Goal: Task Accomplishment & Management: Manage account settings

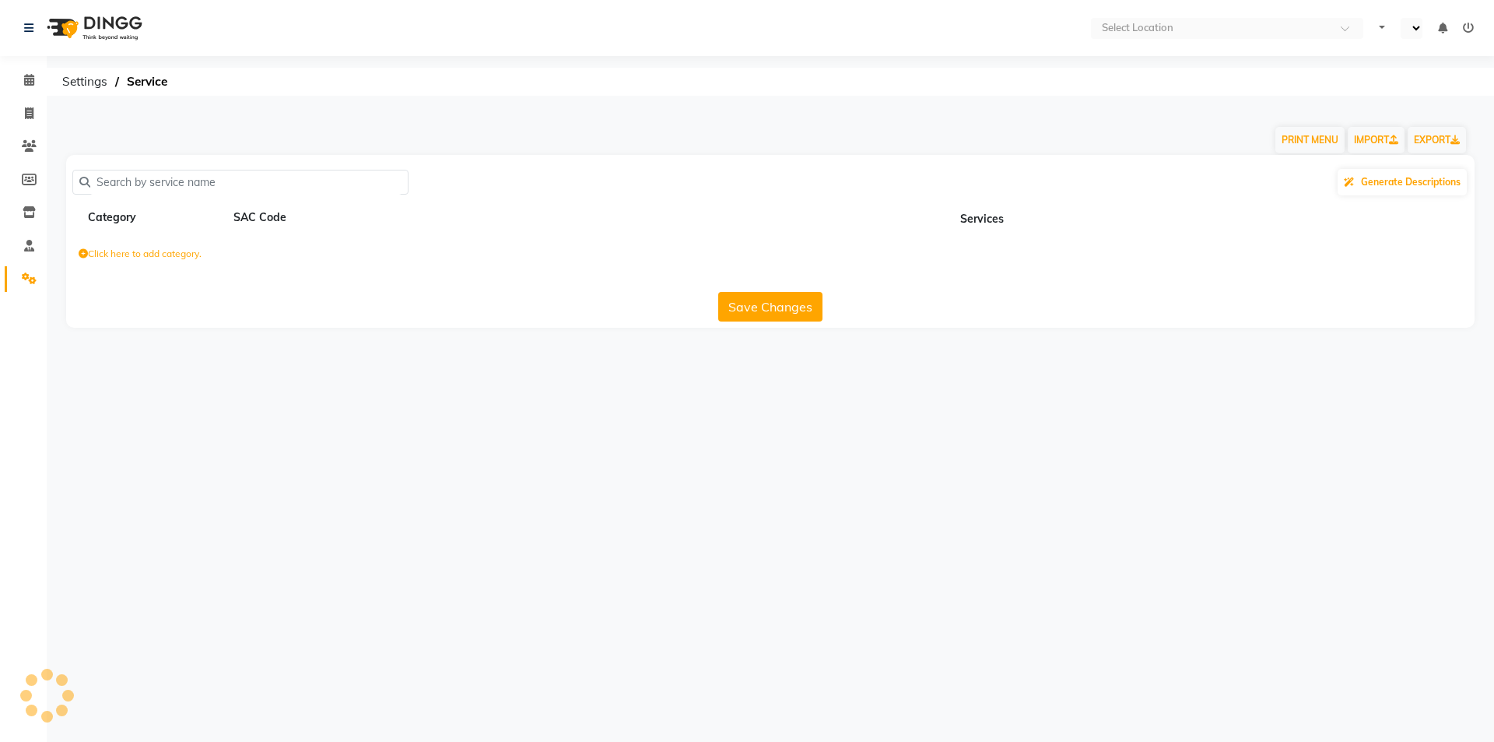
select select "en"
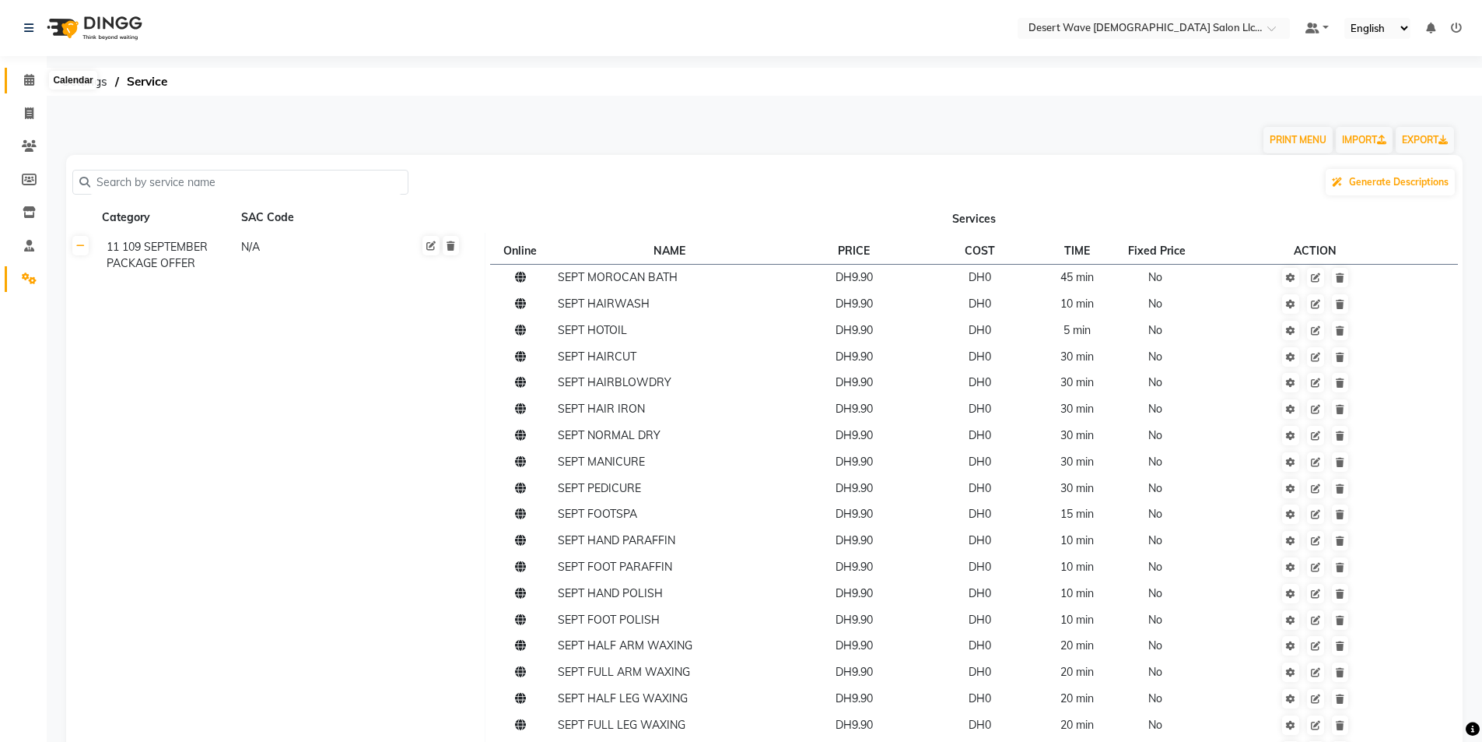
click at [26, 85] on icon at bounding box center [29, 80] width 10 height 12
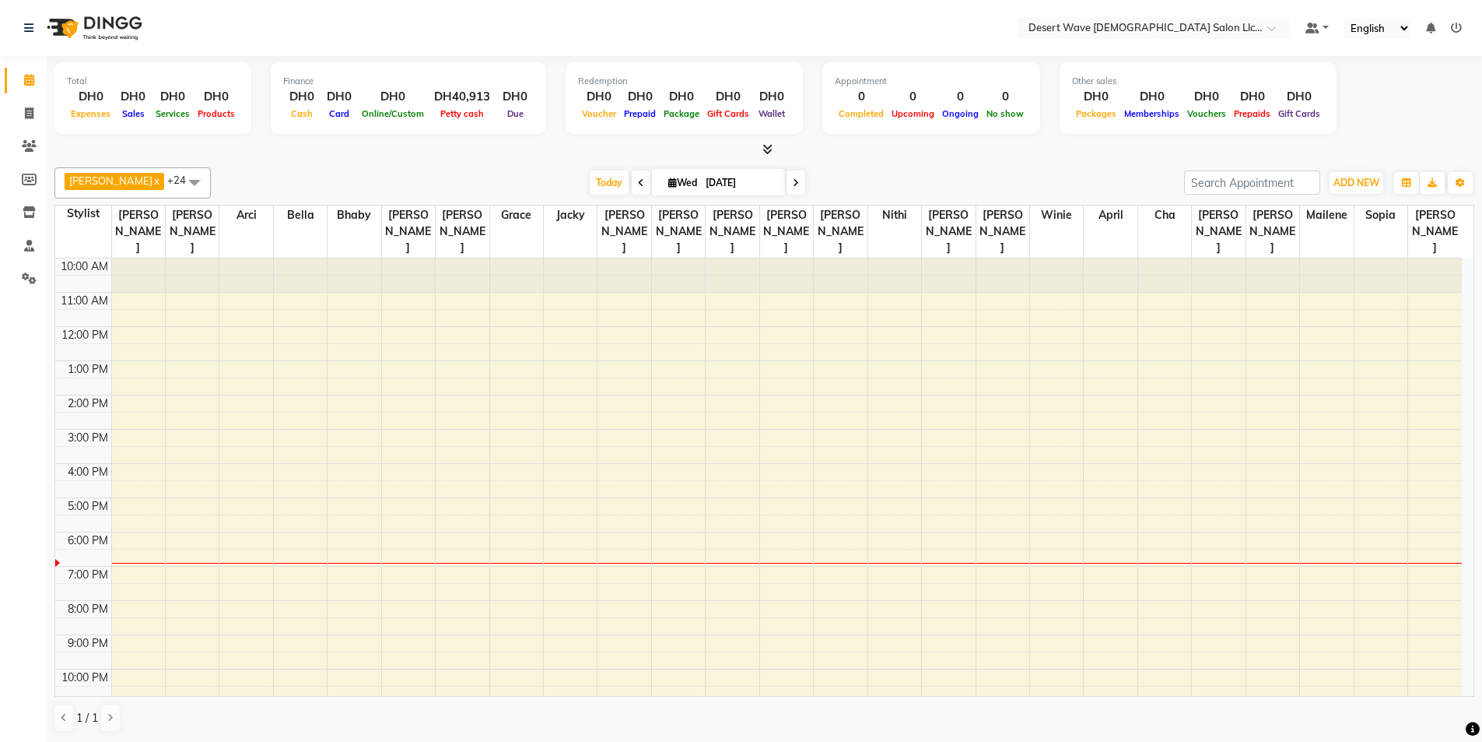
click at [179, 191] on span at bounding box center [194, 182] width 31 height 30
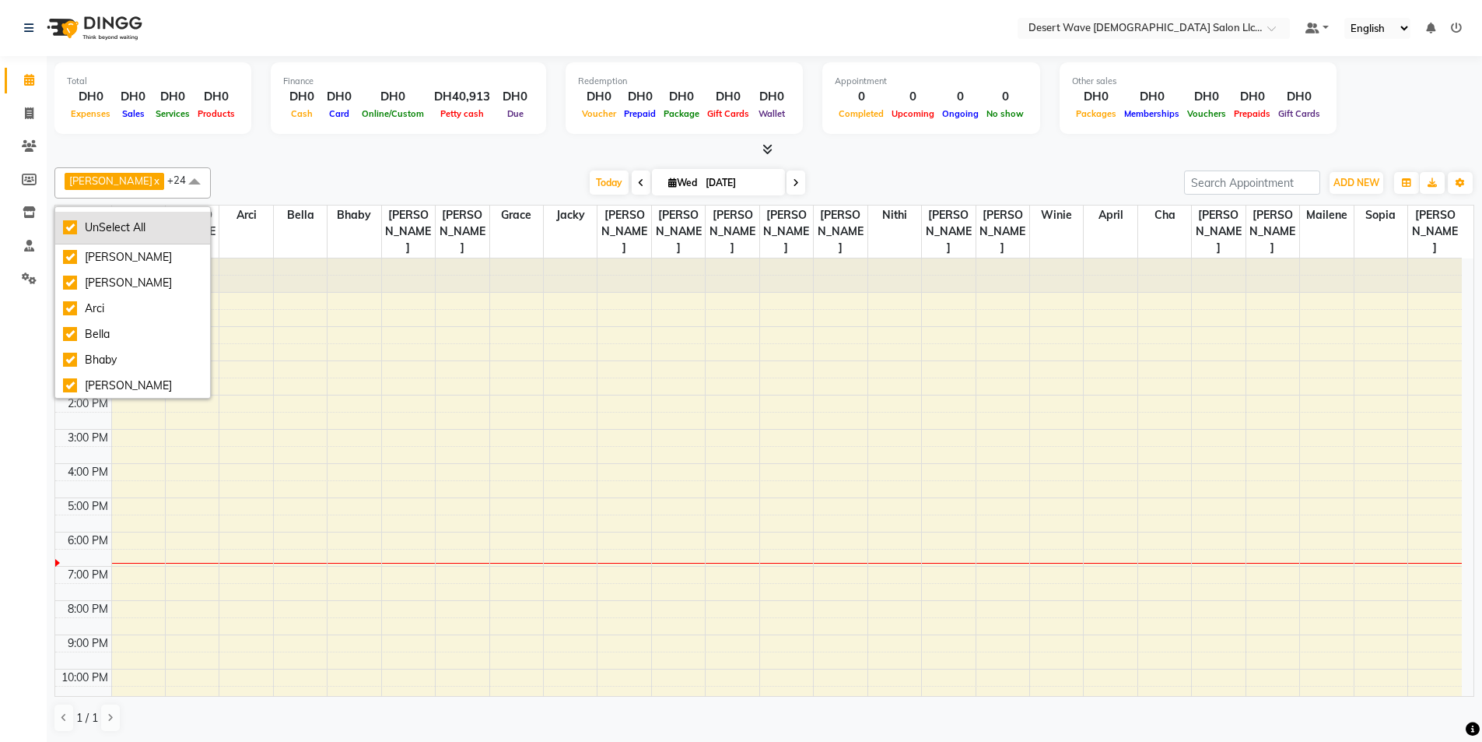
click at [81, 233] on div "UnSelect All" at bounding box center [132, 227] width 139 height 16
checkbox input "false"
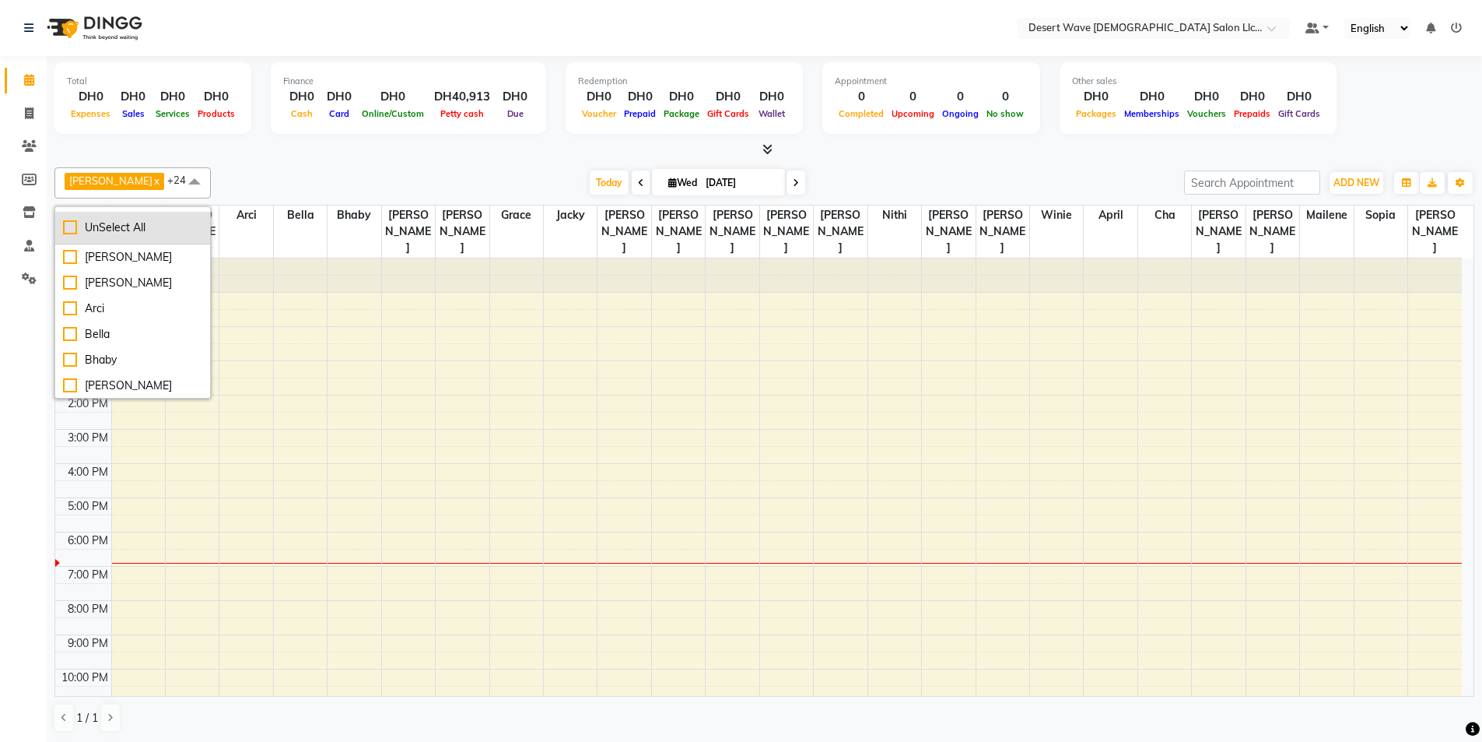
checkbox input "false"
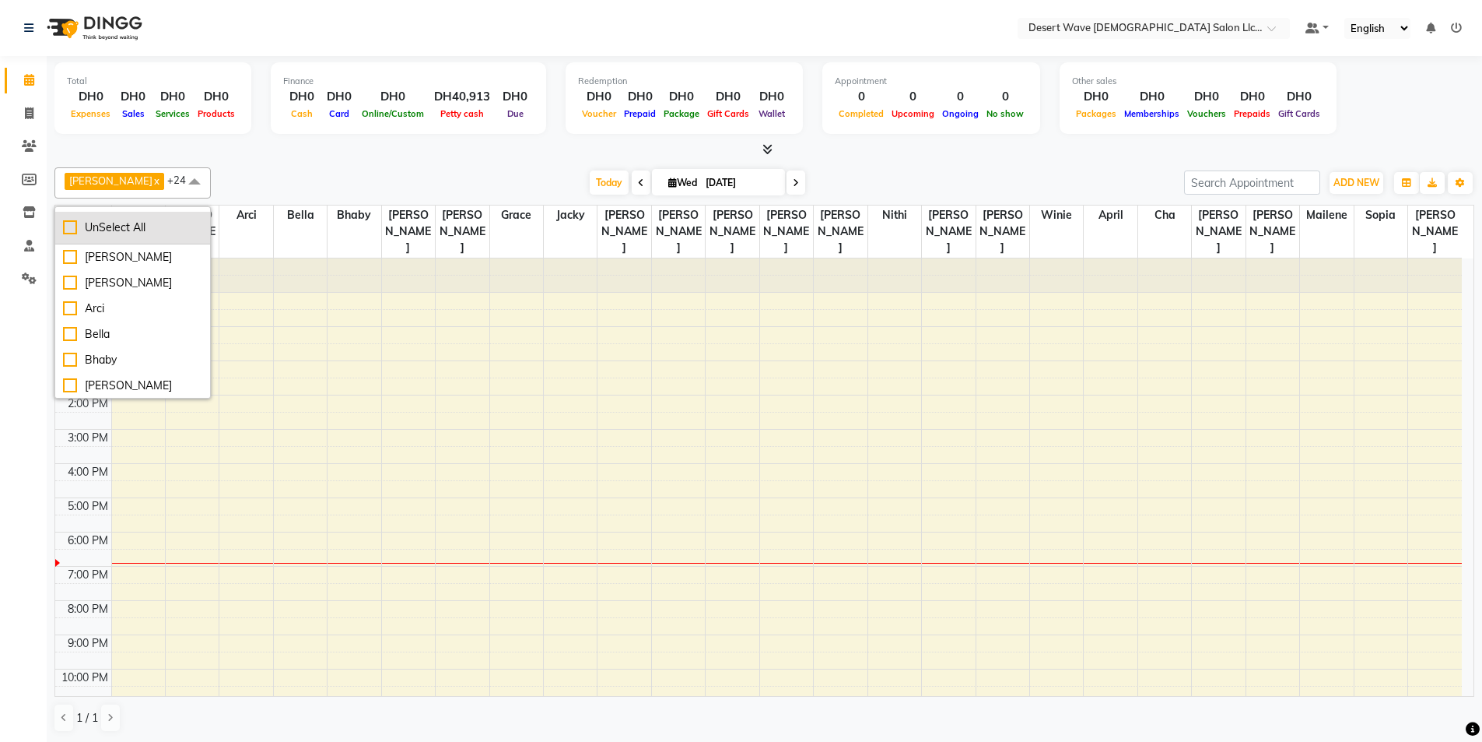
checkbox input "false"
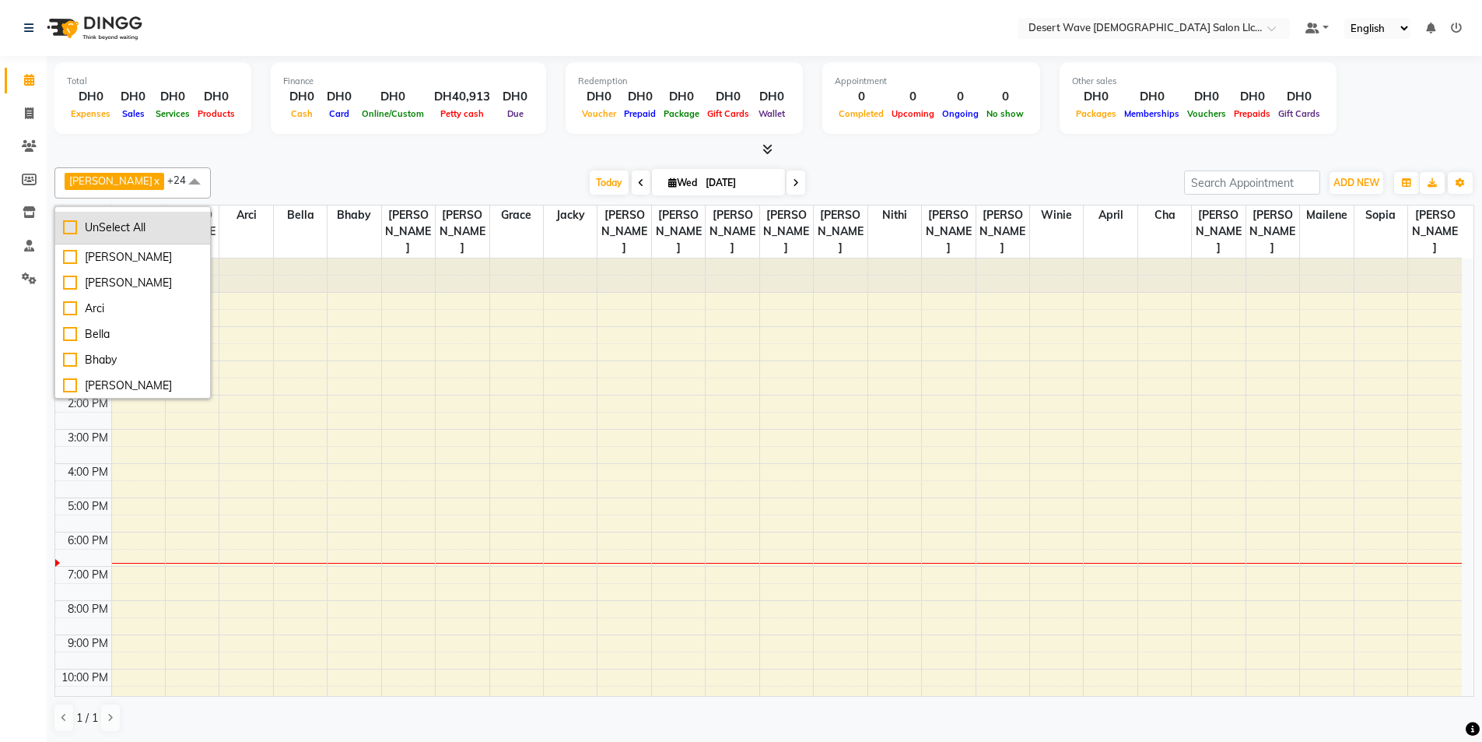
checkbox input "false"
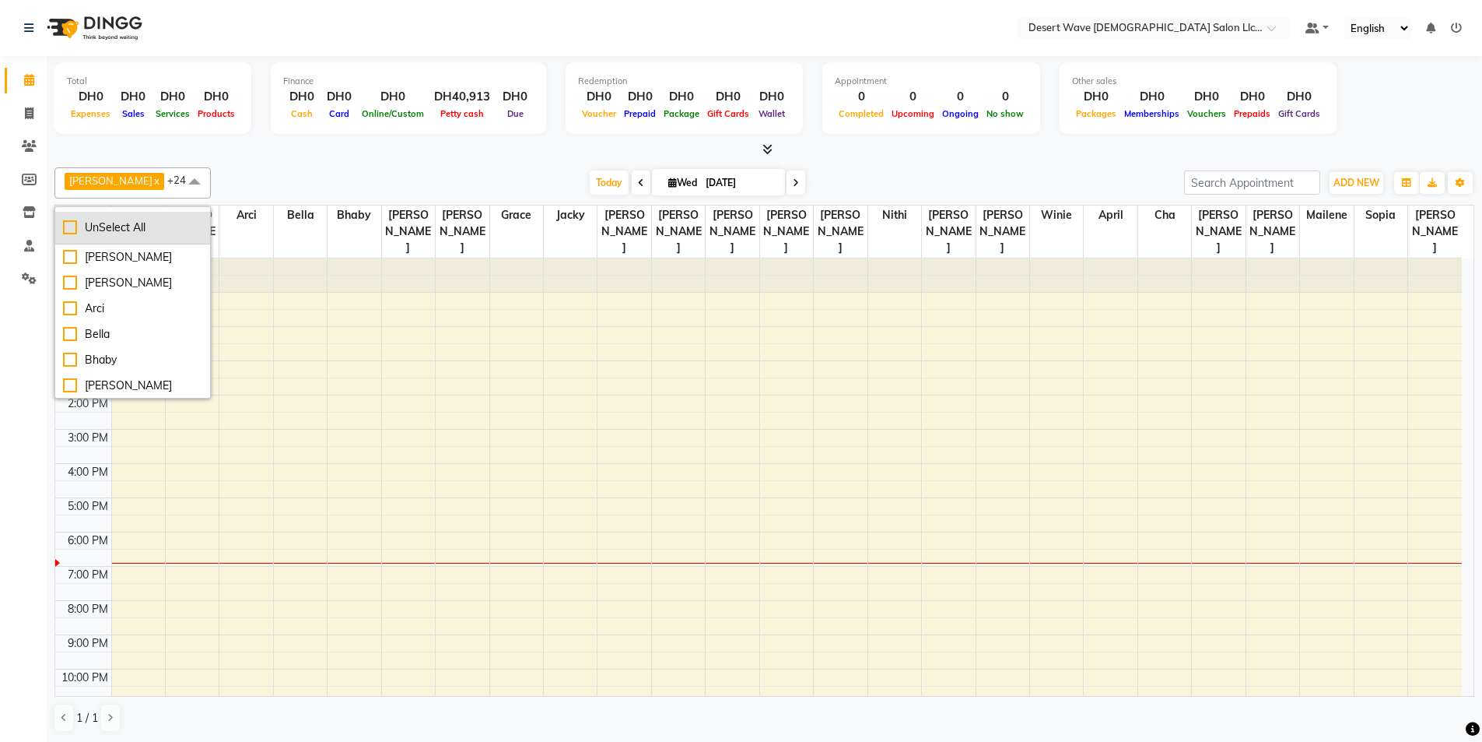
checkbox input "false"
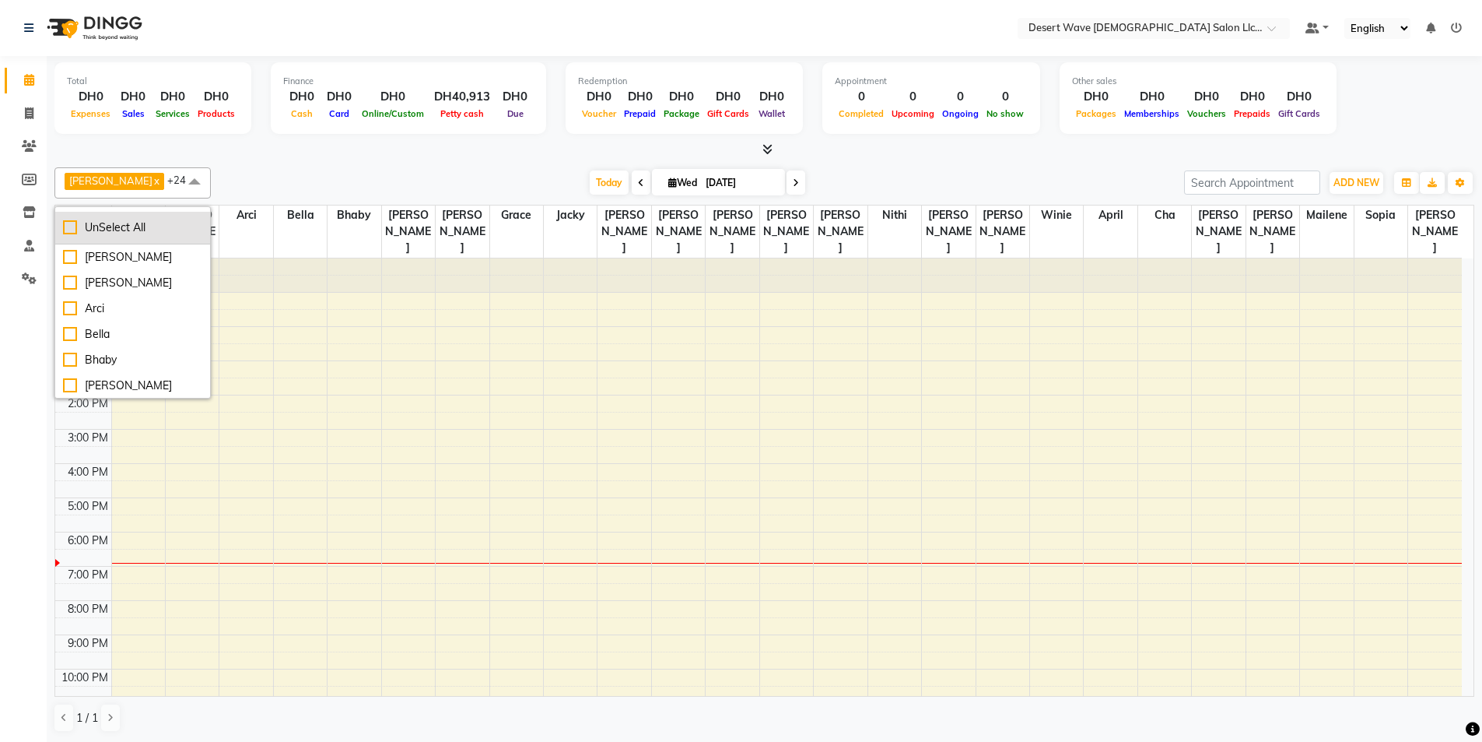
checkbox input "false"
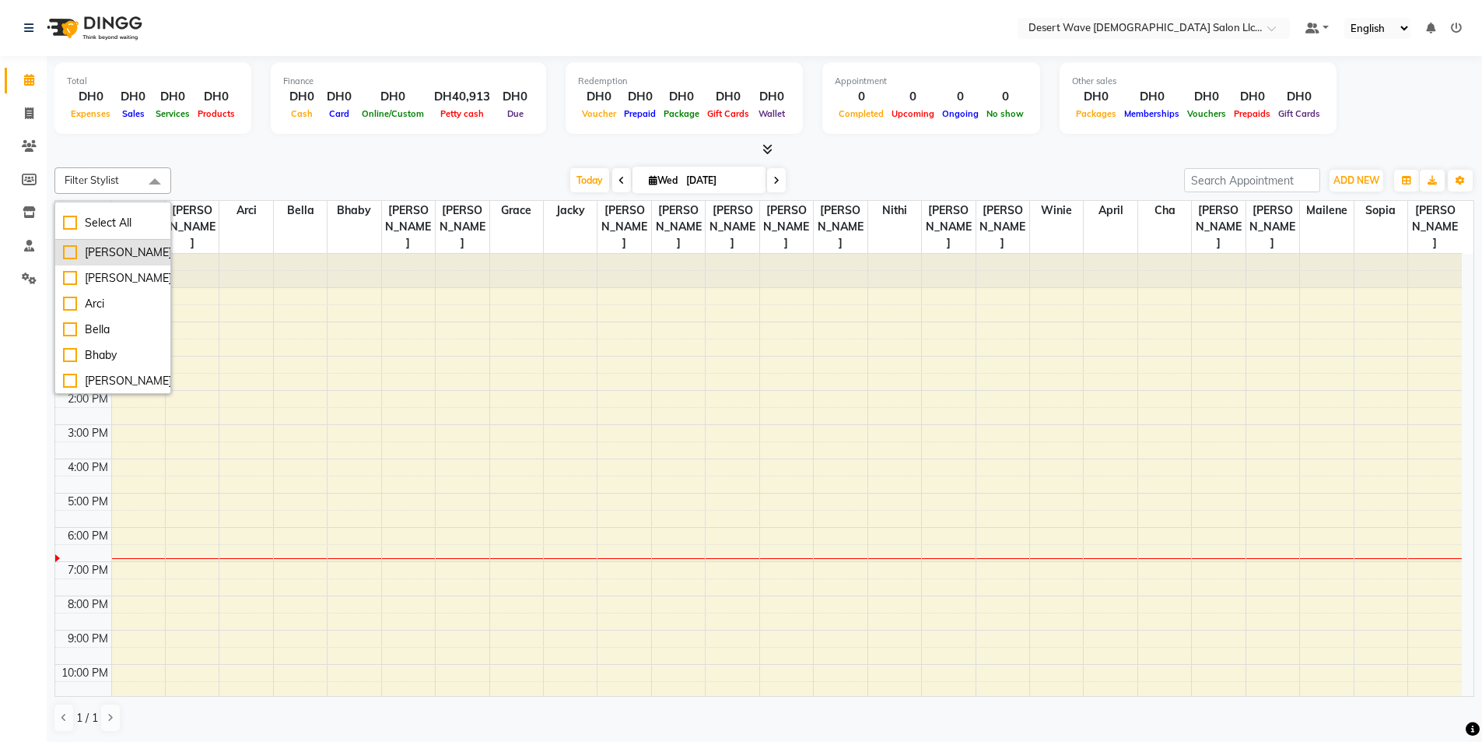
click at [69, 256] on div "[PERSON_NAME]" at bounding box center [113, 252] width 100 height 16
checkbox input "true"
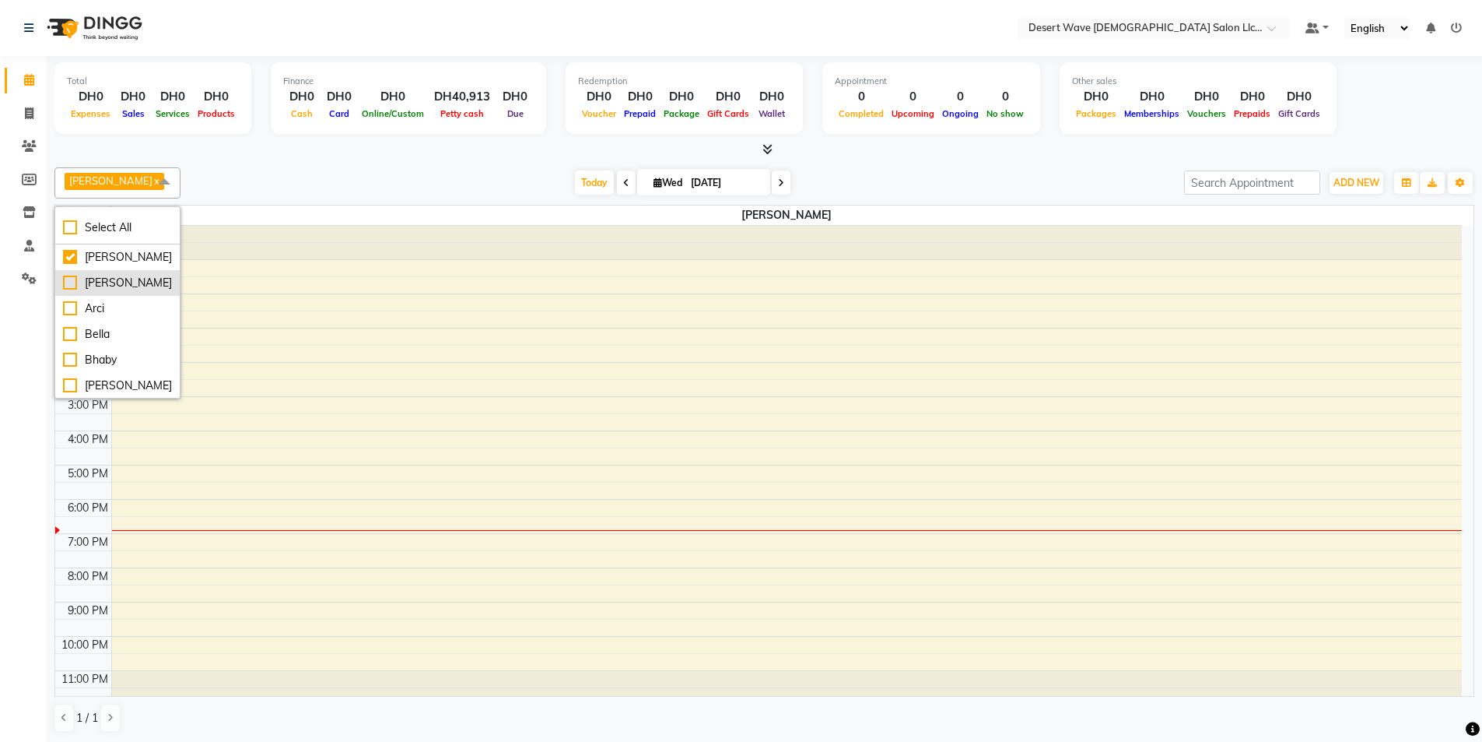
click at [70, 284] on div "[PERSON_NAME]" at bounding box center [117, 283] width 109 height 16
checkbox input "true"
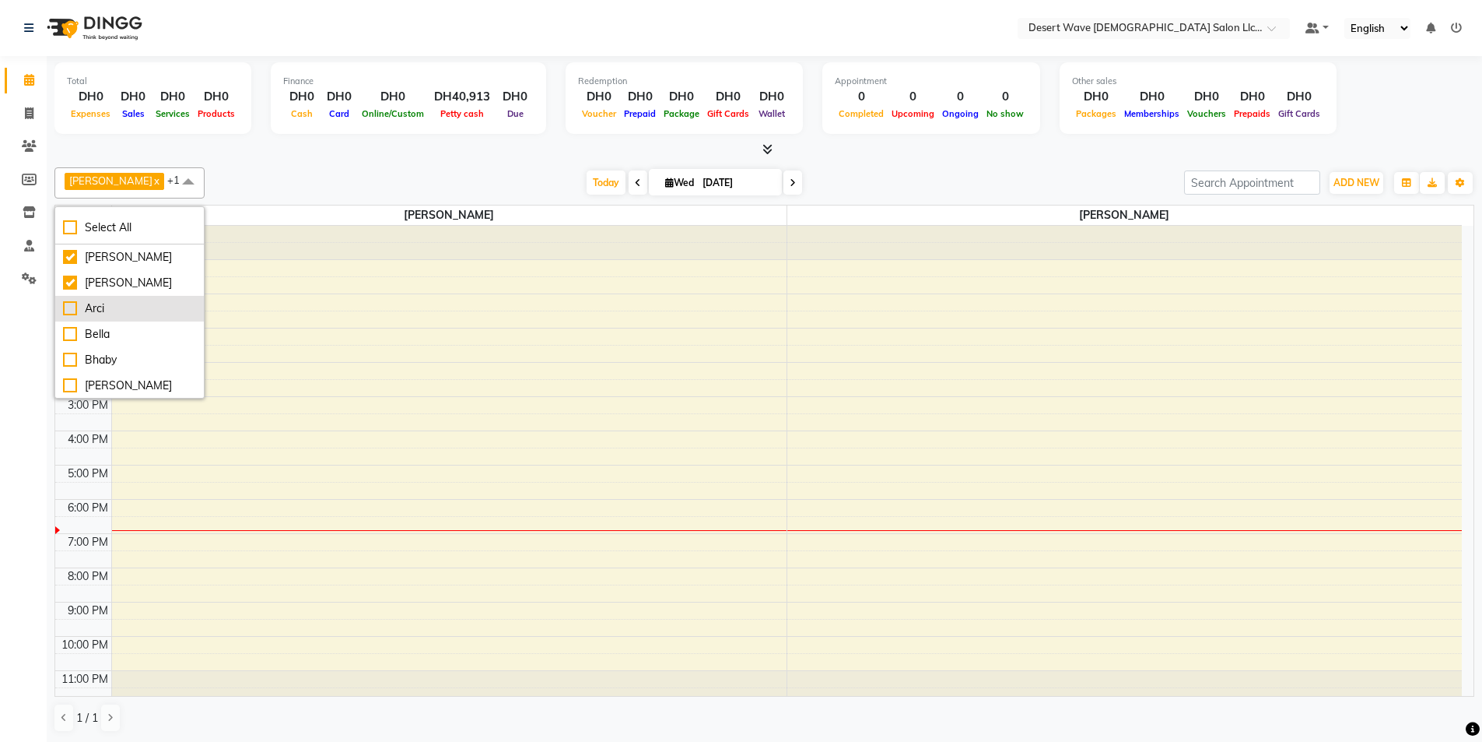
click at [67, 310] on div "Arci" at bounding box center [129, 308] width 133 height 16
checkbox input "true"
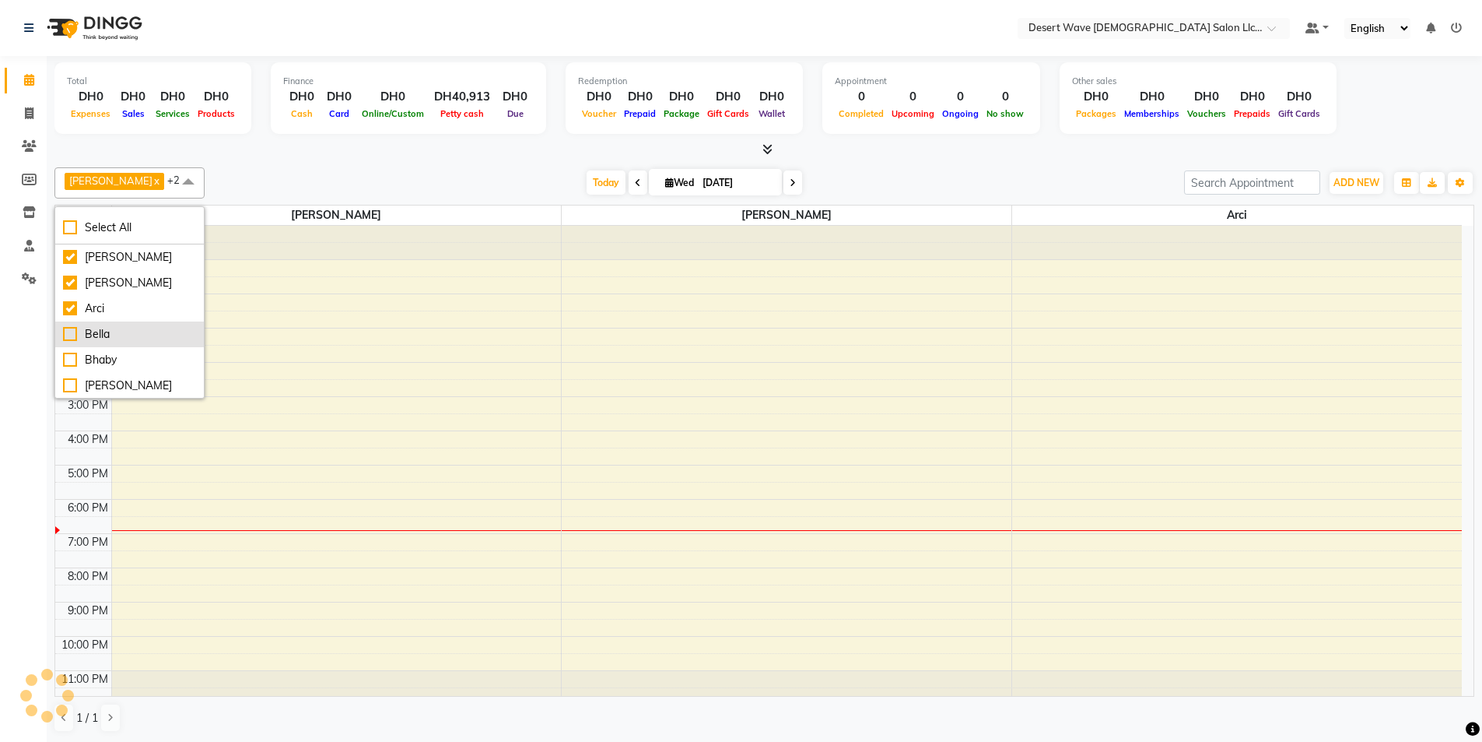
click at [67, 333] on div "Bella" at bounding box center [129, 334] width 133 height 16
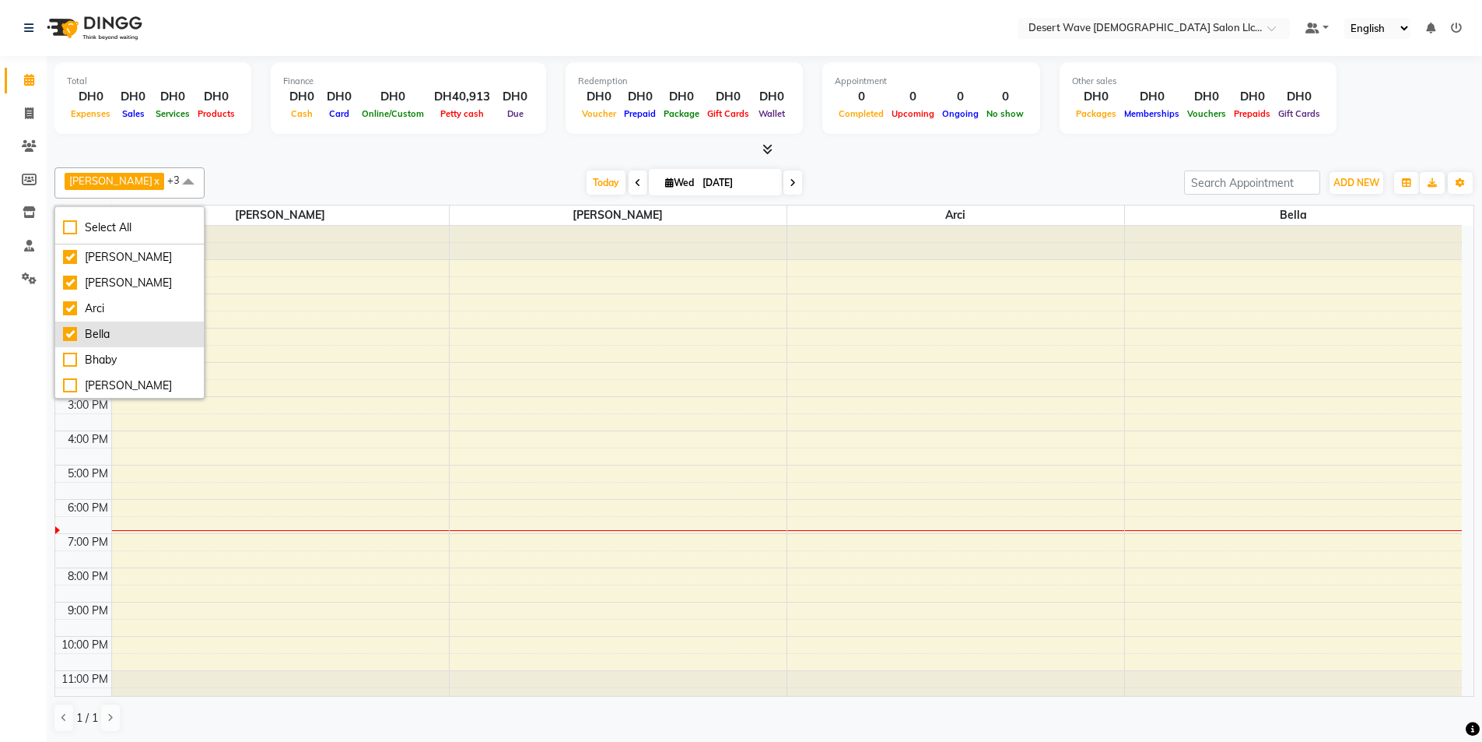
click at [67, 333] on div "Bella" at bounding box center [129, 334] width 133 height 16
checkbox input "false"
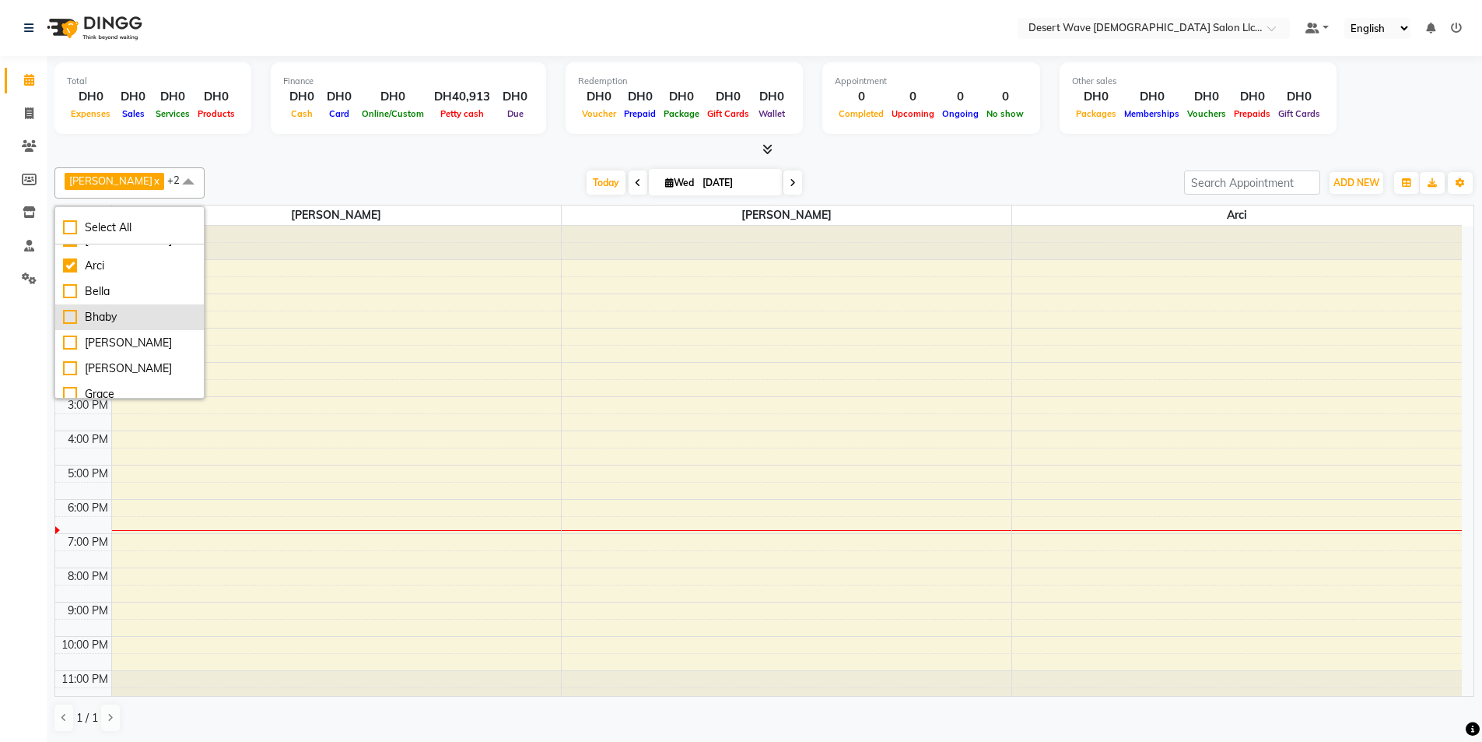
scroll to position [78, 0]
click at [72, 279] on div "Bhaby" at bounding box center [129, 282] width 133 height 16
checkbox input "true"
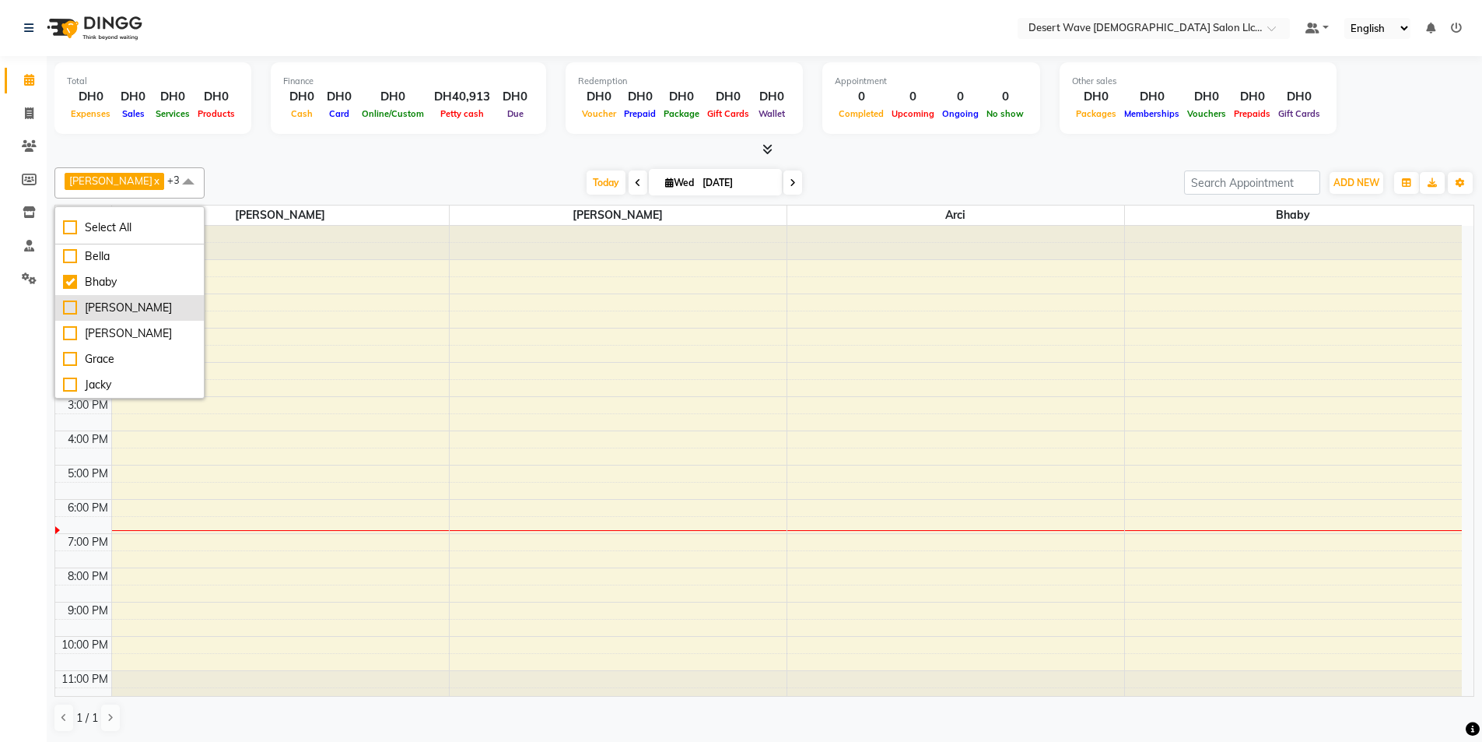
click at [68, 311] on div "[PERSON_NAME]" at bounding box center [129, 308] width 133 height 16
checkbox input "true"
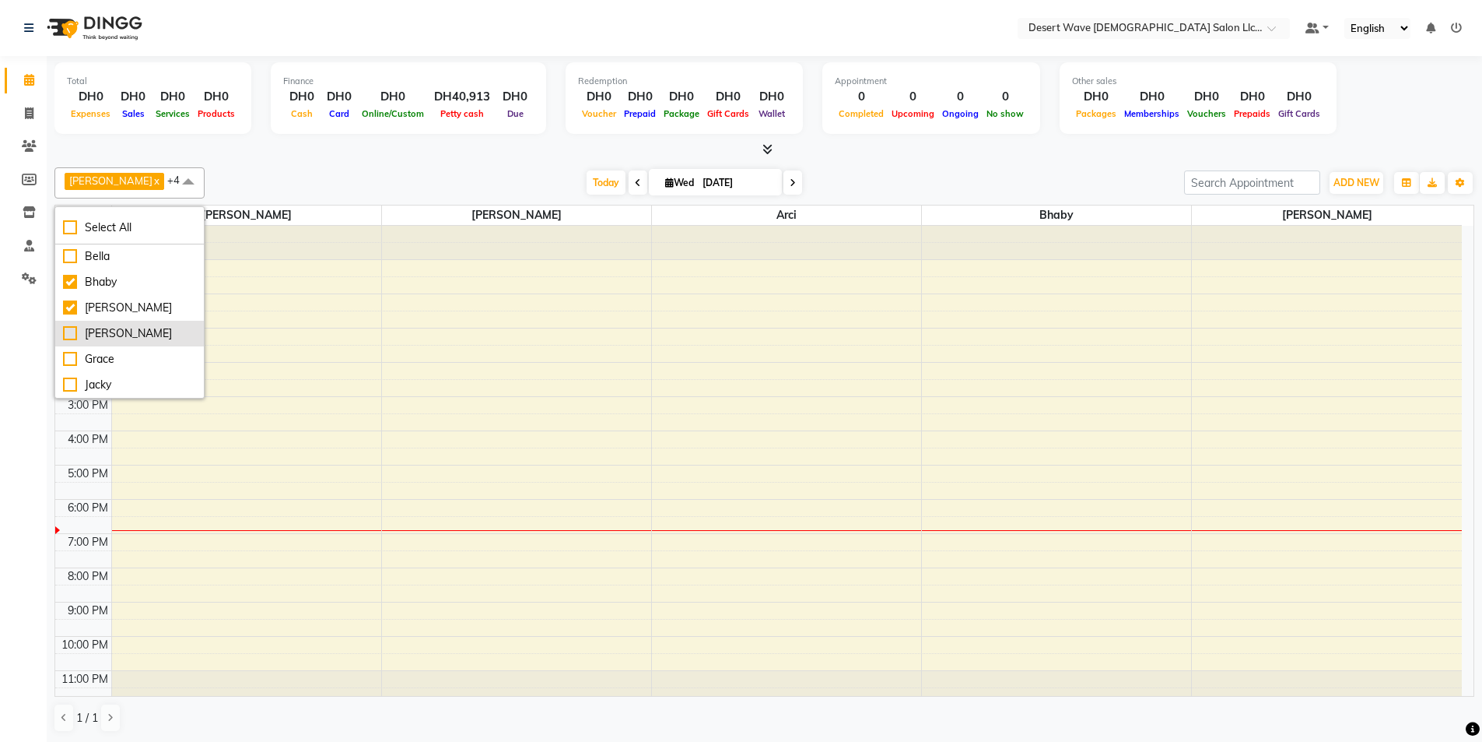
scroll to position [156, 0]
click at [71, 283] on div "Grace" at bounding box center [129, 281] width 133 height 16
checkbox input "true"
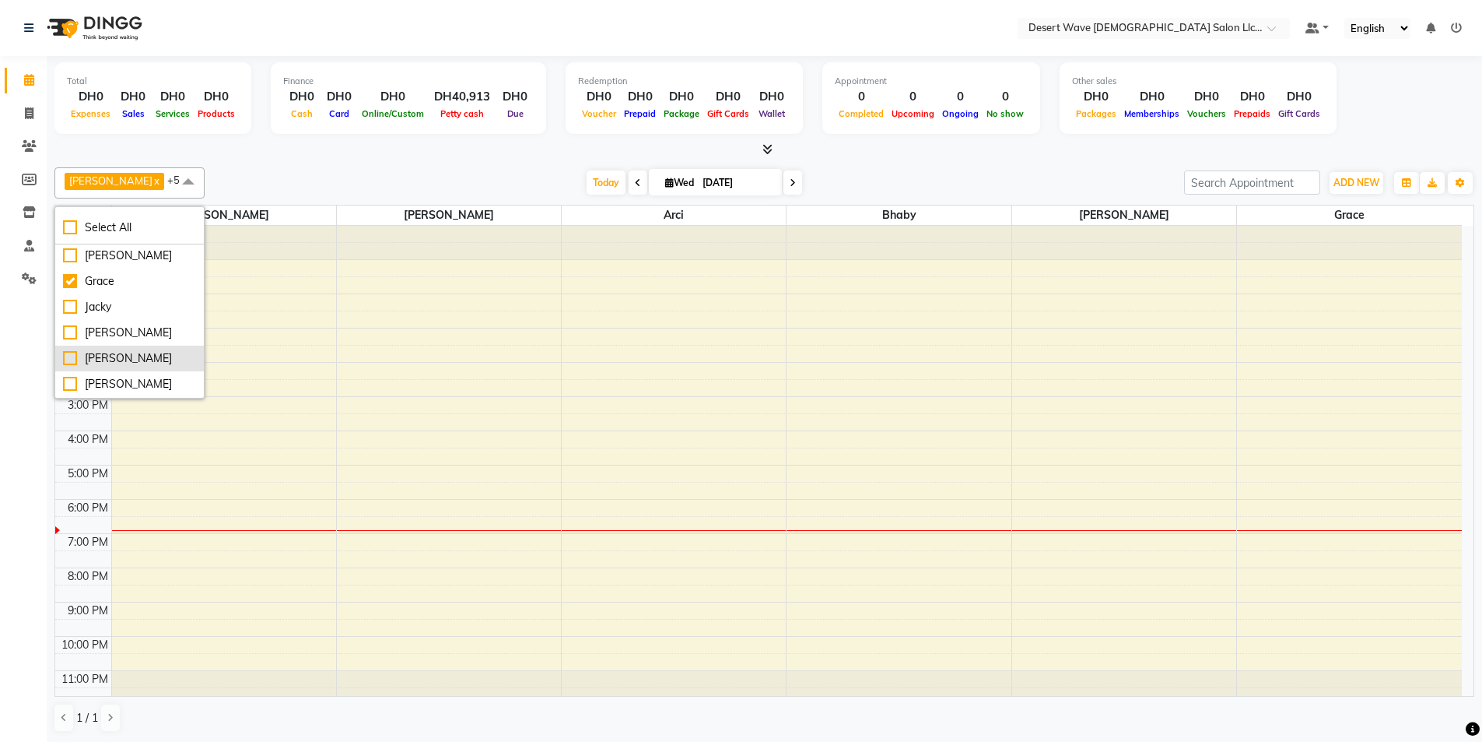
click at [68, 362] on div "[PERSON_NAME]" at bounding box center [129, 358] width 133 height 16
checkbox input "true"
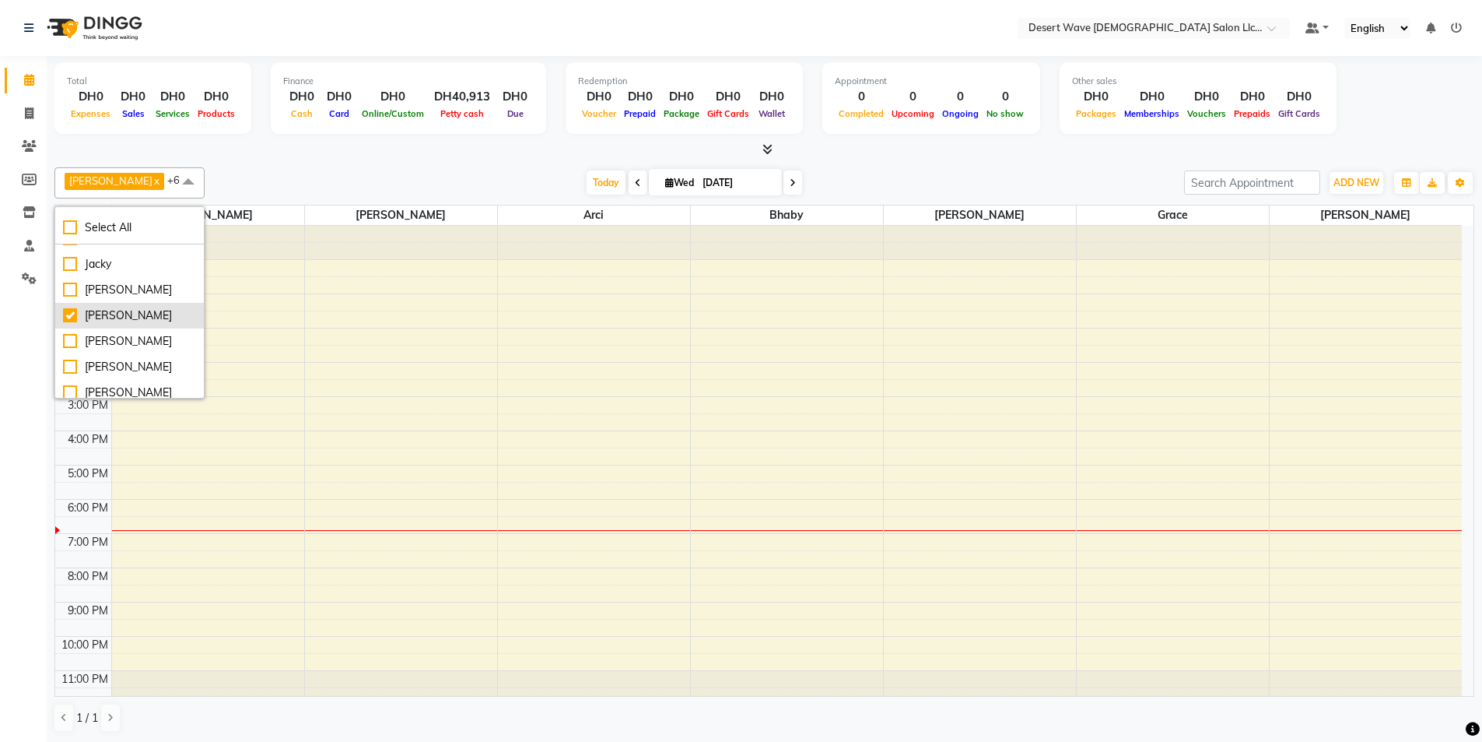
scroll to position [233, 0]
click at [73, 331] on div "[PERSON_NAME]" at bounding box center [129, 332] width 133 height 16
checkbox input "true"
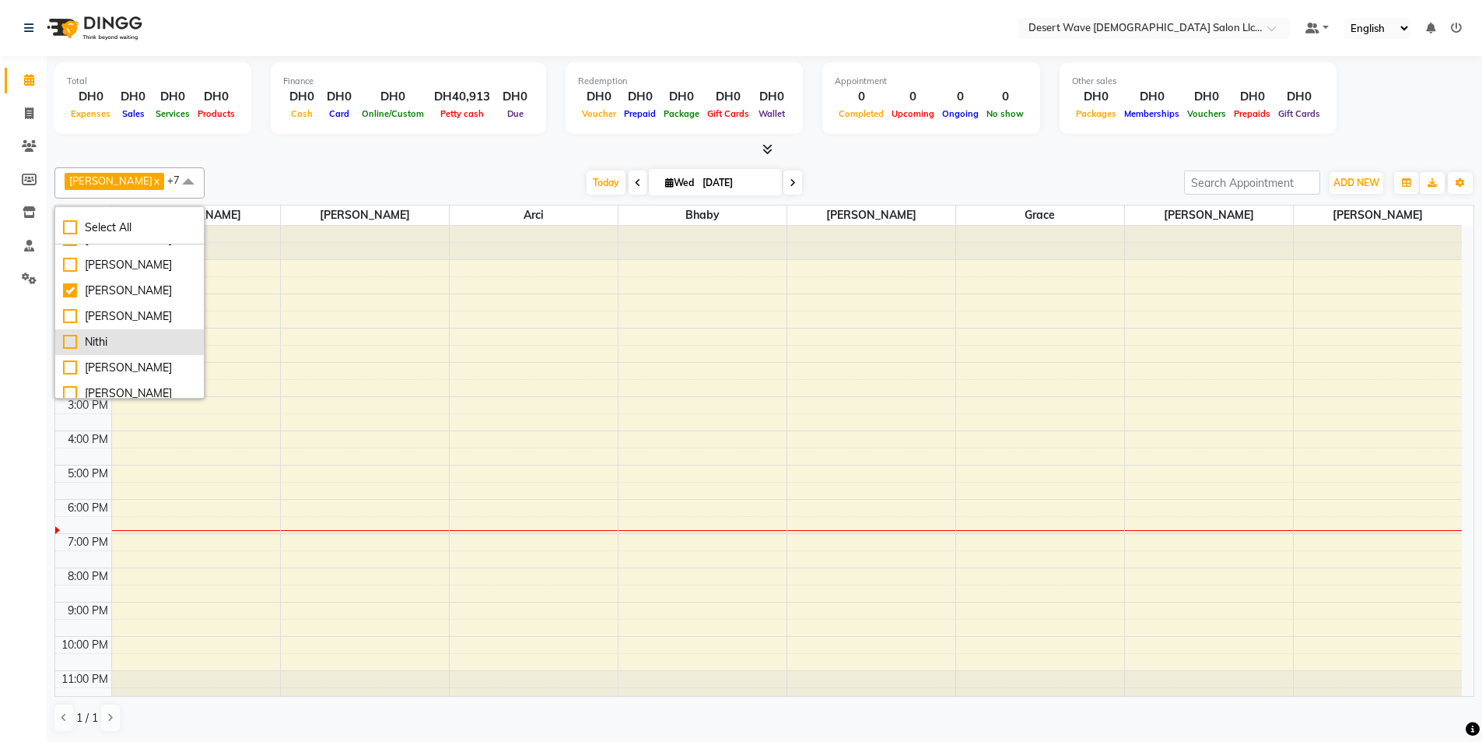
scroll to position [311, 0]
click at [68, 333] on div "[PERSON_NAME]" at bounding box center [129, 331] width 133 height 16
checkbox input "true"
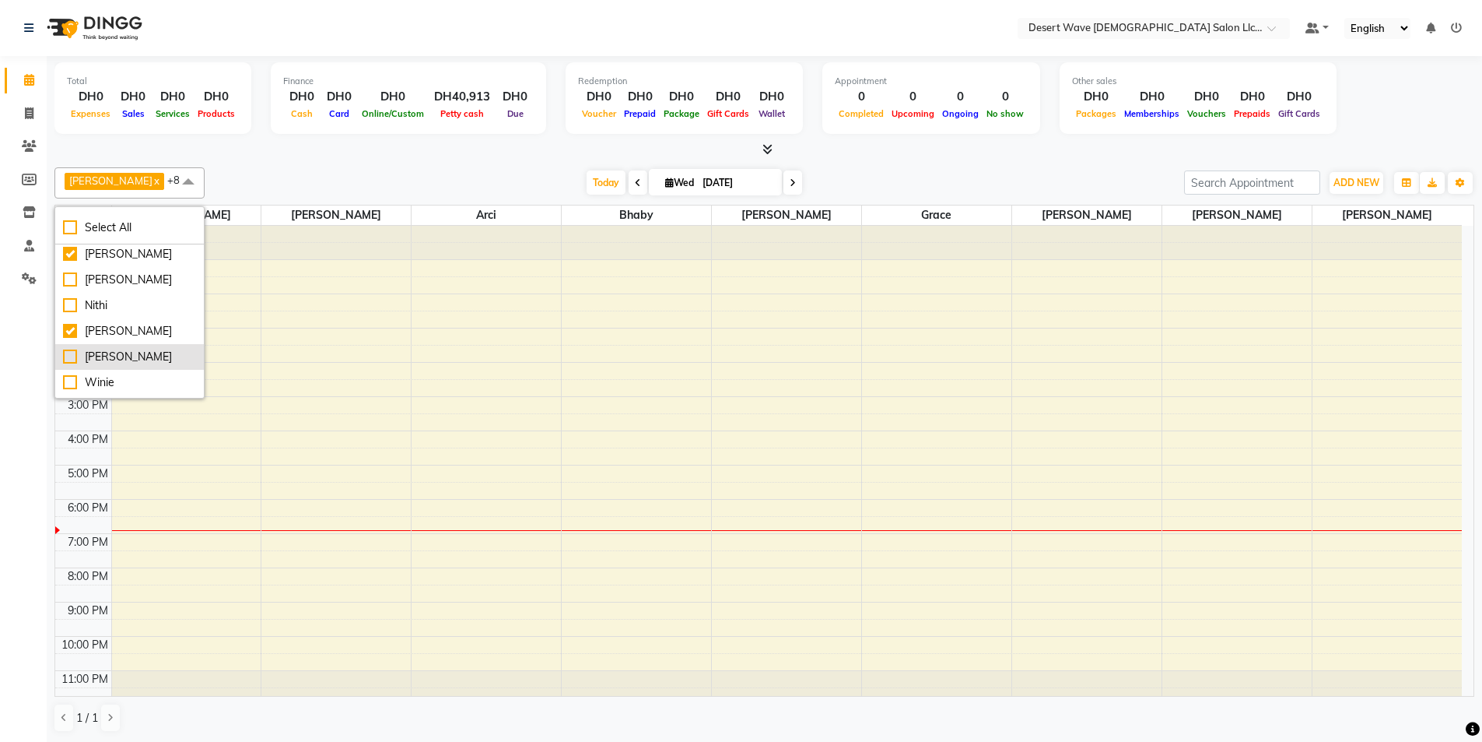
click at [70, 358] on div "[PERSON_NAME]" at bounding box center [129, 357] width 133 height 16
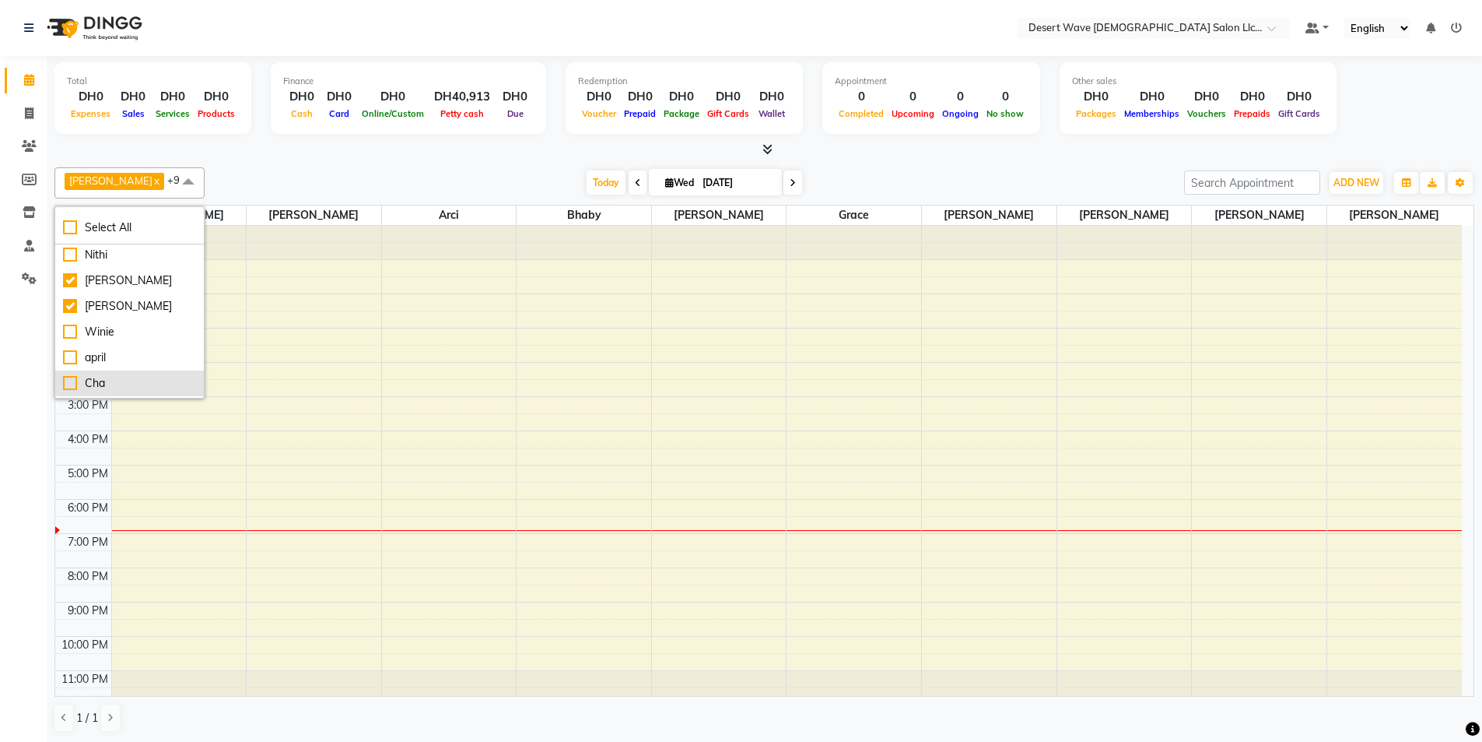
scroll to position [389, 0]
click at [69, 271] on div "[PERSON_NAME]" at bounding box center [129, 279] width 133 height 16
checkbox input "false"
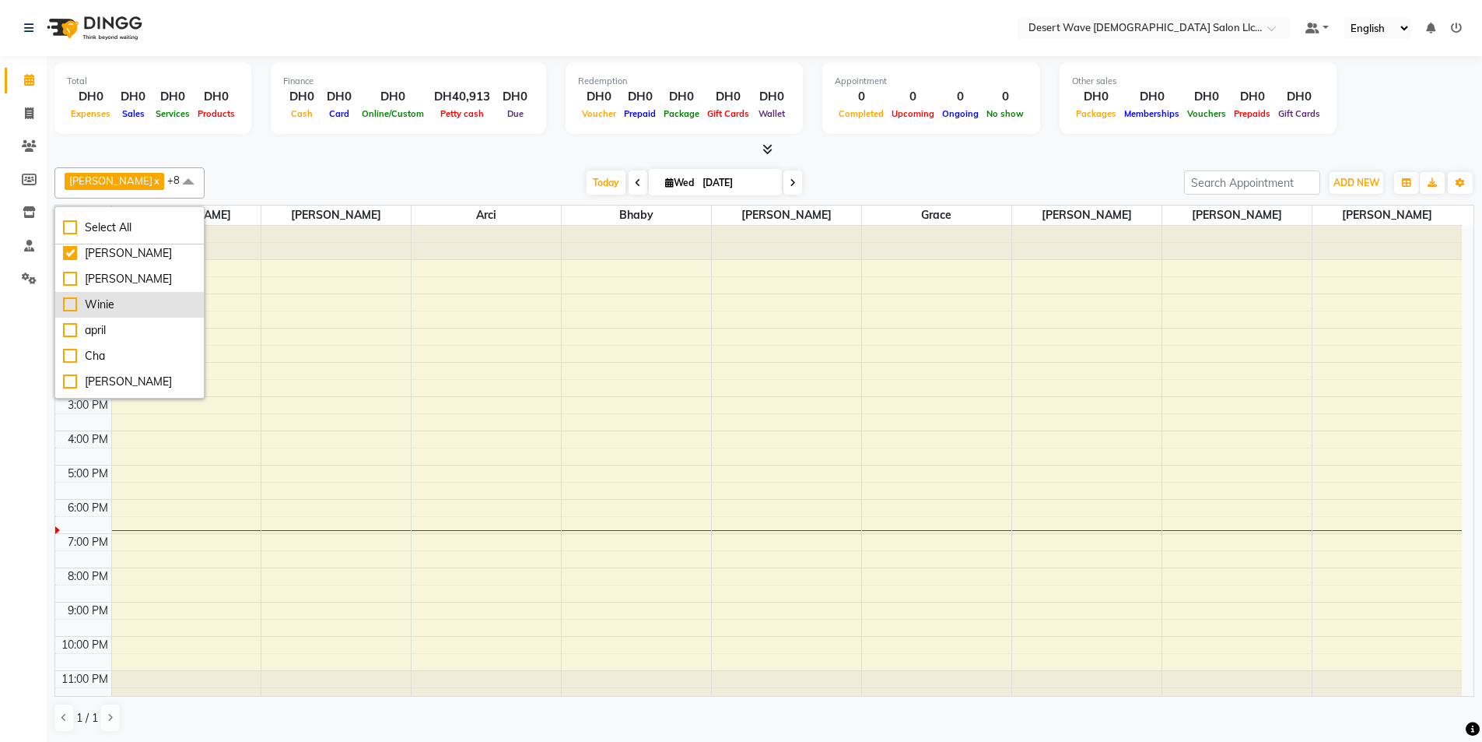
click at [67, 304] on div "Winie" at bounding box center [129, 304] width 133 height 16
checkbox input "true"
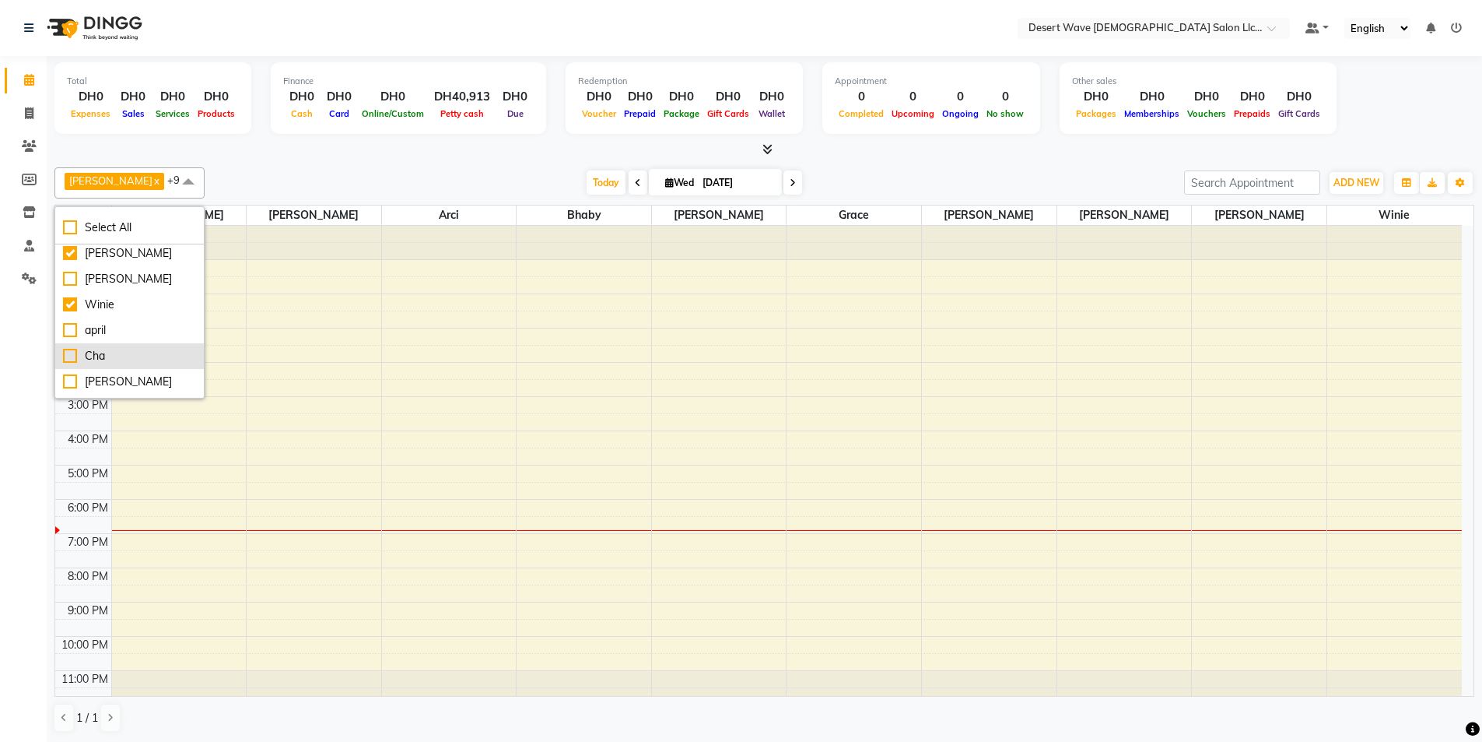
scroll to position [467, 0]
click at [72, 305] on div "[PERSON_NAME]" at bounding box center [129, 304] width 133 height 16
checkbox input "true"
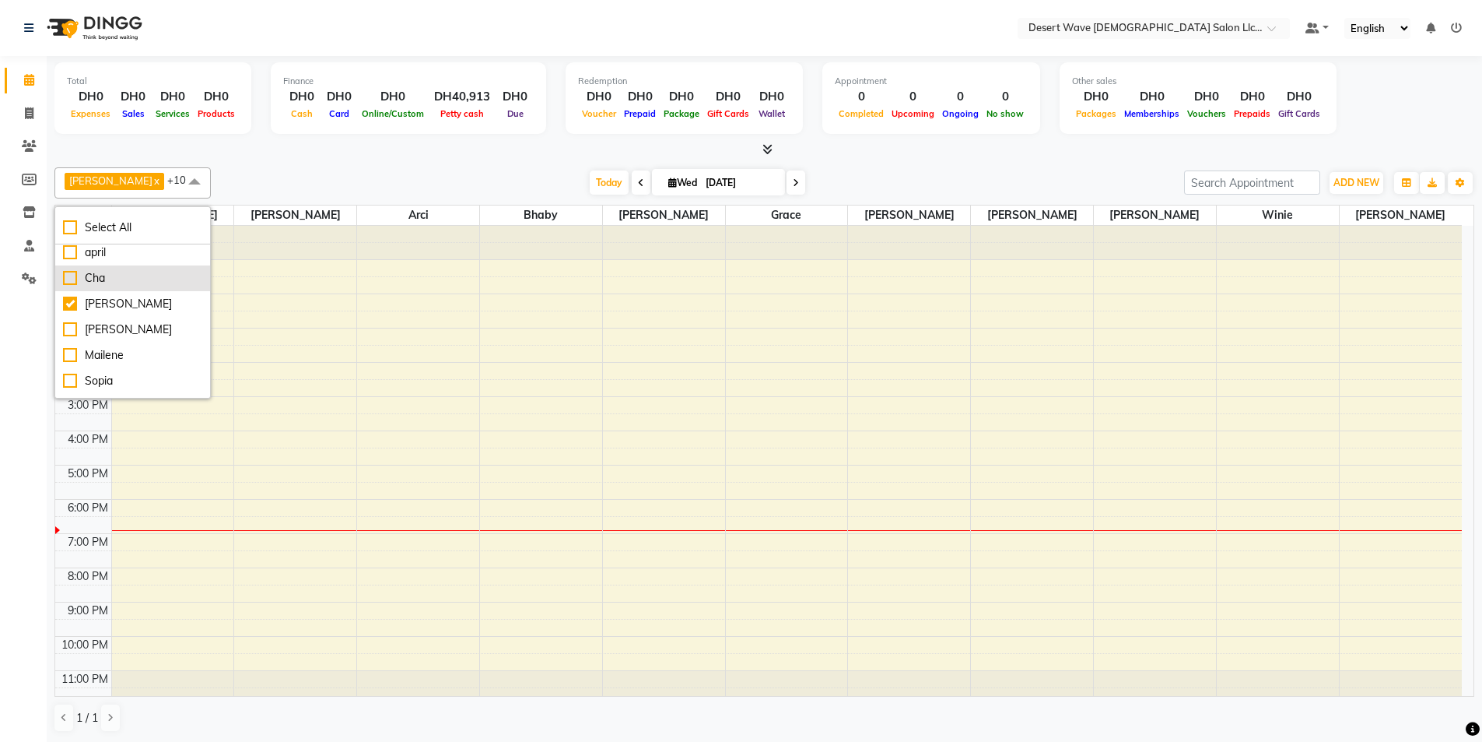
click at [66, 282] on div "Cha" at bounding box center [132, 278] width 139 height 16
checkbox input "true"
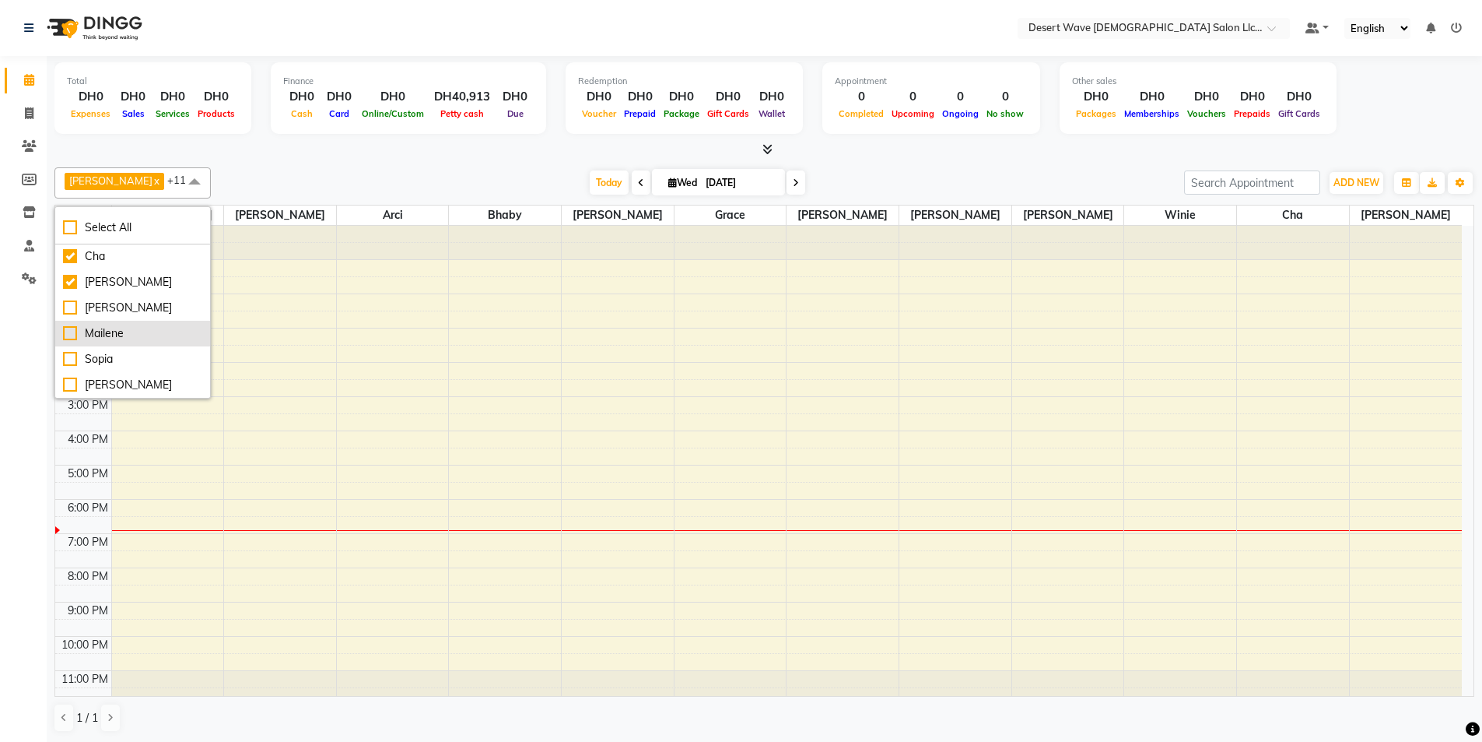
scroll to position [1, 0]
click at [68, 388] on div "[PERSON_NAME]" at bounding box center [132, 384] width 139 height 16
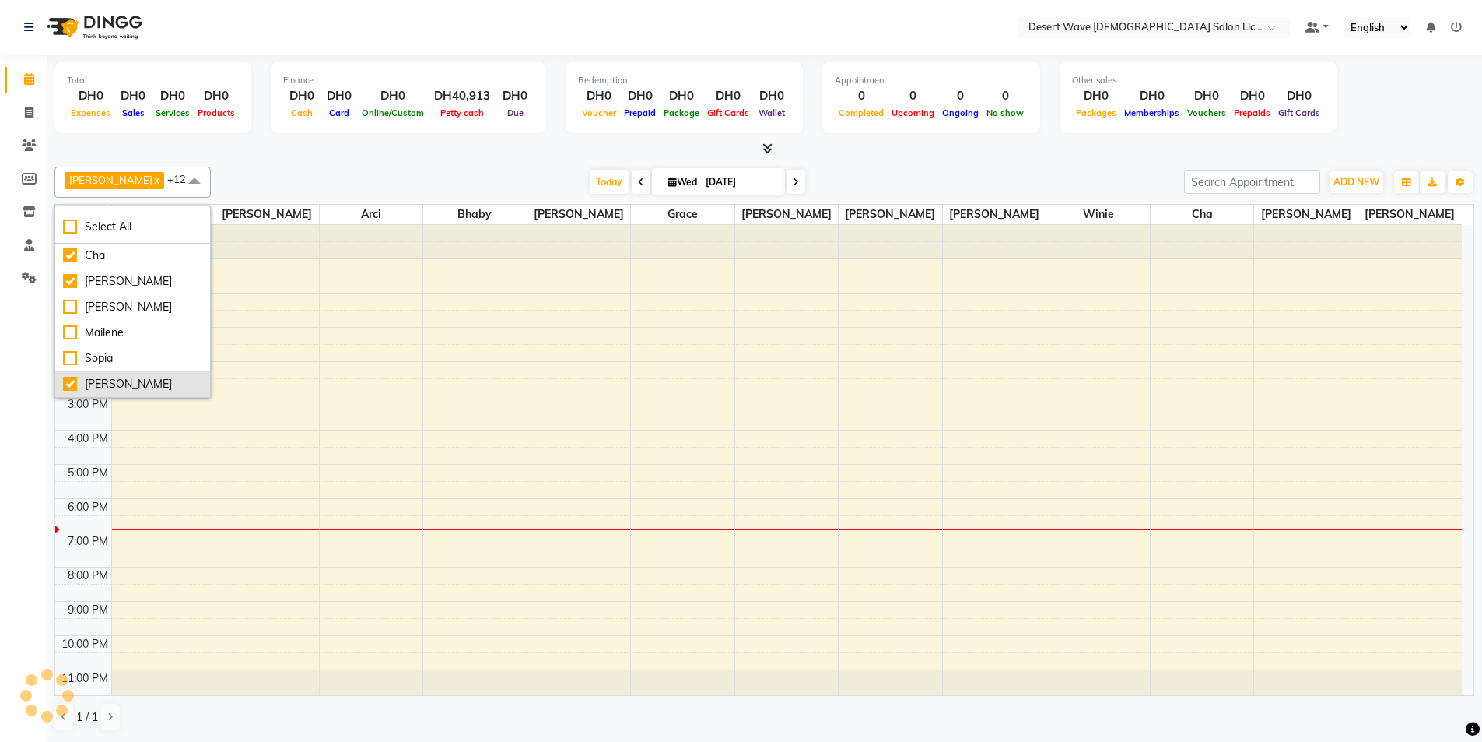
click at [68, 388] on div "[PERSON_NAME]" at bounding box center [132, 384] width 139 height 16
checkbox input "false"
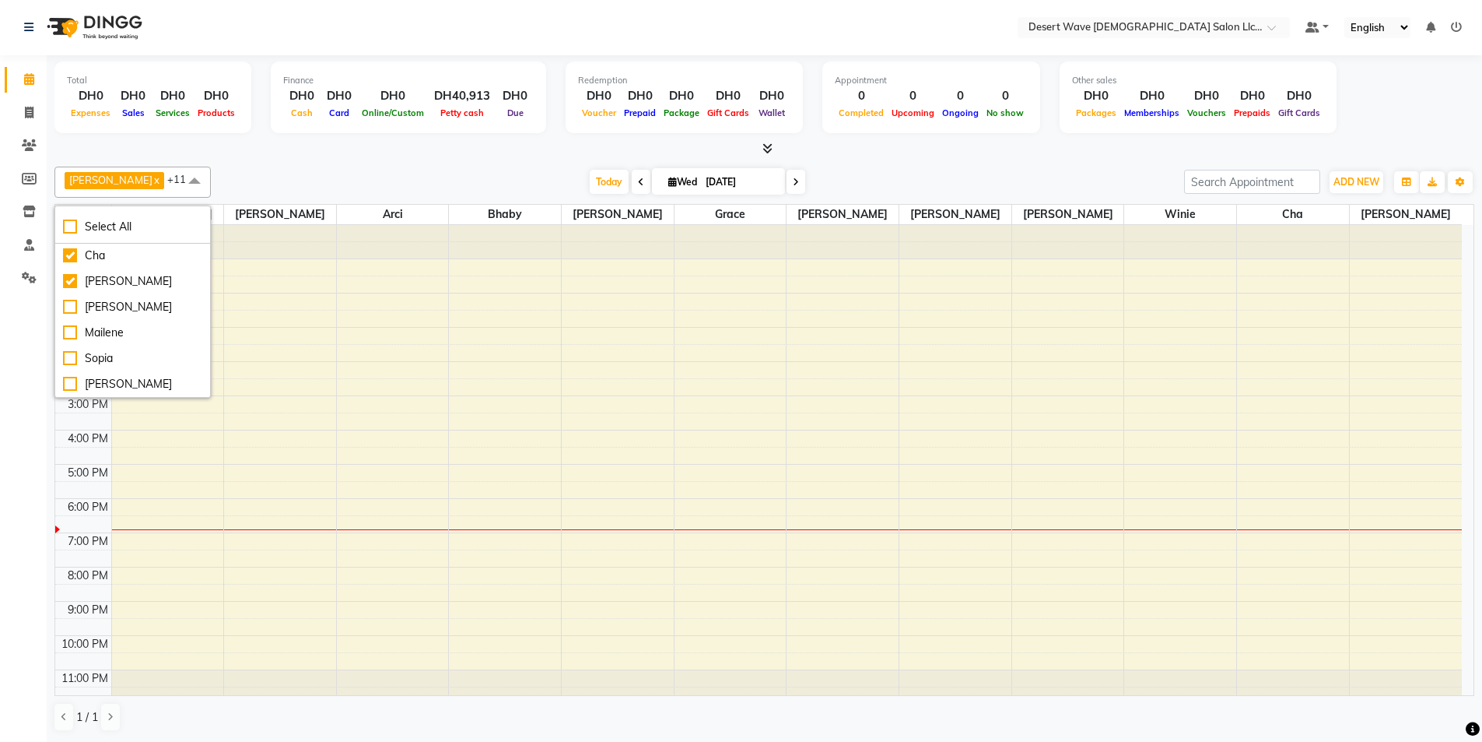
click at [879, 178] on div "Today Wed 03-09-2025" at bounding box center [698, 181] width 958 height 23
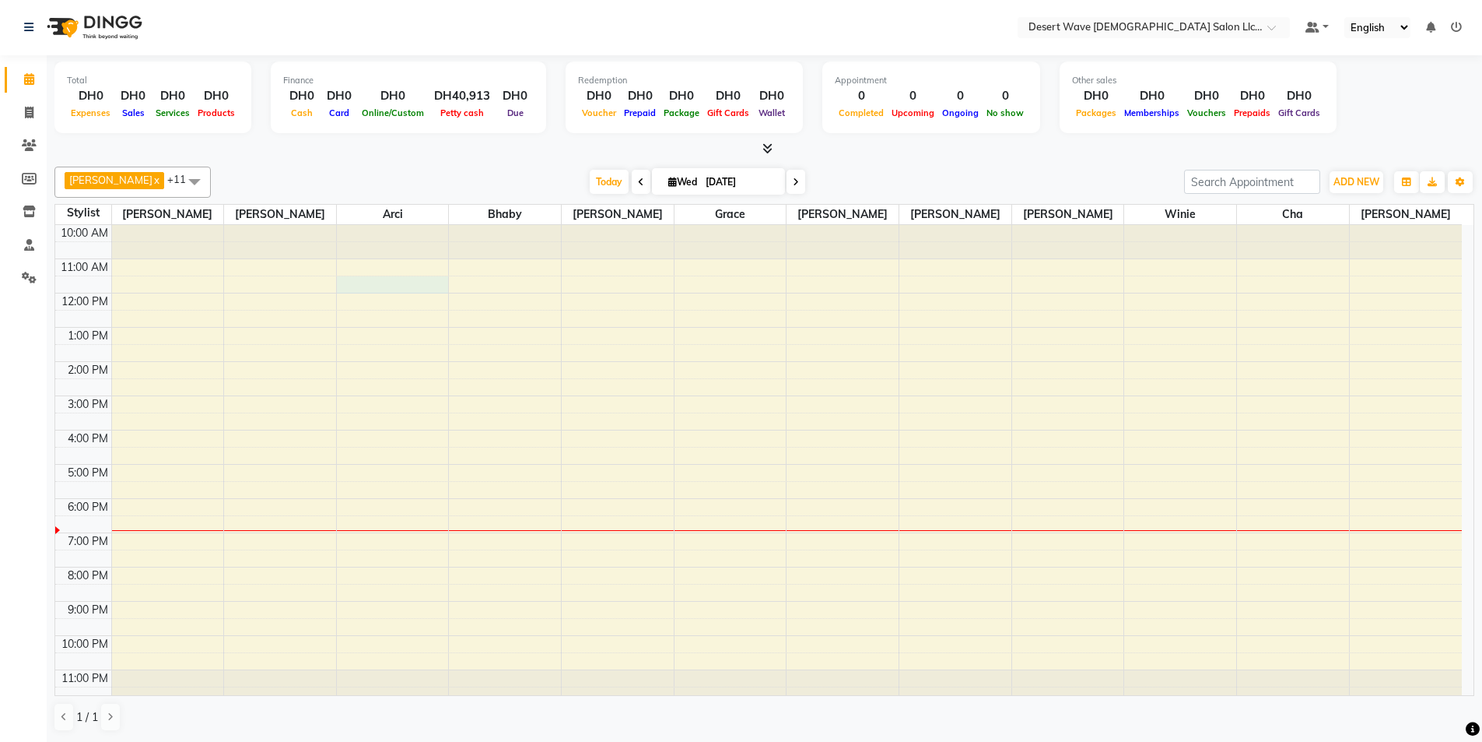
click at [377, 280] on div "10:00 AM 11:00 AM 12:00 PM 1:00 PM 2:00 PM 3:00 PM 4:00 PM 5:00 PM 6:00 PM 7:00…" at bounding box center [758, 464] width 1407 height 479
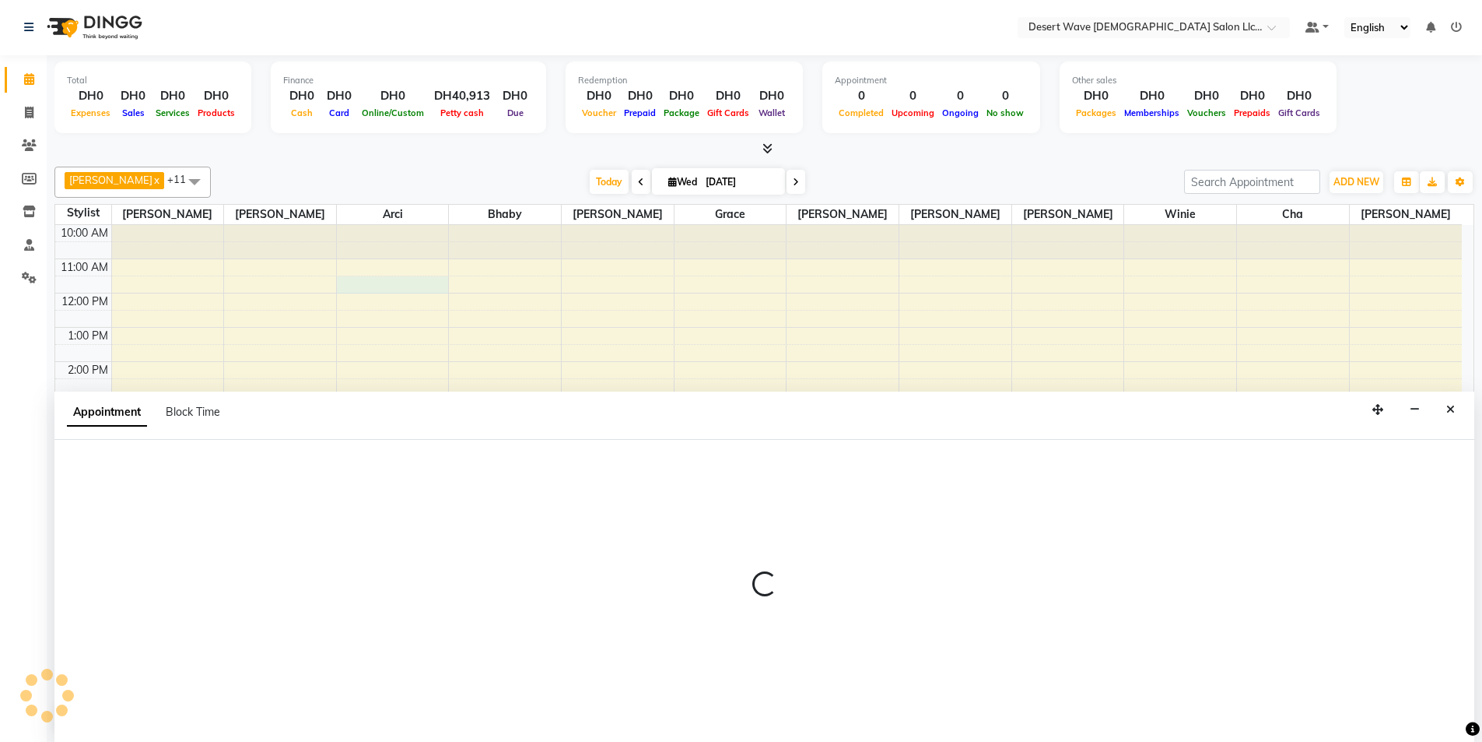
select select "50398"
select select "tentative"
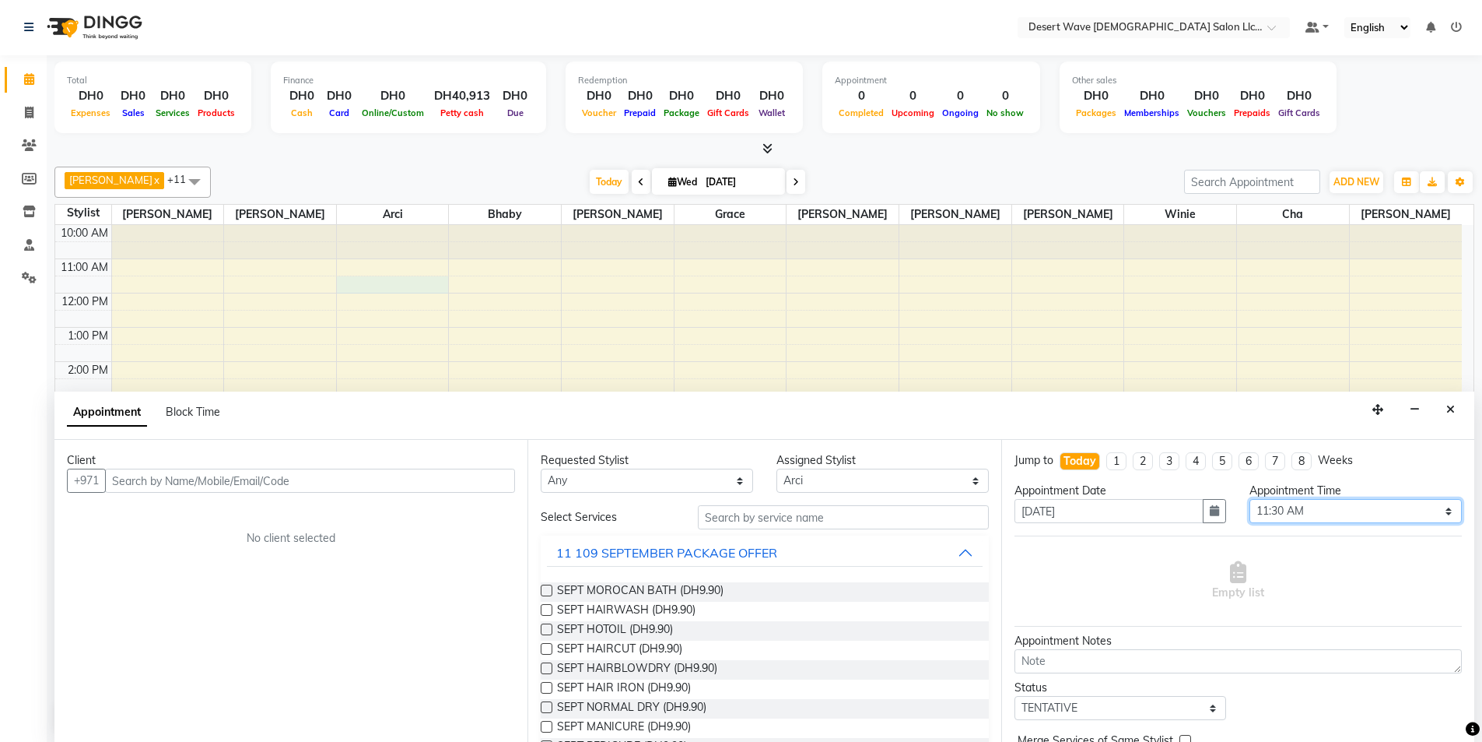
click at [1270, 516] on select "Select 11:00 AM 11:05 AM 11:10 AM 11:15 AM 11:20 AM 11:25 AM 11:30 AM 11:35 AM …" at bounding box center [1356, 511] width 212 height 24
click at [1250, 499] on select "Select 11:00 AM 11:05 AM 11:10 AM 11:15 AM 11:20 AM 11:25 AM 11:30 AM 11:35 AM …" at bounding box center [1356, 511] width 212 height 24
drag, startPoint x: 1286, startPoint y: 517, endPoint x: 1291, endPoint y: 502, distance: 15.5
click at [1288, 514] on select "Select 11:00 AM 11:05 AM 11:10 AM 11:15 AM 11:20 AM 11:25 AM 11:30 AM 11:35 AM …" at bounding box center [1356, 511] width 212 height 24
select select "670"
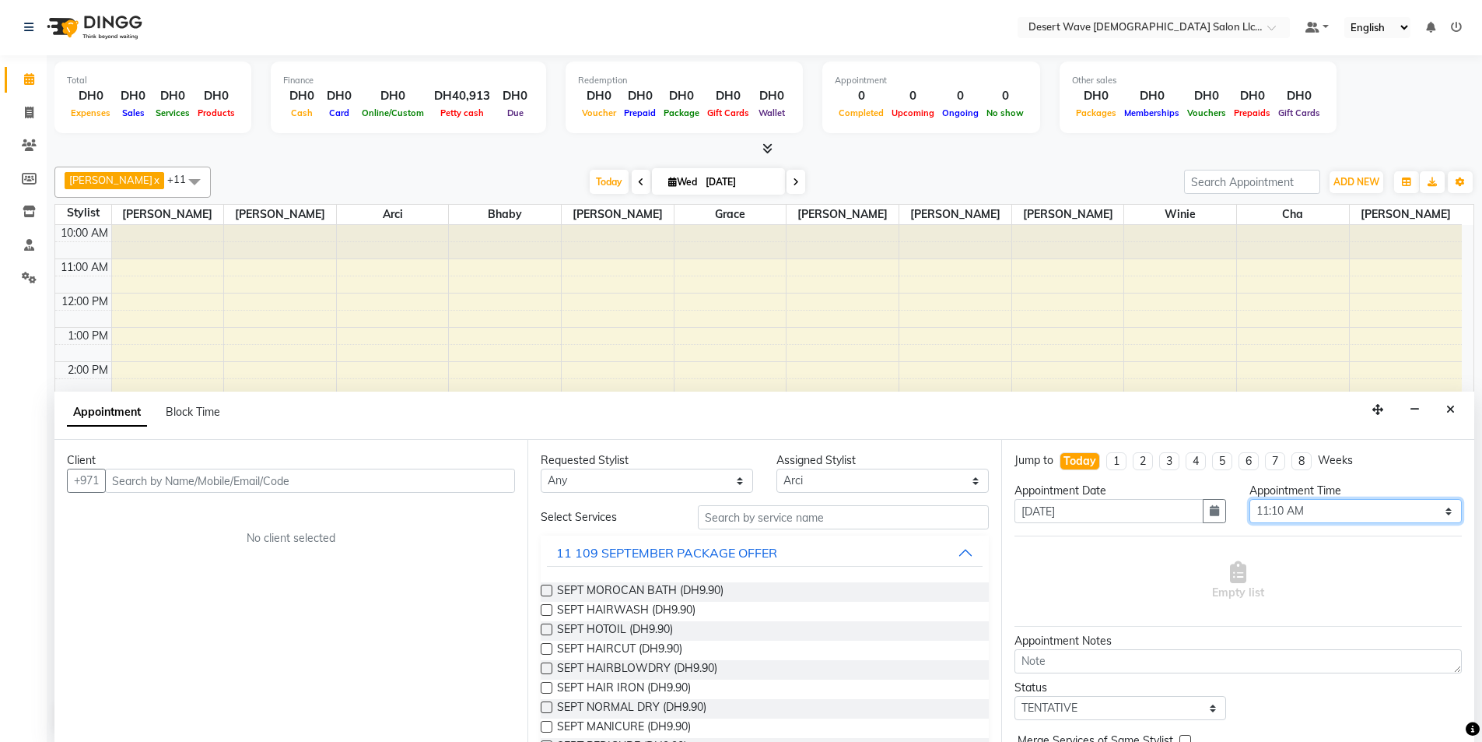
click at [1250, 499] on select "Select 11:00 AM 11:05 AM 11:10 AM 11:15 AM 11:20 AM 11:25 AM 11:30 AM 11:35 AM …" at bounding box center [1356, 511] width 212 height 24
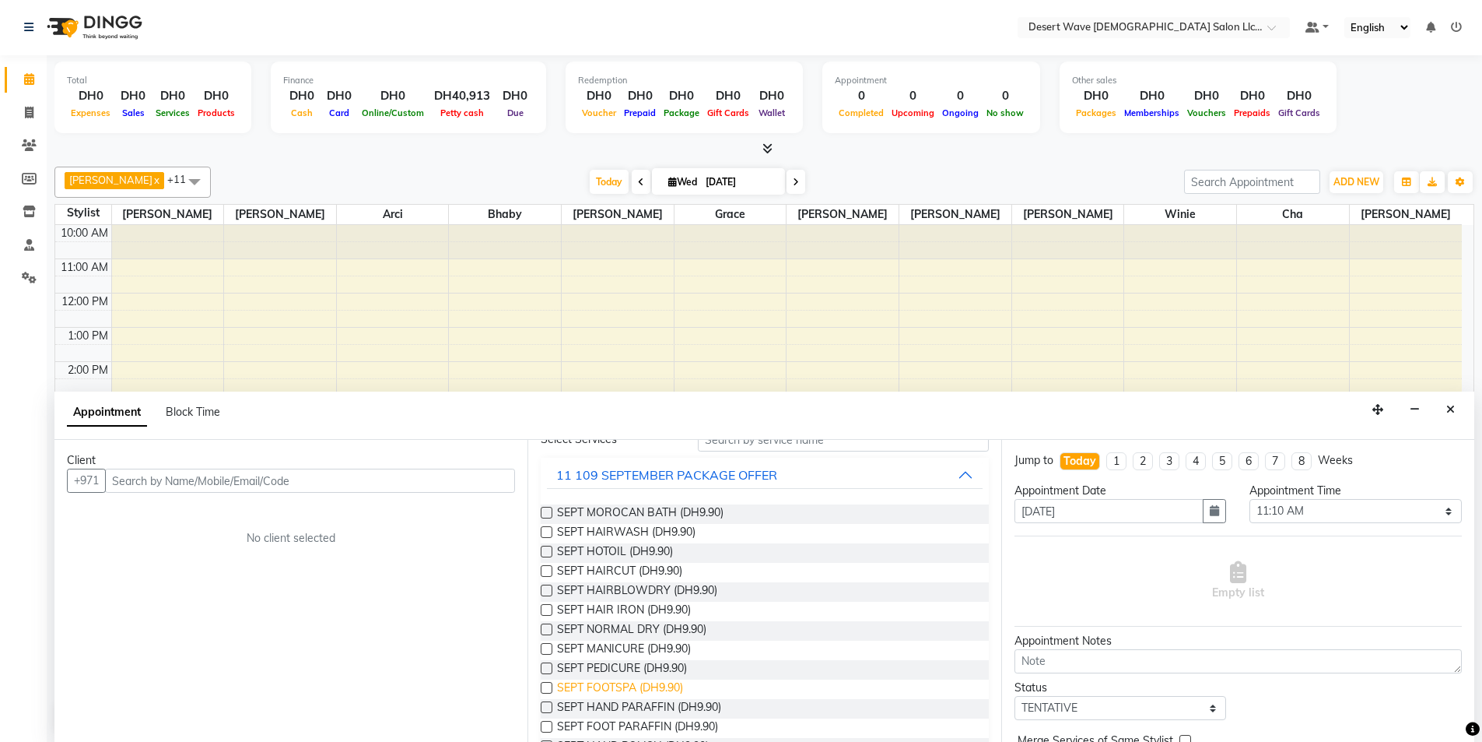
click at [618, 686] on span "SEPT FOOTSPA (DH9.90)" at bounding box center [620, 688] width 126 height 19
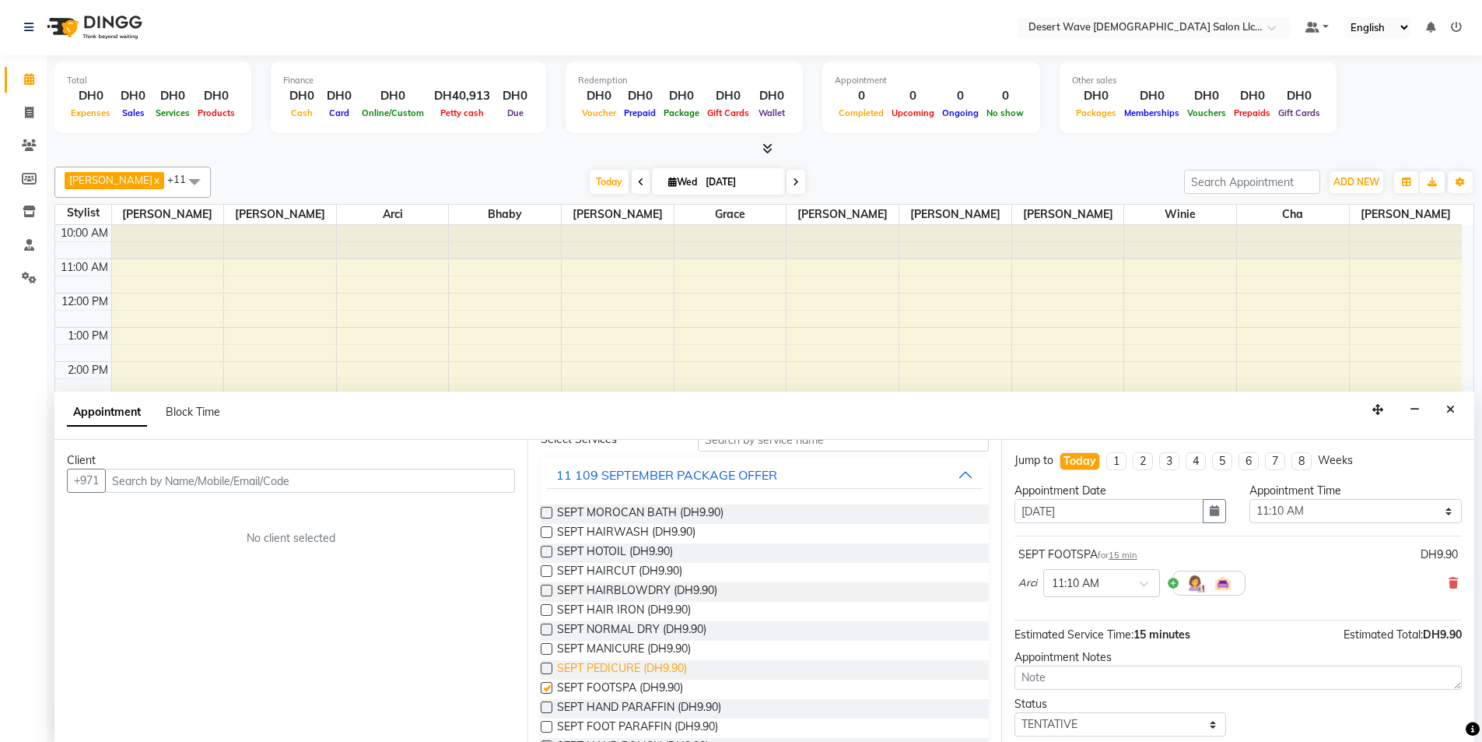
checkbox input "false"
click at [608, 668] on span "SEPT PEDICURE (DH9.90)" at bounding box center [622, 669] width 130 height 19
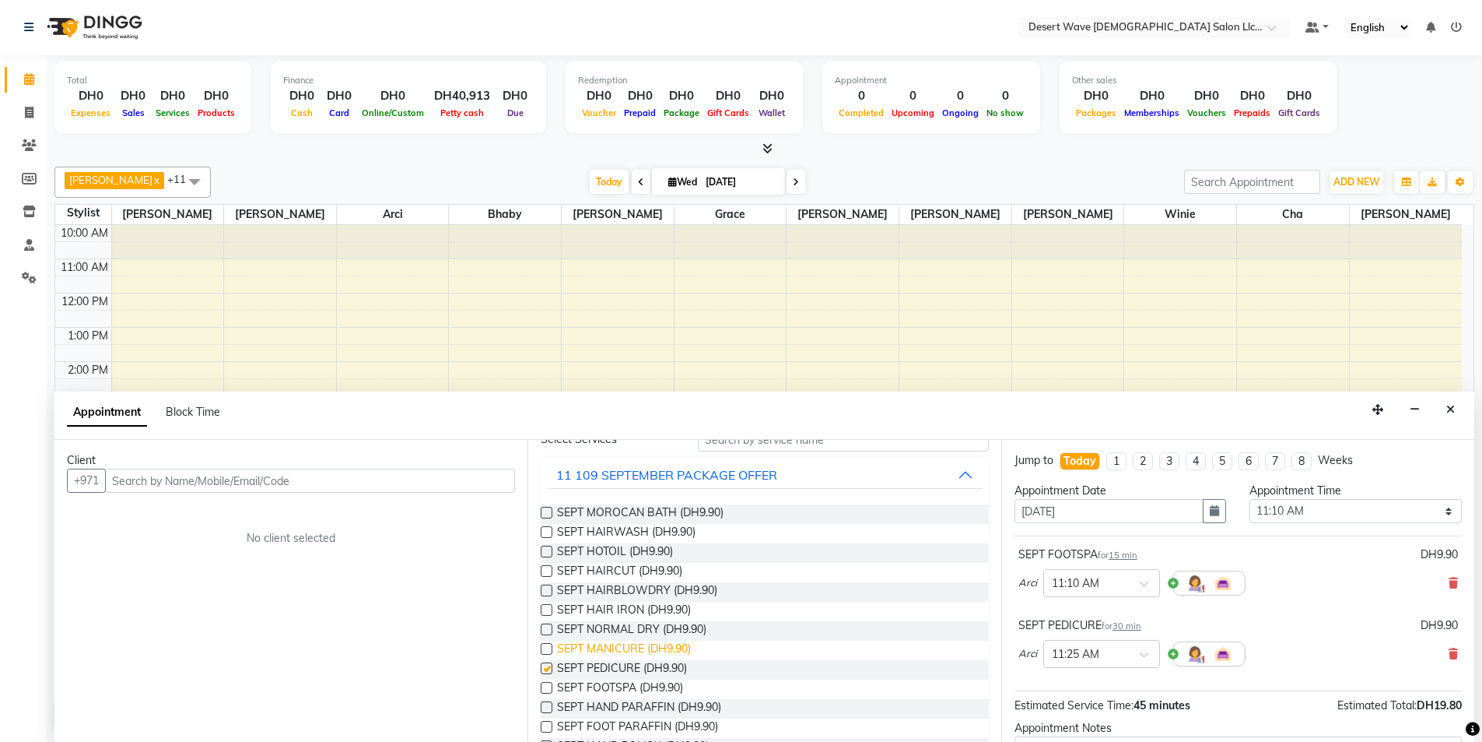
checkbox input "false"
click at [614, 644] on span "SEPT MANICURE (DH9.90)" at bounding box center [624, 649] width 134 height 19
checkbox input "false"
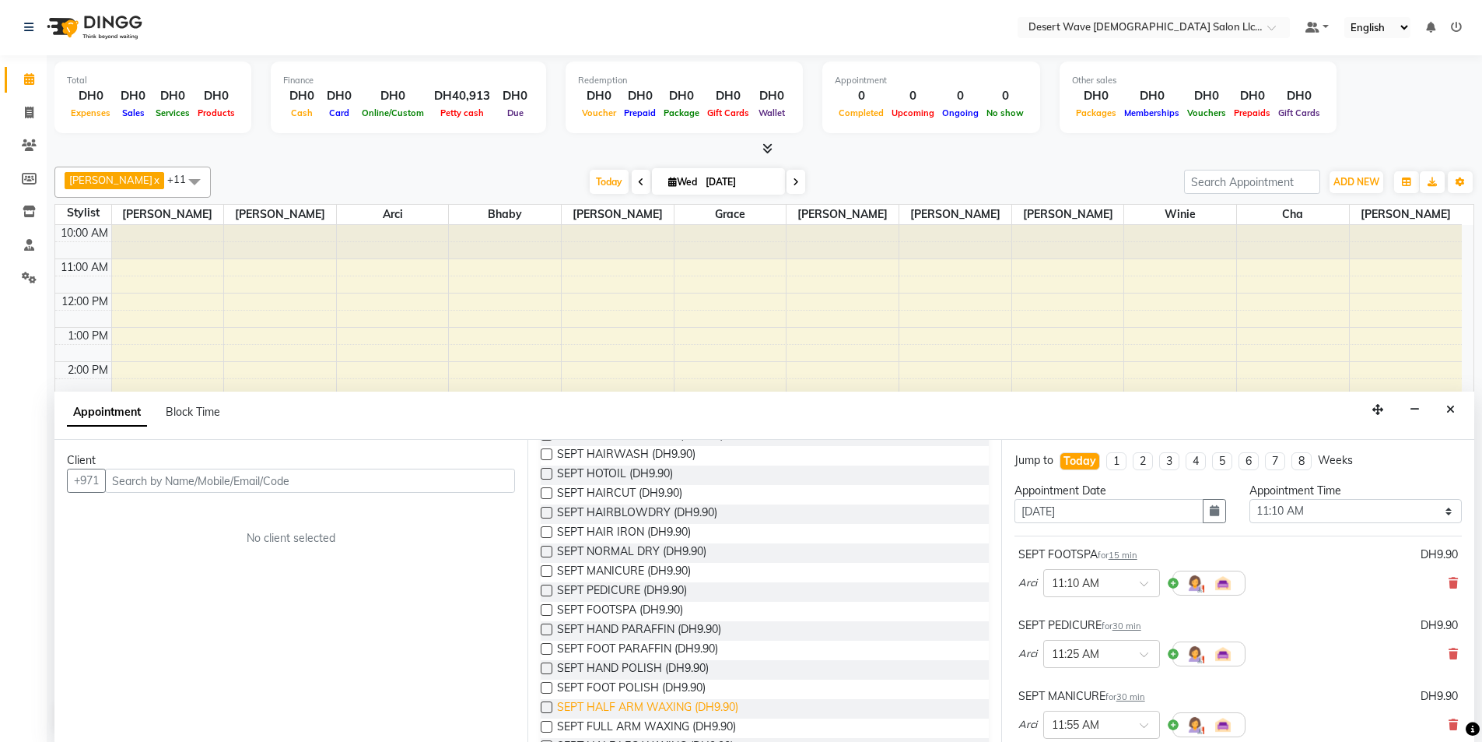
scroll to position [233, 0]
click at [612, 574] on span "SEPT FOOT PARAFFIN (DH9.90)" at bounding box center [637, 572] width 161 height 19
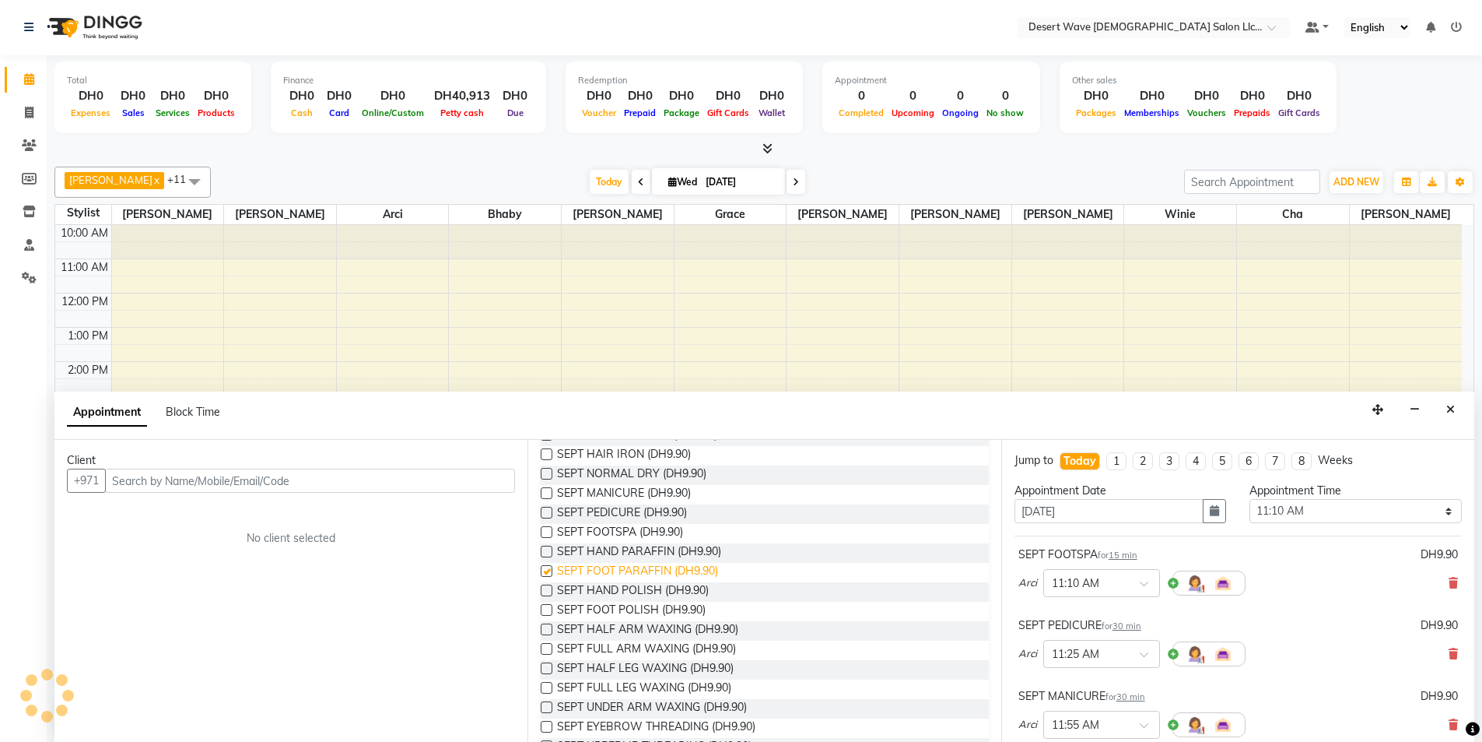
checkbox input "false"
click at [602, 707] on span "SEPT UNDER ARM WAXING (DH9.90)" at bounding box center [652, 708] width 190 height 19
checkbox input "false"
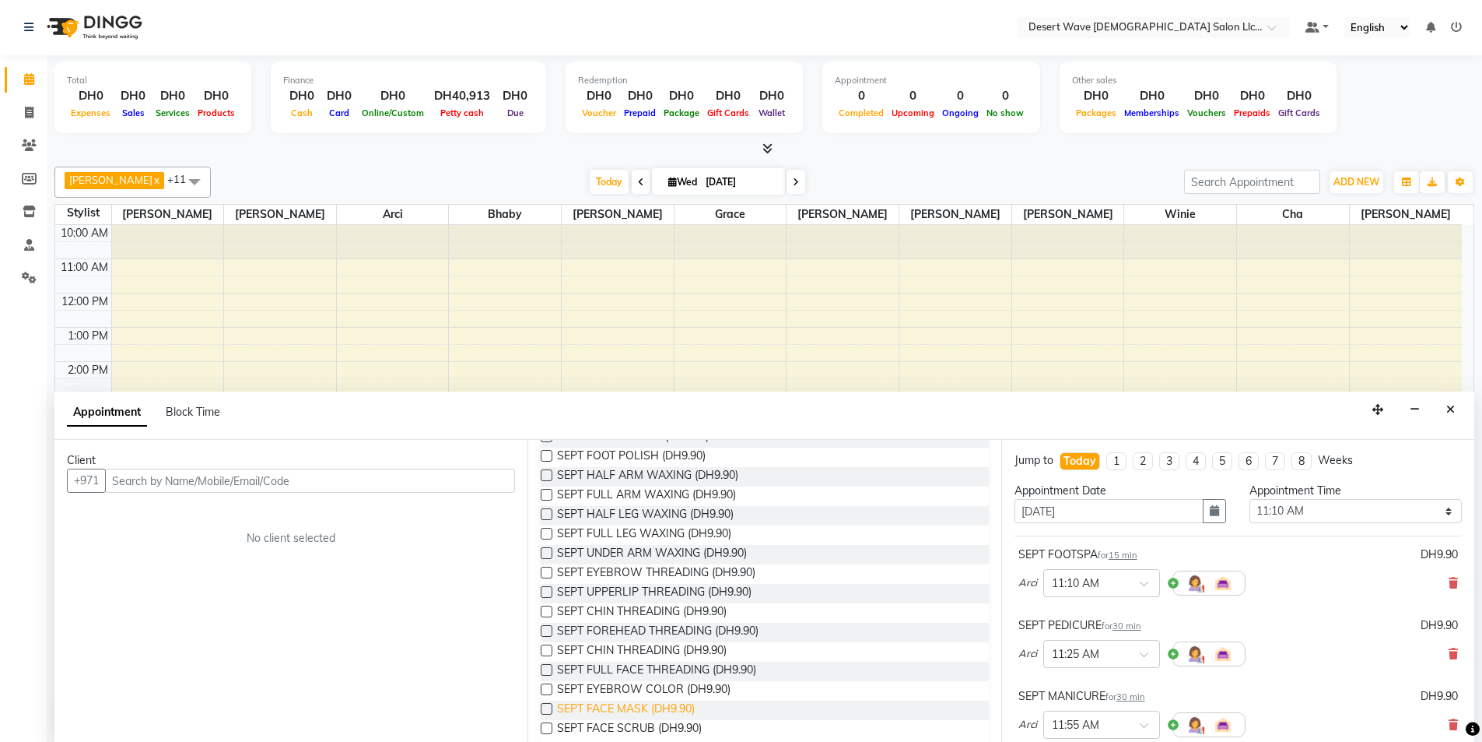
scroll to position [389, 0]
click at [619, 721] on span "SEPT FACE SCRUB (DH9.90)" at bounding box center [629, 727] width 145 height 19
checkbox input "false"
click at [619, 708] on span "SEPT FACE MASK (DH9.90)" at bounding box center [626, 708] width 138 height 19
checkbox input "false"
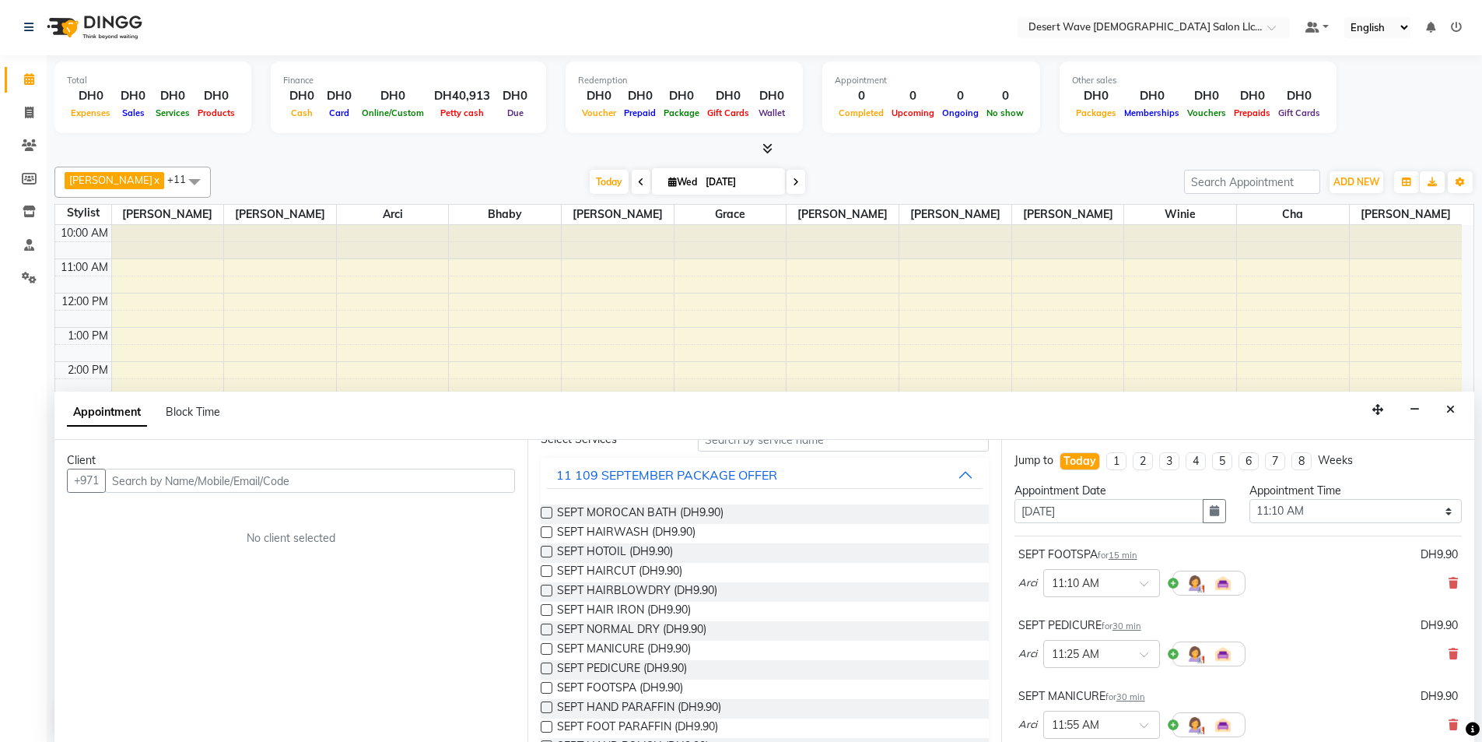
scroll to position [0, 0]
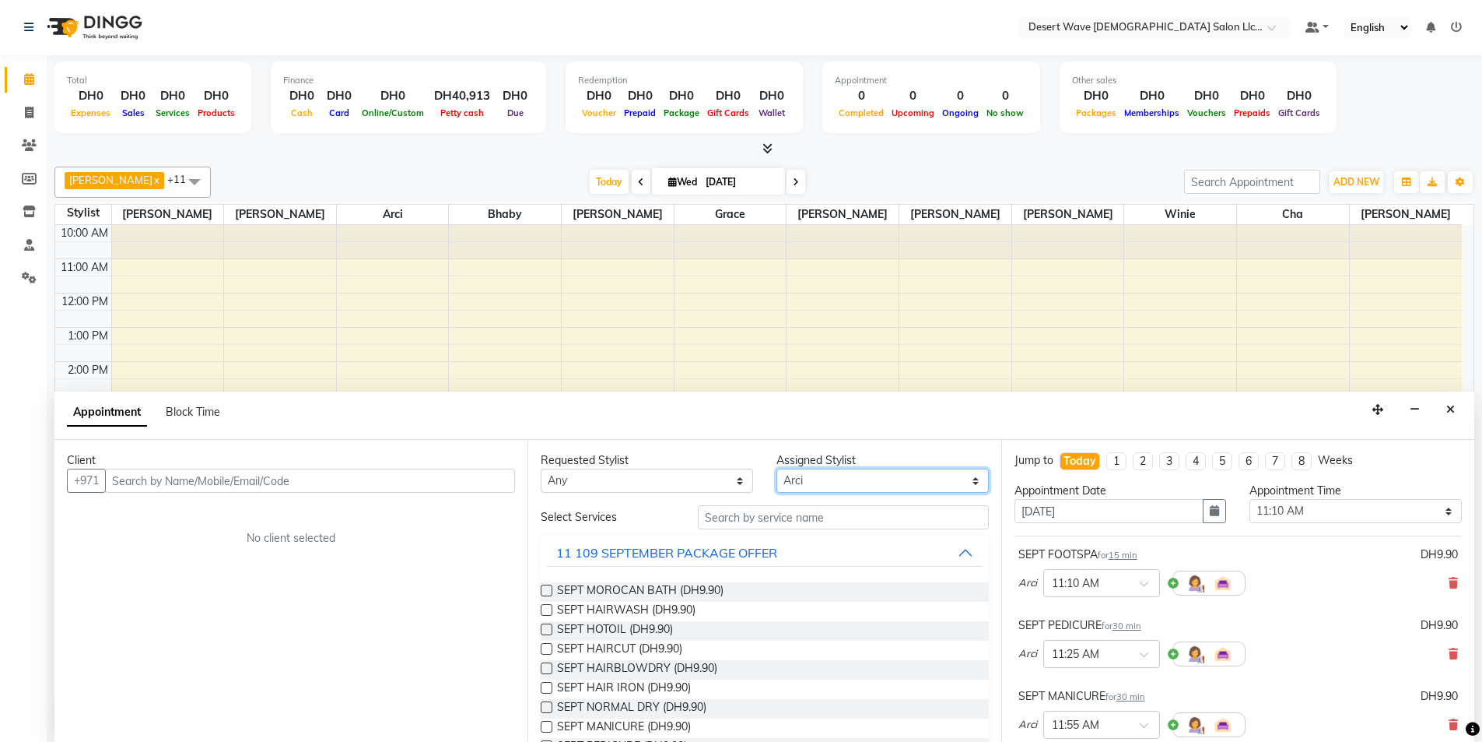
click at [820, 471] on select "Select Ambika Angie april Arci Bella Bhaby Cecil Cha Cheryl Elena Grace Jacky J…" at bounding box center [883, 480] width 212 height 24
select select "50411"
click at [777, 468] on select "Select Ambika Angie april Arci Bella Bhaby Cecil Cha Cheryl Elena Grace Jacky J…" at bounding box center [883, 480] width 212 height 24
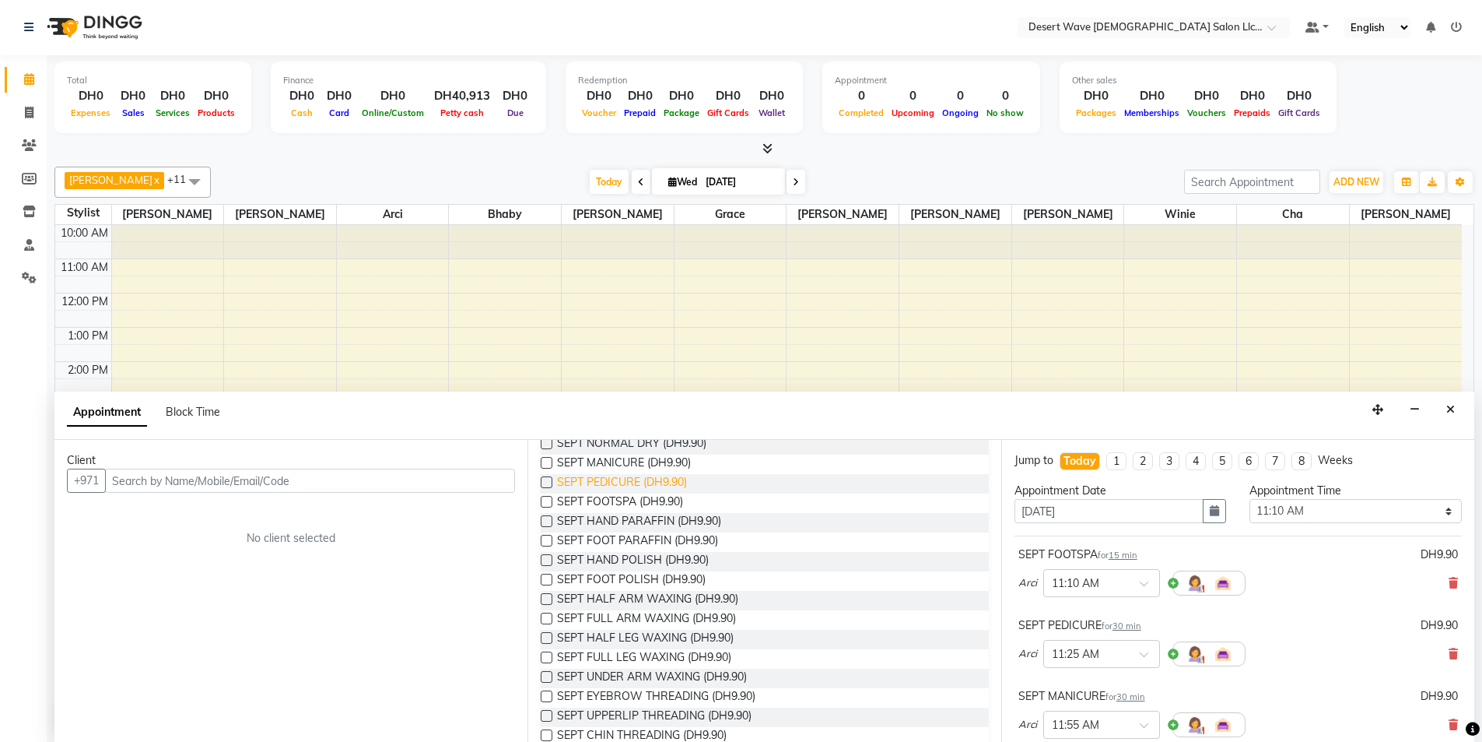
scroll to position [311, 0]
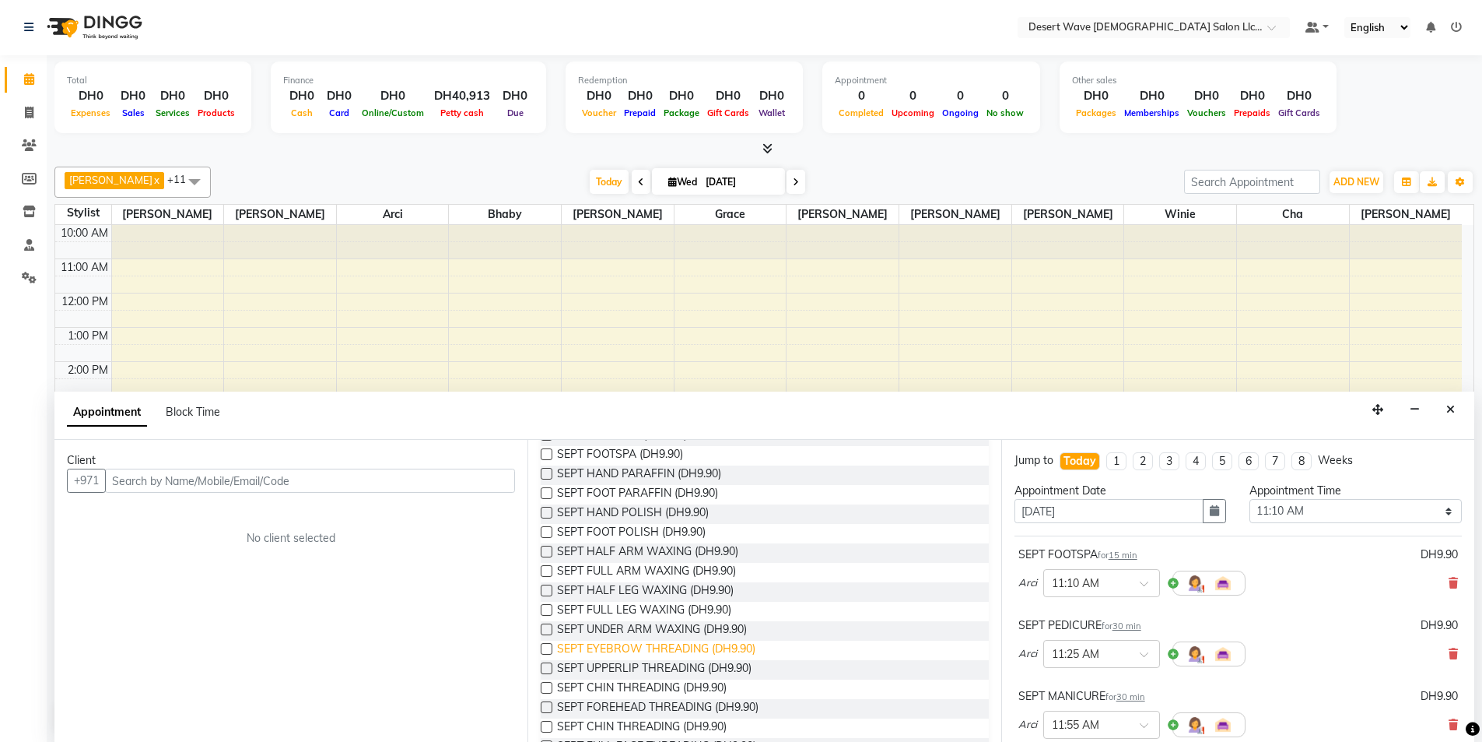
click at [629, 650] on span "SEPT EYEBROW THREADING (DH9.90)" at bounding box center [656, 649] width 198 height 19
checkbox input "false"
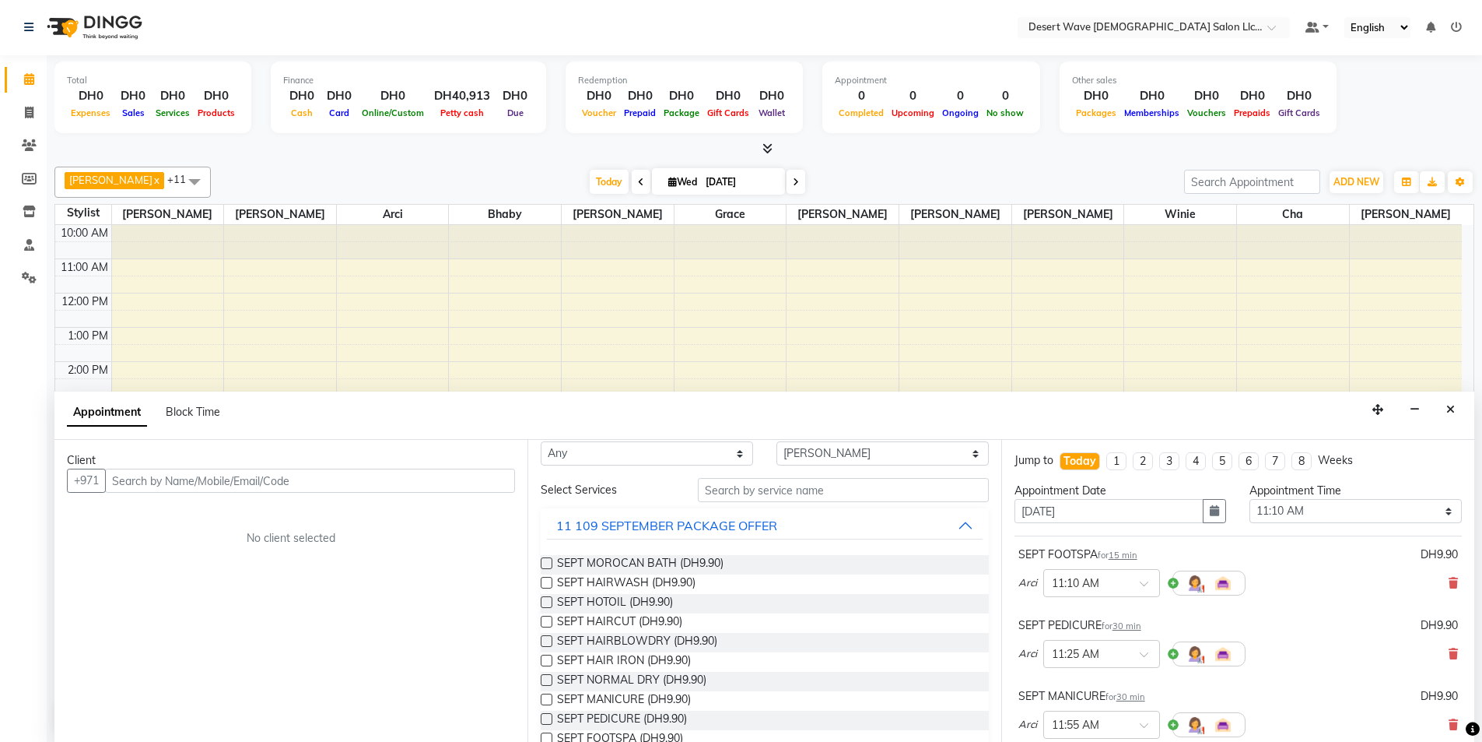
scroll to position [0, 0]
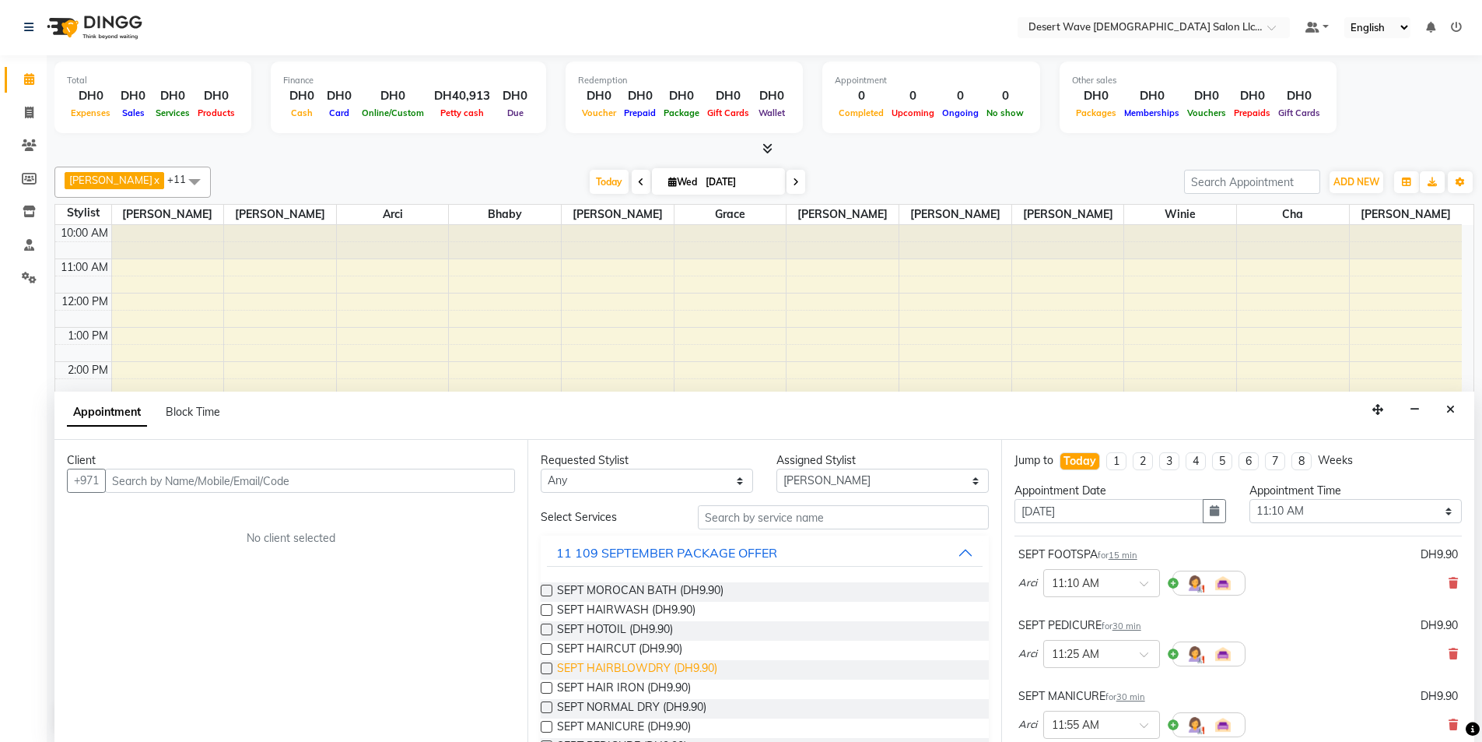
click at [627, 666] on span "SEPT HAIRBLOWDRY (DH9.90)" at bounding box center [637, 669] width 160 height 19
checkbox input "false"
click at [322, 490] on input "text" at bounding box center [310, 480] width 410 height 24
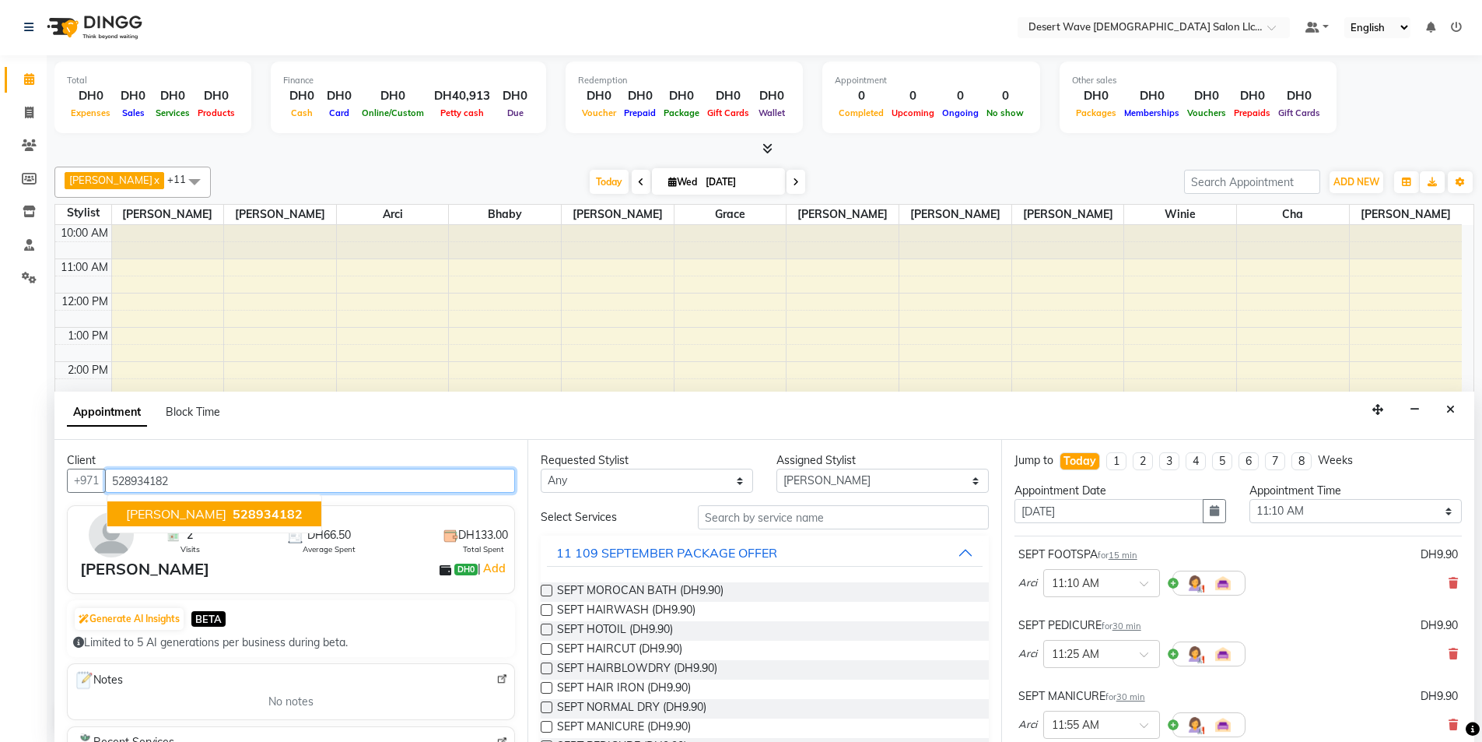
click at [233, 515] on span "528934182" at bounding box center [268, 514] width 70 height 16
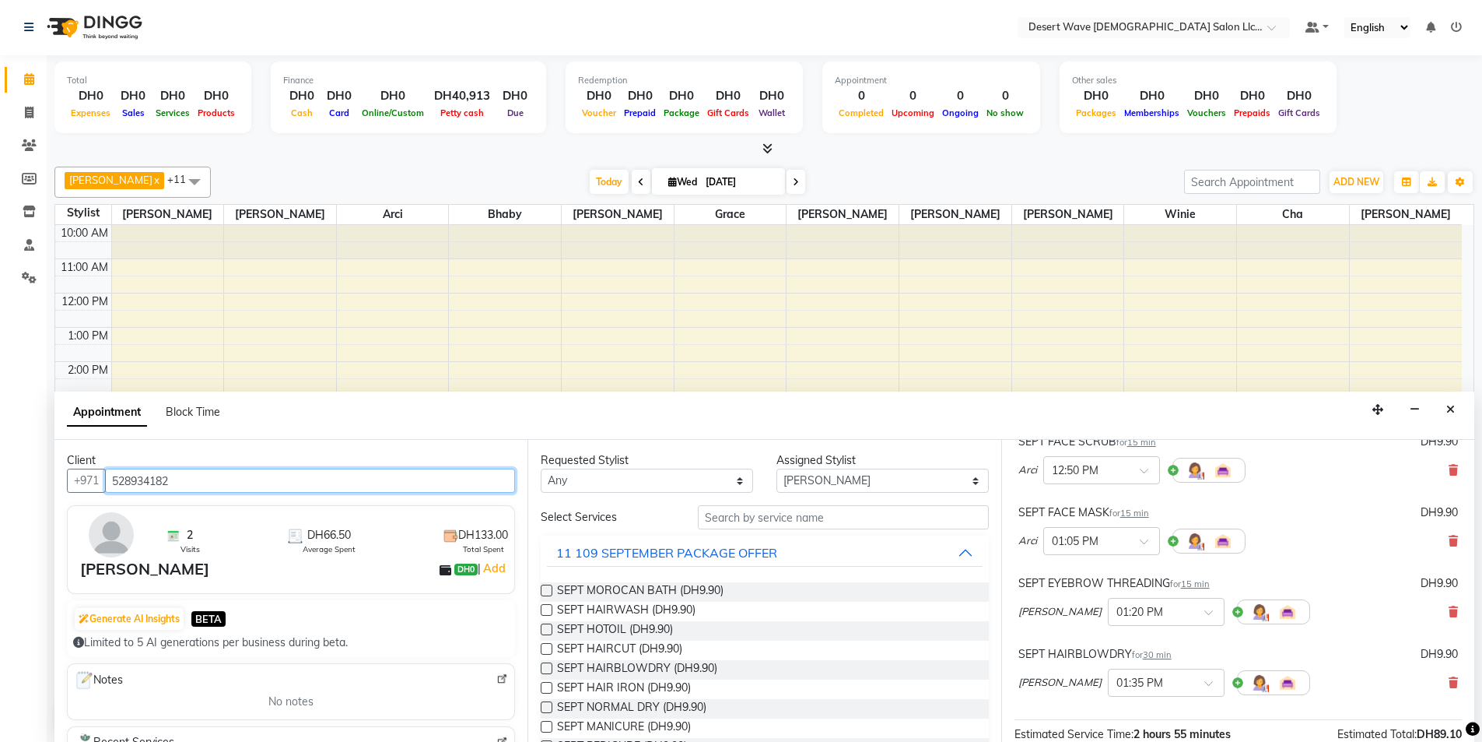
scroll to position [659, 0]
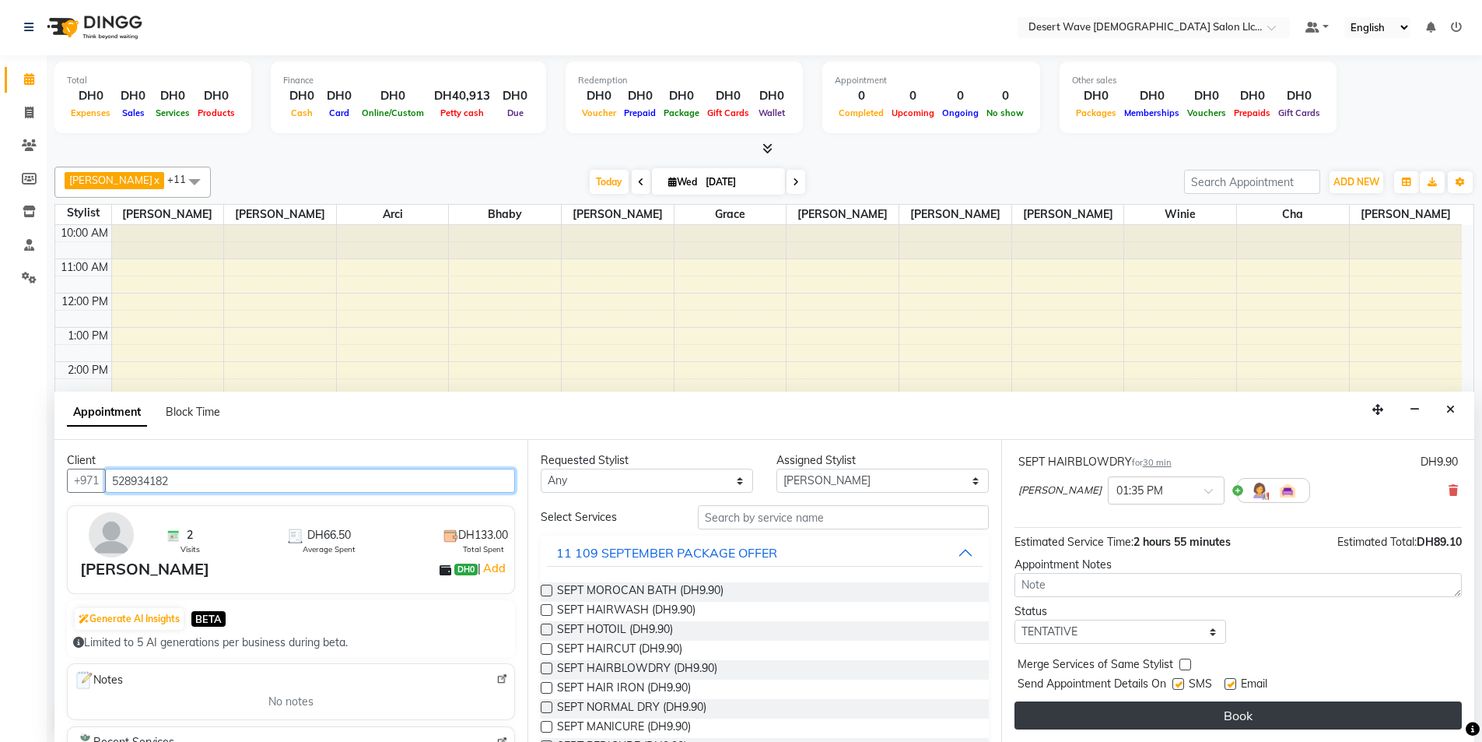
type input "528934182"
click at [1212, 717] on button "Book" at bounding box center [1238, 715] width 447 height 28
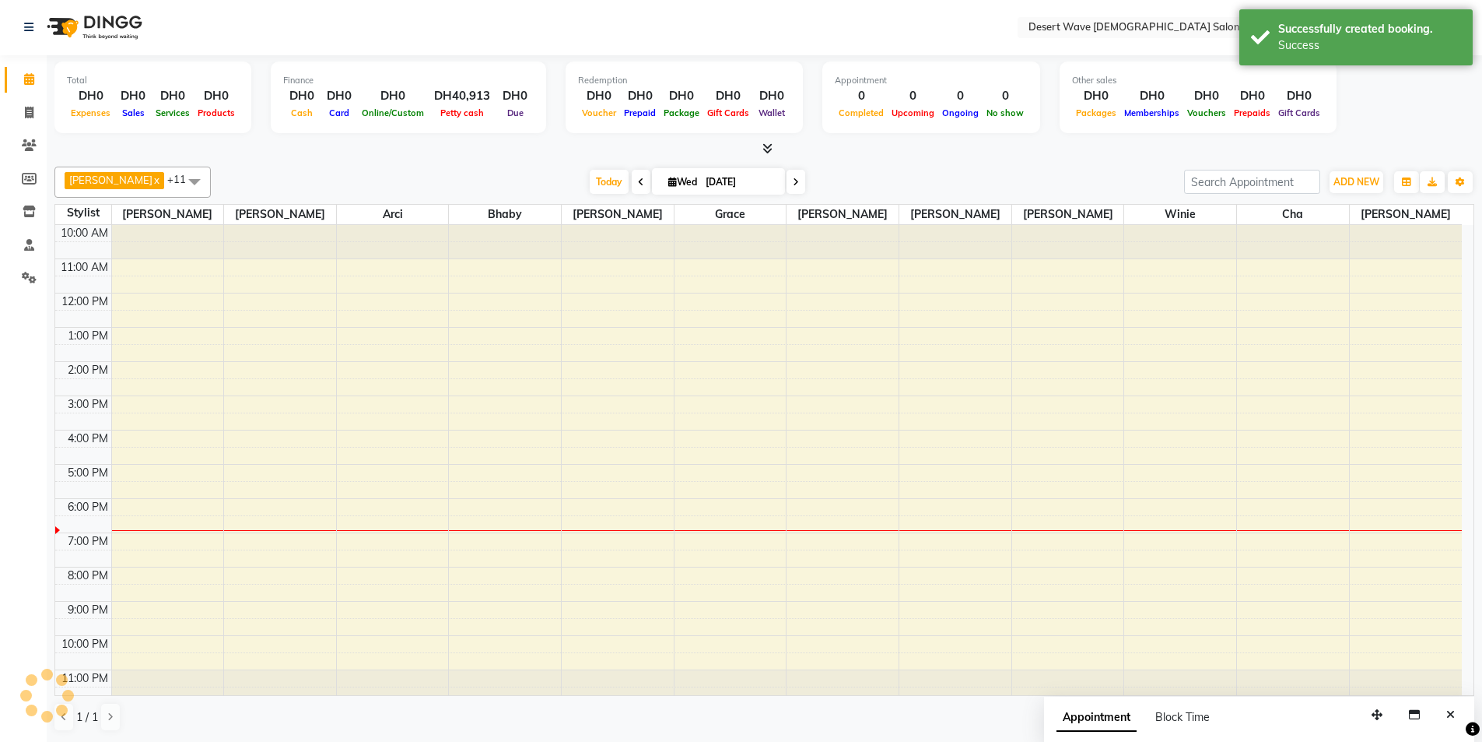
scroll to position [0, 0]
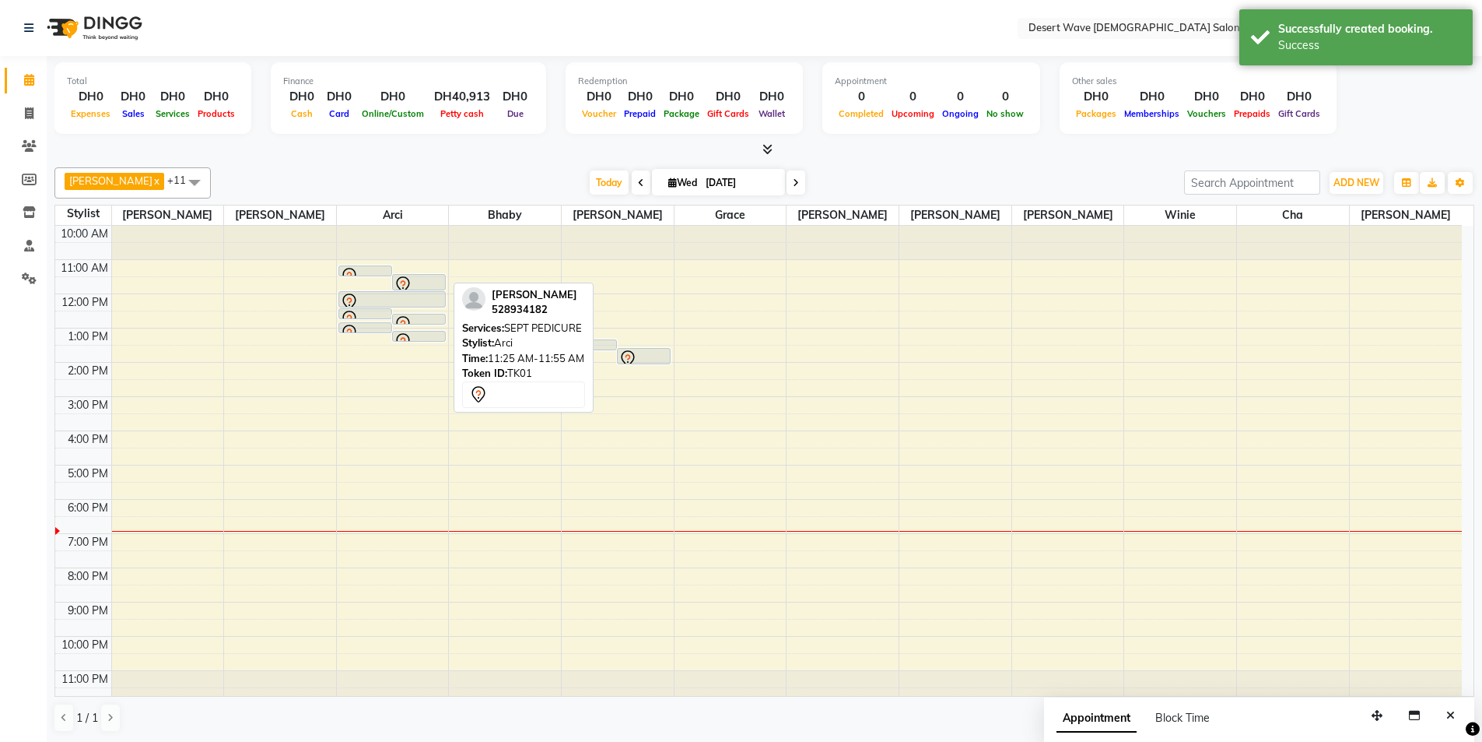
click at [417, 286] on div at bounding box center [419, 289] width 52 height 6
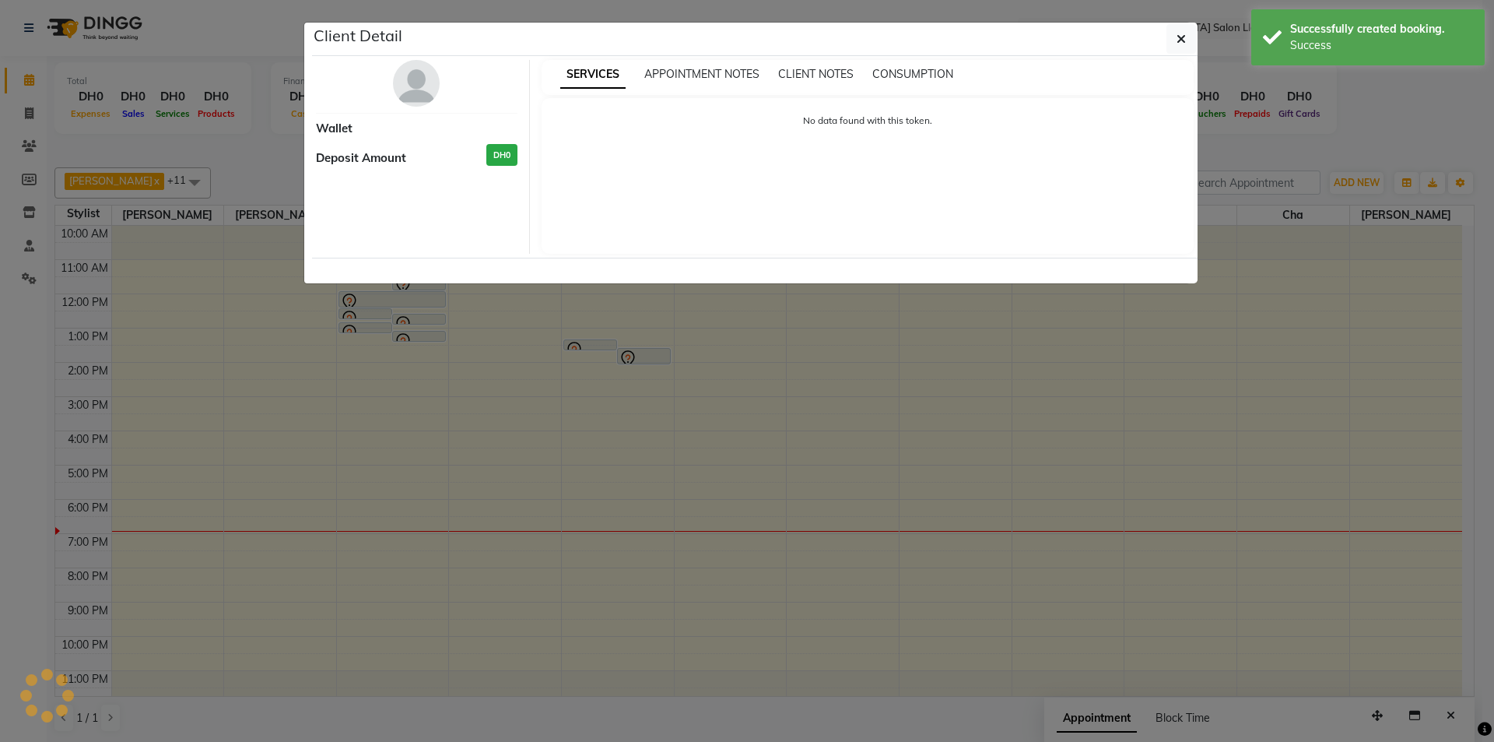
select select "7"
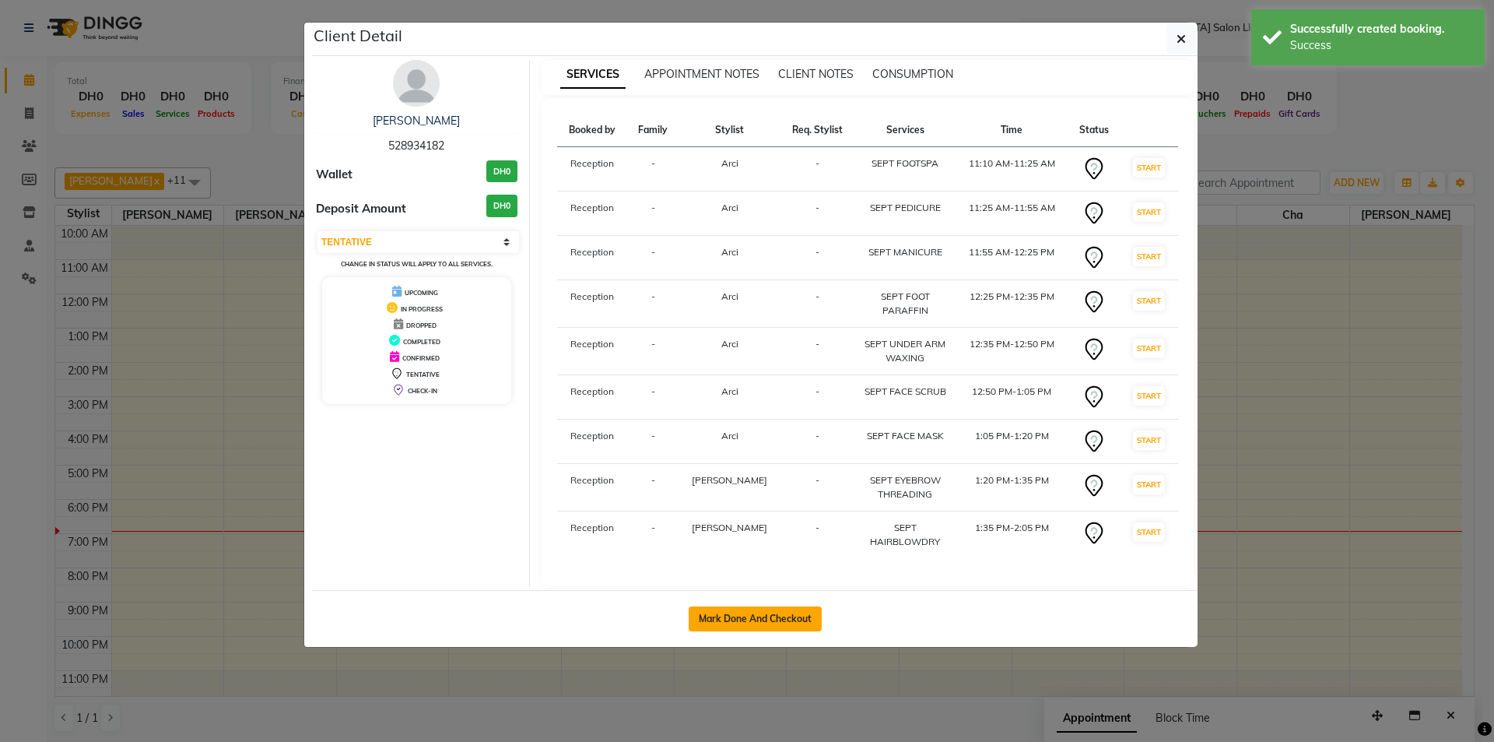
click at [773, 625] on button "Mark Done And Checkout" at bounding box center [755, 618] width 133 height 25
select select "service"
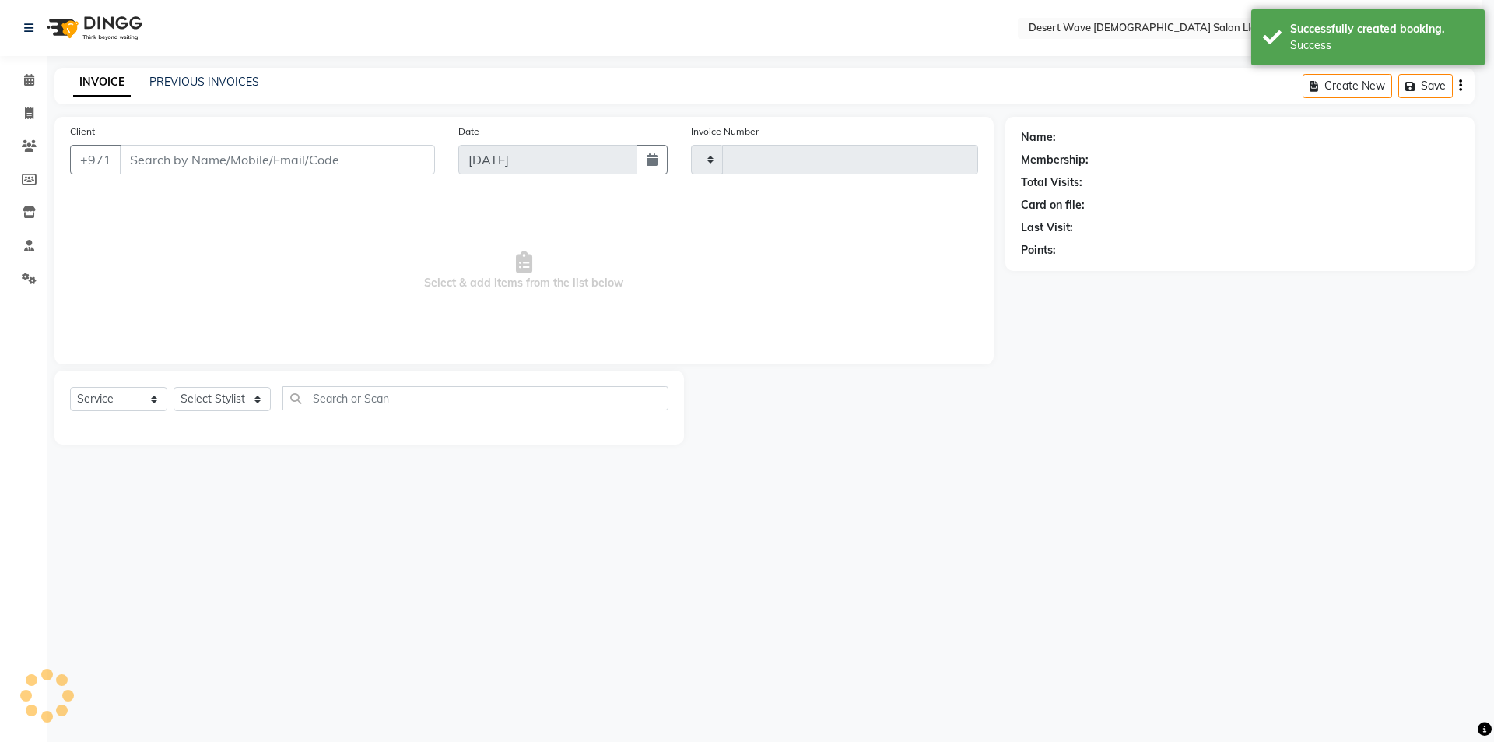
type input "6564"
select select "6563"
select select "50418"
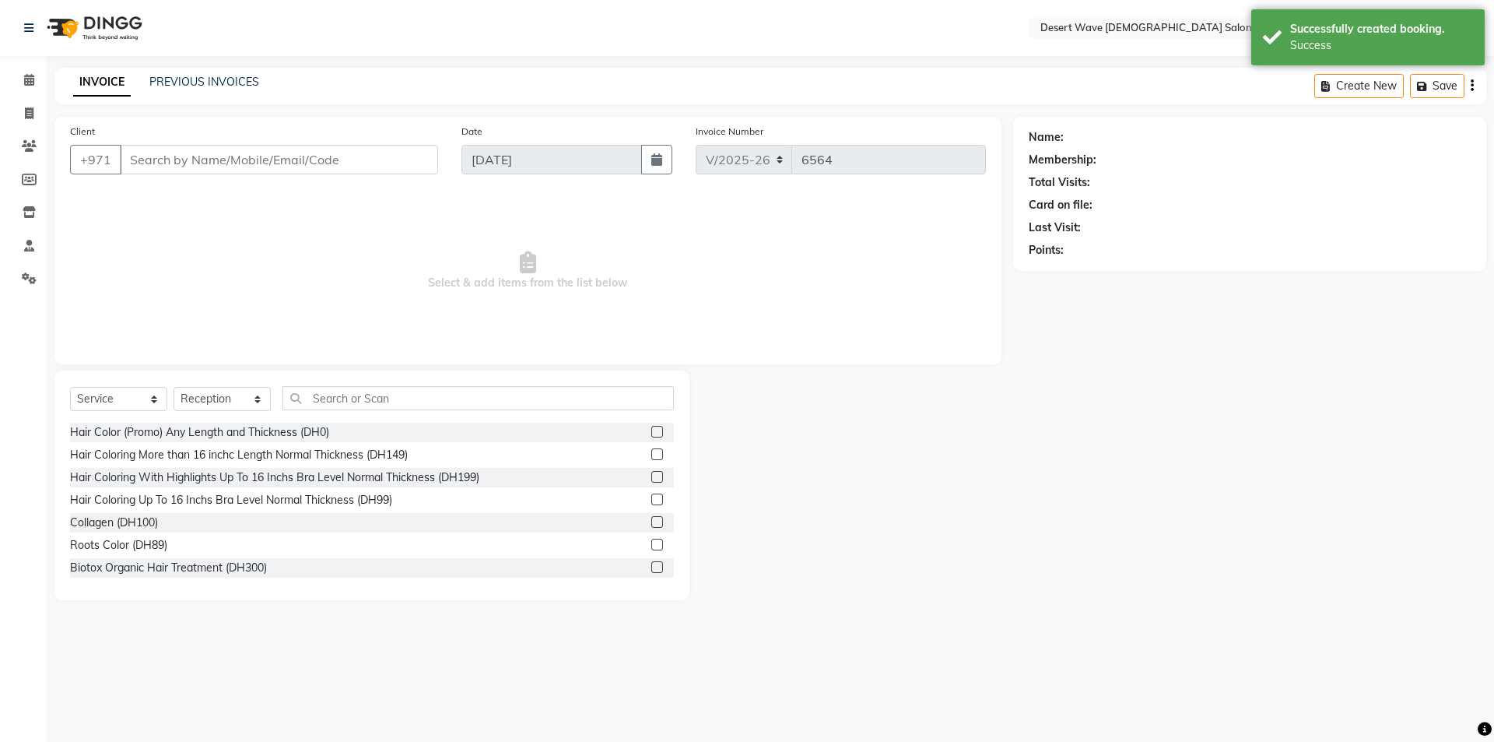
type input "528934182"
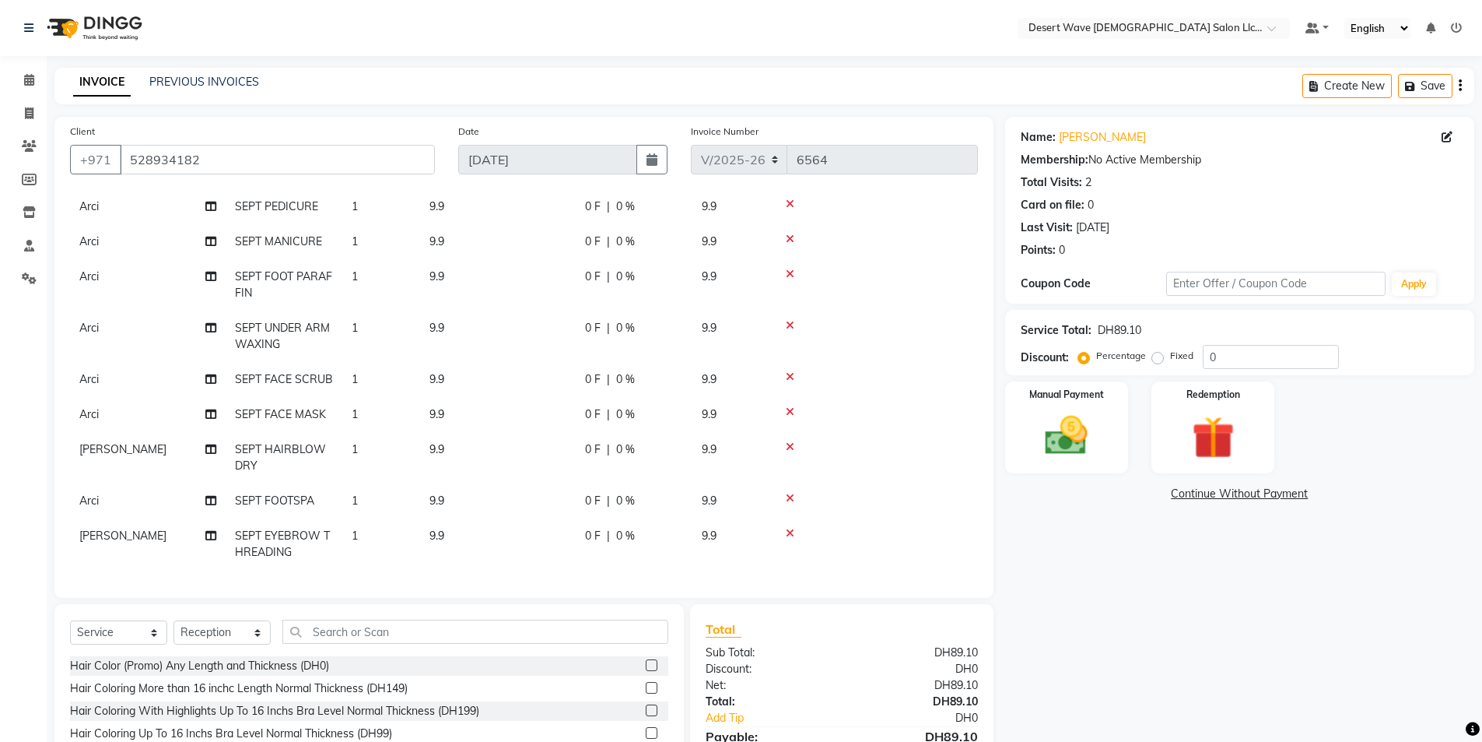
click at [370, 447] on td "1" at bounding box center [381, 457] width 78 height 51
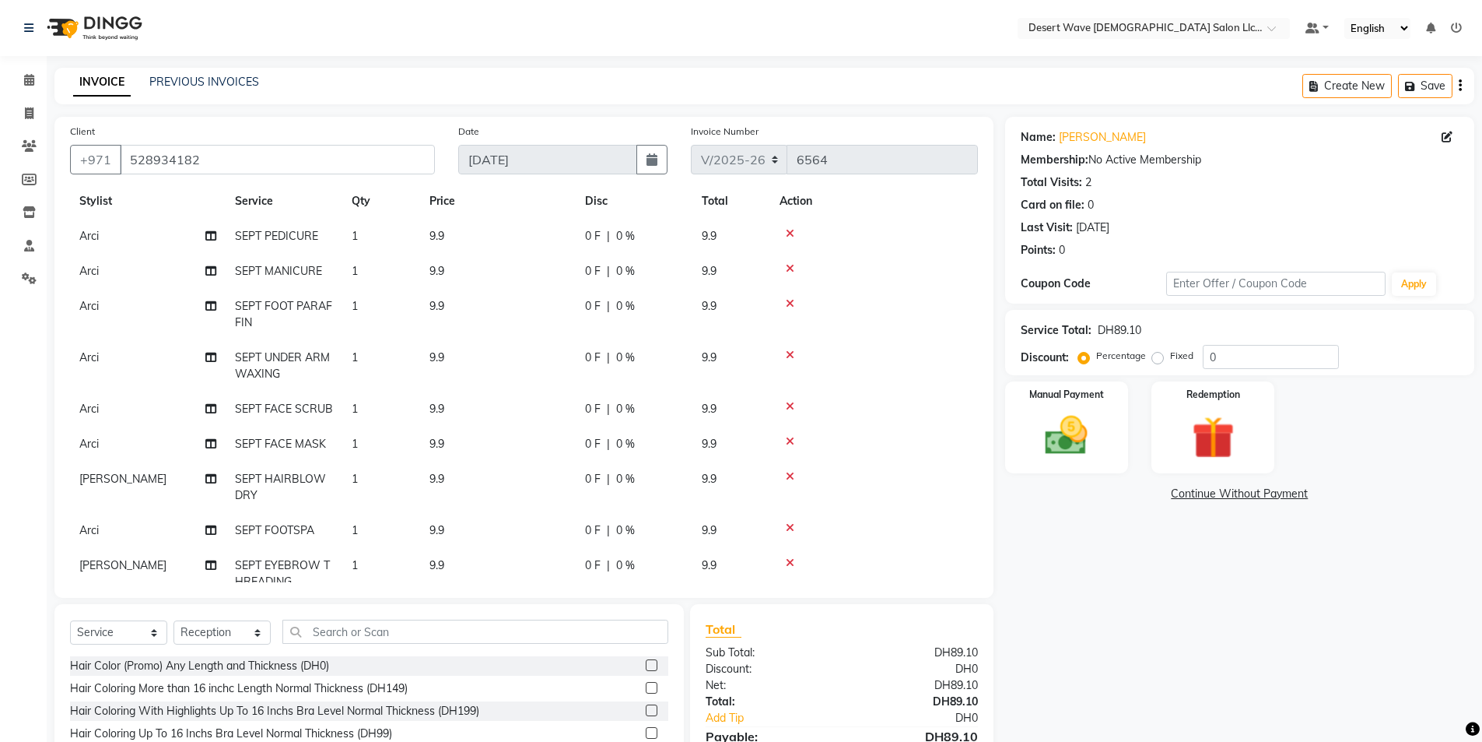
select select "50411"
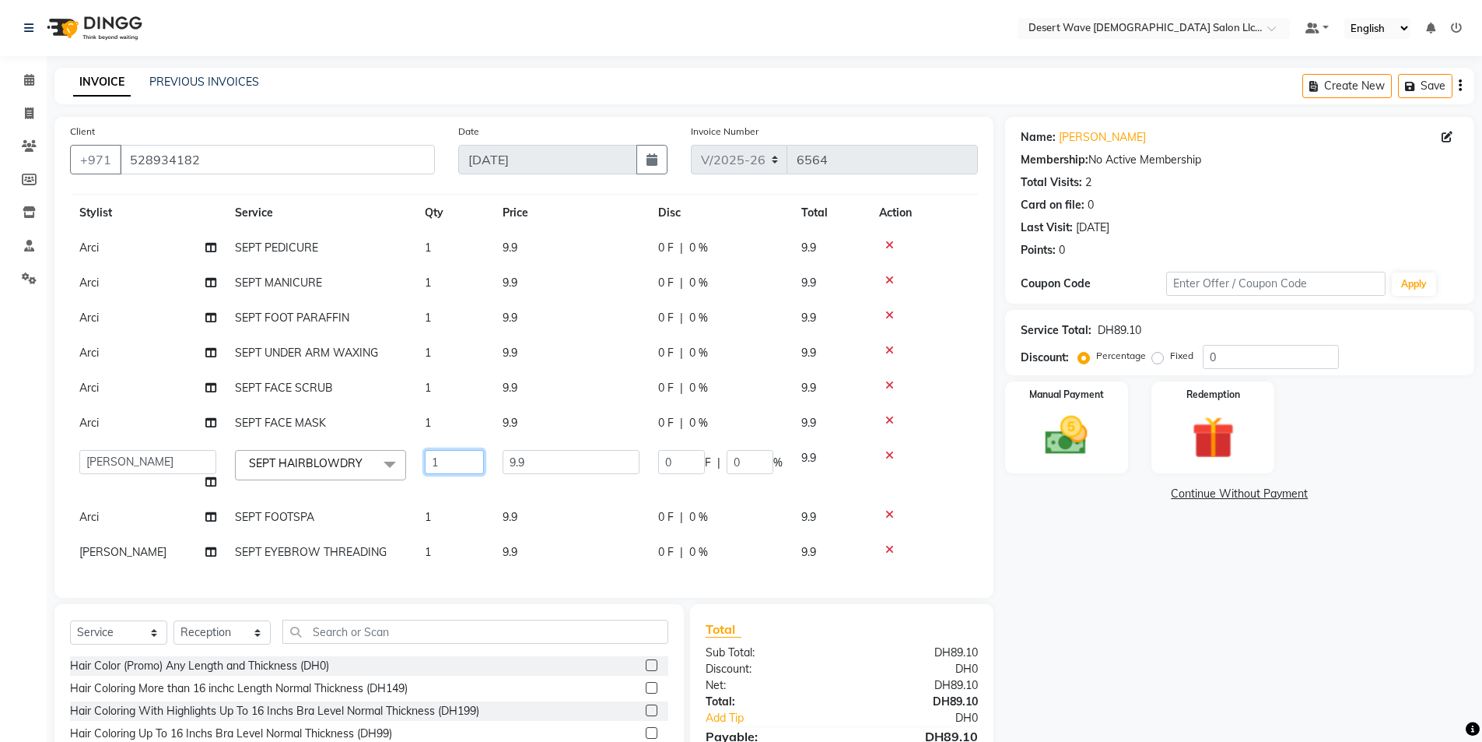
click at [444, 450] on input "1" at bounding box center [454, 462] width 59 height 24
type input "3"
click at [1025, 583] on div "Name: Lanie Membership: No Active Membership Total Visits: 2 Card on file: 0 La…" at bounding box center [1245, 475] width 481 height 717
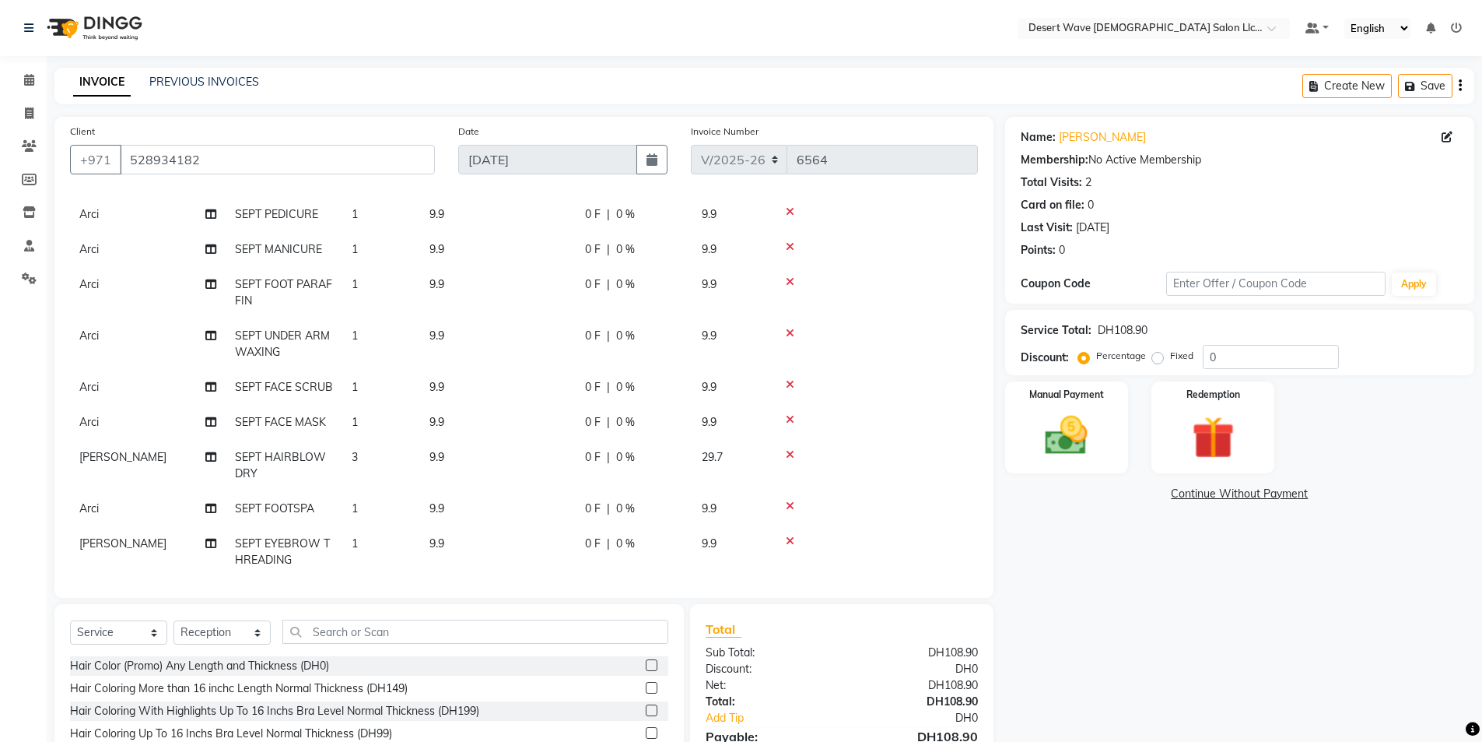
scroll to position [79, 0]
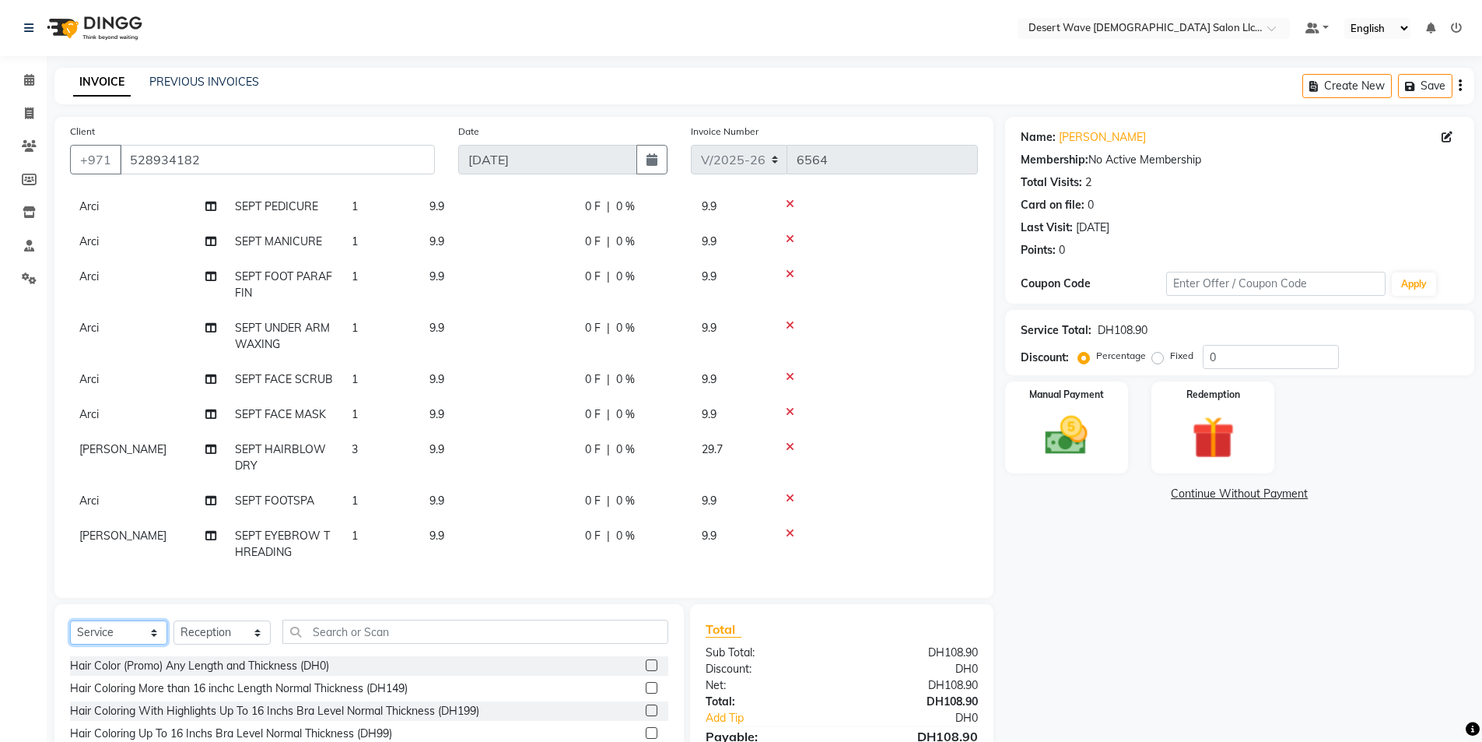
click at [110, 633] on select "Select Service Product Membership Package Voucher Prepaid Gift Card" at bounding box center [118, 632] width 97 height 24
select select "package"
click at [70, 620] on select "Select Service Product Membership Package Voucher Prepaid Gift Card" at bounding box center [118, 632] width 97 height 24
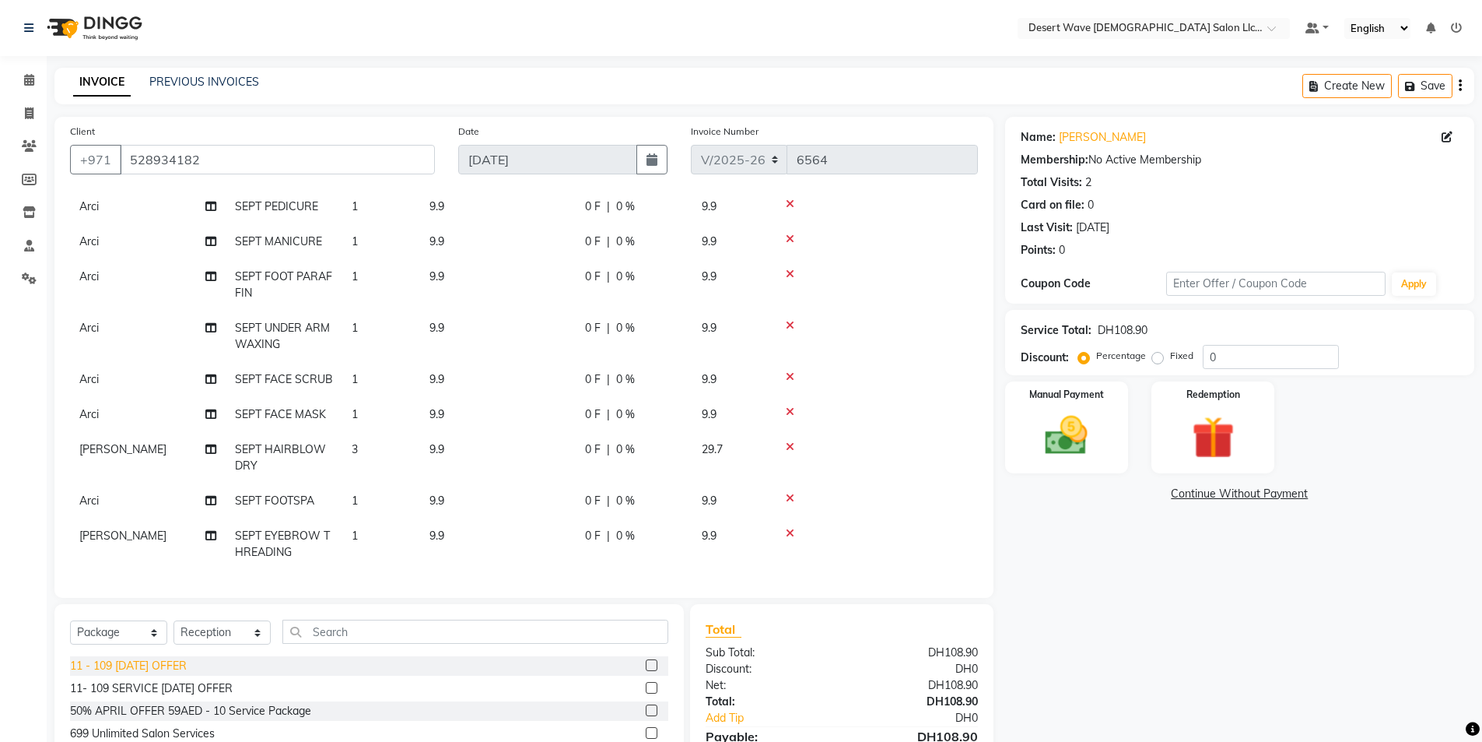
click at [148, 667] on div "11 - 109 SEPTEMBER 2025 OFFER" at bounding box center [128, 666] width 117 height 16
checkbox input "false"
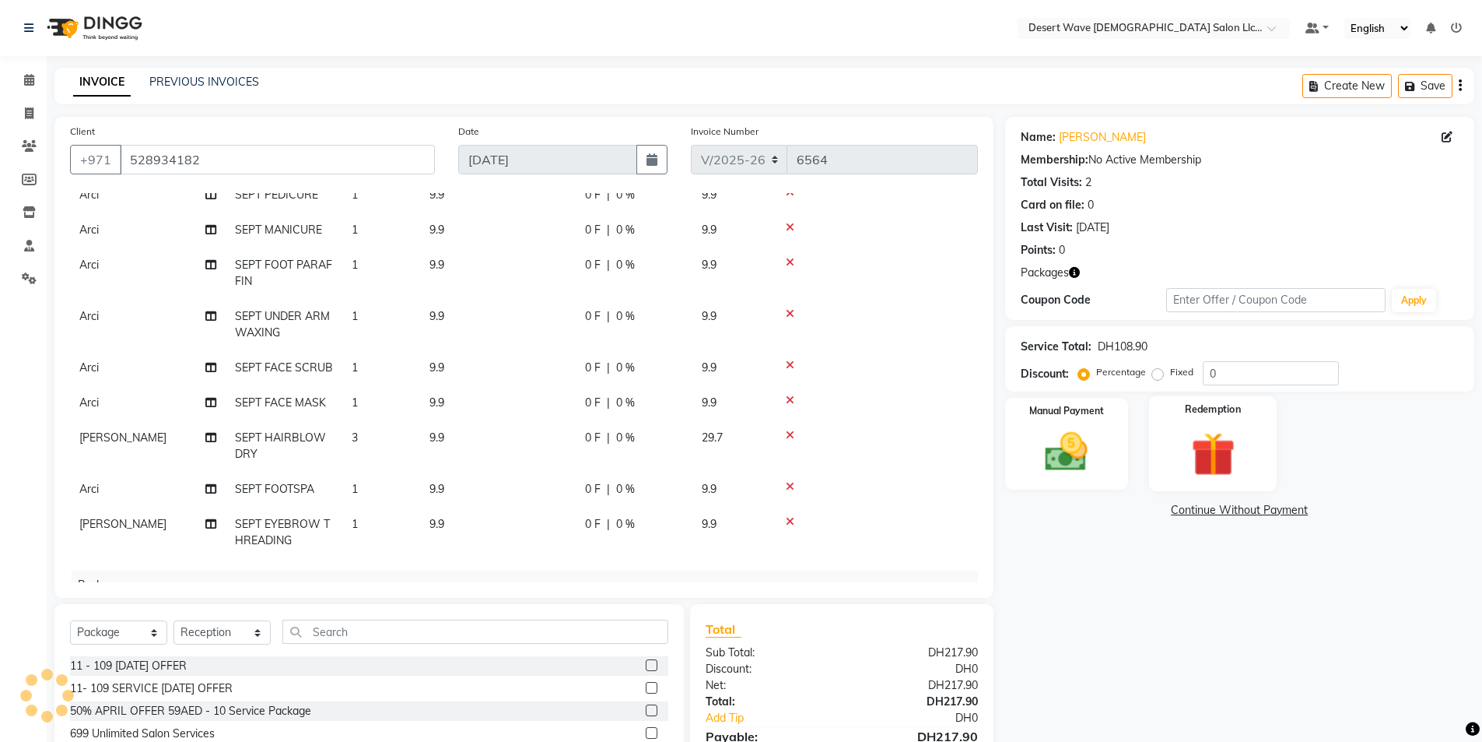
drag, startPoint x: 1222, startPoint y: 457, endPoint x: 1172, endPoint y: 491, distance: 61.1
click at [1222, 457] on img at bounding box center [1213, 453] width 72 height 55
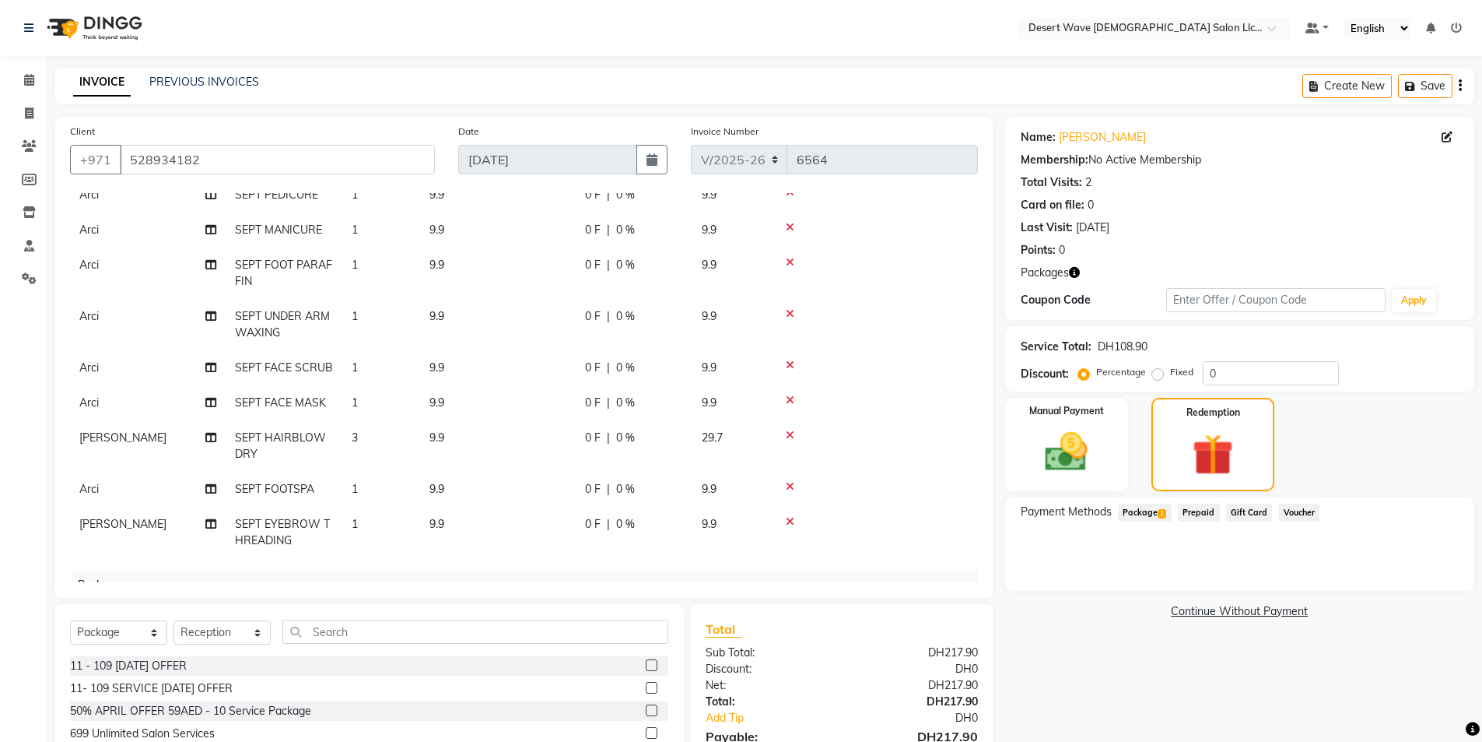
click at [1162, 520] on span "Package 1" at bounding box center [1145, 512] width 54 height 18
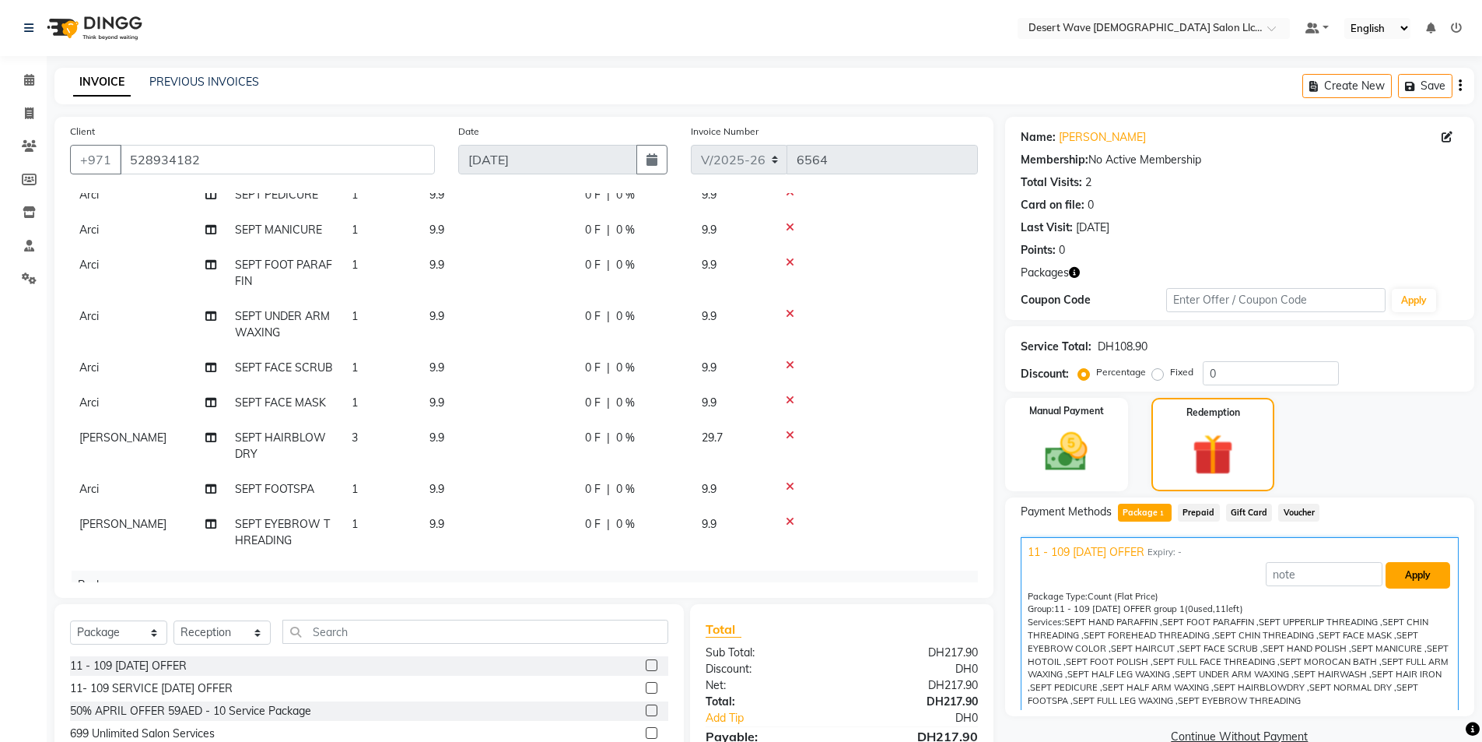
click at [1403, 581] on button "Apply" at bounding box center [1418, 575] width 65 height 26
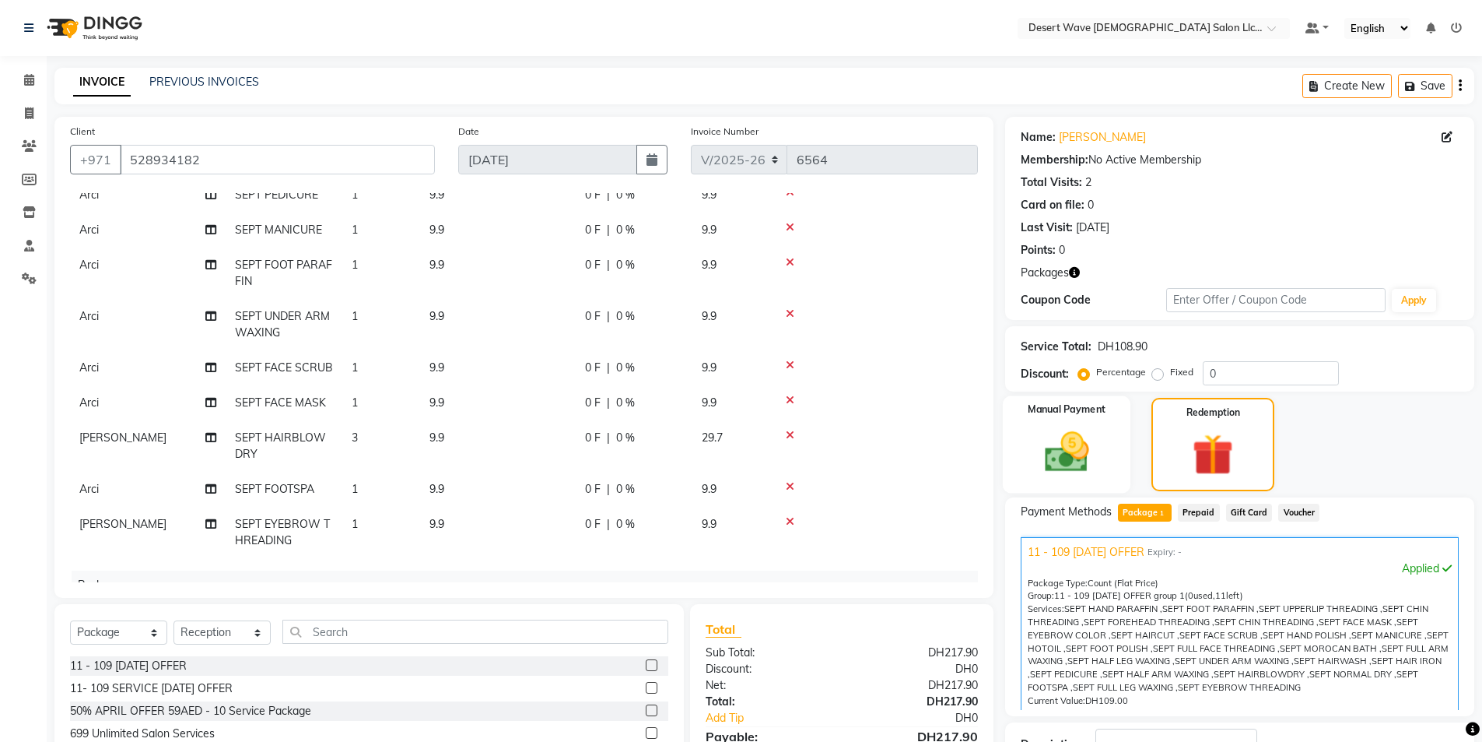
click at [1072, 458] on img at bounding box center [1067, 451] width 72 height 51
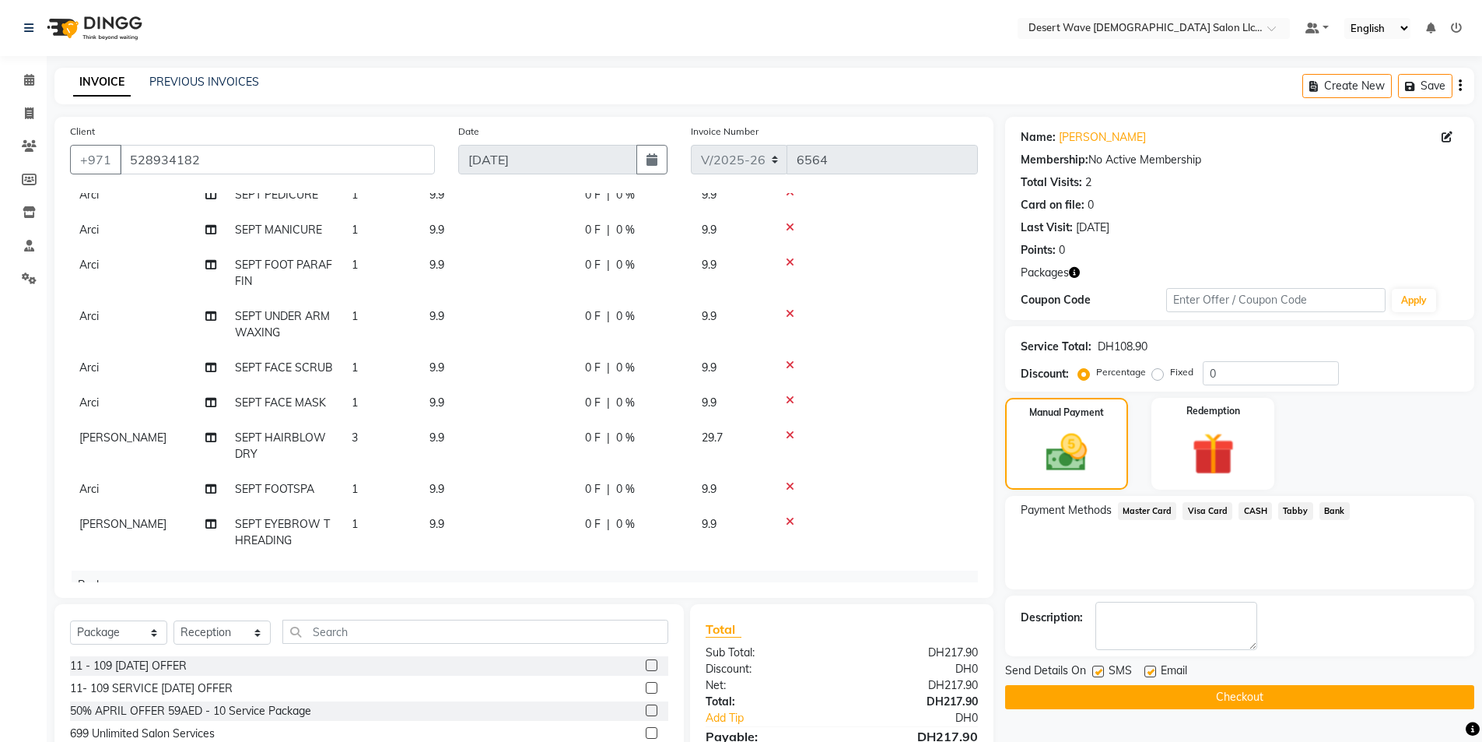
click at [1161, 515] on span "Master Card" at bounding box center [1147, 511] width 59 height 18
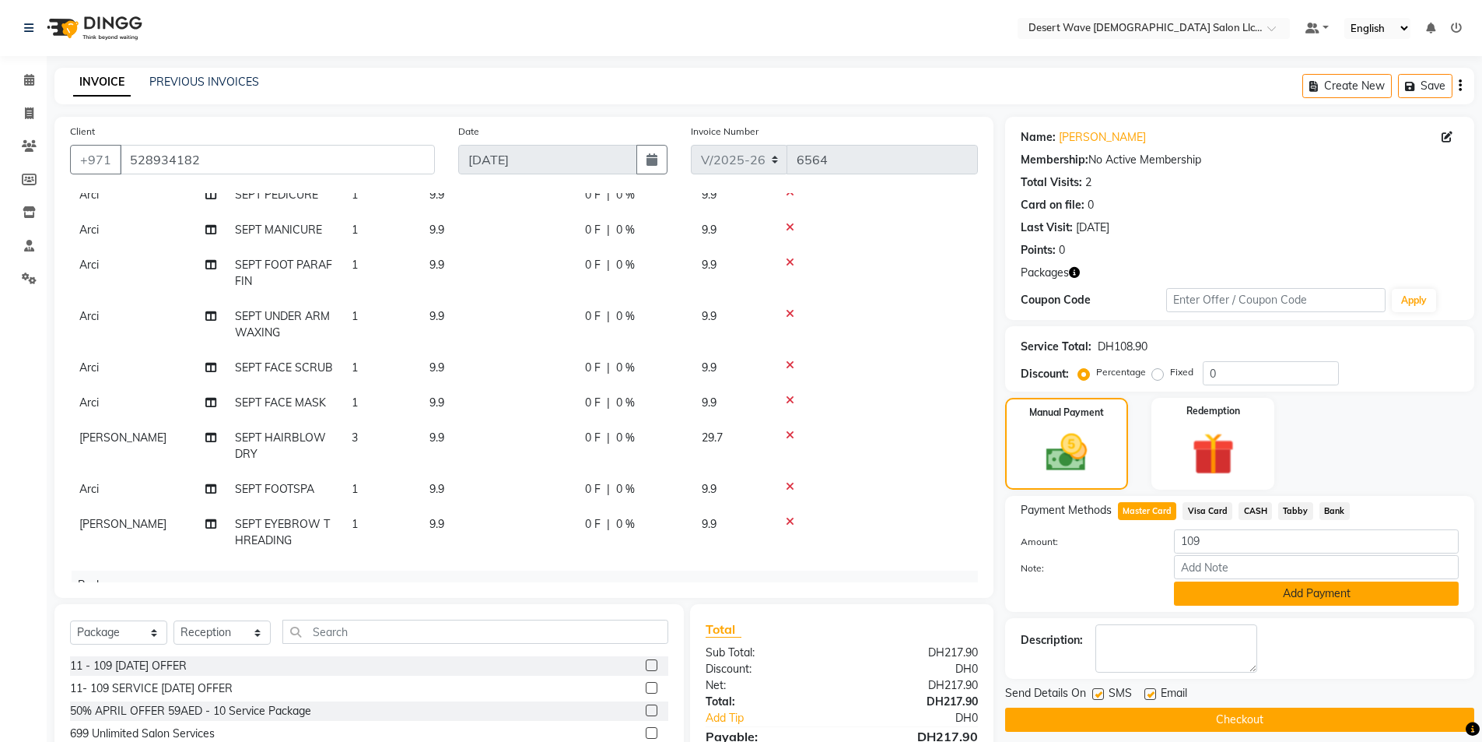
click at [1227, 586] on button "Add Payment" at bounding box center [1316, 593] width 285 height 24
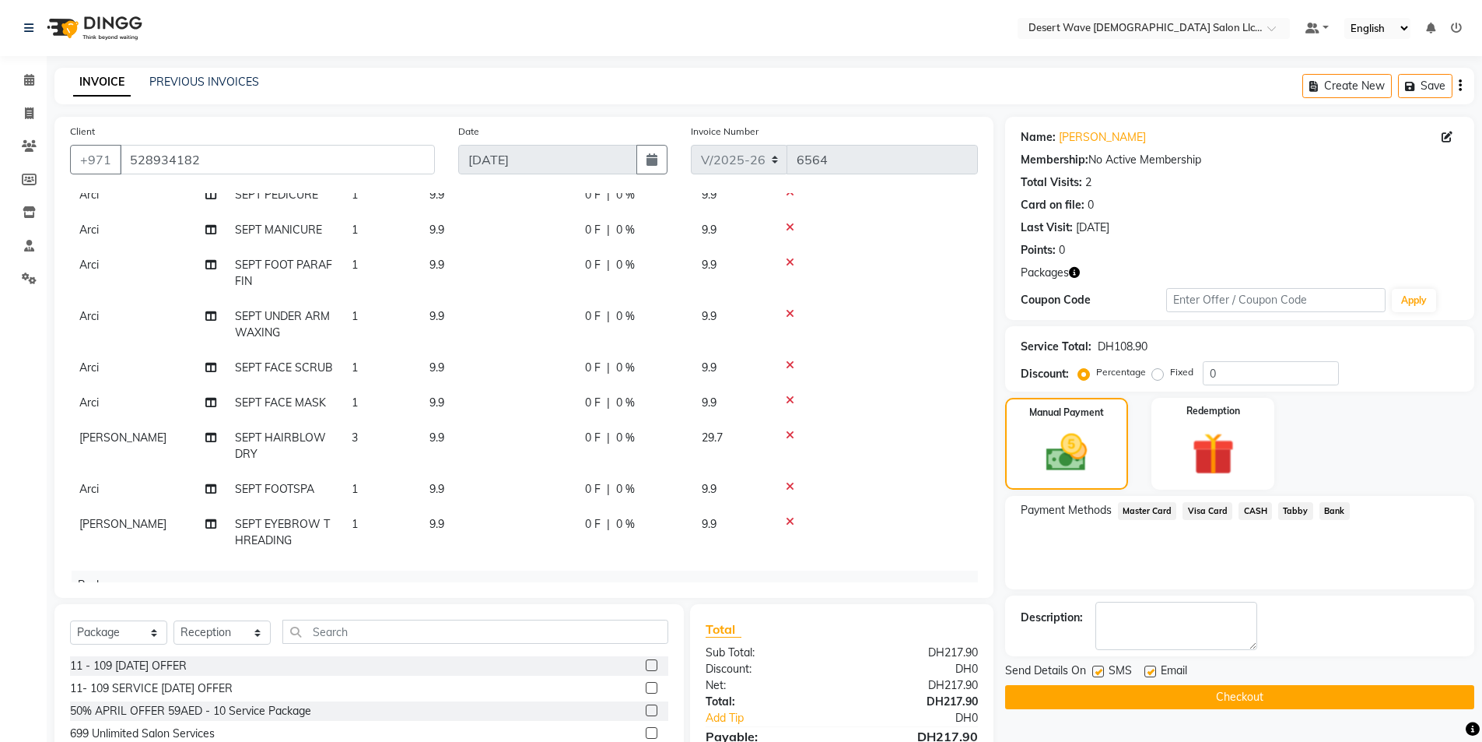
click at [1218, 707] on button "Checkout" at bounding box center [1239, 697] width 469 height 24
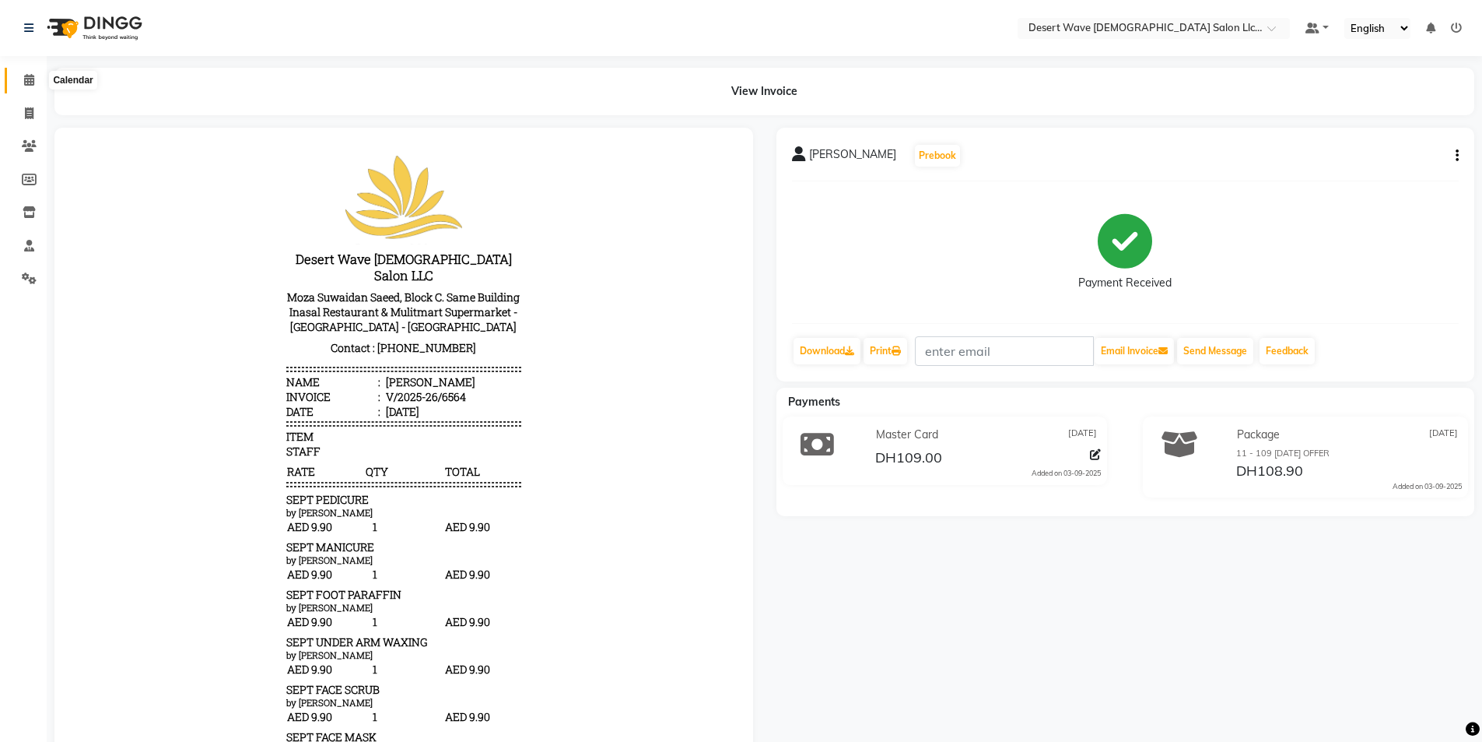
click at [38, 84] on span at bounding box center [29, 81] width 27 height 18
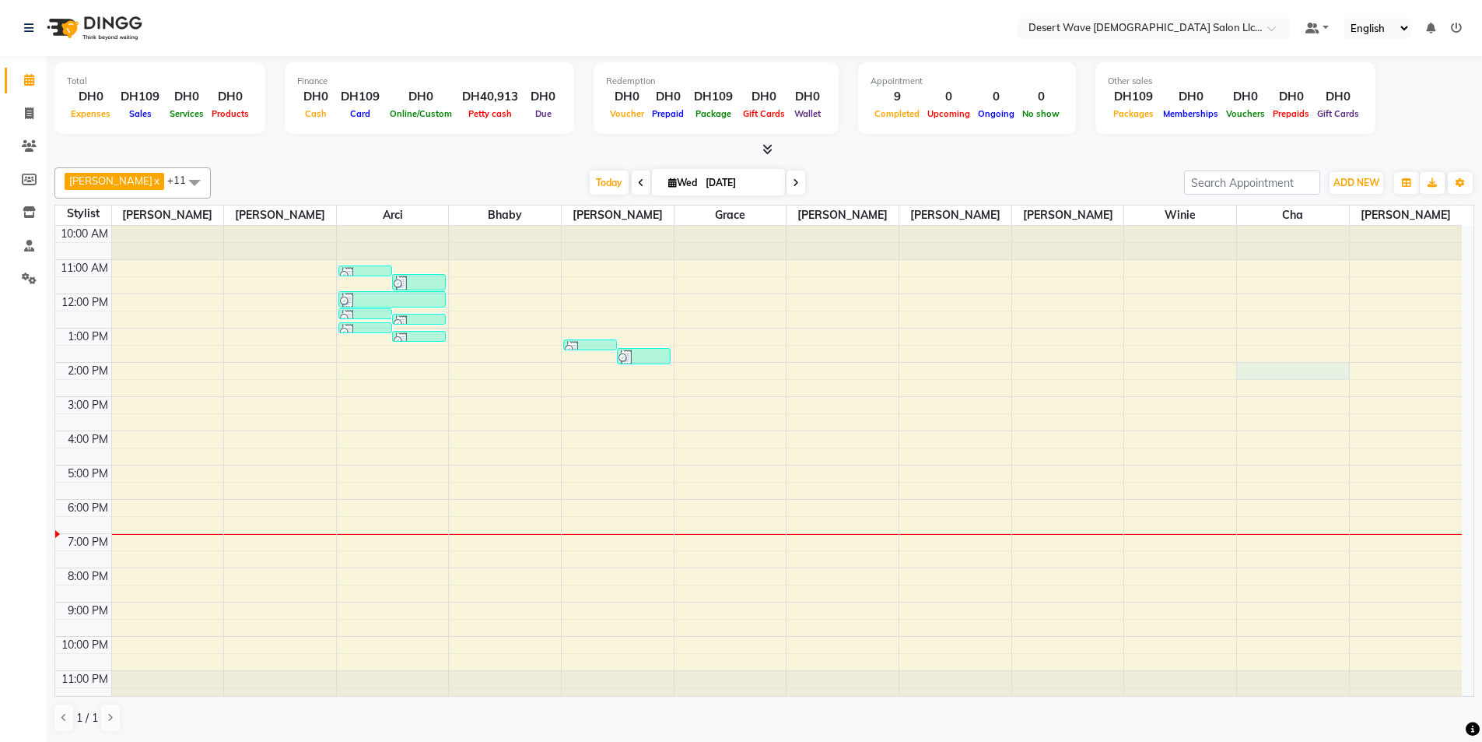
click at [1275, 374] on div "10:00 AM 11:00 AM 12:00 PM 1:00 PM 2:00 PM 3:00 PM 4:00 PM 5:00 PM 6:00 PM 7:00…" at bounding box center [758, 465] width 1407 height 479
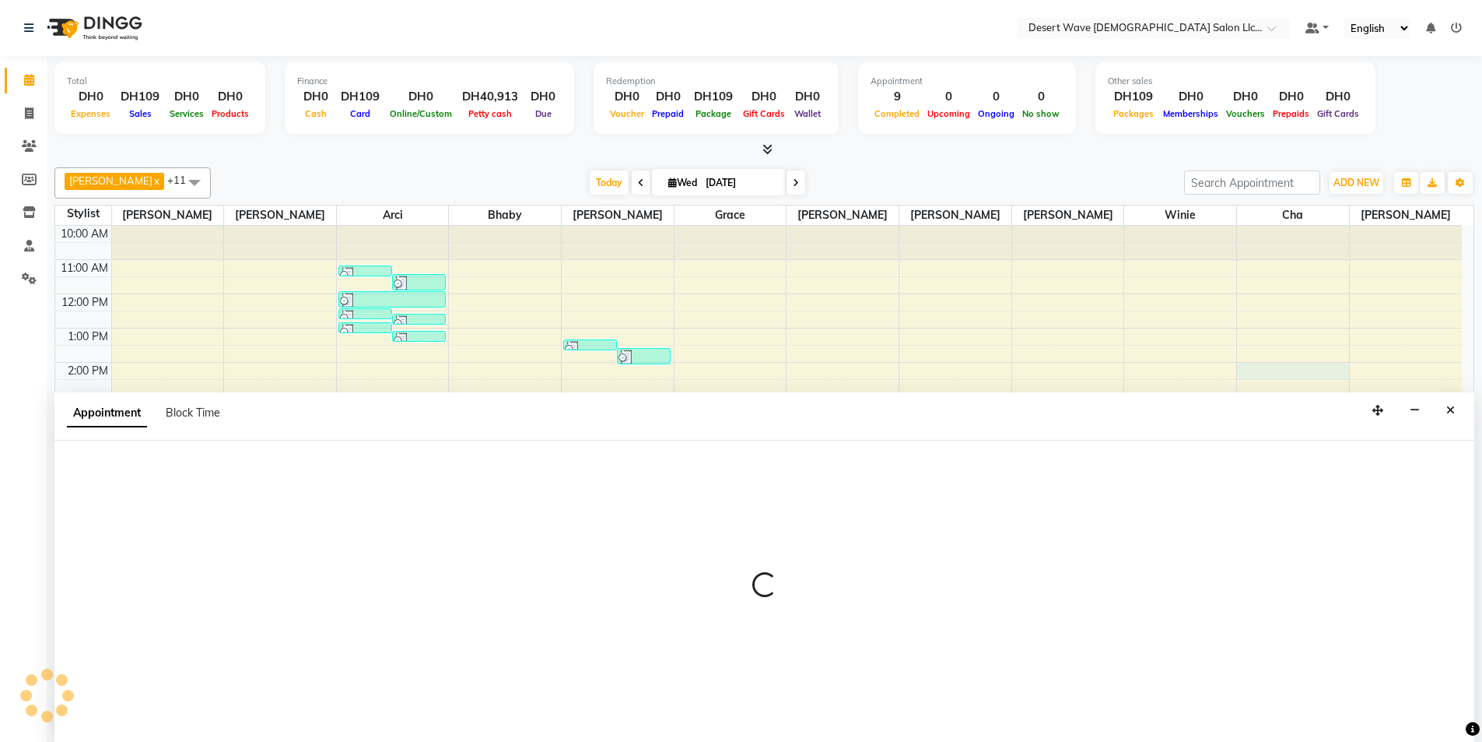
scroll to position [1, 0]
select select "74700"
select select "tentative"
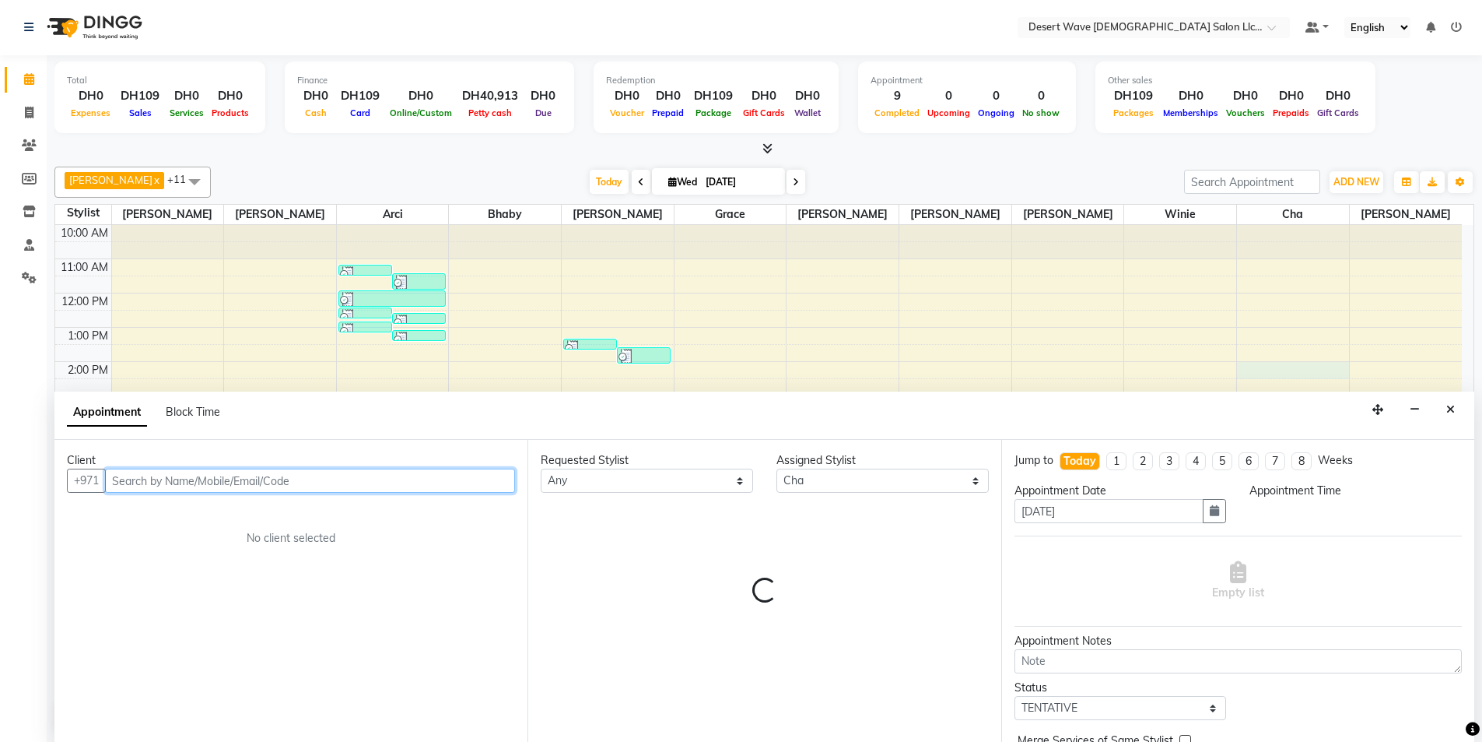
select select "840"
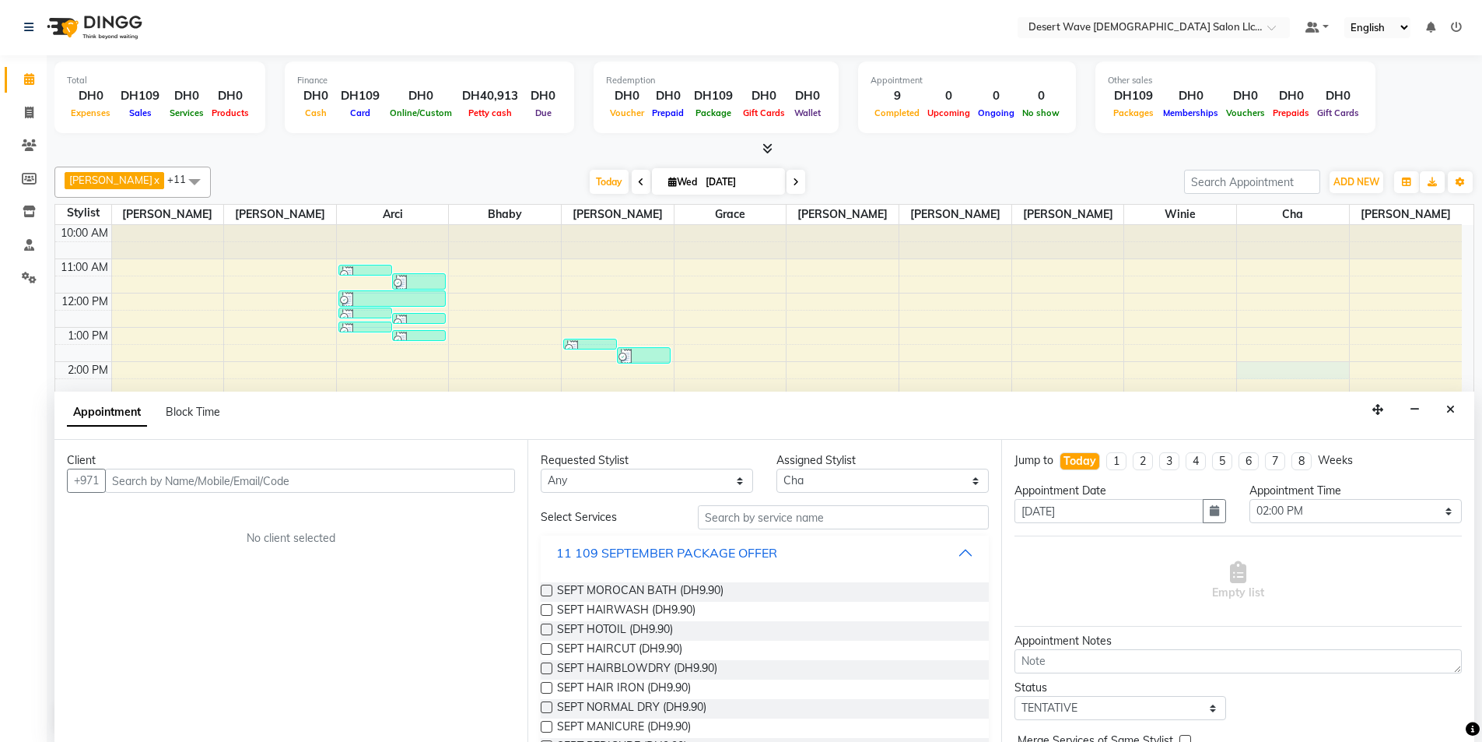
click at [679, 559] on div "11 109 SEPTEMBER PACKAGE OFFER" at bounding box center [666, 552] width 221 height 19
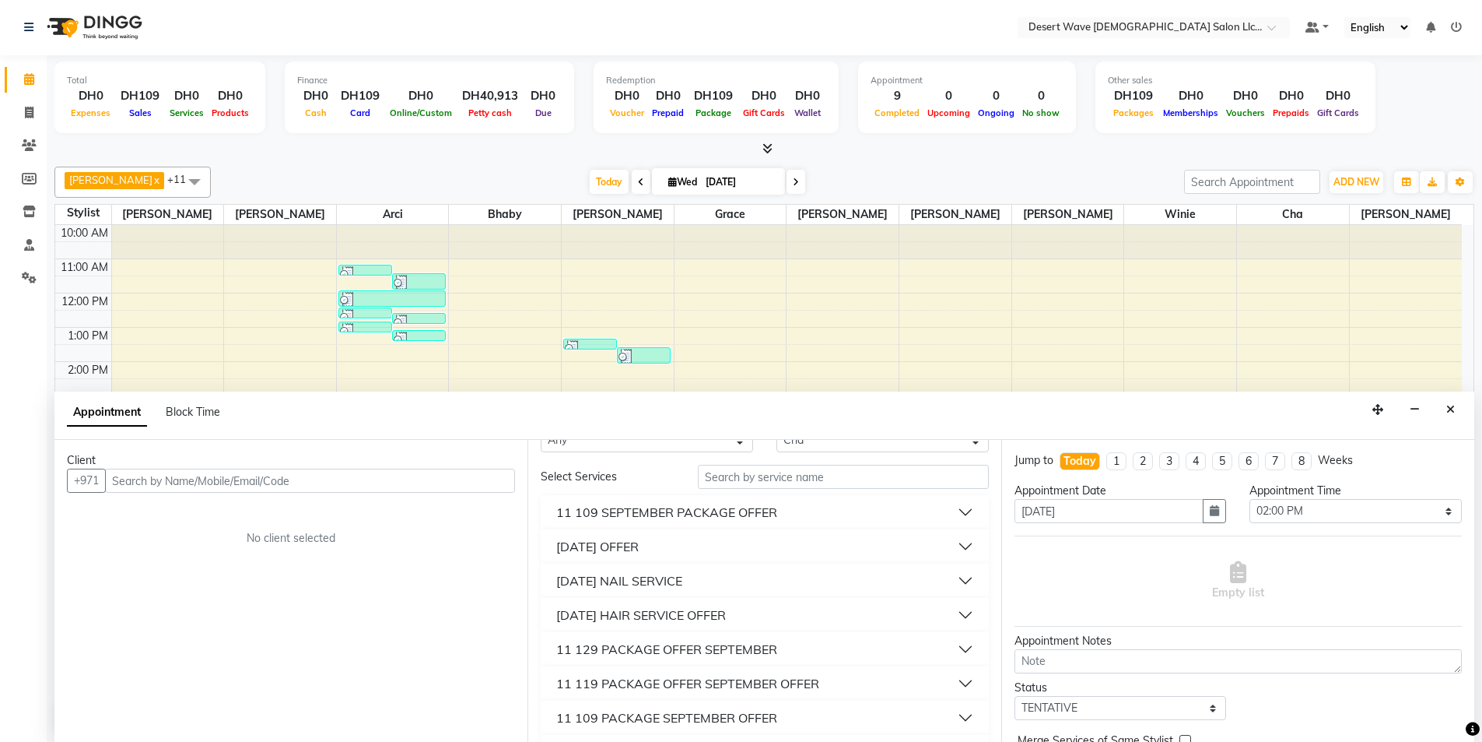
scroll to position [78, 0]
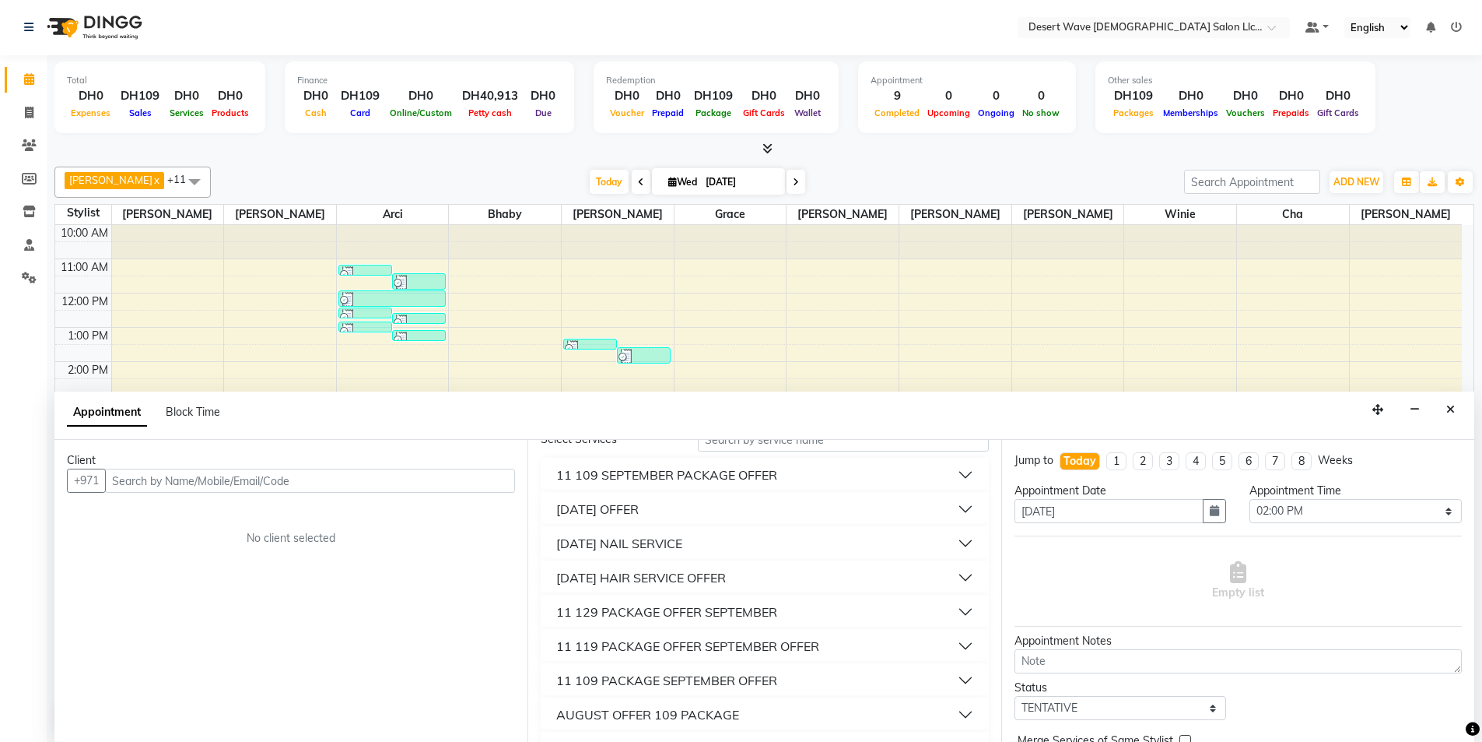
click at [637, 545] on div "11 SEPTEMBER NAIL SERVICE" at bounding box center [619, 543] width 126 height 19
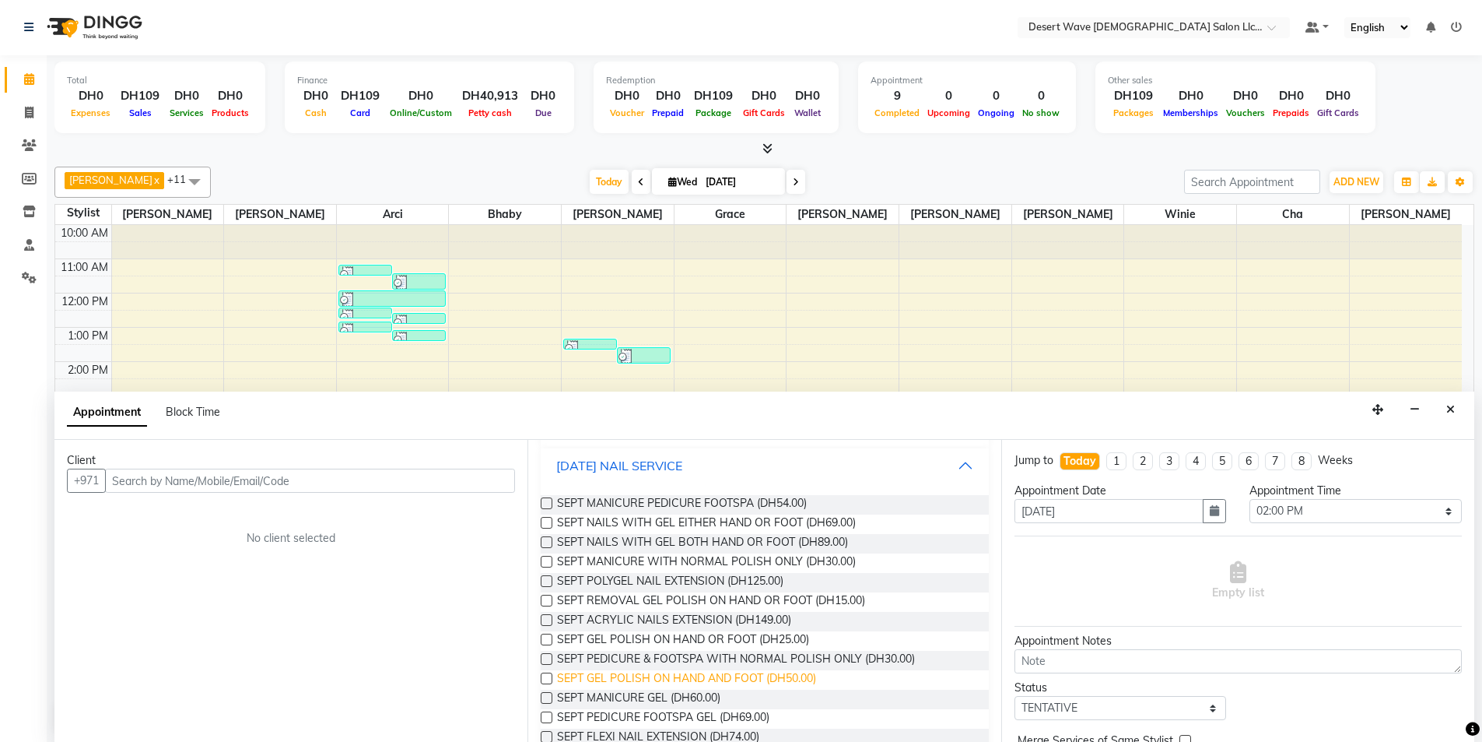
scroll to position [233, 0]
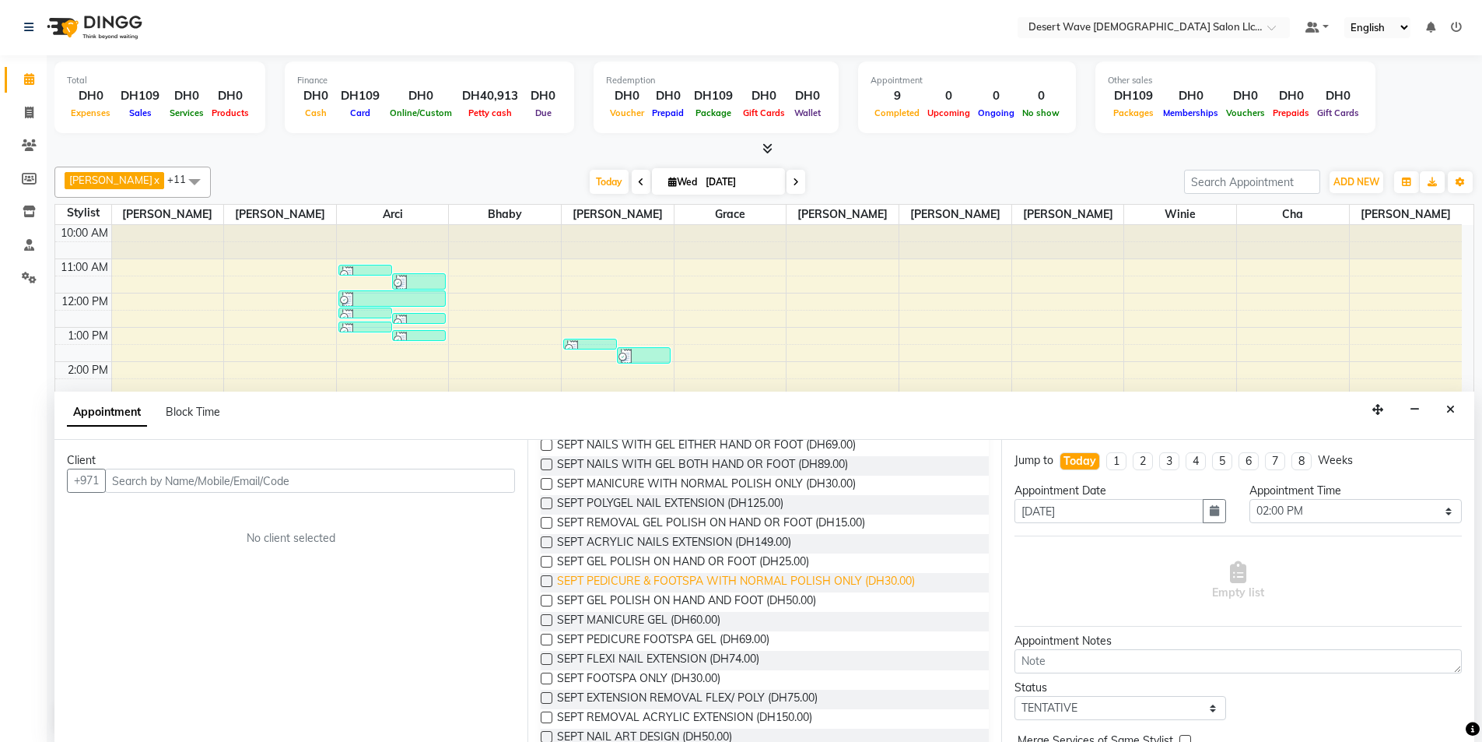
click at [674, 580] on span "SEPT PEDICURE & FOOTSPA WITH NORMAL POLISH ONLY (DH30.00)" at bounding box center [736, 582] width 358 height 19
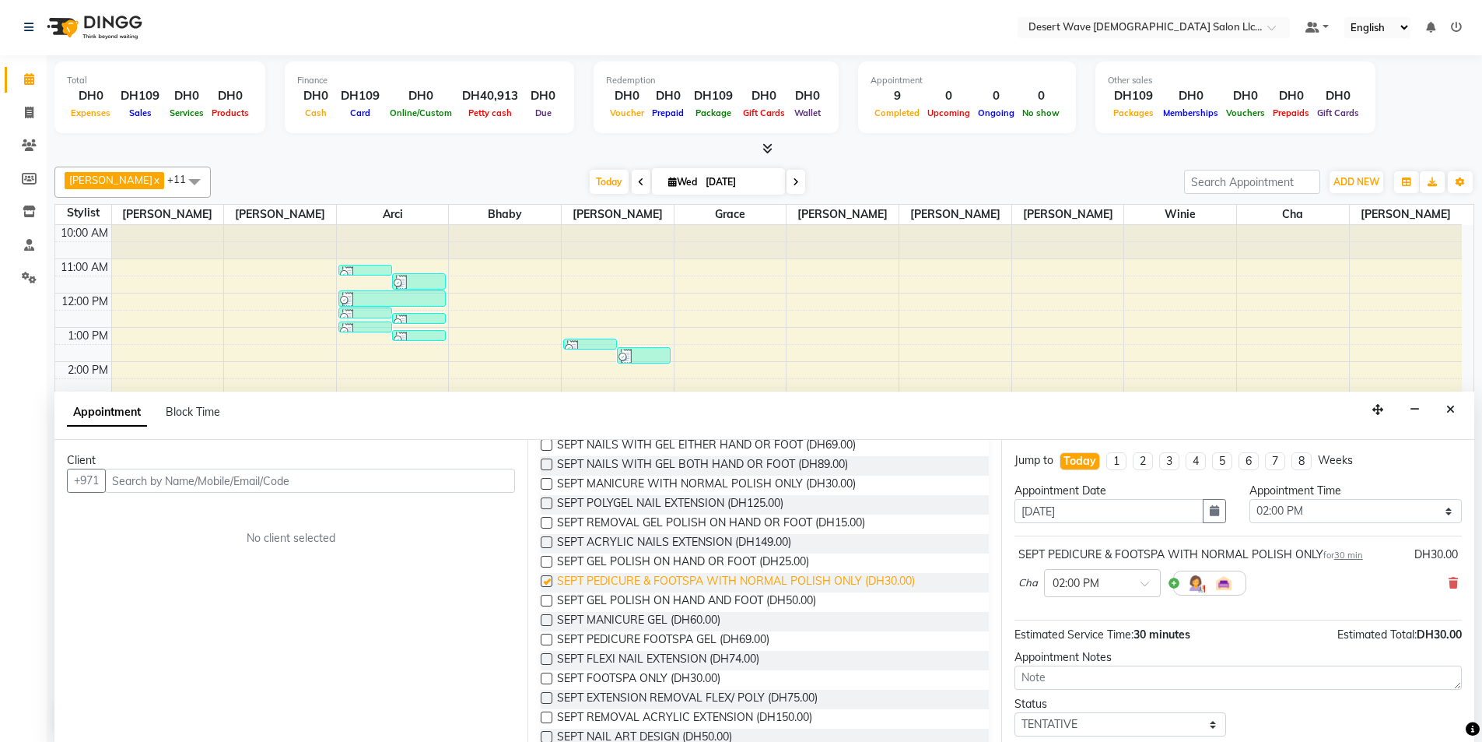
checkbox input "false"
click at [1447, 584] on div "SEPT PEDICURE & FOOTSPA WITH NORMAL POLISH ONLY for 30 min DH30.00 Cha × 02:00 …" at bounding box center [1238, 574] width 447 height 65
click at [1436, 584] on div "Cha × 02:00 PM" at bounding box center [1239, 583] width 440 height 40
click at [1449, 585] on icon at bounding box center [1453, 582] width 9 height 11
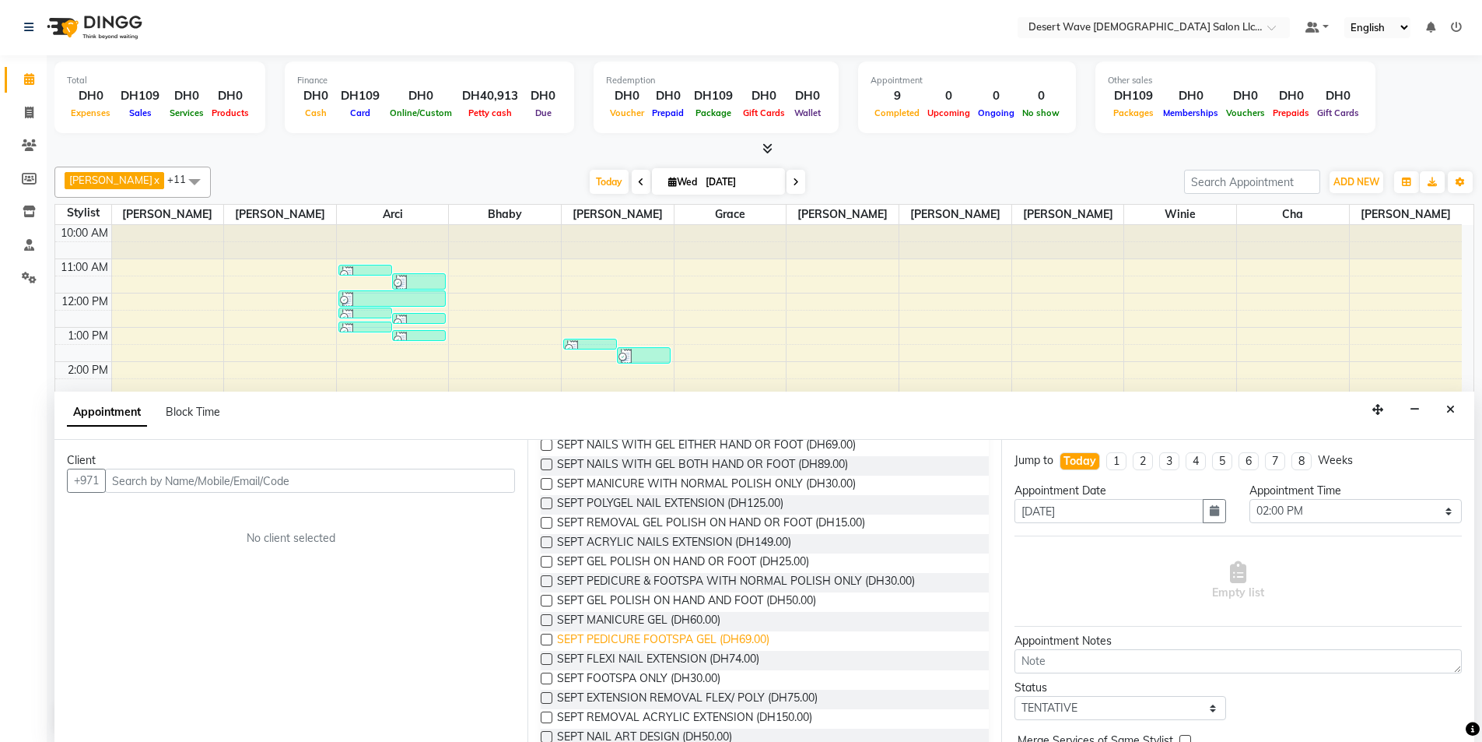
click at [666, 644] on span "SEPT PEDICURE FOOTSPA GEL (DH69.00)" at bounding box center [663, 640] width 212 height 19
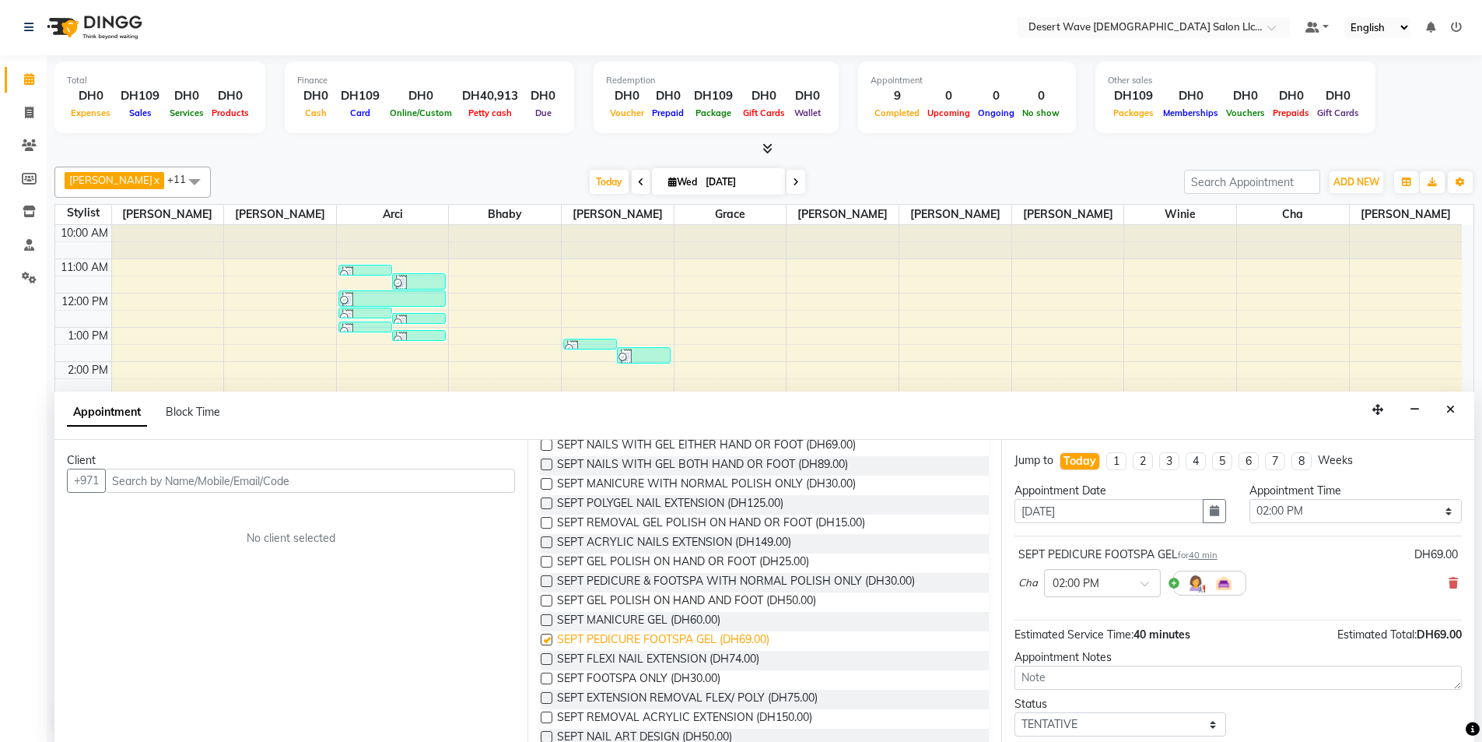
checkbox input "false"
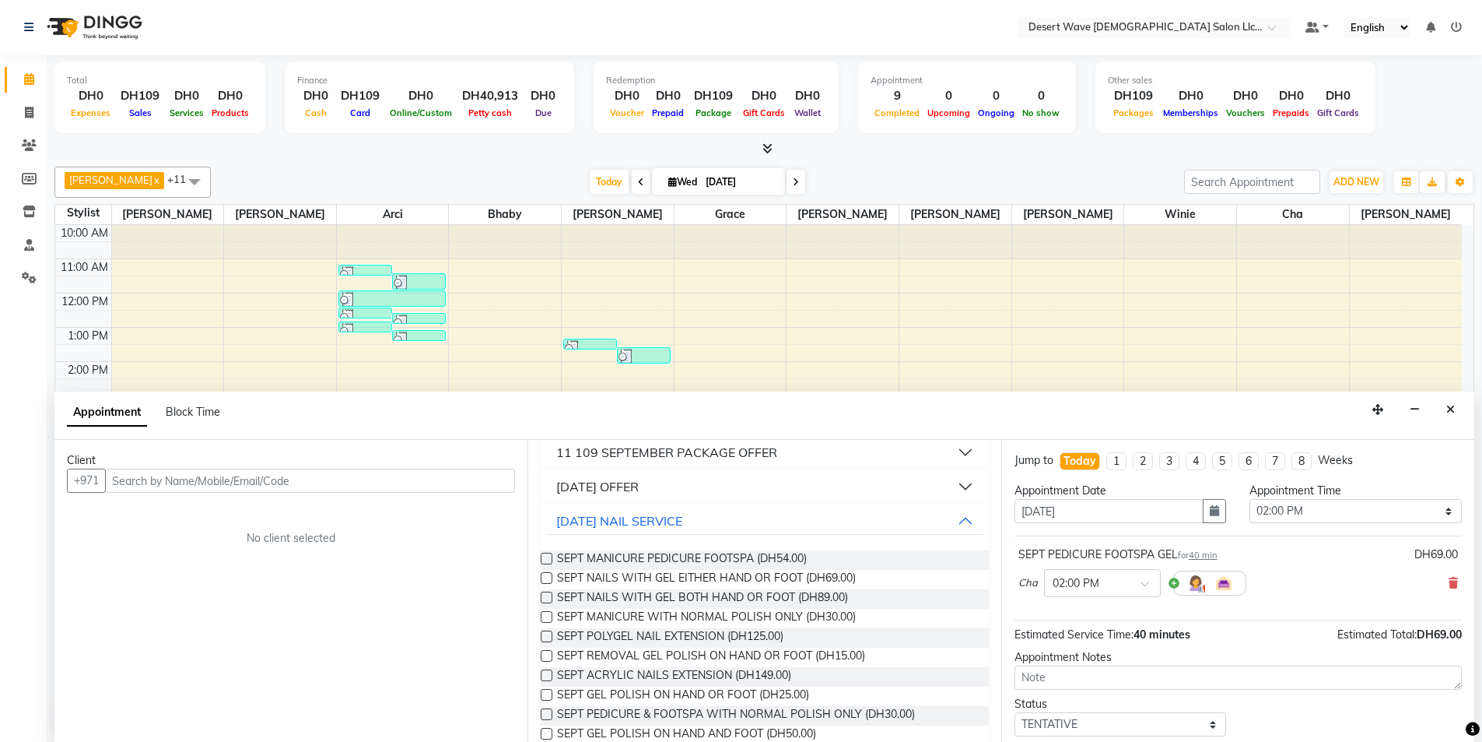
scroll to position [0, 0]
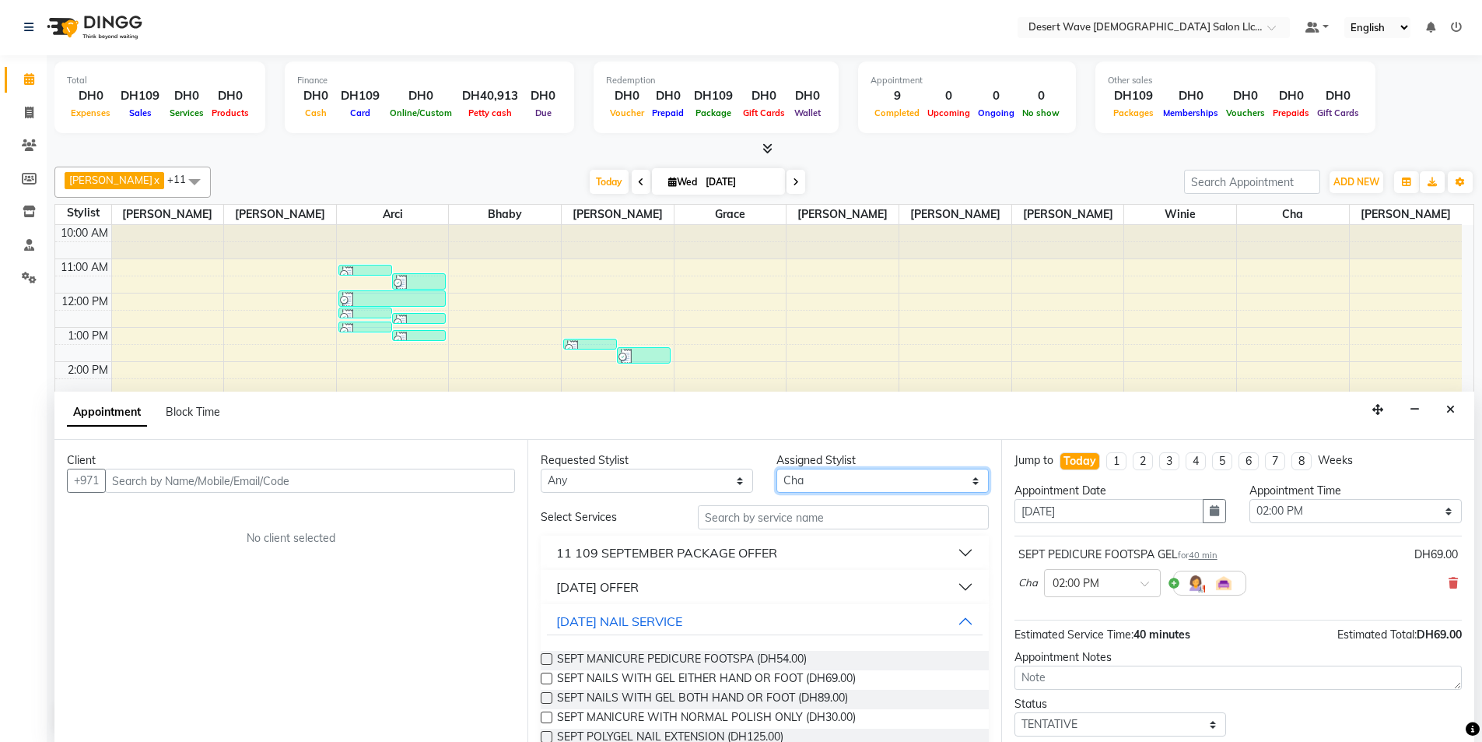
click at [858, 477] on select "Select Ambika Angie april Arci Bella Bhaby Cecil Cha Cheryl Elena Grace Jacky J…" at bounding box center [883, 480] width 212 height 24
select select "59254"
click at [777, 468] on select "Select Ambika Angie april Arci Bella Bhaby Cecil Cha Cheryl Elena Grace Jacky J…" at bounding box center [883, 480] width 212 height 24
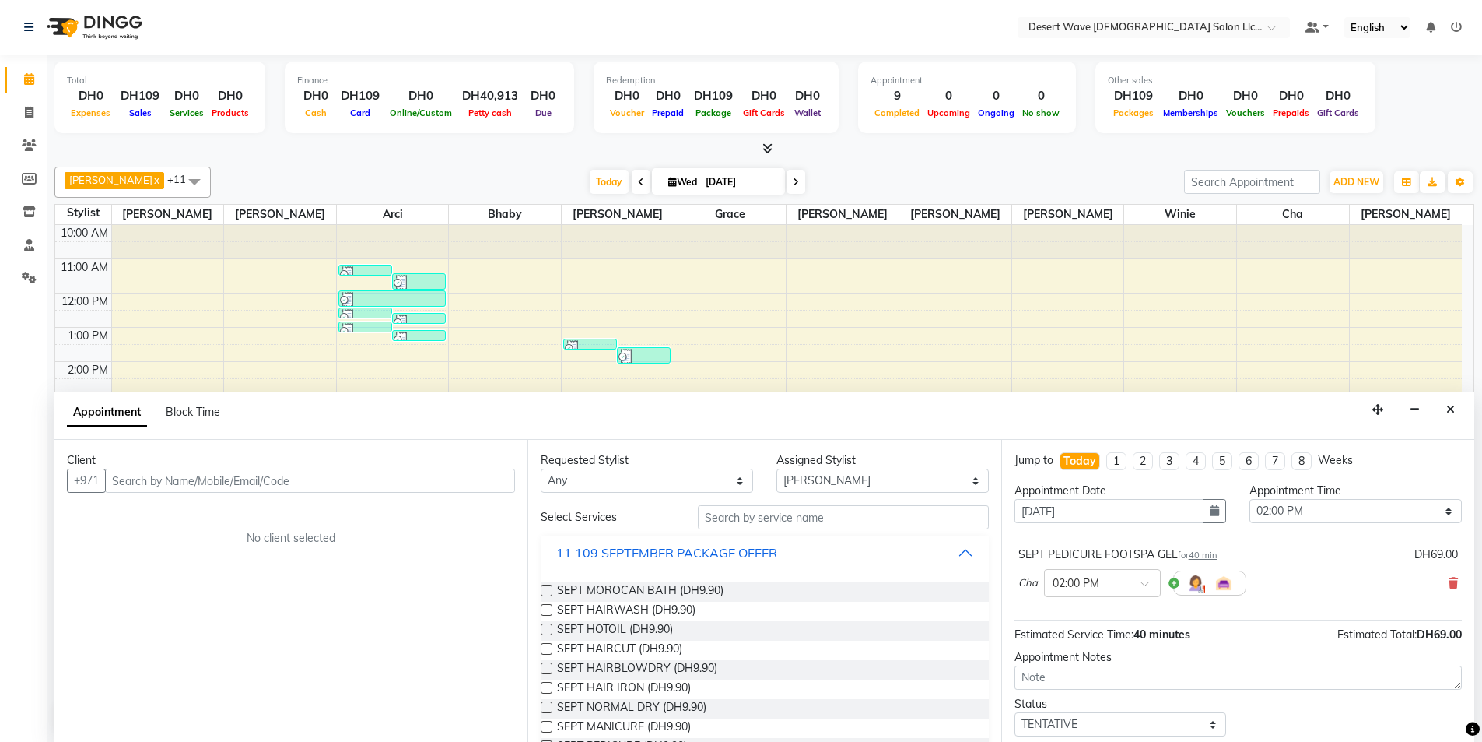
click at [705, 552] on div "11 109 SEPTEMBER PACKAGE OFFER" at bounding box center [666, 552] width 221 height 19
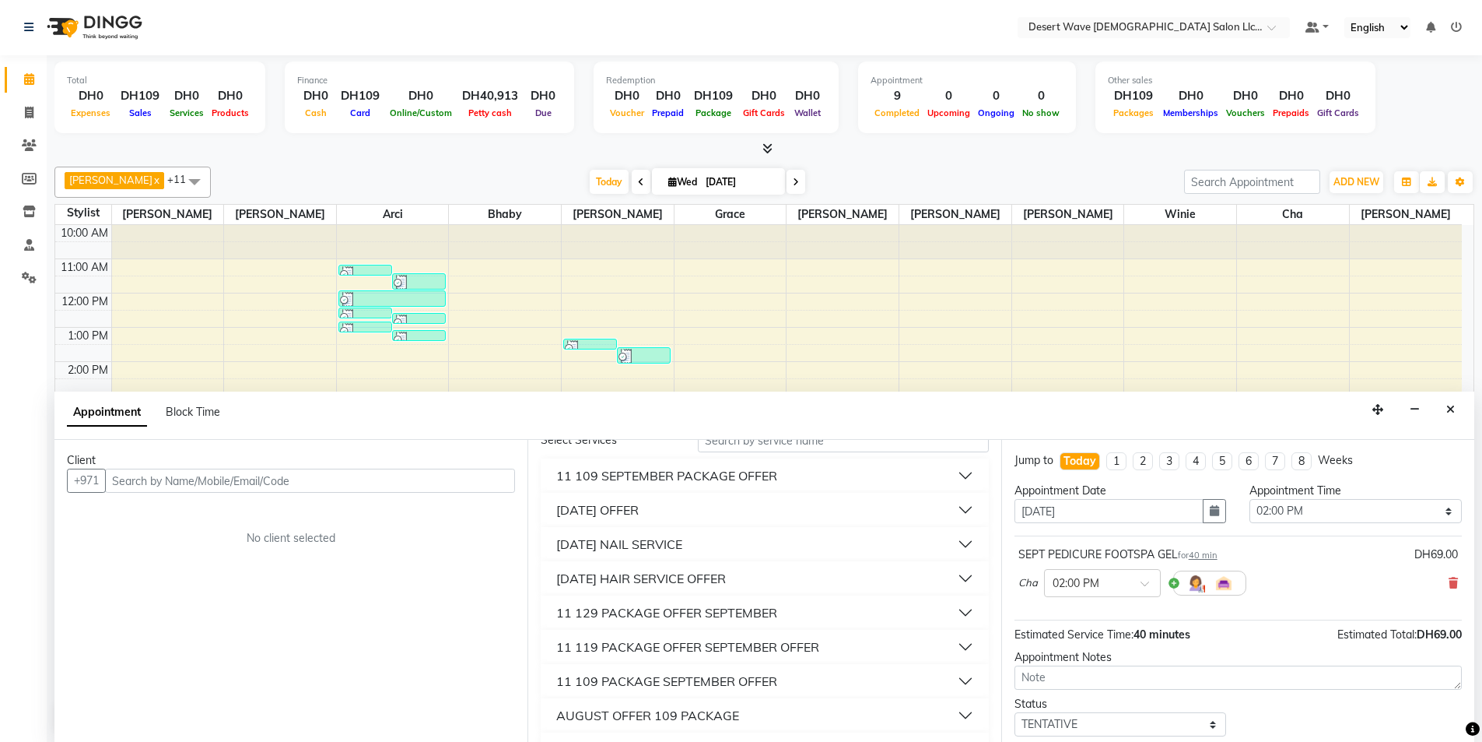
scroll to position [78, 0]
click at [673, 535] on div "11 SEPTEMBER NAIL SERVICE" at bounding box center [619, 543] width 126 height 19
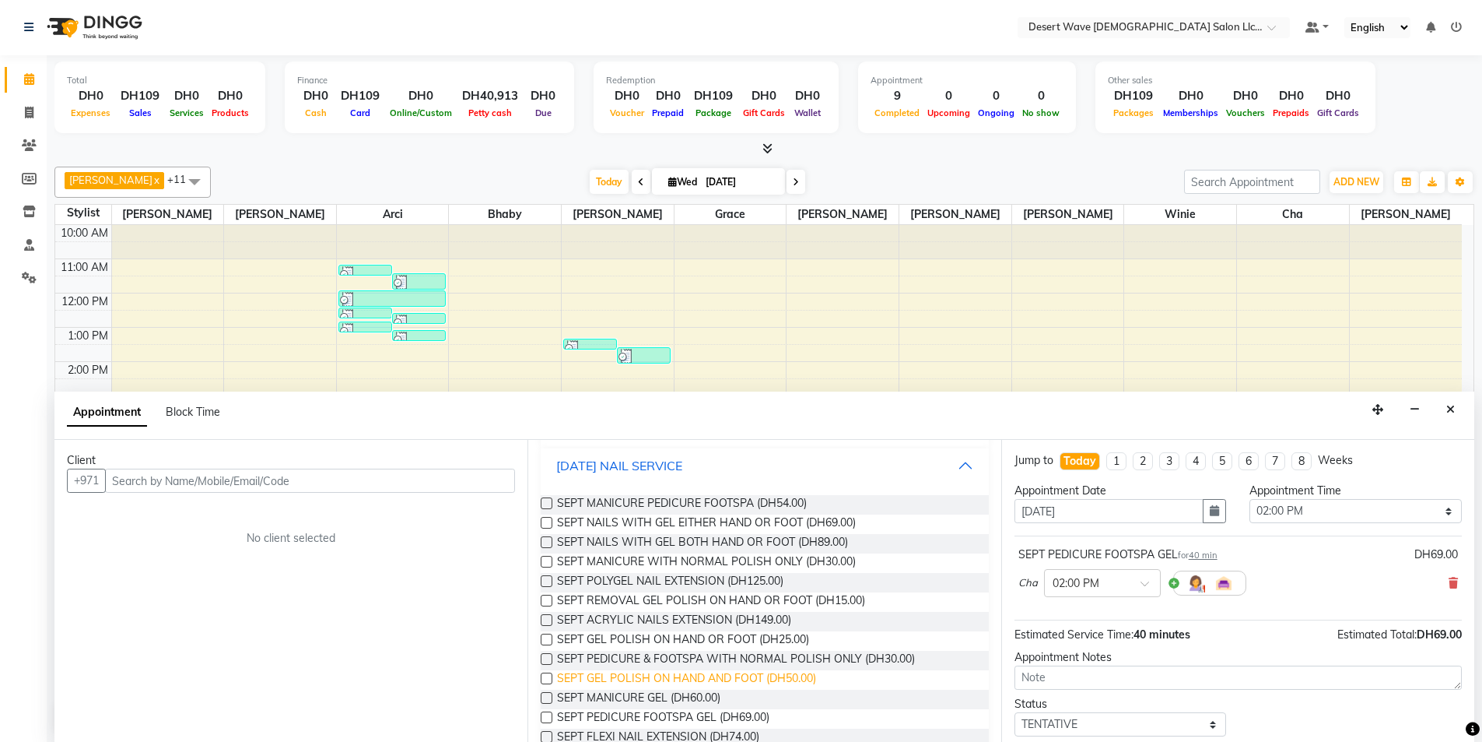
scroll to position [233, 0]
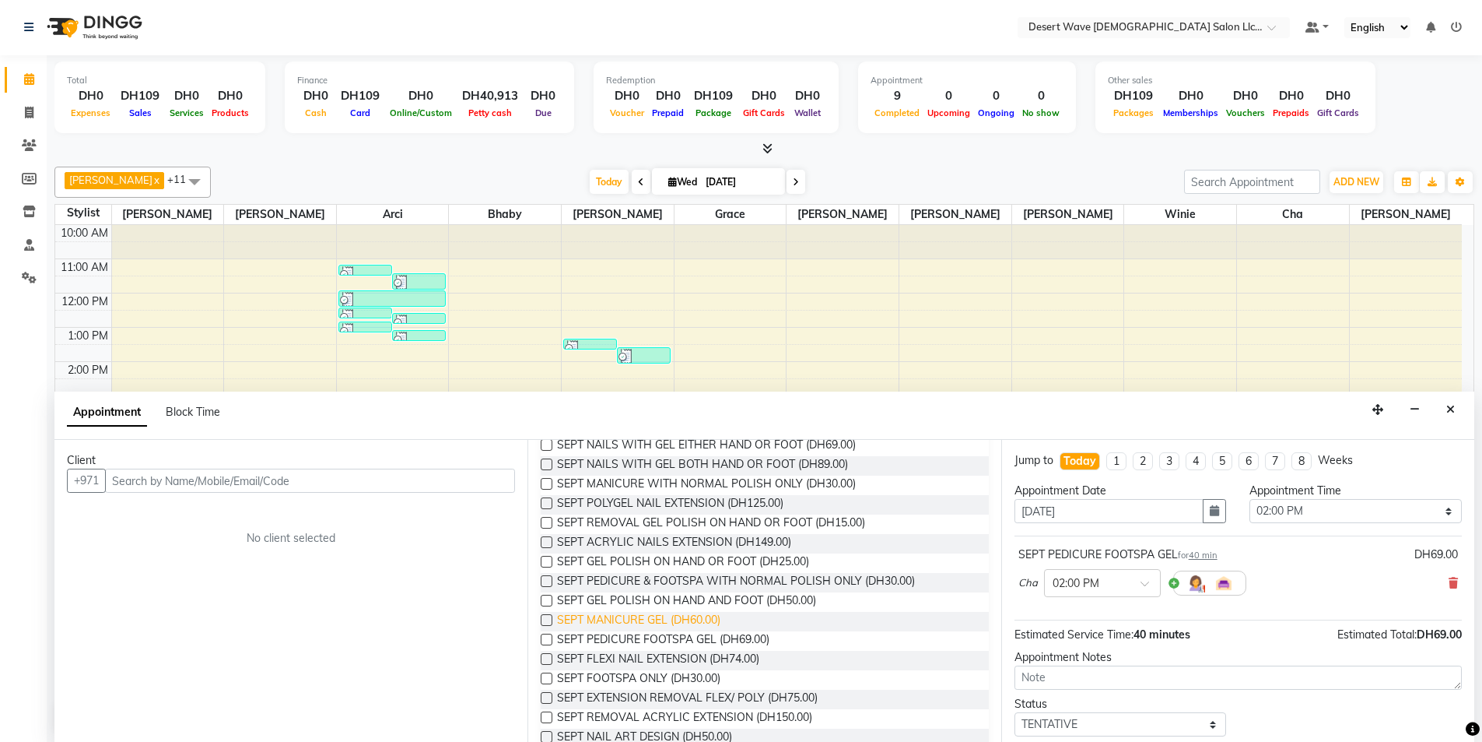
click at [664, 623] on span "SEPT MANICURE GEL (DH60.00)" at bounding box center [638, 621] width 163 height 19
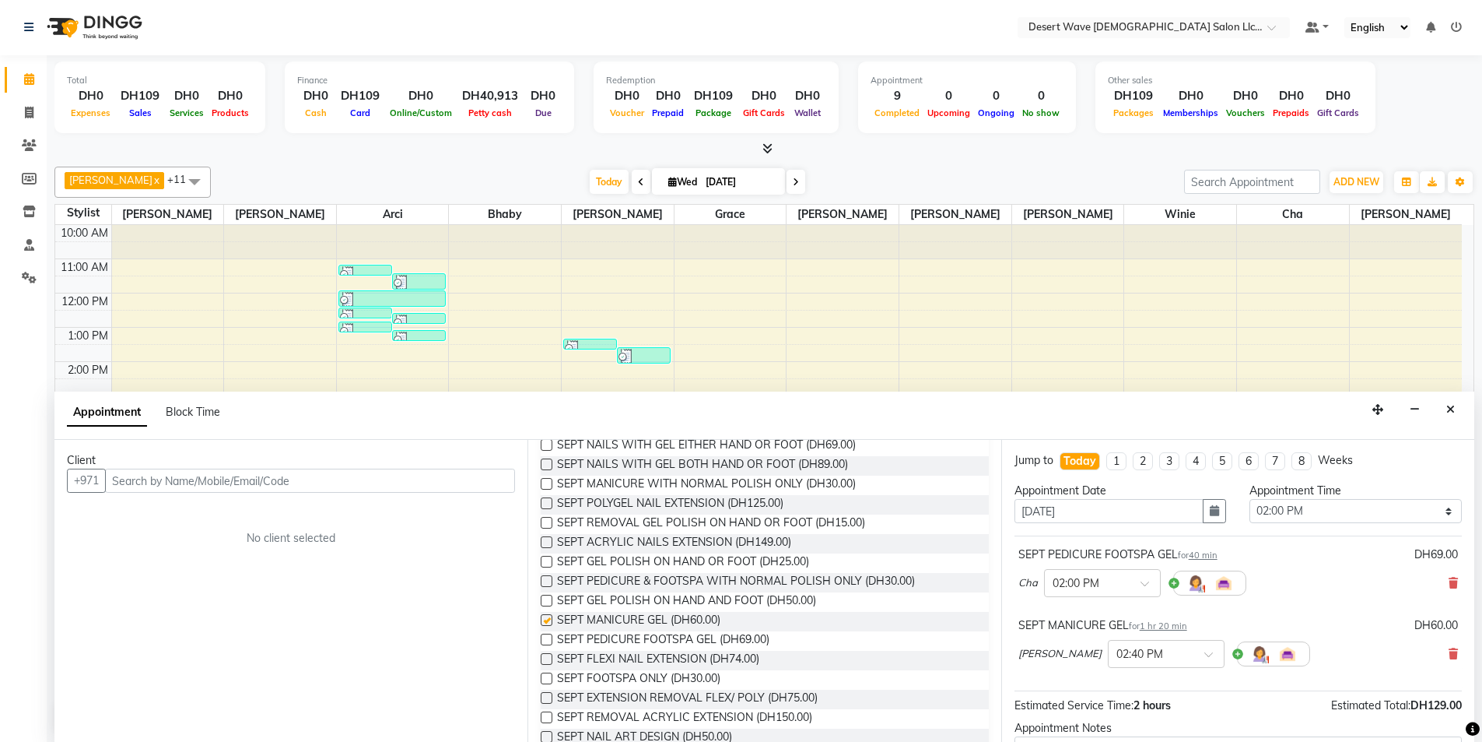
checkbox input "false"
click at [1205, 651] on span at bounding box center [1214, 659] width 19 height 16
click at [1109, 723] on div "02:05 PM" at bounding box center [1166, 714] width 115 height 29
click at [360, 486] on input "text" at bounding box center [310, 480] width 410 height 24
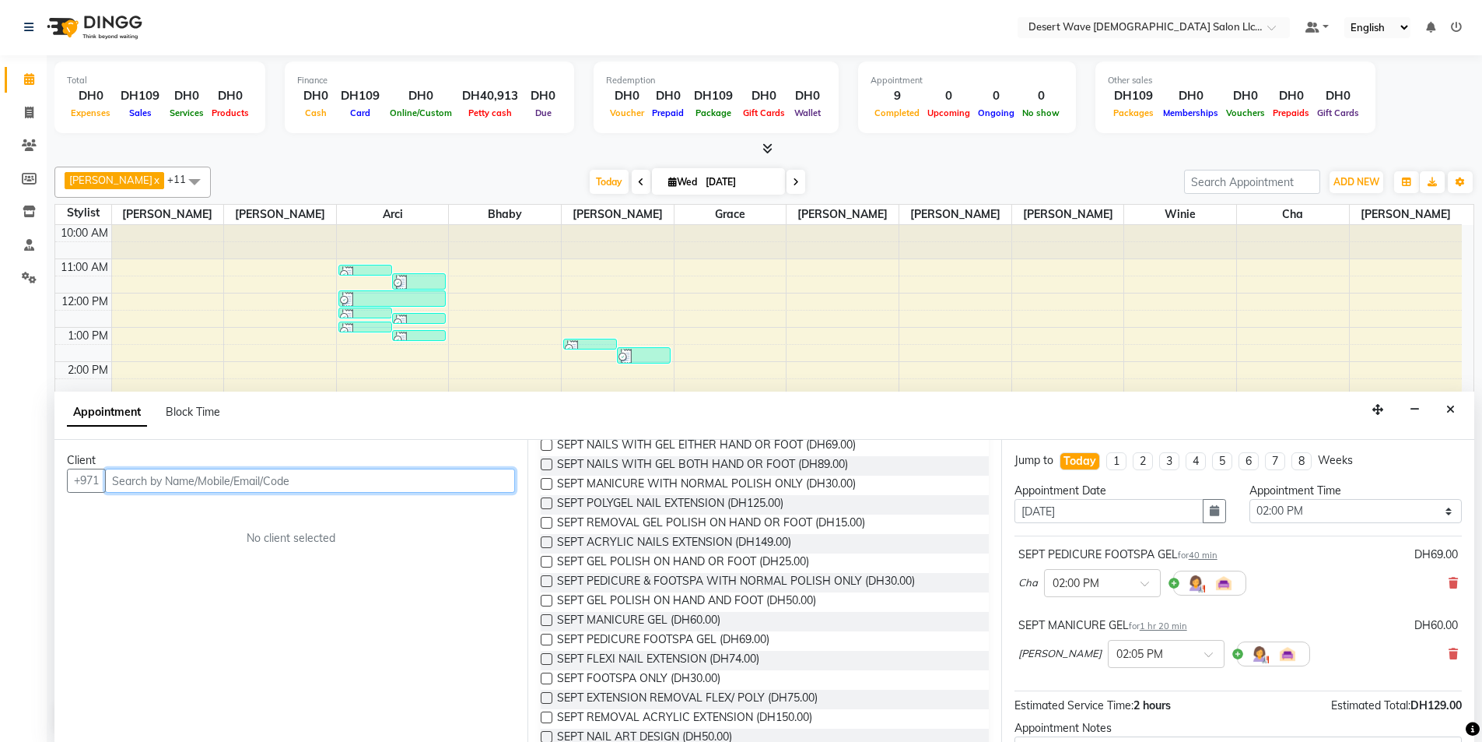
click at [318, 487] on input "text" at bounding box center [310, 480] width 410 height 24
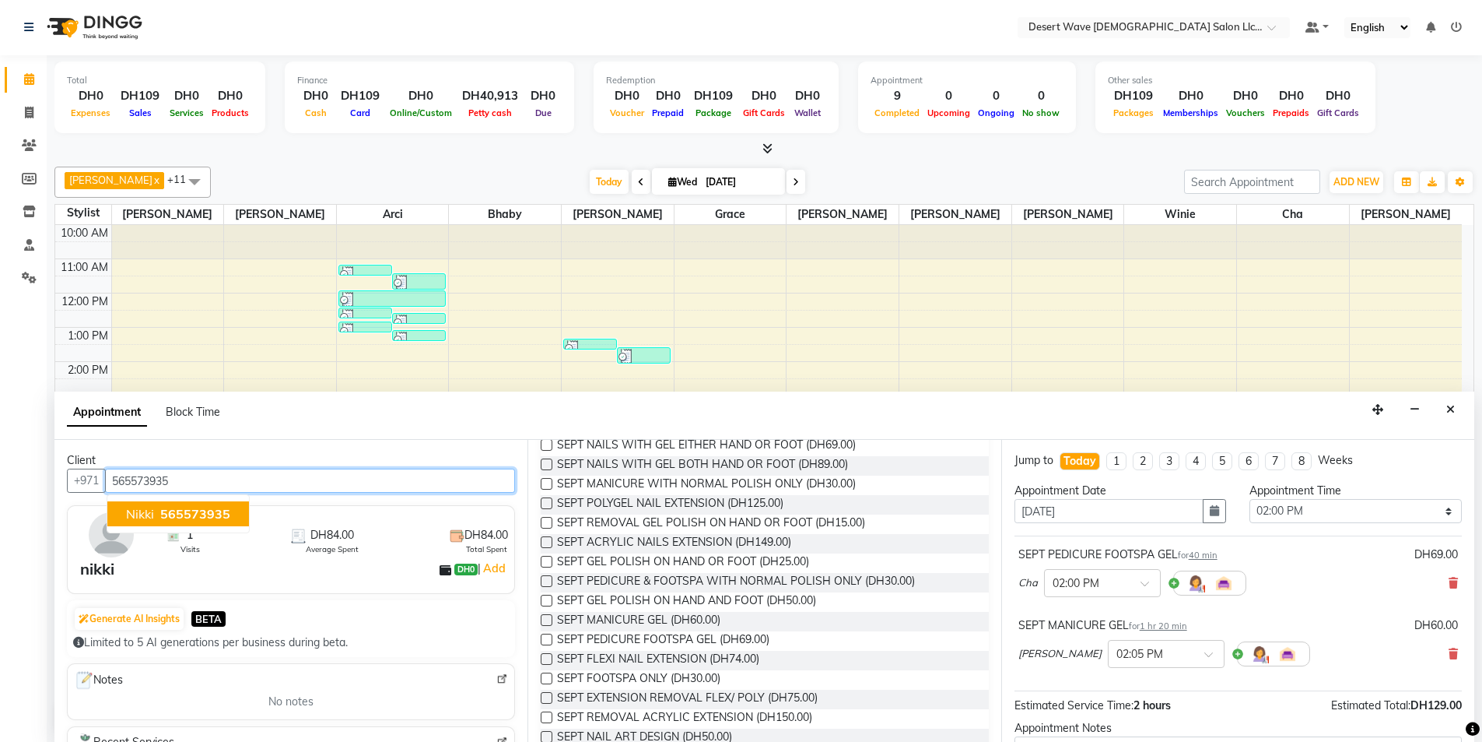
click at [177, 519] on span "565573935" at bounding box center [195, 514] width 70 height 16
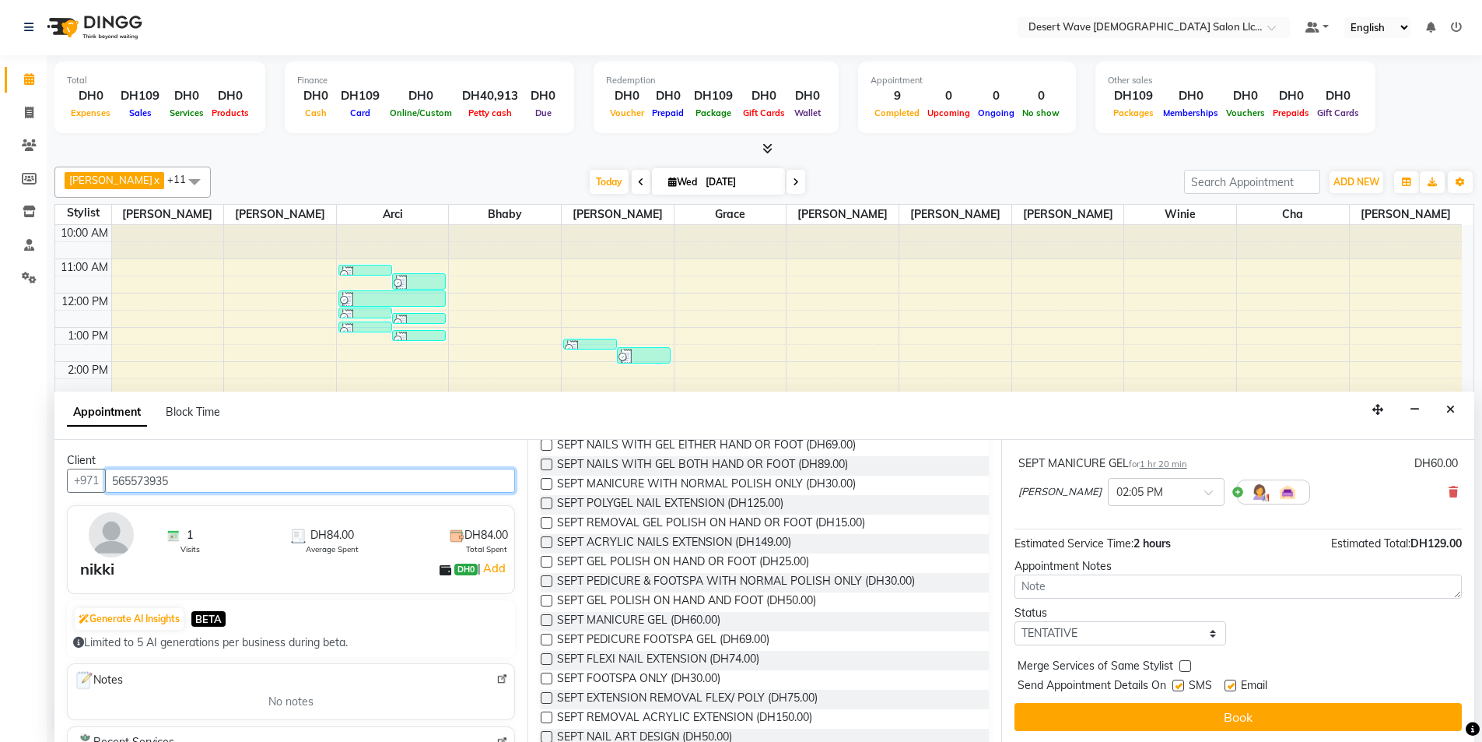
scroll to position [163, 0]
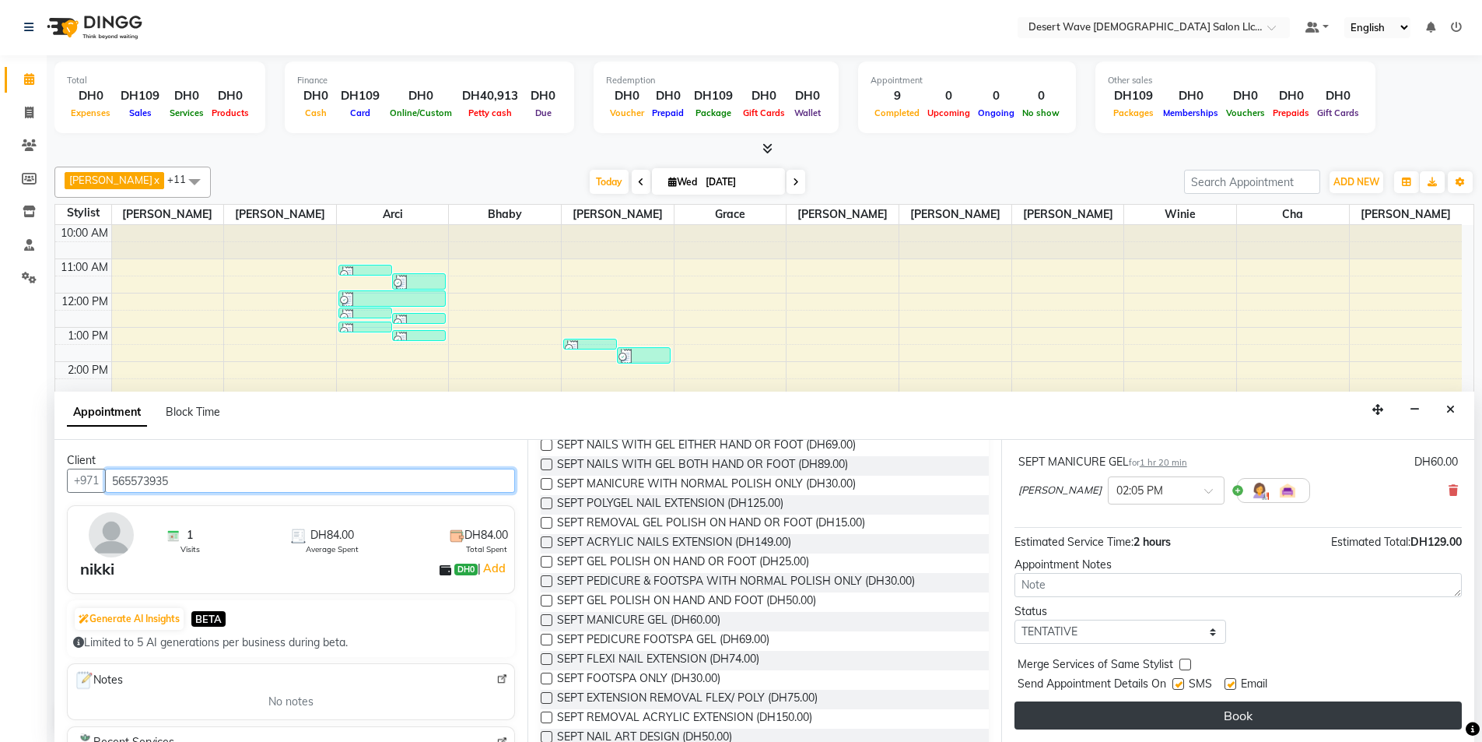
type input "565573935"
click at [1139, 722] on button "Book" at bounding box center [1238, 715] width 447 height 28
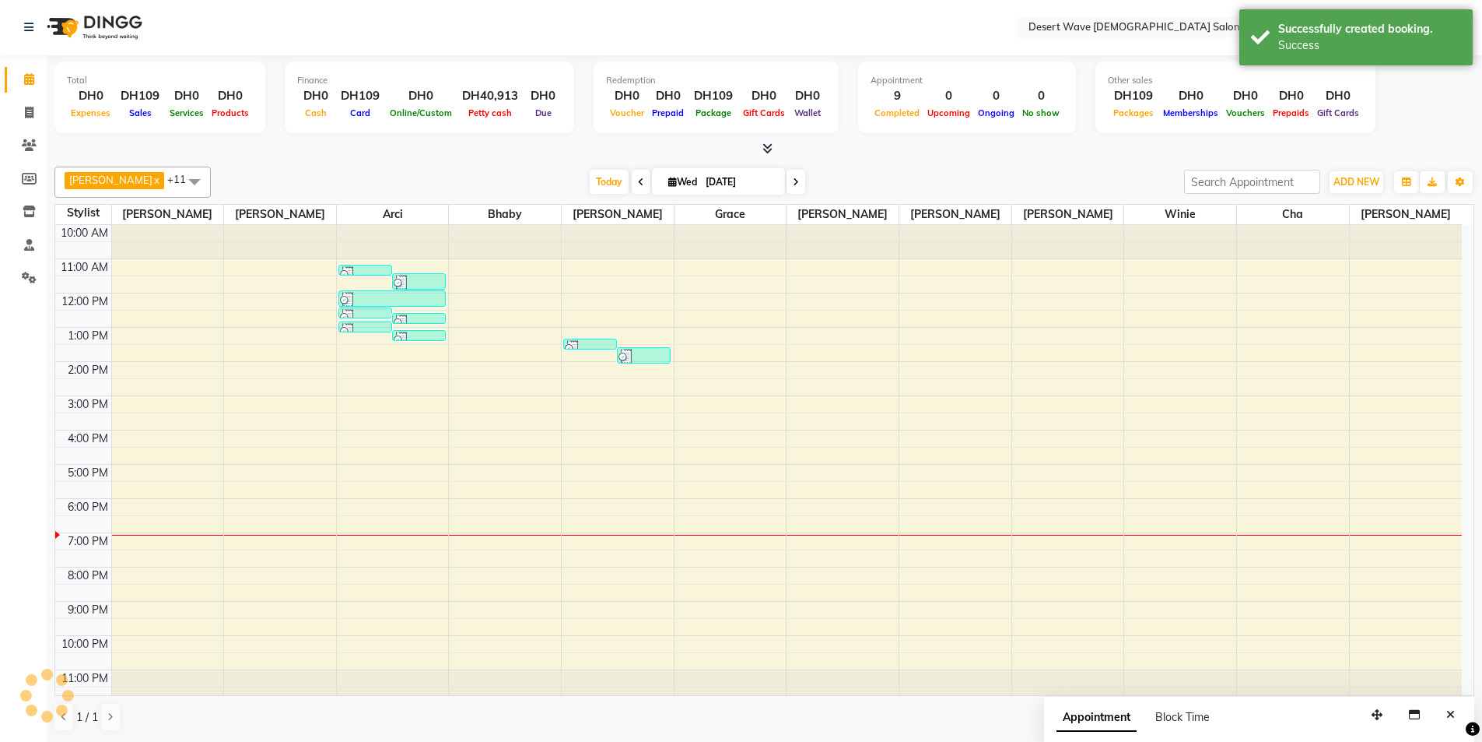
scroll to position [0, 0]
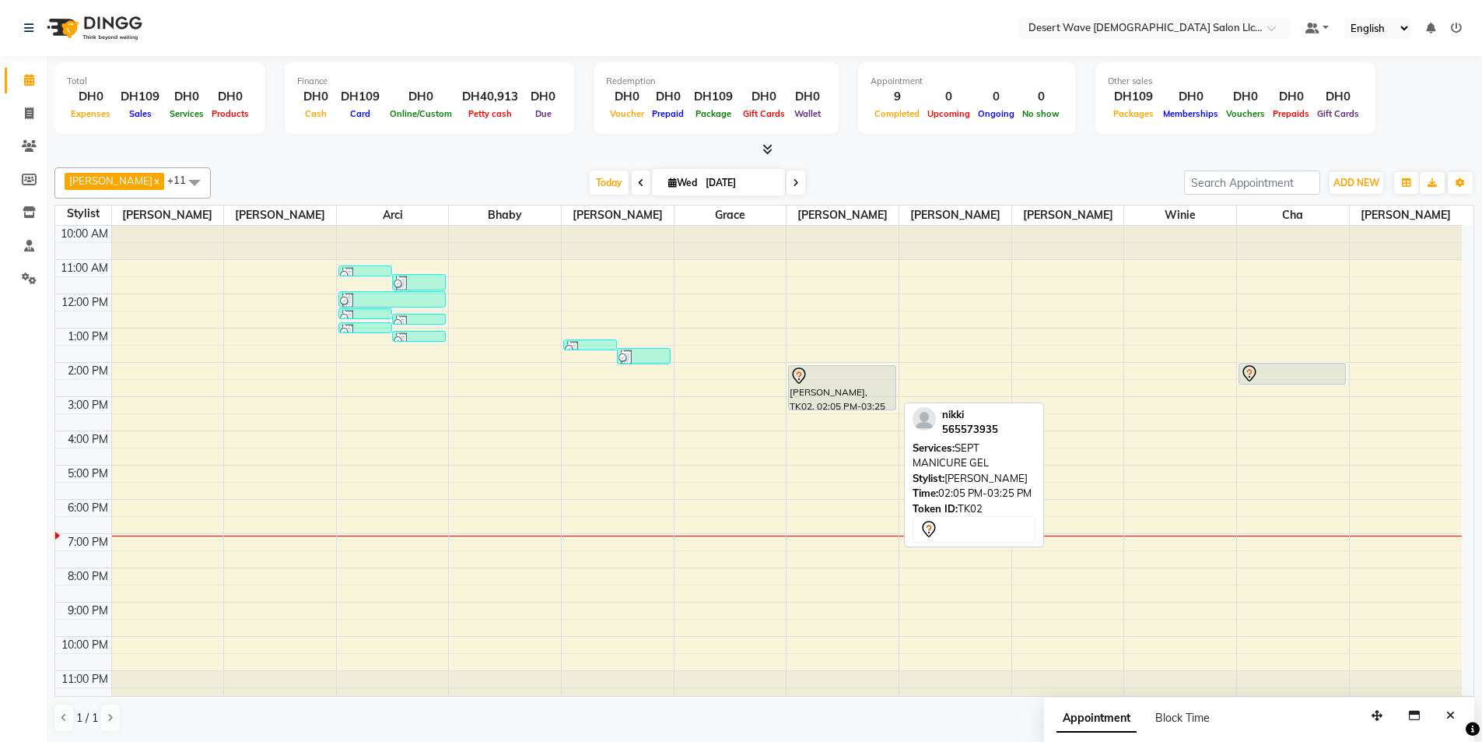
click at [846, 385] on div "[PERSON_NAME], TK02, 02:05 PM-03:25 PM, SEPT MANICURE GEL" at bounding box center [842, 388] width 106 height 44
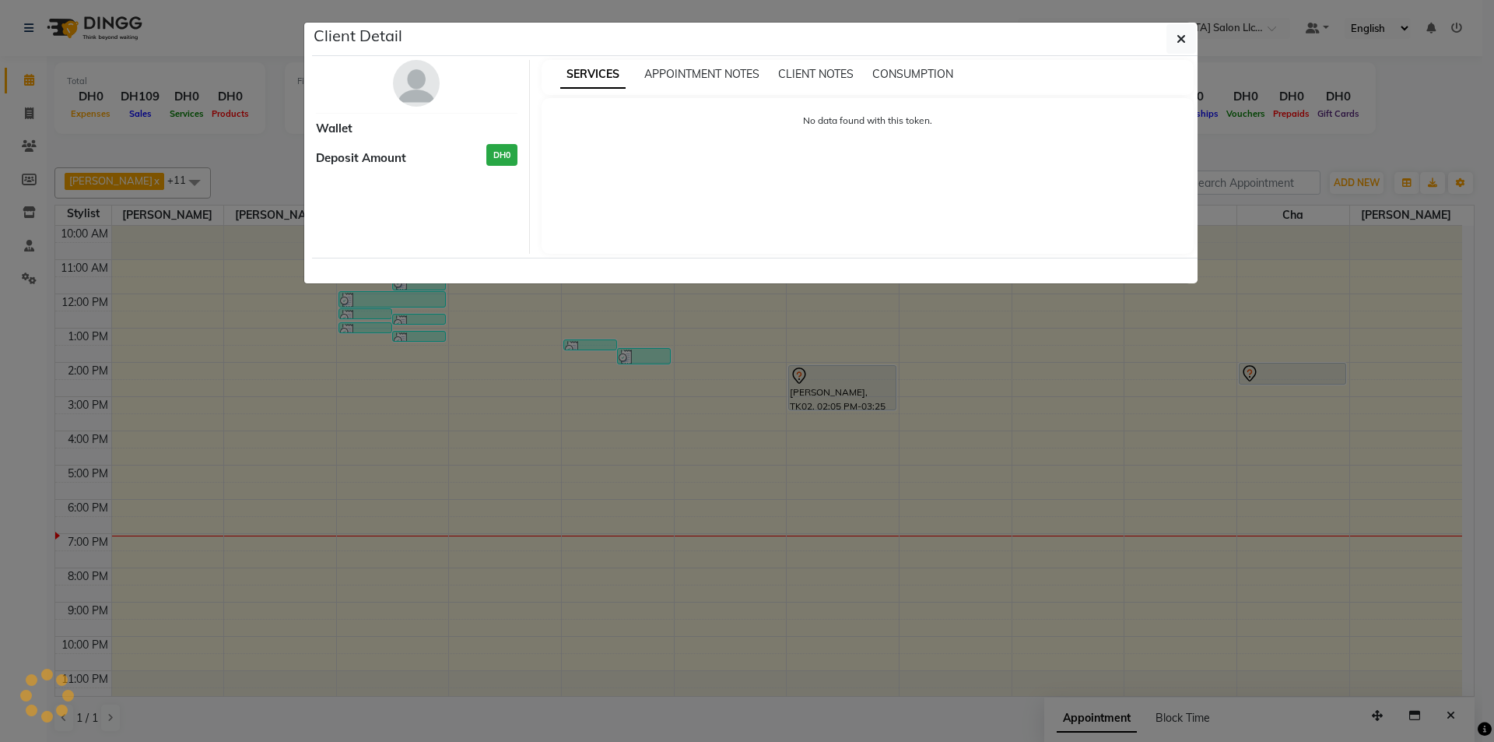
select select "7"
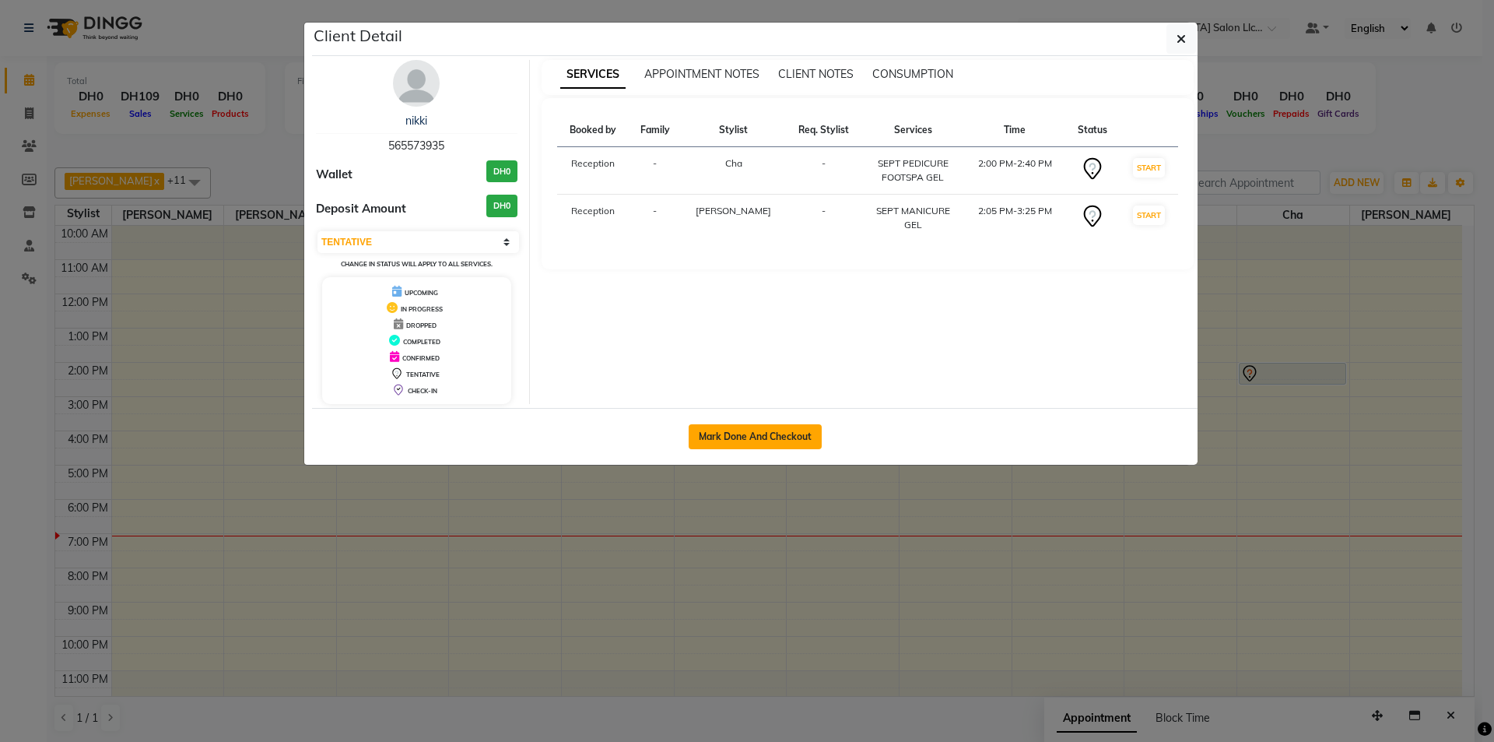
click at [735, 440] on button "Mark Done And Checkout" at bounding box center [755, 436] width 133 height 25
select select "service"
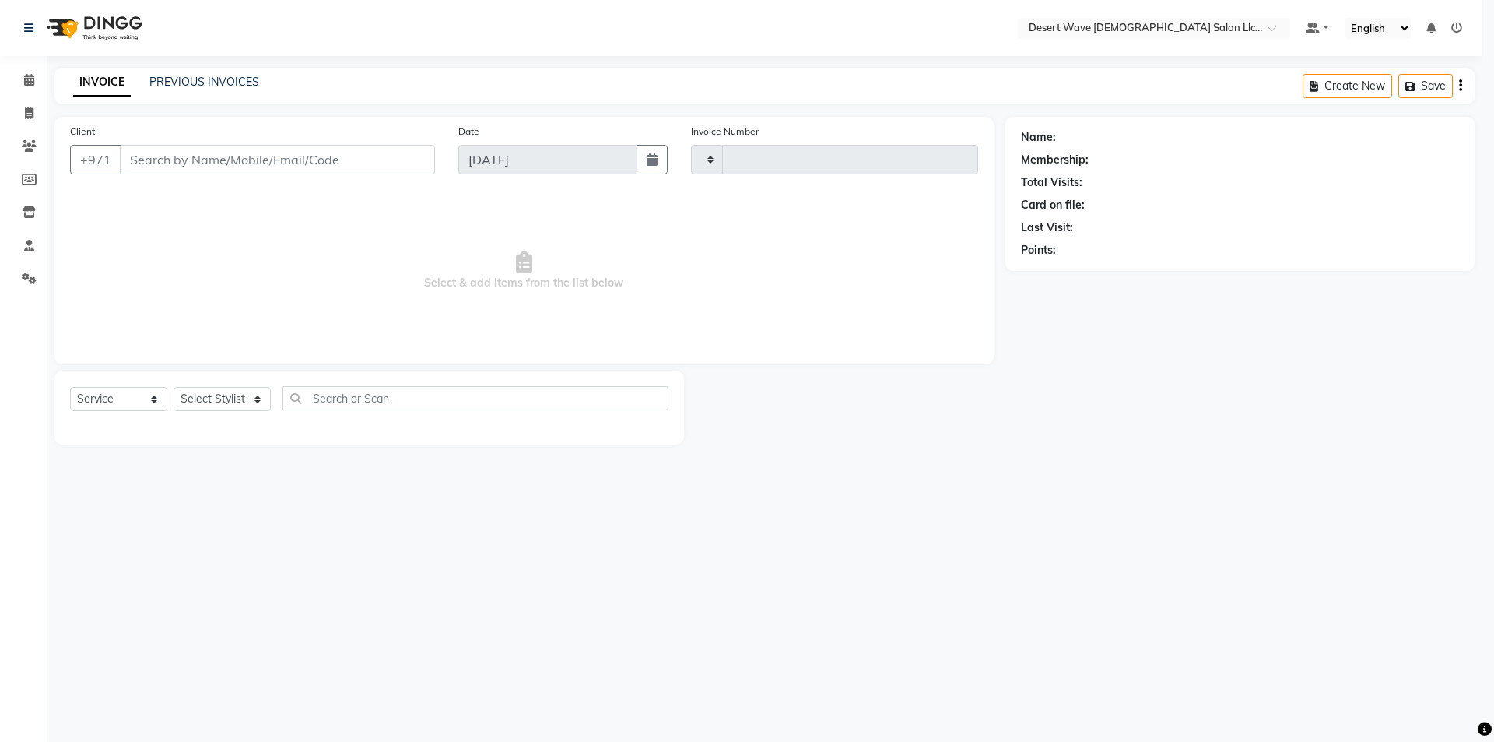
type input "6565"
select select "6563"
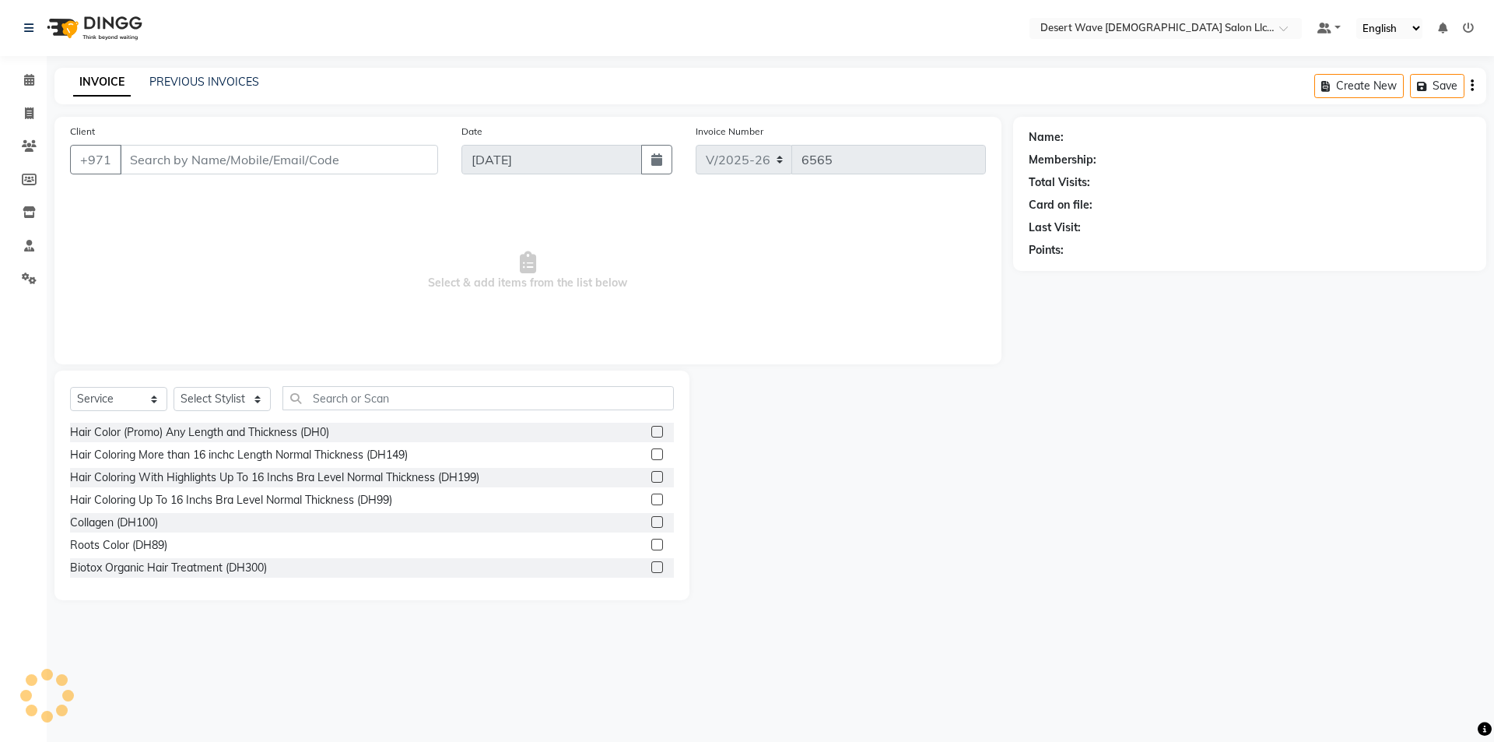
select select "50418"
type input "565573935"
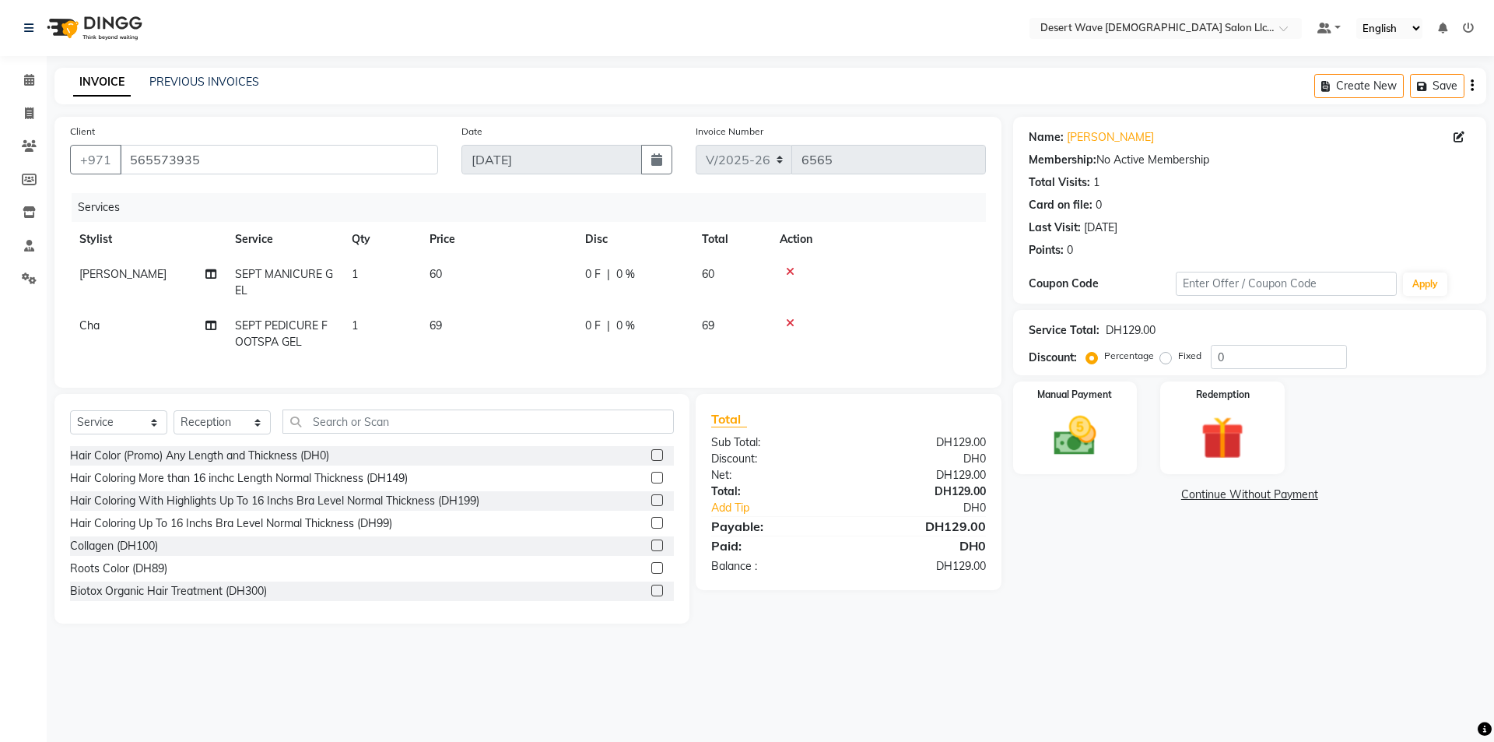
click at [464, 285] on td "60" at bounding box center [498, 282] width 156 height 51
select select "59254"
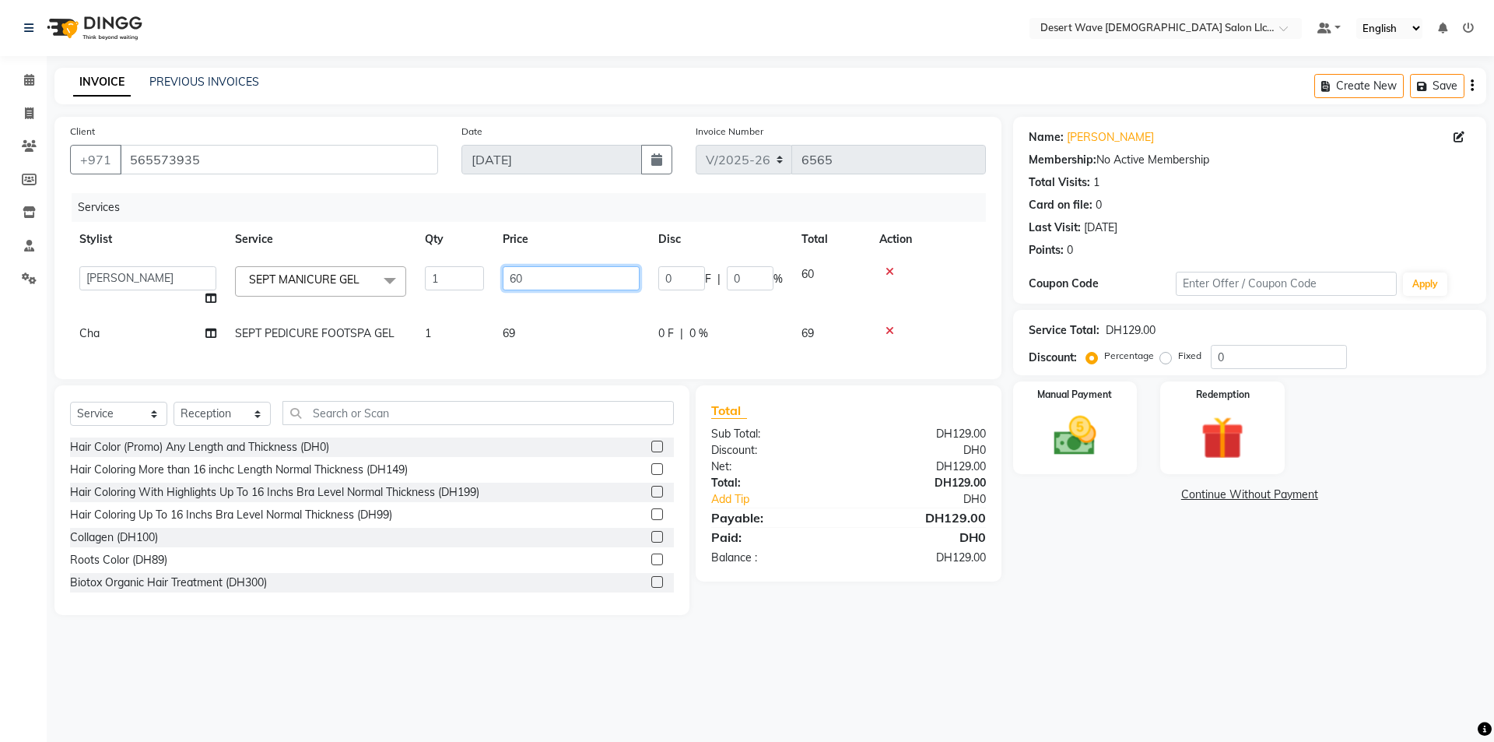
click at [551, 279] on input "60" at bounding box center [571, 278] width 137 height 24
type input "6"
type input "45"
click at [555, 333] on td "69" at bounding box center [571, 333] width 156 height 35
select select "74700"
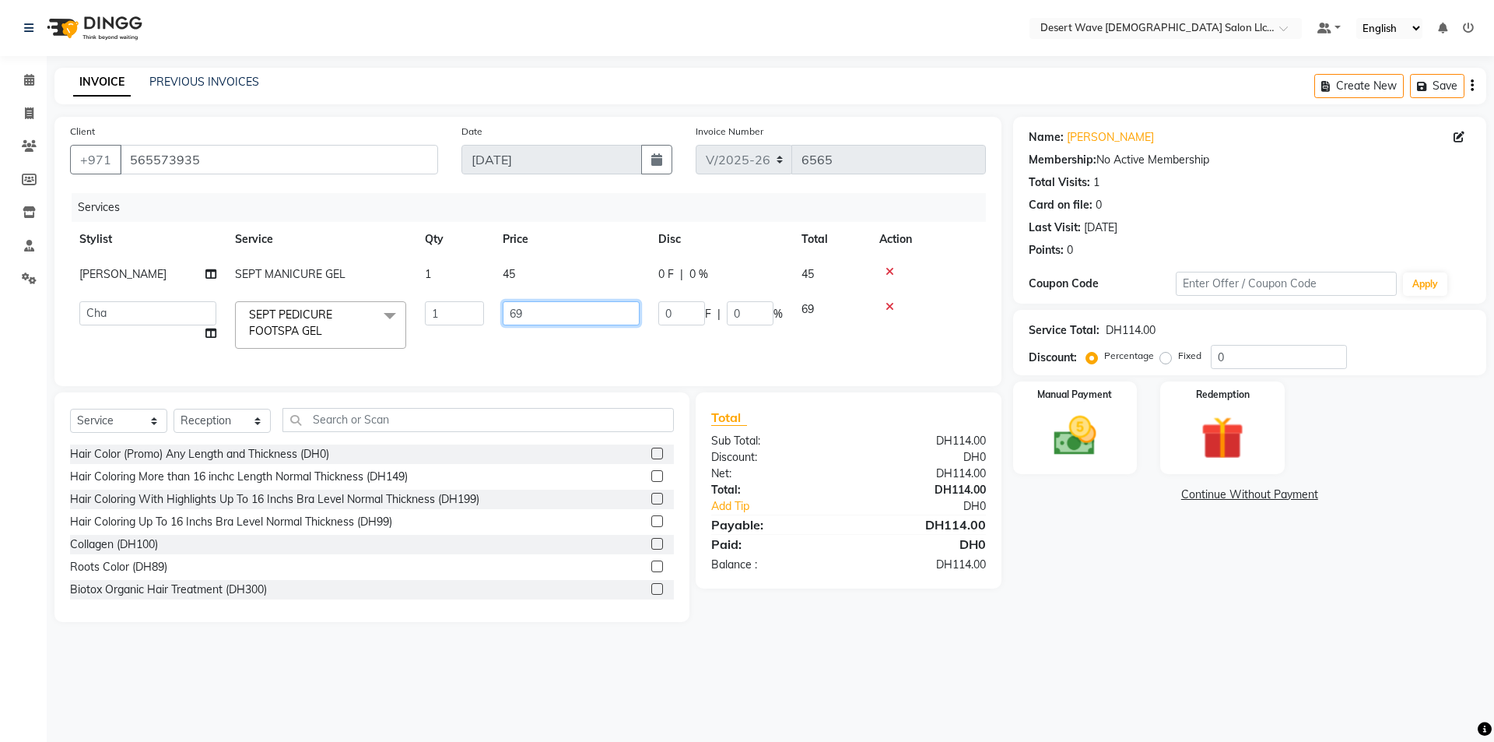
click at [564, 311] on input "69" at bounding box center [571, 313] width 137 height 24
type input "6"
type input "44"
click at [1152, 620] on div "Name: Nikki Membership: No Active Membership Total Visits: 1 Card on file: 0 La…" at bounding box center [1255, 369] width 485 height 505
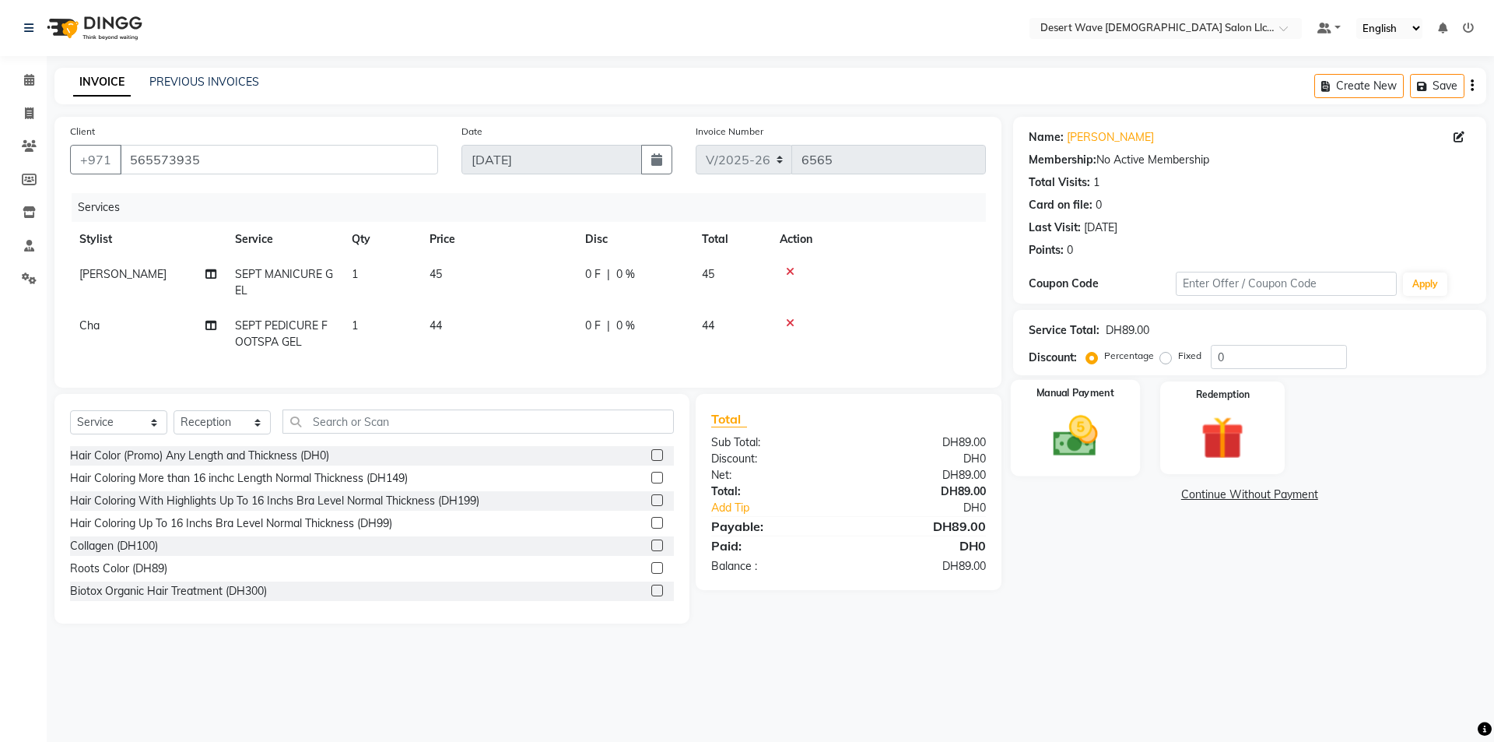
click at [1089, 433] on img at bounding box center [1075, 435] width 72 height 51
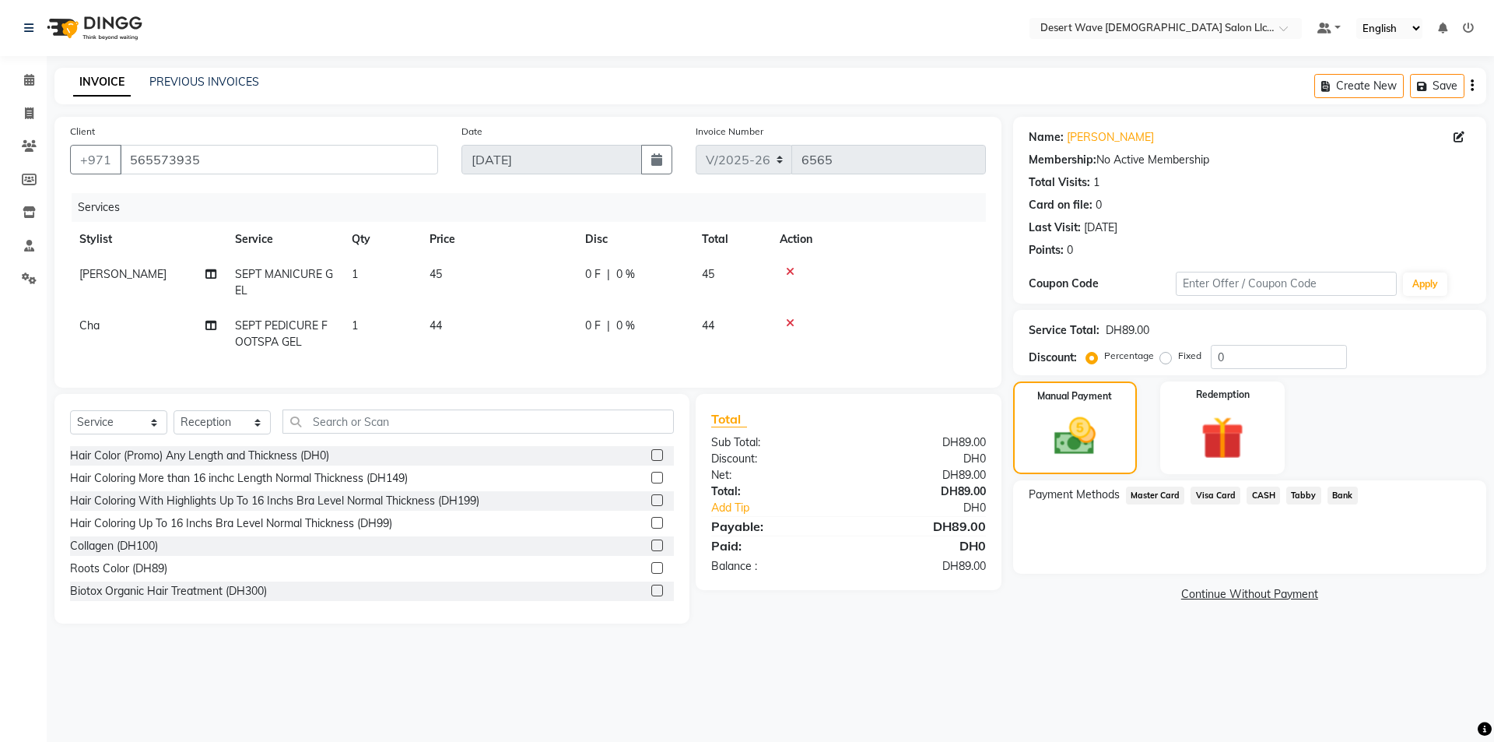
click at [1163, 503] on span "Master Card" at bounding box center [1155, 495] width 59 height 18
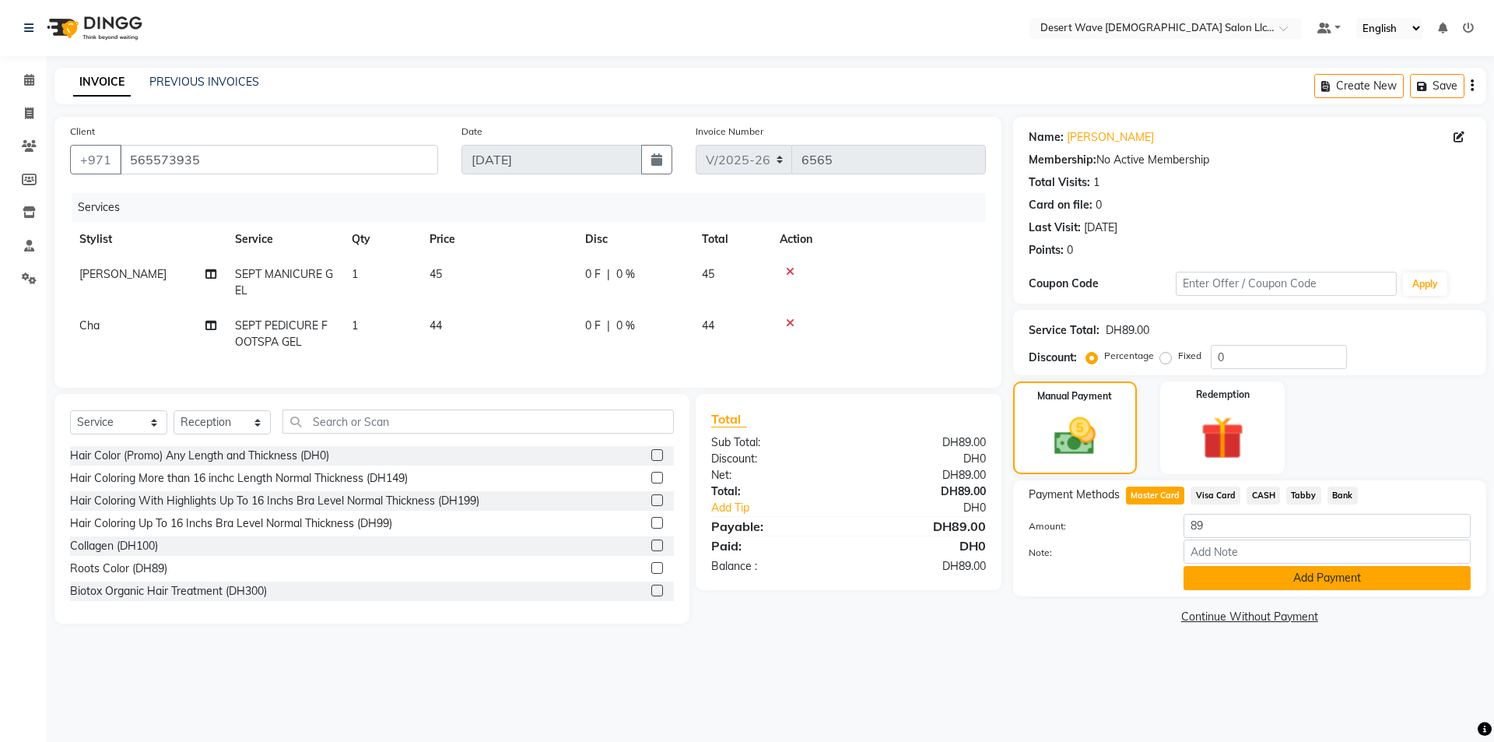
click at [1247, 585] on button "Add Payment" at bounding box center [1327, 578] width 287 height 24
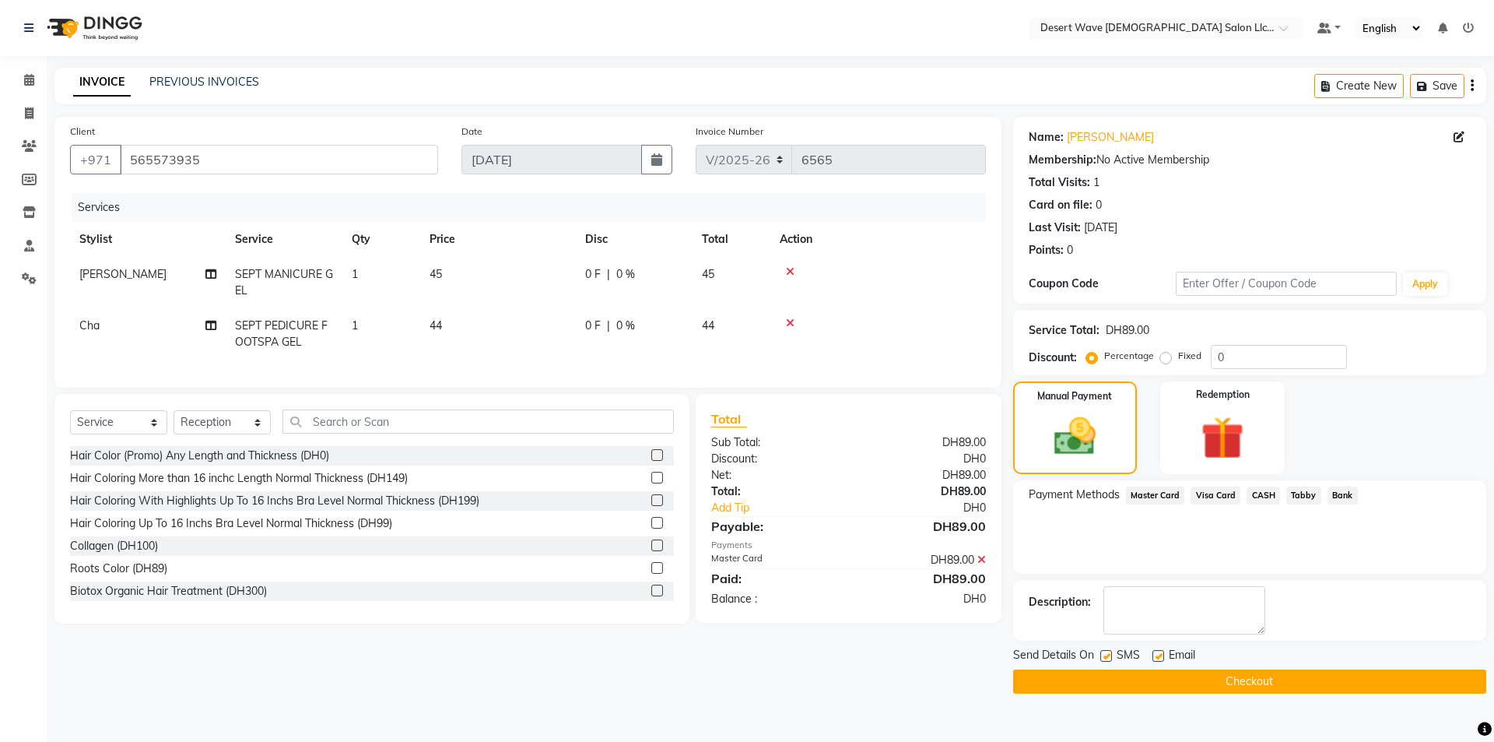
click at [1155, 678] on button "Checkout" at bounding box center [1249, 681] width 473 height 24
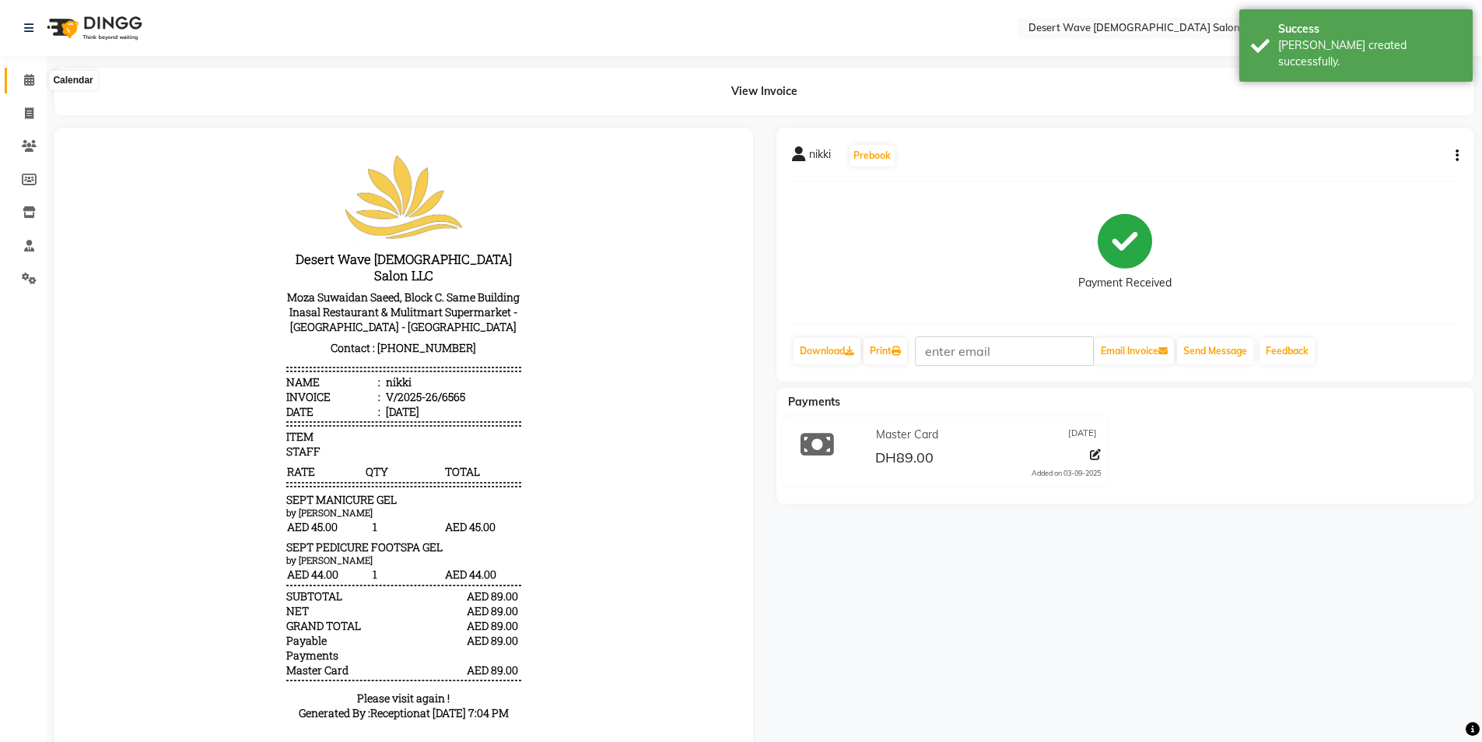
click at [26, 84] on icon at bounding box center [29, 80] width 10 height 12
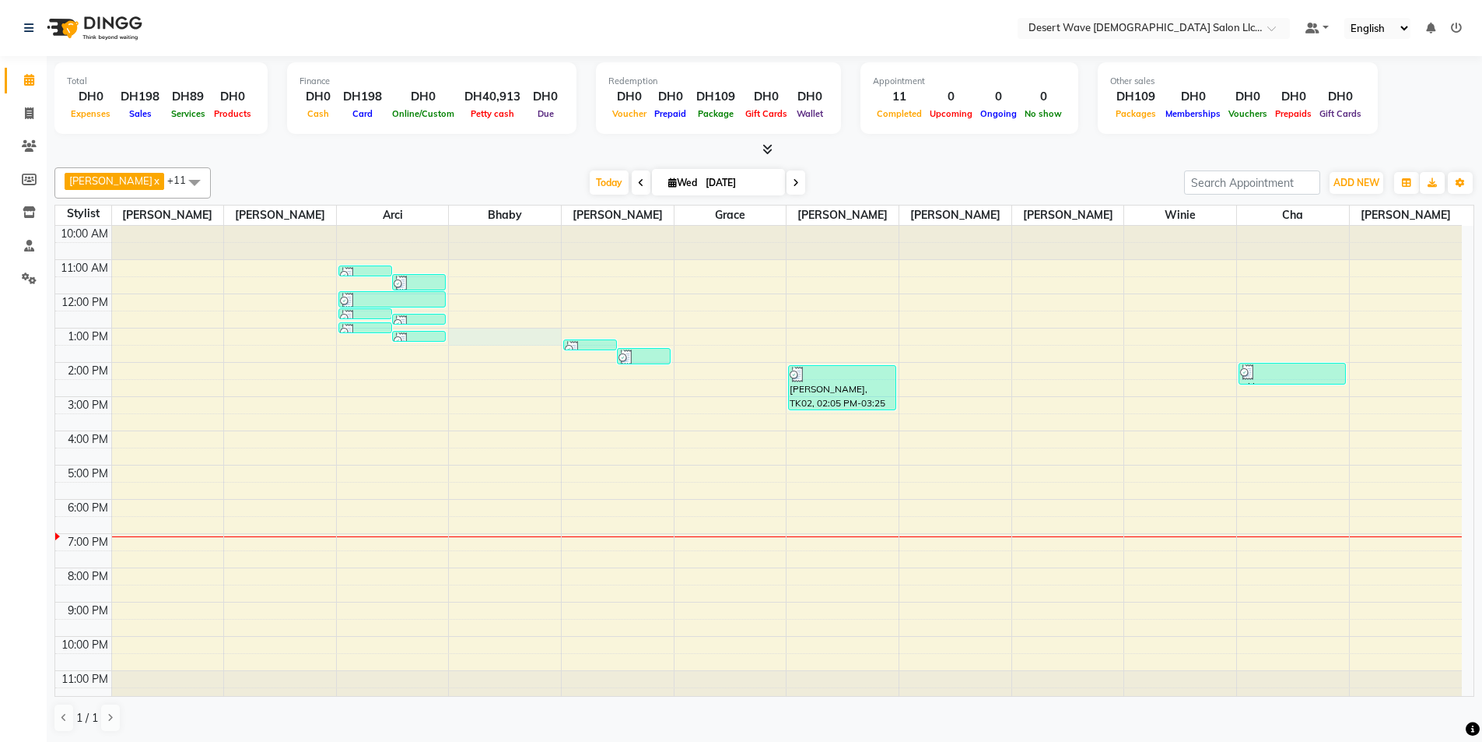
click at [487, 338] on div "10:00 AM 11:00 AM 12:00 PM 1:00 PM 2:00 PM 3:00 PM 4:00 PM 5:00 PM 6:00 PM 7:00…" at bounding box center [758, 465] width 1407 height 479
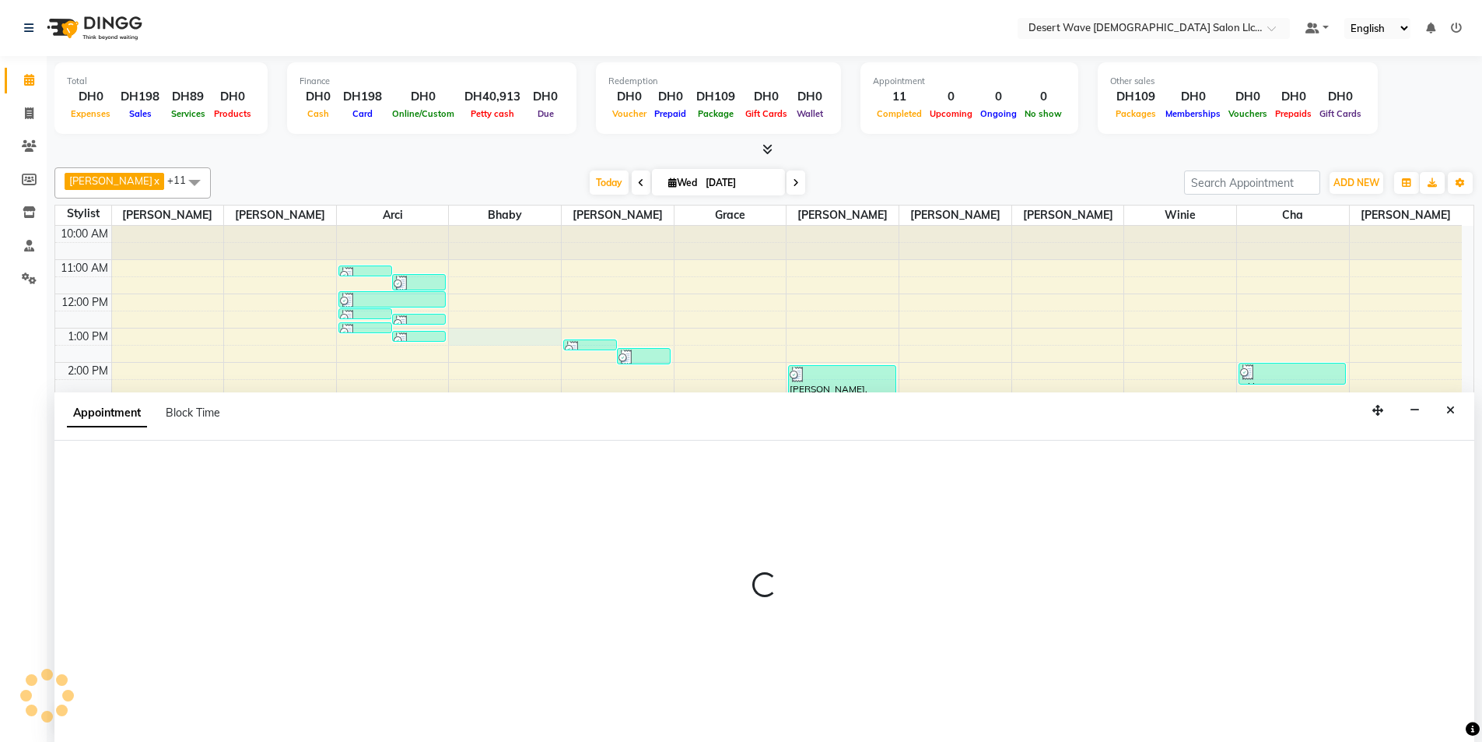
scroll to position [1, 0]
select select "50413"
select select "780"
select select "tentative"
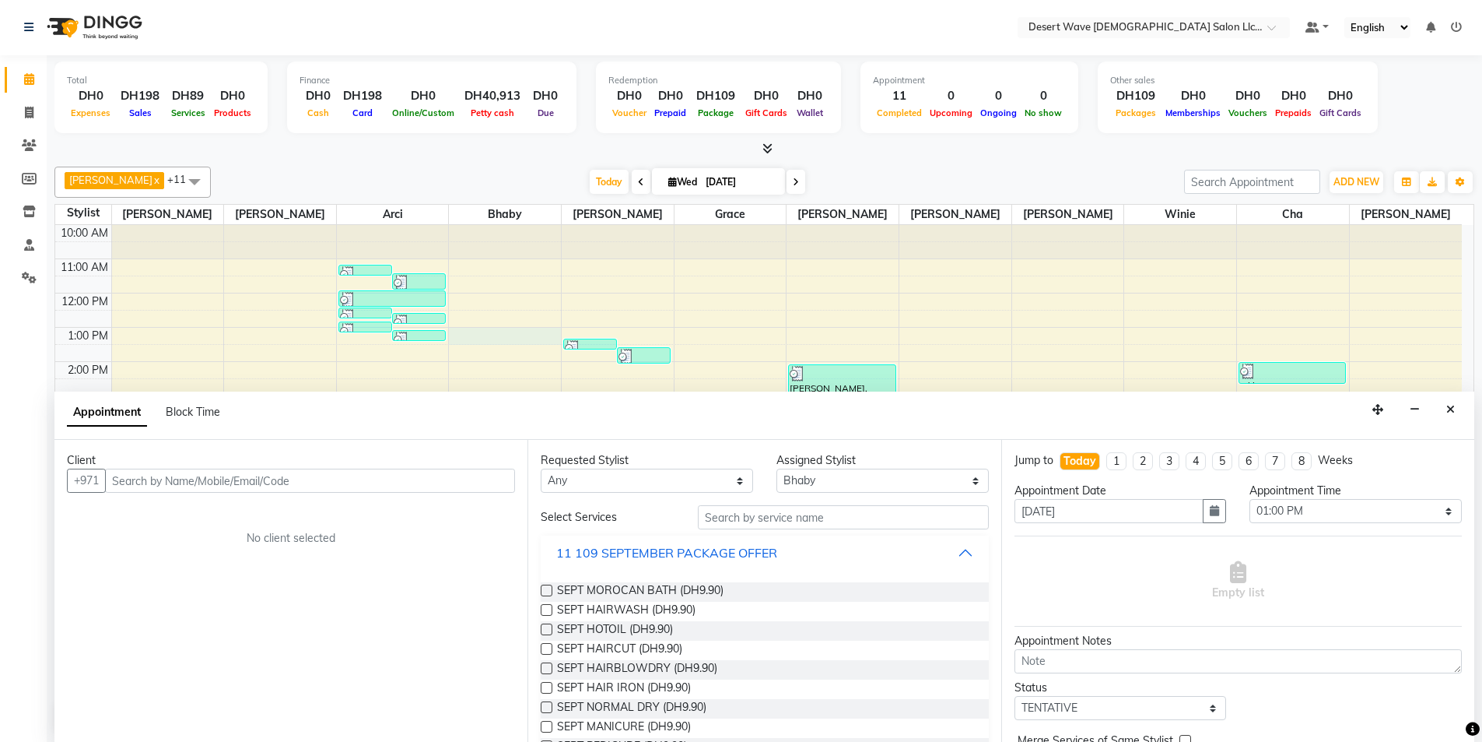
click at [604, 545] on div "11 109 SEPTEMBER PACKAGE OFFER" at bounding box center [666, 552] width 221 height 19
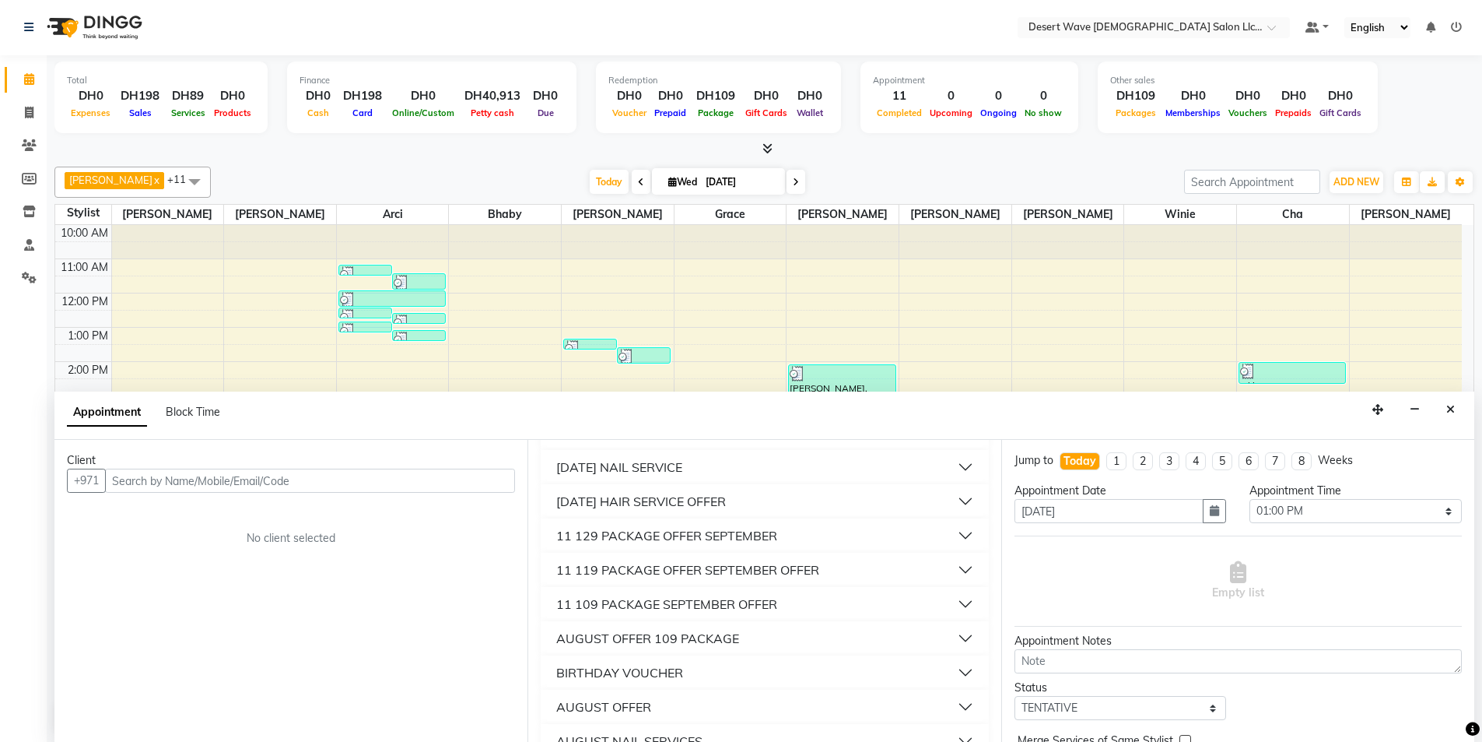
scroll to position [156, 0]
click at [636, 533] on div "11 129 PACKAGE OFFER SEPTEMBER" at bounding box center [666, 533] width 221 height 19
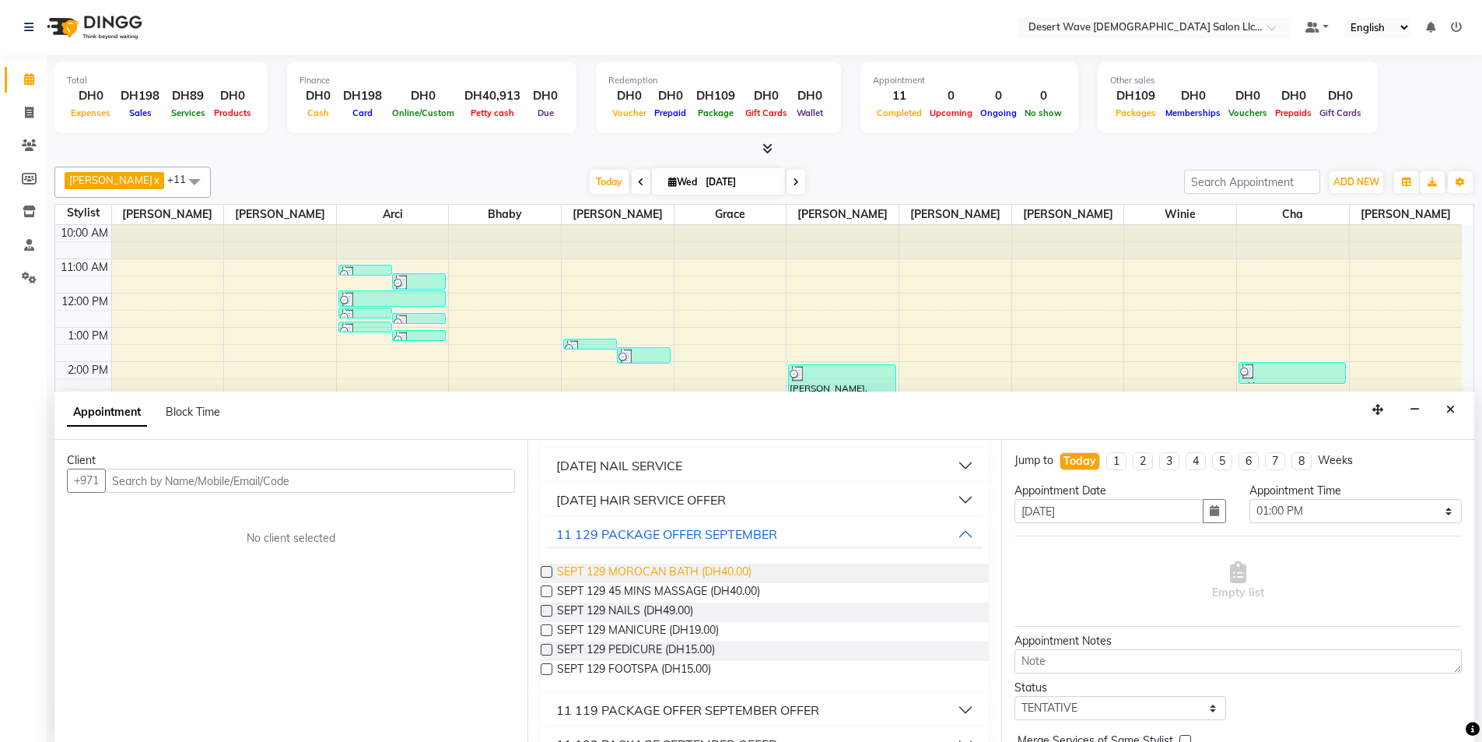
click at [633, 565] on span "SEPT 129 MOROCAN BATH (DH40.00)" at bounding box center [654, 572] width 195 height 19
checkbox input "false"
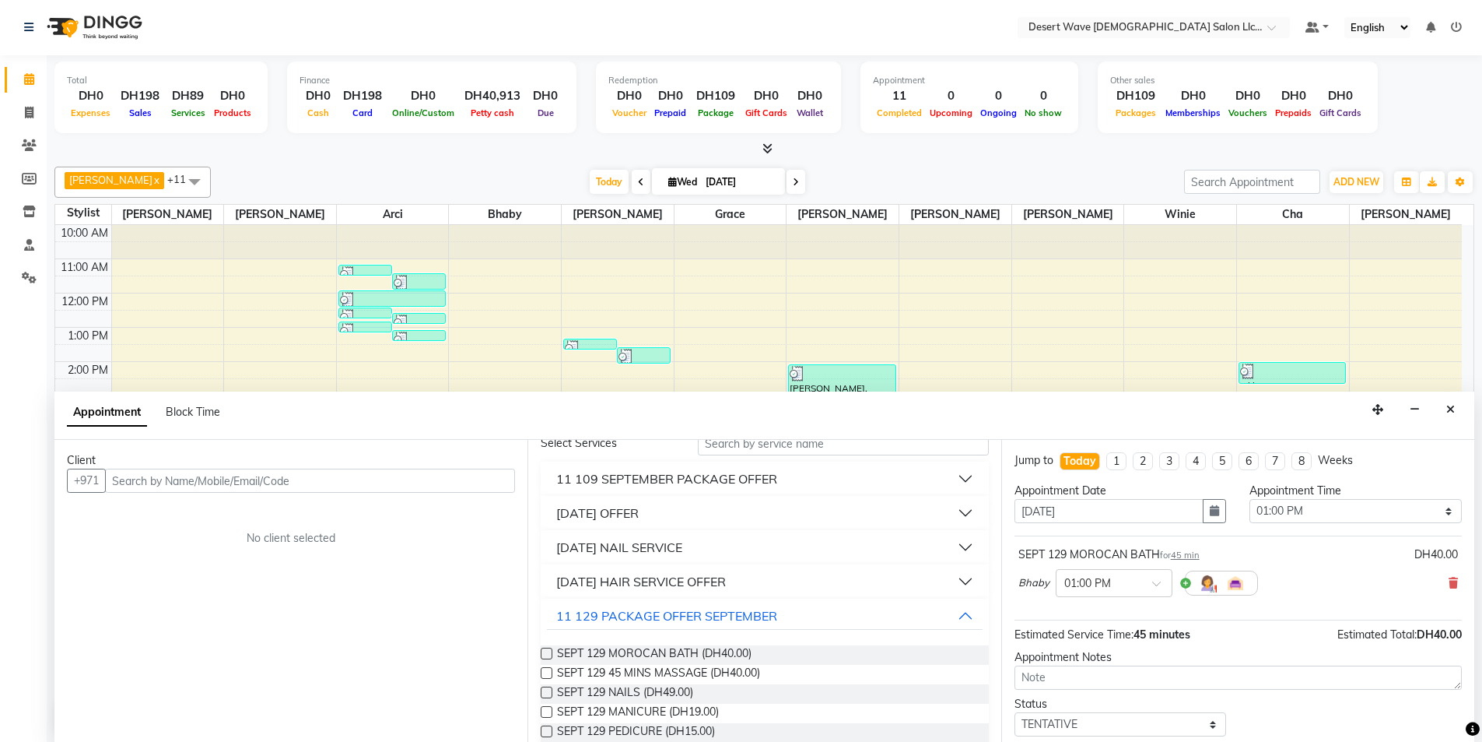
scroll to position [0, 0]
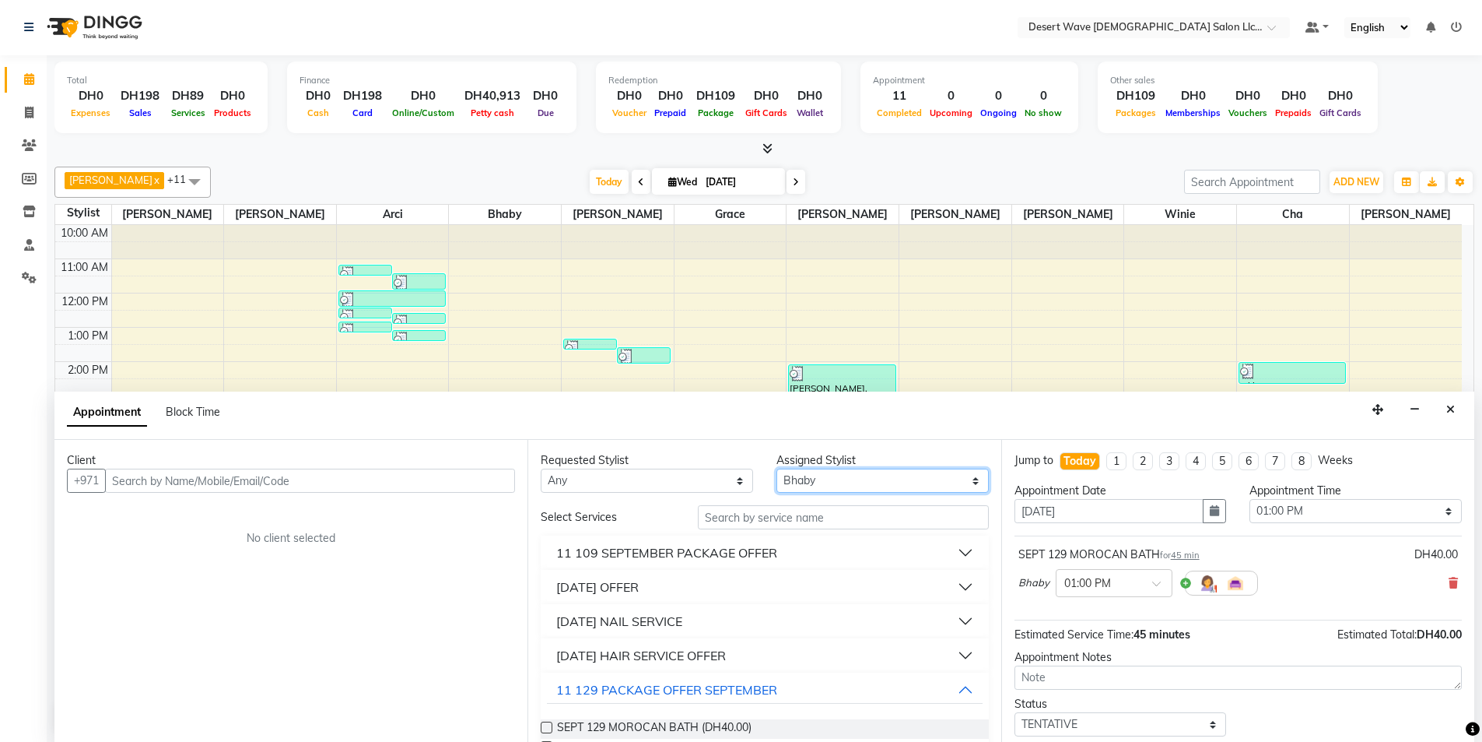
click at [864, 479] on select "Select Ambika Angie april Arci Bella Bhaby Cecil Cha Cheryl Elena Grace Jacky J…" at bounding box center [883, 480] width 212 height 24
select select "63284"
click at [777, 468] on select "Select Ambika Angie april Arci Bella Bhaby Cecil Cha Cheryl Elena Grace Jacky J…" at bounding box center [883, 480] width 212 height 24
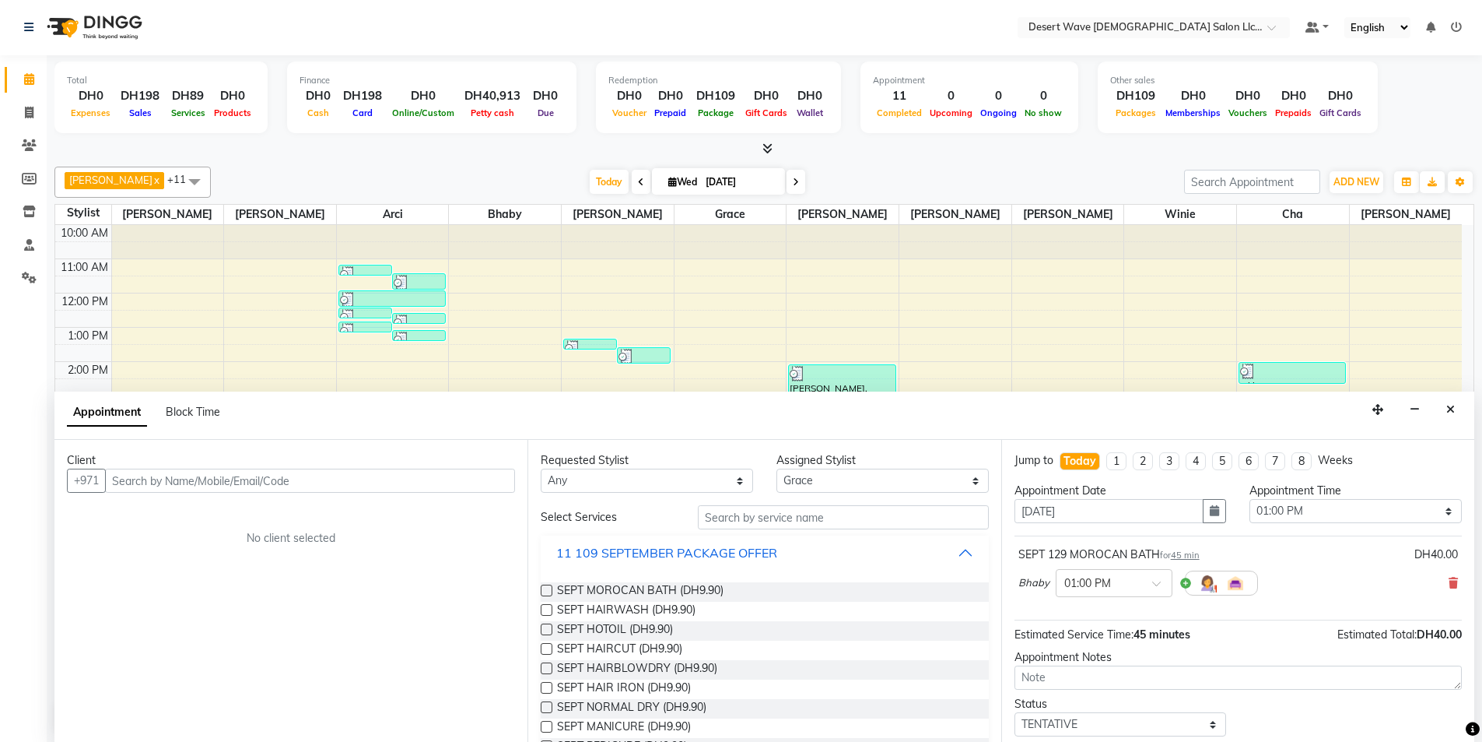
click at [641, 543] on div "11 109 SEPTEMBER PACKAGE OFFER" at bounding box center [666, 552] width 221 height 19
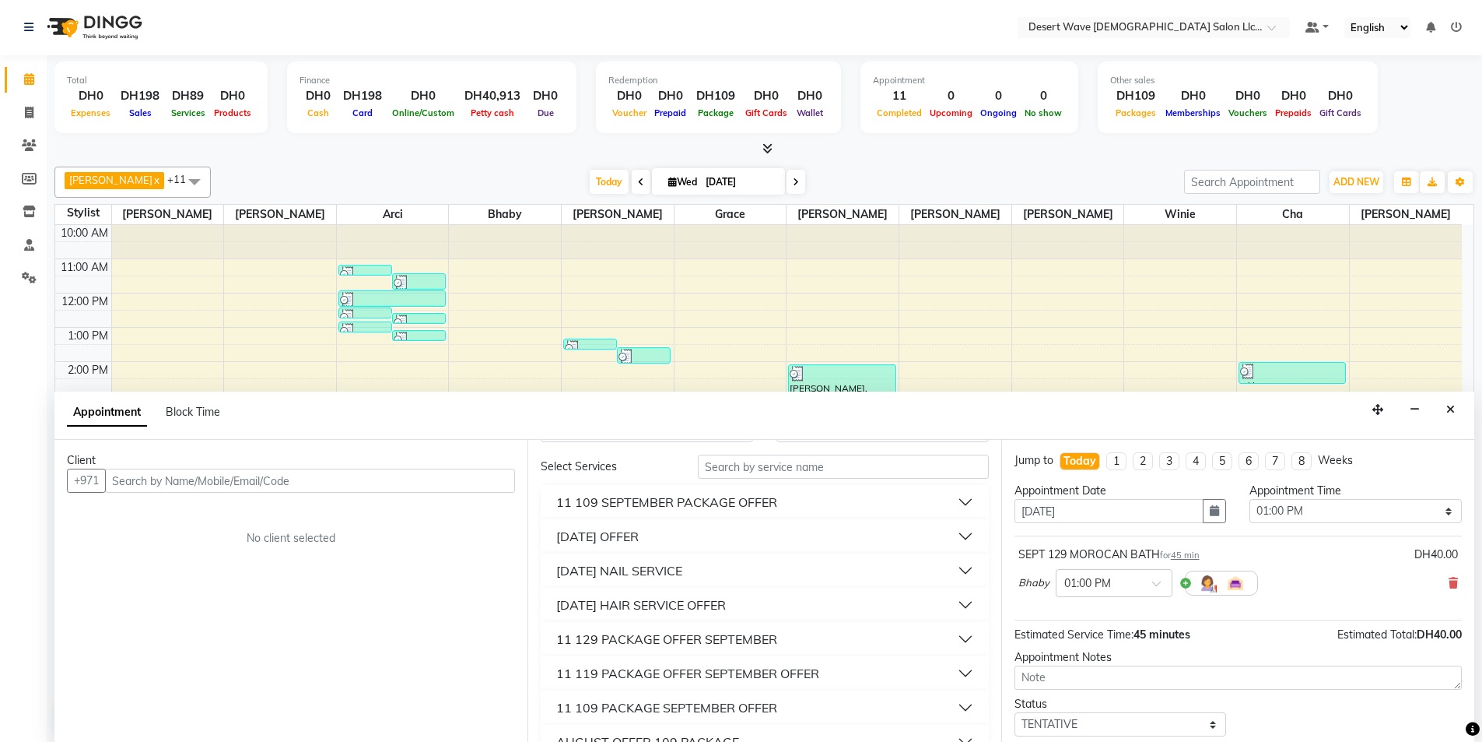
scroll to position [78, 0]
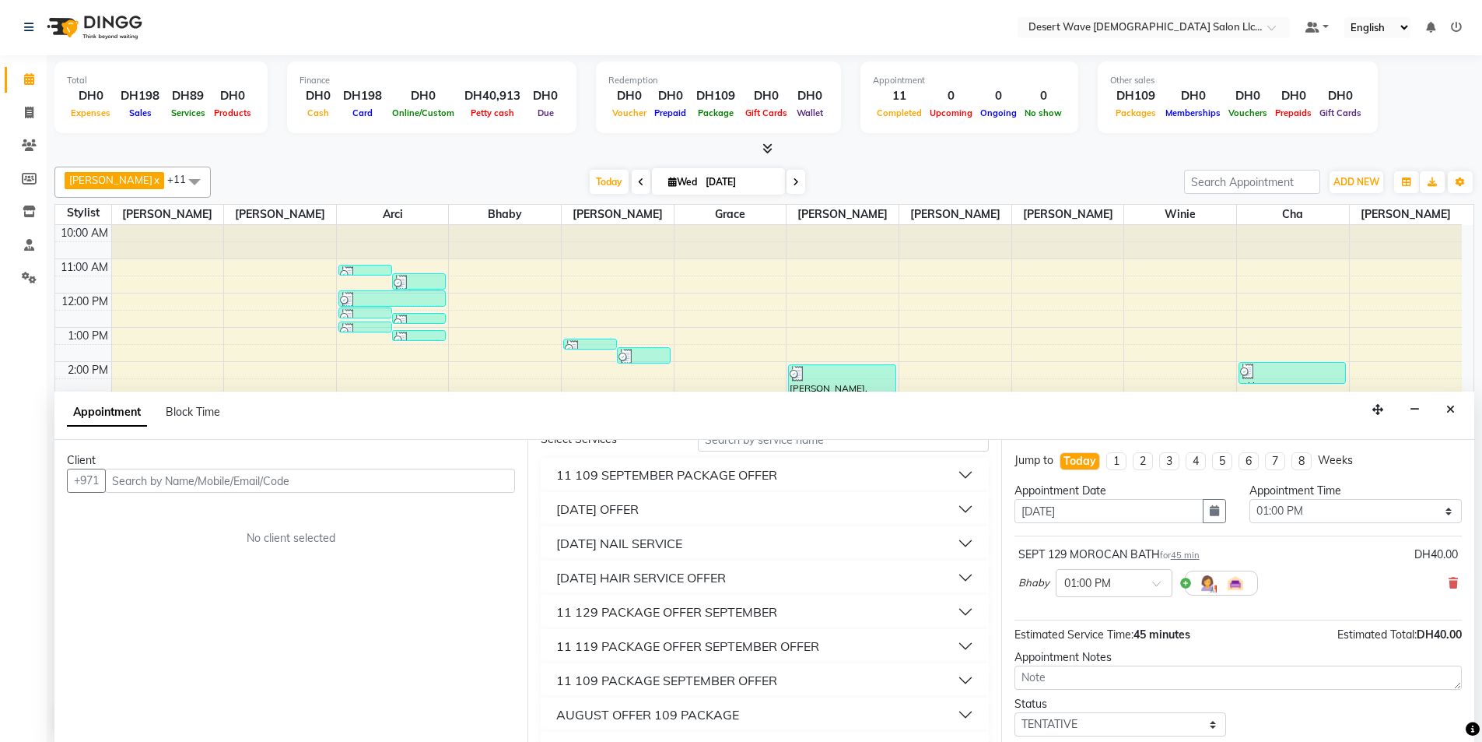
click at [606, 609] on div "11 129 PACKAGE OFFER SEPTEMBER" at bounding box center [666, 611] width 221 height 19
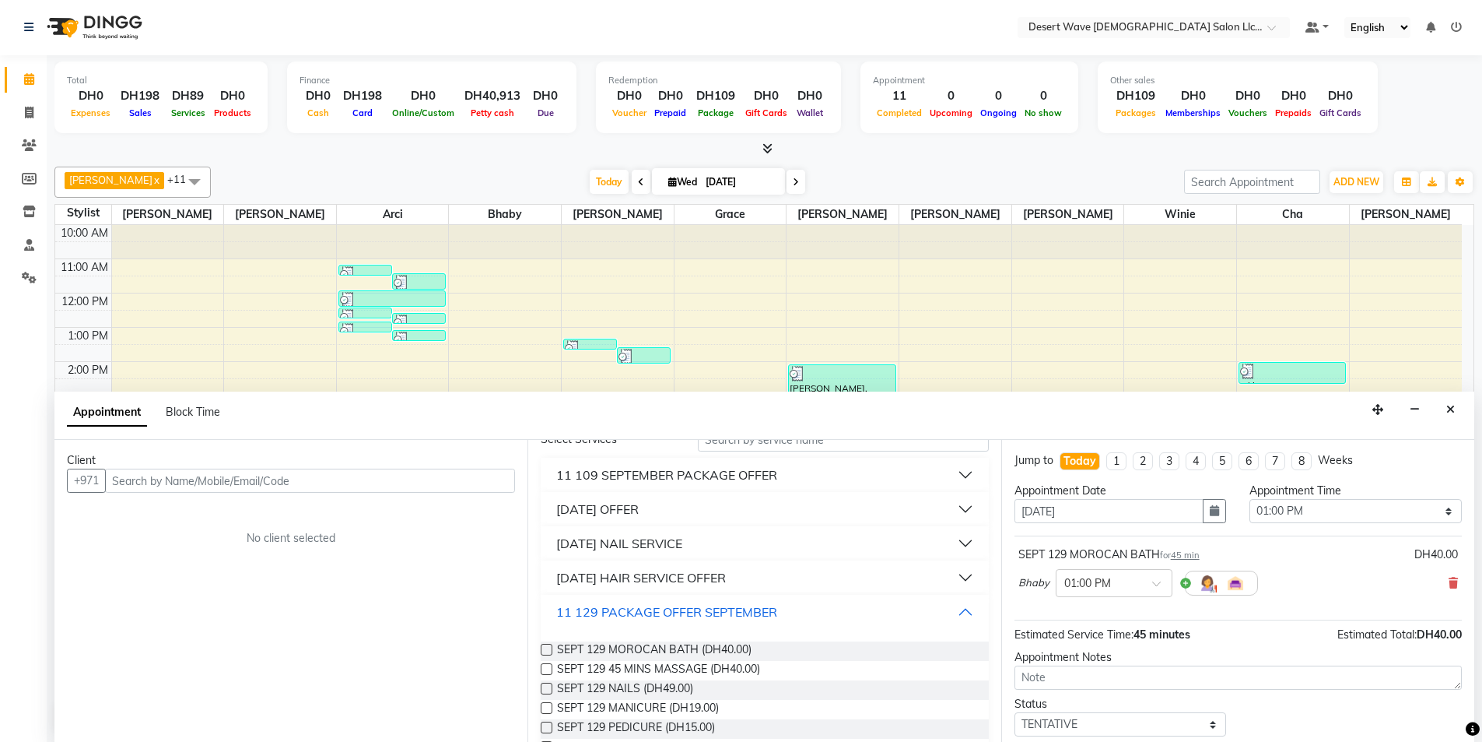
scroll to position [0, 0]
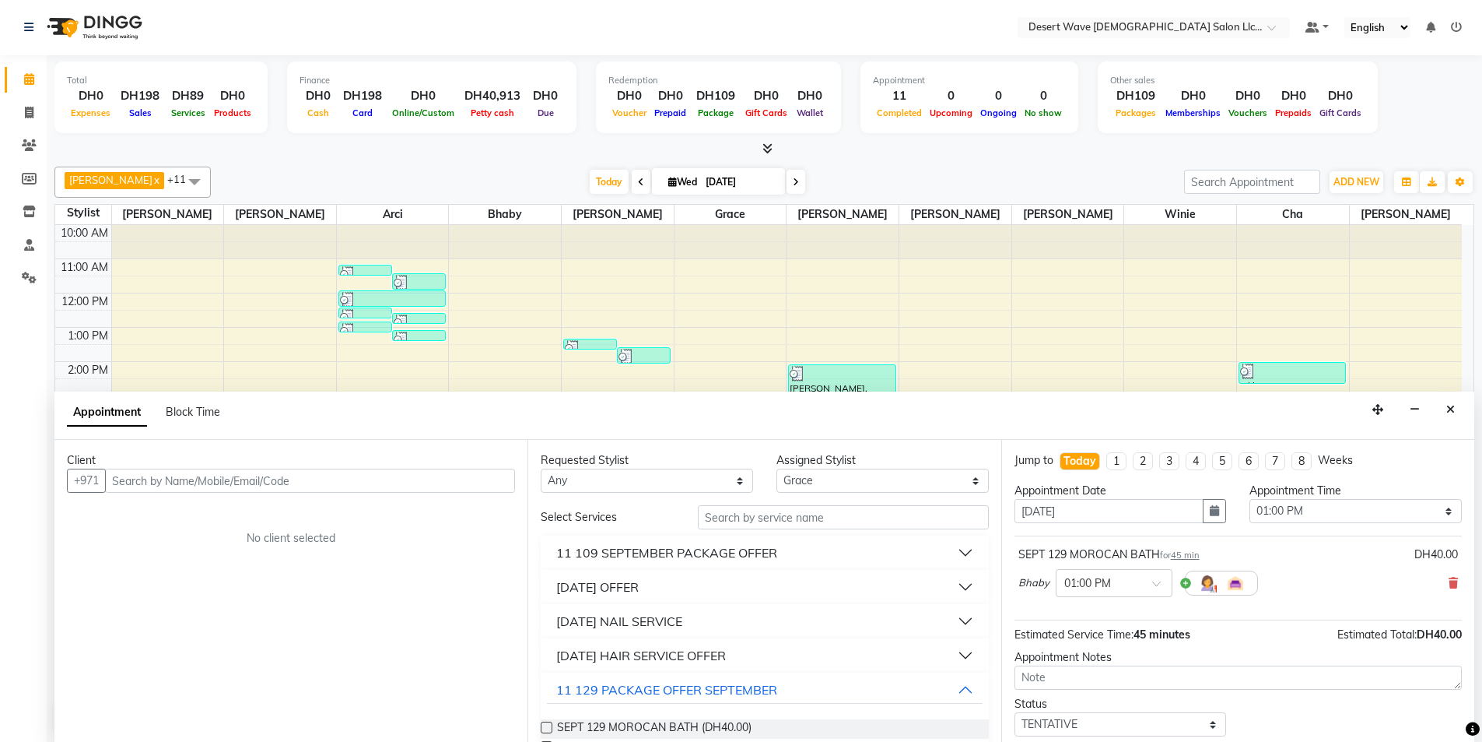
click at [645, 655] on div "11 SEPTEMBER HAIR SERVICE OFFER" at bounding box center [641, 655] width 170 height 19
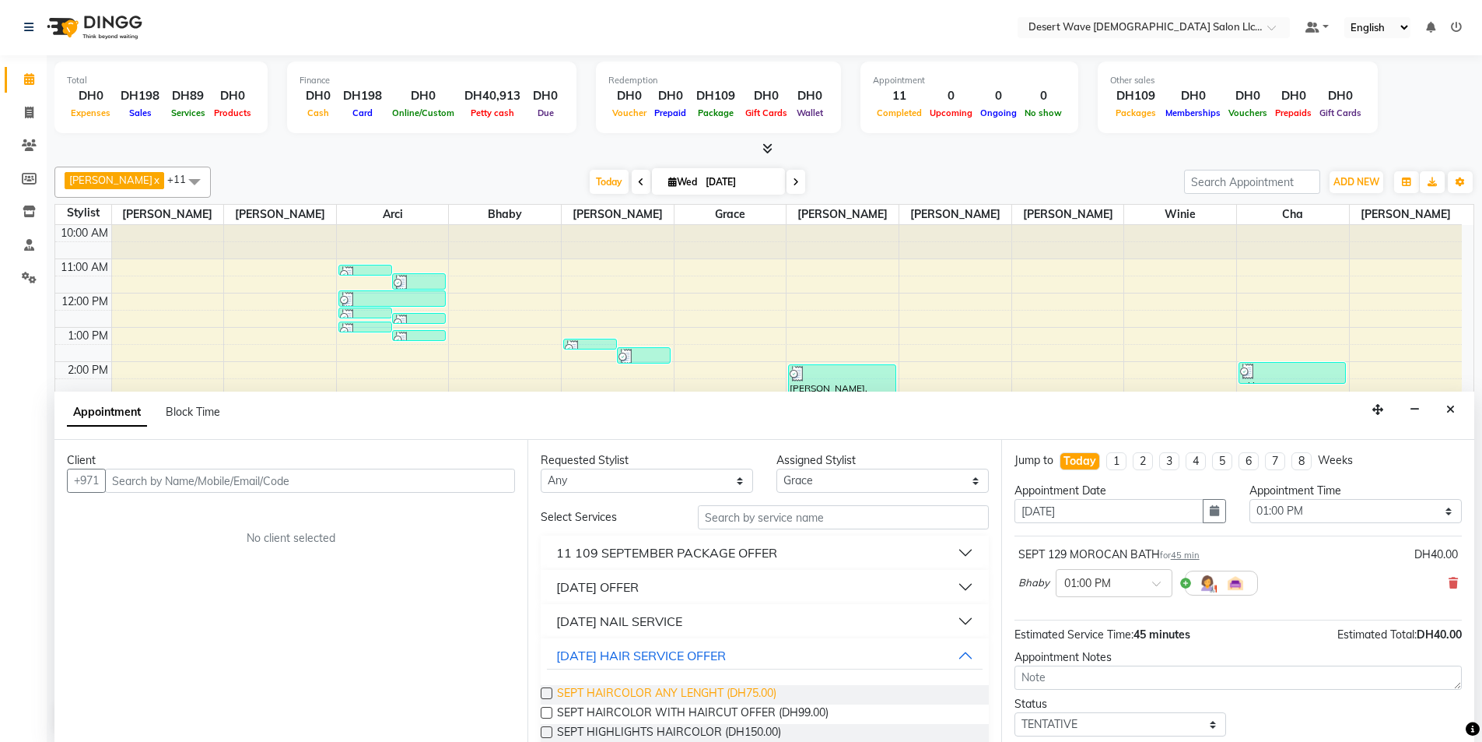
click at [654, 689] on span "SEPT HAIRCOLOR ANY LENGHT (DH75.00)" at bounding box center [666, 694] width 219 height 19
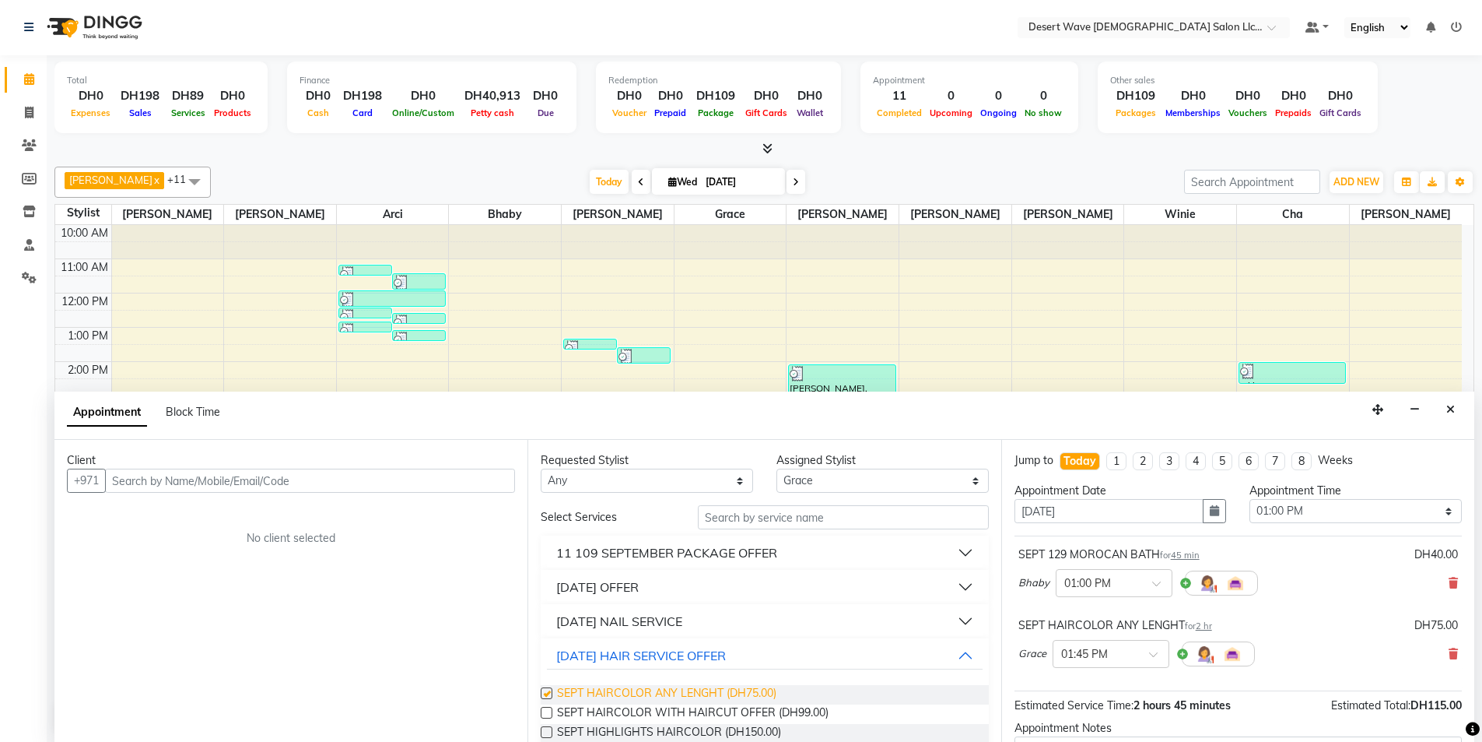
checkbox input "false"
click at [845, 479] on select "Select Ambika Angie april Arci Bella Bhaby Cecil Cha Cheryl Elena Grace Jacky J…" at bounding box center [883, 481] width 212 height 24
select select "50415"
click at [777, 469] on select "Select Ambika Angie april Arci Bella Bhaby Cecil Cha Cheryl Elena Grace Jacky J…" at bounding box center [883, 481] width 212 height 24
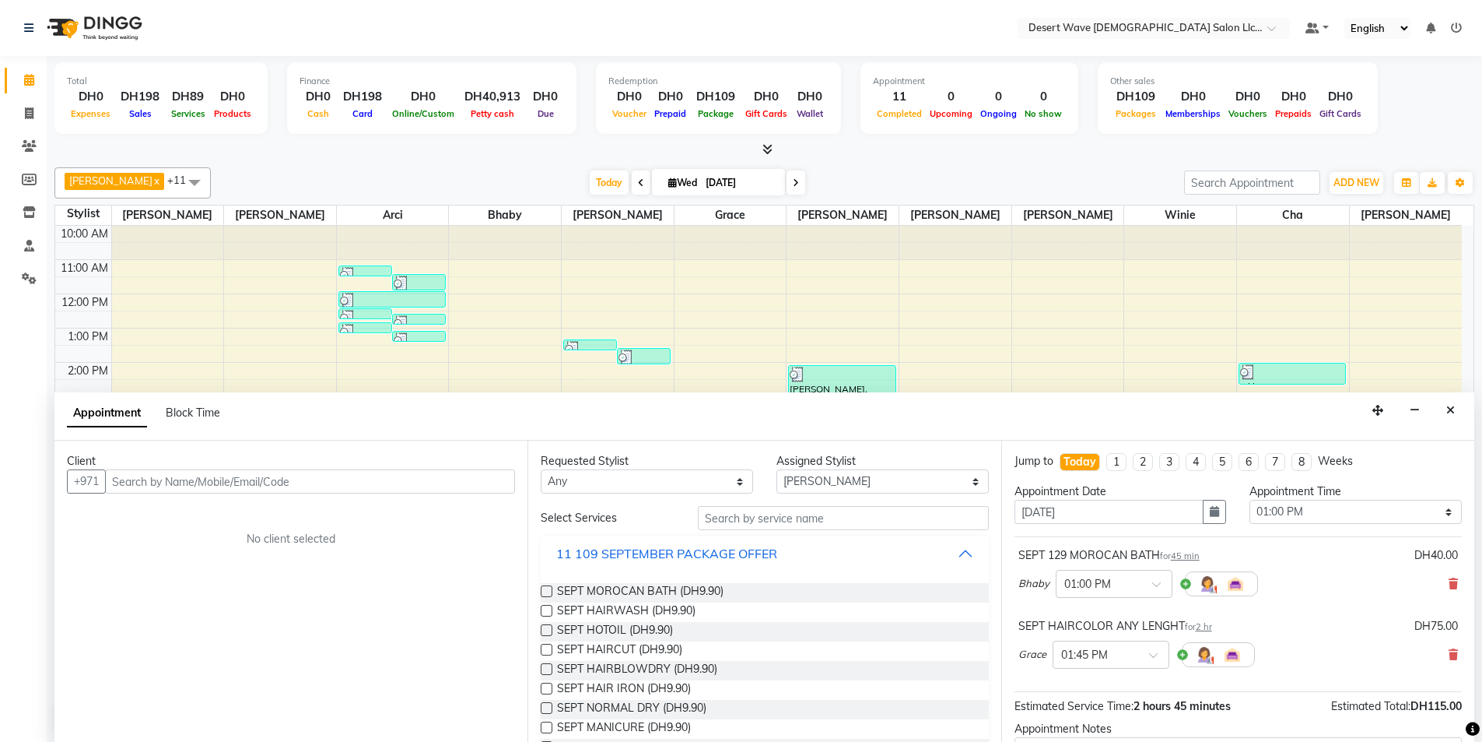
click at [659, 542] on button "11 109 SEPTEMBER PACKAGE OFFER" at bounding box center [764, 553] width 435 height 28
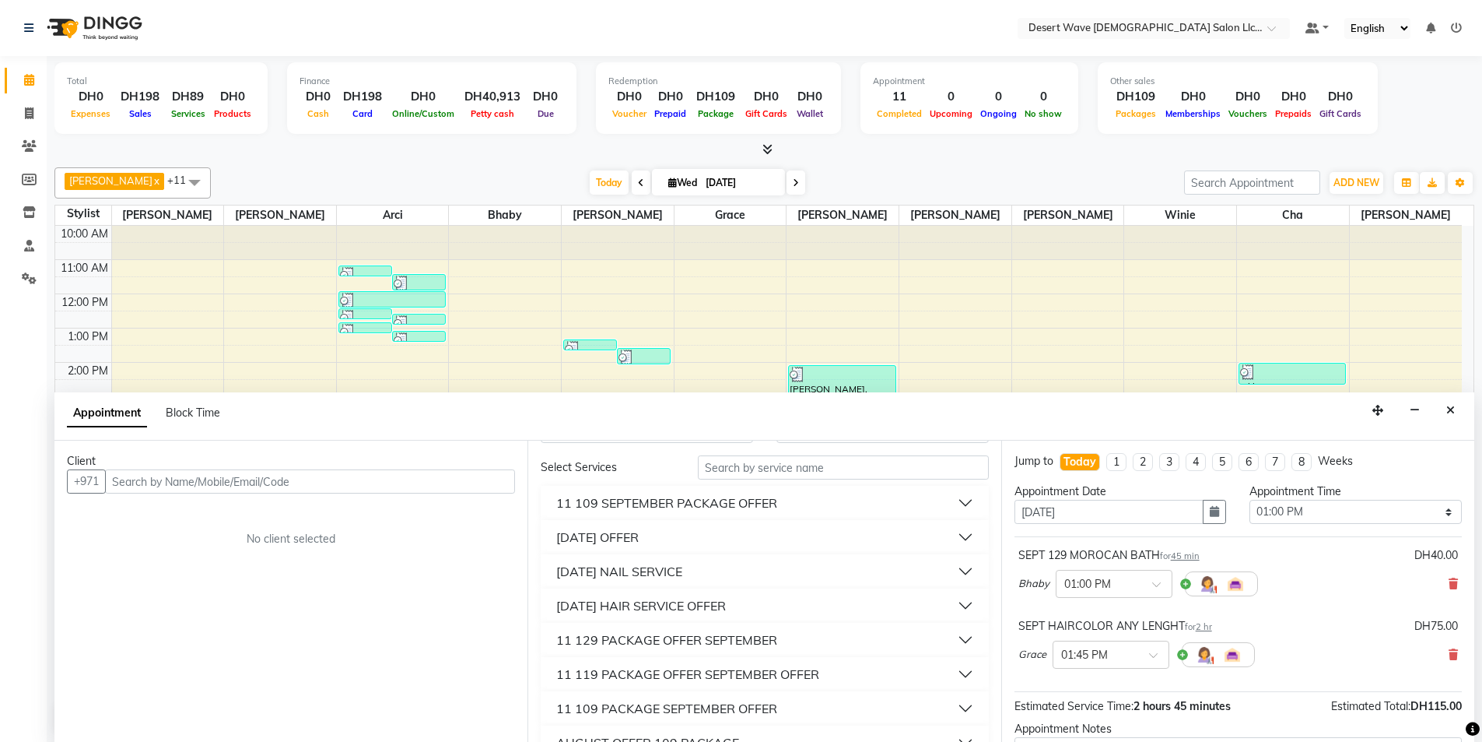
scroll to position [78, 0]
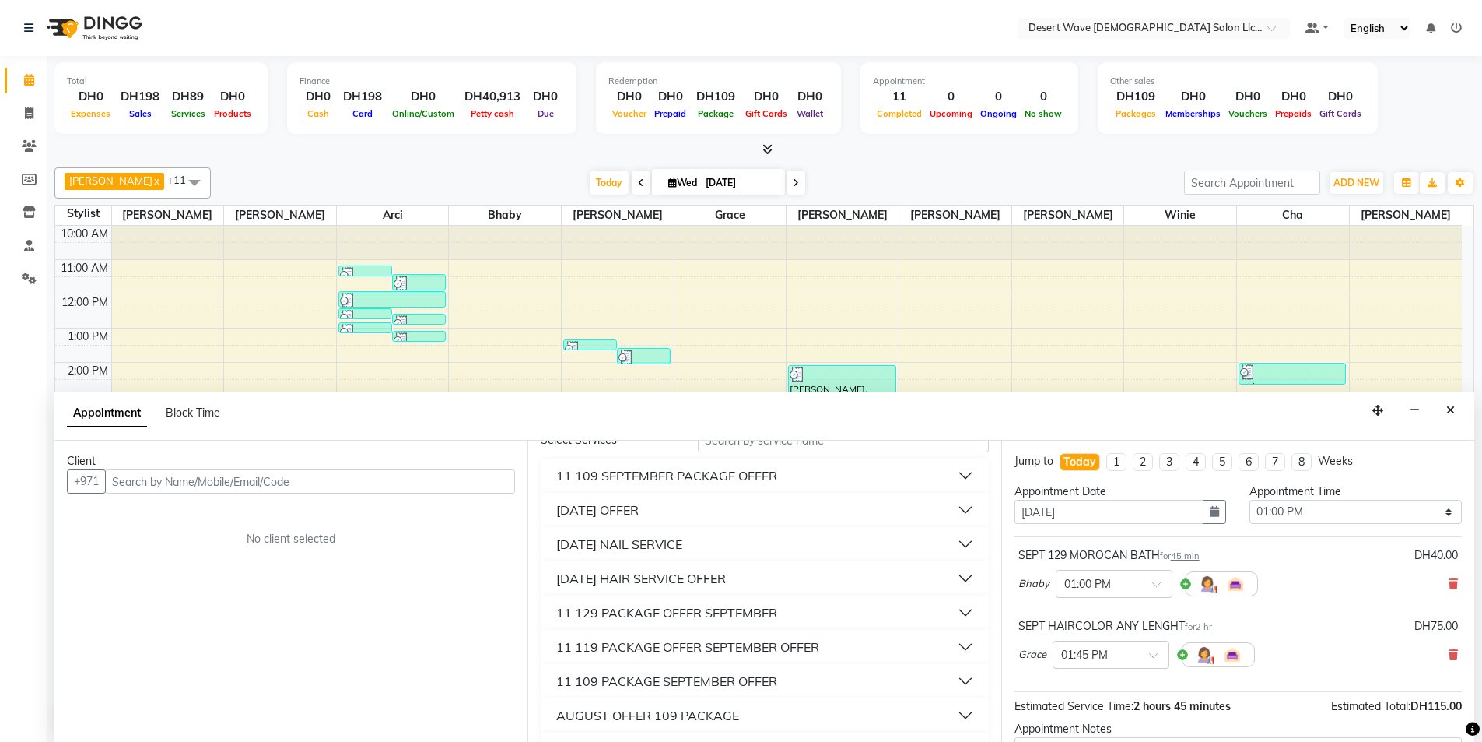
click at [650, 612] on div "11 129 PACKAGE OFFER SEPTEMBER" at bounding box center [666, 612] width 221 height 19
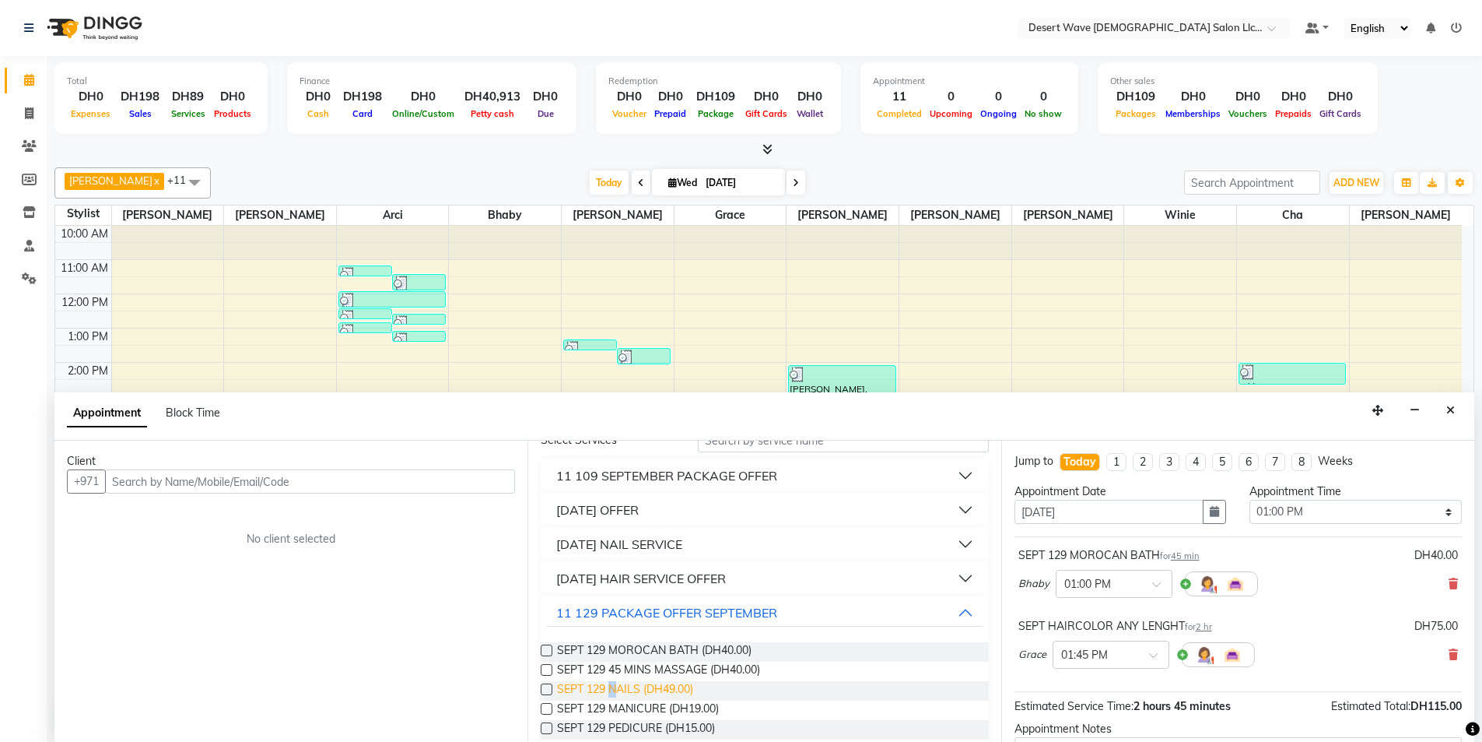
click at [613, 687] on span "SEPT 129 NAILS (DH49.00)" at bounding box center [625, 690] width 136 height 19
checkbox input "false"
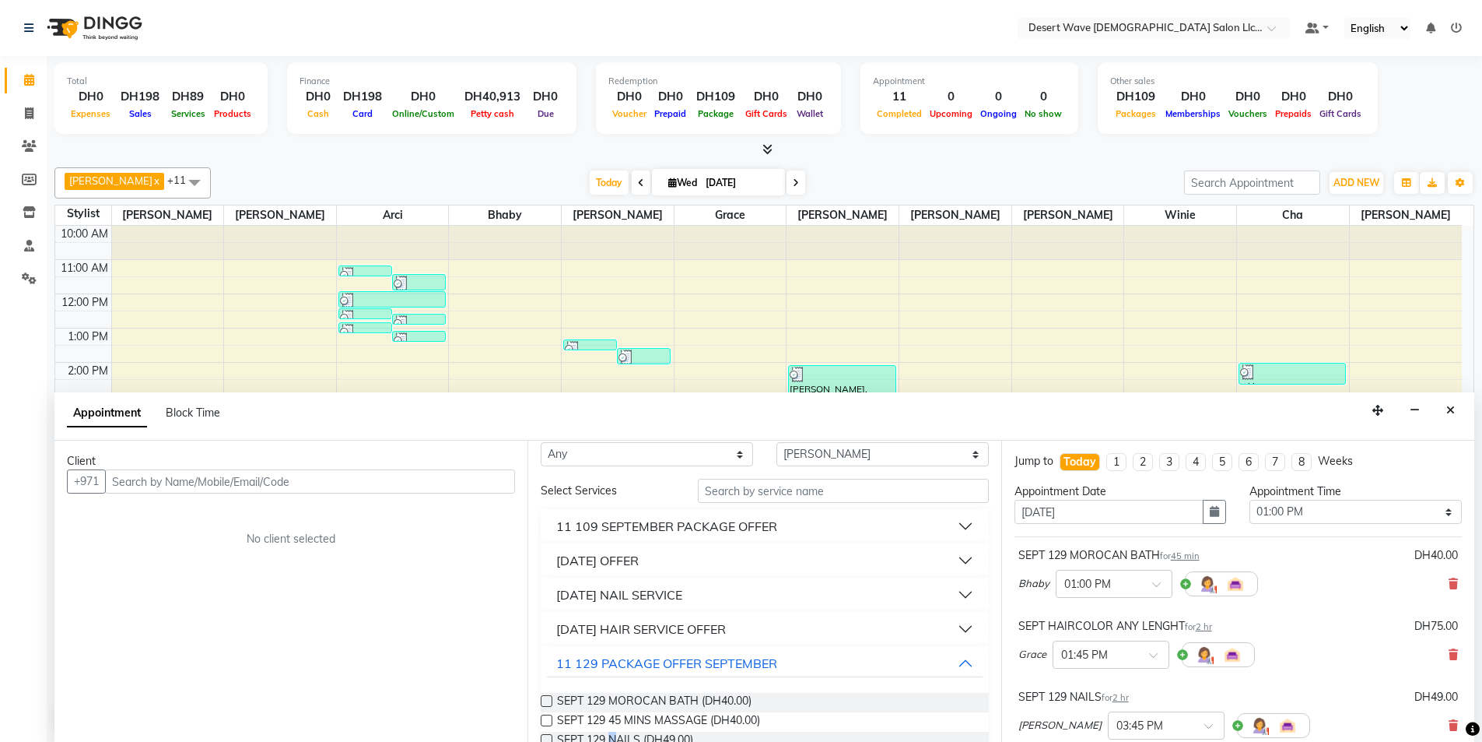
scroll to position [0, 0]
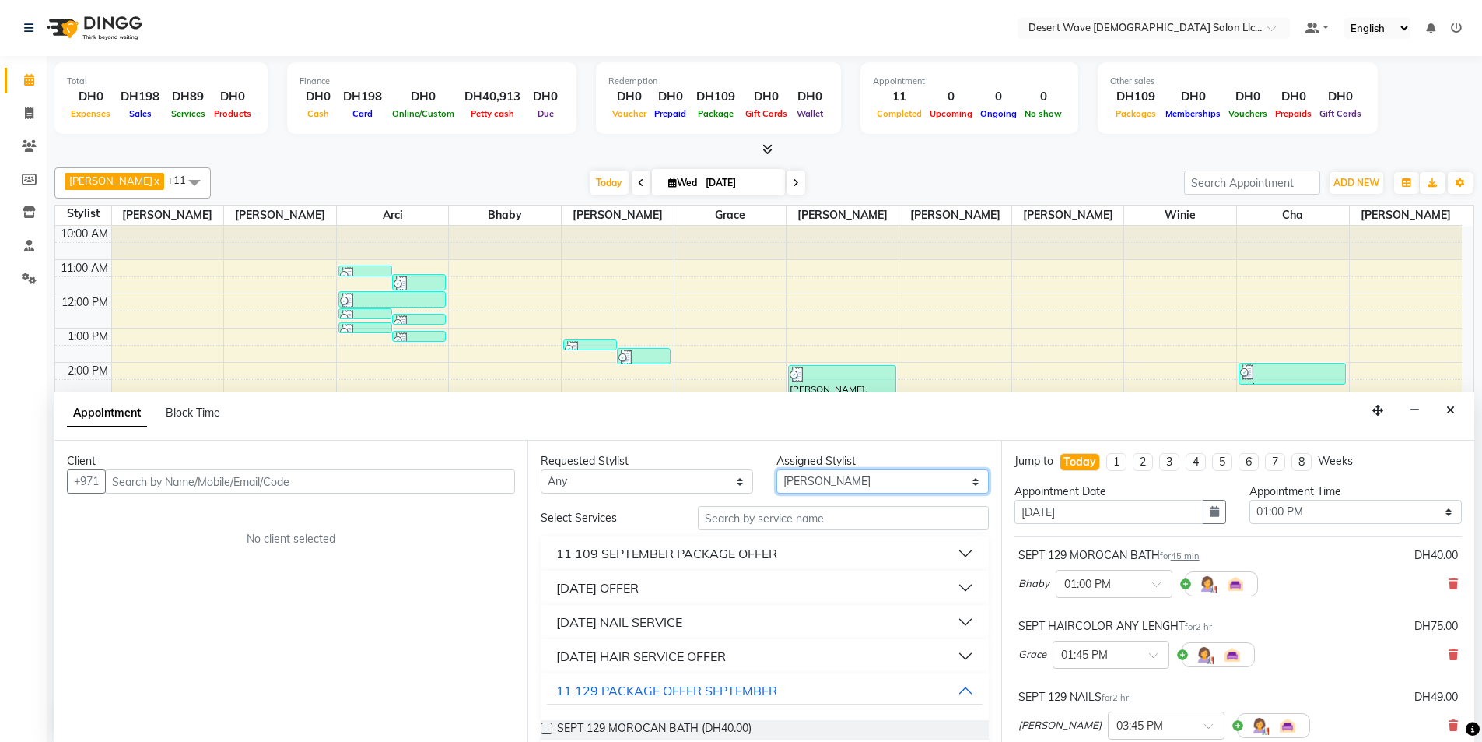
click at [809, 480] on select "Select Ambika Angie april Arci Bella Bhaby Cecil Cha Cheryl Elena Grace Jacky J…" at bounding box center [883, 481] width 212 height 24
select select "50402"
click at [777, 469] on select "Select Ambika Angie april Arci Bella Bhaby Cecil Cha Cheryl Elena Grace Jacky J…" at bounding box center [883, 481] width 212 height 24
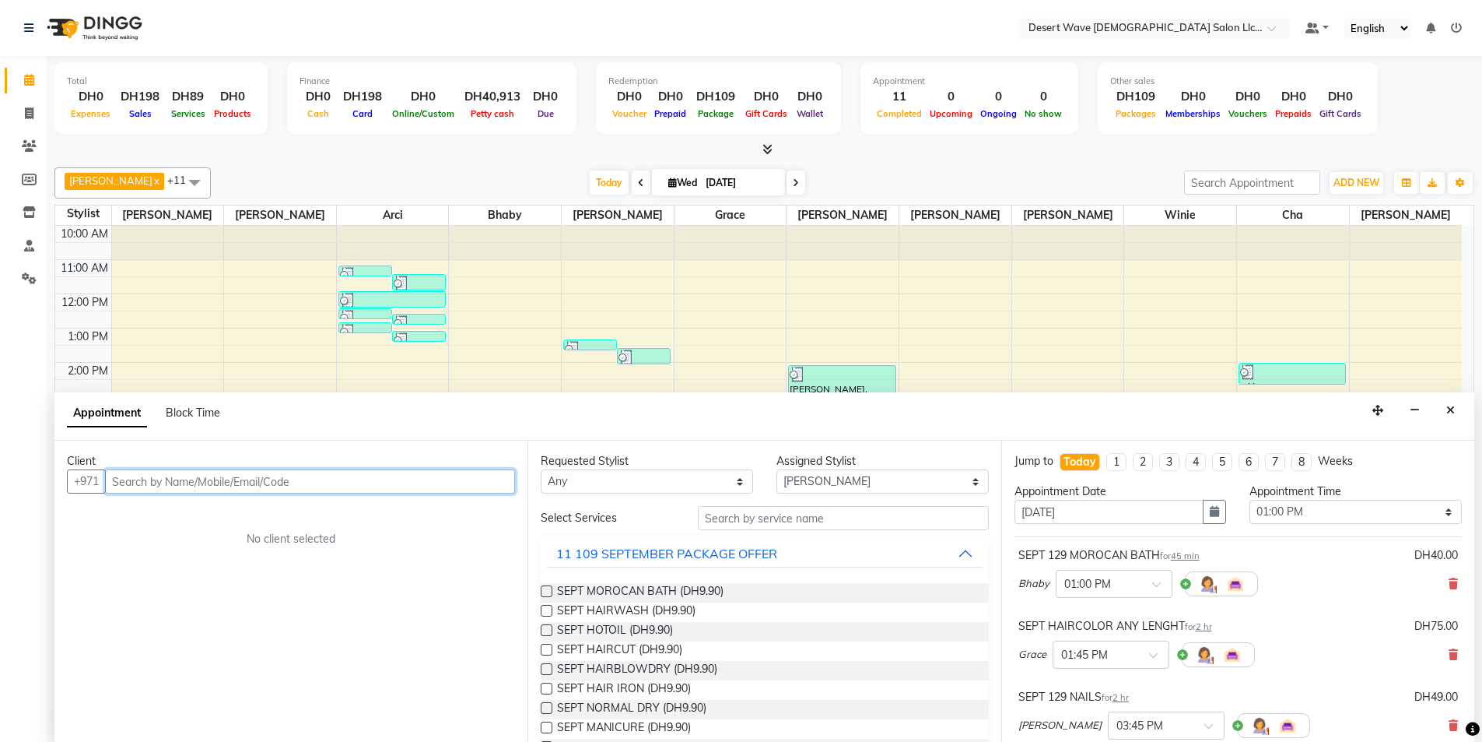
click at [328, 482] on input "text" at bounding box center [310, 481] width 410 height 24
type input "594932039"
click at [491, 475] on span "Add Client" at bounding box center [483, 481] width 52 height 14
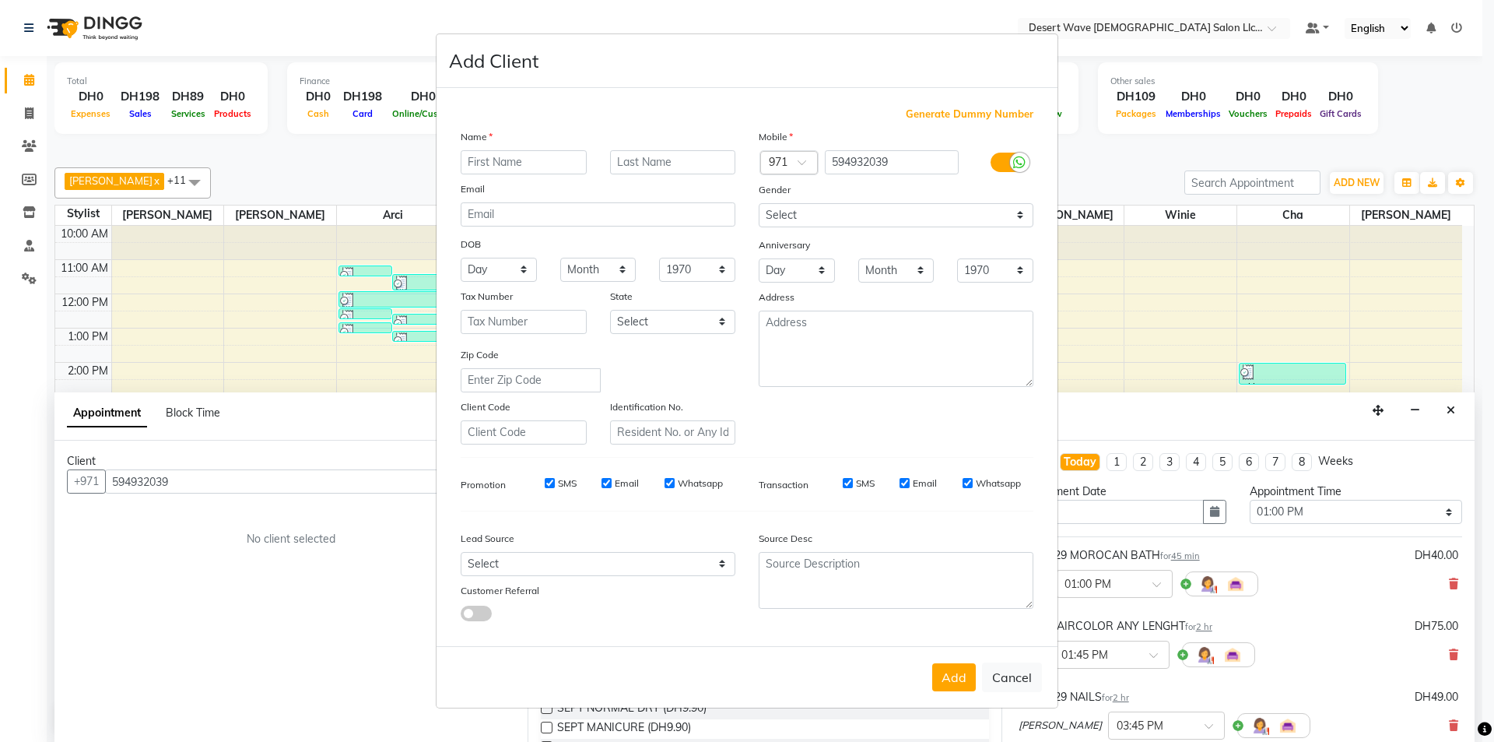
click at [545, 173] on input "text" at bounding box center [524, 162] width 126 height 24
type input "j"
type input "Jumaimah"
click at [956, 683] on button "Add" at bounding box center [954, 677] width 44 height 28
select select
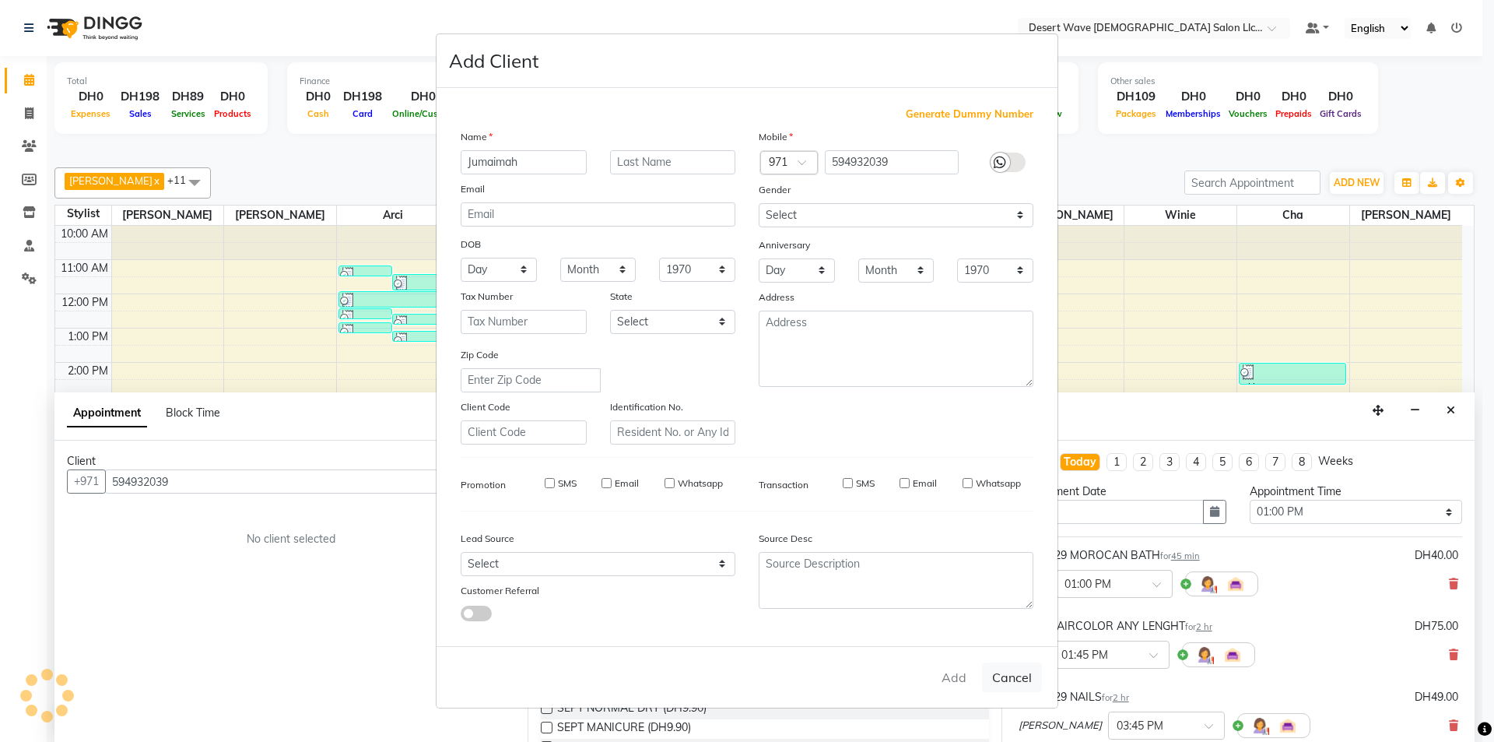
select select
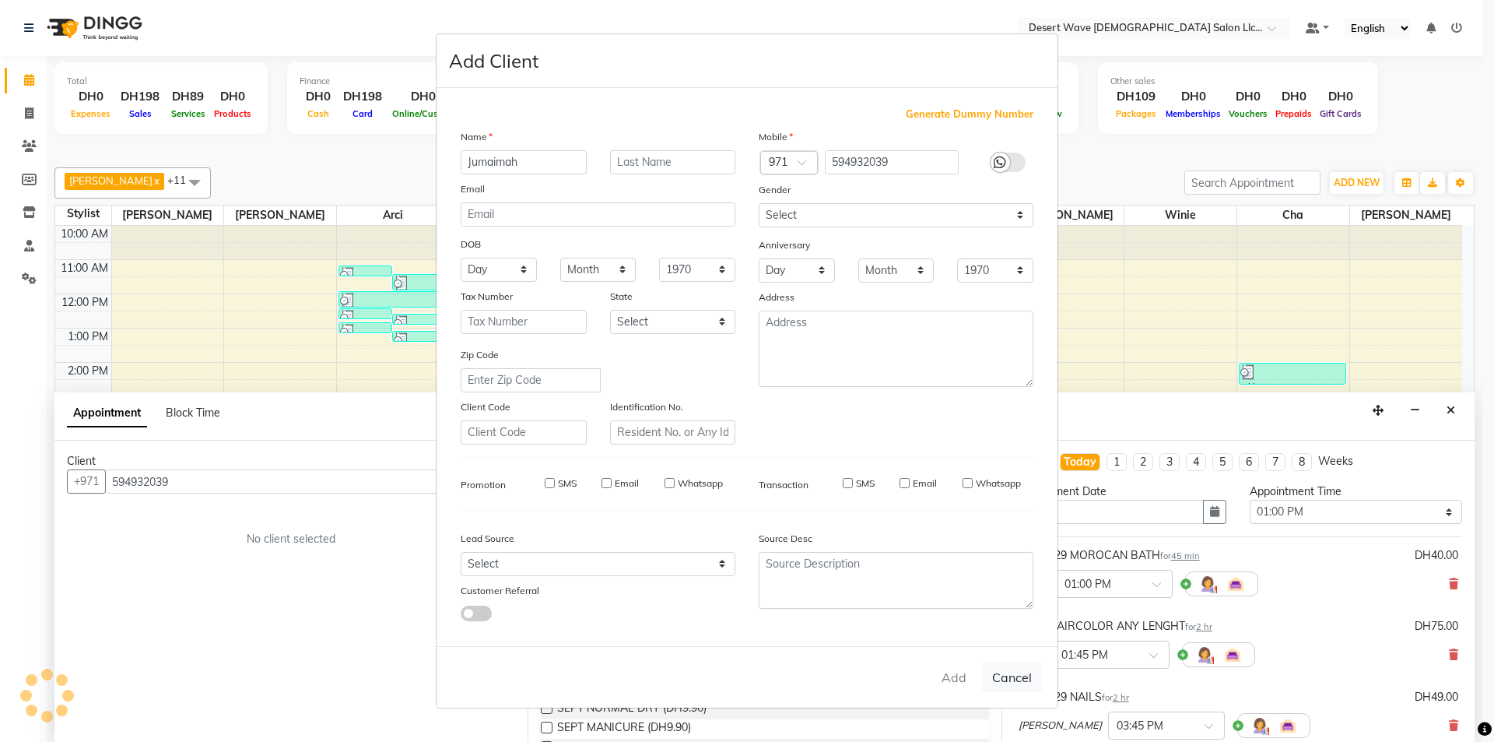
select select
checkbox input "false"
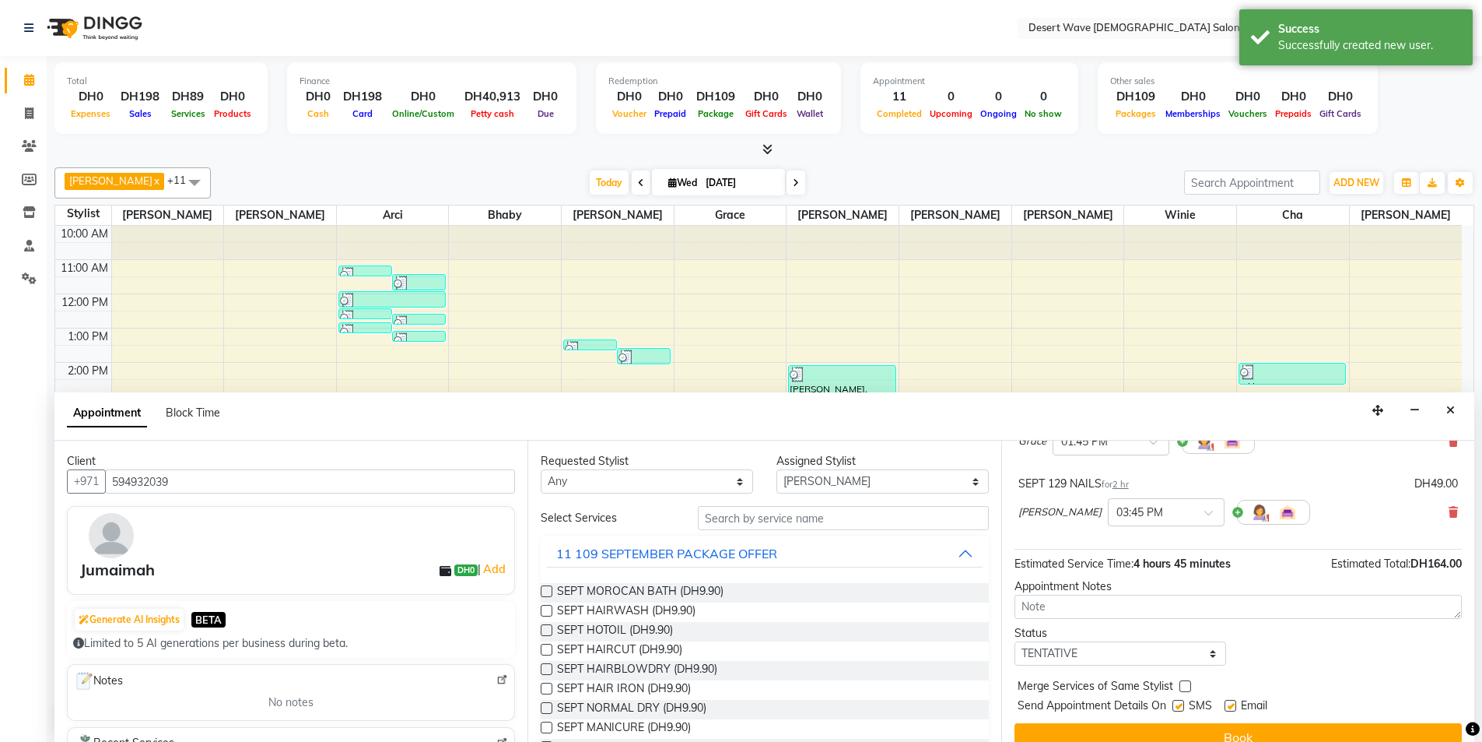
scroll to position [234, 0]
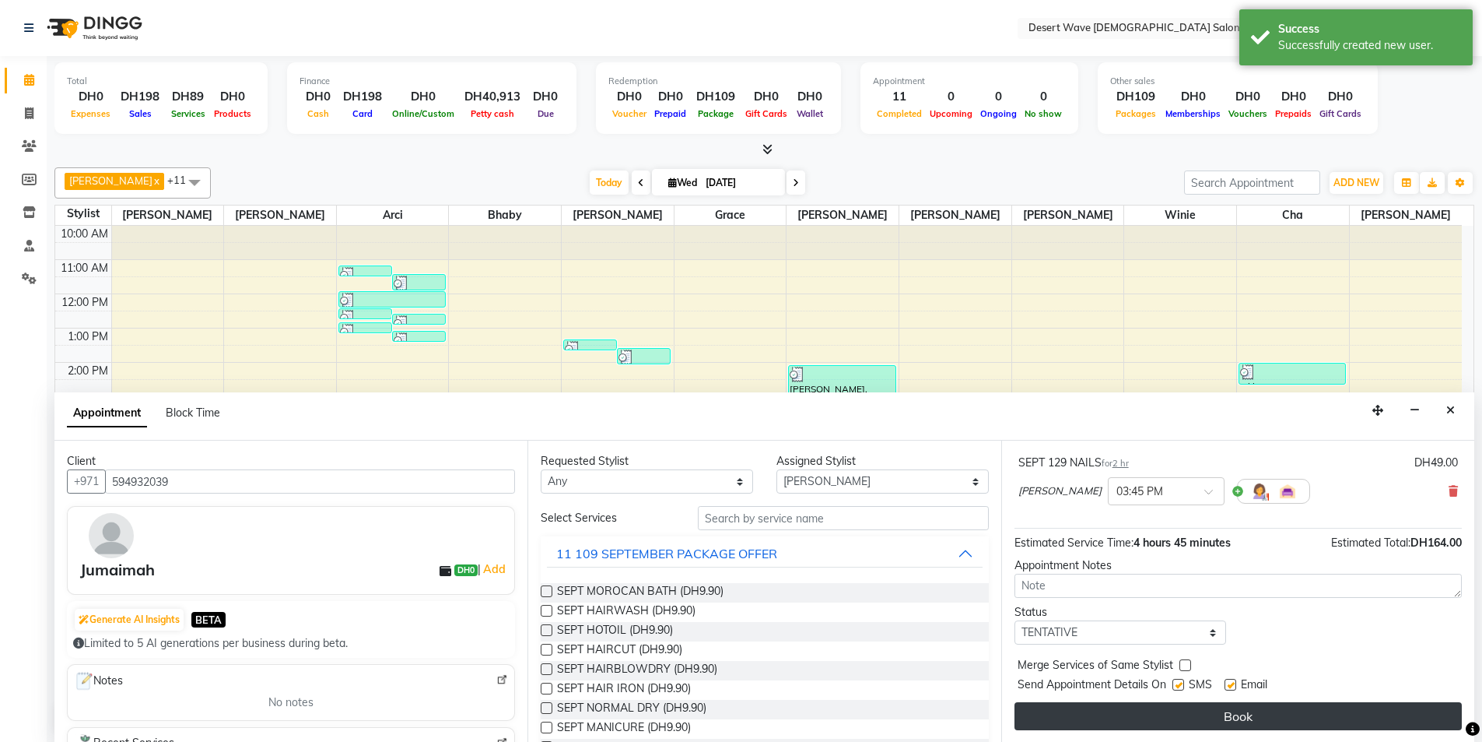
click at [1191, 724] on button "Book" at bounding box center [1238, 716] width 447 height 28
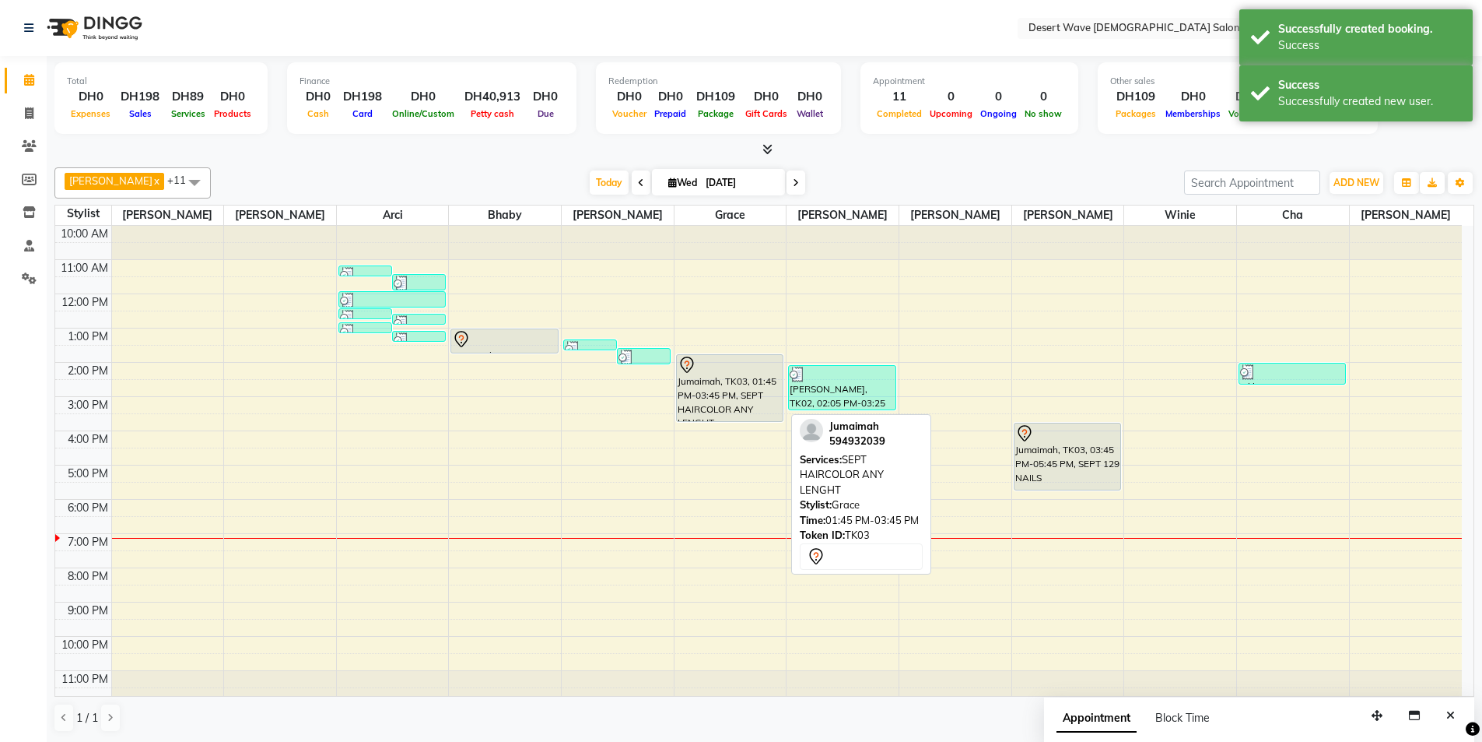
click at [752, 388] on div "Jumaimah, TK03, 01:45 PM-03:45 PM, SEPT HAIRCOLOR ANY LENGHT" at bounding box center [730, 388] width 106 height 66
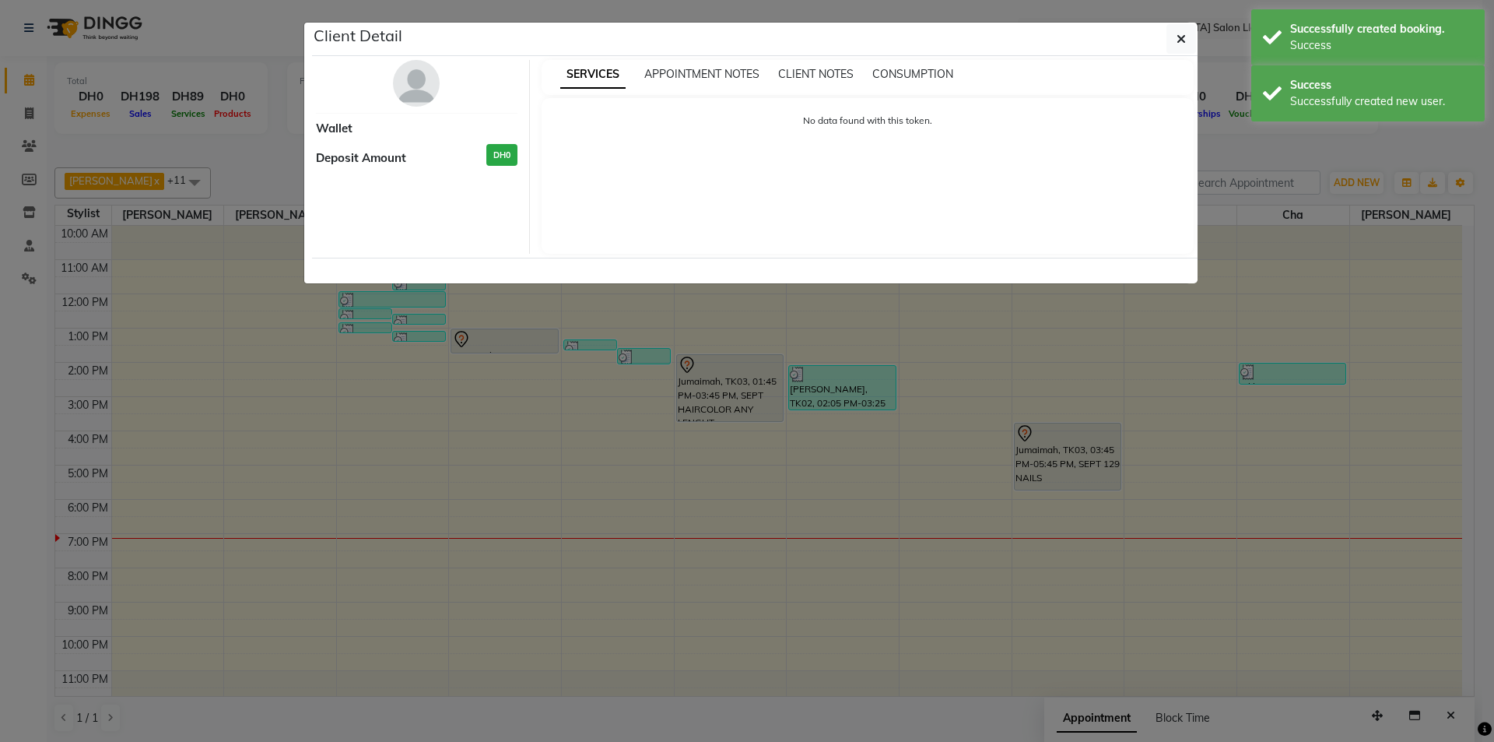
select select "7"
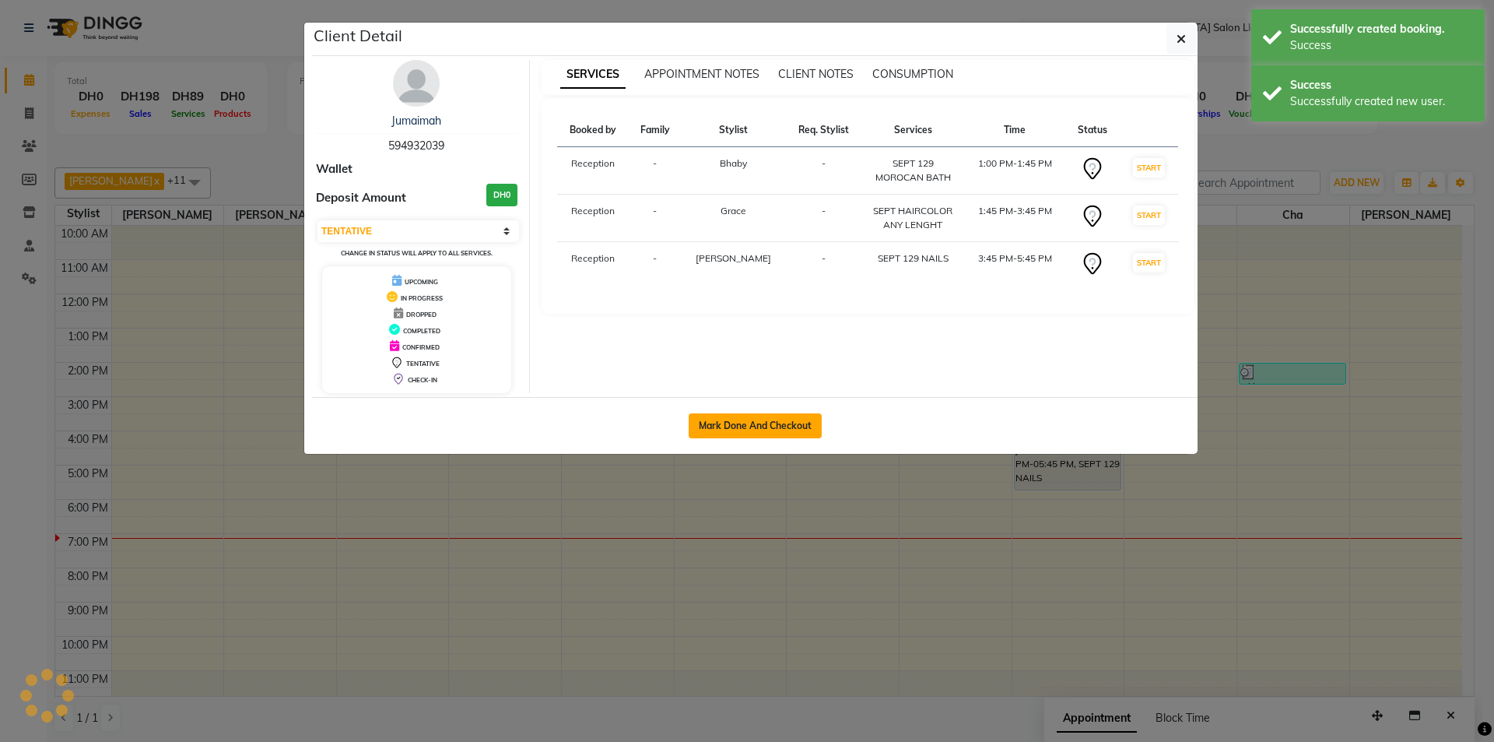
click at [787, 437] on button "Mark Done And Checkout" at bounding box center [755, 425] width 133 height 25
select select "service"
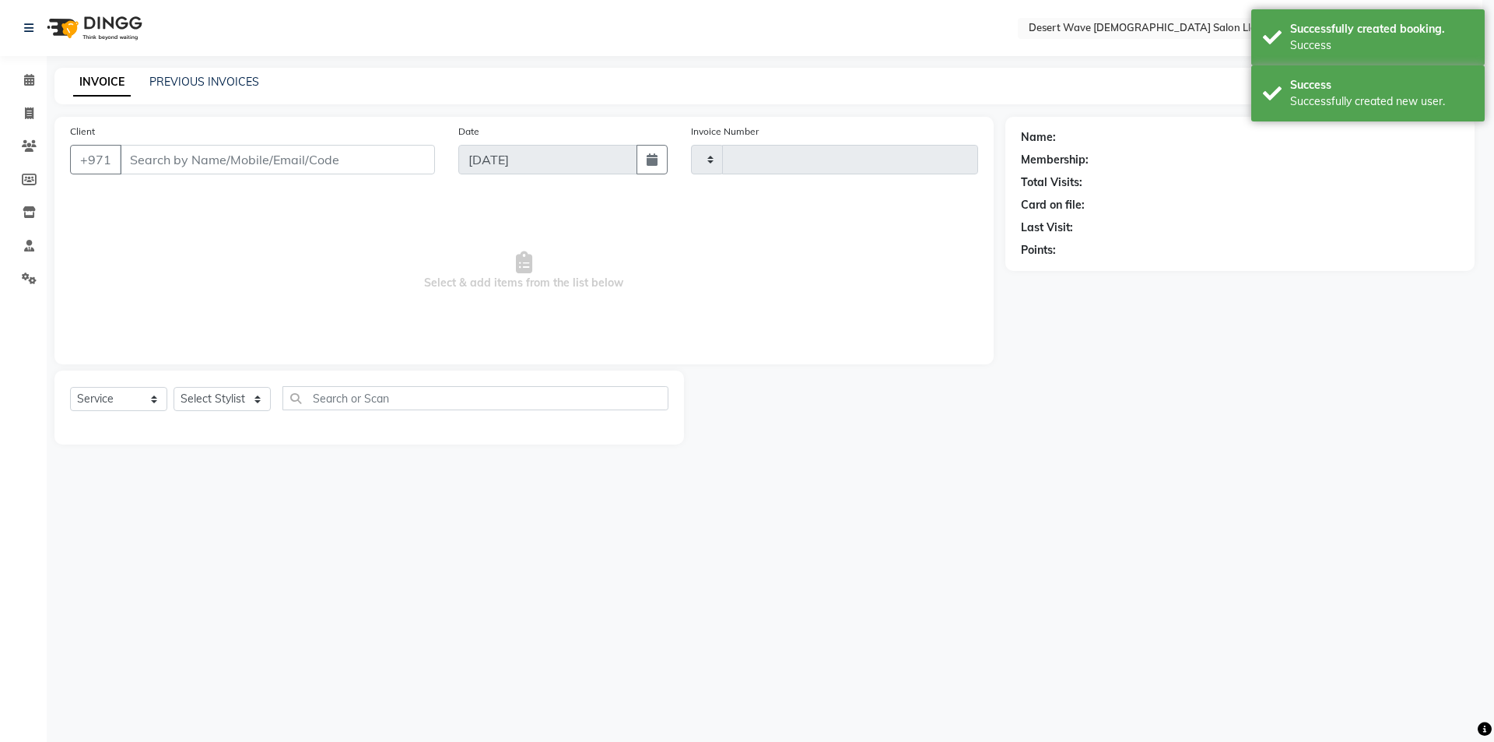
type input "6566"
select select "6563"
select select "50418"
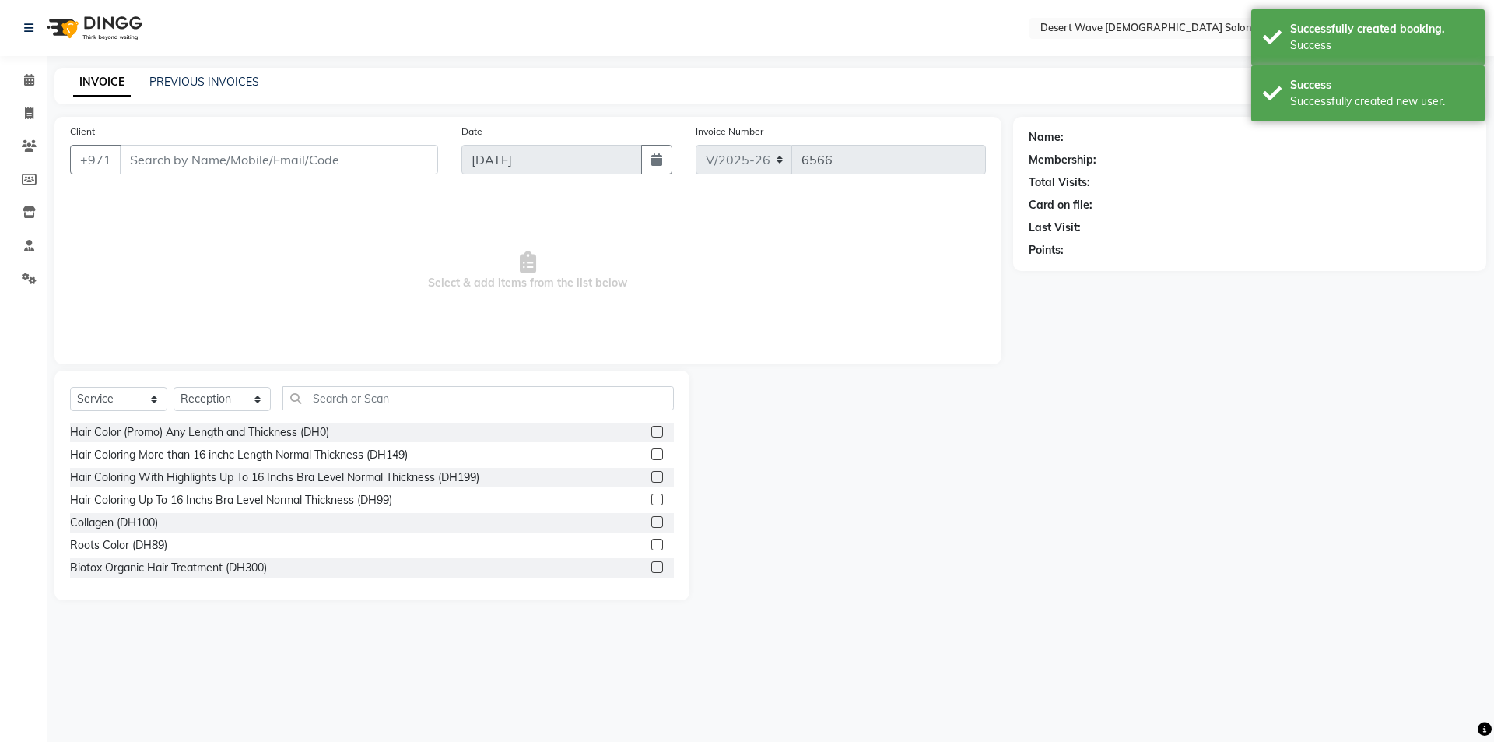
type input "594932039"
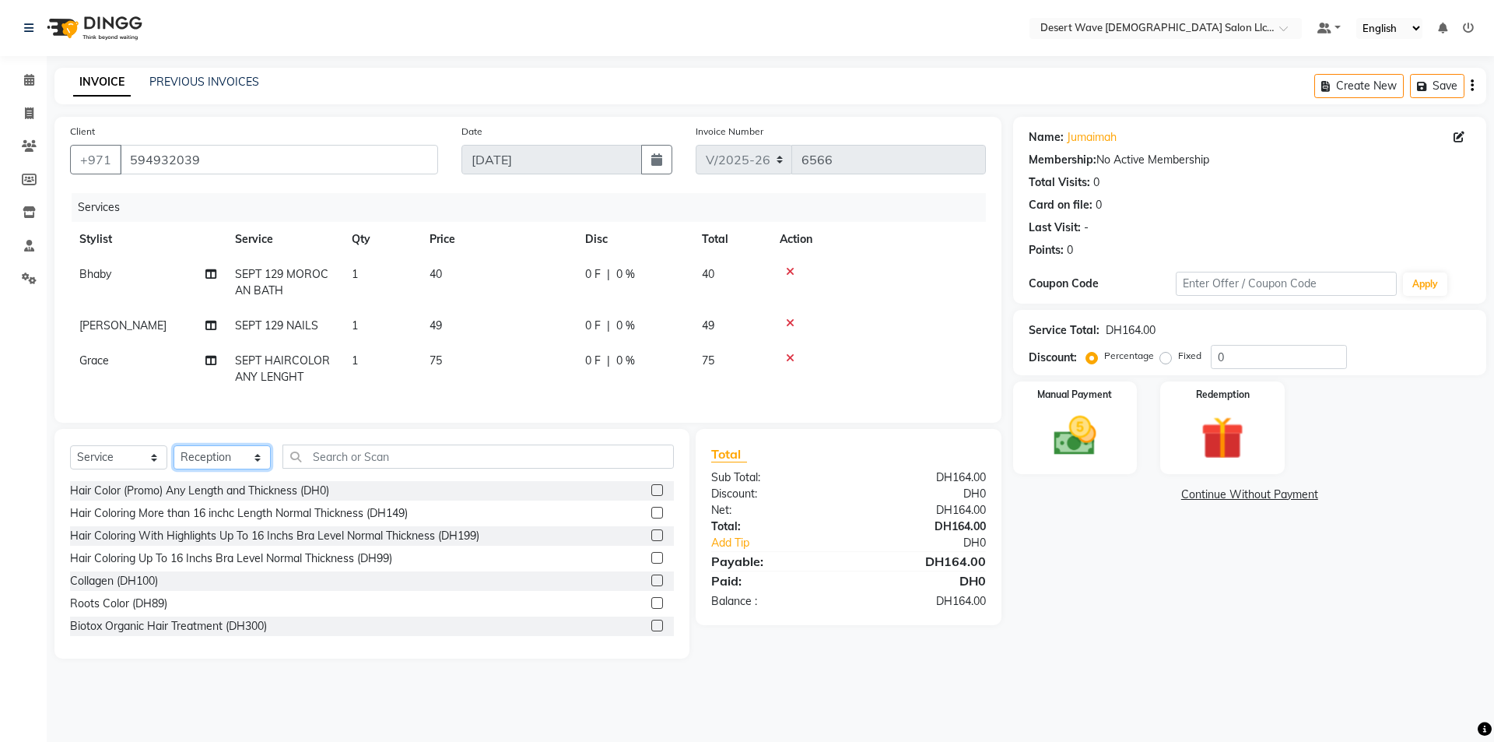
click at [212, 469] on select "Select Stylist Accounts Ambika Angie april Arci Bella Bhaby Cecil Cha Cheryl Do…" at bounding box center [222, 457] width 97 height 24
select select "50402"
click at [174, 457] on select "Select Stylist Accounts Ambika Angie april Arci Bella Bhaby Cecil Cha Cheryl Do…" at bounding box center [222, 457] width 97 height 24
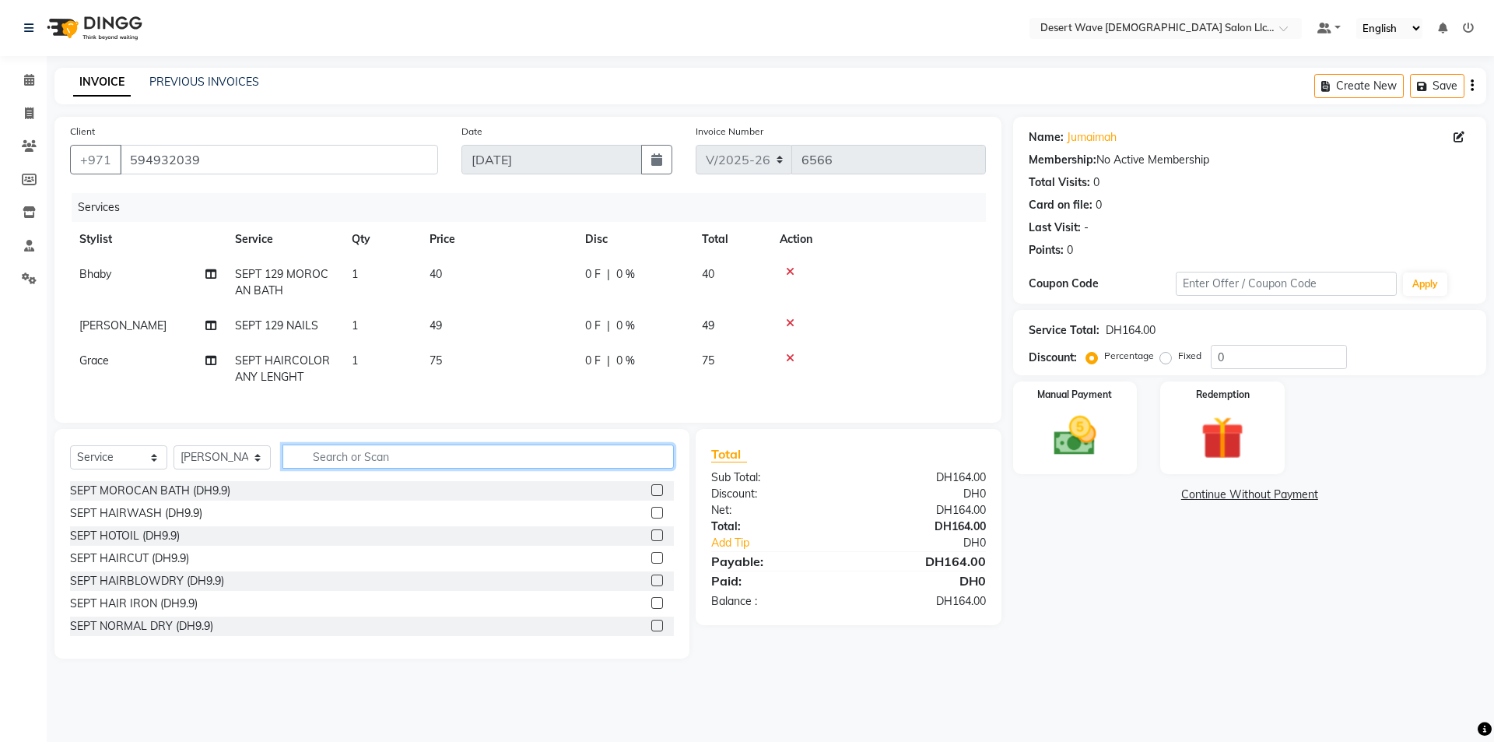
click at [342, 468] on input "text" at bounding box center [477, 456] width 391 height 24
type input "129"
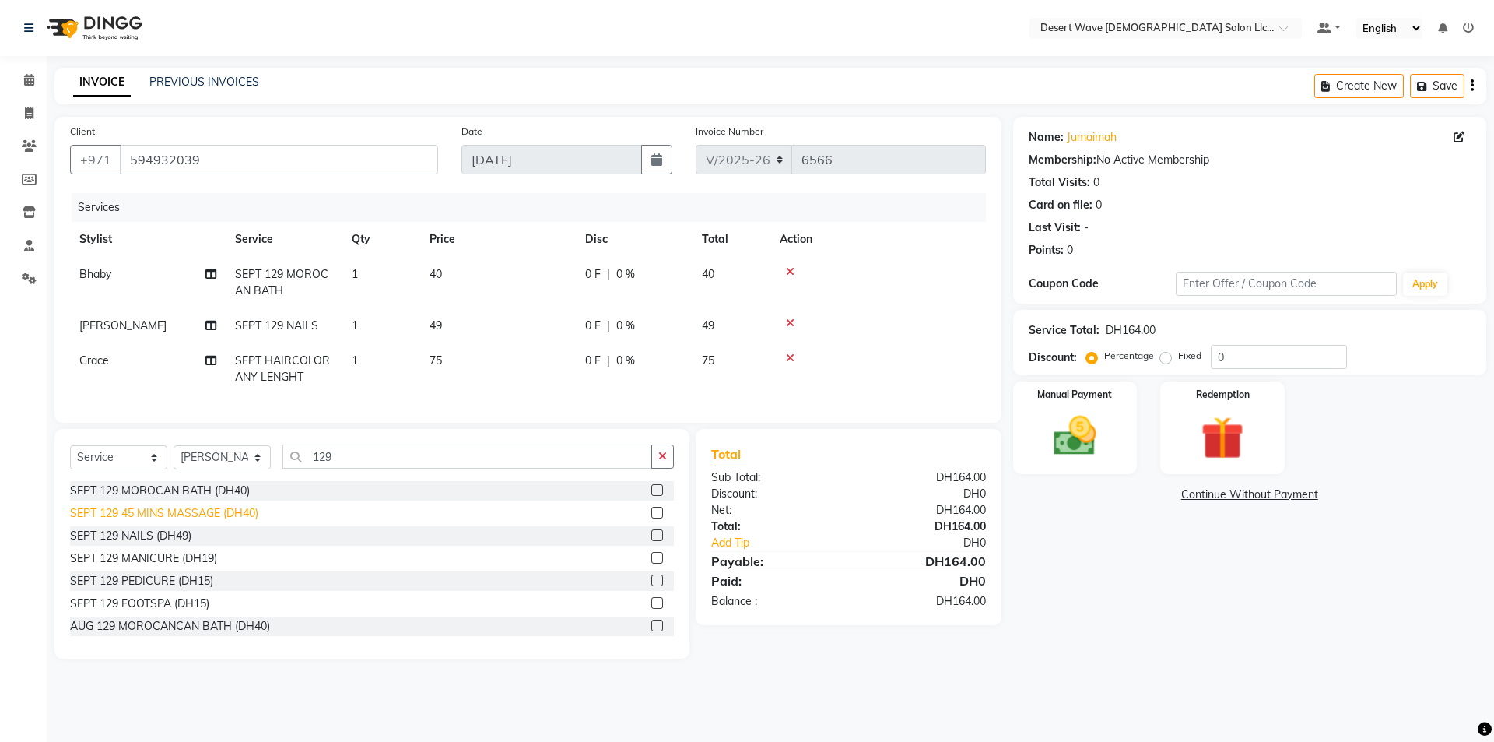
click at [123, 521] on div "SEPT 129 45 MINS MASSAGE (DH40)" at bounding box center [164, 513] width 188 height 16
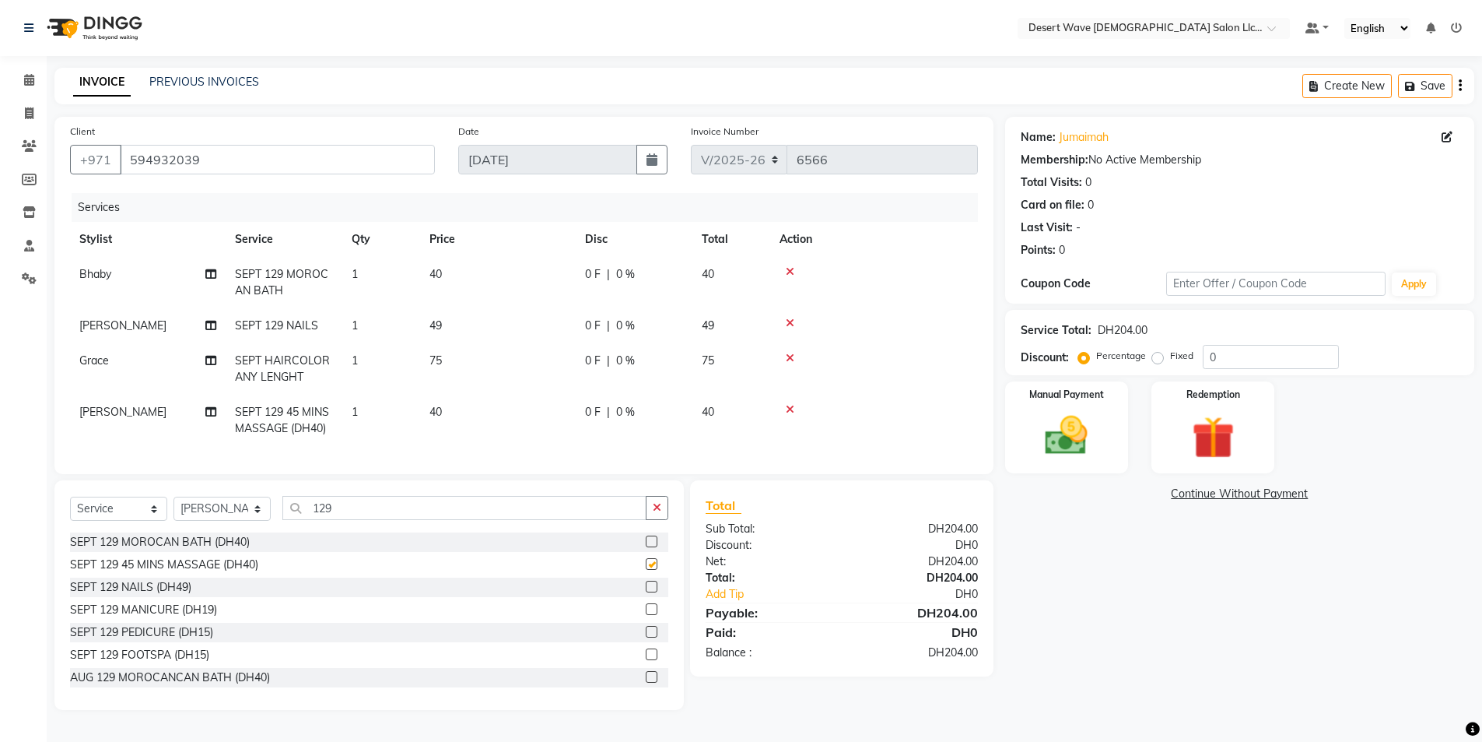
checkbox input "false"
click at [1096, 439] on img at bounding box center [1067, 435] width 72 height 51
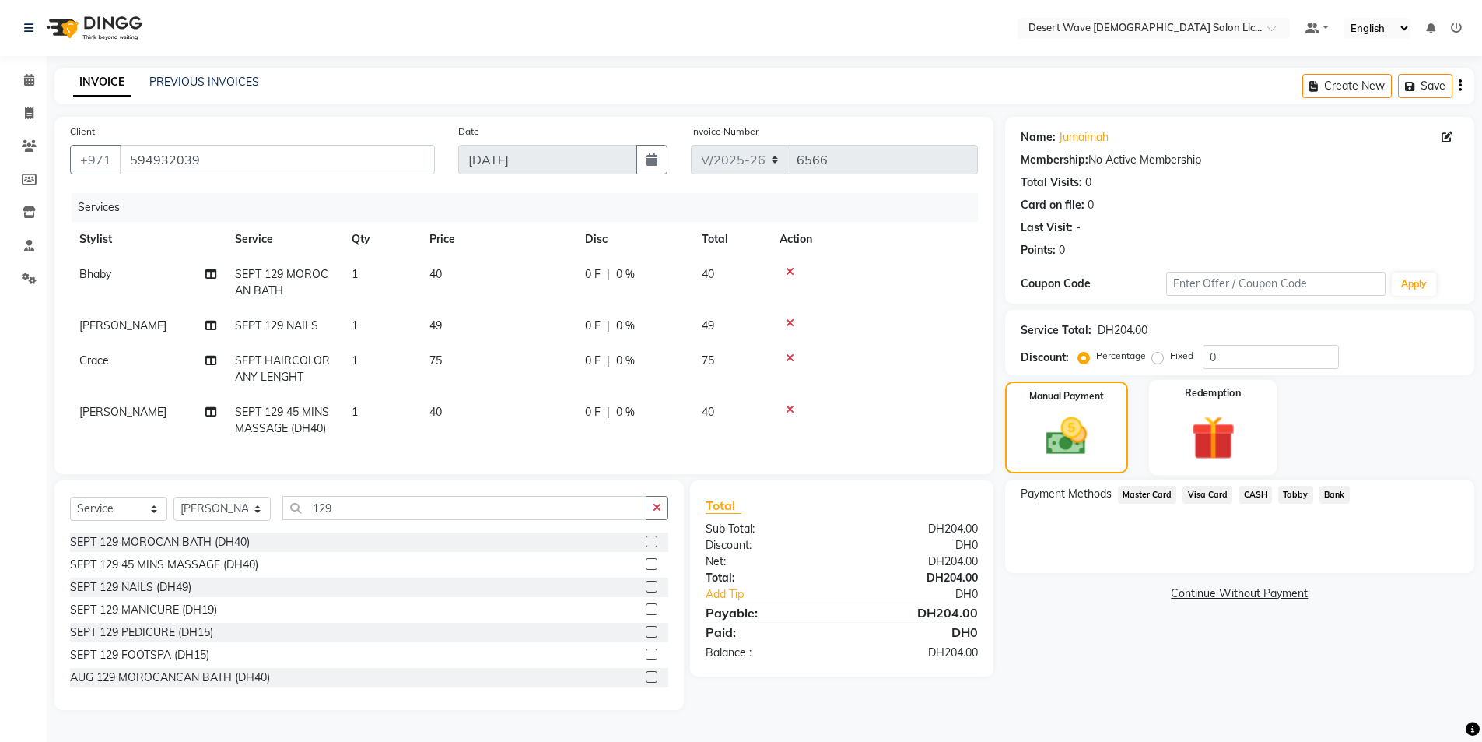
click at [1219, 458] on img at bounding box center [1213, 437] width 72 height 55
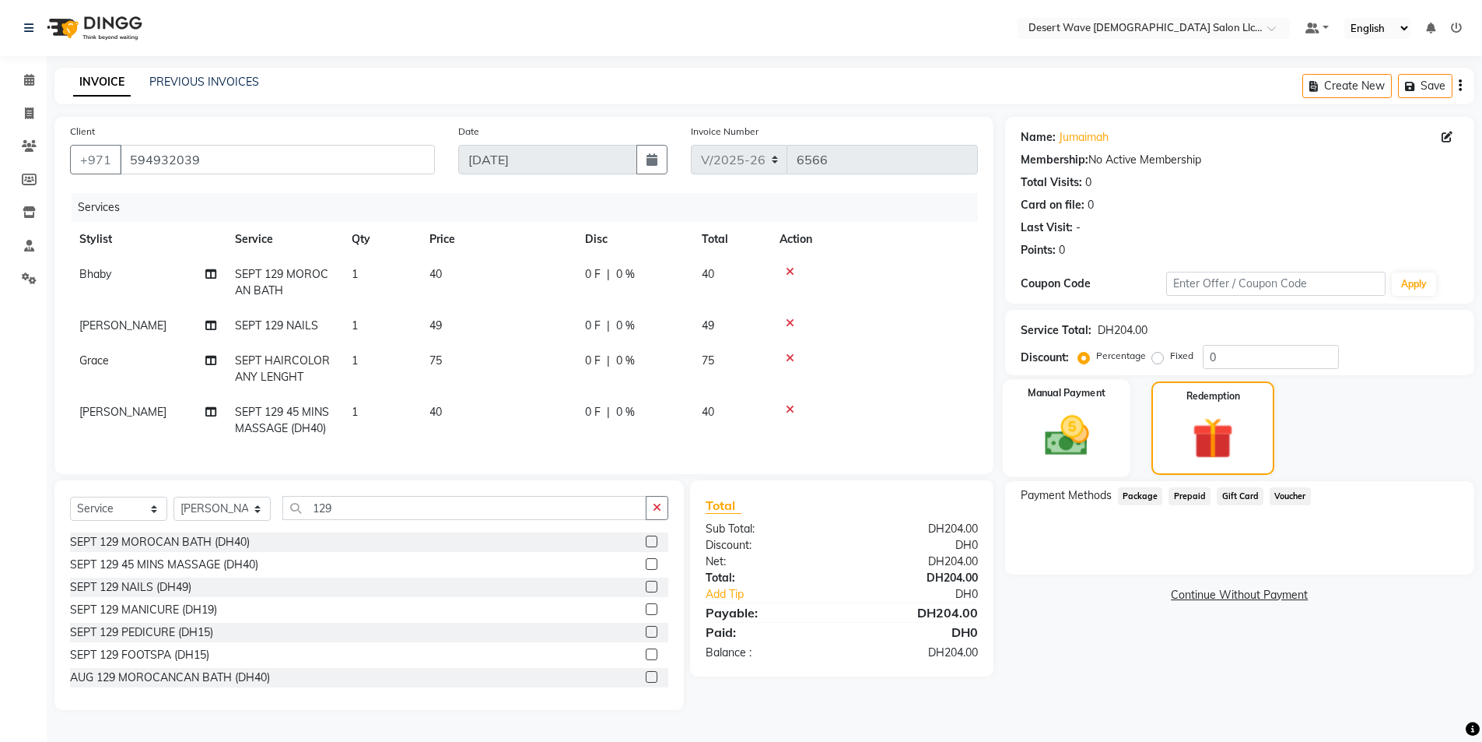
click at [1006, 437] on div "Manual Payment" at bounding box center [1066, 428] width 128 height 96
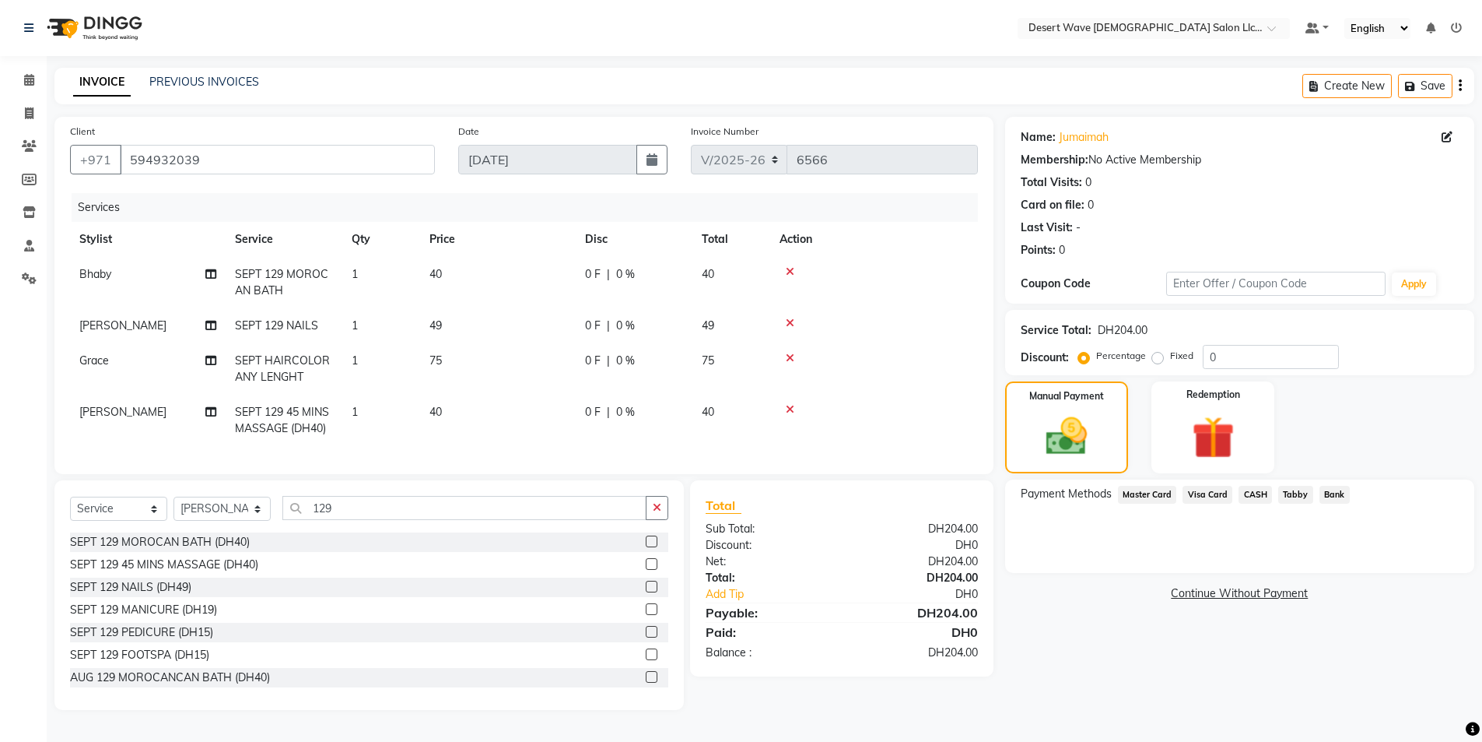
click at [1254, 489] on span "CASH" at bounding box center [1255, 495] width 33 height 18
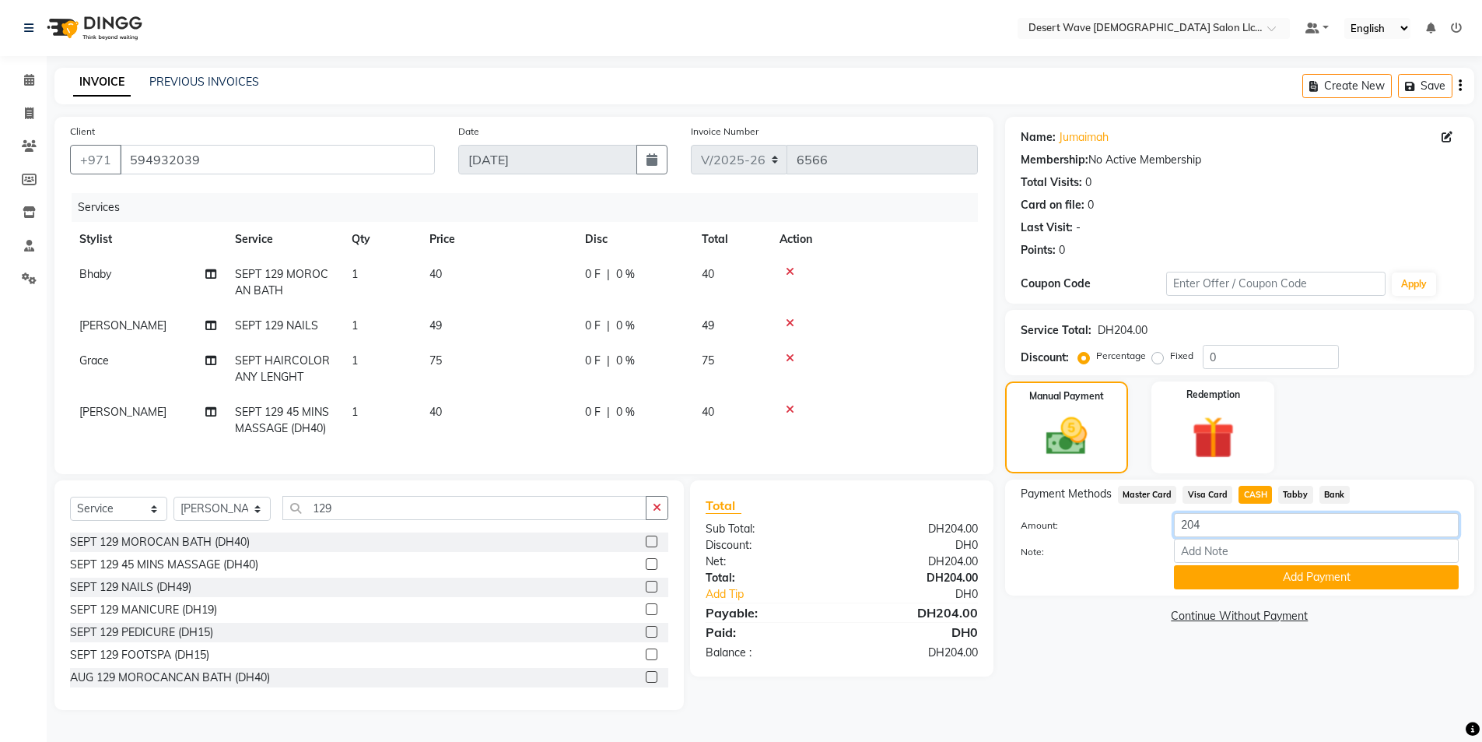
click at [1210, 531] on input "204" at bounding box center [1316, 525] width 285 height 24
click at [1194, 525] on input "204" at bounding box center [1316, 525] width 285 height 24
click at [1205, 515] on input "4" at bounding box center [1316, 525] width 285 height 24
click at [1155, 493] on span "Master Card" at bounding box center [1147, 495] width 59 height 18
click at [1208, 533] on input "204" at bounding box center [1316, 525] width 285 height 24
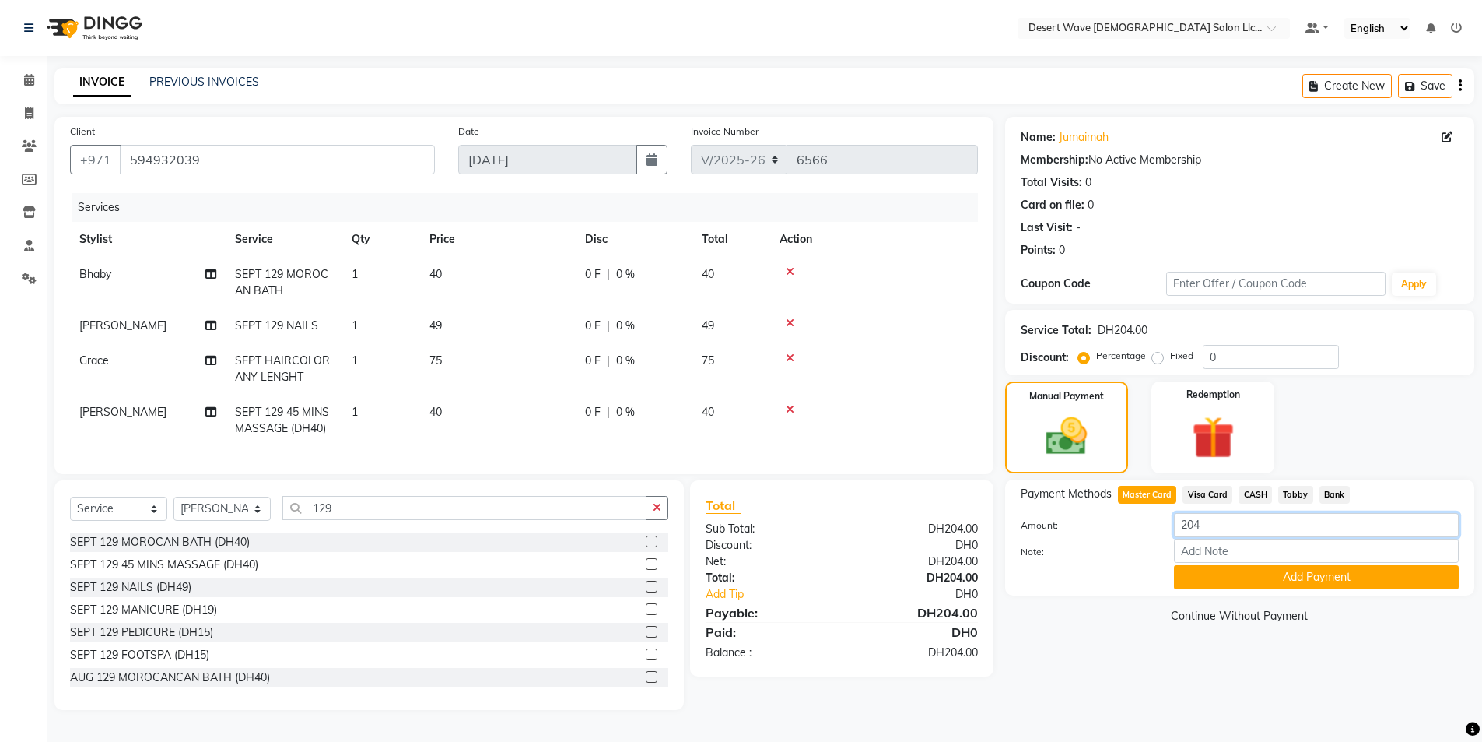
click at [1196, 523] on input "204" at bounding box center [1316, 525] width 285 height 24
click at [1213, 482] on div "Payment Methods Master Card Visa Card CASH Tabby Bank Amount: 4 Note: Add Payme…" at bounding box center [1239, 537] width 469 height 116
click at [1213, 495] on span "Visa Card" at bounding box center [1208, 495] width 50 height 18
click at [1192, 529] on input "204" at bounding box center [1316, 525] width 285 height 24
type input "4"
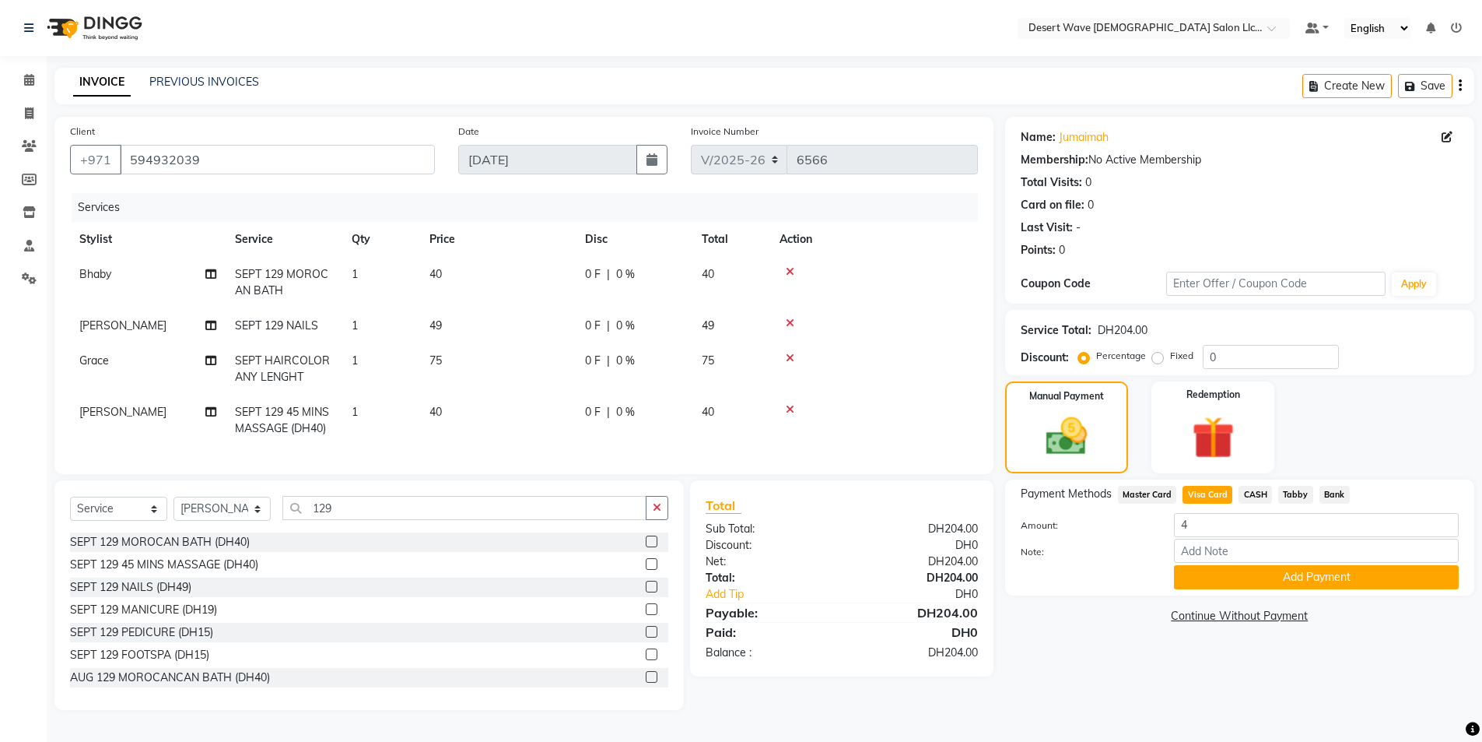
drag, startPoint x: 1338, startPoint y: 566, endPoint x: 1332, endPoint y: 575, distance: 10.8
click at [1337, 567] on button "Add Payment" at bounding box center [1316, 577] width 285 height 24
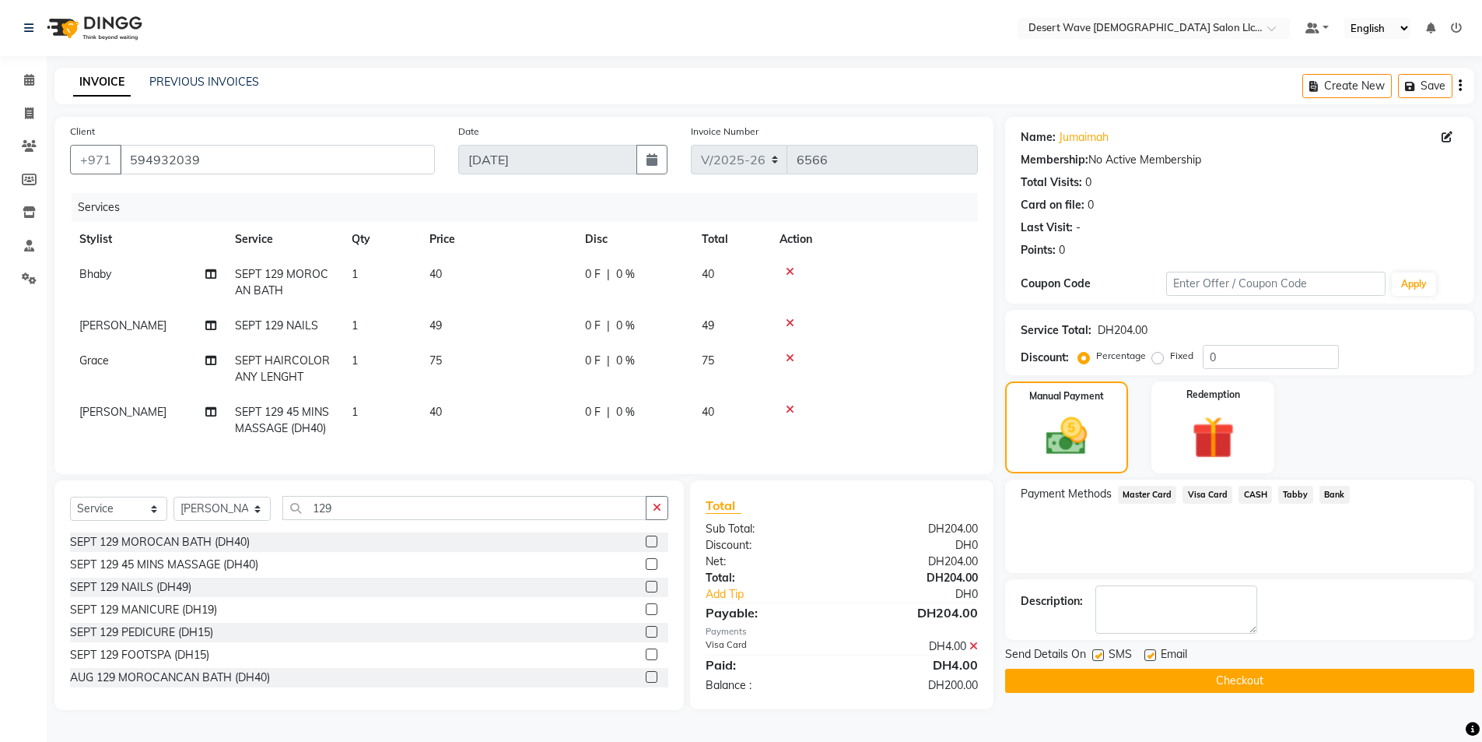
click at [1261, 489] on span "CASH" at bounding box center [1255, 495] width 33 height 18
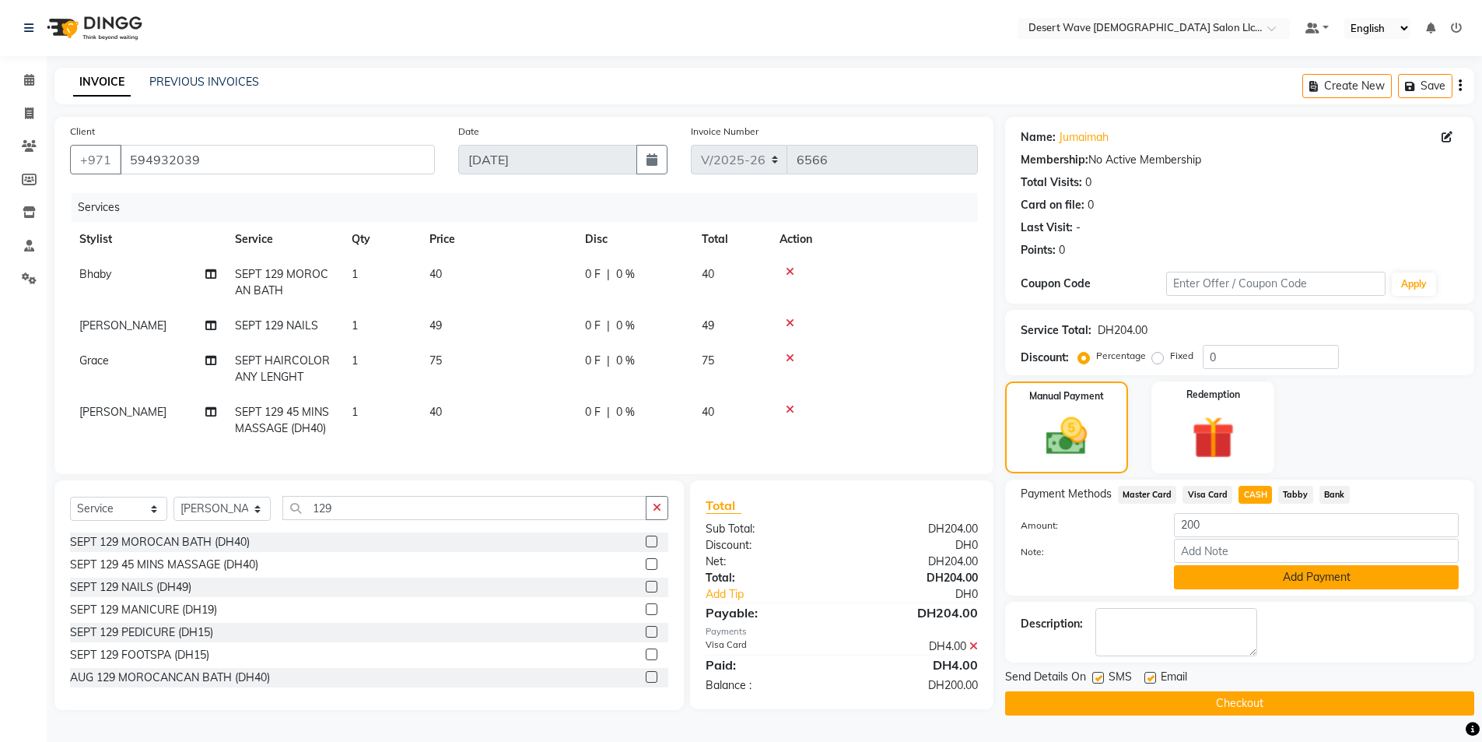
click at [1234, 577] on button "Add Payment" at bounding box center [1316, 577] width 285 height 24
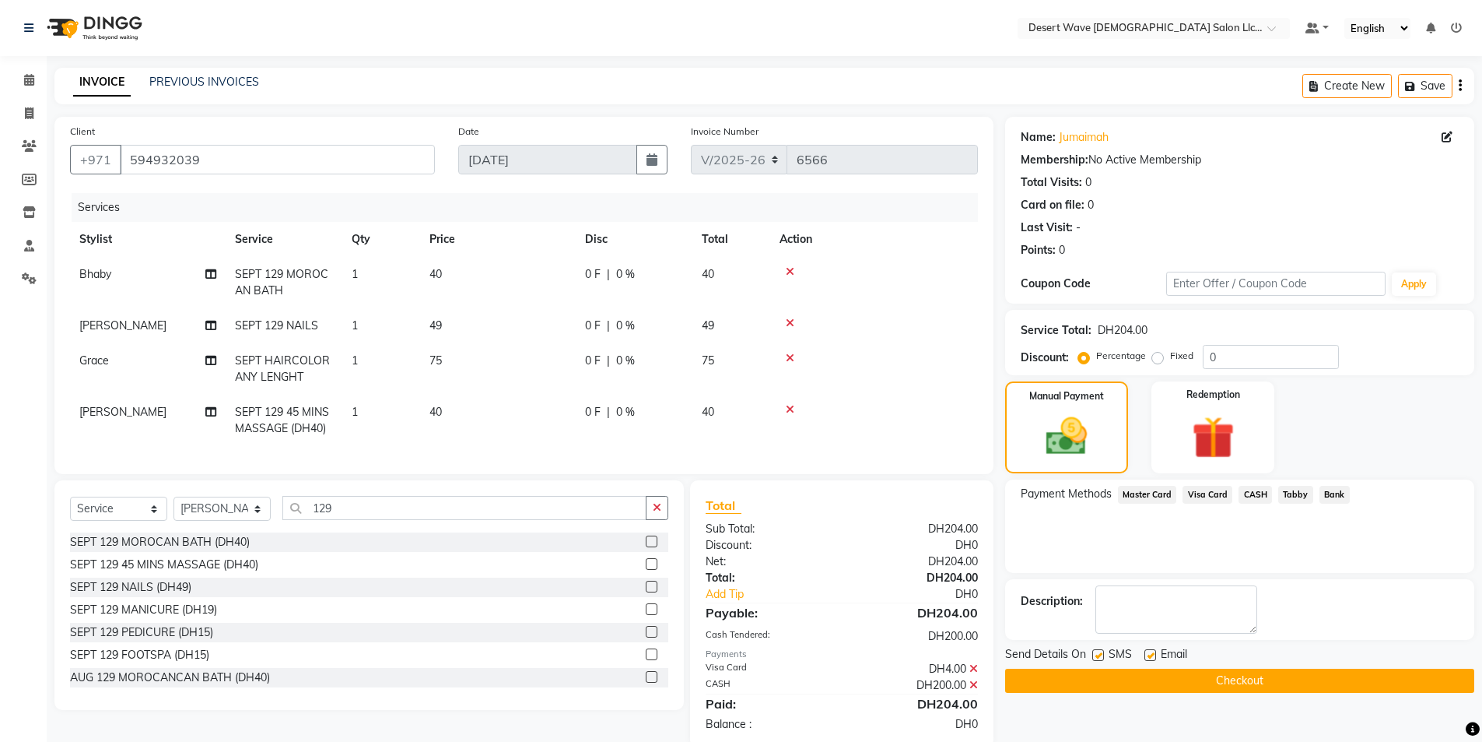
click at [1264, 679] on button "Checkout" at bounding box center [1239, 680] width 469 height 24
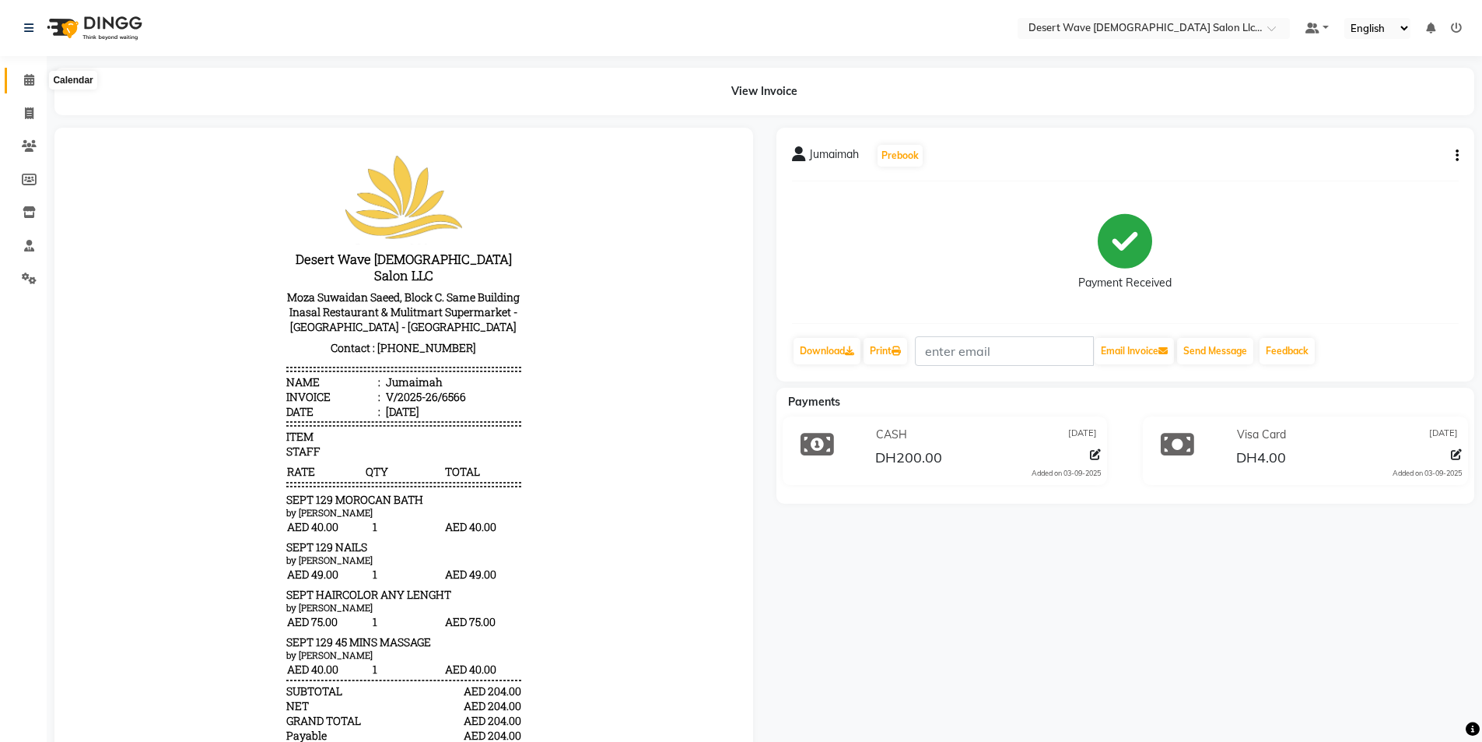
click at [29, 84] on icon at bounding box center [29, 80] width 10 height 12
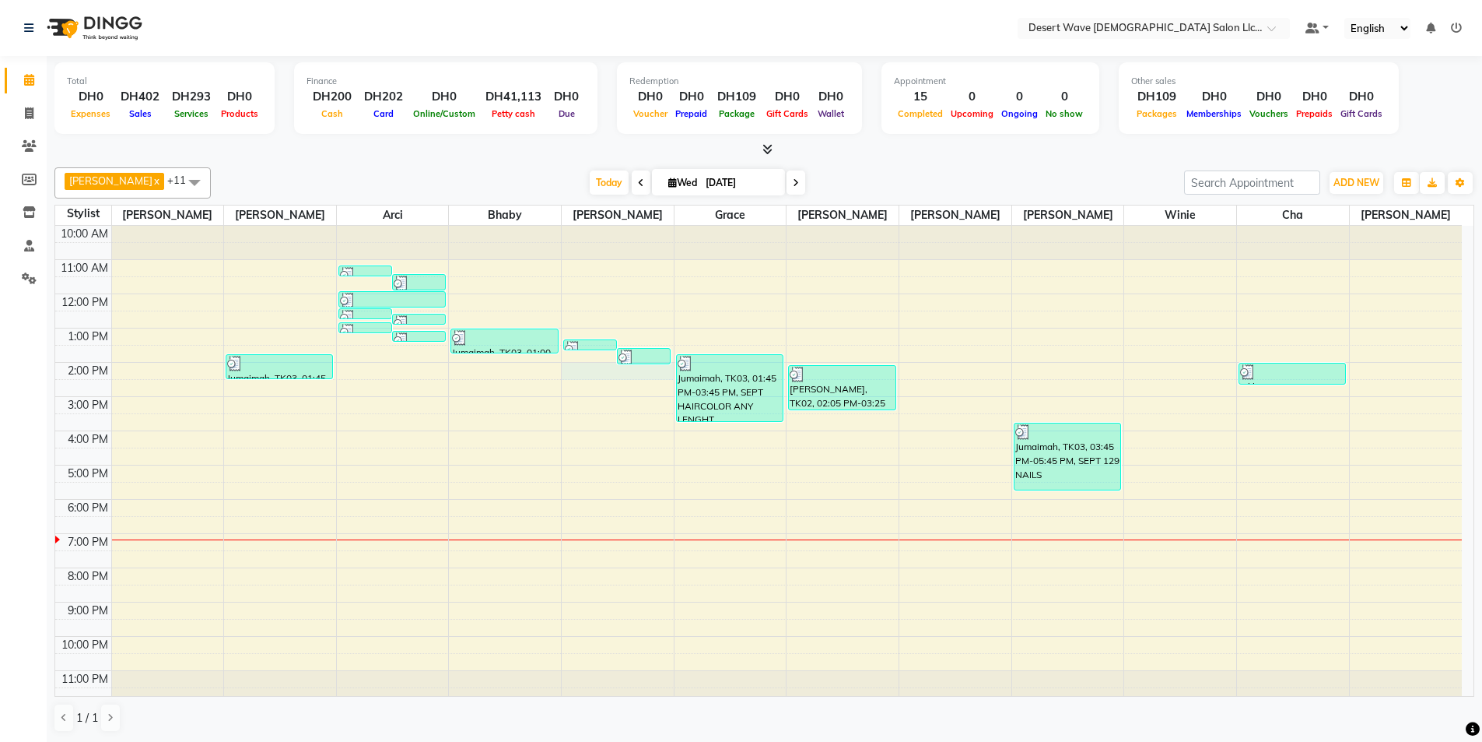
click at [579, 375] on div "10:00 AM 11:00 AM 12:00 PM 1:00 PM 2:00 PM 3:00 PM 4:00 PM 5:00 PM 6:00 PM 7:00…" at bounding box center [758, 465] width 1407 height 479
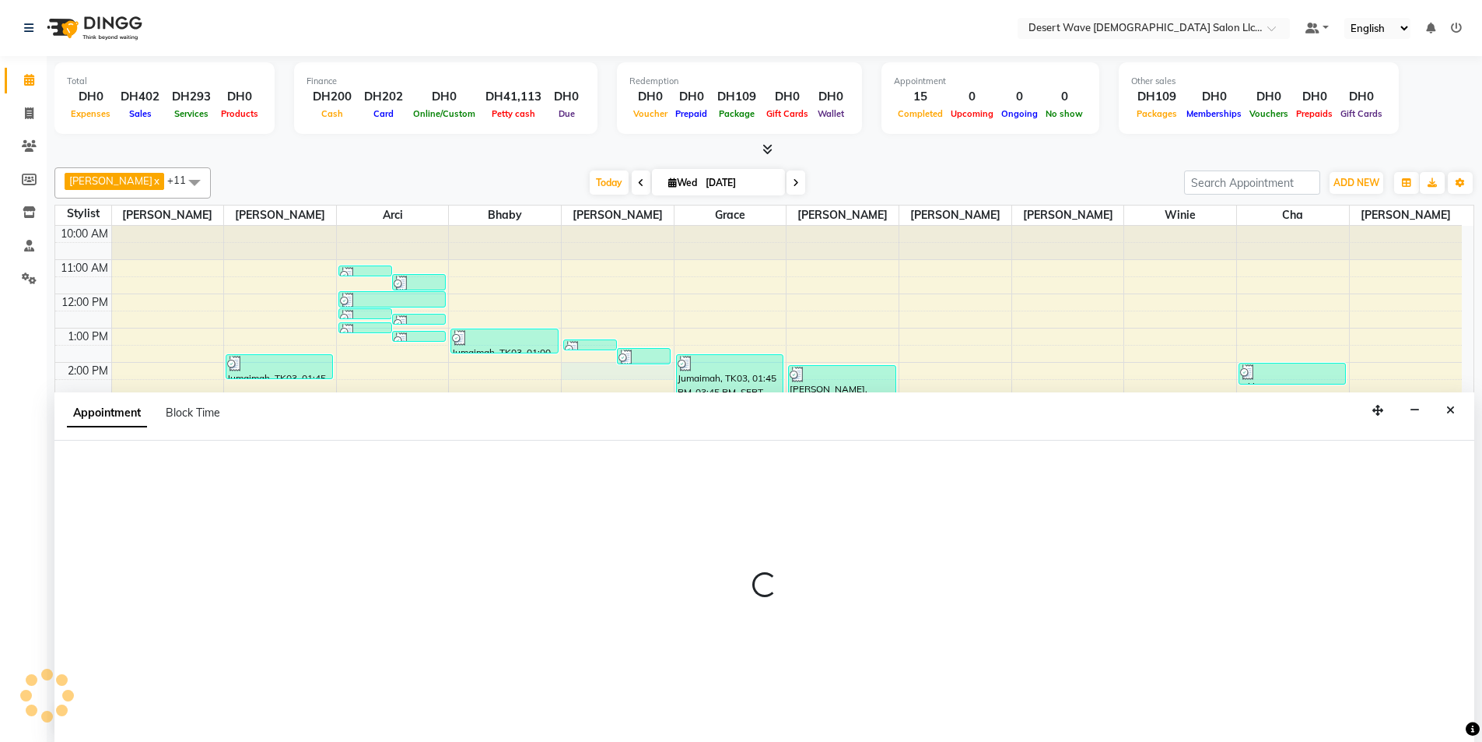
scroll to position [1, 0]
select select "50411"
select select "tentative"
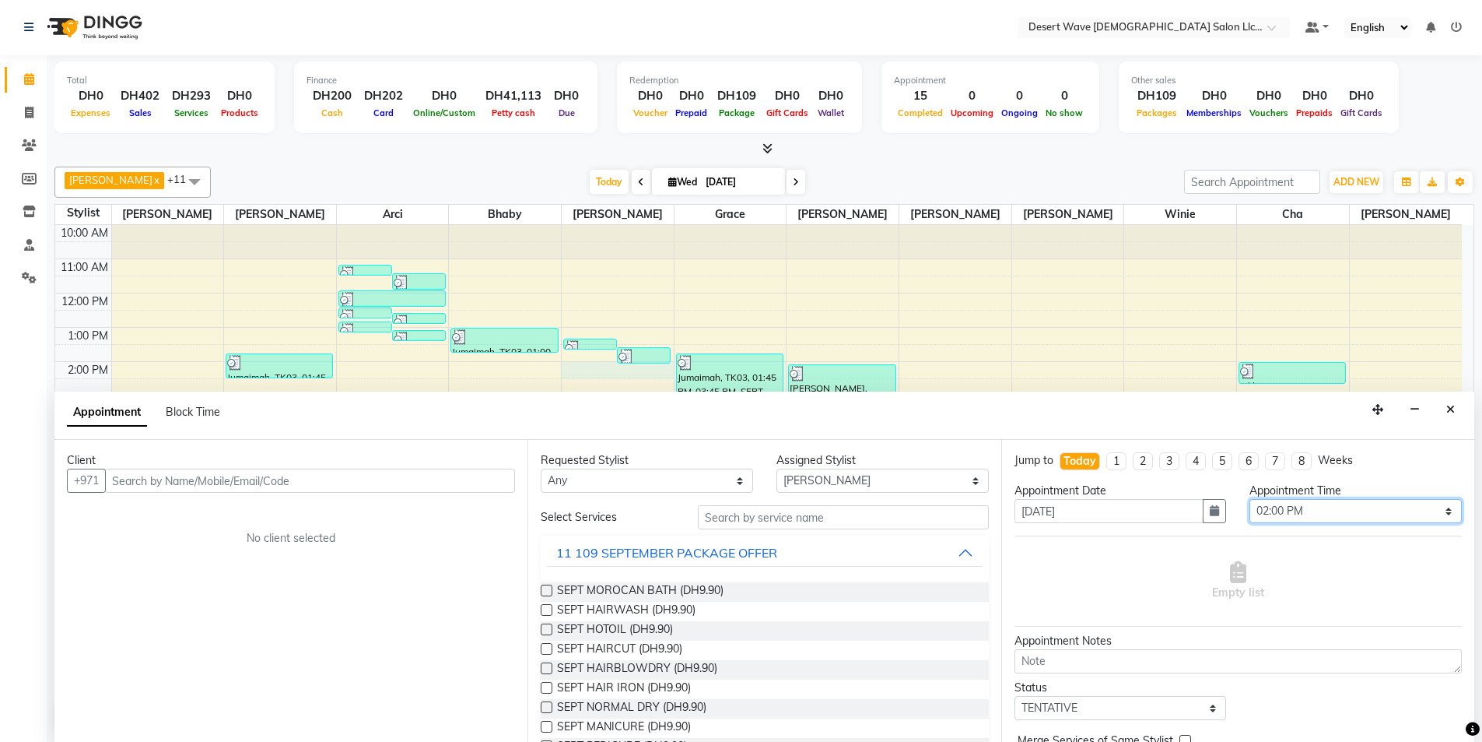
click at [1317, 501] on select "Select 11:00 AM 11:05 AM 11:10 AM 11:15 AM 11:20 AM 11:25 AM 11:30 AM 11:35 AM …" at bounding box center [1356, 511] width 212 height 24
select select "855"
click at [1250, 499] on select "Select 11:00 AM 11:05 AM 11:10 AM 11:15 AM 11:20 AM 11:25 AM 11:30 AM 11:35 AM …" at bounding box center [1356, 511] width 212 height 24
click at [671, 555] on div "11 109 SEPTEMBER PACKAGE OFFER" at bounding box center [666, 552] width 221 height 19
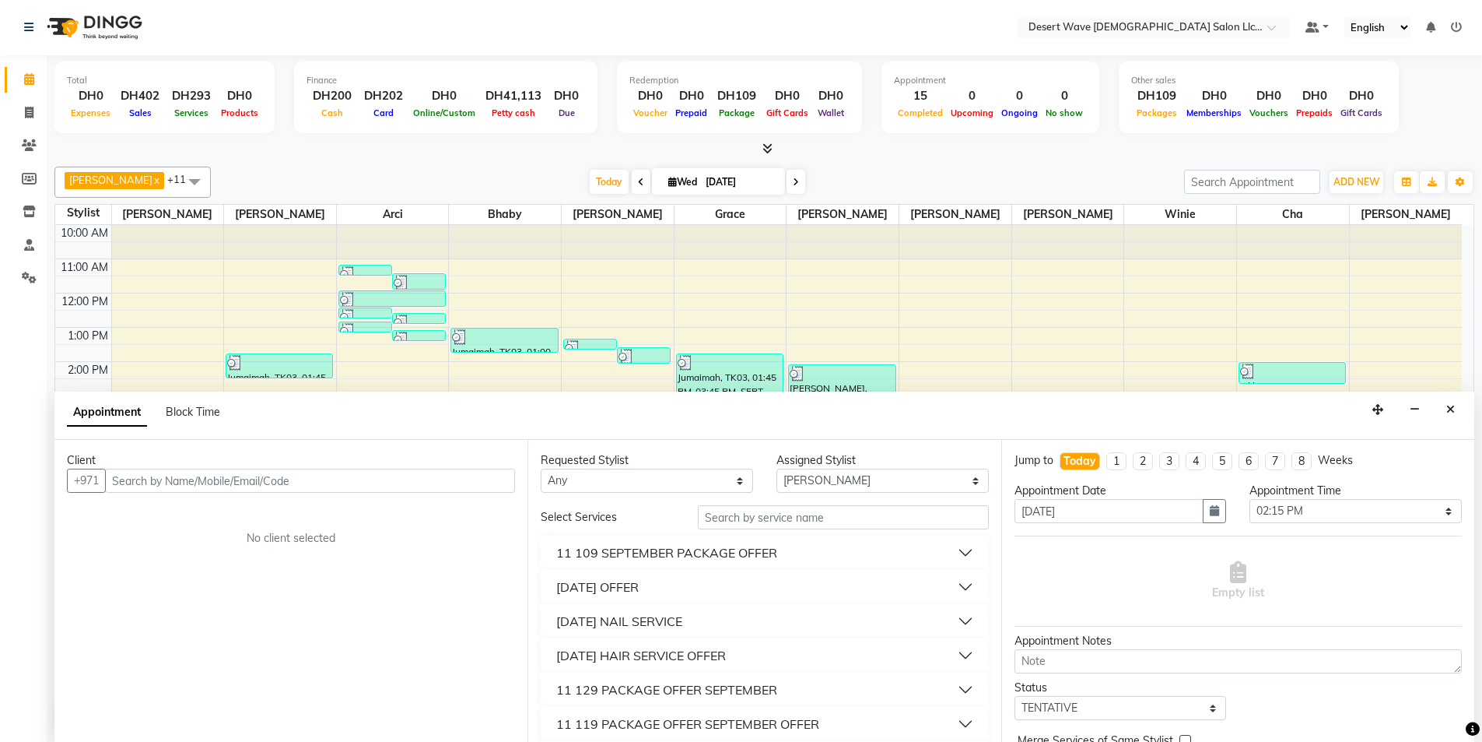
click at [653, 662] on div "11 SEPTEMBER HAIR SERVICE OFFER" at bounding box center [641, 655] width 170 height 19
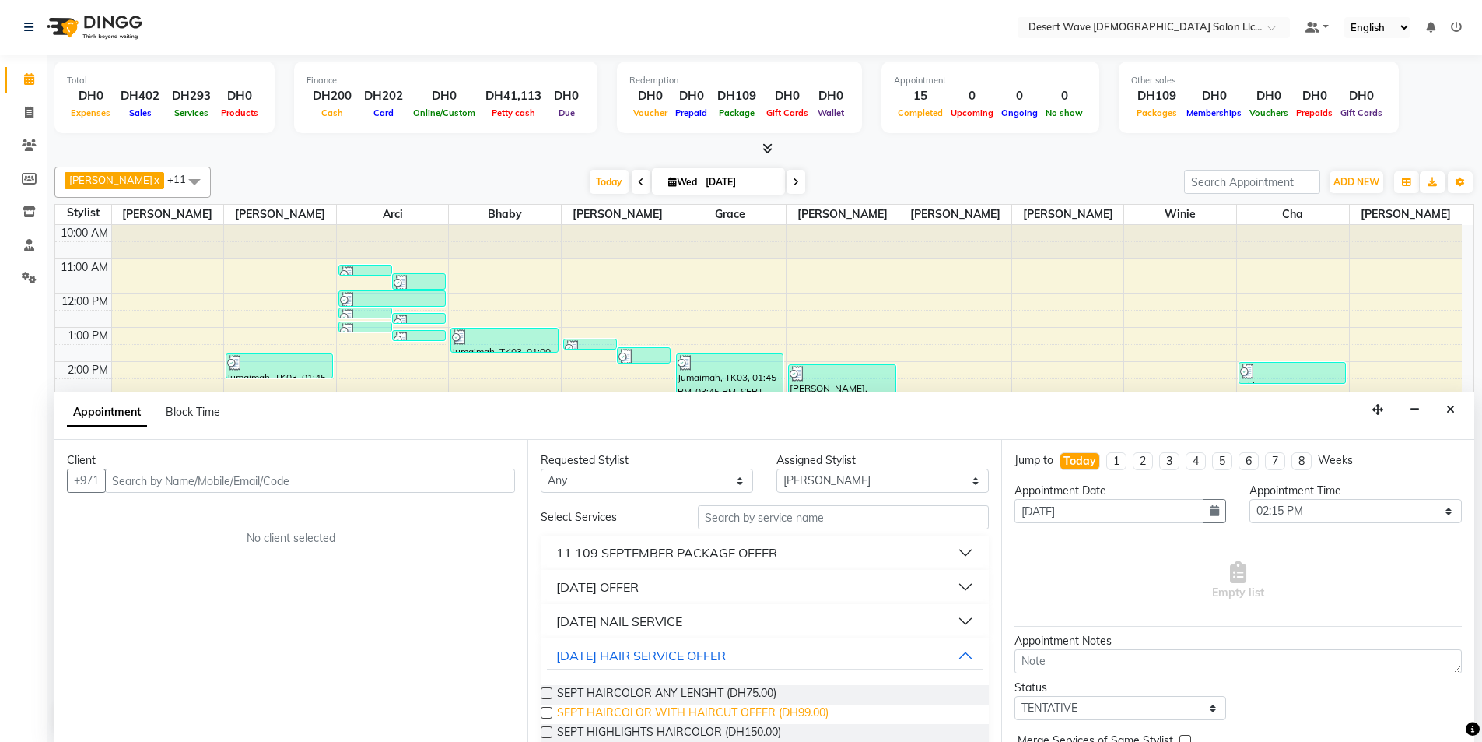
click at [632, 706] on span "SEPT HAIRCOLOR WITH HAIRCUT OFFER (DH99.00)" at bounding box center [693, 713] width 272 height 19
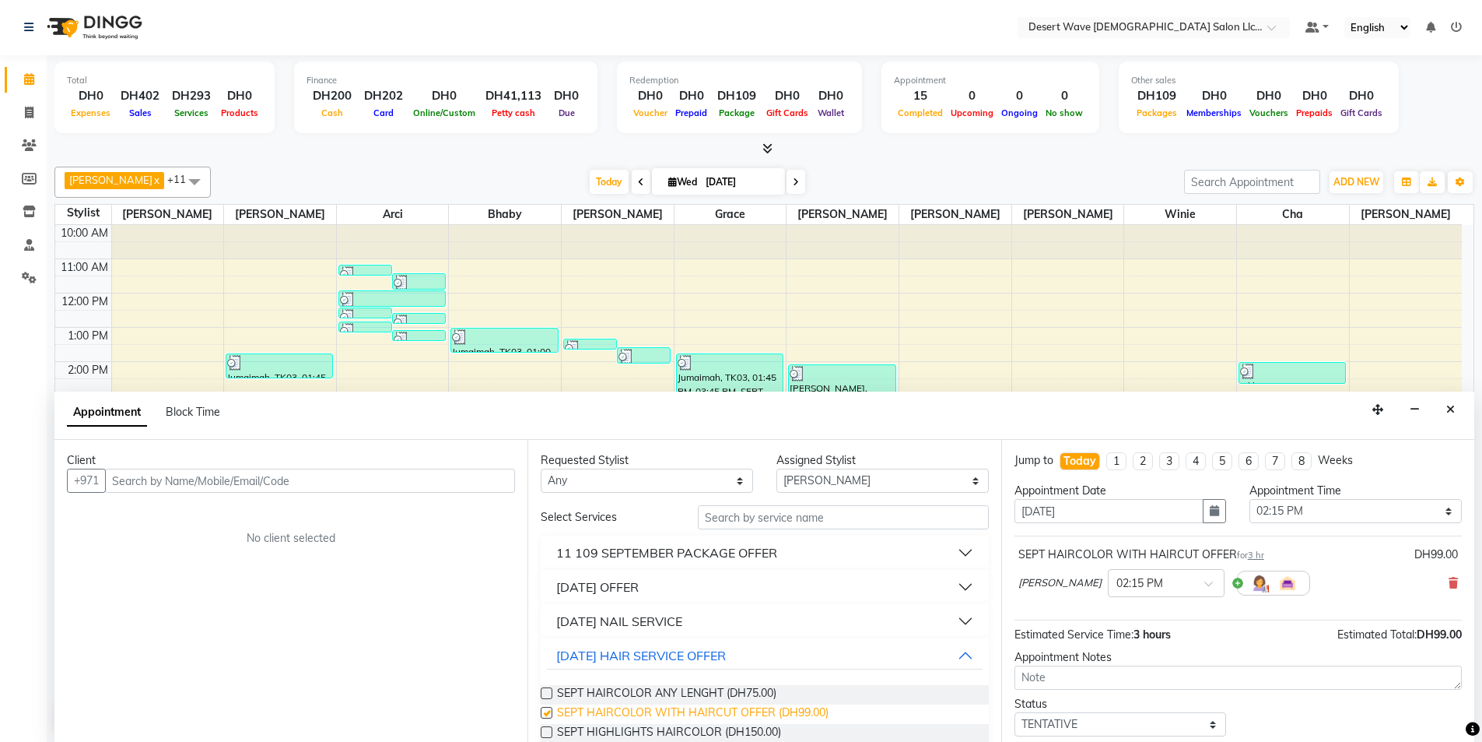
checkbox input "false"
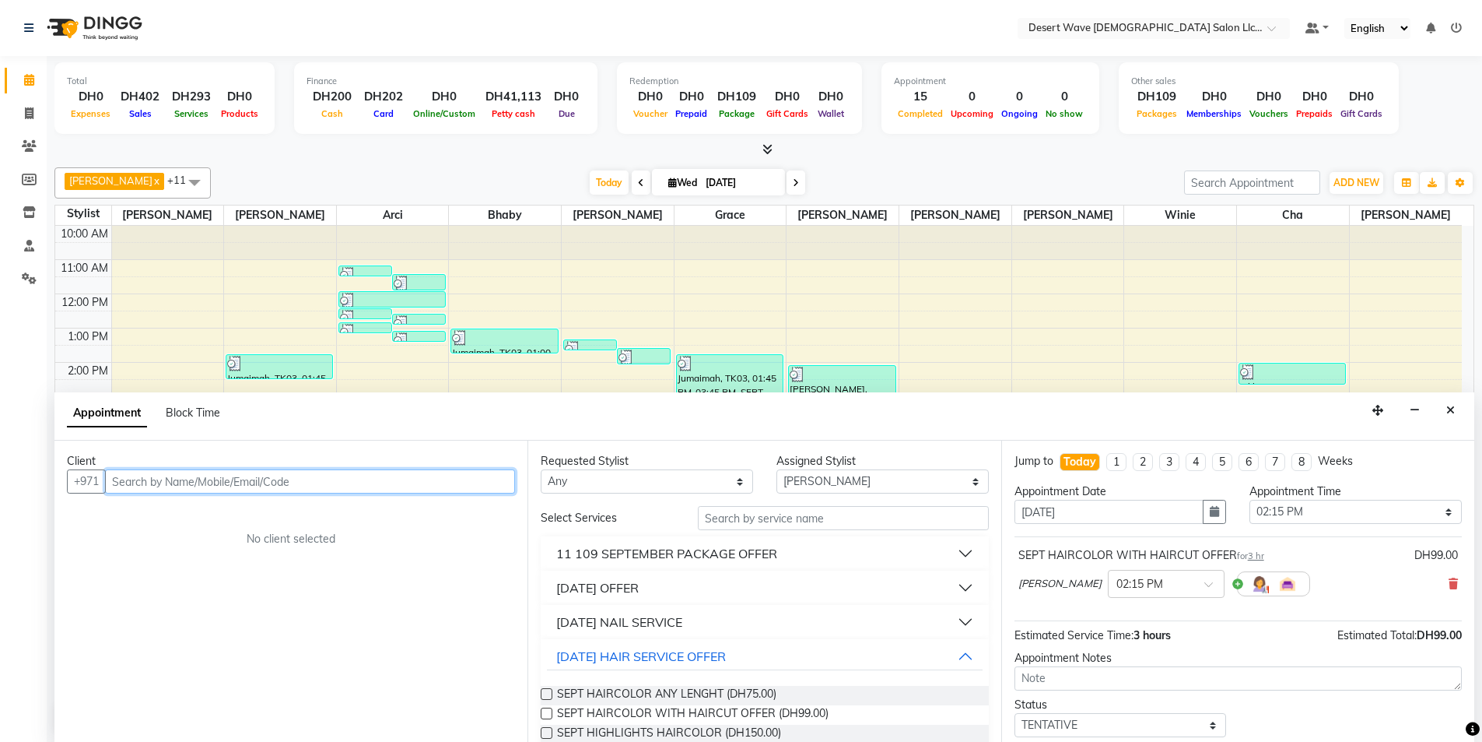
click at [339, 483] on input "text" at bounding box center [310, 481] width 410 height 24
click at [644, 652] on div "11 SEPTEMBER HAIR SERVICE OFFER" at bounding box center [641, 656] width 170 height 19
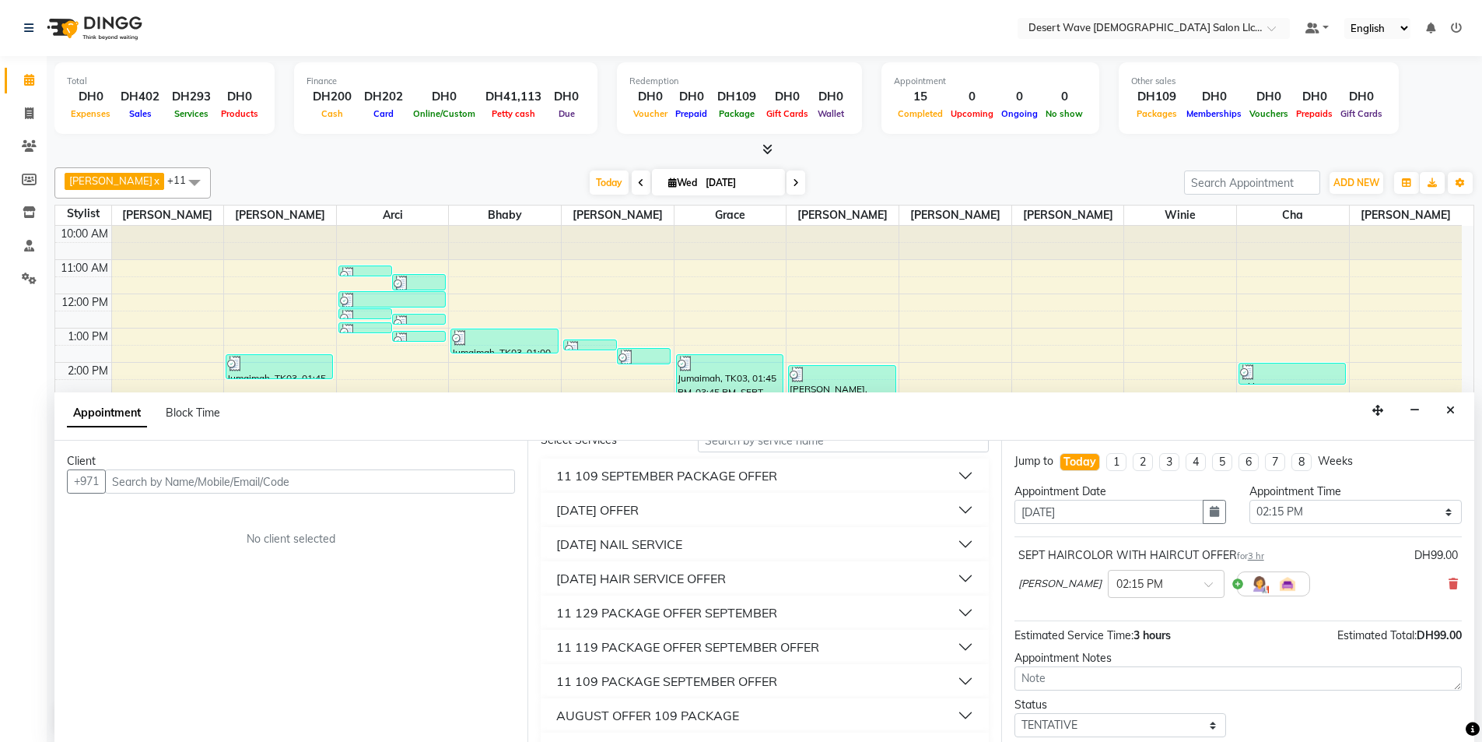
click at [658, 572] on div "11 SEPTEMBER HAIR SERVICE OFFER" at bounding box center [641, 578] width 170 height 19
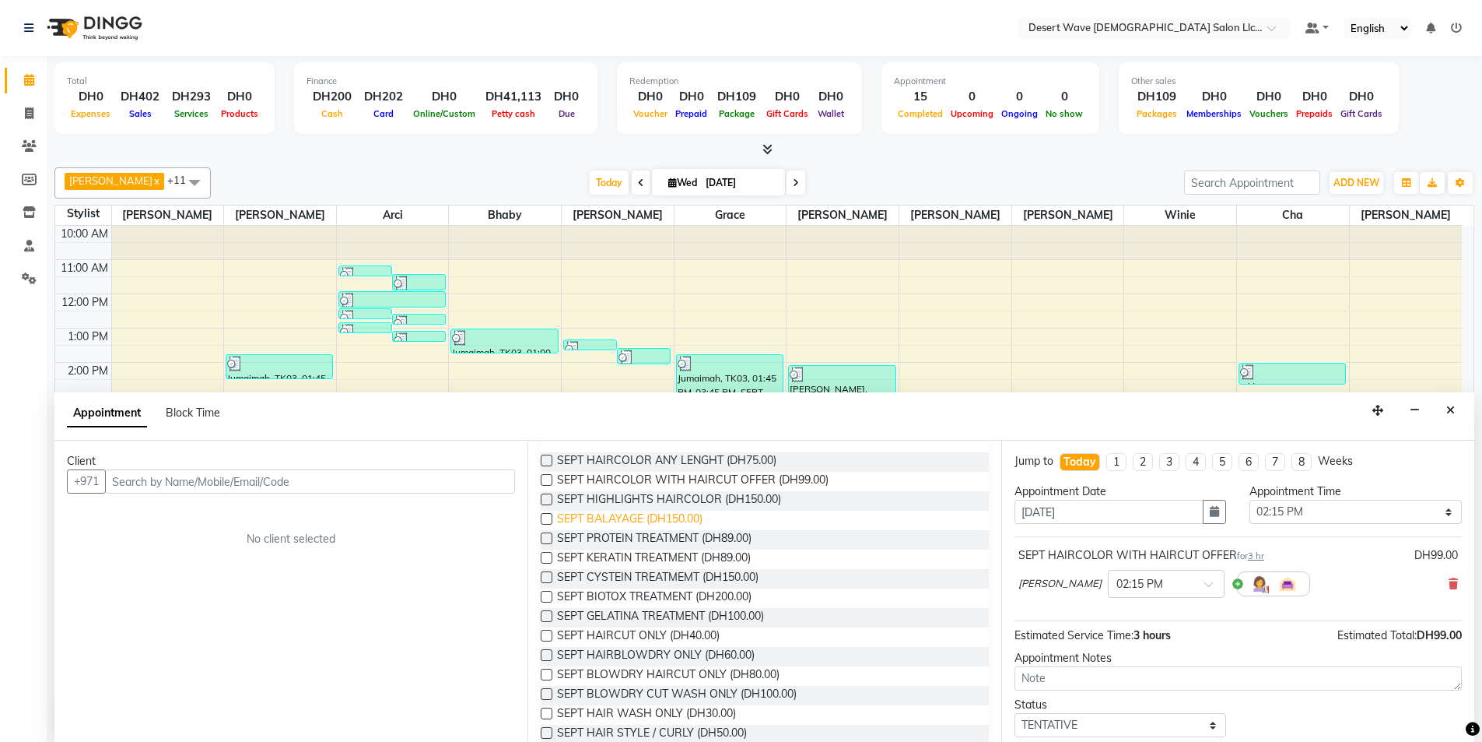
scroll to position [311, 0]
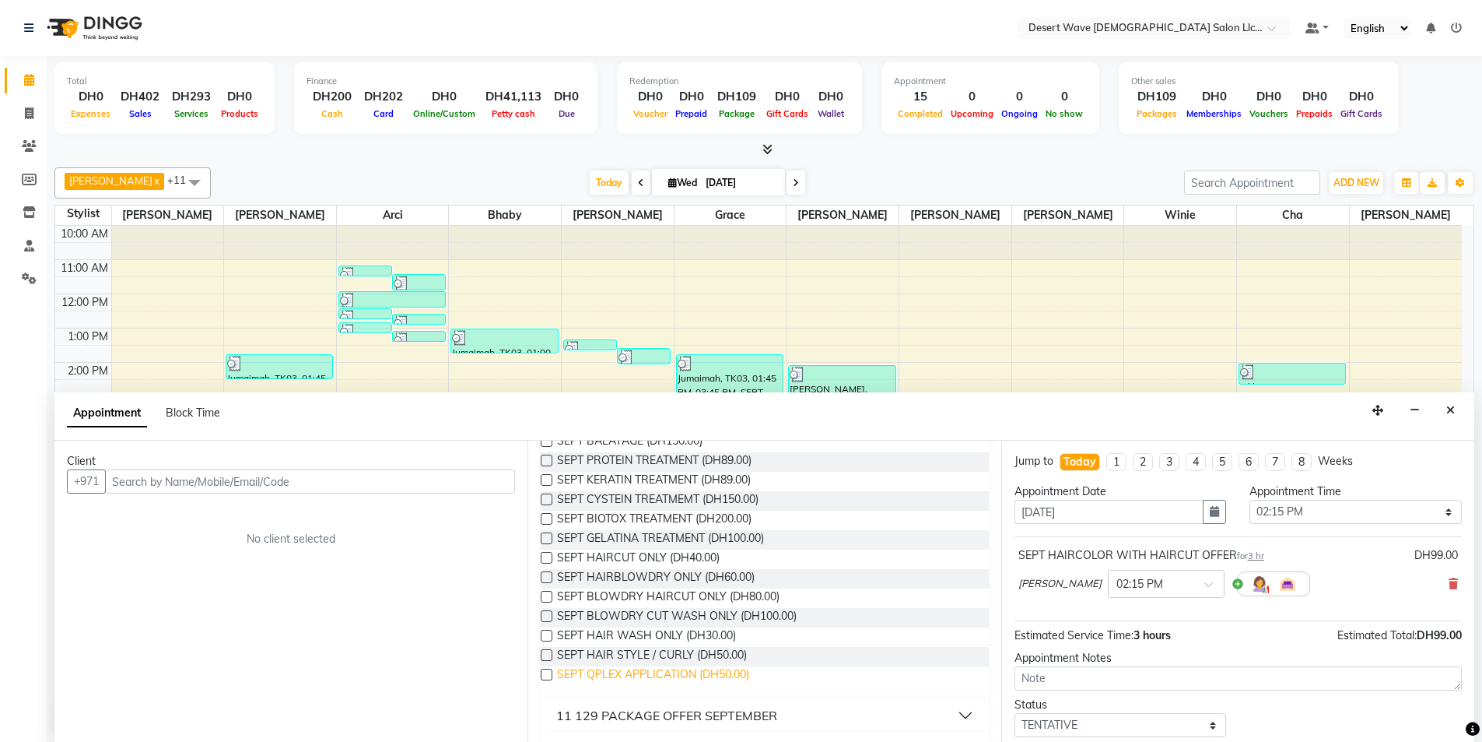
click at [612, 671] on span "SEPT QPLEX APPLICATION (DH50.00)" at bounding box center [653, 675] width 192 height 19
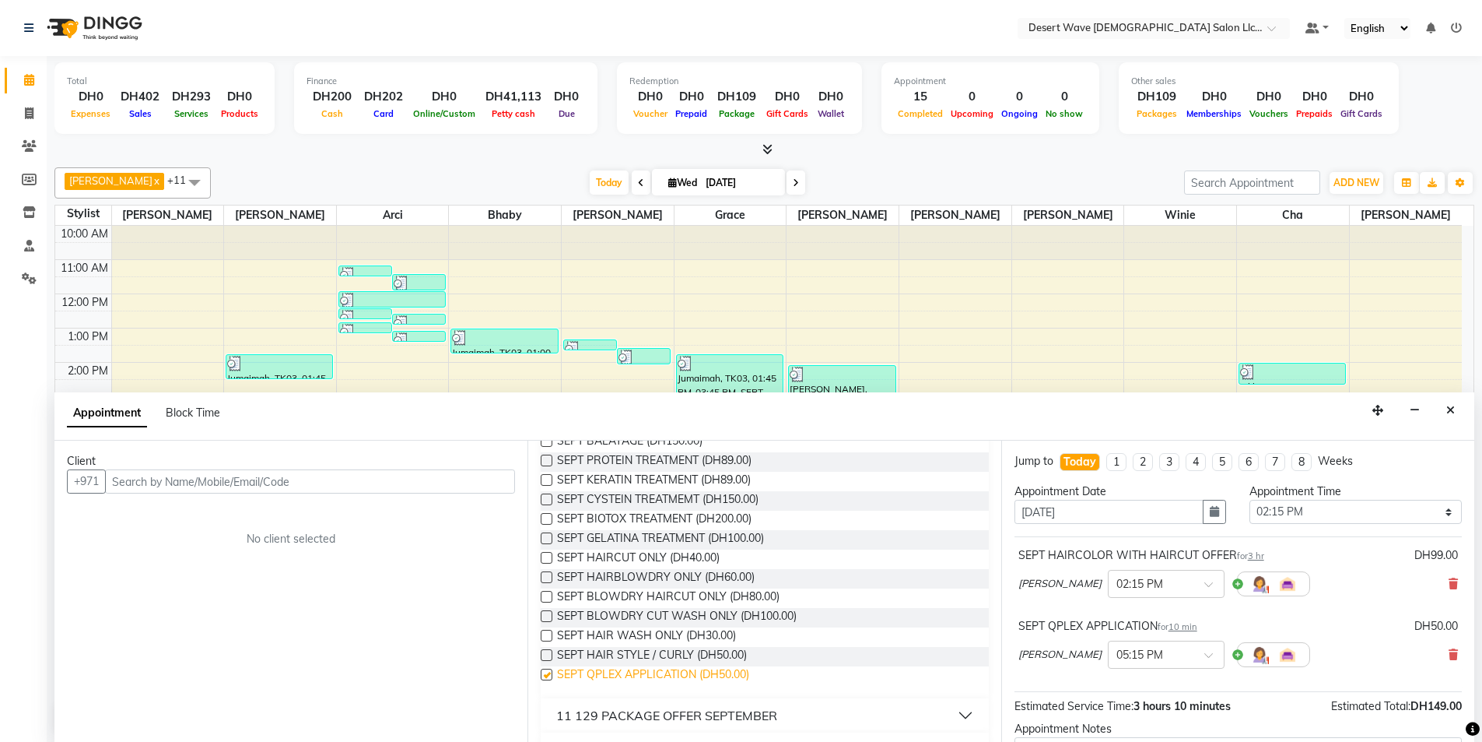
checkbox input "false"
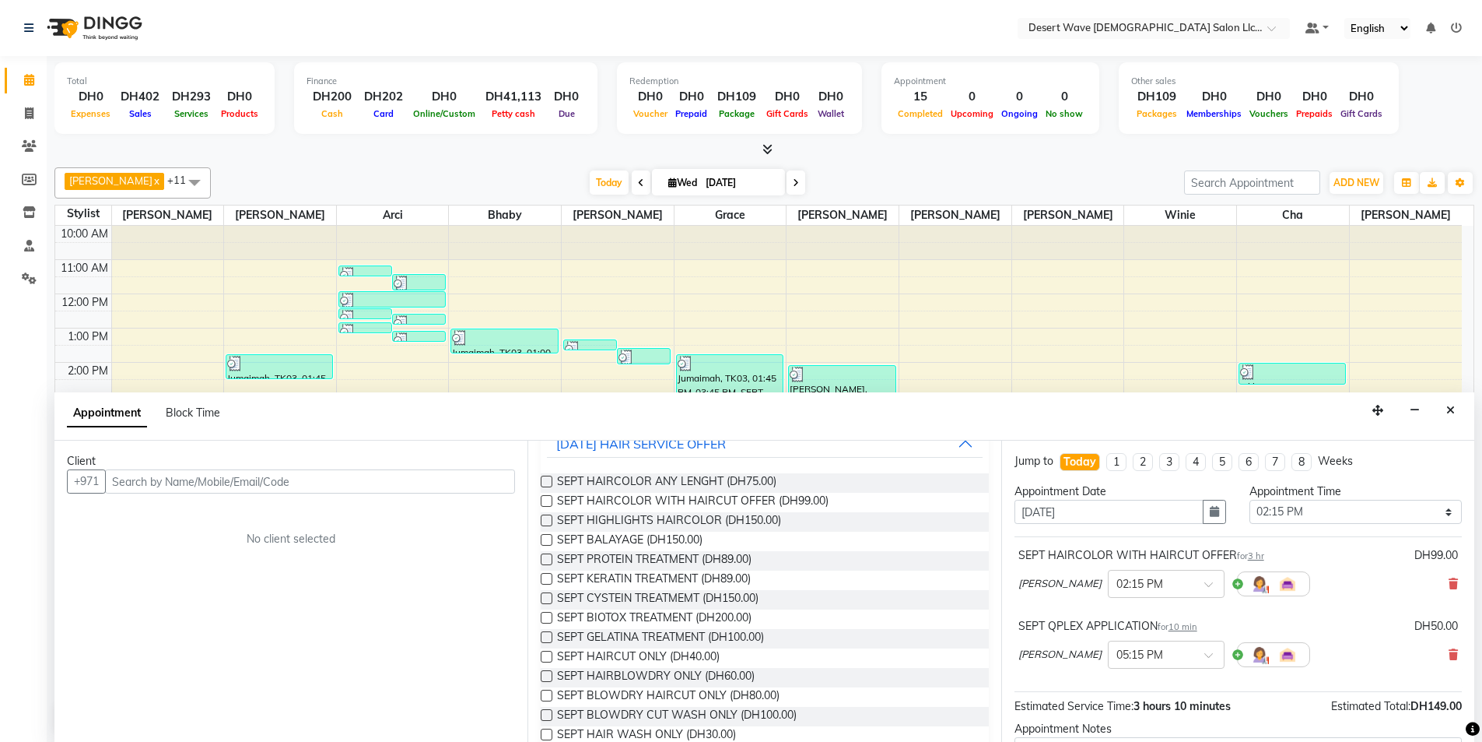
scroll to position [78, 0]
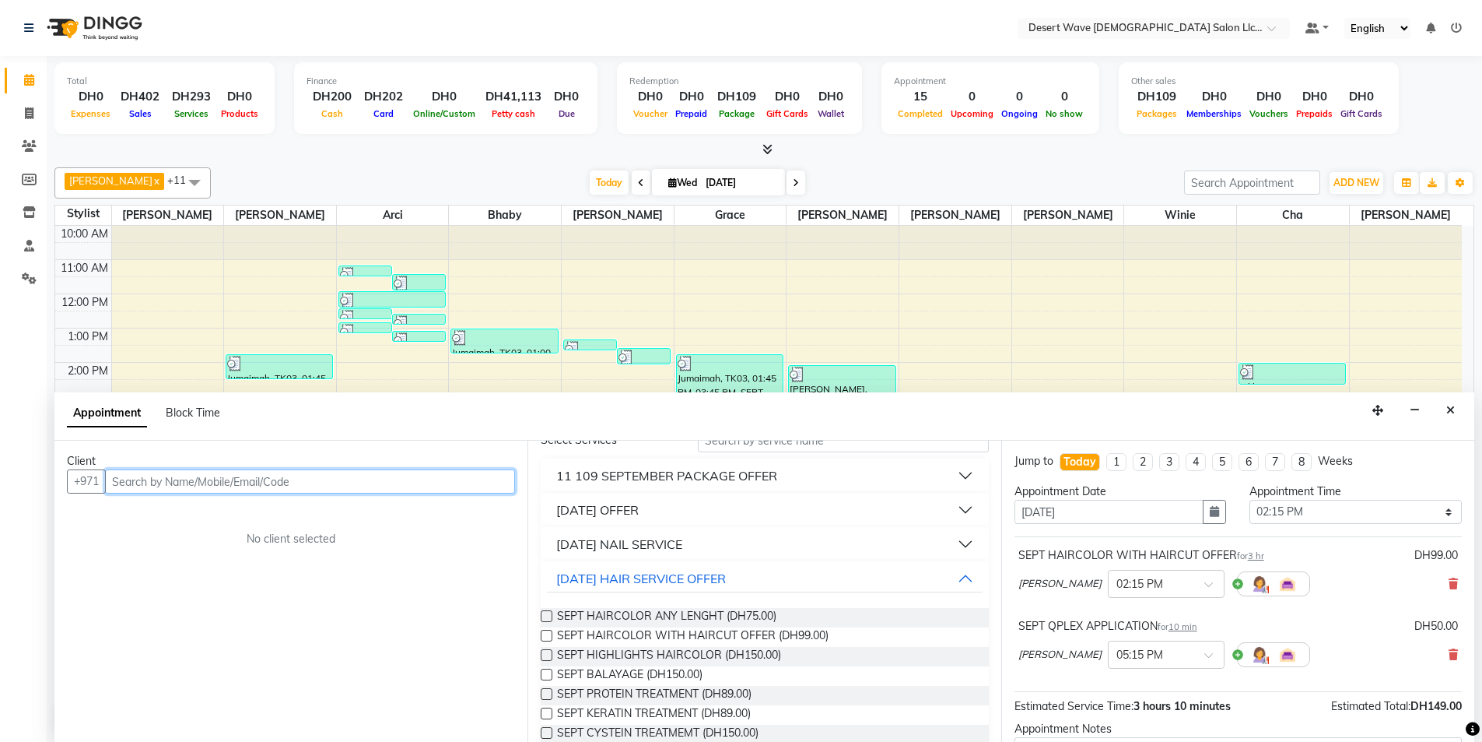
click at [173, 476] on input "text" at bounding box center [310, 481] width 410 height 24
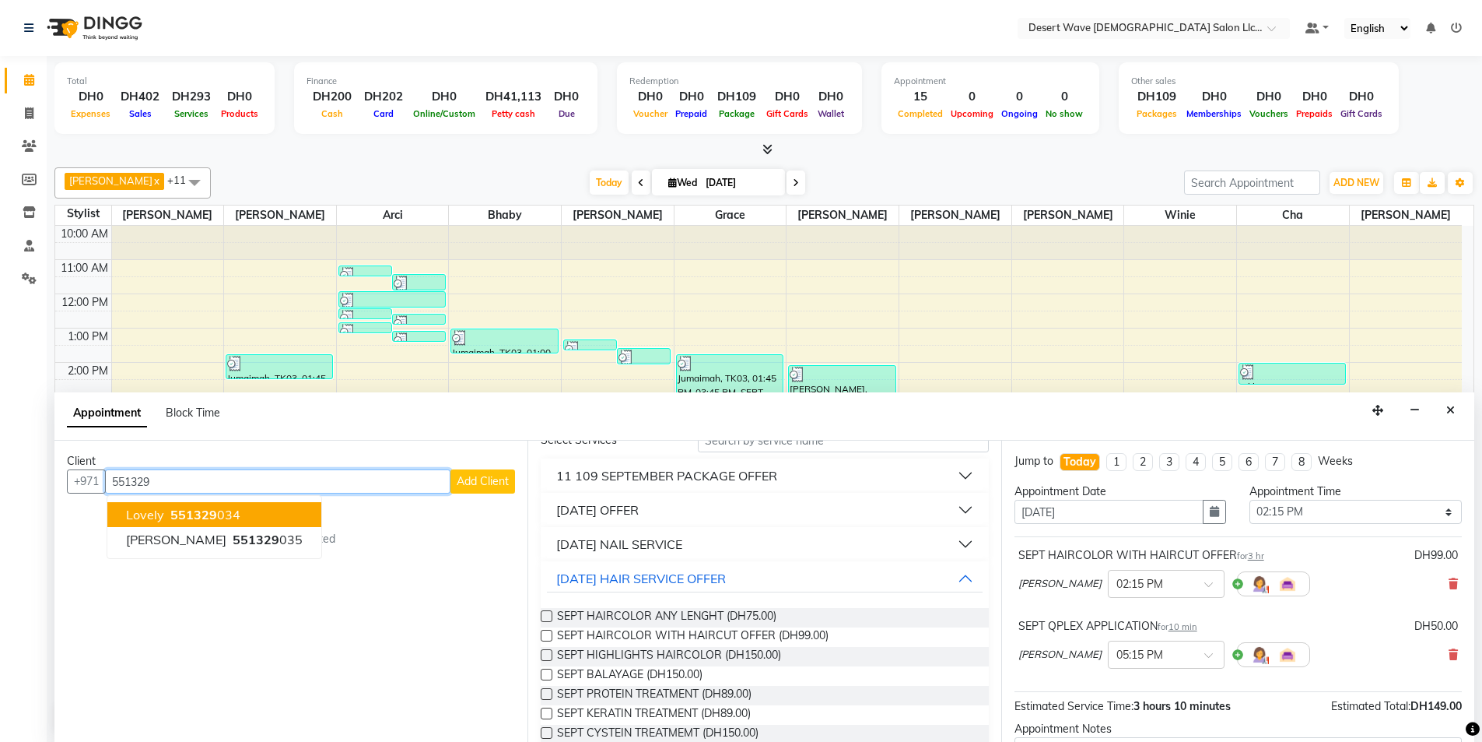
click at [163, 516] on button "Lovely 551329 034" at bounding box center [214, 514] width 214 height 25
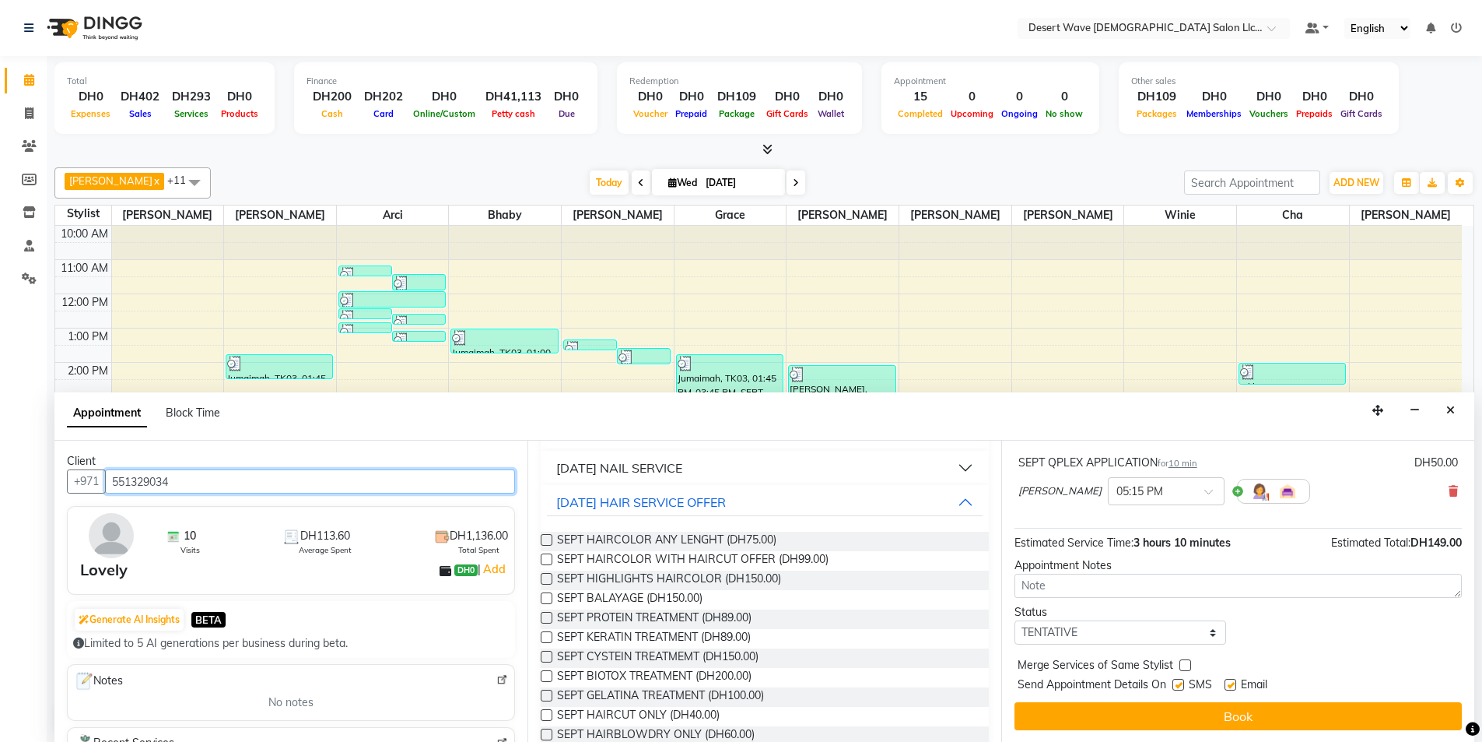
scroll to position [156, 0]
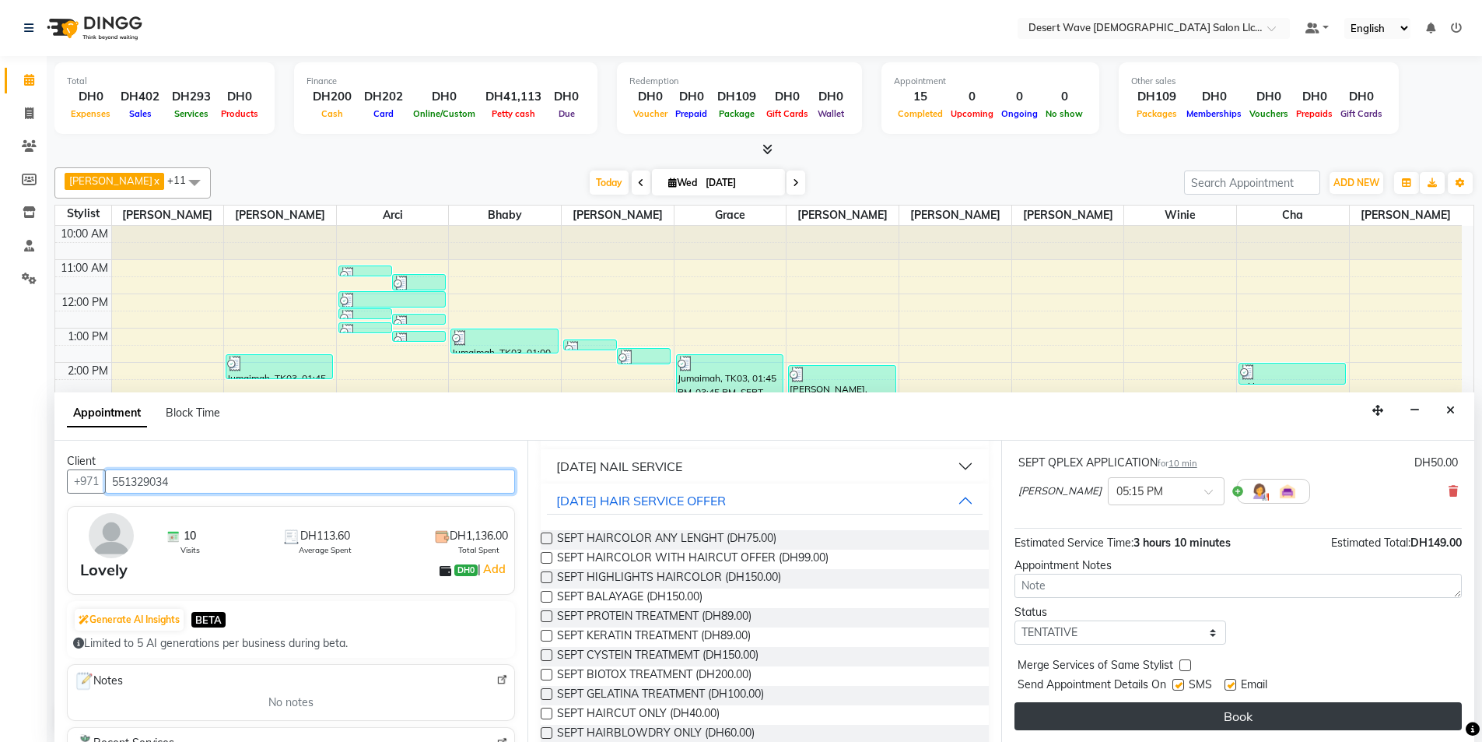
type input "551329034"
click at [1271, 721] on button "Book" at bounding box center [1238, 716] width 447 height 28
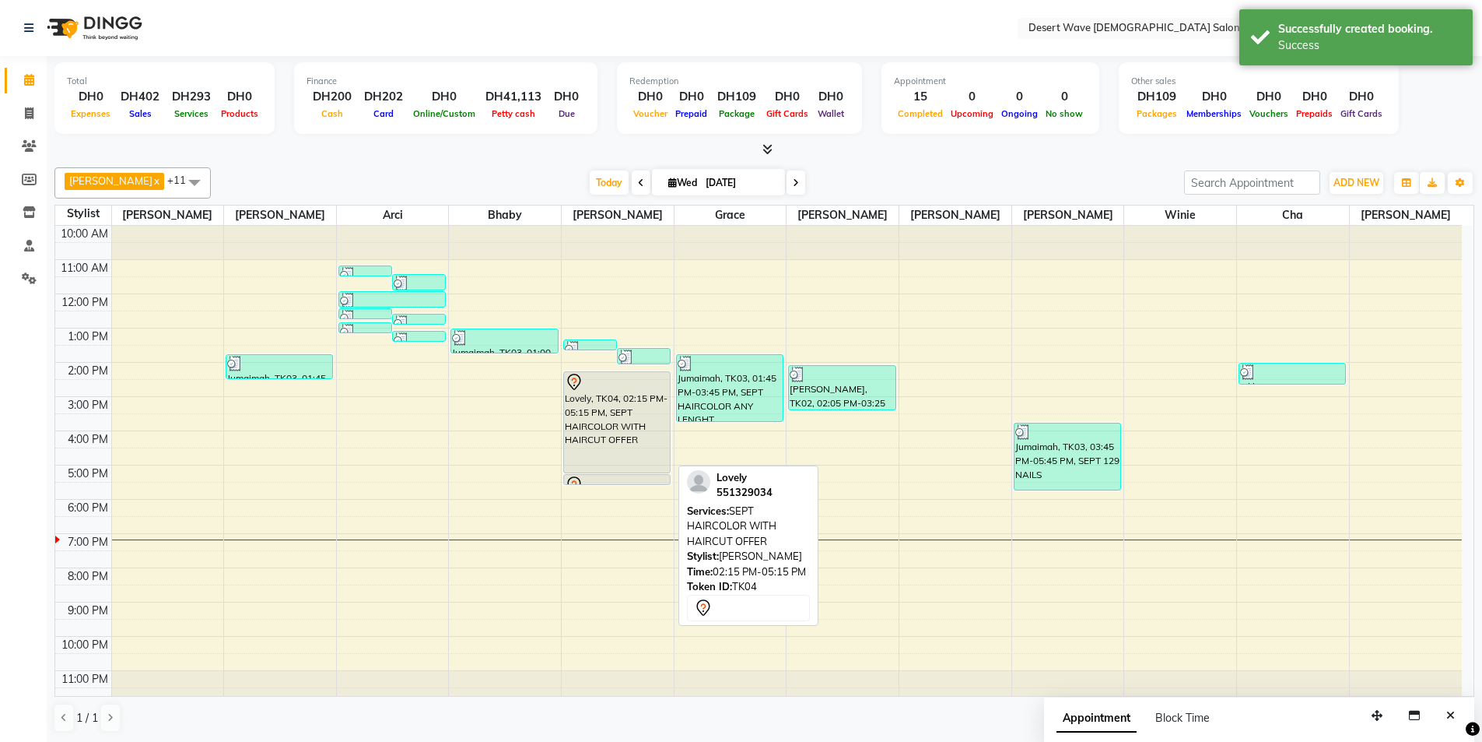
click at [613, 382] on div at bounding box center [617, 382] width 104 height 19
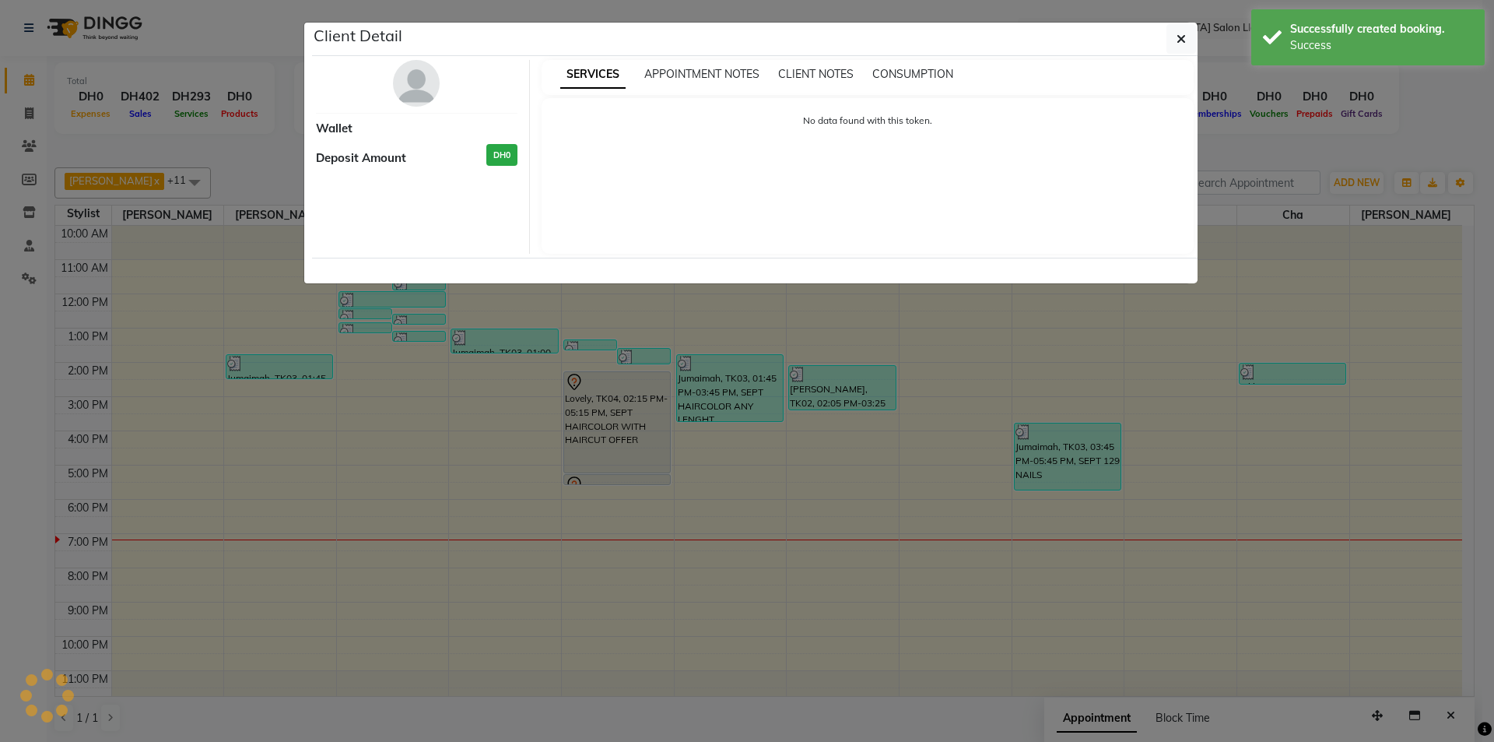
select select "7"
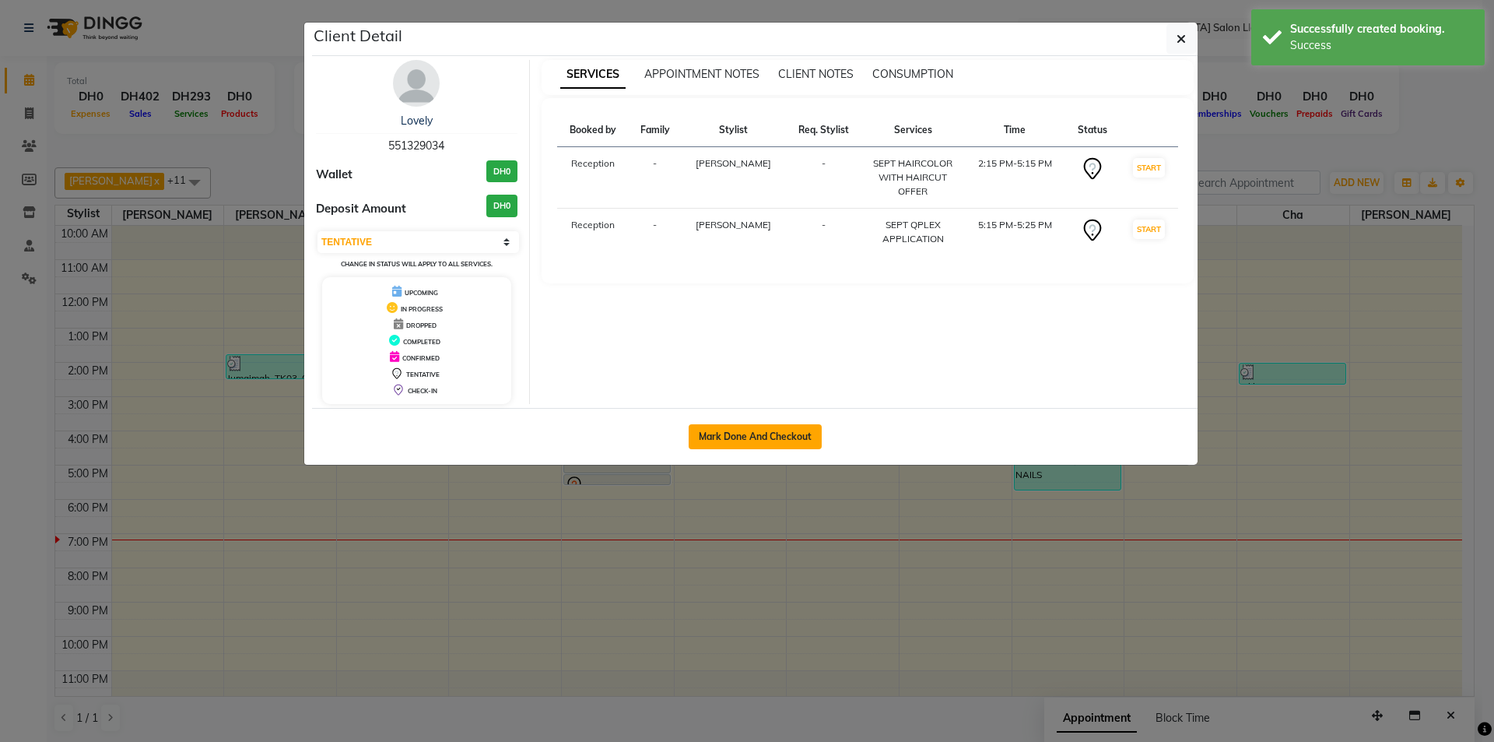
click at [761, 439] on button "Mark Done And Checkout" at bounding box center [755, 436] width 133 height 25
select select "service"
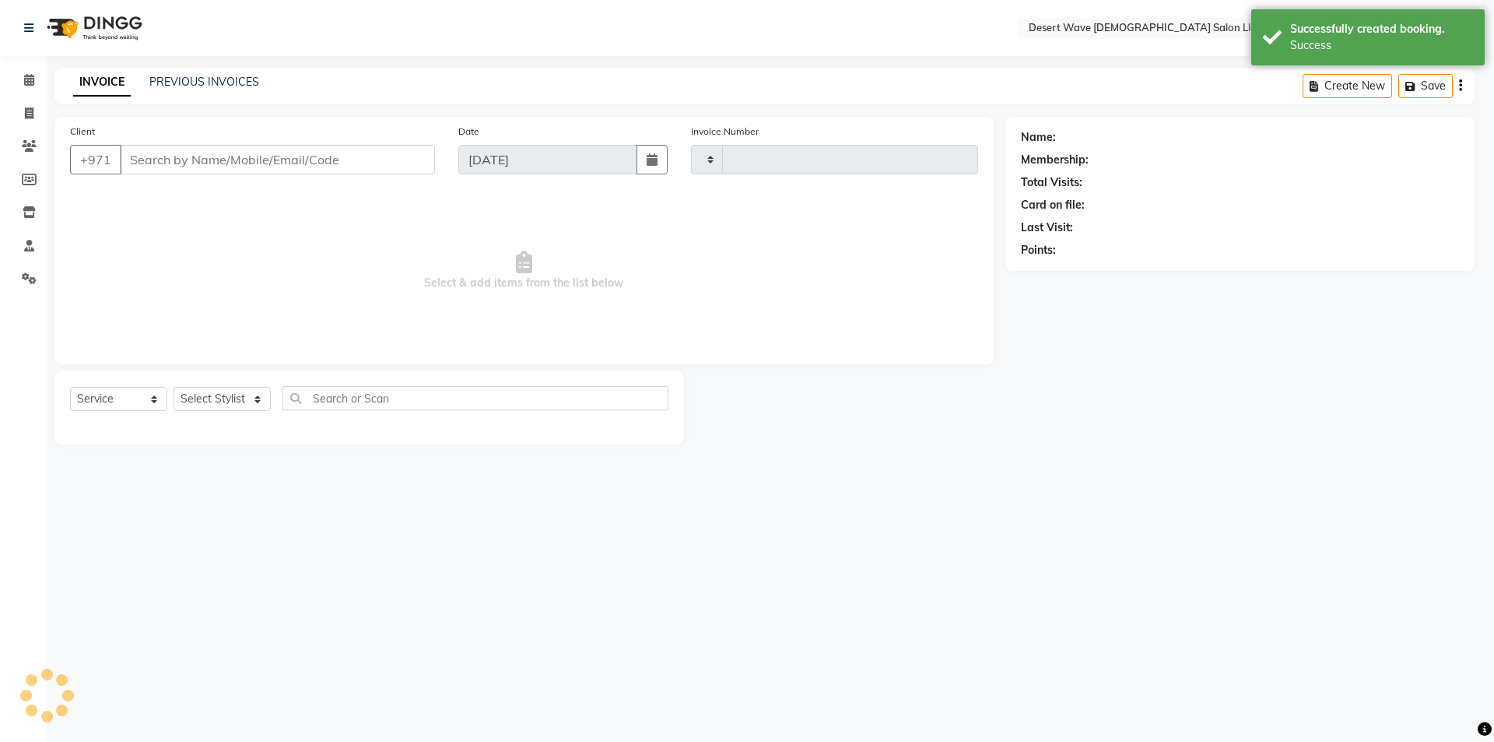
type input "6567"
select select "6563"
select select "50418"
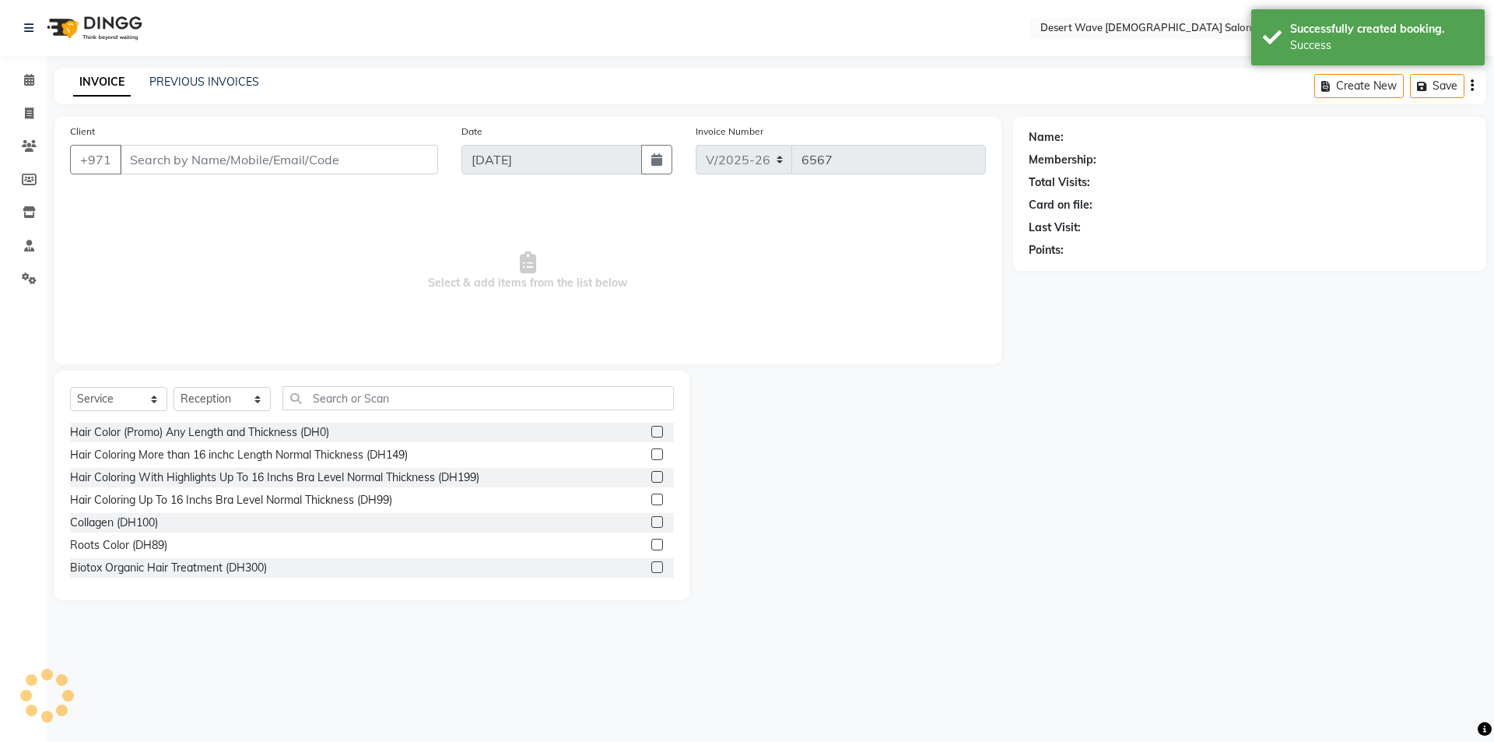
type input "551329034"
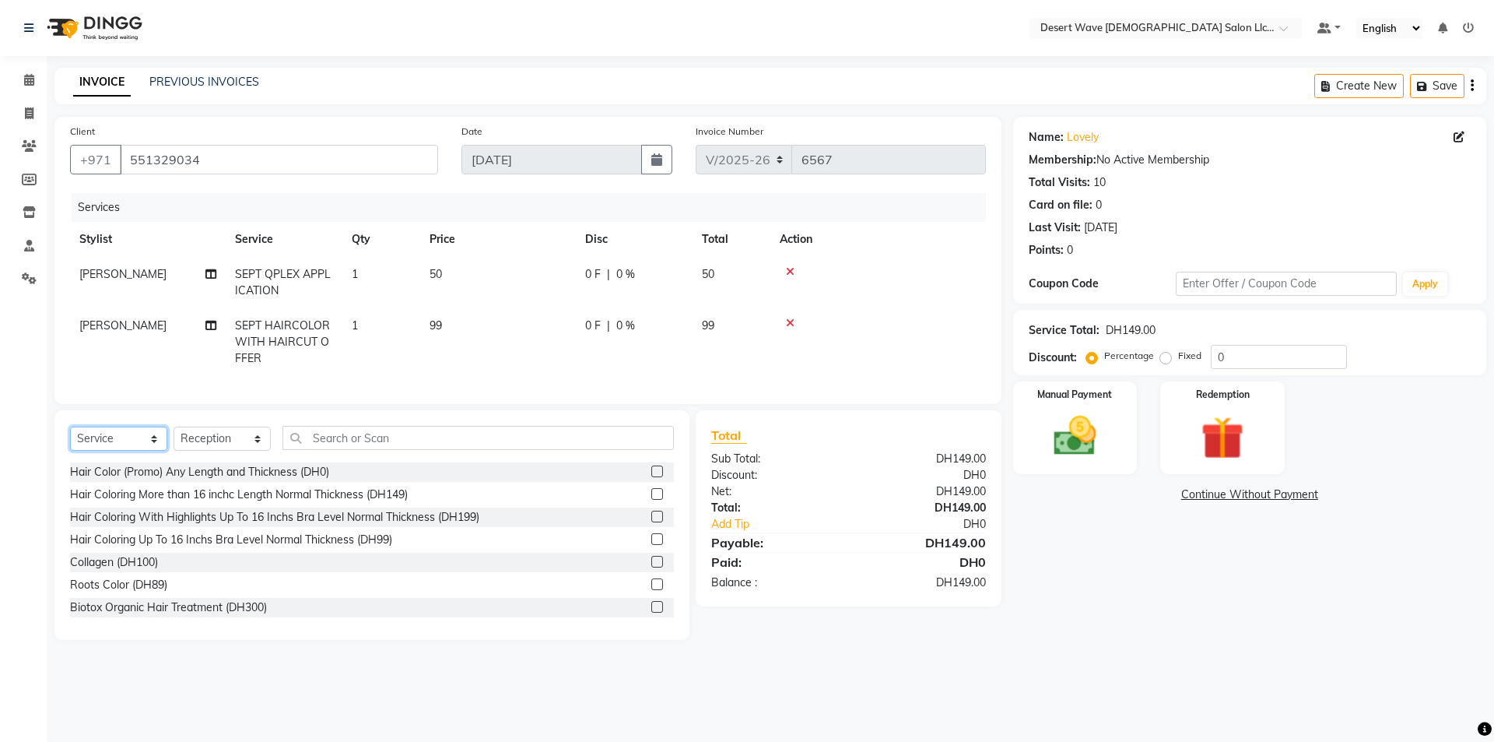
click at [100, 442] on select "Select Service Product Membership Package Voucher Prepaid Gift Card" at bounding box center [118, 438] width 97 height 24
select select "product"
click at [70, 438] on select "Select Service Product Membership Package Voucher Prepaid Gift Card" at bounding box center [118, 438] width 97 height 24
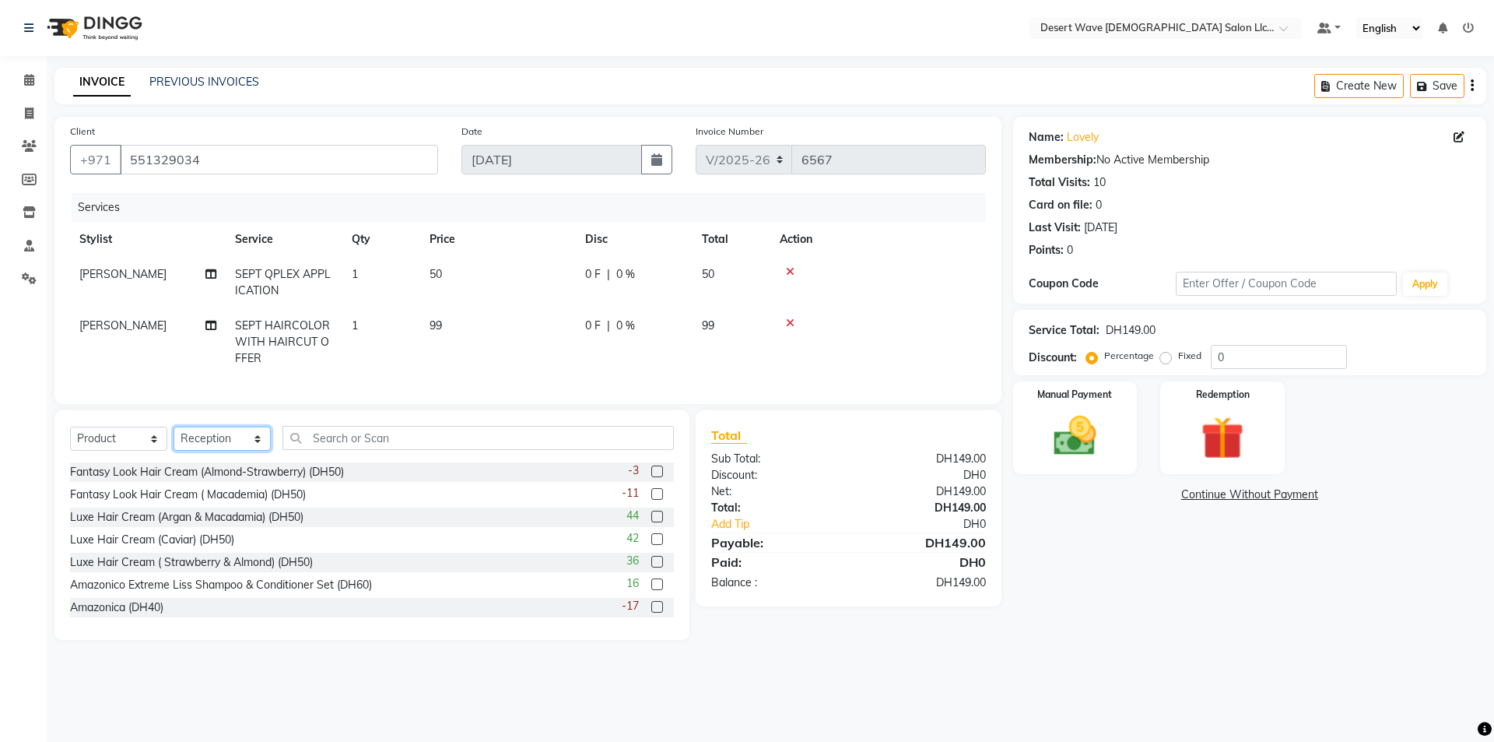
click at [223, 451] on select "Select Stylist Accounts Ambika Angie april Arci Bella Bhaby Cecil Cha Cheryl Do…" at bounding box center [222, 438] width 97 height 24
select select "50411"
click at [174, 438] on select "Select Stylist Accounts Ambika Angie april Arci Bella Bhaby Cecil Cha Cheryl Do…" at bounding box center [222, 438] width 97 height 24
click at [150, 525] on div "Luxe Hair Cream (Argan & Macadamia) (DH50)" at bounding box center [186, 517] width 233 height 16
checkbox input "false"
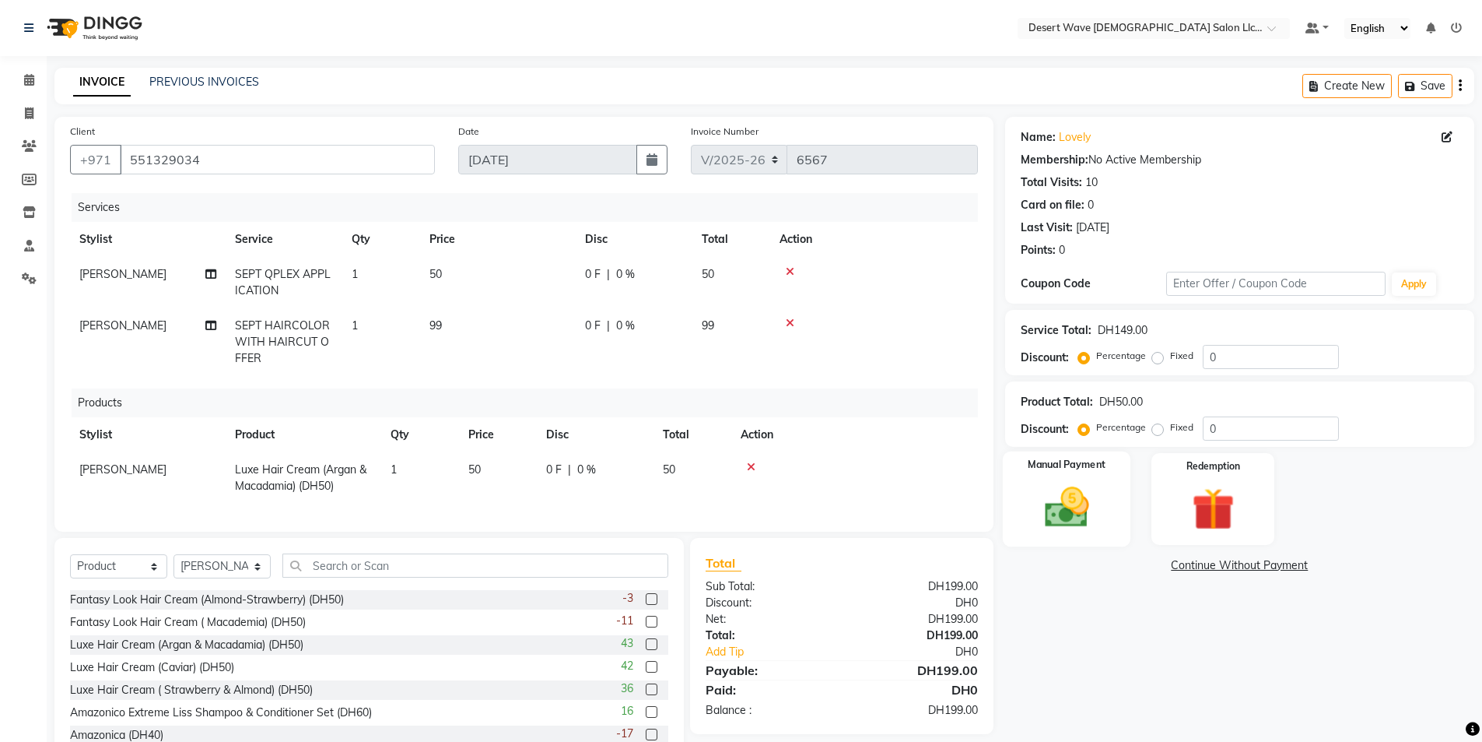
click at [1049, 495] on img at bounding box center [1067, 507] width 72 height 51
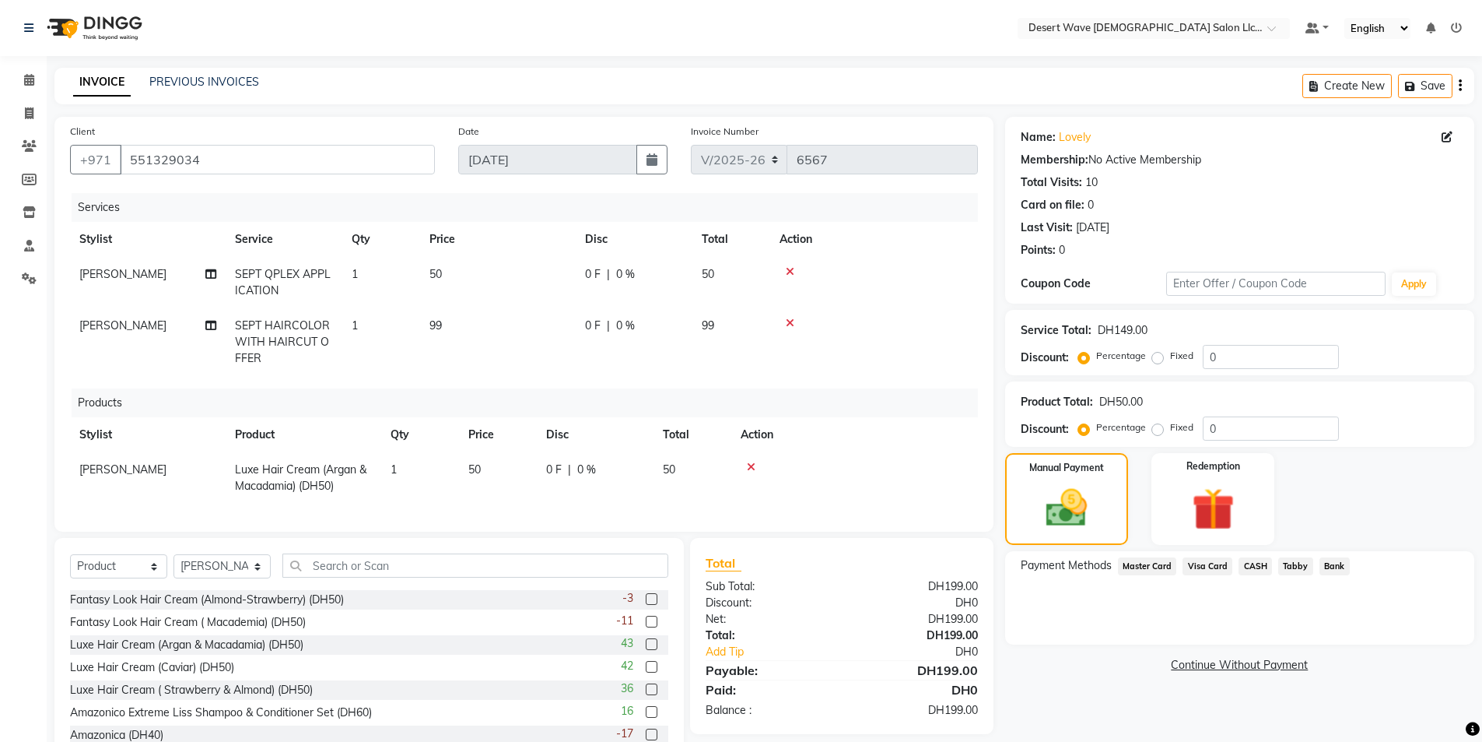
click at [1214, 568] on span "Visa Card" at bounding box center [1208, 566] width 50 height 18
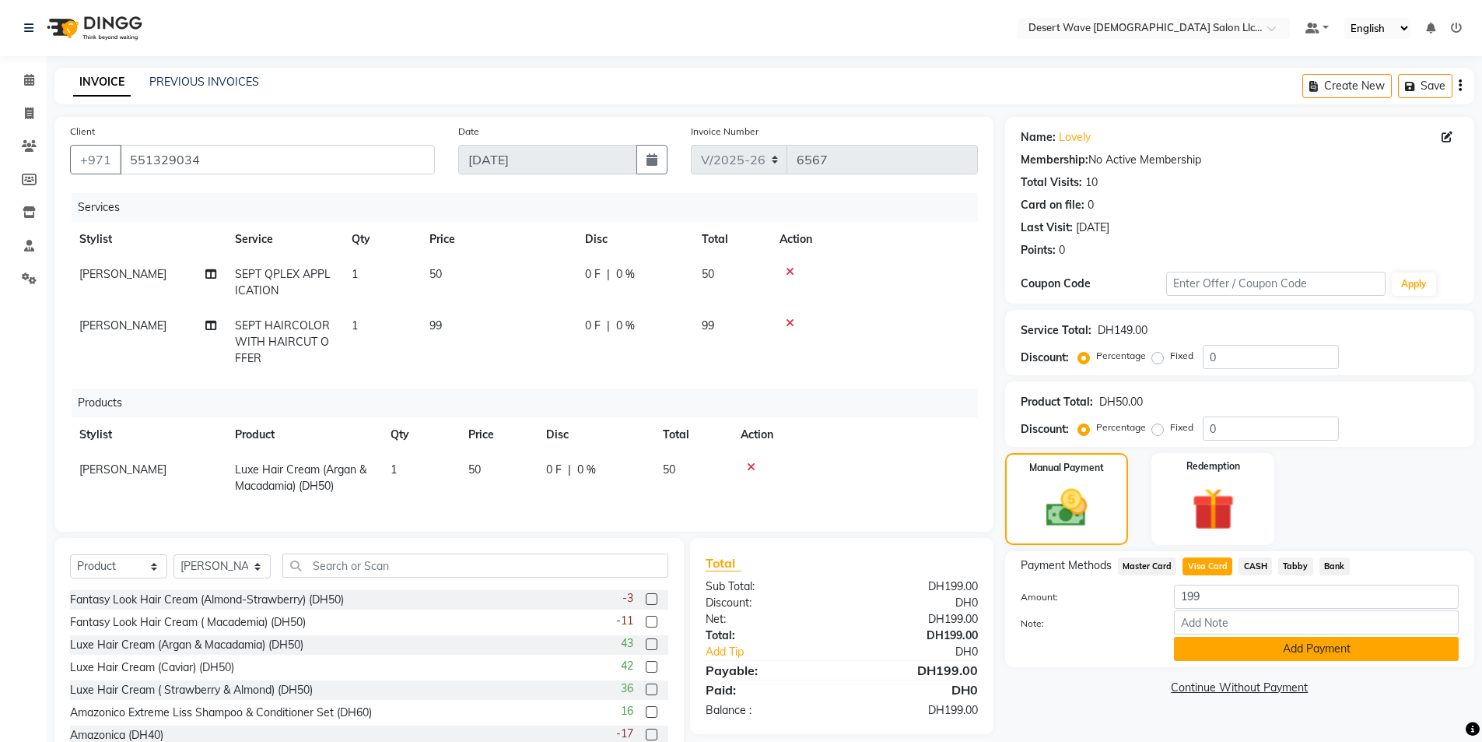
click at [1253, 653] on button "Add Payment" at bounding box center [1316, 649] width 285 height 24
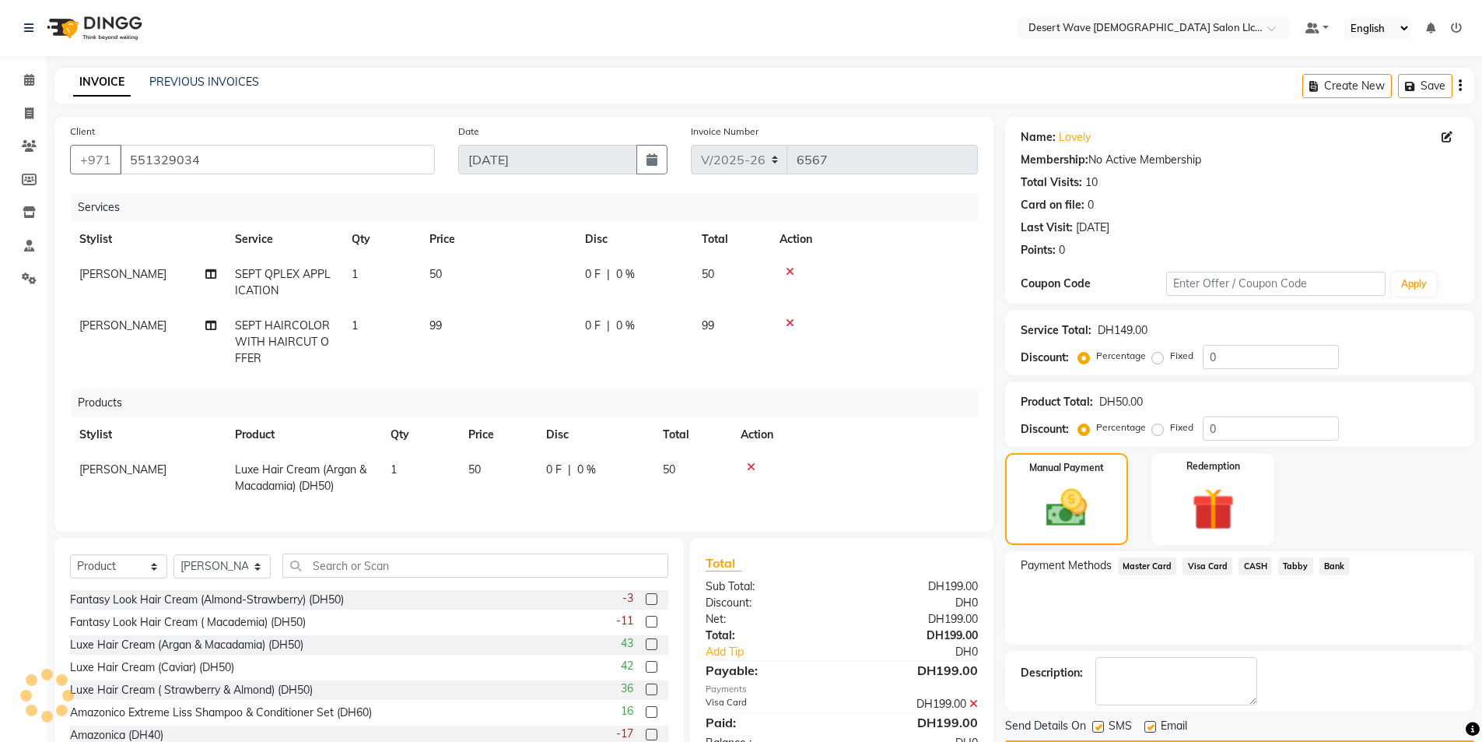
scroll to position [61, 0]
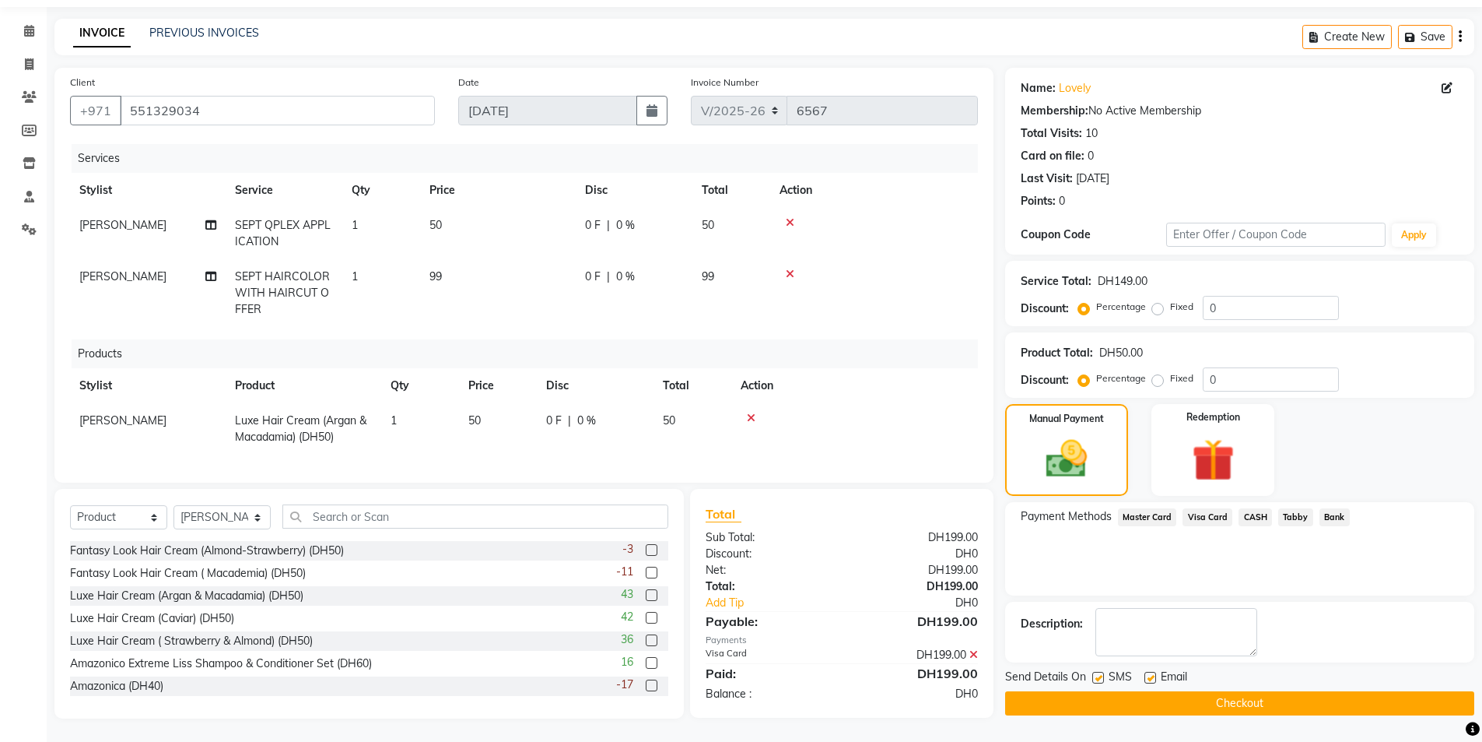
click at [1259, 694] on button "Checkout" at bounding box center [1239, 703] width 469 height 24
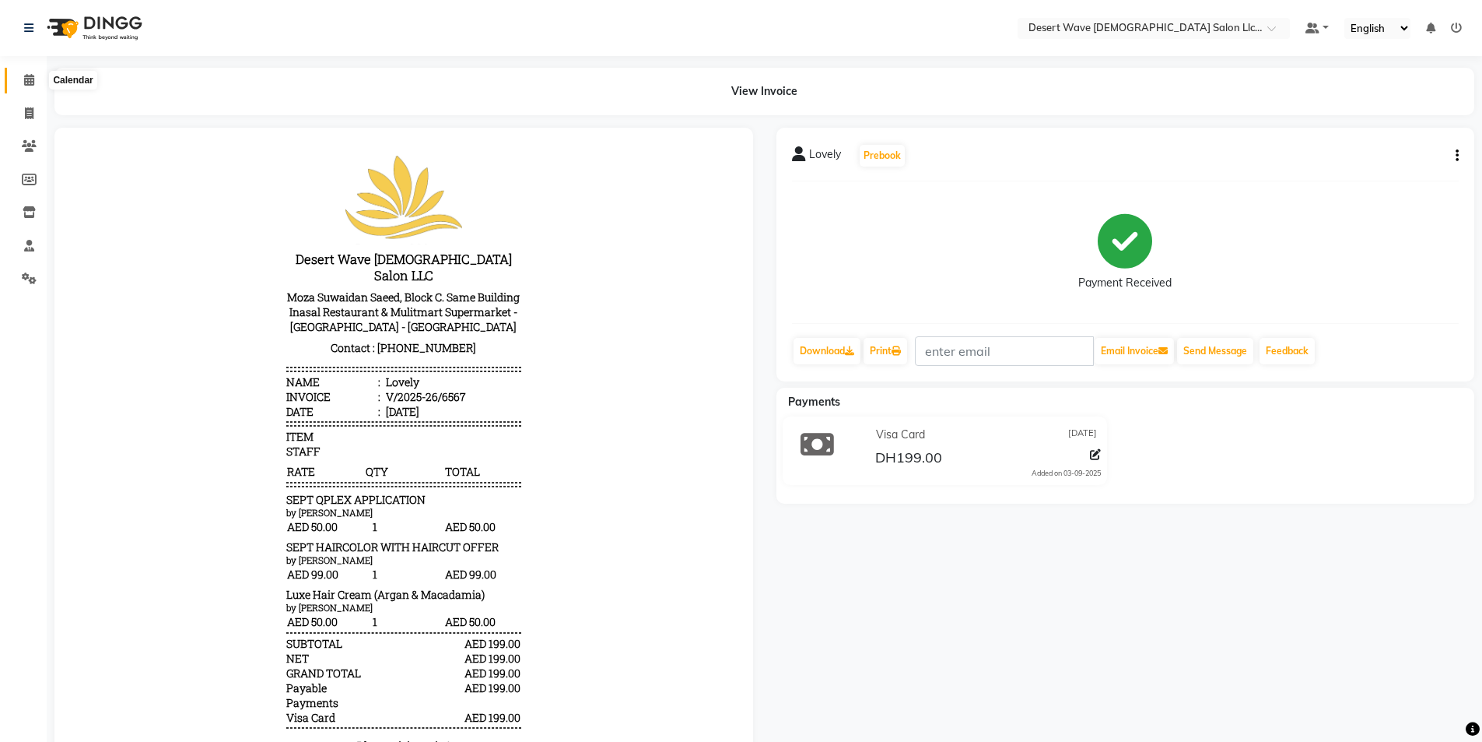
click at [19, 76] on span at bounding box center [29, 81] width 27 height 18
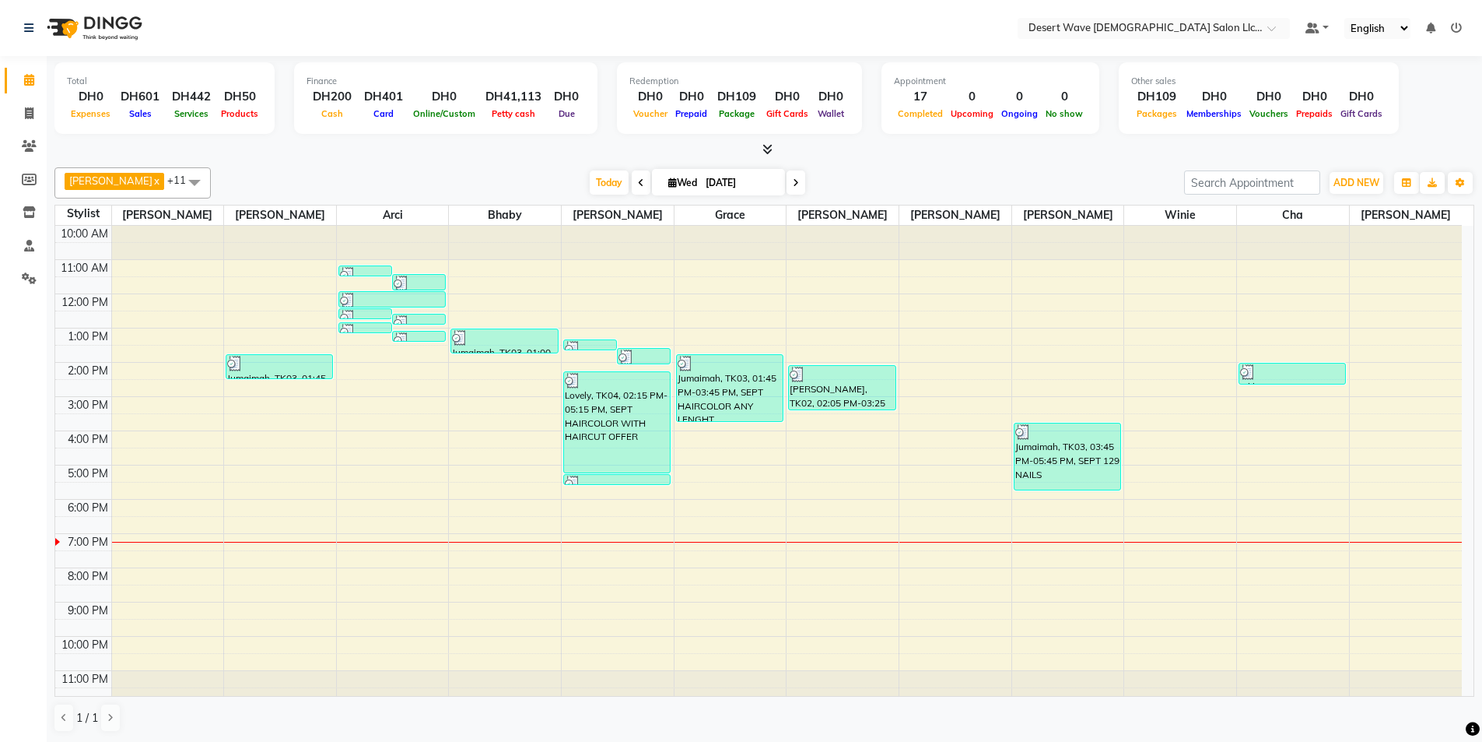
click at [724, 433] on div "10:00 AM 11:00 AM 12:00 PM 1:00 PM 2:00 PM 3:00 PM 4:00 PM 5:00 PM 6:00 PM 7:00…" at bounding box center [758, 465] width 1407 height 479
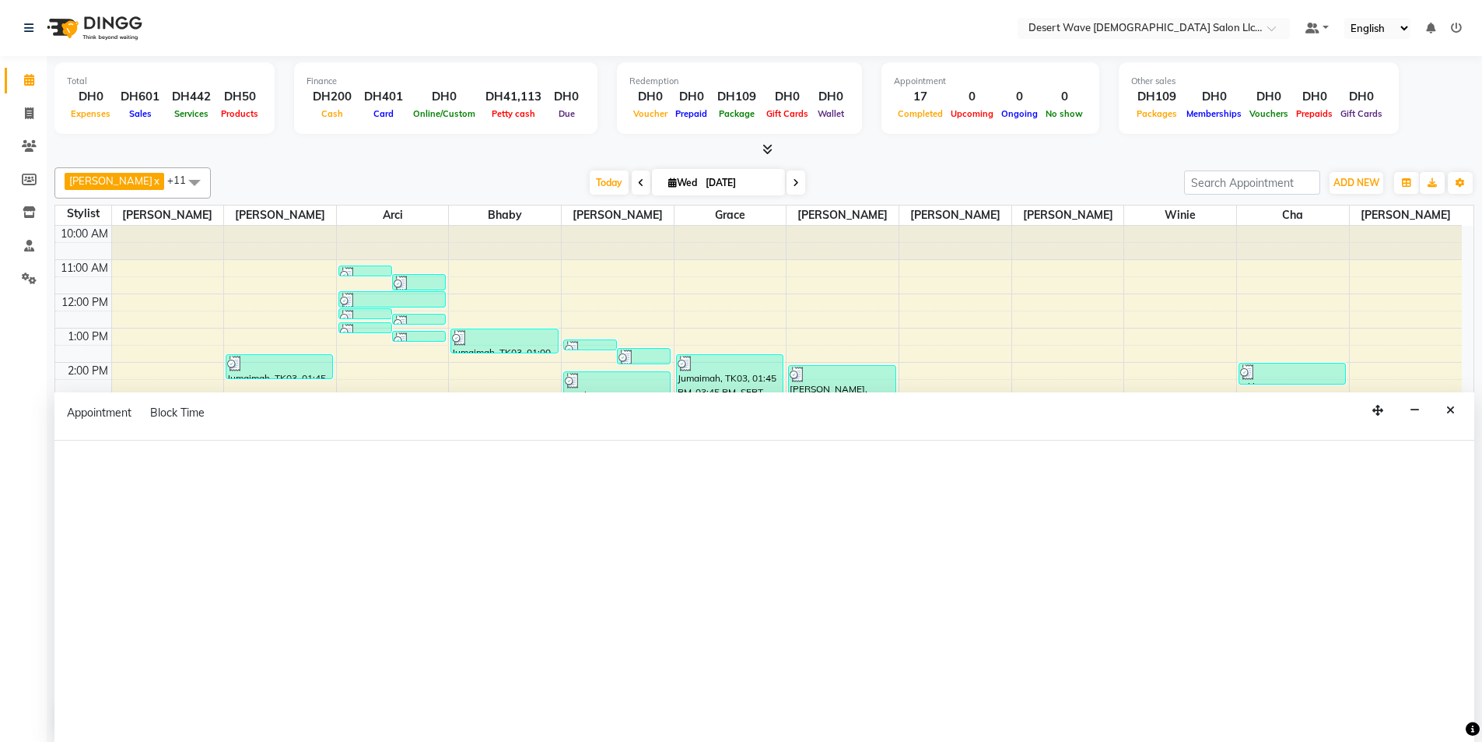
scroll to position [1, 0]
select select "63284"
select select "960"
select select "tentative"
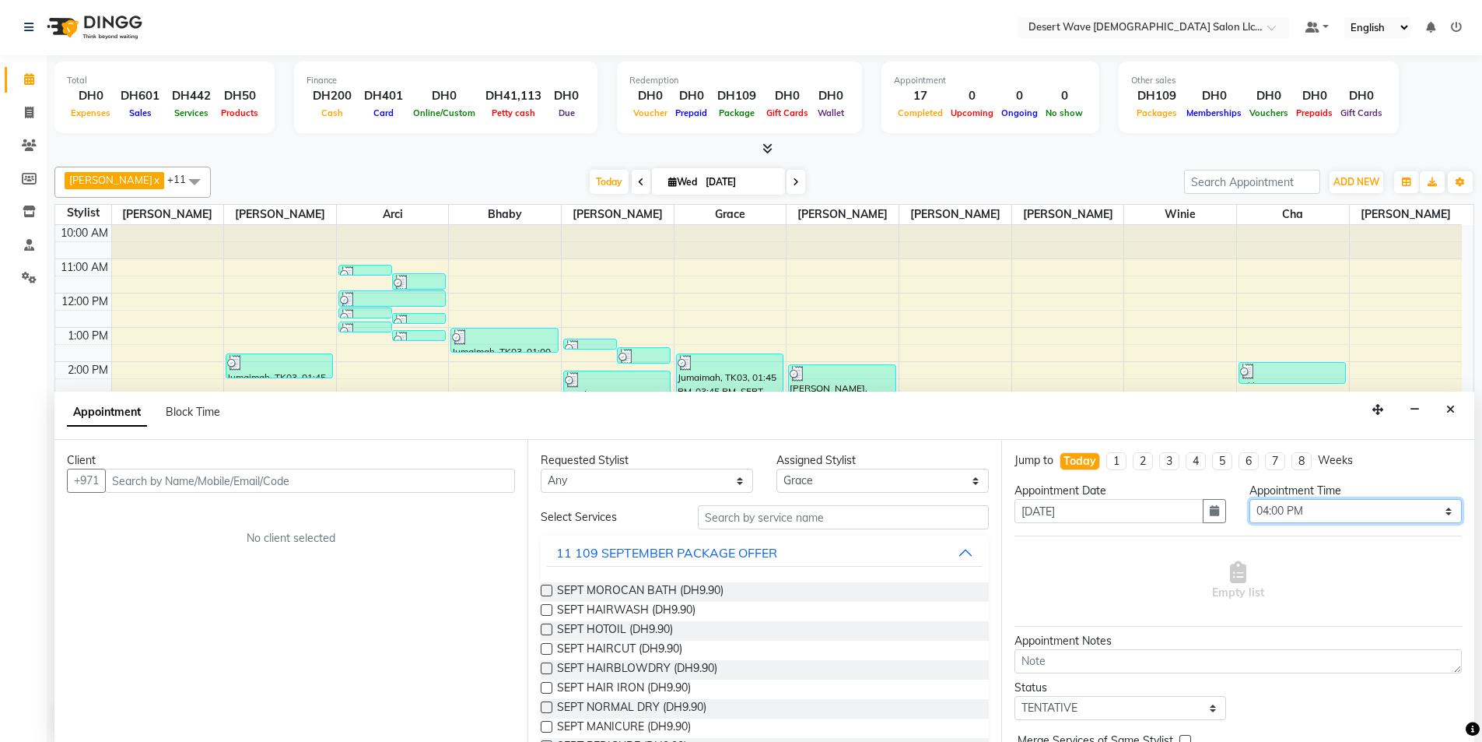
drag, startPoint x: 1293, startPoint y: 517, endPoint x: 1293, endPoint y: 503, distance: 14.8
click at [1293, 517] on select "Select 11:00 AM 11:05 AM 11:10 AM 11:15 AM 11:20 AM 11:25 AM 11:30 AM 11:35 AM …" at bounding box center [1356, 511] width 212 height 24
select select "890"
click at [1250, 499] on select "Select 11:00 AM 11:05 AM 11:10 AM 11:15 AM 11:20 AM 11:25 AM 11:30 AM 11:35 AM …" at bounding box center [1356, 511] width 212 height 24
click at [636, 552] on div "11 109 SEPTEMBER PACKAGE OFFER" at bounding box center [666, 552] width 221 height 19
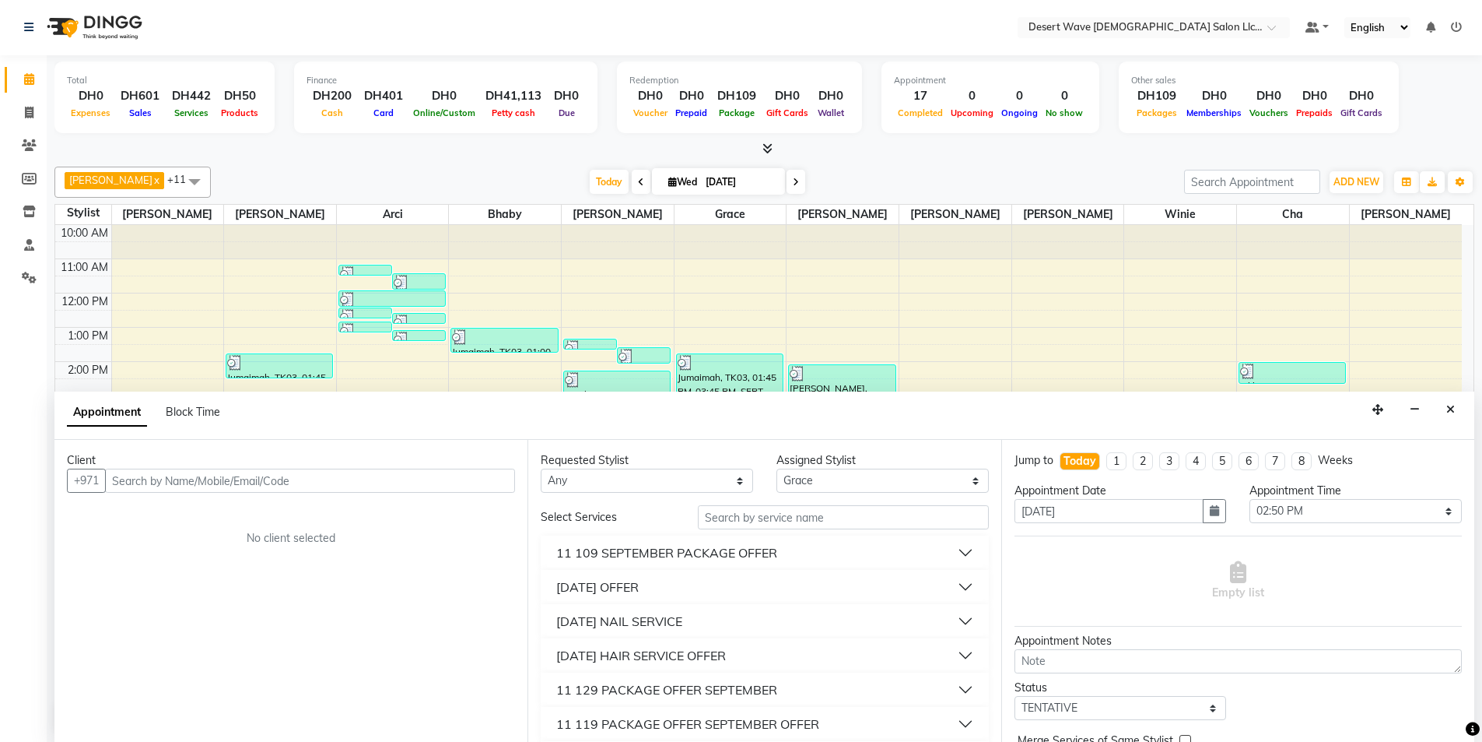
click at [608, 593] on div "11 SEPTEMBER OFFER" at bounding box center [597, 586] width 82 height 19
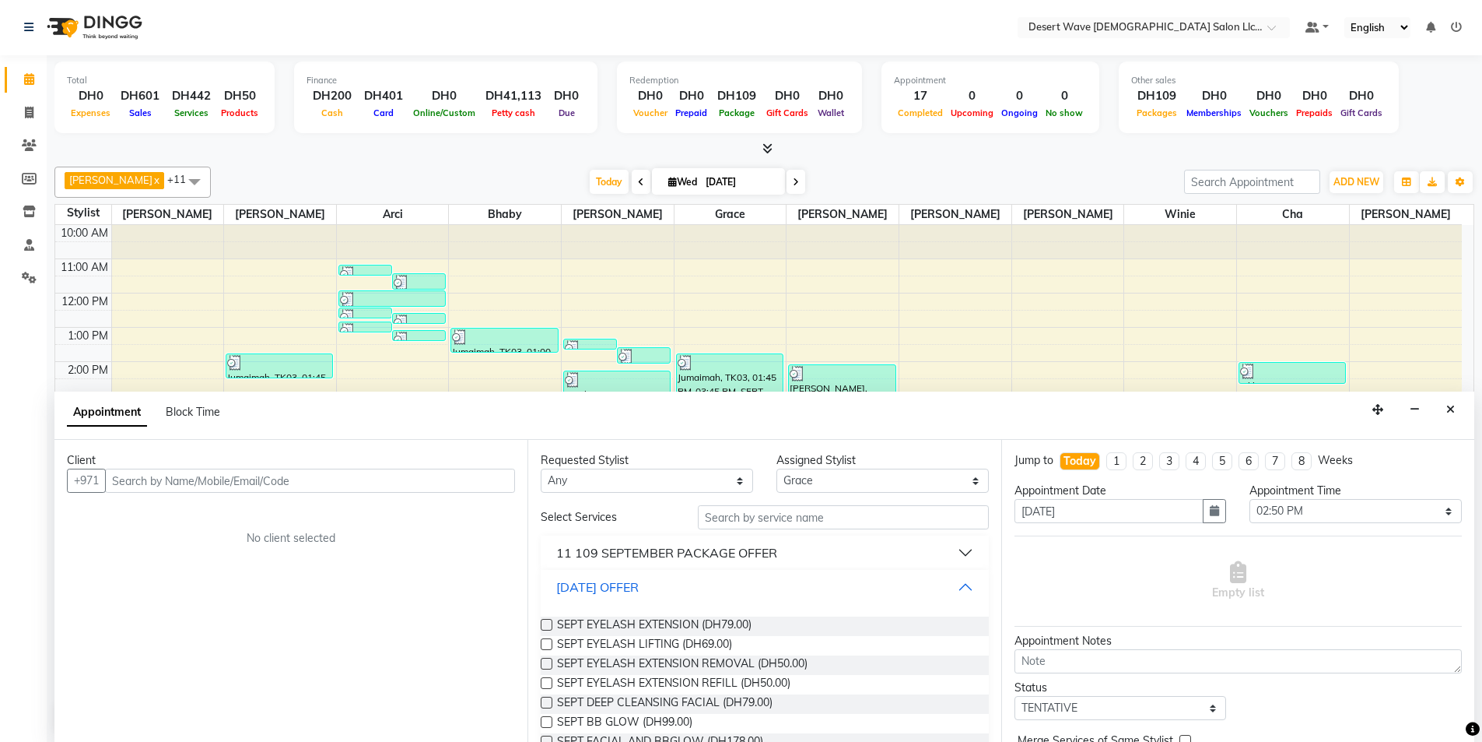
click at [608, 593] on div "11 SEPTEMBER OFFER" at bounding box center [597, 586] width 82 height 19
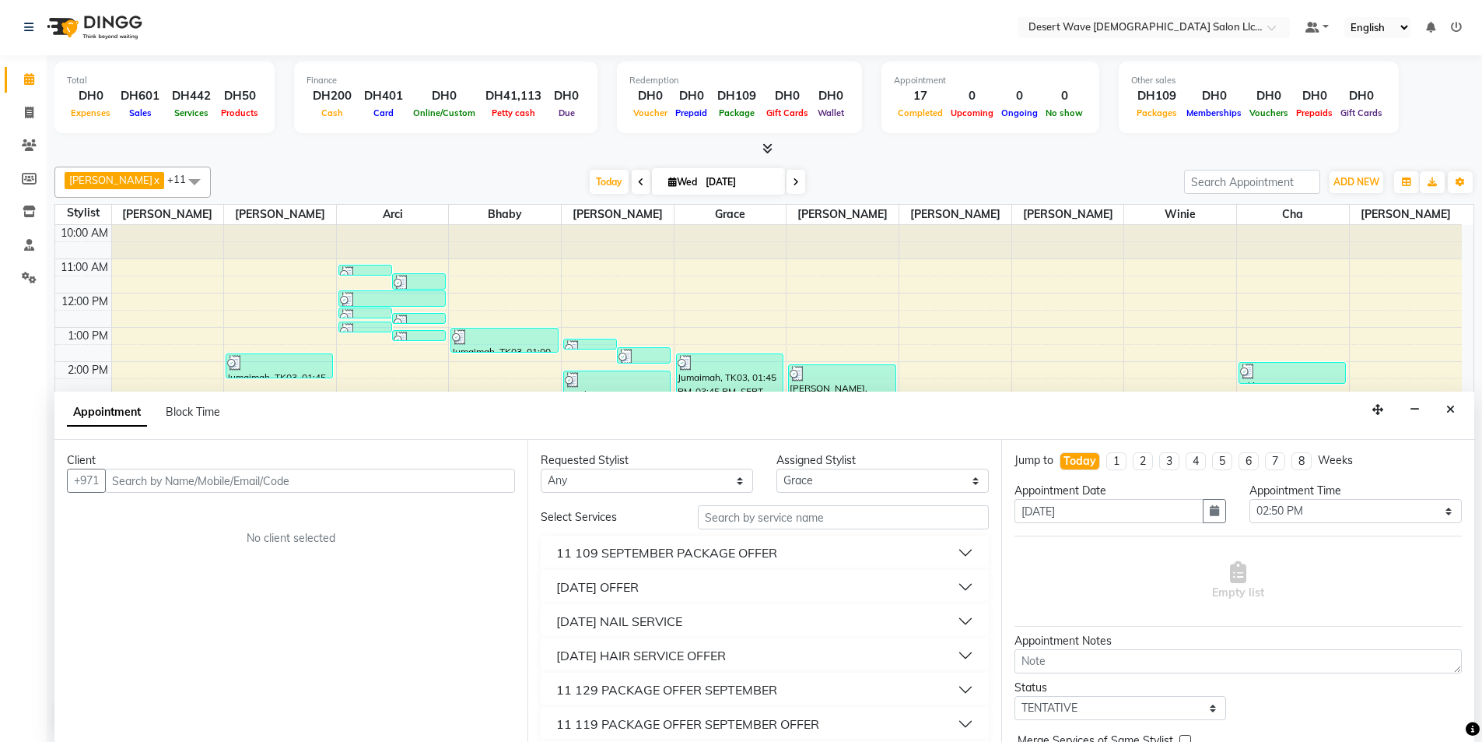
click at [644, 654] on div "11 SEPTEMBER HAIR SERVICE OFFER" at bounding box center [641, 655] width 170 height 19
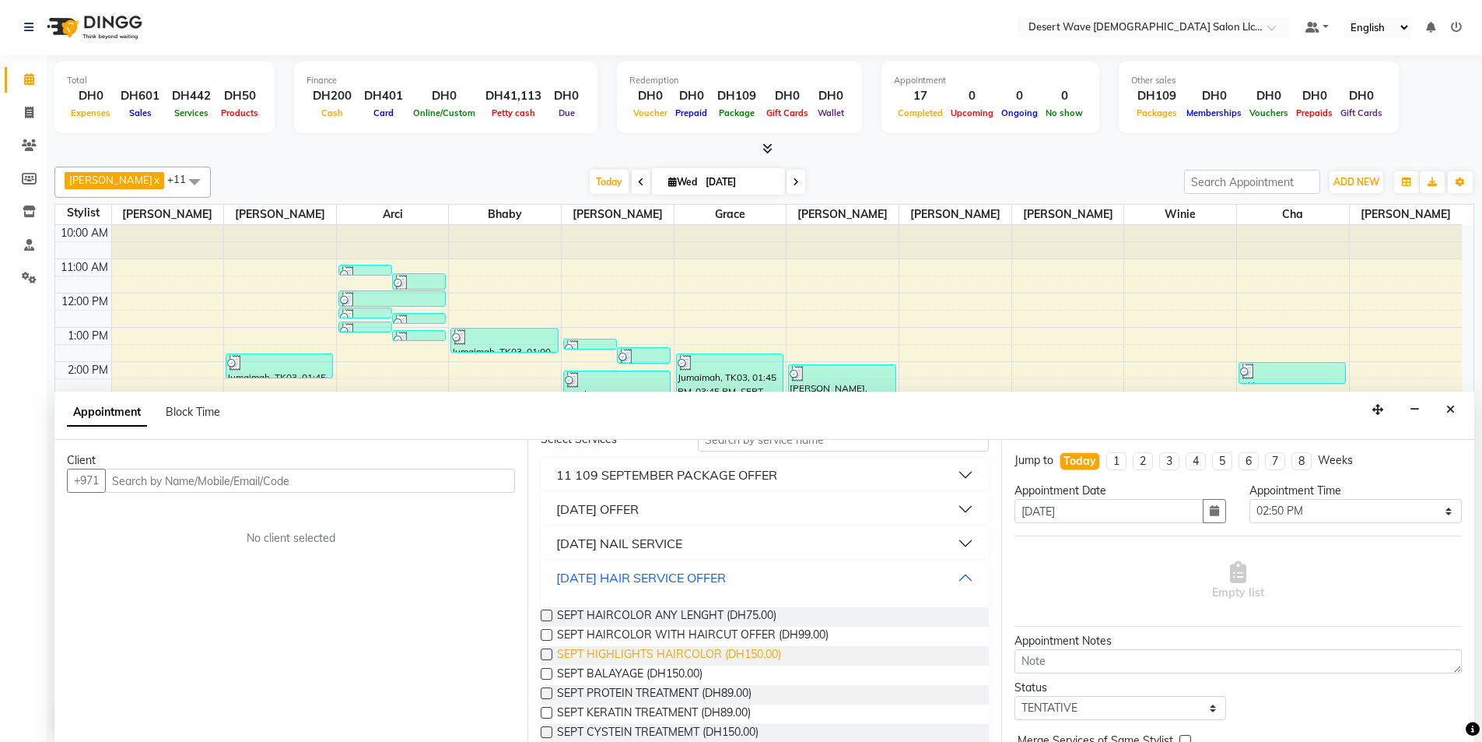
scroll to position [156, 0]
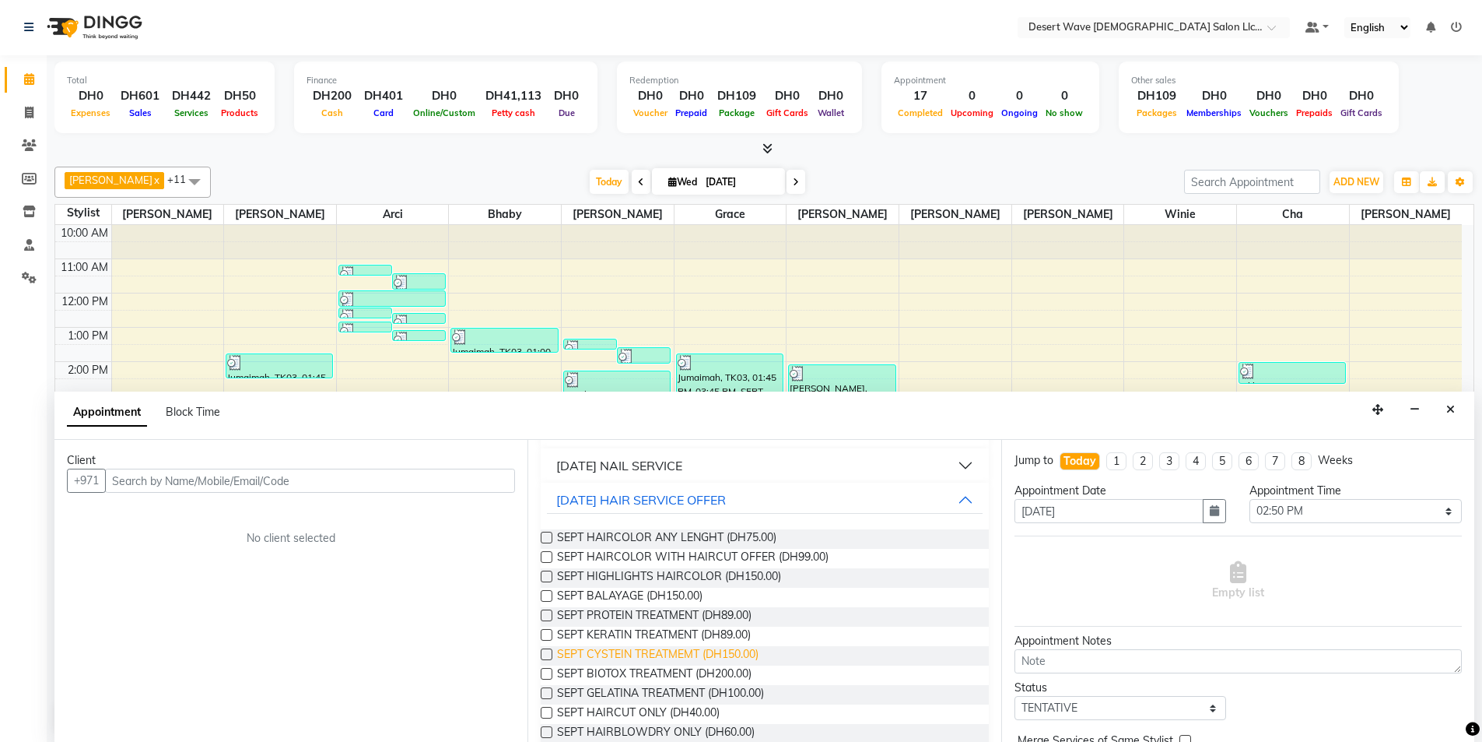
click at [623, 661] on span "SEPT CYSTEIN TREATMEMT (DH150.00)" at bounding box center [658, 655] width 202 height 19
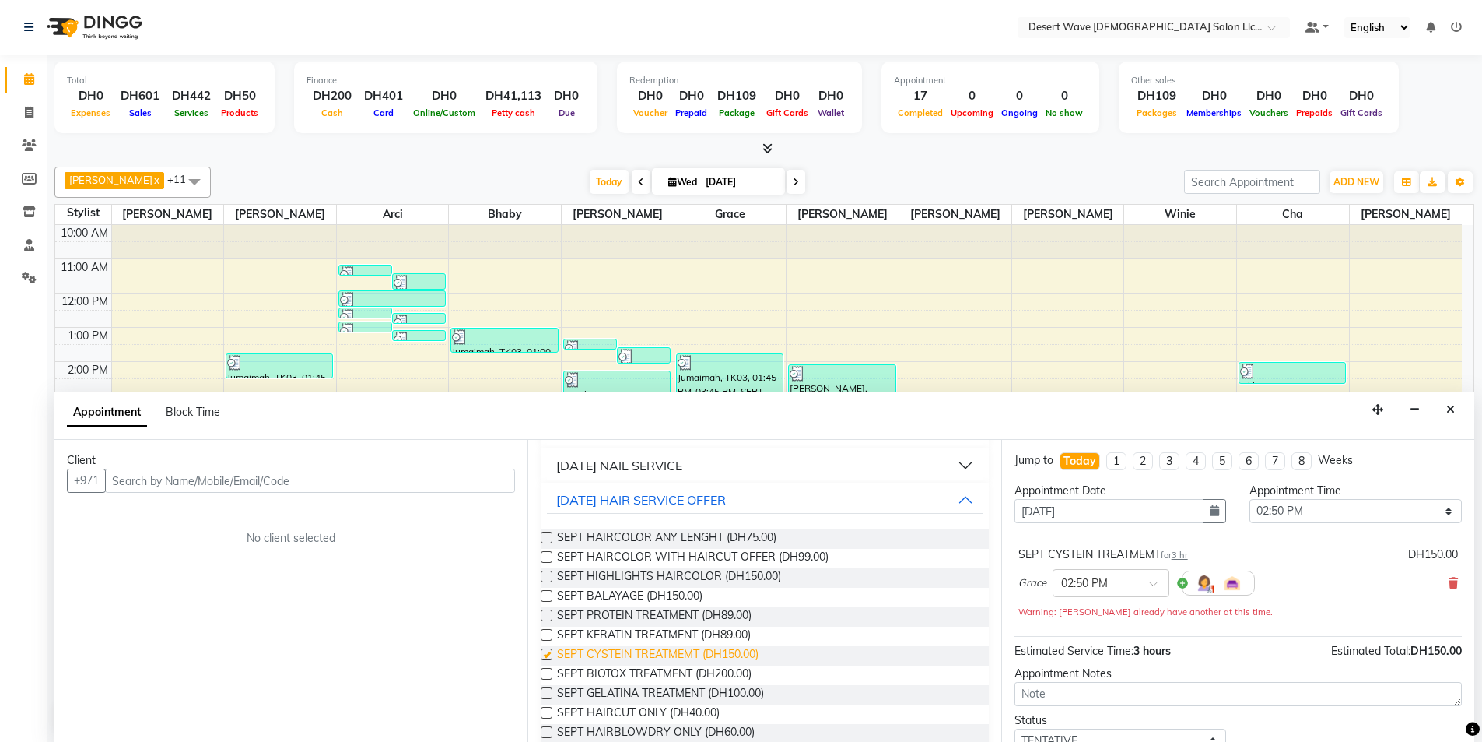
checkbox input "false"
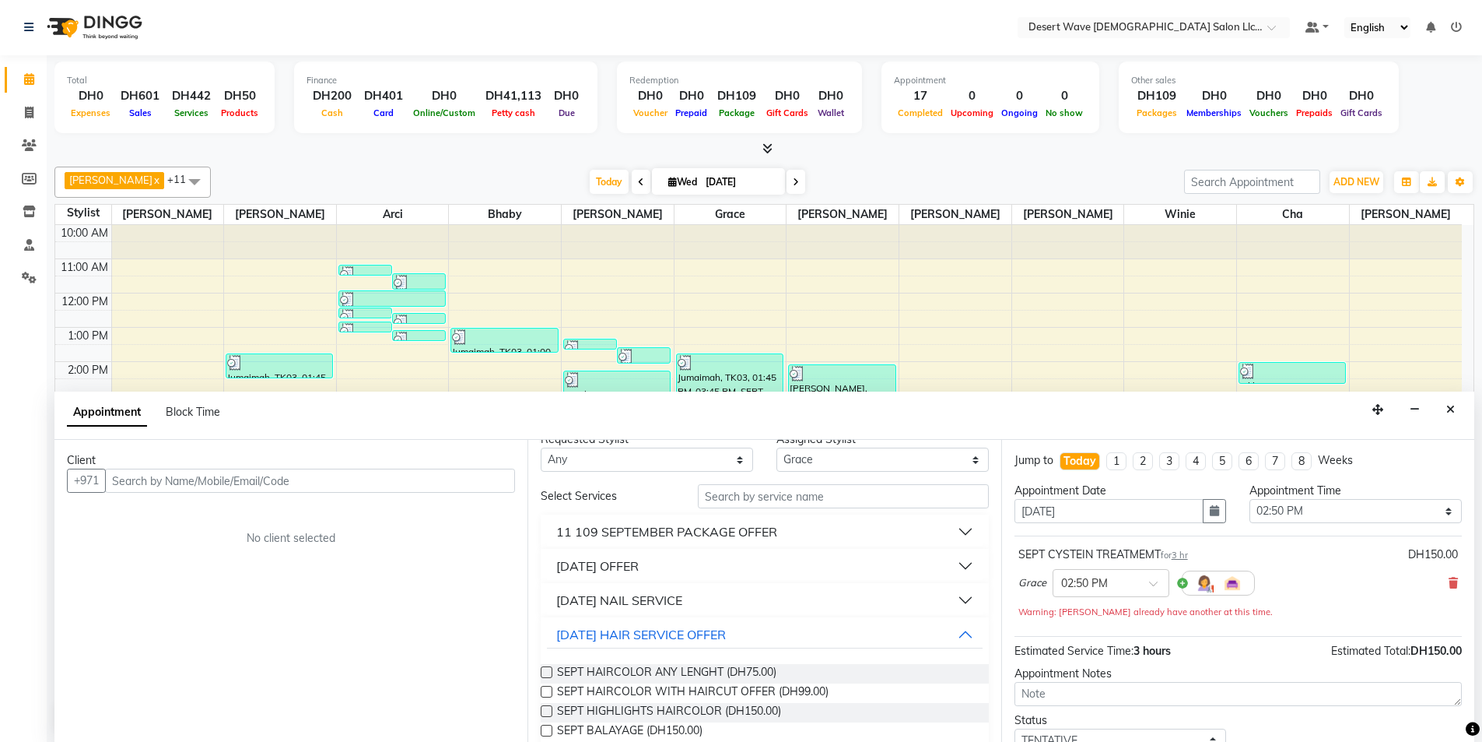
scroll to position [0, 0]
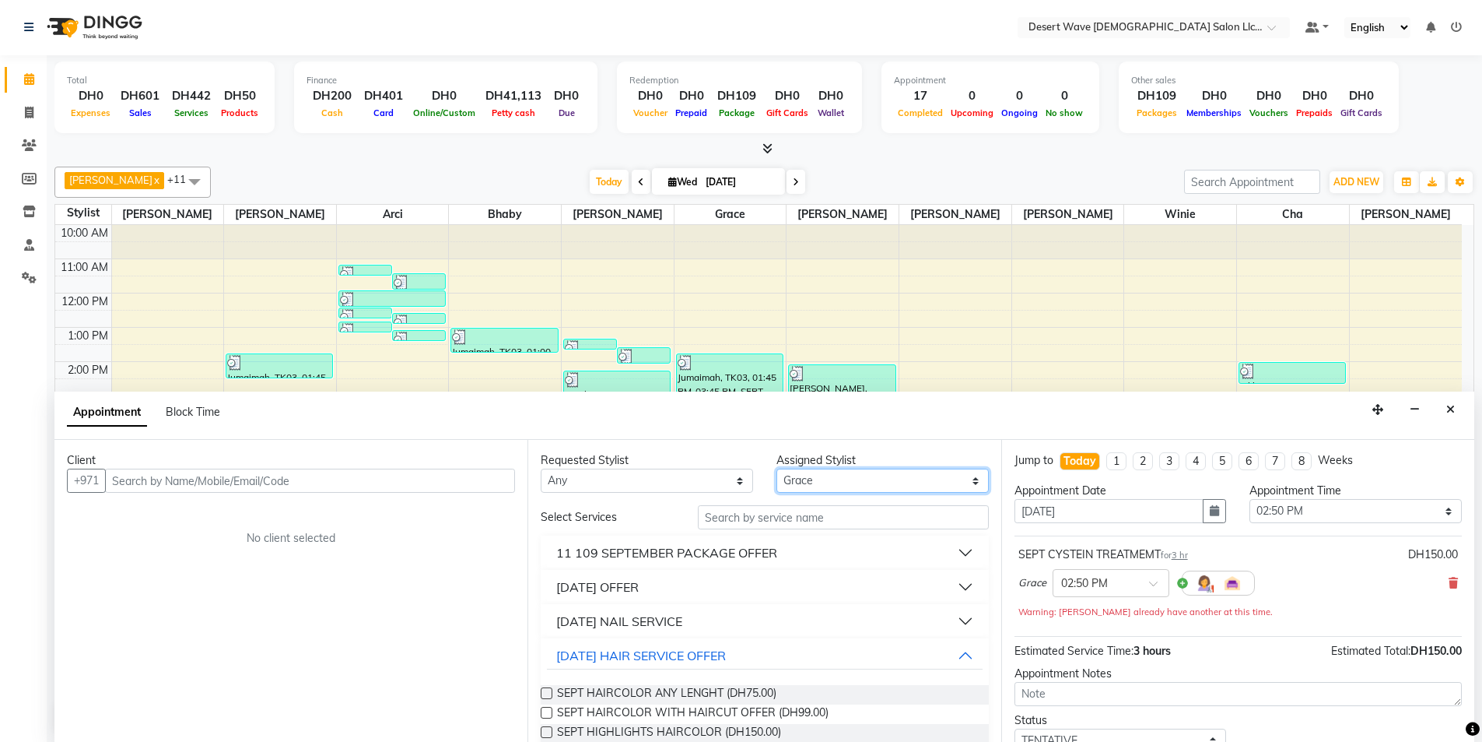
click at [819, 474] on select "Select Ambika Angie april Arci Bella Bhaby Cecil Cha Cheryl Elena Grace Jacky J…" at bounding box center [883, 480] width 212 height 24
select select "76699"
click at [777, 468] on select "Select Ambika Angie april Arci Bella Bhaby Cecil Cha Cheryl Elena Grace Jacky J…" at bounding box center [883, 480] width 212 height 24
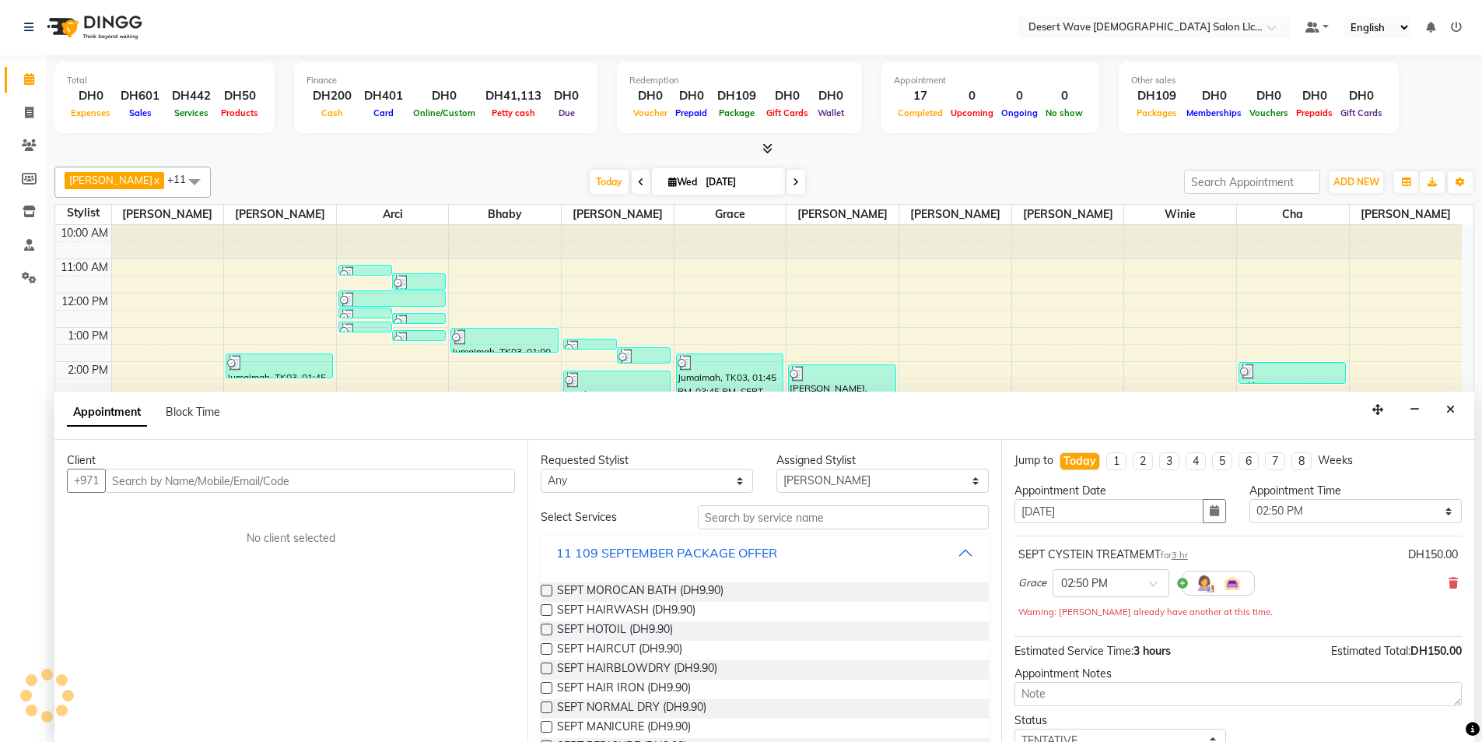
click at [608, 552] on div "11 109 SEPTEMBER PACKAGE OFFER" at bounding box center [666, 552] width 221 height 19
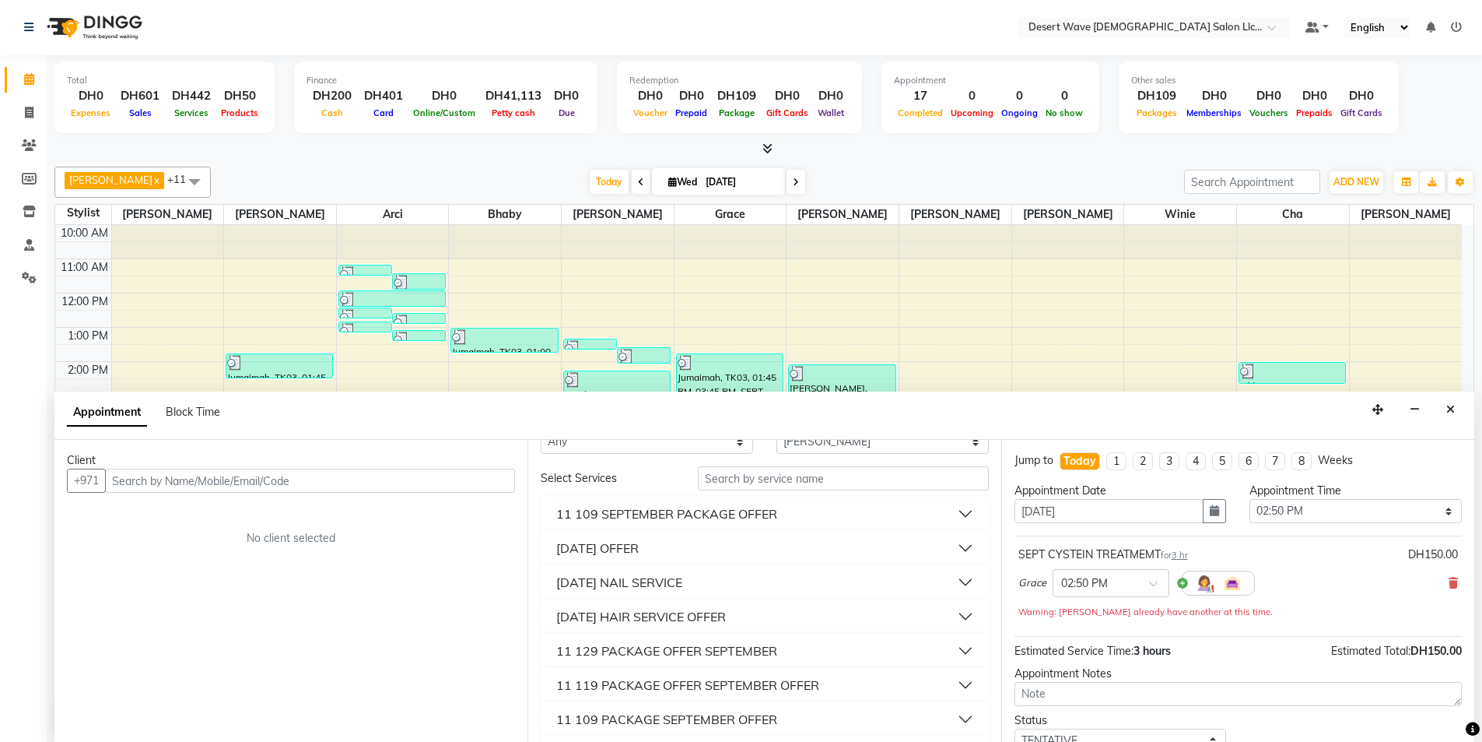
scroll to position [78, 0]
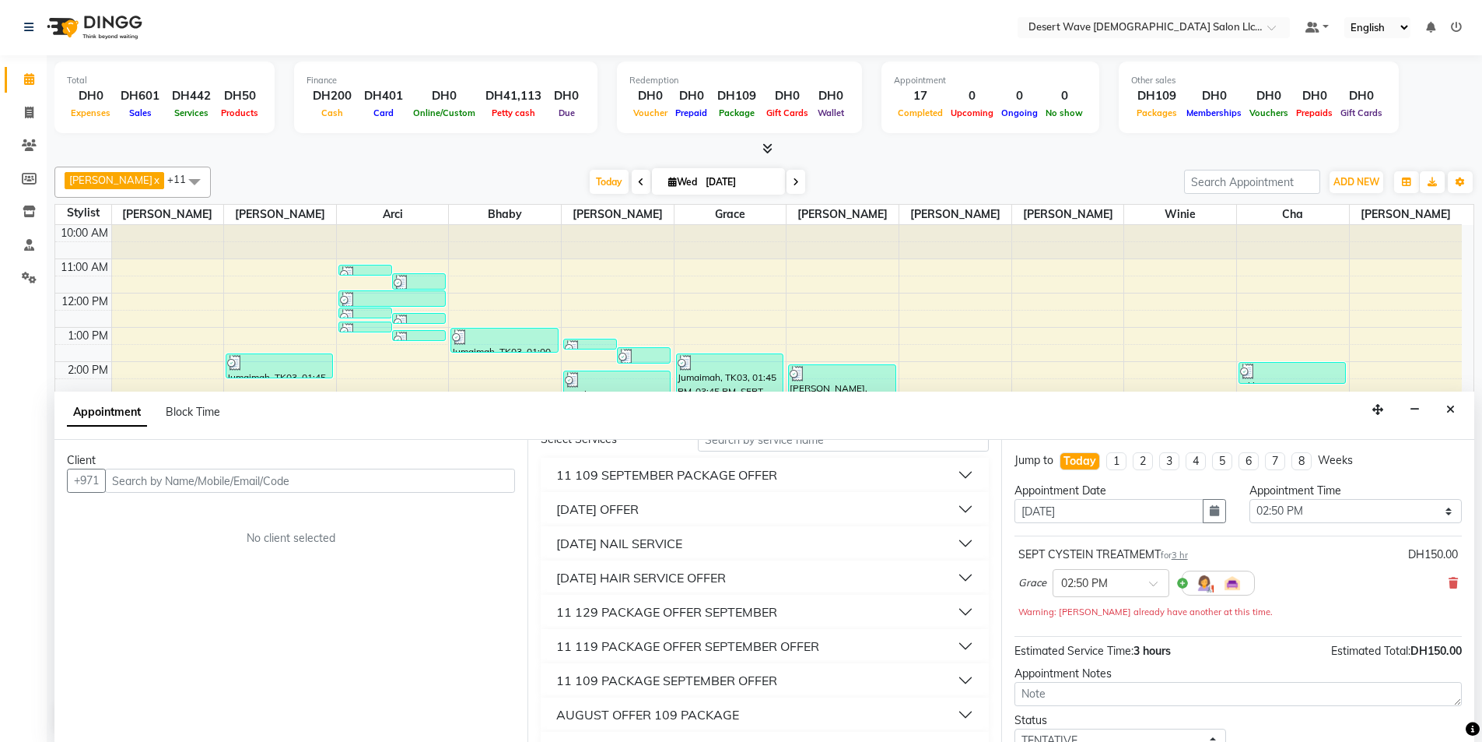
click at [658, 547] on div "11 SEPTEMBER NAIL SERVICE" at bounding box center [619, 543] width 126 height 19
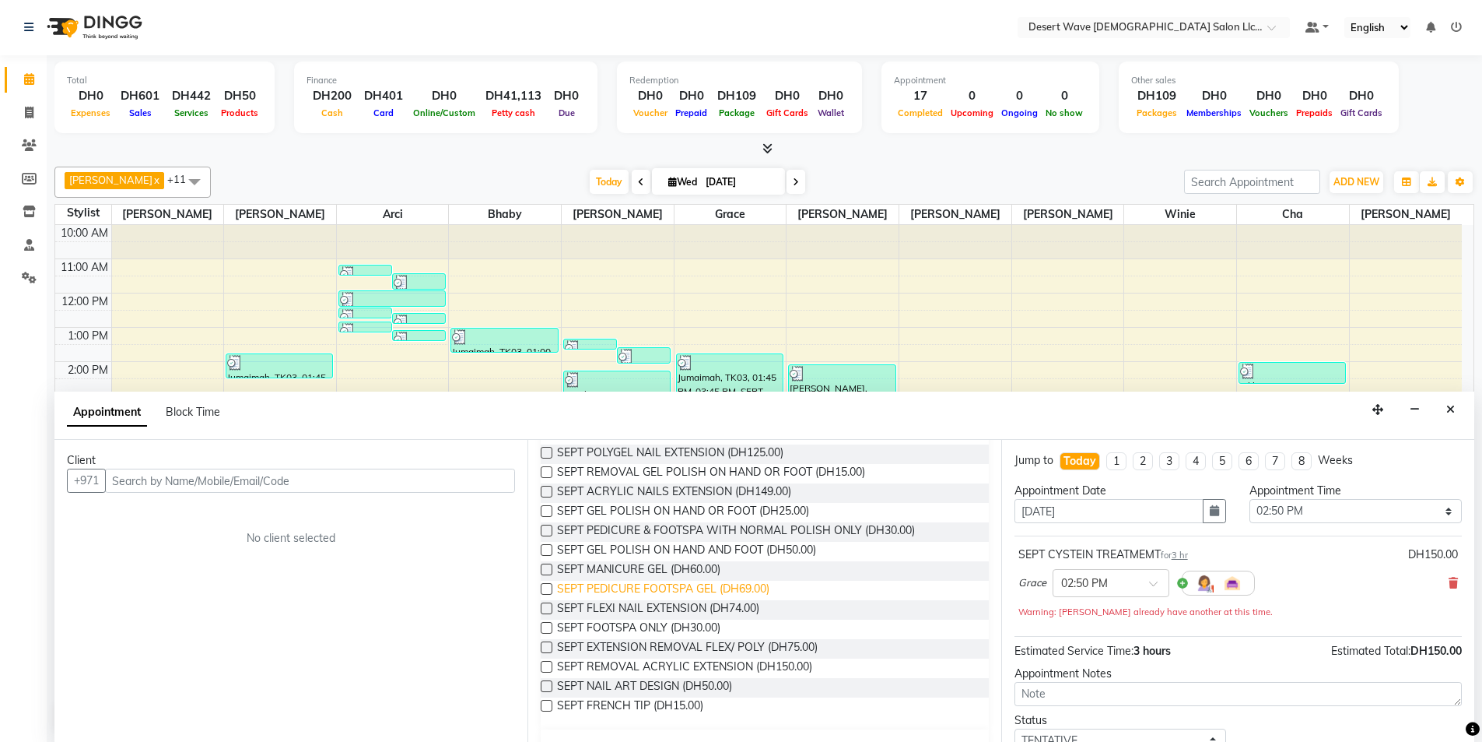
scroll to position [311, 0]
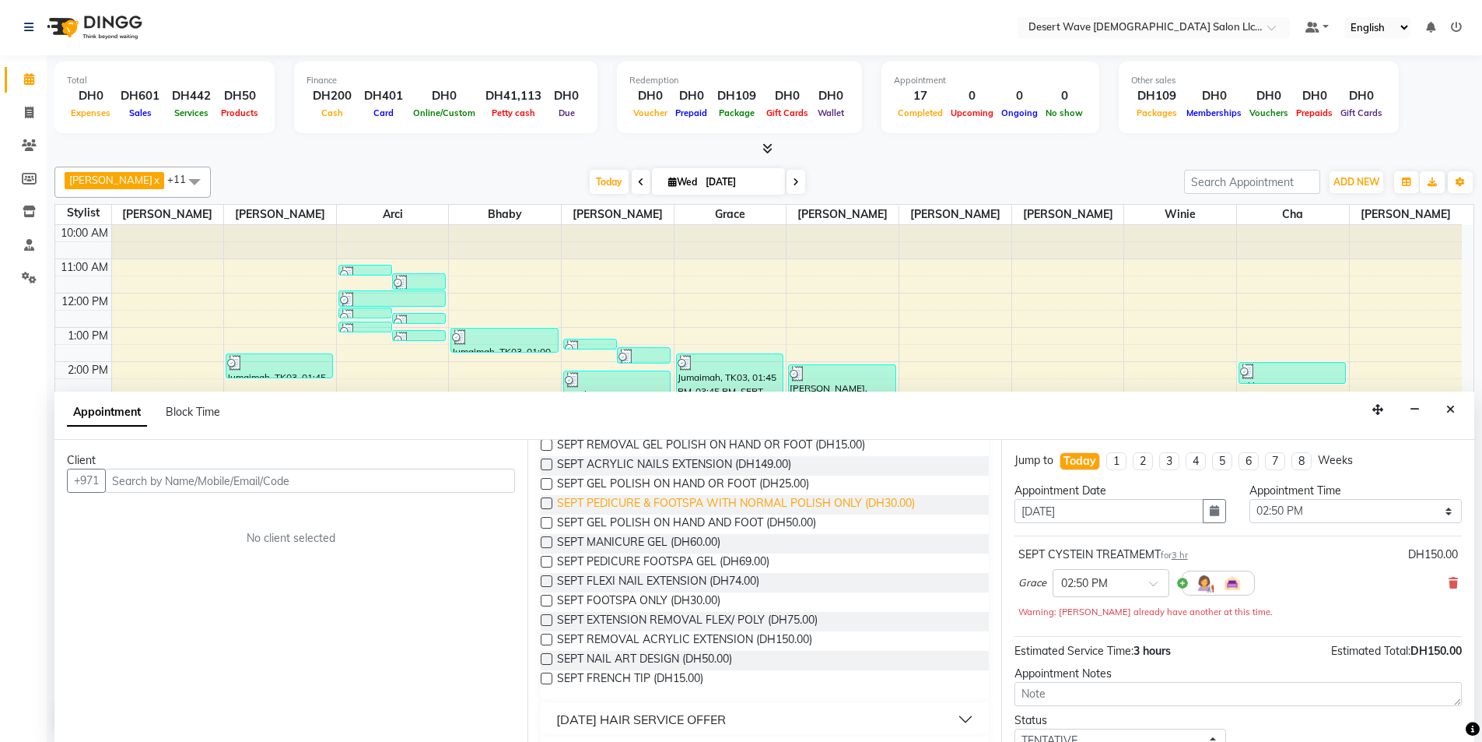
click at [653, 508] on span "SEPT PEDICURE & FOOTSPA WITH NORMAL POLISH ONLY (DH30.00)" at bounding box center [736, 504] width 358 height 19
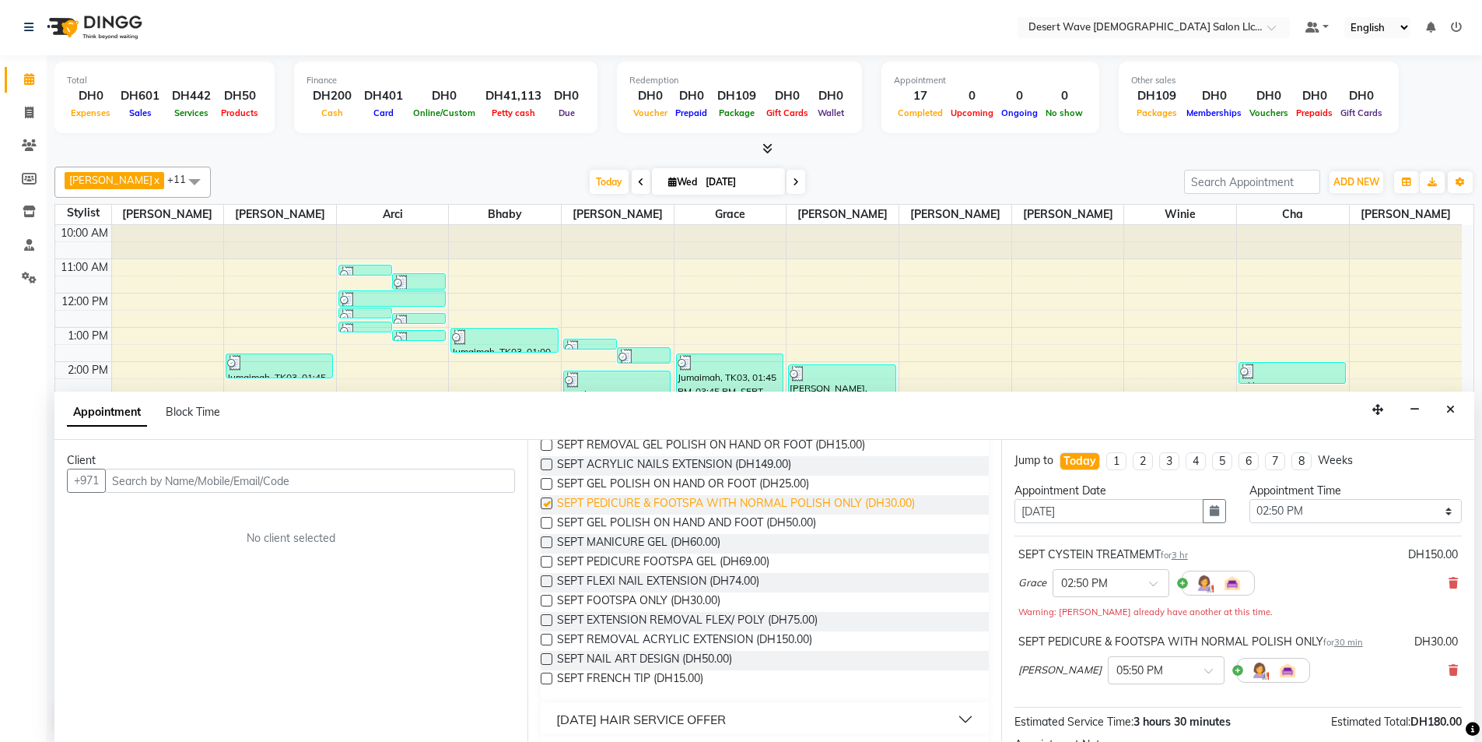
checkbox input "false"
click at [1449, 670] on icon at bounding box center [1453, 670] width 9 height 11
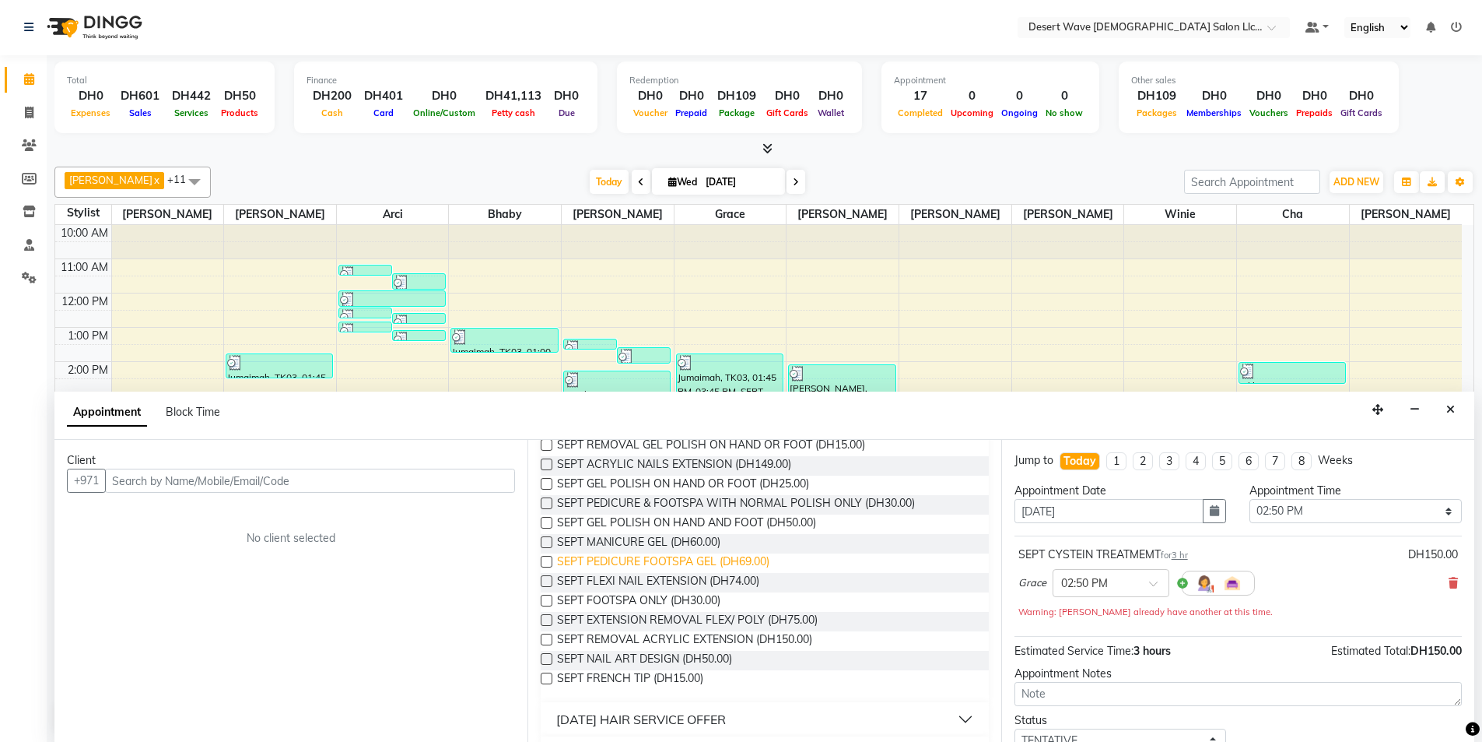
click at [640, 559] on span "SEPT PEDICURE FOOTSPA GEL (DH69.00)" at bounding box center [663, 562] width 212 height 19
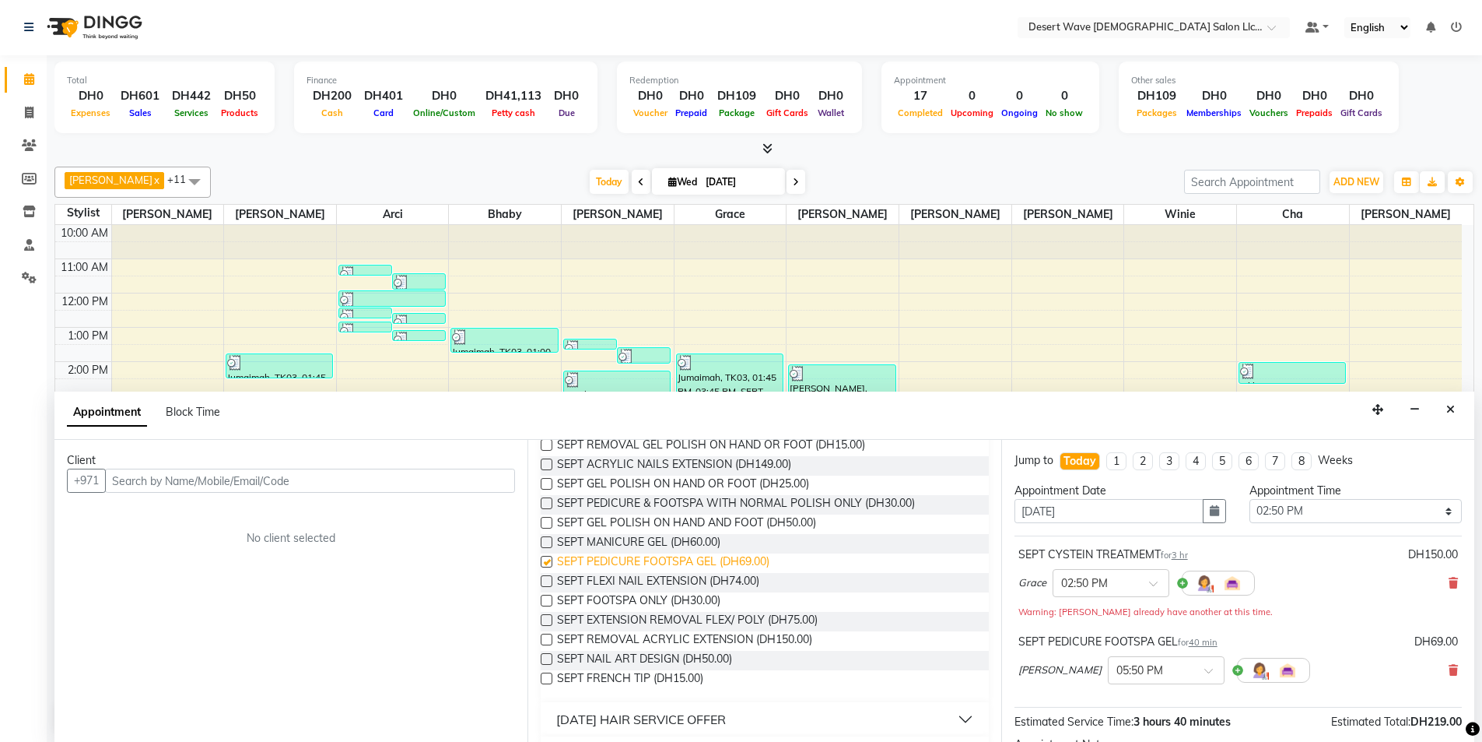
checkbox input "false"
click at [1205, 669] on span at bounding box center [1214, 675] width 19 height 16
click at [1109, 703] on div "02:55 PM" at bounding box center [1166, 702] width 115 height 29
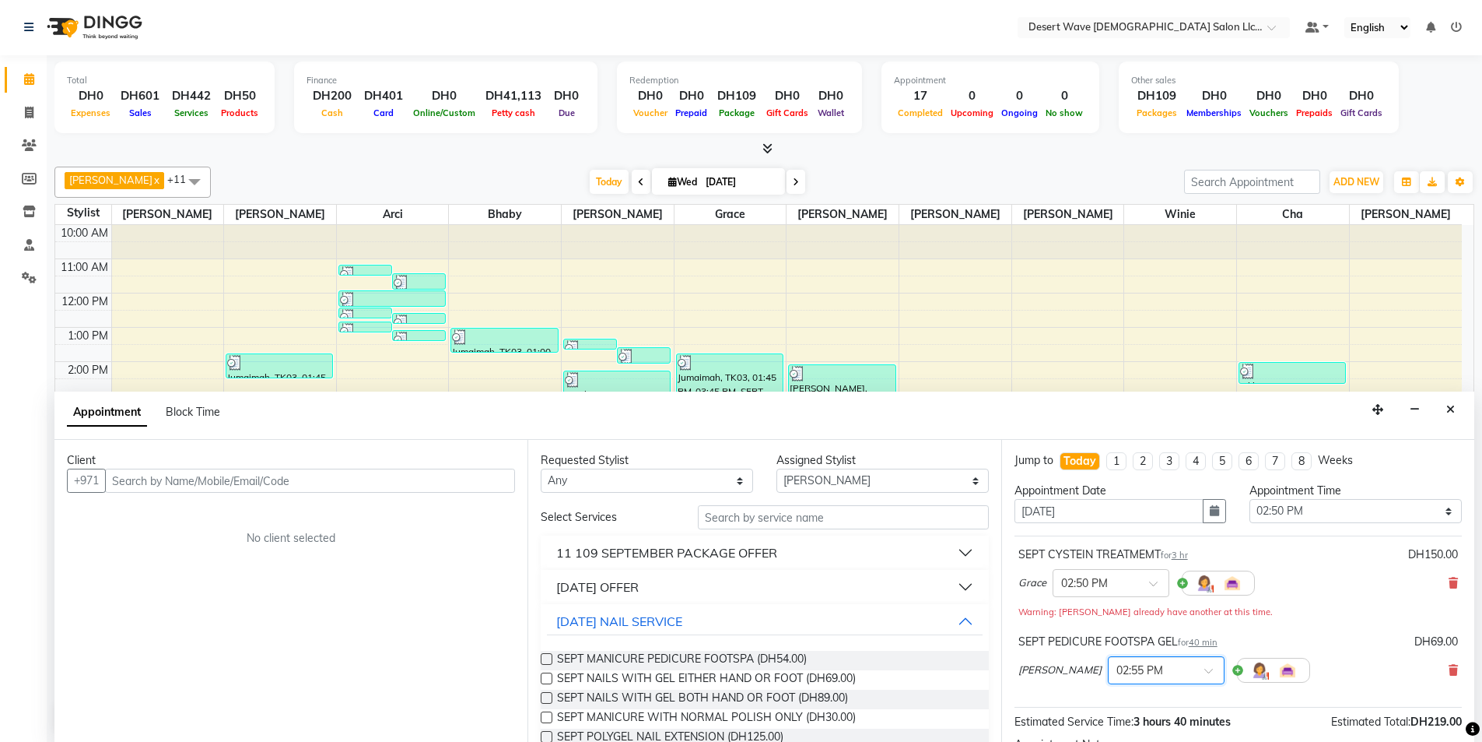
scroll to position [0, 0]
click at [823, 486] on select "Select Ambika Angie april Arci Bella Bhaby Cecil Cha Cheryl Elena Grace Jacky J…" at bounding box center [883, 481] width 212 height 24
select select "63284"
click at [777, 469] on select "Select Ambika Angie april Arci Bella Bhaby Cecil Cha Cheryl Elena Grace Jacky J…" at bounding box center [883, 481] width 212 height 24
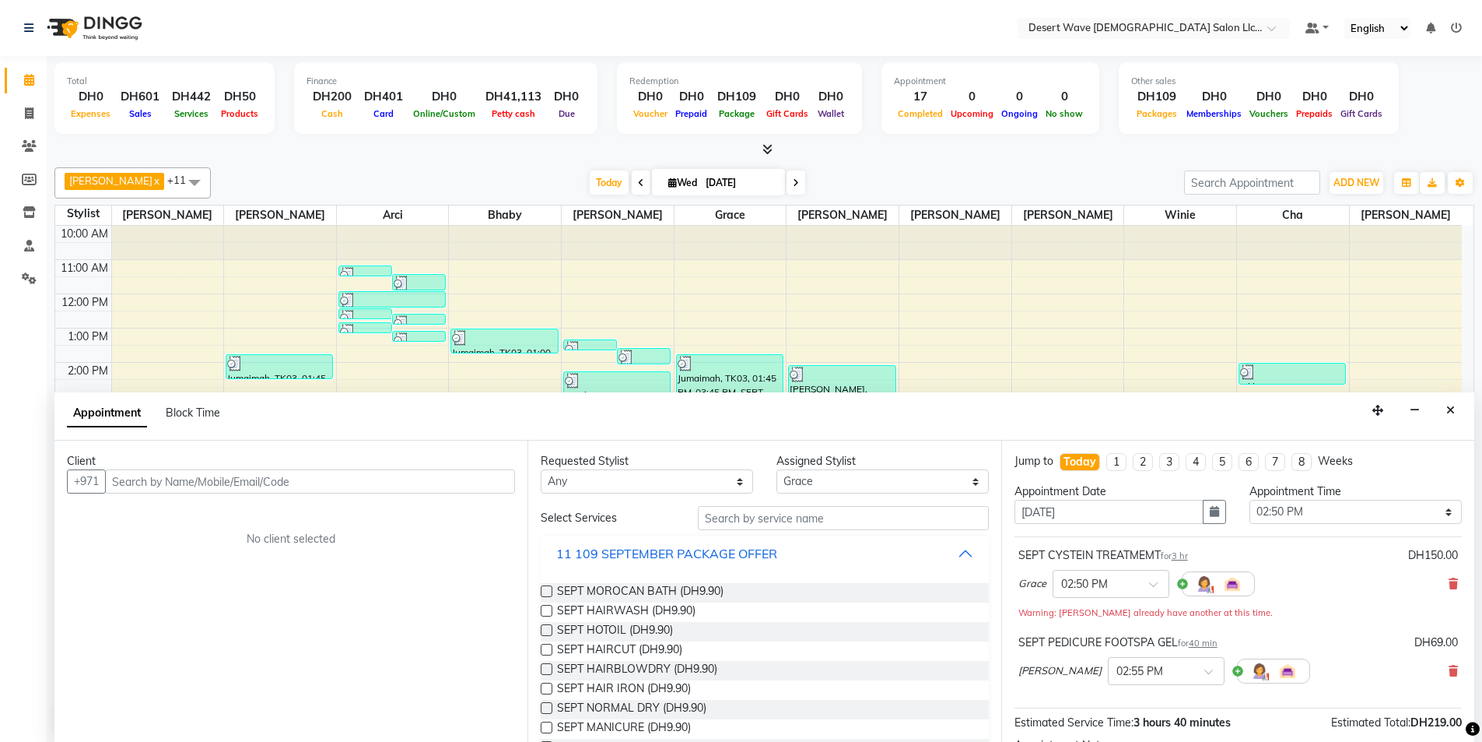
click at [615, 563] on button "11 109 SEPTEMBER PACKAGE OFFER" at bounding box center [764, 553] width 435 height 28
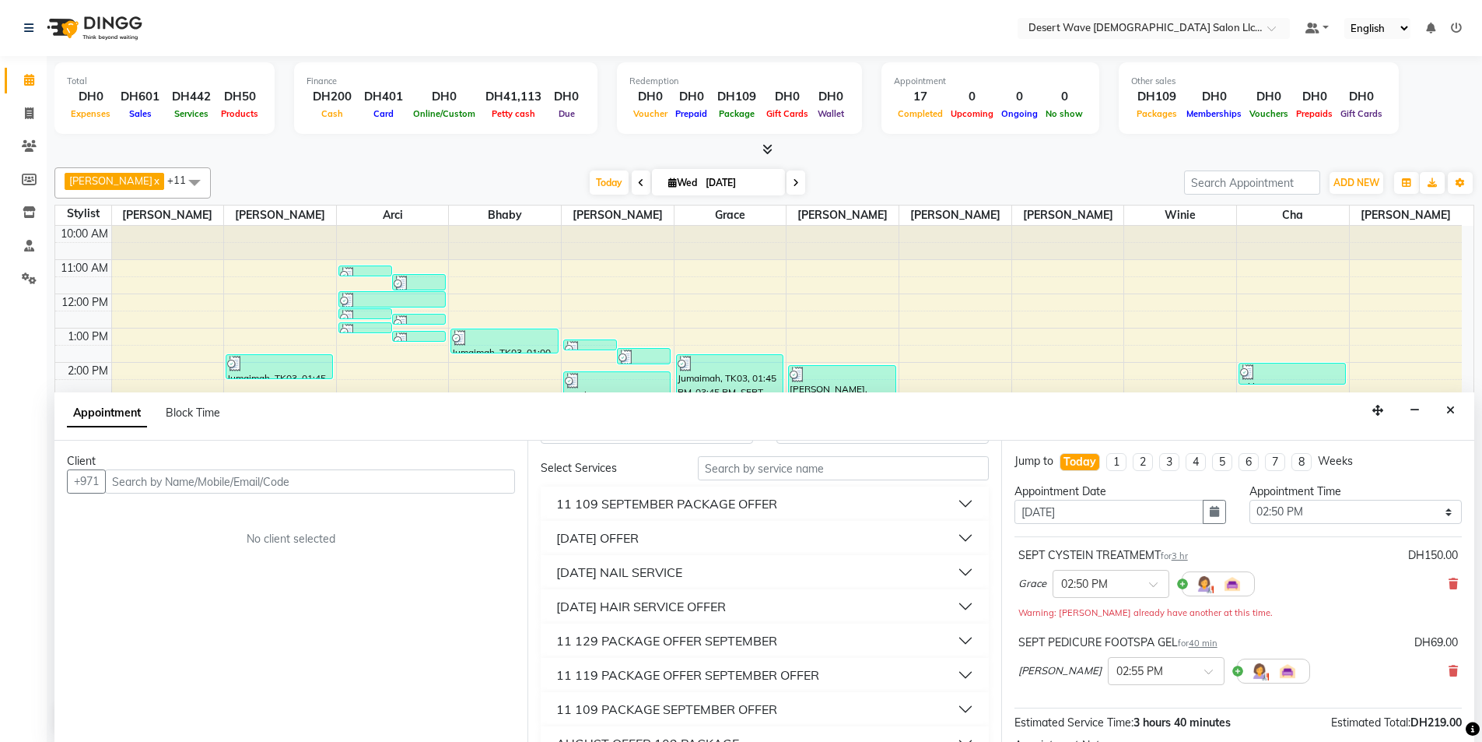
scroll to position [78, 0]
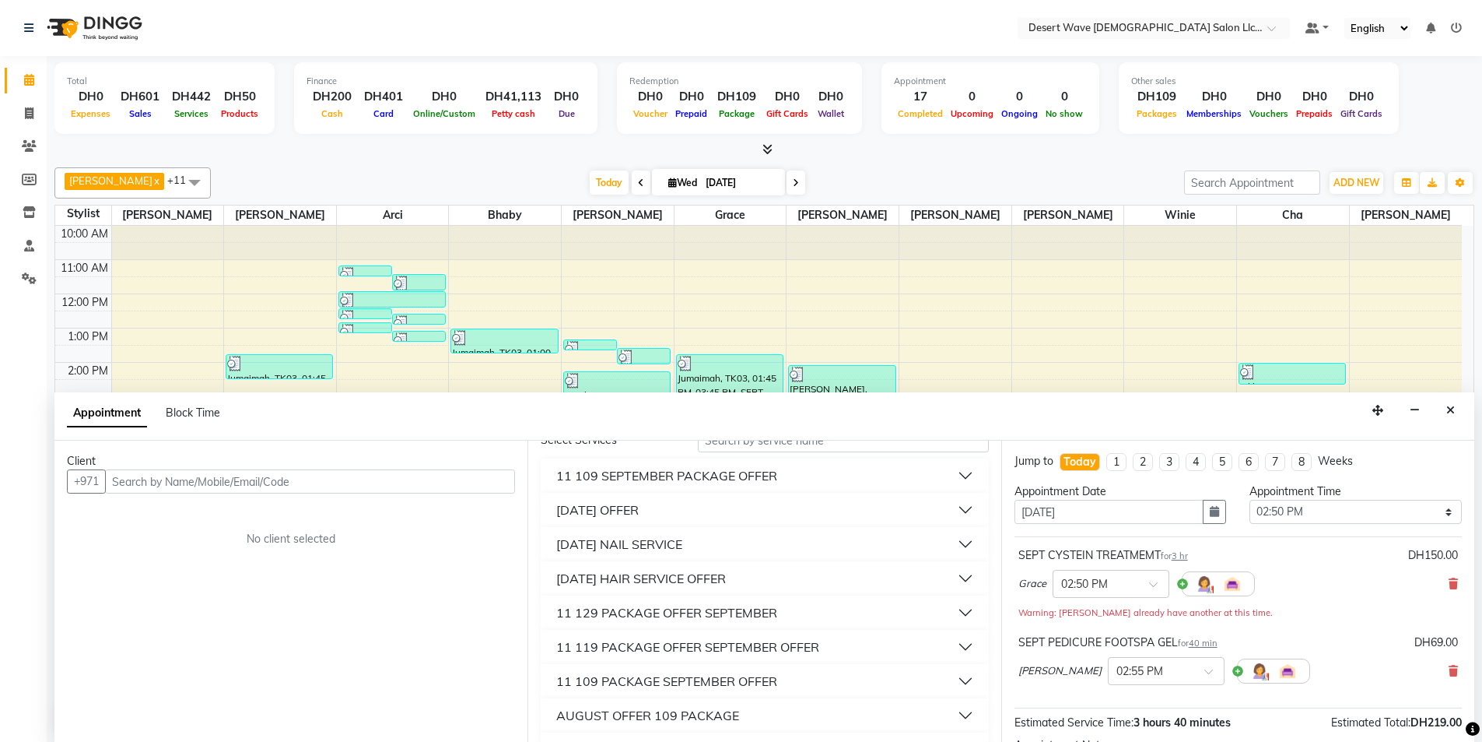
click at [632, 507] on div "11 SEPTEMBER OFFER" at bounding box center [597, 509] width 82 height 19
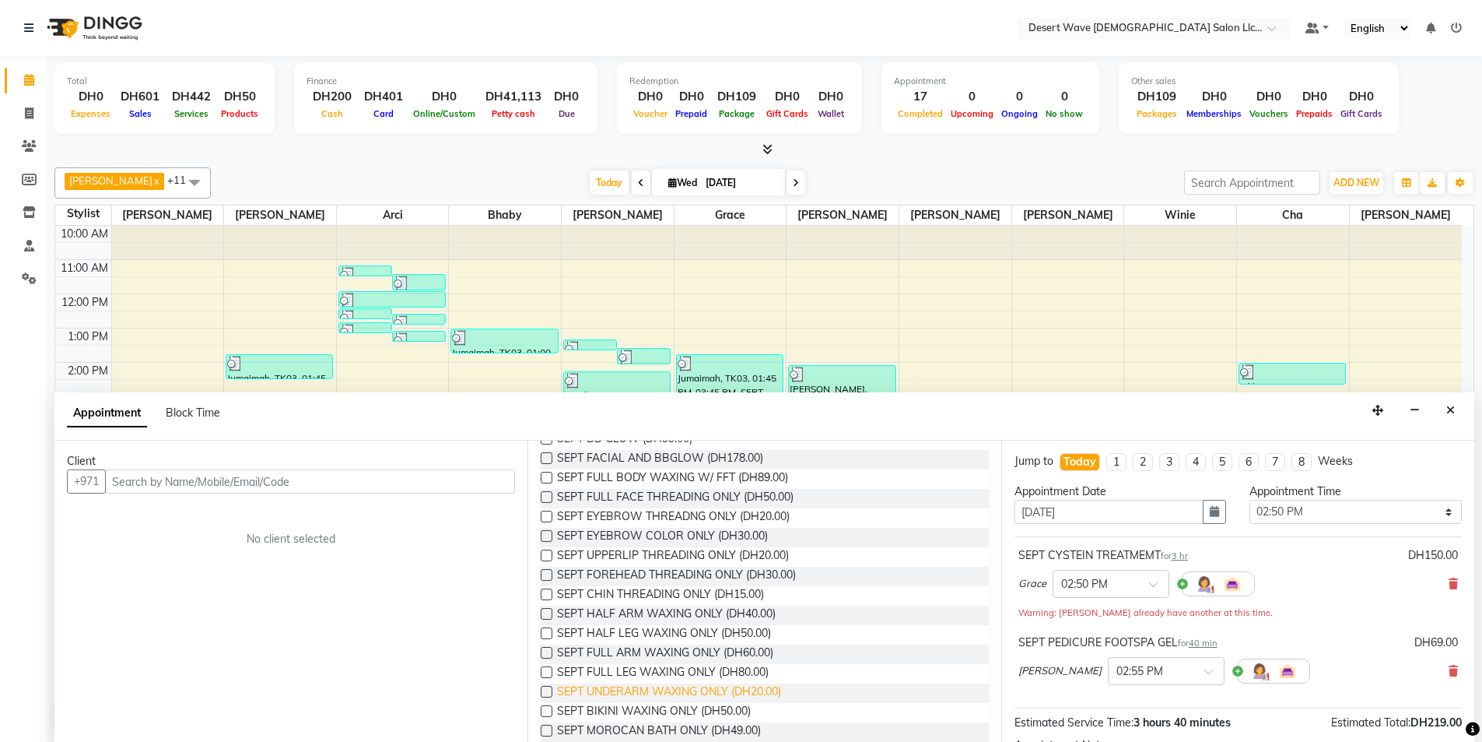
scroll to position [311, 0]
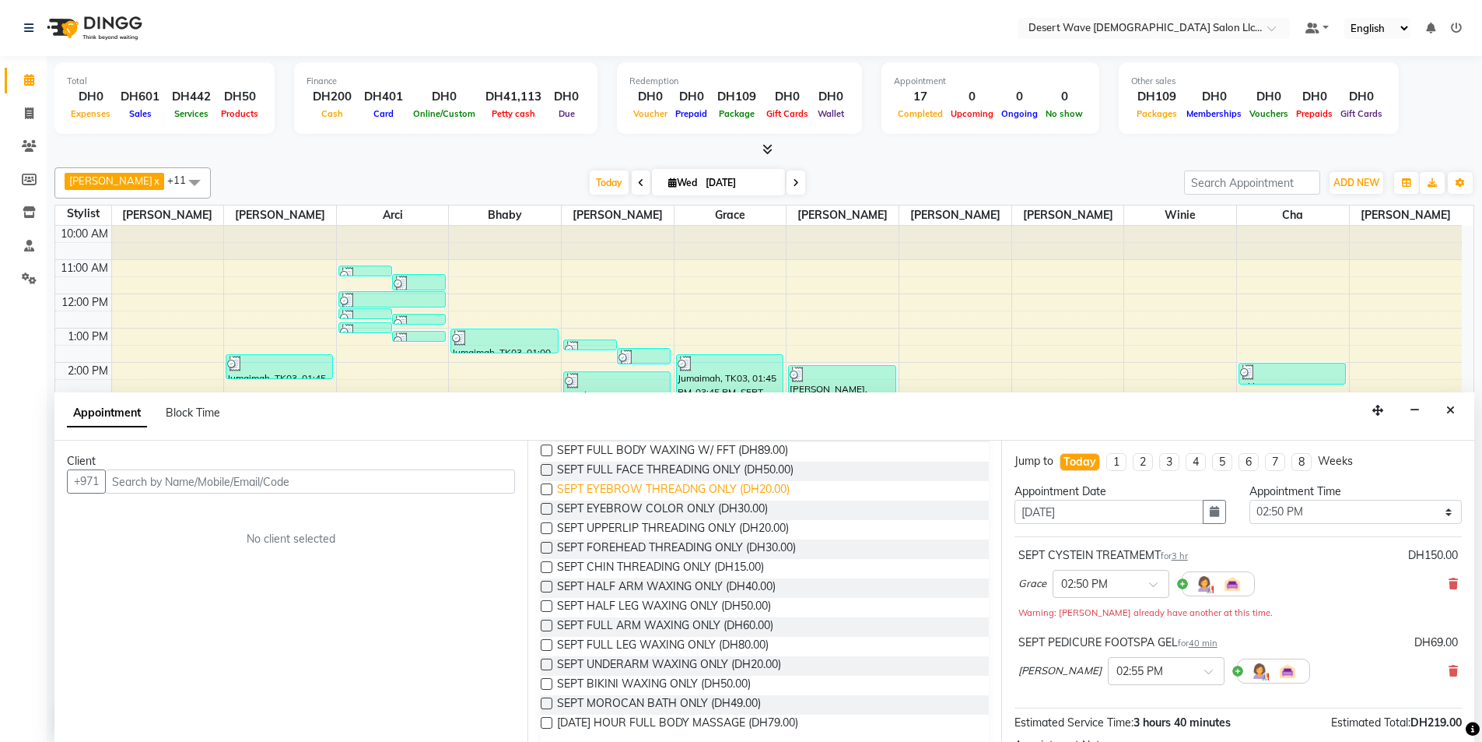
click at [682, 486] on span "SEPT EYEBROW THREADNG ONLY (DH20.00)" at bounding box center [673, 490] width 233 height 19
checkbox input "false"
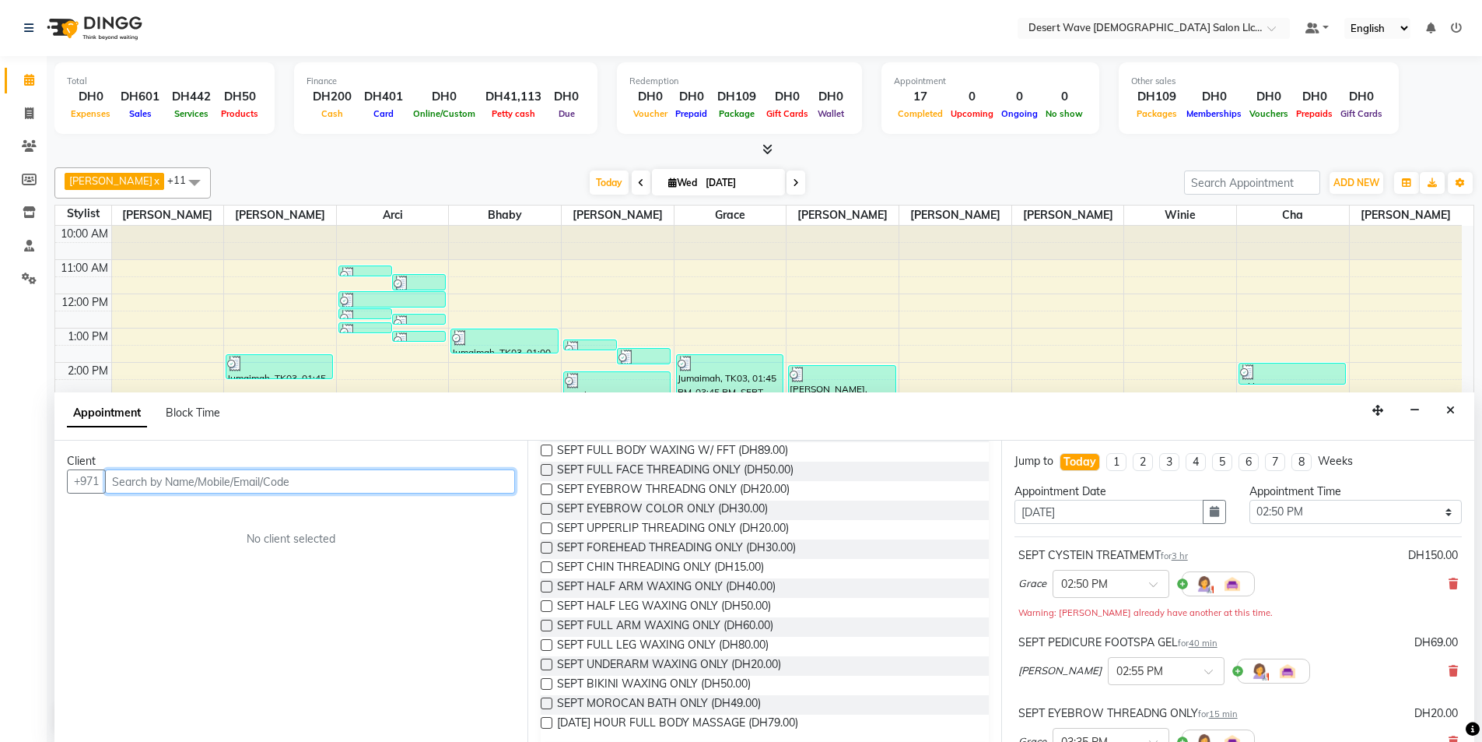
click at [361, 488] on input "text" at bounding box center [310, 481] width 410 height 24
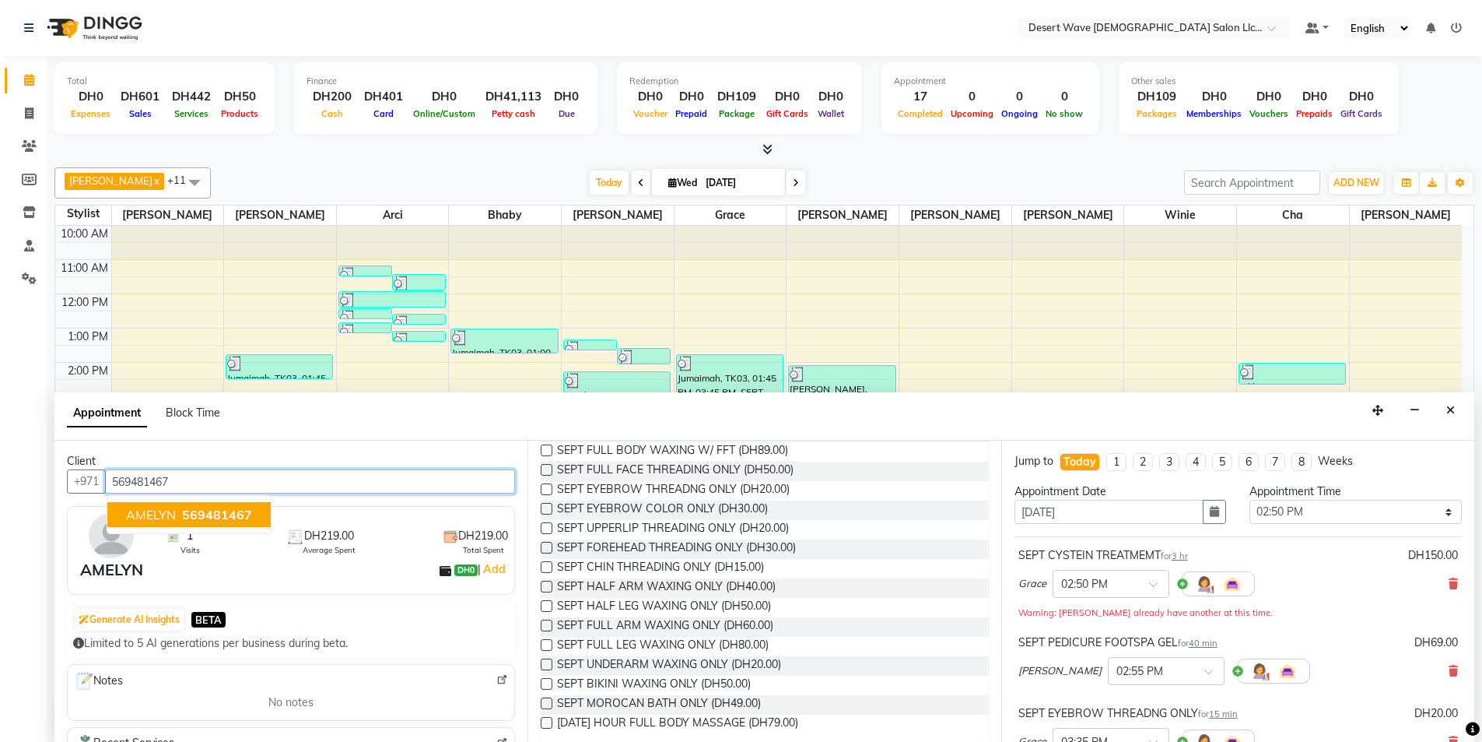
click at [197, 520] on span "569481467" at bounding box center [217, 515] width 70 height 16
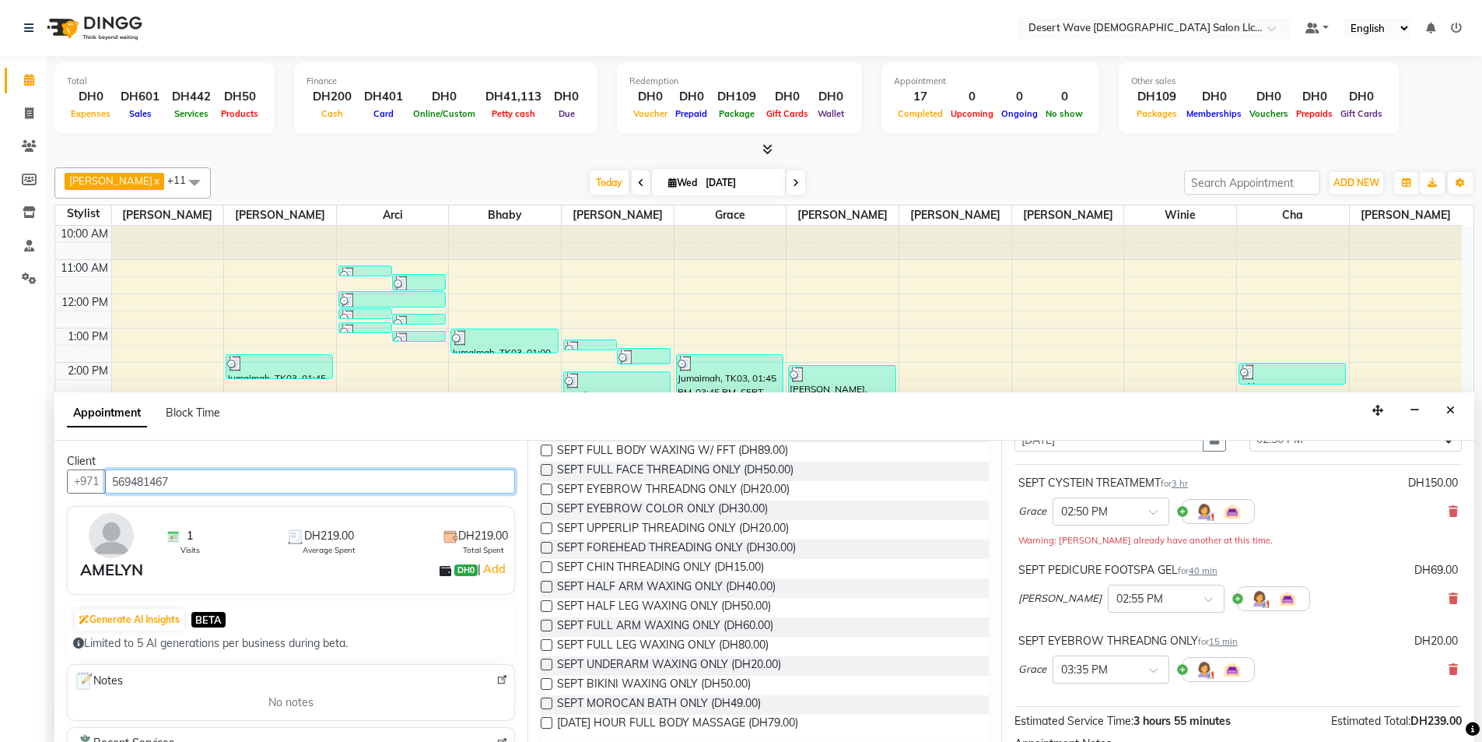
scroll to position [251, 0]
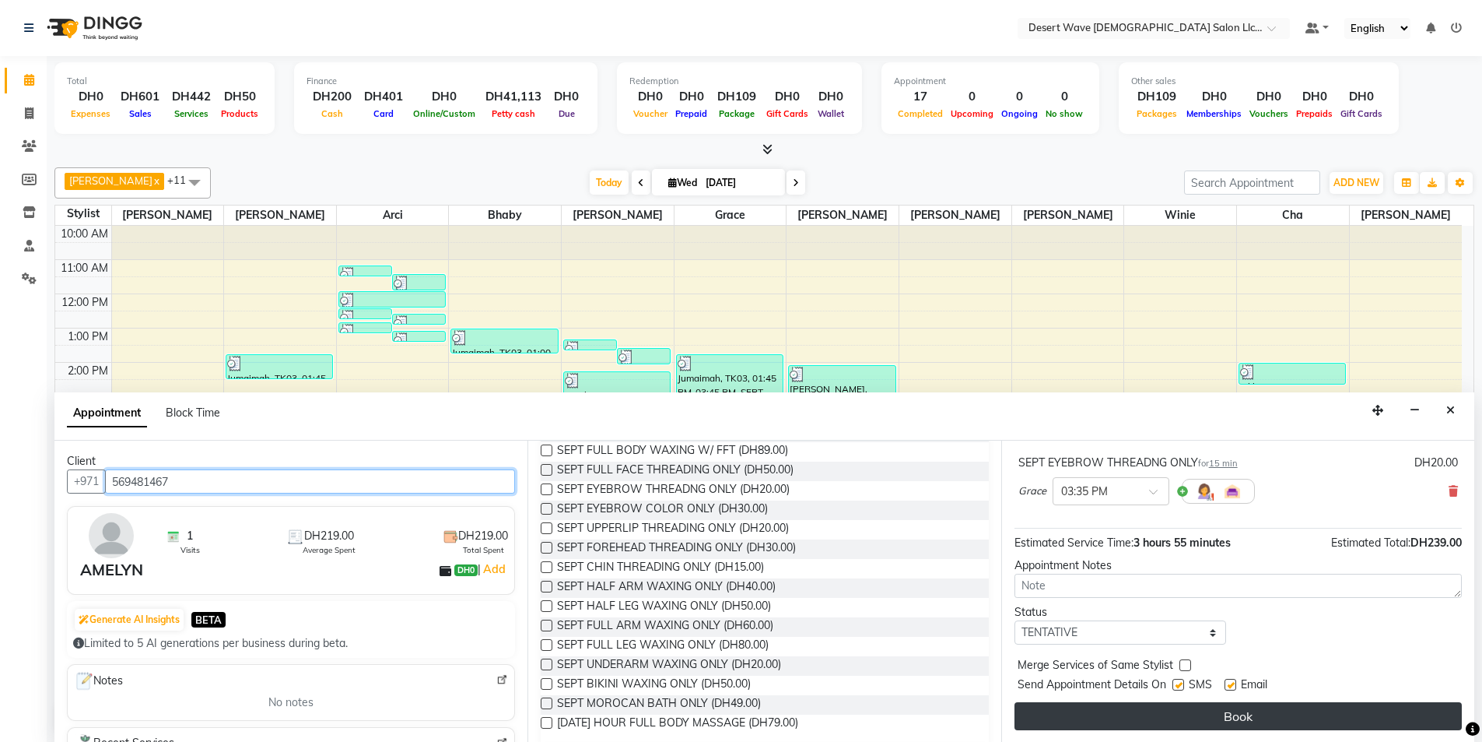
type input "569481467"
click at [1236, 721] on button "Book" at bounding box center [1238, 716] width 447 height 28
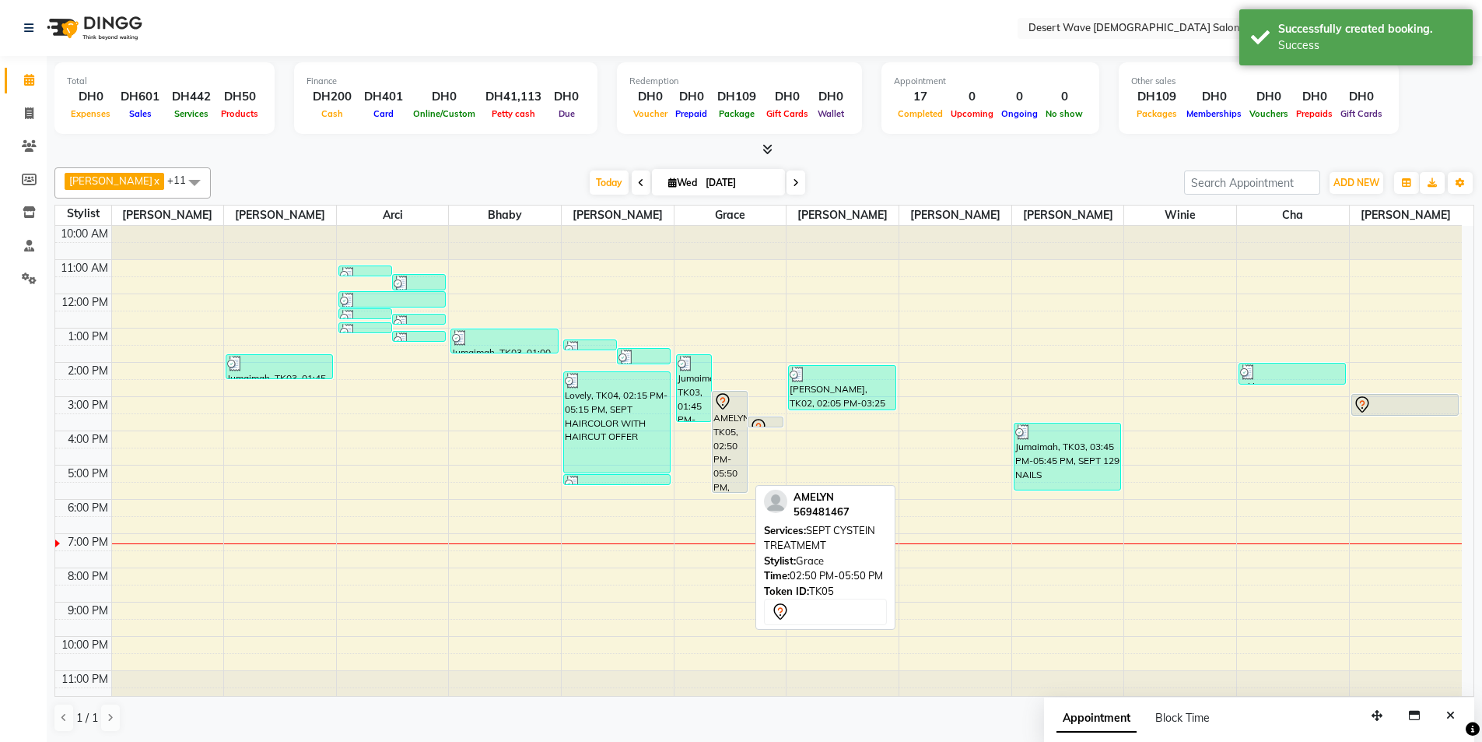
click at [745, 479] on div "AMELYN, TK05, 02:50 PM-05:50 PM, SEPT CYSTEIN TREATMEMT" at bounding box center [730, 441] width 34 height 100
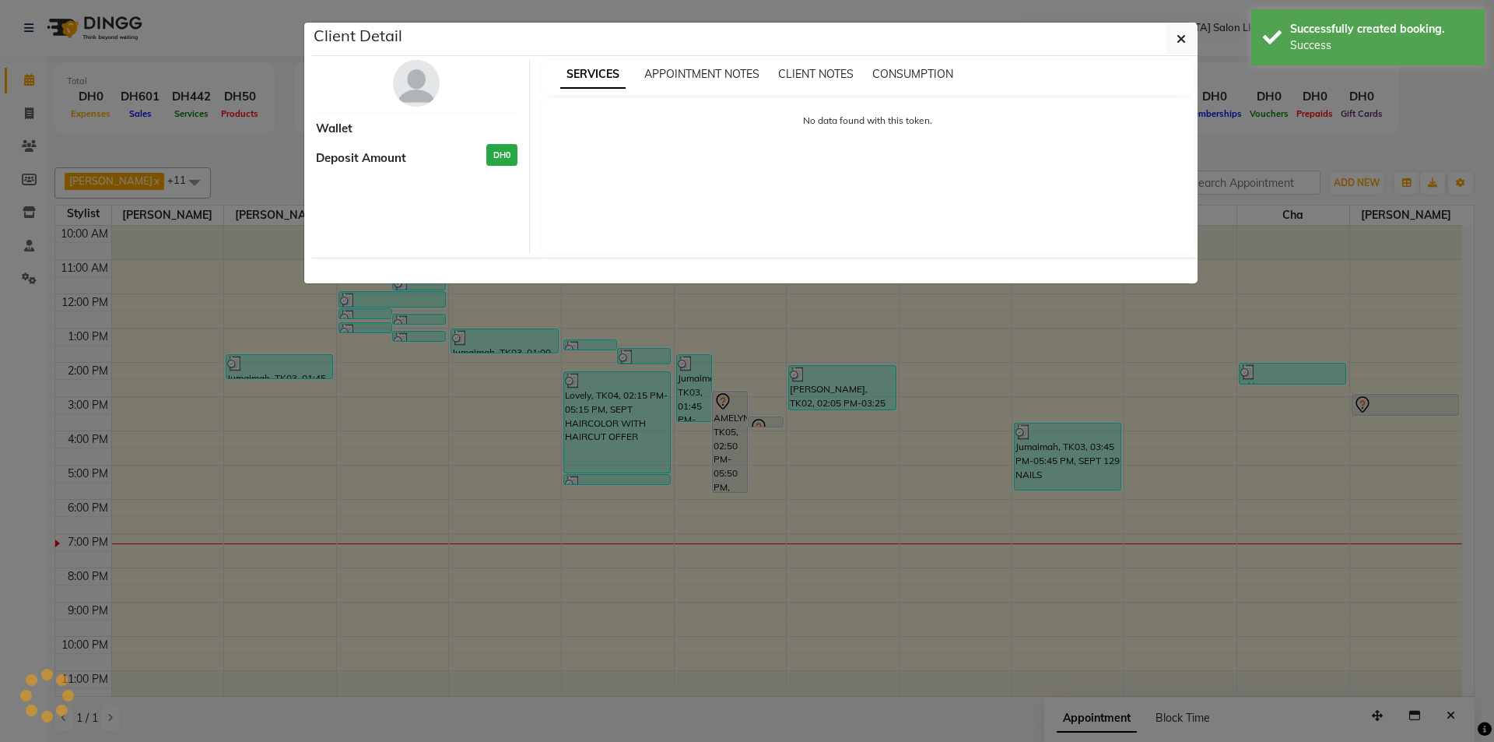
select select "7"
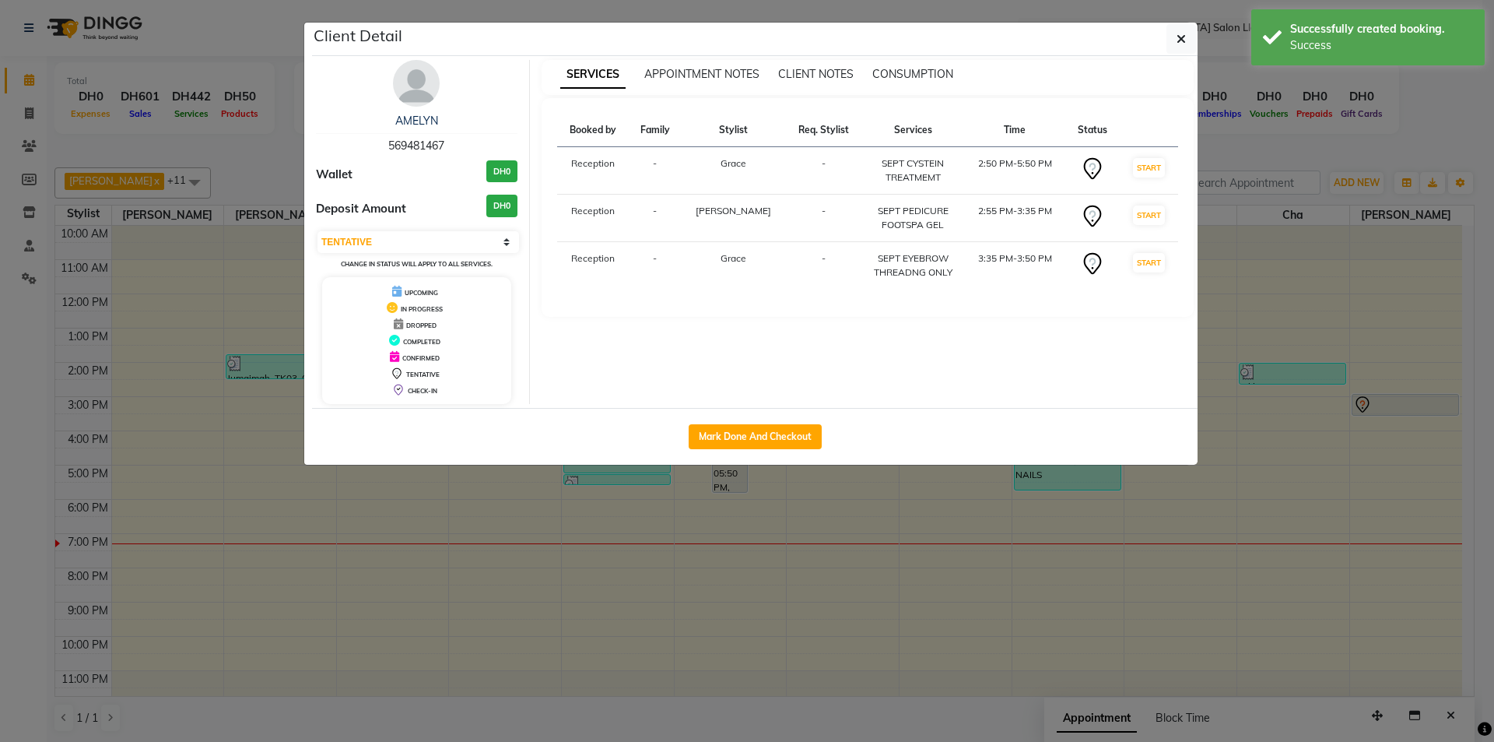
drag, startPoint x: 722, startPoint y: 416, endPoint x: 727, endPoint y: 423, distance: 8.4
click at [721, 416] on div "Mark Done And Checkout" at bounding box center [755, 436] width 886 height 57
click at [731, 432] on button "Mark Done And Checkout" at bounding box center [755, 436] width 133 height 25
select select "service"
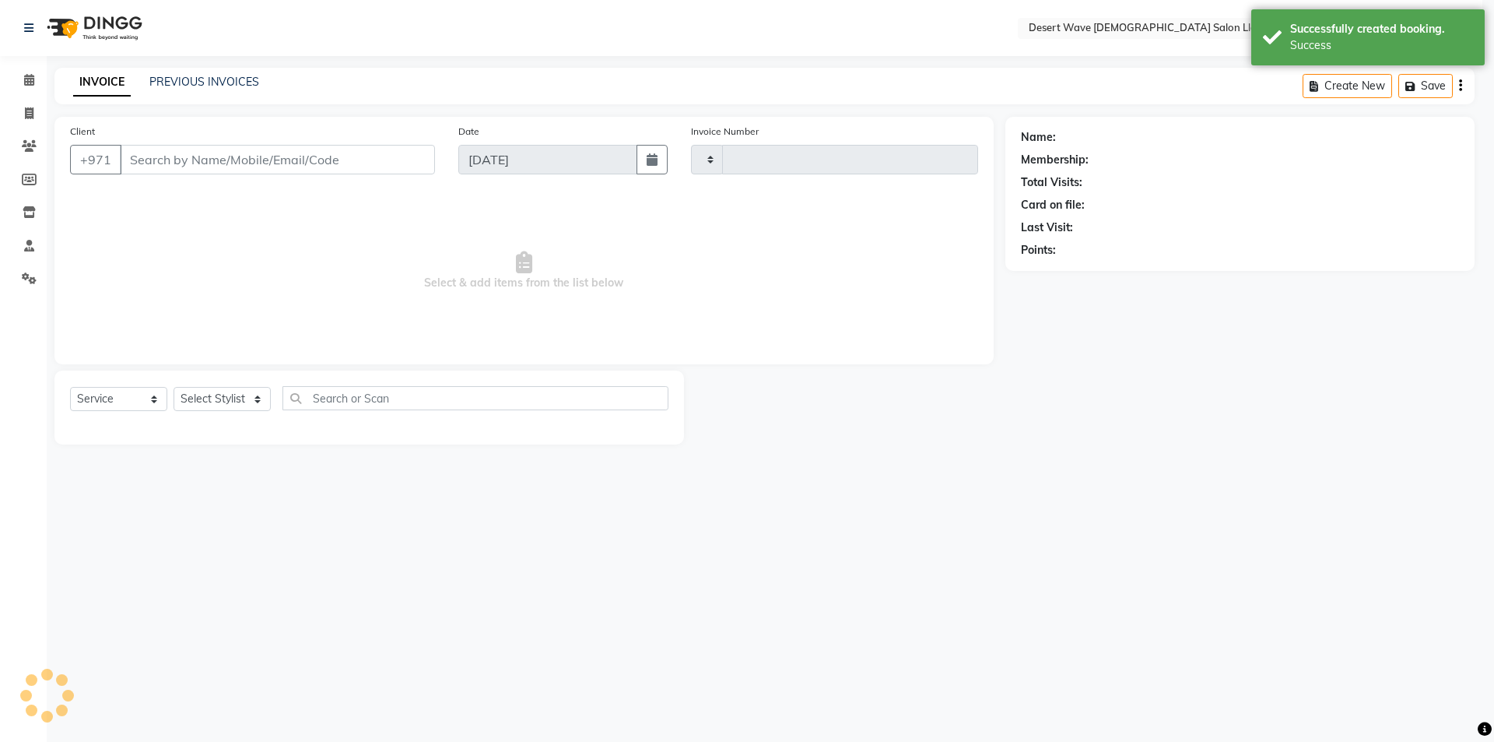
type input "6568"
select select "6563"
select select "50418"
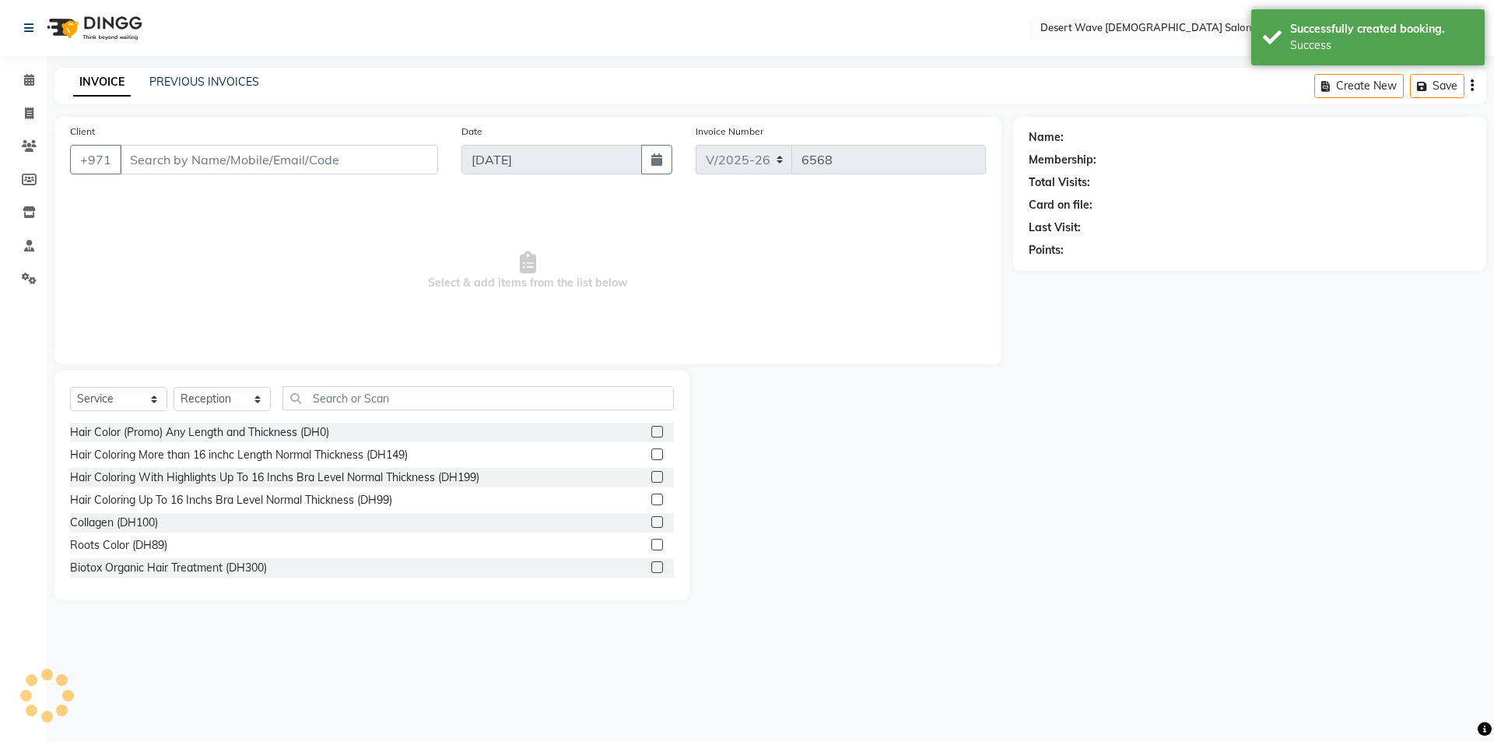
type input "569481467"
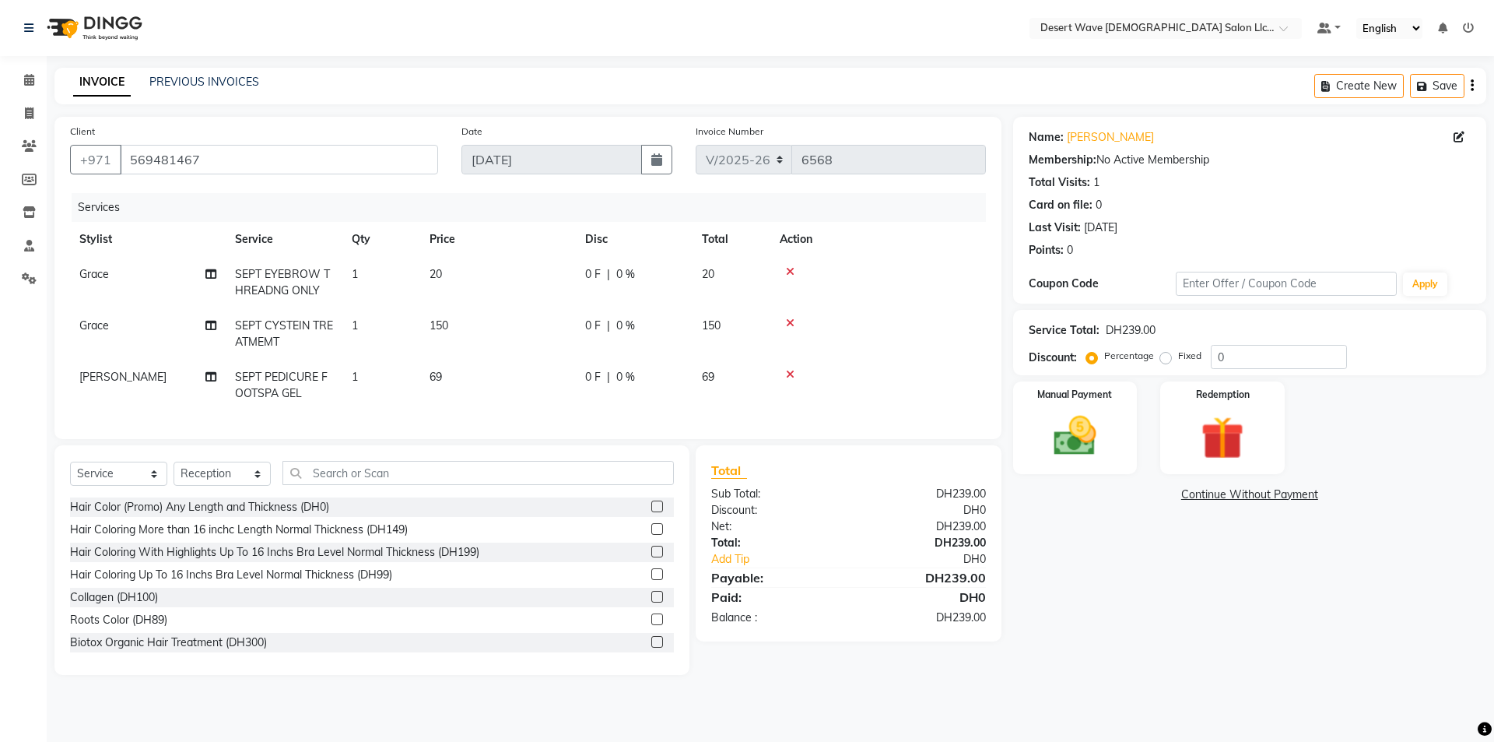
click at [482, 333] on td "150" at bounding box center [498, 333] width 156 height 51
select select "63284"
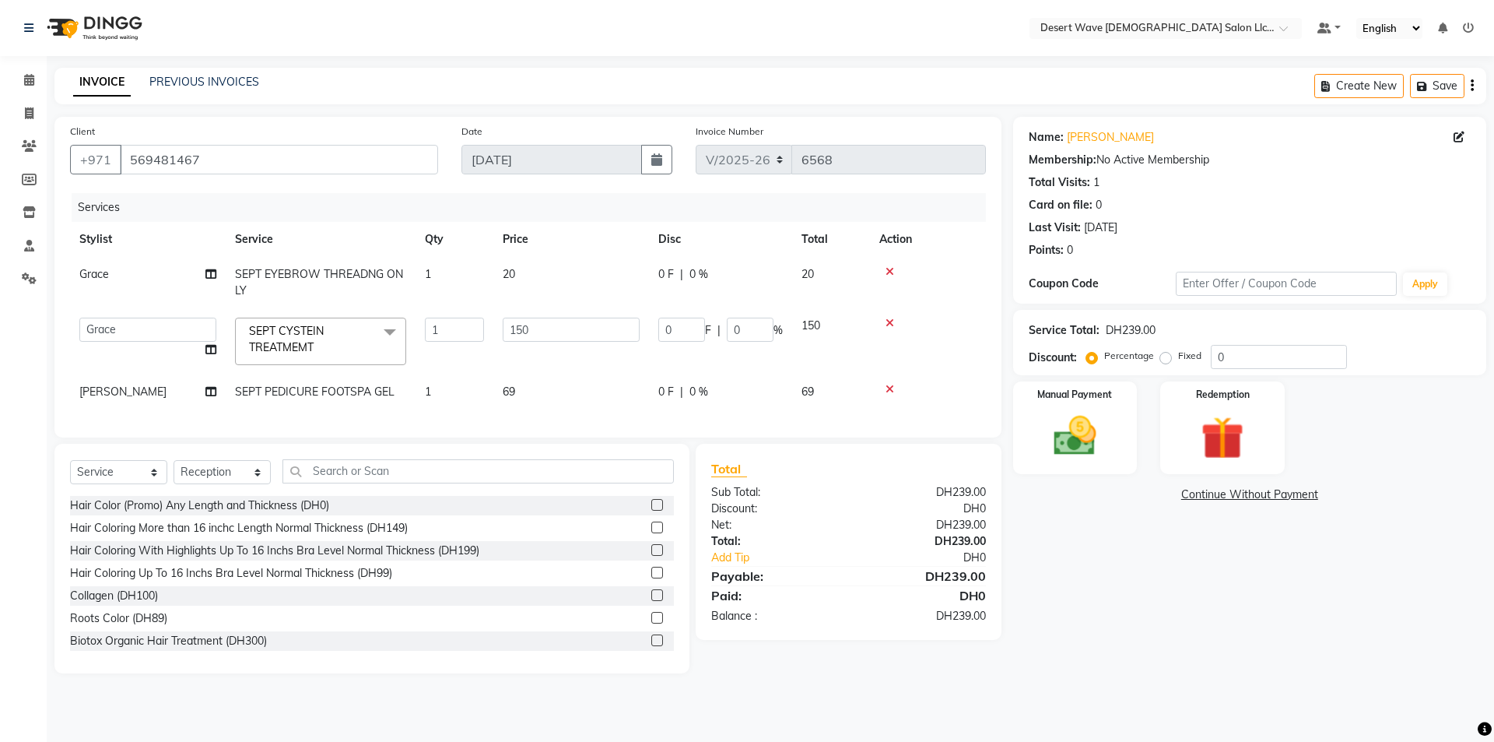
drag, startPoint x: 494, startPoint y: 318, endPoint x: 645, endPoint y: 337, distance: 152.1
click at [496, 318] on td "150" at bounding box center [571, 341] width 156 height 66
click at [645, 337] on td "150" at bounding box center [571, 341] width 156 height 66
click at [601, 330] on input "150" at bounding box center [571, 329] width 137 height 24
click at [569, 334] on input "150" at bounding box center [571, 329] width 137 height 24
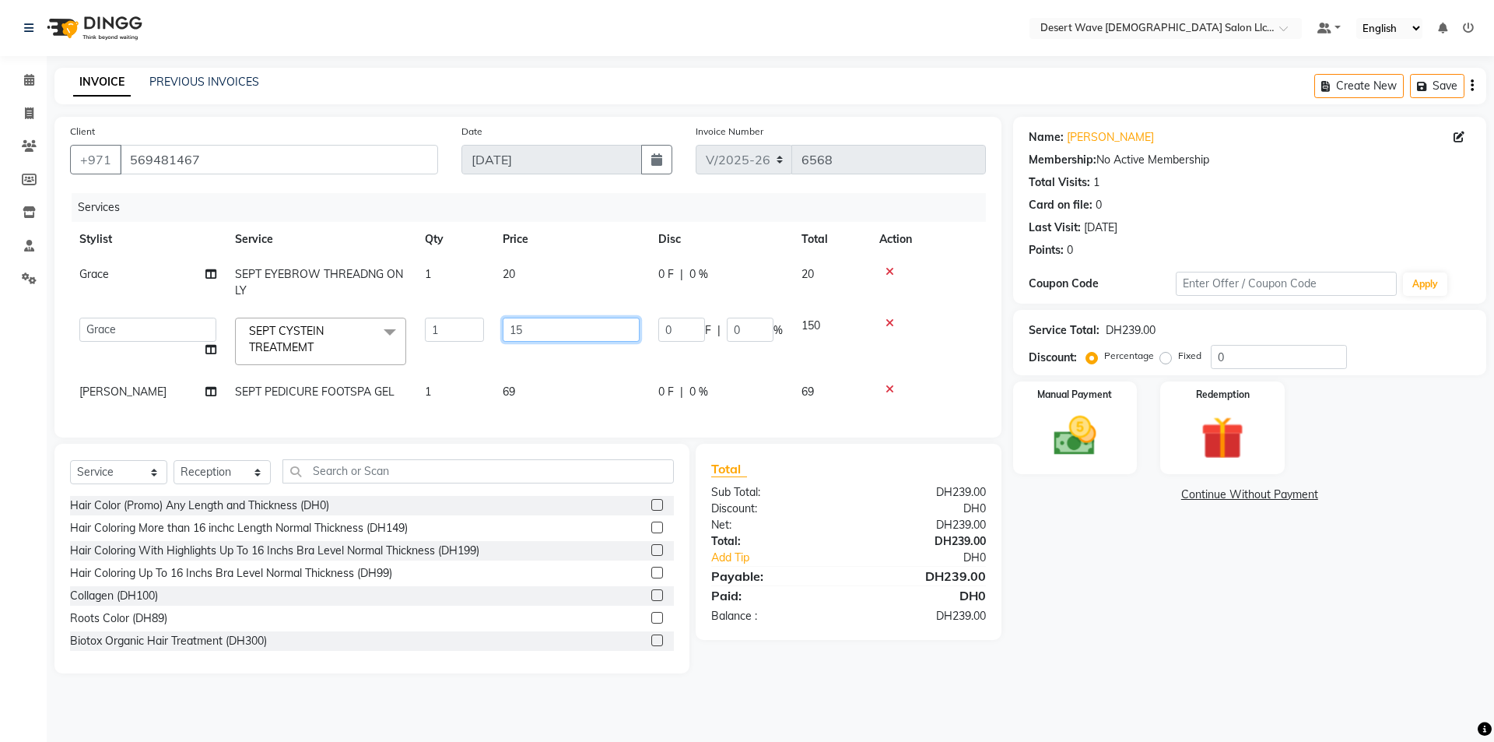
type input "1"
type input "400"
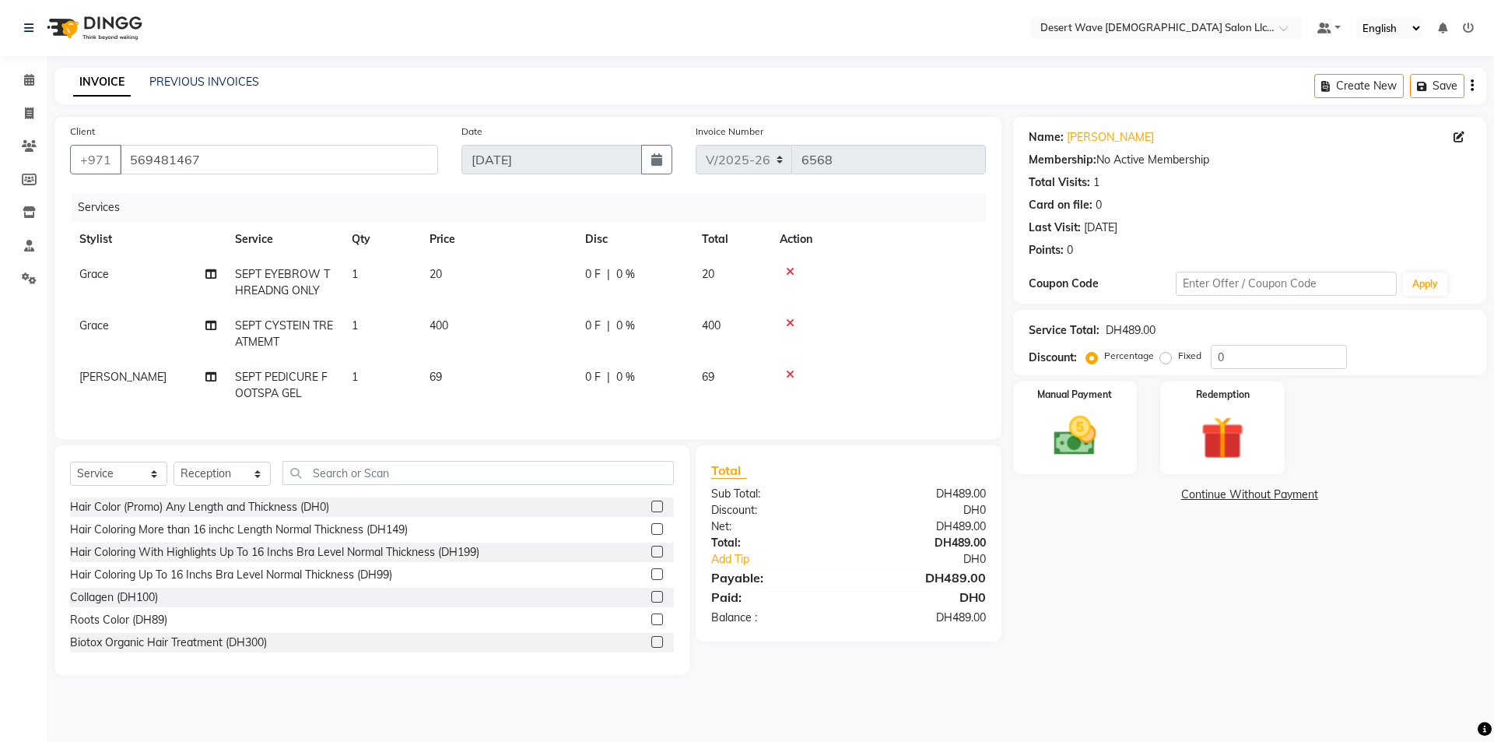
click at [1115, 603] on div "Name: Amelyn Membership: No Active Membership Total Visits: 1 Card on file: 0 L…" at bounding box center [1255, 396] width 485 height 558
click at [118, 486] on select "Select Service Product Membership Package Voucher Prepaid Gift Card" at bounding box center [118, 473] width 97 height 24
select select "product"
click at [70, 473] on select "Select Service Product Membership Package Voucher Prepaid Gift Card" at bounding box center [118, 473] width 97 height 24
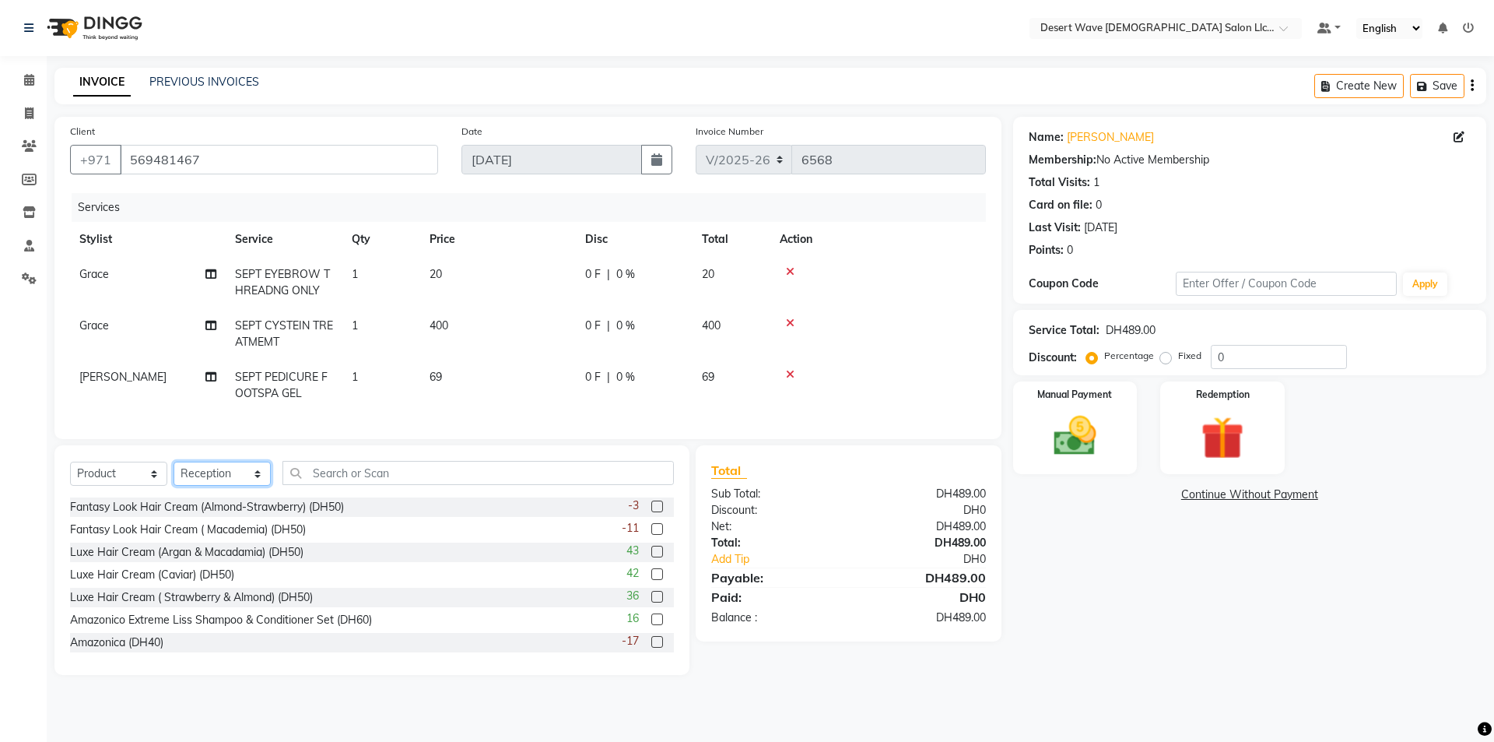
click at [222, 486] on select "Select Stylist Accounts Ambika Angie april Arci Bella Bhaby Cecil Cha Cheryl Do…" at bounding box center [222, 473] width 97 height 24
select select "63284"
click at [174, 473] on select "Select Stylist Accounts Ambika Angie april Arci Bella Bhaby Cecil Cha Cheryl Do…" at bounding box center [222, 473] width 97 height 24
click at [308, 485] on input "text" at bounding box center [477, 473] width 391 height 24
click at [177, 560] on div "Luxe Hair Cream (Argan & Macadamia) (DH50)" at bounding box center [186, 552] width 233 height 16
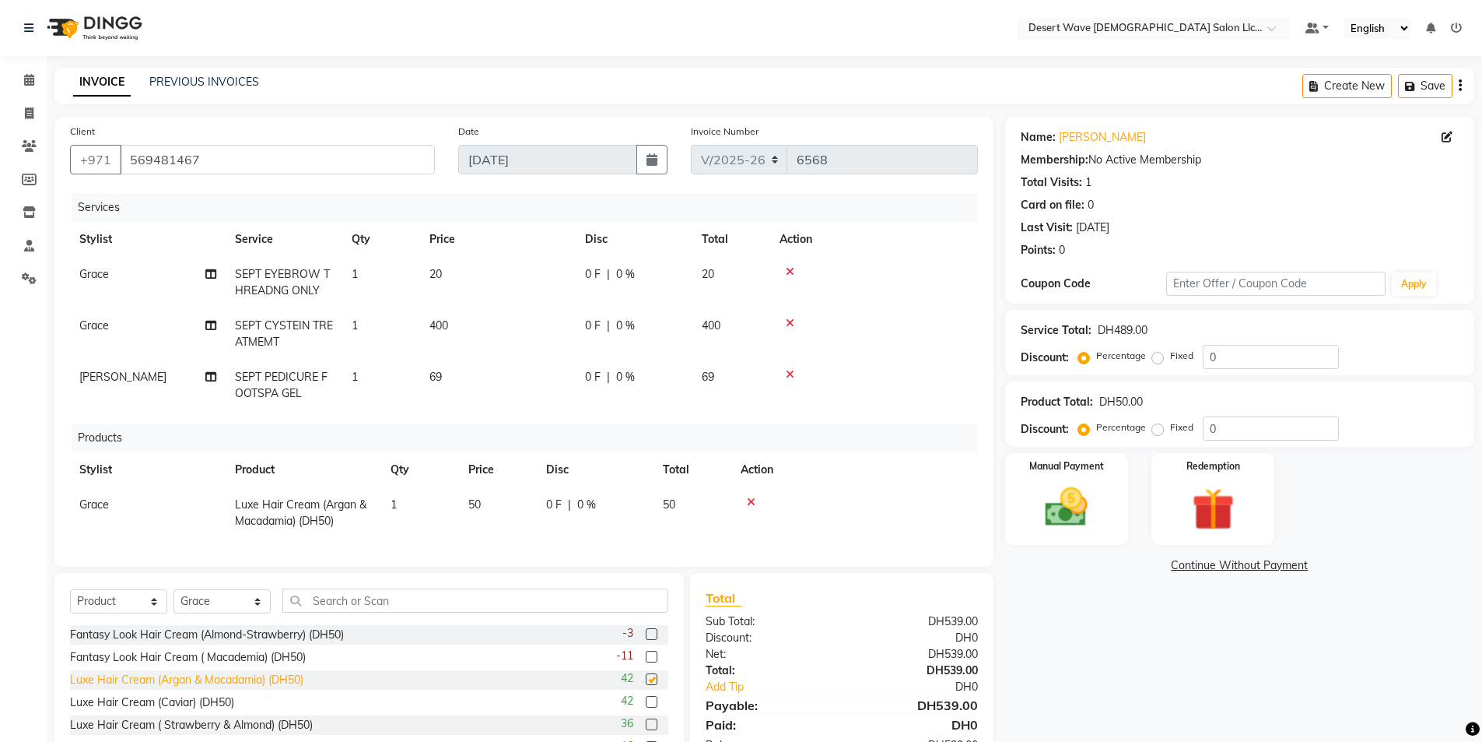
checkbox input "false"
click at [1152, 668] on div "Name: Amelyn Membership: No Active Membership Total Visits: 1 Card on file: 0 L…" at bounding box center [1245, 460] width 481 height 686
click at [1073, 517] on img at bounding box center [1067, 507] width 72 height 51
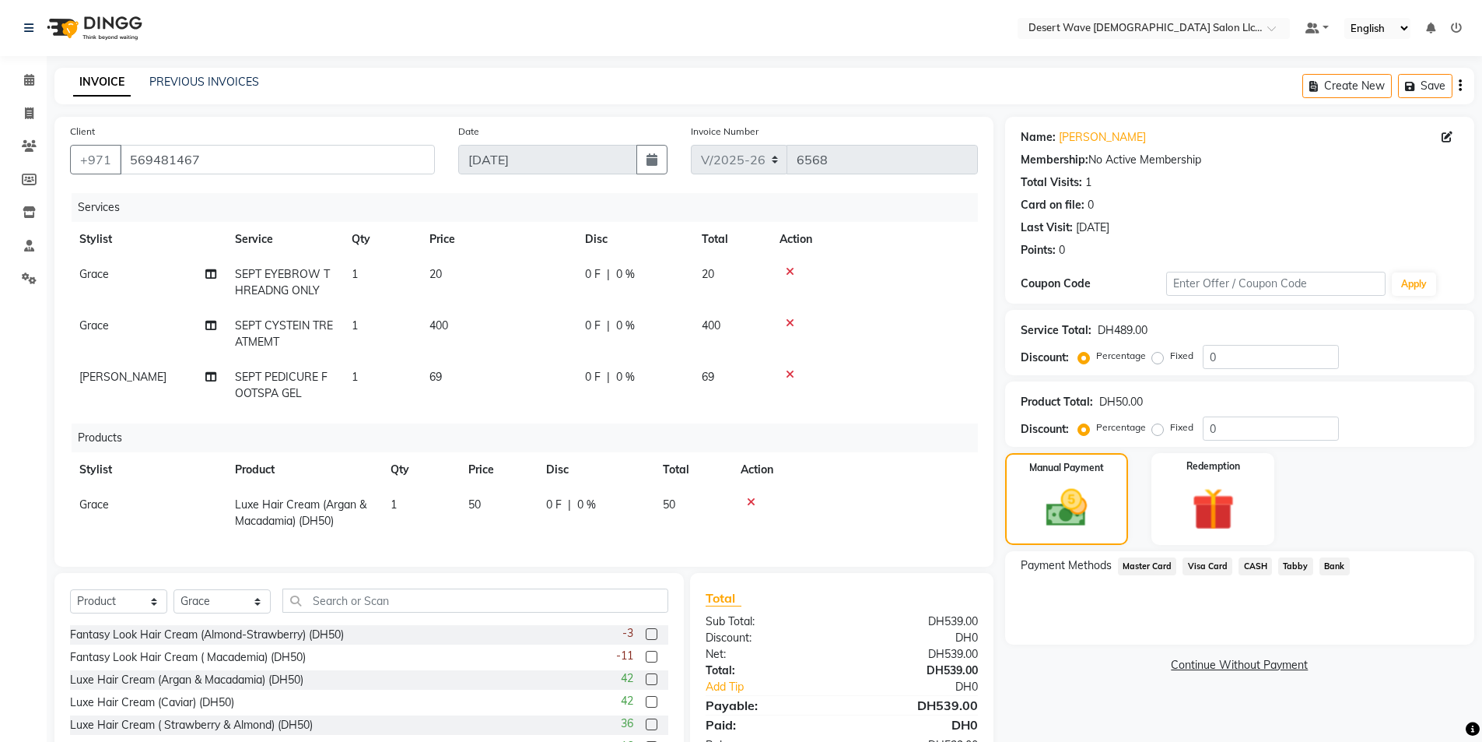
click at [1156, 570] on span "Master Card" at bounding box center [1147, 566] width 59 height 18
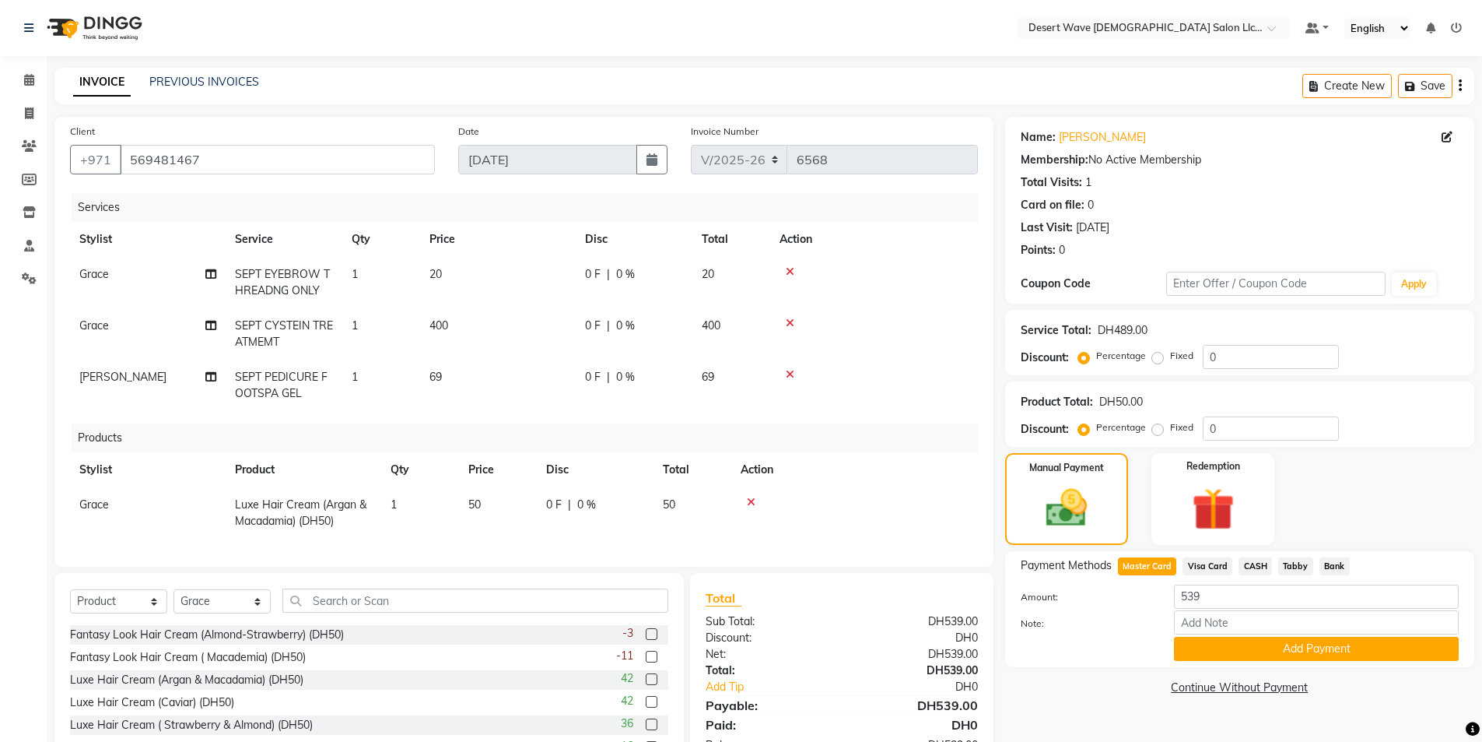
click at [1204, 569] on span "Visa Card" at bounding box center [1208, 566] width 50 height 18
click at [1261, 661] on div "Payment Methods Master Card Visa Card CASH Tabby Bank Amount: 539 Note: Add Pay…" at bounding box center [1239, 609] width 469 height 116
click at [1303, 653] on button "Add Payment" at bounding box center [1316, 649] width 285 height 24
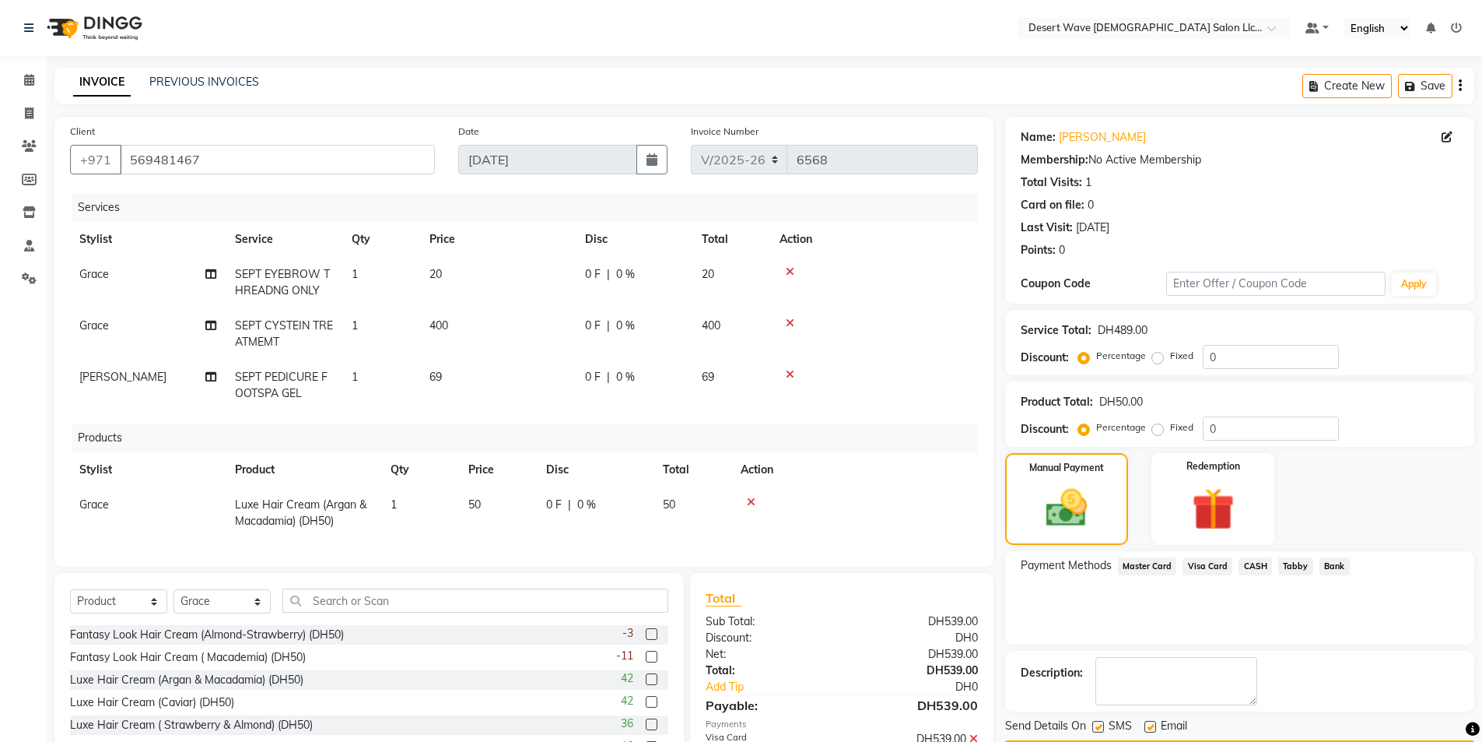
scroll to position [96, 0]
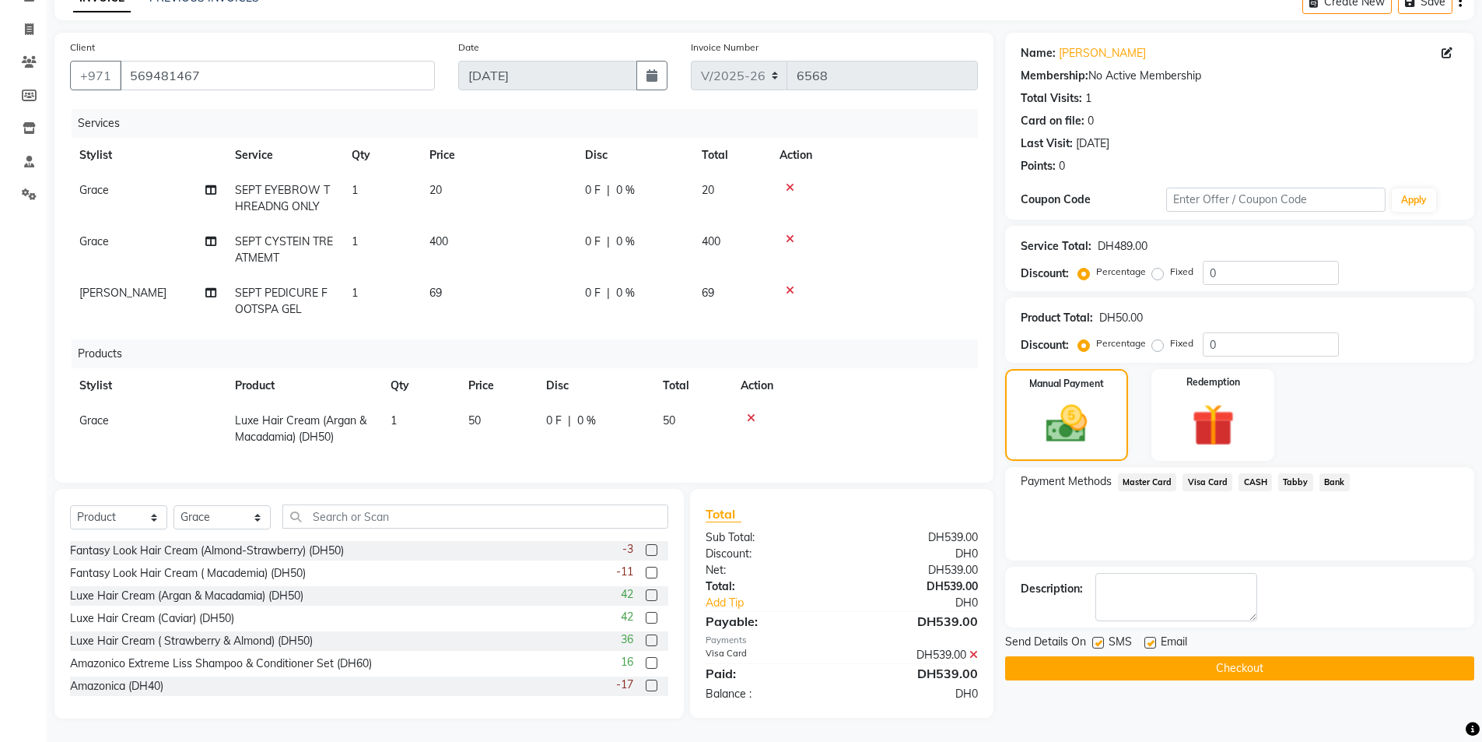
click at [1201, 665] on button "Checkout" at bounding box center [1239, 668] width 469 height 24
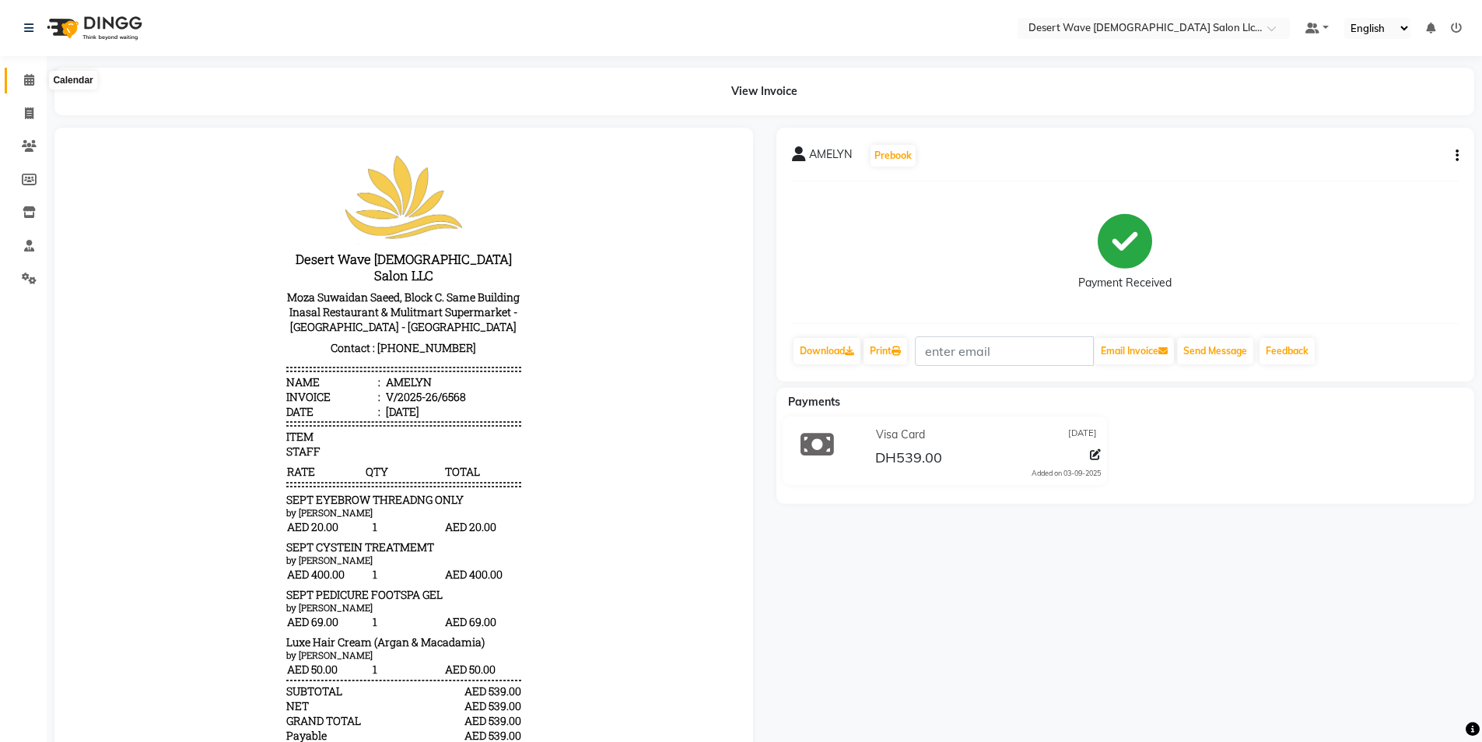
click at [28, 85] on icon at bounding box center [29, 80] width 10 height 12
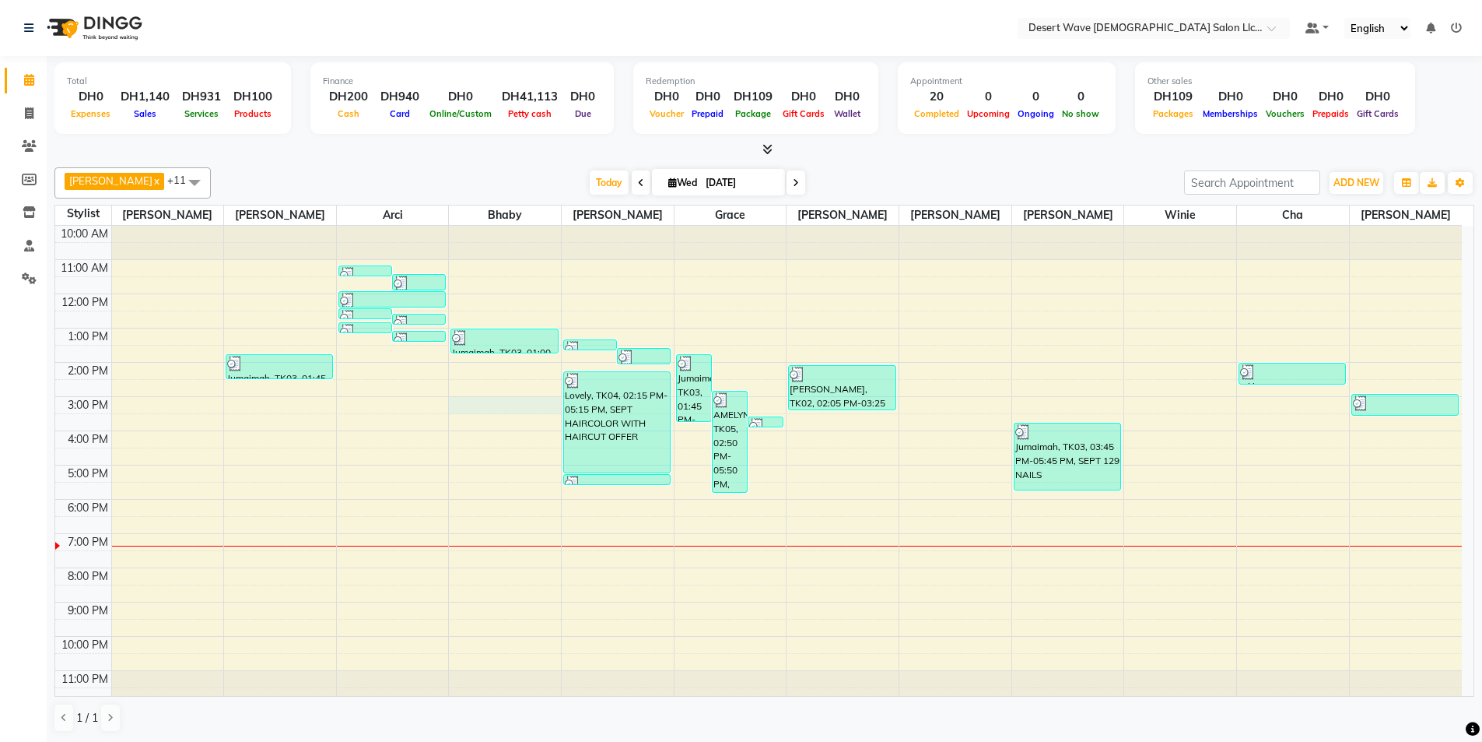
click at [480, 400] on div "10:00 AM 11:00 AM 12:00 PM 1:00 PM 2:00 PM 3:00 PM 4:00 PM 5:00 PM 6:00 PM 7:00…" at bounding box center [758, 465] width 1407 height 479
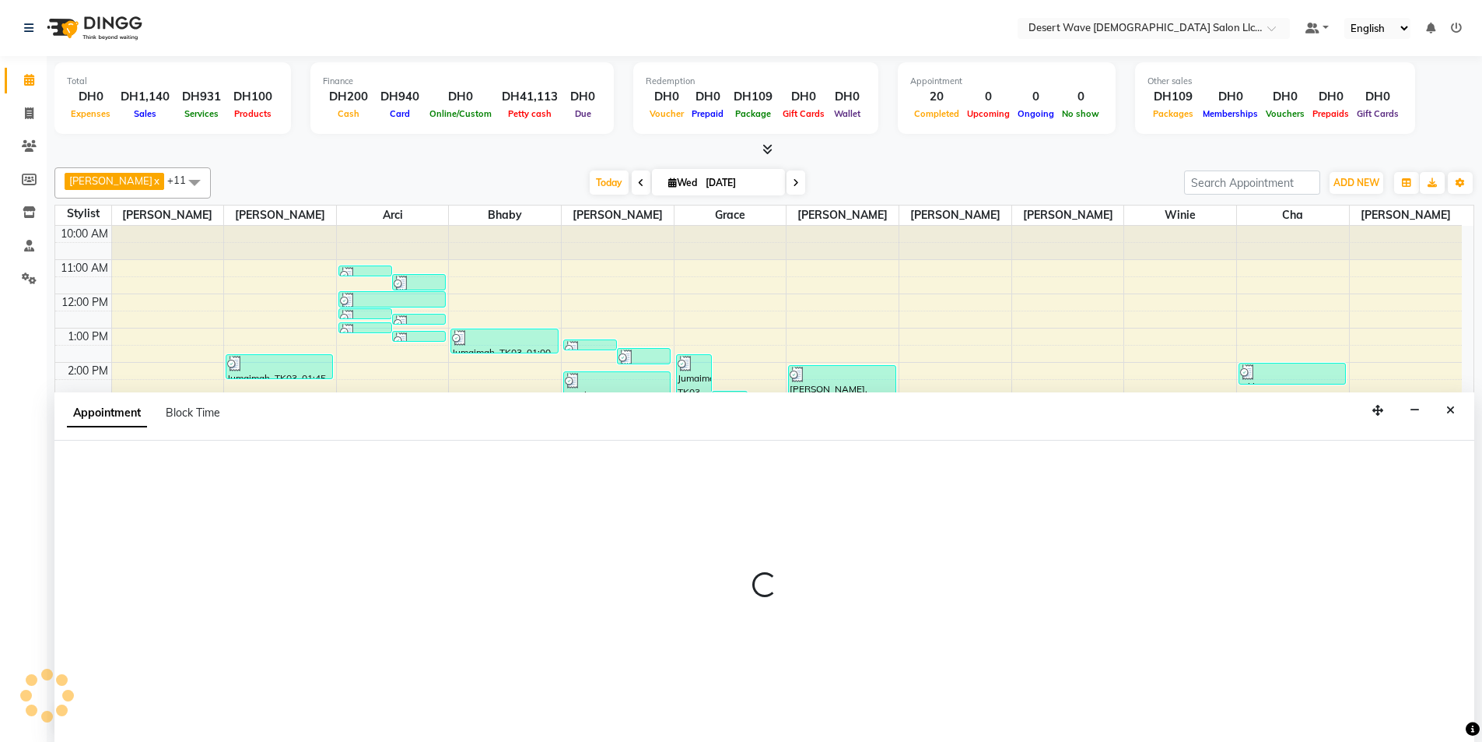
scroll to position [1, 0]
select select "50413"
select select "900"
select select "tentative"
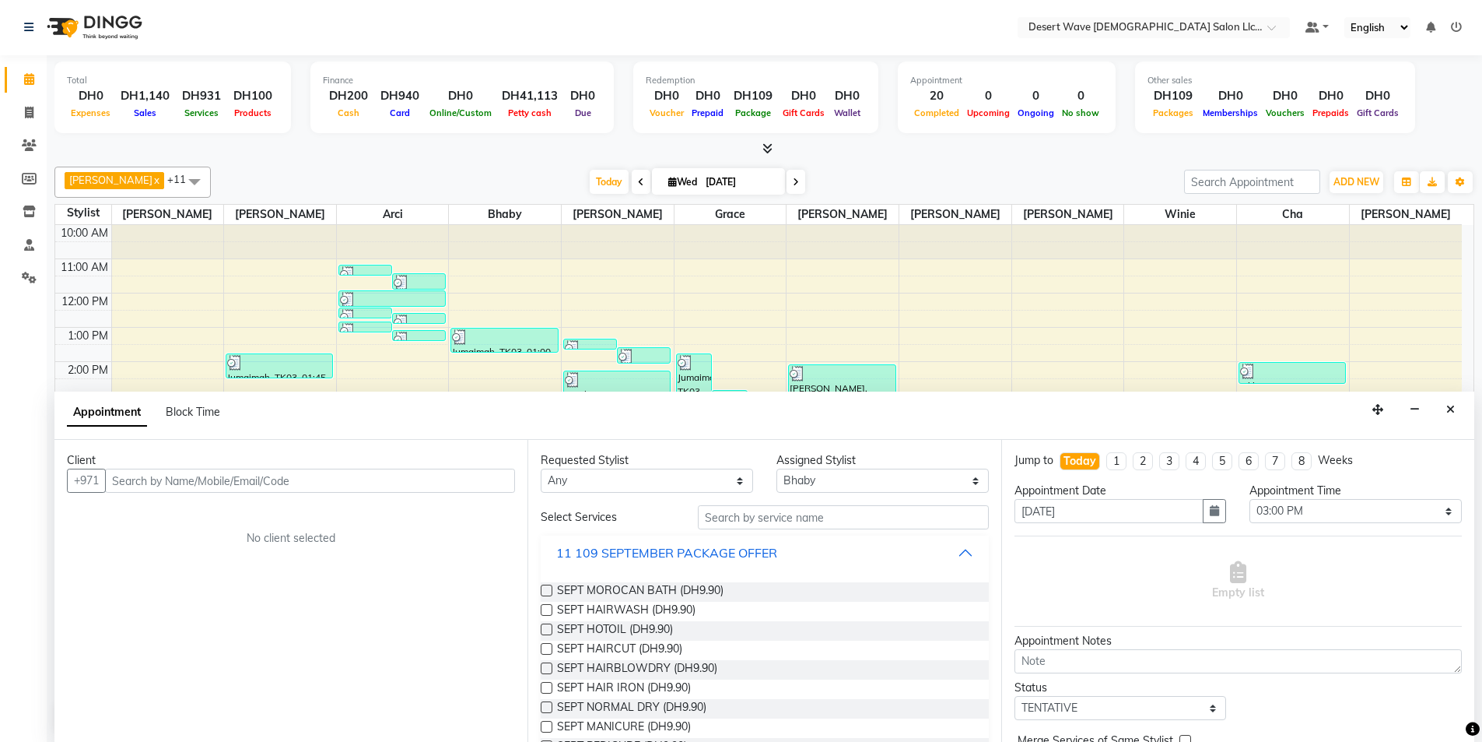
click at [651, 548] on div "11 109 SEPTEMBER PACKAGE OFFER" at bounding box center [666, 552] width 221 height 19
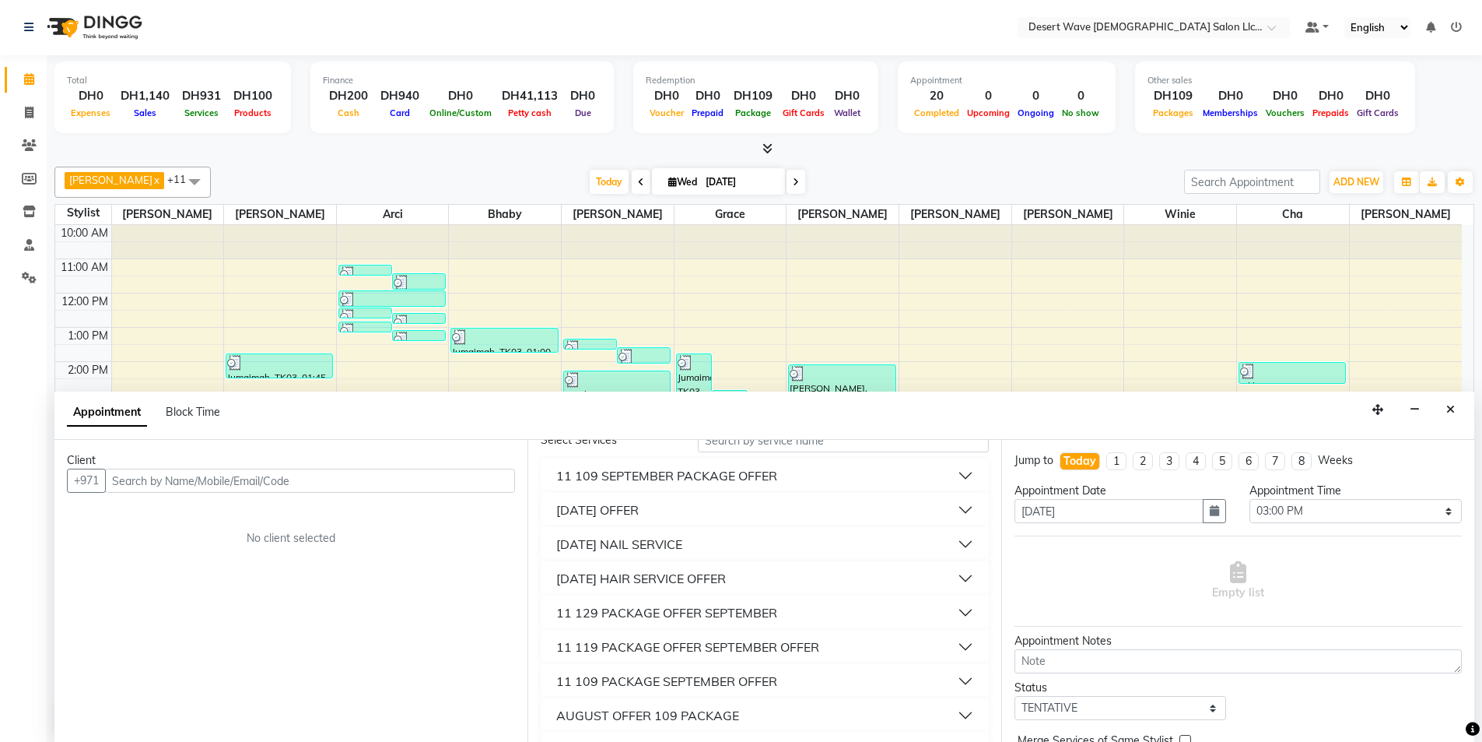
scroll to position [78, 0]
click at [661, 613] on div "11 129 PACKAGE OFFER SEPTEMBER" at bounding box center [666, 611] width 221 height 19
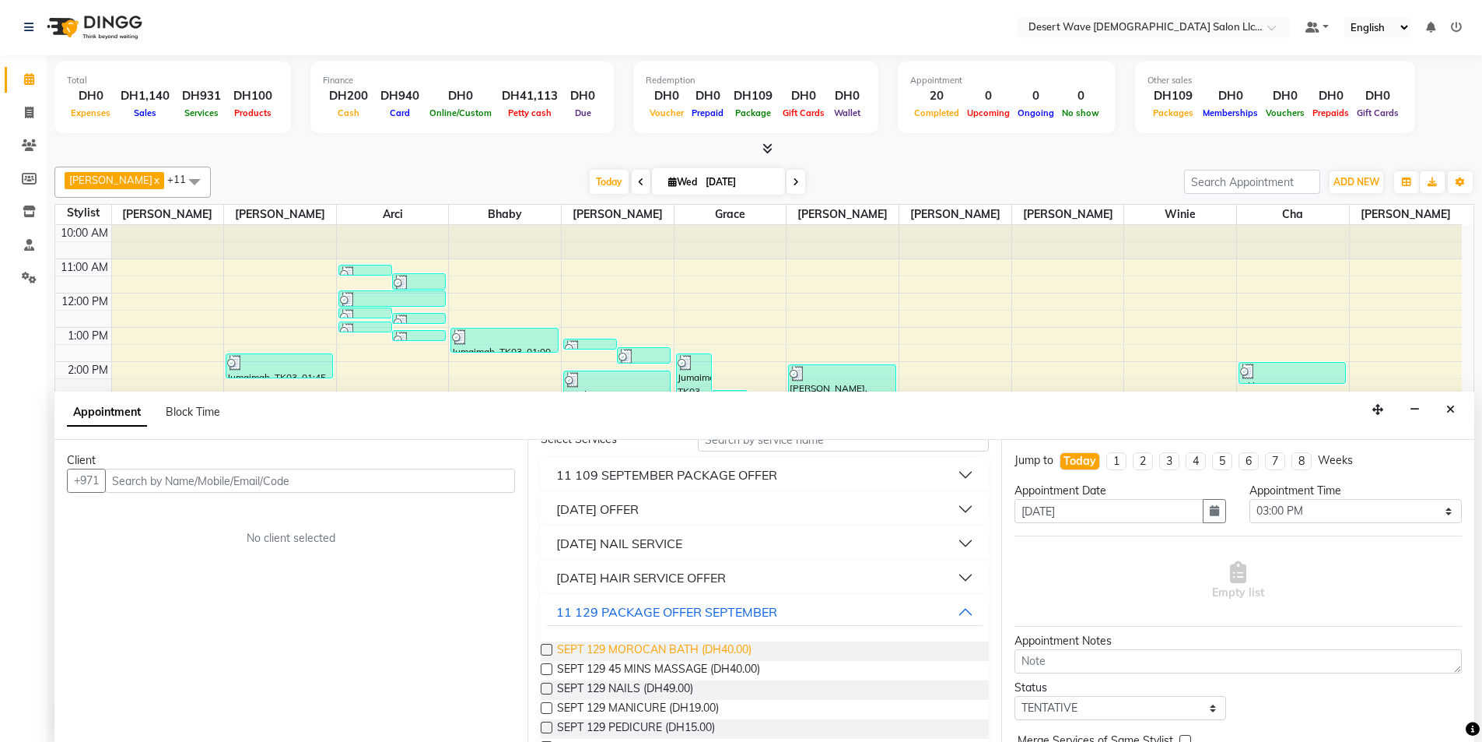
click at [640, 647] on span "SEPT 129 MOROCAN BATH (DH40.00)" at bounding box center [654, 650] width 195 height 19
checkbox input "false"
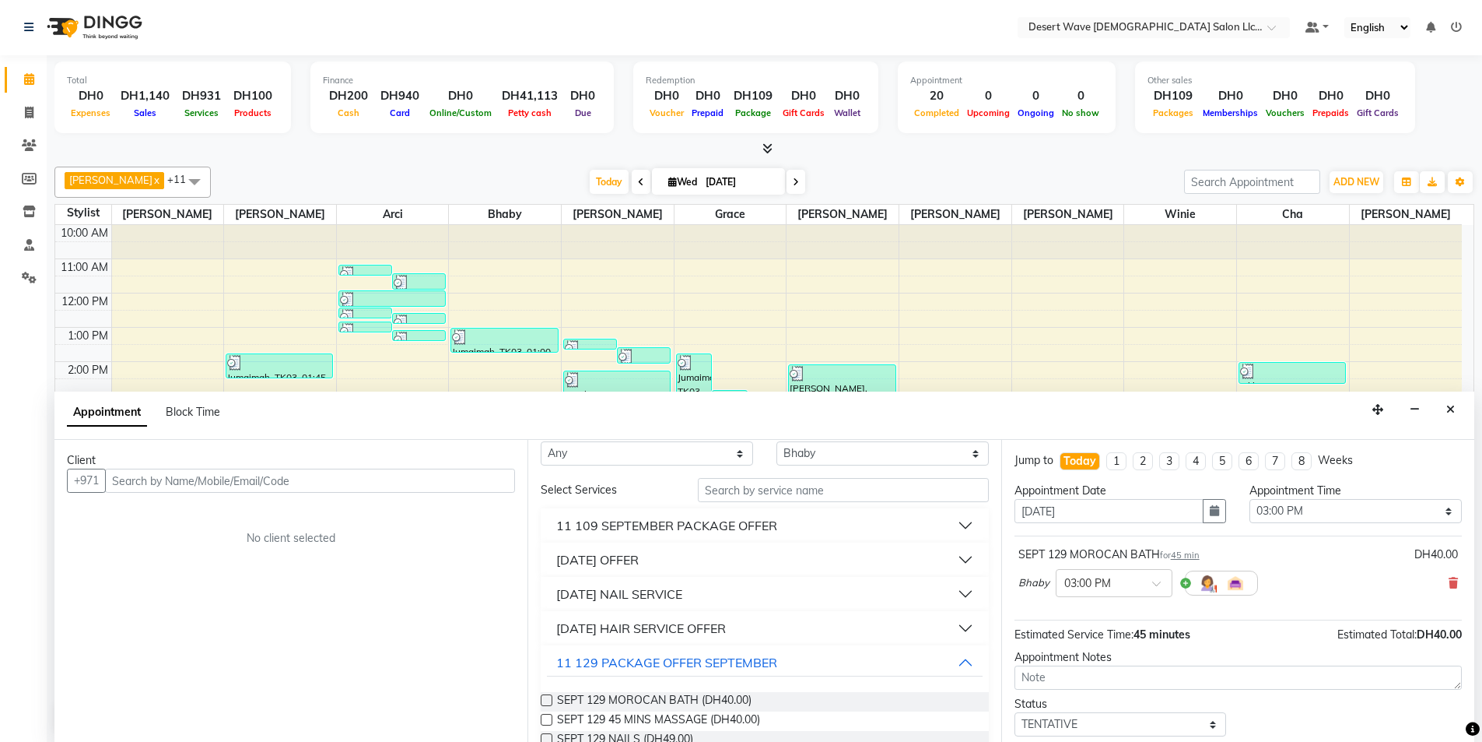
scroll to position [0, 0]
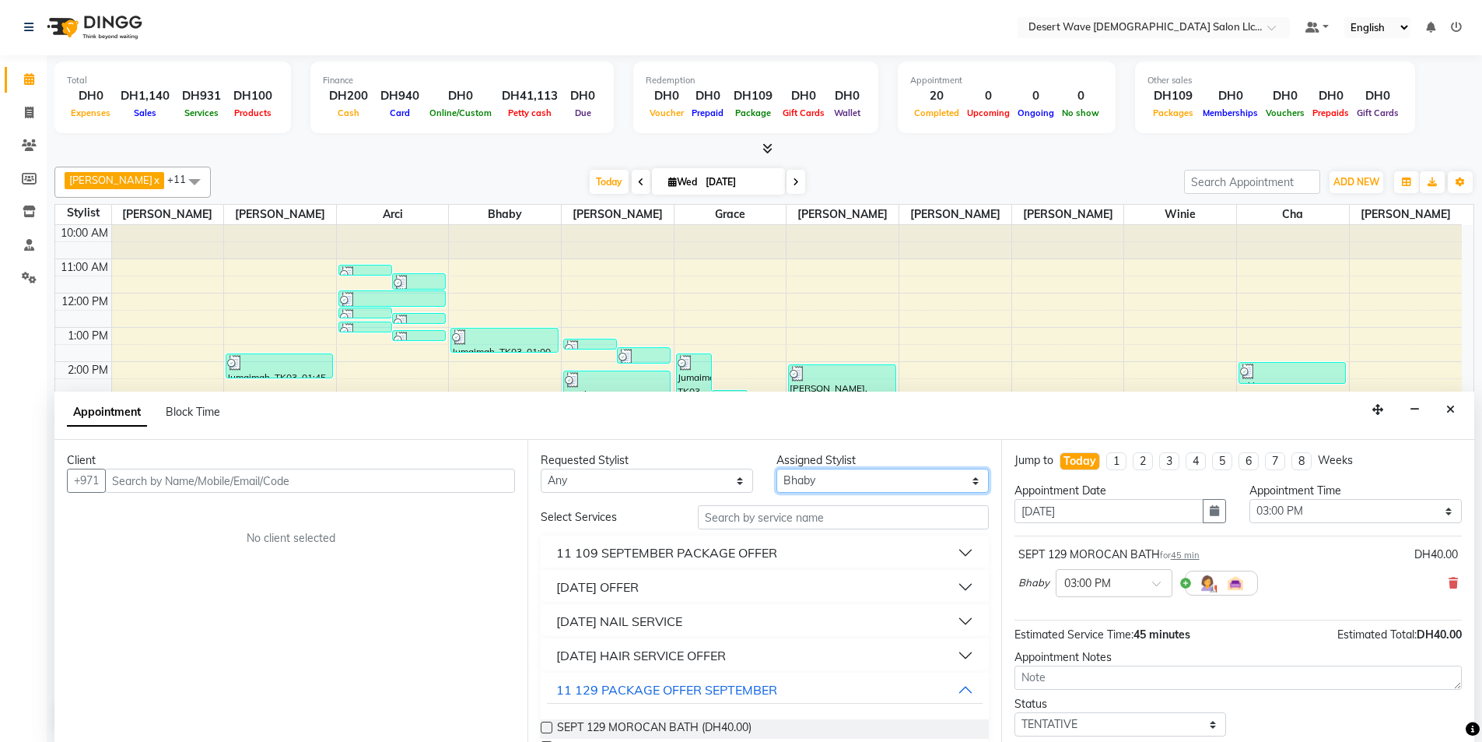
click at [819, 489] on select "Select Ambika Angie april Arci Bella Bhaby Cecil Cha Cheryl Elena Grace Jacky J…" at bounding box center [883, 480] width 212 height 24
select select "50398"
click at [777, 468] on select "Select Ambika Angie april Arci Bella Bhaby Cecil Cha Cheryl Elena Grace Jacky J…" at bounding box center [883, 480] width 212 height 24
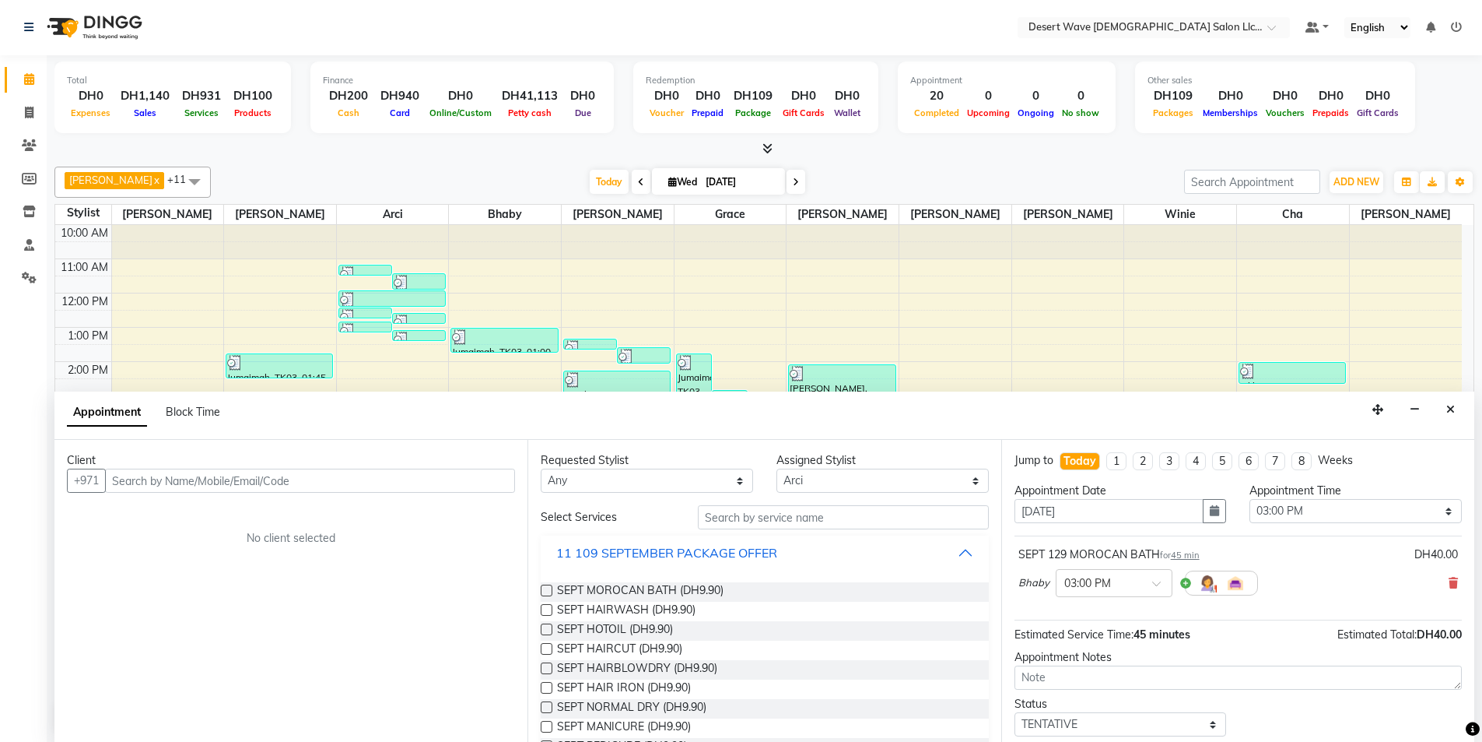
click at [679, 557] on div "11 109 SEPTEMBER PACKAGE OFFER" at bounding box center [666, 552] width 221 height 19
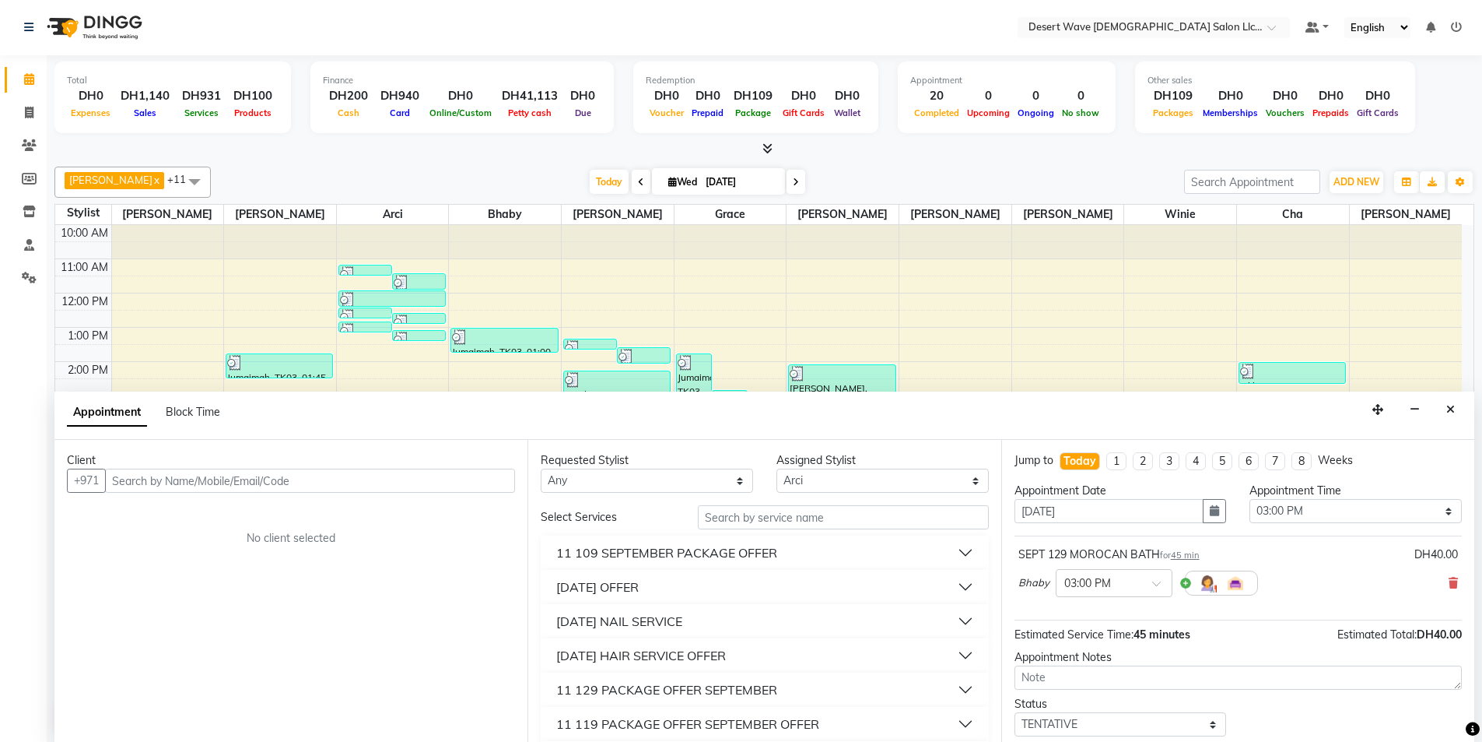
scroll to position [78, 0]
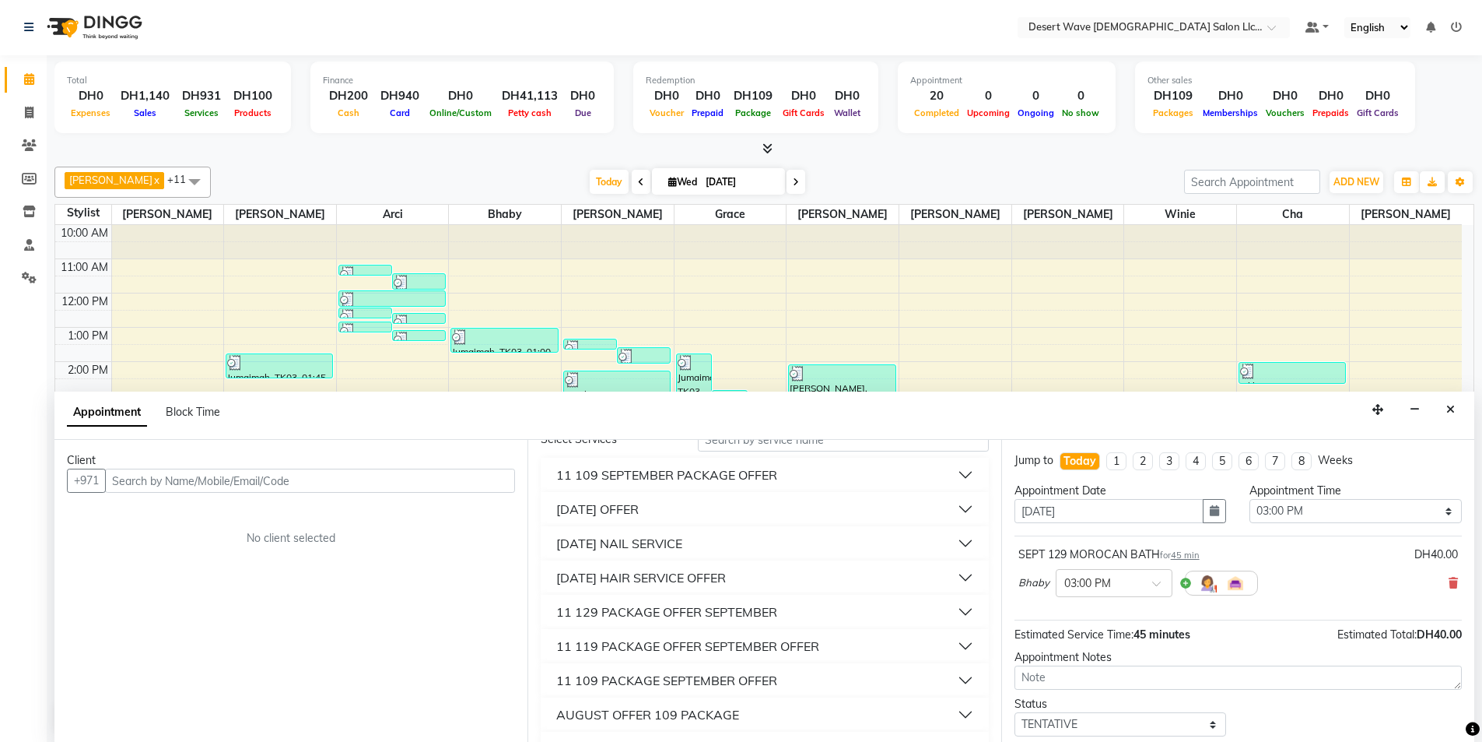
click at [658, 588] on button "11 SEPTEMBER HAIR SERVICE OFFER" at bounding box center [764, 577] width 435 height 28
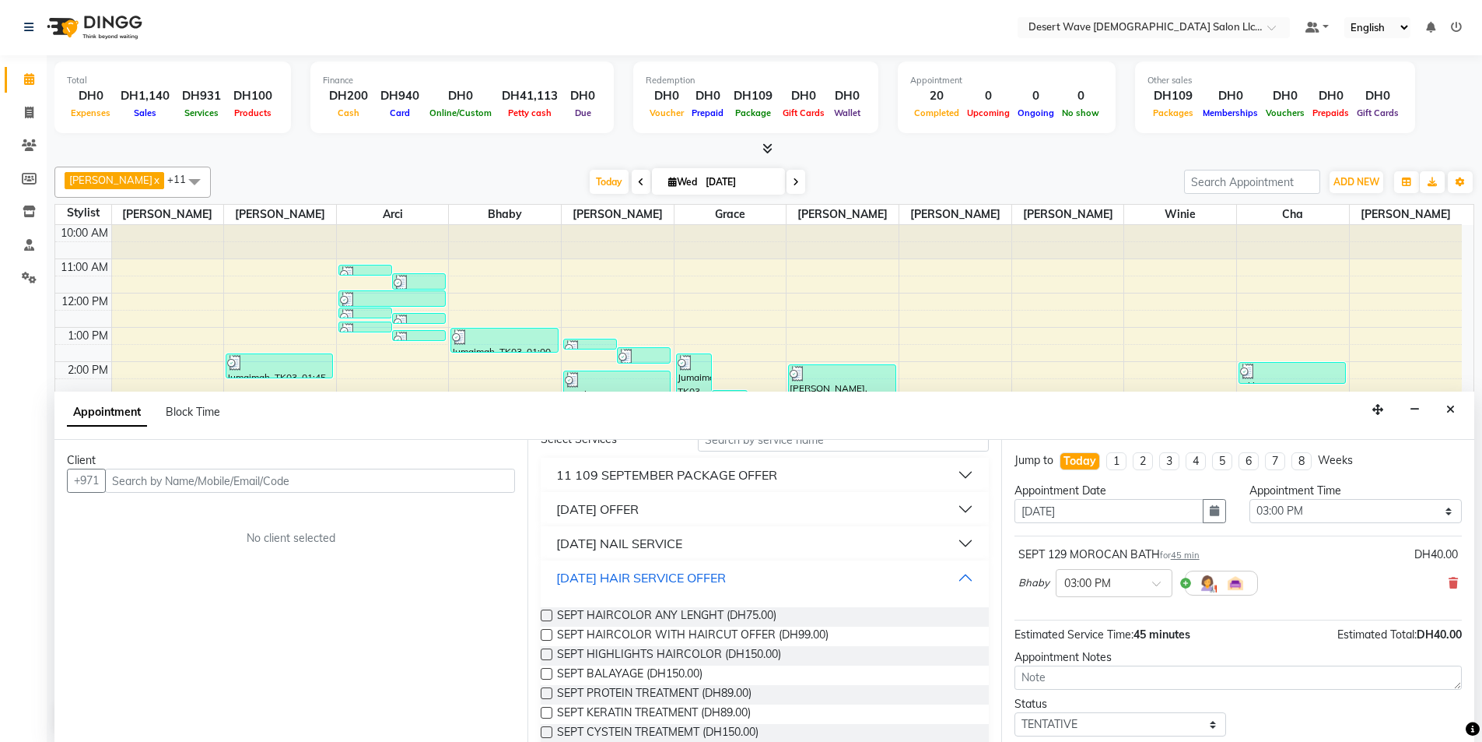
click at [652, 567] on button "11 SEPTEMBER HAIR SERVICE OFFER" at bounding box center [764, 577] width 435 height 28
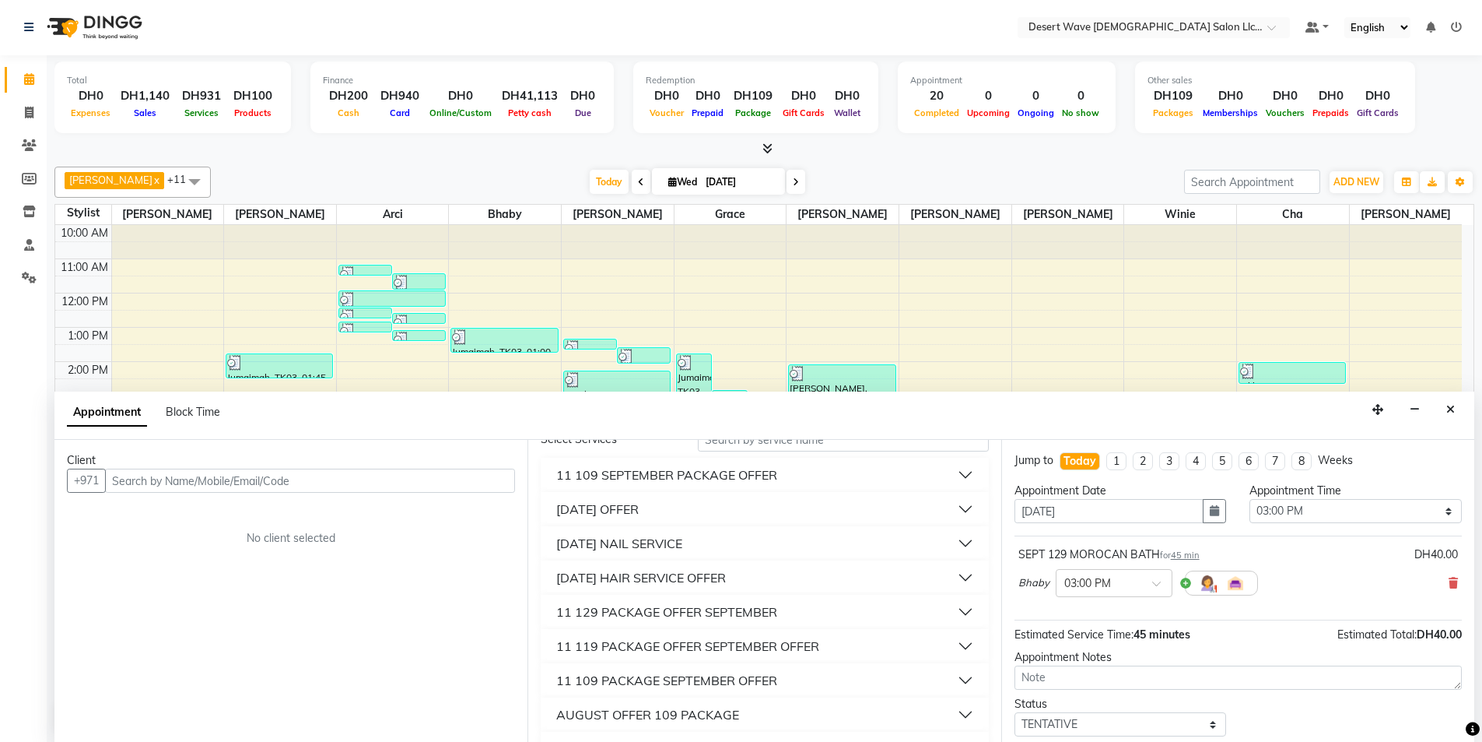
click at [654, 544] on div "11 SEPTEMBER NAIL SERVICE" at bounding box center [619, 543] width 126 height 19
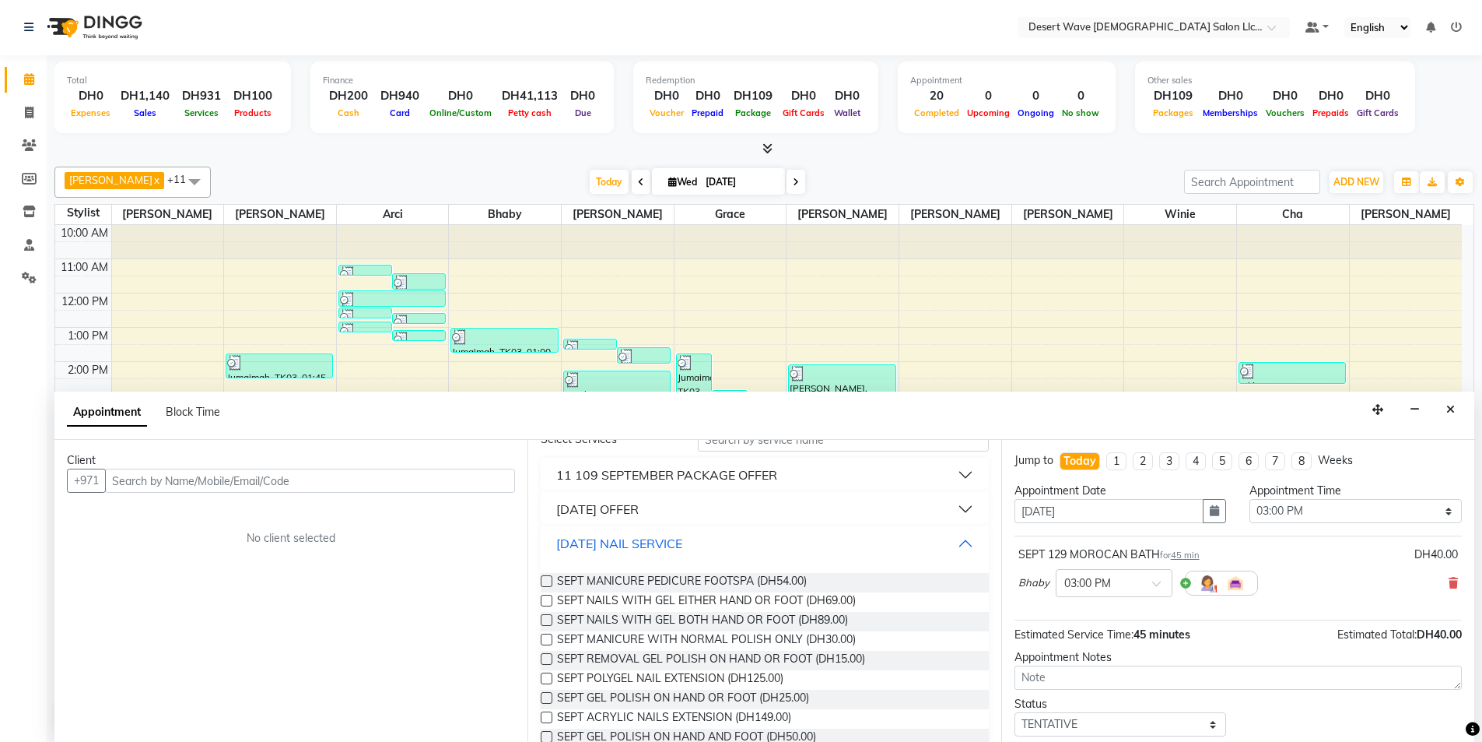
click at [654, 544] on div "11 SEPTEMBER NAIL SERVICE" at bounding box center [619, 543] width 126 height 19
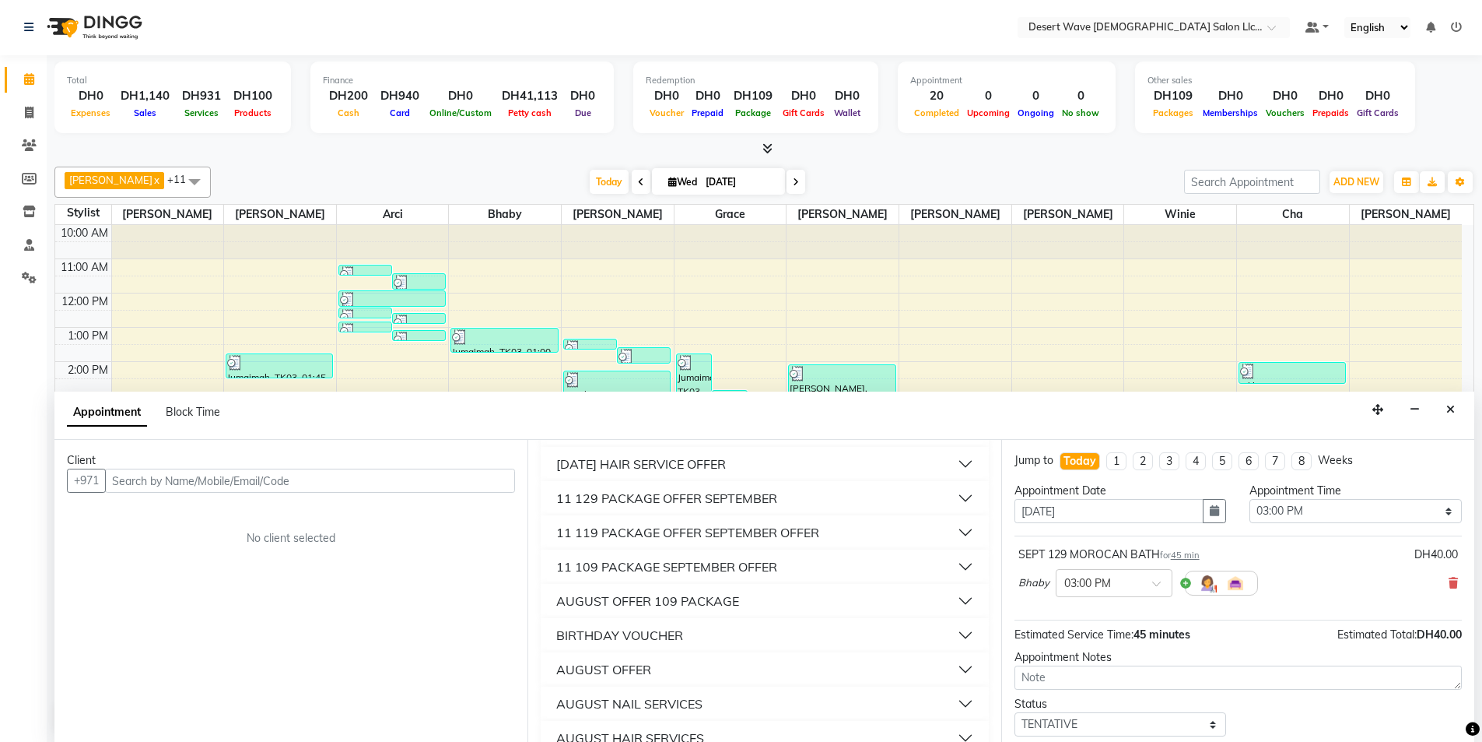
scroll to position [156, 0]
click at [651, 531] on div "11 129 PACKAGE OFFER SEPTEMBER" at bounding box center [666, 533] width 221 height 19
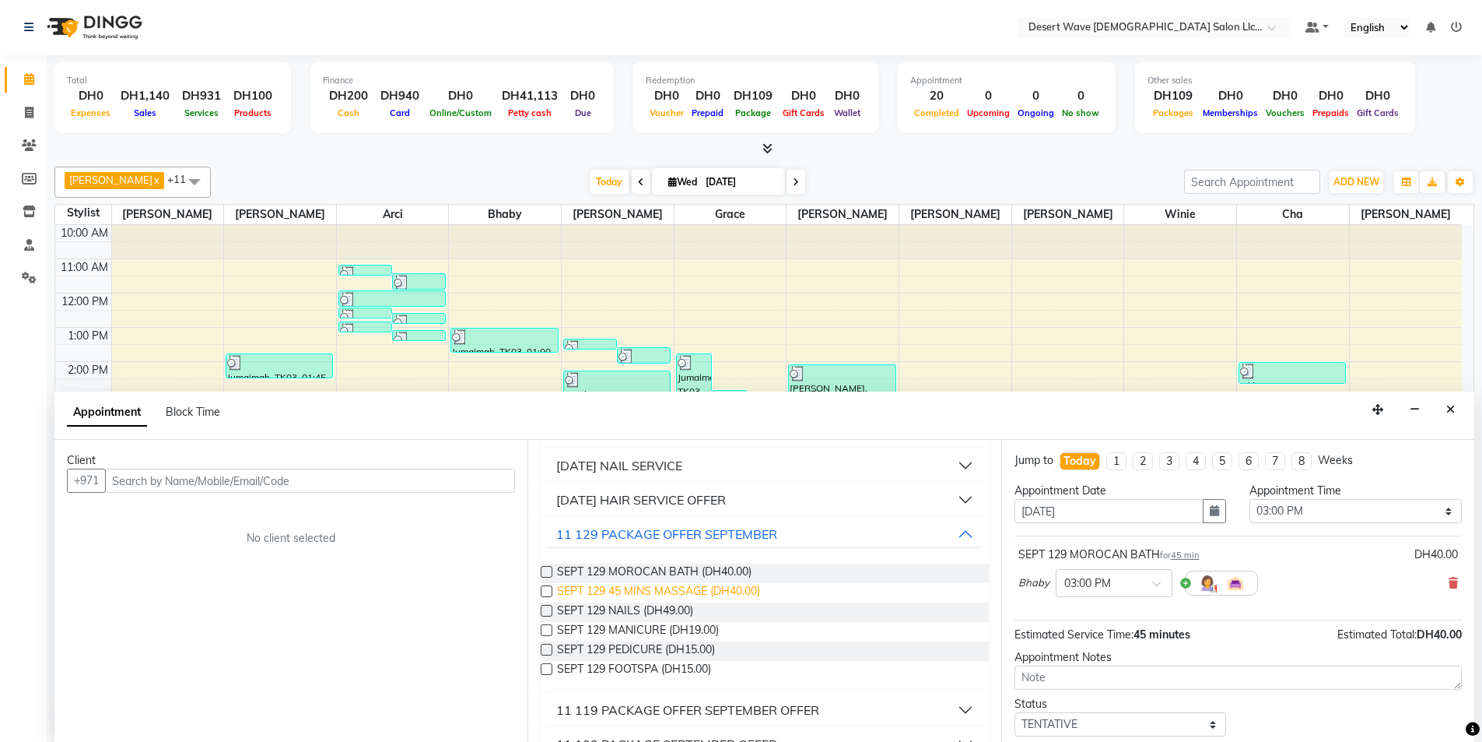
click at [635, 591] on span "SEPT 129 45 MINS MASSAGE (DH40.00)" at bounding box center [658, 592] width 203 height 19
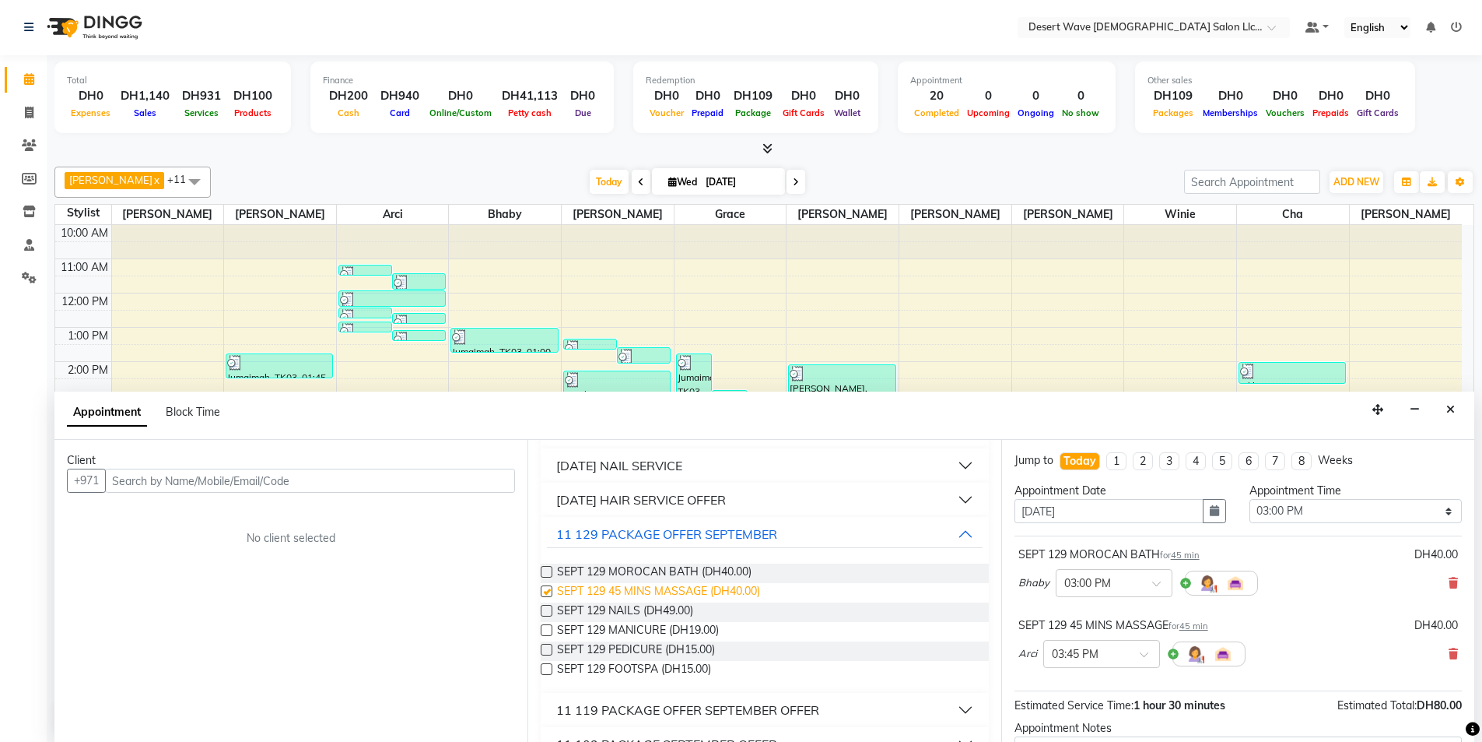
checkbox input "false"
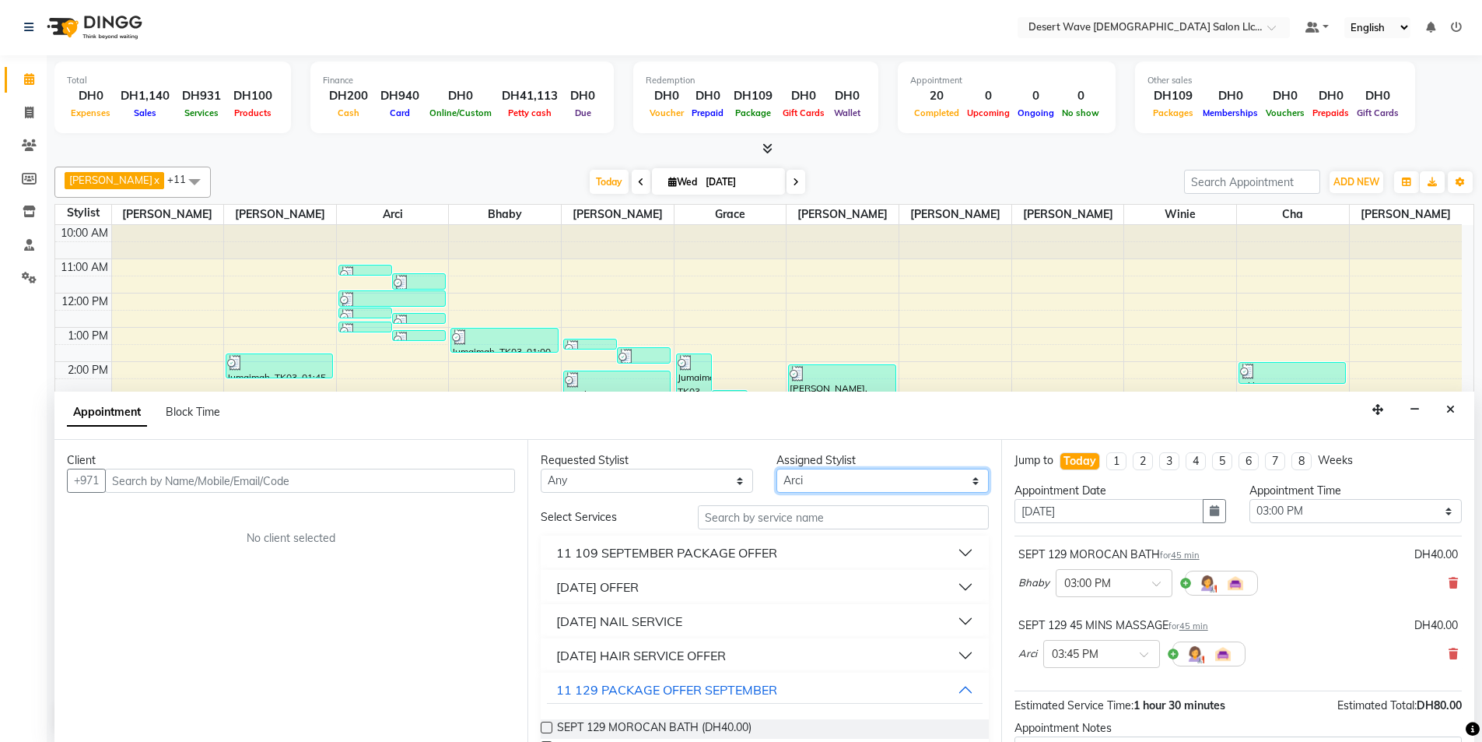
click at [826, 486] on select "Select Ambika Angie april Arci Bella Bhaby Cecil Cha Cheryl Elena Grace Jacky J…" at bounding box center [883, 480] width 212 height 24
select select "59253"
click at [777, 468] on select "Select Ambika Angie april Arci Bella Bhaby Cecil Cha Cheryl Elena Grace Jacky J…" at bounding box center [883, 480] width 212 height 24
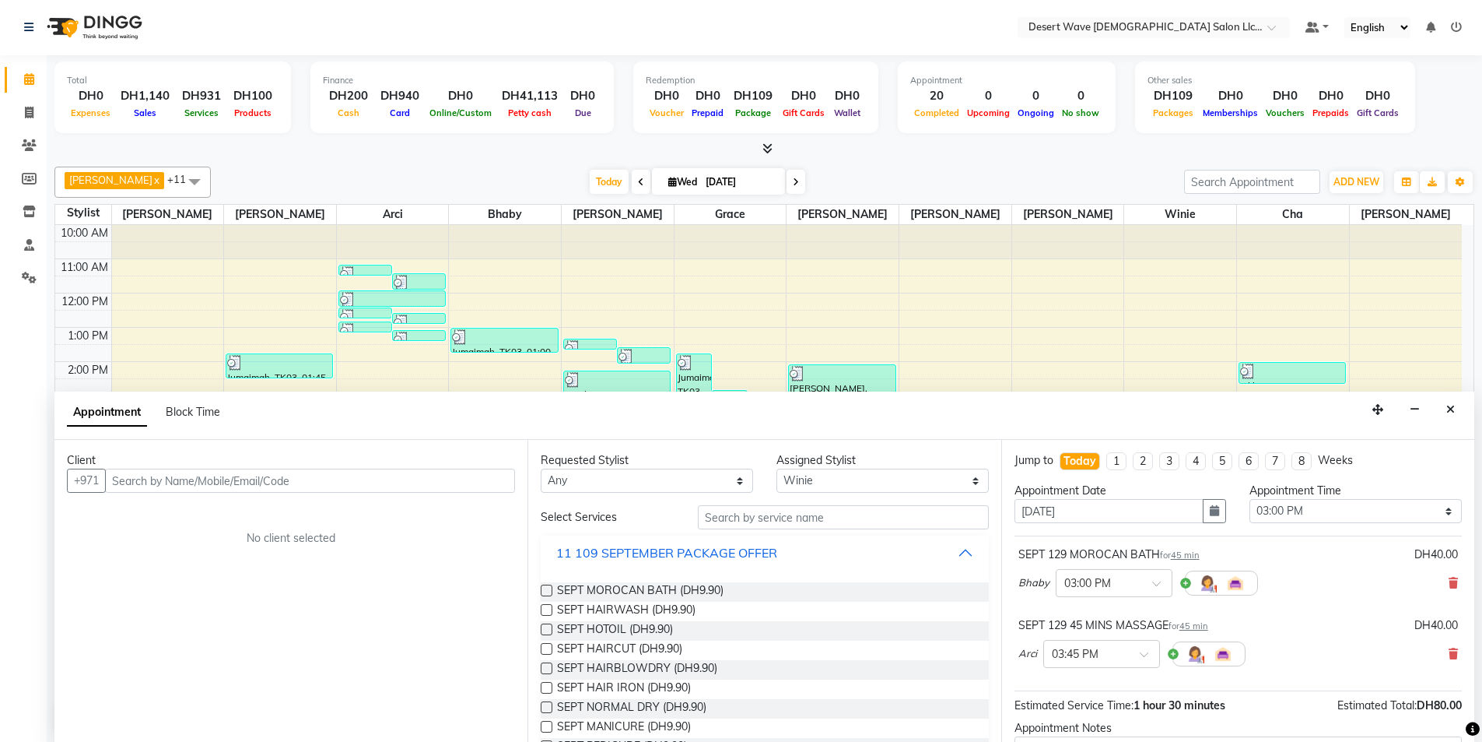
click at [625, 565] on button "11 109 SEPTEMBER PACKAGE OFFER" at bounding box center [764, 552] width 435 height 28
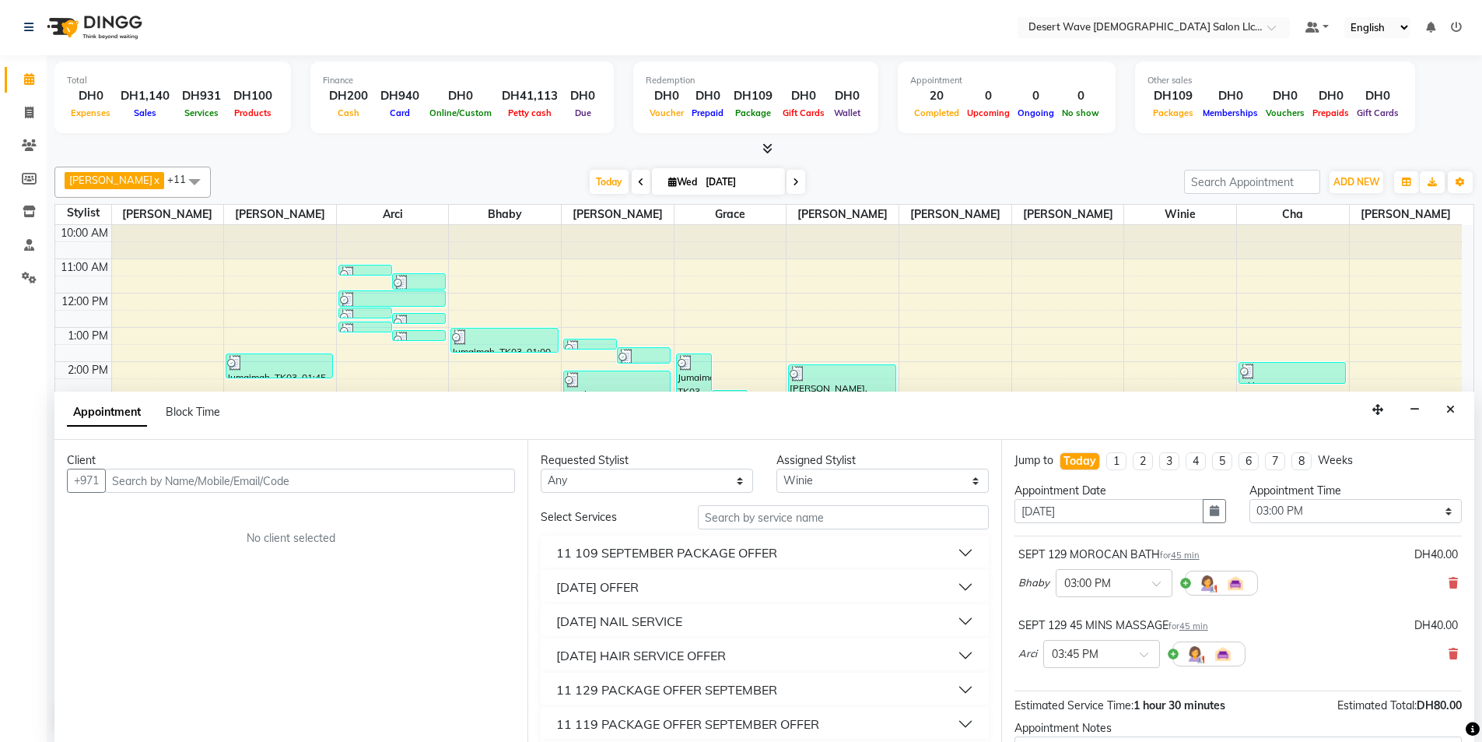
scroll to position [78, 0]
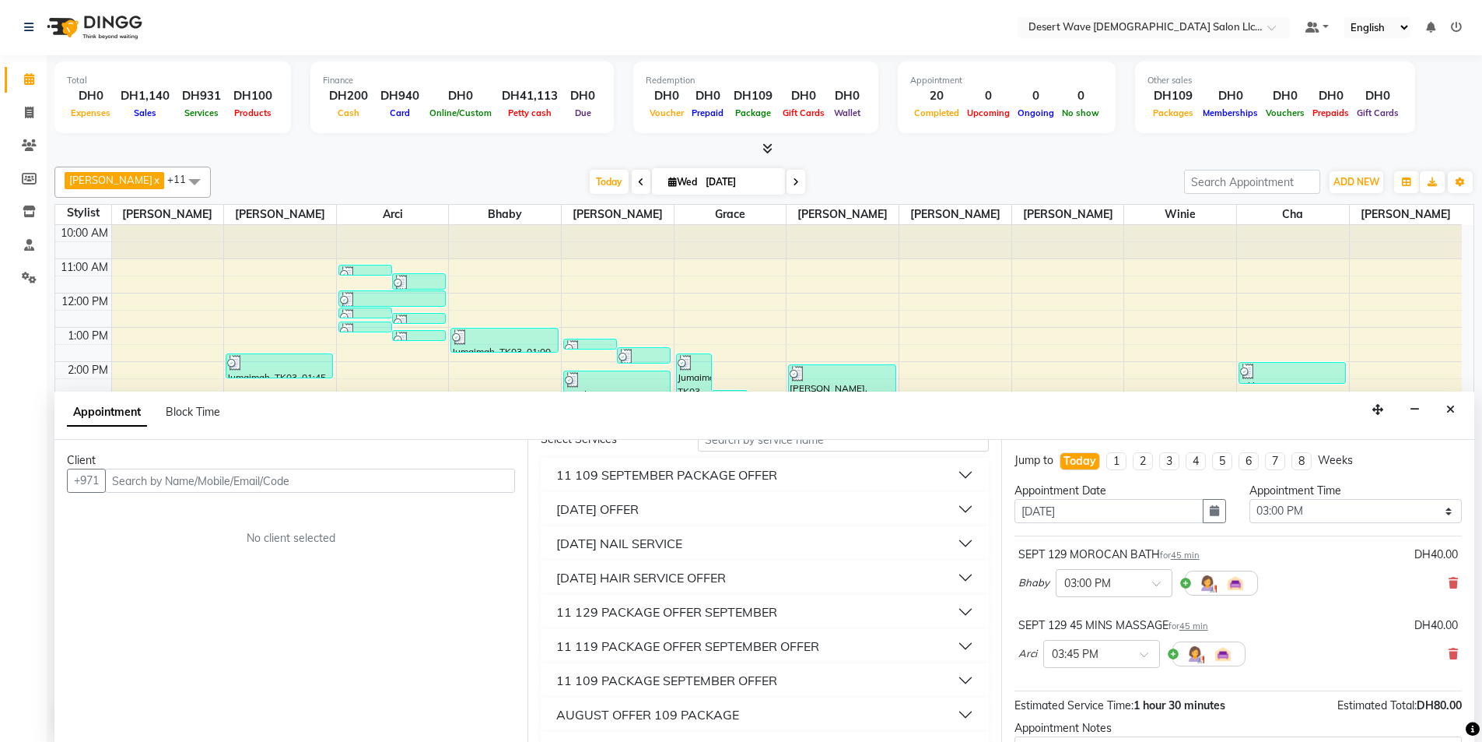
click at [618, 612] on div "11 129 PACKAGE OFFER SEPTEMBER" at bounding box center [666, 611] width 221 height 19
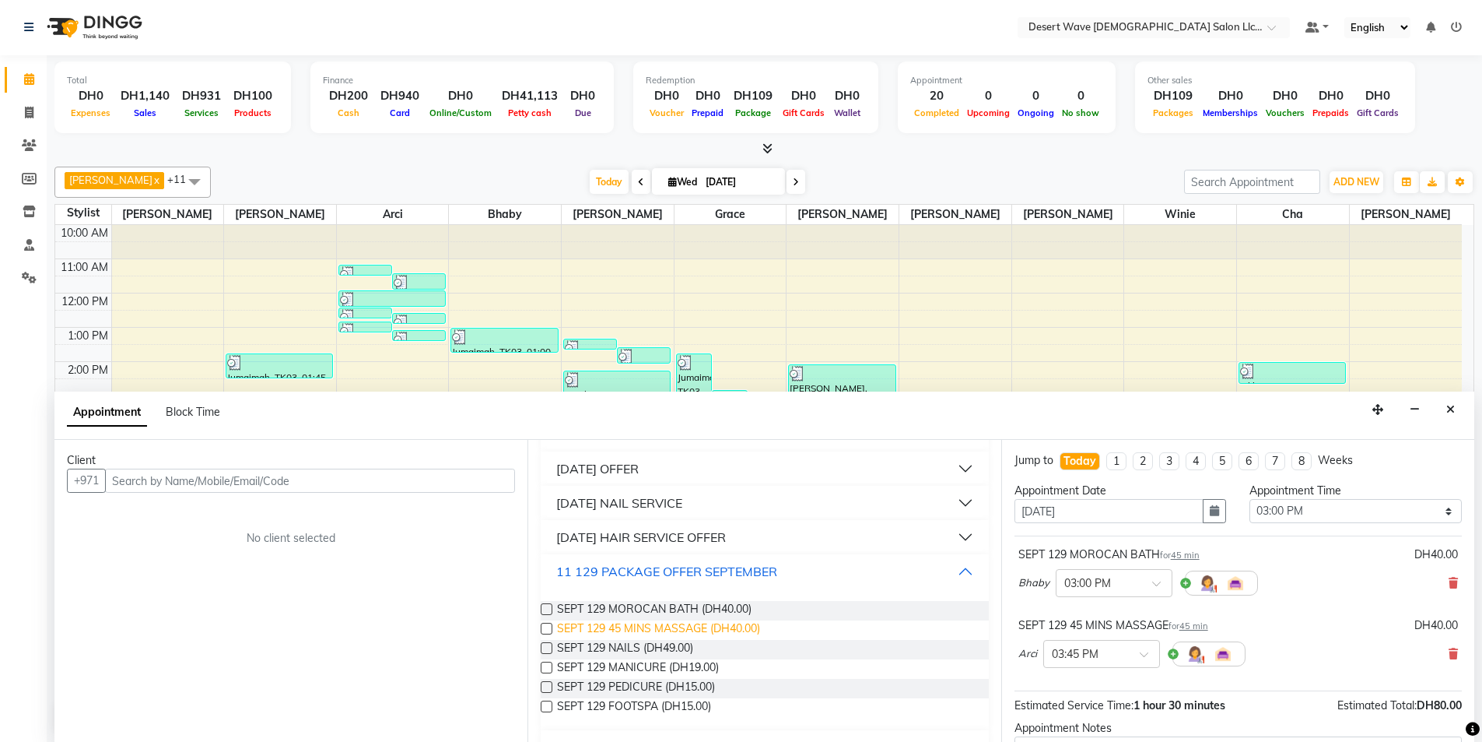
scroll to position [156, 0]
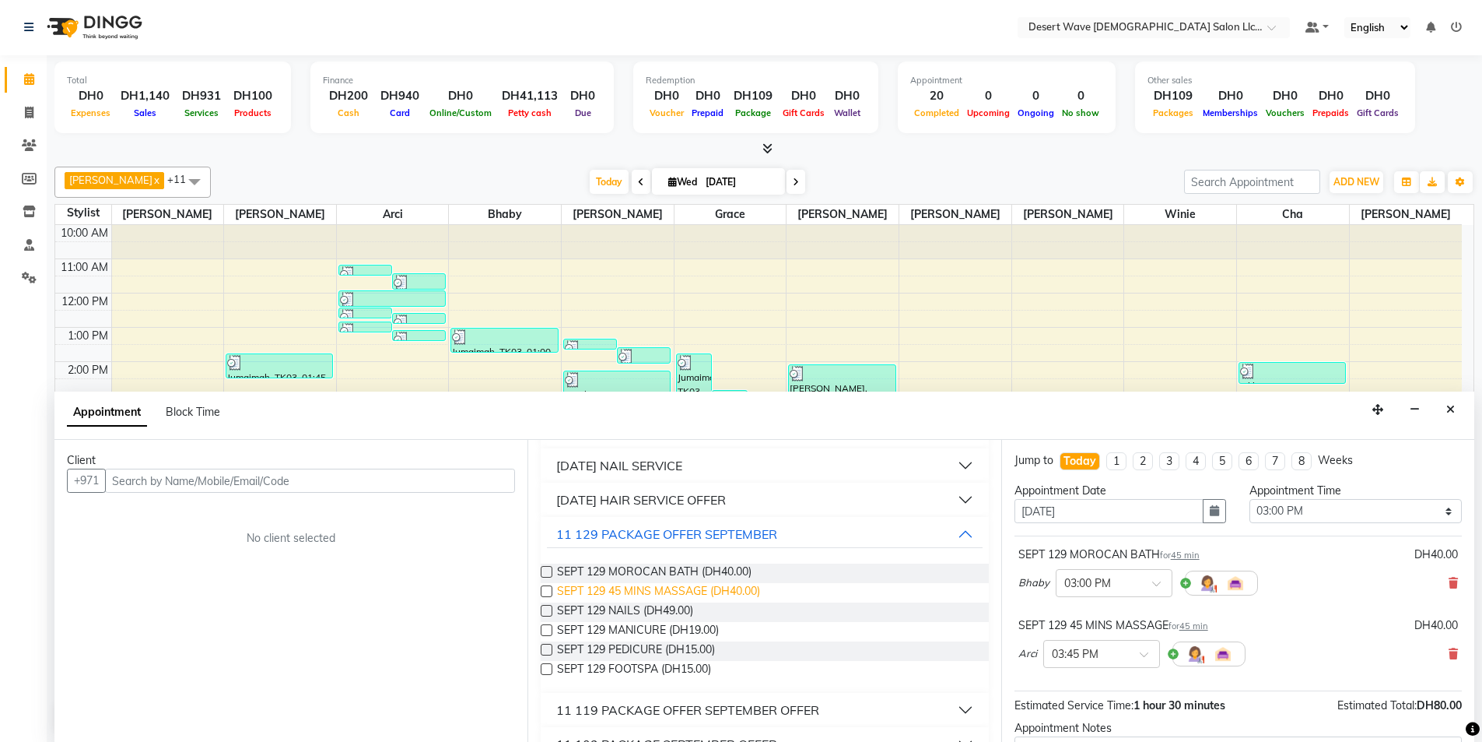
click at [641, 590] on span "SEPT 129 45 MINS MASSAGE (DH40.00)" at bounding box center [658, 592] width 203 height 19
checkbox input "false"
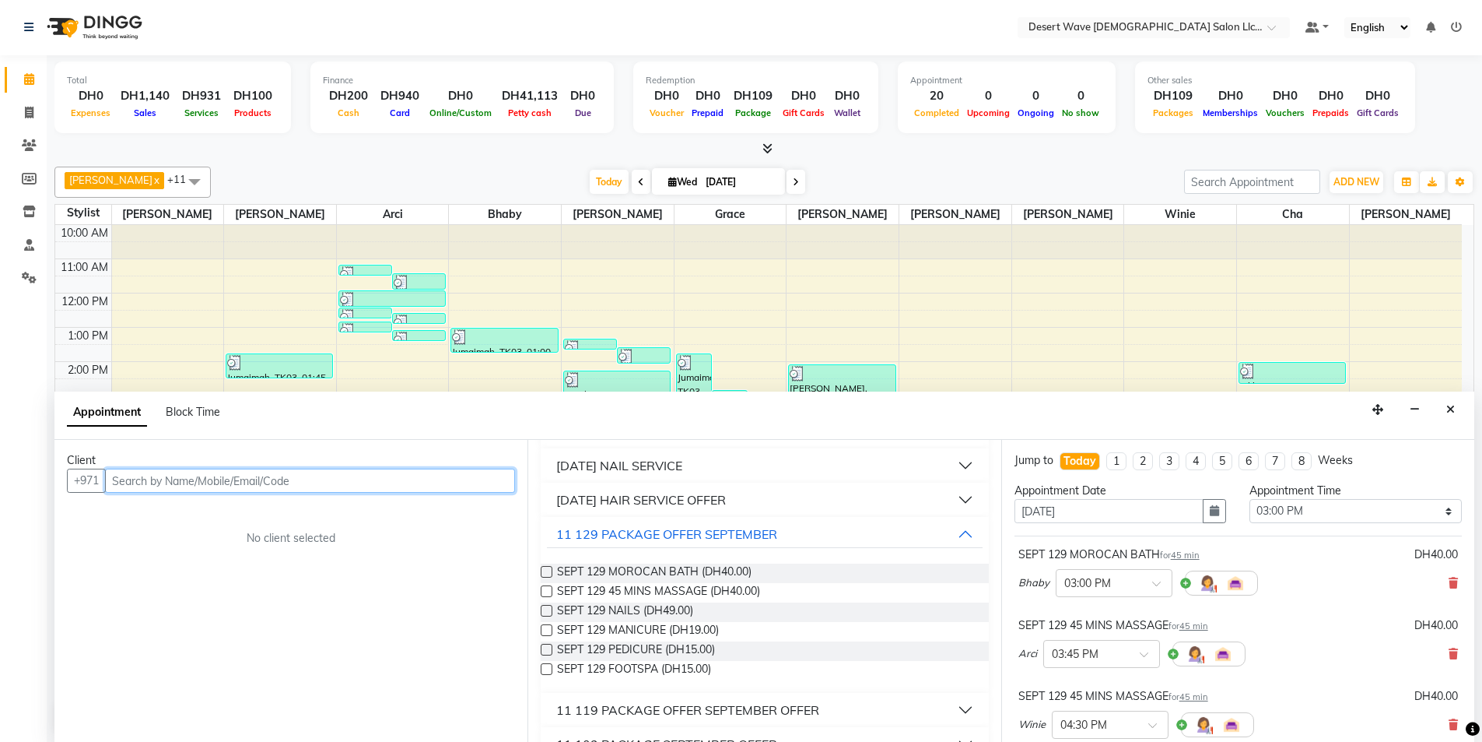
click at [152, 491] on input "text" at bounding box center [310, 480] width 410 height 24
type input "544995396"
click at [472, 483] on span "Add Client" at bounding box center [483, 480] width 52 height 14
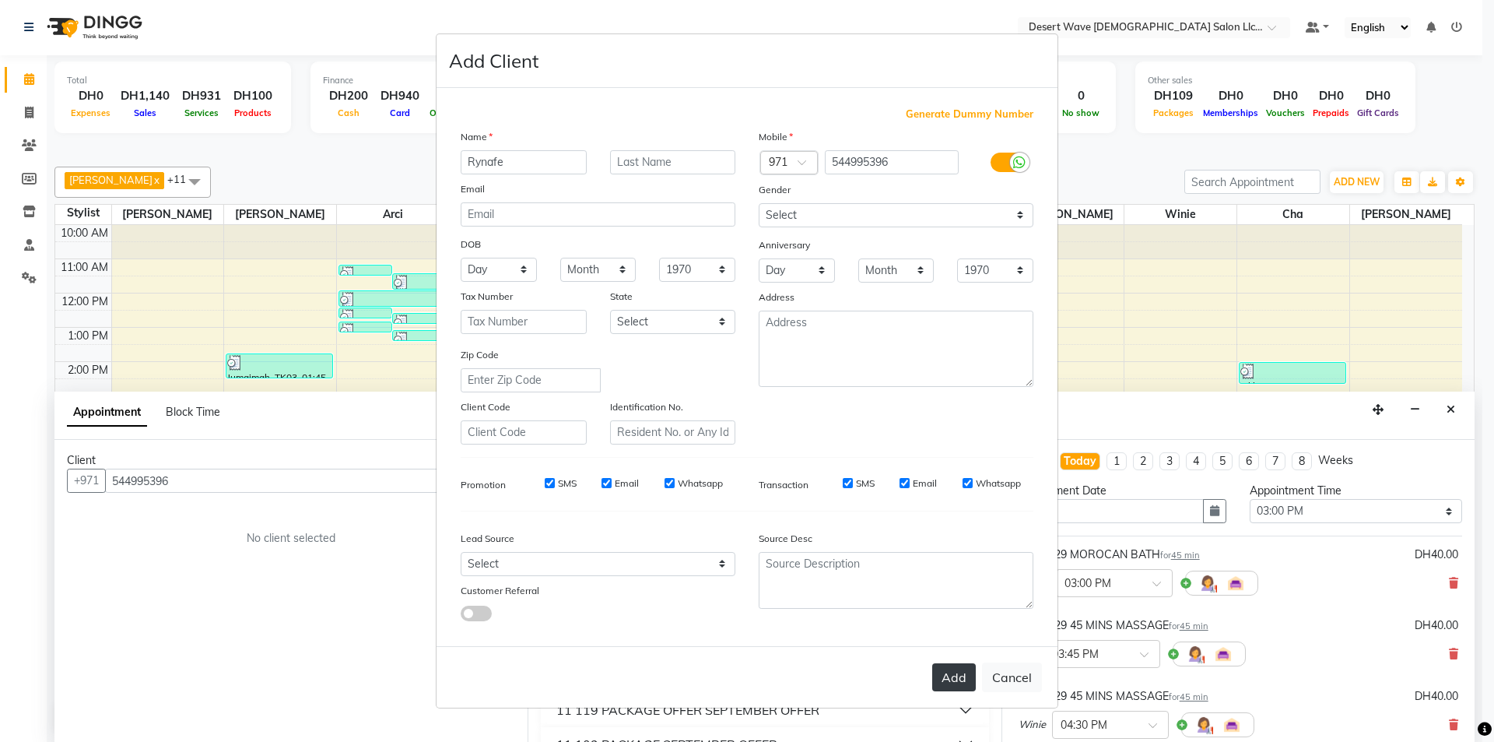
type input "Rynafe"
click at [971, 681] on button "Add" at bounding box center [954, 677] width 44 height 28
select select
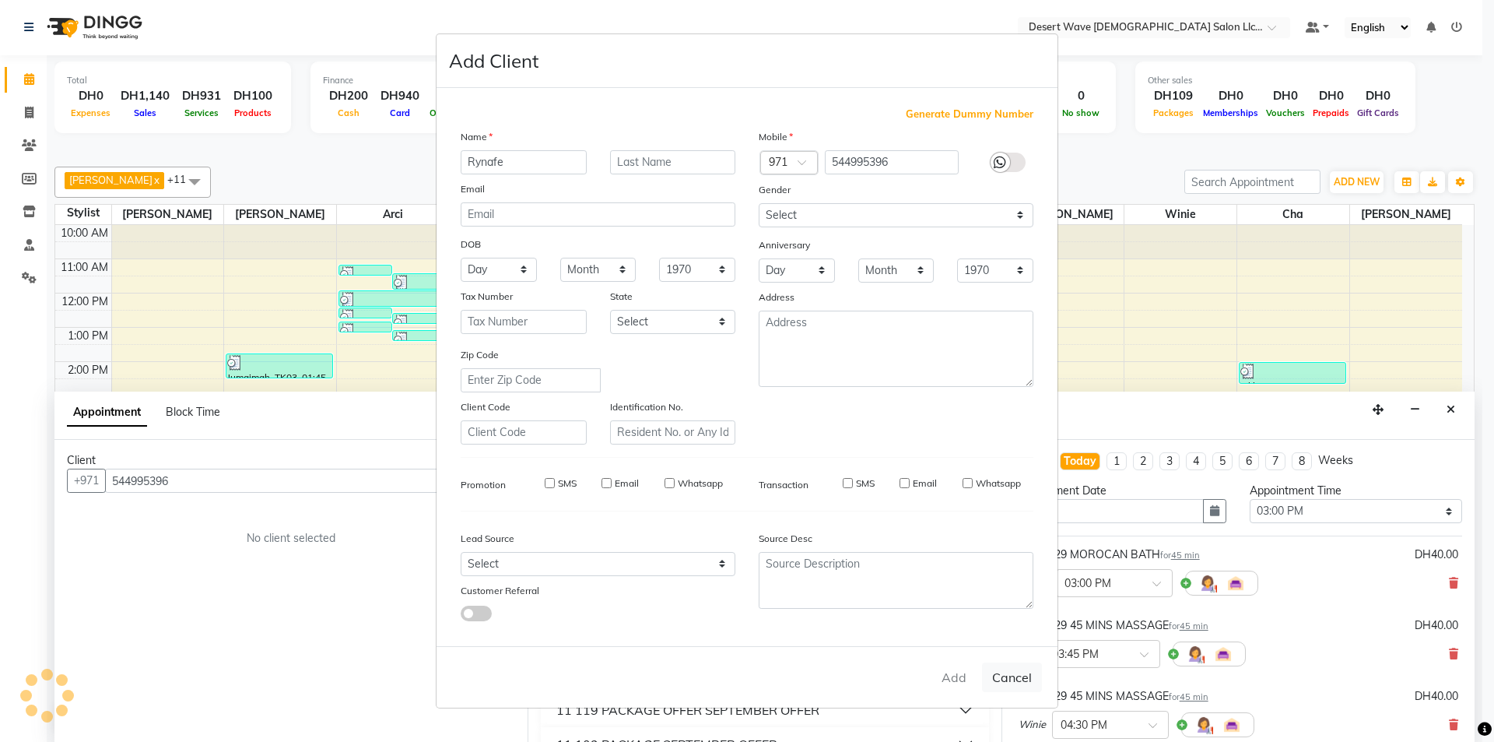
select select
checkbox input "false"
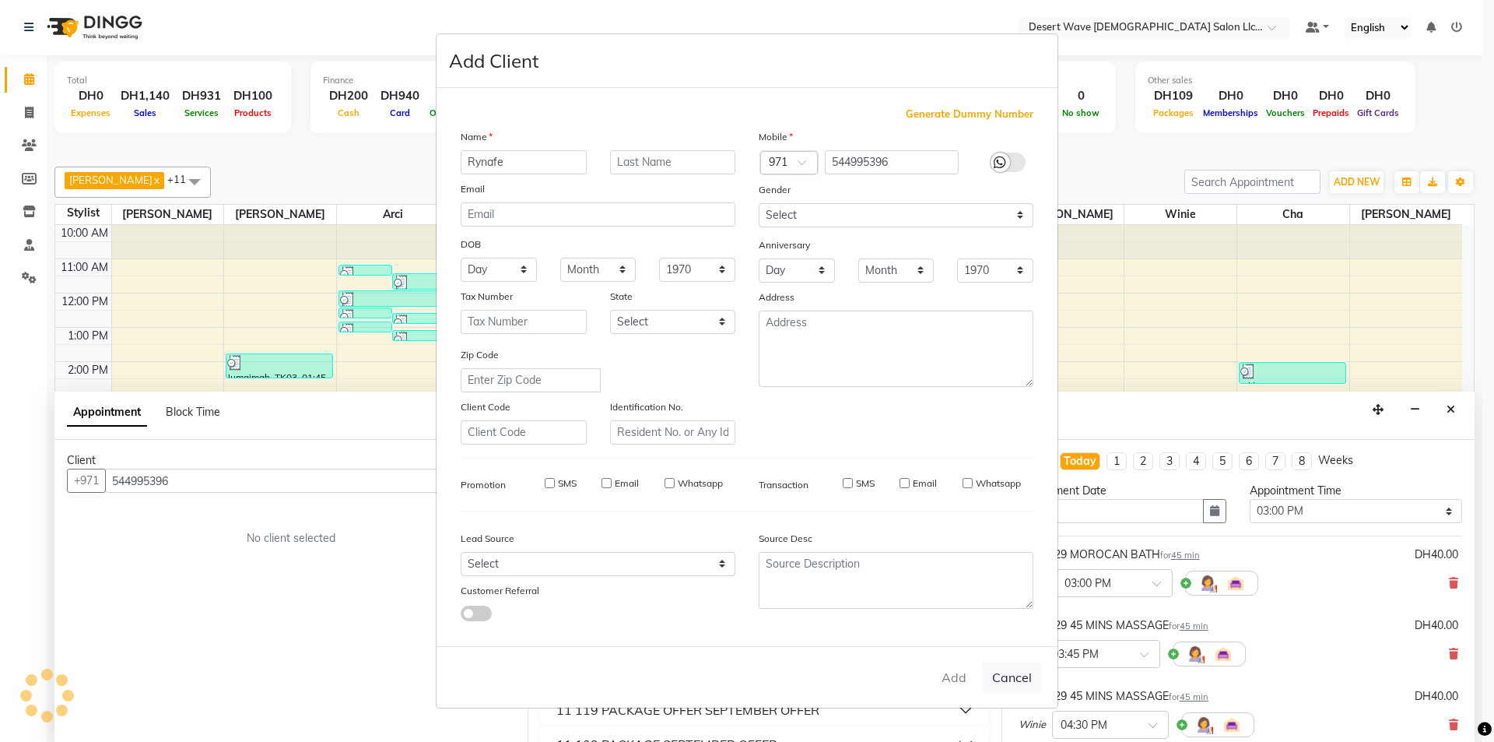
checkbox input "false"
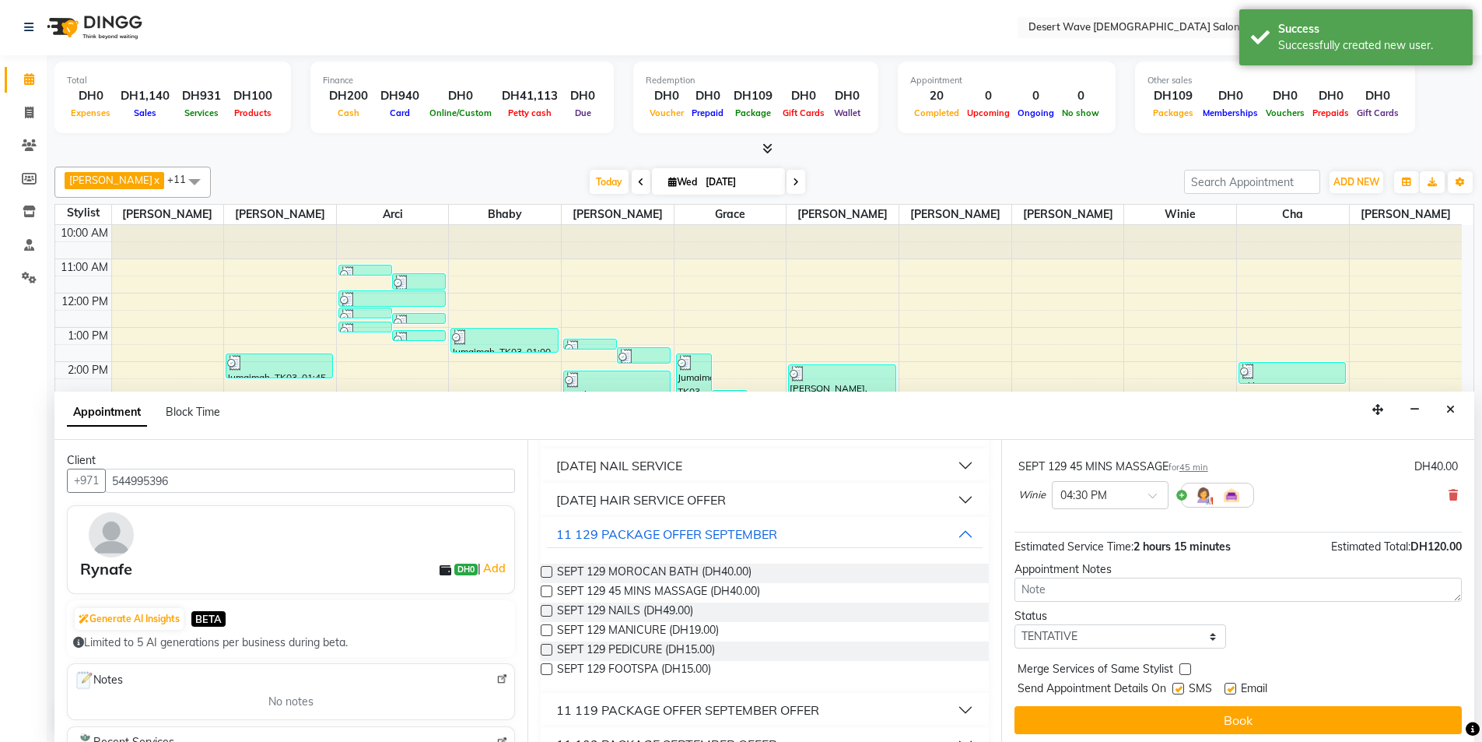
scroll to position [234, 0]
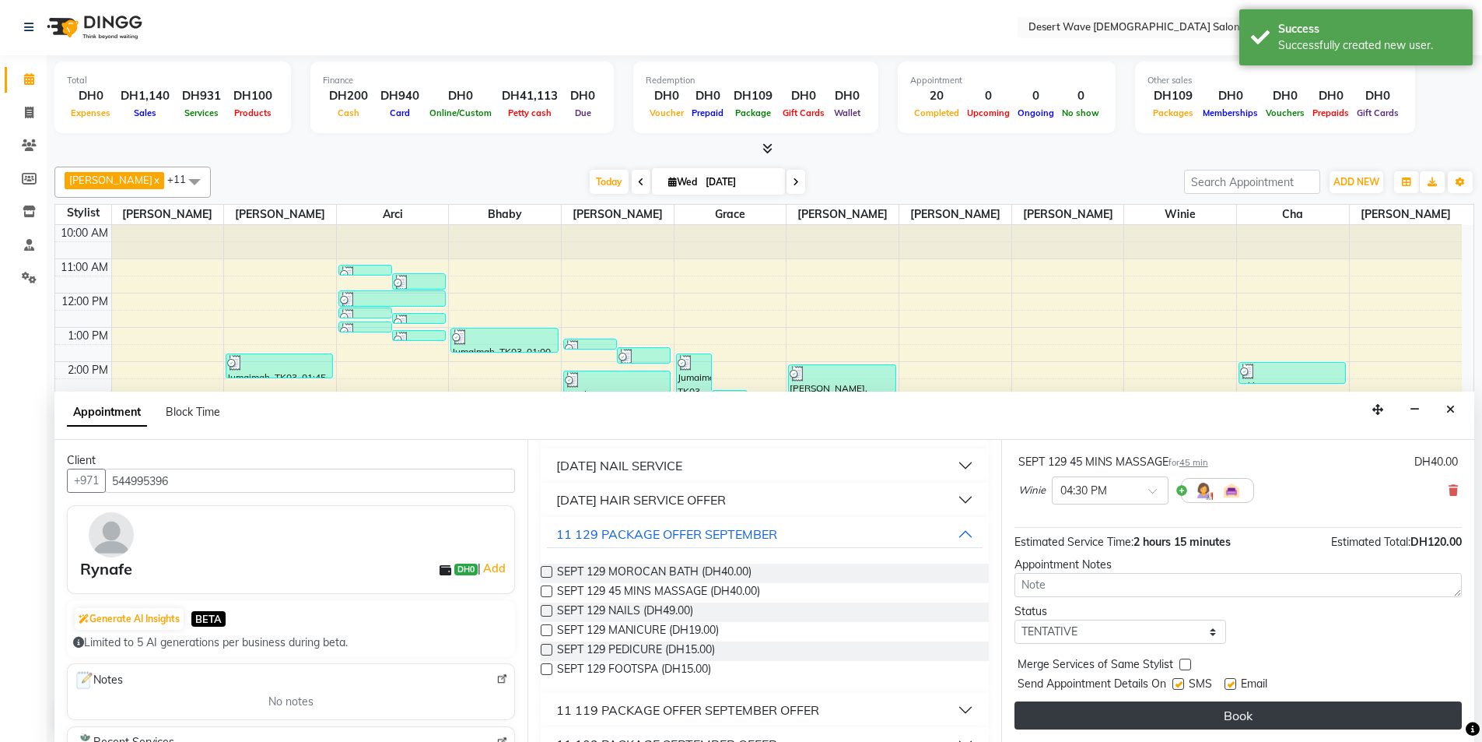
click at [1225, 717] on button "Book" at bounding box center [1238, 715] width 447 height 28
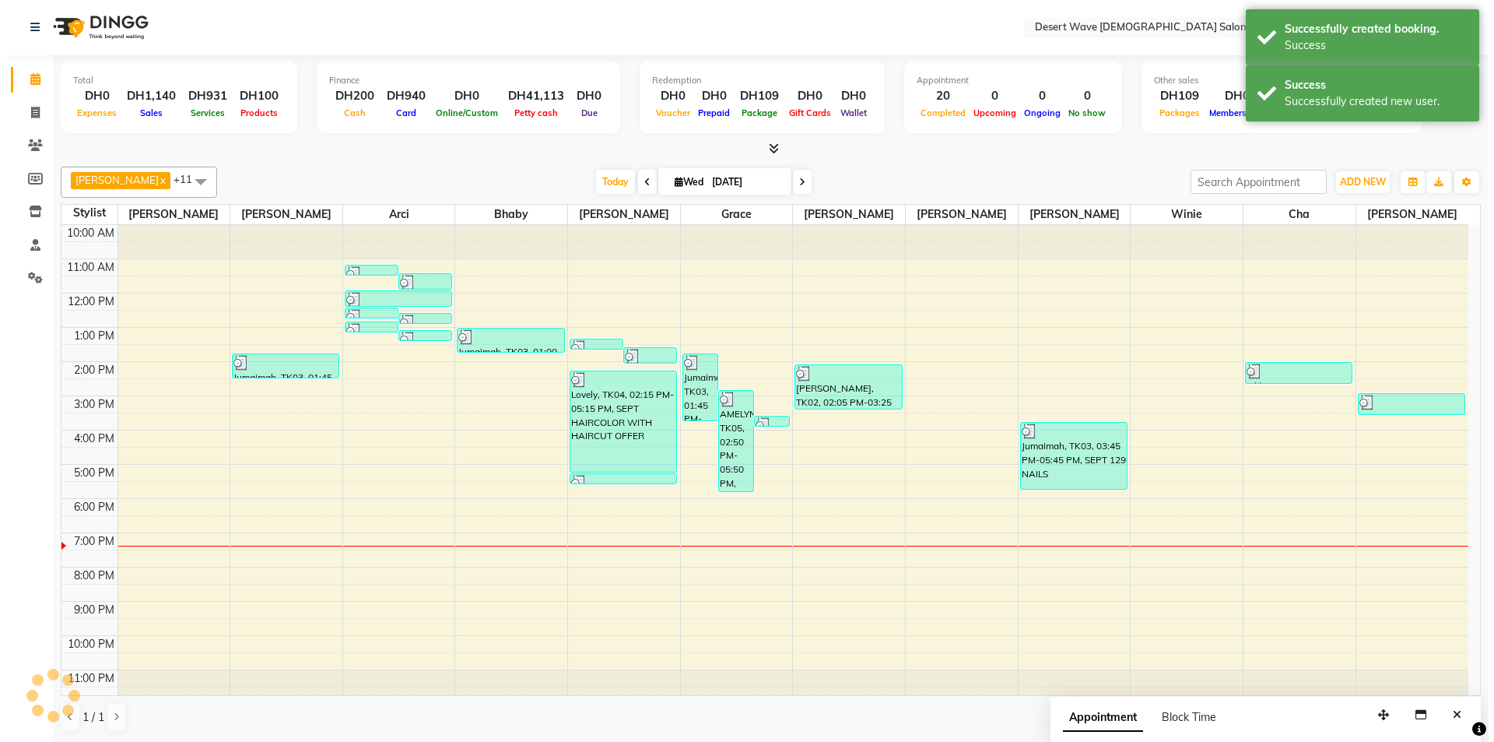
scroll to position [0, 0]
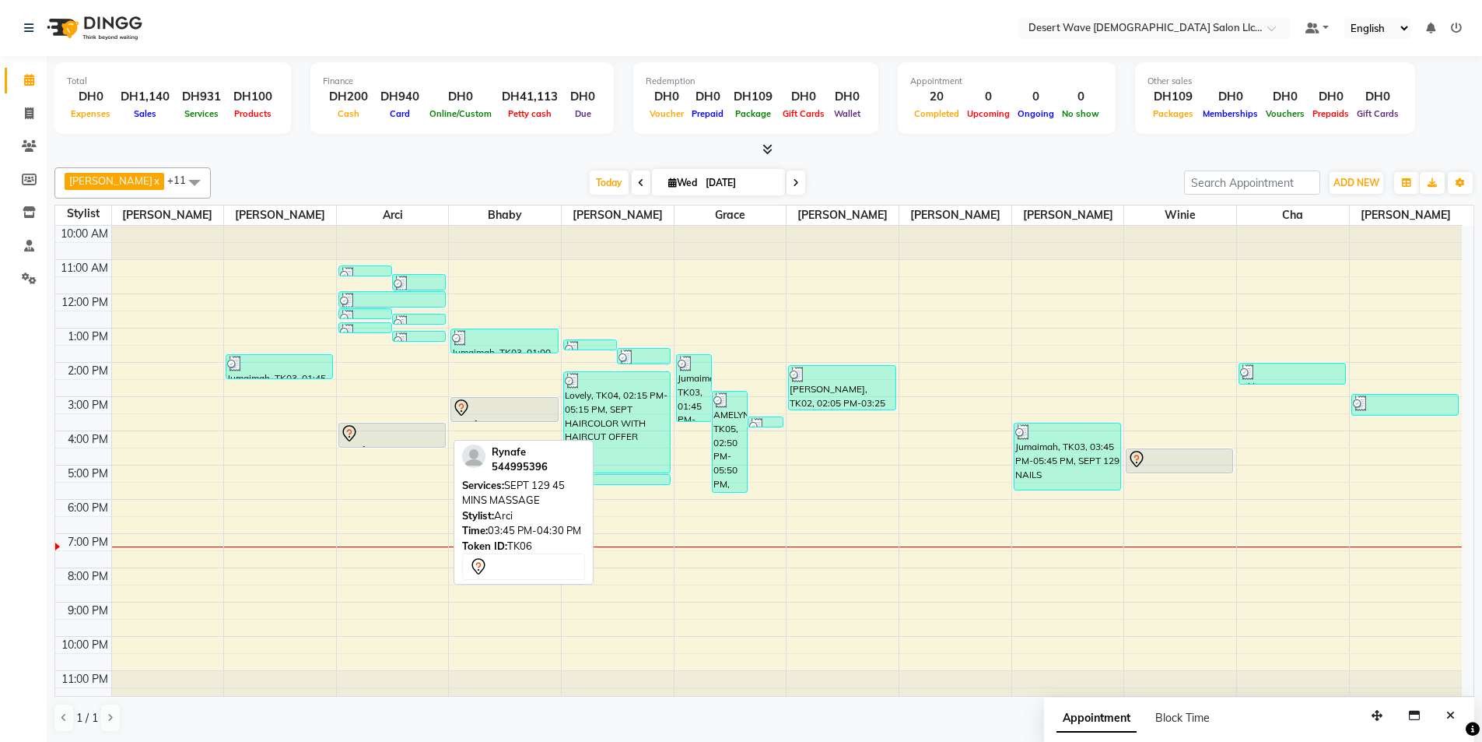
click at [436, 432] on div at bounding box center [392, 433] width 104 height 19
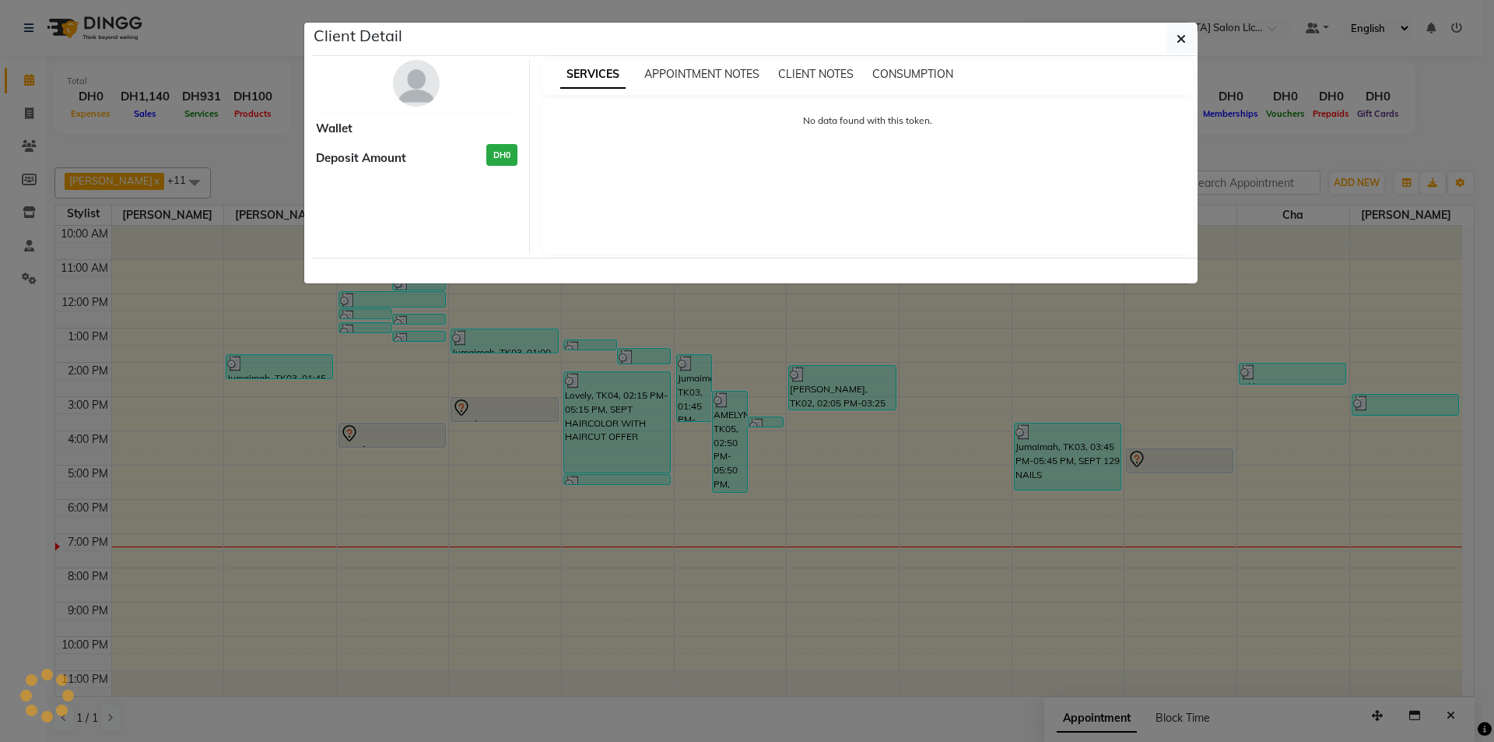
select select "7"
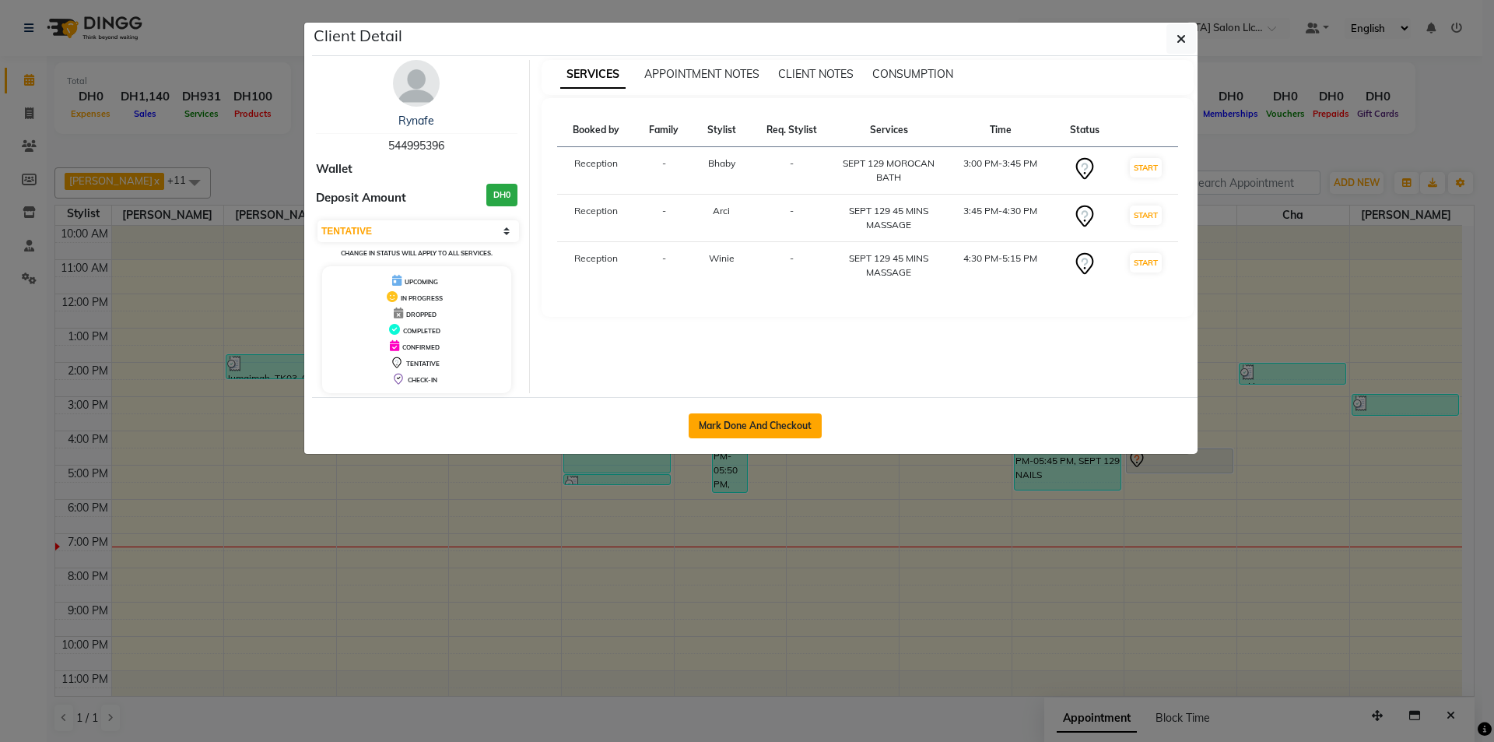
click at [809, 426] on button "Mark Done And Checkout" at bounding box center [755, 425] width 133 height 25
select select "service"
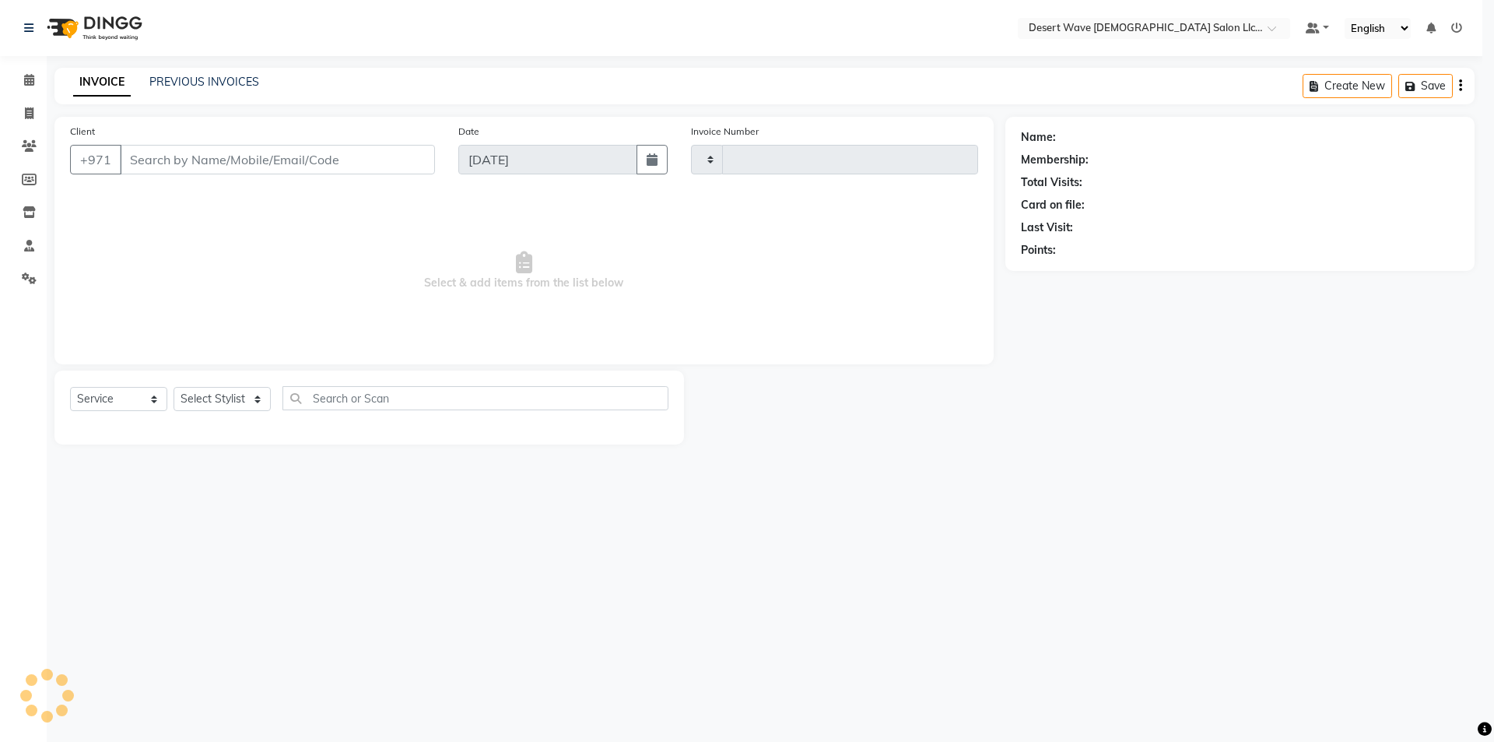
type input "6569"
select select "6563"
select select "50418"
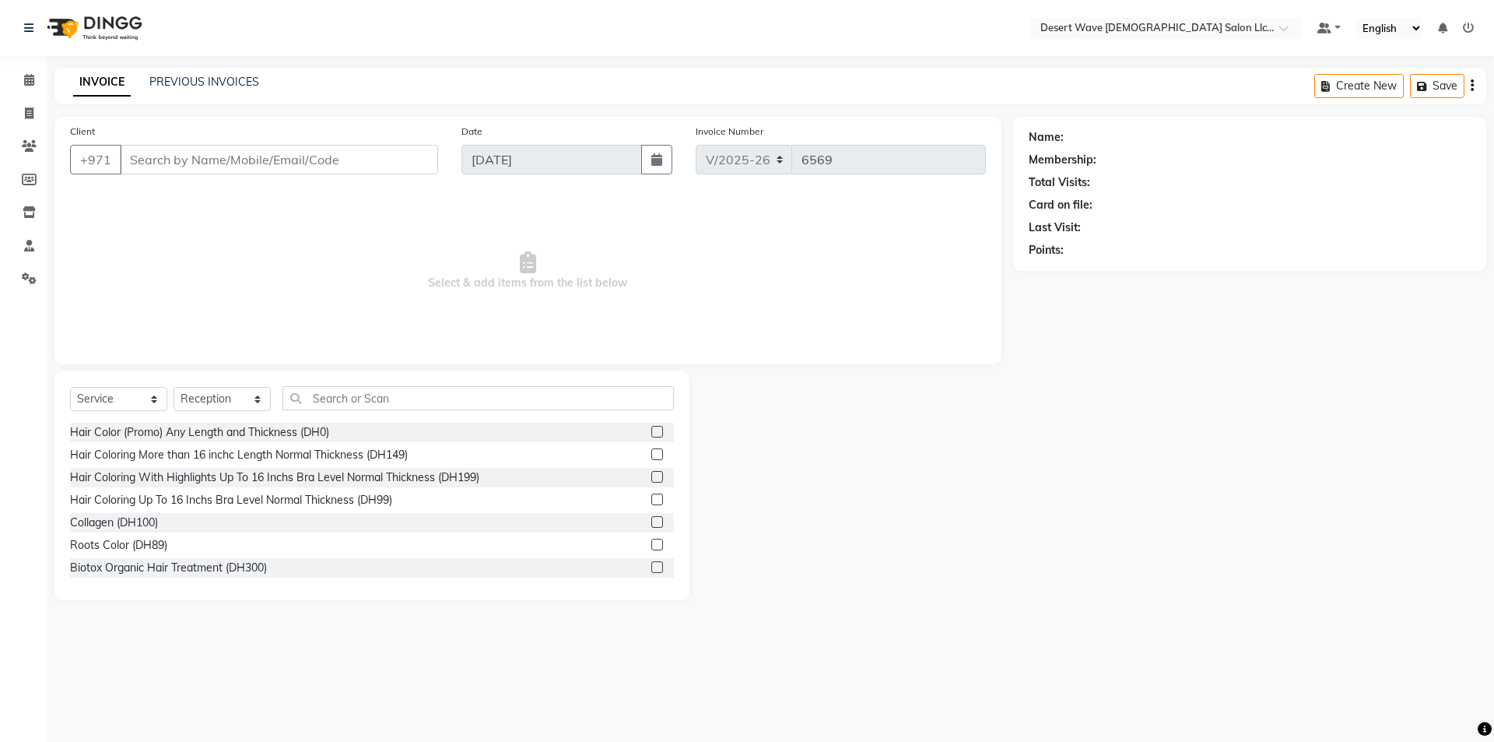
type input "544995396"
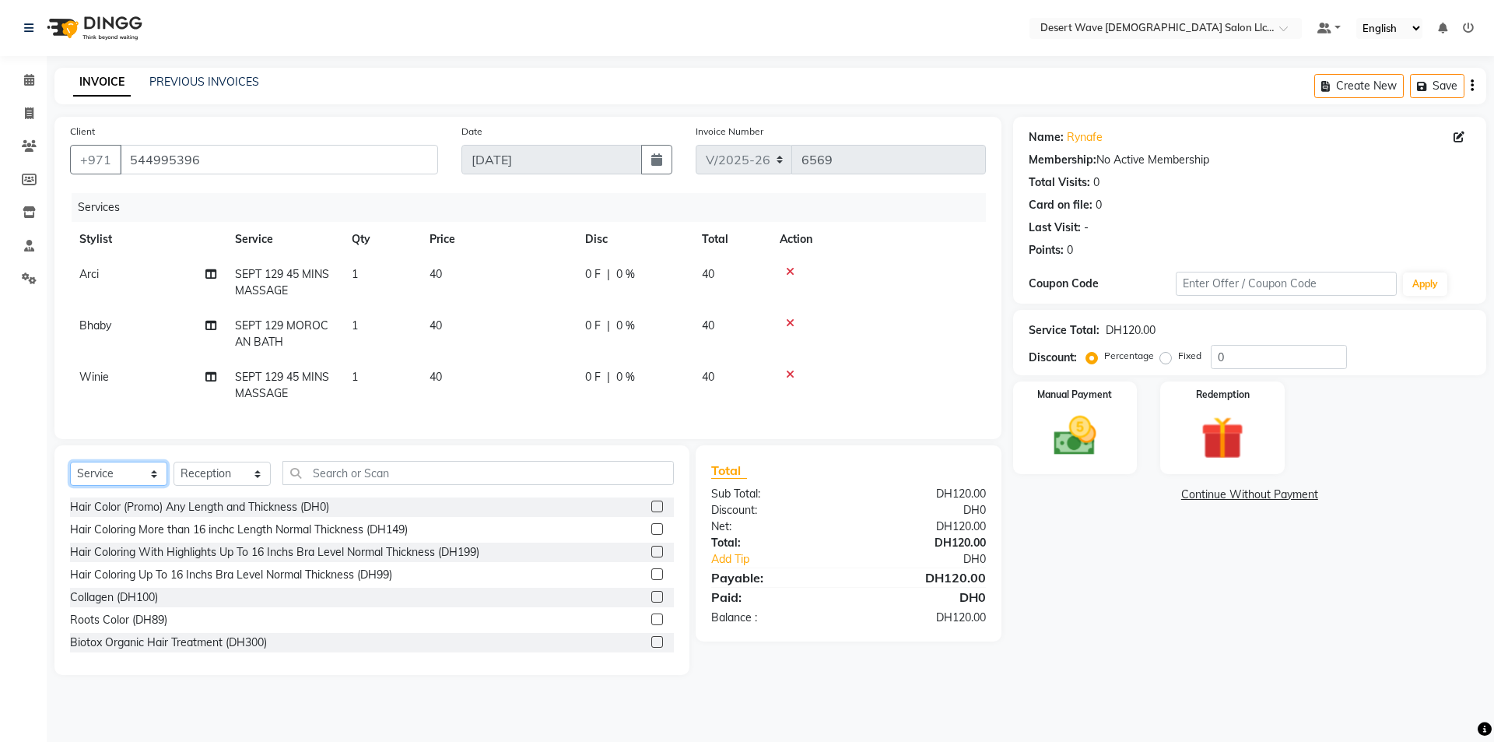
click at [101, 486] on select "Select Service Product Membership Package Voucher Prepaid Gift Card" at bounding box center [118, 473] width 97 height 24
click at [266, 283] on span "SEPT 129 45 MINS MASSAGE" at bounding box center [282, 282] width 94 height 30
select select "50398"
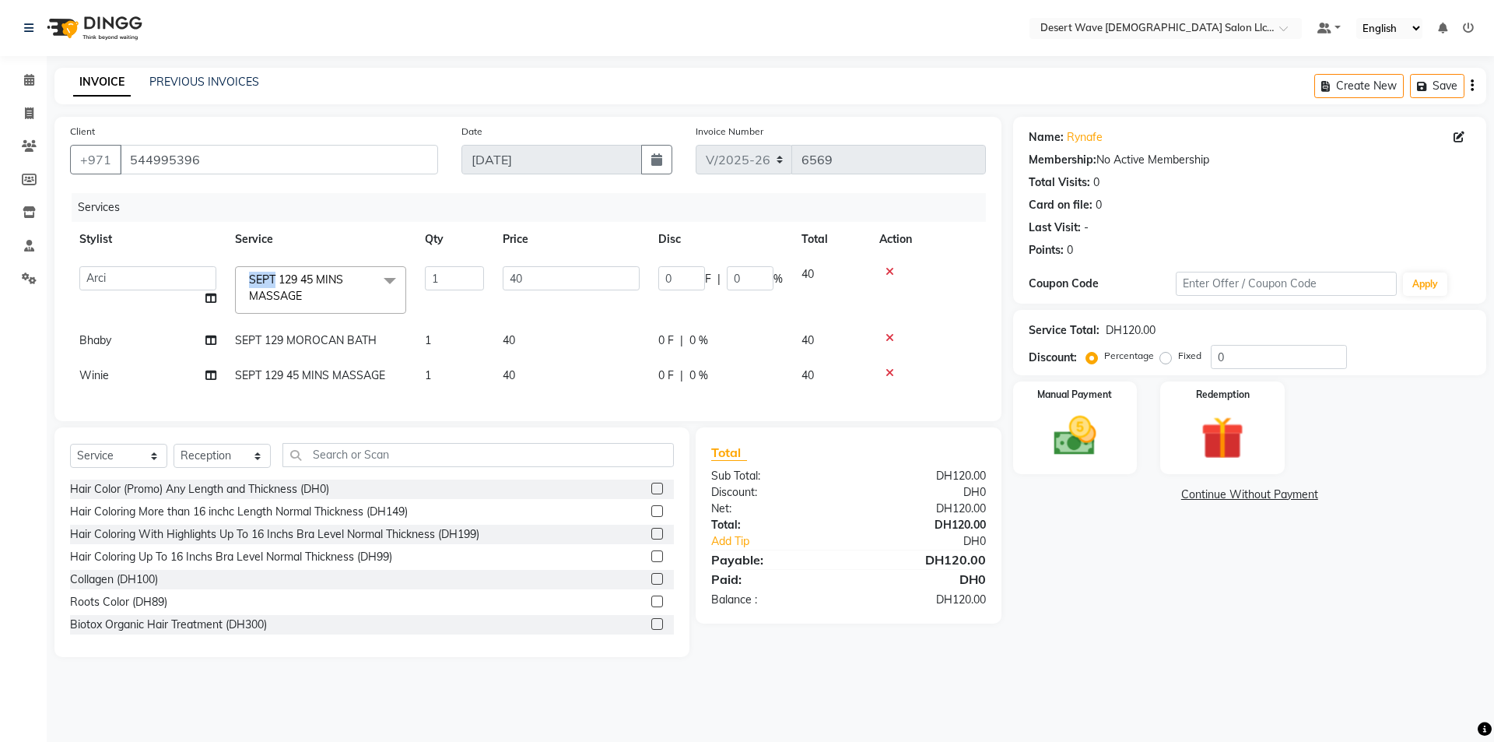
click at [266, 284] on span "SEPT 129 45 MINS MASSAGE" at bounding box center [296, 287] width 94 height 30
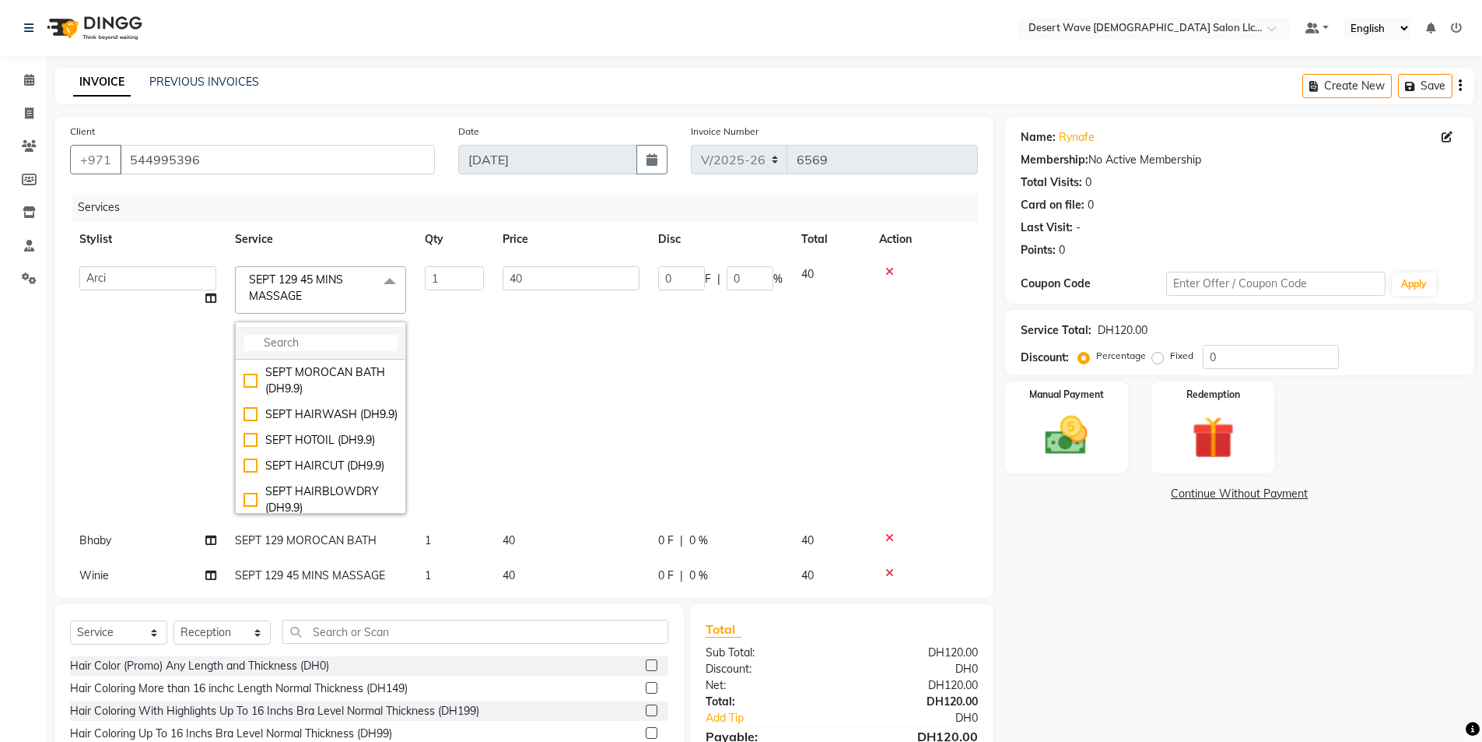
click at [286, 337] on input "multiselect-search" at bounding box center [321, 343] width 154 height 16
type input "129"
click at [305, 465] on div "SEPT 129 NAILS (DH49)" at bounding box center [321, 456] width 154 height 16
checkbox input "false"
checkbox input "true"
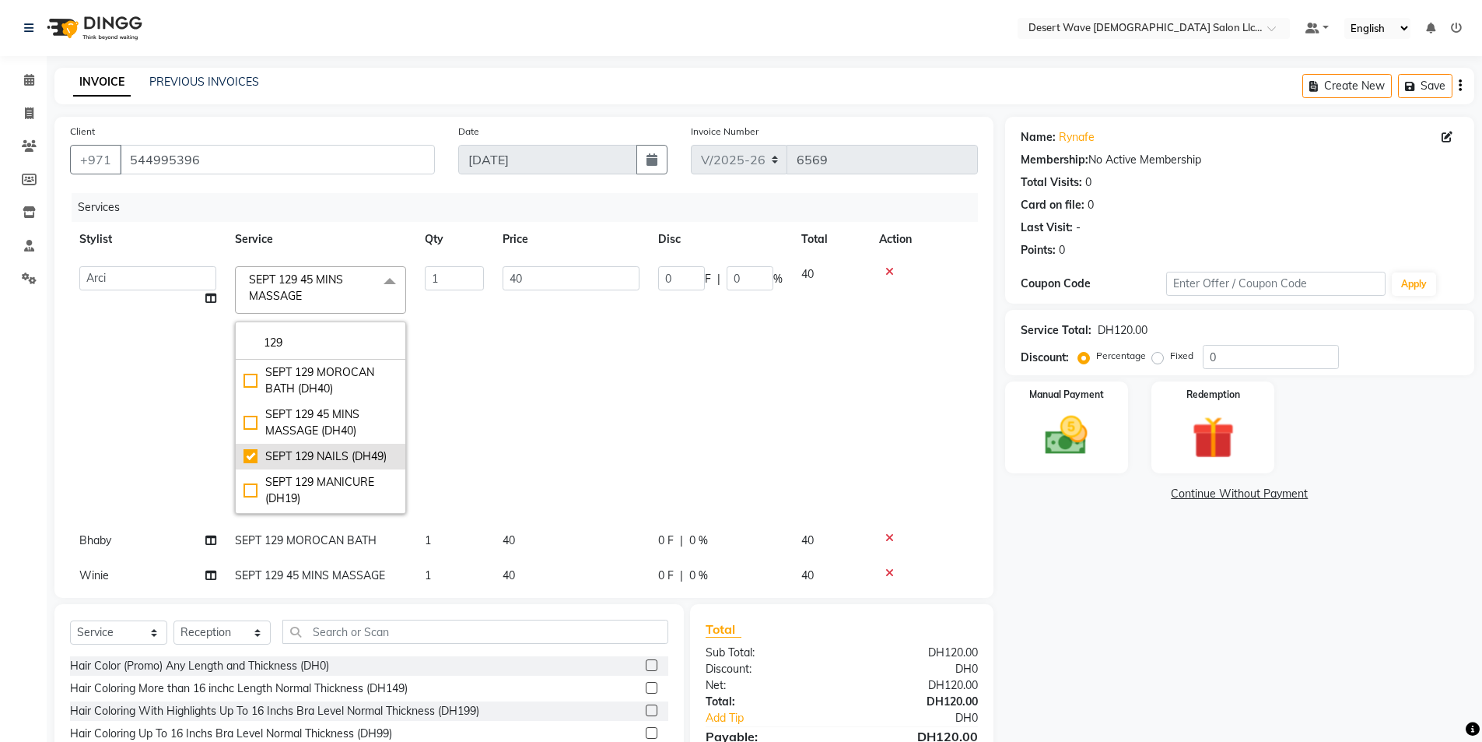
type input "49"
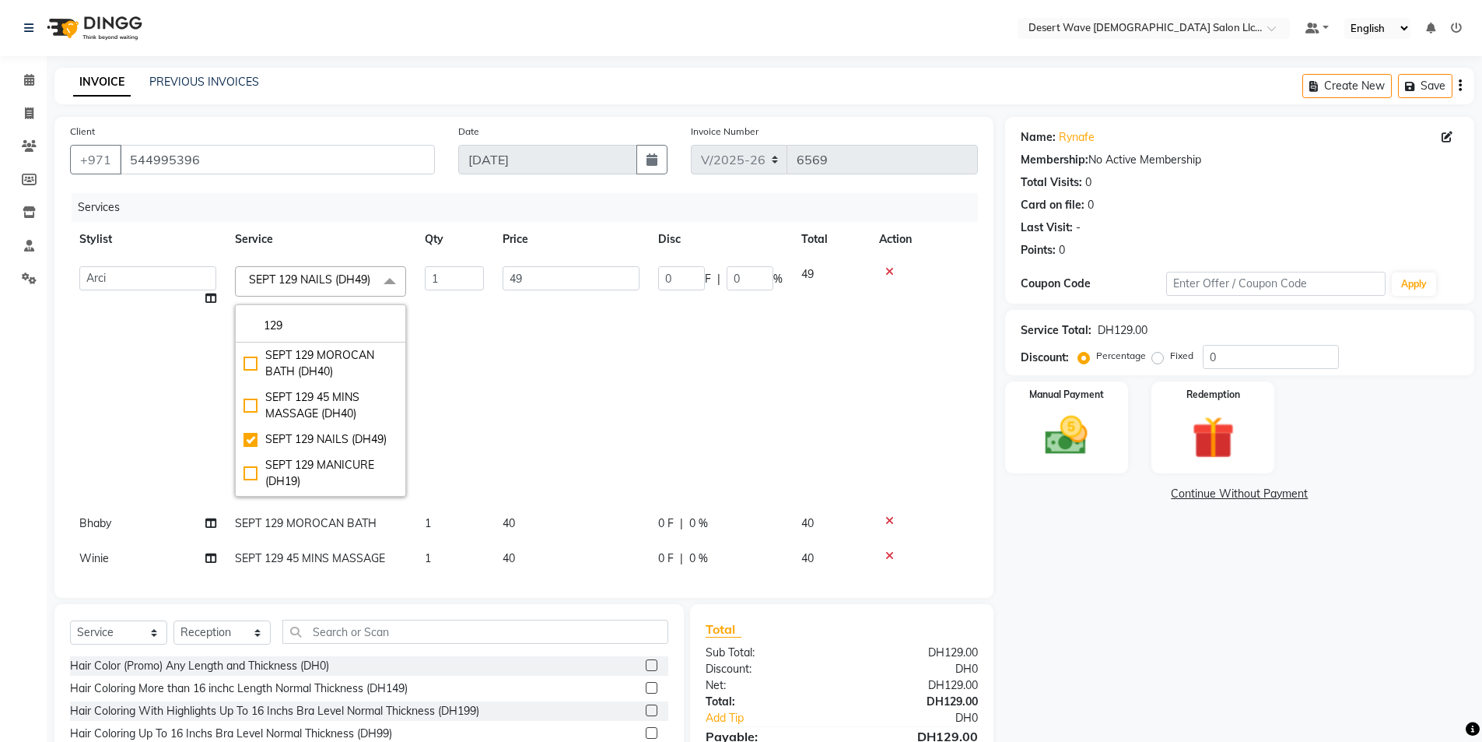
click at [1187, 601] on div "Name: Rynafe Membership: No Active Membership Total Visits: 0 Card on file: 0 L…" at bounding box center [1245, 475] width 481 height 717
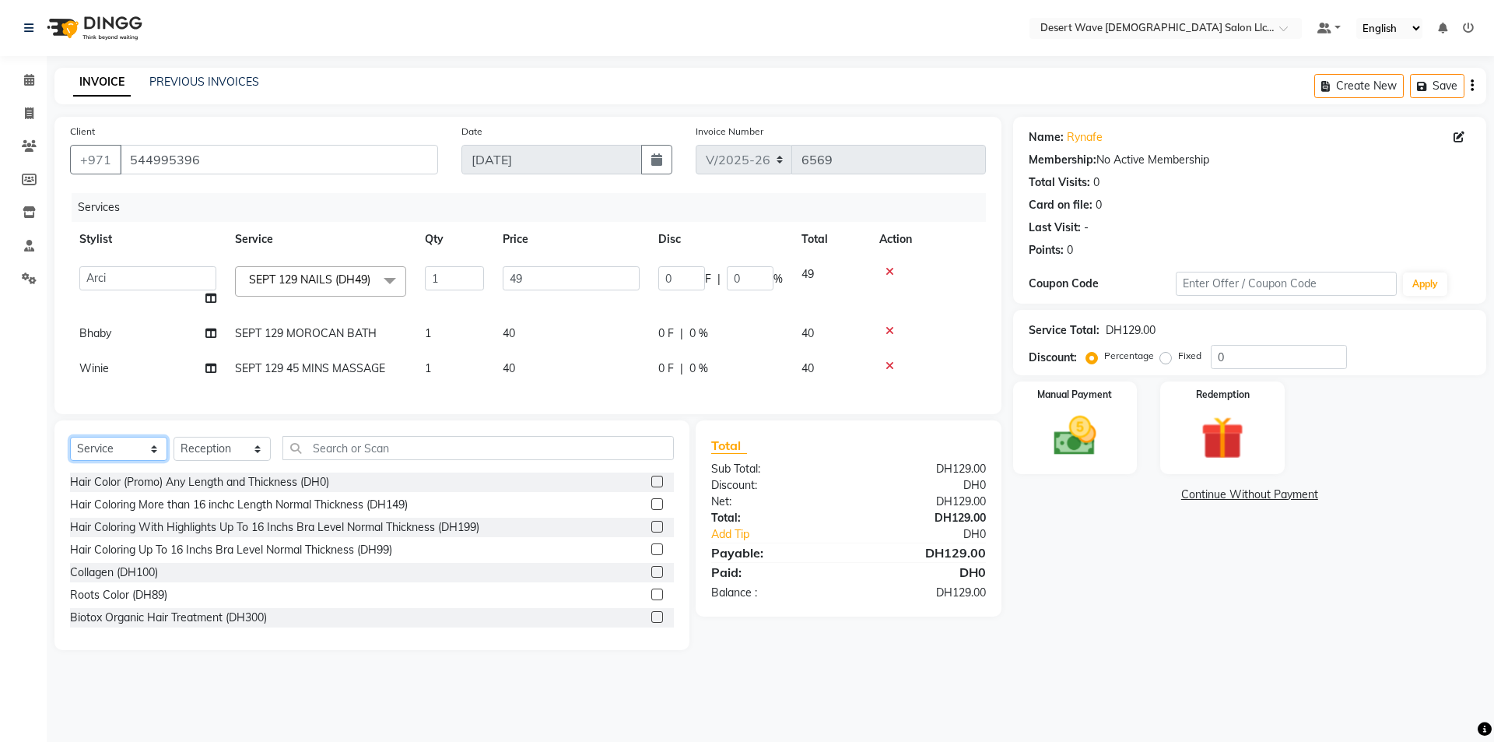
click at [106, 461] on select "Select Service Product Membership Package Voucher Prepaid Gift Card" at bounding box center [118, 449] width 97 height 24
select select "product"
click at [70, 455] on select "Select Service Product Membership Package Voucher Prepaid Gift Card" at bounding box center [118, 449] width 97 height 24
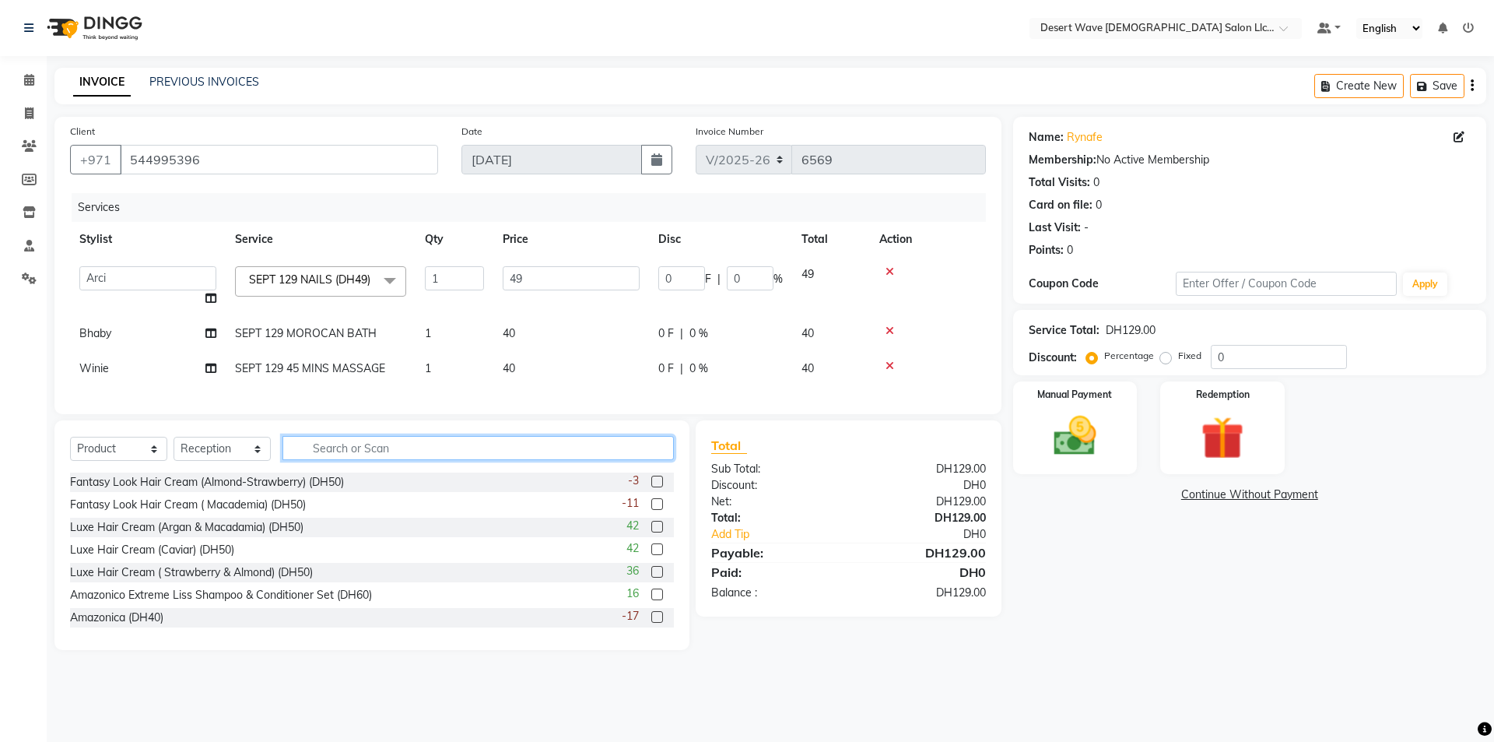
click at [331, 460] on input "text" at bounding box center [477, 448] width 391 height 24
type input "o"
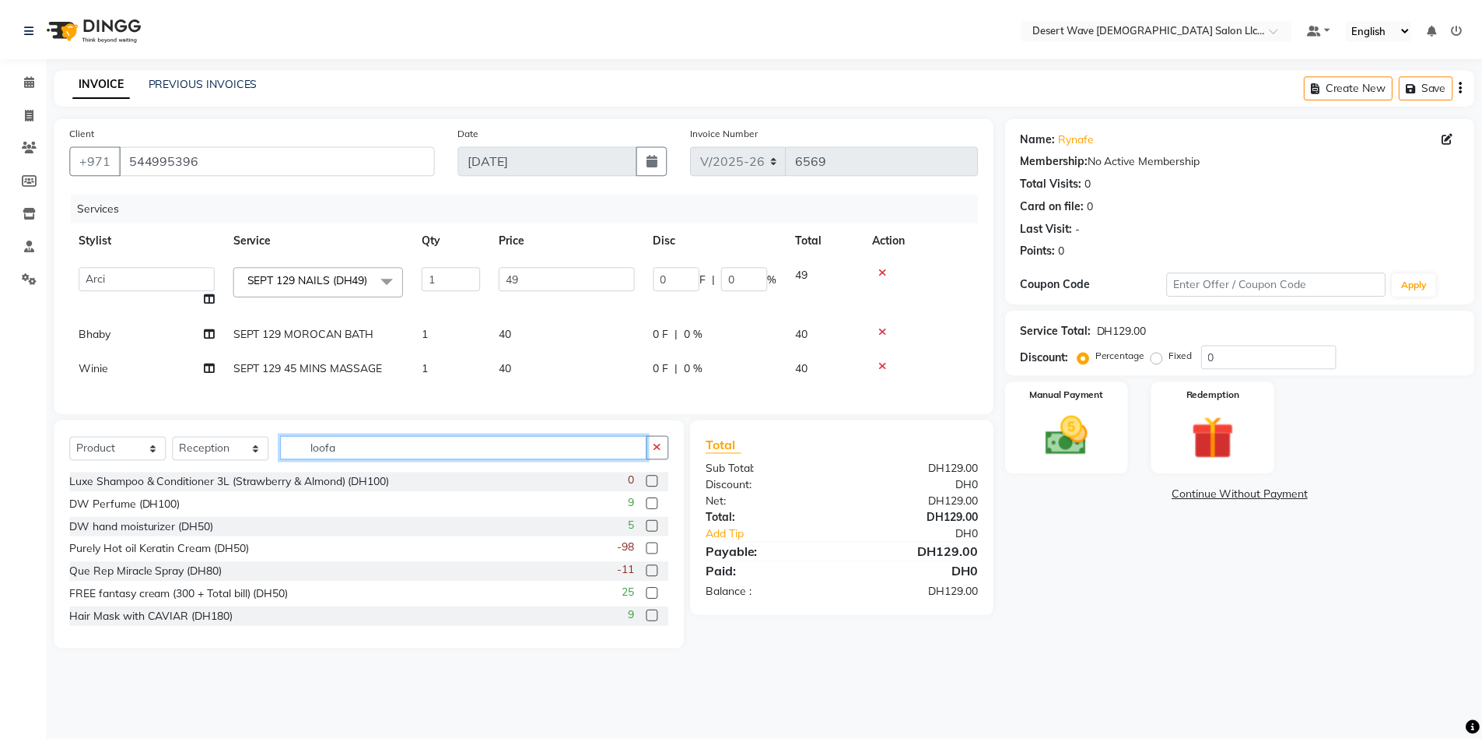
scroll to position [228, 0]
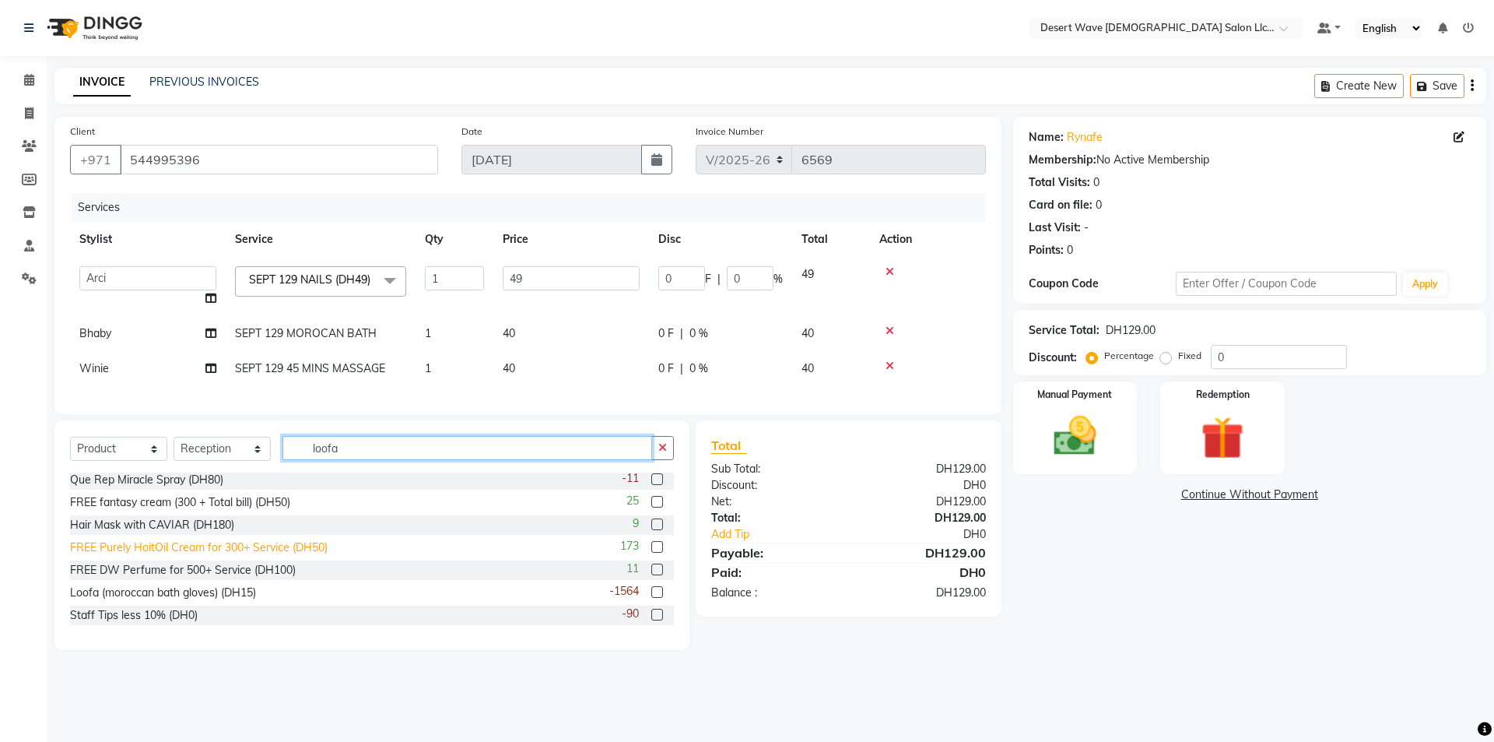
type input "loofa"
click at [149, 601] on div "Loofa (moroccan bath gloves) (DH15)" at bounding box center [163, 592] width 186 height 16
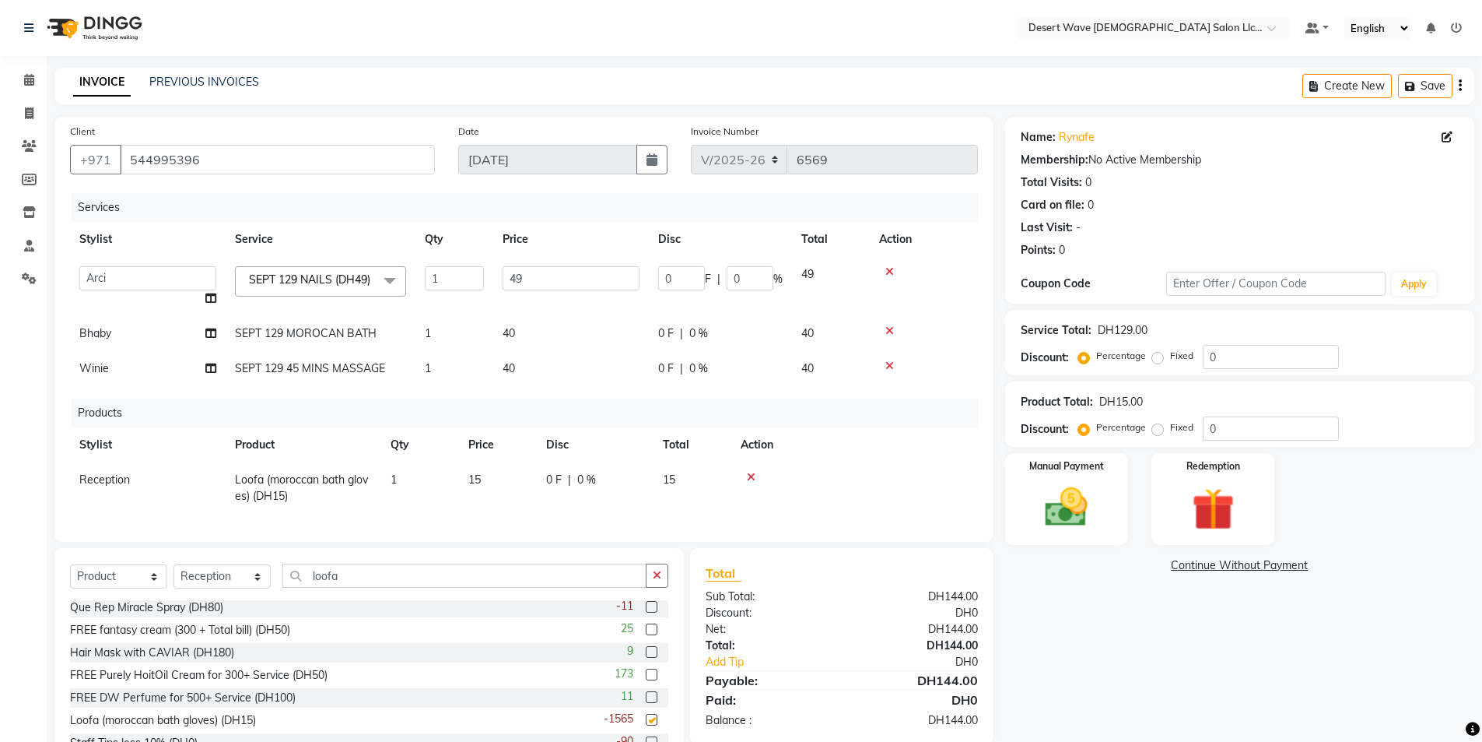
checkbox input "false"
click at [1110, 517] on div "Manual Payment" at bounding box center [1066, 499] width 128 height 96
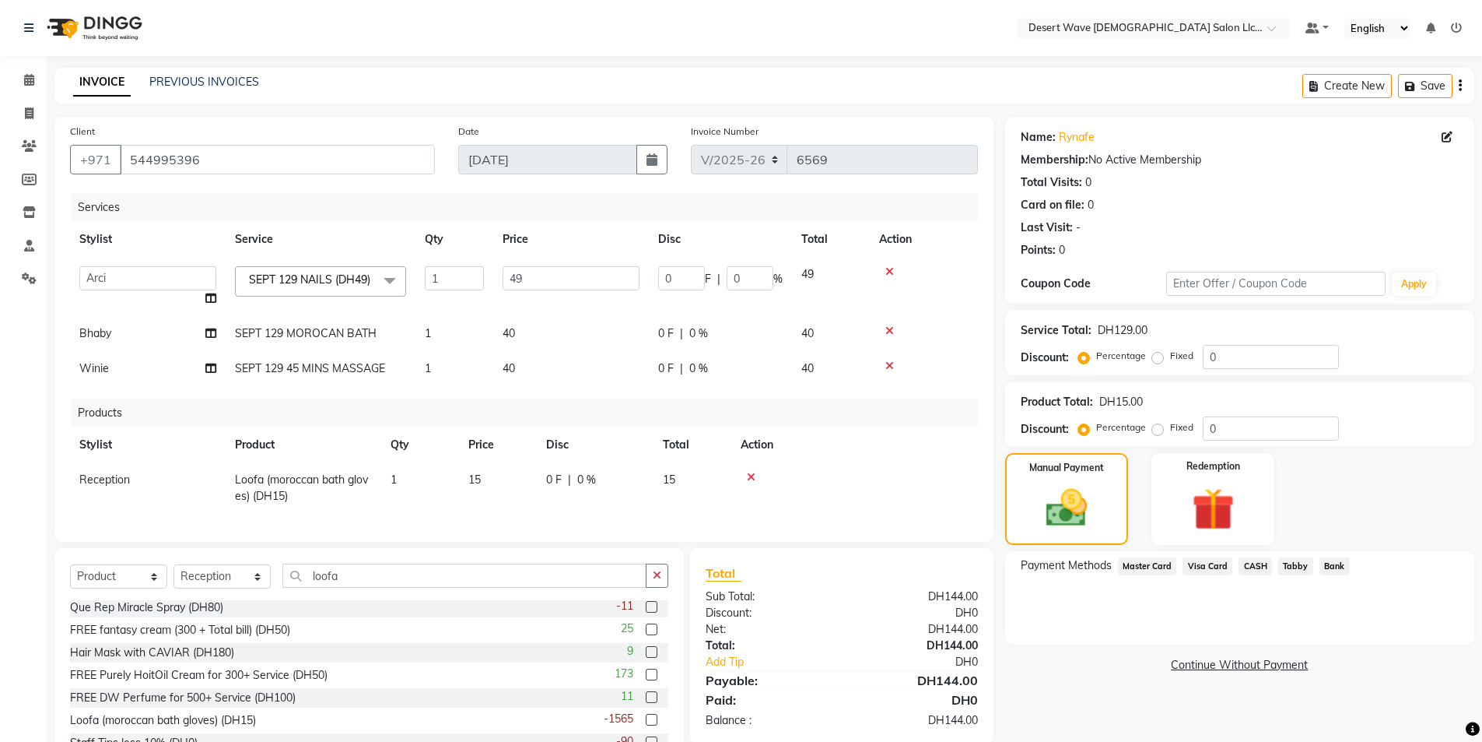
click at [1217, 563] on span "Visa Card" at bounding box center [1208, 566] width 50 height 18
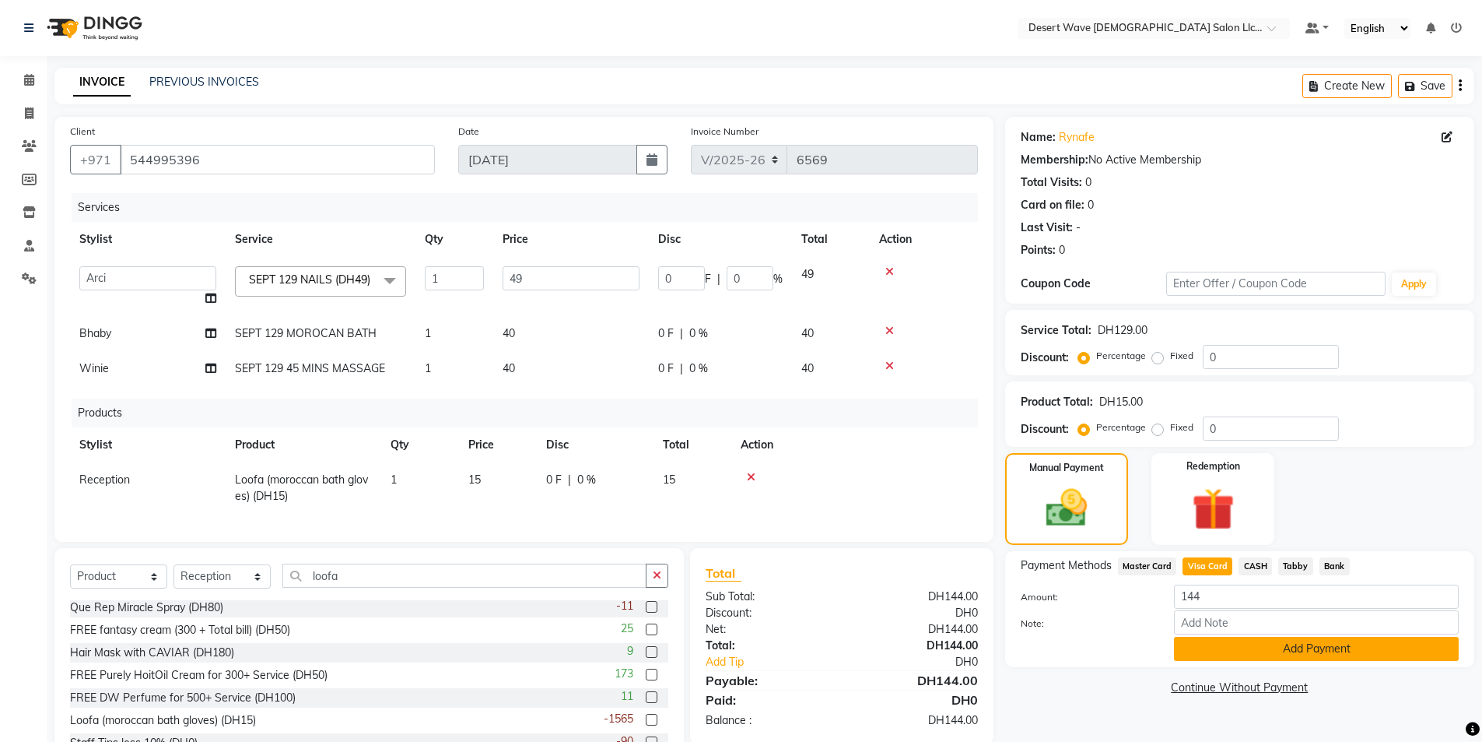
click at [1238, 645] on button "Add Payment" at bounding box center [1316, 649] width 285 height 24
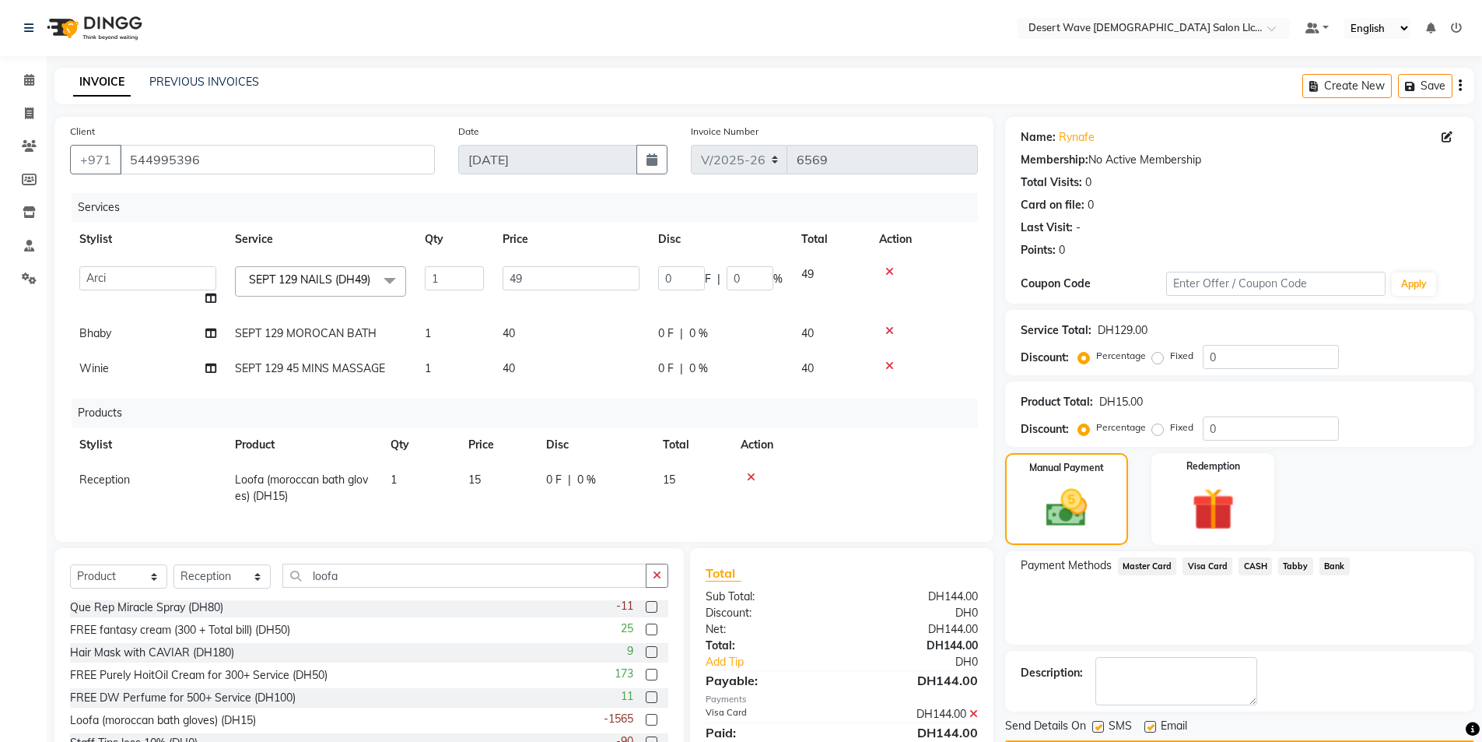
scroll to position [78, 0]
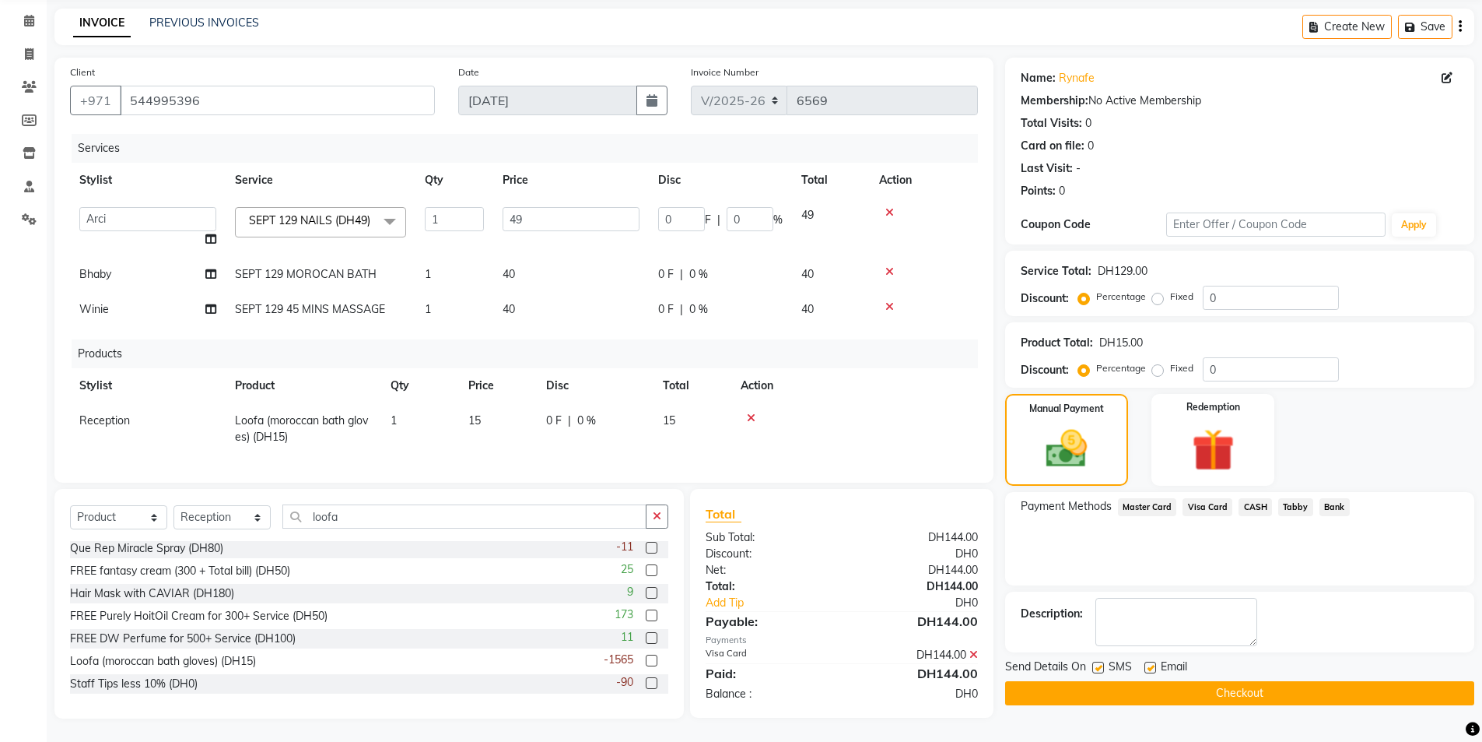
click at [1299, 681] on button "Checkout" at bounding box center [1239, 693] width 469 height 24
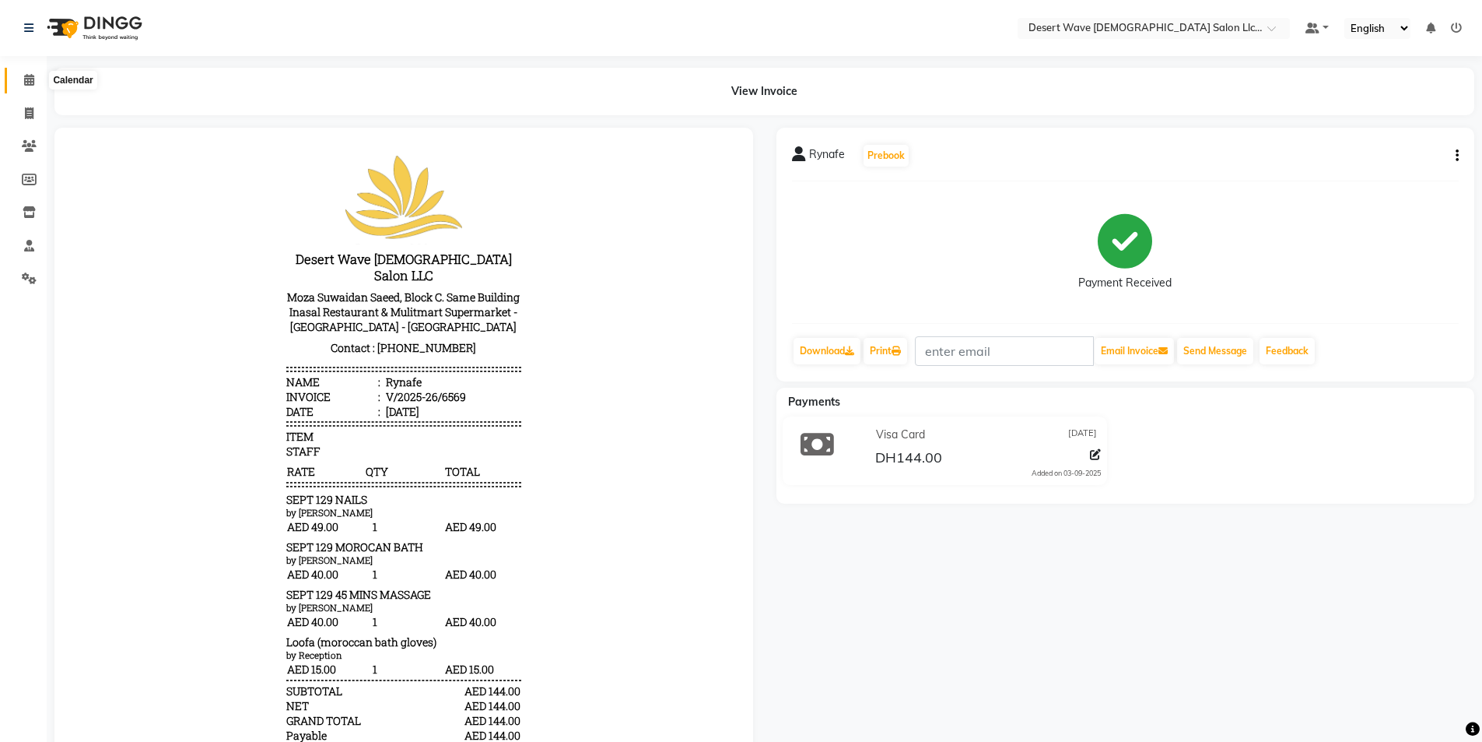
click at [28, 81] on icon at bounding box center [29, 80] width 10 height 12
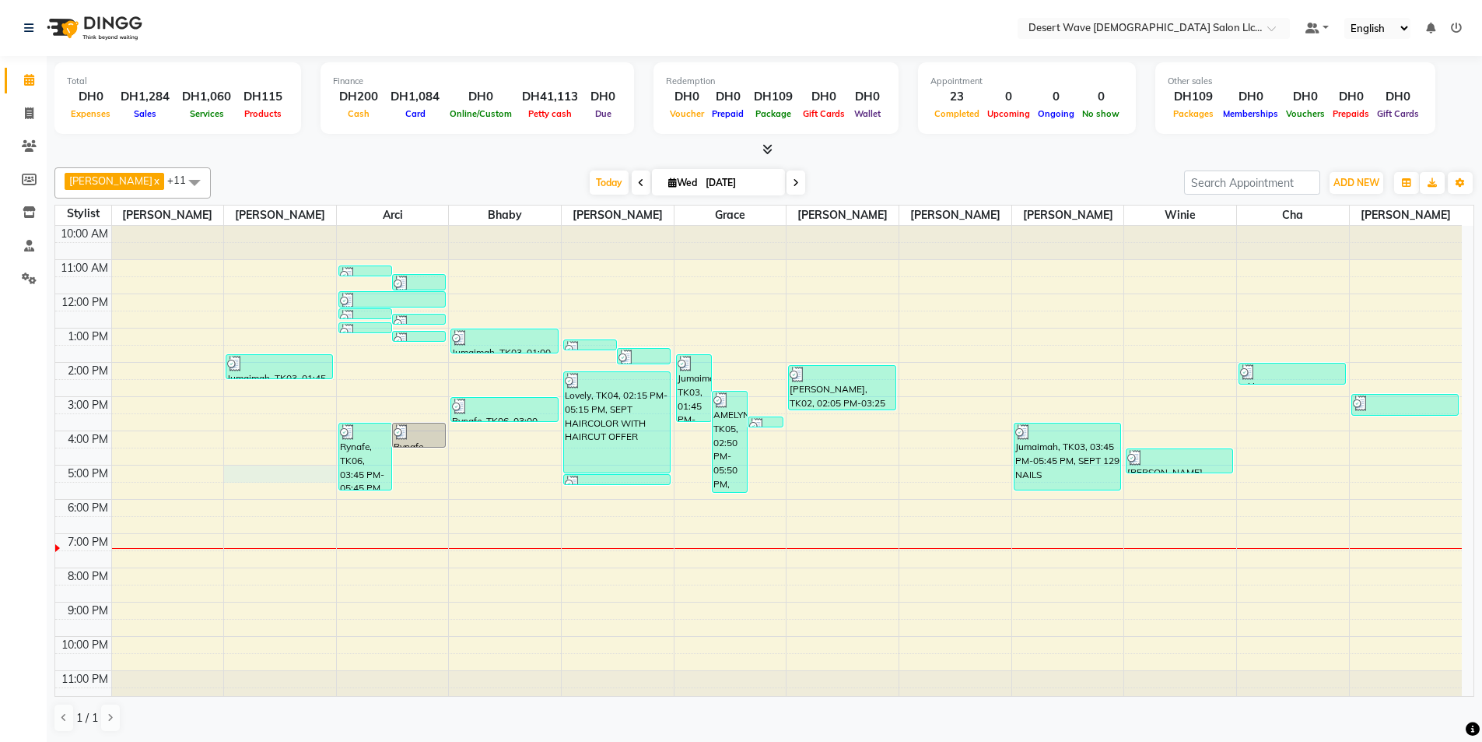
click at [244, 479] on div "10:00 AM 11:00 AM 12:00 PM 1:00 PM 2:00 PM 3:00 PM 4:00 PM 5:00 PM 6:00 PM 7:00…" at bounding box center [758, 465] width 1407 height 479
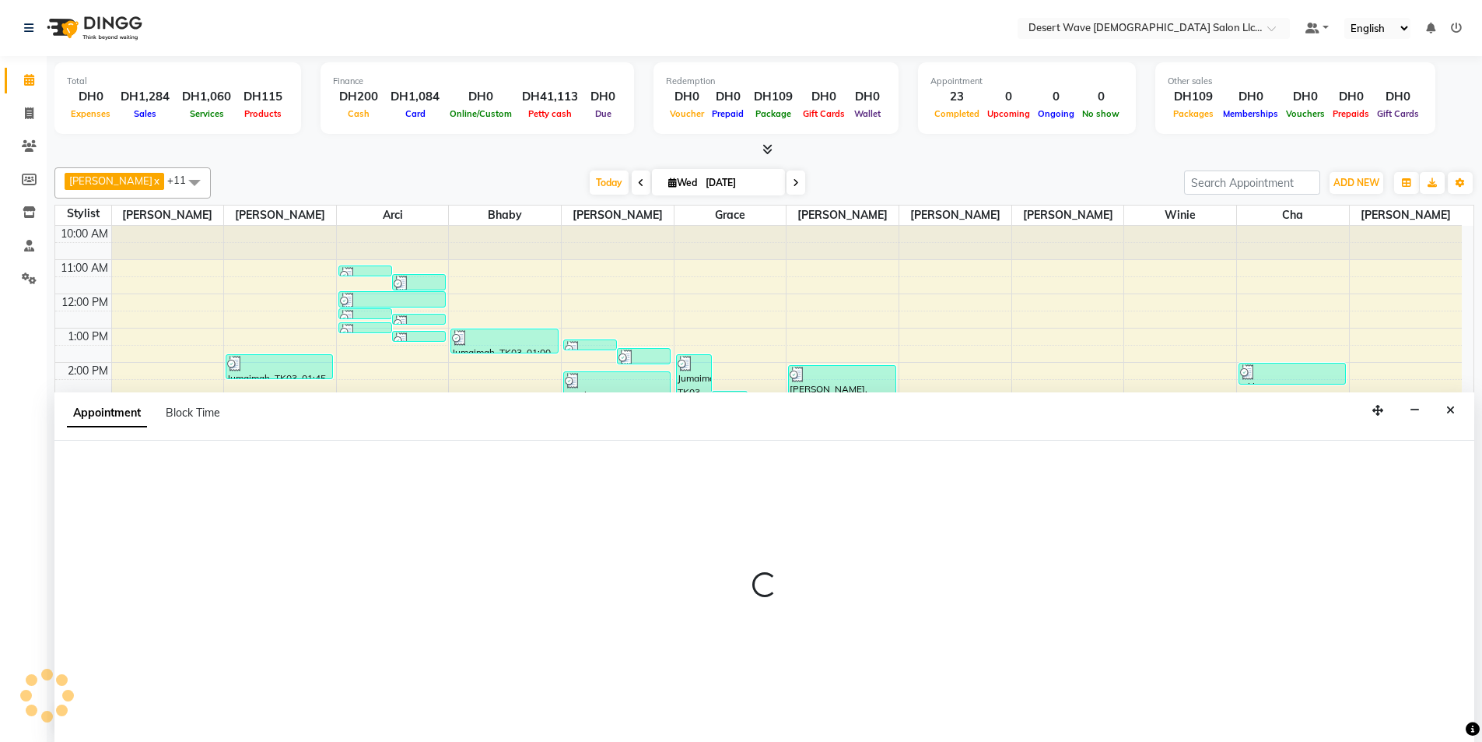
scroll to position [1, 0]
select select "50402"
select select "1020"
select select "tentative"
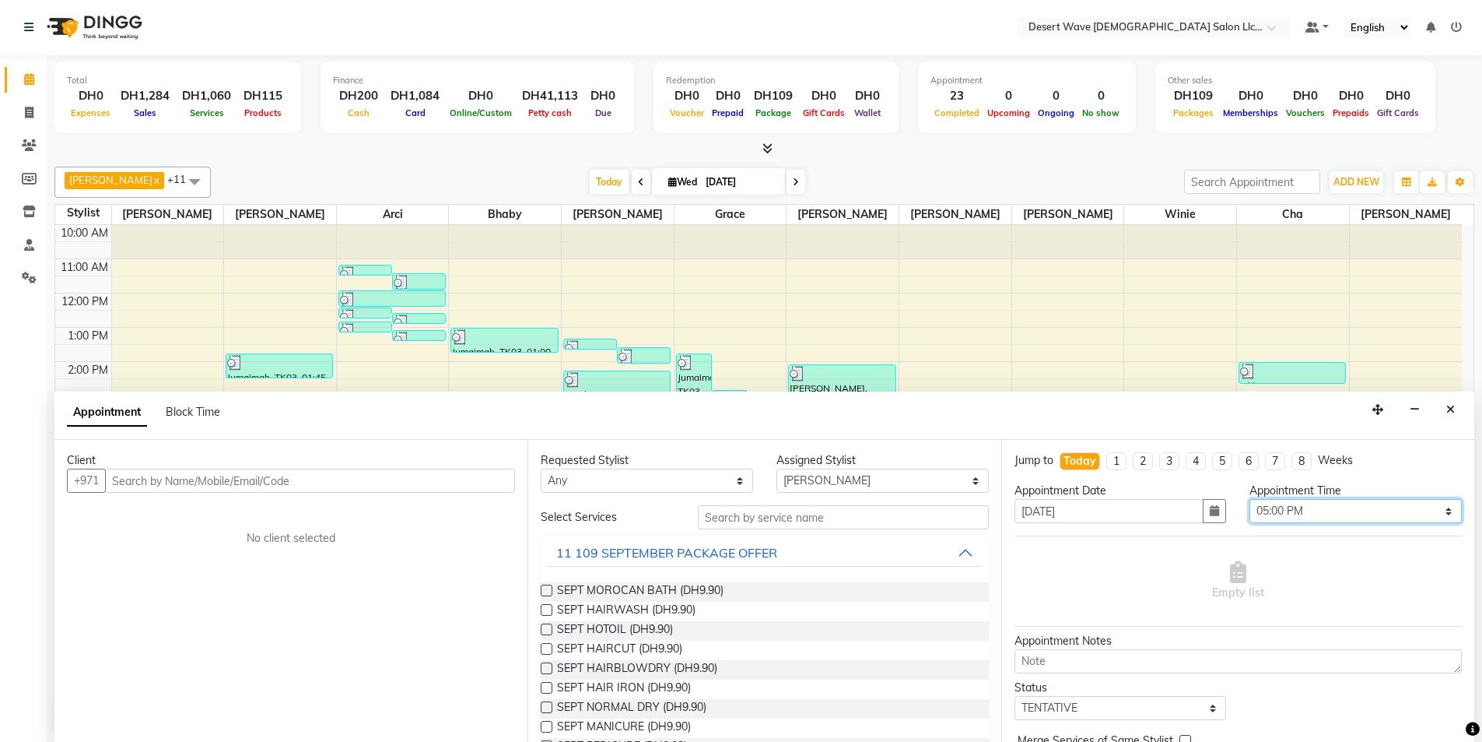
click at [1300, 513] on select "Select 11:00 AM 11:05 AM 11:10 AM 11:15 AM 11:20 AM 11:25 AM 11:30 AM 11:35 AM …" at bounding box center [1356, 511] width 212 height 24
click at [1250, 499] on select "Select 11:00 AM 11:05 AM 11:10 AM 11:15 AM 11:20 AM 11:25 AM 11:30 AM 11:35 AM …" at bounding box center [1356, 511] width 212 height 24
click at [617, 538] on div "11 109 SEPTEMBER PACKAGE OFFER" at bounding box center [764, 552] width 447 height 34
click at [628, 554] on div "11 109 SEPTEMBER PACKAGE OFFER" at bounding box center [666, 552] width 221 height 19
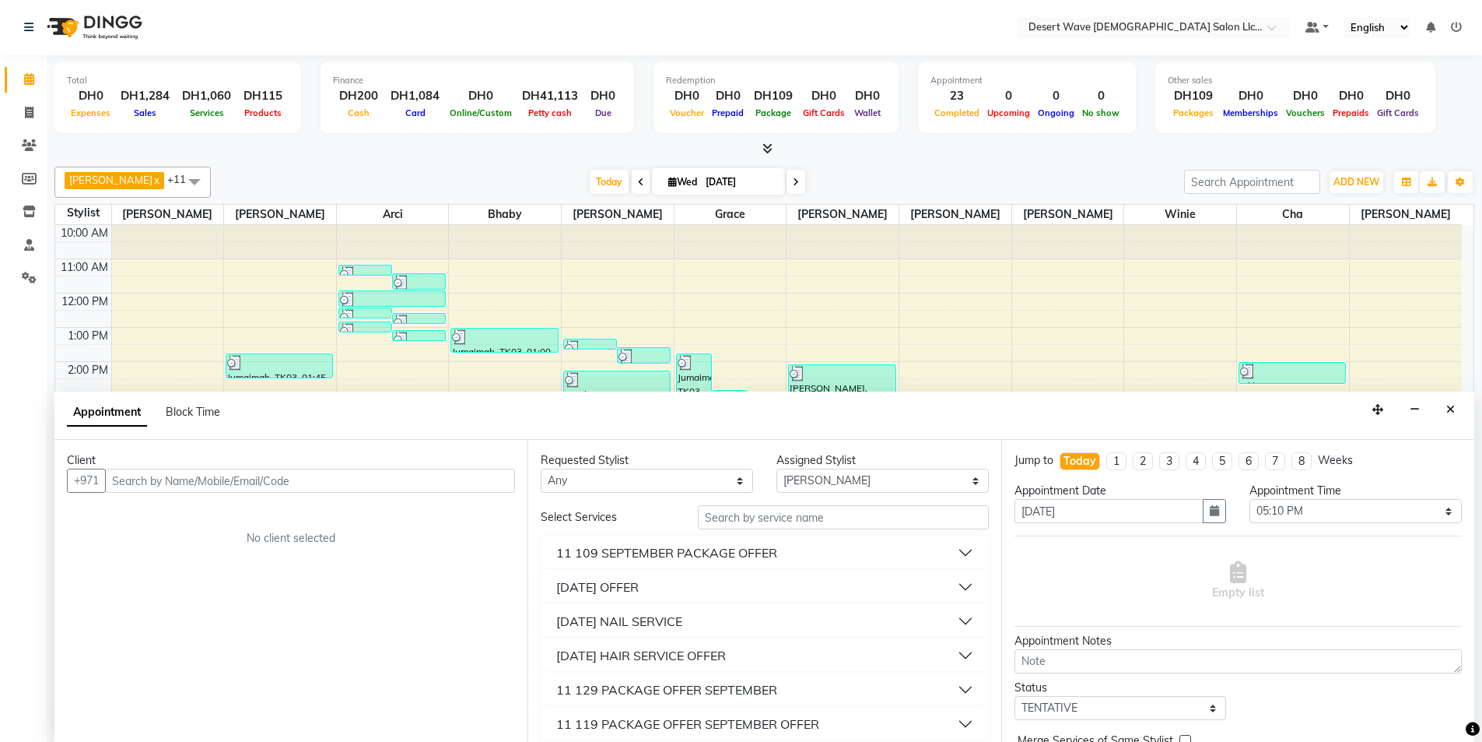
click at [631, 591] on div "11 SEPTEMBER OFFER" at bounding box center [597, 586] width 82 height 19
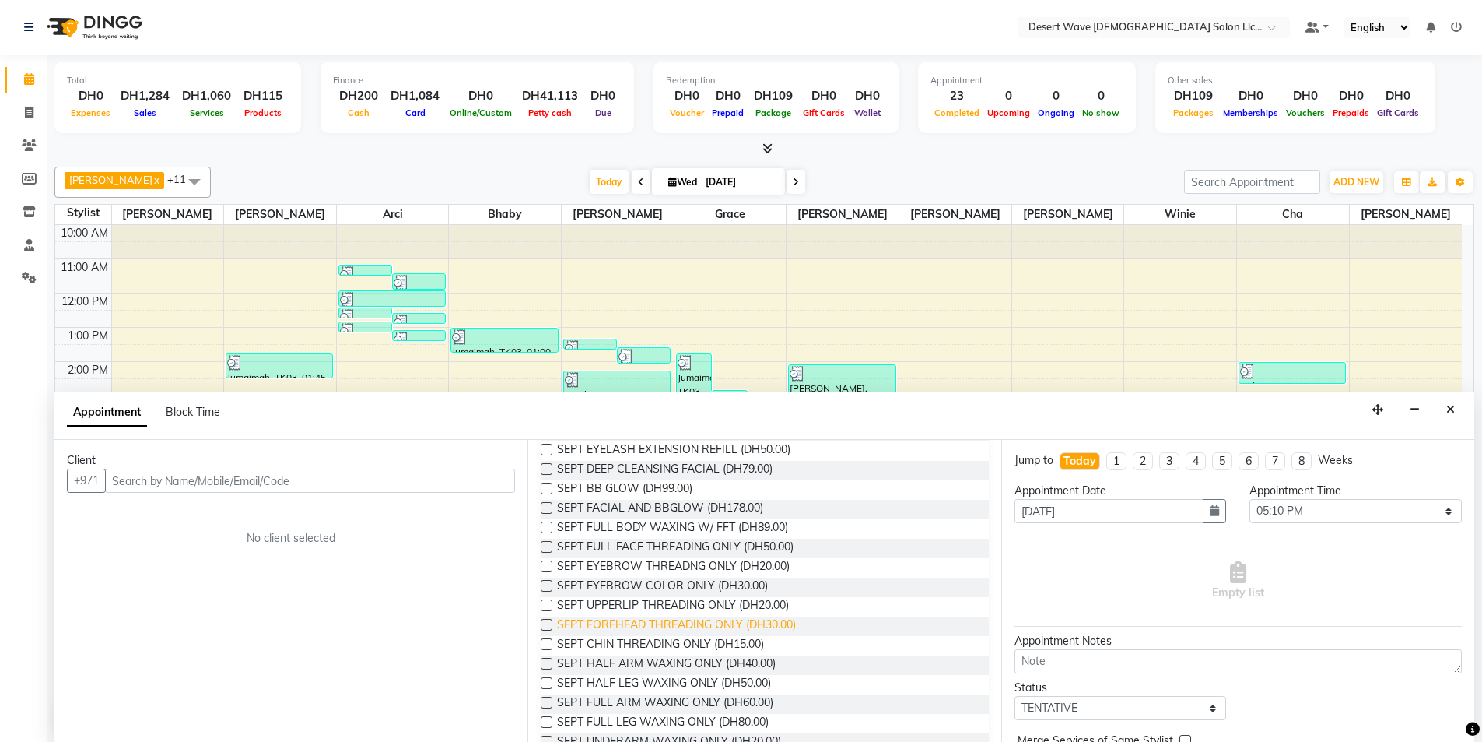
scroll to position [389, 0]
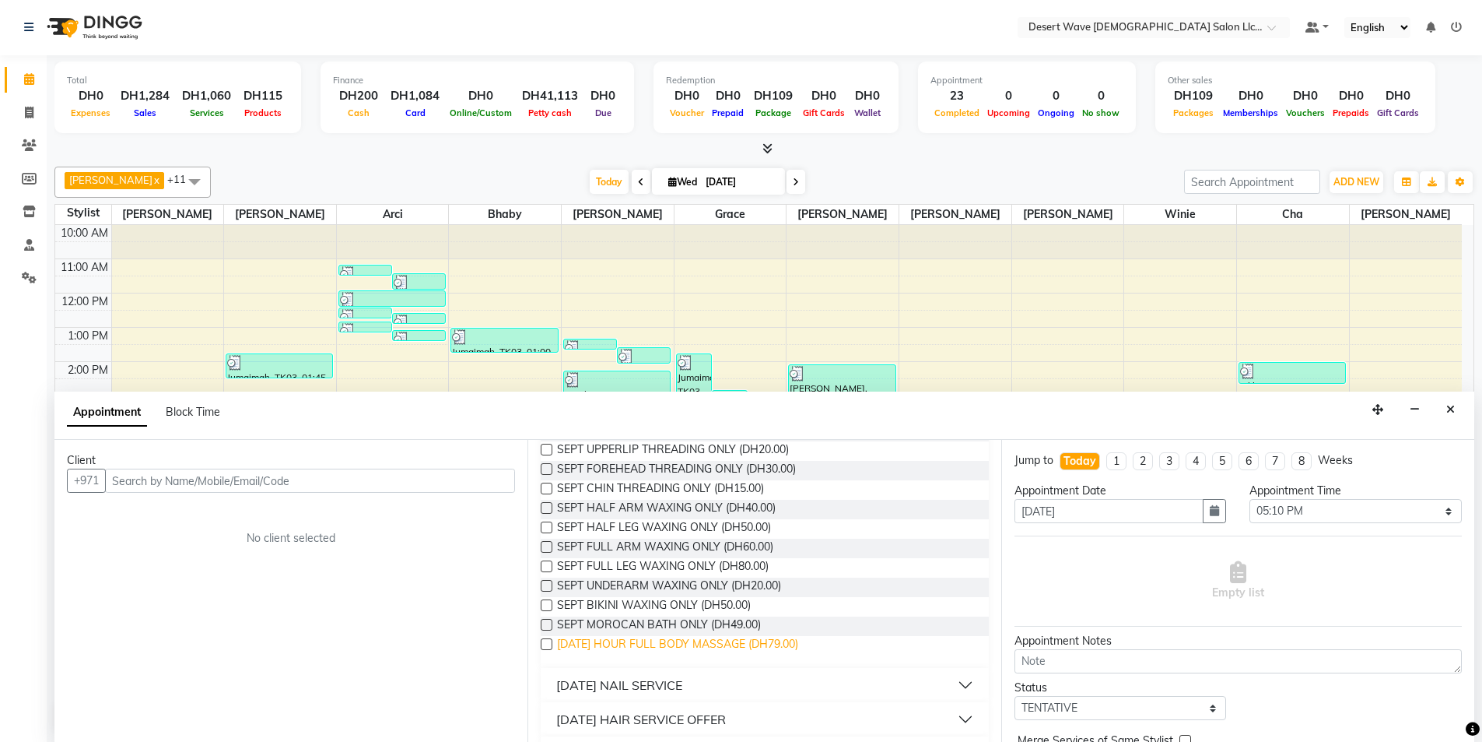
click at [641, 648] on span "SEPT 1 HOUR FULL BODY MASSAGE (DH79.00)" at bounding box center [677, 645] width 241 height 19
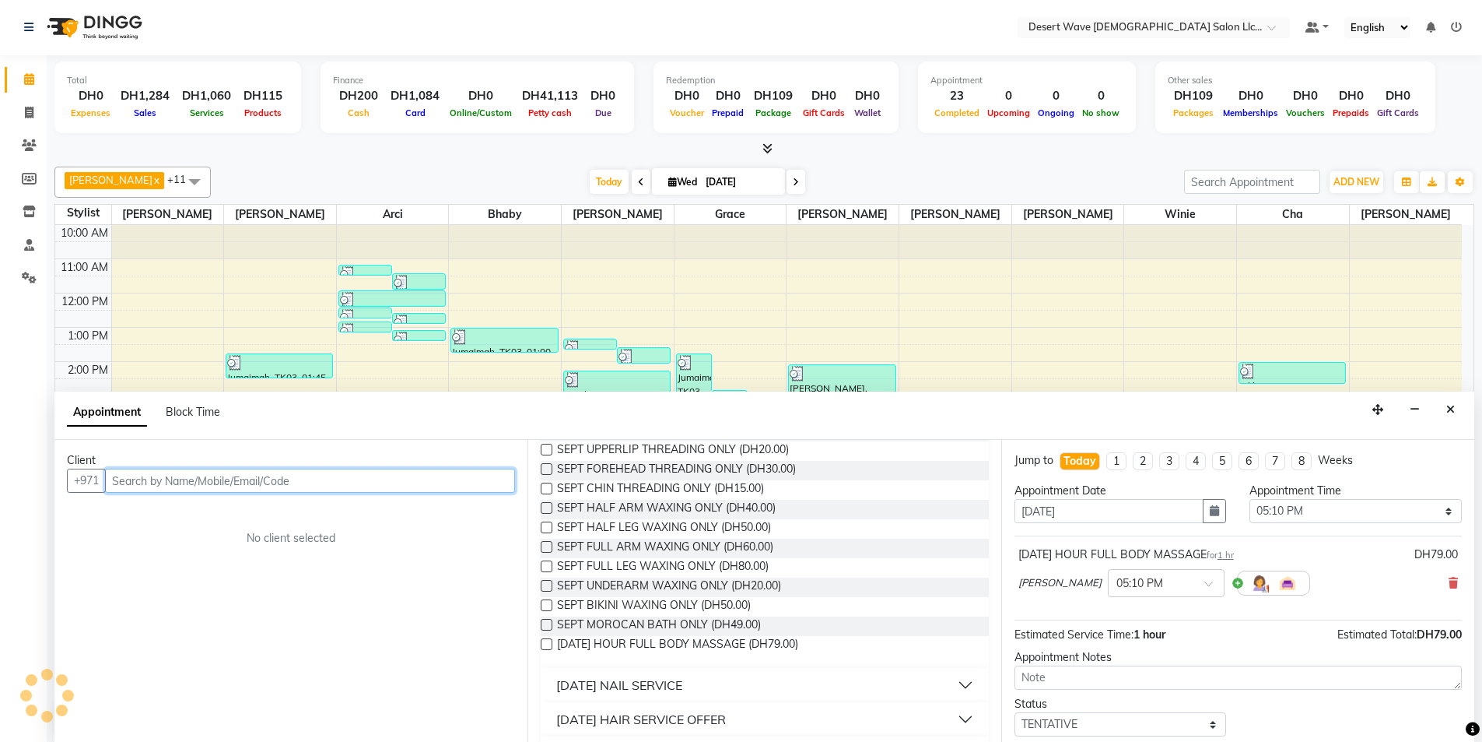
click at [134, 476] on input "text" at bounding box center [310, 480] width 410 height 24
click at [481, 484] on span "Add Client" at bounding box center [483, 480] width 52 height 14
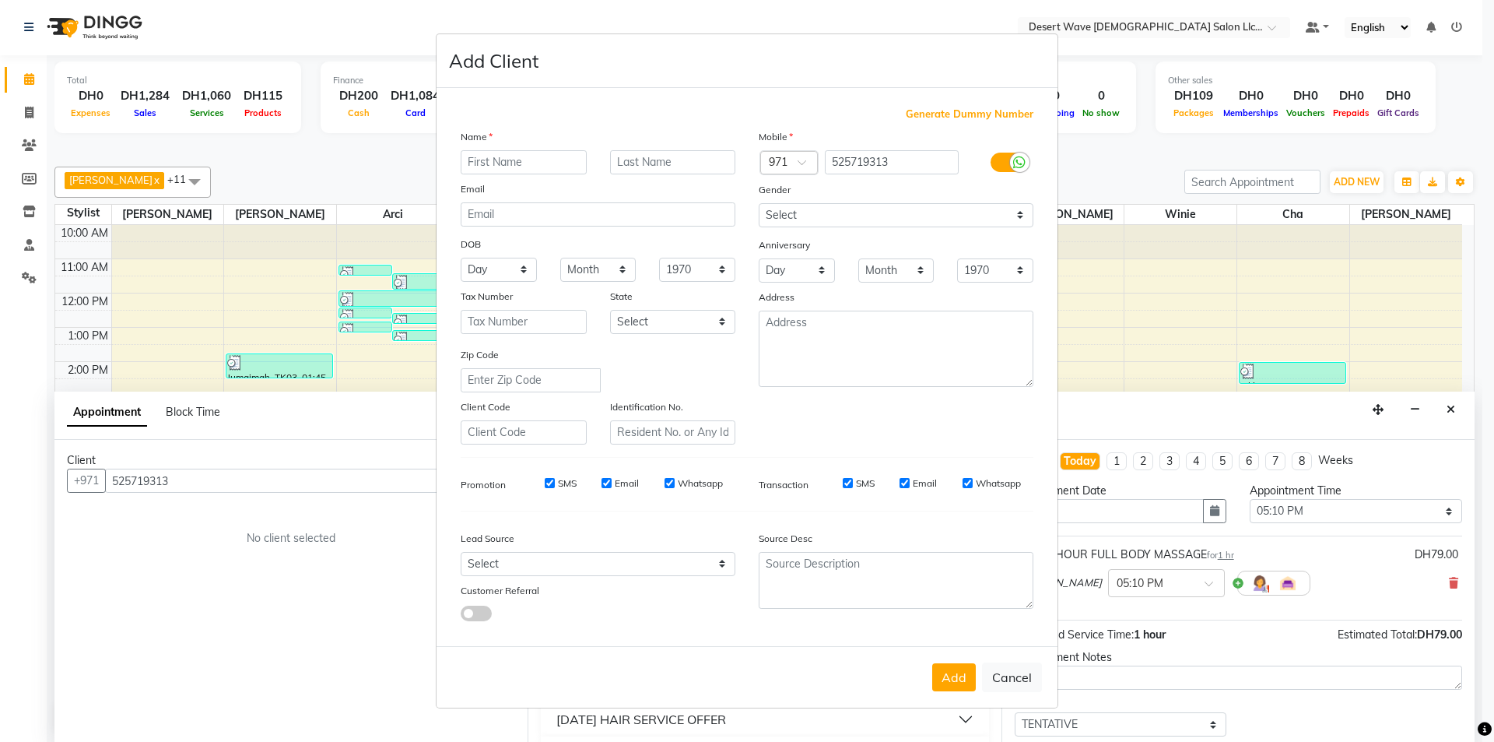
click at [514, 161] on input "text" at bounding box center [524, 162] width 126 height 24
click at [524, 164] on input "text" at bounding box center [524, 162] width 126 height 24
click at [949, 673] on button "Add" at bounding box center [954, 677] width 44 height 28
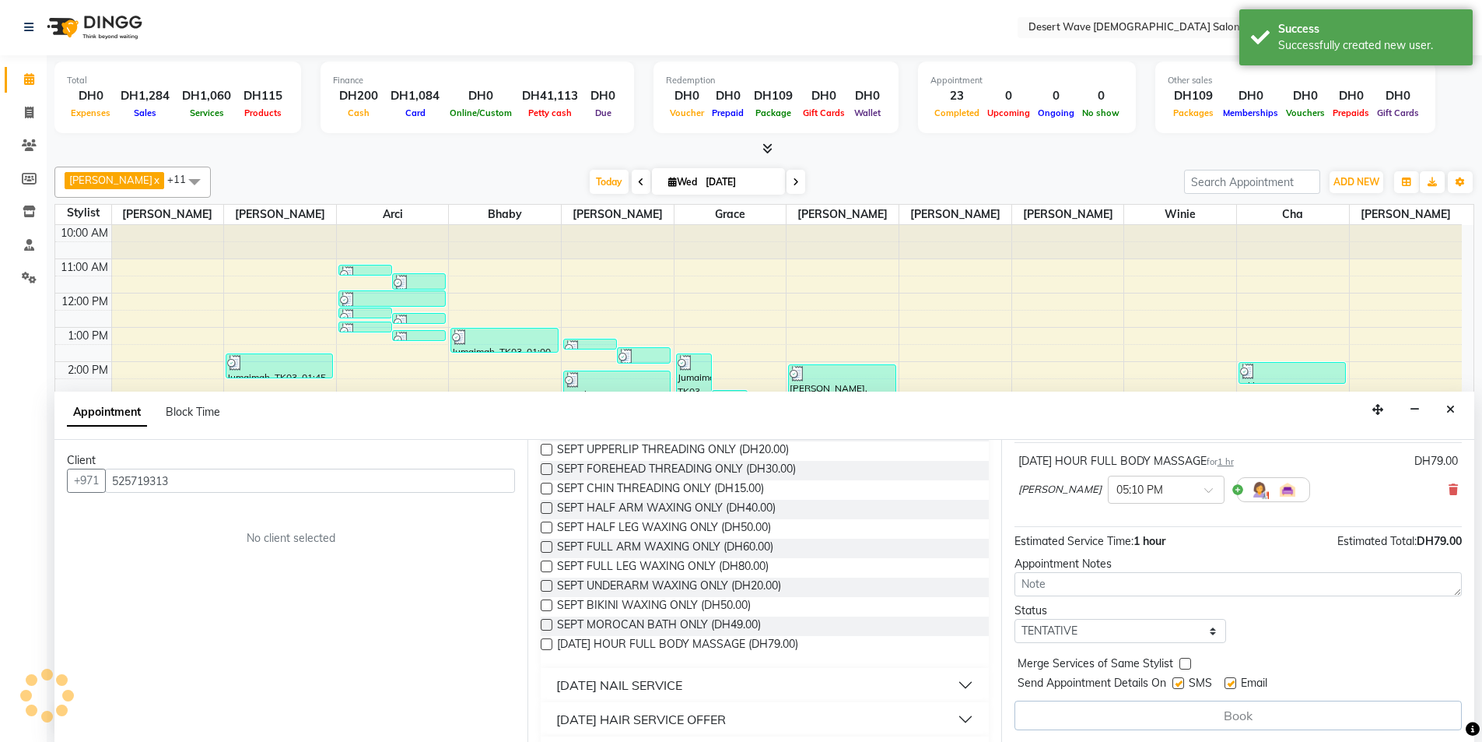
scroll to position [93, 0]
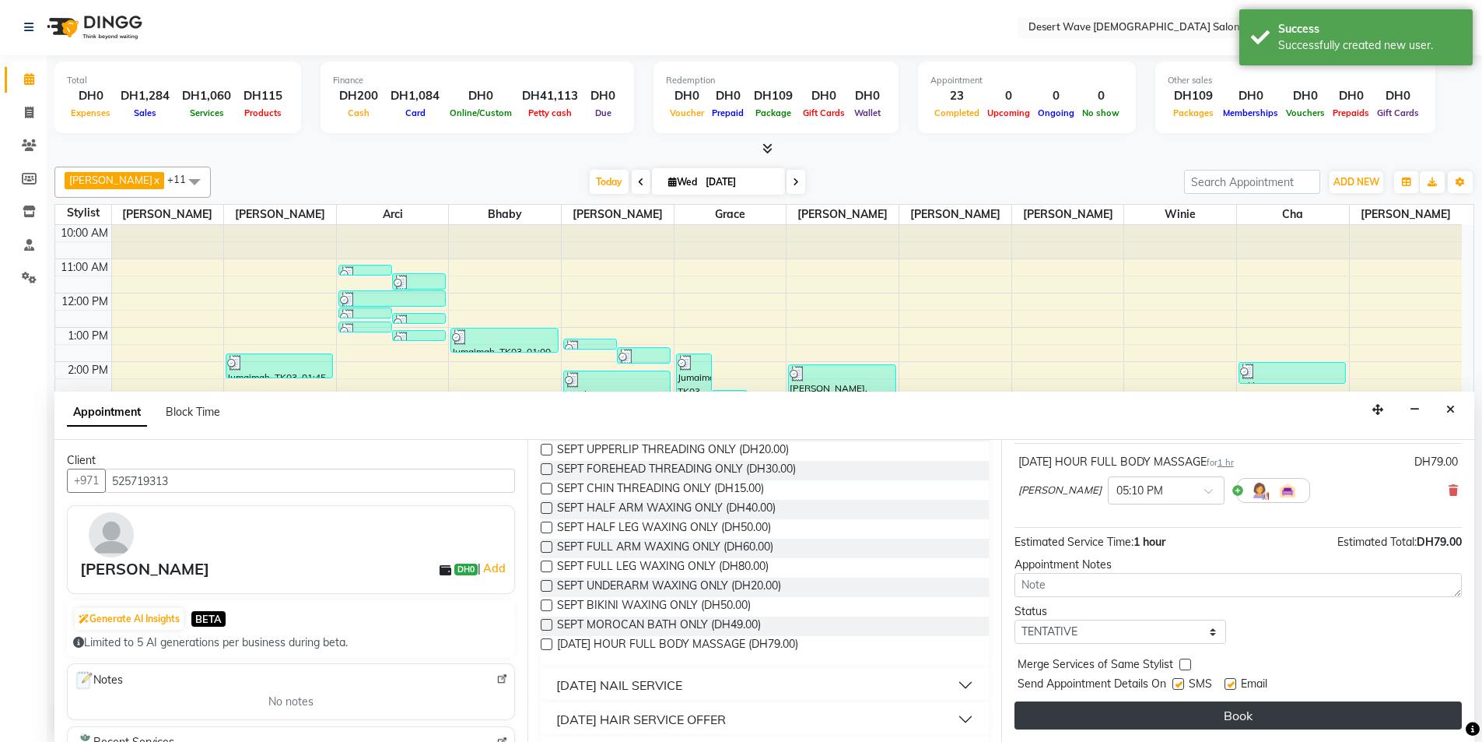
click at [1180, 708] on button "Book" at bounding box center [1238, 715] width 447 height 28
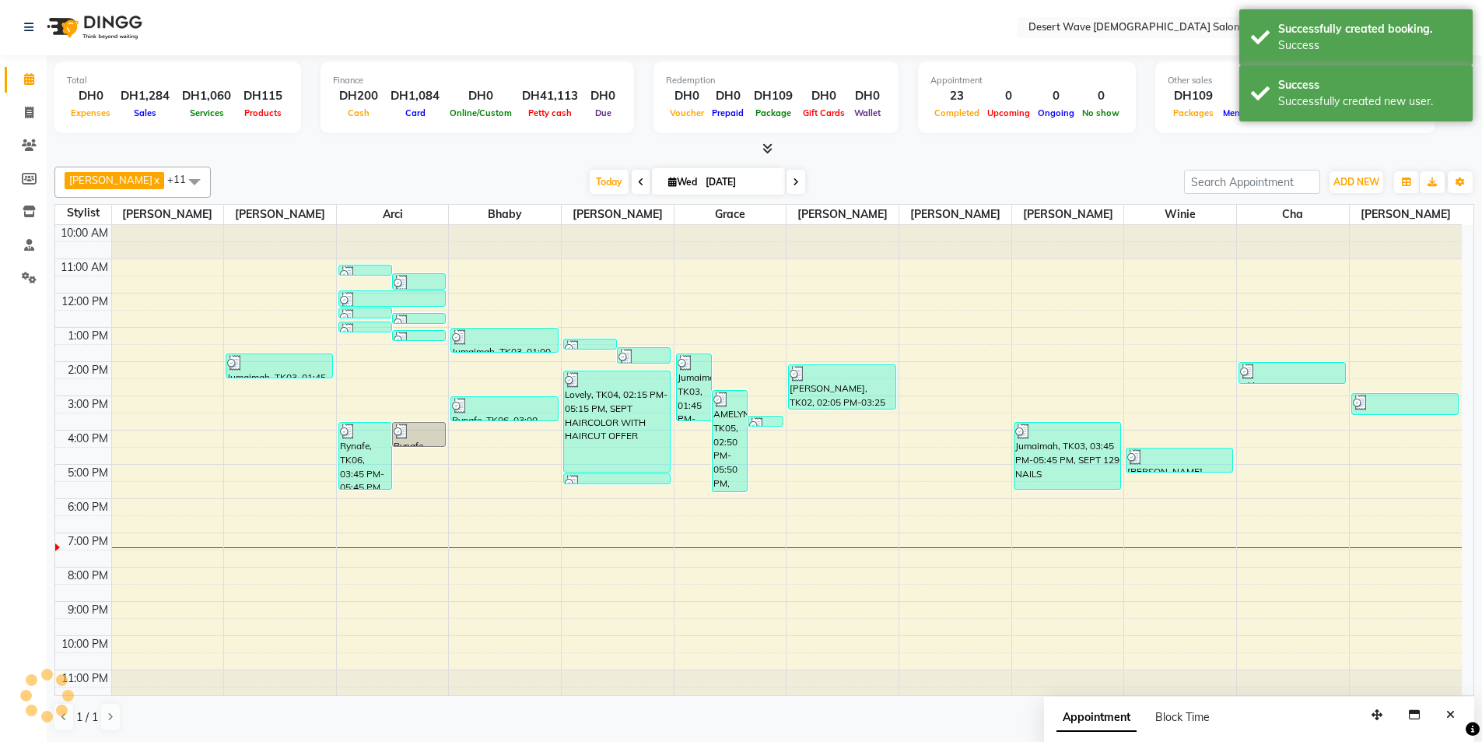
scroll to position [0, 0]
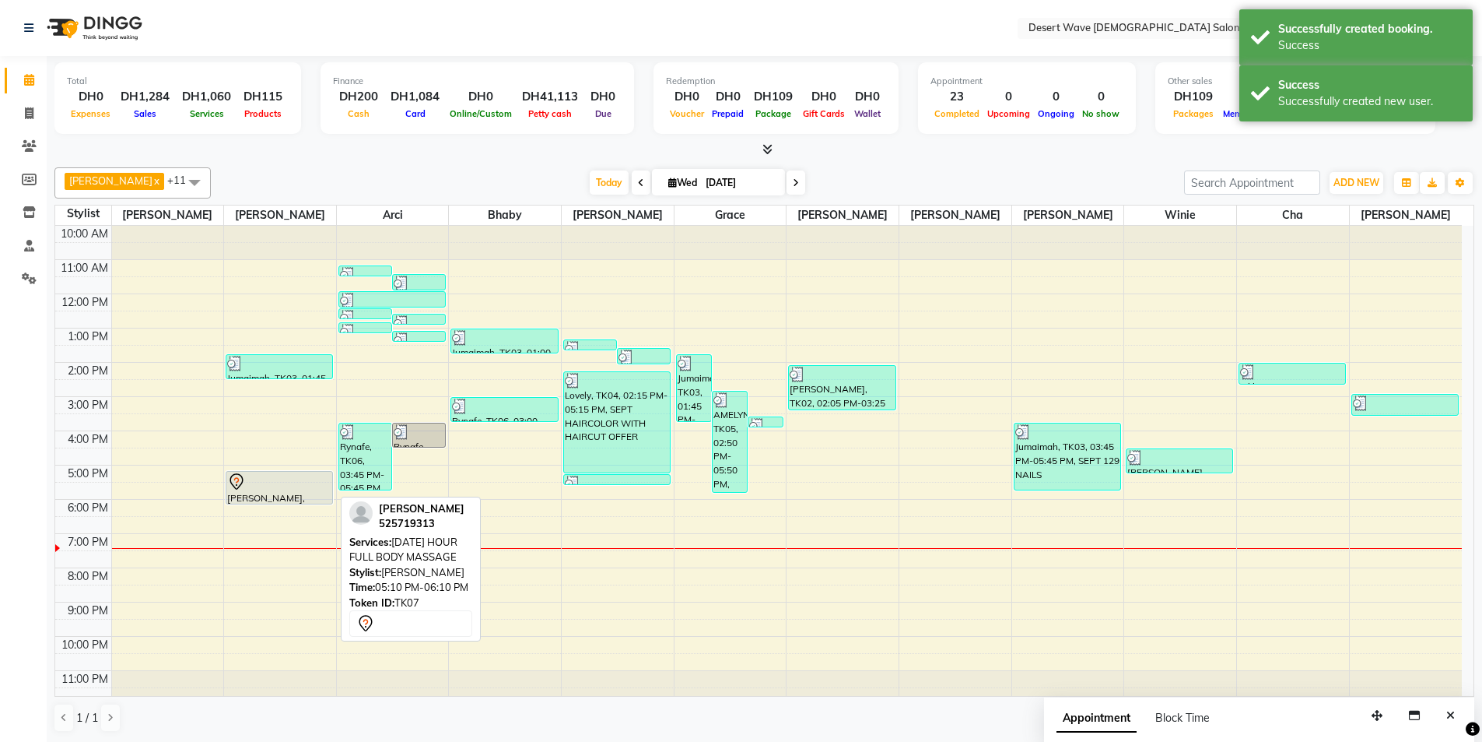
click at [274, 484] on div at bounding box center [279, 481] width 104 height 19
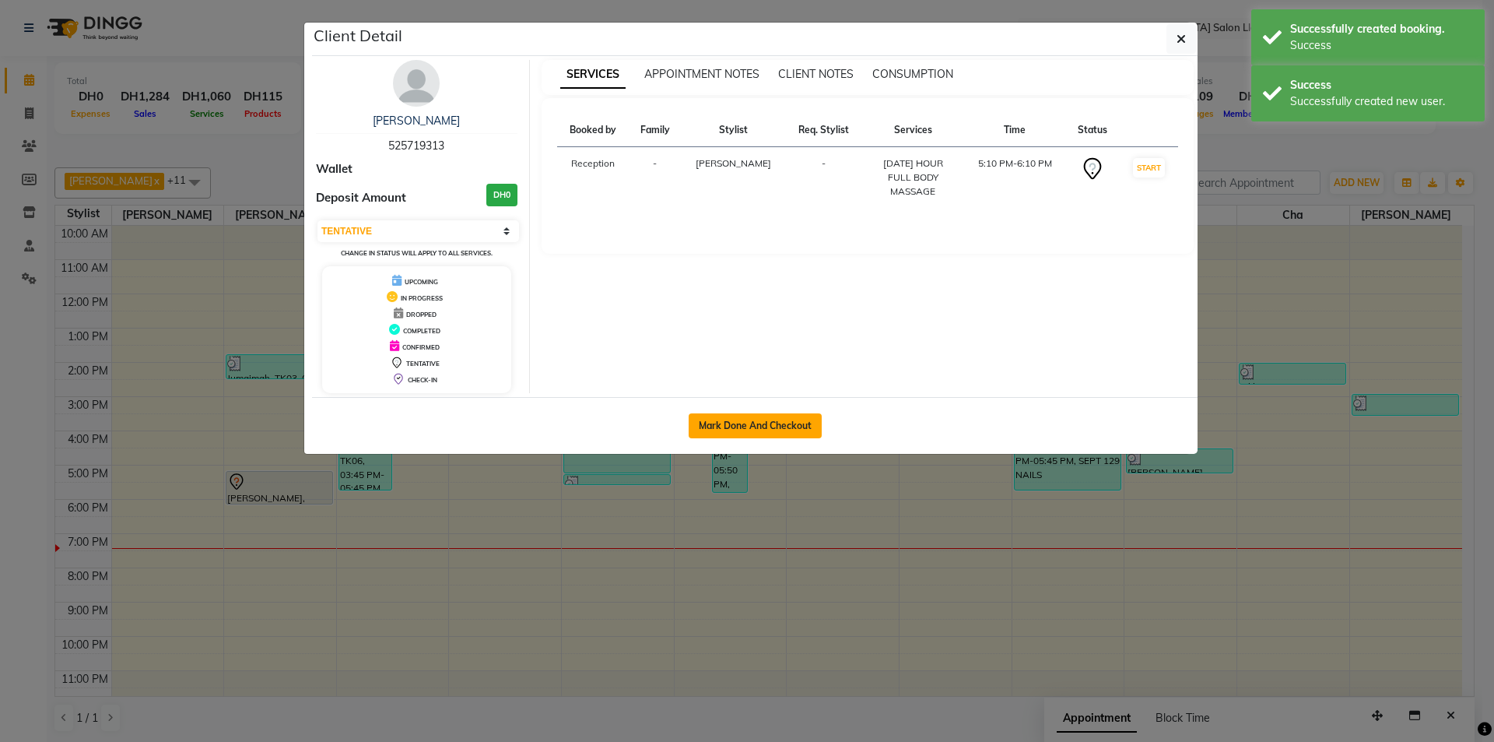
click at [727, 416] on button "Mark Done And Checkout" at bounding box center [755, 425] width 133 height 25
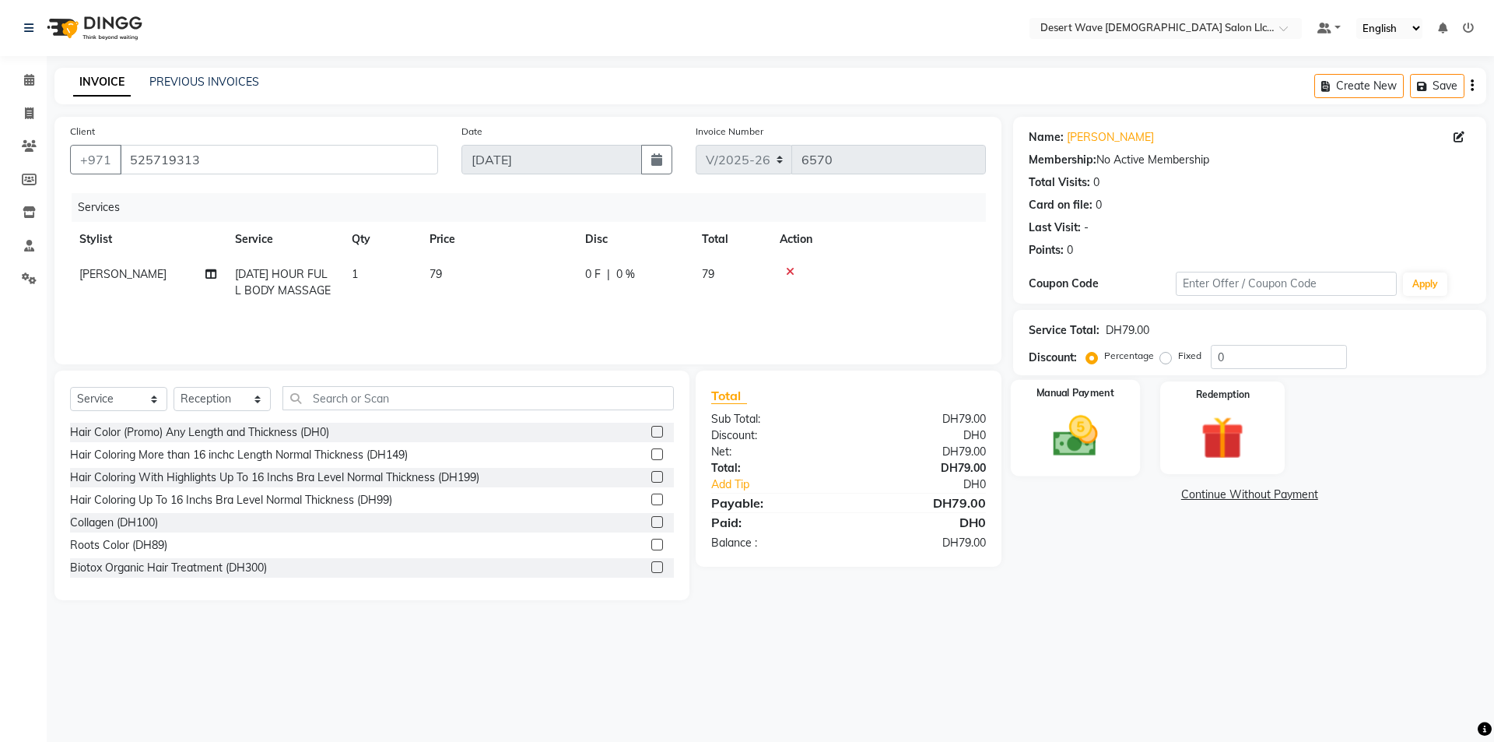
click at [1037, 416] on div "Manual Payment" at bounding box center [1074, 428] width 129 height 96
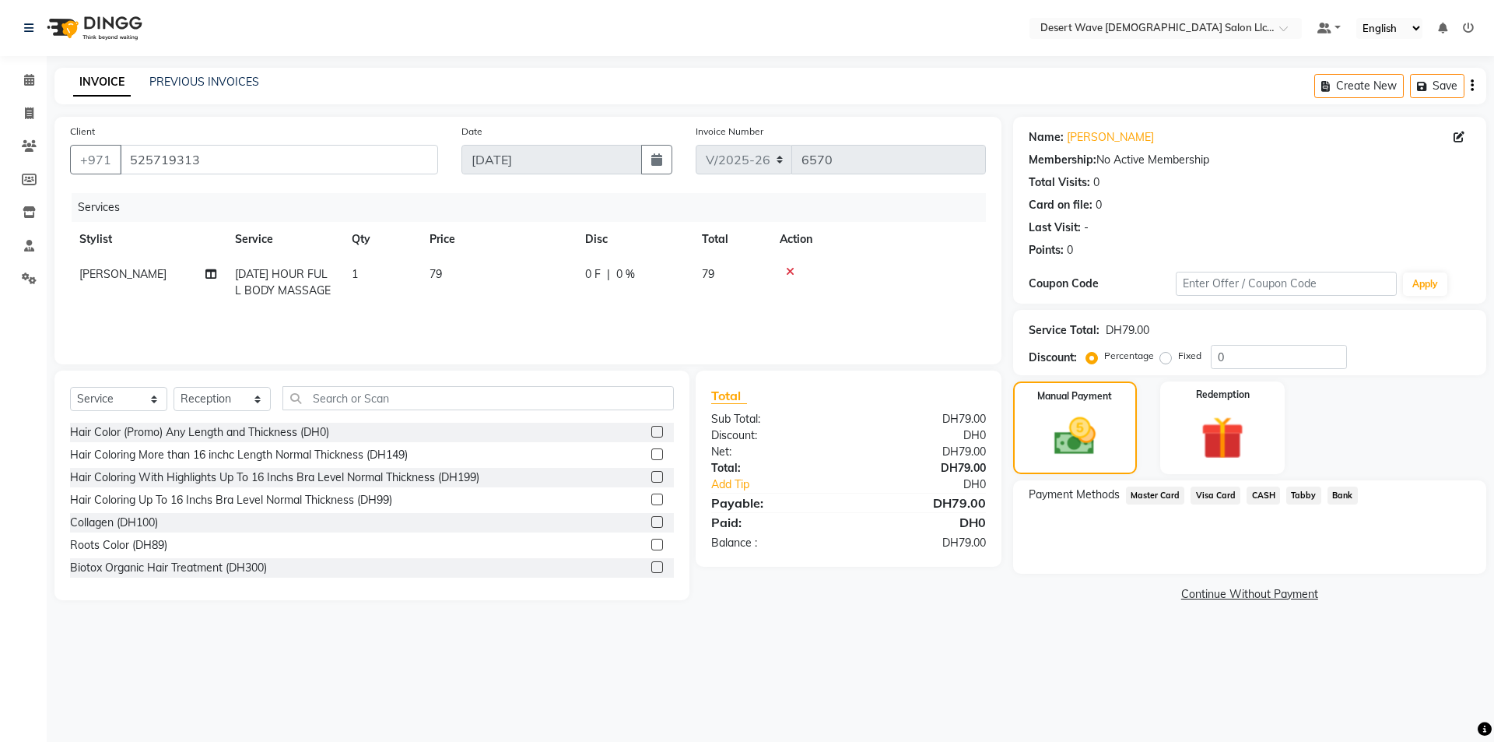
click at [1228, 496] on span "Visa Card" at bounding box center [1216, 495] width 50 height 18
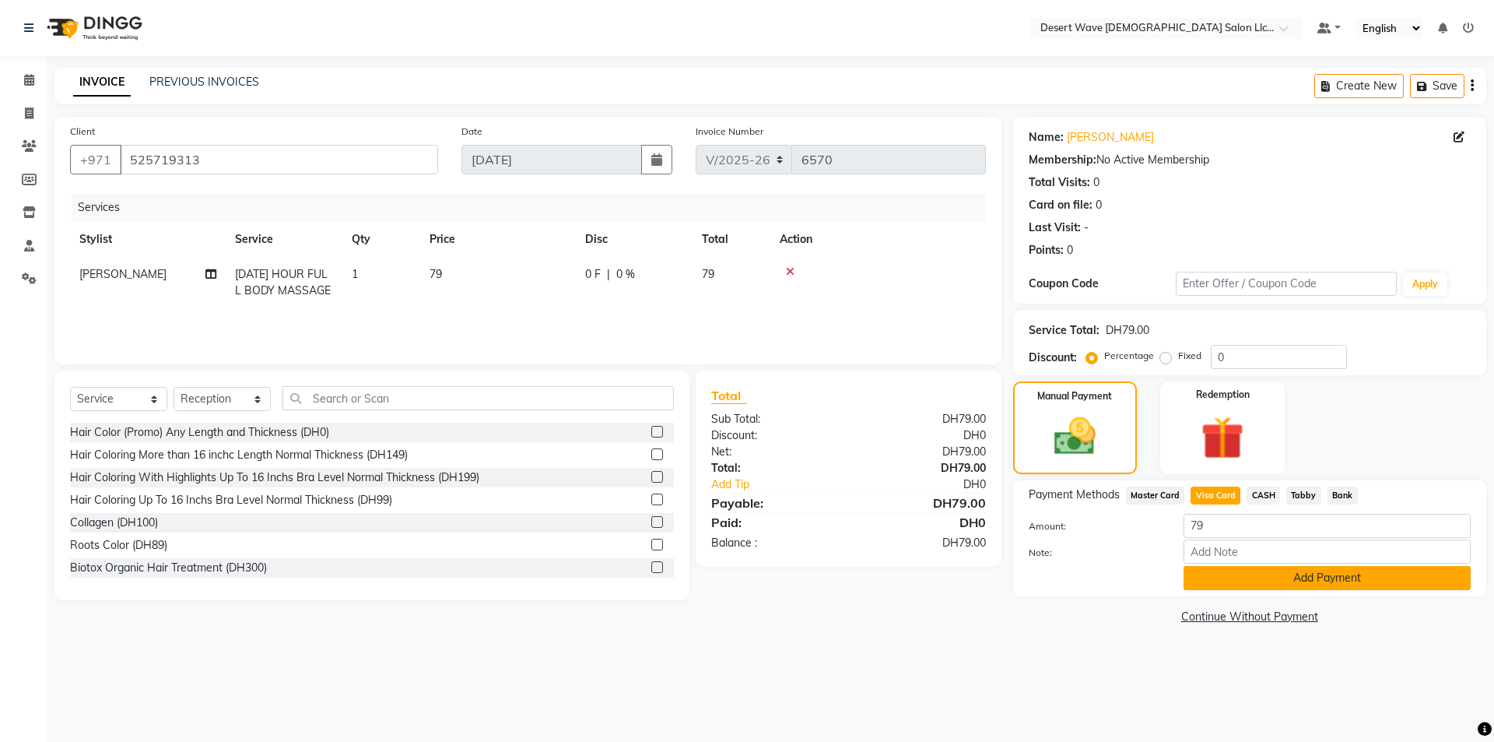
click at [1237, 581] on button "Add Payment" at bounding box center [1327, 578] width 287 height 24
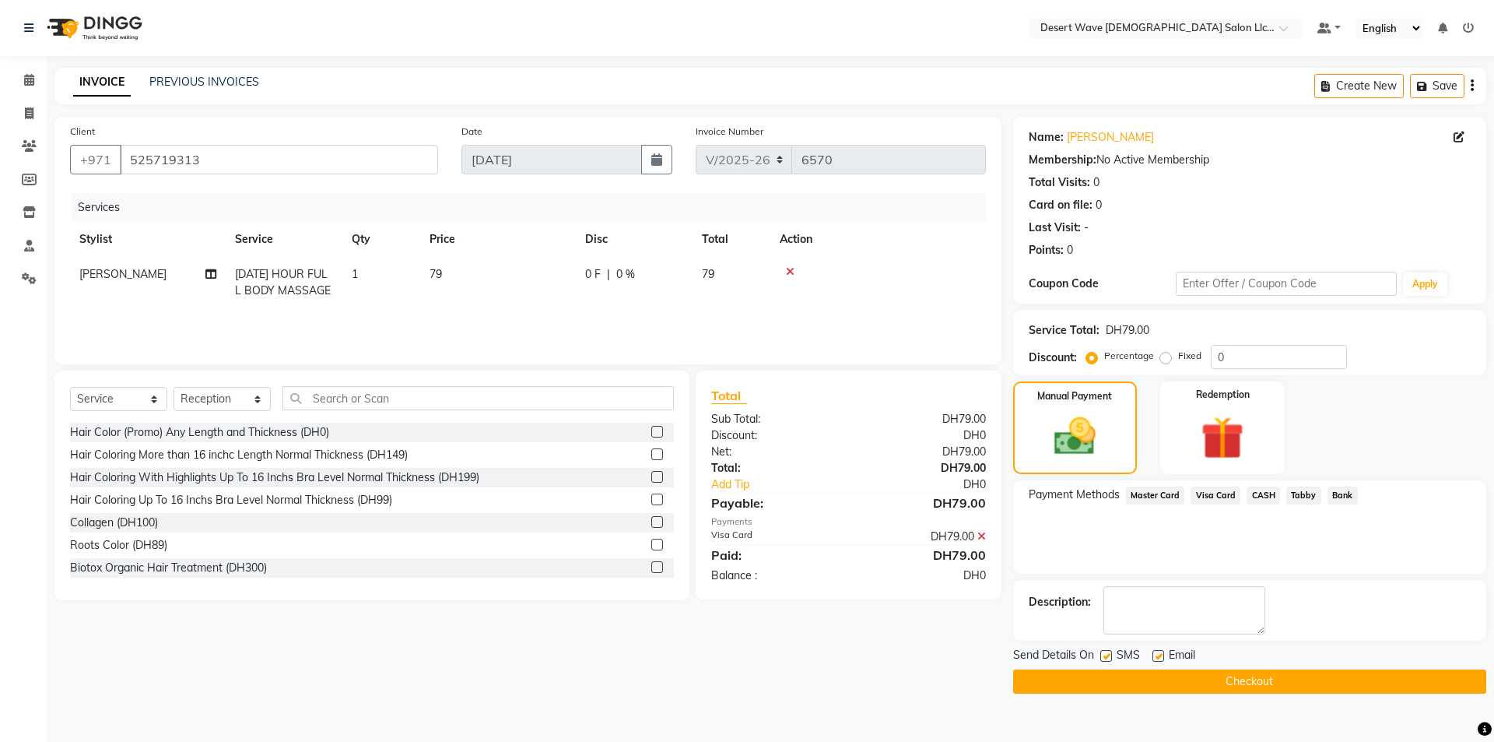
click at [1251, 689] on button "Checkout" at bounding box center [1249, 681] width 473 height 24
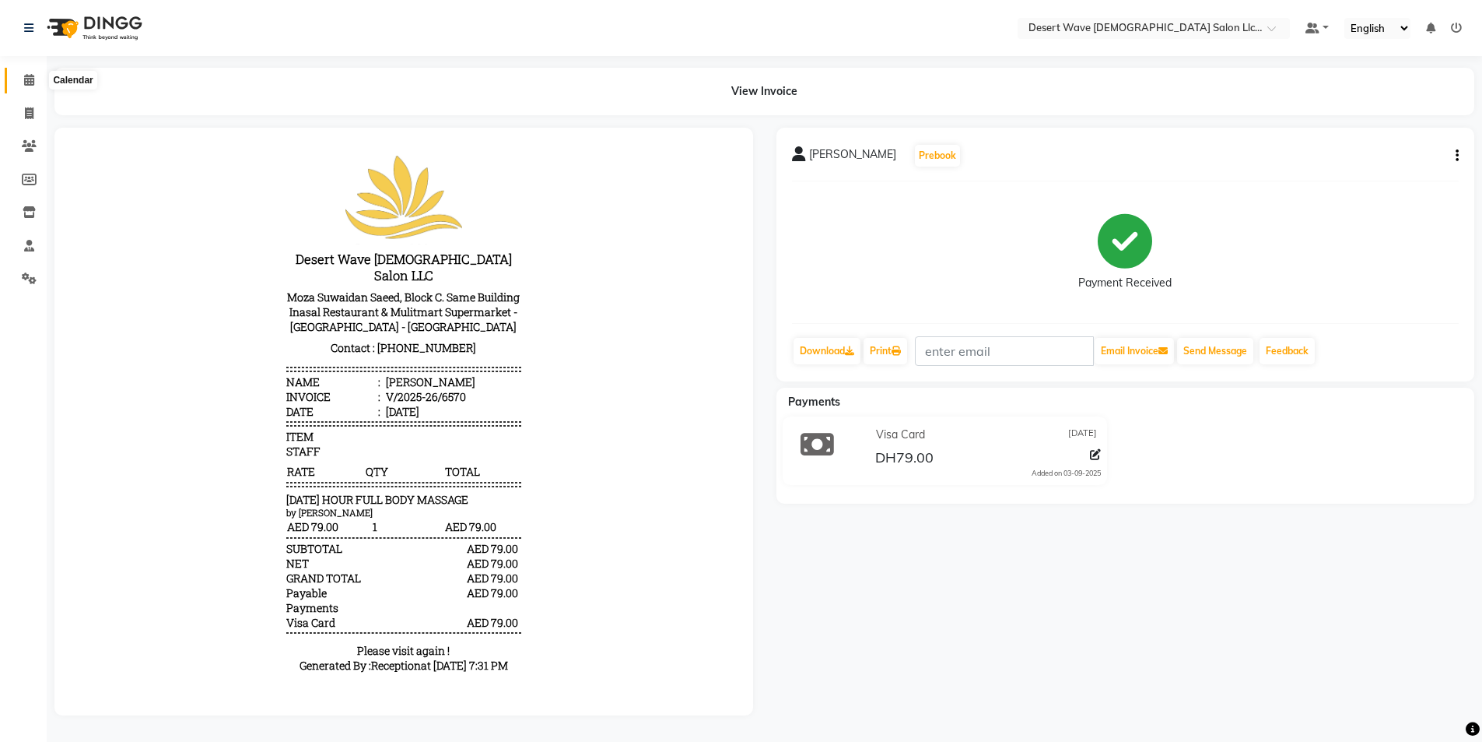
click at [40, 74] on span at bounding box center [29, 81] width 27 height 18
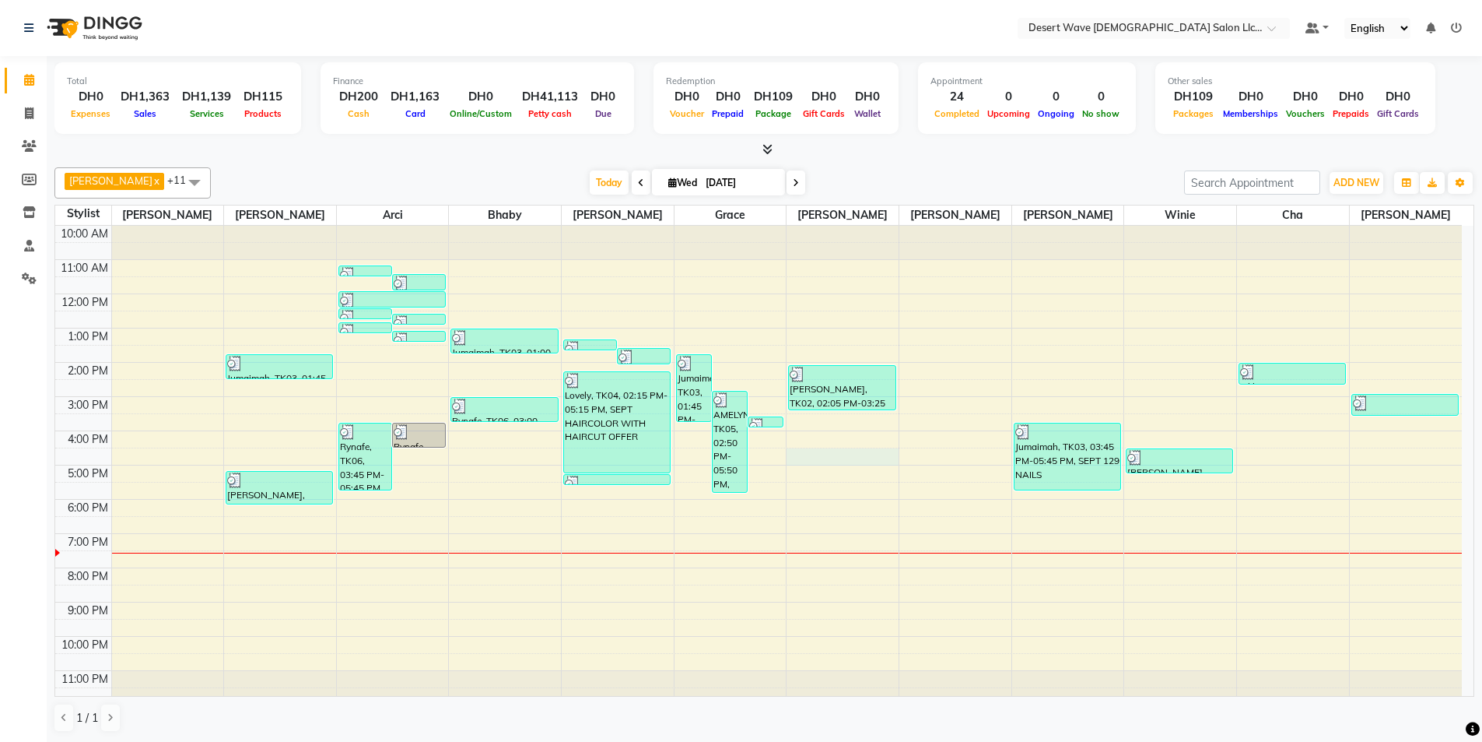
click at [827, 461] on div "10:00 AM 11:00 AM 12:00 PM 1:00 PM 2:00 PM 3:00 PM 4:00 PM 5:00 PM 6:00 PM 7:00…" at bounding box center [758, 465] width 1407 height 479
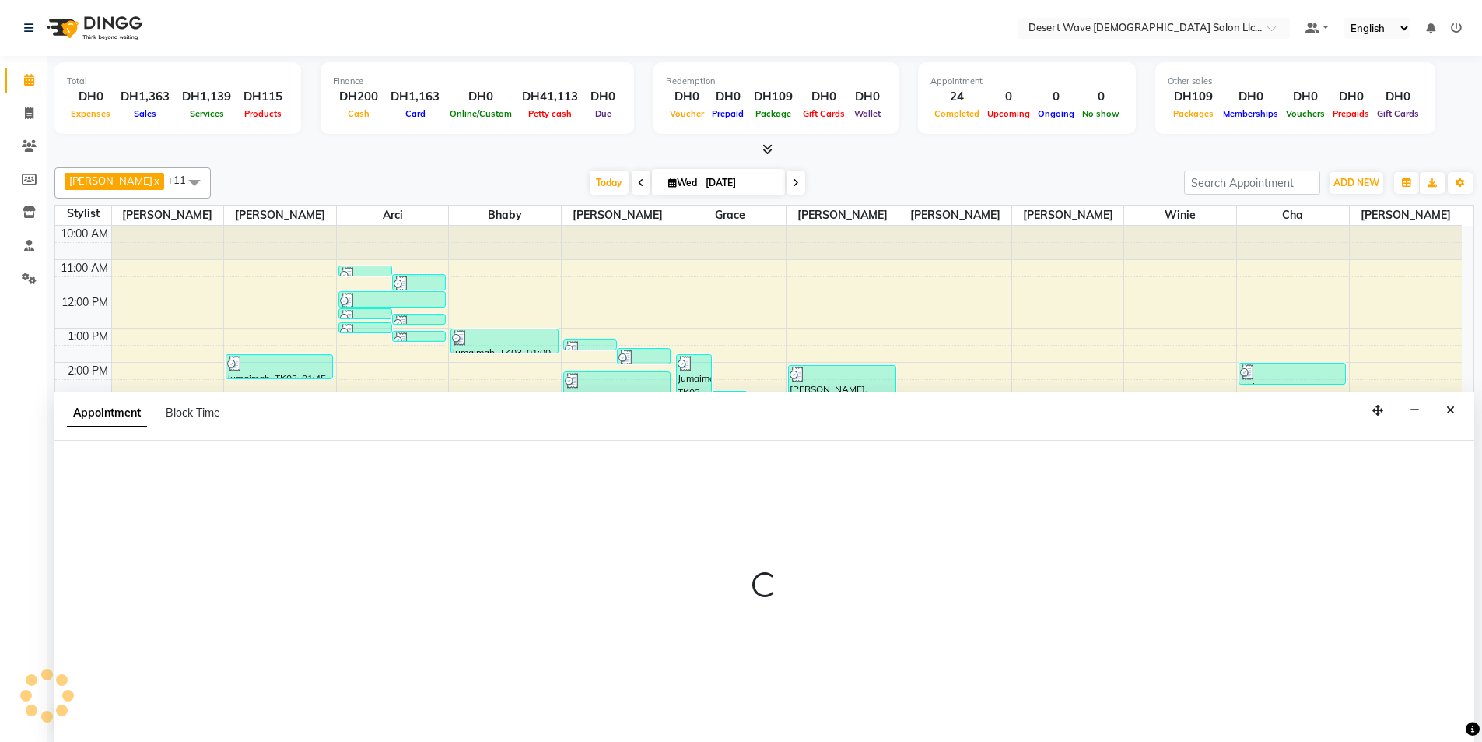
scroll to position [1, 0]
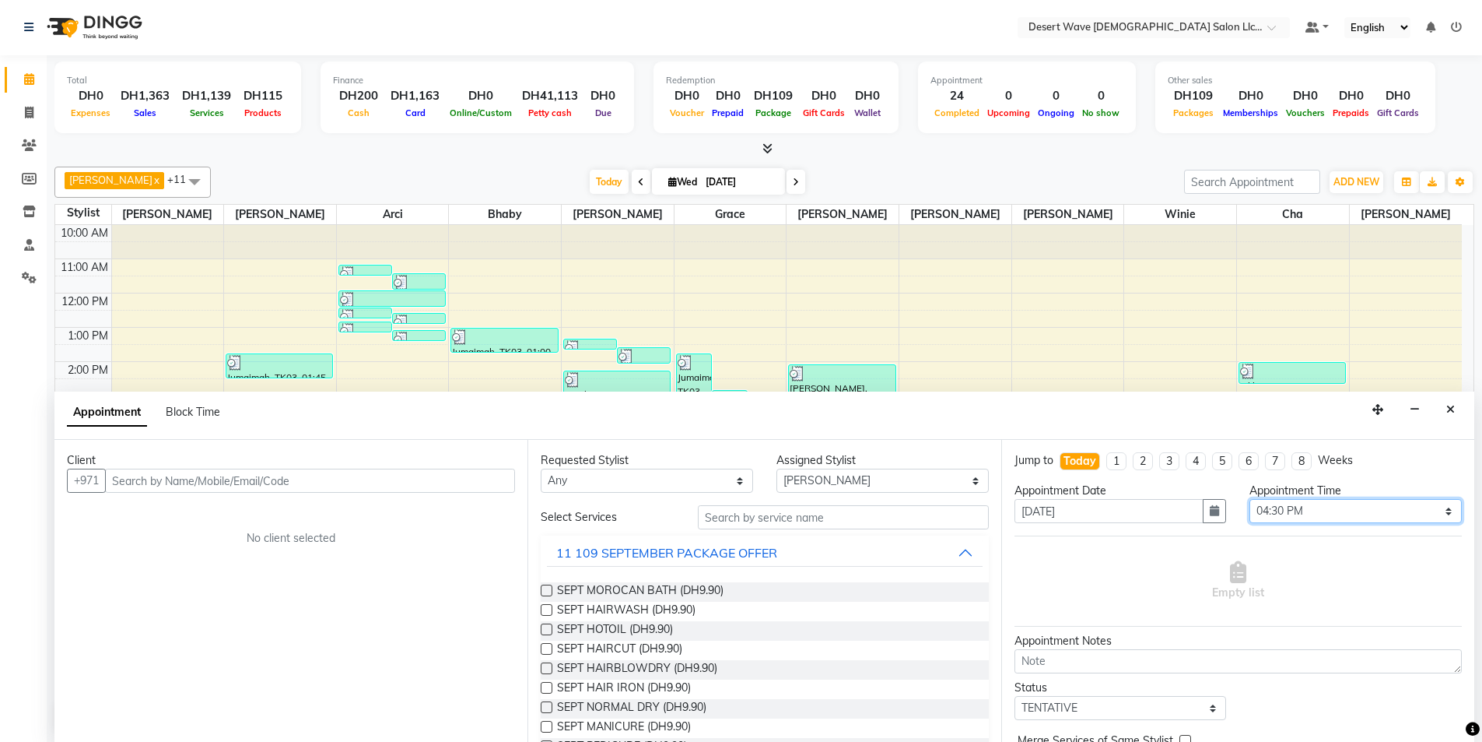
click at [1340, 497] on div "Appointment Time Select 11:00 AM 11:05 AM 11:10 AM 11:15 AM 11:20 AM 11:25 AM 1…" at bounding box center [1356, 508] width 236 height 53
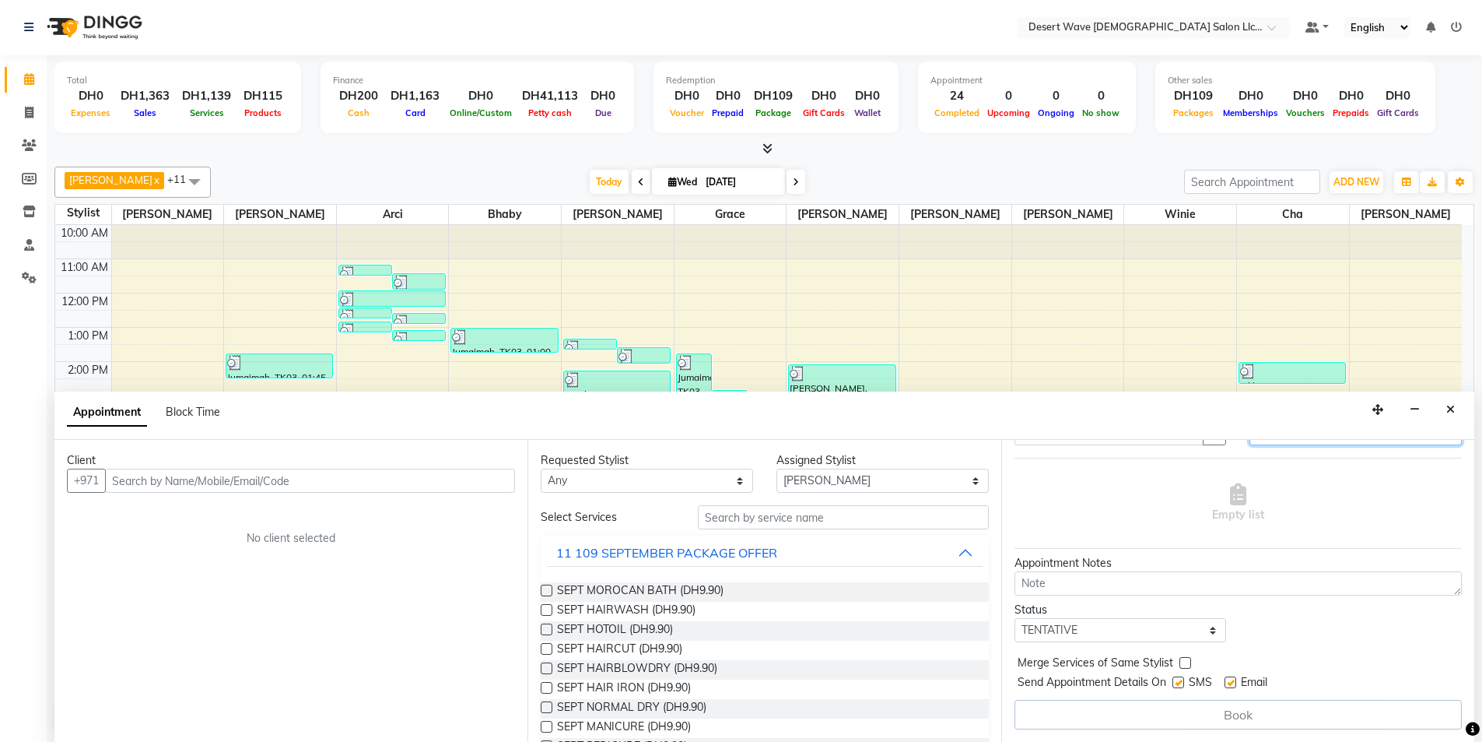
scroll to position [0, 0]
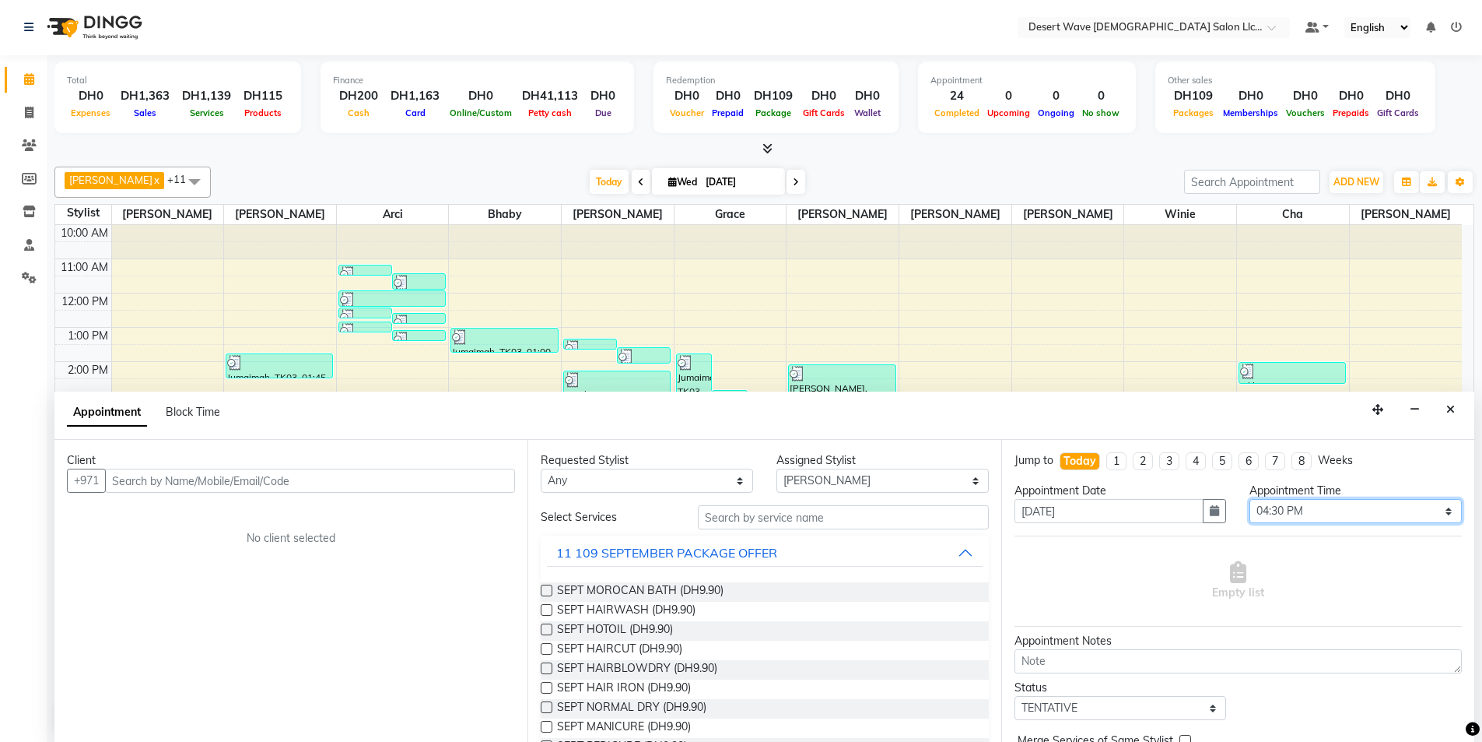
click at [1317, 517] on select "Select 11:00 AM 11:05 AM 11:10 AM 11:15 AM 11:20 AM 11:25 AM 11:30 AM 11:35 AM …" at bounding box center [1356, 511] width 212 height 24
click at [1250, 499] on select "Select 11:00 AM 11:05 AM 11:10 AM 11:15 AM 11:20 AM 11:25 AM 11:30 AM 11:35 AM …" at bounding box center [1356, 511] width 212 height 24
click at [696, 546] on div "11 109 SEPTEMBER PACKAGE OFFER" at bounding box center [666, 552] width 221 height 19
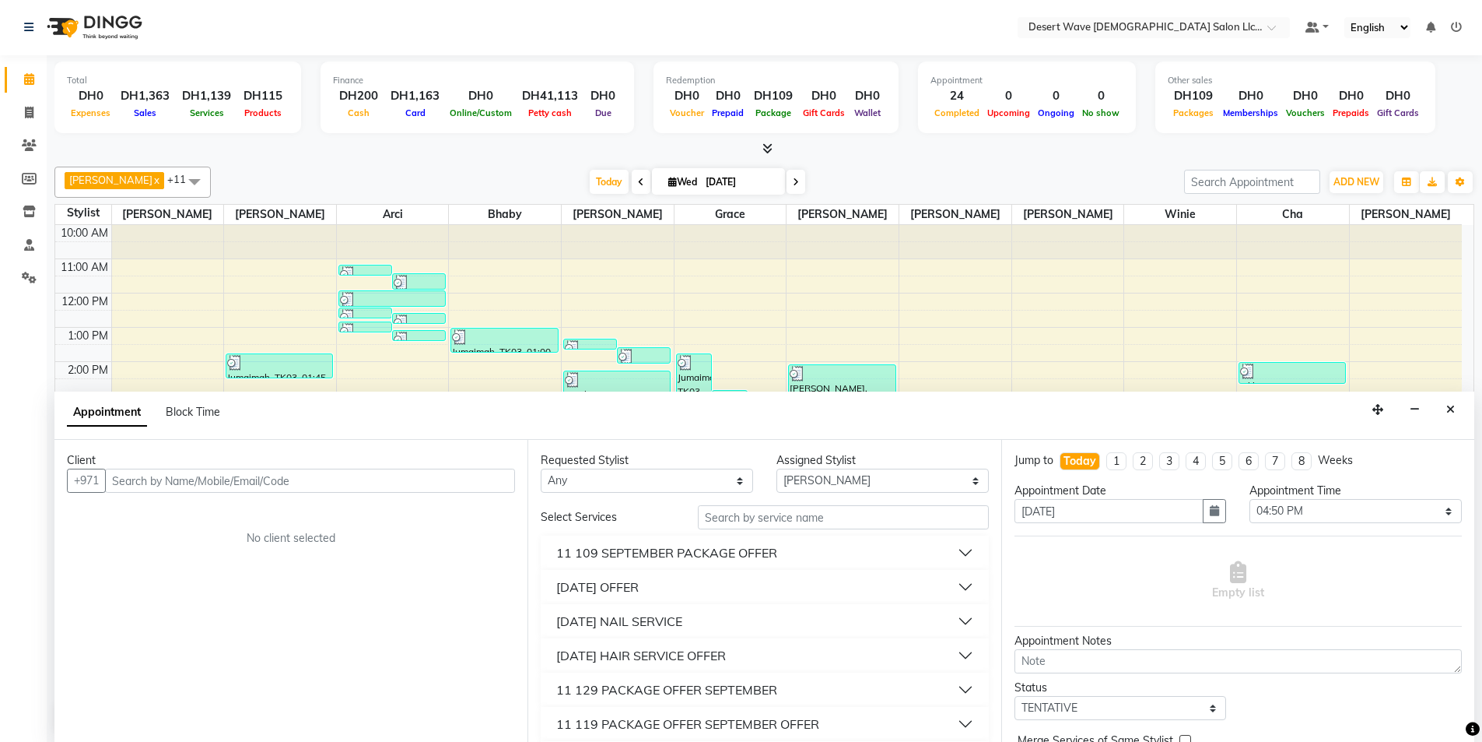
click at [644, 625] on div "11 SEPTEMBER NAIL SERVICE" at bounding box center [619, 621] width 126 height 19
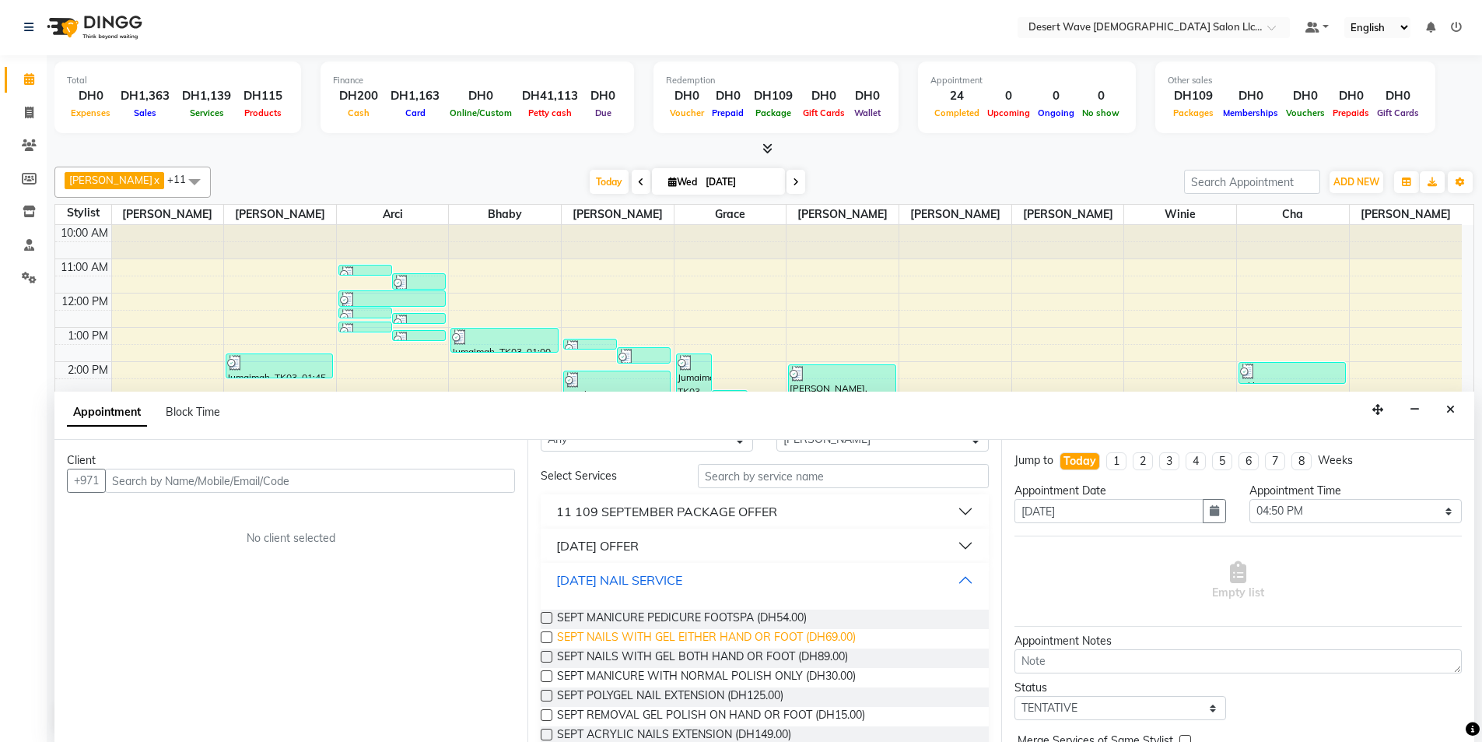
scroll to position [78, 0]
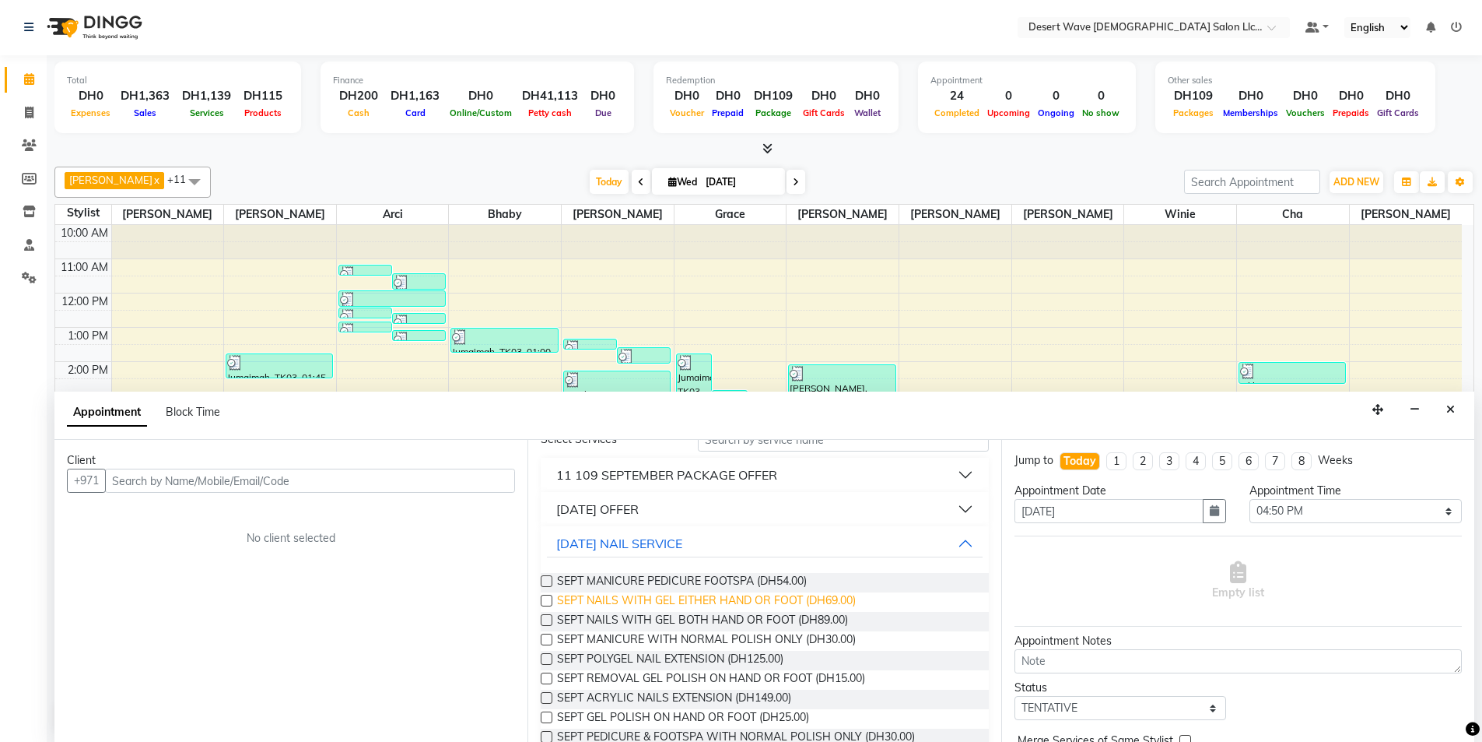
click at [661, 608] on span "SEPT NAILS WITH GEL EITHER HAND OR FOOT (DH69.00)" at bounding box center [706, 601] width 299 height 19
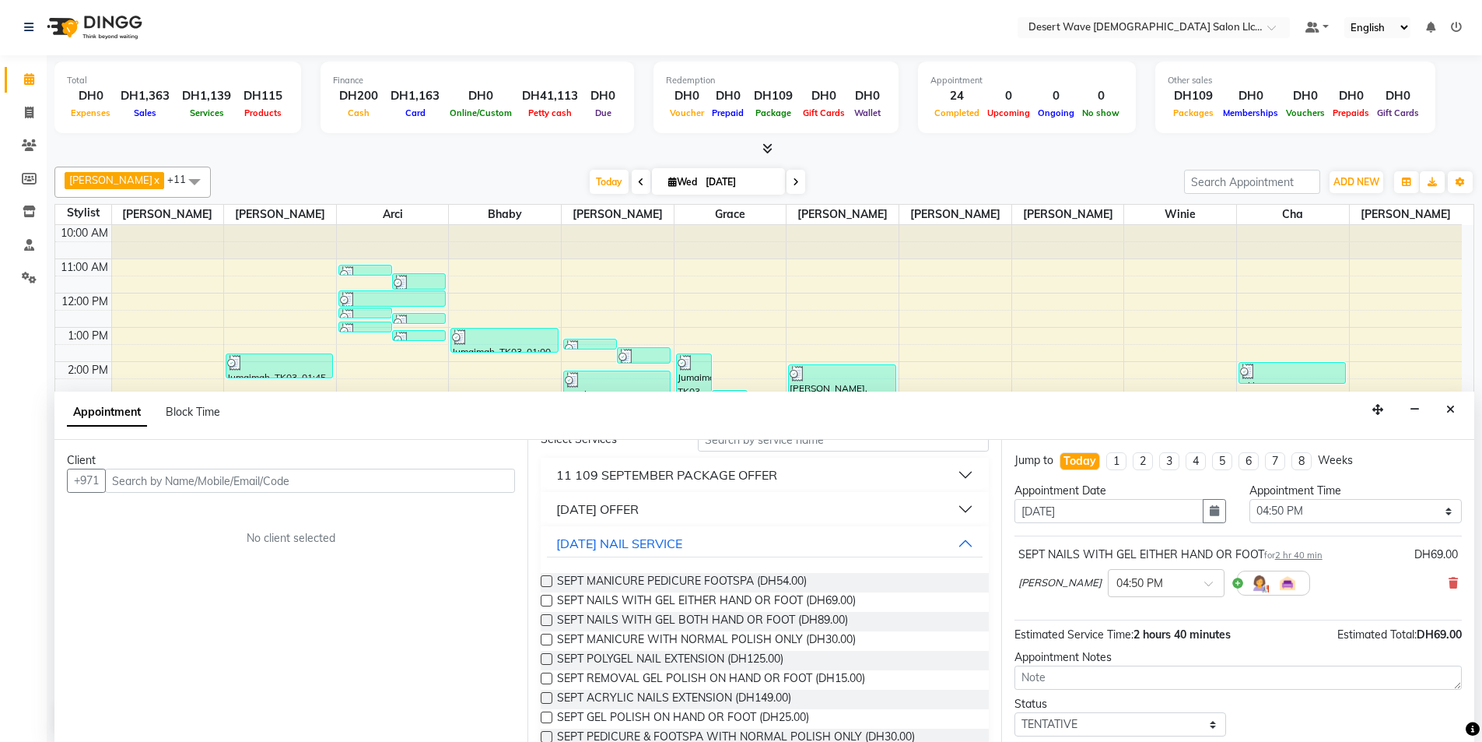
click at [132, 462] on div "Client" at bounding box center [291, 460] width 448 height 16
click at [143, 481] on input "text" at bounding box center [310, 480] width 410 height 24
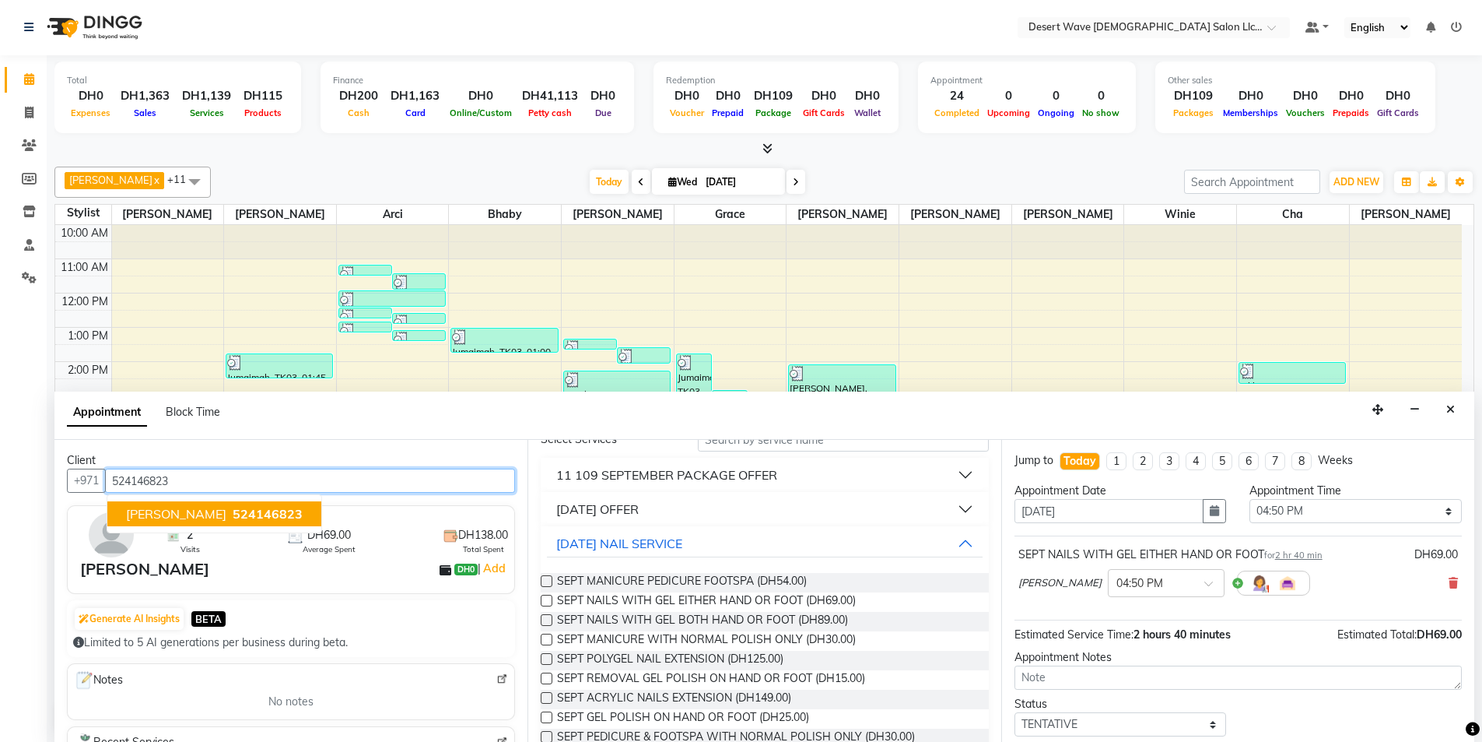
click at [145, 531] on ngb-typeahead-window "KATHERINE 524146823" at bounding box center [215, 513] width 216 height 39
click at [176, 516] on span "[PERSON_NAME]" at bounding box center [176, 514] width 100 height 16
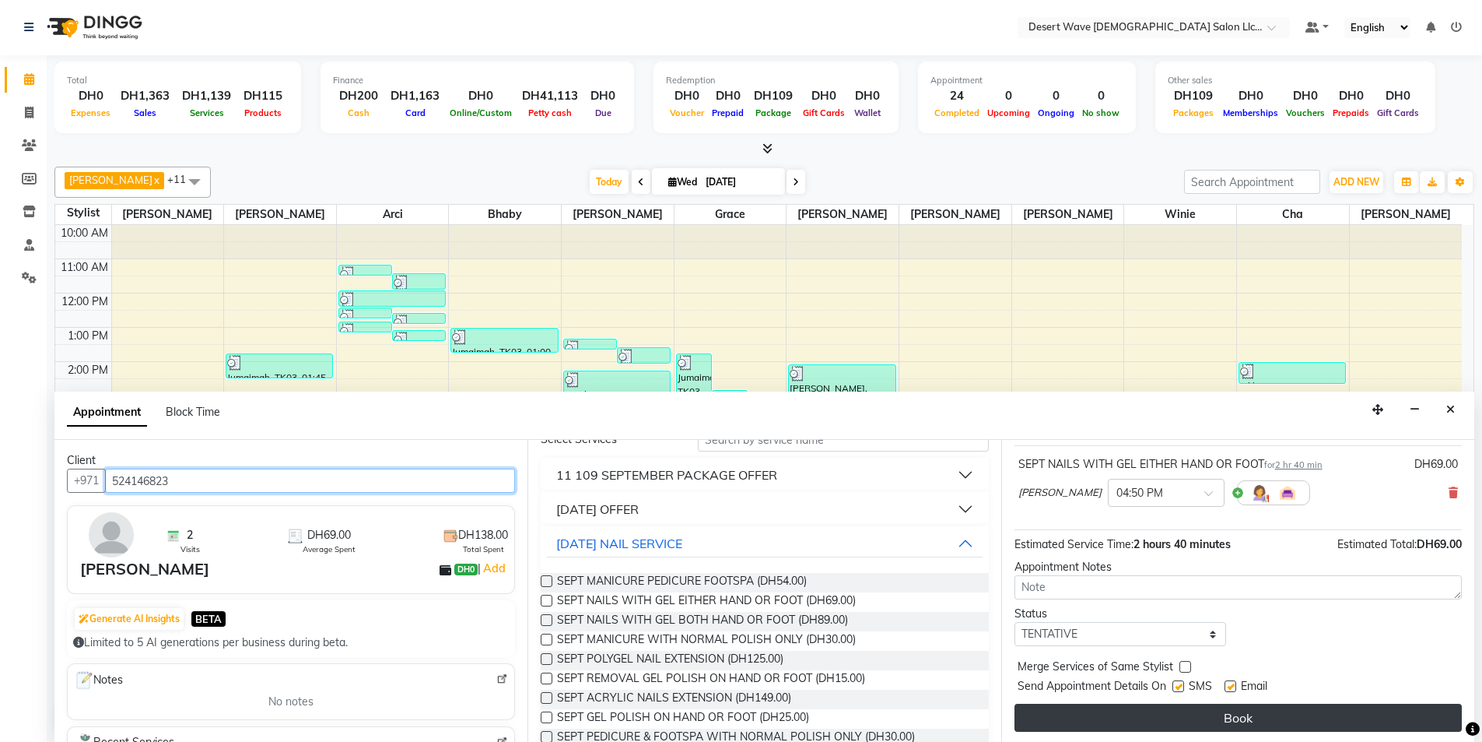
scroll to position [93, 0]
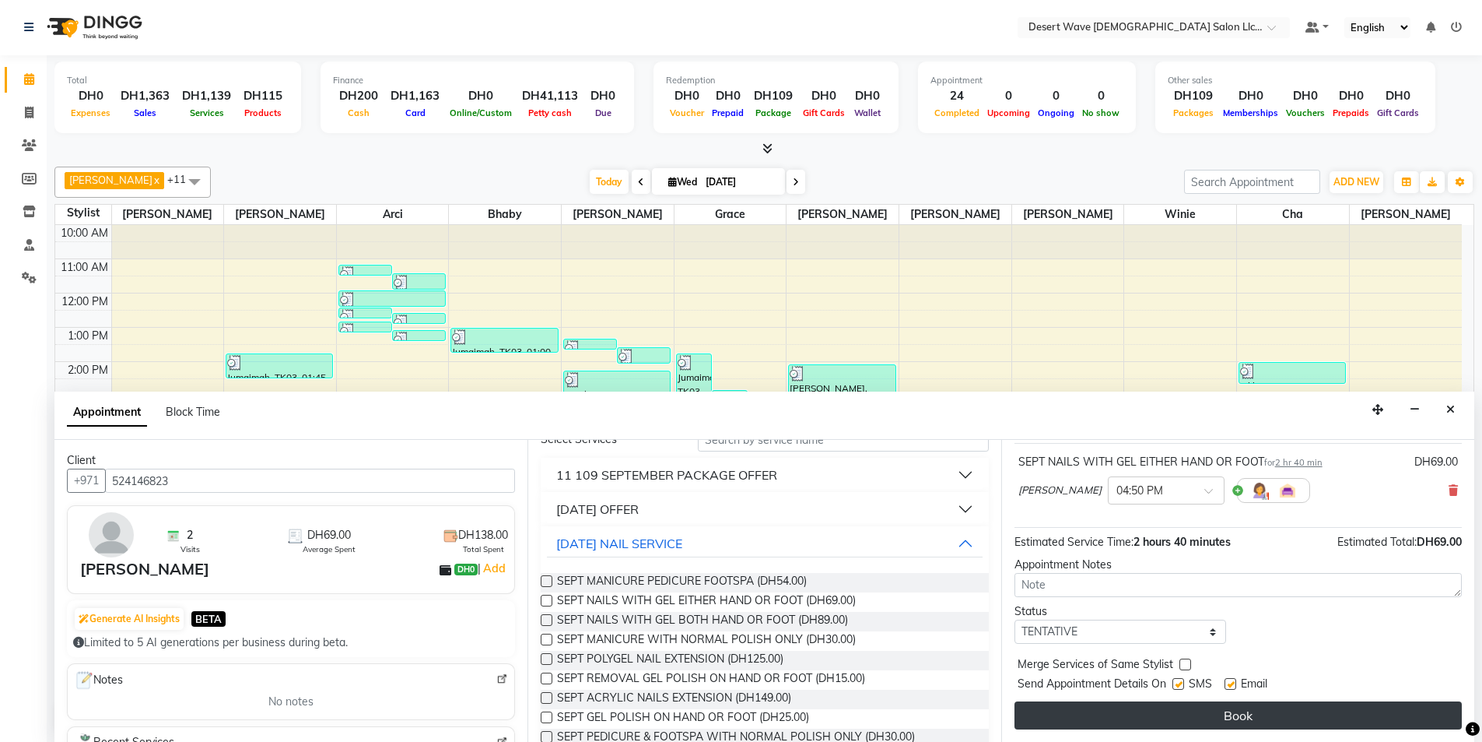
click at [1308, 717] on button "Book" at bounding box center [1238, 715] width 447 height 28
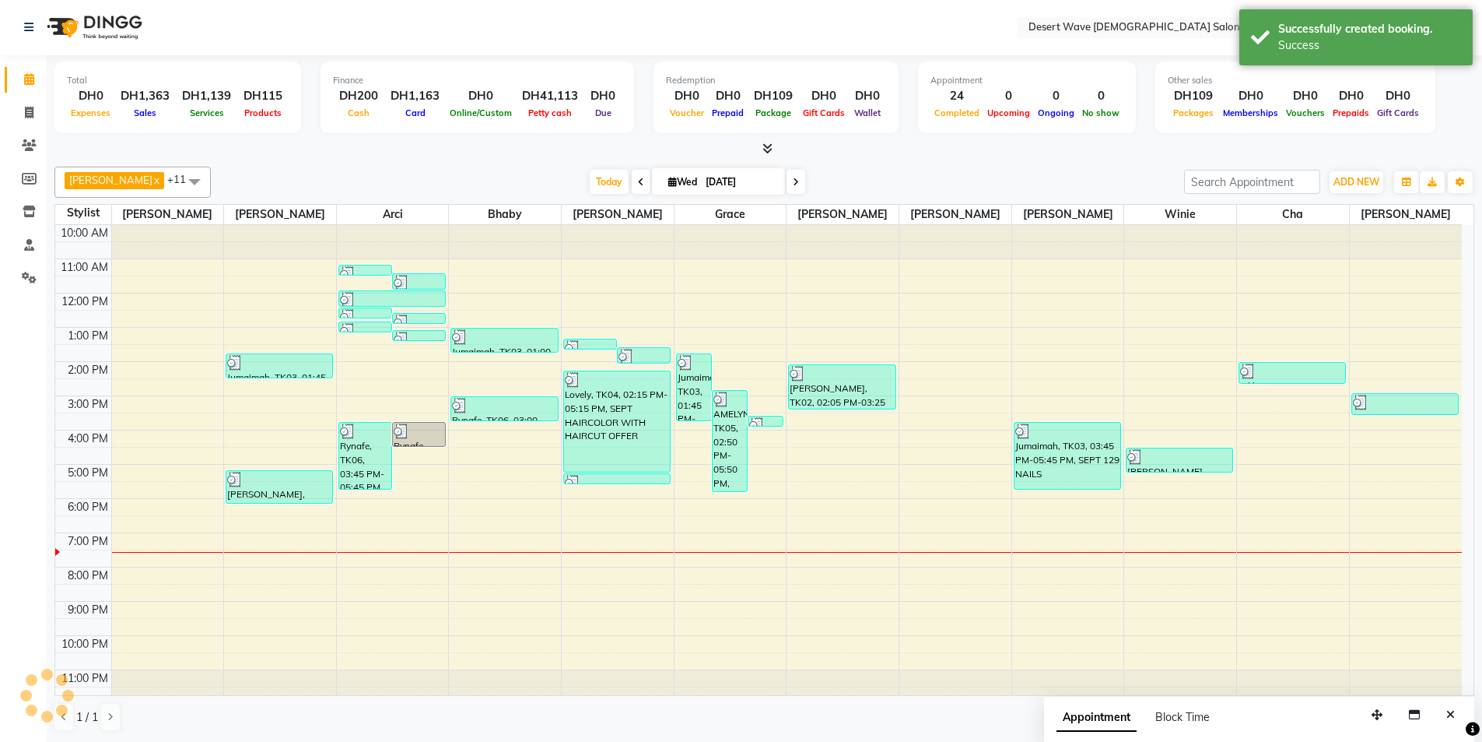
scroll to position [0, 0]
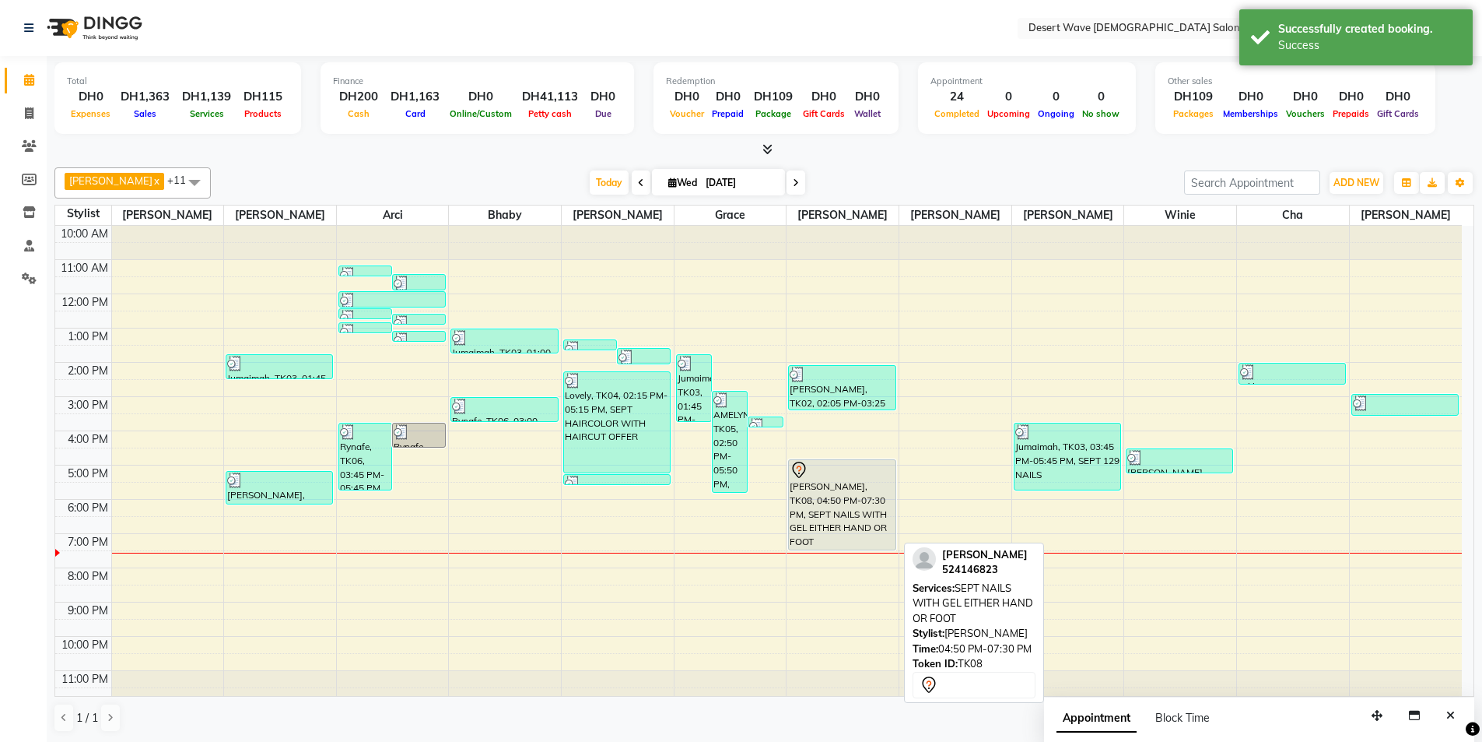
click at [882, 531] on div "[PERSON_NAME], TK08, 04:50 PM-07:30 PM, SEPT NAILS WITH GEL EITHER HAND OR FOOT" at bounding box center [842, 504] width 106 height 89
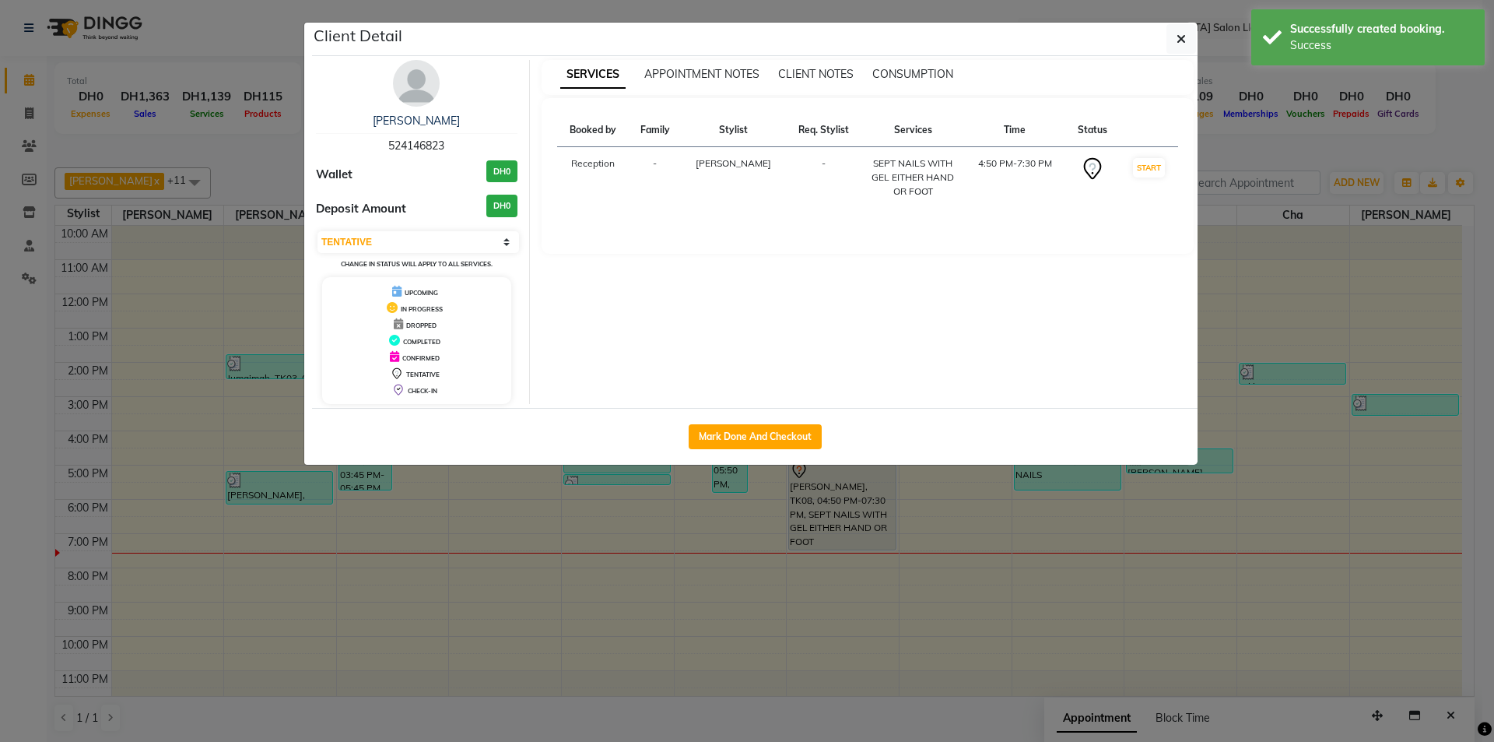
click at [780, 449] on div "Mark Done And Checkout" at bounding box center [755, 436] width 886 height 57
click at [779, 441] on button "Mark Done And Checkout" at bounding box center [755, 436] width 133 height 25
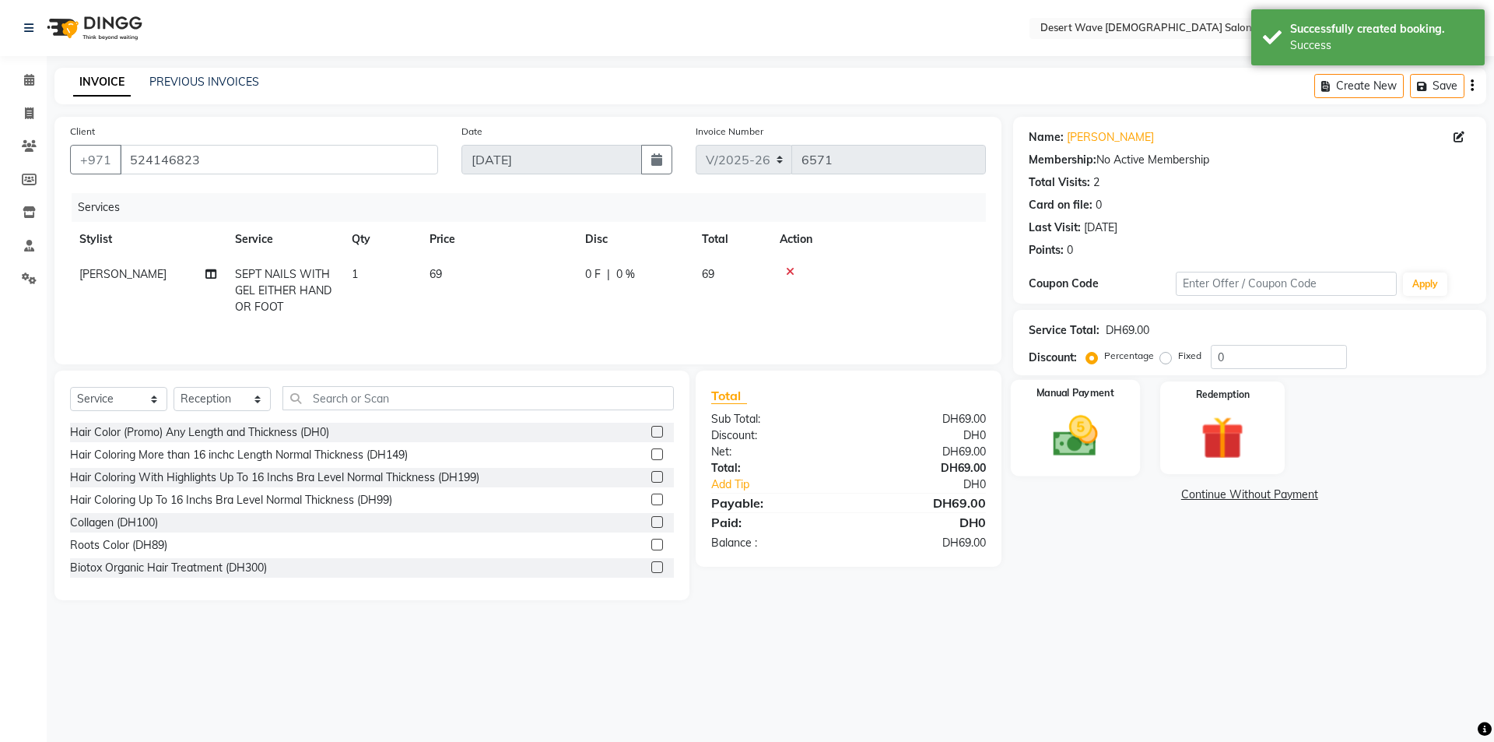
click at [1104, 453] on img at bounding box center [1075, 435] width 72 height 51
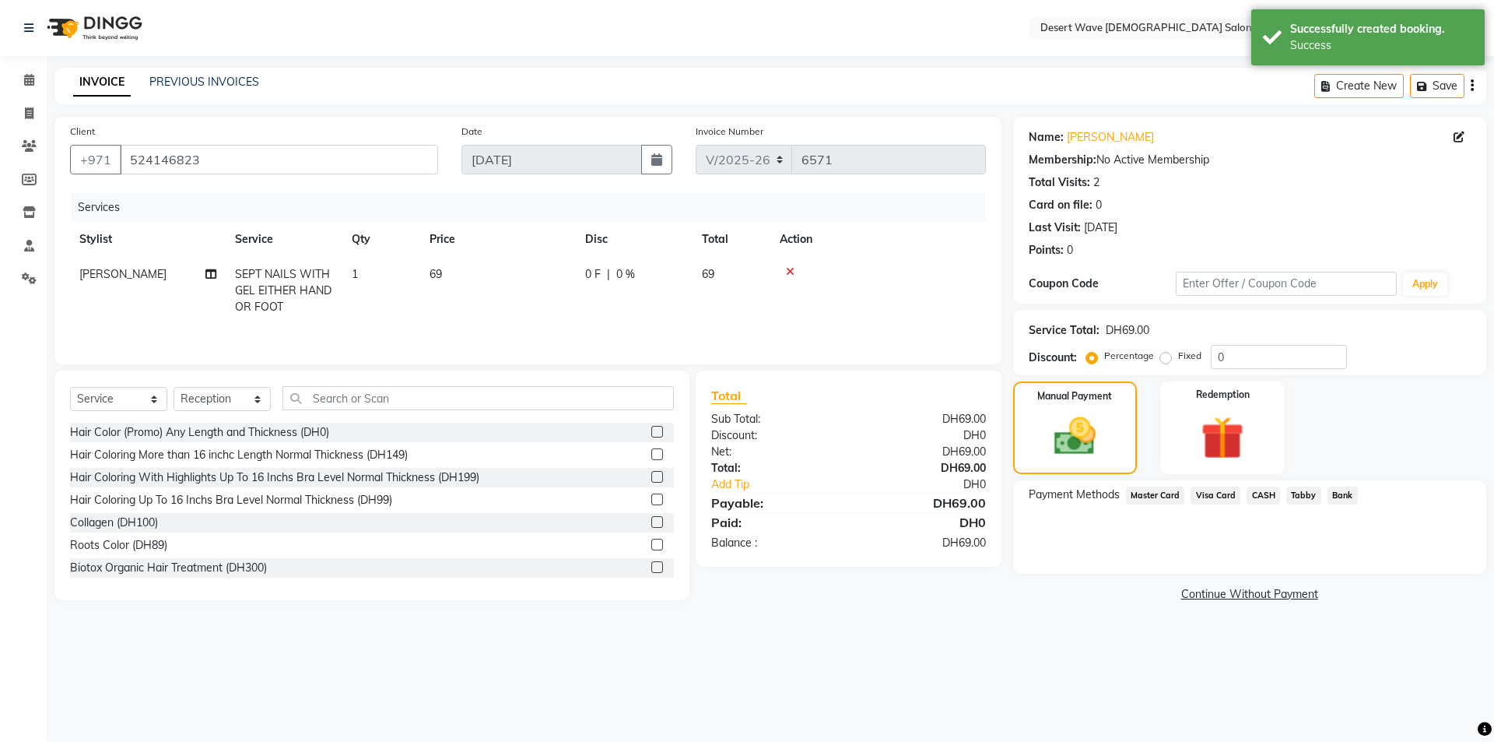
click at [1158, 494] on span "Master Card" at bounding box center [1155, 495] width 59 height 18
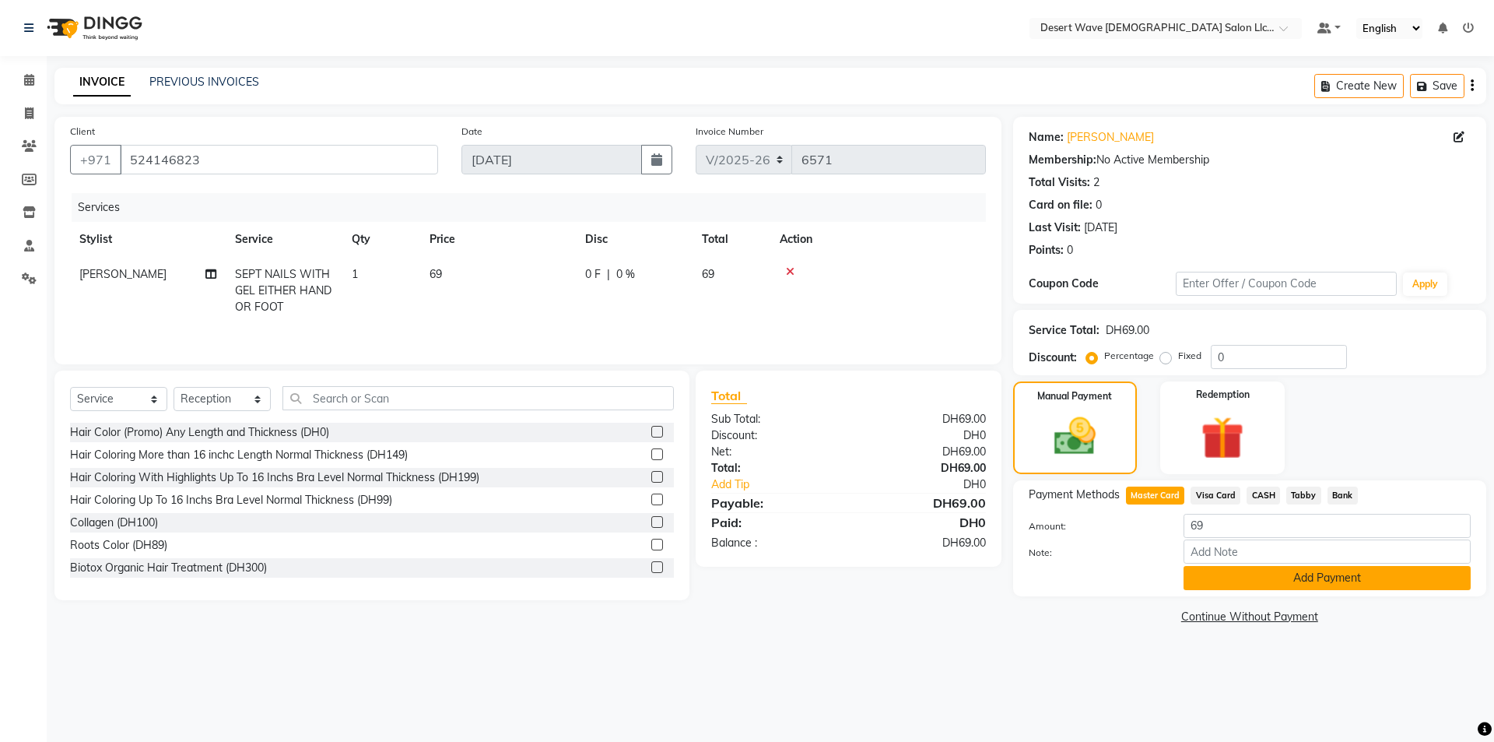
click at [1238, 587] on button "Add Payment" at bounding box center [1327, 578] width 287 height 24
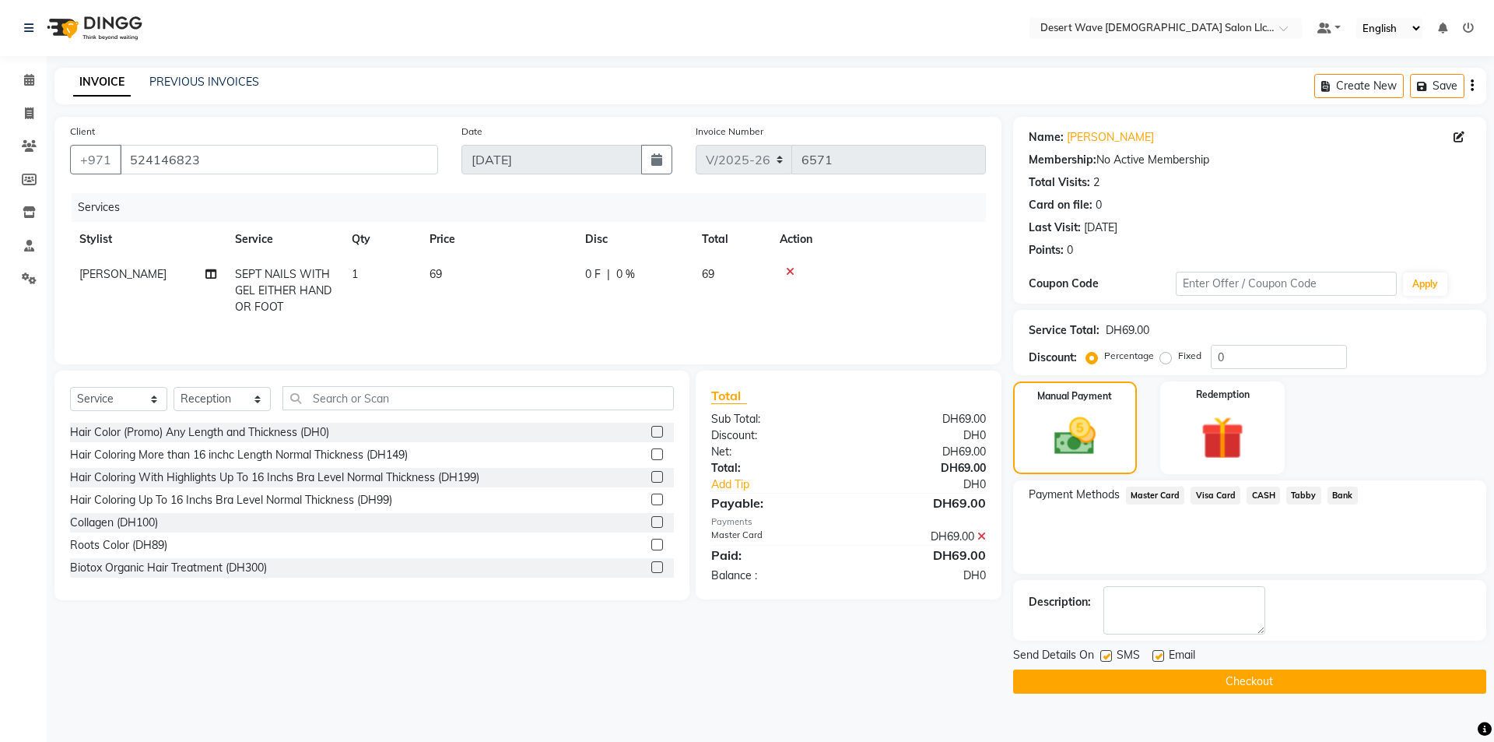
click at [1310, 687] on button "Checkout" at bounding box center [1249, 681] width 473 height 24
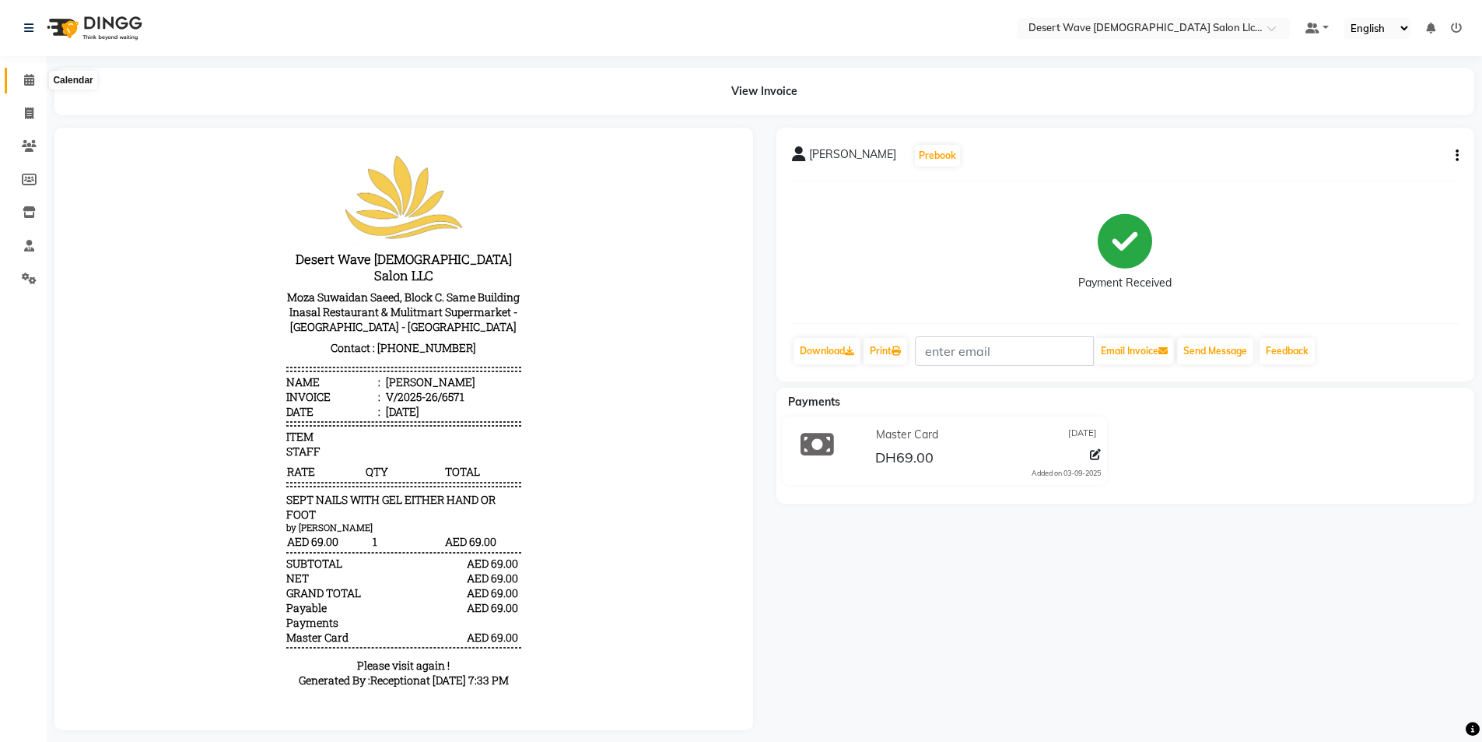
click at [30, 78] on icon at bounding box center [29, 80] width 10 height 12
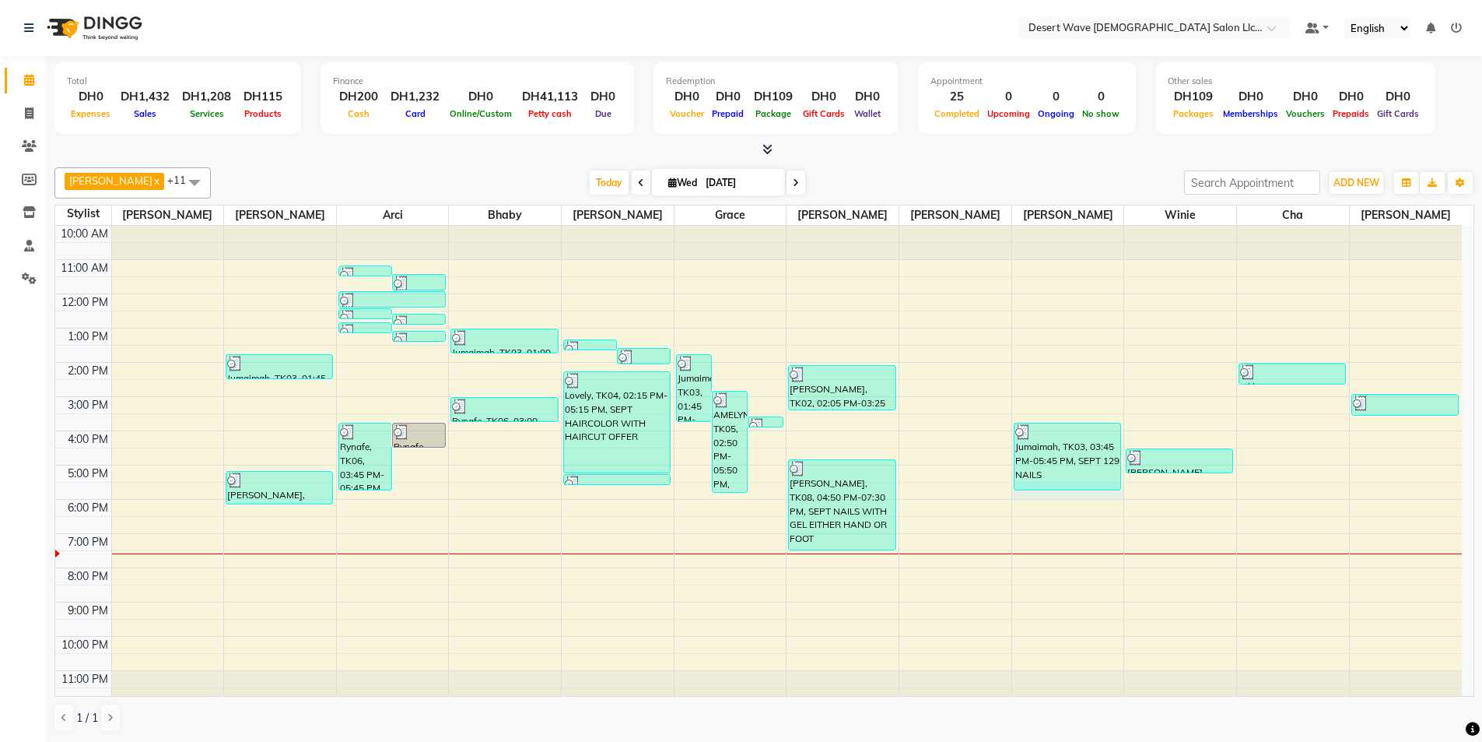
click at [1033, 496] on div "10:00 AM 11:00 AM 12:00 PM 1:00 PM 2:00 PM 3:00 PM 4:00 PM 5:00 PM 6:00 PM 7:00…" at bounding box center [758, 465] width 1407 height 479
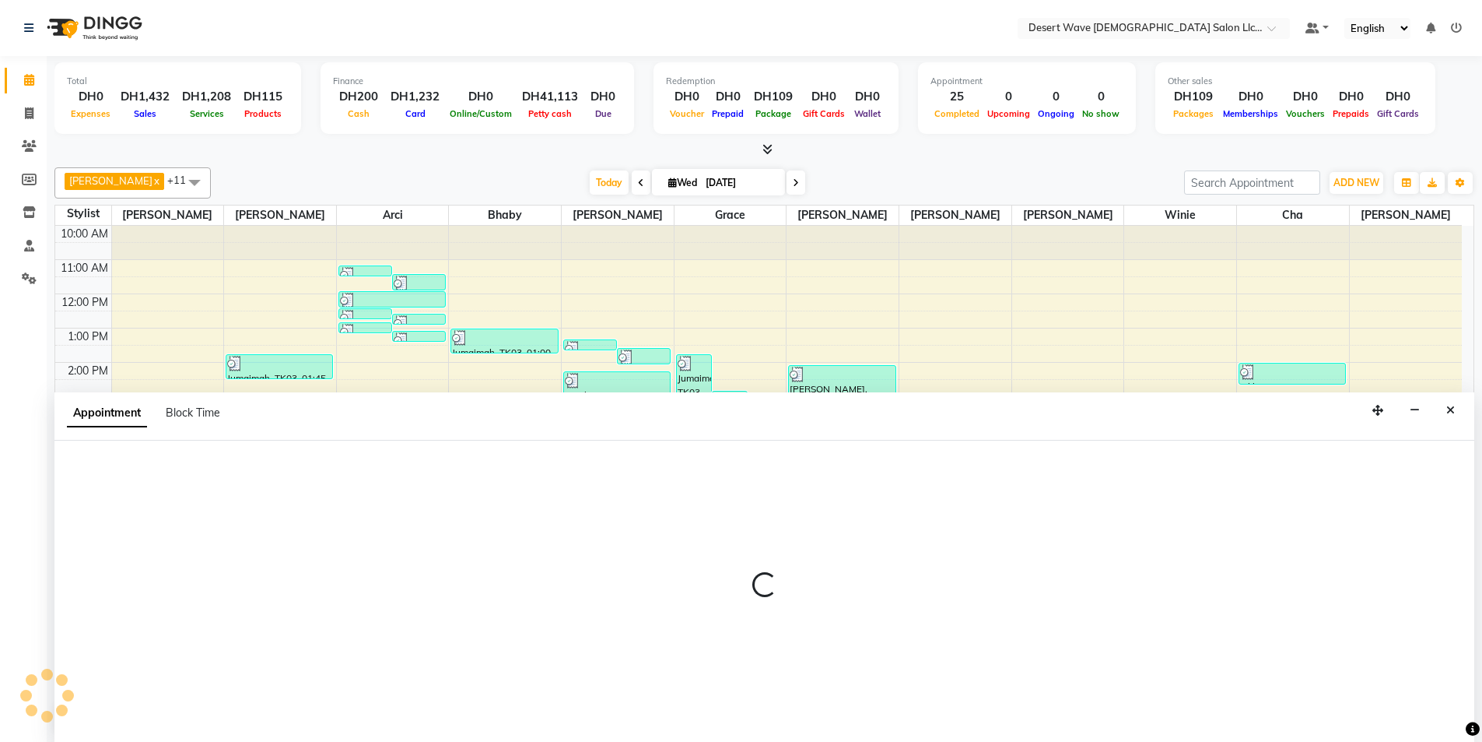
scroll to position [1, 0]
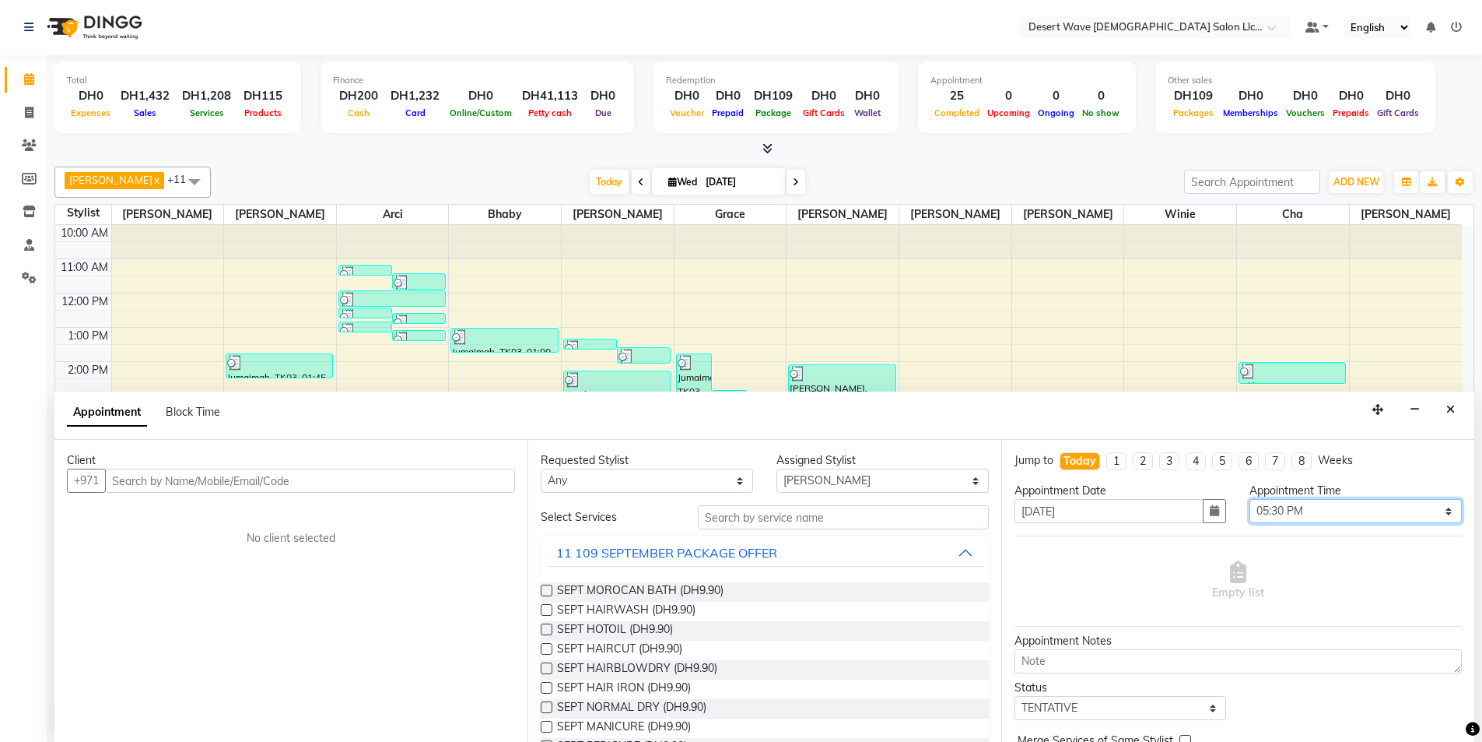
click at [1292, 516] on select "Select 11:00 AM 11:05 AM 11:10 AM 11:15 AM 11:20 AM 11:25 AM 11:30 AM 11:35 AM …" at bounding box center [1356, 511] width 212 height 24
click at [1250, 499] on select "Select 11:00 AM 11:05 AM 11:10 AM 11:15 AM 11:20 AM 11:25 AM 11:30 AM 11:35 AM …" at bounding box center [1356, 511] width 212 height 24
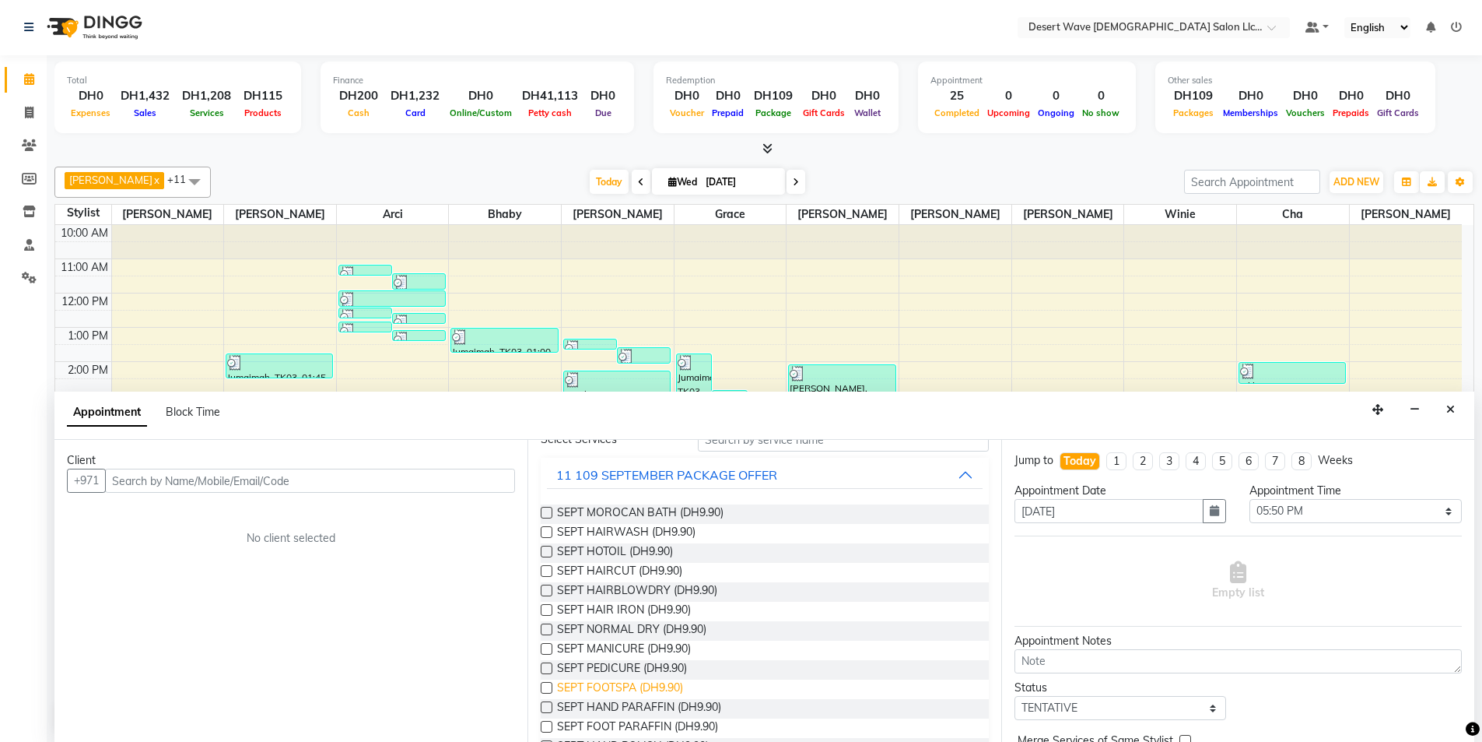
click at [629, 685] on span "SEPT FOOTSPA (DH9.90)" at bounding box center [620, 688] width 126 height 19
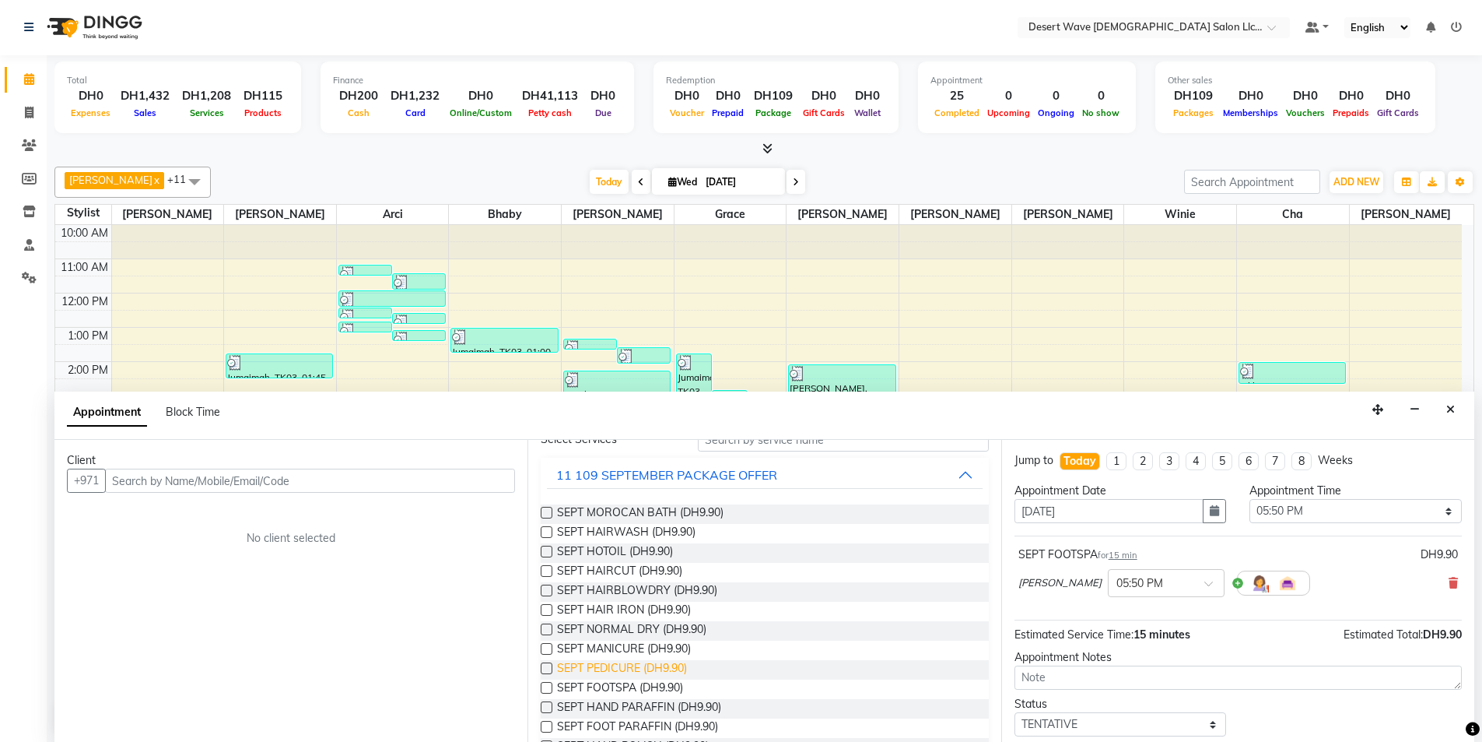
click at [621, 672] on span "SEPT PEDICURE (DH9.90)" at bounding box center [622, 669] width 130 height 19
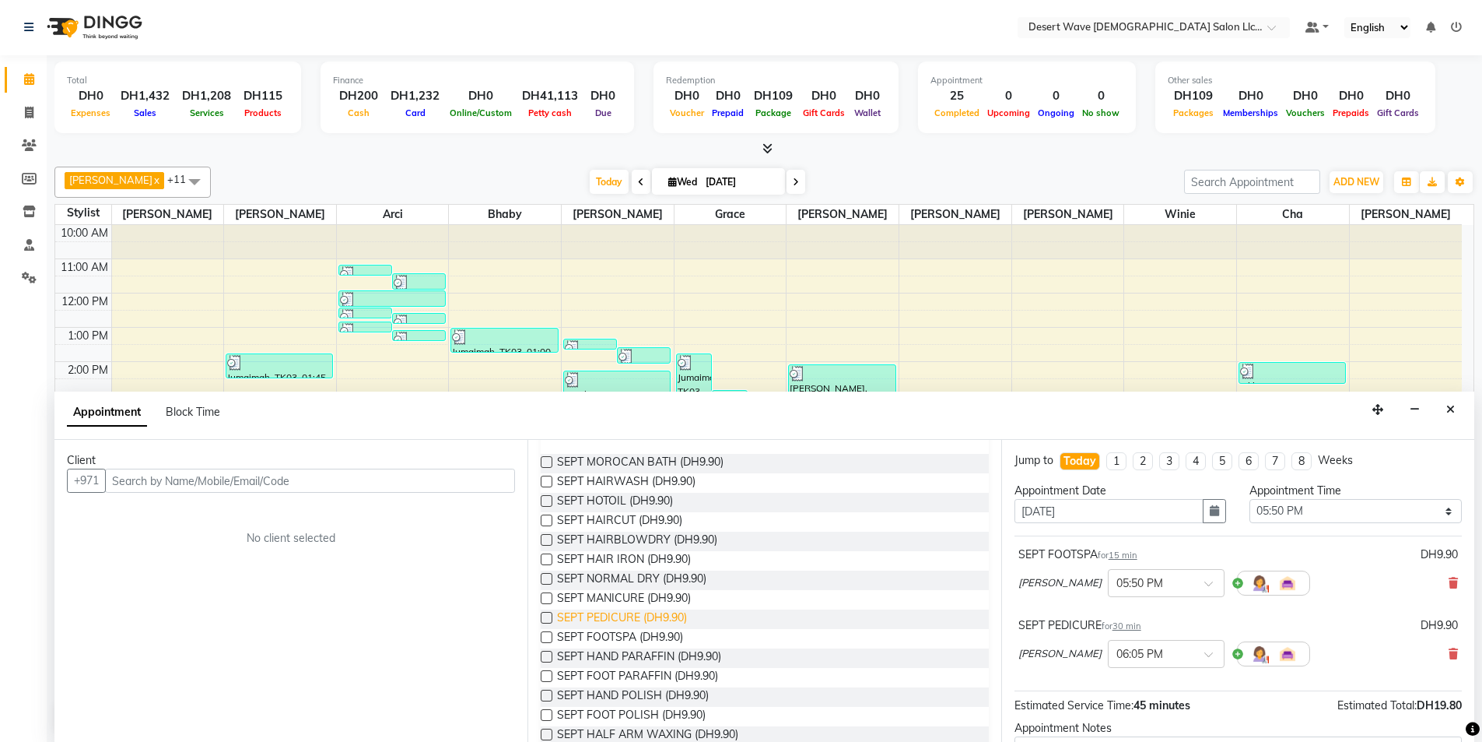
scroll to position [156, 0]
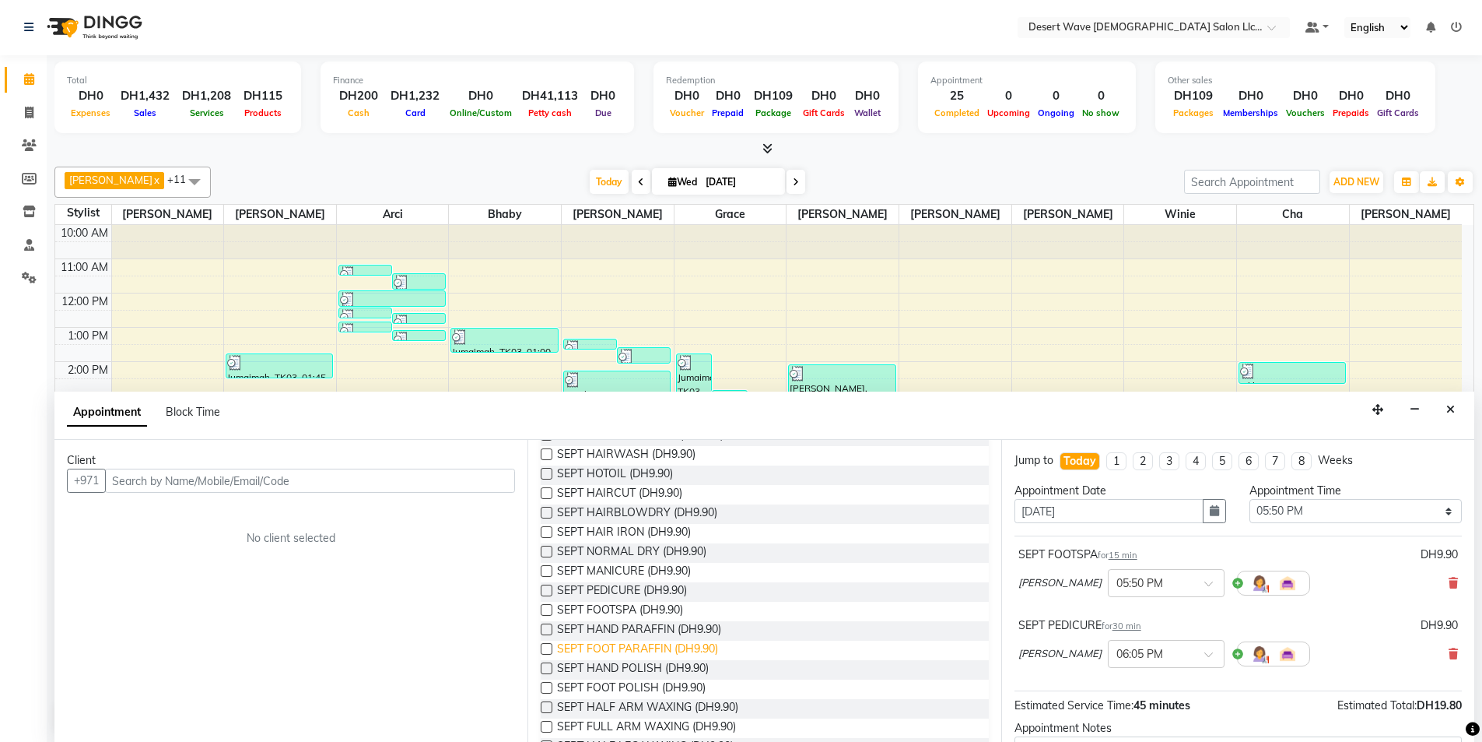
click at [628, 649] on span "SEPT FOOT PARAFFIN (DH9.90)" at bounding box center [637, 649] width 161 height 19
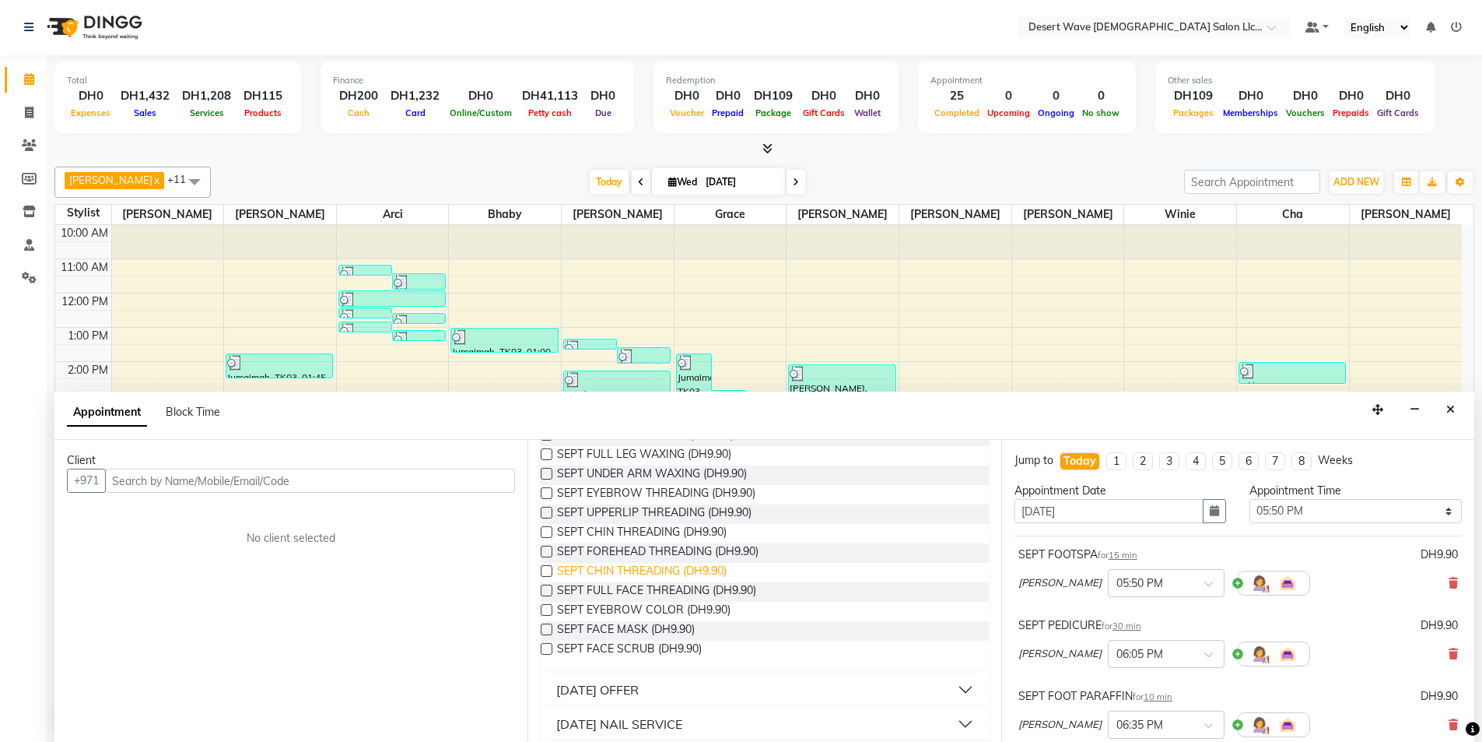
scroll to position [389, 0]
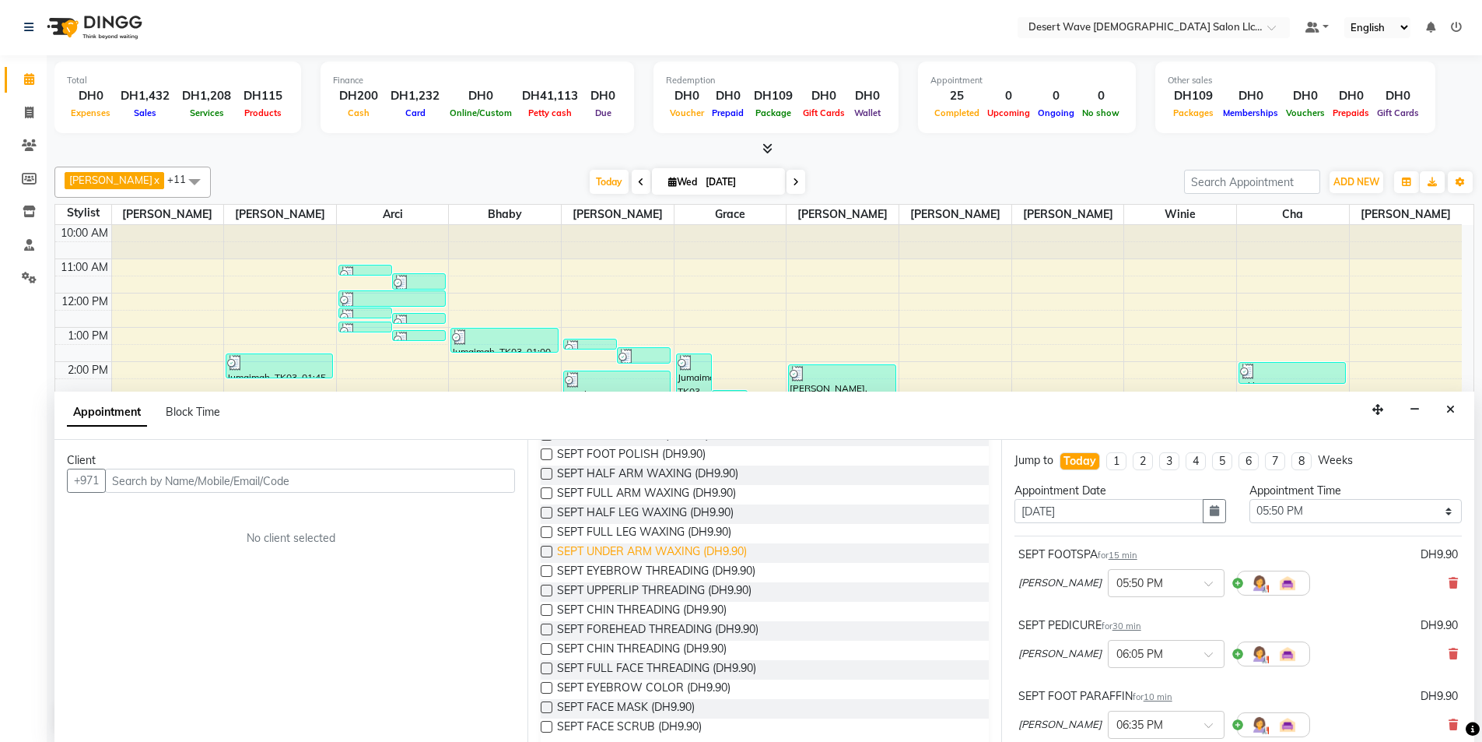
click at [612, 549] on span "SEPT UNDER ARM WAXING (DH9.90)" at bounding box center [652, 552] width 190 height 19
click at [609, 567] on span "SEPT EYEBROW THREADING (DH9.90)" at bounding box center [656, 572] width 198 height 19
click at [222, 486] on input "text" at bounding box center [310, 480] width 410 height 24
click at [495, 488] on button "Add Client" at bounding box center [483, 480] width 65 height 24
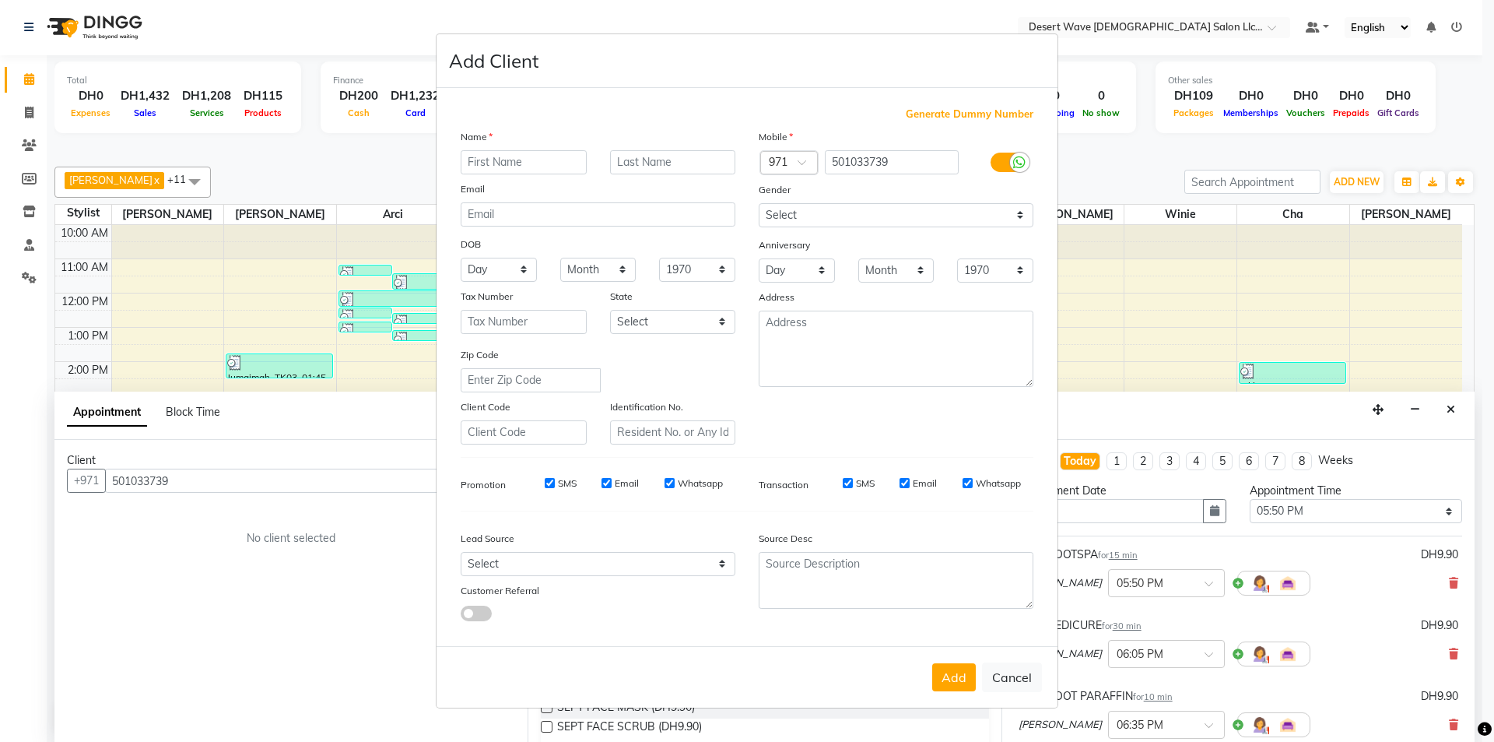
click at [528, 168] on input "text" at bounding box center [524, 162] width 126 height 24
click at [958, 689] on button "Add" at bounding box center [954, 677] width 44 height 28
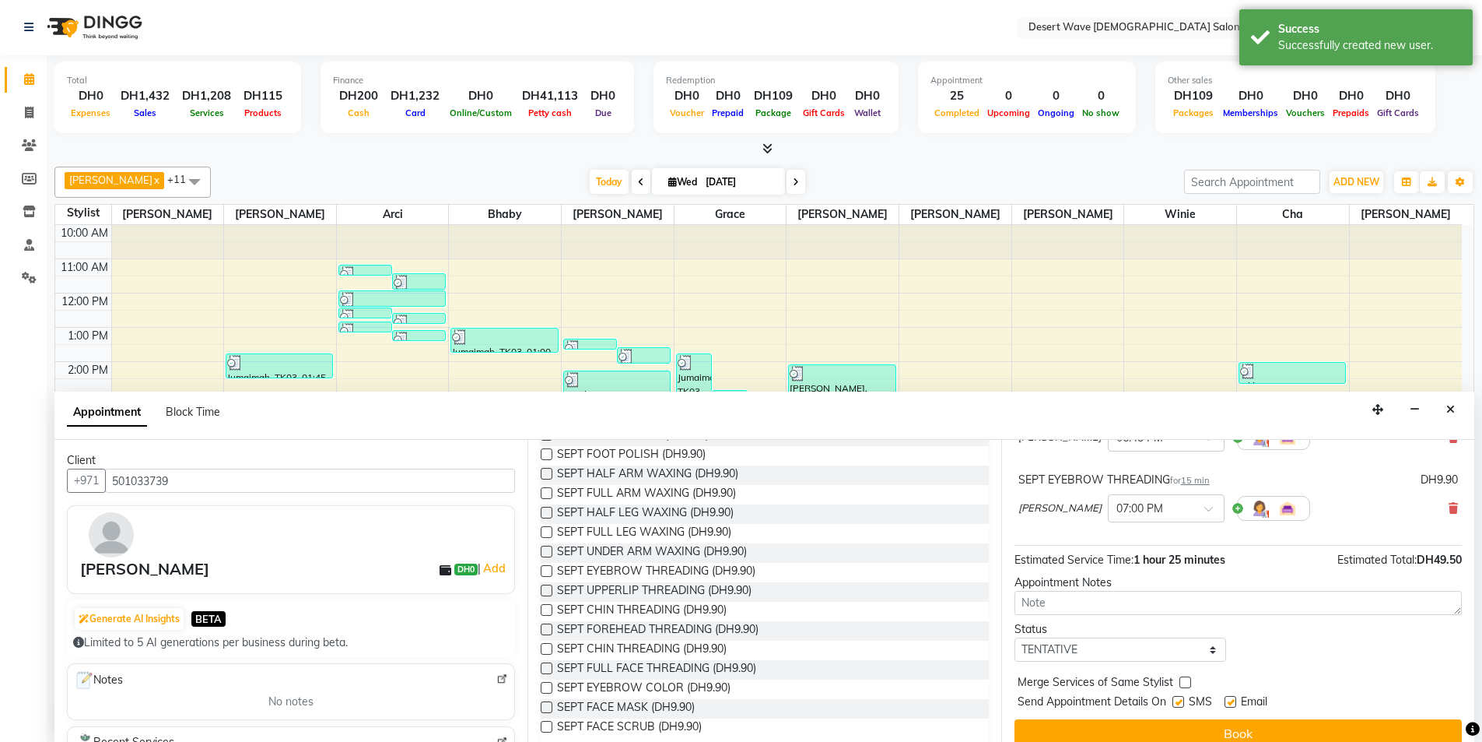
scroll to position [376, 0]
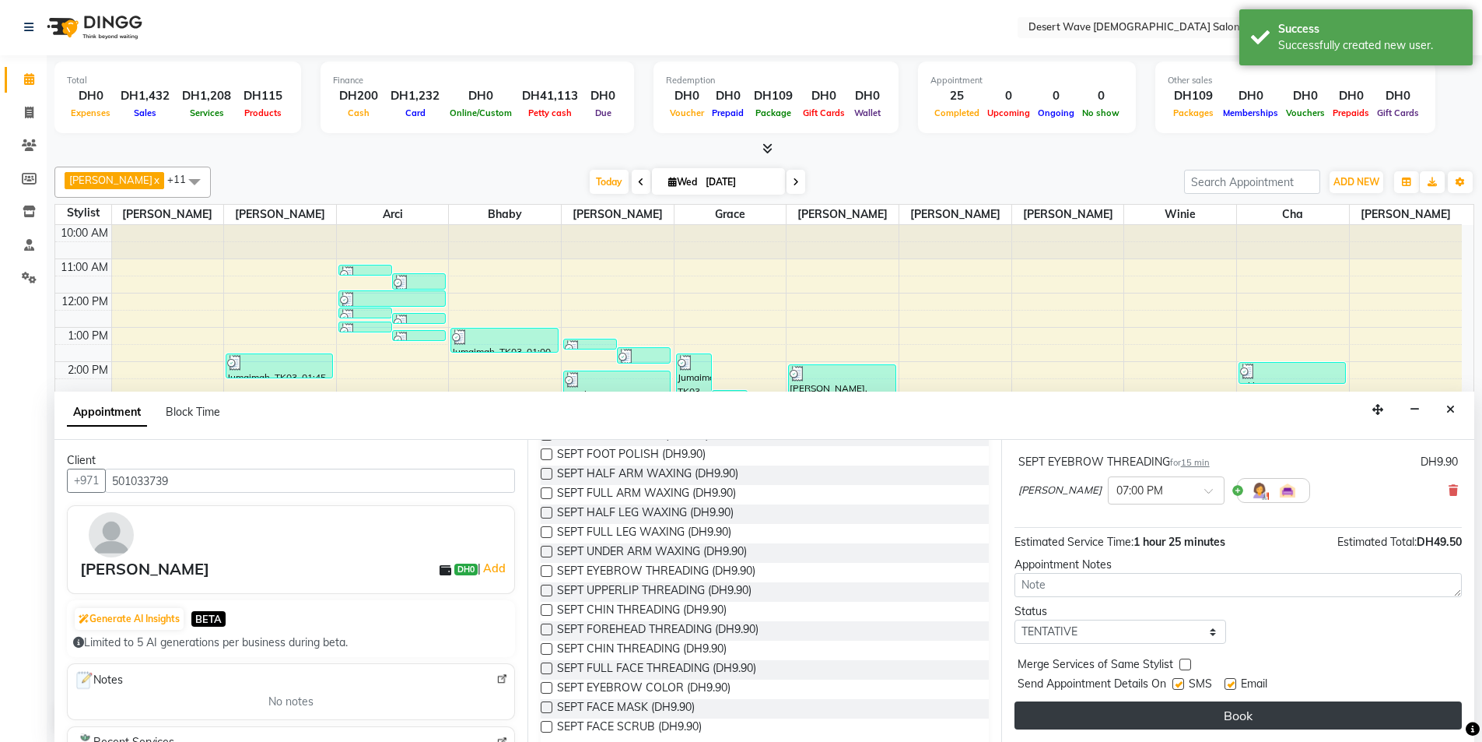
click at [1187, 719] on button "Book" at bounding box center [1238, 715] width 447 height 28
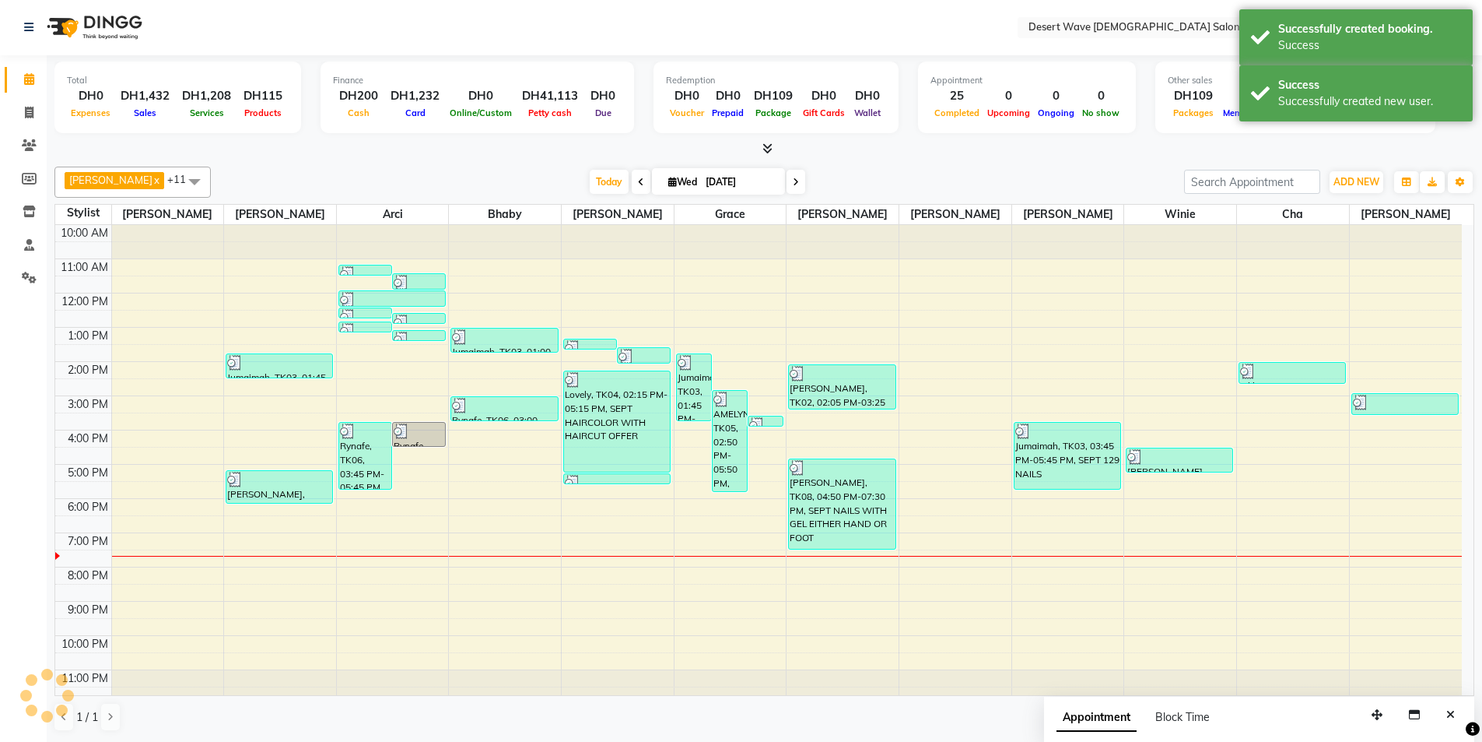
scroll to position [0, 0]
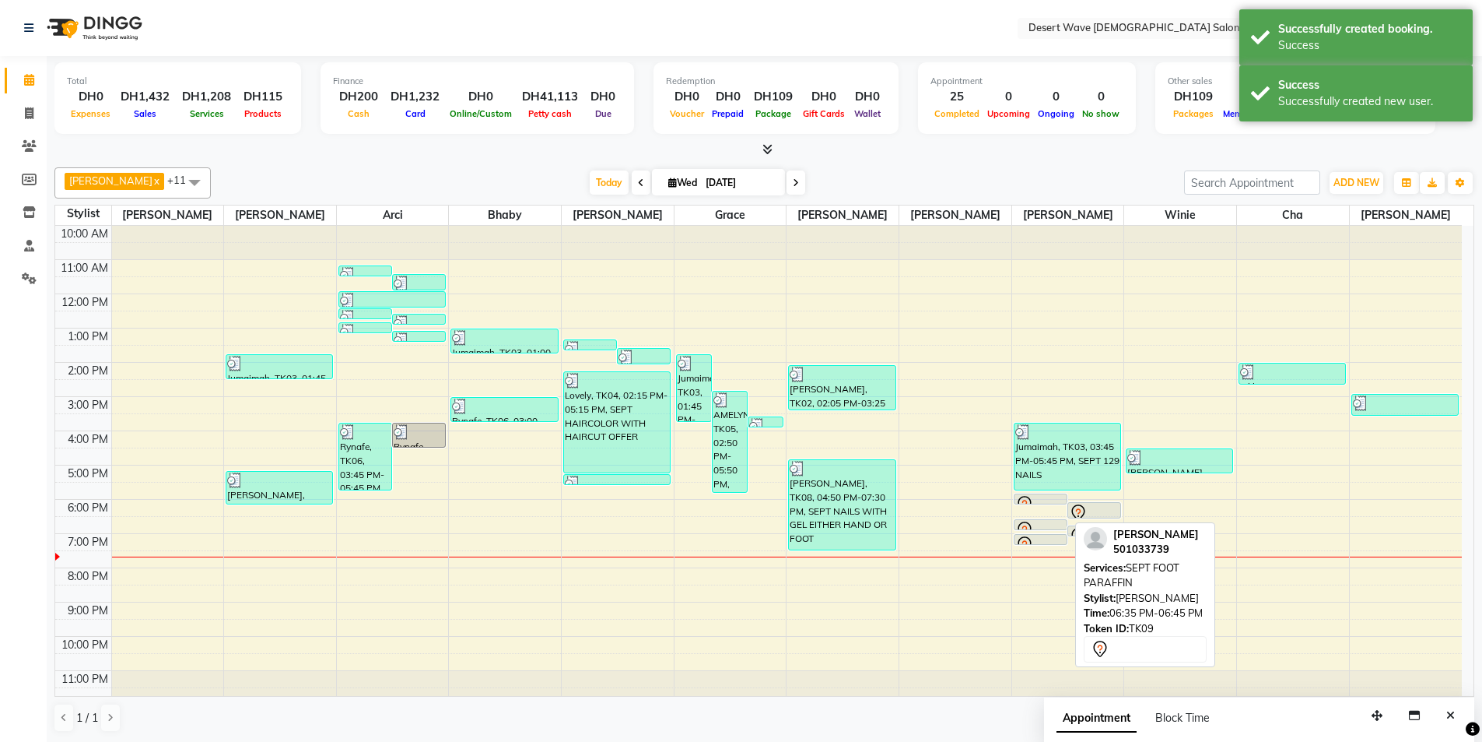
click at [1052, 529] on div at bounding box center [1041, 529] width 52 height 6
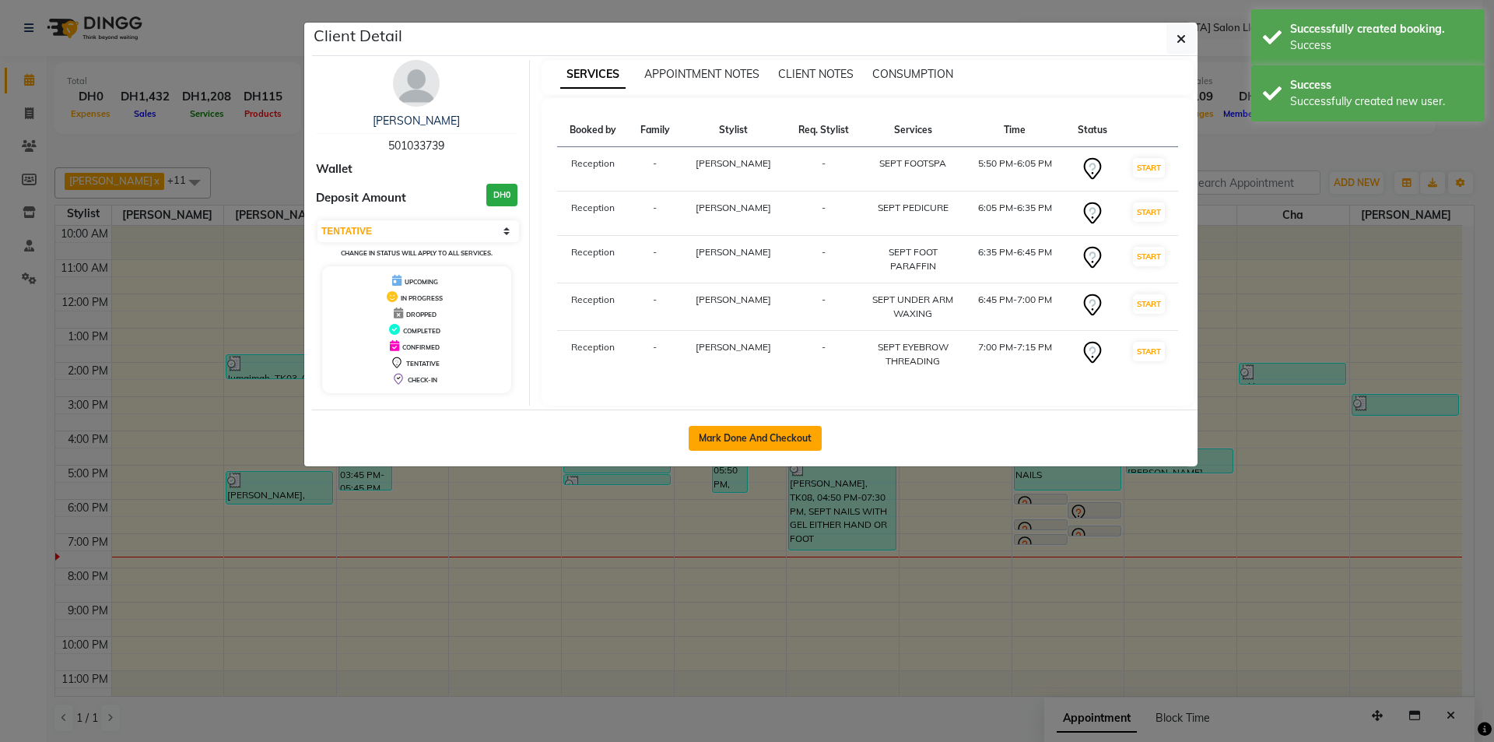
click at [752, 439] on button "Mark Done And Checkout" at bounding box center [755, 438] width 133 height 25
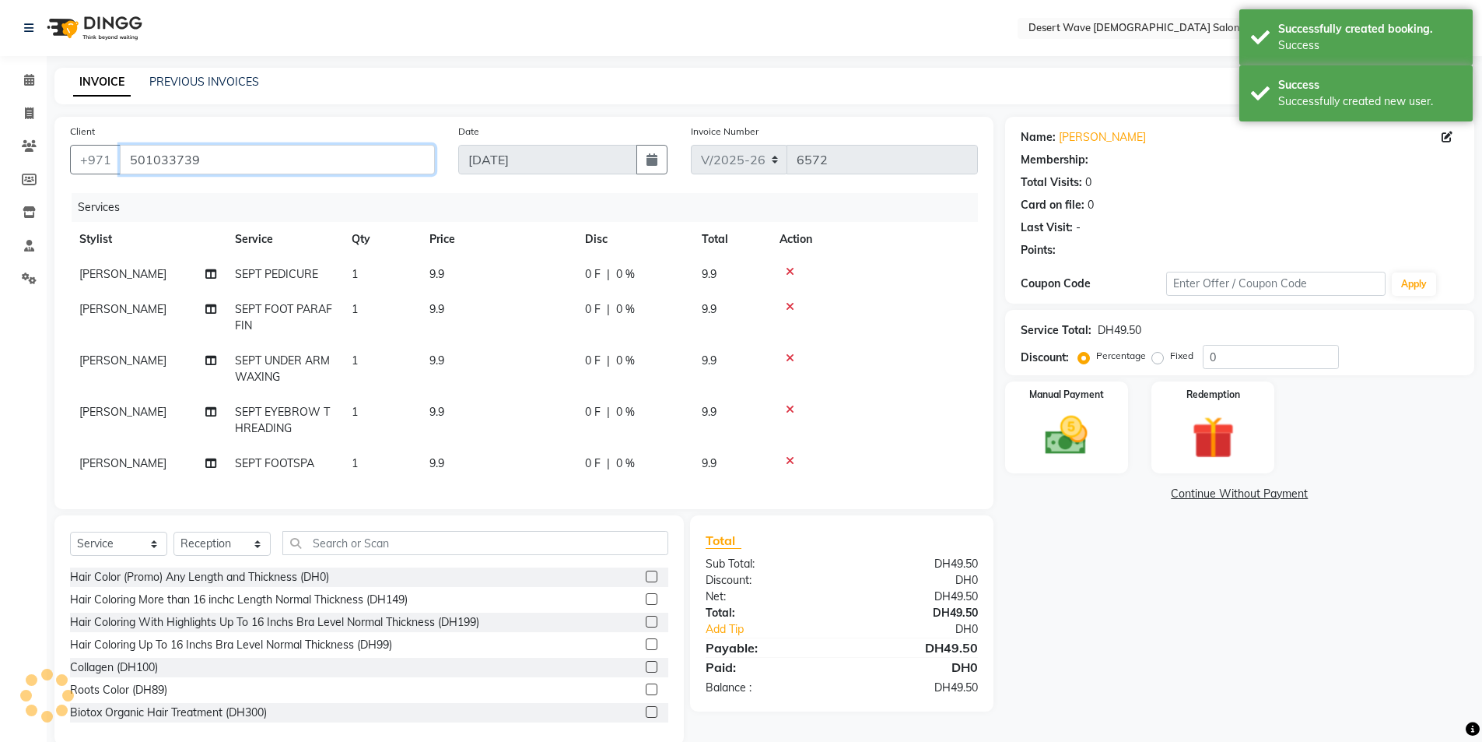
click at [268, 163] on input "501033739" at bounding box center [277, 160] width 315 height 30
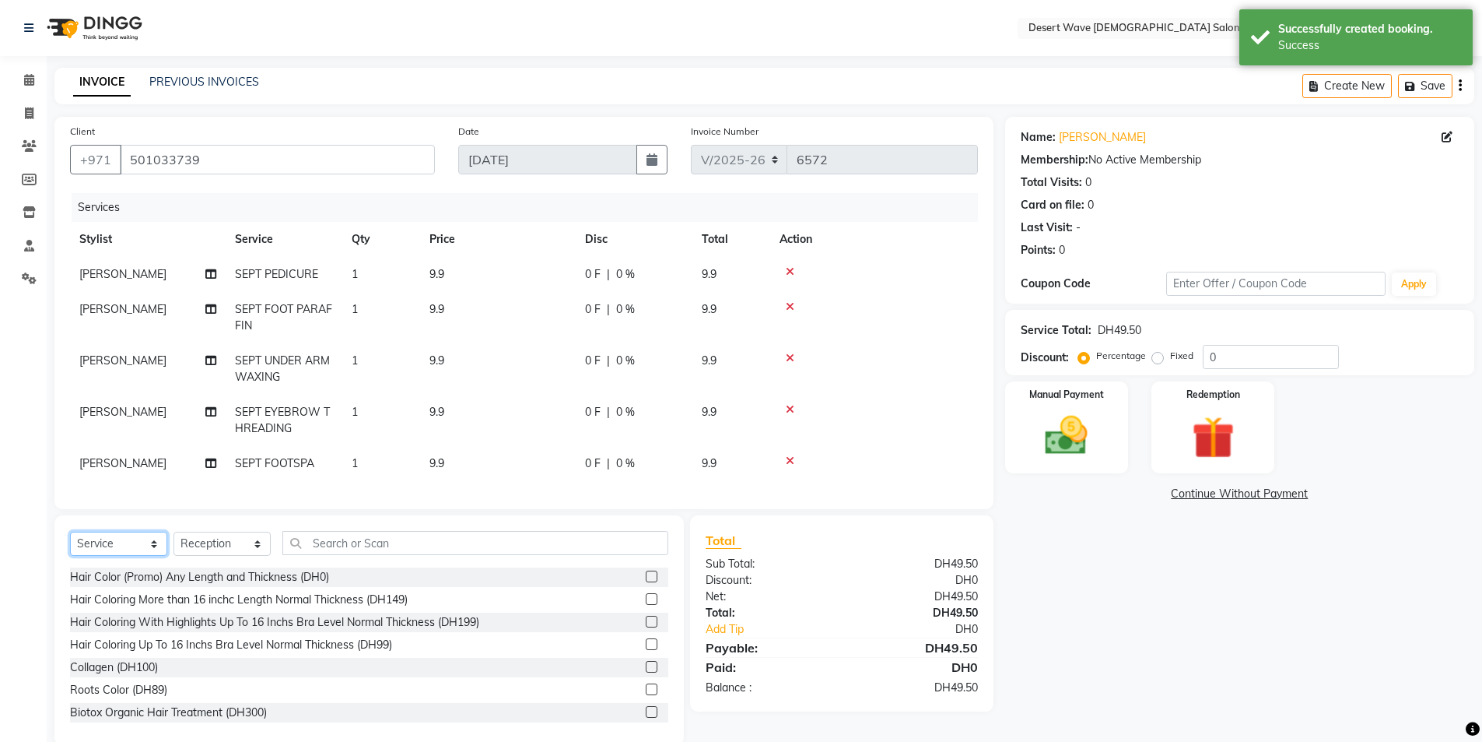
click at [152, 554] on select "Select Service Product Membership Package Voucher Prepaid Gift Card" at bounding box center [118, 543] width 97 height 24
click at [70, 543] on select "Select Service Product Membership Package Voucher Prepaid Gift Card" at bounding box center [118, 543] width 97 height 24
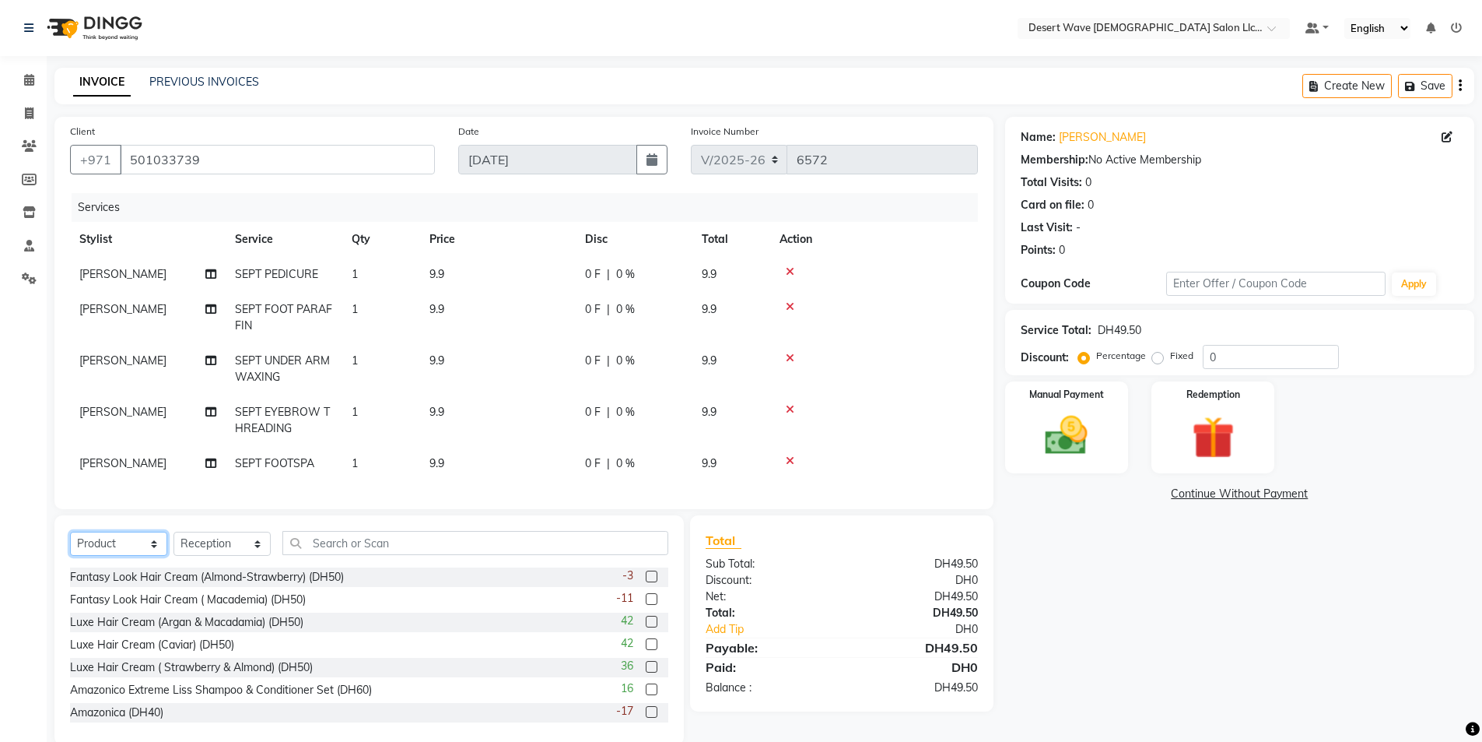
click at [120, 544] on select "Select Service Product Membership Package Voucher Prepaid Gift Card" at bounding box center [118, 543] width 97 height 24
click at [70, 543] on select "Select Service Product Membership Package Voucher Prepaid Gift Card" at bounding box center [118, 543] width 97 height 24
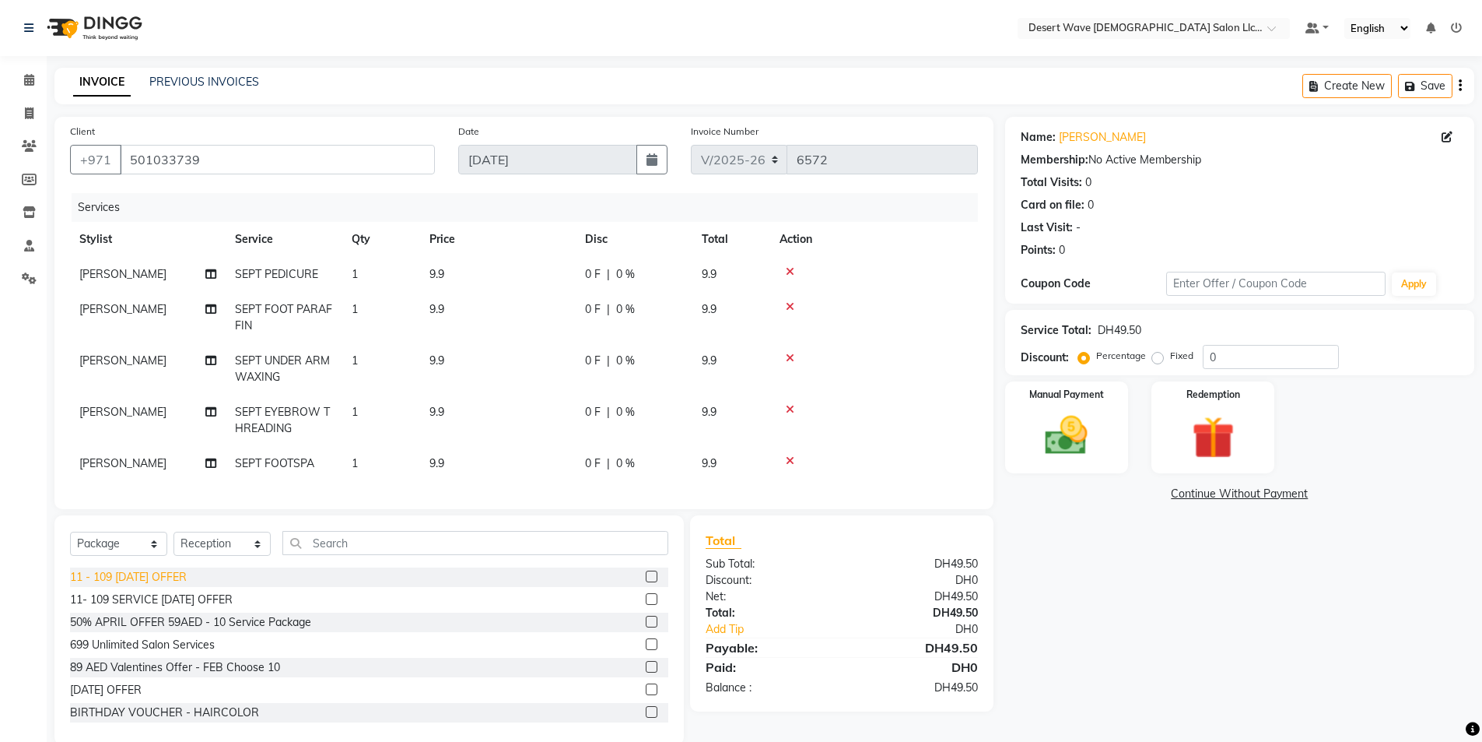
click at [111, 585] on div "11 - 109 SEPTEMBER 2025 OFFER" at bounding box center [128, 577] width 117 height 16
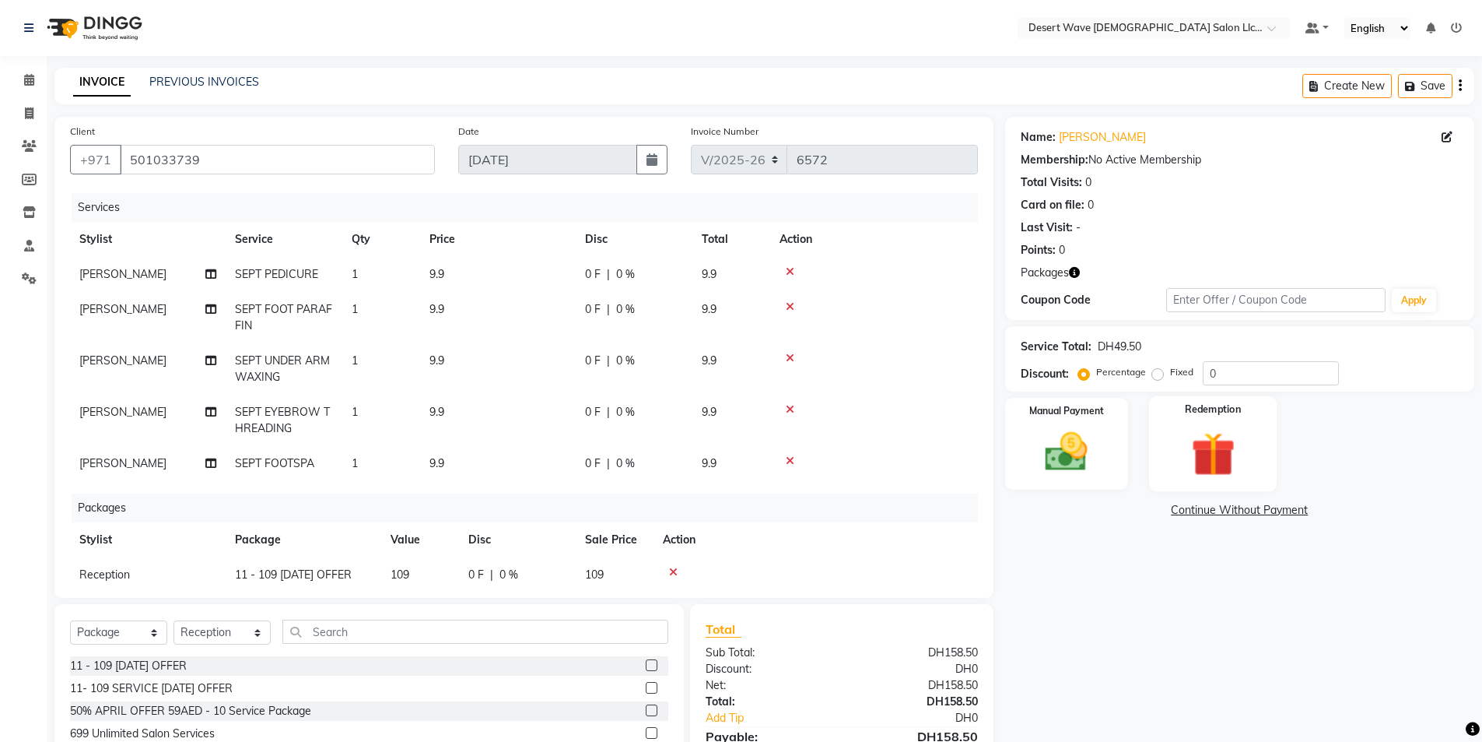
click at [1215, 460] on img at bounding box center [1213, 453] width 72 height 55
click at [1149, 499] on div "Payment Methods Package 1 Prepaid Gift Card Voucher" at bounding box center [1239, 543] width 469 height 93
click at [1149, 506] on span "Package 1" at bounding box center [1145, 512] width 54 height 18
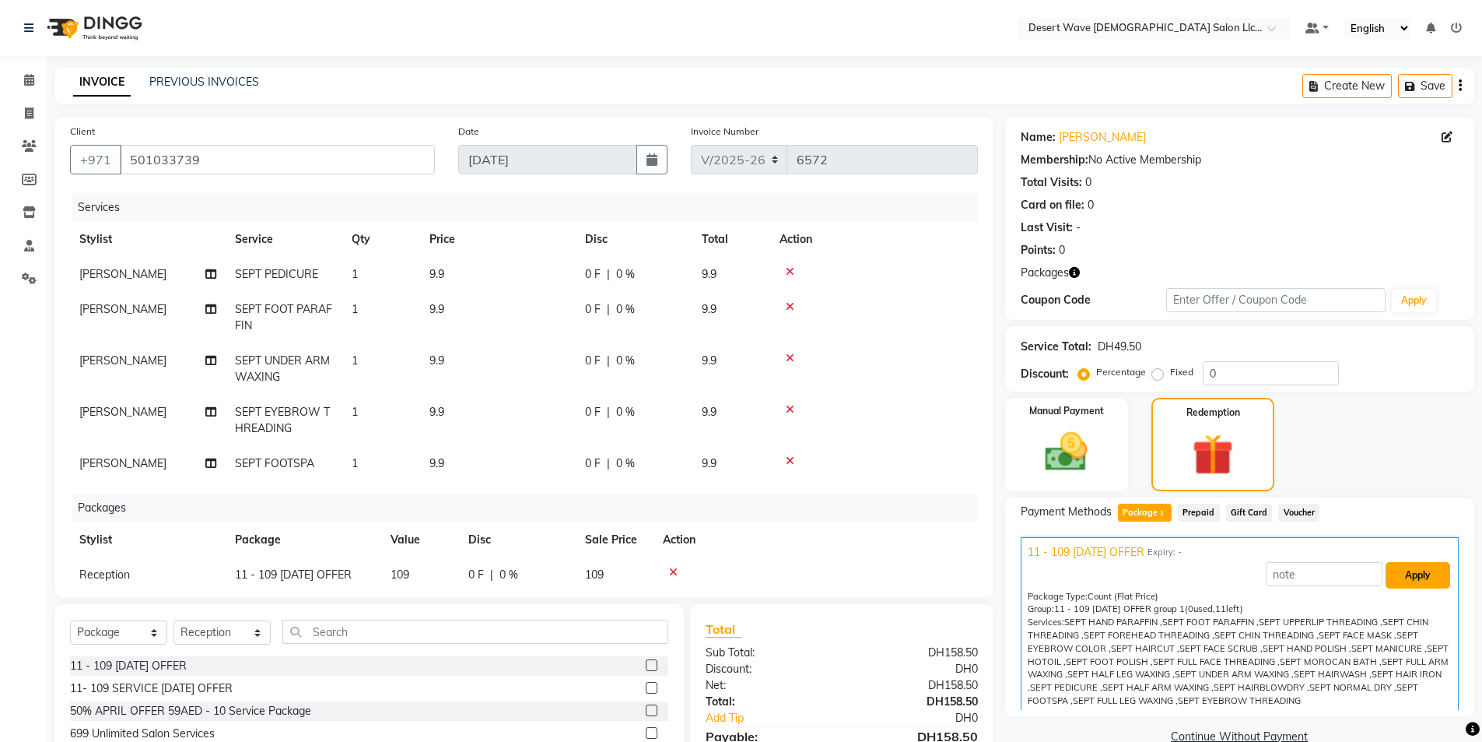
drag, startPoint x: 1387, startPoint y: 574, endPoint x: 1244, endPoint y: 538, distance: 147.6
click at [1387, 574] on button "Apply" at bounding box center [1418, 575] width 65 height 26
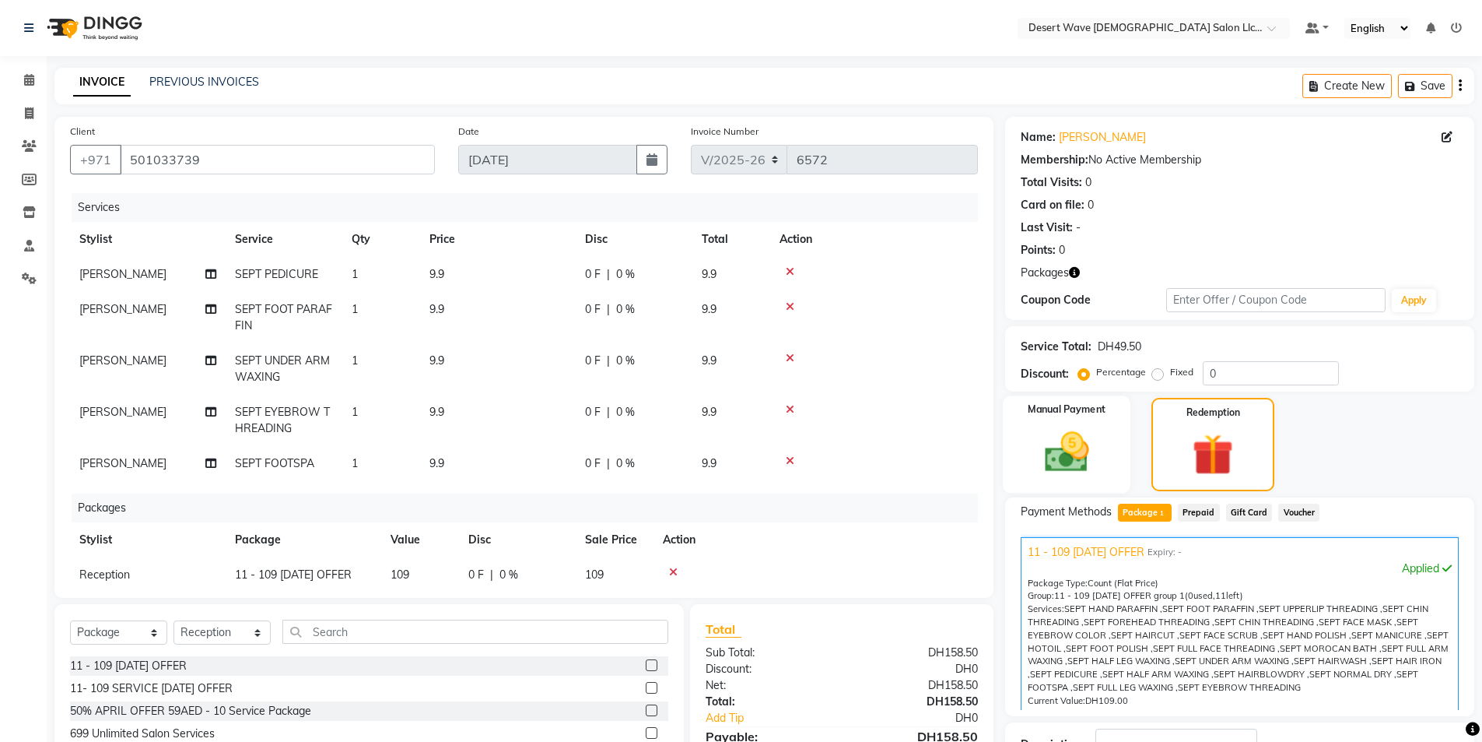
click at [1078, 468] on img at bounding box center [1067, 451] width 72 height 51
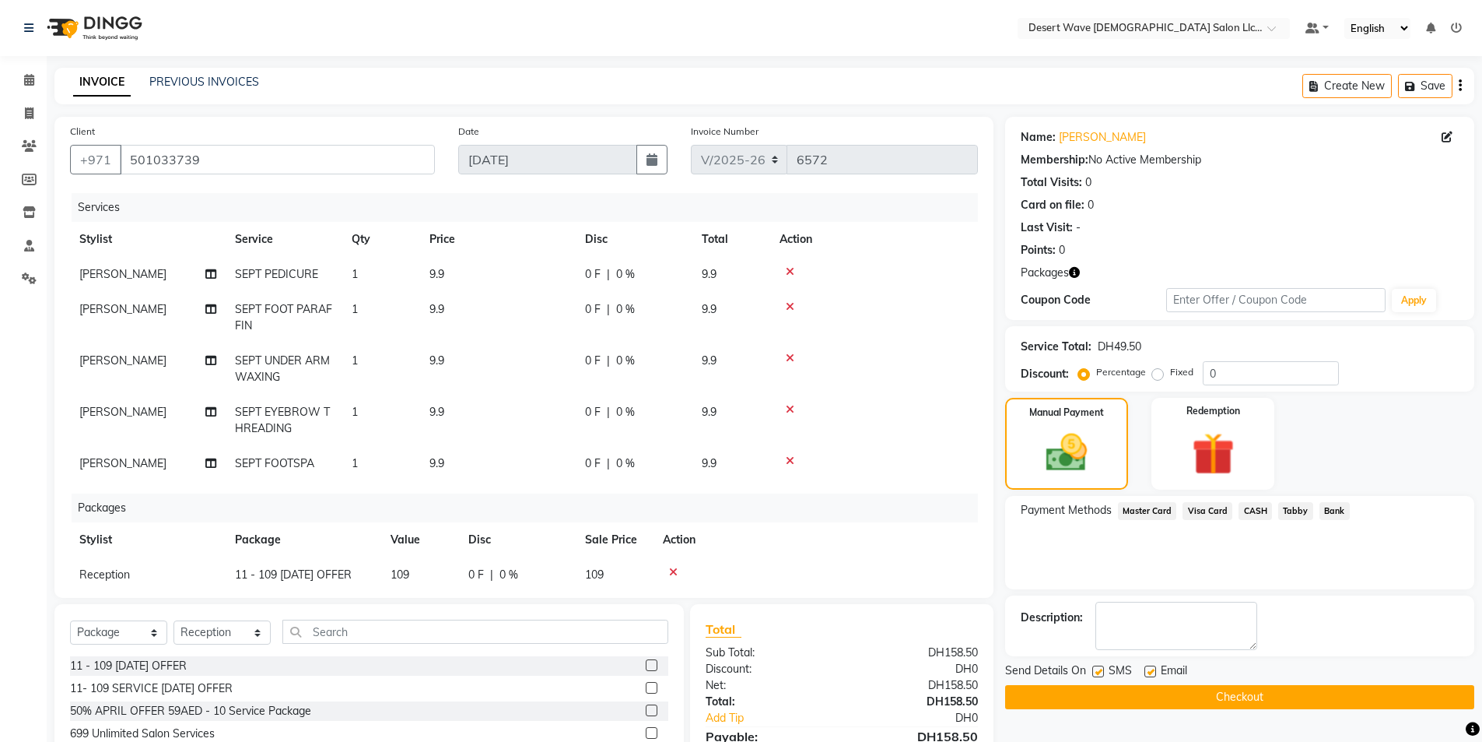
click at [1210, 699] on button "Checkout" at bounding box center [1239, 697] width 469 height 24
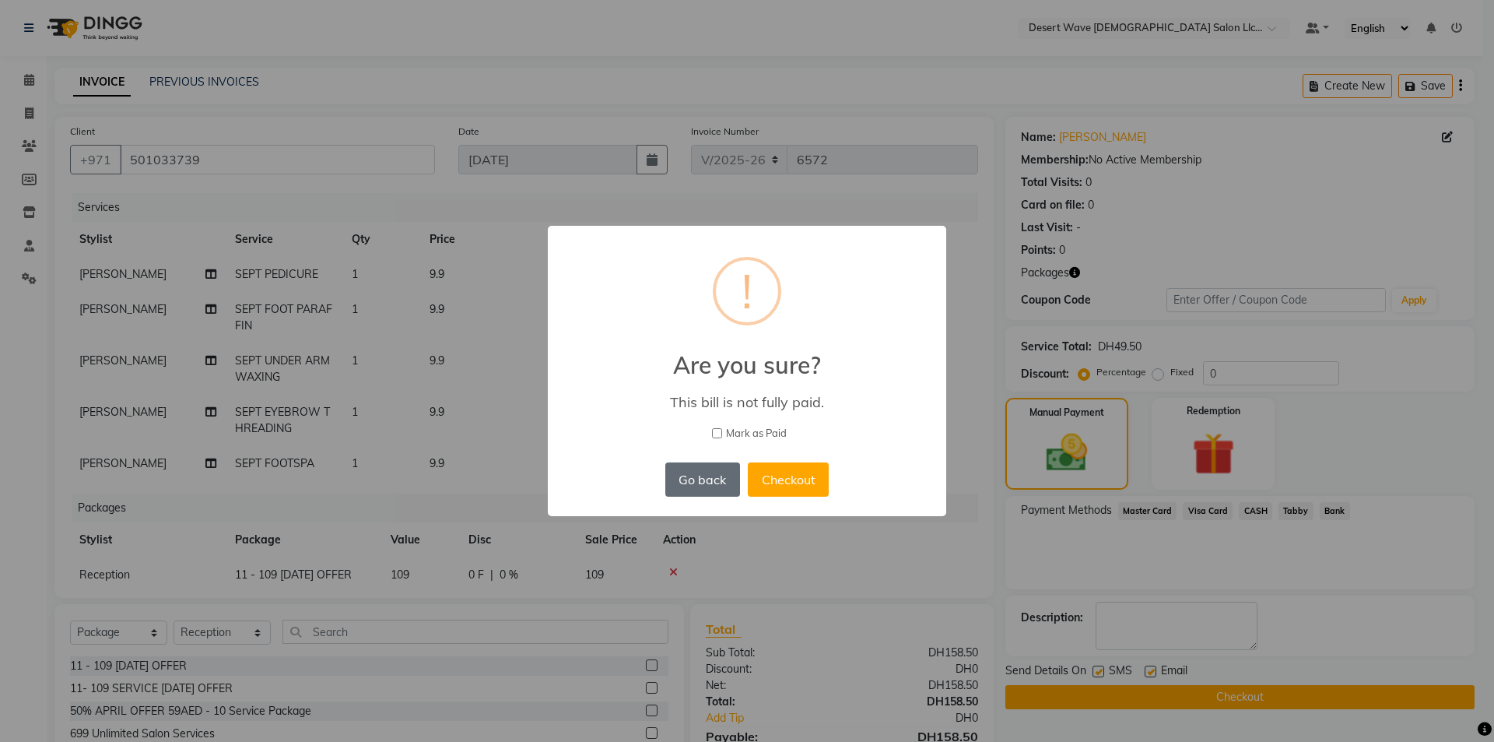
click at [700, 482] on button "Go back" at bounding box center [702, 479] width 75 height 34
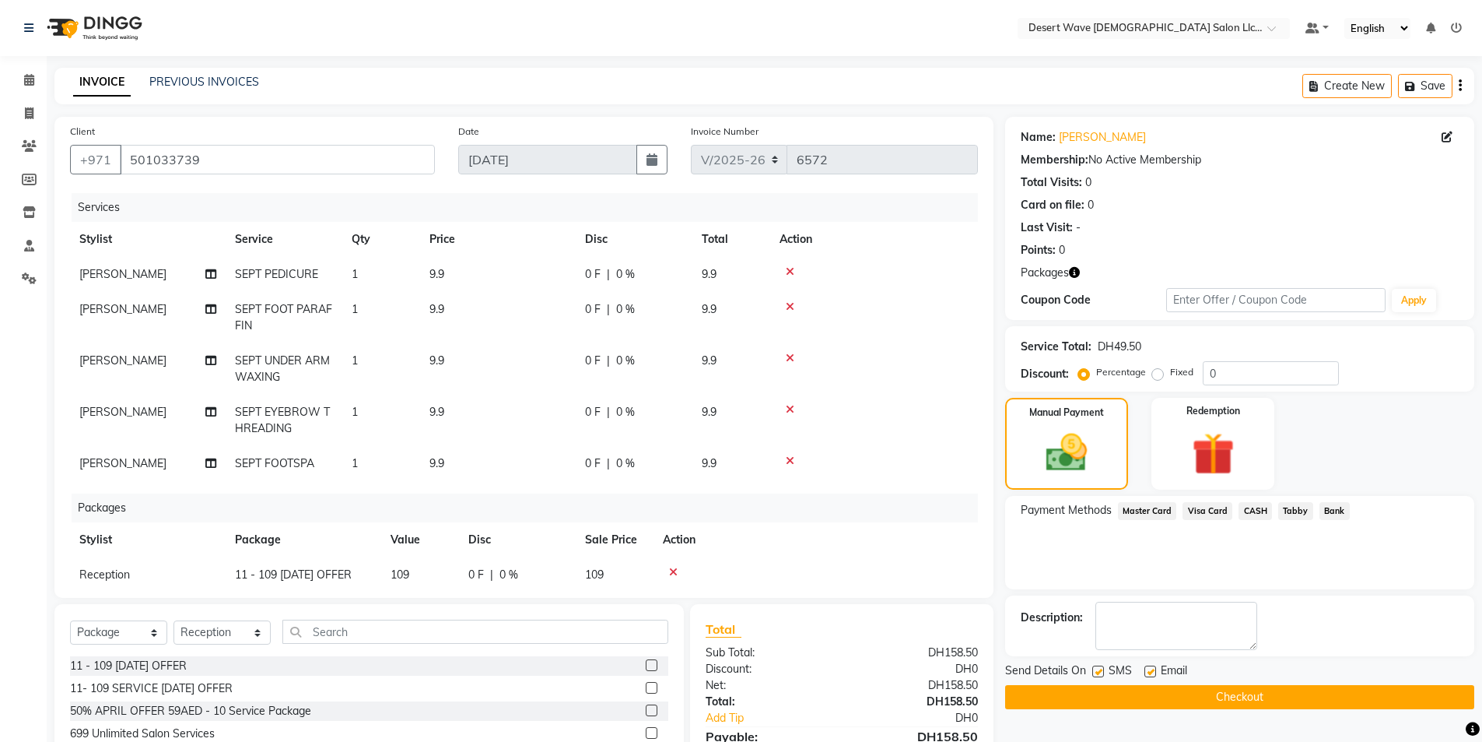
click at [1205, 511] on span "Visa Card" at bounding box center [1208, 511] width 50 height 18
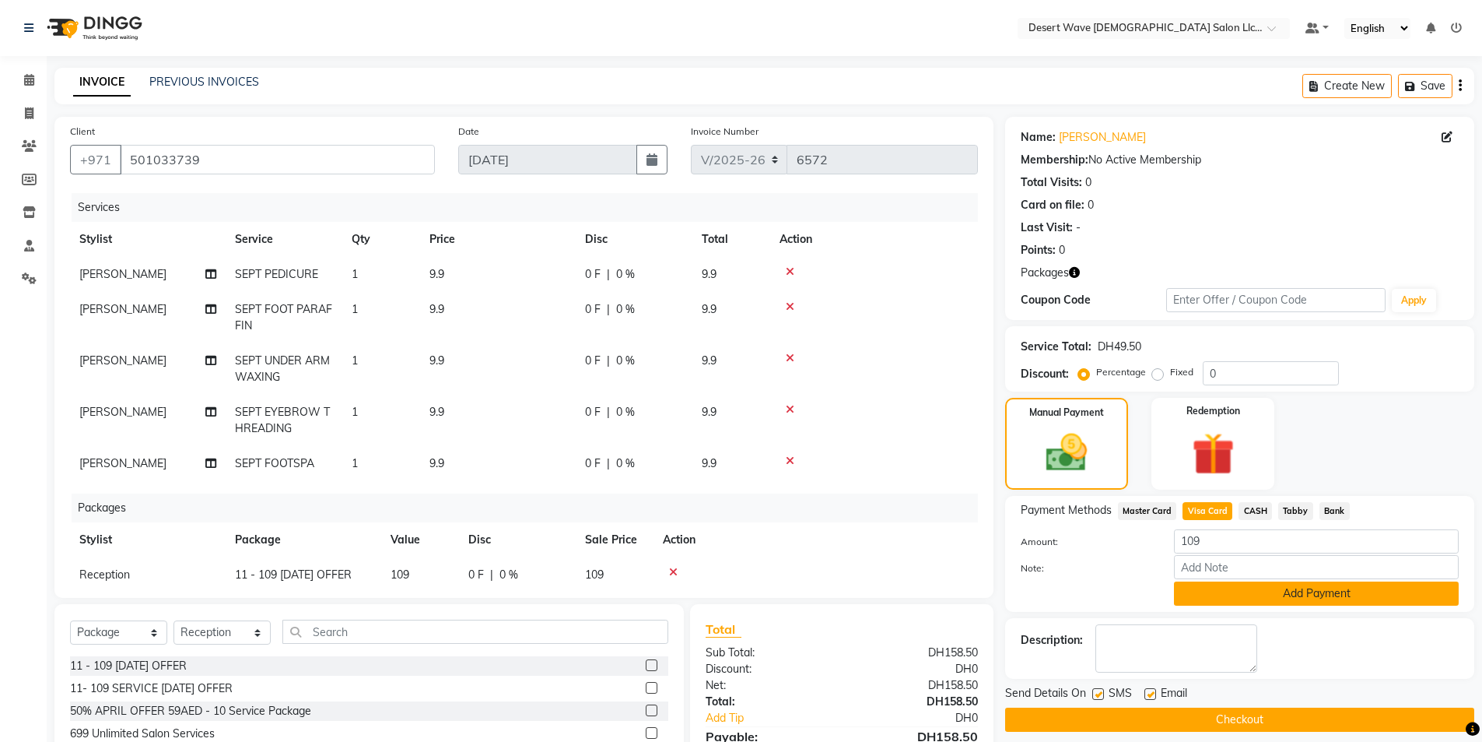
click at [1209, 591] on button "Add Payment" at bounding box center [1316, 593] width 285 height 24
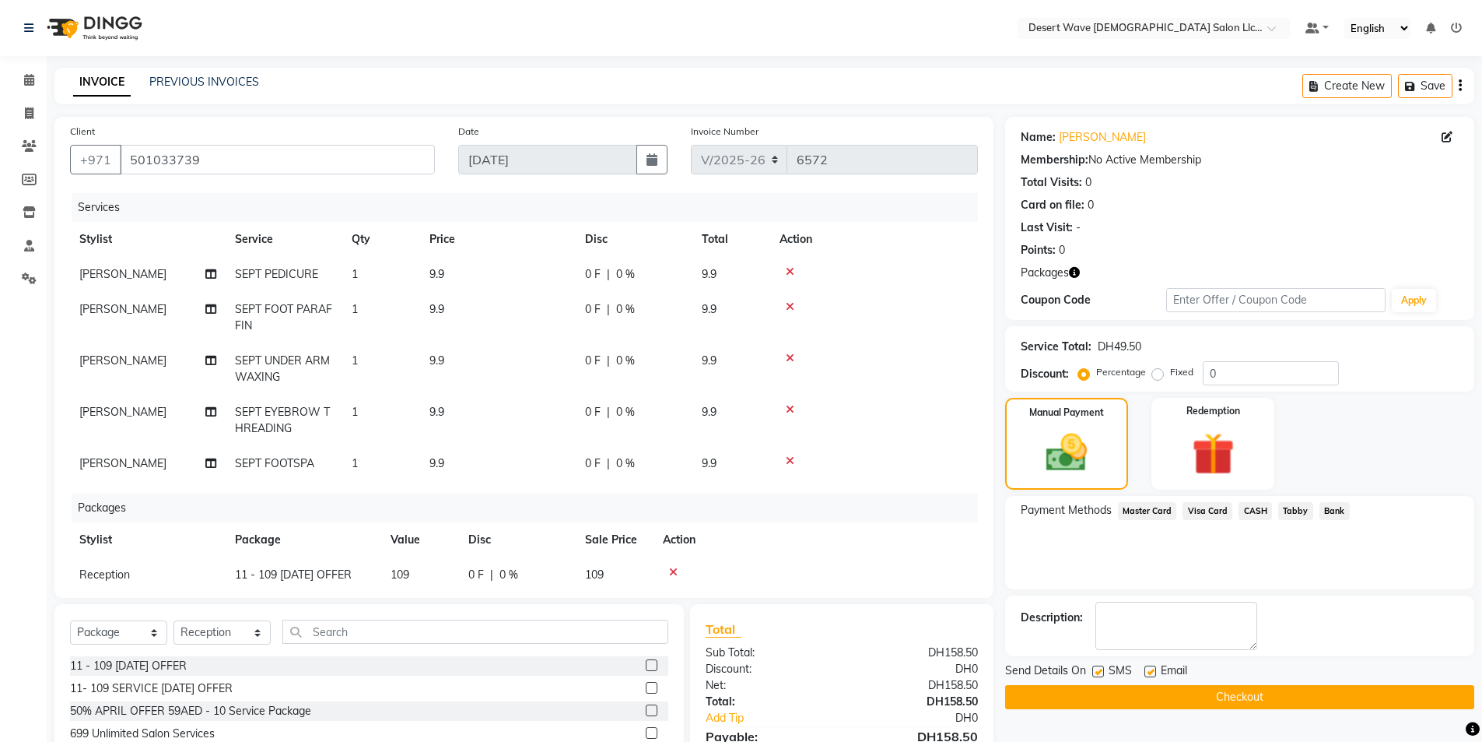
click at [1215, 696] on button "Checkout" at bounding box center [1239, 697] width 469 height 24
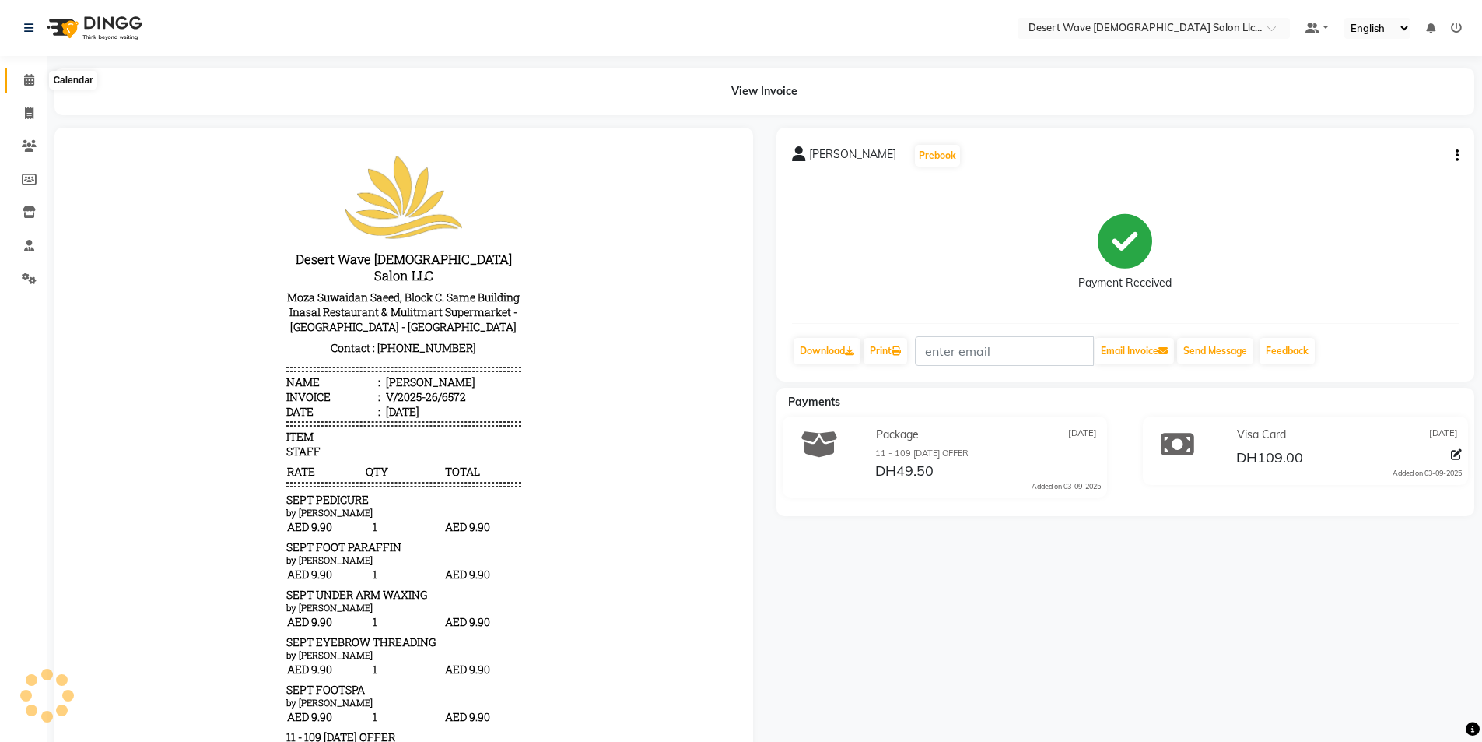
click at [34, 83] on span at bounding box center [29, 81] width 27 height 18
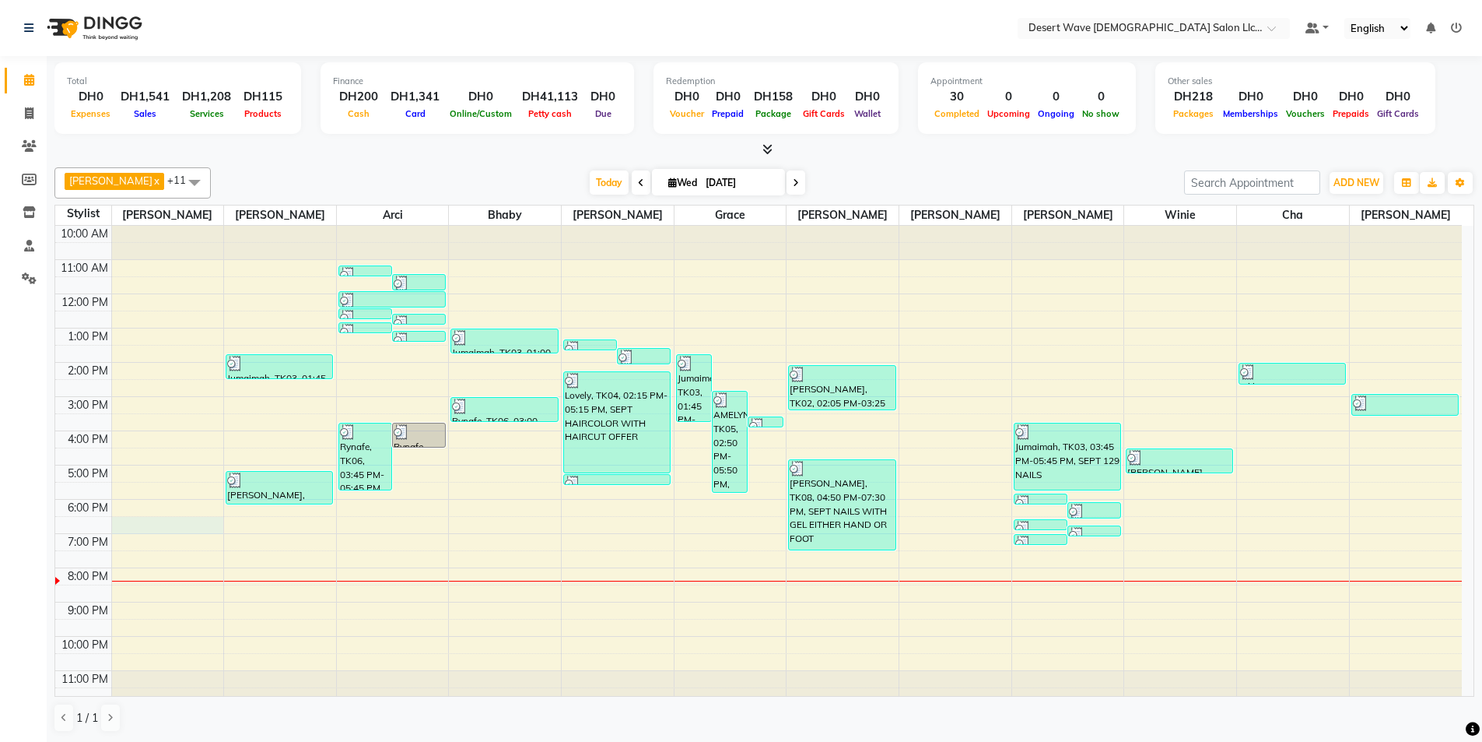
click at [147, 521] on div "10:00 AM 11:00 AM 12:00 PM 1:00 PM 2:00 PM 3:00 PM 4:00 PM 5:00 PM 6:00 PM 7:00…" at bounding box center [758, 465] width 1407 height 479
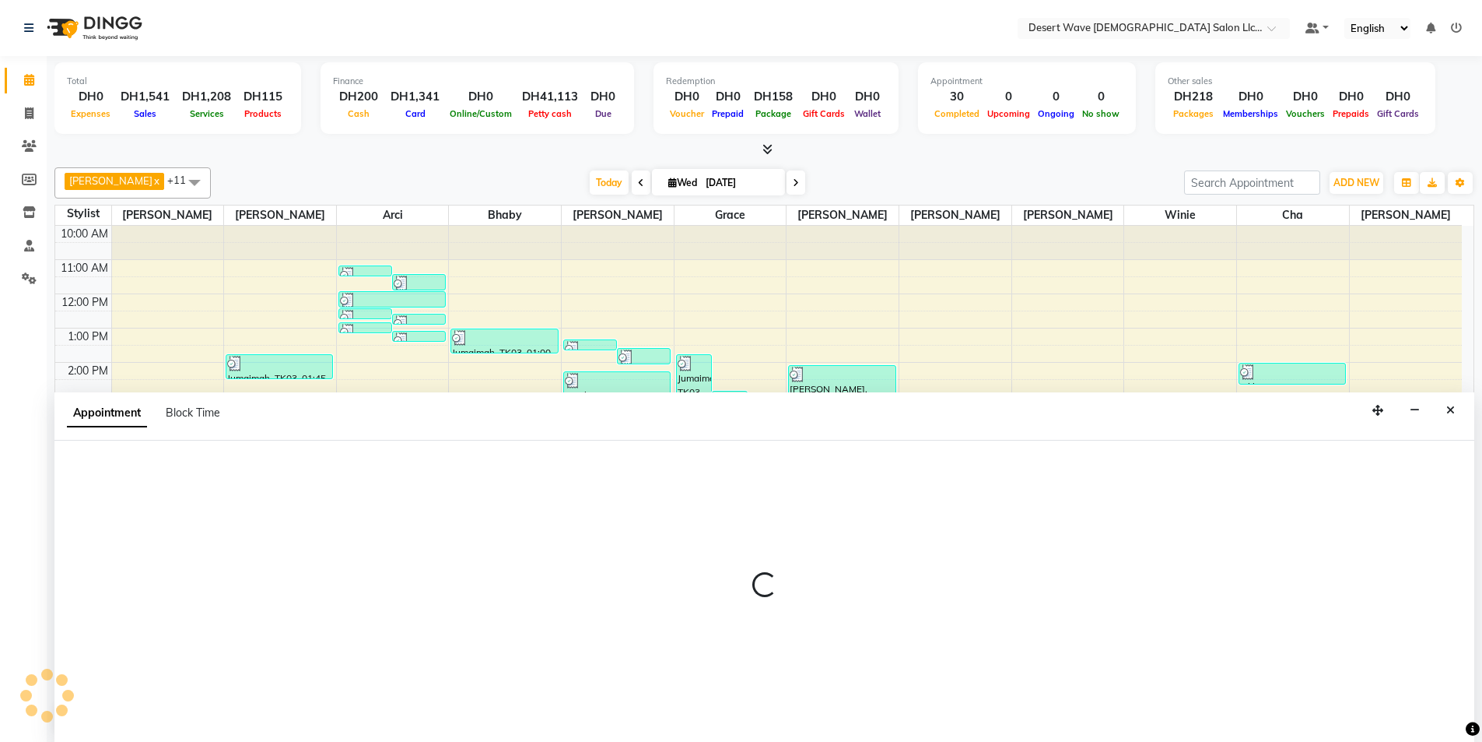
scroll to position [1, 0]
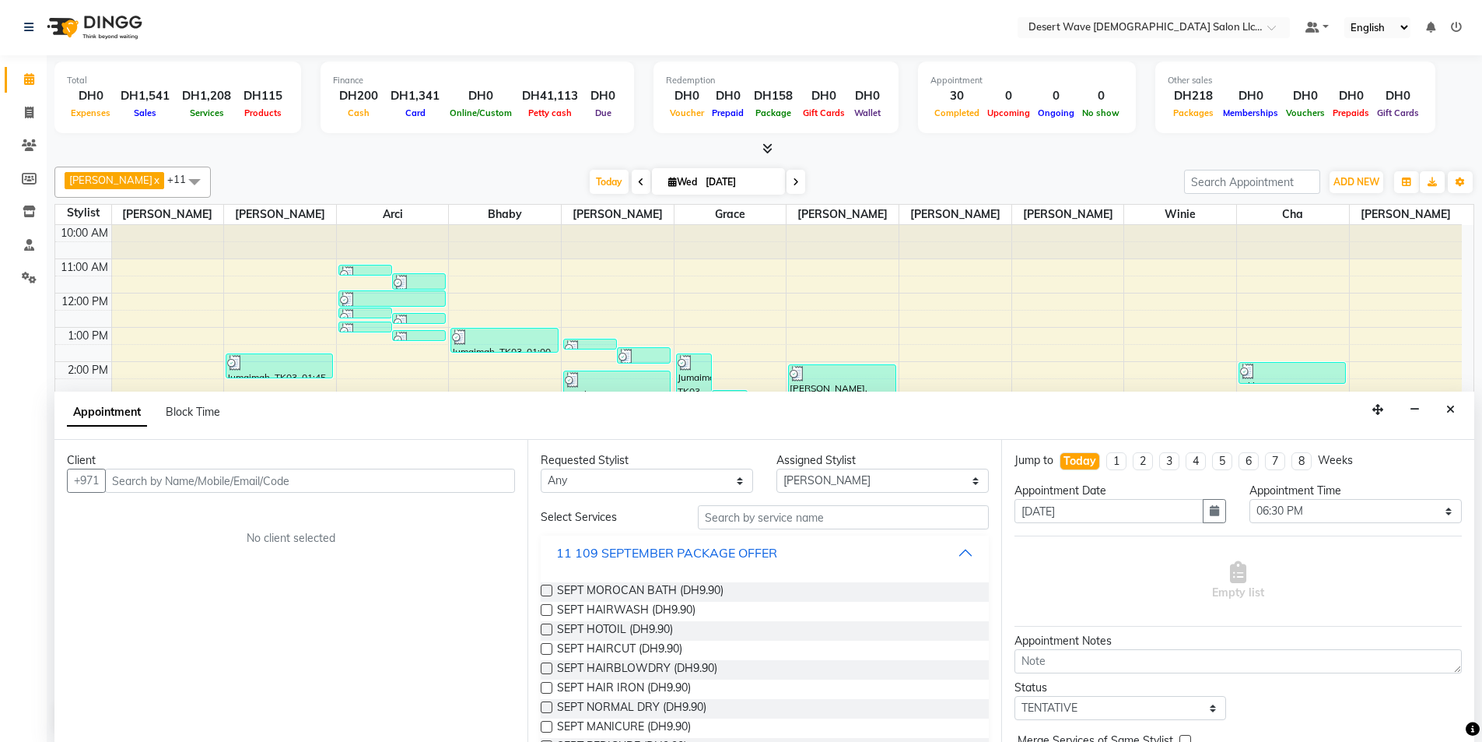
click at [649, 556] on div "11 109 SEPTEMBER PACKAGE OFFER" at bounding box center [666, 552] width 221 height 19
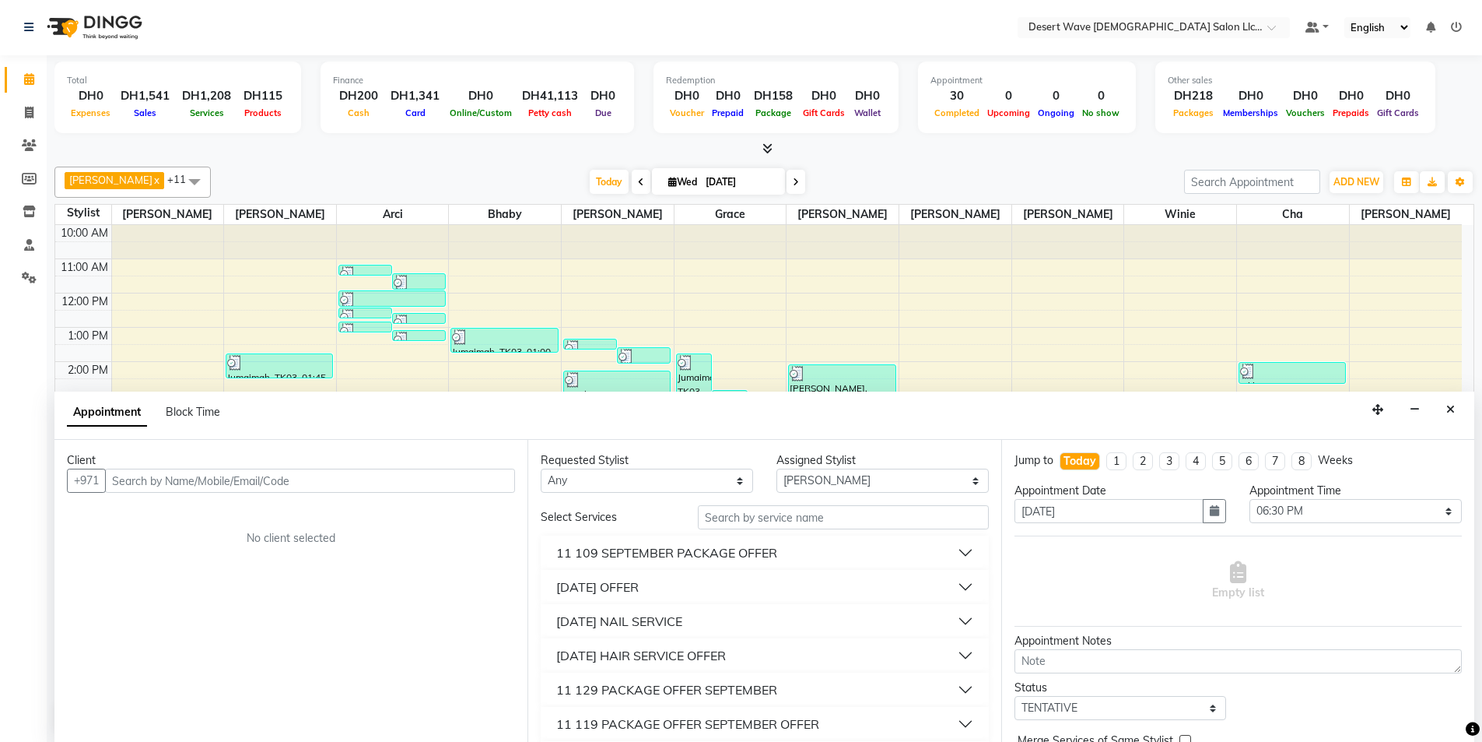
click at [649, 556] on div "11 109 SEPTEMBER PACKAGE OFFER" at bounding box center [666, 552] width 221 height 19
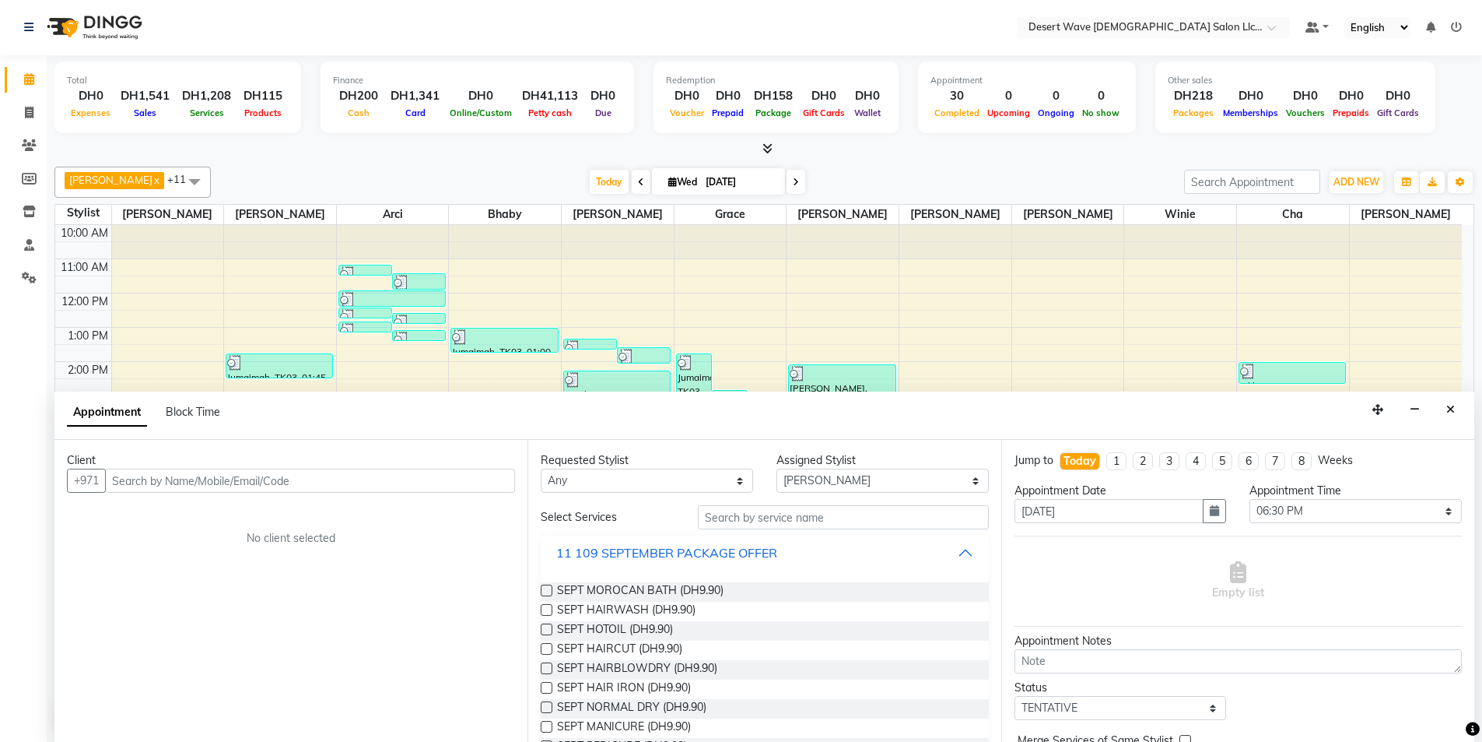
click at [649, 556] on div "11 109 SEPTEMBER PACKAGE OFFER" at bounding box center [666, 552] width 221 height 19
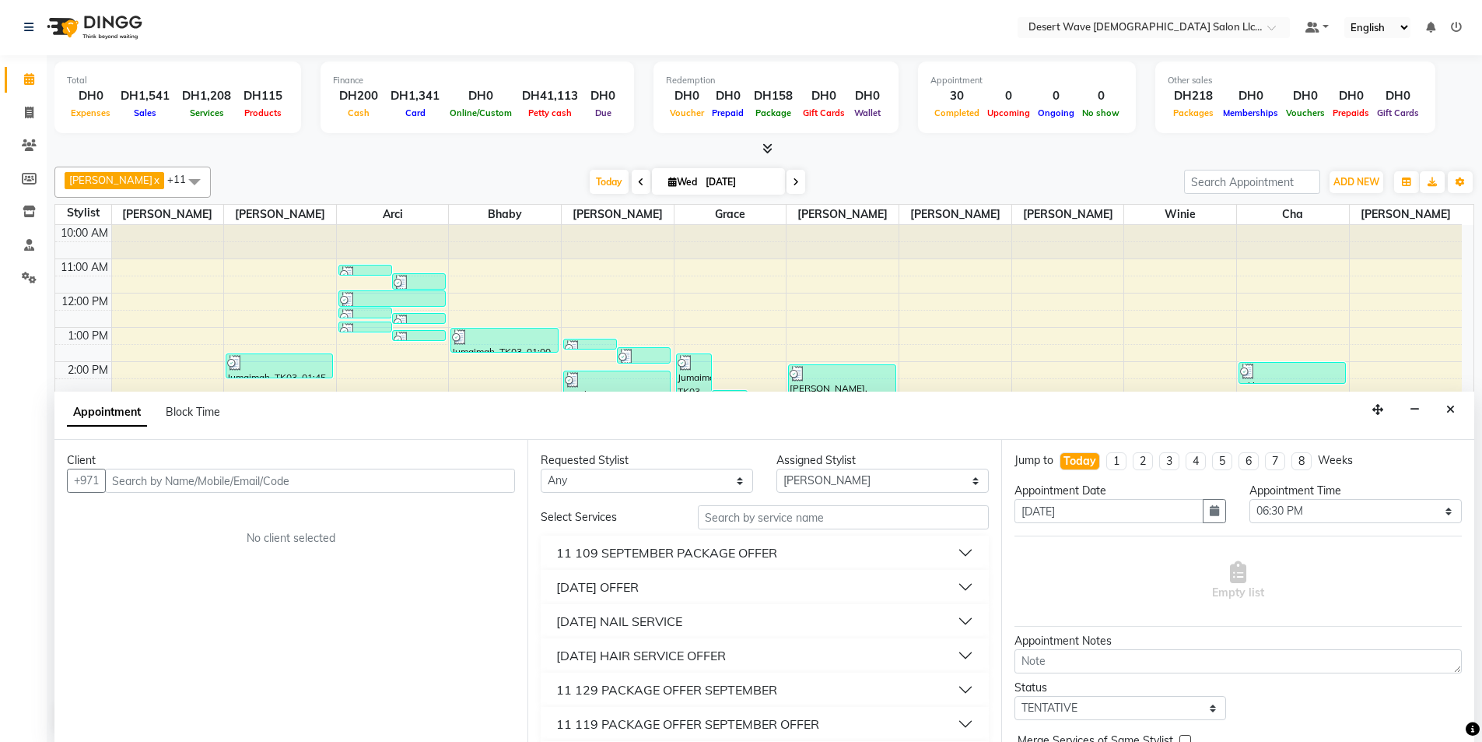
click at [639, 594] on div "11 SEPTEMBER OFFER" at bounding box center [597, 586] width 82 height 19
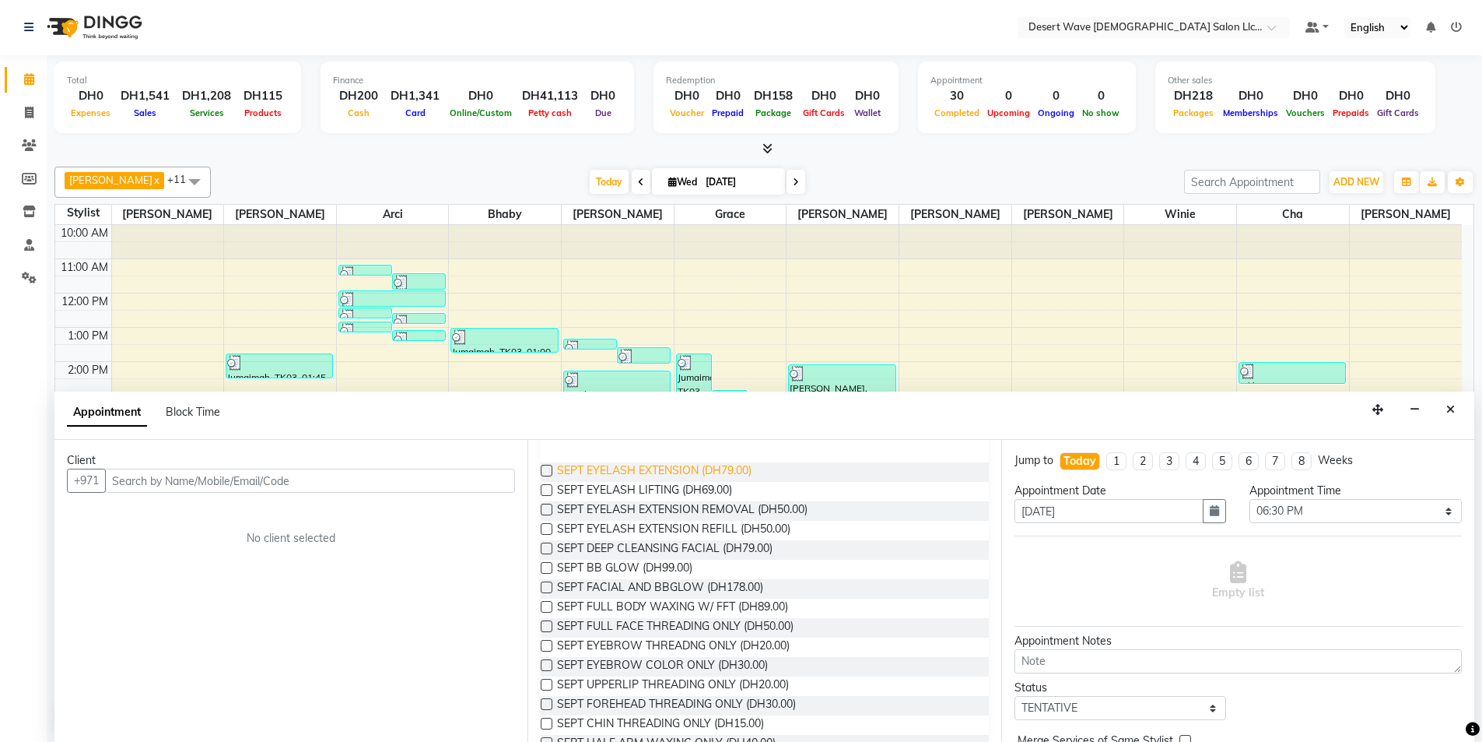
scroll to position [156, 0]
click at [662, 606] on span "SEPT FULL BODY WAXING W/ FFT (DH89.00)" at bounding box center [672, 606] width 231 height 19
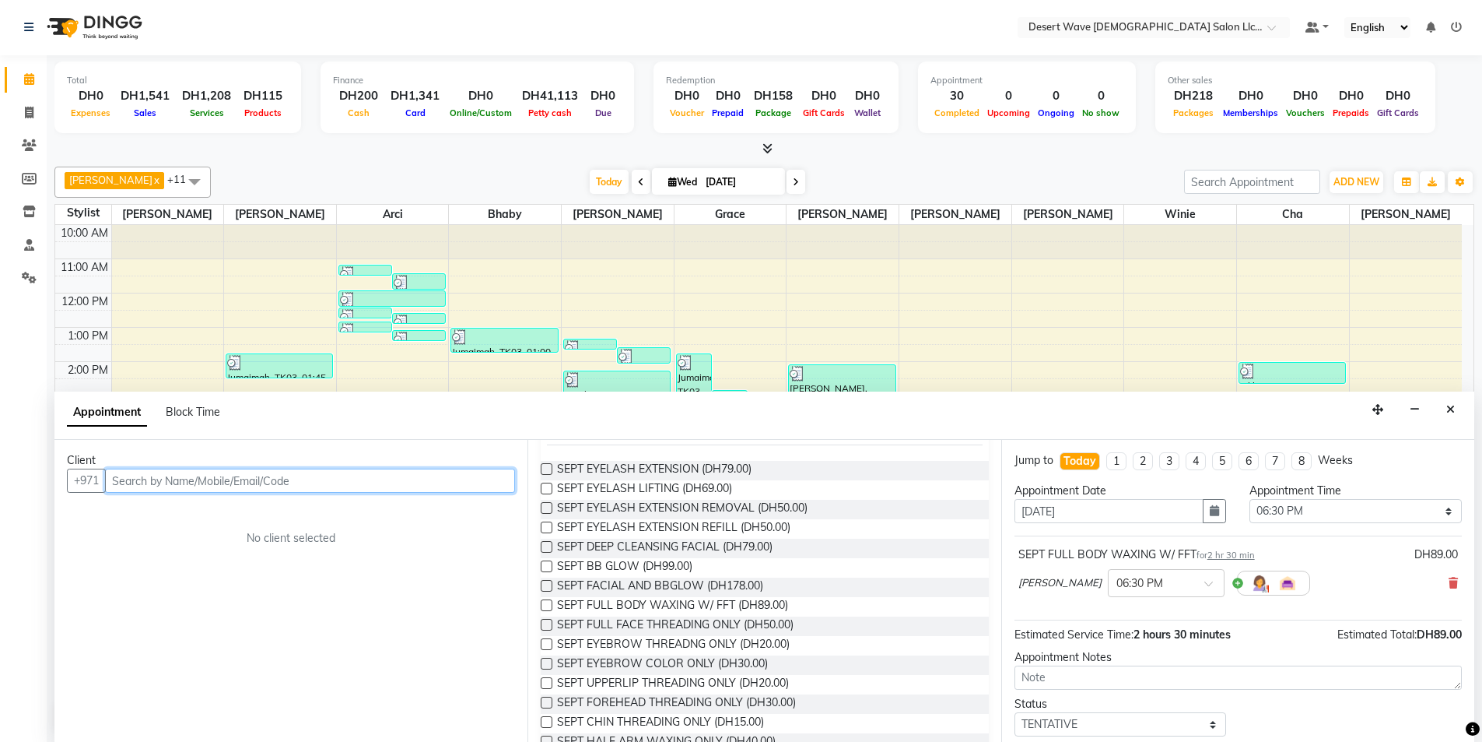
click at [203, 479] on input "text" at bounding box center [310, 480] width 410 height 24
click at [471, 478] on span "Add Client" at bounding box center [483, 480] width 52 height 14
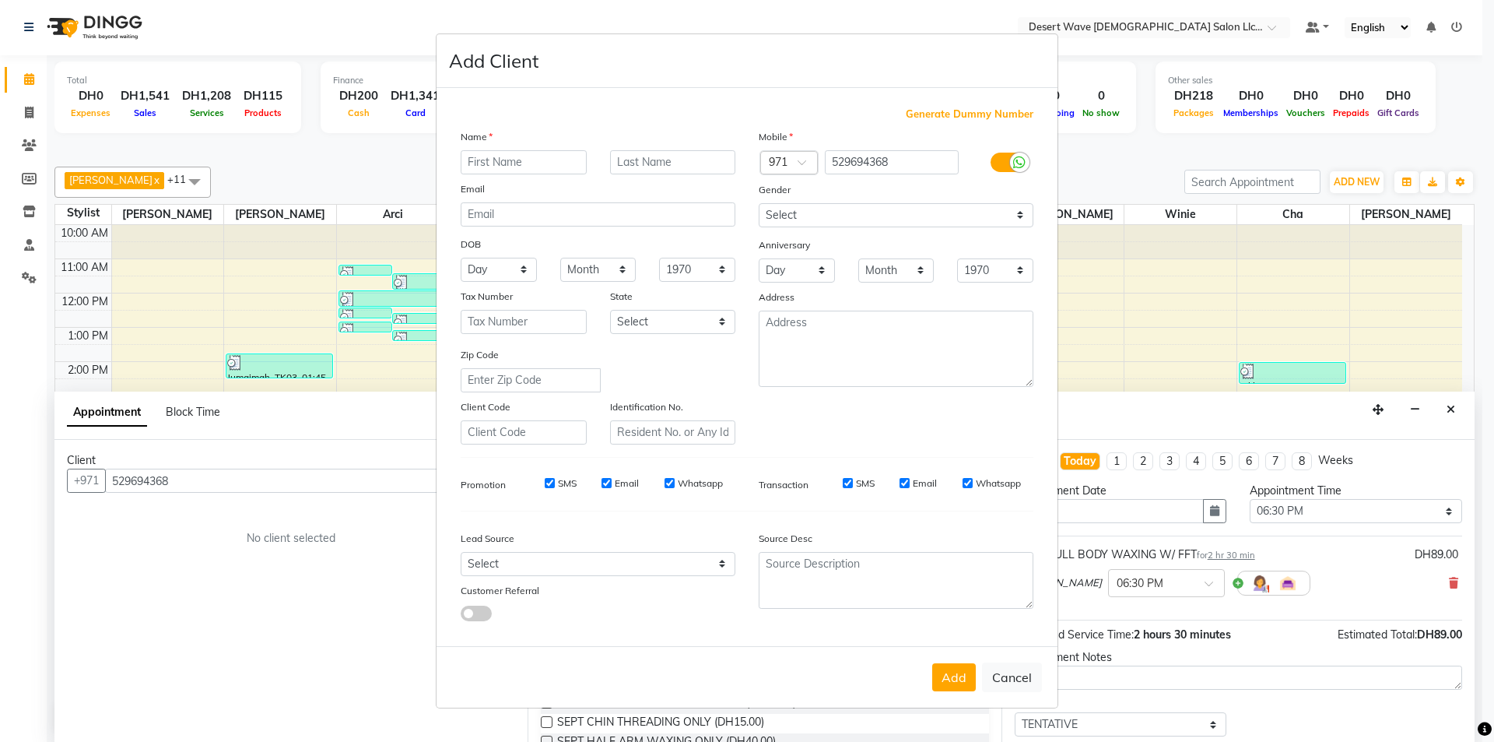
click at [561, 160] on input "text" at bounding box center [524, 162] width 126 height 24
click at [967, 686] on button "Add" at bounding box center [954, 677] width 44 height 28
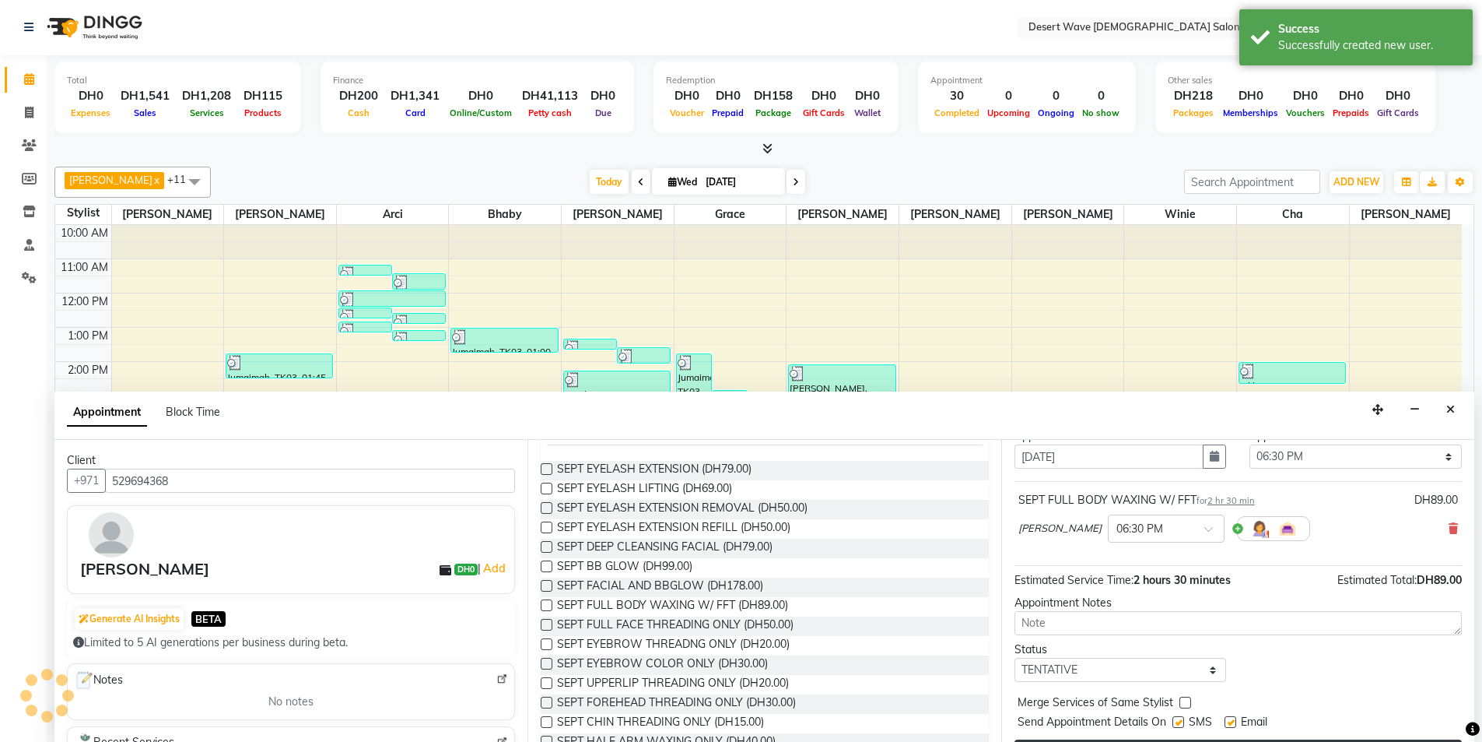
scroll to position [93, 0]
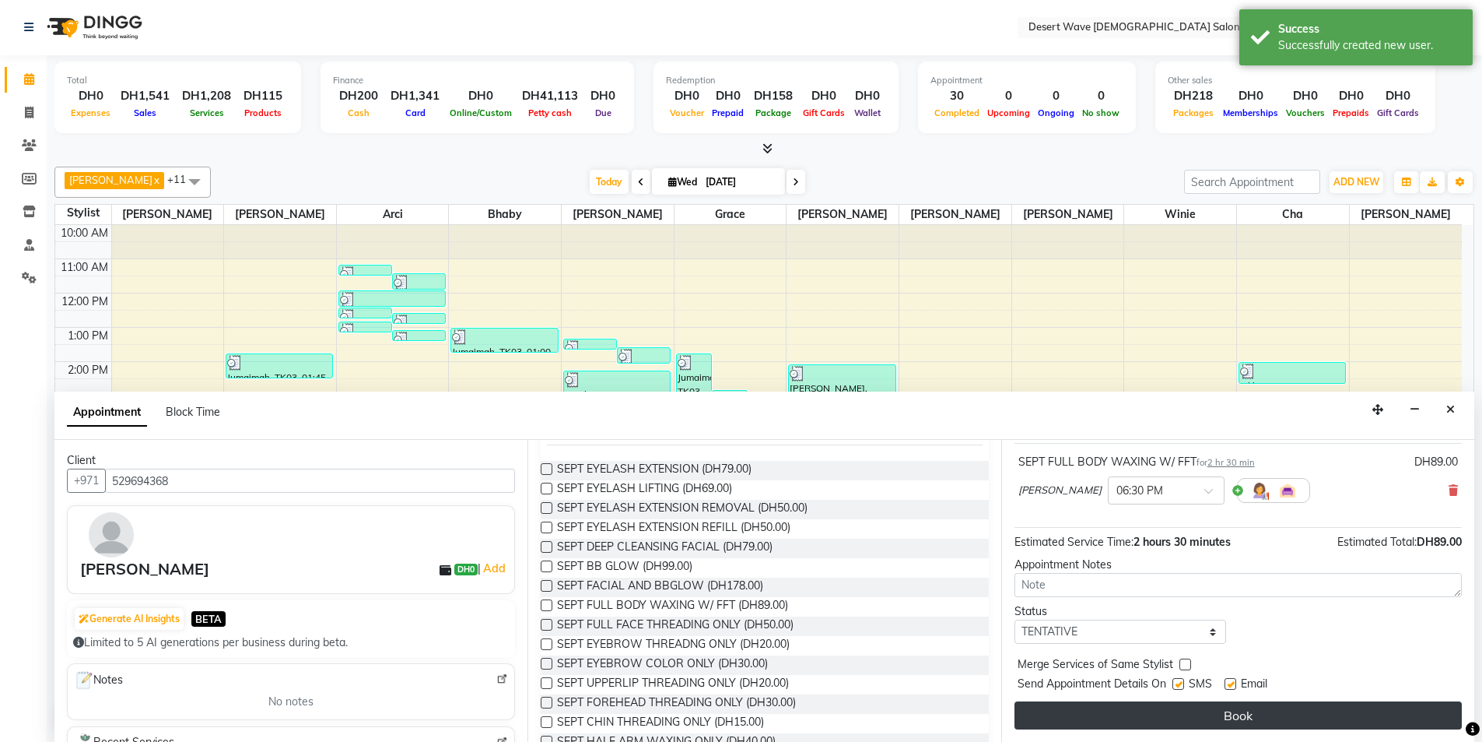
click at [1233, 715] on button "Book" at bounding box center [1238, 715] width 447 height 28
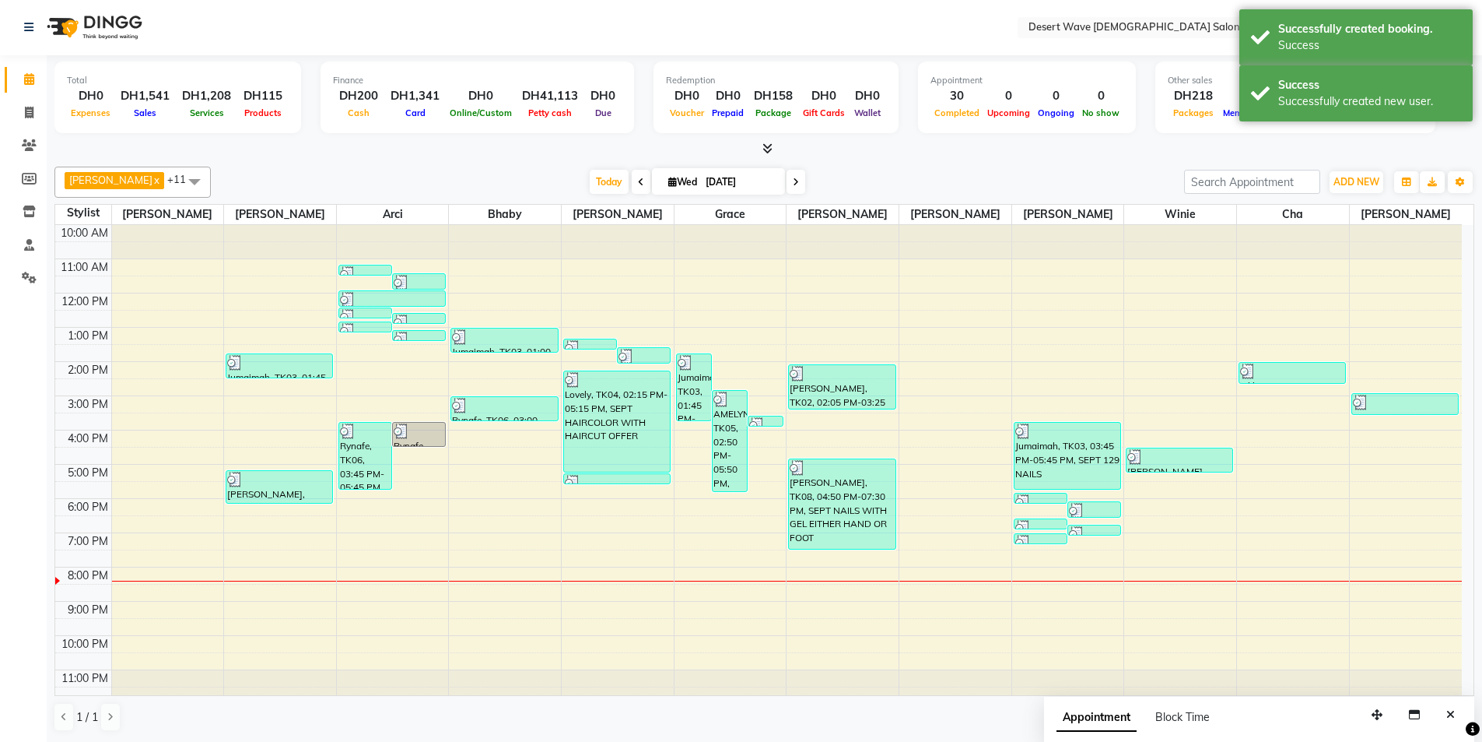
scroll to position [0, 0]
click at [31, 283] on icon at bounding box center [29, 278] width 15 height 12
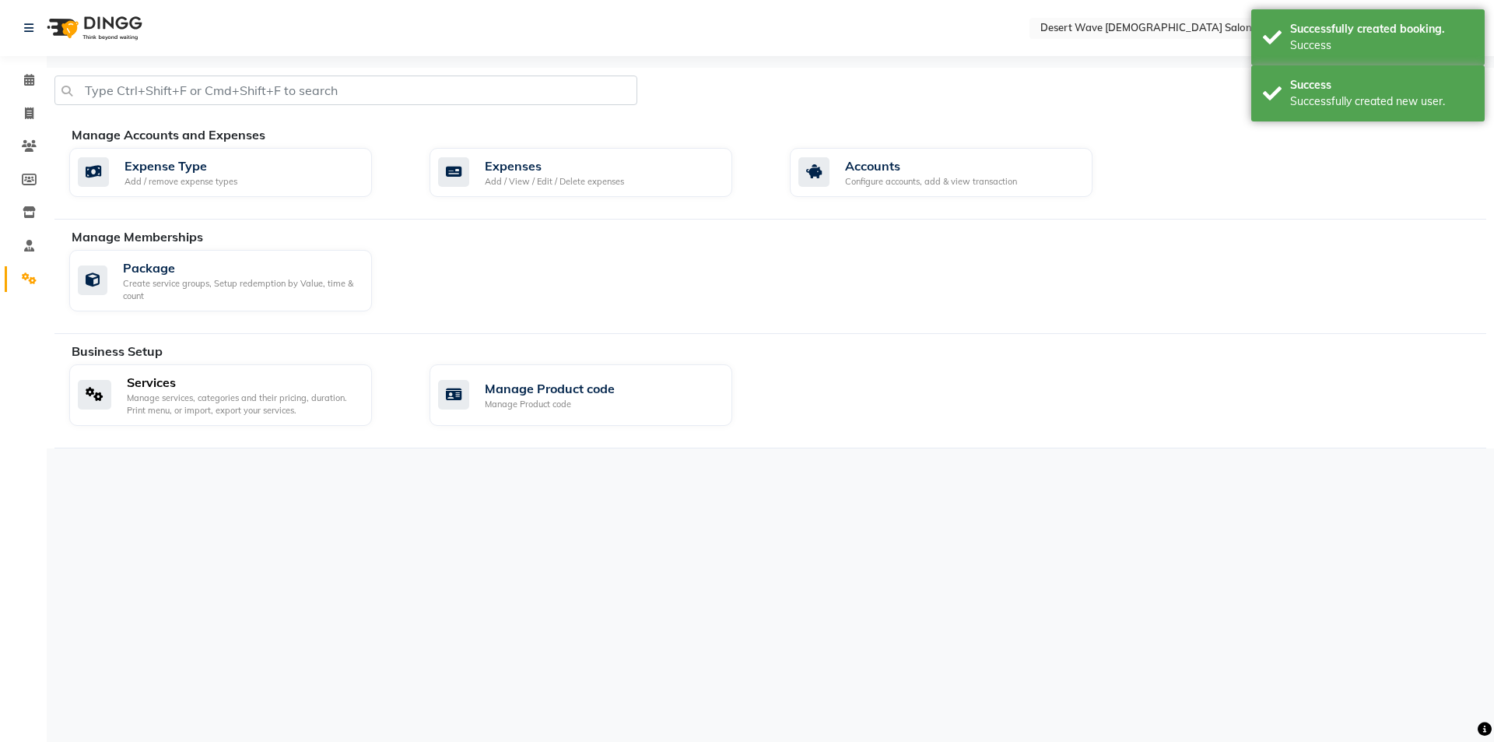
click at [217, 382] on div "Services" at bounding box center [243, 382] width 233 height 19
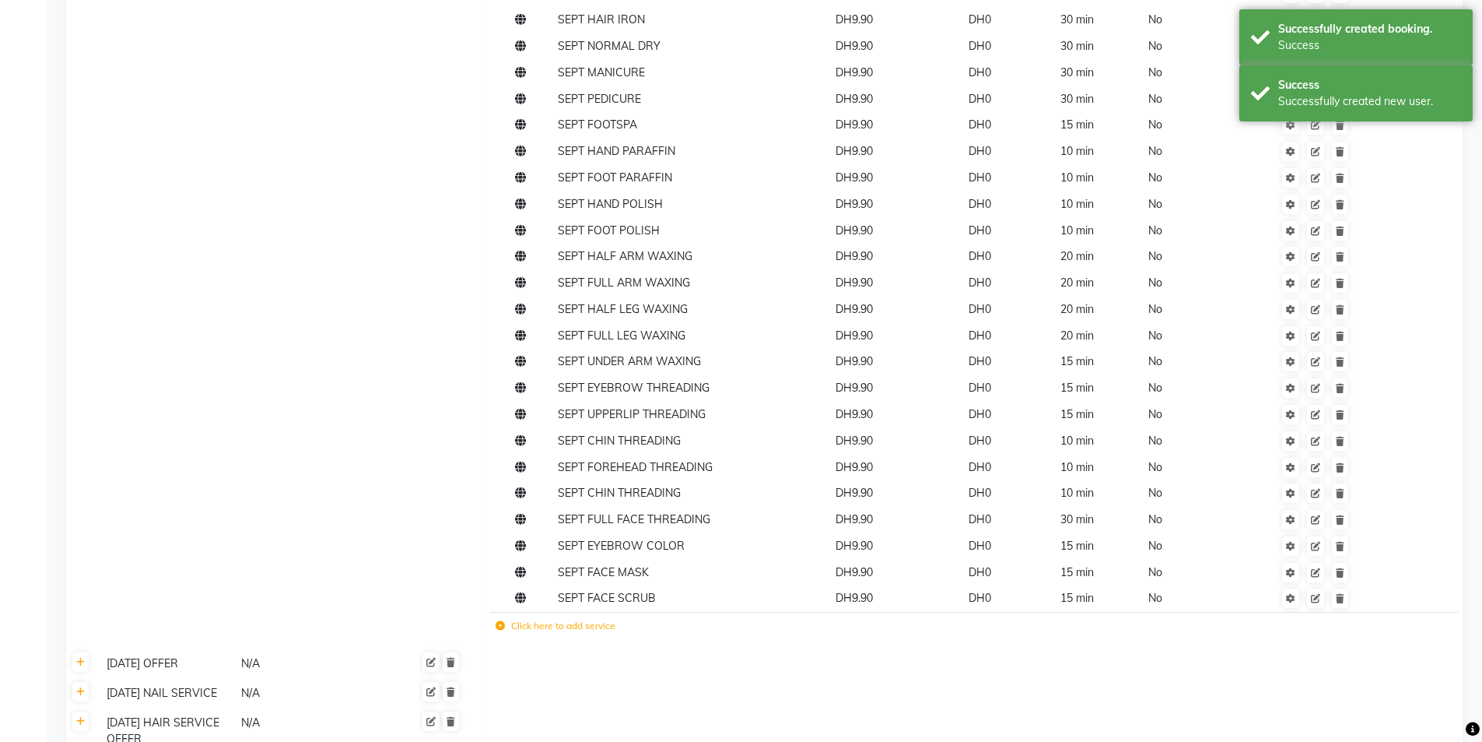
scroll to position [778, 0]
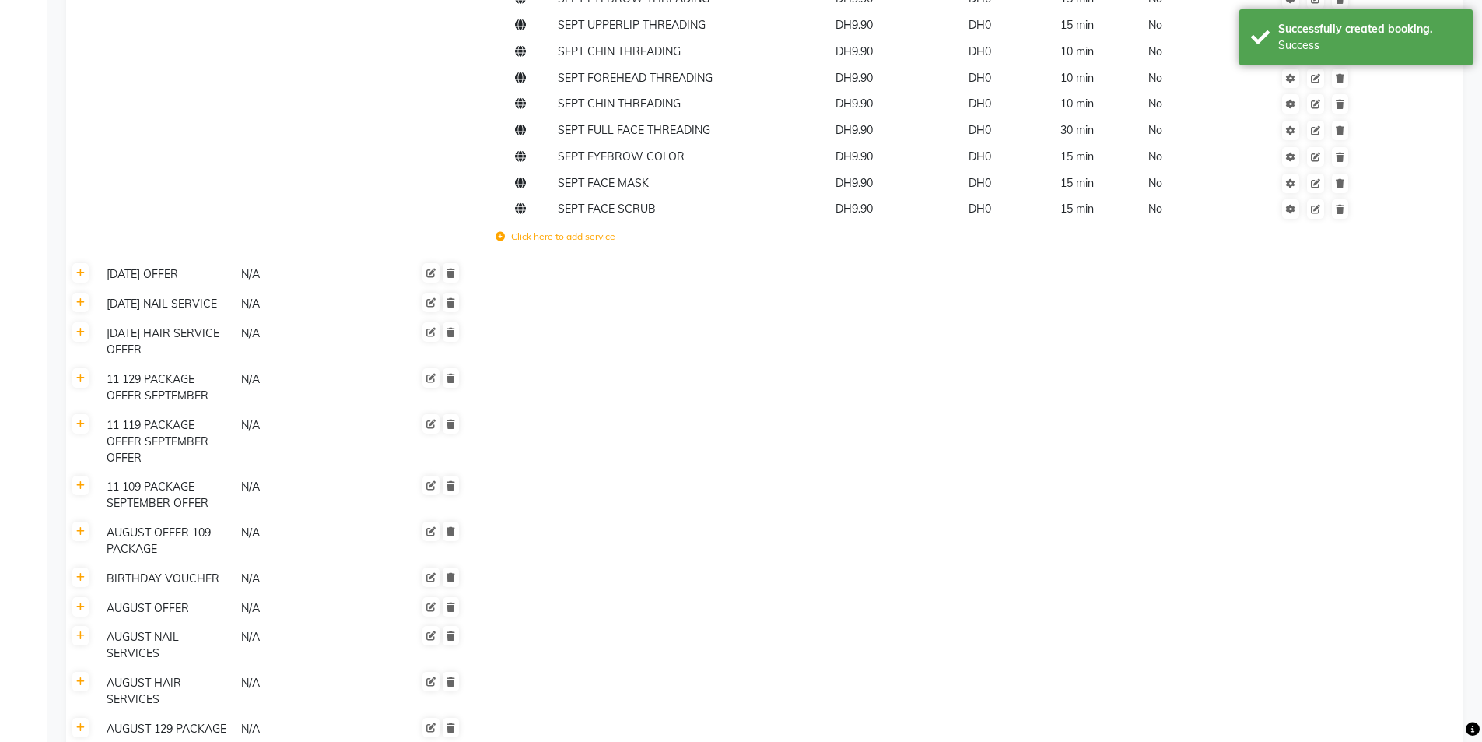
click at [186, 274] on div "11 SEPTEMBER OFFER" at bounding box center [166, 274] width 133 height 19
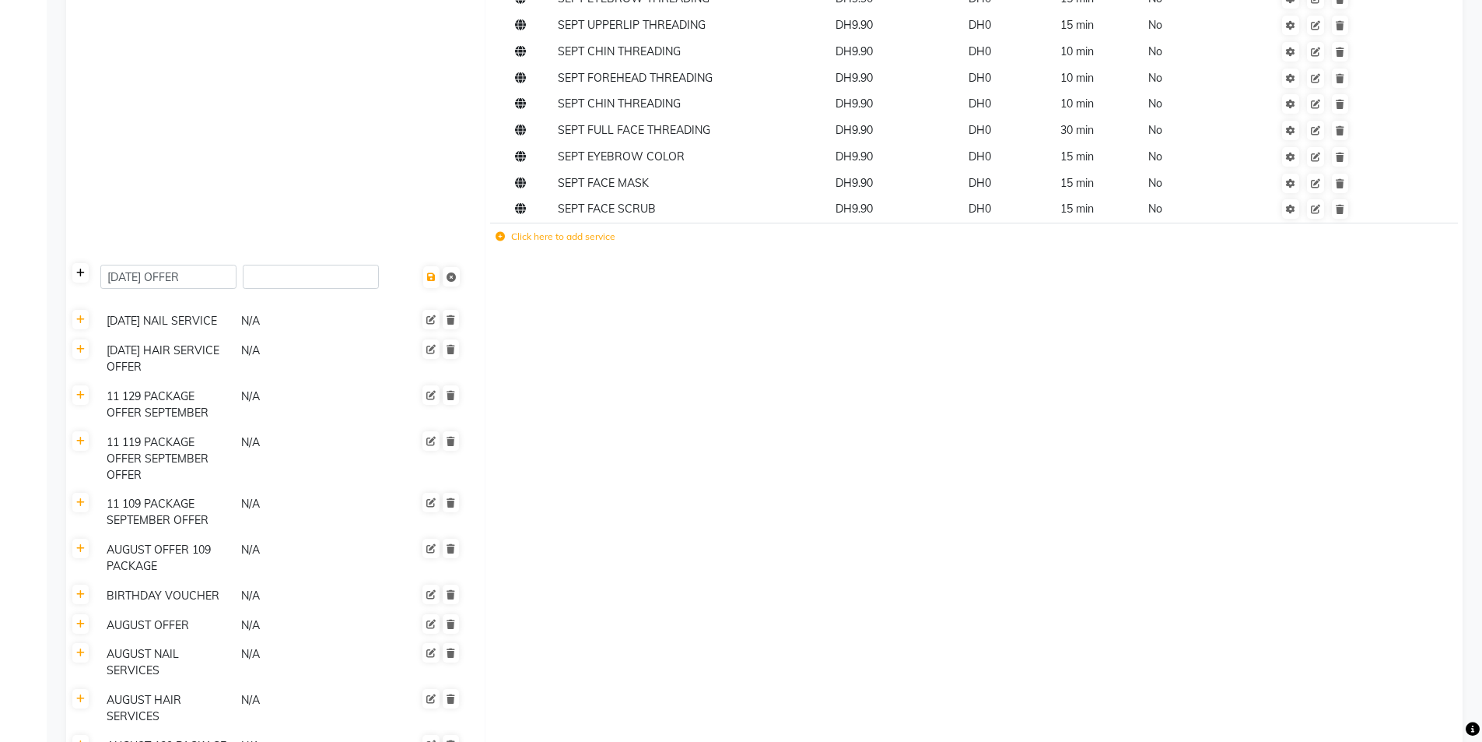
click at [73, 274] on link at bounding box center [80, 272] width 16 height 19
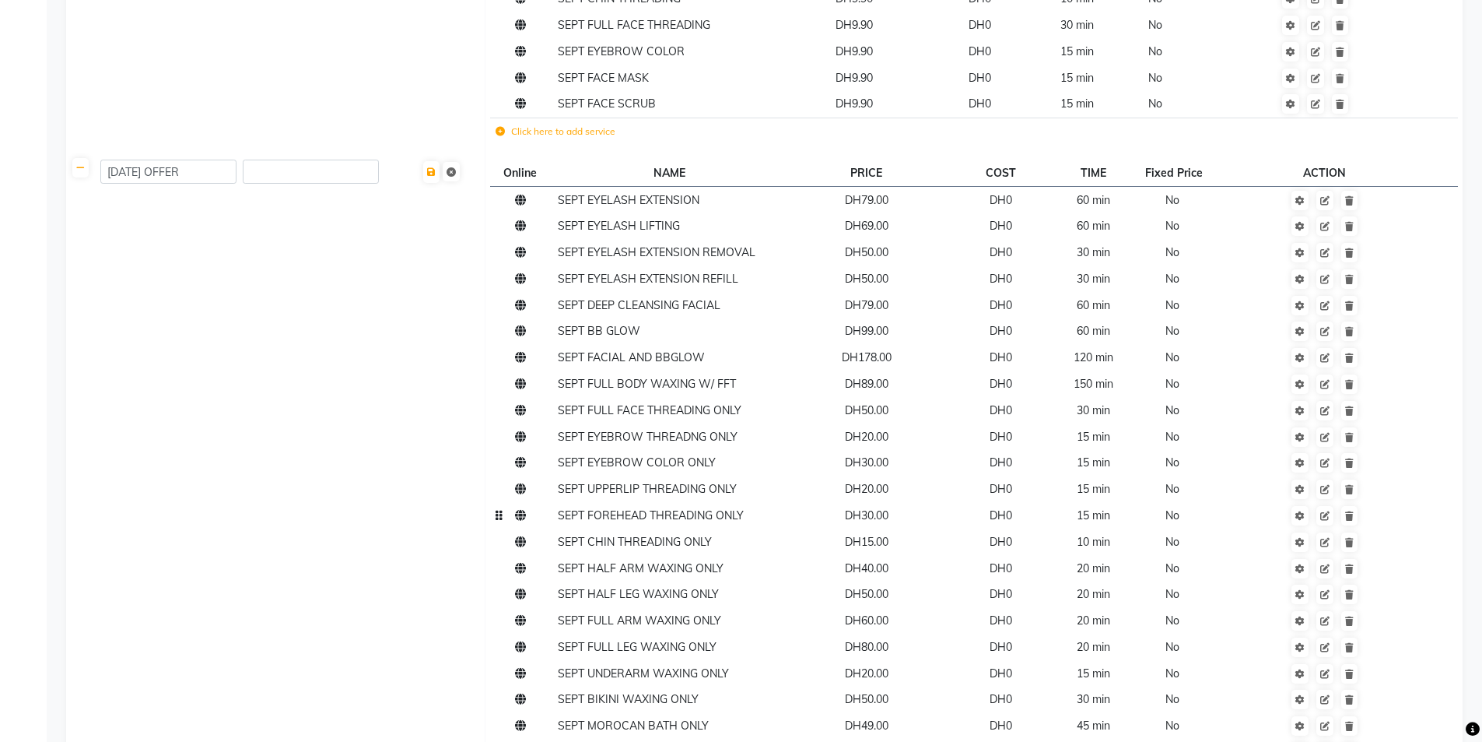
scroll to position [934, 0]
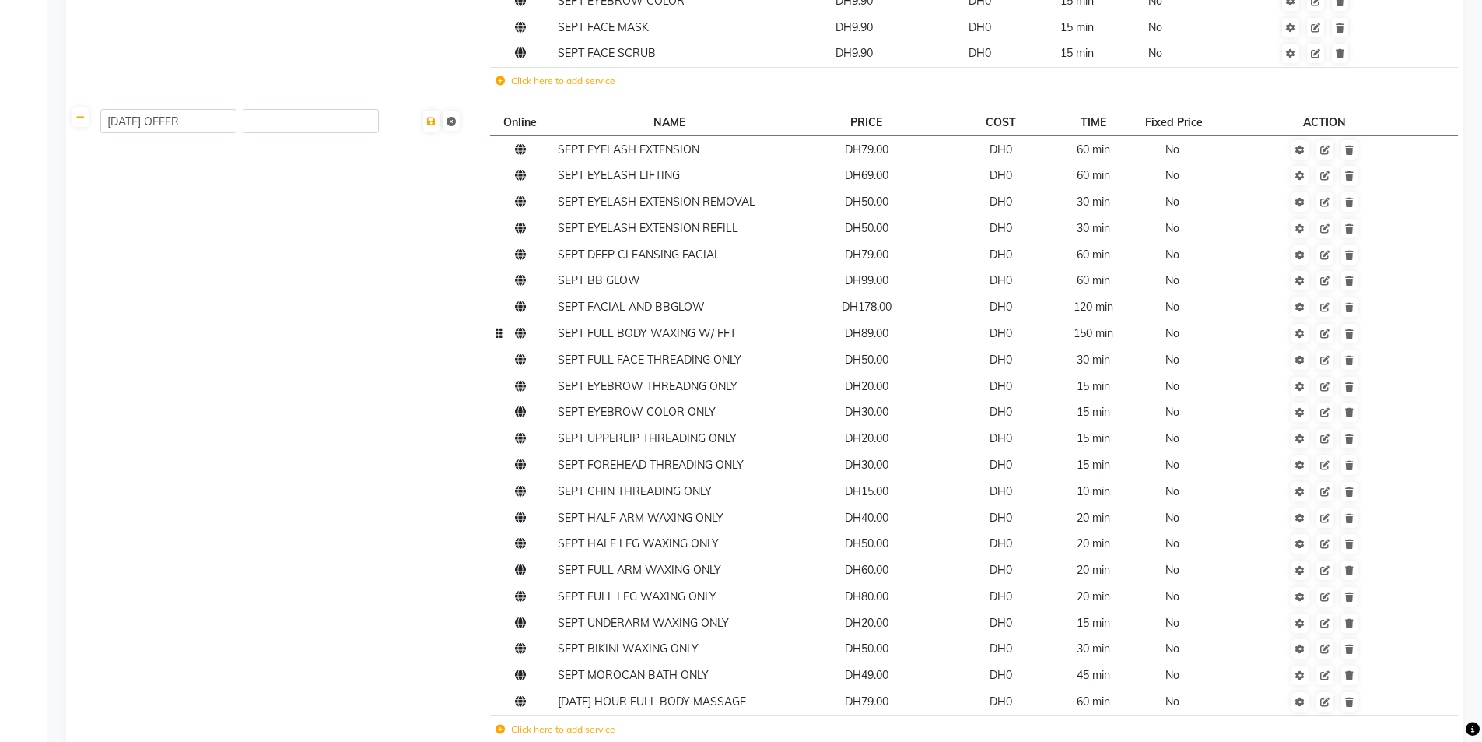
click at [889, 335] on span "DH89.00" at bounding box center [867, 333] width 44 height 14
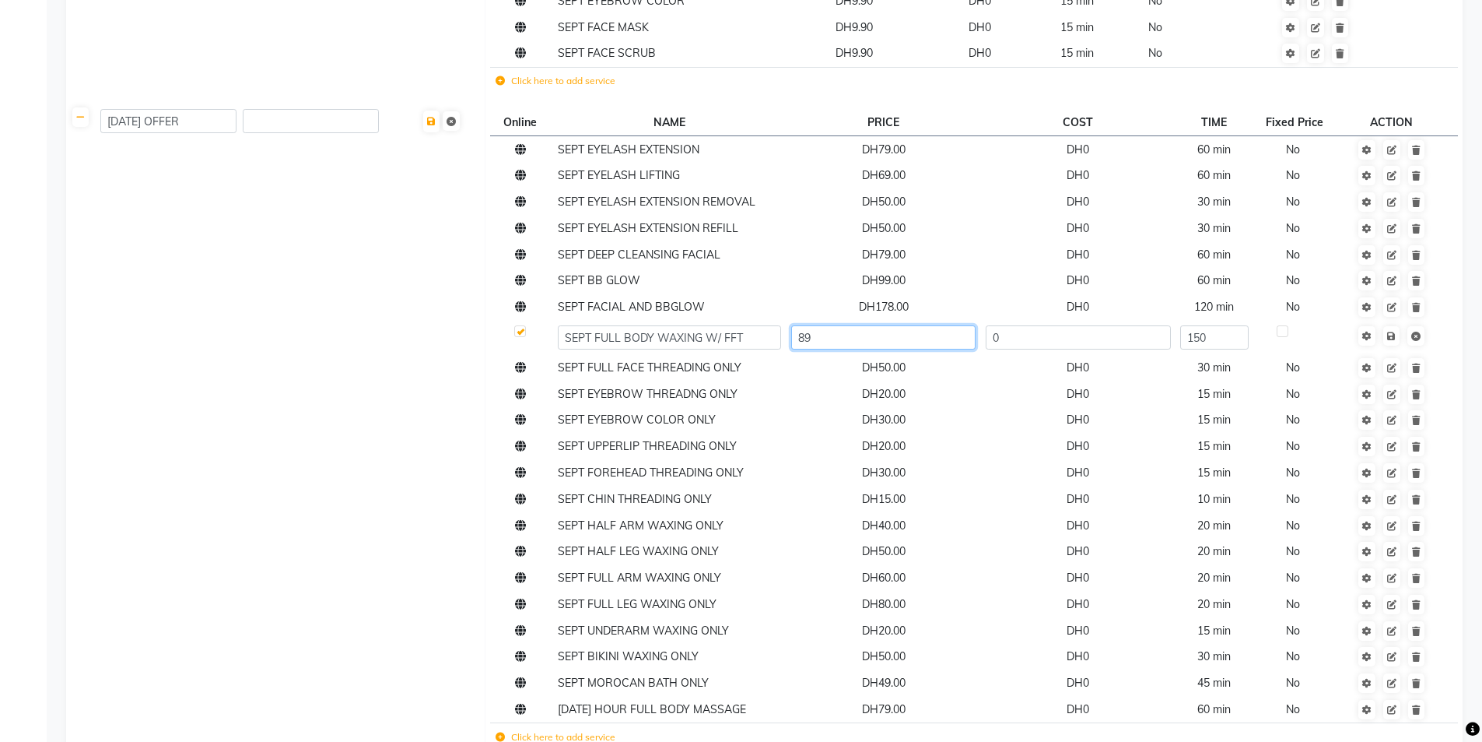
click at [806, 343] on input "89" at bounding box center [883, 337] width 184 height 24
click at [814, 341] on input "89" at bounding box center [883, 337] width 184 height 24
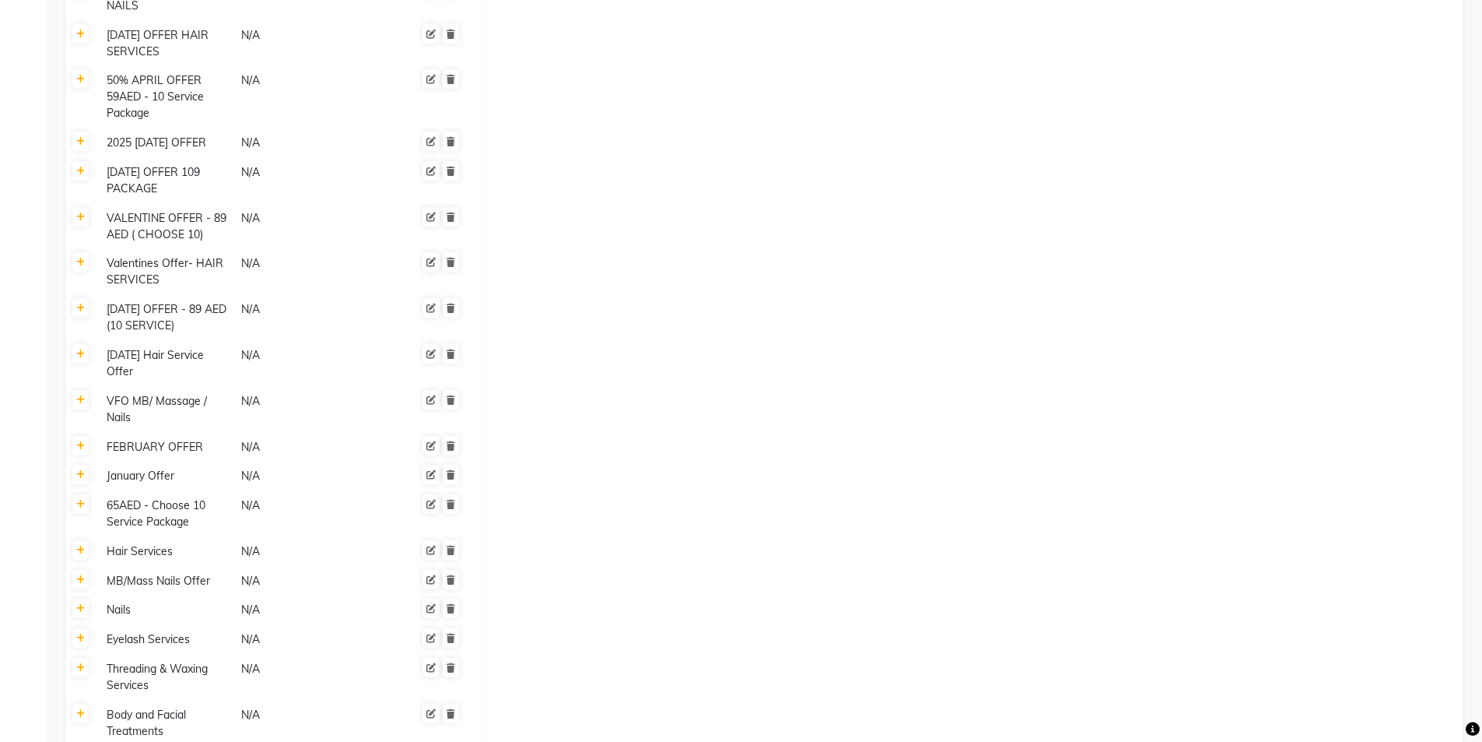
scroll to position [2838, 0]
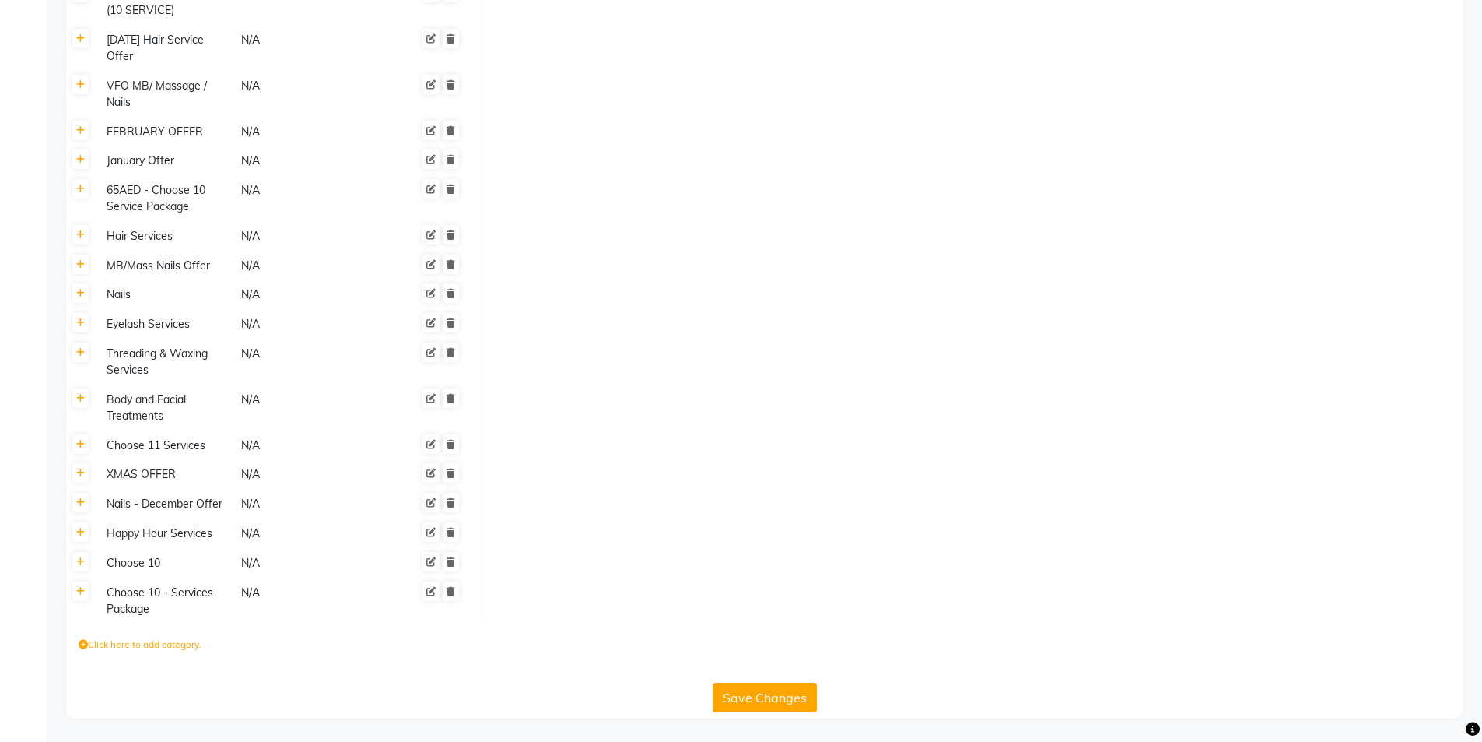
click at [756, 689] on button "Save Changes" at bounding box center [765, 697] width 104 height 30
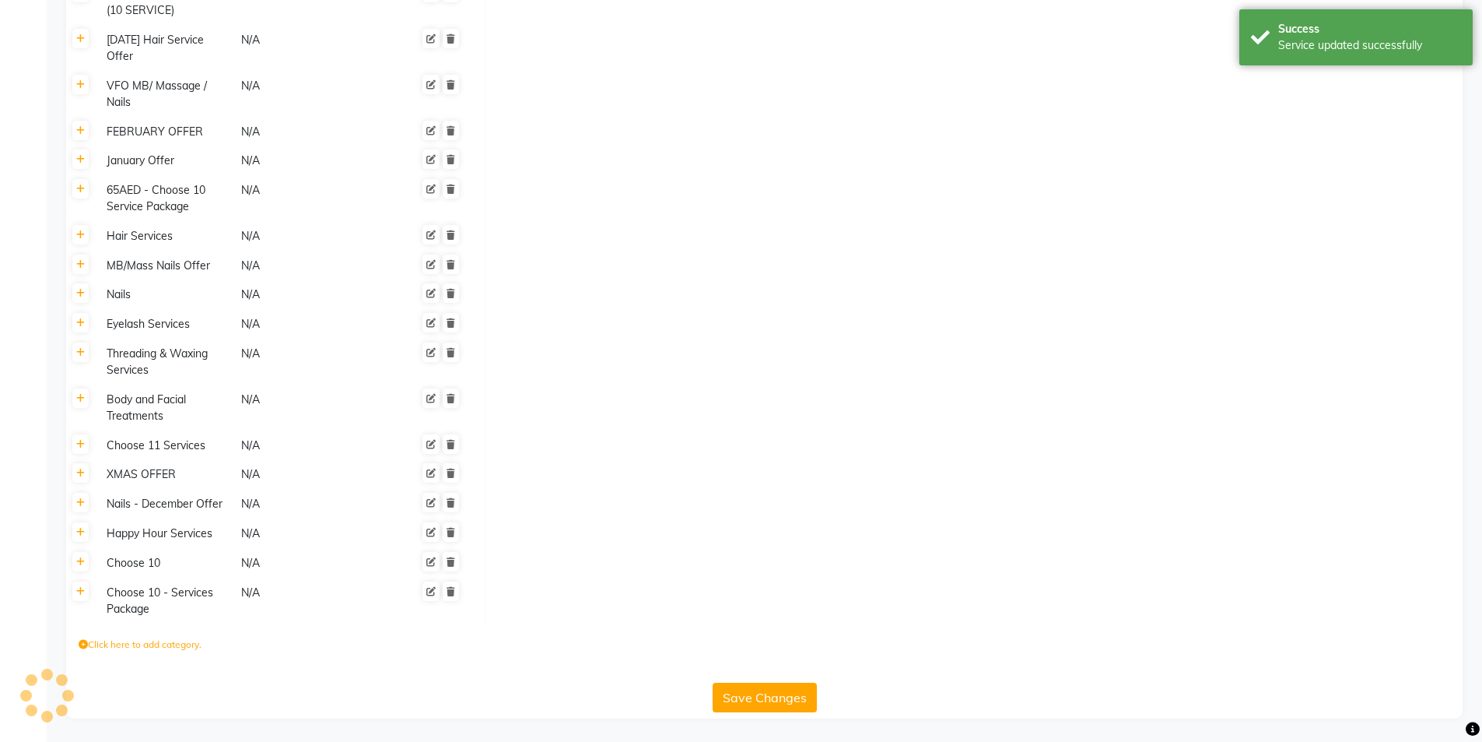
scroll to position [2830, 0]
click at [781, 699] on button "Save Changes" at bounding box center [765, 697] width 104 height 30
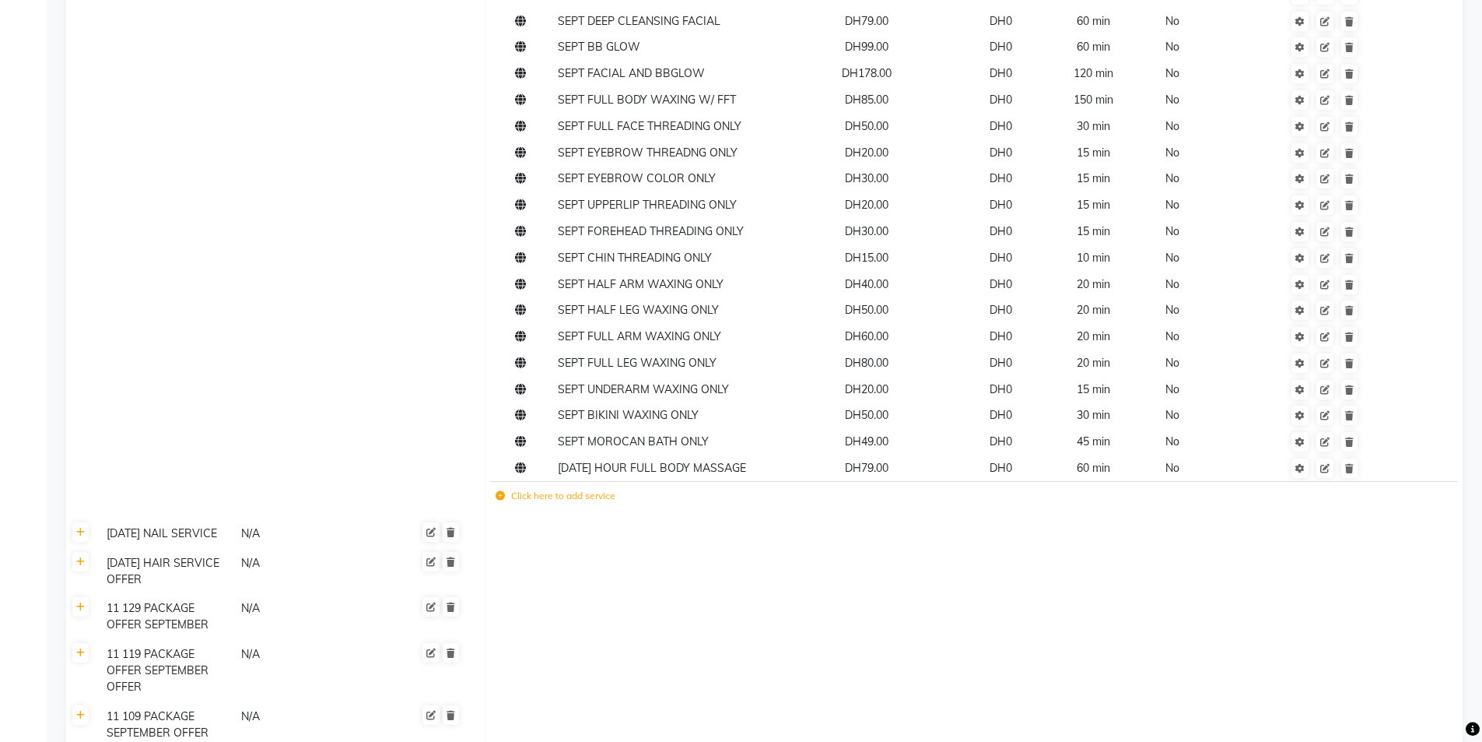
scroll to position [1556, 0]
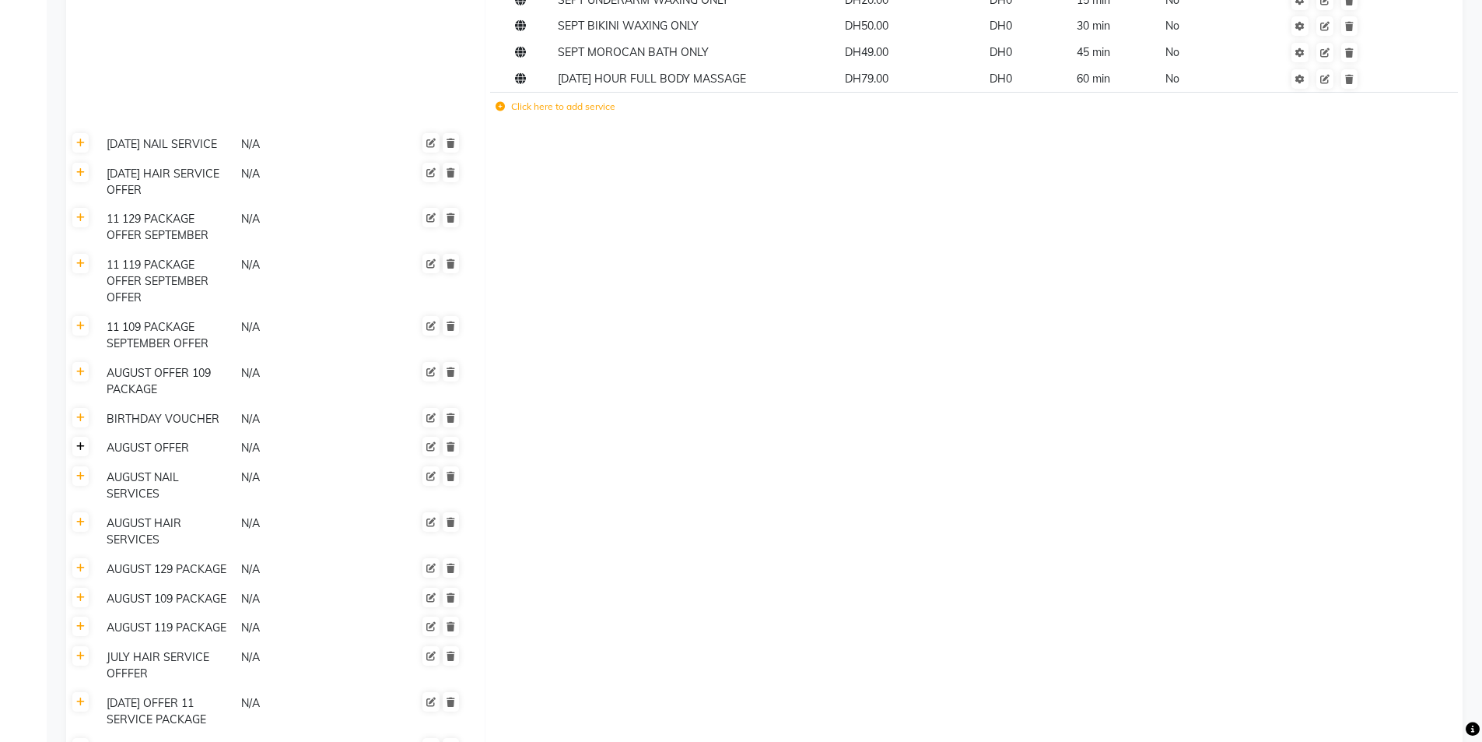
click at [82, 451] on icon at bounding box center [80, 446] width 9 height 9
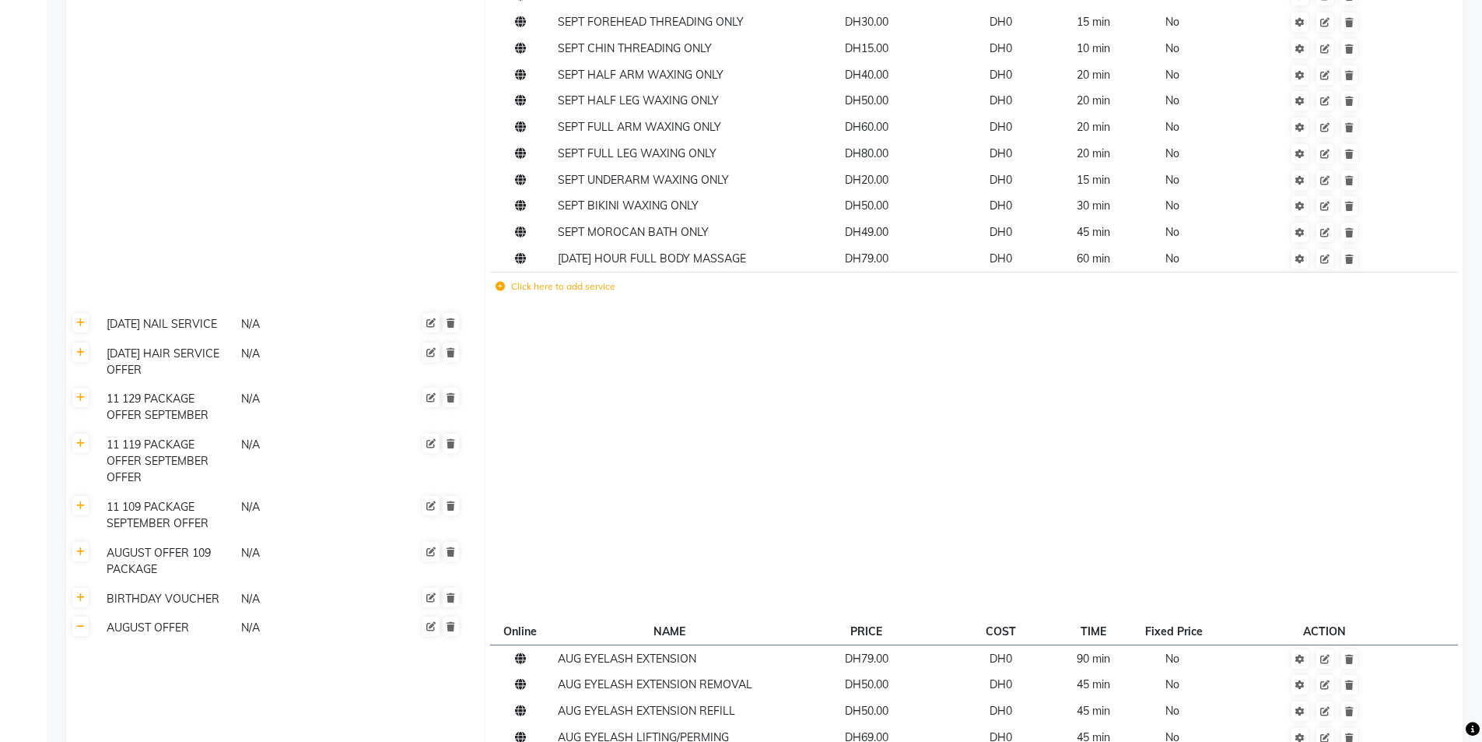
scroll to position [934, 0]
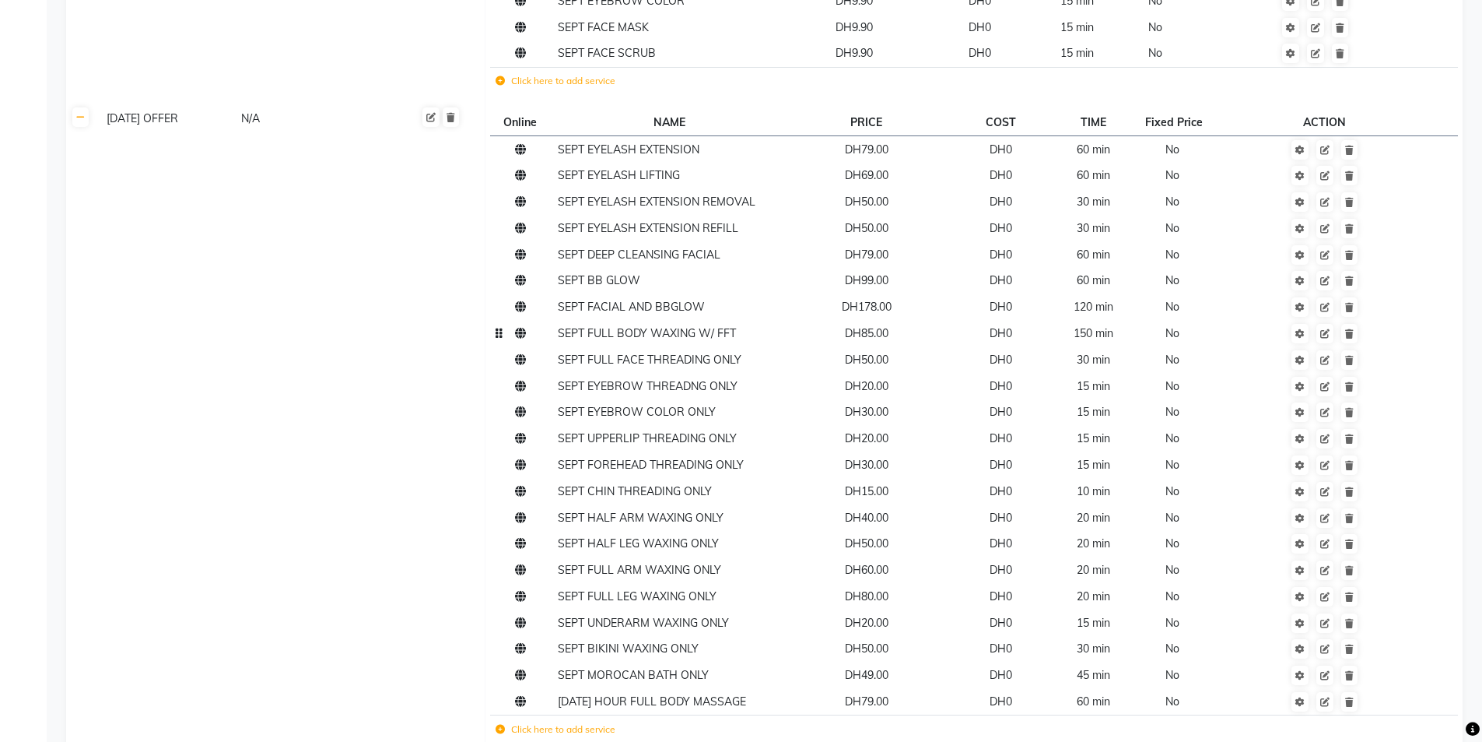
click at [879, 335] on span "DH85.00" at bounding box center [867, 333] width 44 height 14
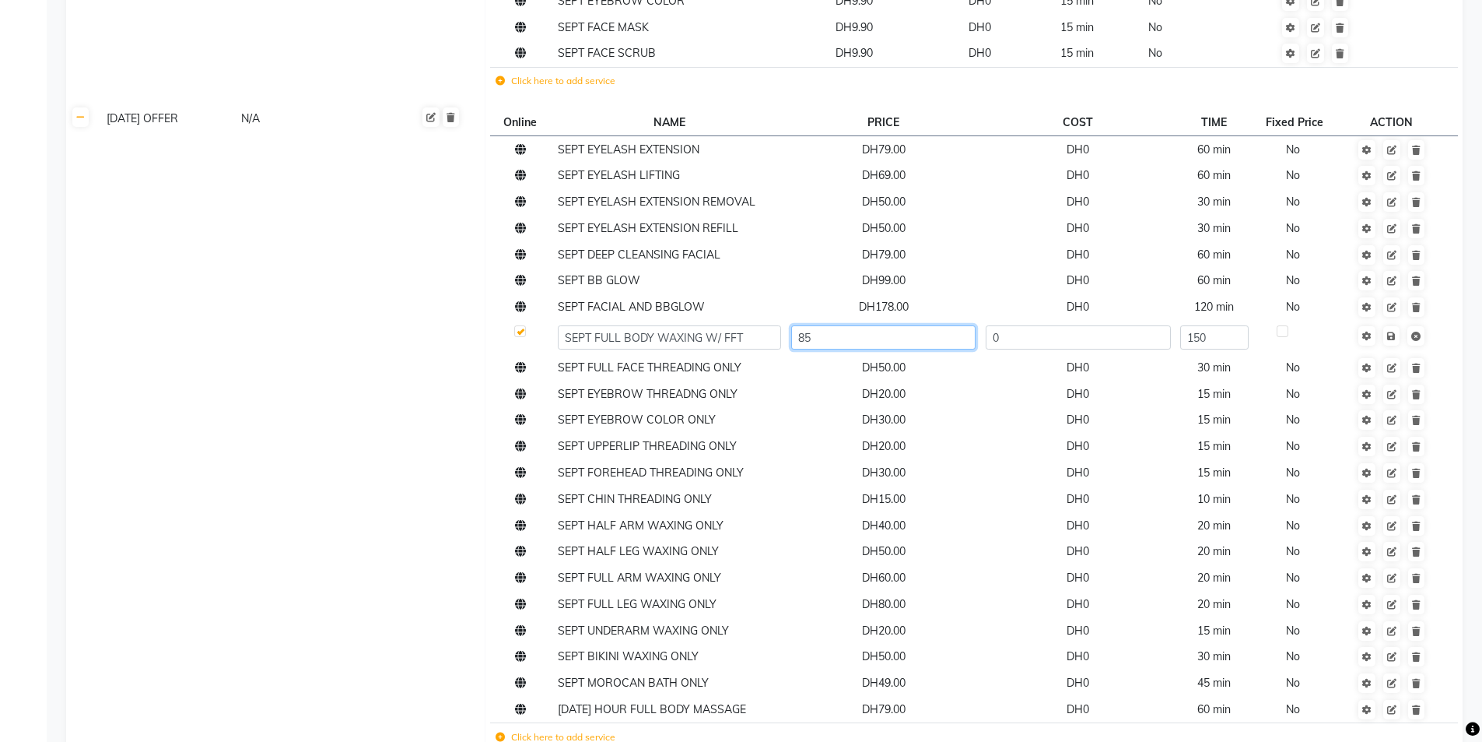
click at [850, 341] on input "85" at bounding box center [883, 337] width 184 height 24
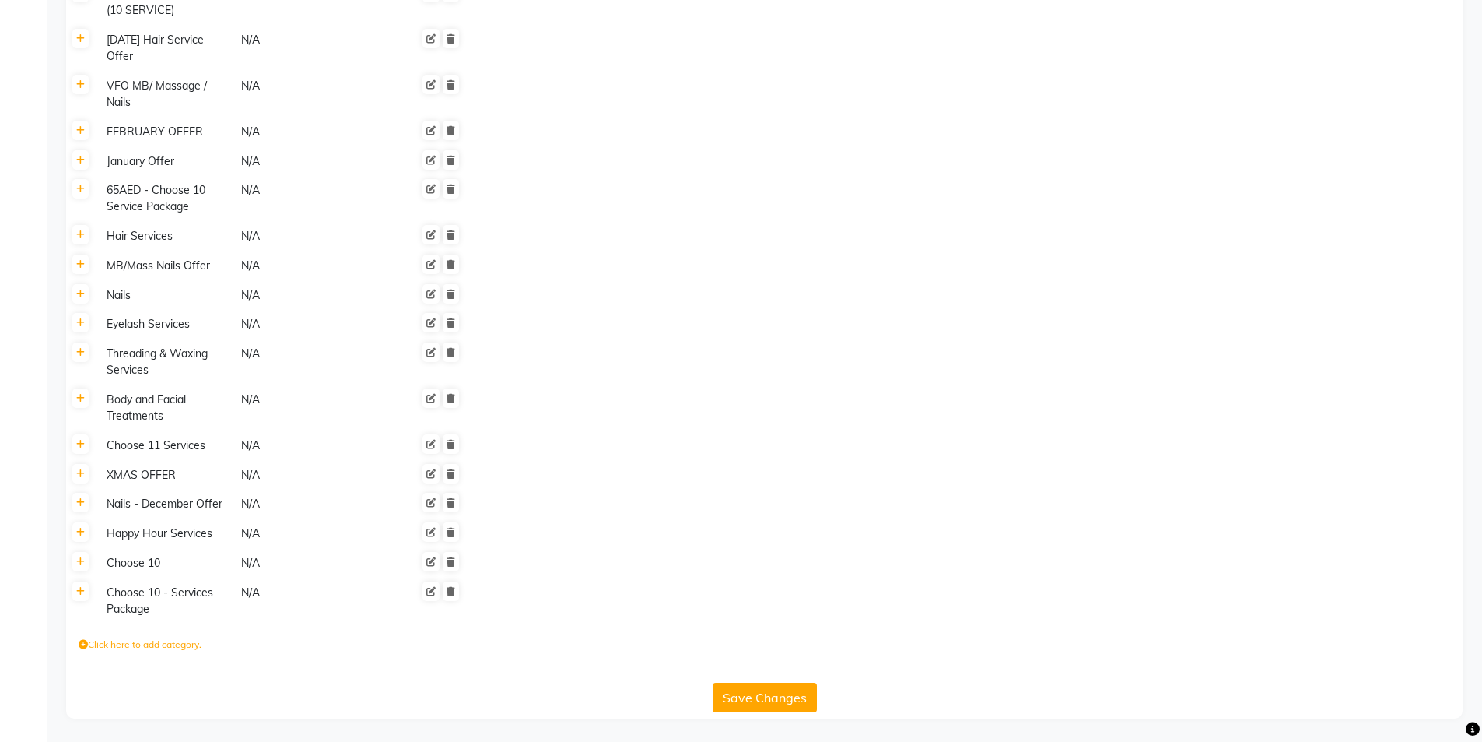
click at [772, 696] on button "Save Changes" at bounding box center [765, 697] width 104 height 30
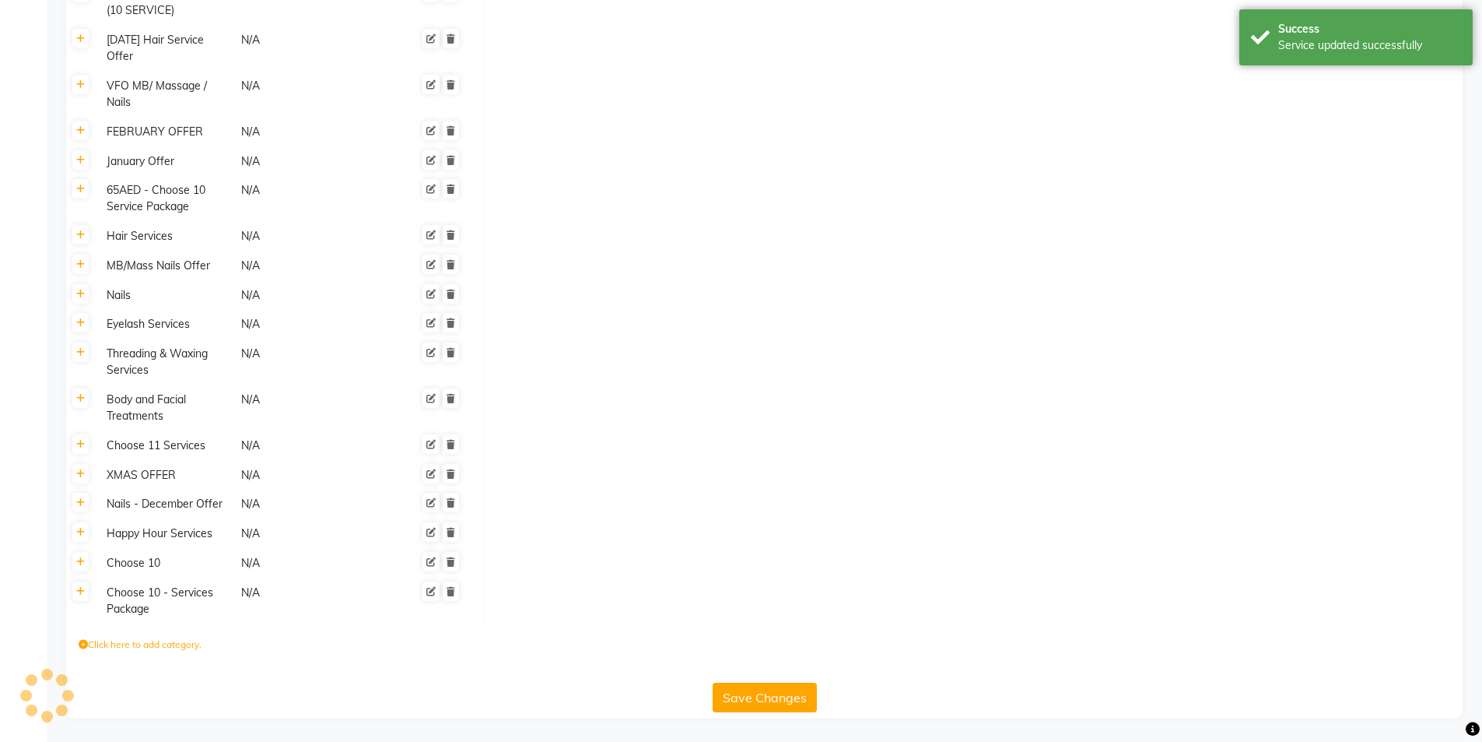
scroll to position [3396, 0]
click at [771, 701] on button "Save Changes" at bounding box center [765, 697] width 104 height 30
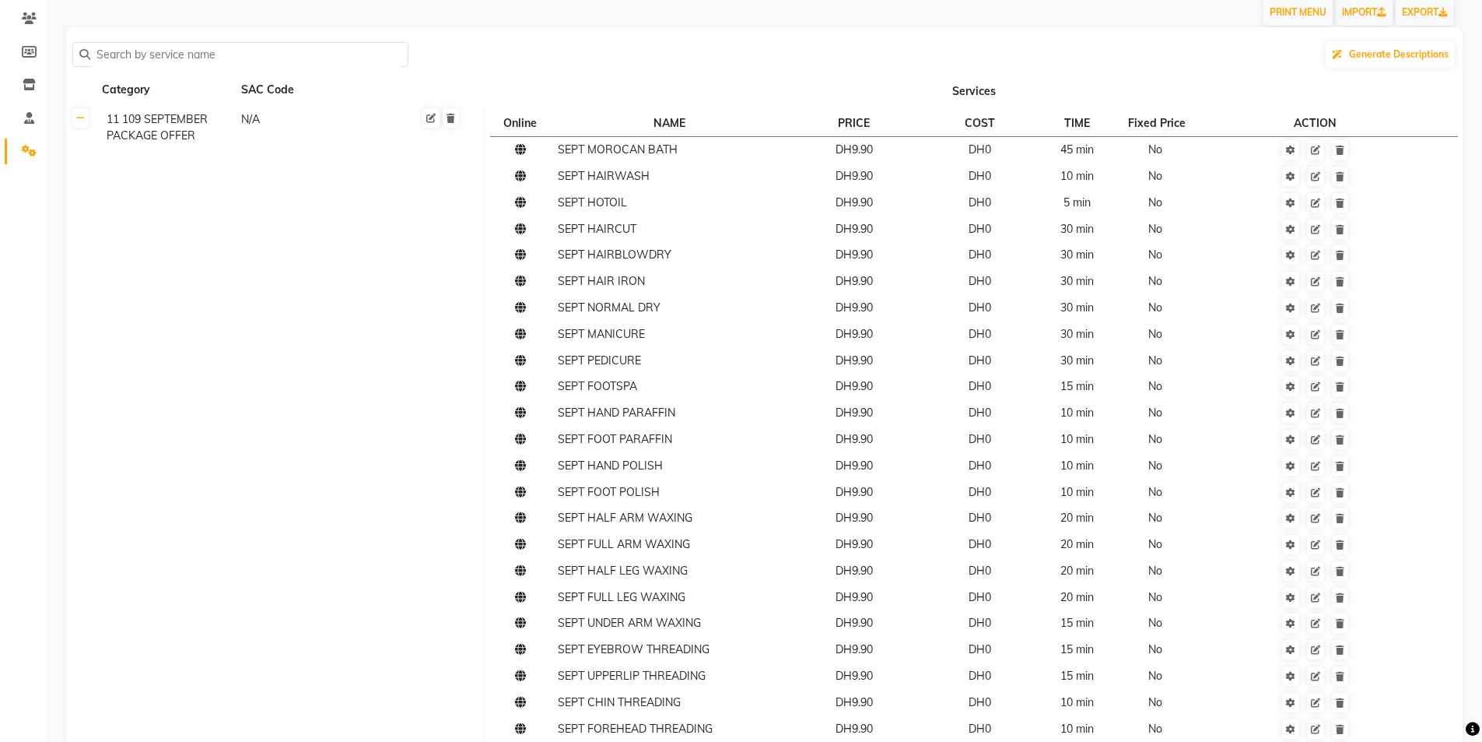
scroll to position [0, 0]
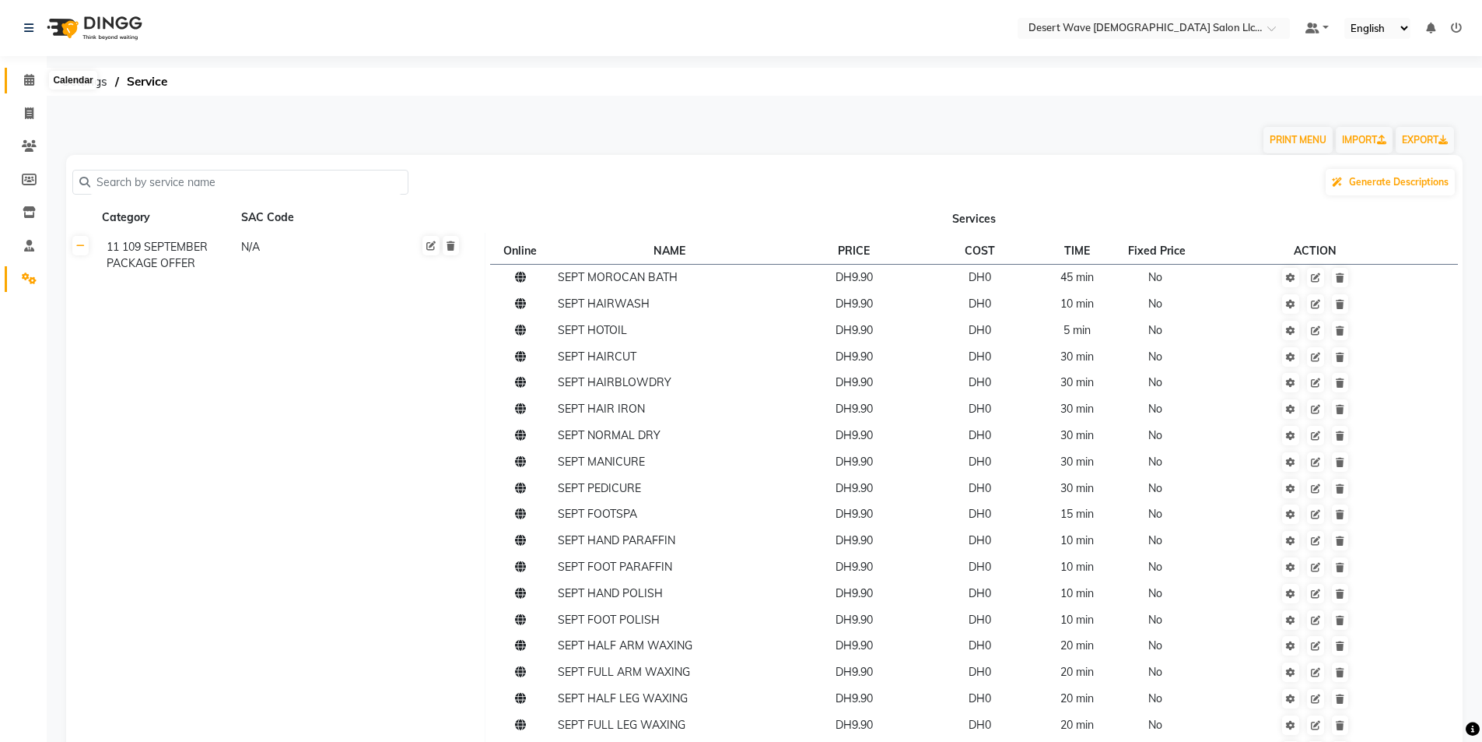
click at [26, 85] on icon at bounding box center [29, 80] width 10 height 12
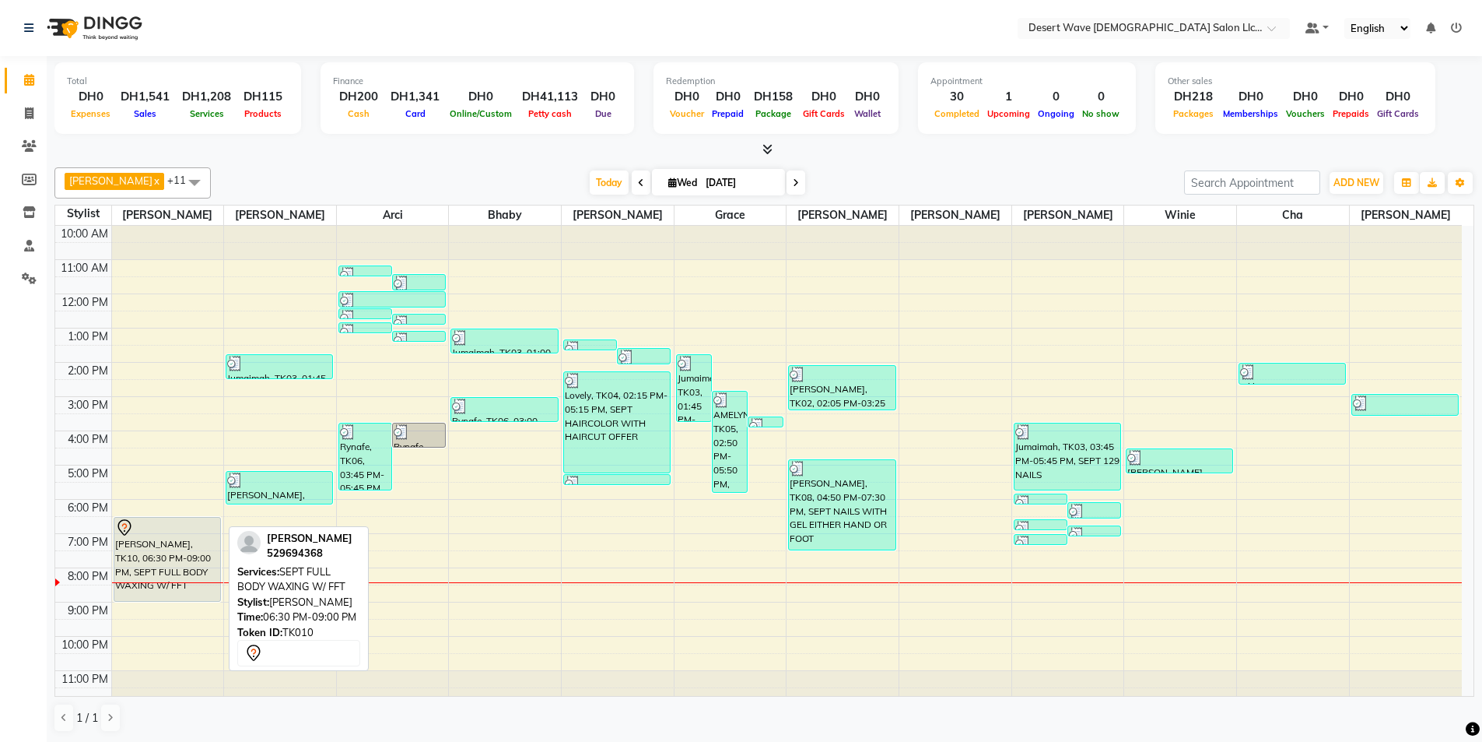
click at [151, 549] on div "[PERSON_NAME], TK10, 06:30 PM-09:00 PM, SEPT FULL BODY WAXING W/ FFT" at bounding box center [167, 558] width 106 height 83
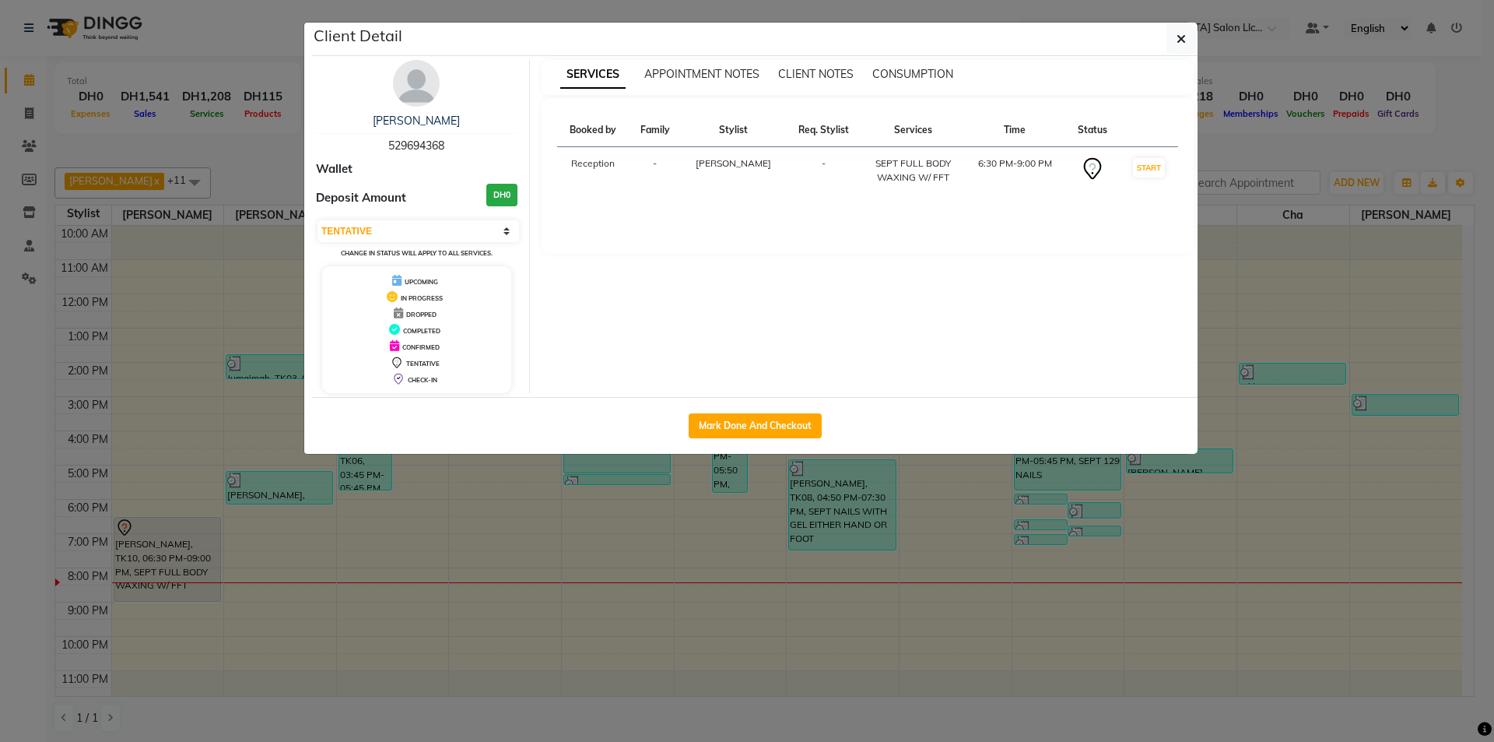
click at [773, 410] on div "Mark Done And Checkout" at bounding box center [755, 425] width 886 height 57
click at [770, 427] on button "Mark Done And Checkout" at bounding box center [755, 425] width 133 height 25
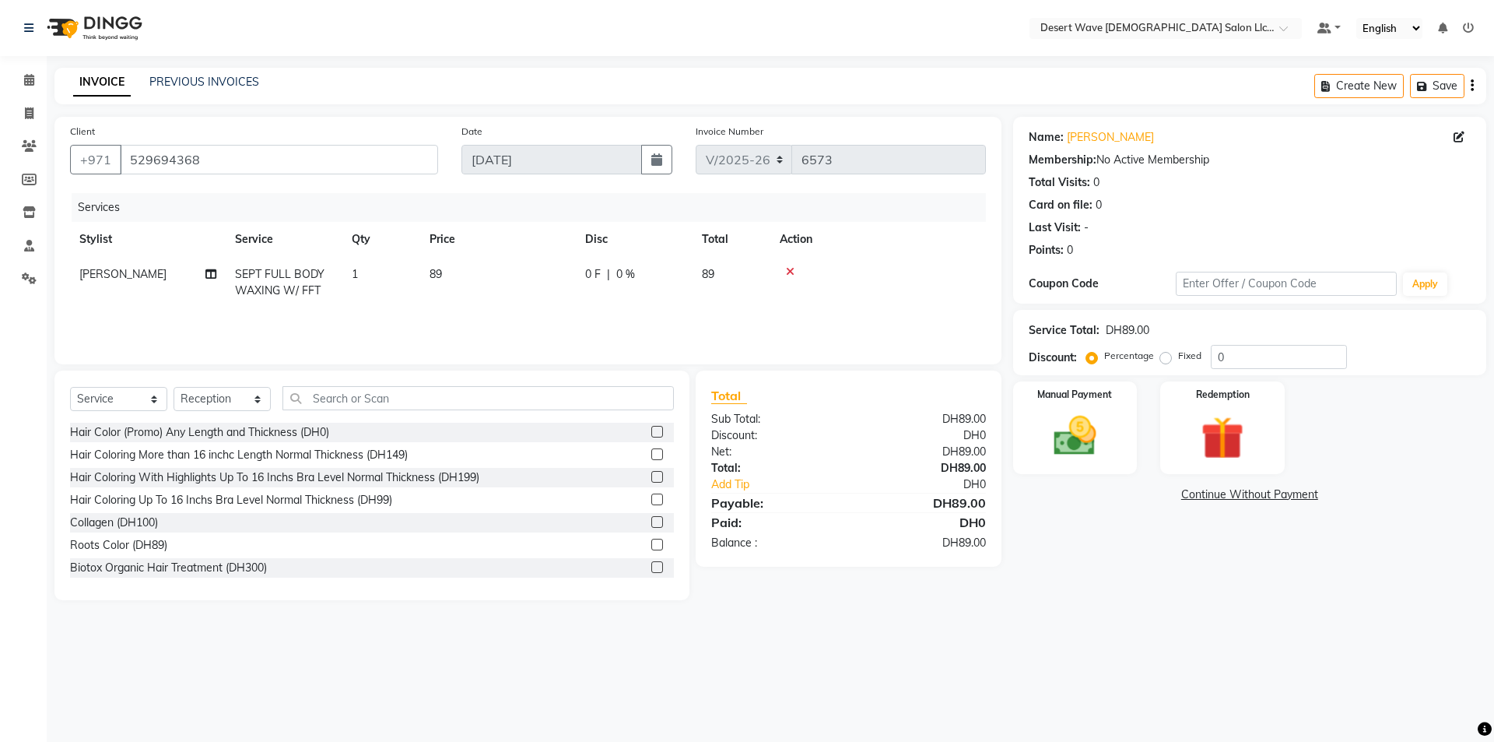
click at [468, 277] on td "89" at bounding box center [498, 282] width 156 height 51
click at [568, 277] on input "89" at bounding box center [571, 278] width 137 height 24
click at [1061, 418] on img at bounding box center [1075, 435] width 72 height 51
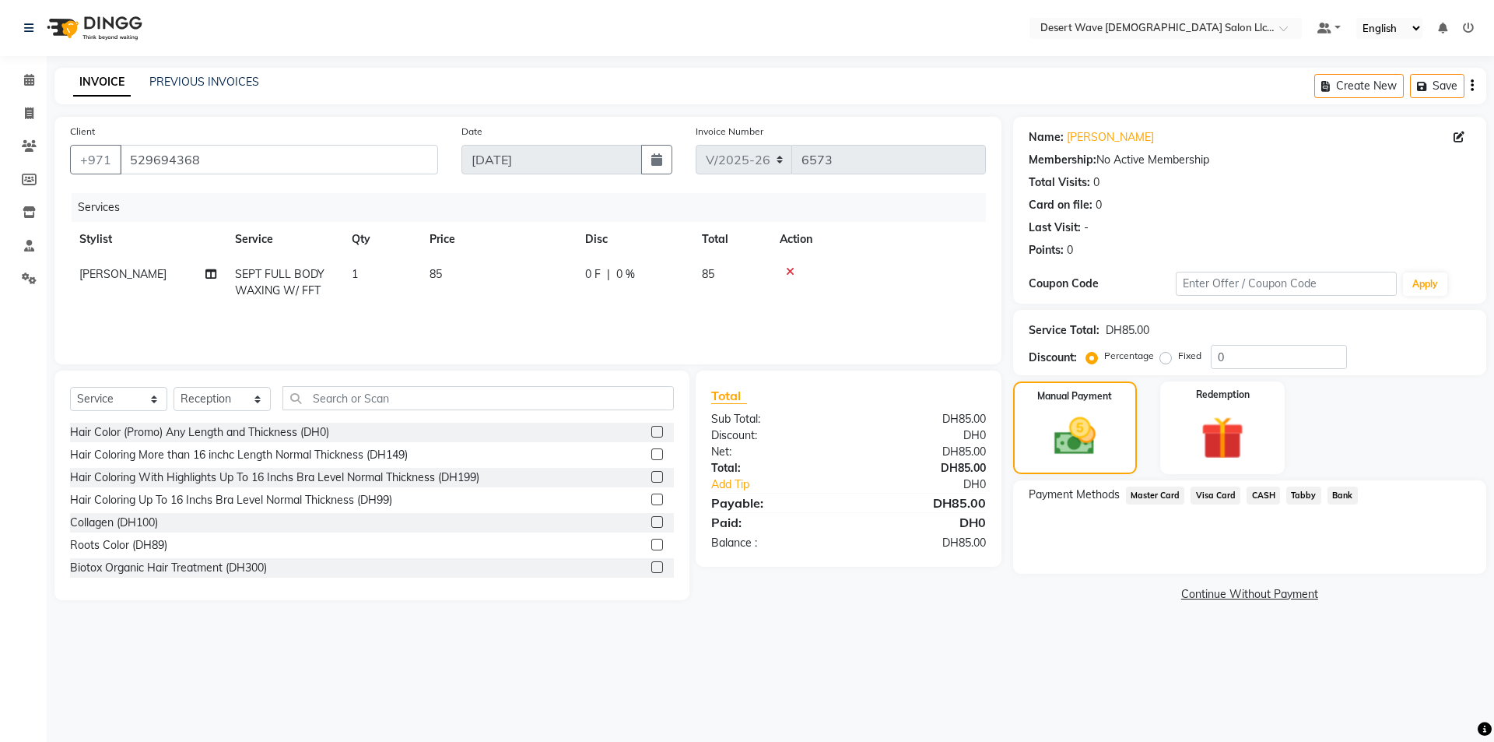
drag, startPoint x: 1213, startPoint y: 496, endPoint x: 1212, endPoint y: 504, distance: 7.8
click at [1212, 497] on span "Visa Card" at bounding box center [1216, 495] width 50 height 18
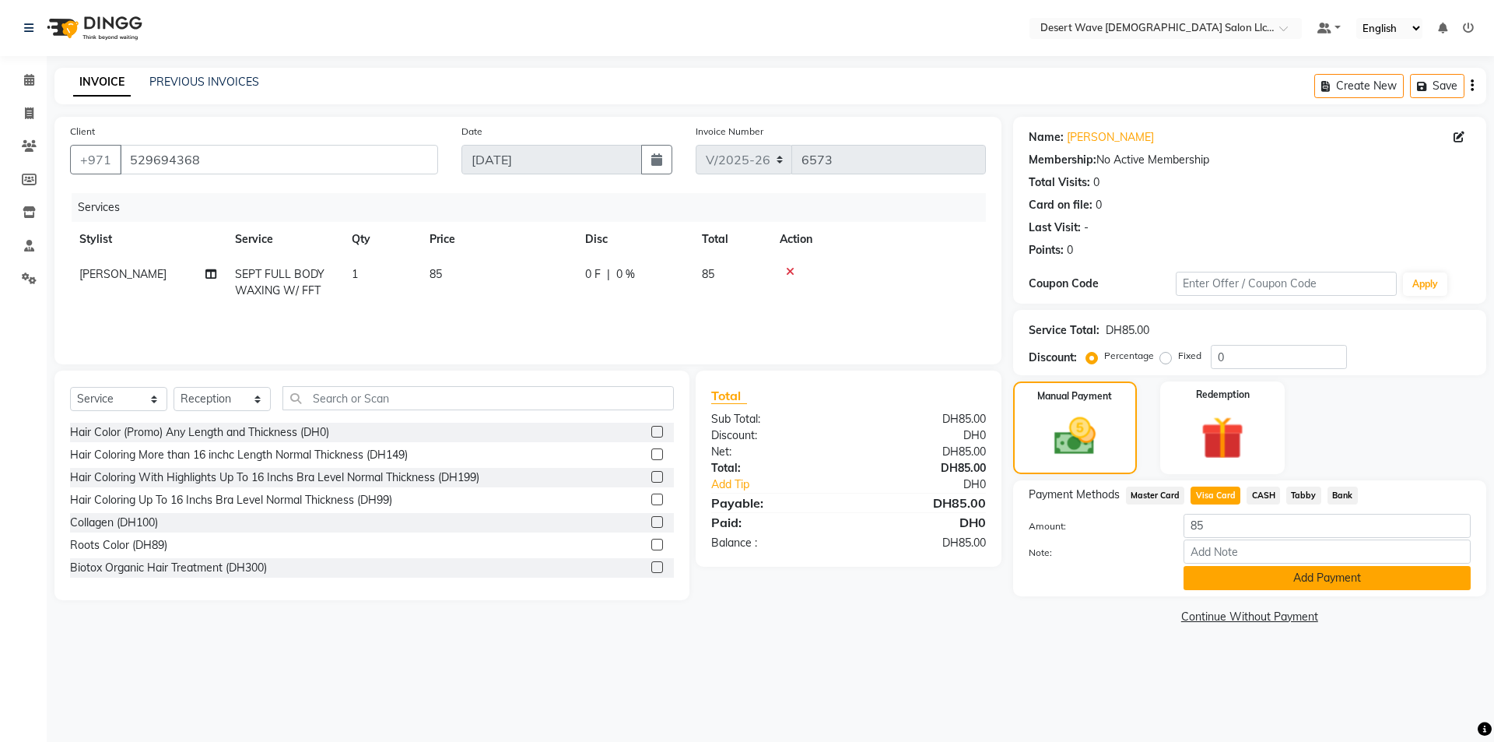
click at [1246, 581] on button "Add Payment" at bounding box center [1327, 578] width 287 height 24
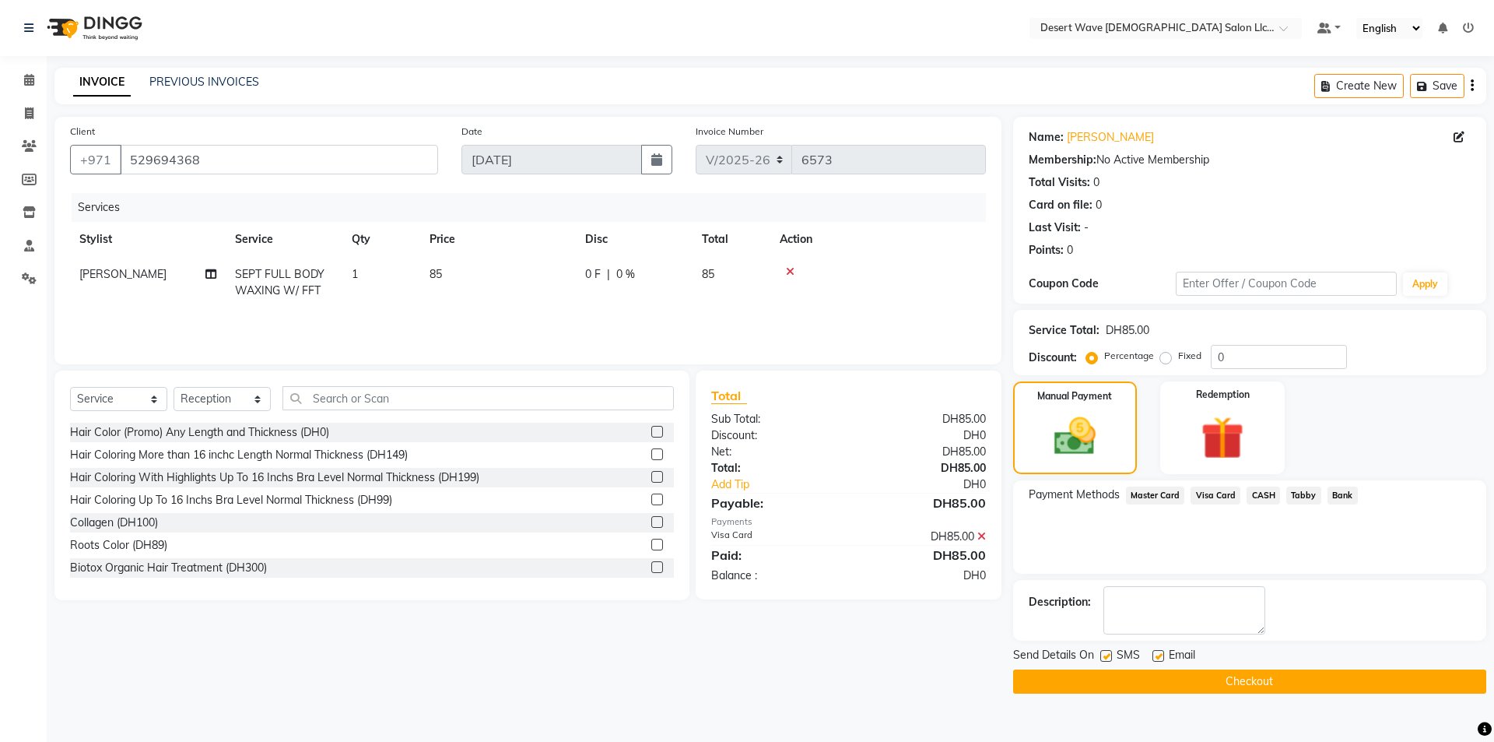
click at [1184, 676] on button "Checkout" at bounding box center [1249, 681] width 473 height 24
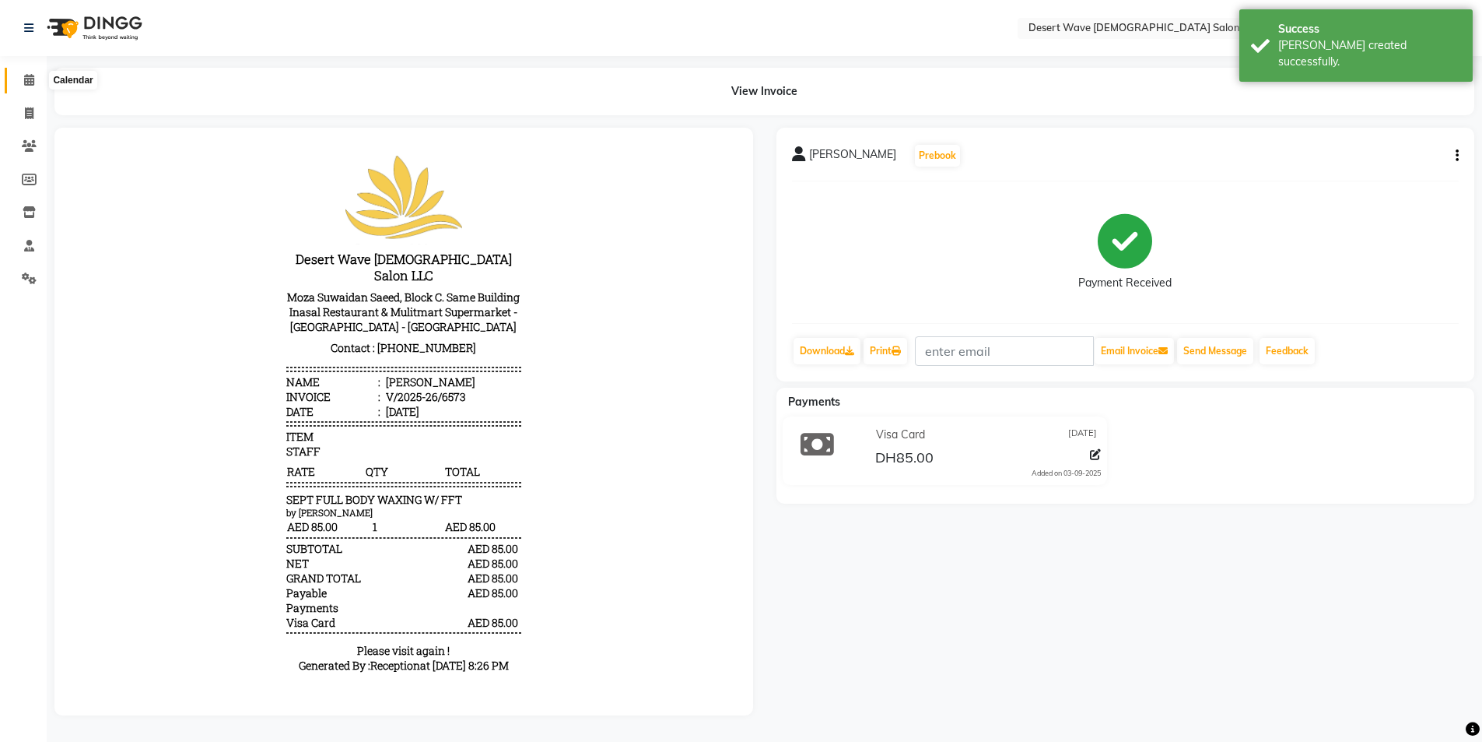
click at [32, 80] on icon at bounding box center [29, 80] width 10 height 12
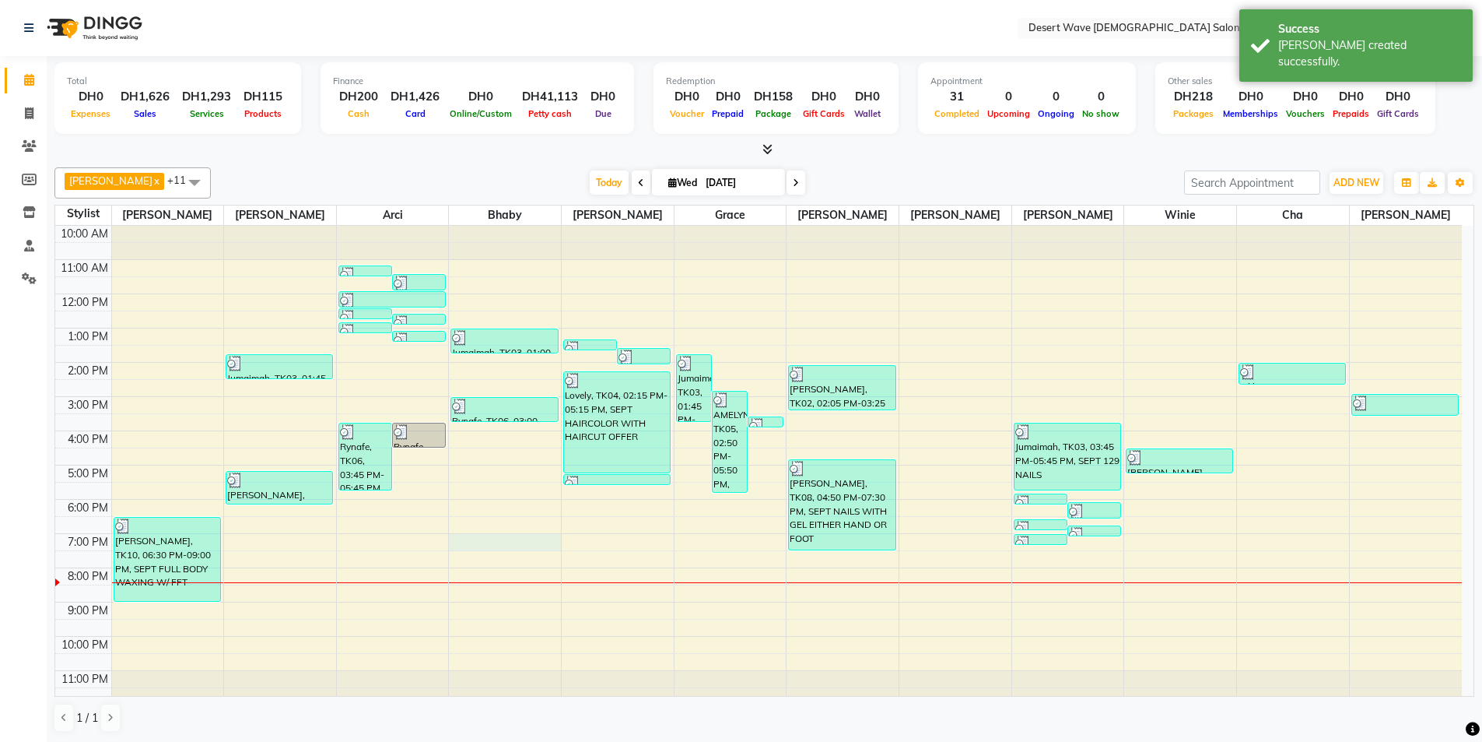
click at [492, 542] on div "10:00 AM 11:00 AM 12:00 PM 1:00 PM 2:00 PM 3:00 PM 4:00 PM 5:00 PM 6:00 PM 7:00…" at bounding box center [758, 465] width 1407 height 479
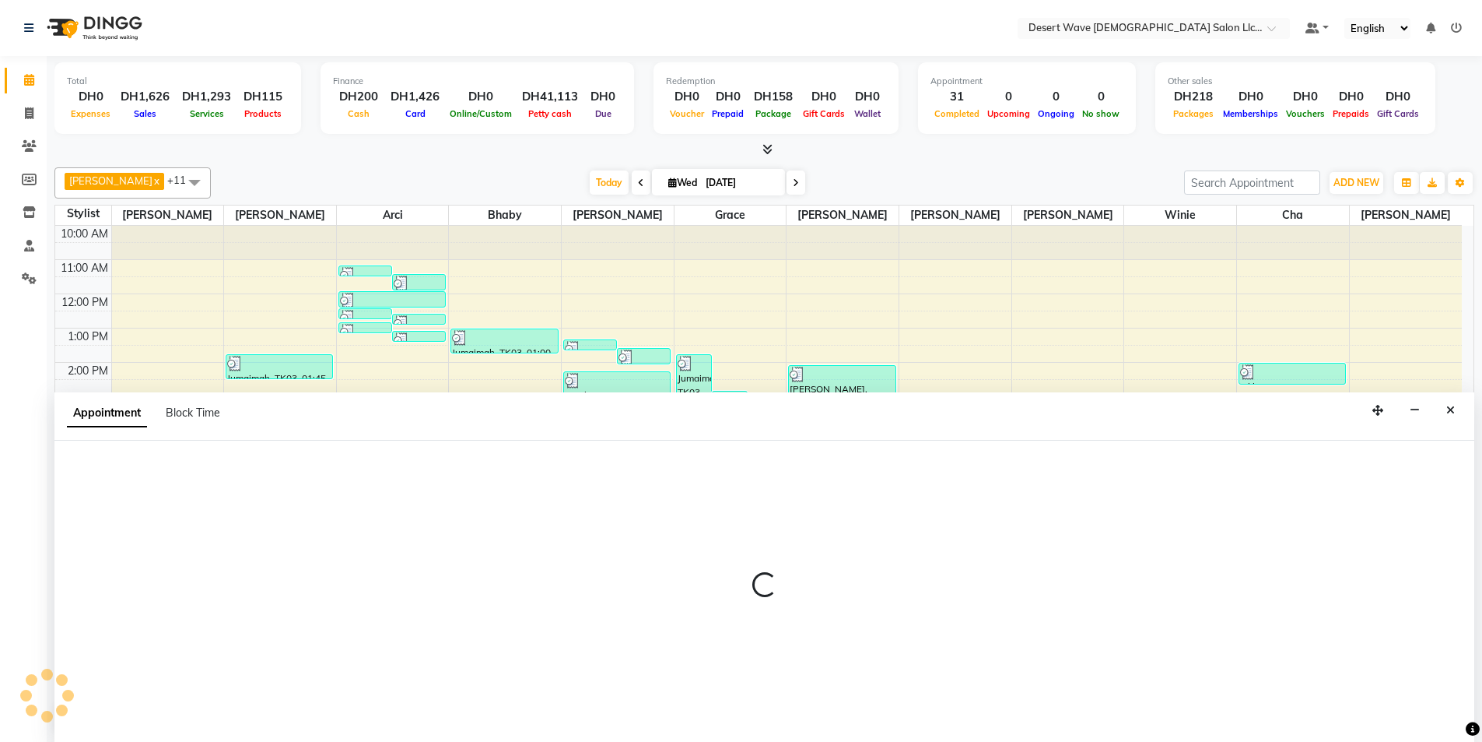
scroll to position [1, 0]
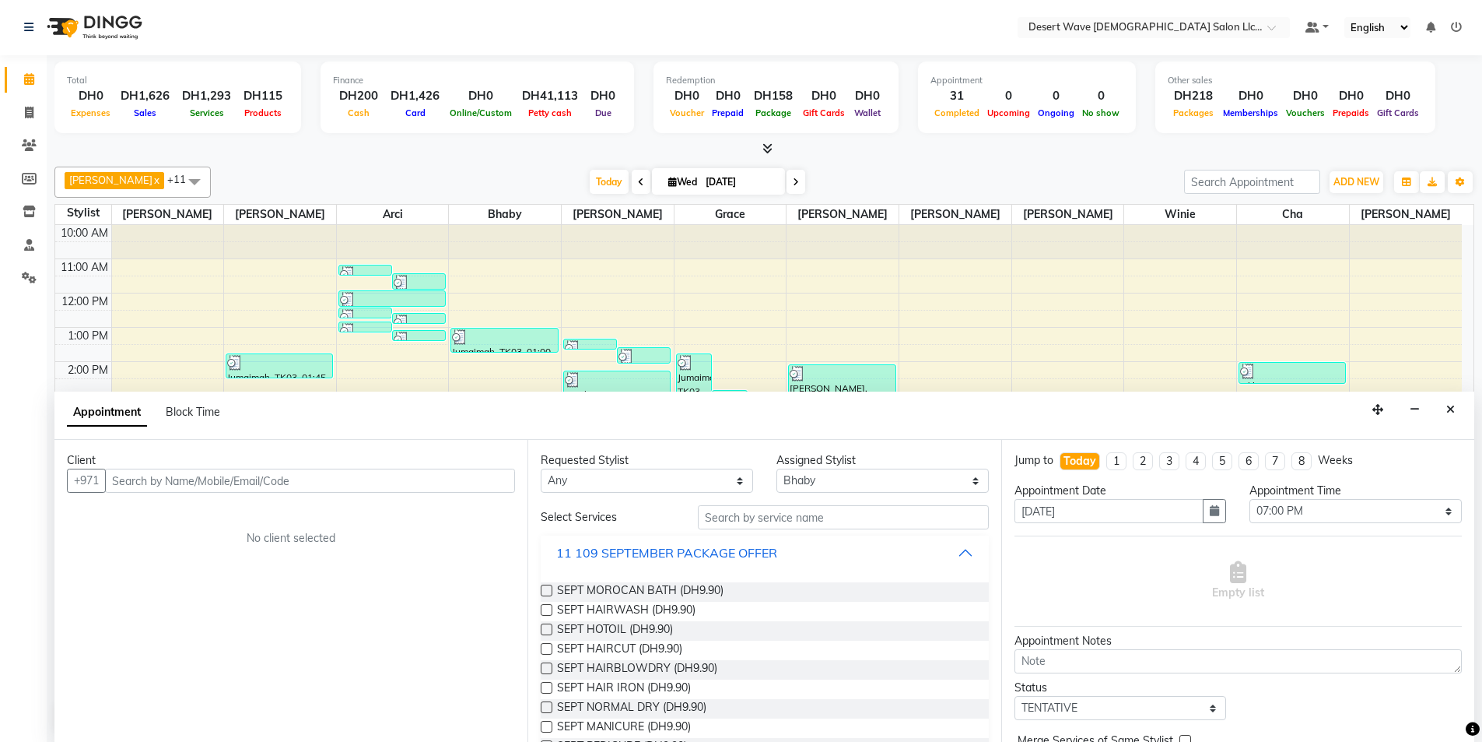
click at [662, 563] on button "11 109 SEPTEMBER PACKAGE OFFER" at bounding box center [764, 552] width 435 height 28
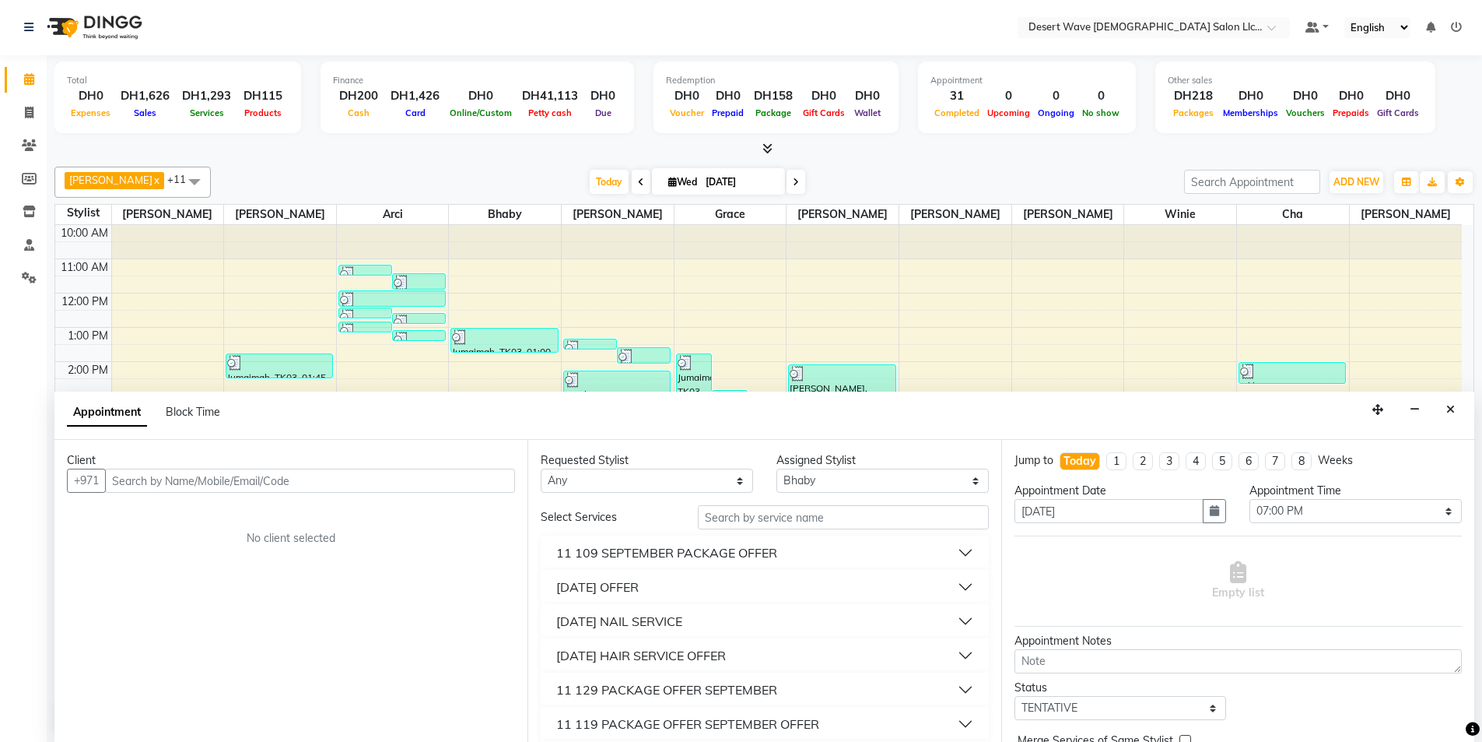
scroll to position [78, 0]
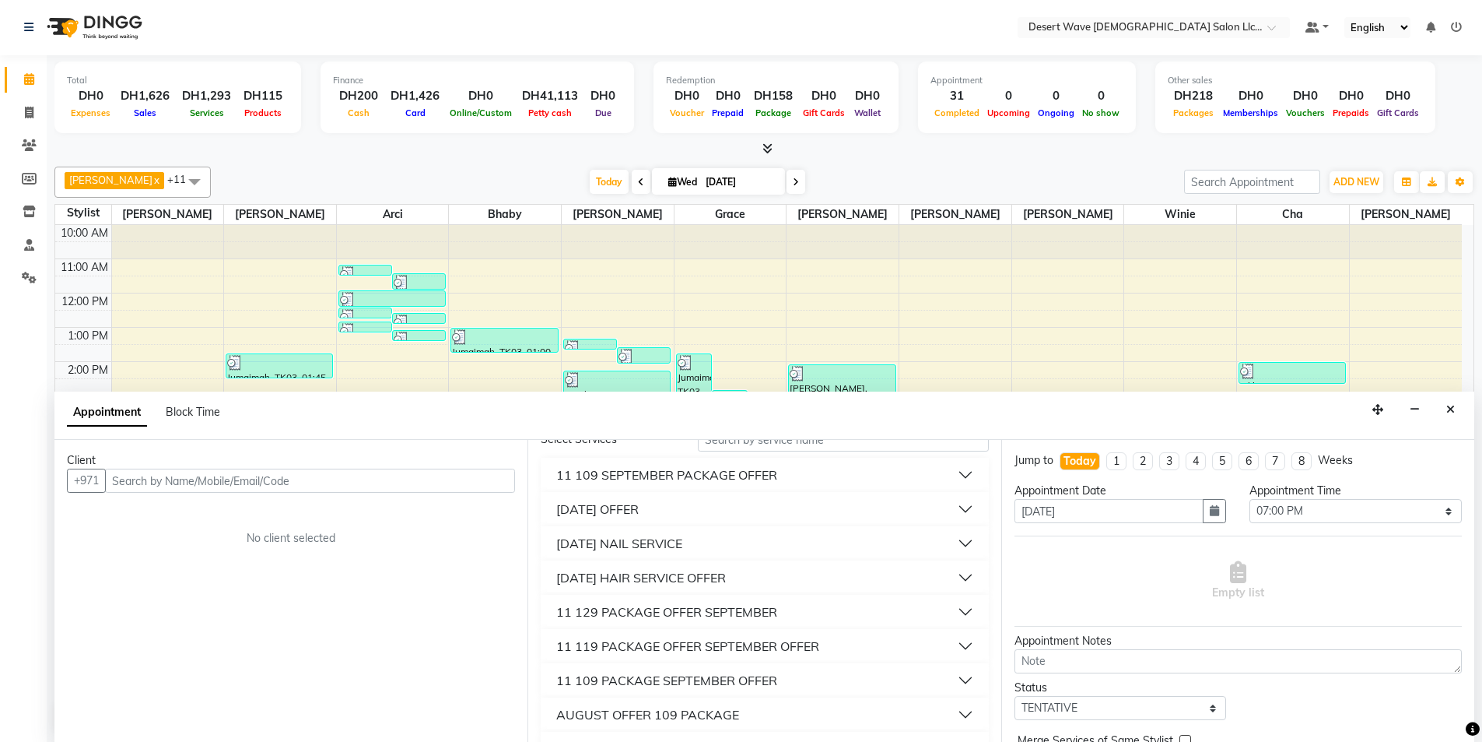
click at [662, 486] on button "11 109 SEPTEMBER PACKAGE OFFER" at bounding box center [764, 475] width 435 height 28
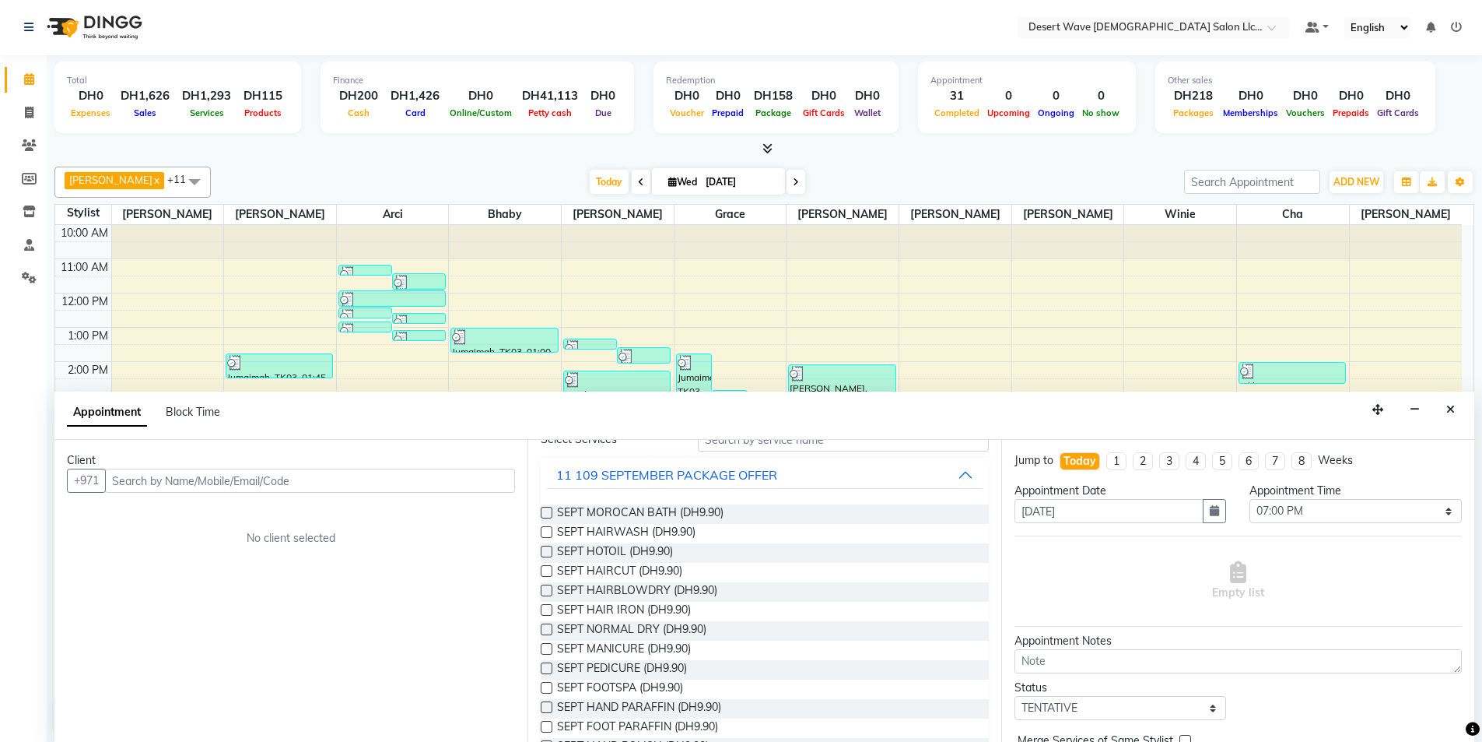
click at [661, 472] on div "11 109 SEPTEMBER PACKAGE OFFER" at bounding box center [666, 474] width 221 height 19
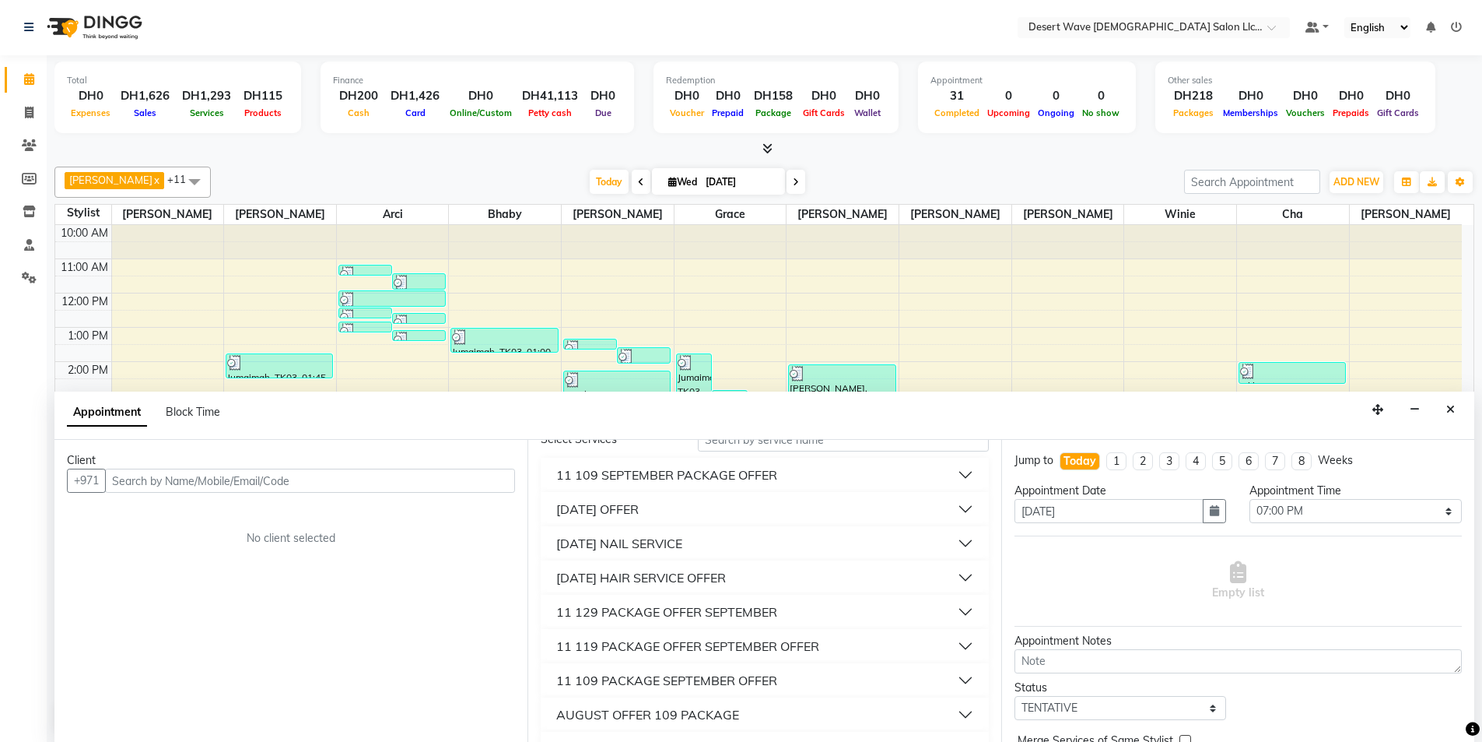
click at [639, 514] on div "11 SEPTEMBER OFFER" at bounding box center [597, 509] width 82 height 19
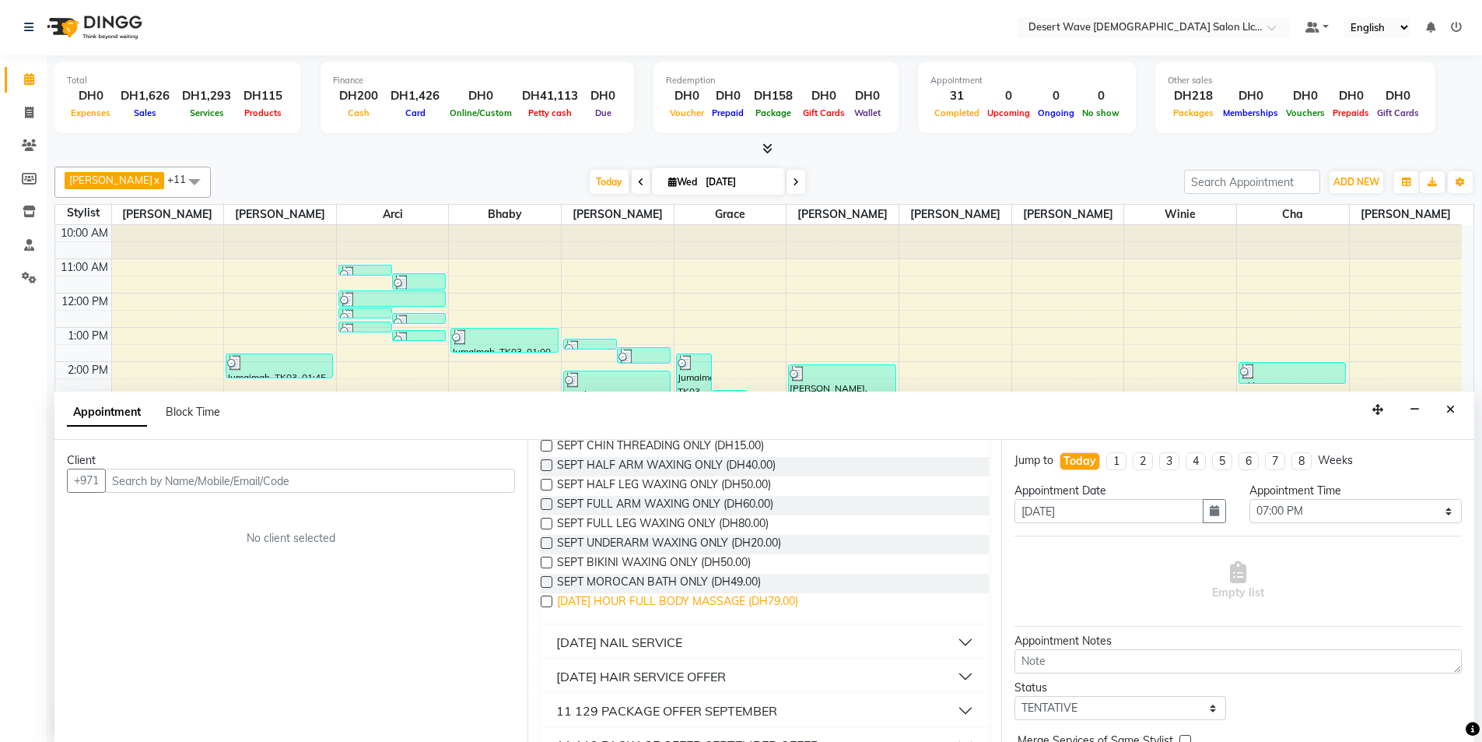
scroll to position [467, 0]
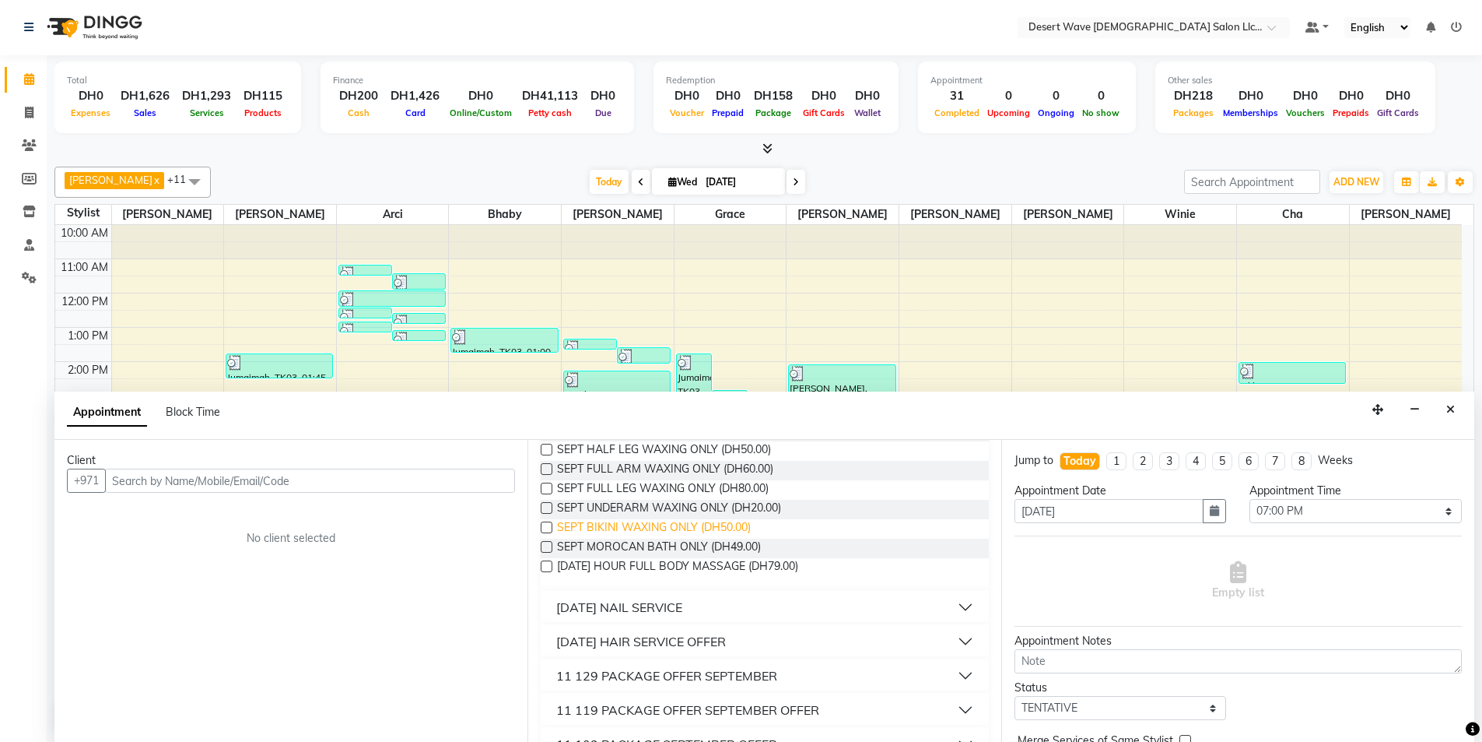
click at [642, 525] on span "SEPT BIKINI WAXING ONLY (DH50.00)" at bounding box center [654, 528] width 194 height 19
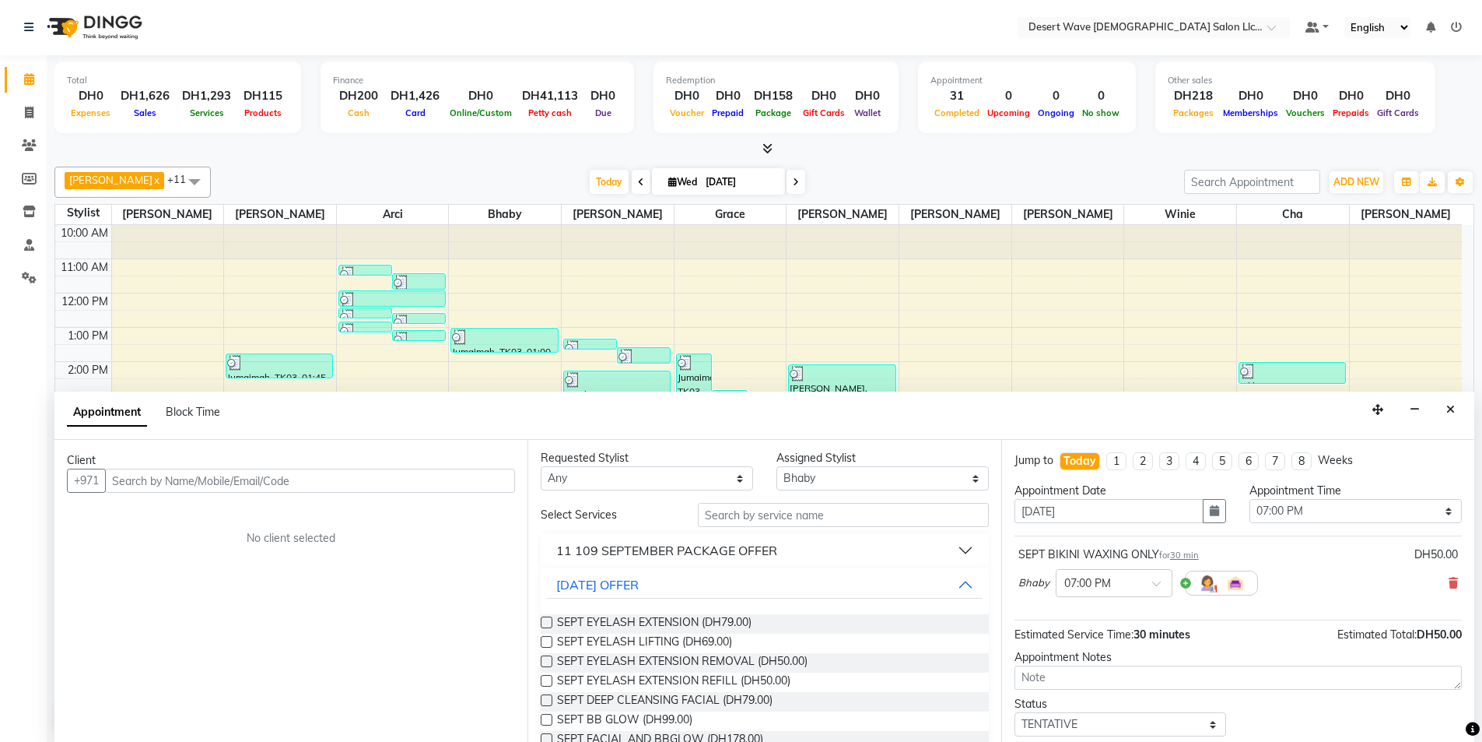
scroll to position [0, 0]
click at [803, 477] on select "Select Ambika Angie april Arci Bella Bhaby Cecil Cha Cheryl Elena Grace Jacky J…" at bounding box center [883, 480] width 212 height 24
click at [777, 468] on select "Select Ambika Angie april Arci Bella Bhaby Cecil Cha Cheryl Elena Grace Jacky J…" at bounding box center [883, 480] width 212 height 24
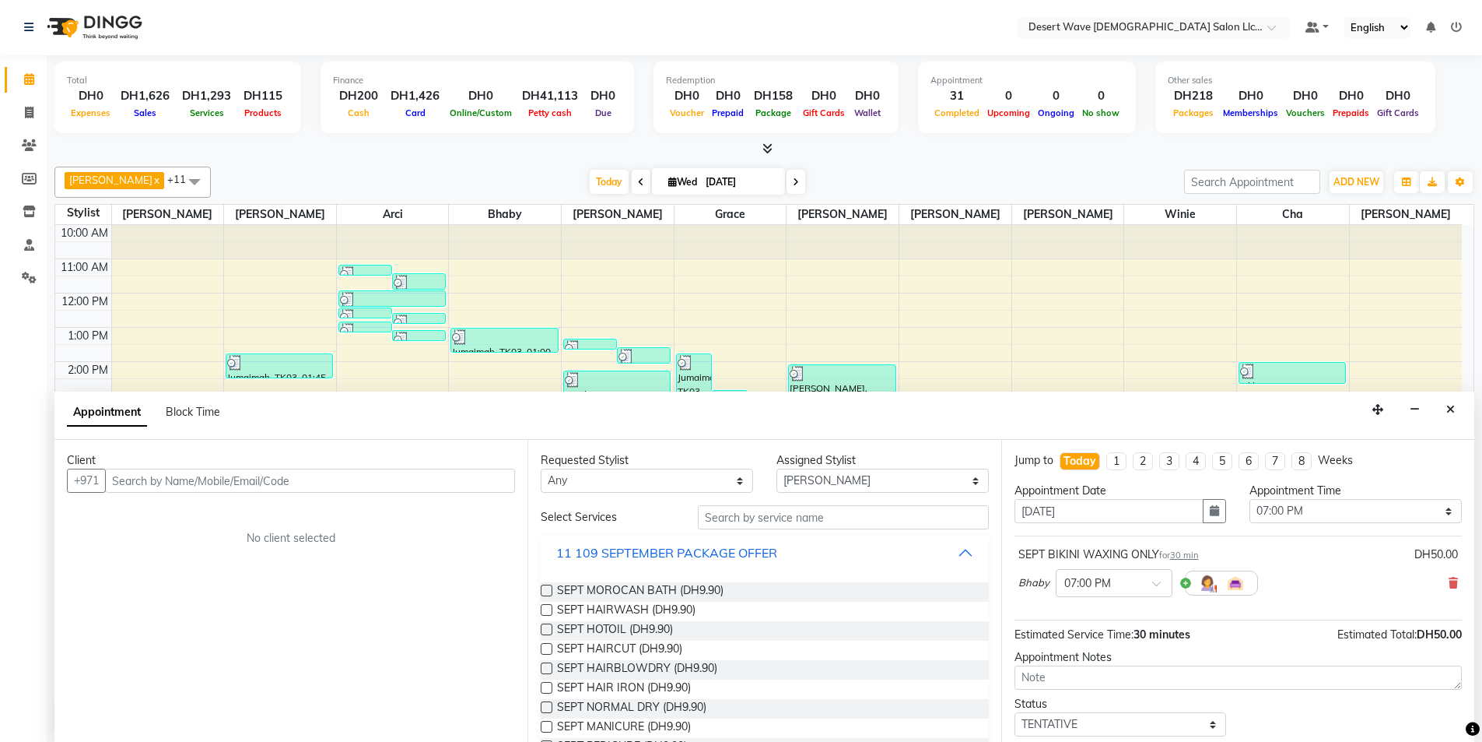
click at [639, 565] on button "11 109 SEPTEMBER PACKAGE OFFER" at bounding box center [764, 552] width 435 height 28
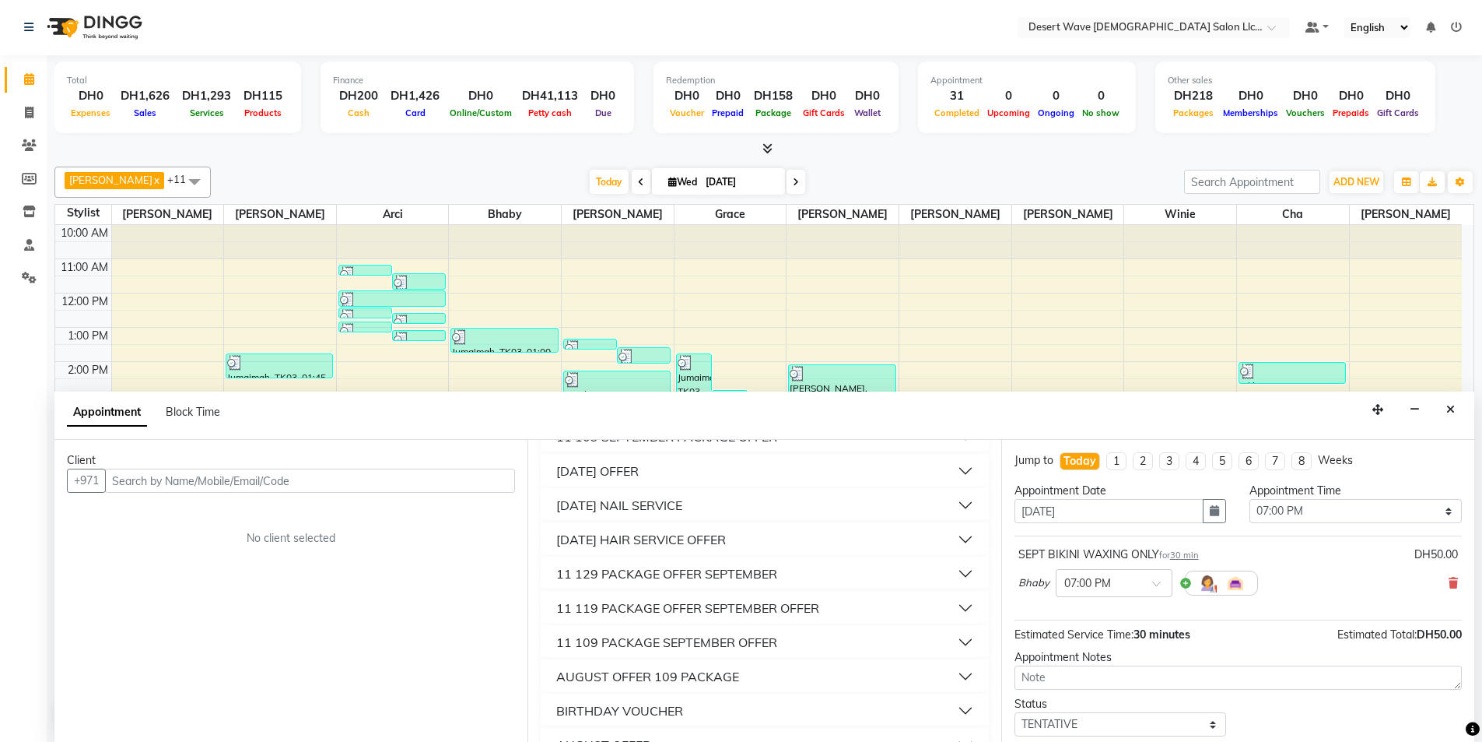
scroll to position [78, 0]
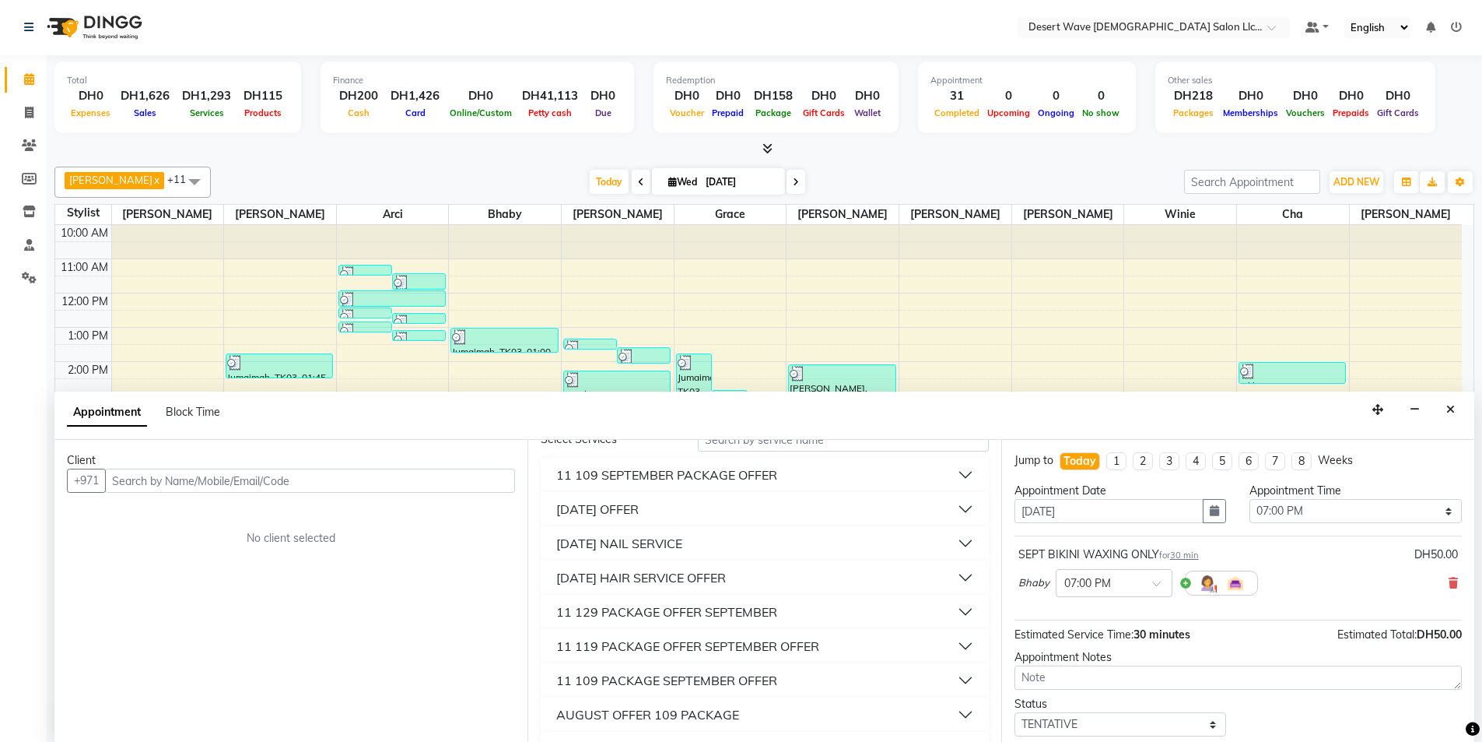
click at [615, 510] on div "11 SEPTEMBER OFFER" at bounding box center [597, 509] width 82 height 19
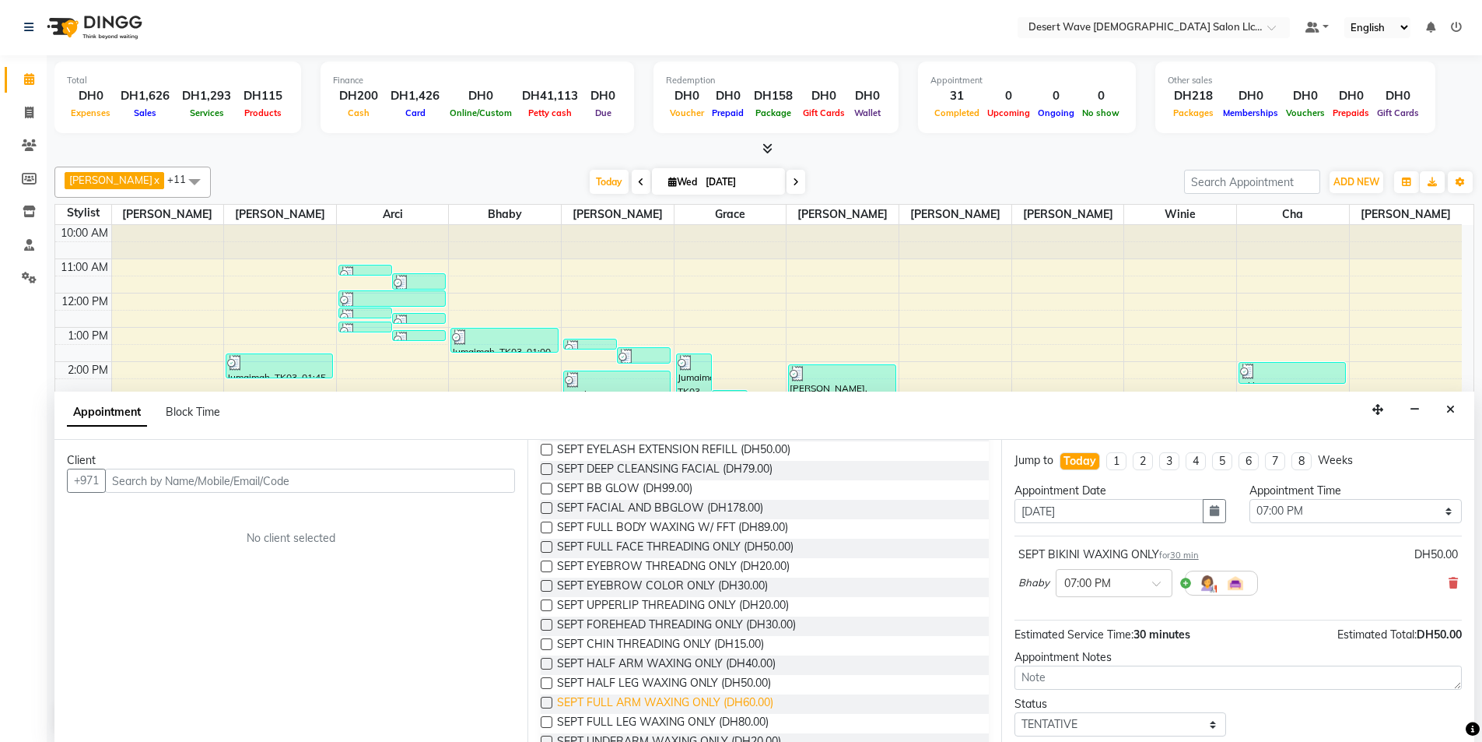
scroll to position [311, 0]
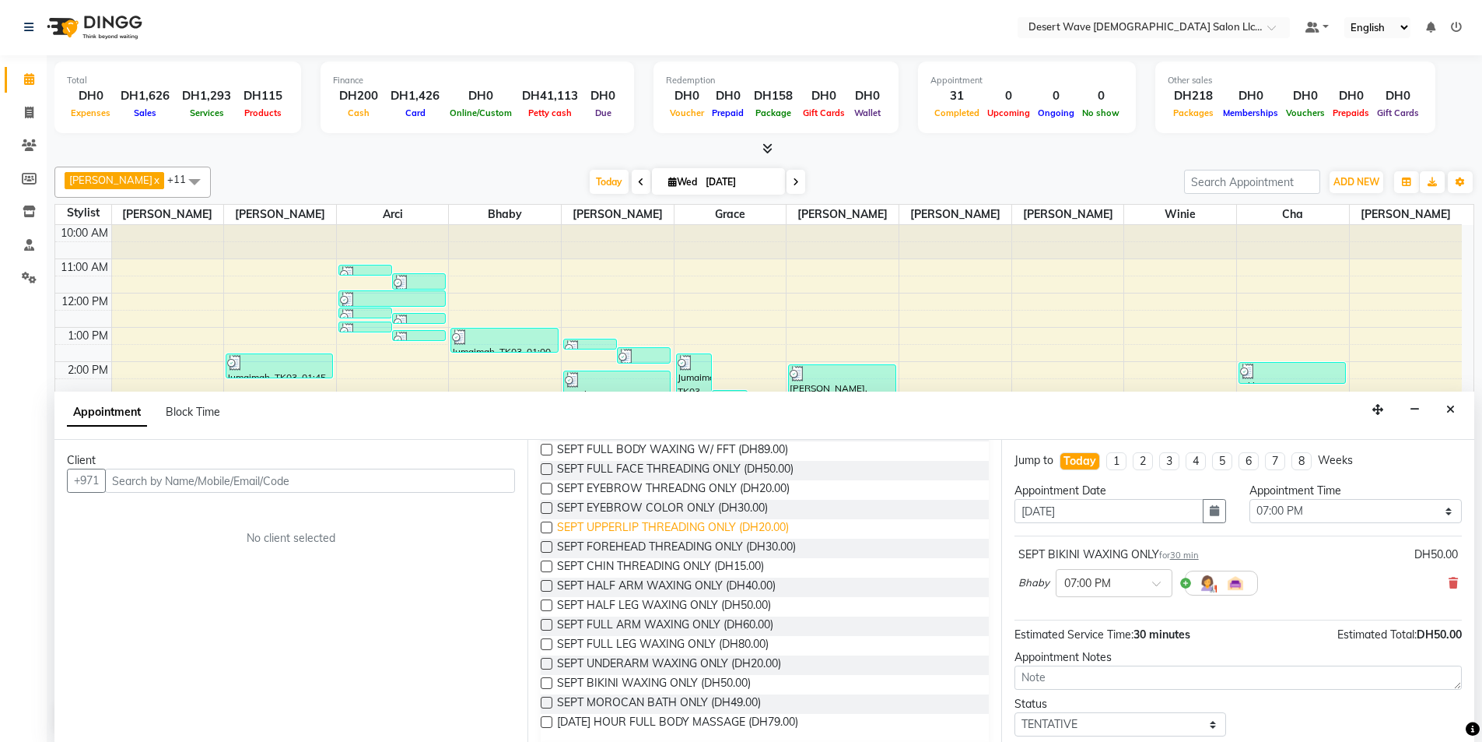
click at [623, 531] on span "SEPT UPPERLIP THREADING ONLY (DH20.00)" at bounding box center [673, 528] width 232 height 19
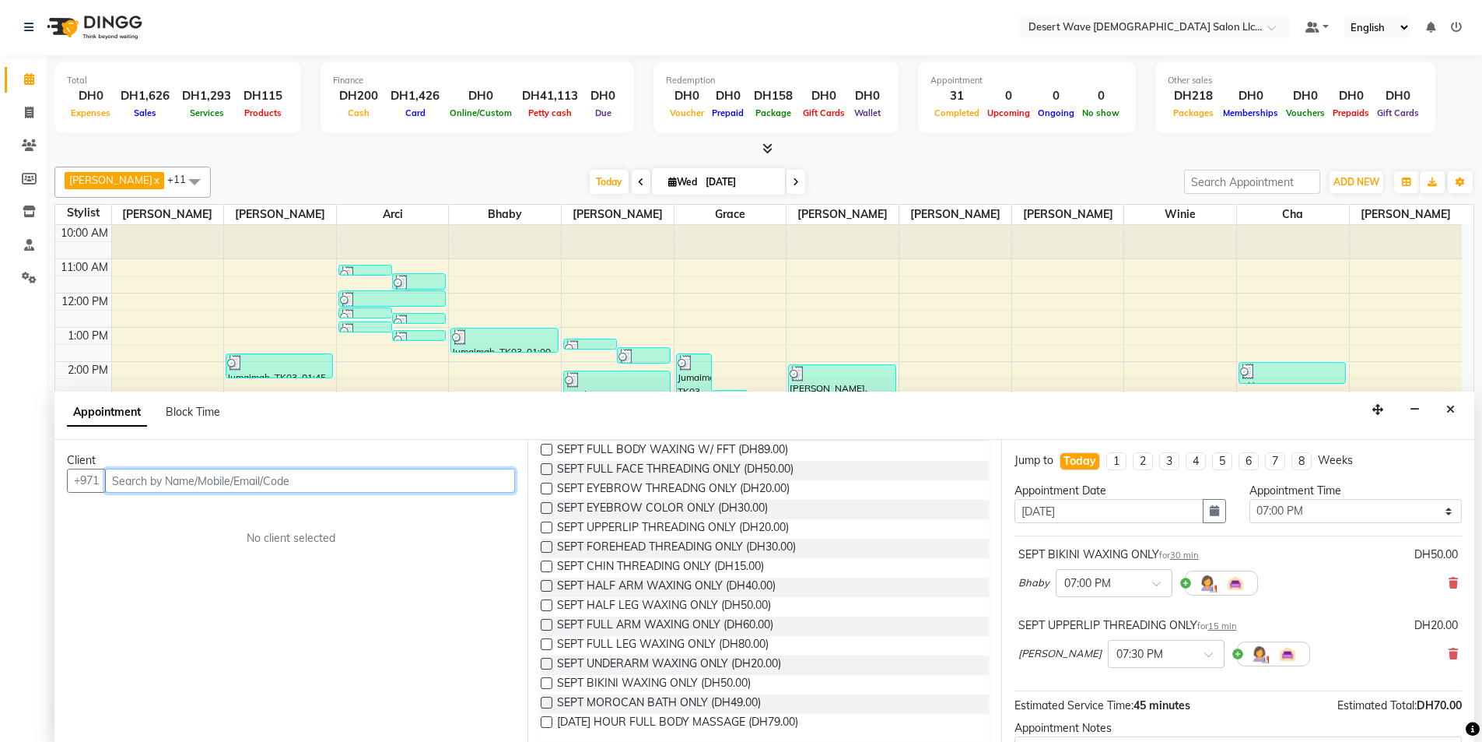
click at [149, 485] on input "text" at bounding box center [310, 480] width 410 height 24
click at [146, 517] on span "Gela" at bounding box center [139, 514] width 27 height 16
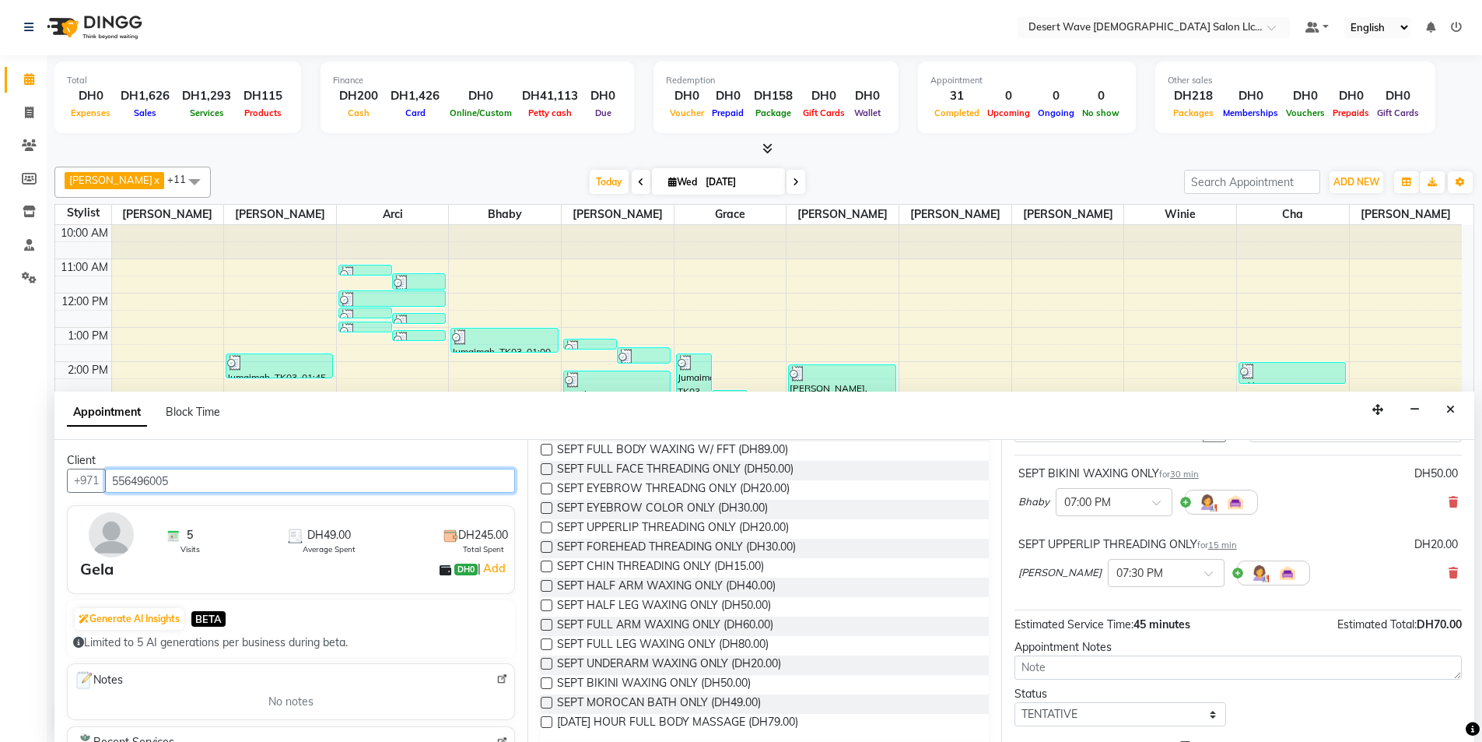
scroll to position [156, 0]
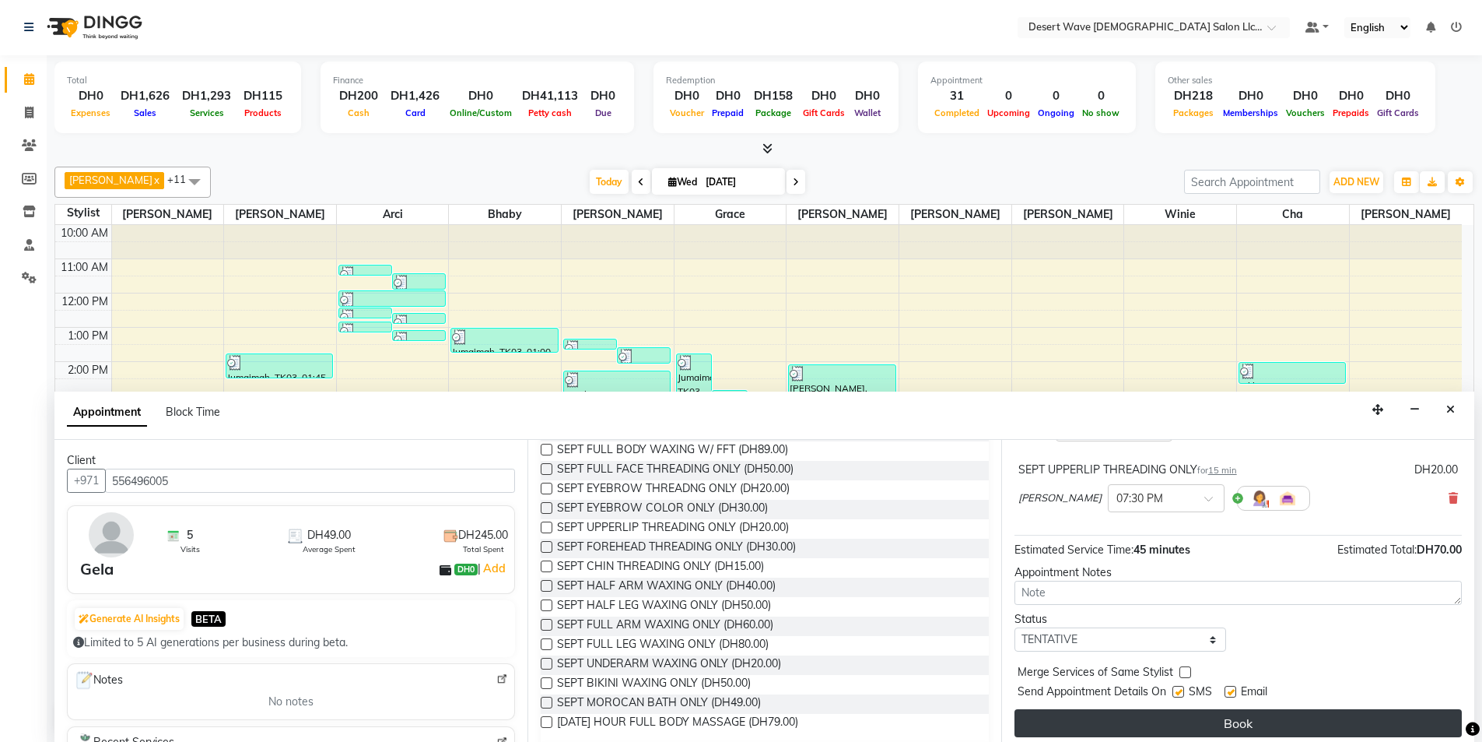
click at [1260, 731] on button "Book" at bounding box center [1238, 723] width 447 height 28
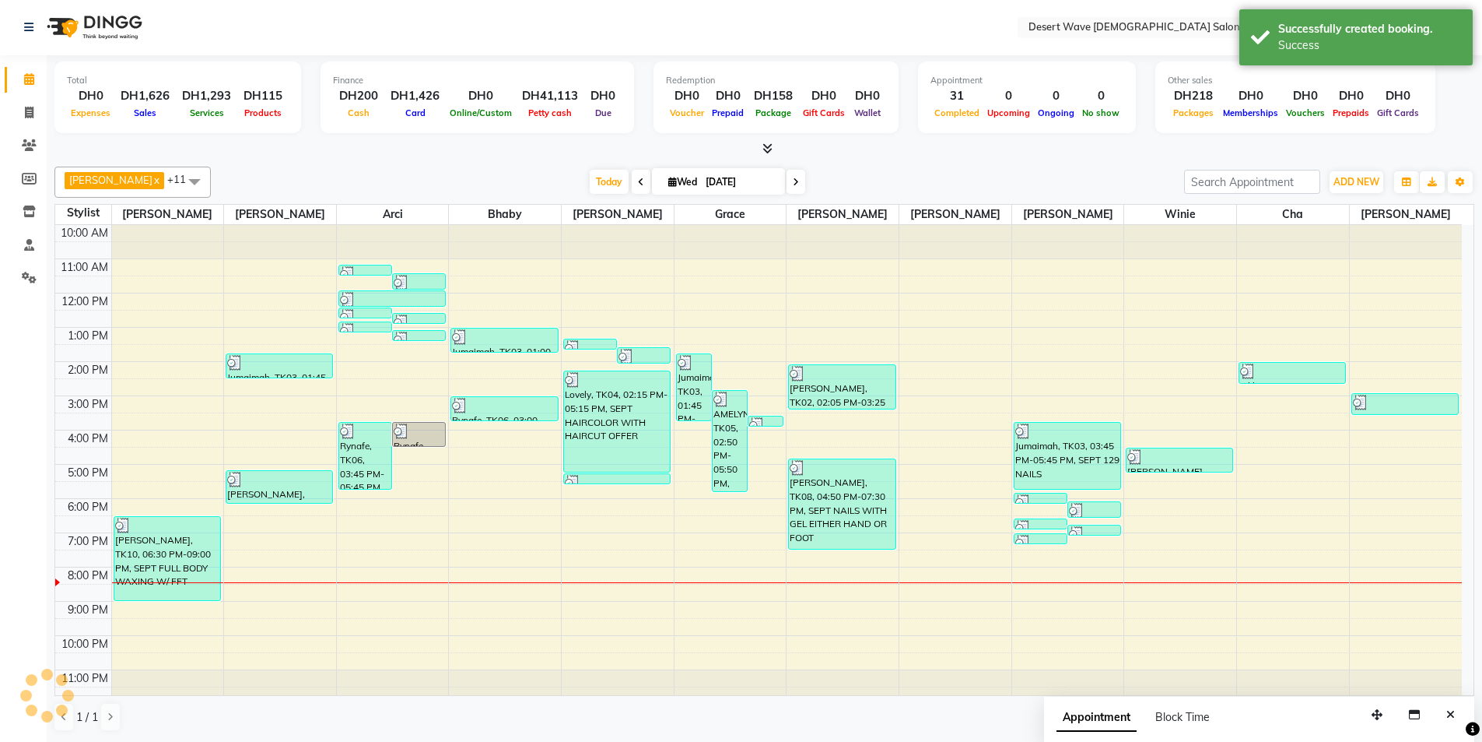
scroll to position [0, 0]
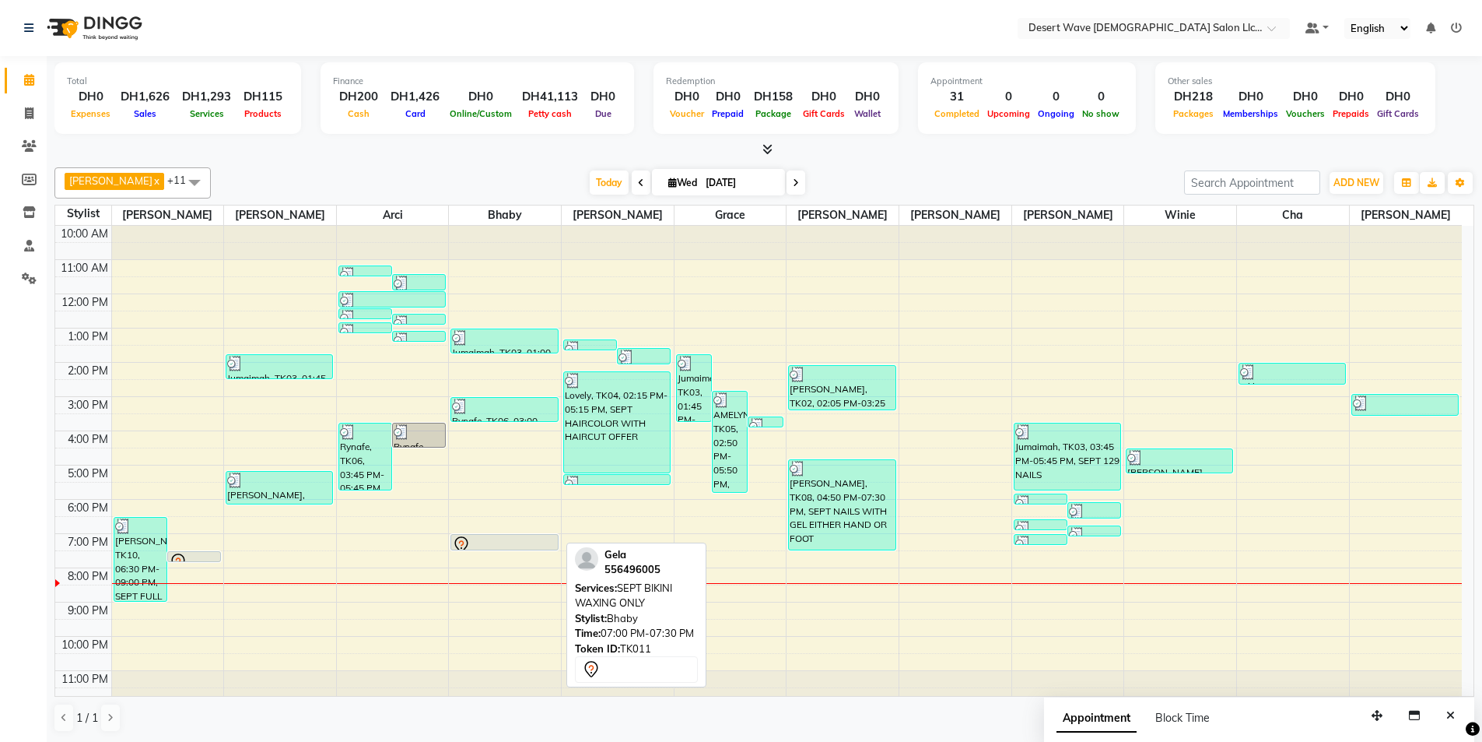
click at [502, 545] on div at bounding box center [504, 544] width 104 height 19
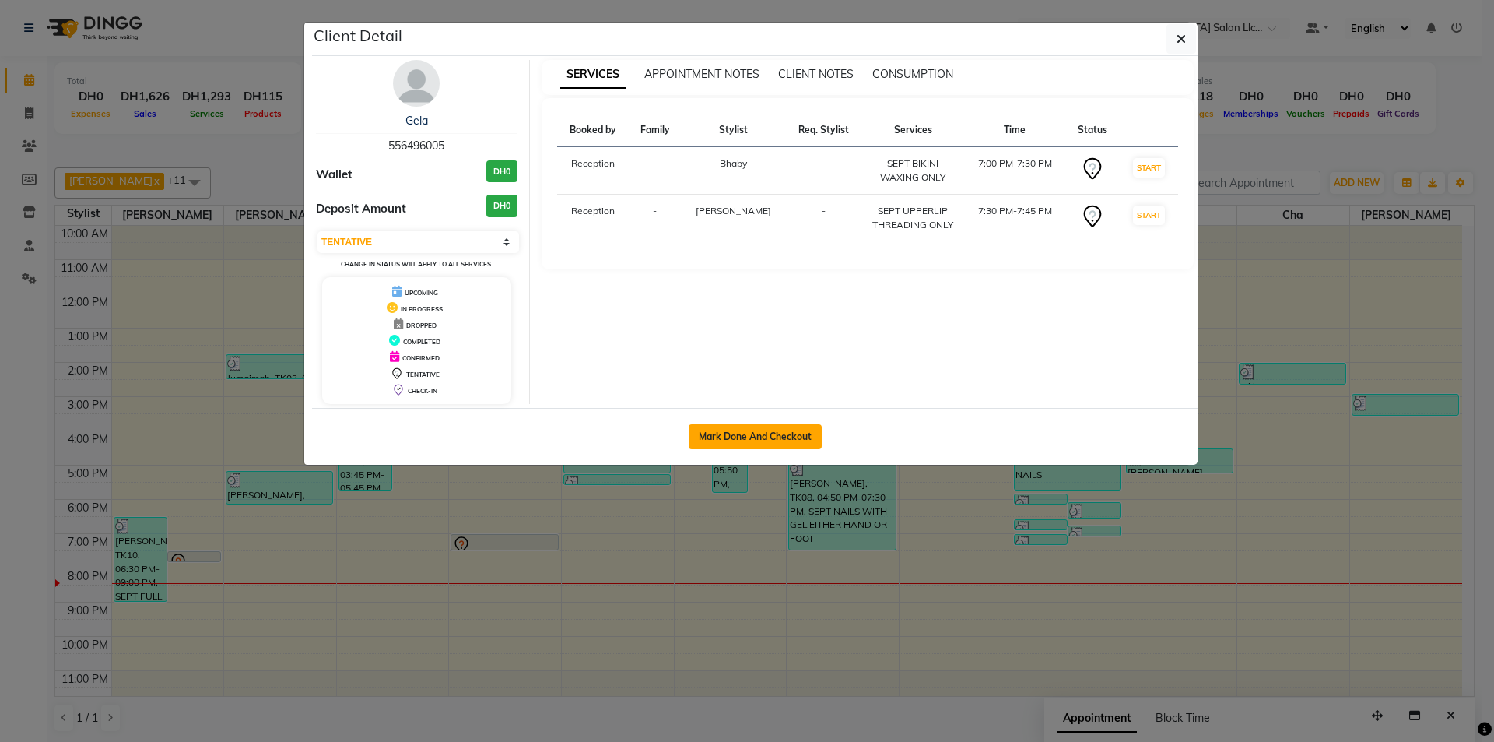
click at [767, 437] on button "Mark Done And Checkout" at bounding box center [755, 436] width 133 height 25
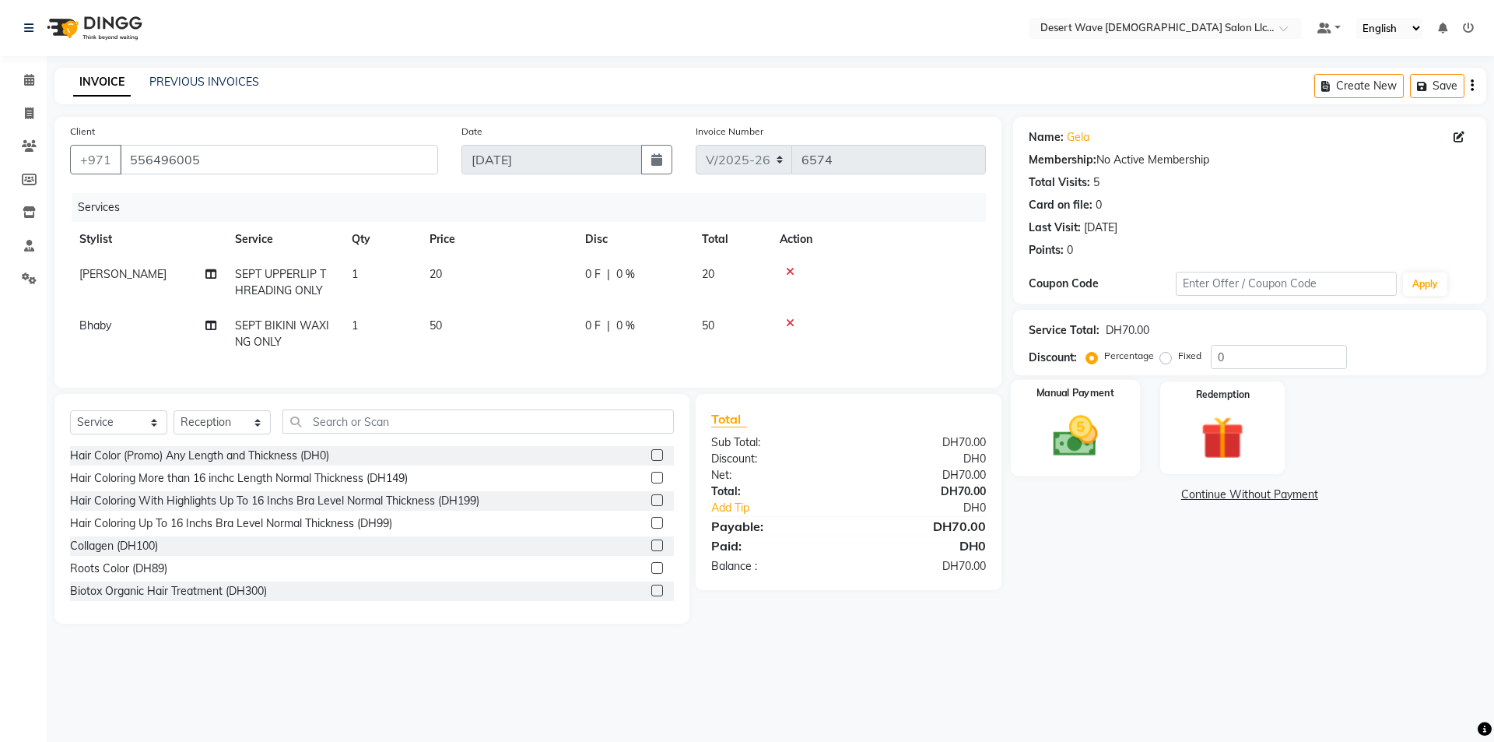
click at [1073, 448] on img at bounding box center [1075, 435] width 72 height 51
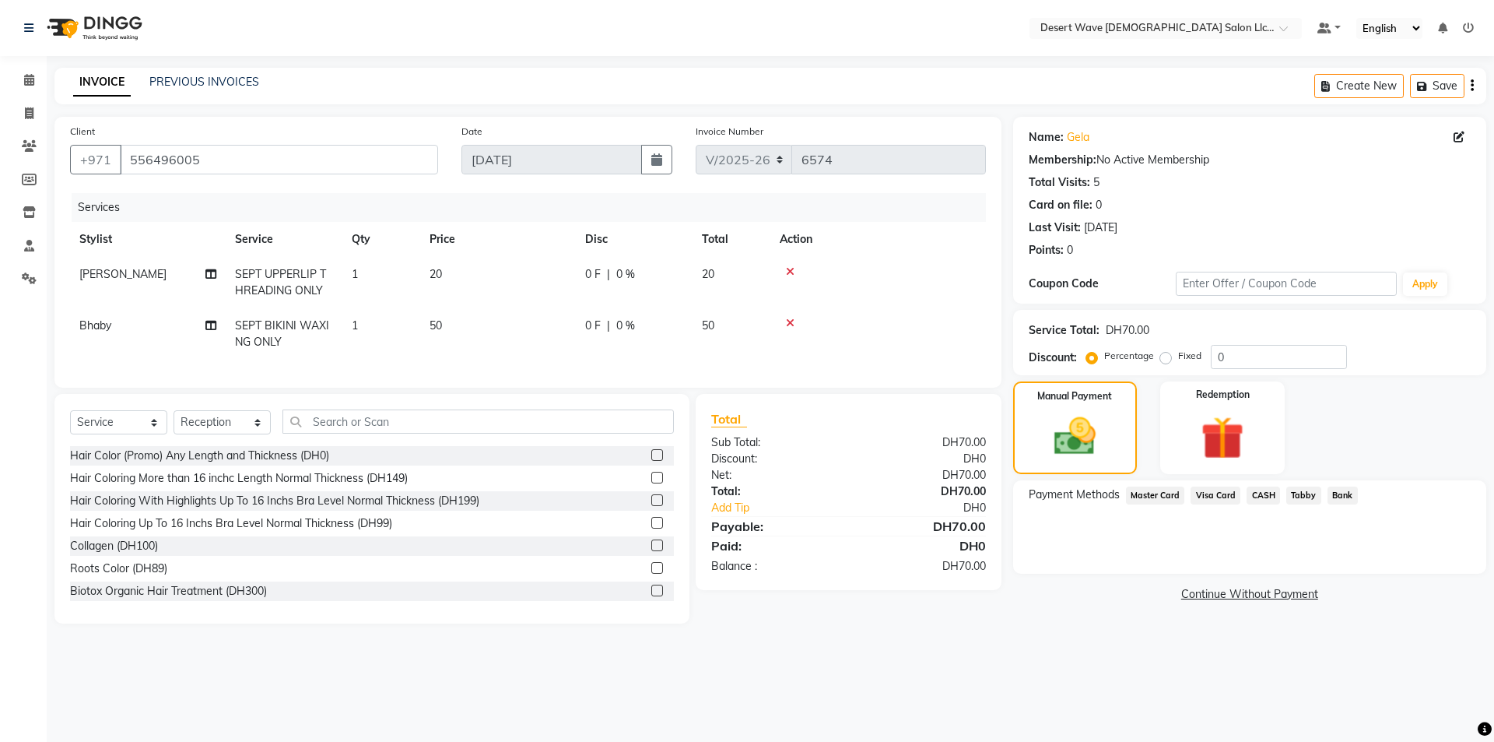
click at [1155, 493] on span "Master Card" at bounding box center [1155, 495] width 59 height 18
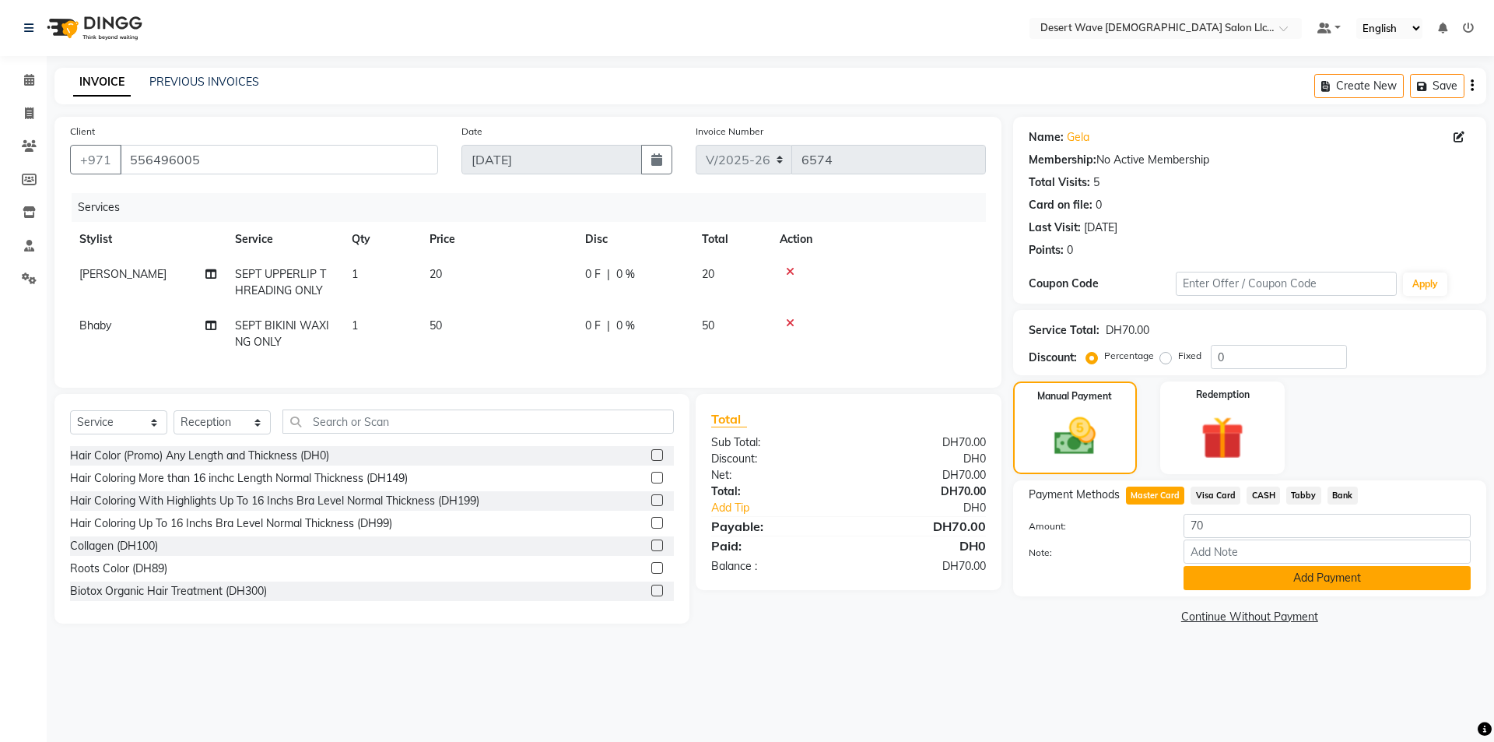
click at [1210, 573] on button "Add Payment" at bounding box center [1327, 578] width 287 height 24
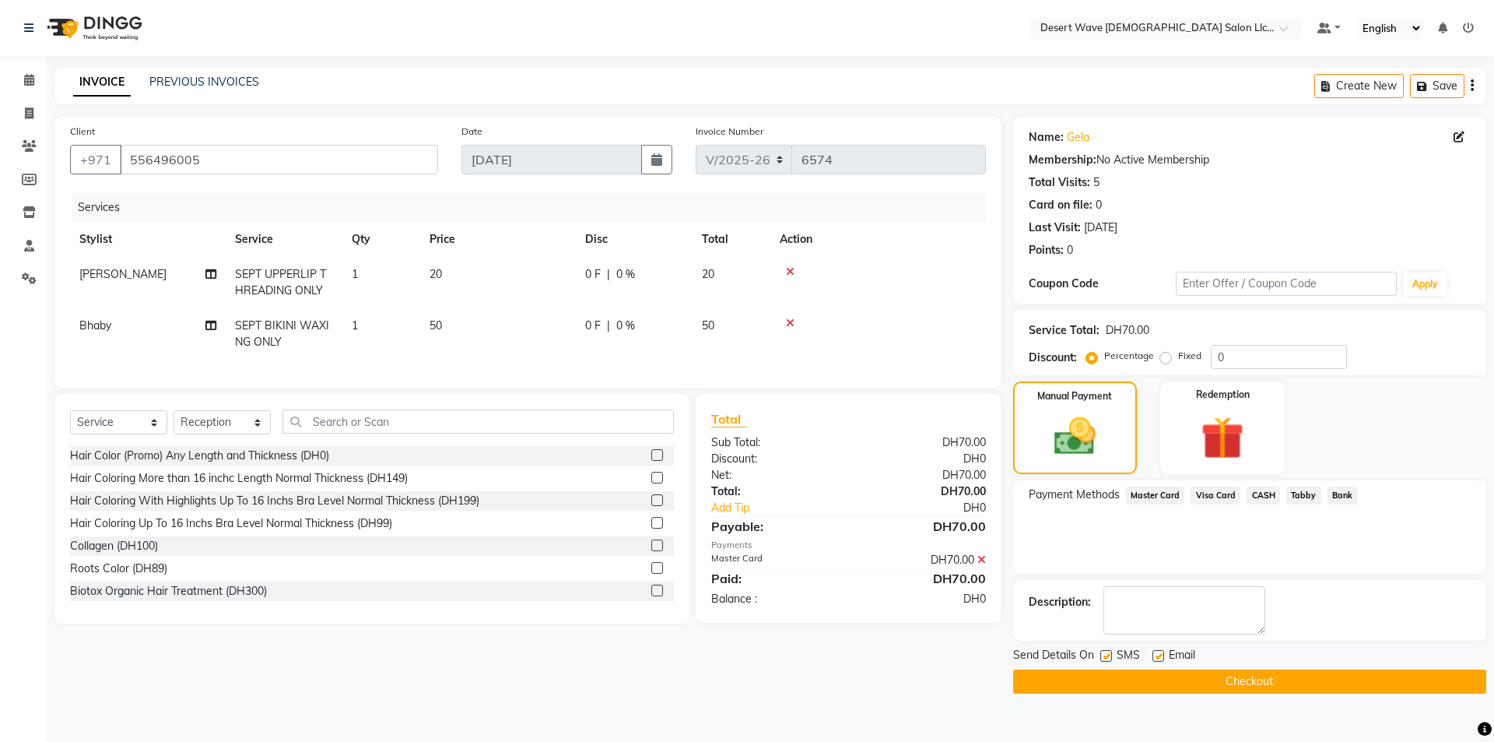
click at [1218, 661] on div "Send Details On SMS Email" at bounding box center [1249, 656] width 473 height 19
click at [1211, 687] on button "Checkout" at bounding box center [1249, 681] width 473 height 24
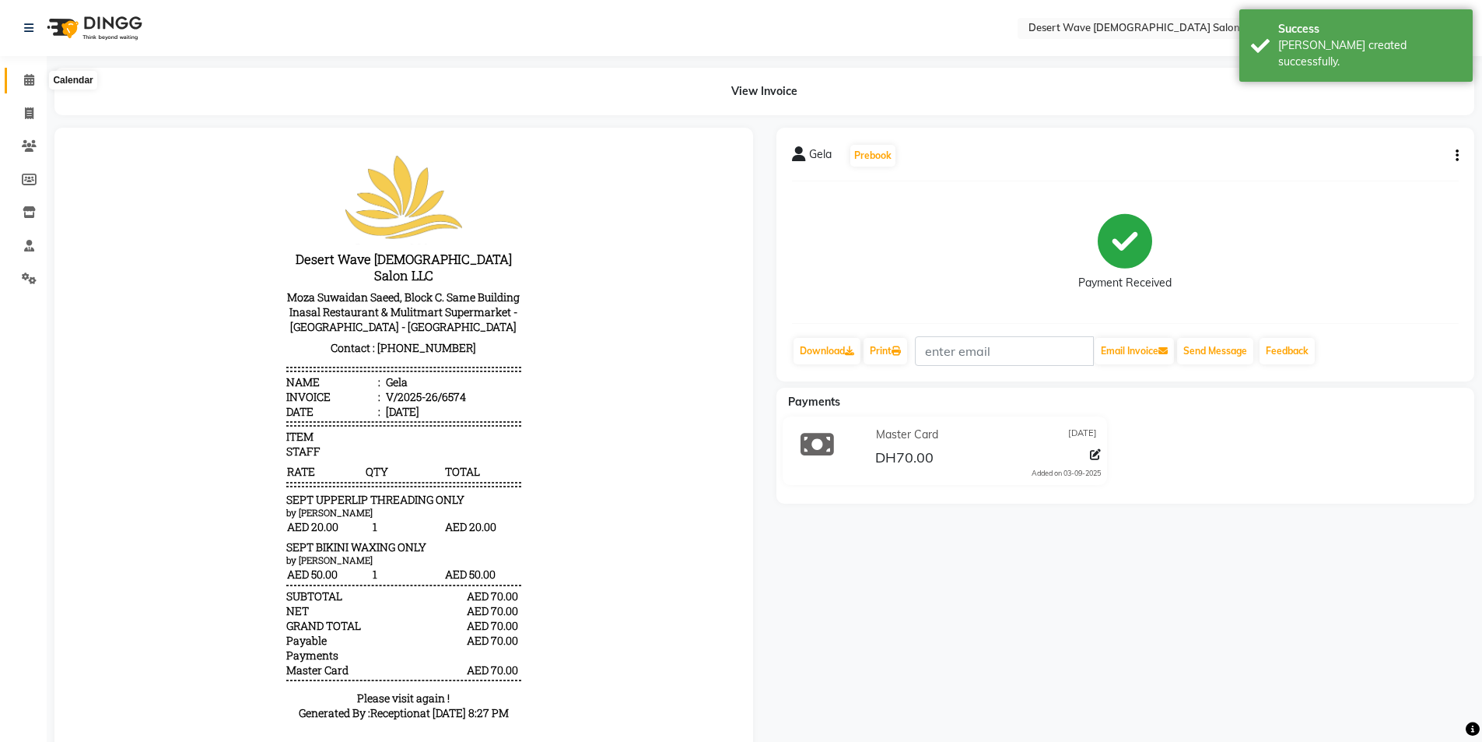
click at [19, 78] on span at bounding box center [29, 81] width 27 height 18
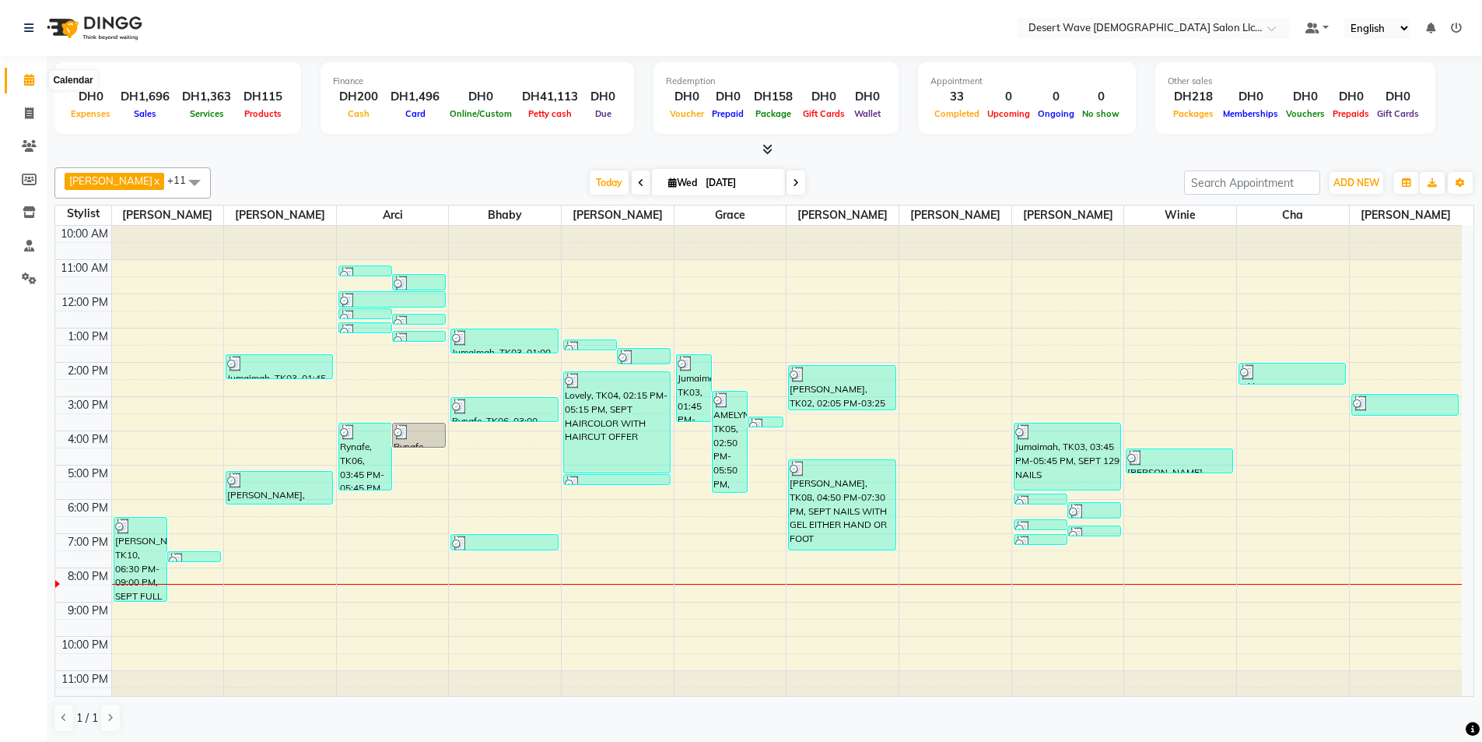
click at [31, 84] on icon at bounding box center [29, 80] width 10 height 12
click at [376, 542] on div "10:00 AM 11:00 AM 12:00 PM 1:00 PM 2:00 PM 3:00 PM 4:00 PM 5:00 PM 6:00 PM 7:00…" at bounding box center [758, 465] width 1407 height 479
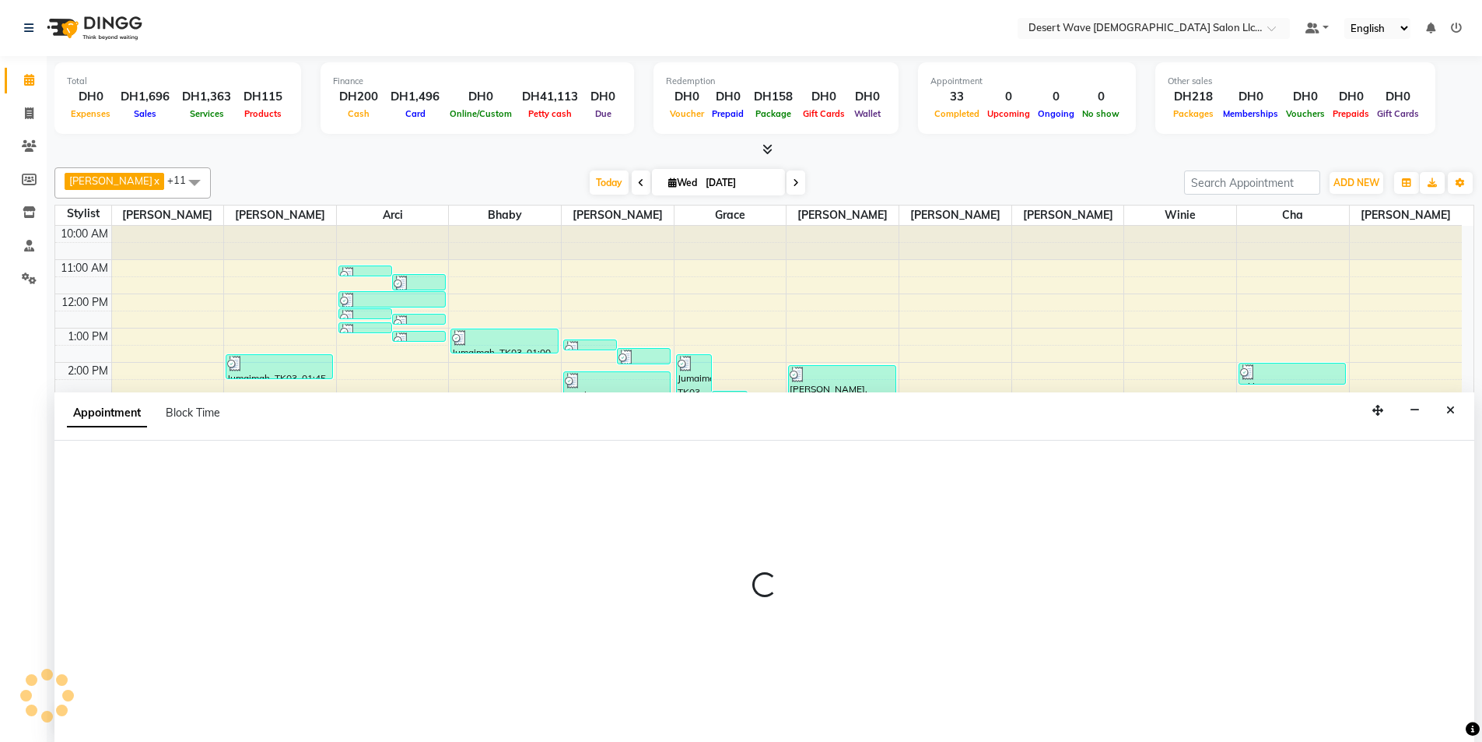
scroll to position [1, 0]
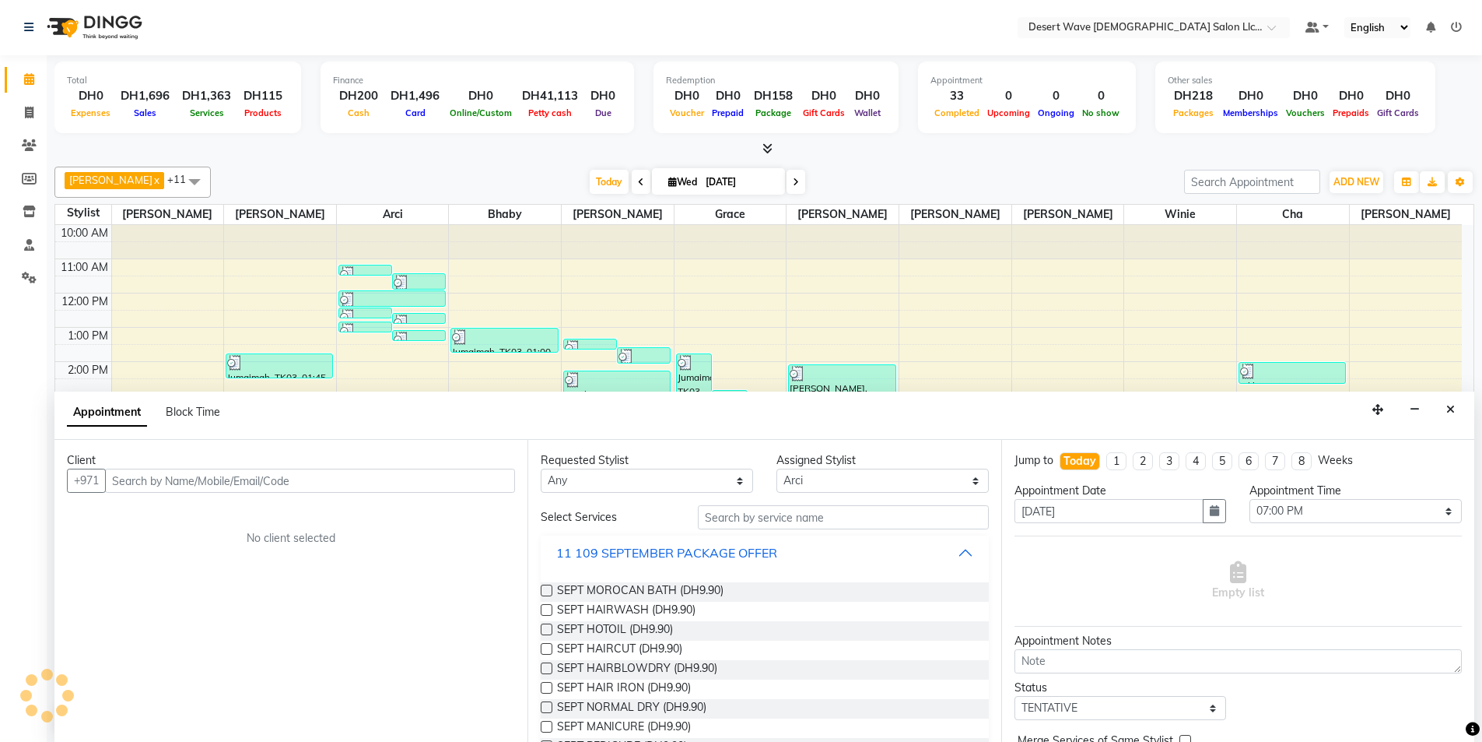
click at [619, 554] on div "11 109 SEPTEMBER PACKAGE OFFER" at bounding box center [666, 552] width 221 height 19
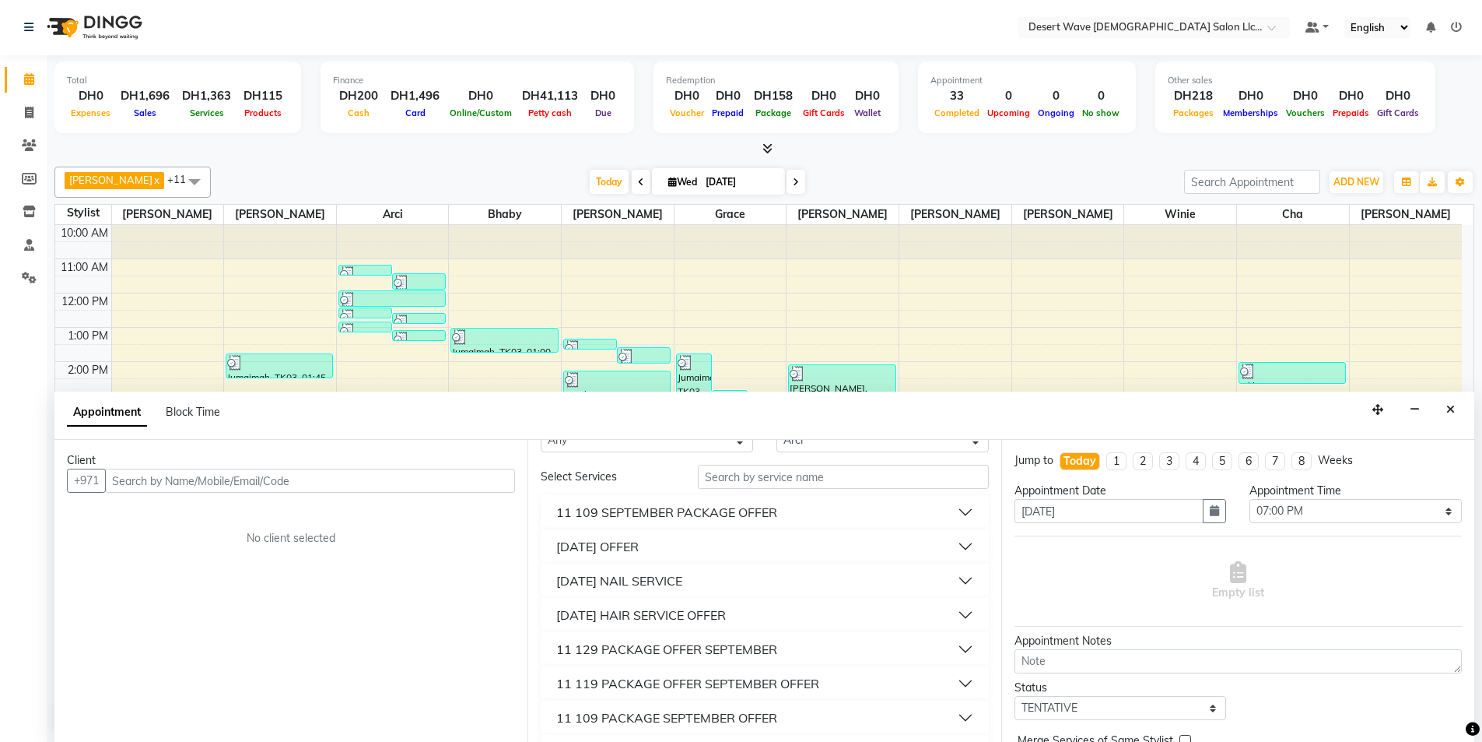
scroll to position [78, 0]
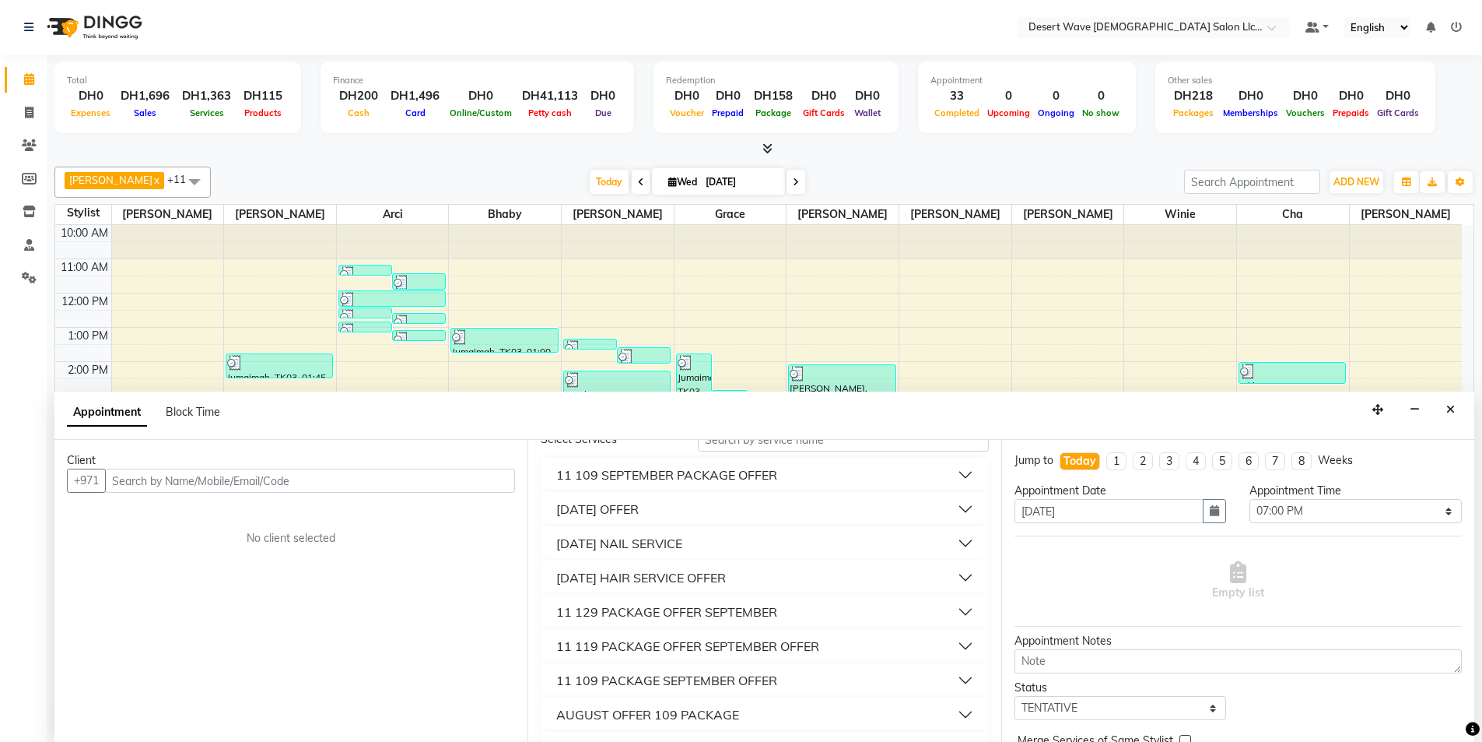
click at [625, 546] on div "11 SEPTEMBER NAIL SERVICE" at bounding box center [619, 543] width 126 height 19
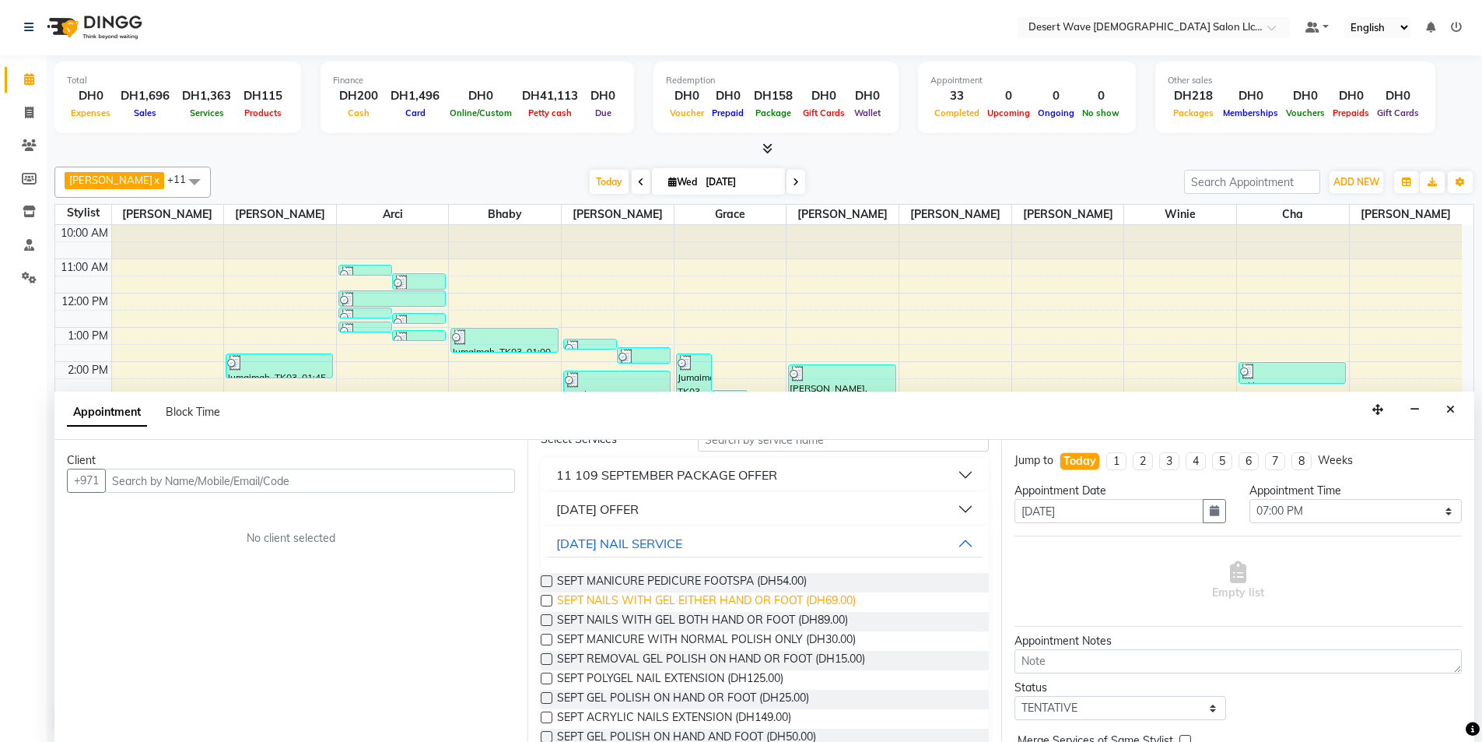
click at [651, 598] on span "SEPT NAILS WITH GEL EITHER HAND OR FOOT (DH69.00)" at bounding box center [706, 601] width 299 height 19
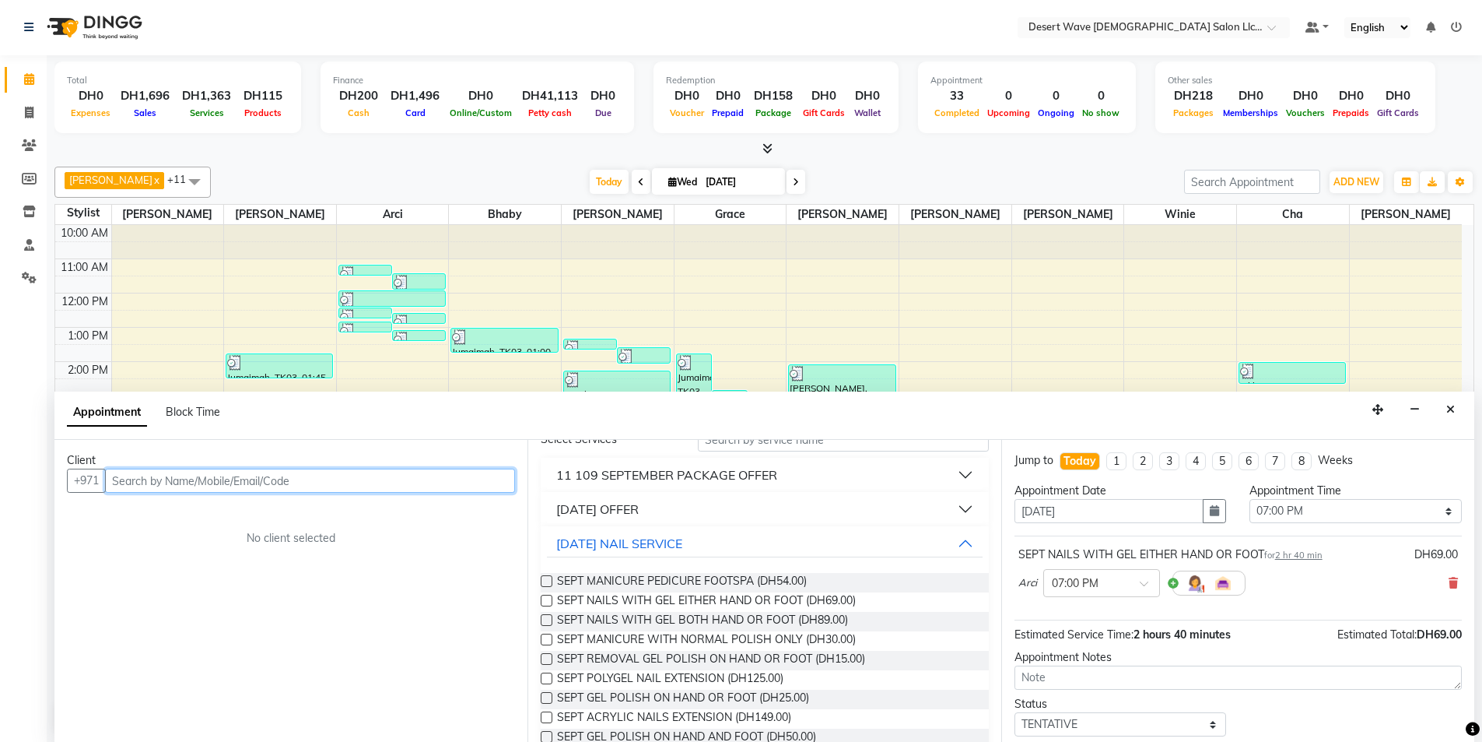
click at [143, 468] on input "text" at bounding box center [310, 480] width 410 height 24
click at [146, 482] on input "text" at bounding box center [310, 480] width 410 height 24
click at [468, 486] on span "Add Client" at bounding box center [483, 480] width 52 height 14
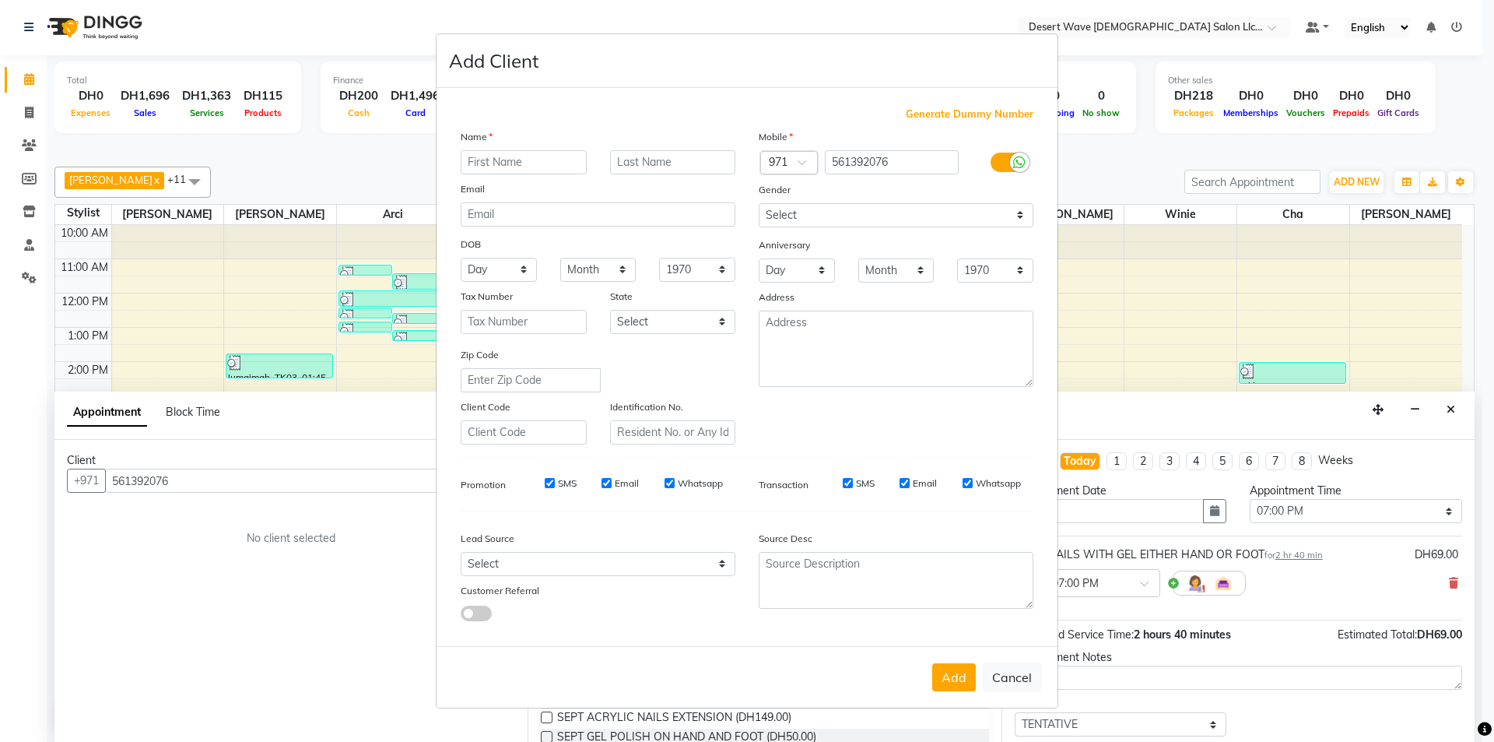
click at [514, 154] on input "text" at bounding box center [524, 162] width 126 height 24
click at [945, 673] on button "Add" at bounding box center [954, 677] width 44 height 28
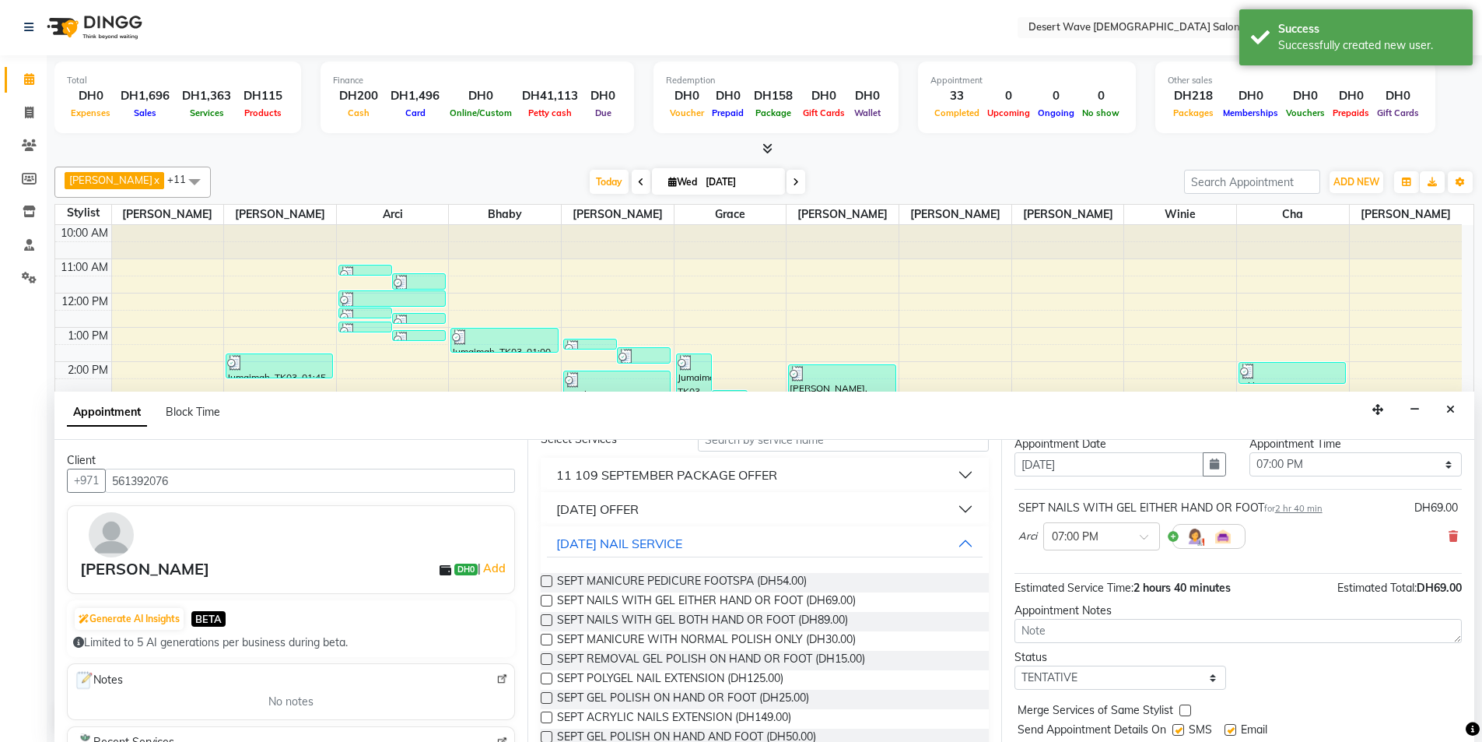
scroll to position [93, 0]
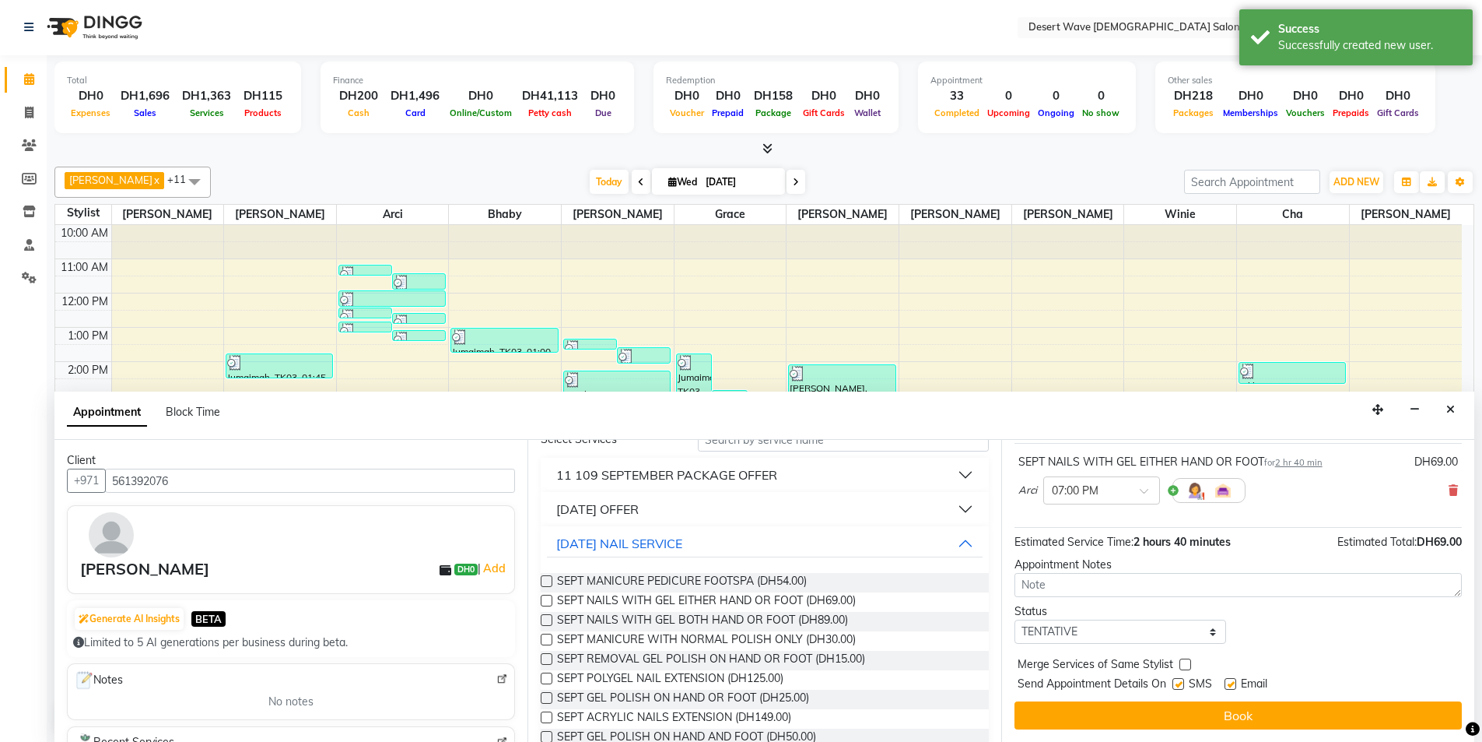
click at [1230, 714] on button "Book" at bounding box center [1238, 715] width 447 height 28
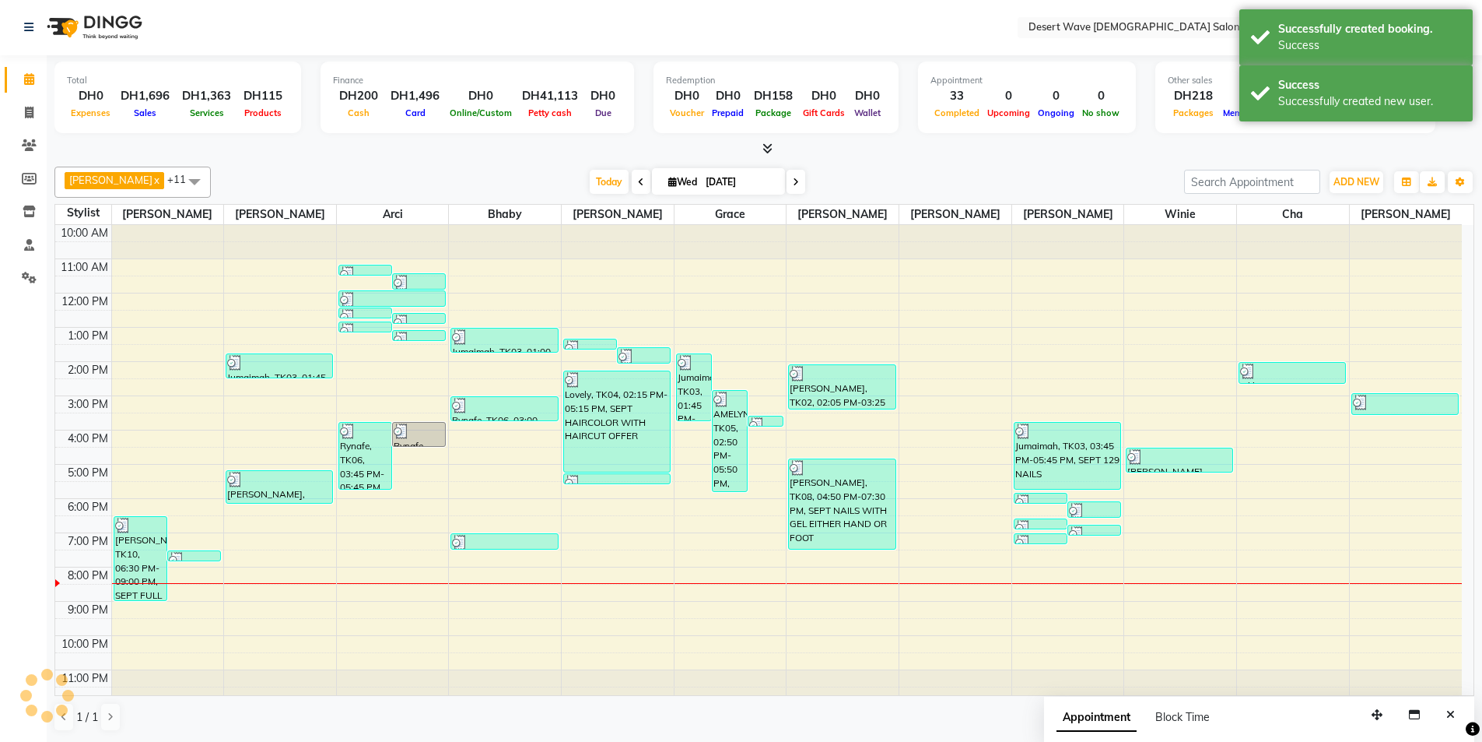
scroll to position [0, 0]
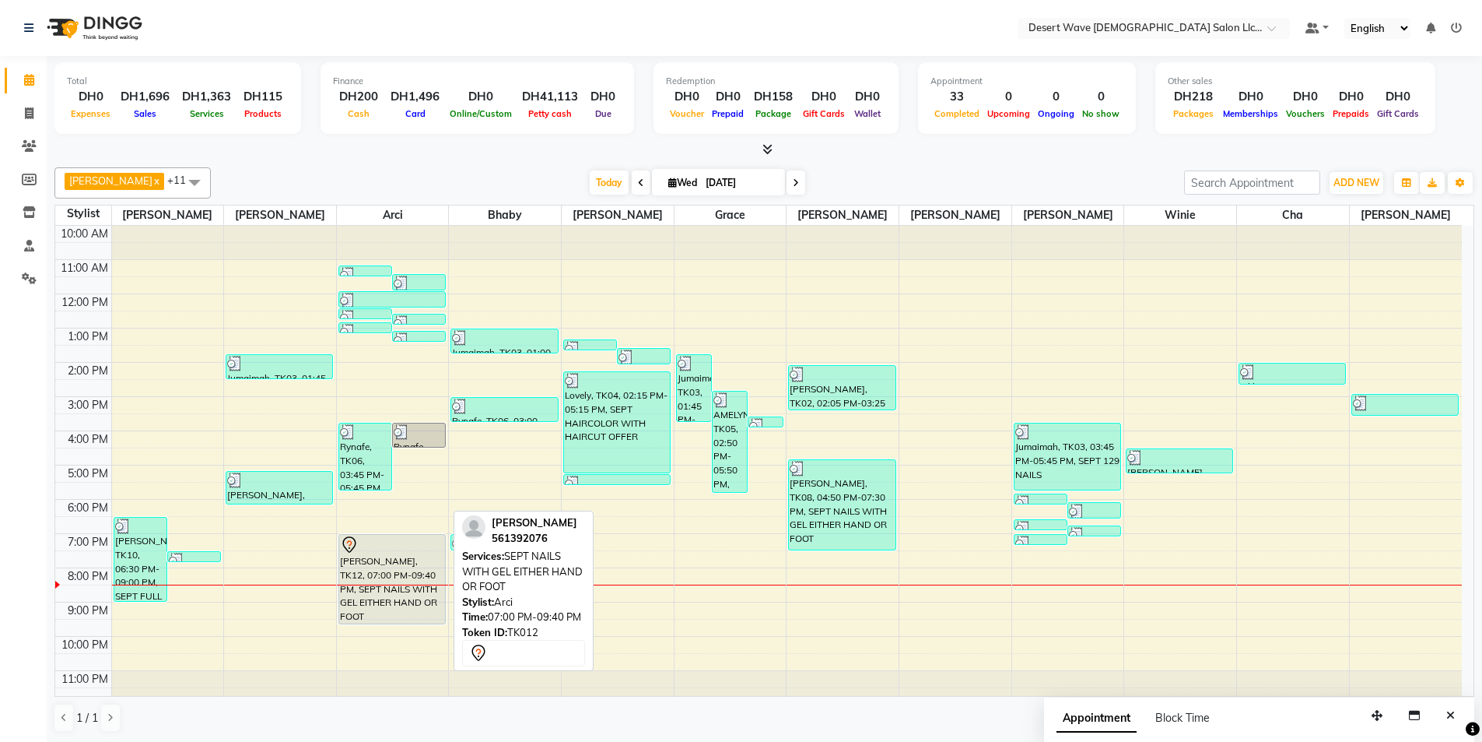
click at [381, 563] on div "[PERSON_NAME], TK12, 07:00 PM-09:40 PM, SEPT NAILS WITH GEL EITHER HAND OR FOOT" at bounding box center [392, 579] width 106 height 89
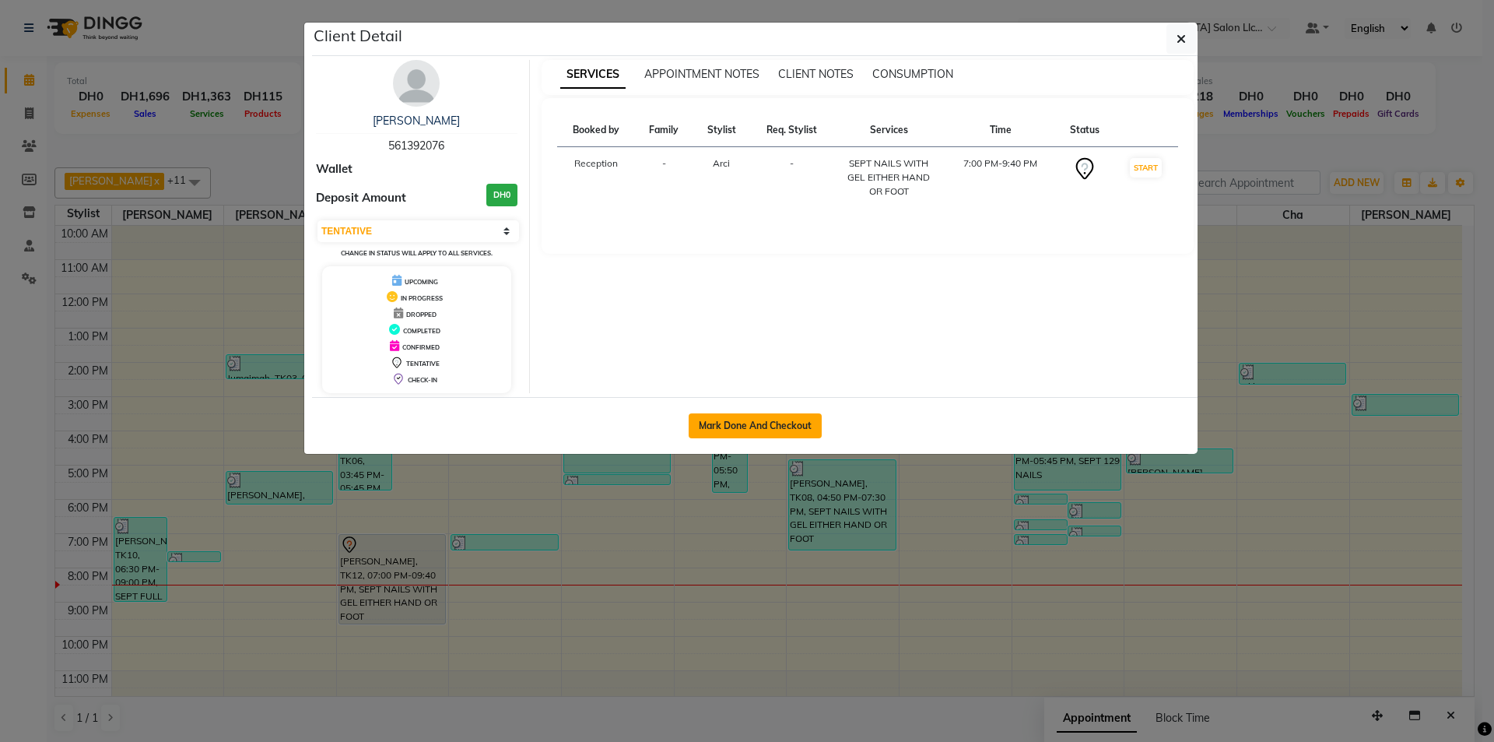
click at [780, 432] on button "Mark Done And Checkout" at bounding box center [755, 425] width 133 height 25
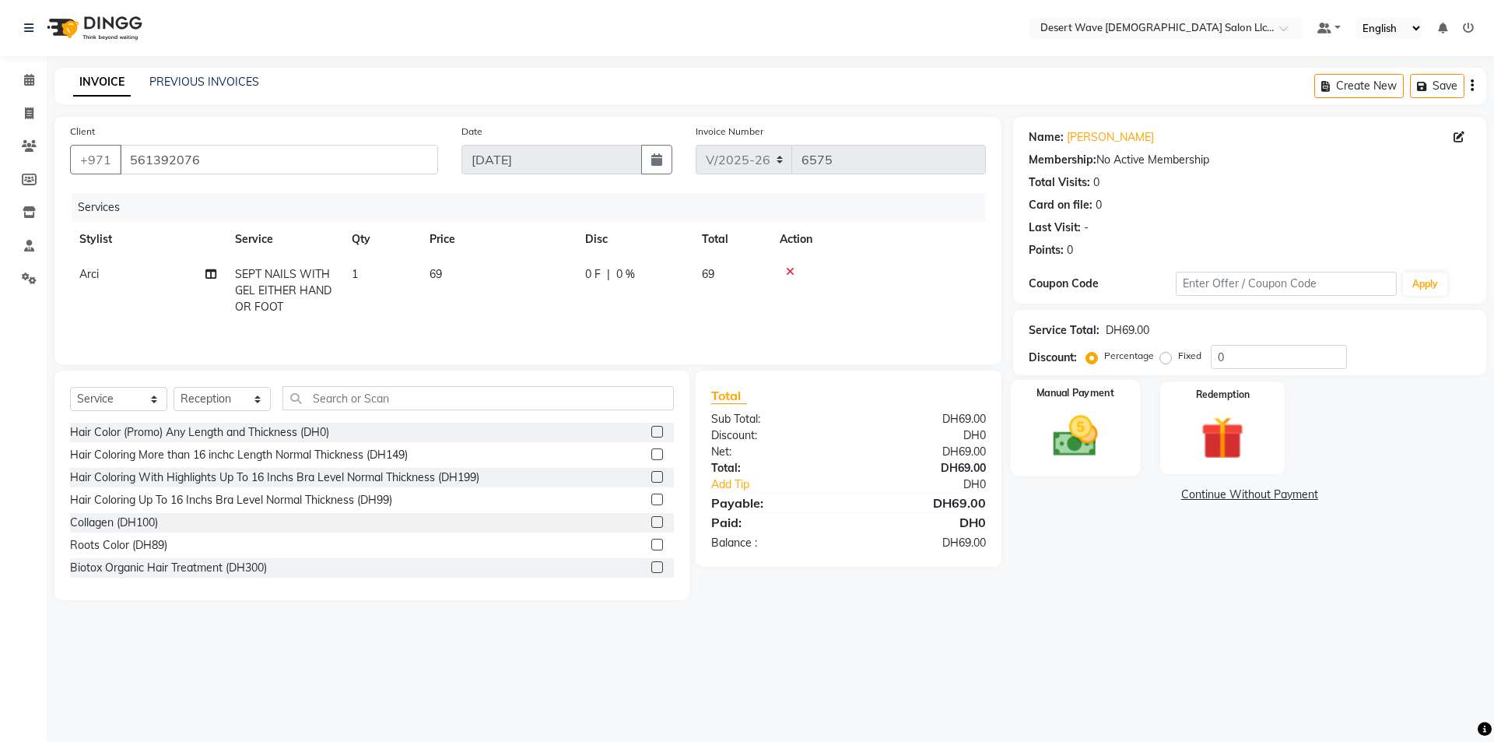
click at [1066, 445] on img at bounding box center [1075, 435] width 72 height 51
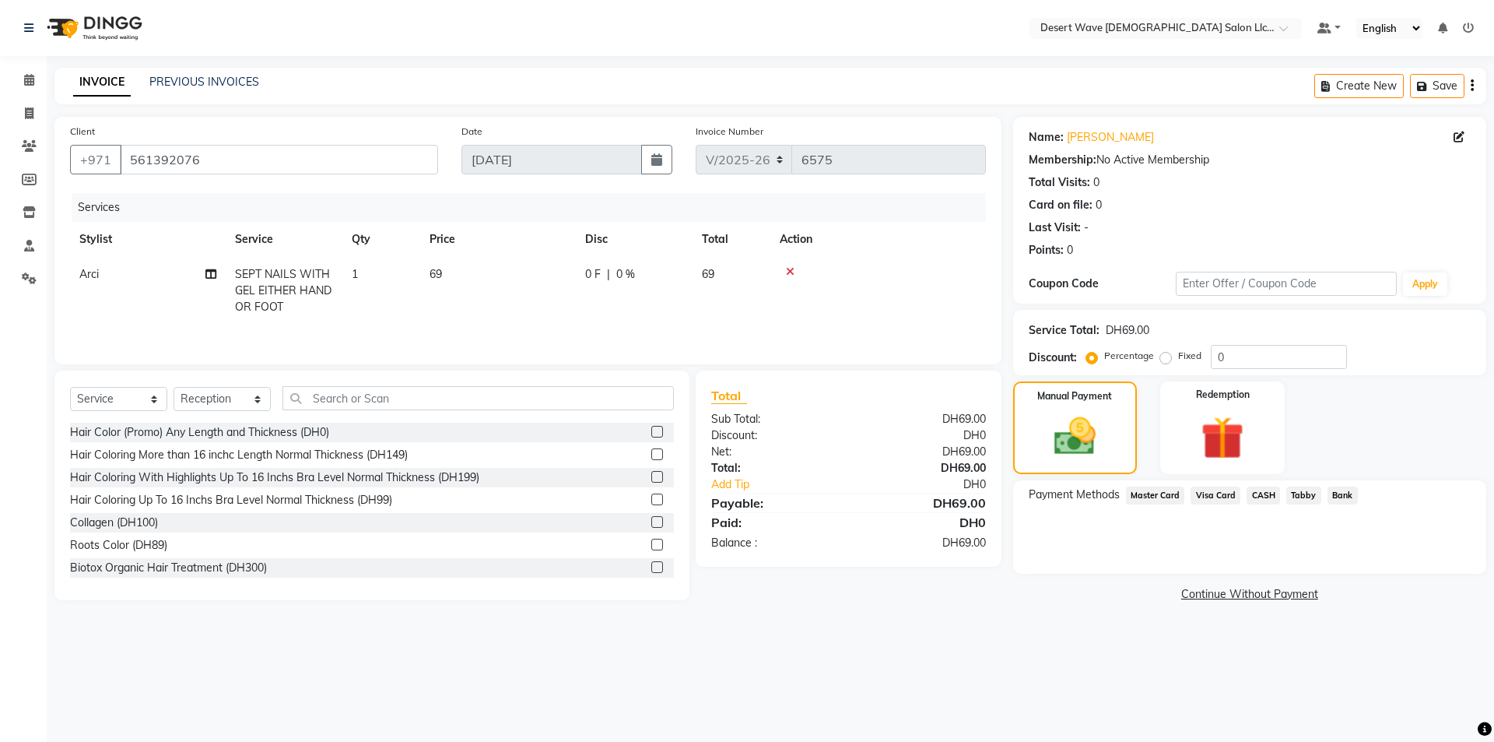
click at [1228, 489] on span "Visa Card" at bounding box center [1216, 495] width 50 height 18
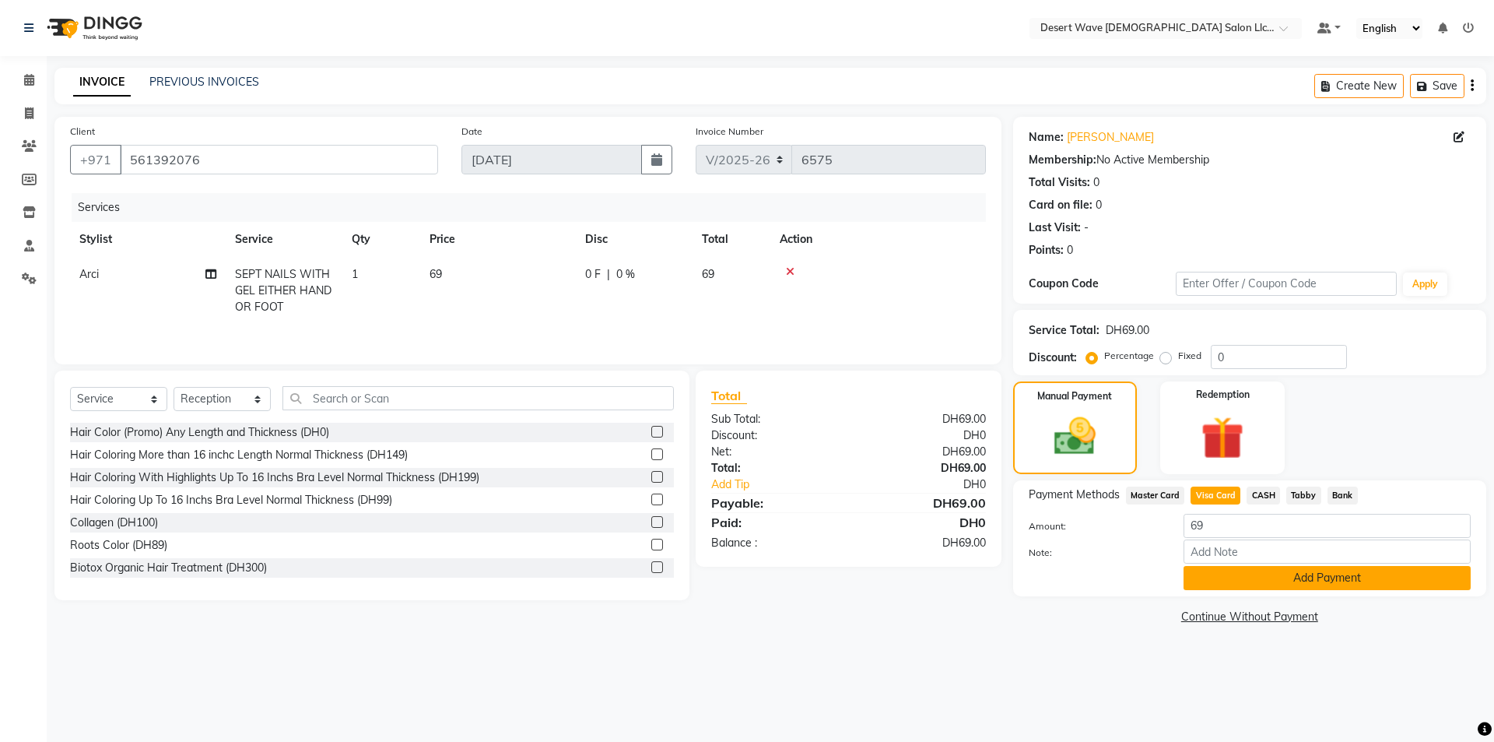
click at [1261, 581] on button "Add Payment" at bounding box center [1327, 578] width 287 height 24
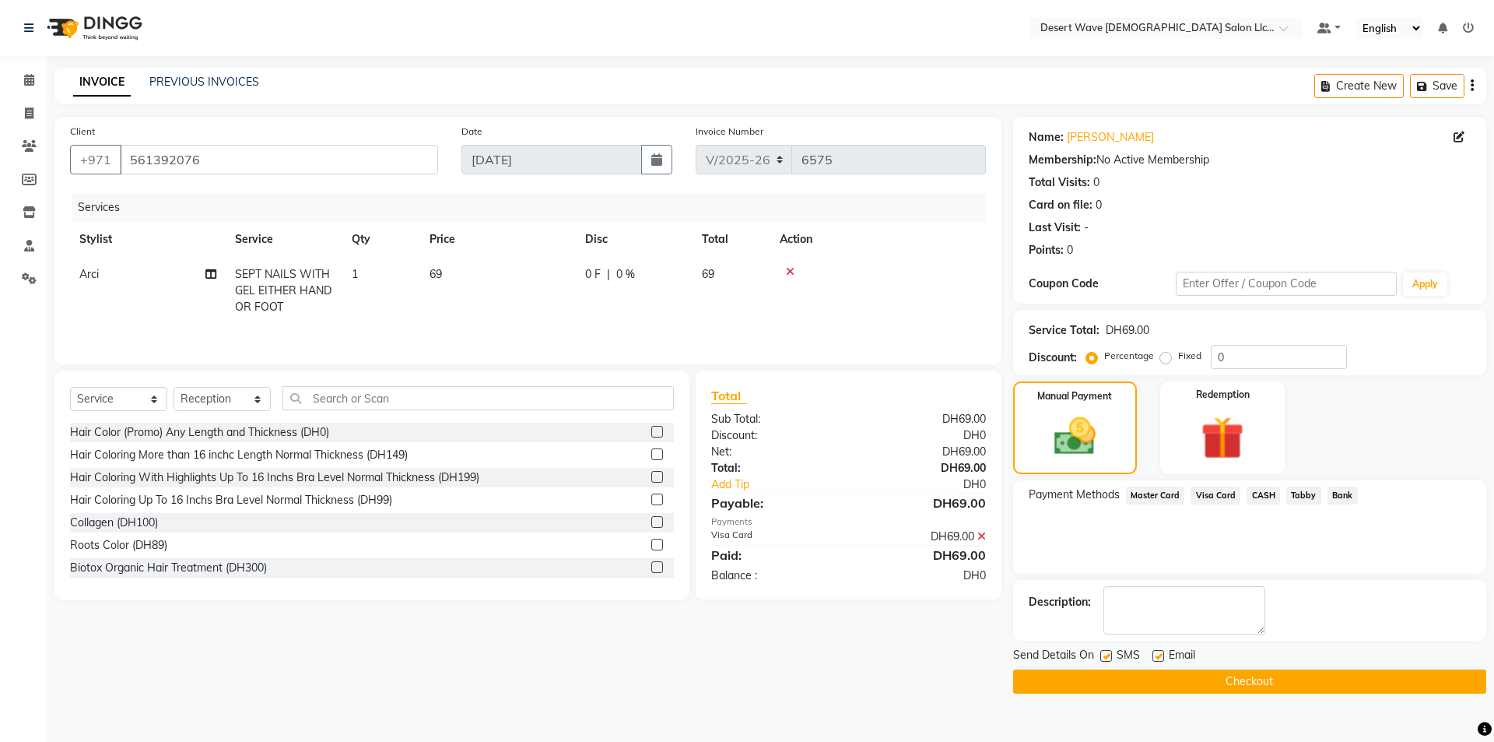
click at [1205, 490] on span "Visa Card" at bounding box center [1216, 495] width 50 height 18
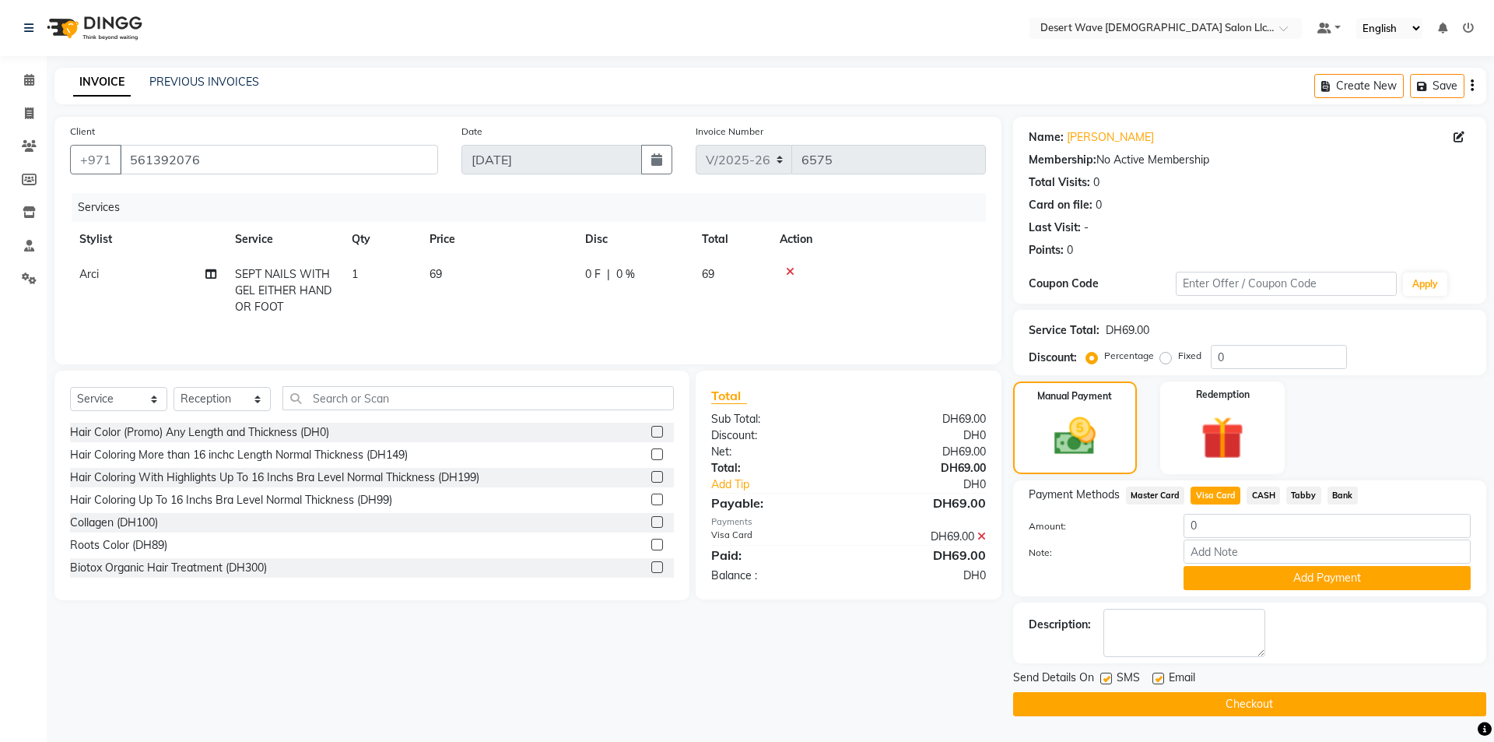
click at [1194, 703] on button "Checkout" at bounding box center [1249, 704] width 473 height 24
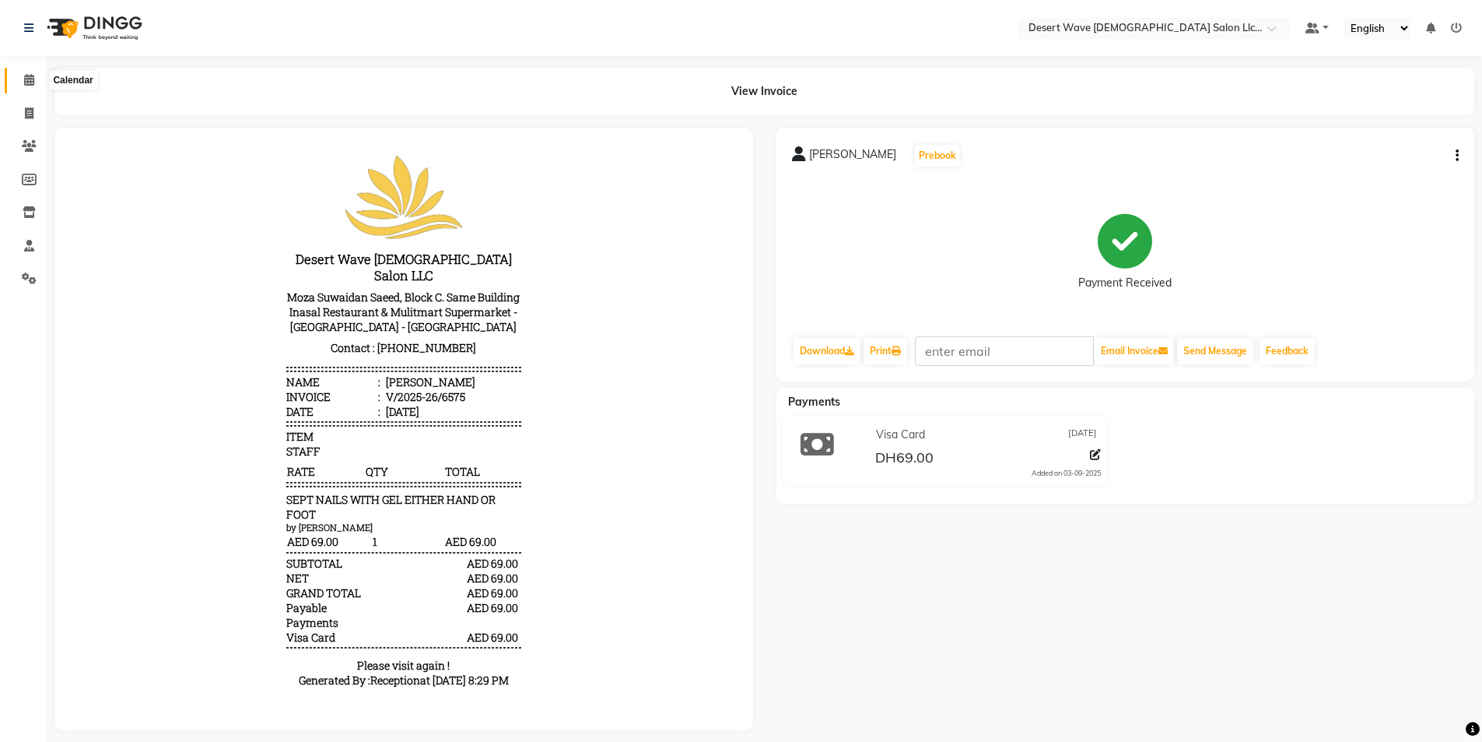
click at [23, 85] on span at bounding box center [29, 81] width 27 height 18
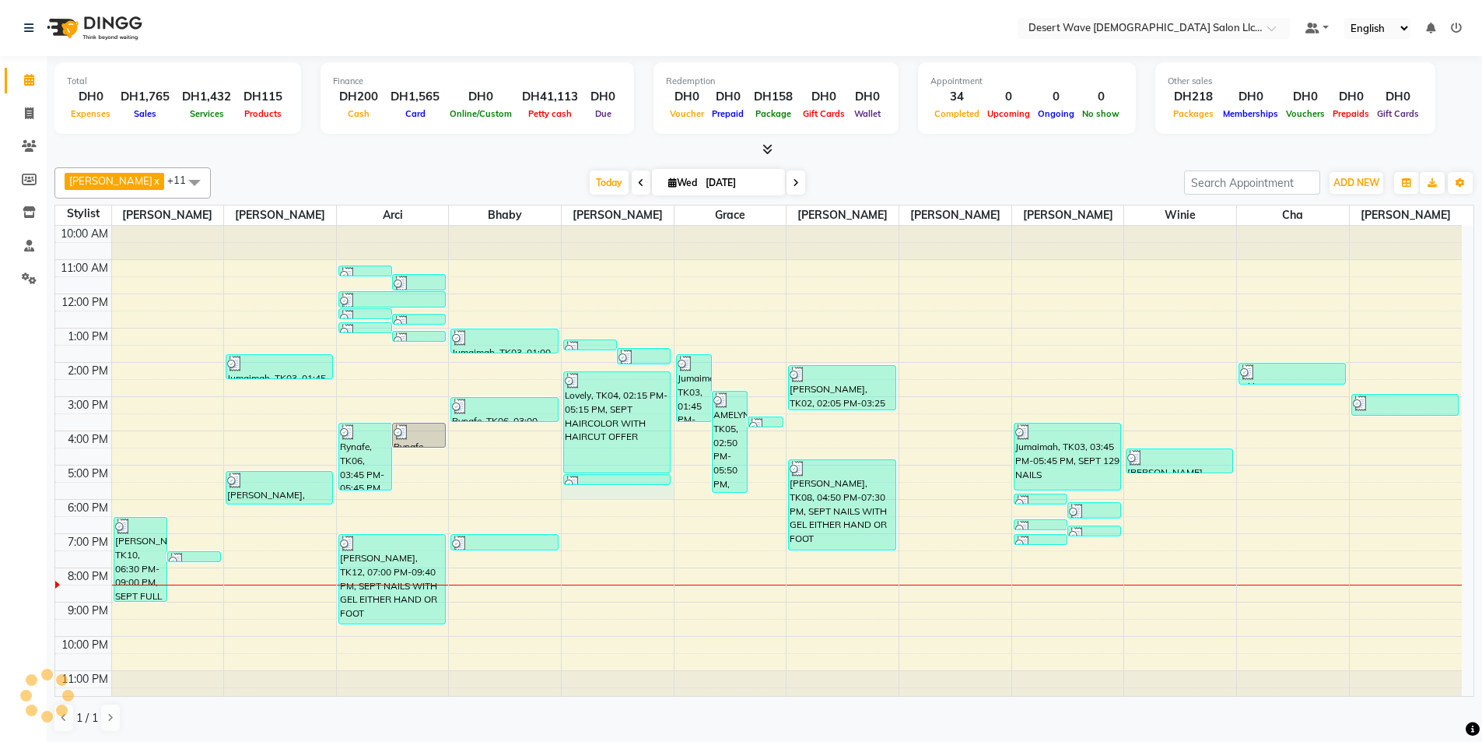
click at [611, 496] on div "10:00 AM 11:00 AM 12:00 PM 1:00 PM 2:00 PM 3:00 PM 4:00 PM 5:00 PM 6:00 PM 7:00…" at bounding box center [758, 465] width 1407 height 479
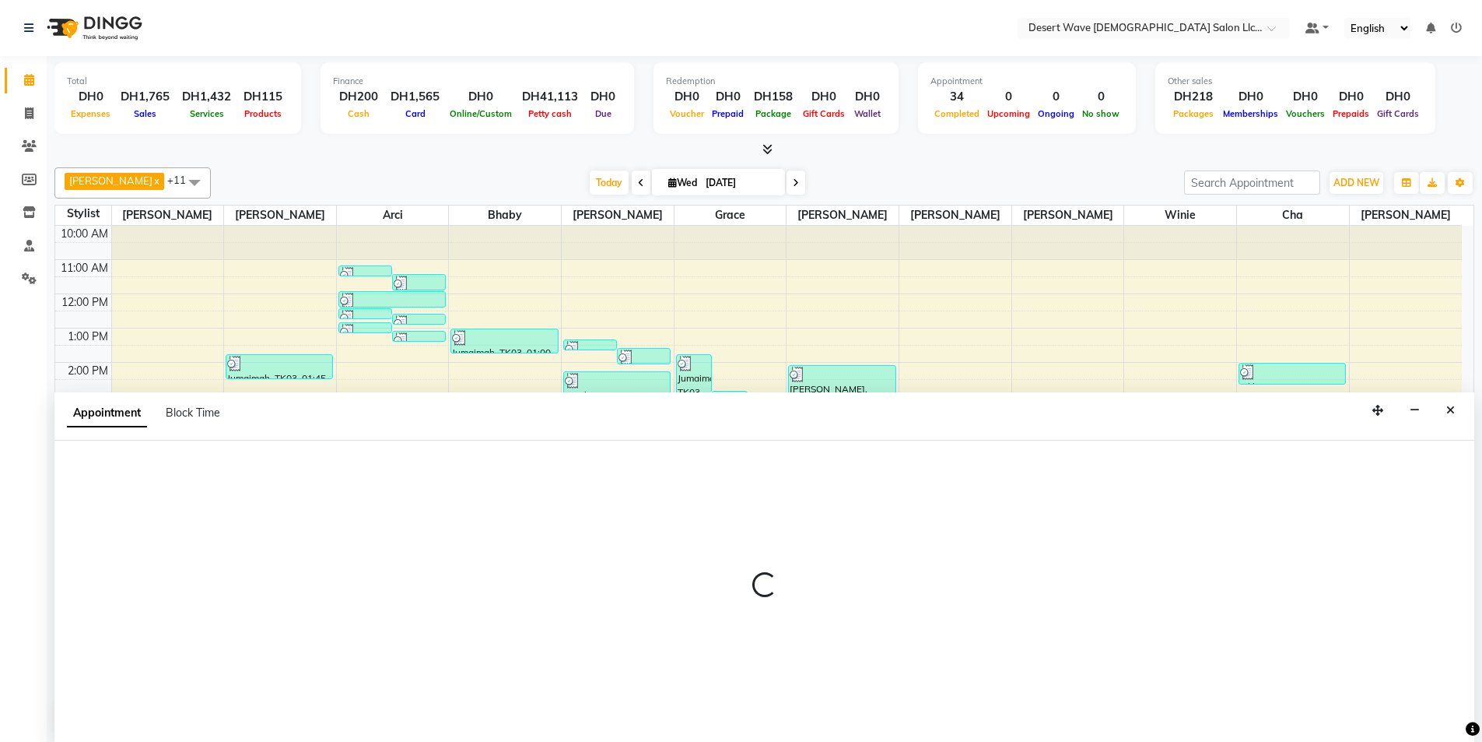
scroll to position [1, 0]
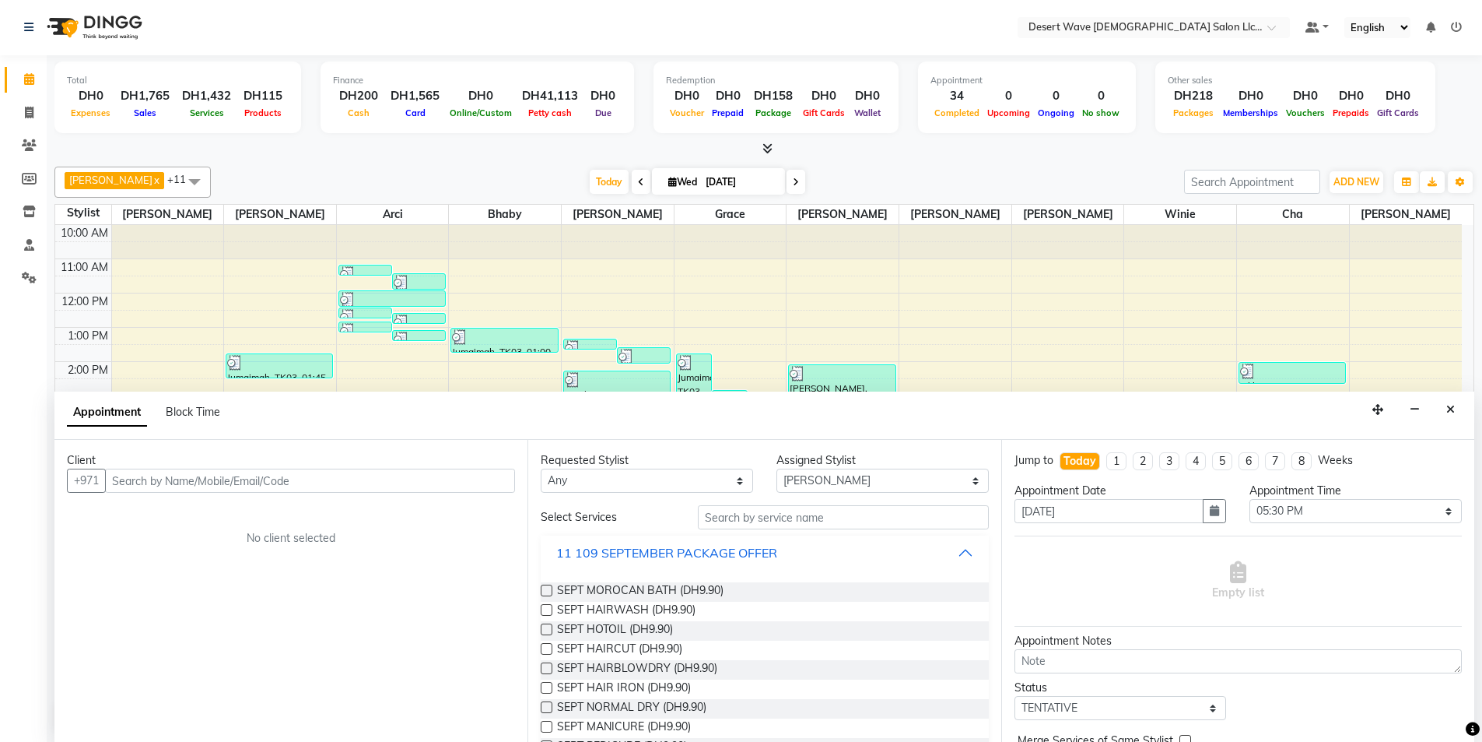
click at [699, 538] on button "11 109 SEPTEMBER PACKAGE OFFER" at bounding box center [764, 552] width 435 height 28
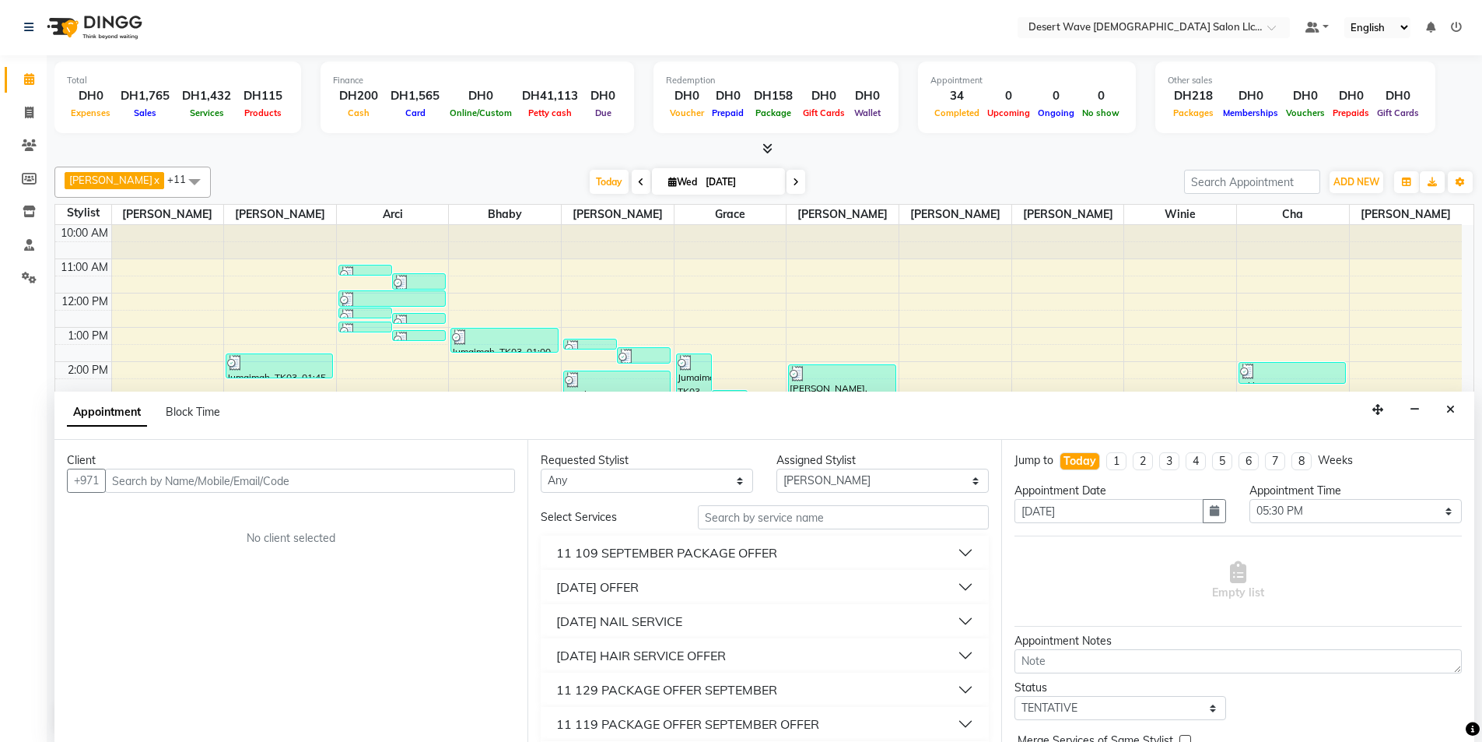
click at [692, 549] on div "11 109 SEPTEMBER PACKAGE OFFER" at bounding box center [666, 552] width 221 height 19
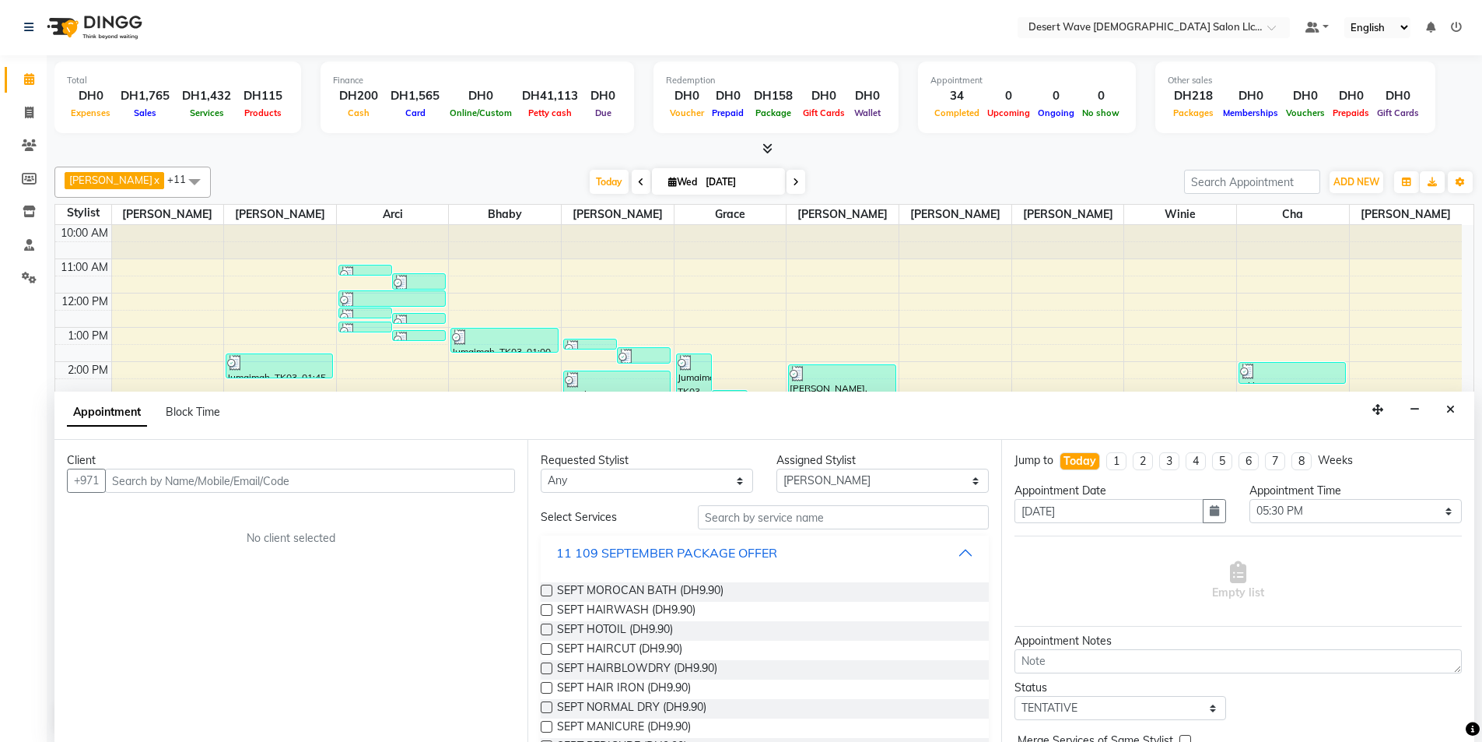
click at [692, 549] on div "11 109 SEPTEMBER PACKAGE OFFER" at bounding box center [666, 552] width 221 height 19
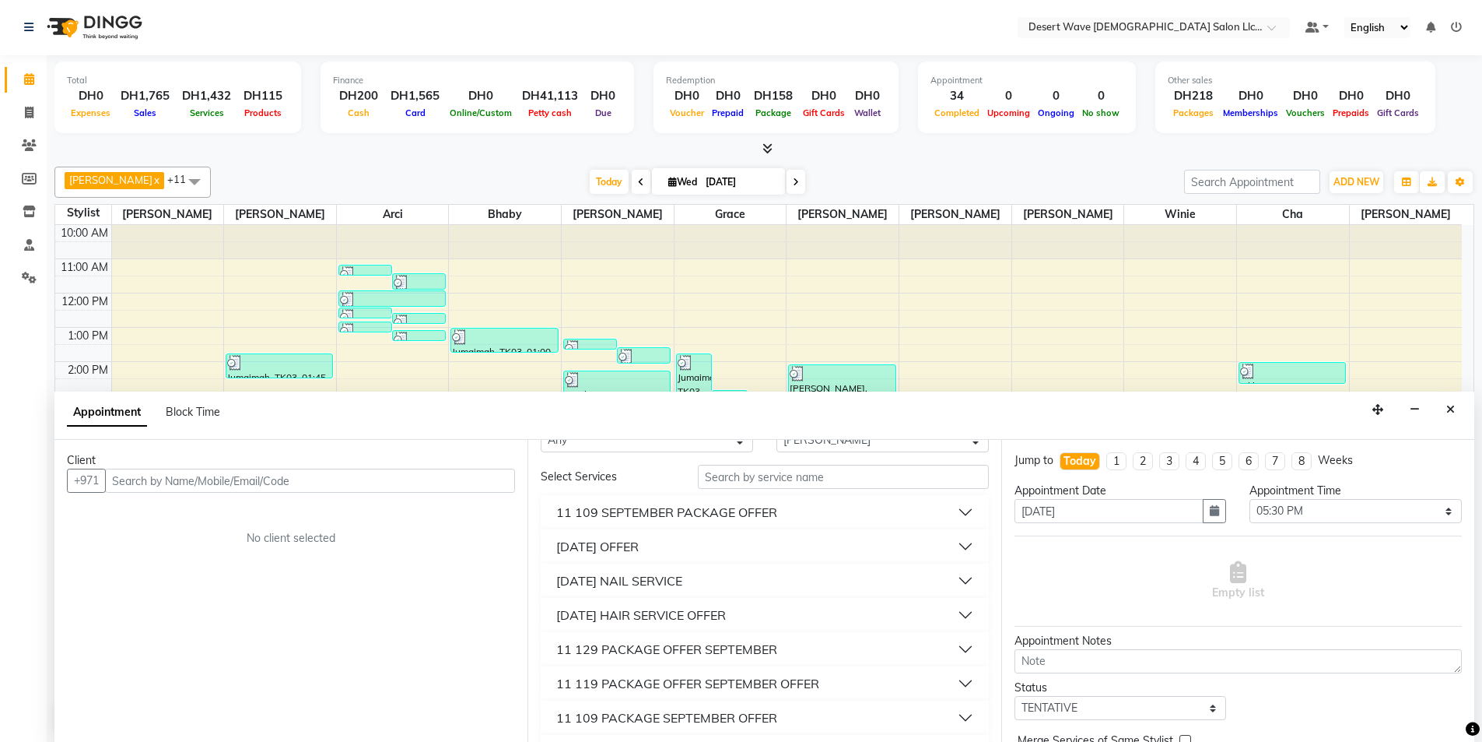
scroll to position [78, 0]
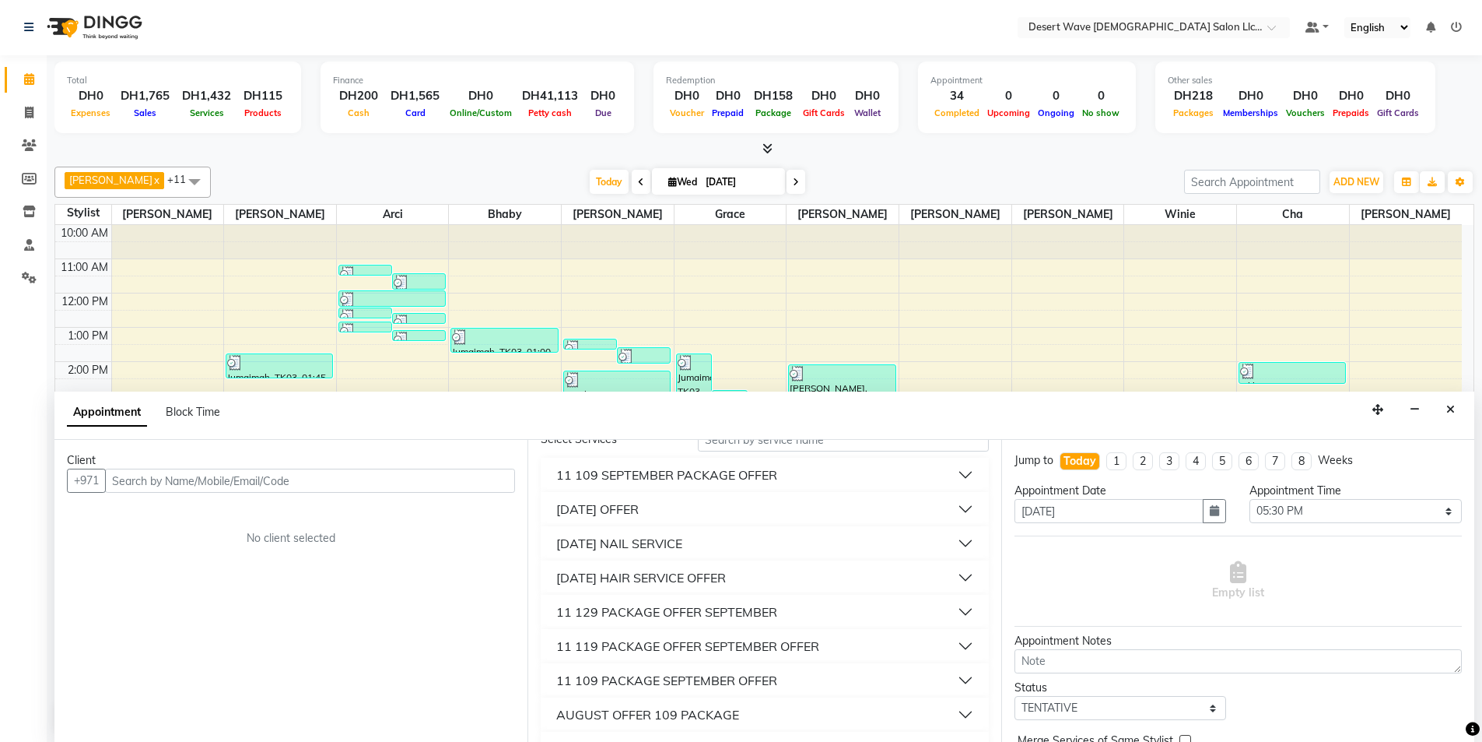
click at [607, 649] on div "11 119 PACKAGE OFFER SEPTEMBER OFFER" at bounding box center [687, 646] width 263 height 19
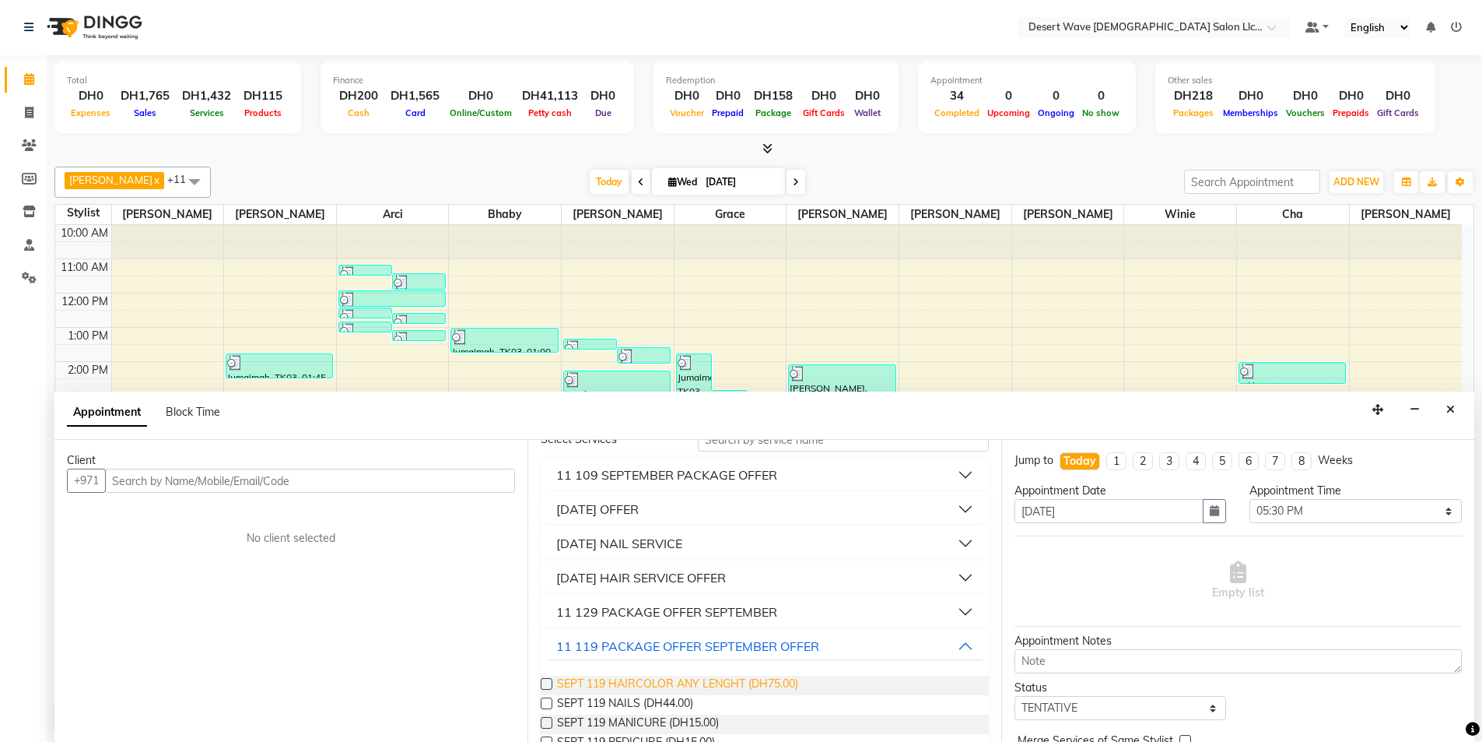
click at [612, 691] on span "SEPT 119 HAIRCOLOR ANY LENGHT (DH75.00)" at bounding box center [677, 684] width 241 height 19
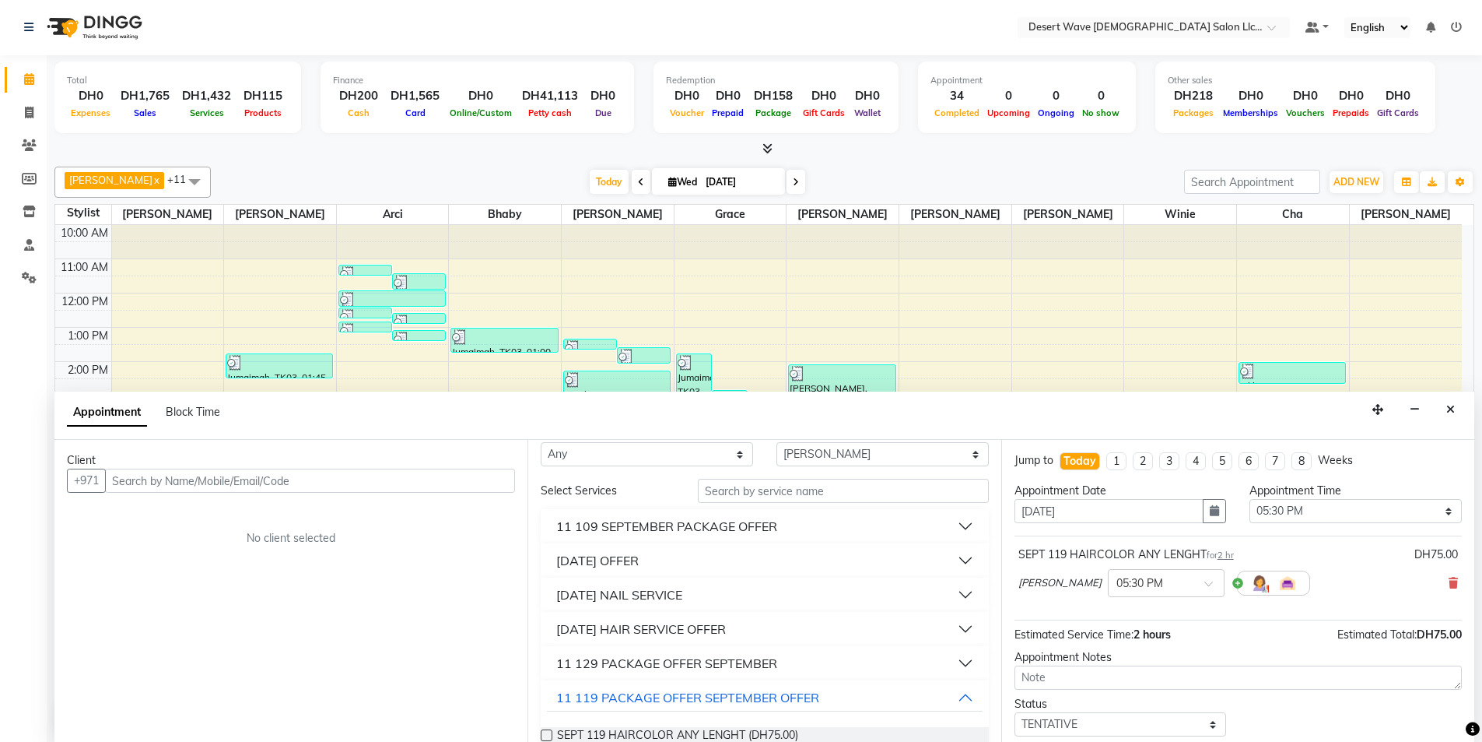
scroll to position [0, 0]
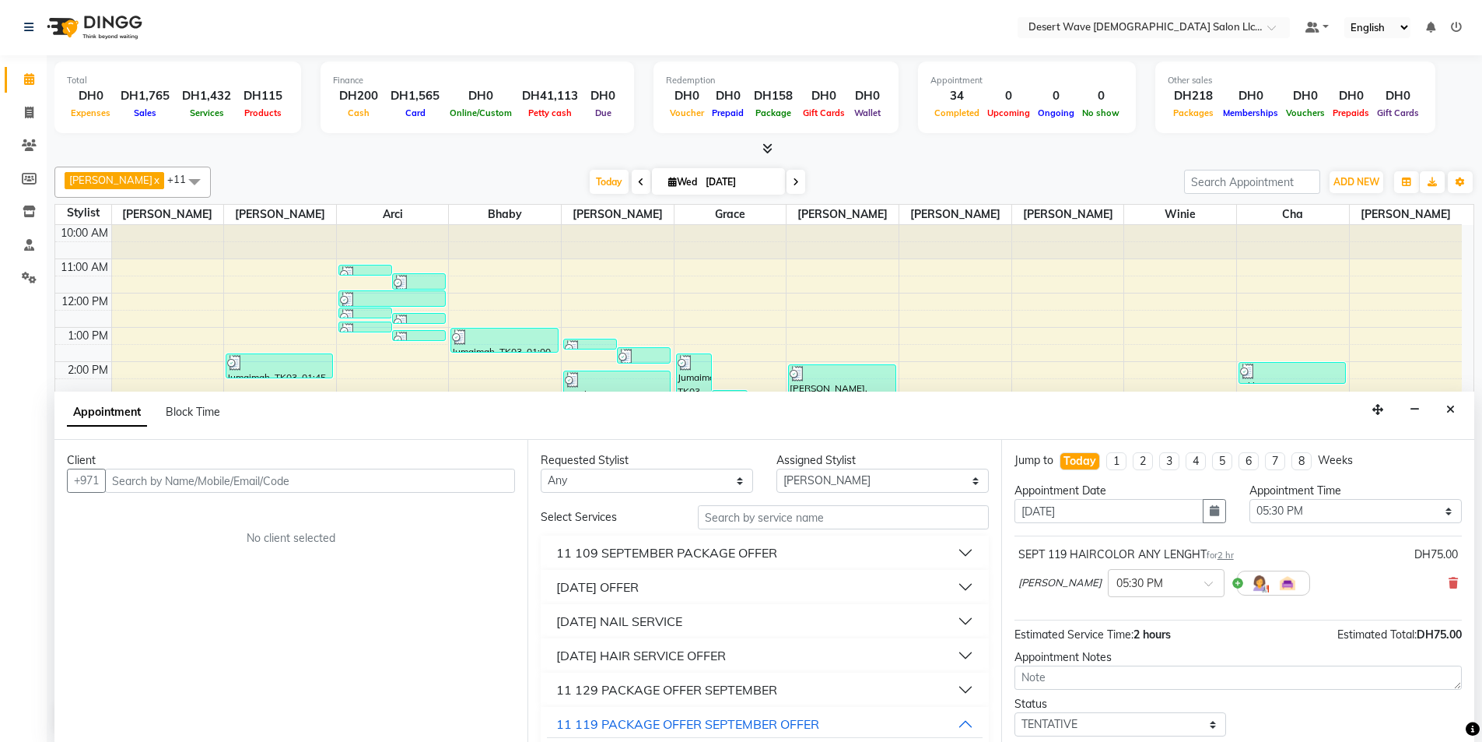
click at [647, 661] on div "11 SEPTEMBER HAIR SERVICE OFFER" at bounding box center [641, 655] width 170 height 19
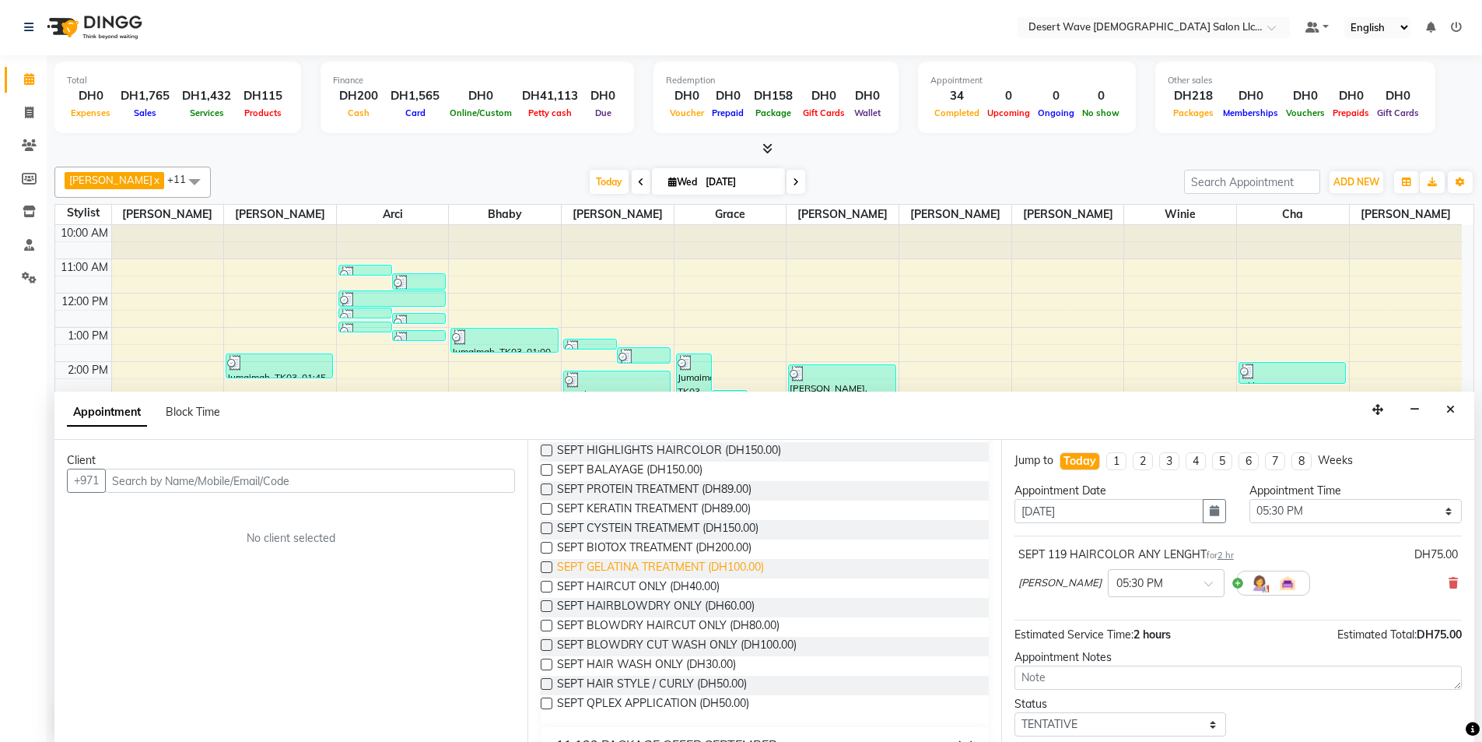
scroll to position [233, 0]
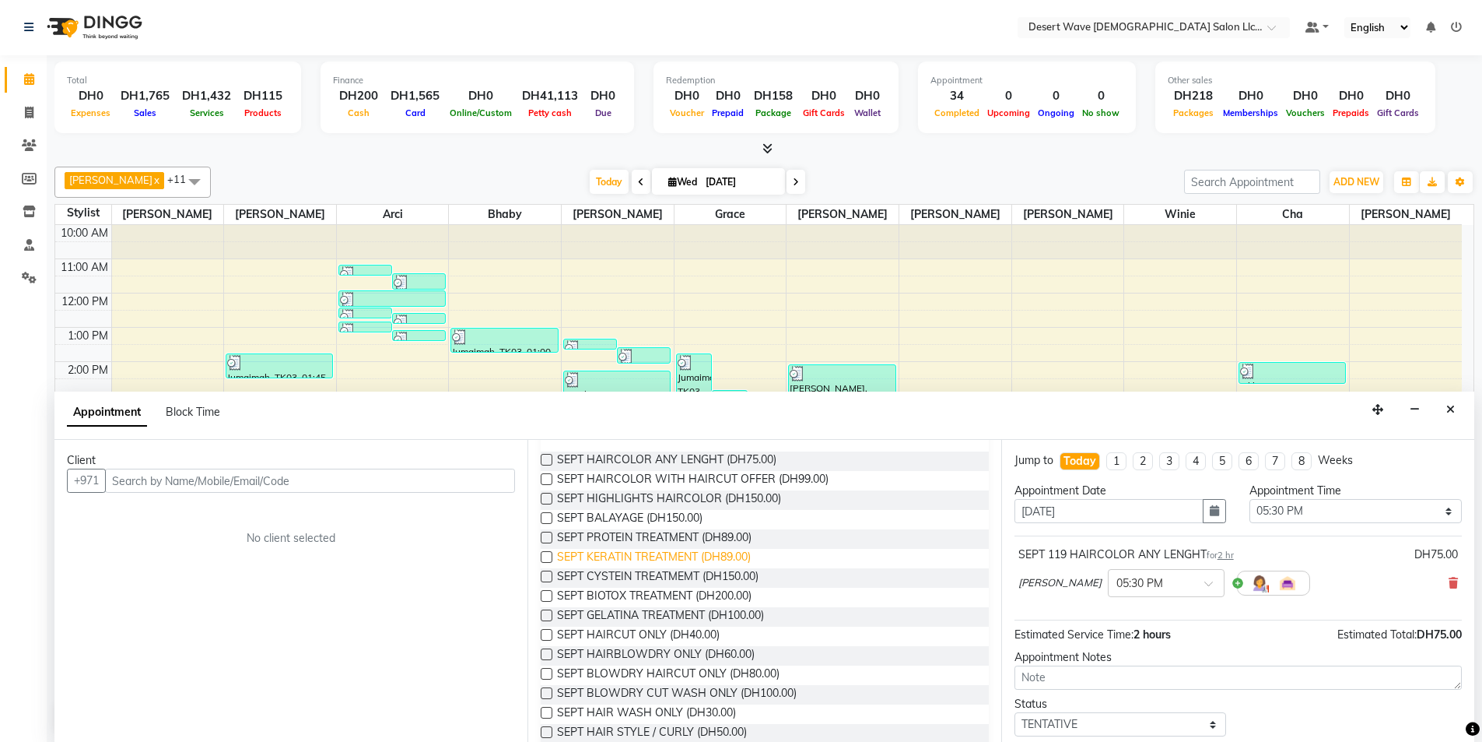
click at [623, 557] on span "SEPT KERATIN TREATMENT (DH89.00)" at bounding box center [654, 558] width 194 height 19
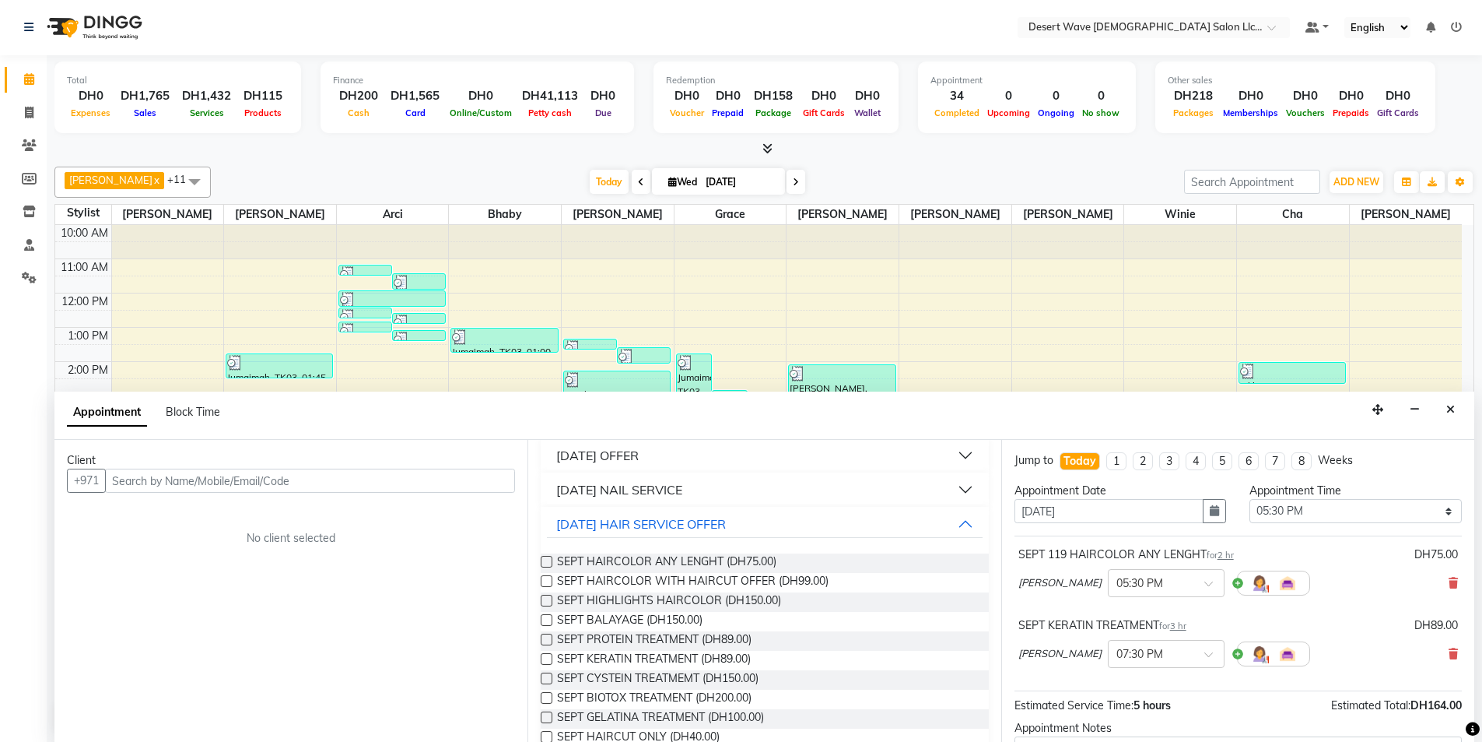
scroll to position [0, 0]
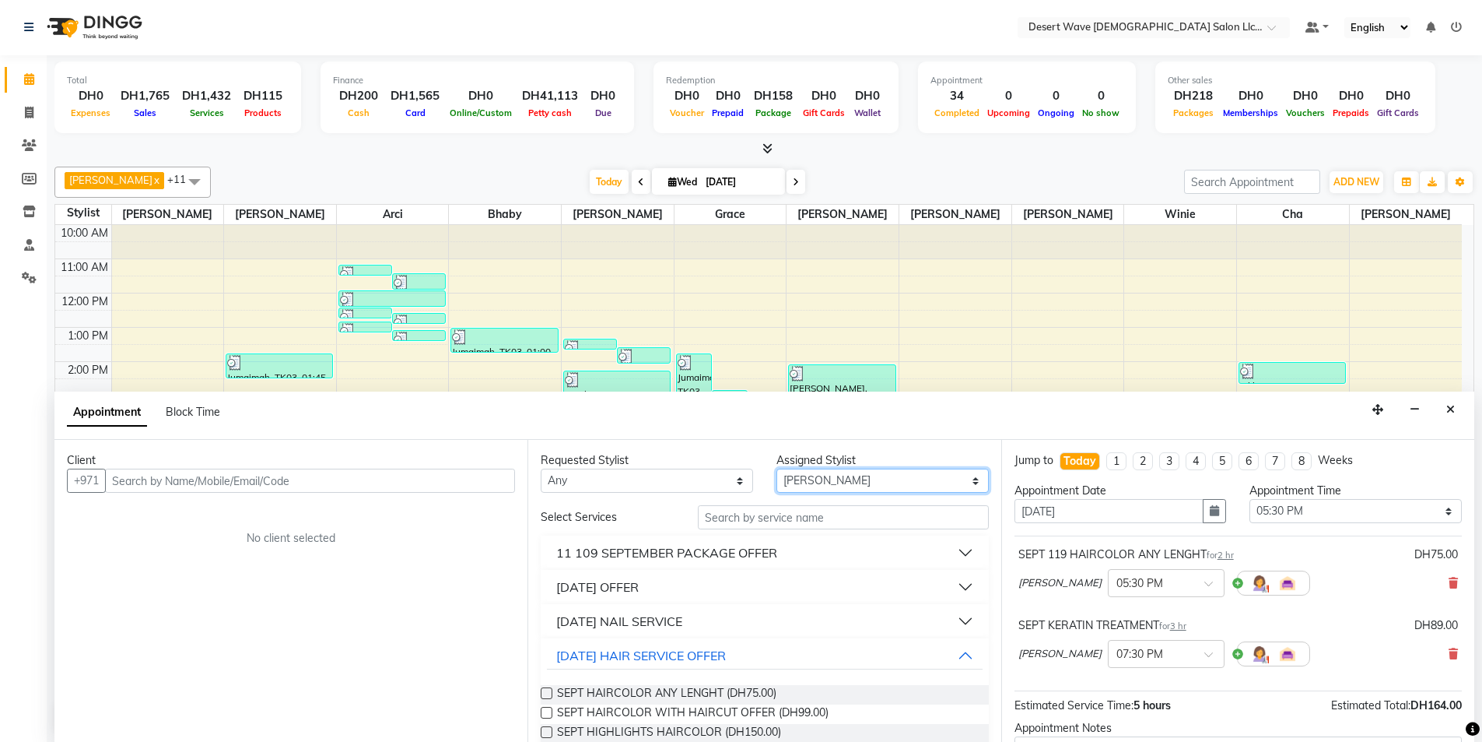
click at [829, 487] on select "Select Ambika Angie april Arci Bella Bhaby Cecil Cha Cheryl Elena Grace Jacky J…" at bounding box center [883, 480] width 212 height 24
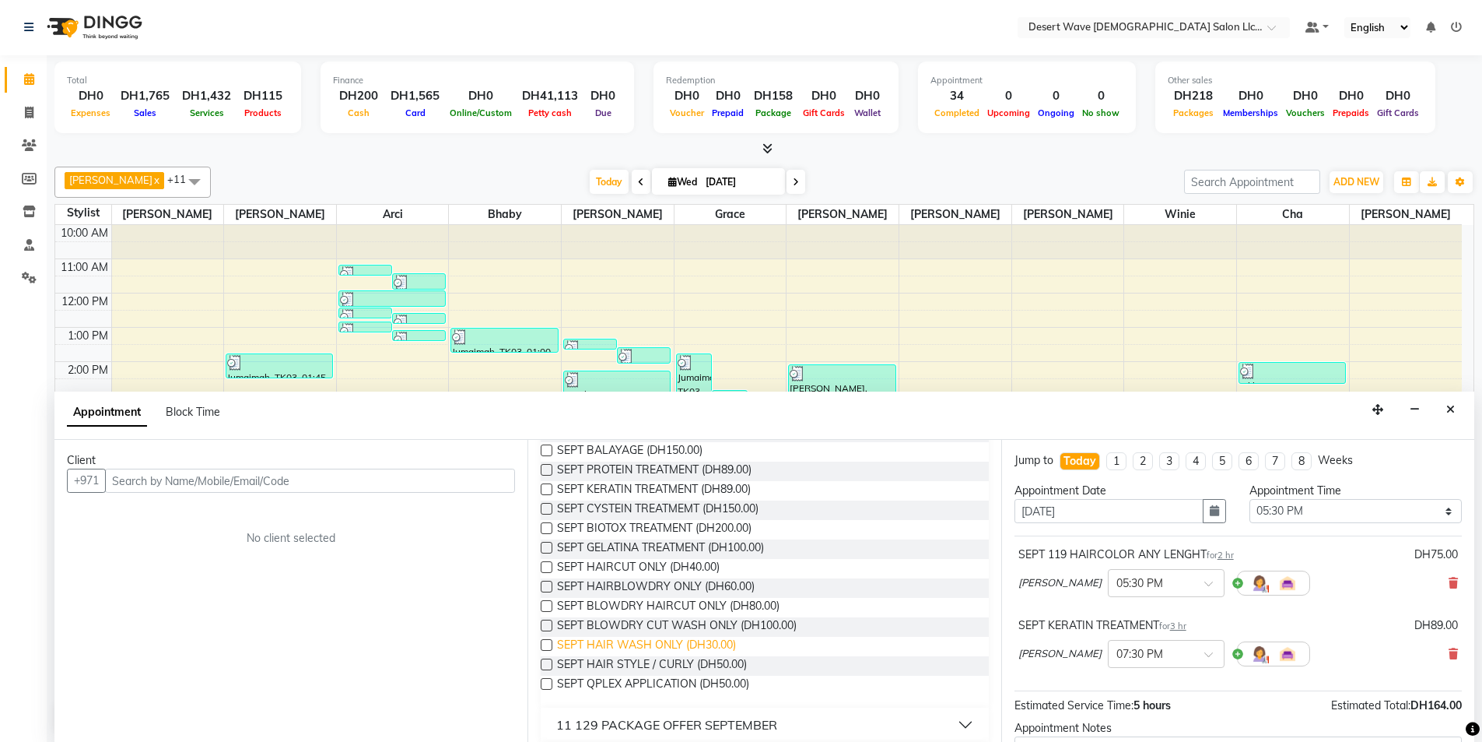
scroll to position [389, 0]
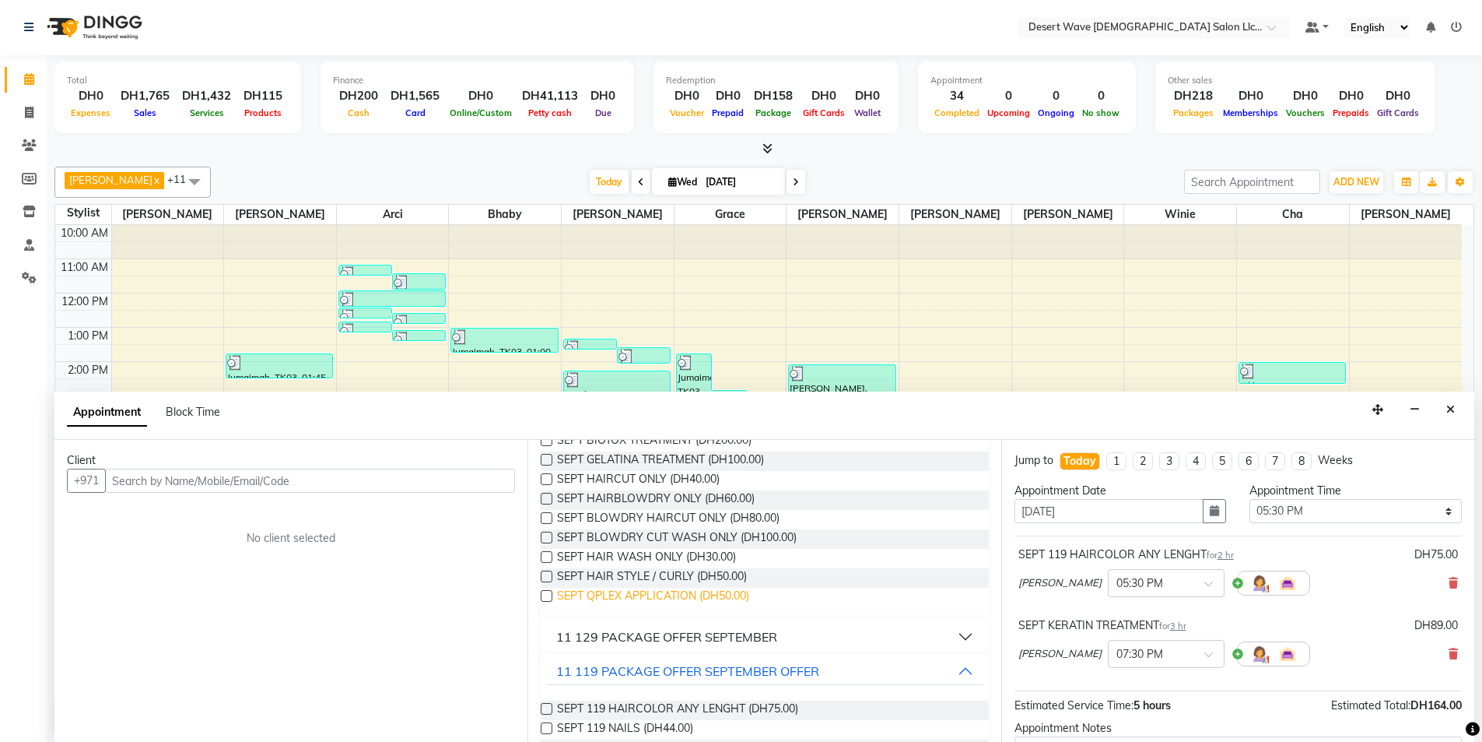
click at [633, 596] on span "SEPT QPLEX APPLICATION (DH50.00)" at bounding box center [653, 597] width 192 height 19
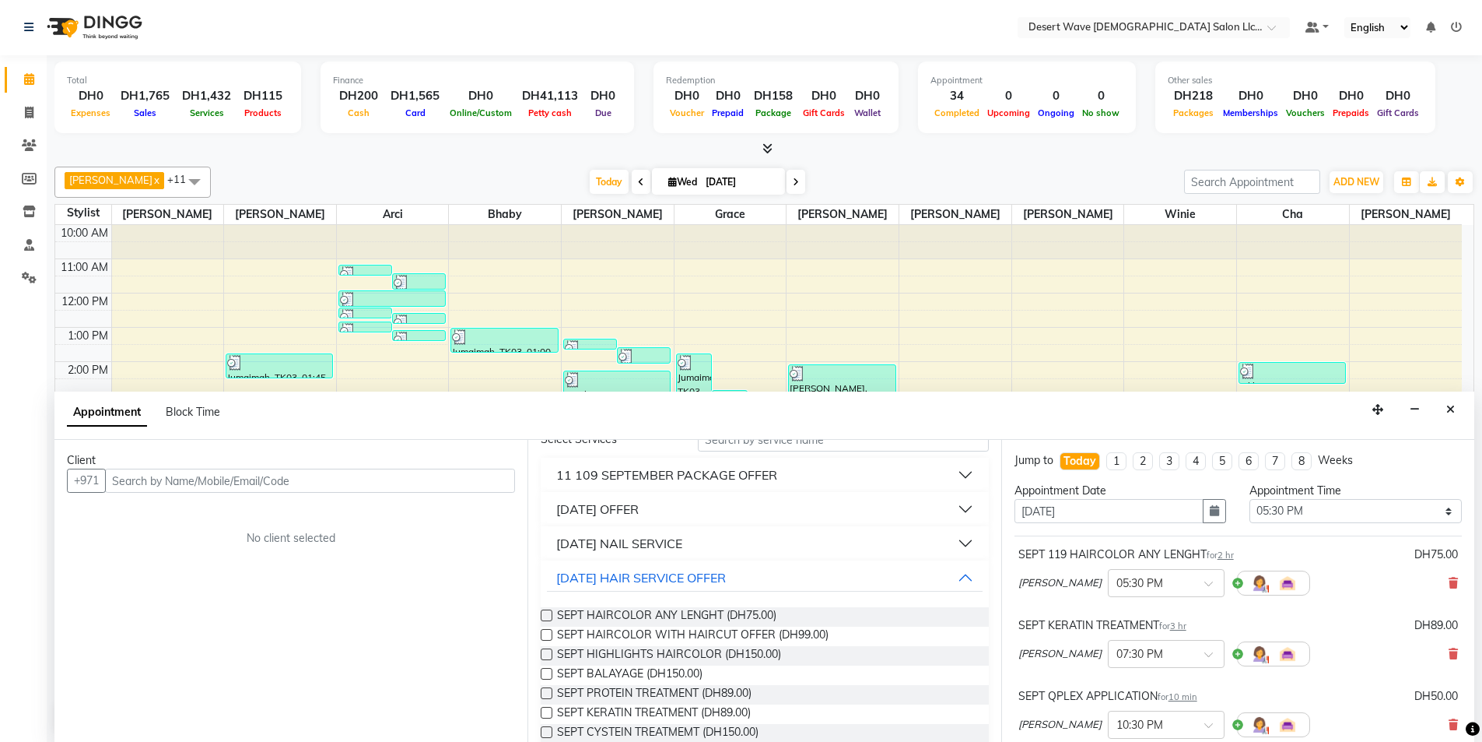
scroll to position [0, 0]
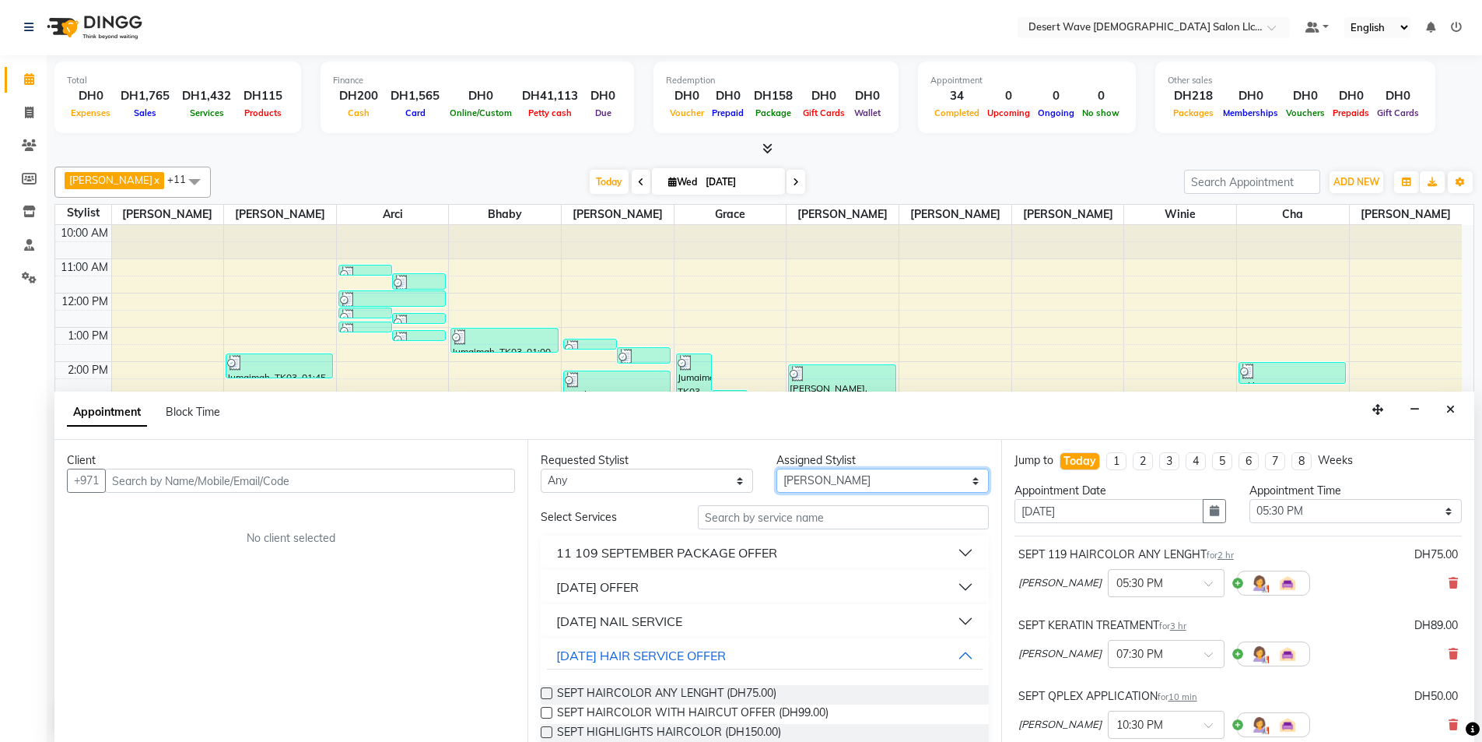
click at [831, 475] on select "Select Ambika Angie april Arci Bella Bhaby Cecil Cha Cheryl Elena Grace Jacky J…" at bounding box center [883, 480] width 212 height 24
click at [777, 468] on select "Select Ambika Angie april Arci Bella Bhaby Cecil Cha Cheryl Elena Grace Jacky J…" at bounding box center [883, 480] width 212 height 24
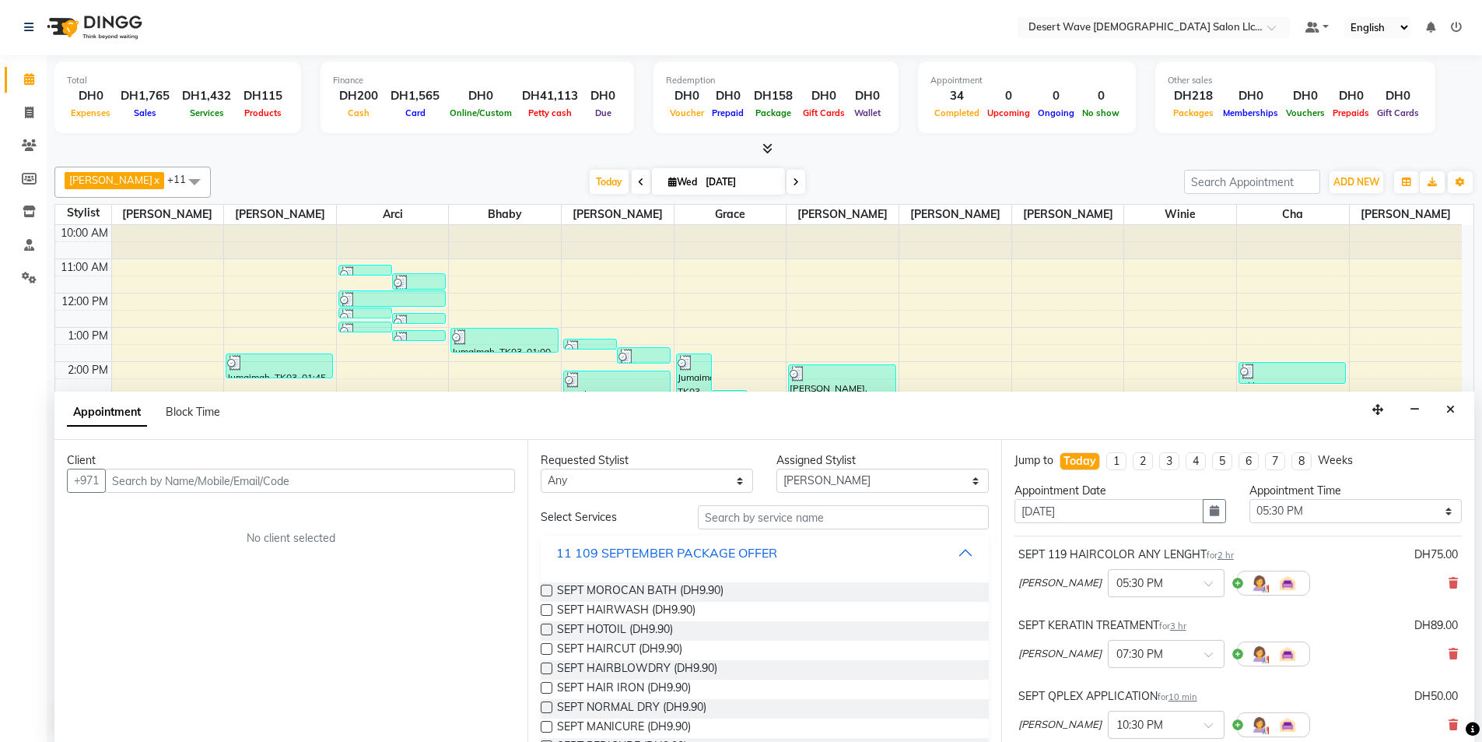
click at [651, 556] on div "11 109 SEPTEMBER PACKAGE OFFER" at bounding box center [666, 552] width 221 height 19
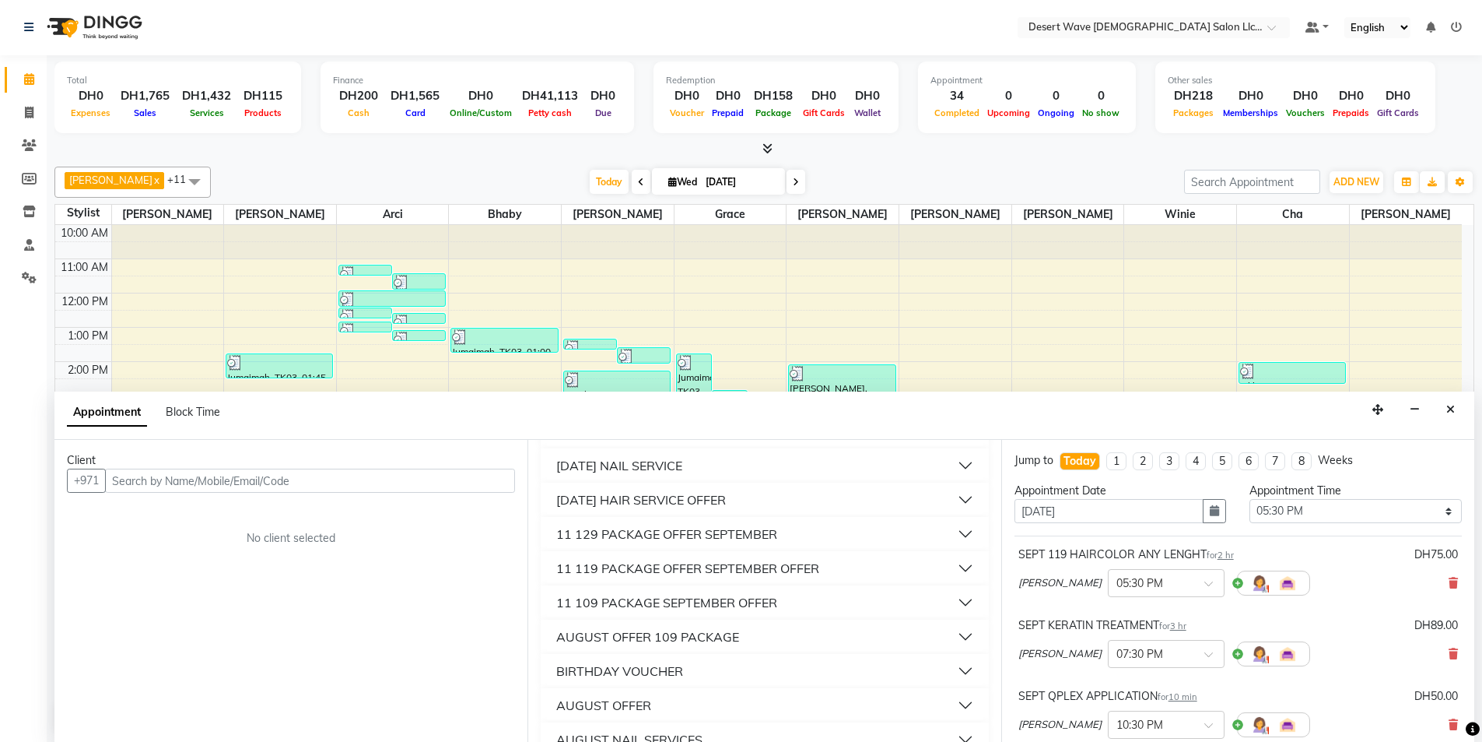
scroll to position [78, 0]
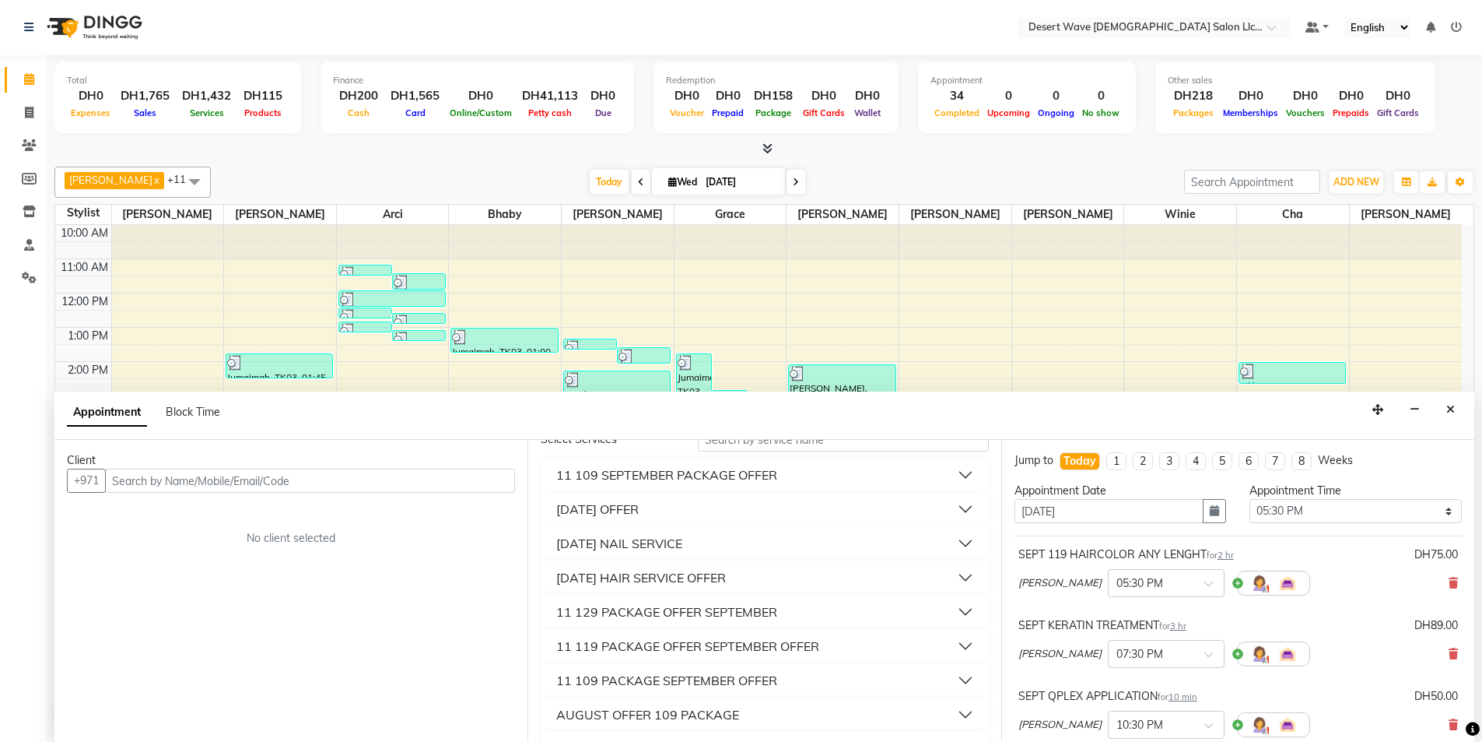
click at [618, 507] on div "11 SEPTEMBER OFFER" at bounding box center [597, 509] width 82 height 19
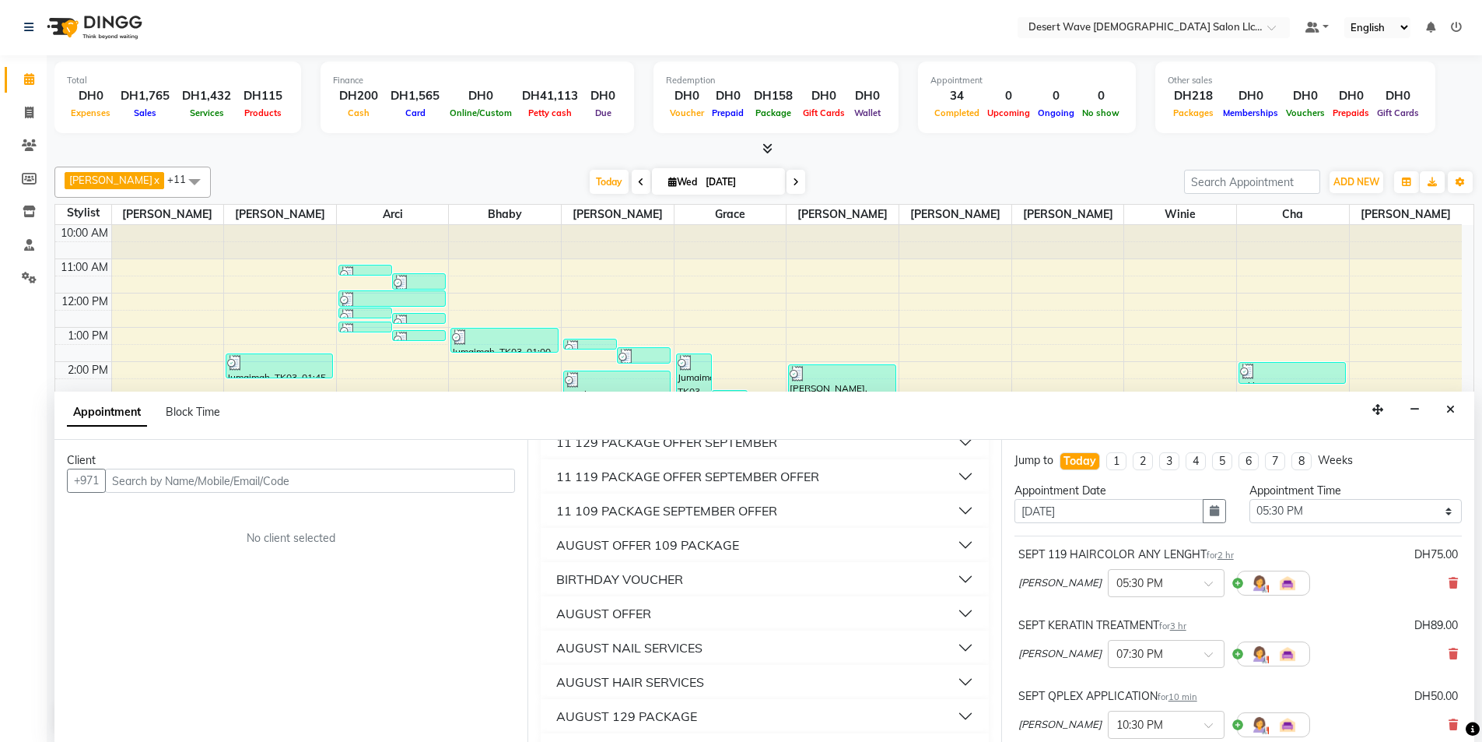
scroll to position [623, 0]
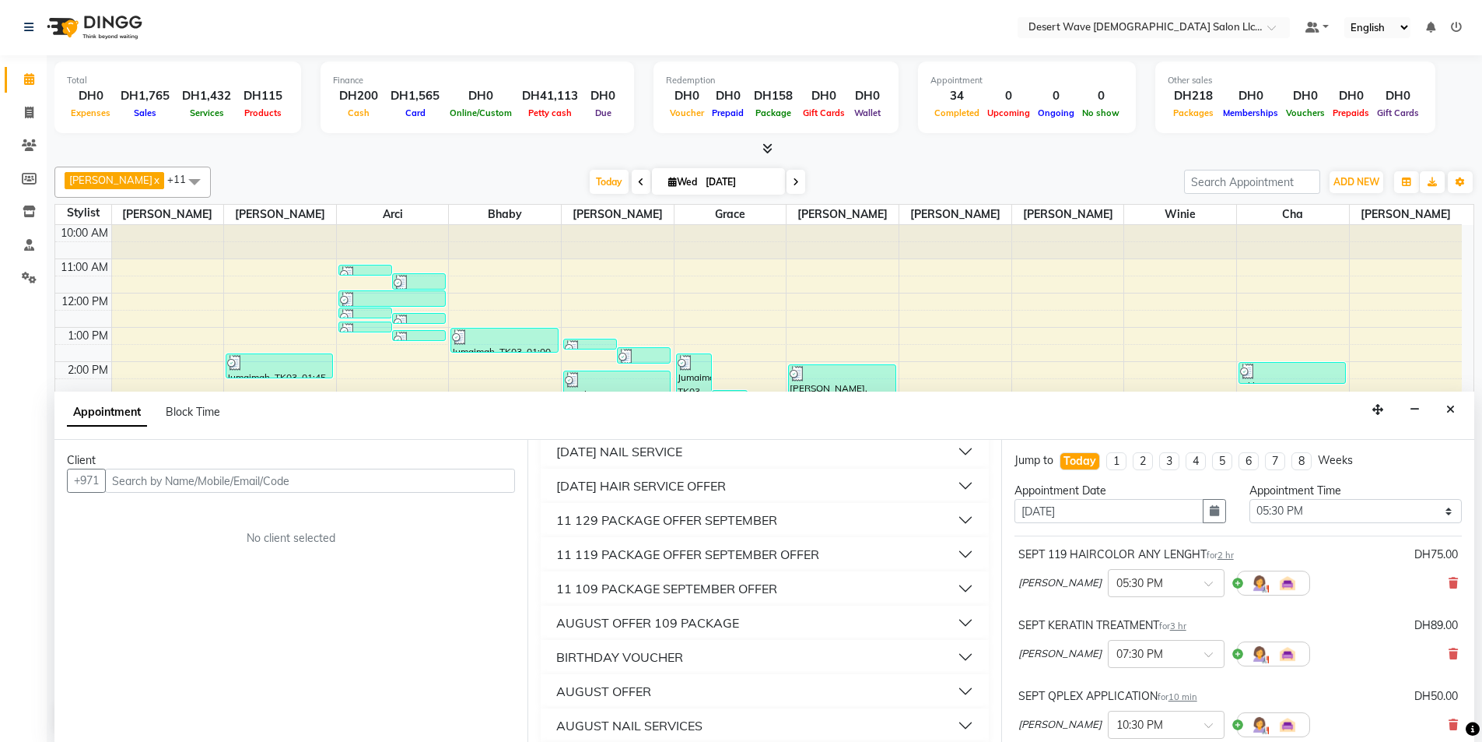
click at [678, 555] on div "11 119 PACKAGE OFFER SEPTEMBER OFFER" at bounding box center [687, 554] width 263 height 19
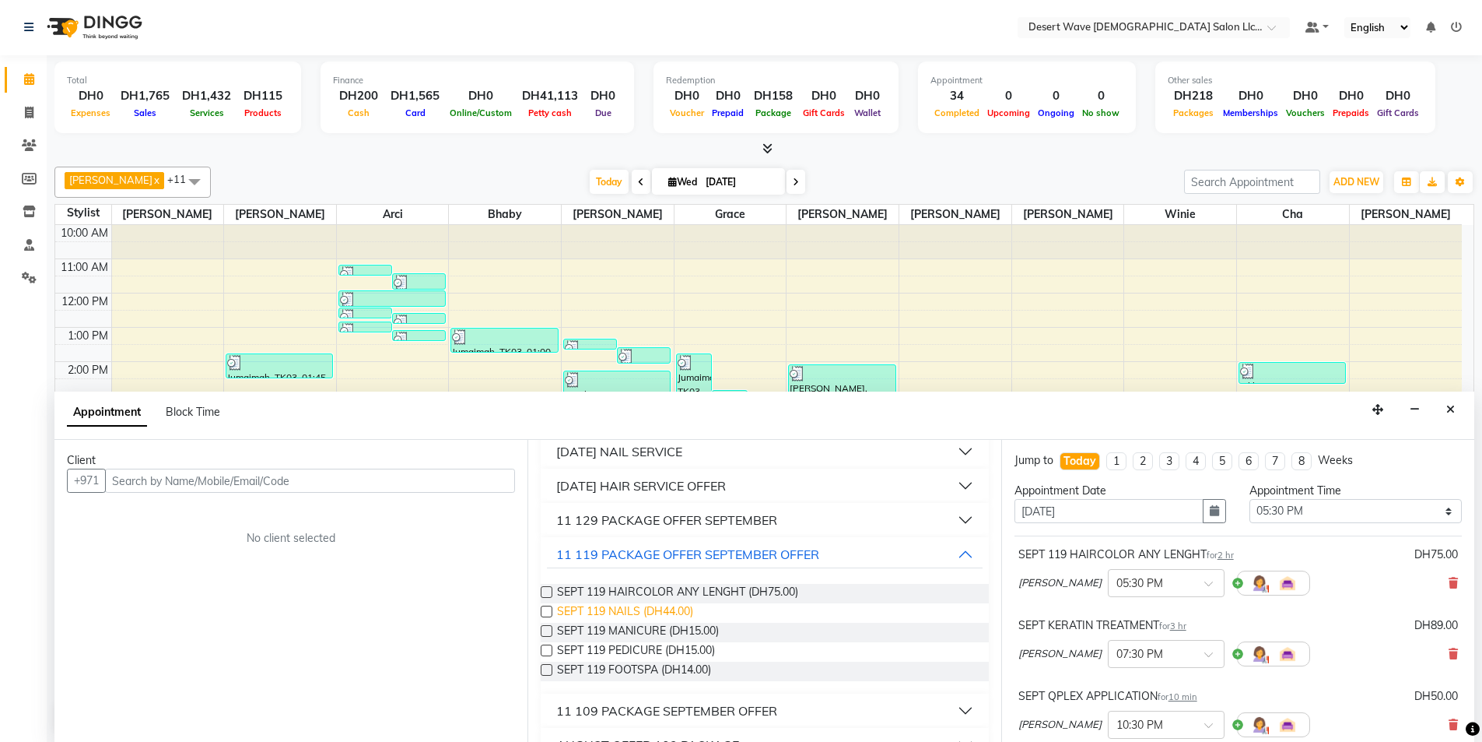
click at [629, 614] on span "SEPT 119 NAILS (DH44.00)" at bounding box center [625, 612] width 136 height 19
click at [136, 489] on input "text" at bounding box center [310, 480] width 410 height 24
click at [494, 476] on span "Add Client" at bounding box center [483, 480] width 52 height 14
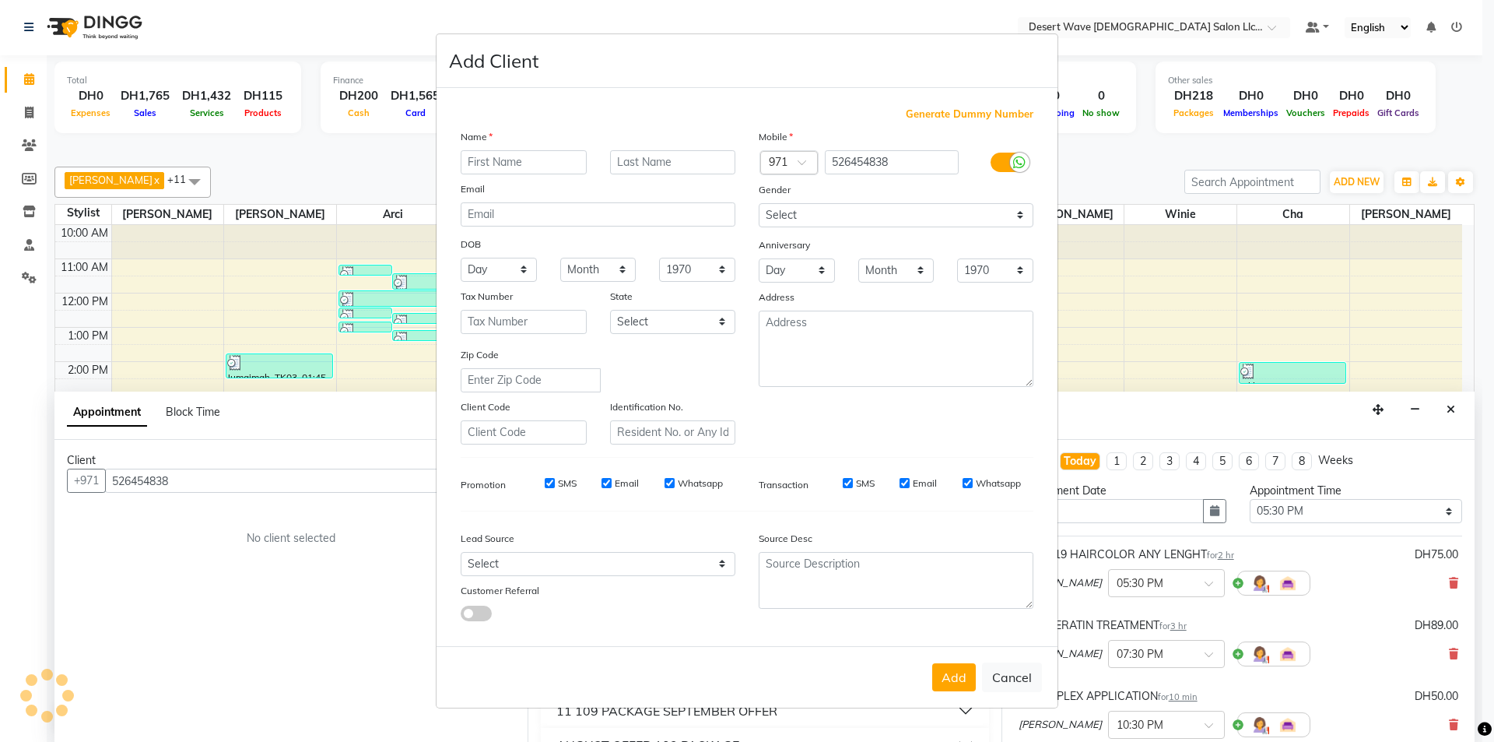
click at [532, 170] on input "text" at bounding box center [524, 162] width 126 height 24
click at [946, 679] on button "Add" at bounding box center [954, 677] width 44 height 28
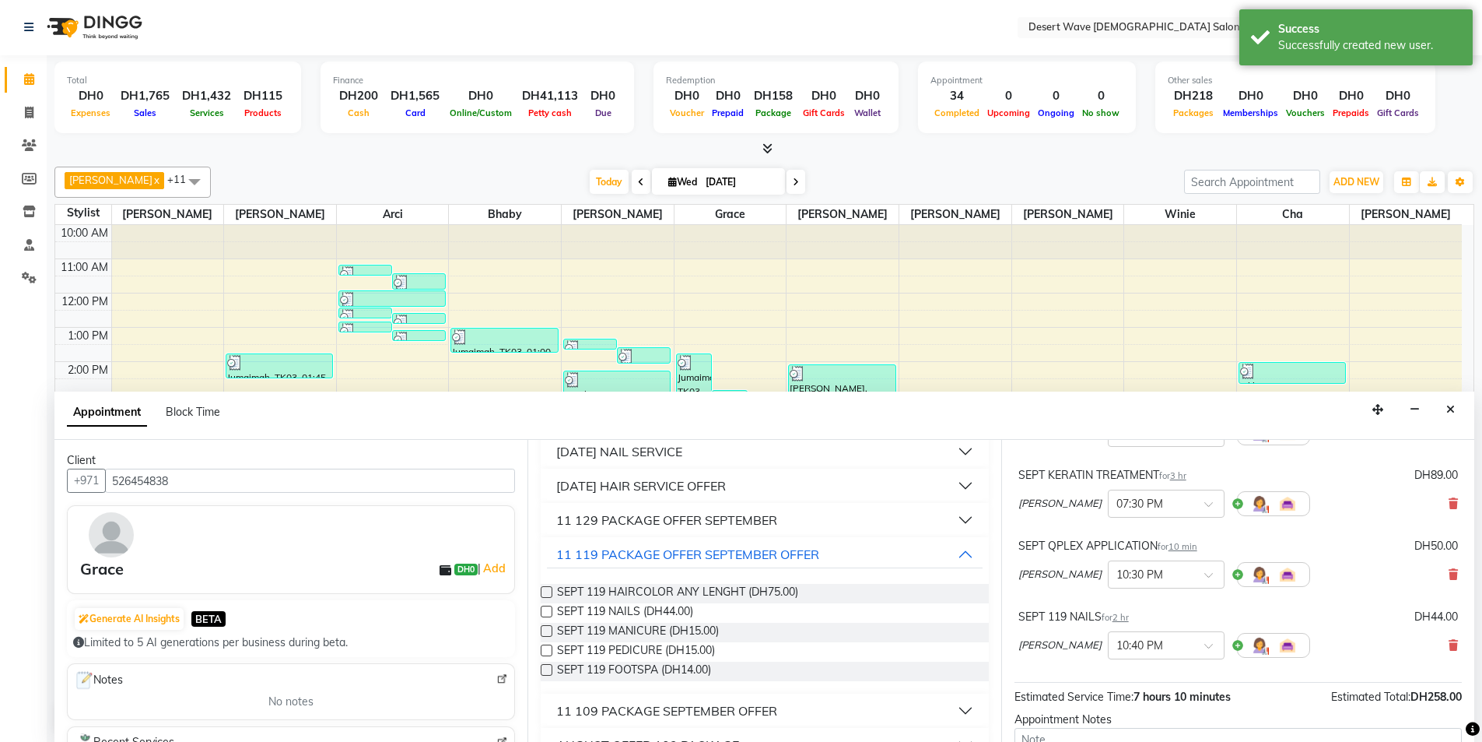
scroll to position [305, 0]
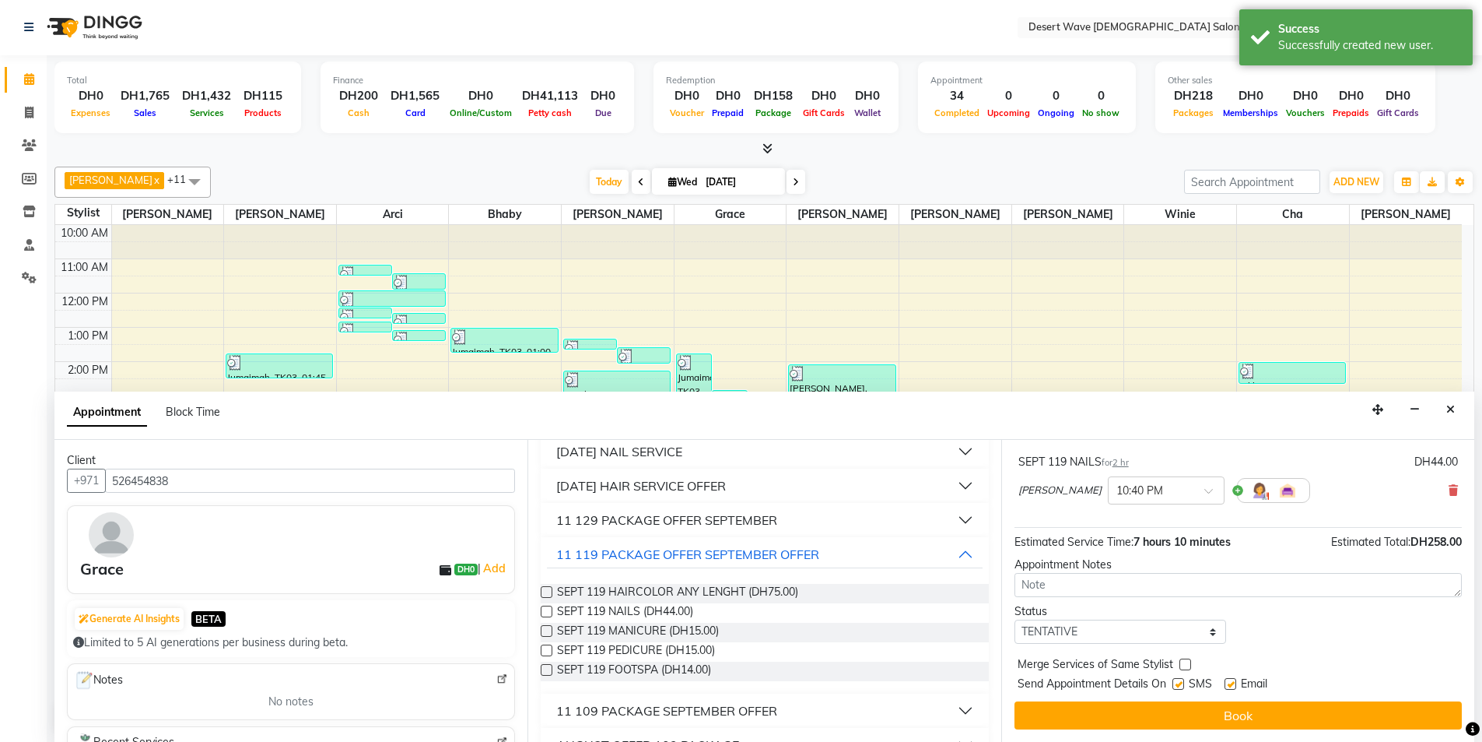
click at [1250, 714] on button "Book" at bounding box center [1238, 715] width 447 height 28
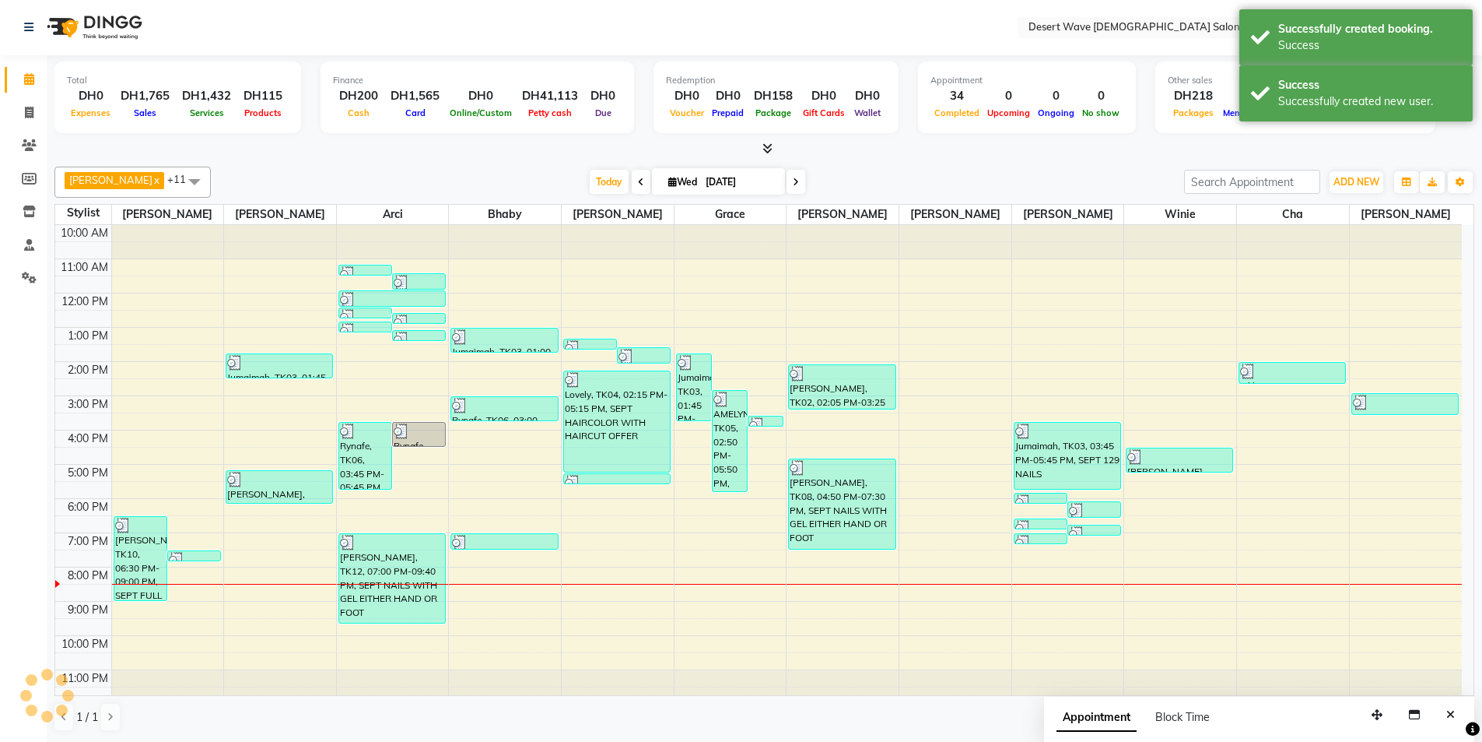
scroll to position [0, 0]
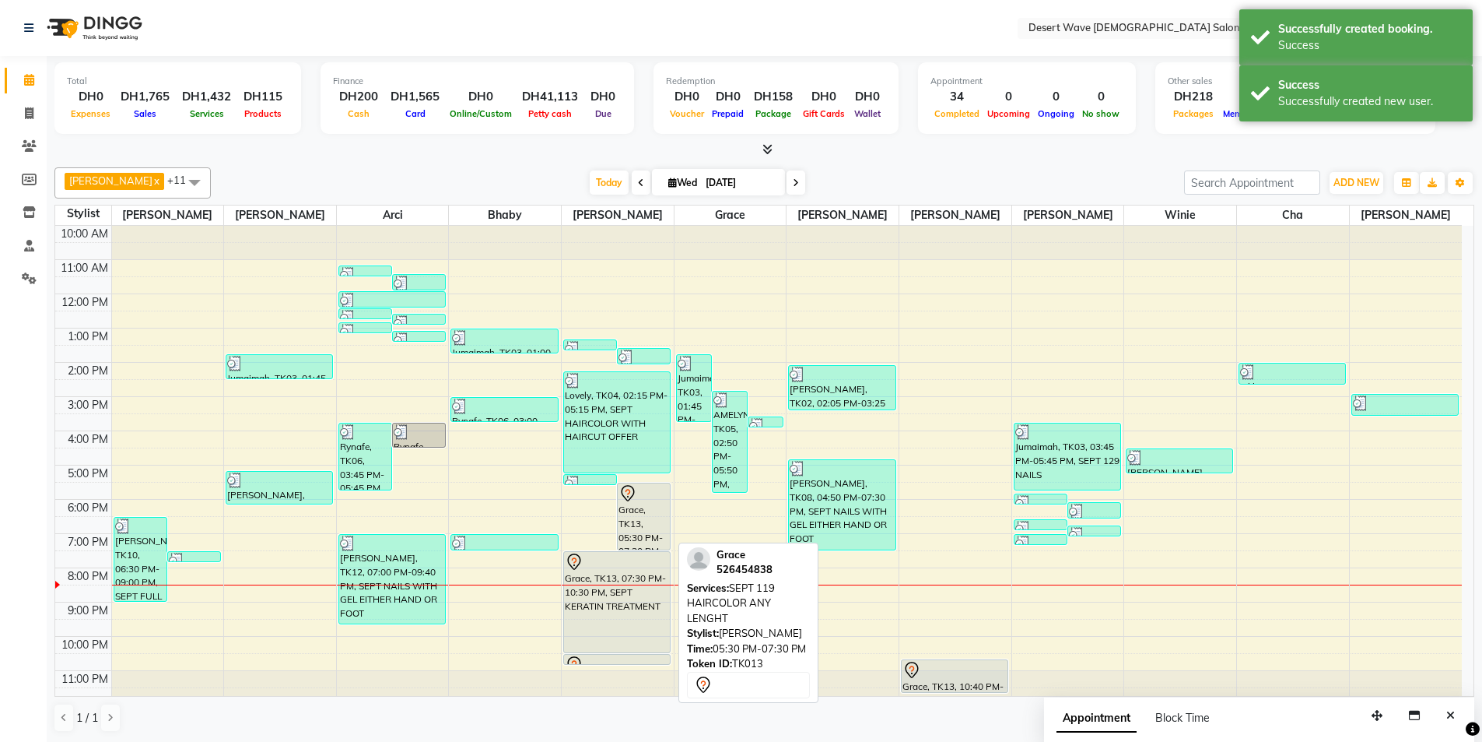
click at [642, 540] on div "Grace, TK13, 05:30 PM-07:30 PM, SEPT 119 HAIRCOLOR ANY LENGHT" at bounding box center [644, 516] width 52 height 66
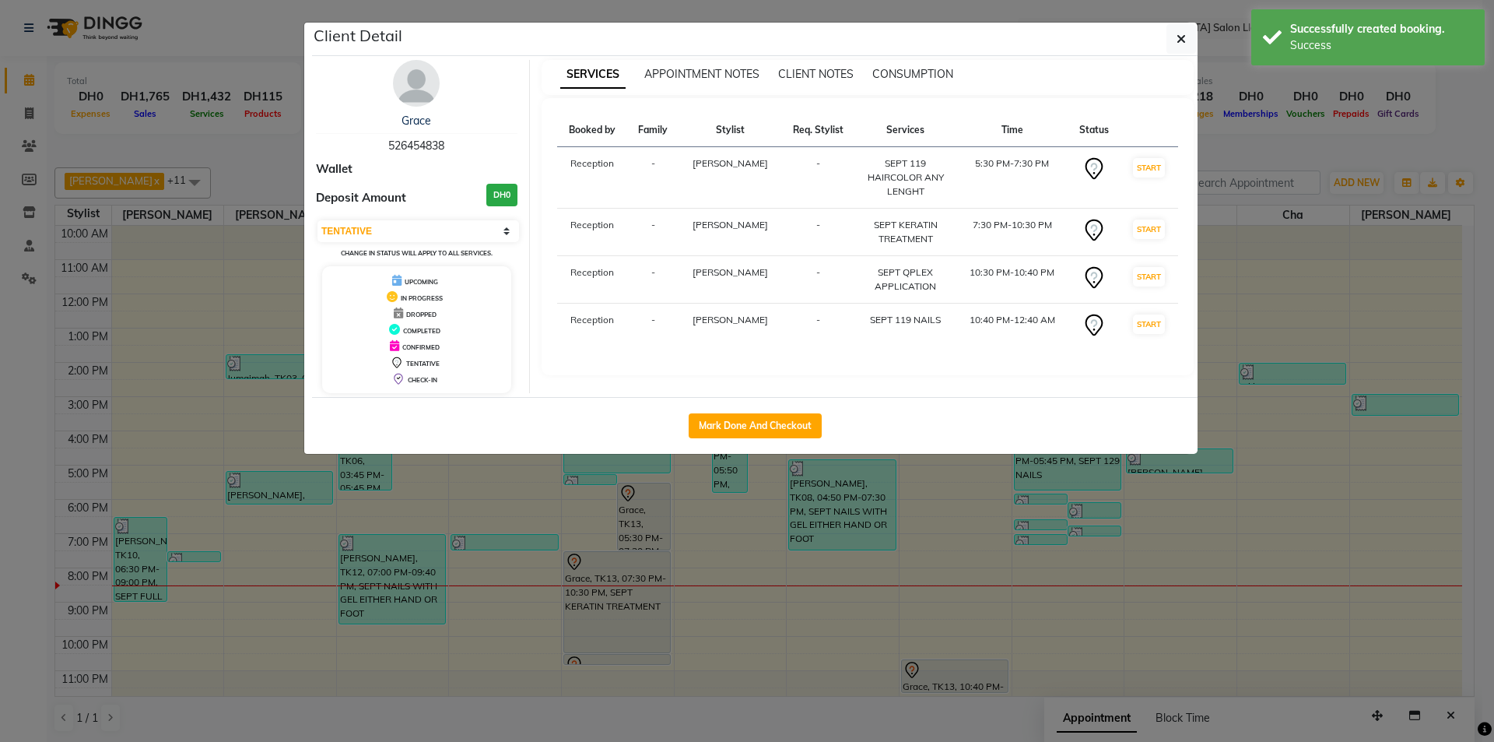
click at [811, 442] on div "Mark Done And Checkout" at bounding box center [755, 425] width 886 height 57
click at [798, 427] on button "Mark Done And Checkout" at bounding box center [755, 425] width 133 height 25
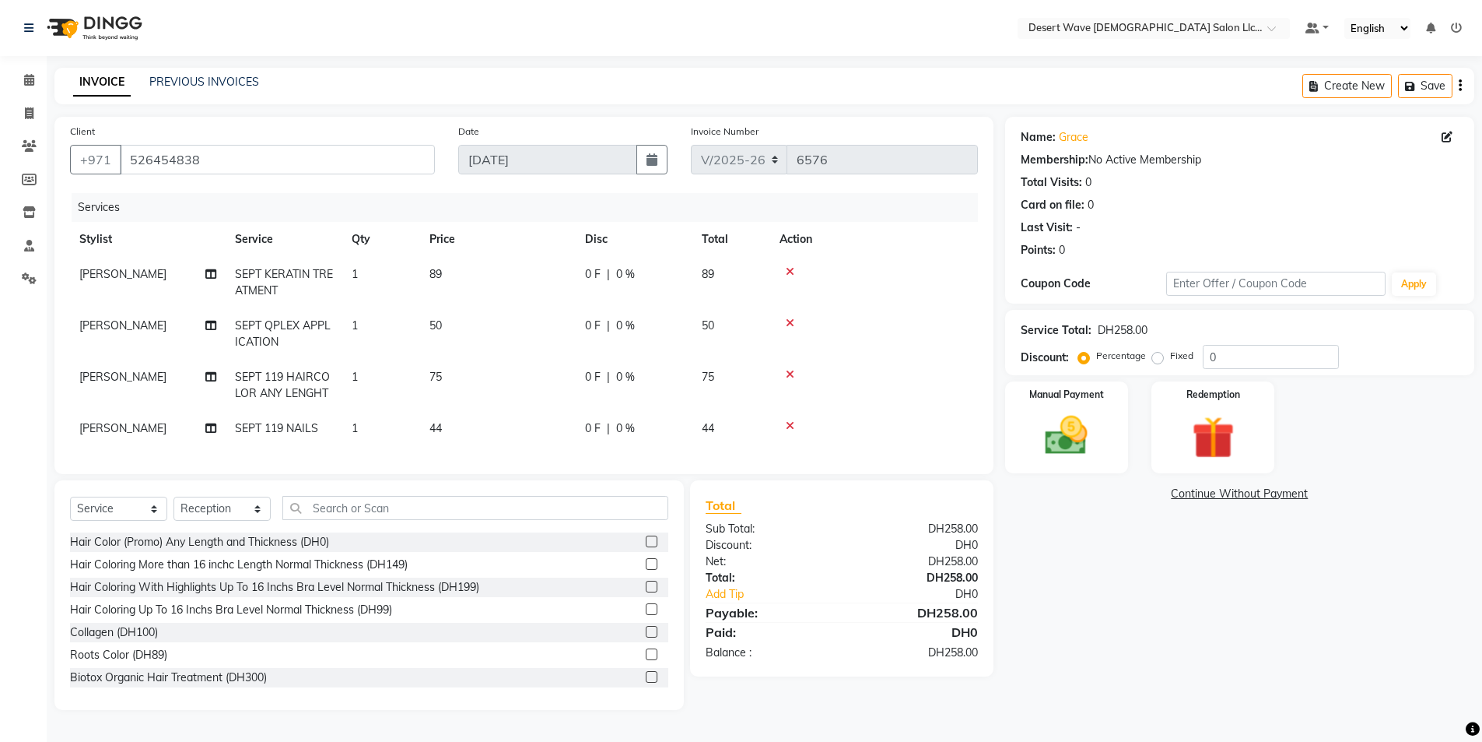
click at [432, 279] on span "89" at bounding box center [436, 274] width 12 height 14
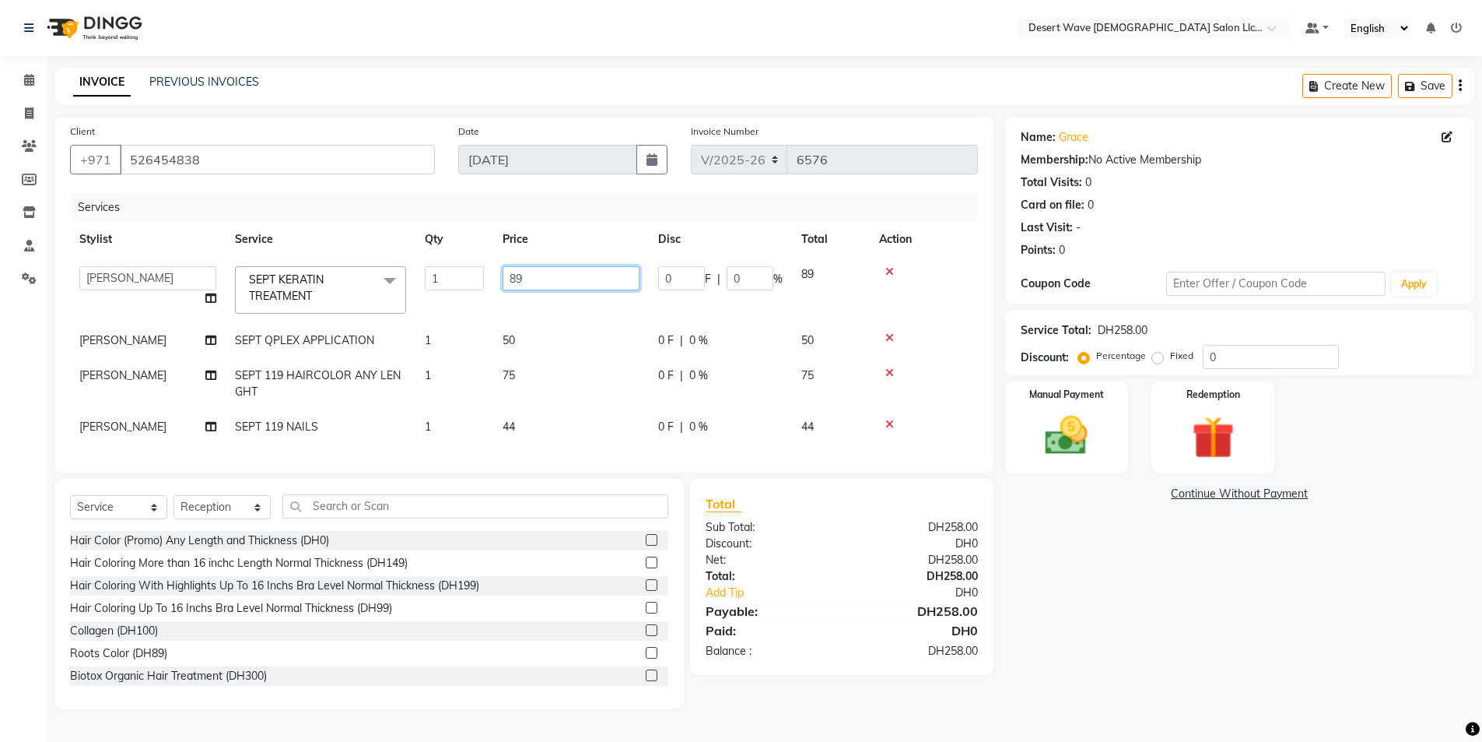
click at [513, 278] on input "89" at bounding box center [571, 278] width 137 height 24
drag, startPoint x: 1405, startPoint y: 591, endPoint x: 1383, endPoint y: 583, distance: 24.1
click at [1404, 591] on div "Name: Grace Membership: No Active Membership Total Visits: 0 Card on file: 0 La…" at bounding box center [1245, 412] width 481 height 591
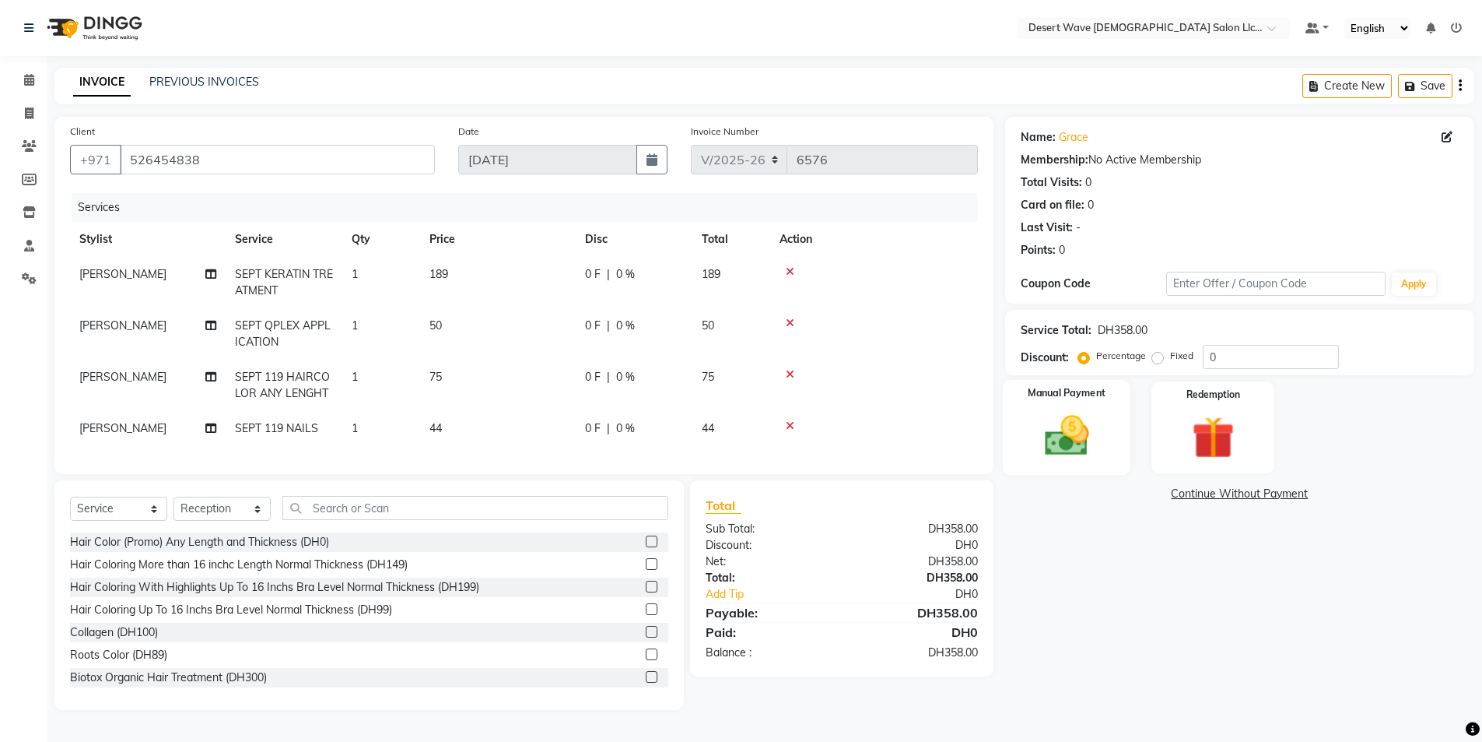
click at [1091, 439] on img at bounding box center [1067, 435] width 72 height 51
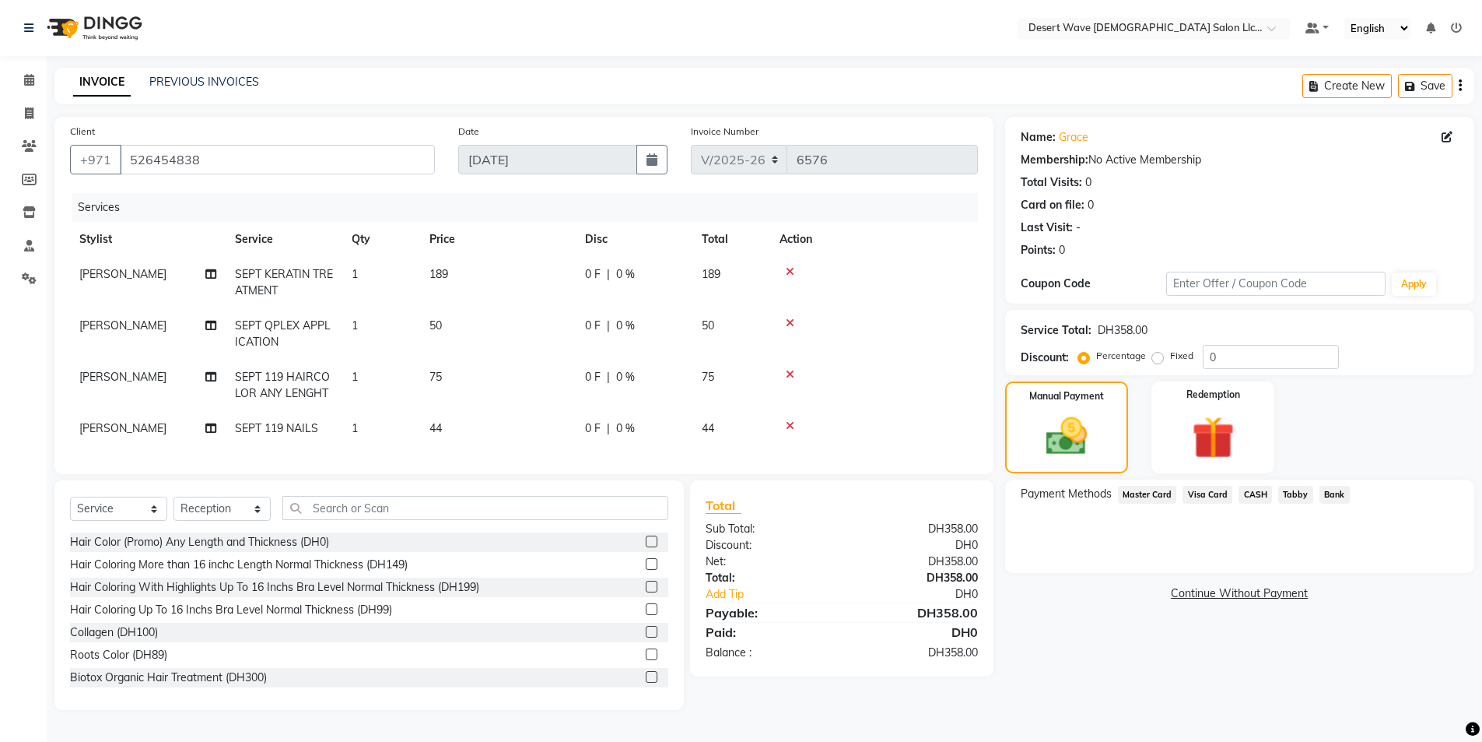
drag, startPoint x: 1178, startPoint y: 495, endPoint x: 1208, endPoint y: 500, distance: 30.8
click at [1201, 500] on div "Visa Card" at bounding box center [1205, 496] width 56 height 21
click at [1208, 500] on span "Visa Card" at bounding box center [1208, 495] width 50 height 18
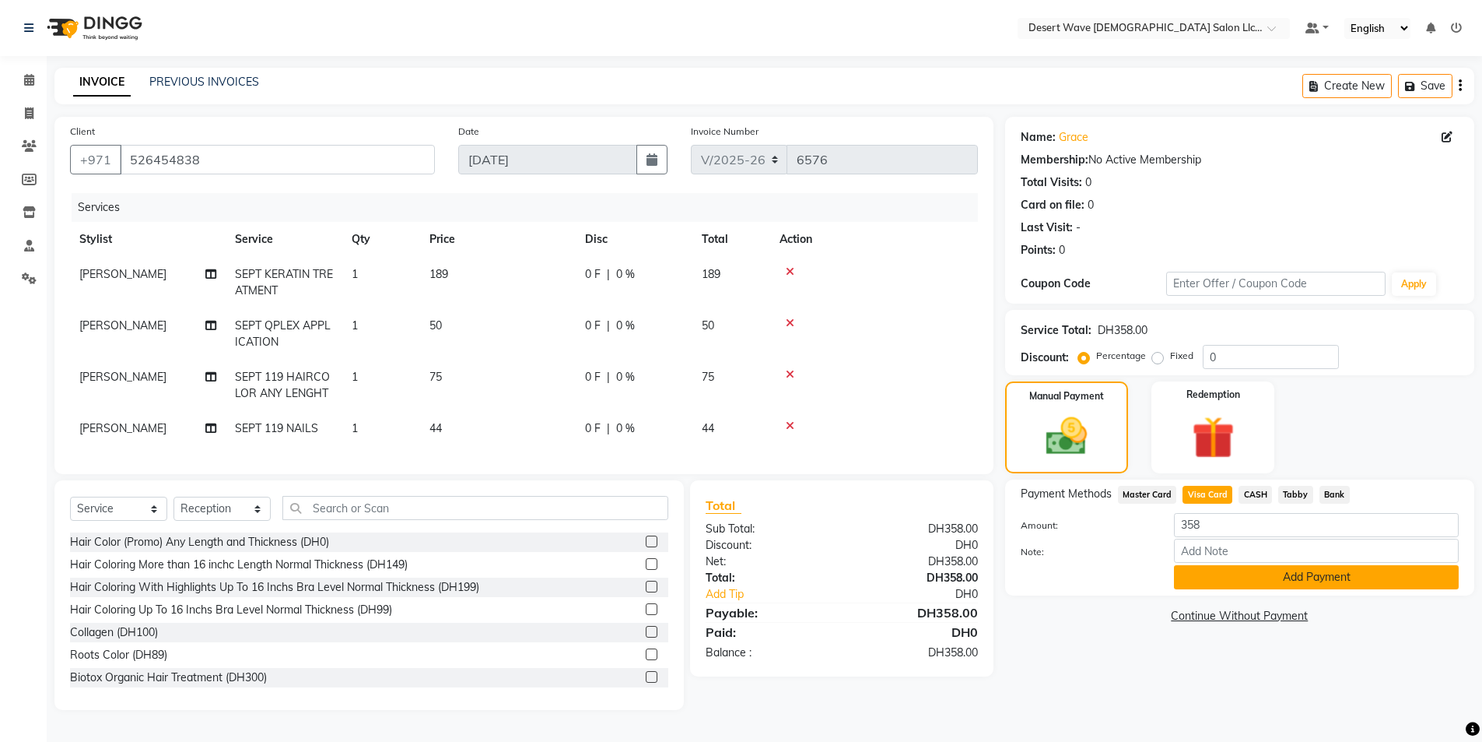
click at [1221, 579] on button "Add Payment" at bounding box center [1316, 577] width 285 height 24
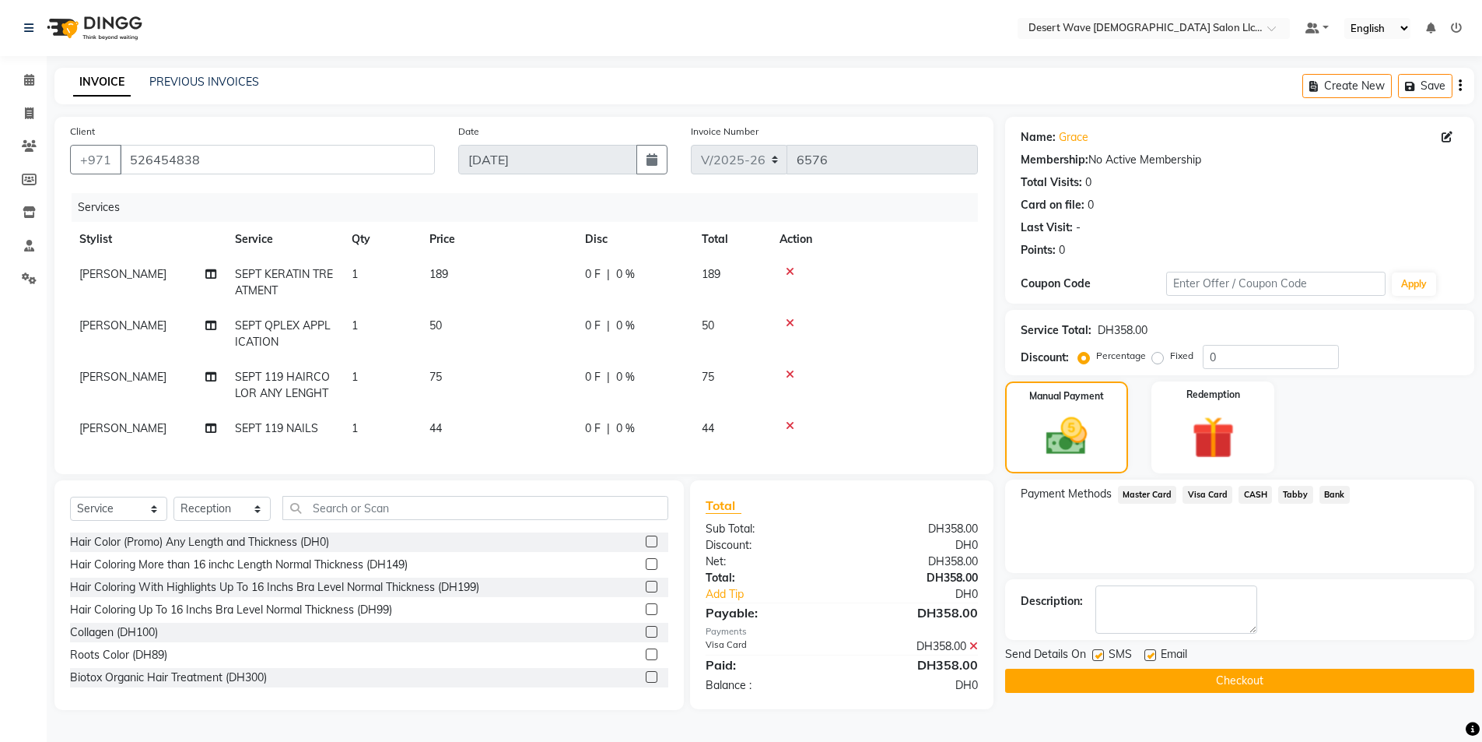
click at [1222, 710] on div "Name: Grace Membership: No Active Membership Total Visits: 0 Card on file: 0 La…" at bounding box center [1245, 413] width 481 height 593
click at [1229, 700] on div "Name: Grace Membership: No Active Membership Total Visits: 0 Card on file: 0 La…" at bounding box center [1245, 413] width 481 height 593
click at [1215, 661] on div "Send Details On SMS Email" at bounding box center [1239, 655] width 469 height 19
click at [1251, 663] on div "Send Details On SMS Email" at bounding box center [1239, 655] width 469 height 19
click at [1249, 675] on button "Checkout" at bounding box center [1239, 680] width 469 height 24
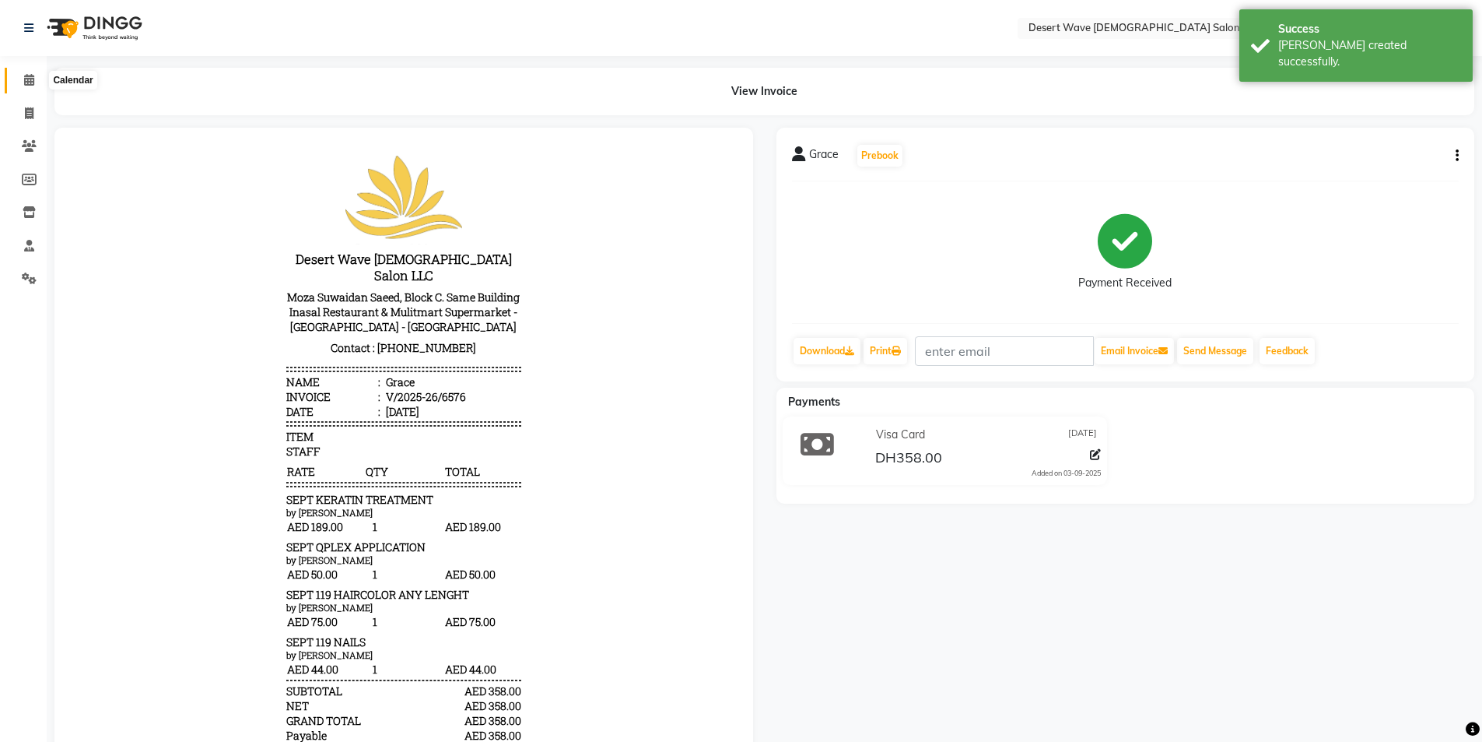
click at [38, 77] on span at bounding box center [29, 81] width 27 height 18
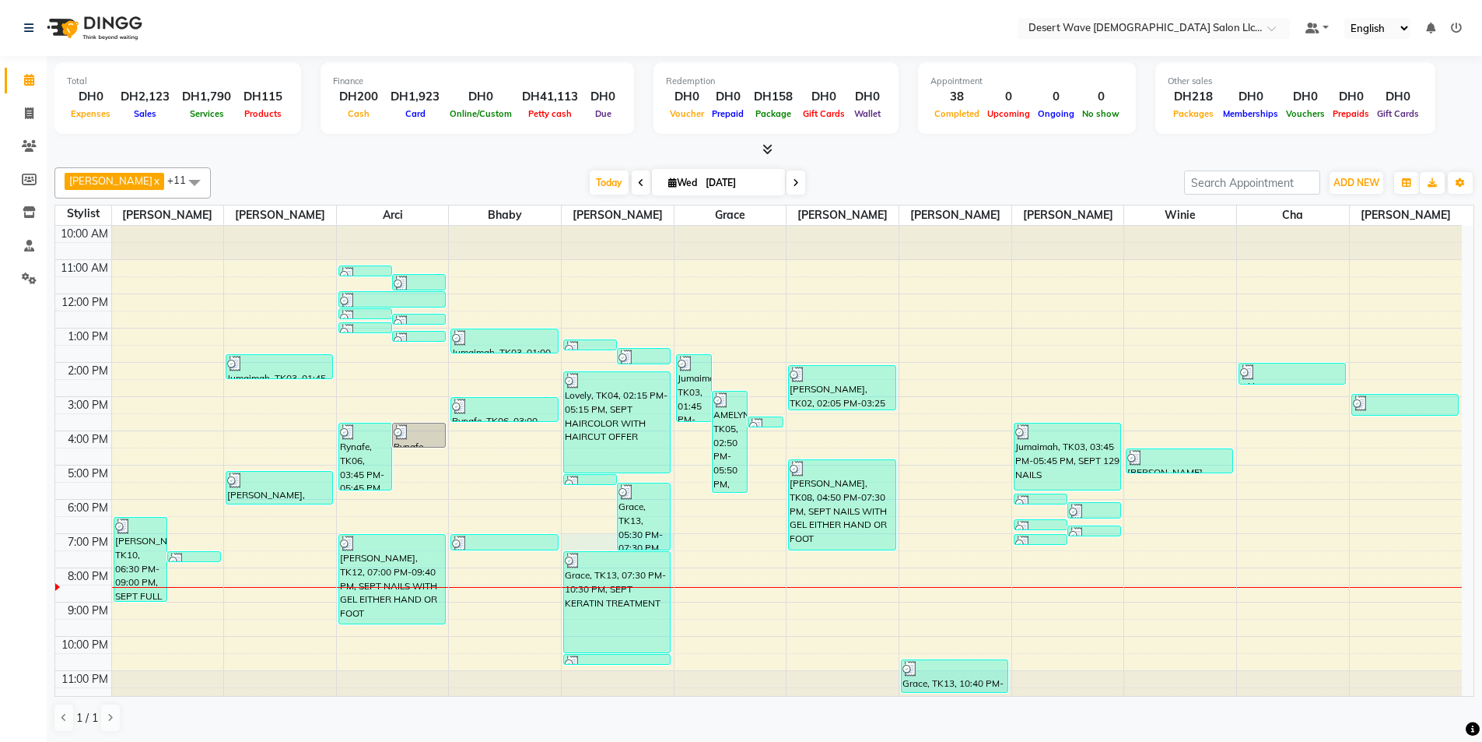
click at [584, 537] on div "10:00 AM 11:00 AM 12:00 PM 1:00 PM 2:00 PM 3:00 PM 4:00 PM 5:00 PM 6:00 PM 7:00…" at bounding box center [758, 465] width 1407 height 479
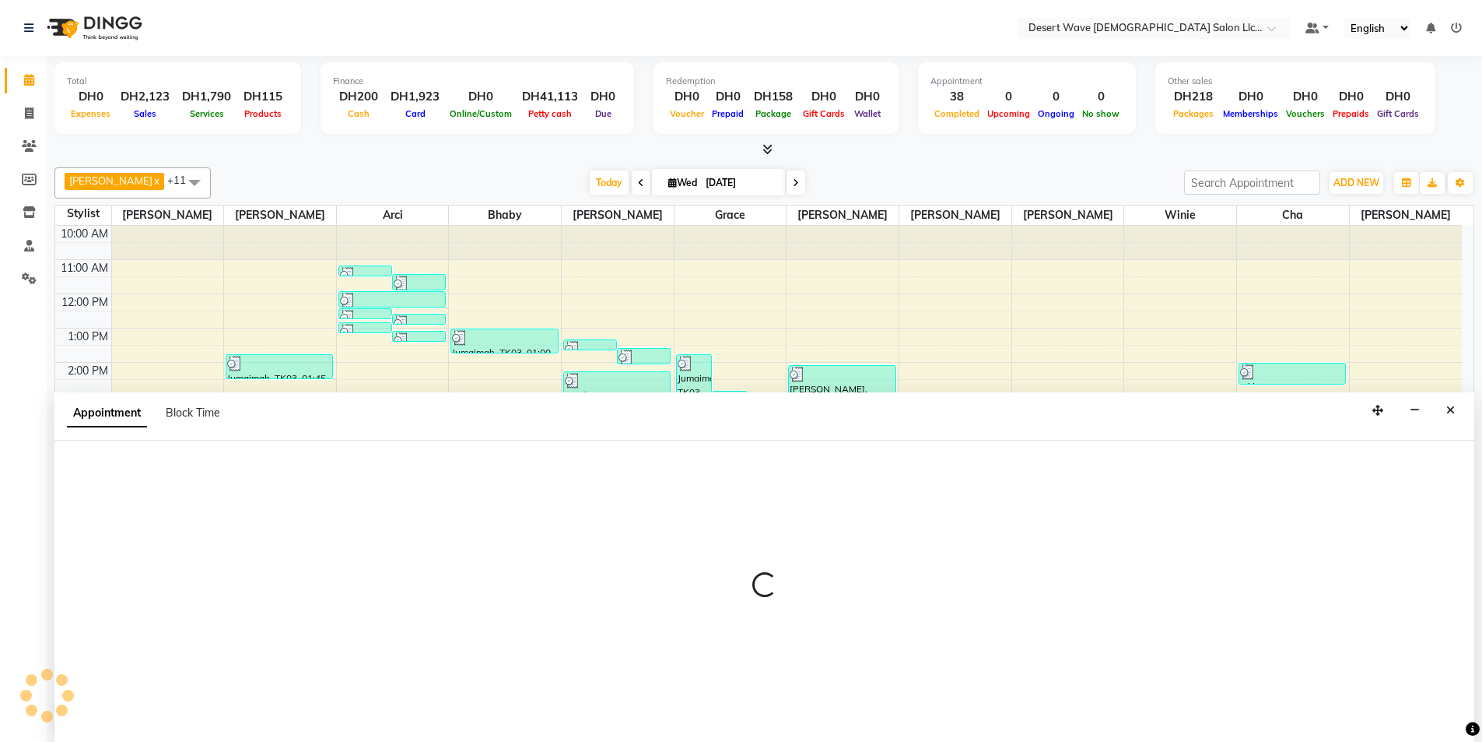
scroll to position [1, 0]
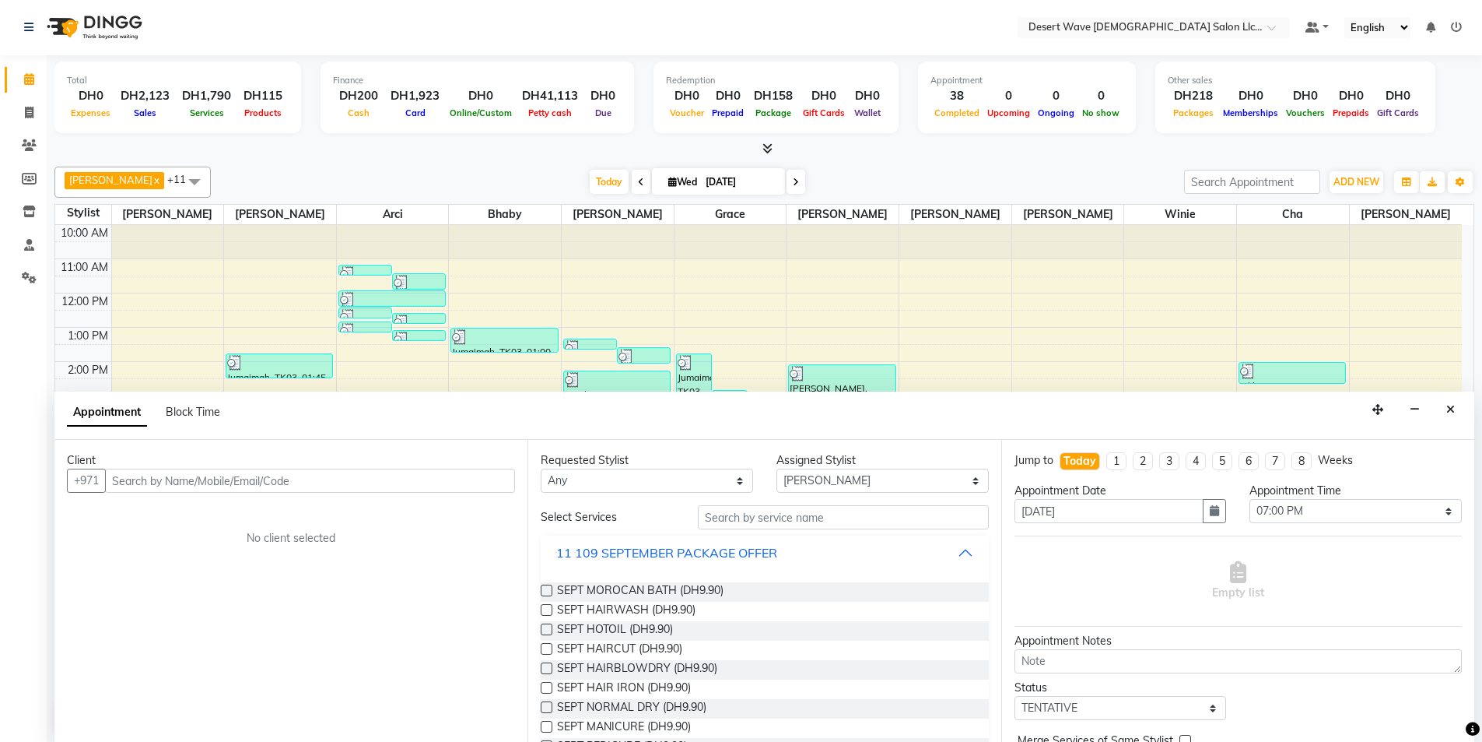
click at [635, 556] on div "11 109 SEPTEMBER PACKAGE OFFER" at bounding box center [666, 552] width 221 height 19
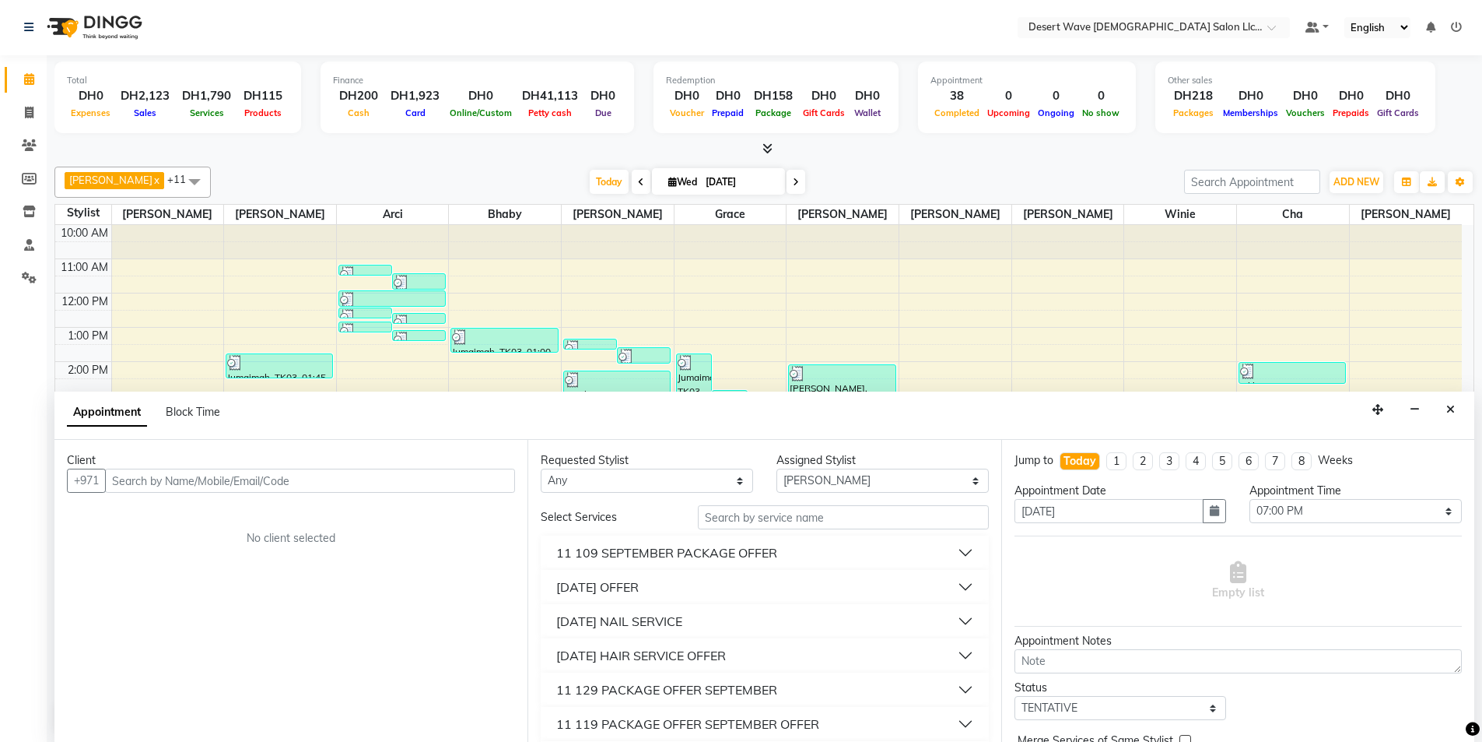
scroll to position [78, 0]
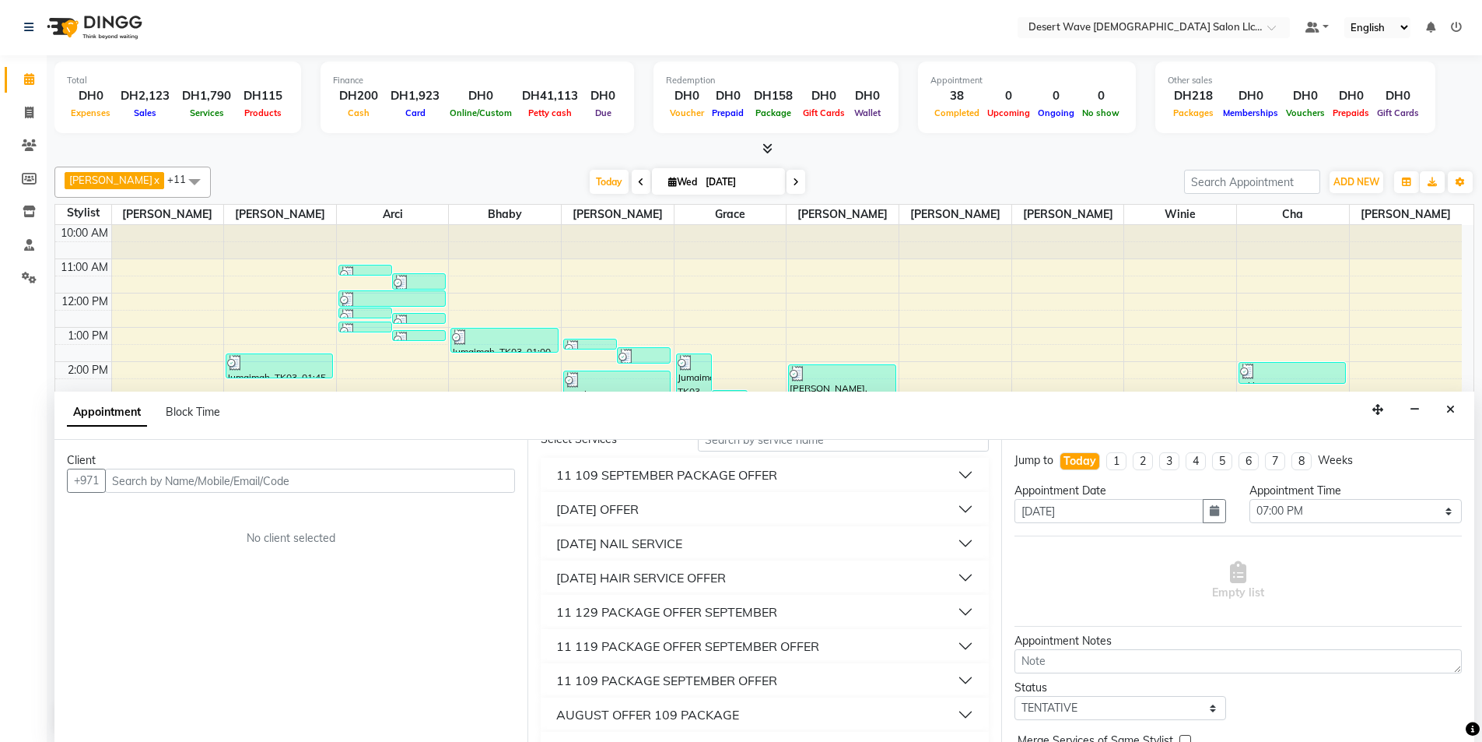
click at [627, 574] on div "11 SEPTEMBER HAIR SERVICE OFFER" at bounding box center [641, 577] width 170 height 19
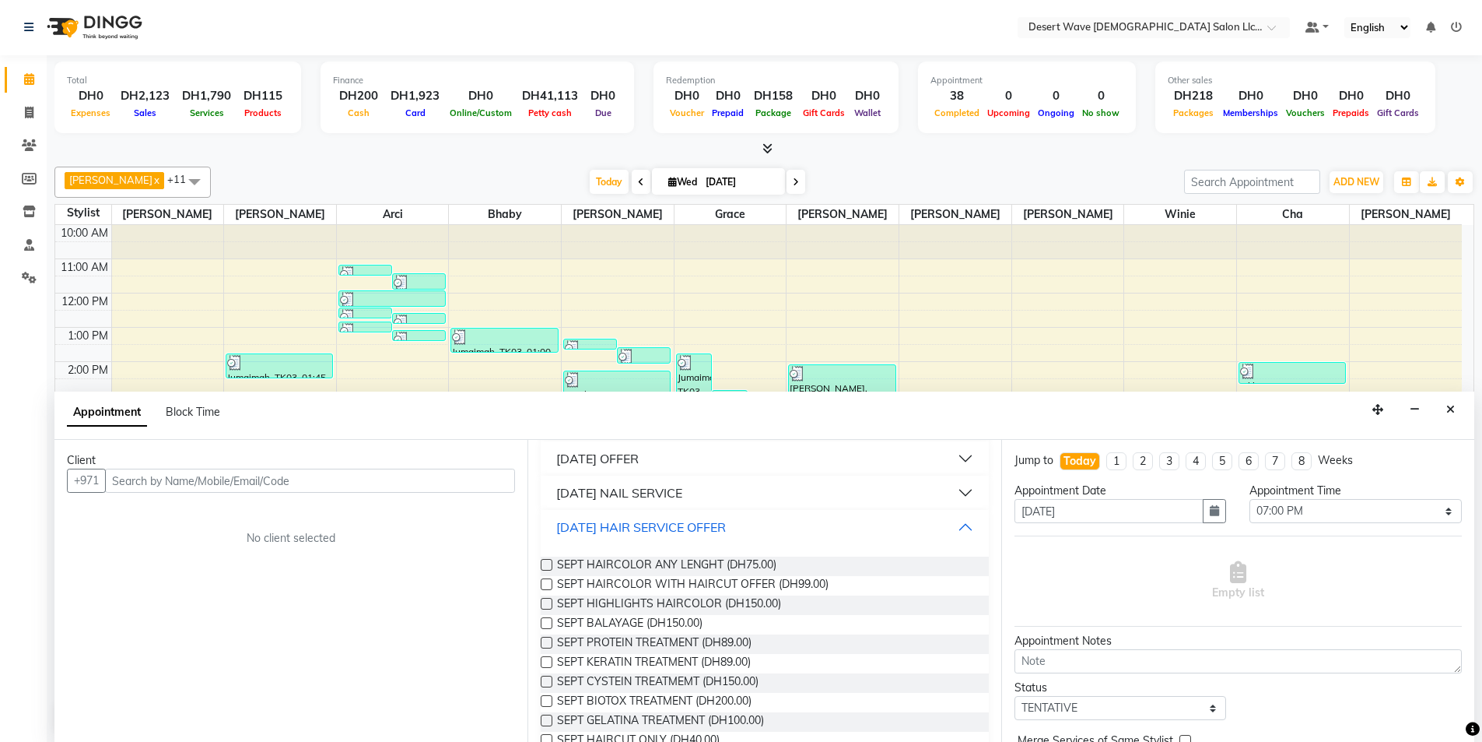
scroll to position [156, 0]
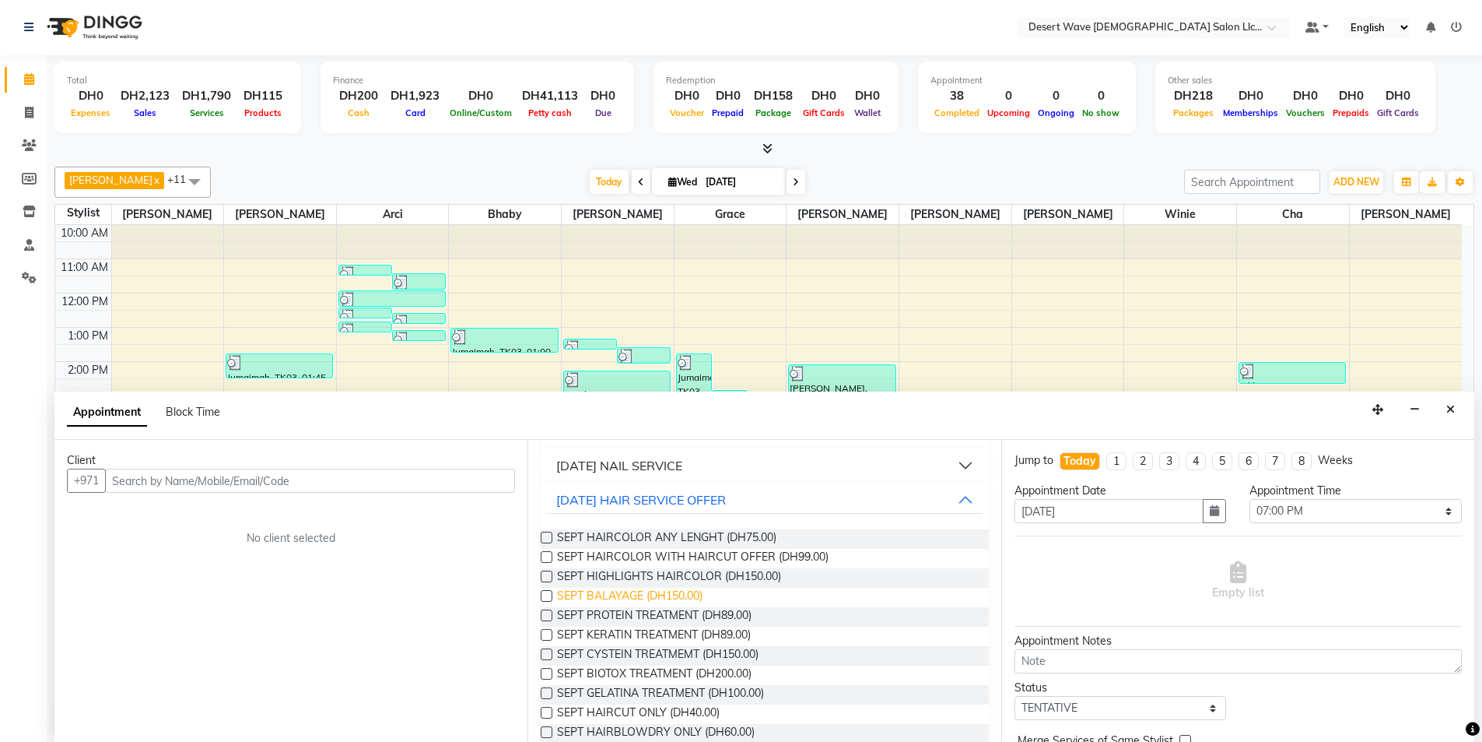
click at [626, 592] on span "SEPT BALAYAGE (DH150.00)" at bounding box center [630, 597] width 146 height 19
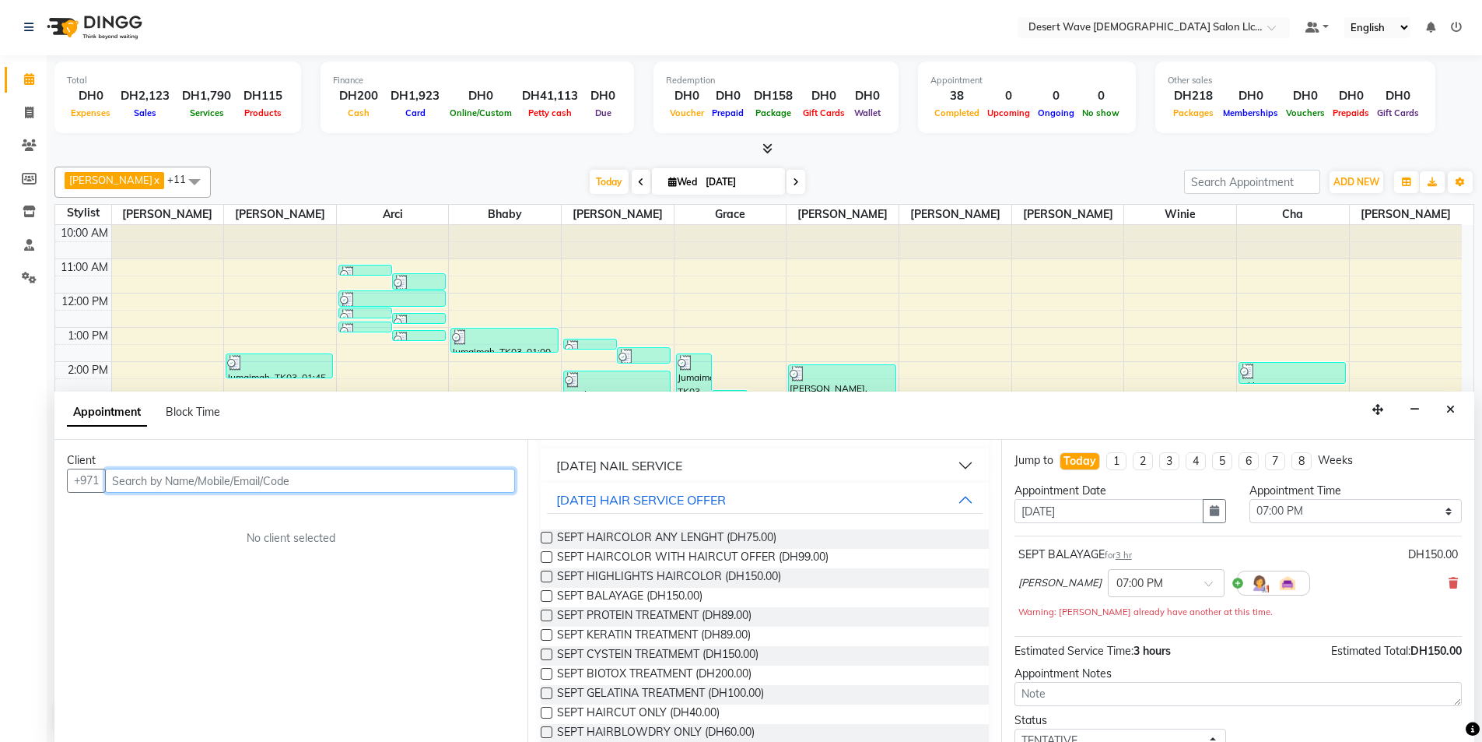
click at [229, 477] on input "text" at bounding box center [310, 480] width 410 height 24
click at [529, 490] on div "Requested Stylist Any Ambika Angie april Arci Bella Bhaby Cecil Cha Cheryl Elen…" at bounding box center [764, 591] width 473 height 302
click at [504, 490] on button "Add Client" at bounding box center [483, 480] width 65 height 24
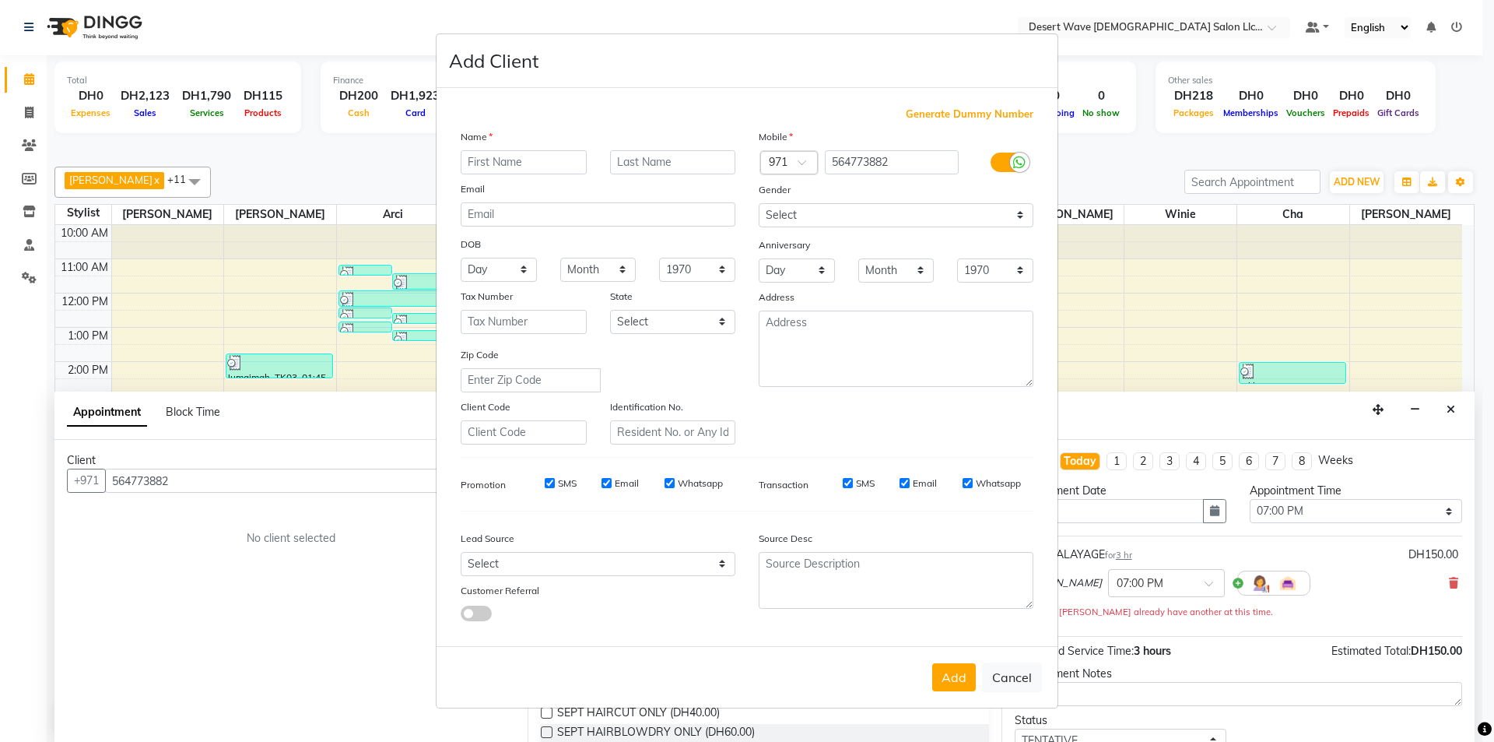
click at [535, 156] on input "text" at bounding box center [524, 162] width 126 height 24
click at [961, 675] on button "Add" at bounding box center [954, 677] width 44 height 28
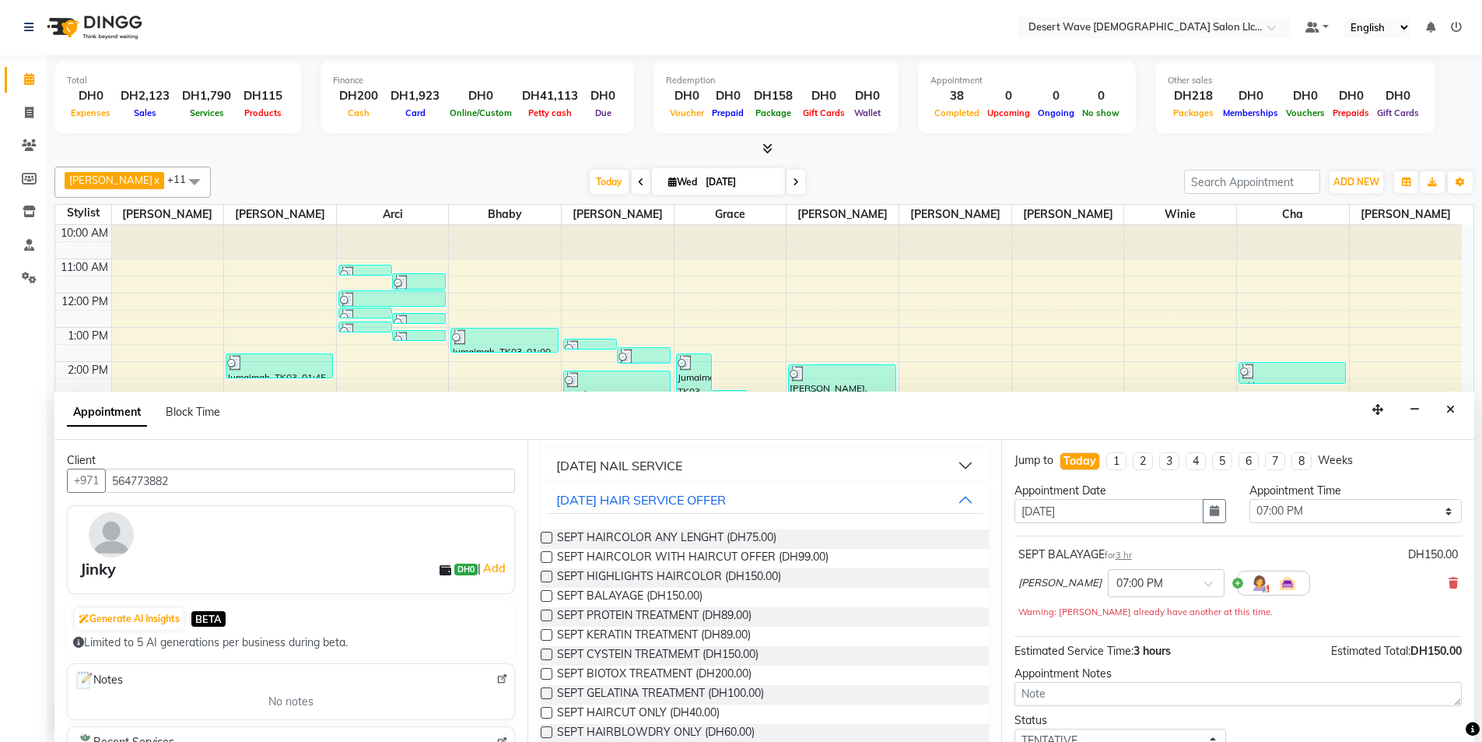
scroll to position [109, 0]
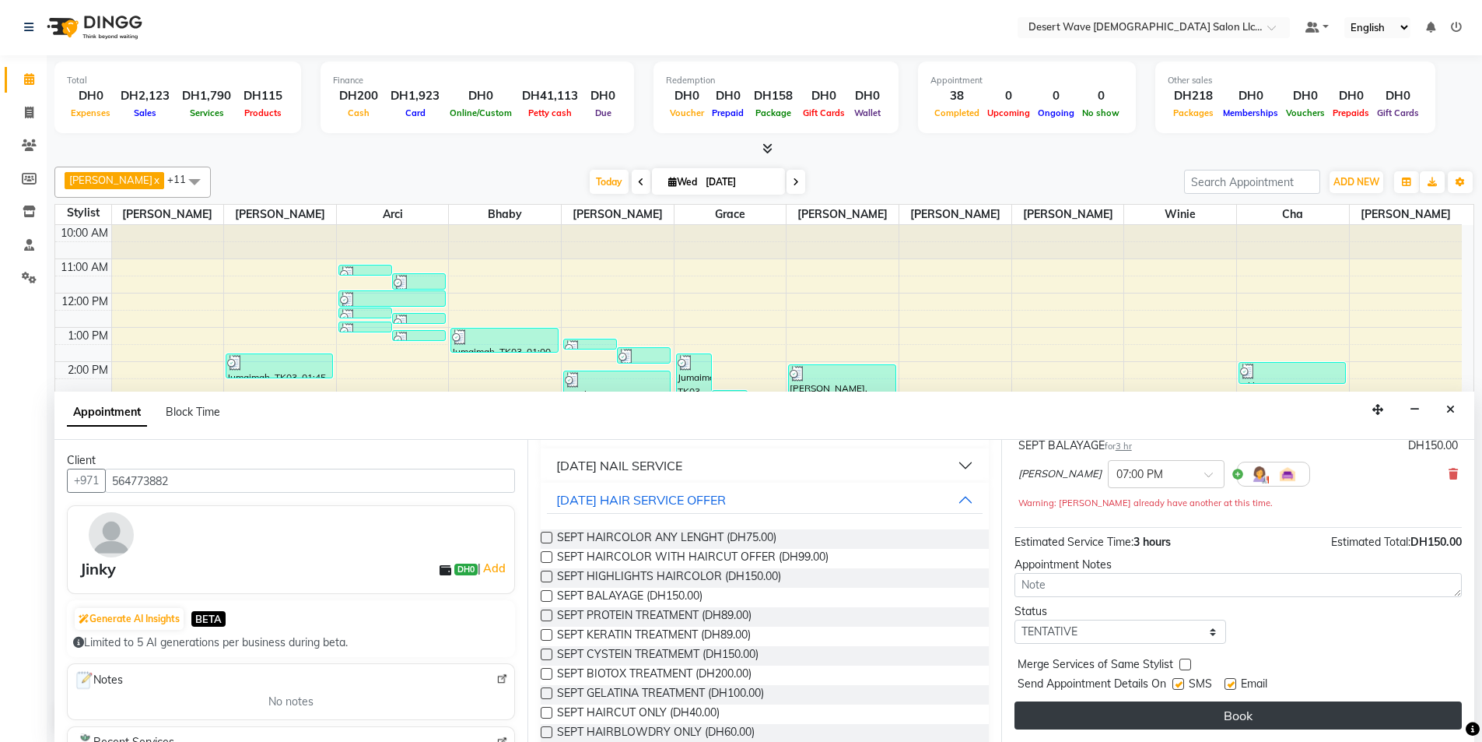
click at [1137, 724] on button "Book" at bounding box center [1238, 715] width 447 height 28
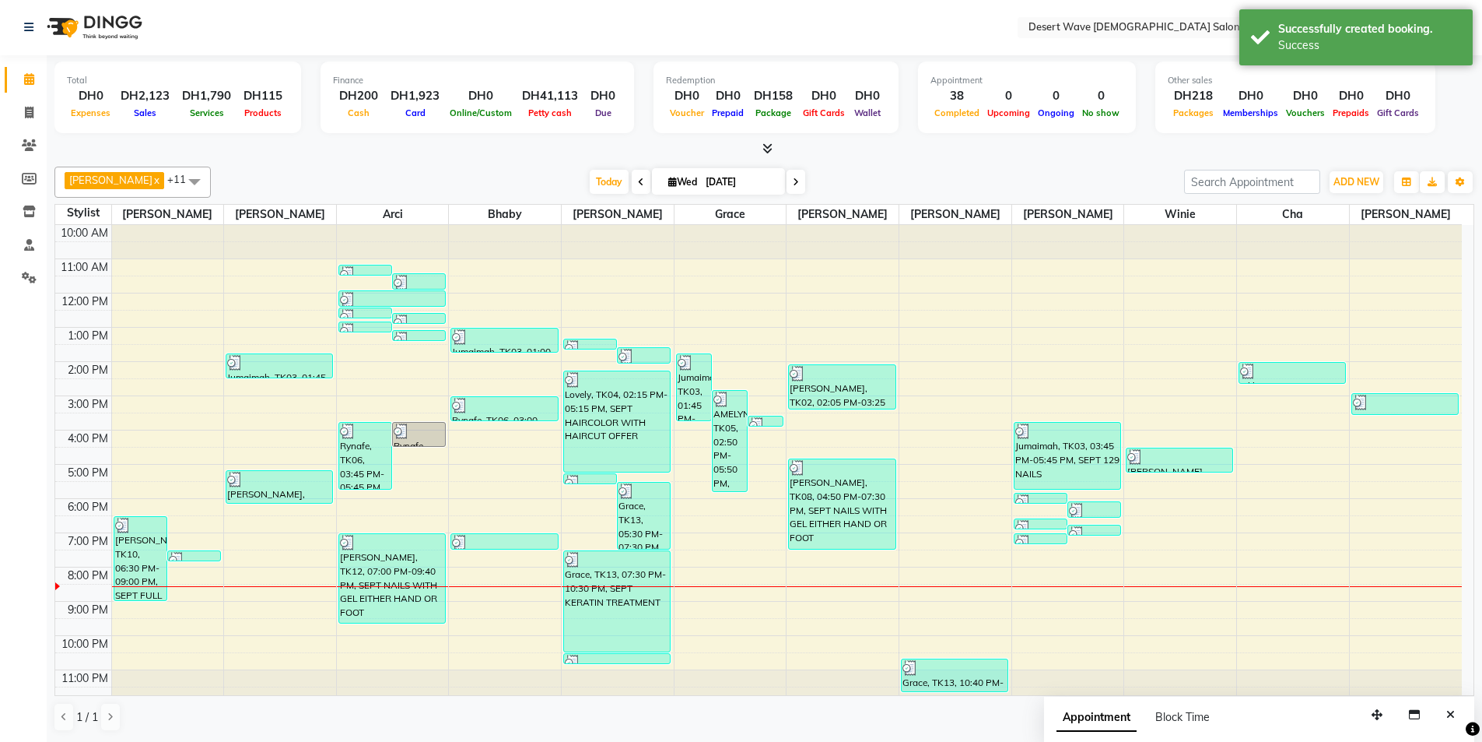
scroll to position [0, 0]
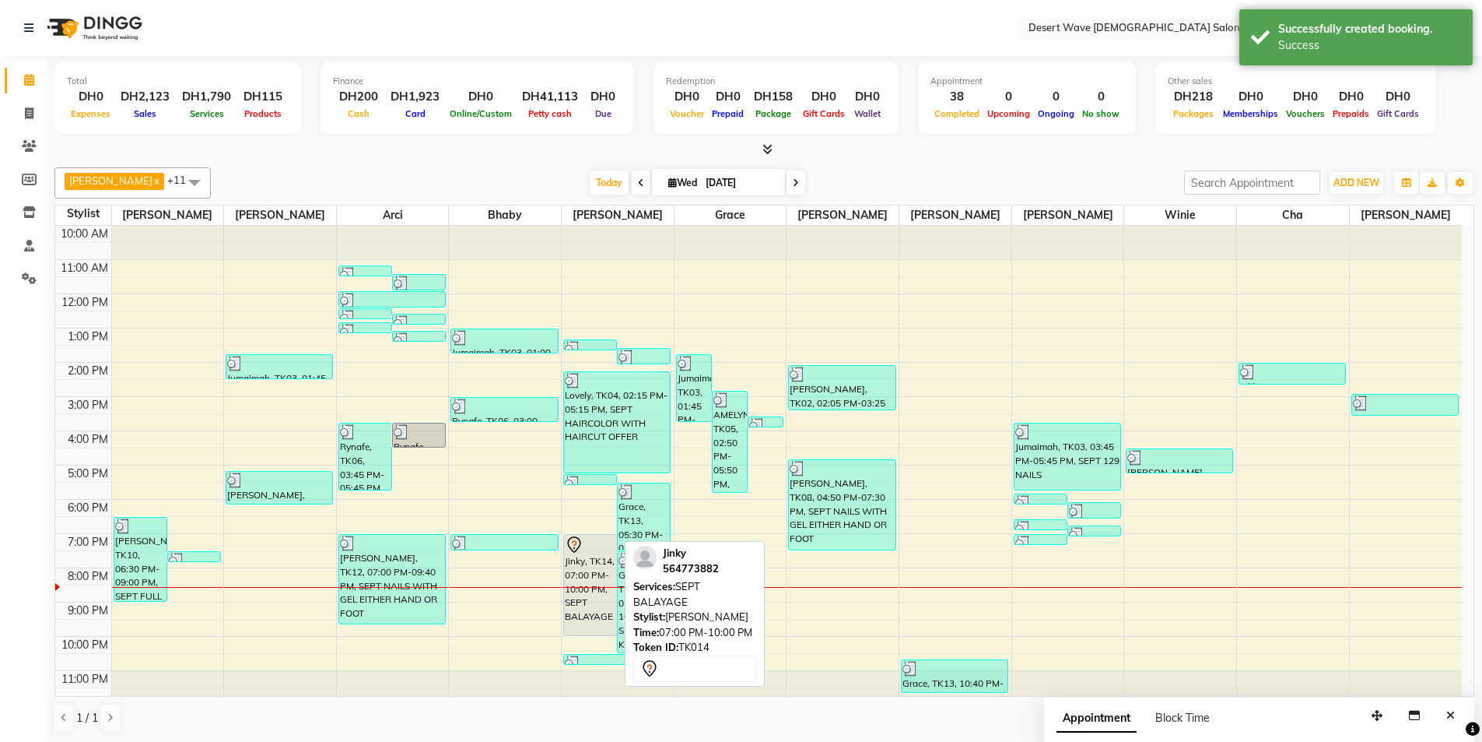
click at [591, 580] on div "Jinky, TK14, 07:00 PM-10:00 PM, SEPT BALAYAGE" at bounding box center [590, 585] width 52 height 100
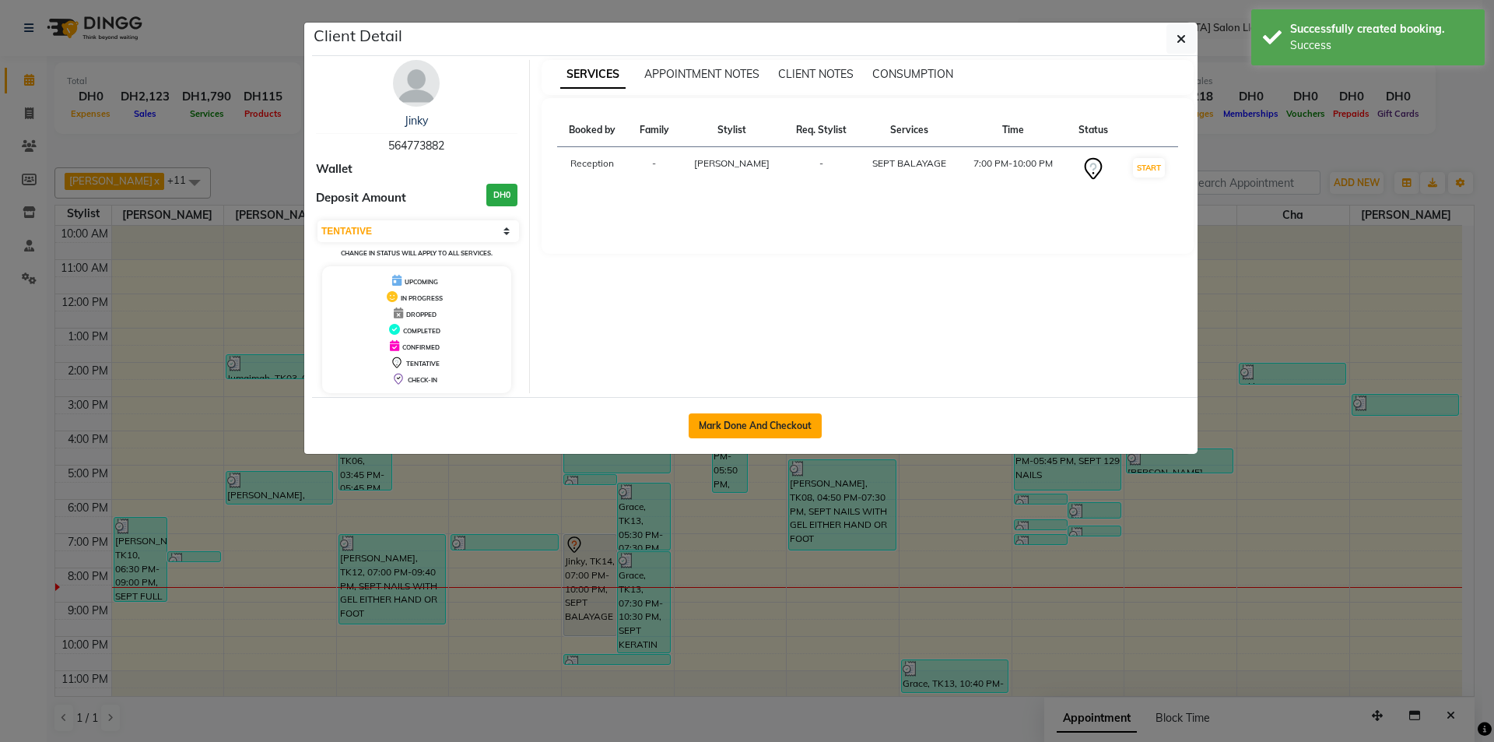
click at [773, 428] on button "Mark Done And Checkout" at bounding box center [755, 425] width 133 height 25
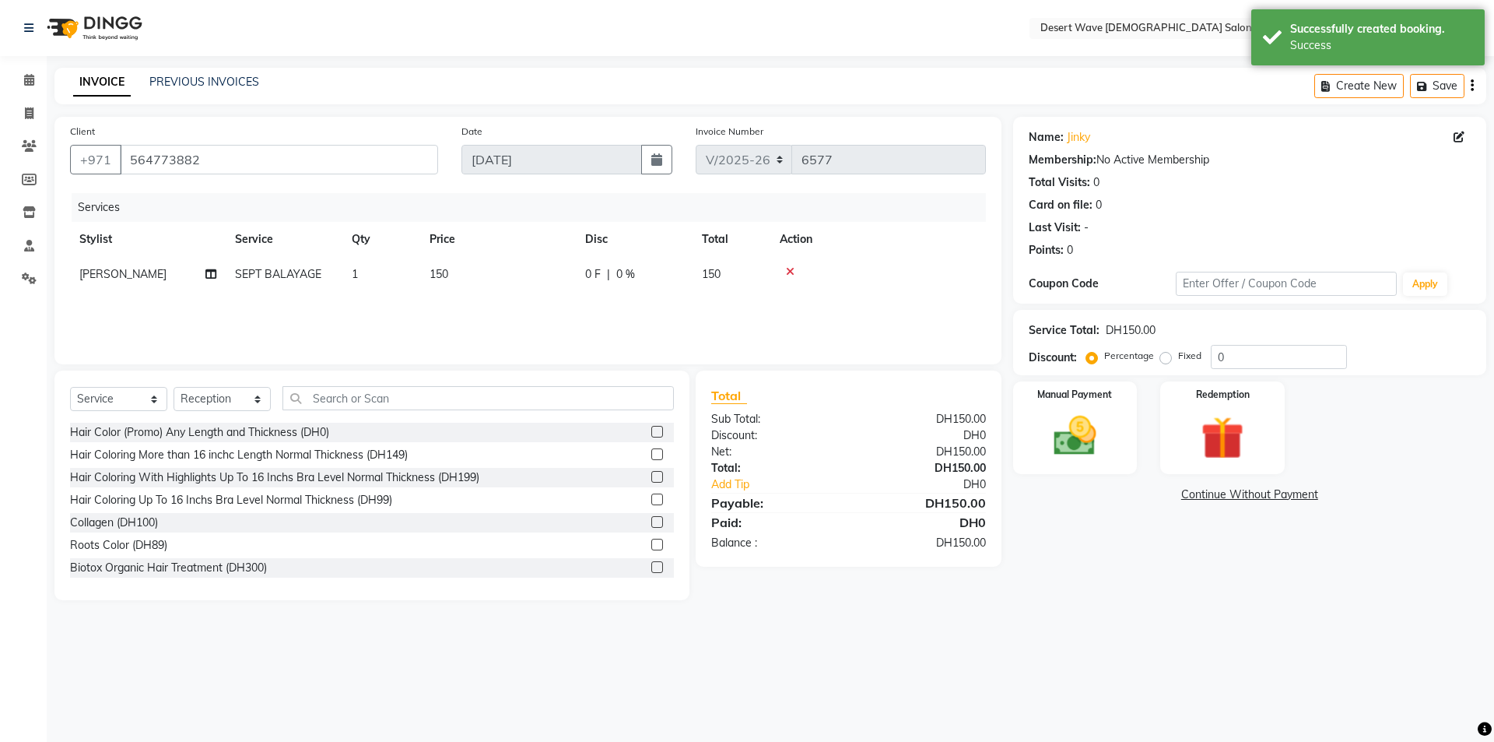
drag, startPoint x: 444, startPoint y: 275, endPoint x: 500, endPoint y: 275, distance: 56.0
click at [444, 275] on span "150" at bounding box center [439, 274] width 19 height 14
click at [535, 279] on input "150" at bounding box center [571, 278] width 137 height 24
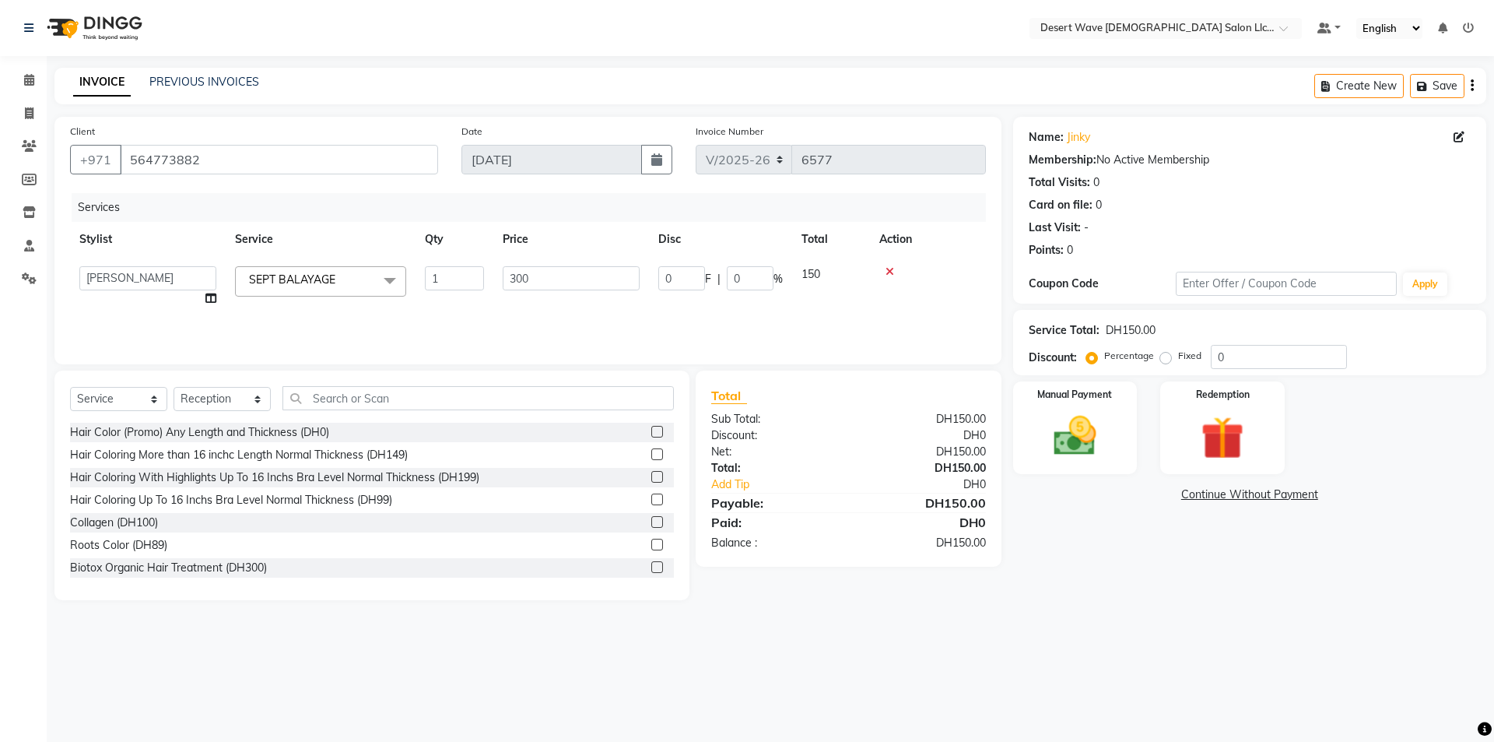
click at [987, 627] on div "Select Location × Desert Wave Ladies Salon Llc, Al Rigga Default Panel My Panel…" at bounding box center [747, 371] width 1494 height 742
click at [89, 396] on select "Select Service Product Membership Package Voucher Prepaid Gift Card" at bounding box center [118, 399] width 97 height 24
click at [70, 387] on select "Select Service Product Membership Package Voucher Prepaid Gift Card" at bounding box center [118, 399] width 97 height 24
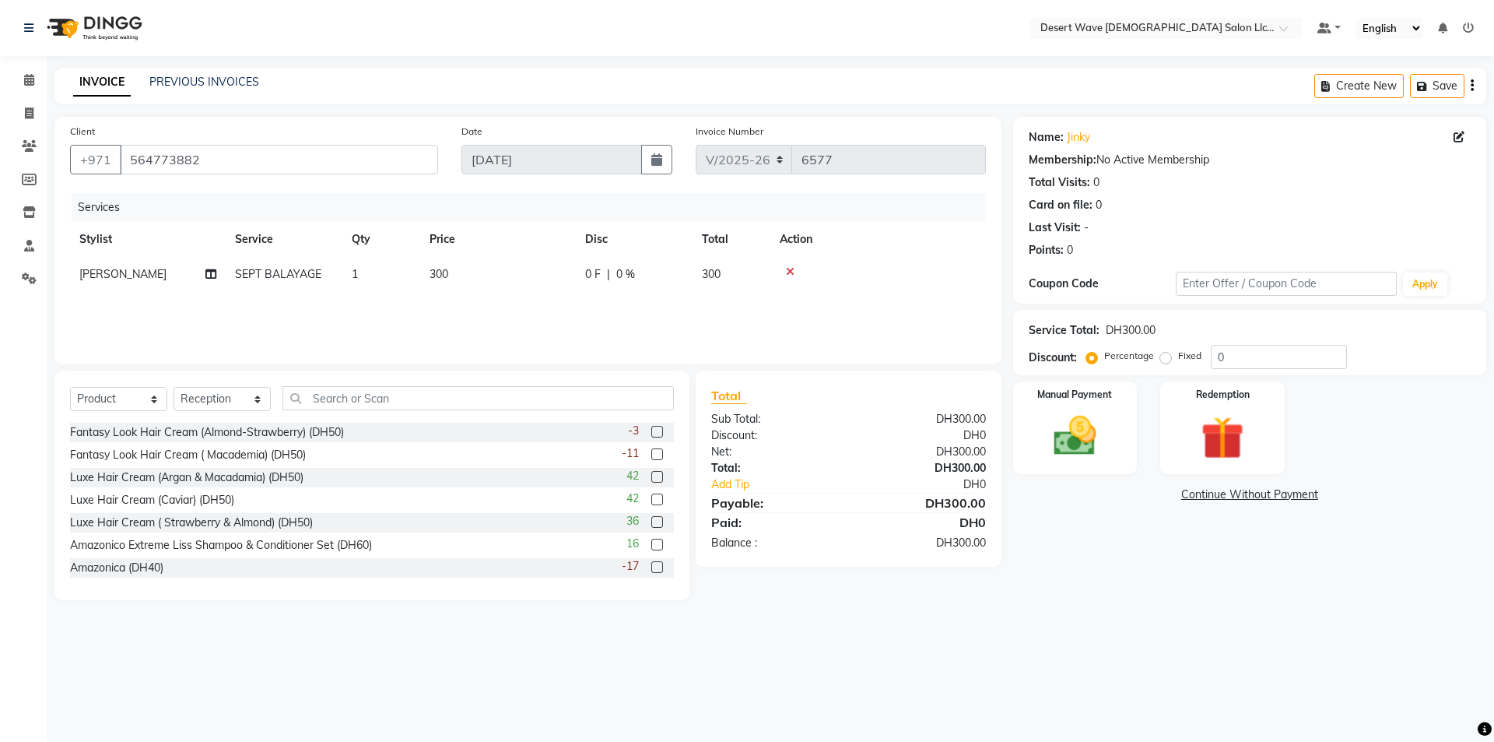
click at [223, 385] on div "Select Service Product Membership Package Voucher Prepaid Gift Card Select Styl…" at bounding box center [371, 485] width 635 height 230
click at [228, 391] on select "Select Stylist Accounts Ambika Angie april Arci Bella Bhaby Cecil Cha Cheryl Do…" at bounding box center [222, 399] width 97 height 24
click at [174, 387] on select "Select Stylist Accounts Ambika Angie april Arci Bella Bhaby Cecil Cha Cheryl Do…" at bounding box center [222, 399] width 97 height 24
drag, startPoint x: 202, startPoint y: 382, endPoint x: 206, endPoint y: 398, distance: 16.0
click at [202, 388] on div "Select Service Product Membership Package Voucher Prepaid Gift Card Select Styl…" at bounding box center [371, 485] width 635 height 230
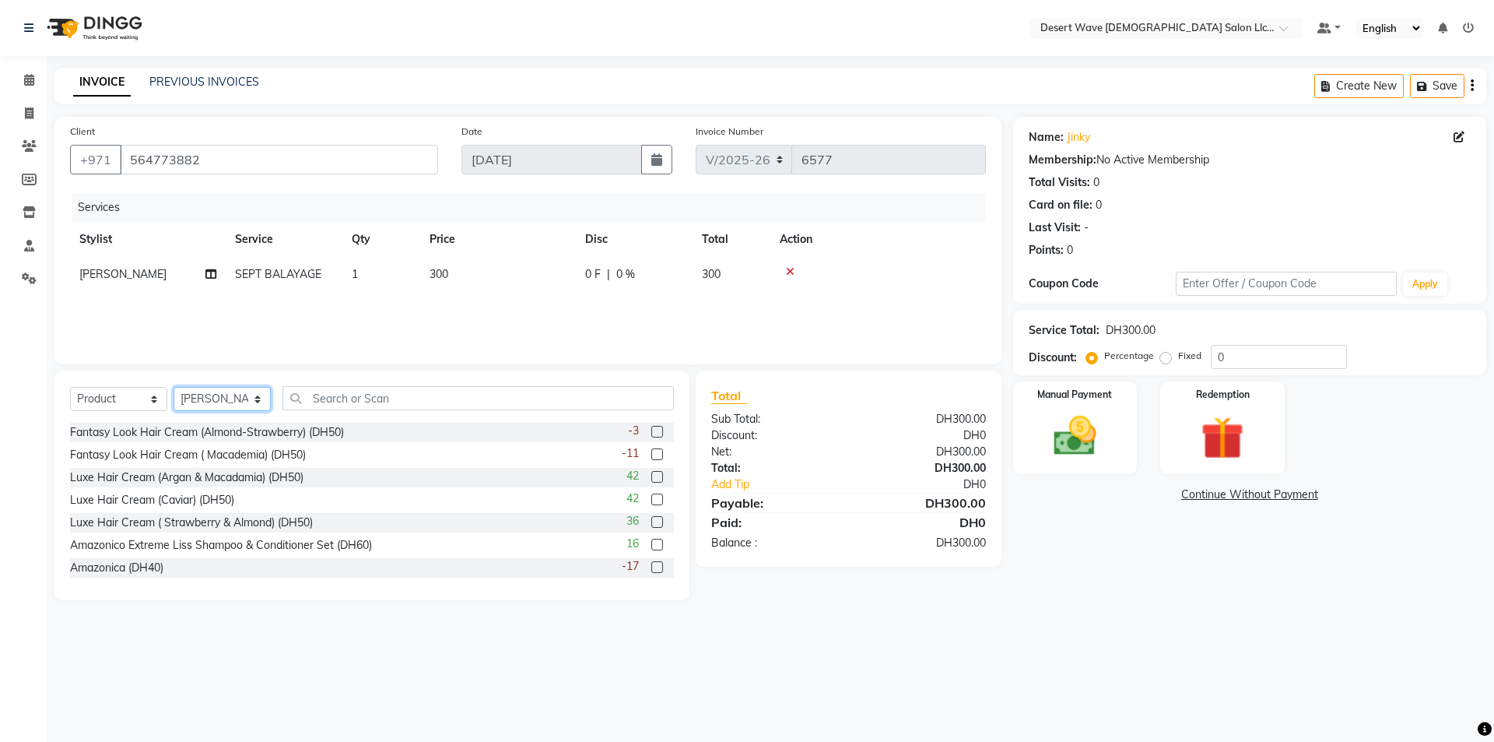
click at [206, 398] on select "Select Stylist Accounts Ambika Angie april Arci Bella Bhaby Cecil Cha Cheryl Do…" at bounding box center [222, 399] width 97 height 24
click at [174, 387] on select "Select Stylist Accounts Ambika Angie april Arci Bella Bhaby Cecil Cha Cheryl Do…" at bounding box center [222, 399] width 97 height 24
drag, startPoint x: 167, startPoint y: 479, endPoint x: 865, endPoint y: 563, distance: 703.1
click at [170, 479] on div "Luxe Hair Cream (Argan & Macadamia) (DH50)" at bounding box center [186, 477] width 233 height 16
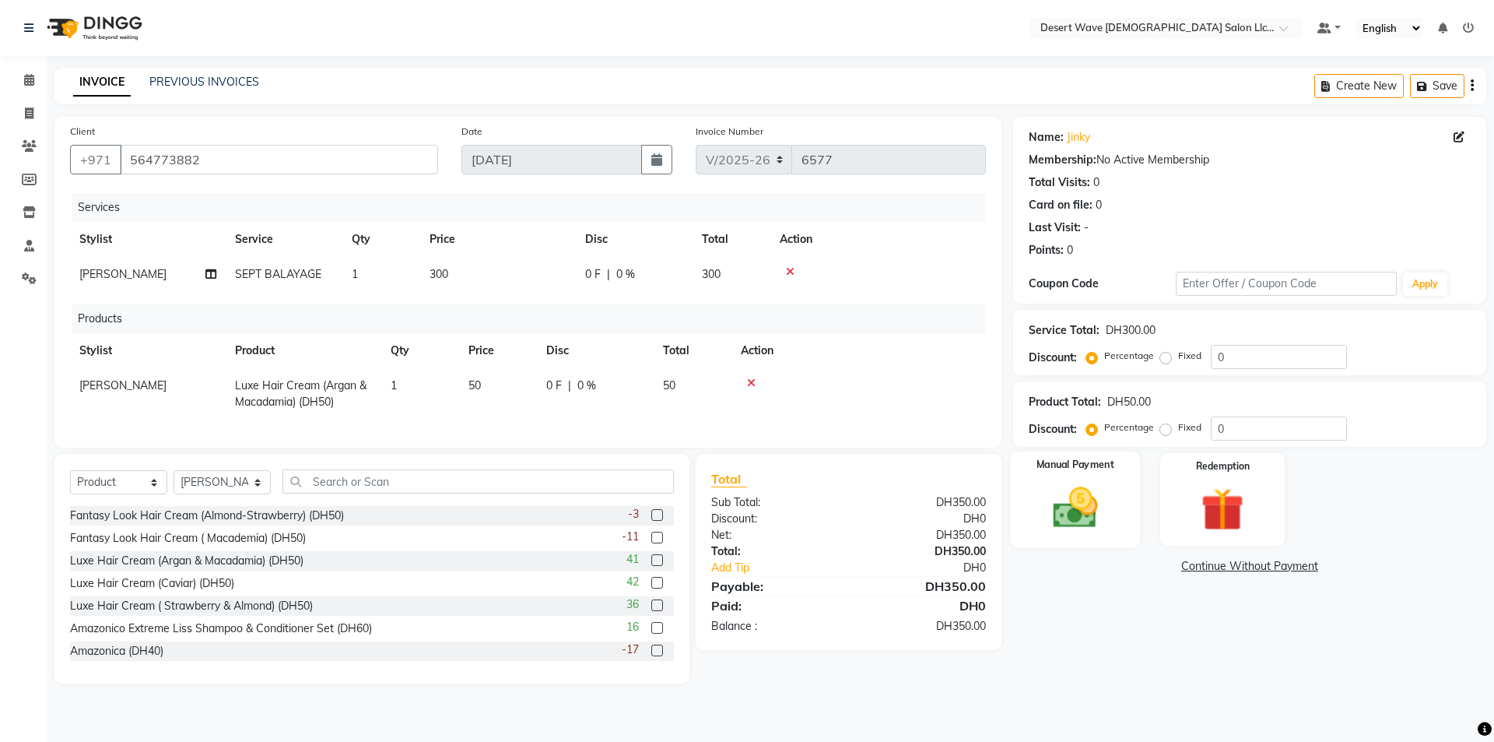
drag, startPoint x: 1083, startPoint y: 495, endPoint x: 1182, endPoint y: 544, distance: 110.3
click at [1083, 496] on img at bounding box center [1075, 507] width 70 height 50
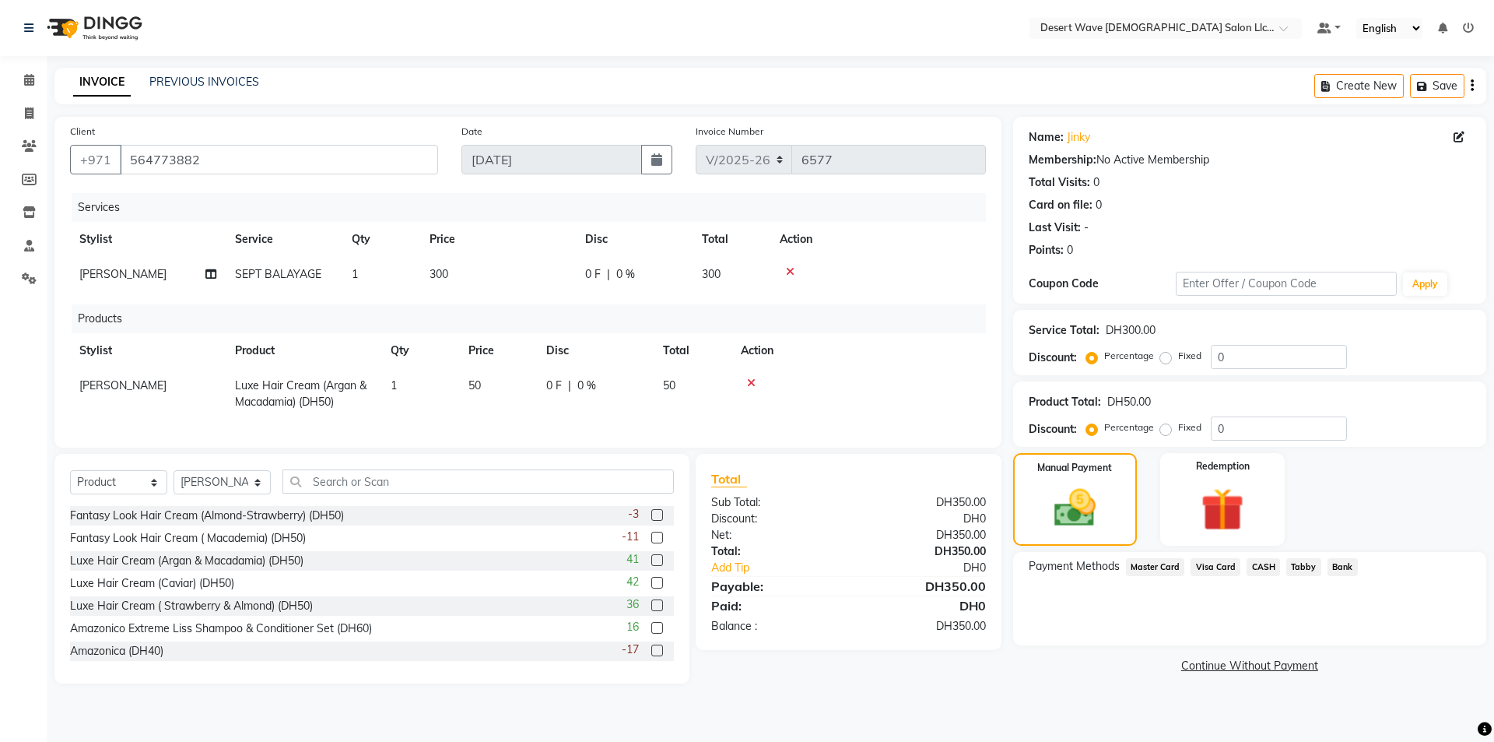
drag, startPoint x: 1214, startPoint y: 570, endPoint x: 1225, endPoint y: 584, distance: 17.7
click at [1215, 575] on span "Visa Card" at bounding box center [1216, 567] width 50 height 18
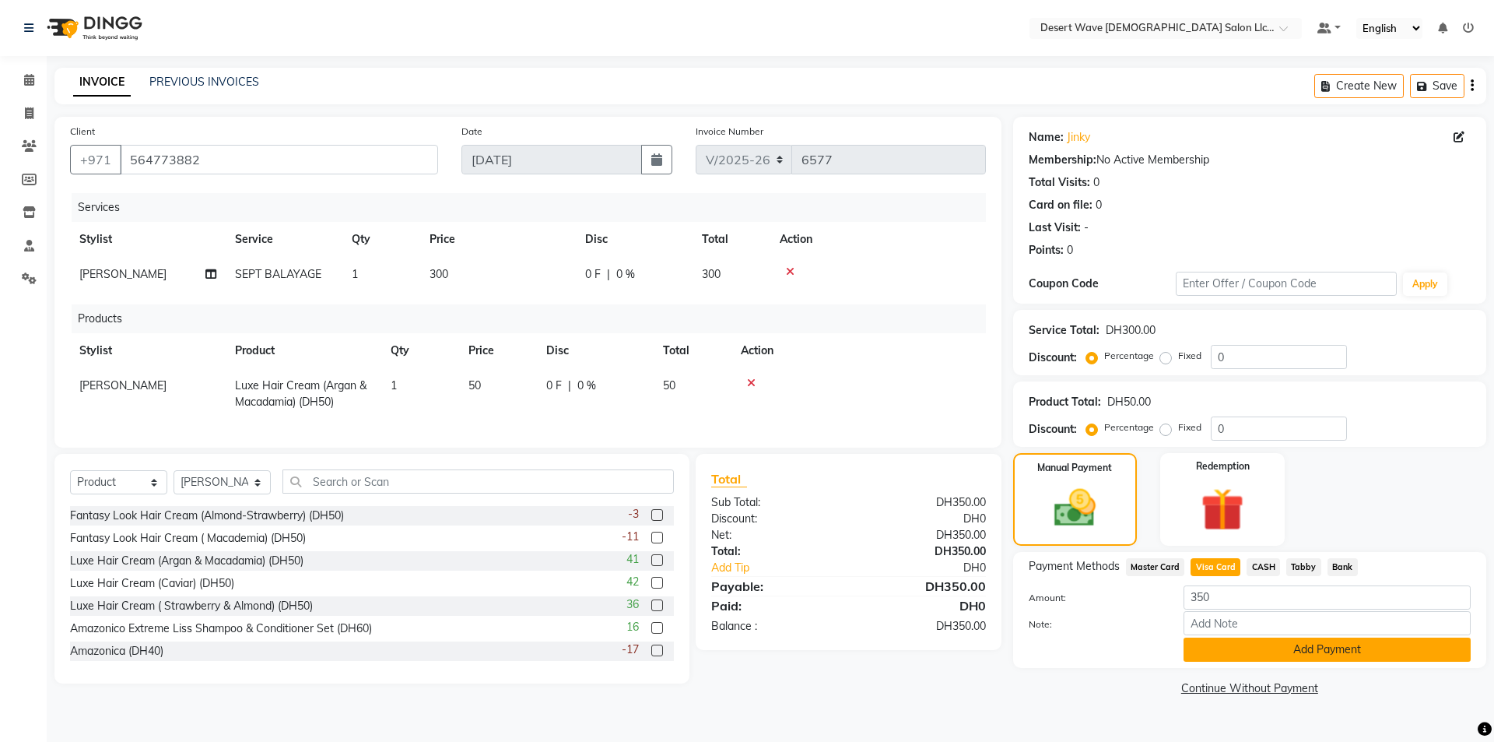
click at [1274, 654] on button "Add Payment" at bounding box center [1327, 649] width 287 height 24
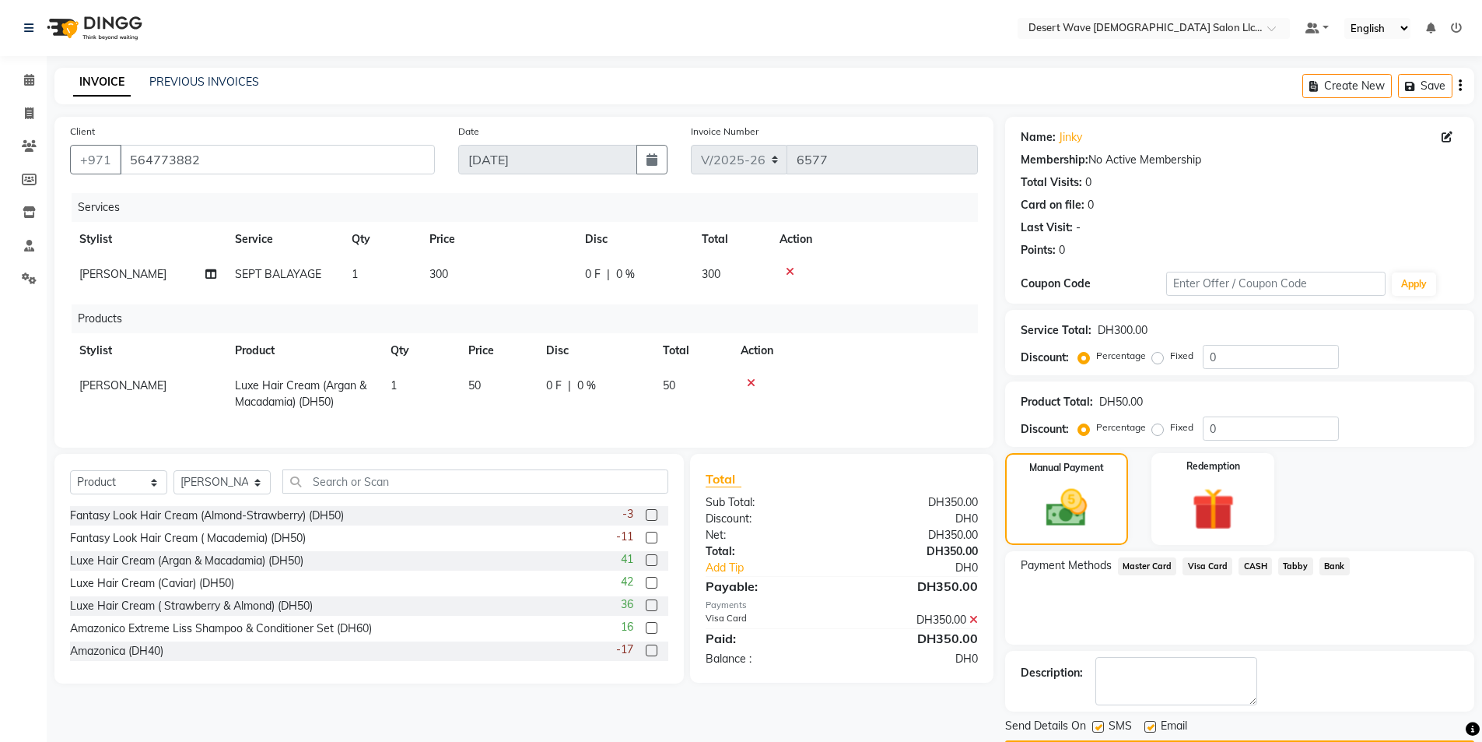
scroll to position [46, 0]
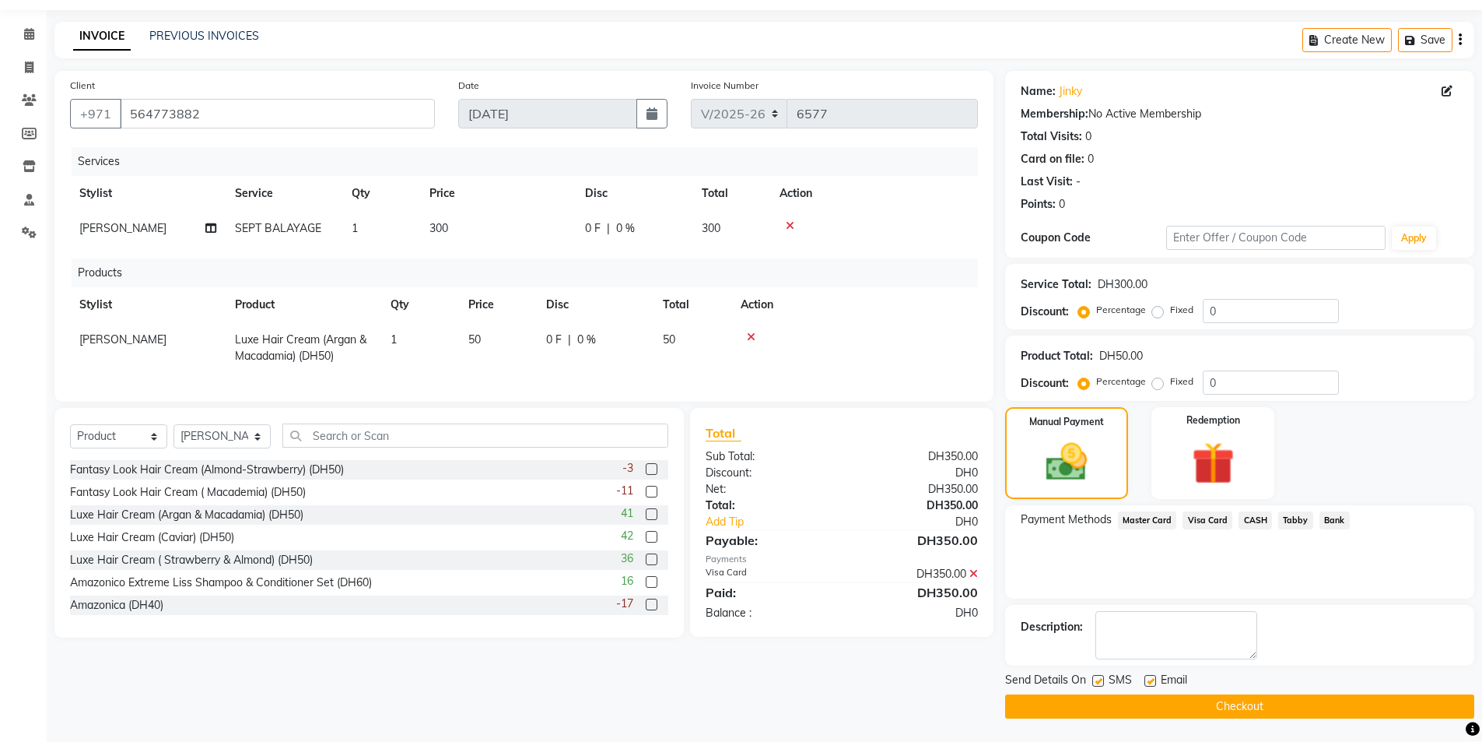
click at [1245, 707] on button "Checkout" at bounding box center [1239, 706] width 469 height 24
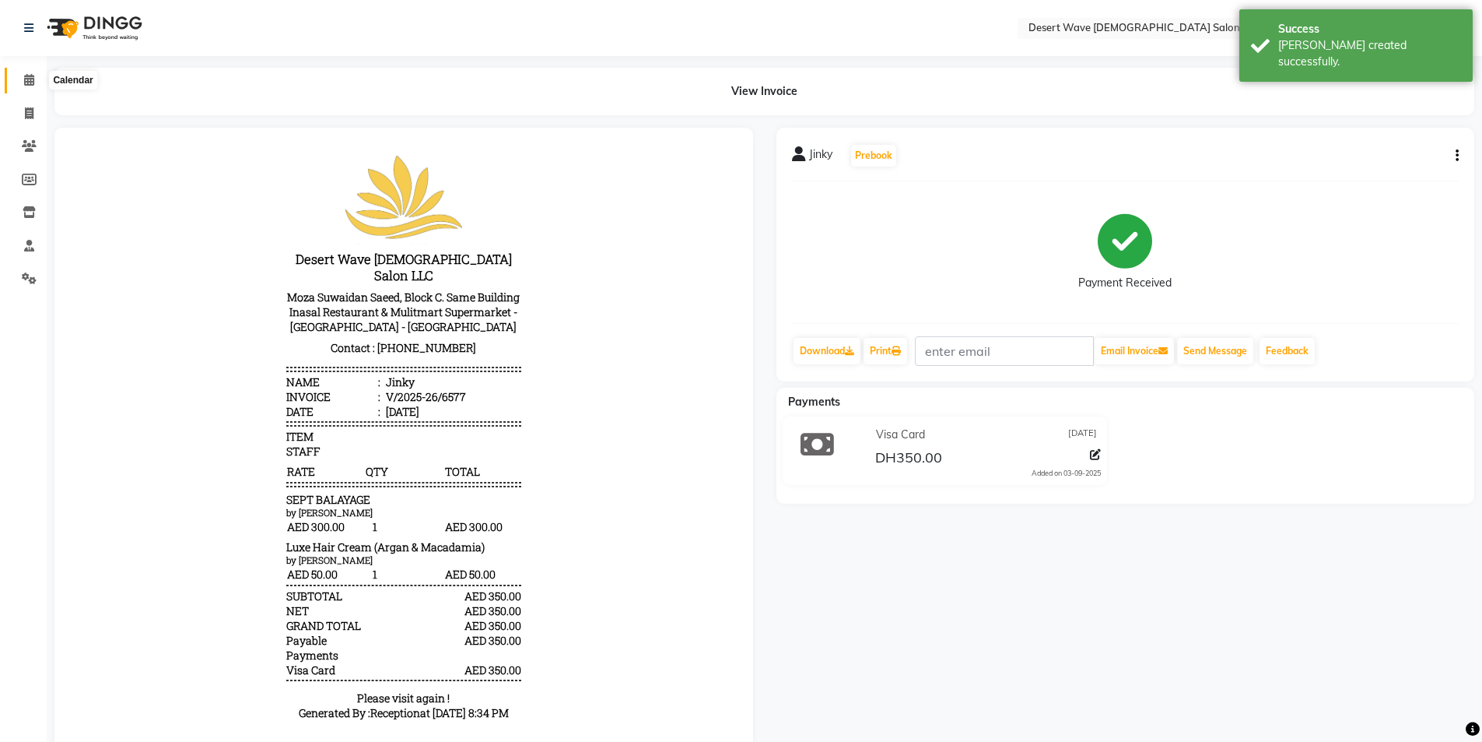
click at [32, 78] on icon at bounding box center [29, 80] width 10 height 12
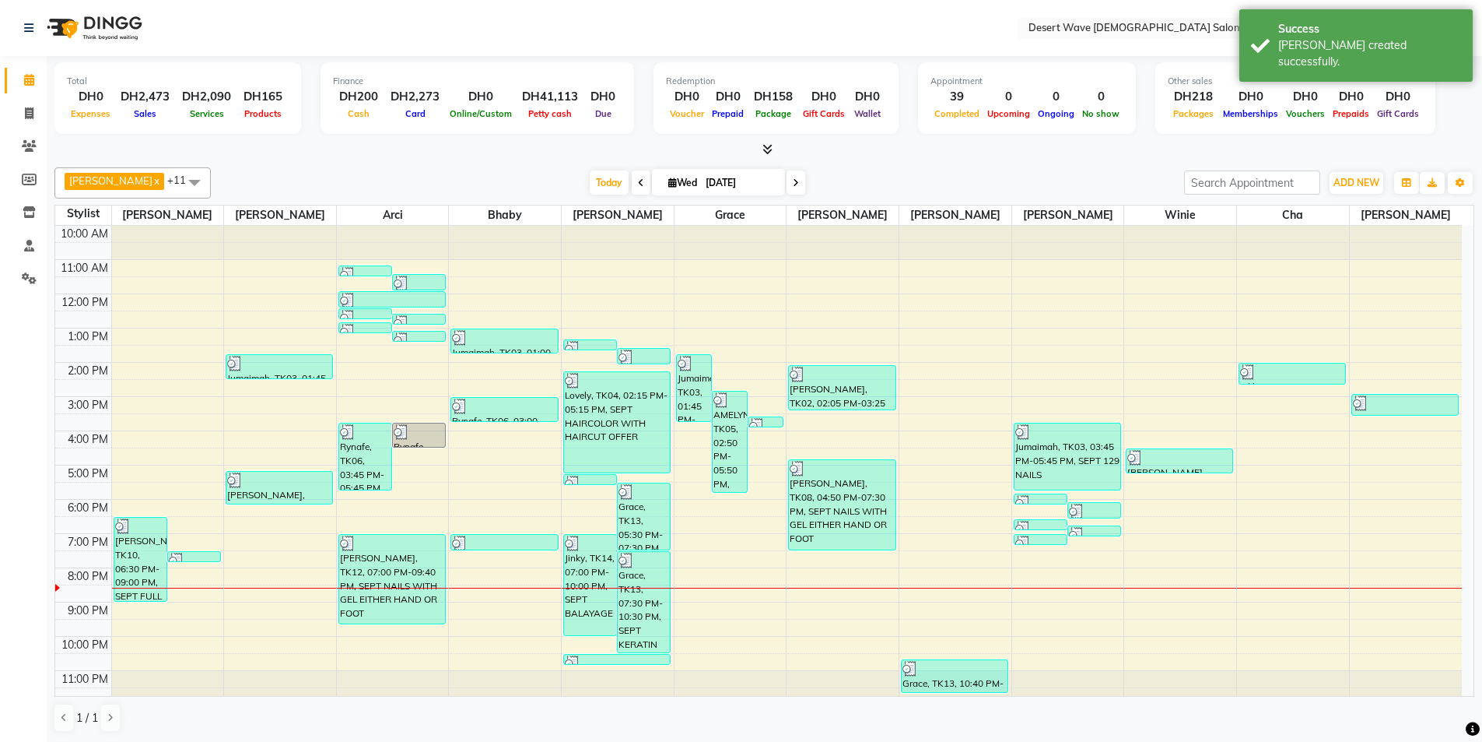
scroll to position [9, 0]
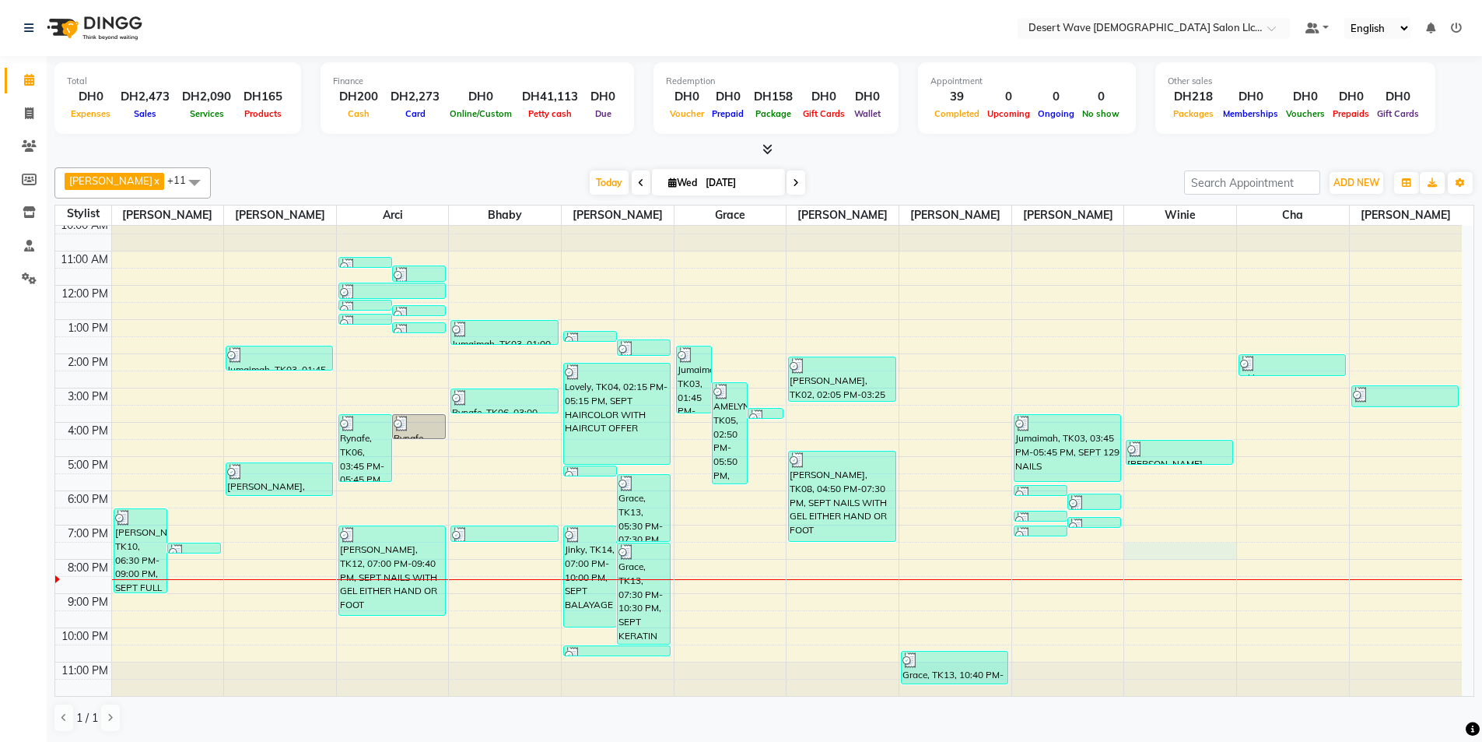
click at [1170, 550] on div "10:00 AM 11:00 AM 12:00 PM 1:00 PM 2:00 PM 3:00 PM 4:00 PM 5:00 PM 6:00 PM 7:00…" at bounding box center [758, 456] width 1407 height 479
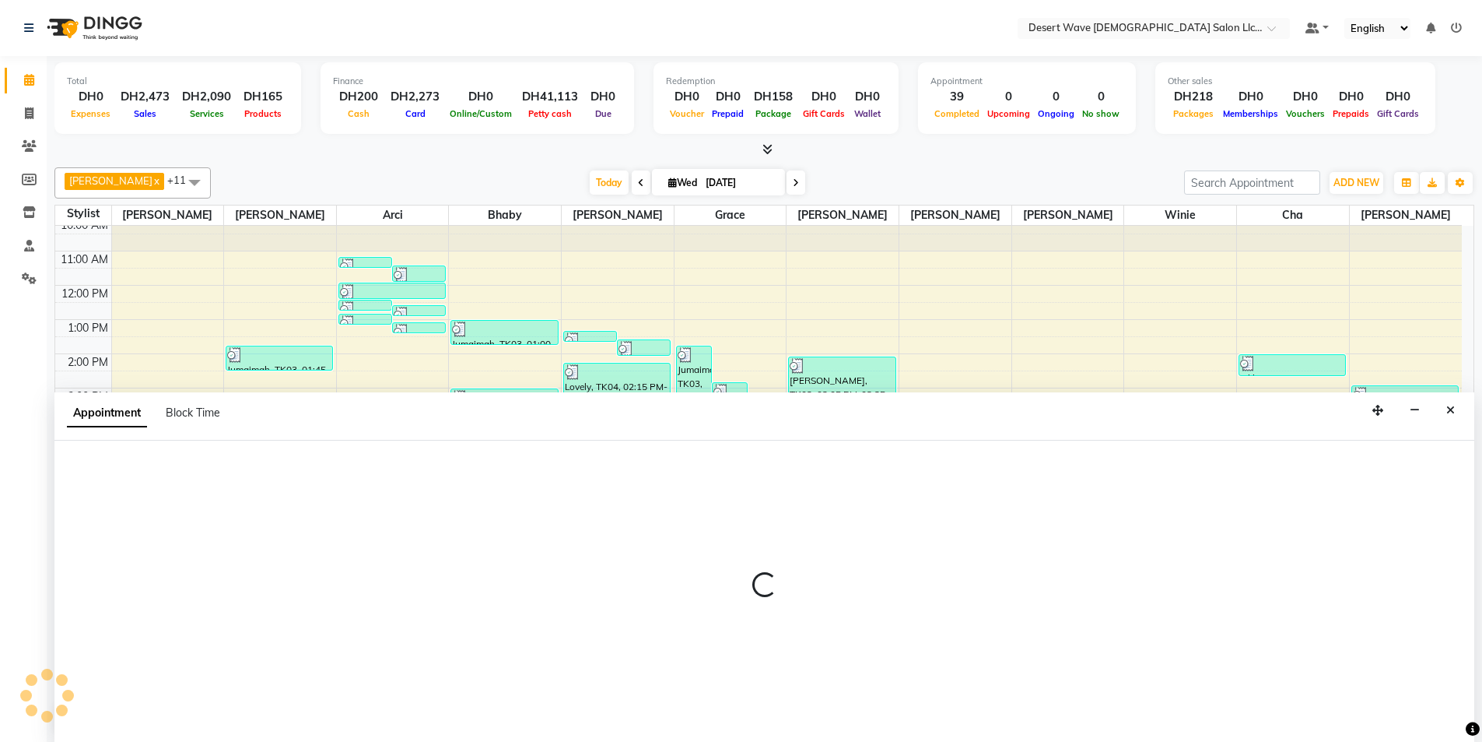
scroll to position [1, 0]
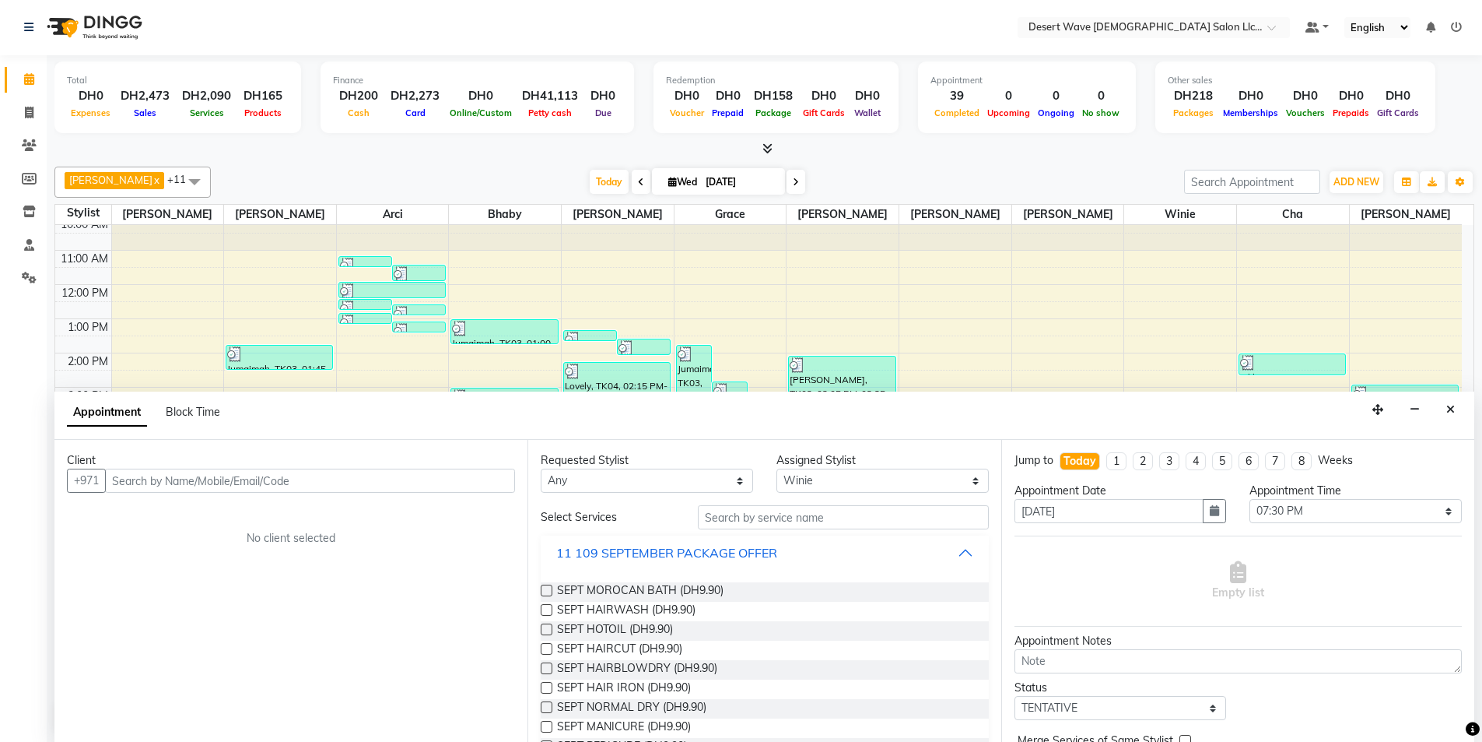
click at [662, 549] on div "11 109 SEPTEMBER PACKAGE OFFER" at bounding box center [666, 552] width 221 height 19
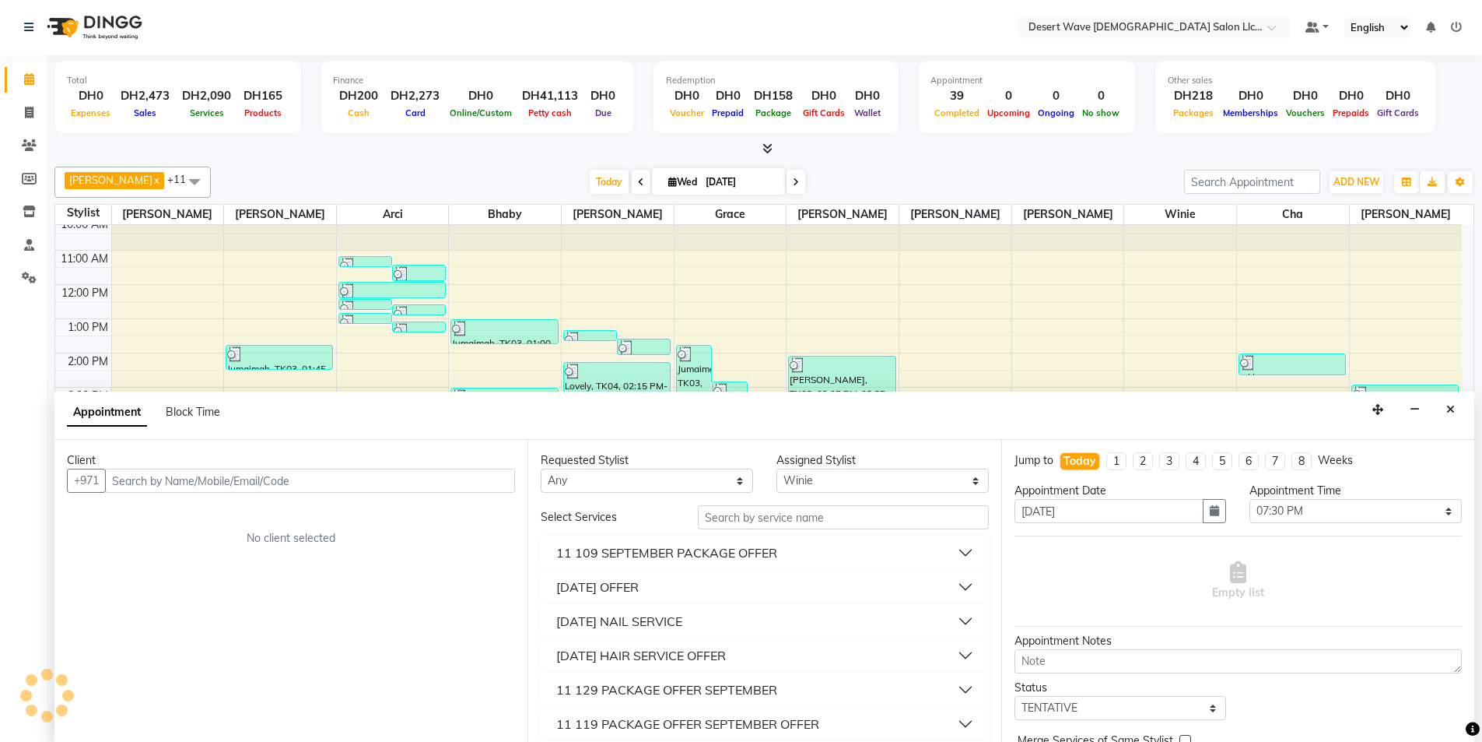
scroll to position [78, 0]
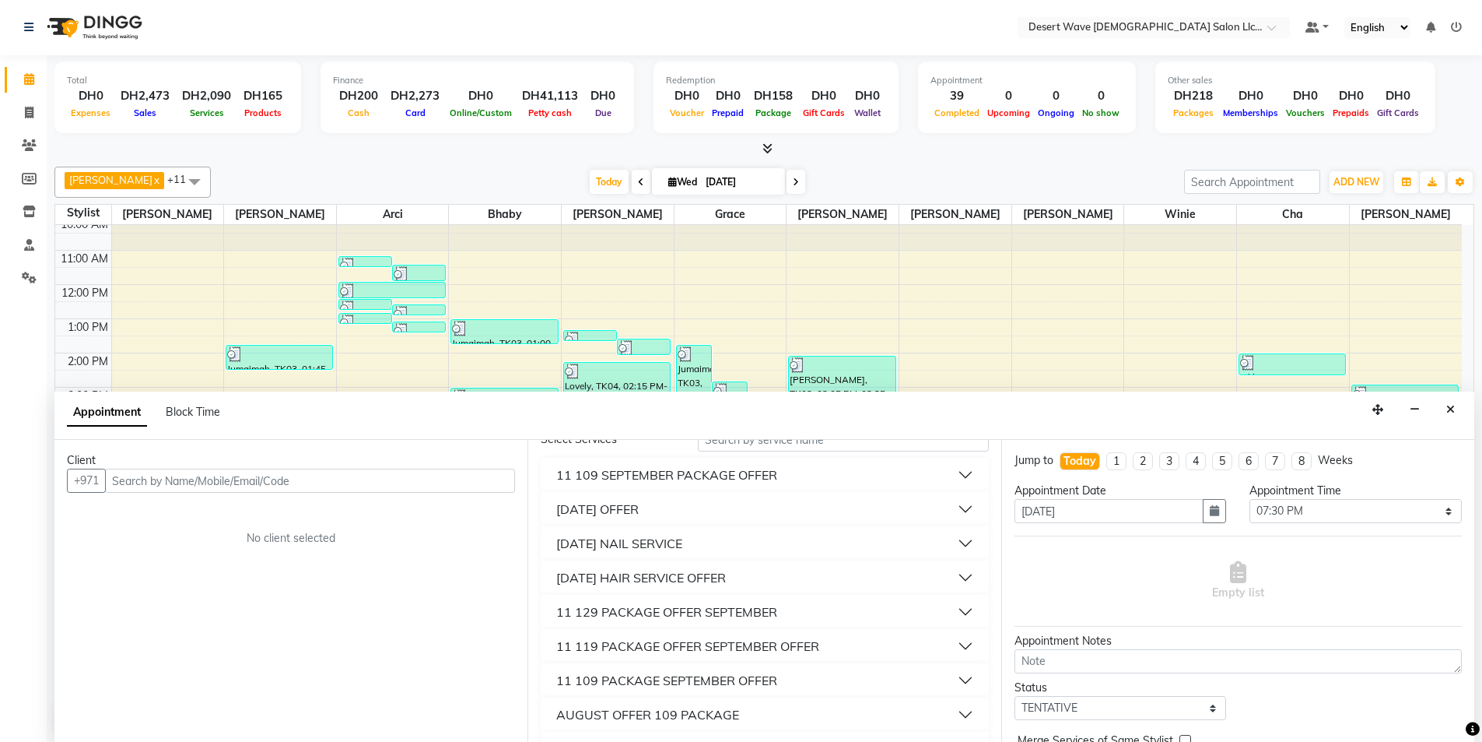
click at [662, 549] on div "11 SEPTEMBER NAIL SERVICE" at bounding box center [619, 543] width 126 height 19
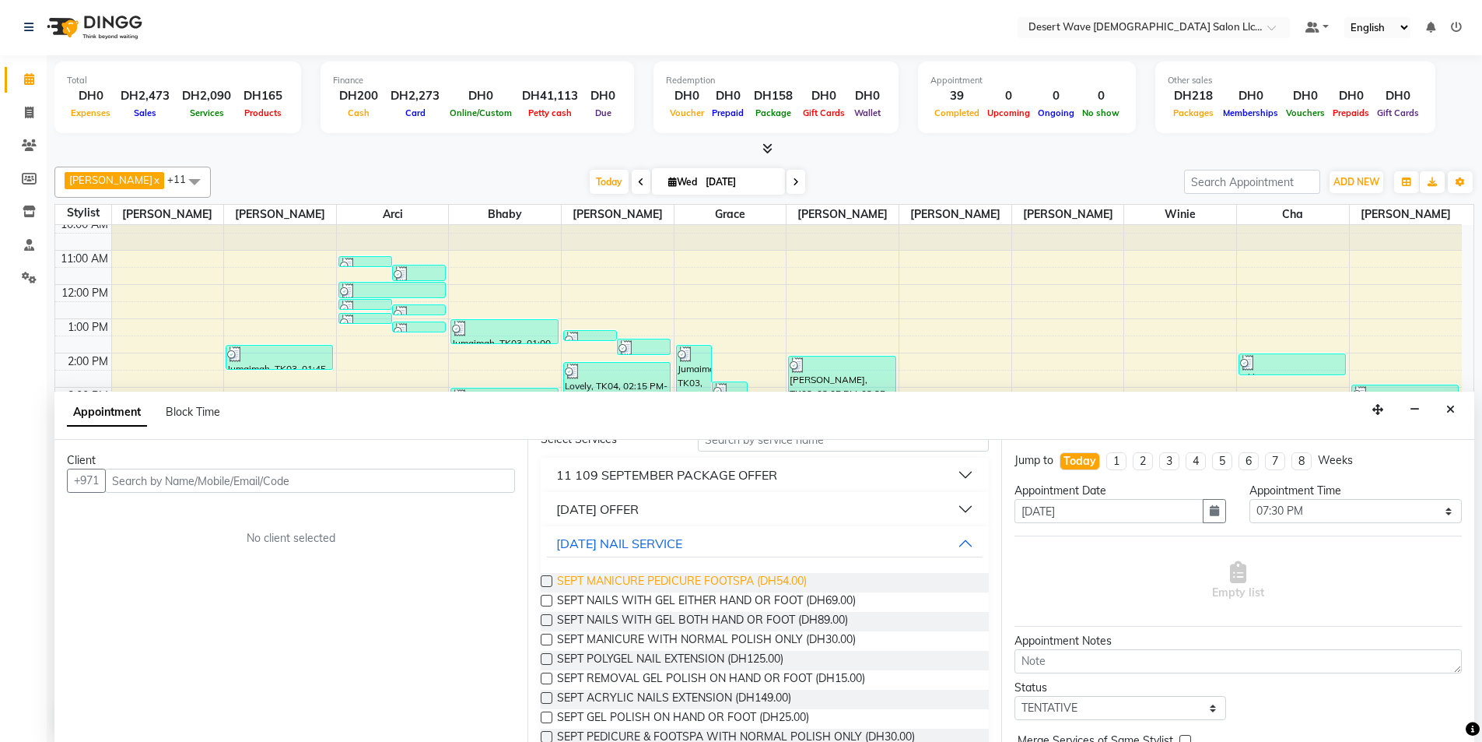
click at [641, 577] on span "SEPT MANICURE PEDICURE FOOTSPA (DH54.00)" at bounding box center [682, 582] width 250 height 19
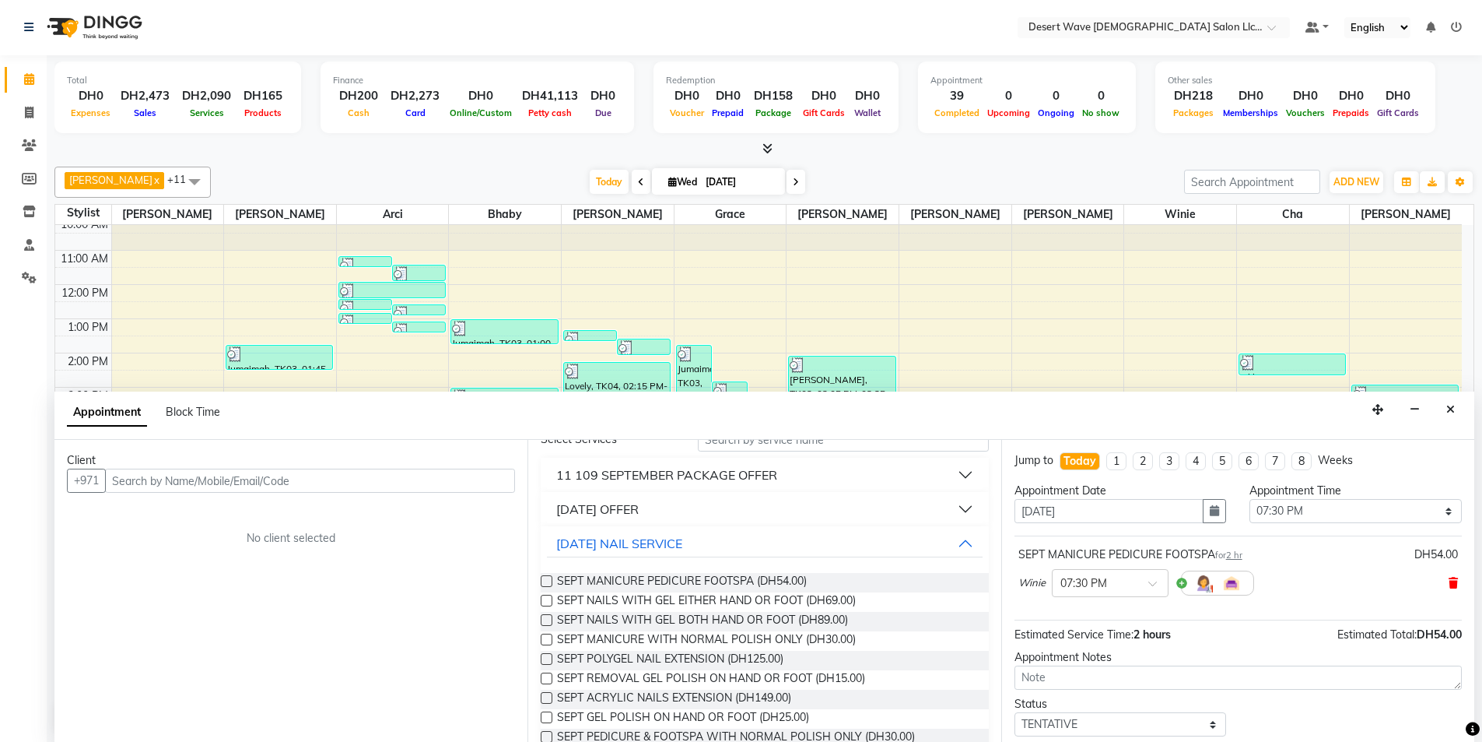
click at [1449, 584] on icon at bounding box center [1453, 582] width 9 height 11
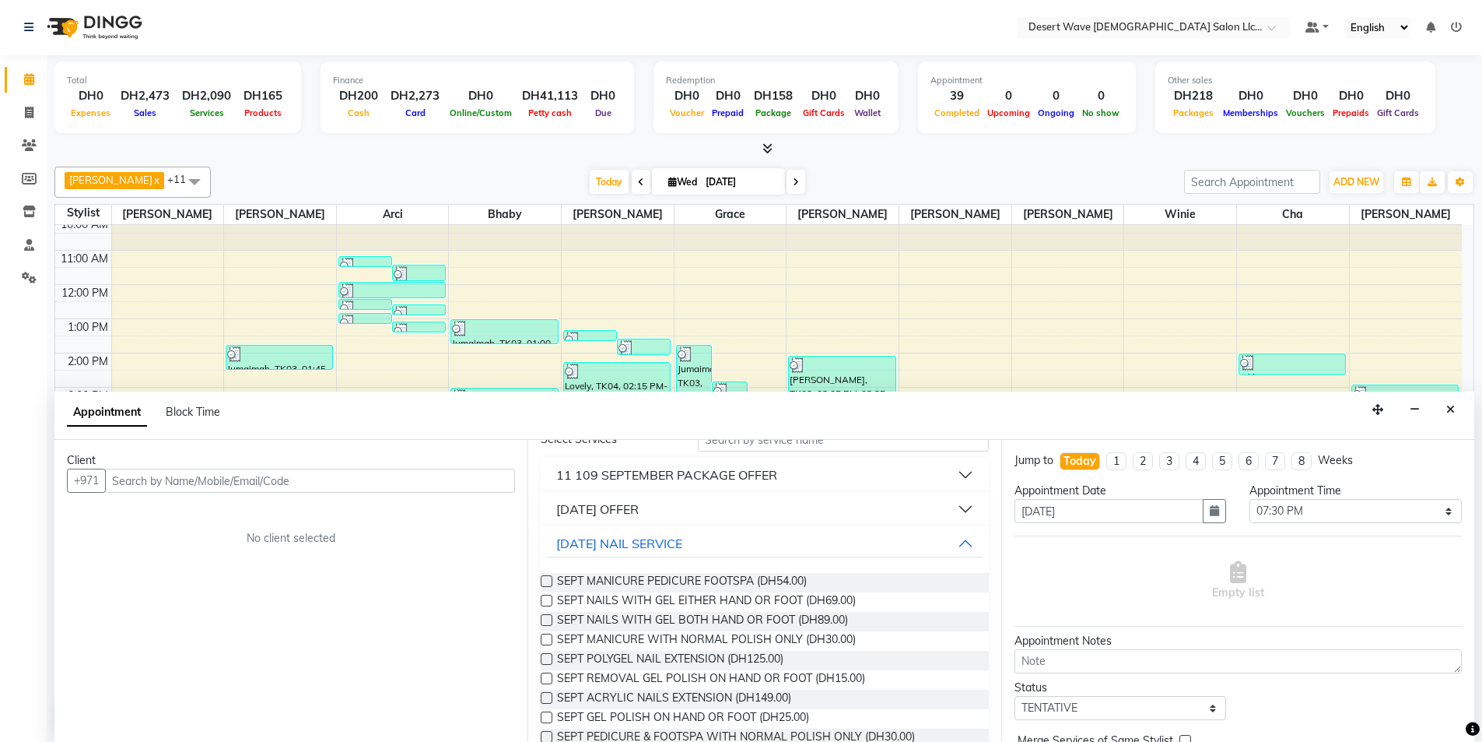
click at [619, 506] on div "11 SEPTEMBER OFFER" at bounding box center [597, 509] width 82 height 19
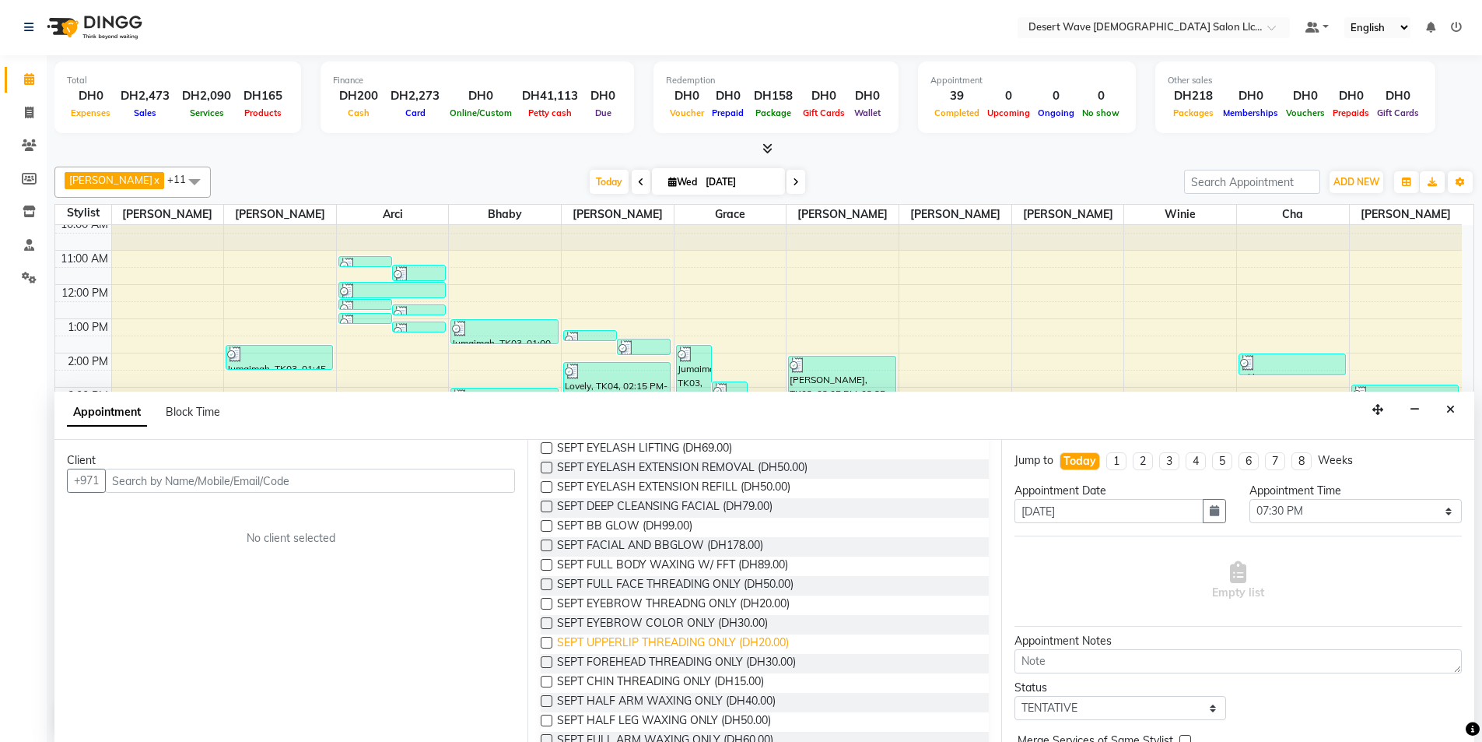
scroll to position [311, 0]
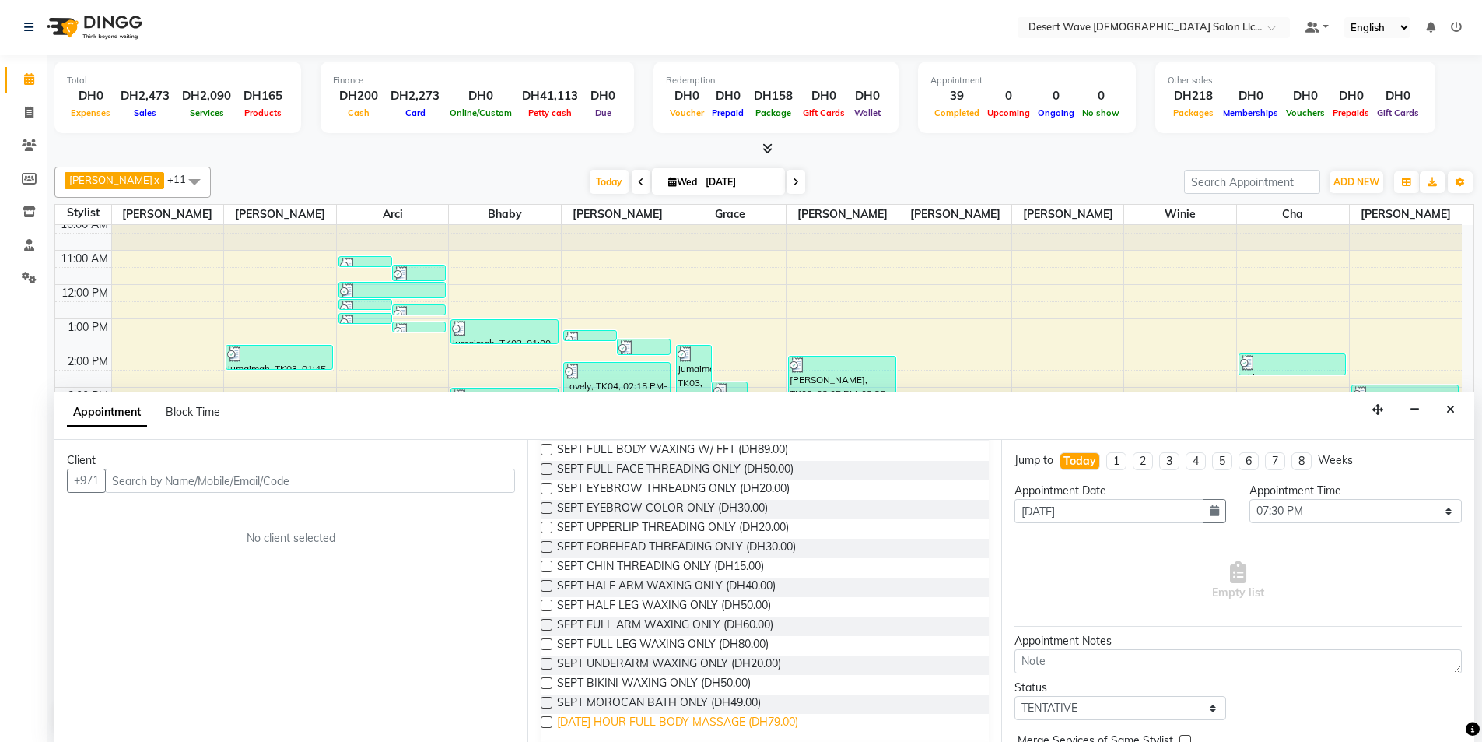
click at [635, 721] on span "SEPT 1 HOUR FULL BODY MASSAGE (DH79.00)" at bounding box center [677, 723] width 241 height 19
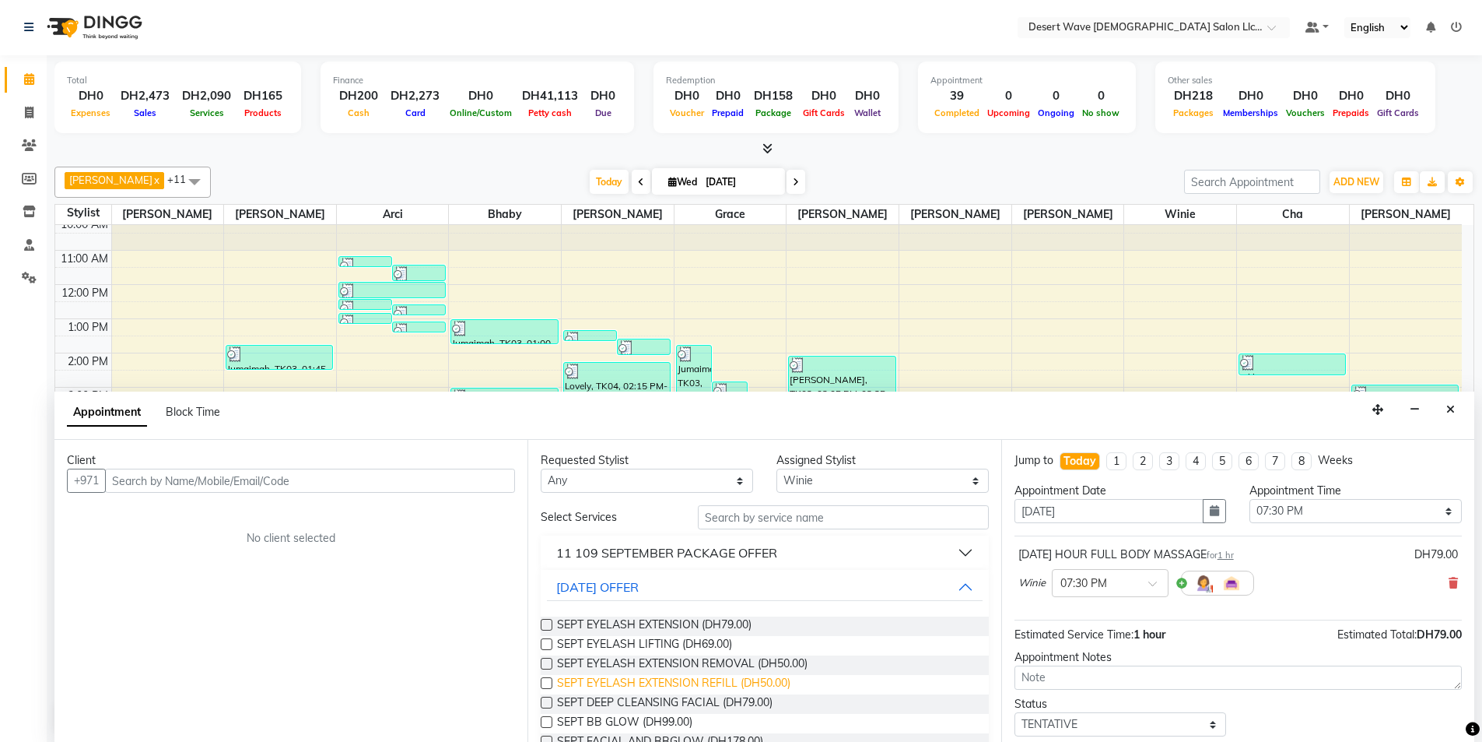
scroll to position [0, 0]
click at [852, 484] on select "Select Ambika Angie april Arci Bella Bhaby Cecil Cha Cheryl Elena Grace Jacky J…" at bounding box center [883, 481] width 212 height 24
click at [777, 469] on select "Select Ambika Angie april Arci Bella Bhaby Cecil Cha Cheryl Elena Grace Jacky J…" at bounding box center [883, 481] width 212 height 24
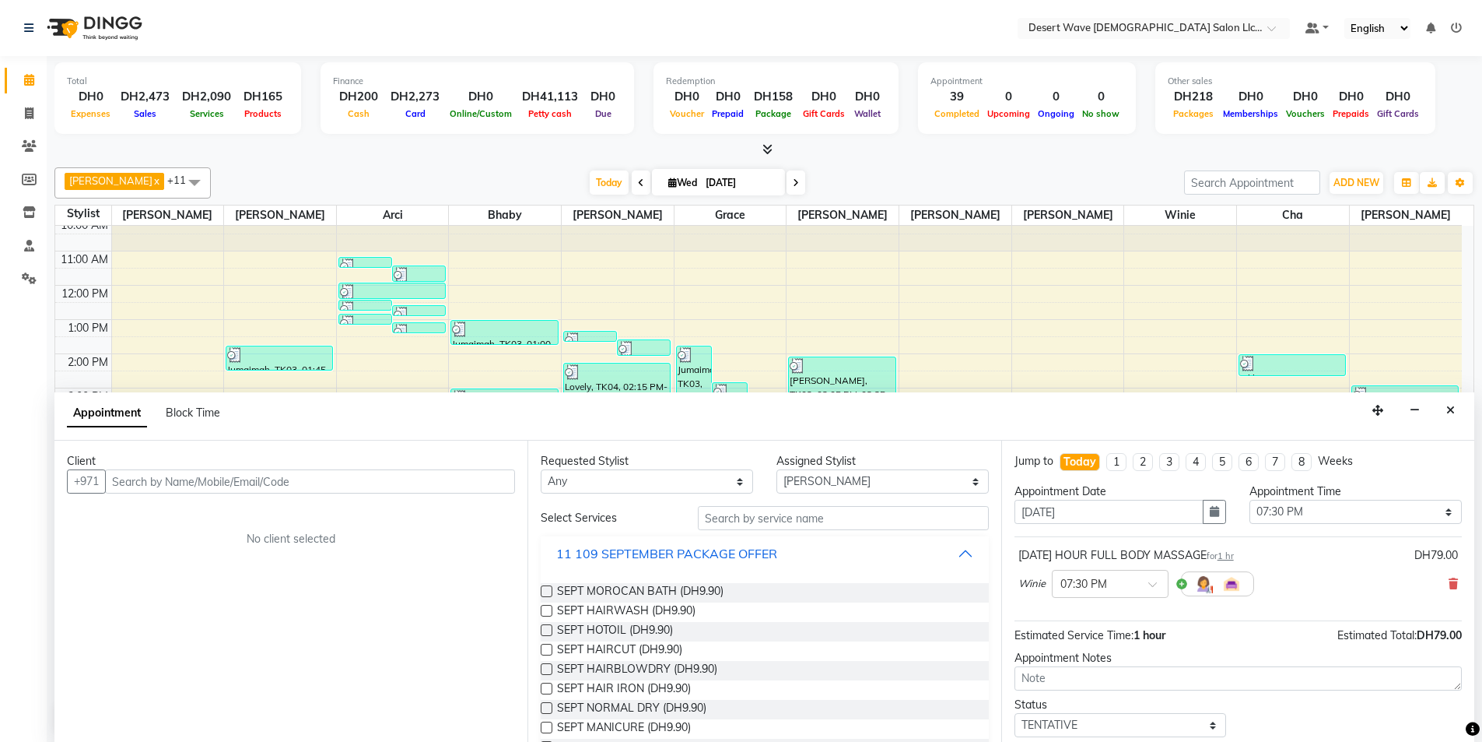
click at [668, 545] on div "11 109 SEPTEMBER PACKAGE OFFER" at bounding box center [666, 553] width 221 height 19
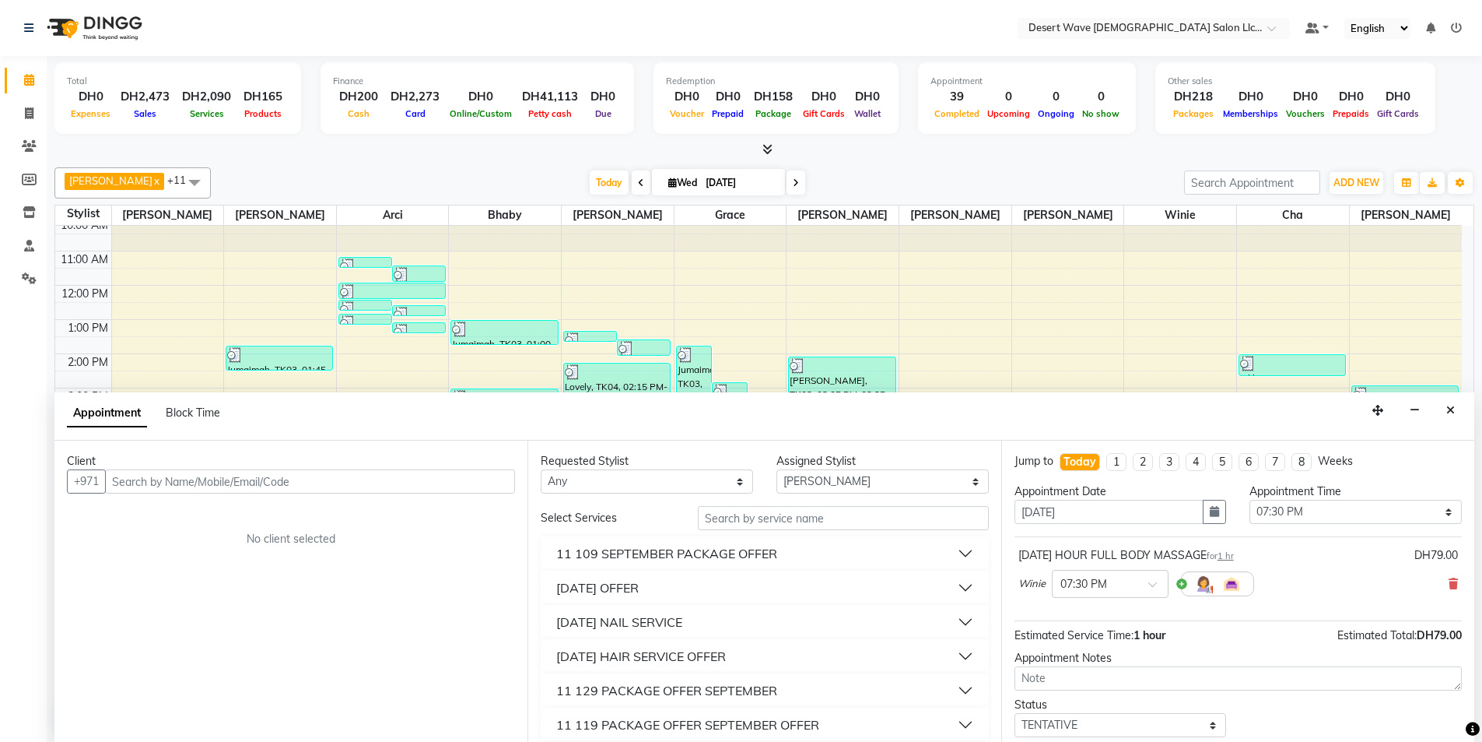
click at [634, 614] on div "11 SEPTEMBER NAIL SERVICE" at bounding box center [619, 621] width 126 height 19
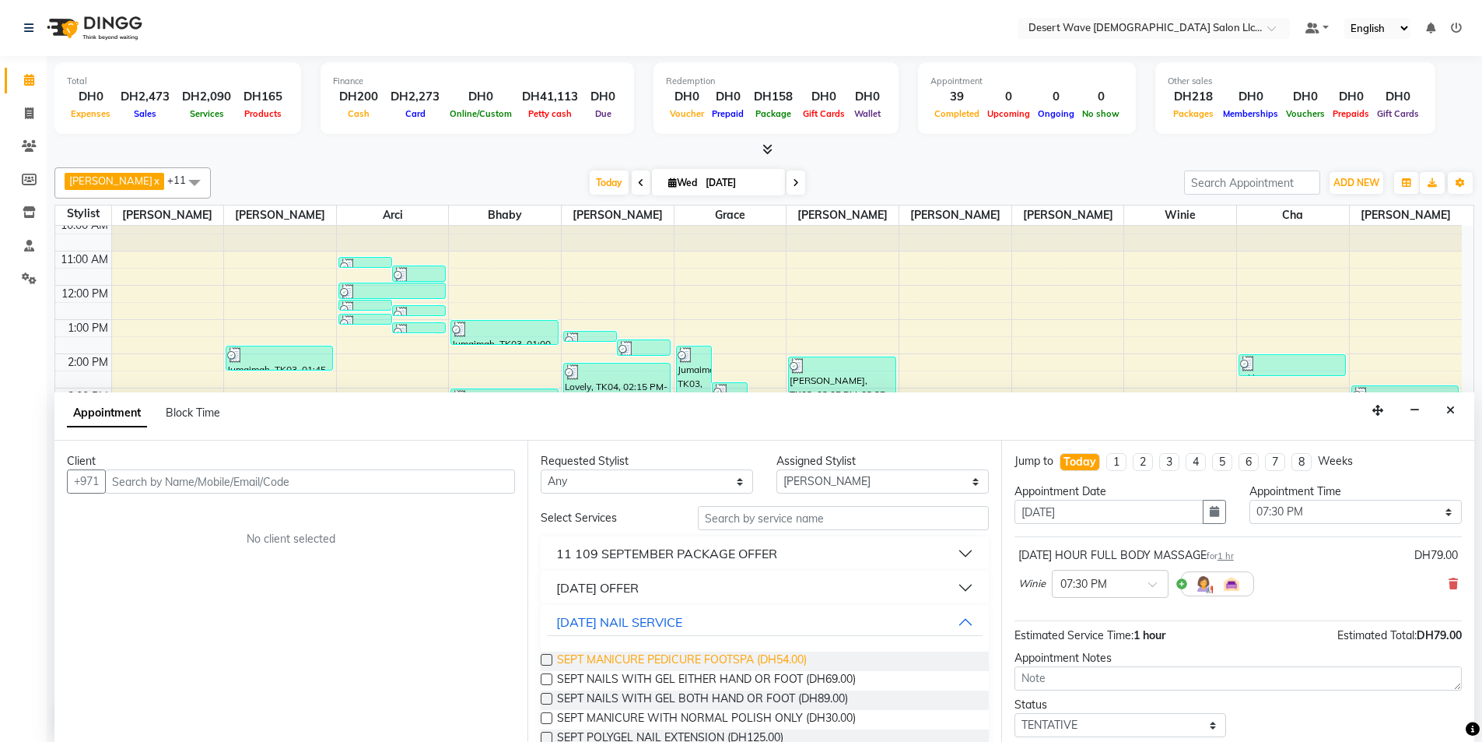
click at [663, 658] on span "SEPT MANICURE PEDICURE FOOTSPA (DH54.00)" at bounding box center [682, 660] width 250 height 19
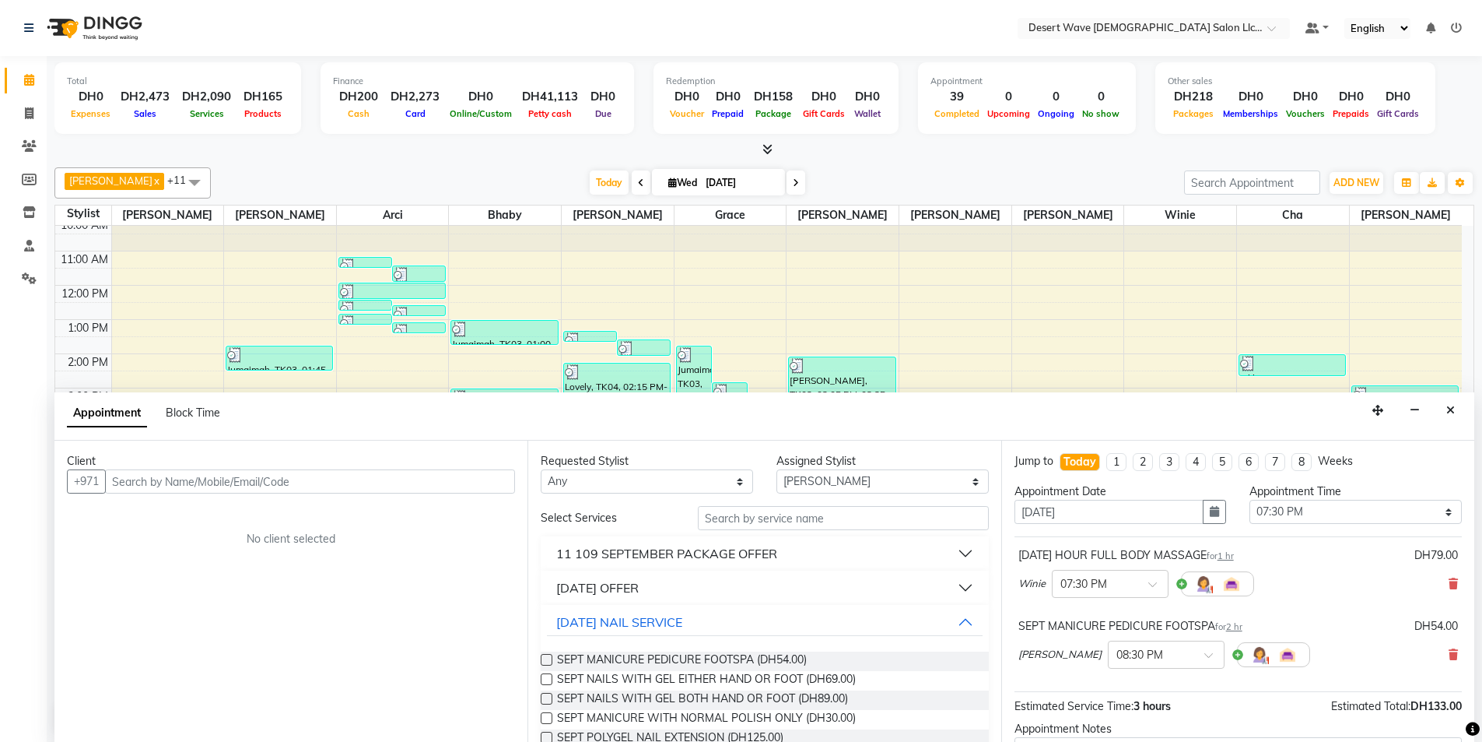
drag, startPoint x: 408, startPoint y: 466, endPoint x: 399, endPoint y: 489, distance: 24.9
click at [403, 479] on div "Client +971 No client selected" at bounding box center [290, 591] width 473 height 302
click at [399, 489] on input "text" at bounding box center [310, 481] width 410 height 24
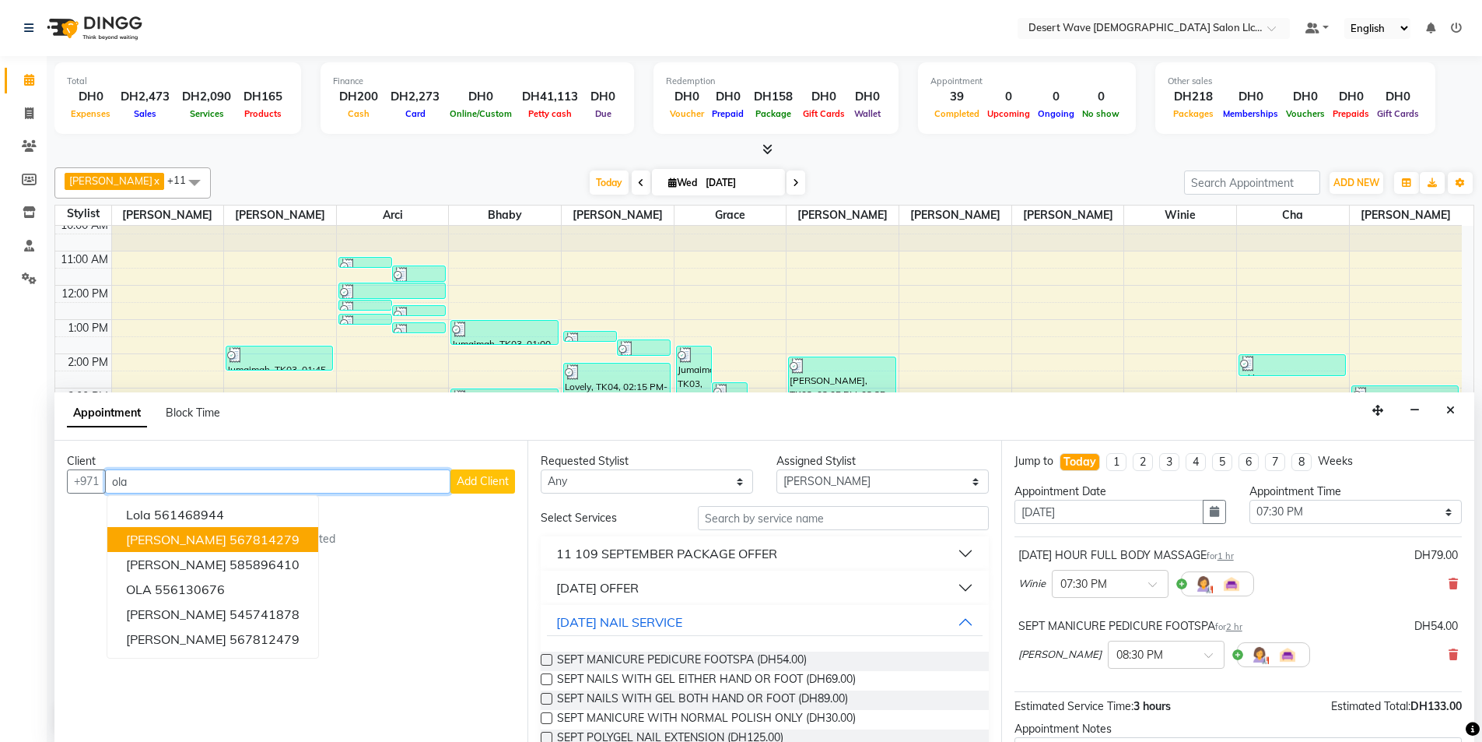
click at [230, 539] on ngb-highlight "567814279" at bounding box center [265, 539] width 70 height 16
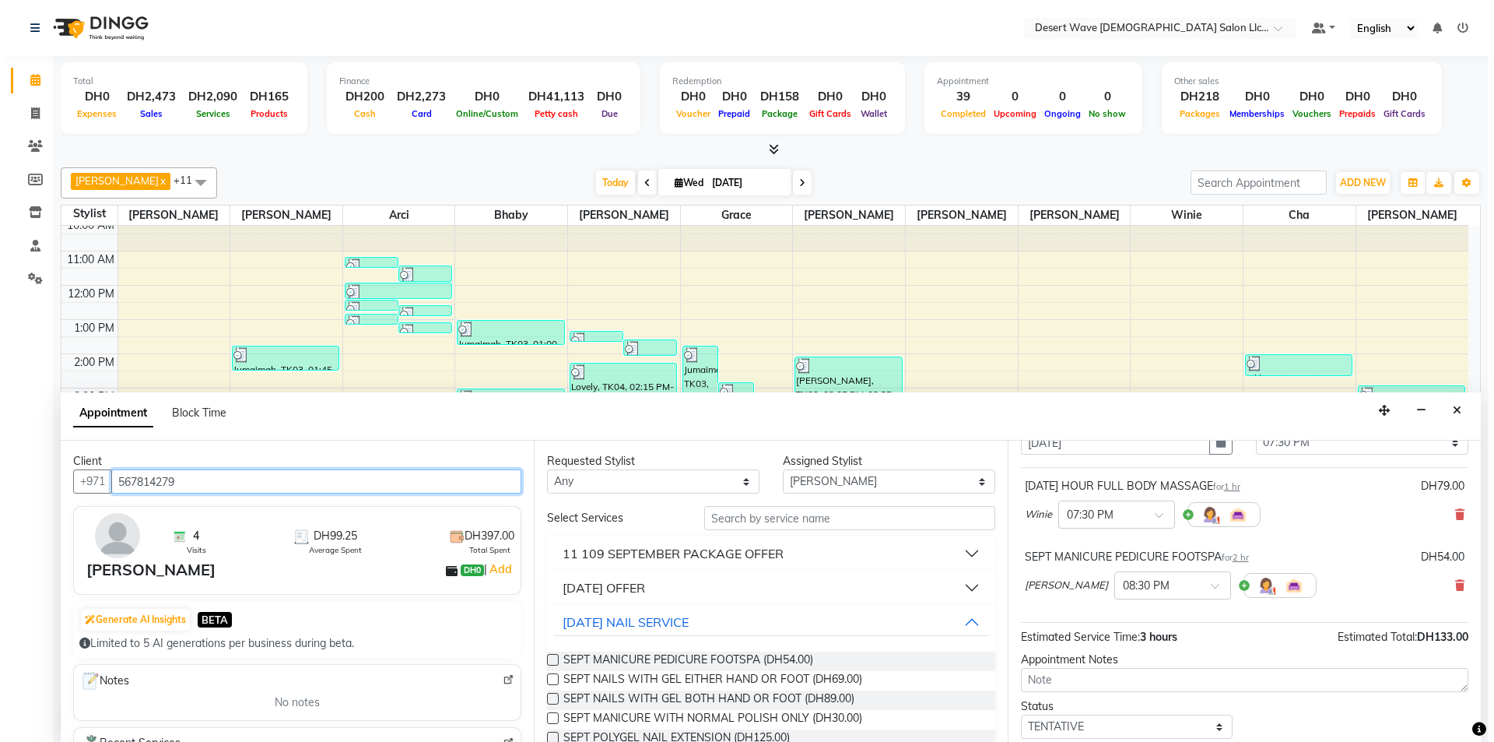
scroll to position [163, 0]
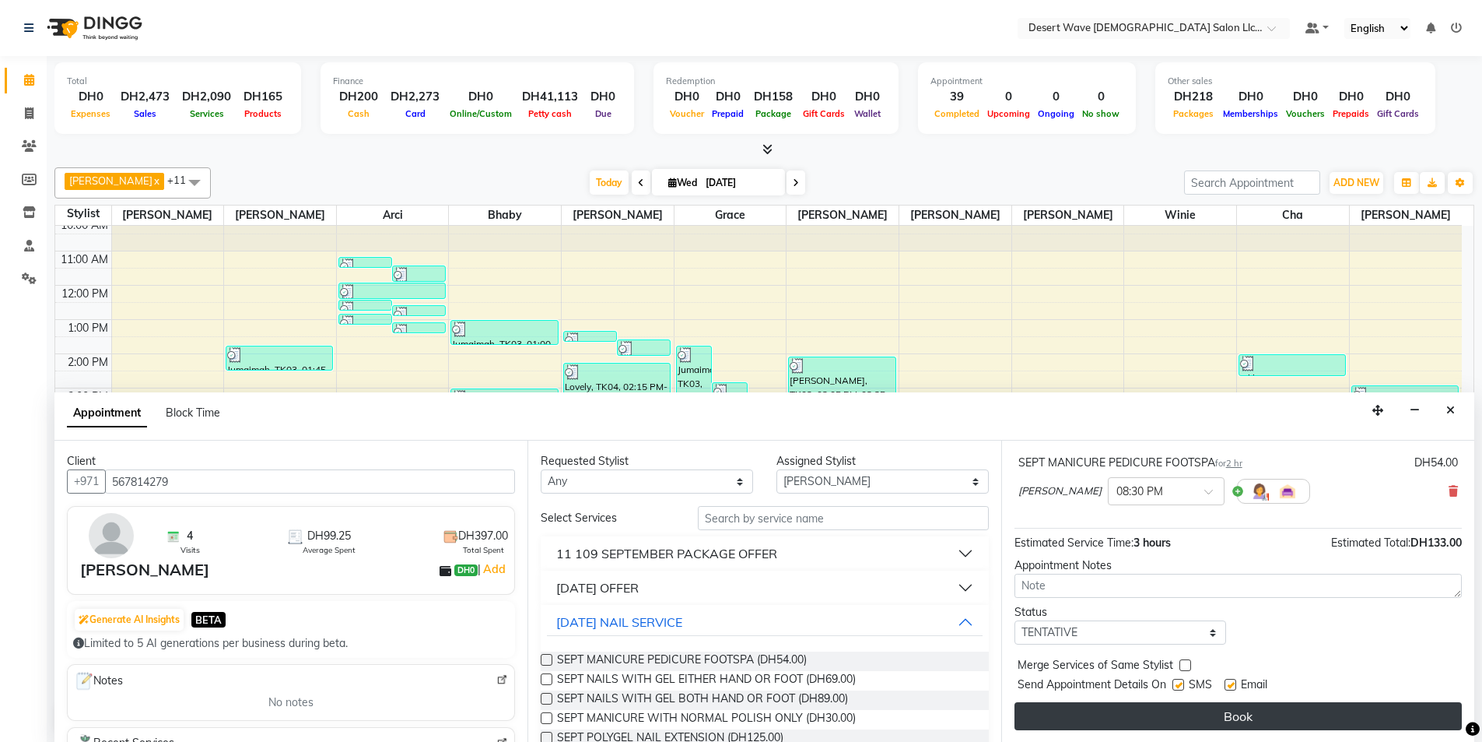
click at [1180, 716] on button "Book" at bounding box center [1238, 716] width 447 height 28
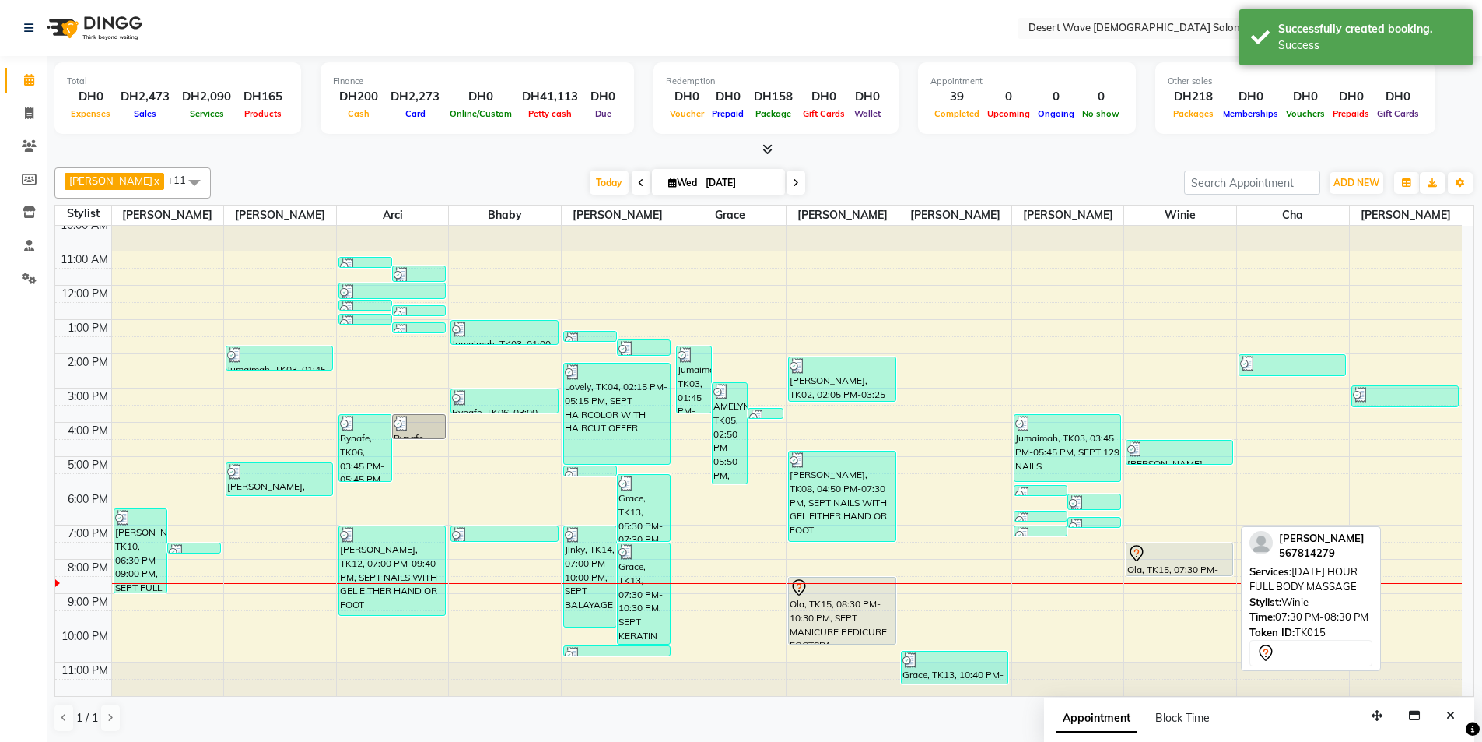
click at [1180, 566] on div "Ola, TK15, 07:30 PM-08:30 PM, [DATE] HOUR FULL BODY MASSAGE" at bounding box center [1180, 559] width 106 height 32
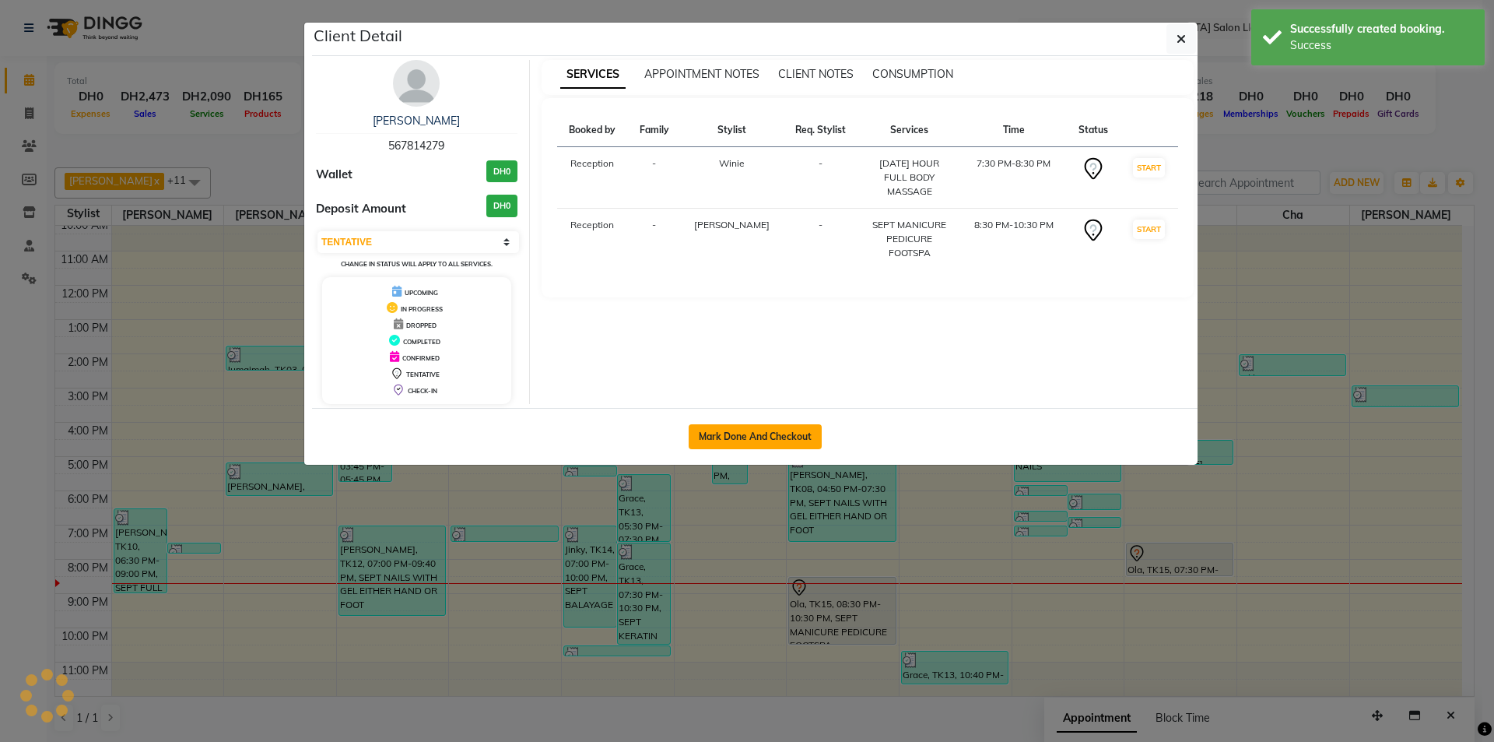
click at [749, 435] on button "Mark Done And Checkout" at bounding box center [755, 436] width 133 height 25
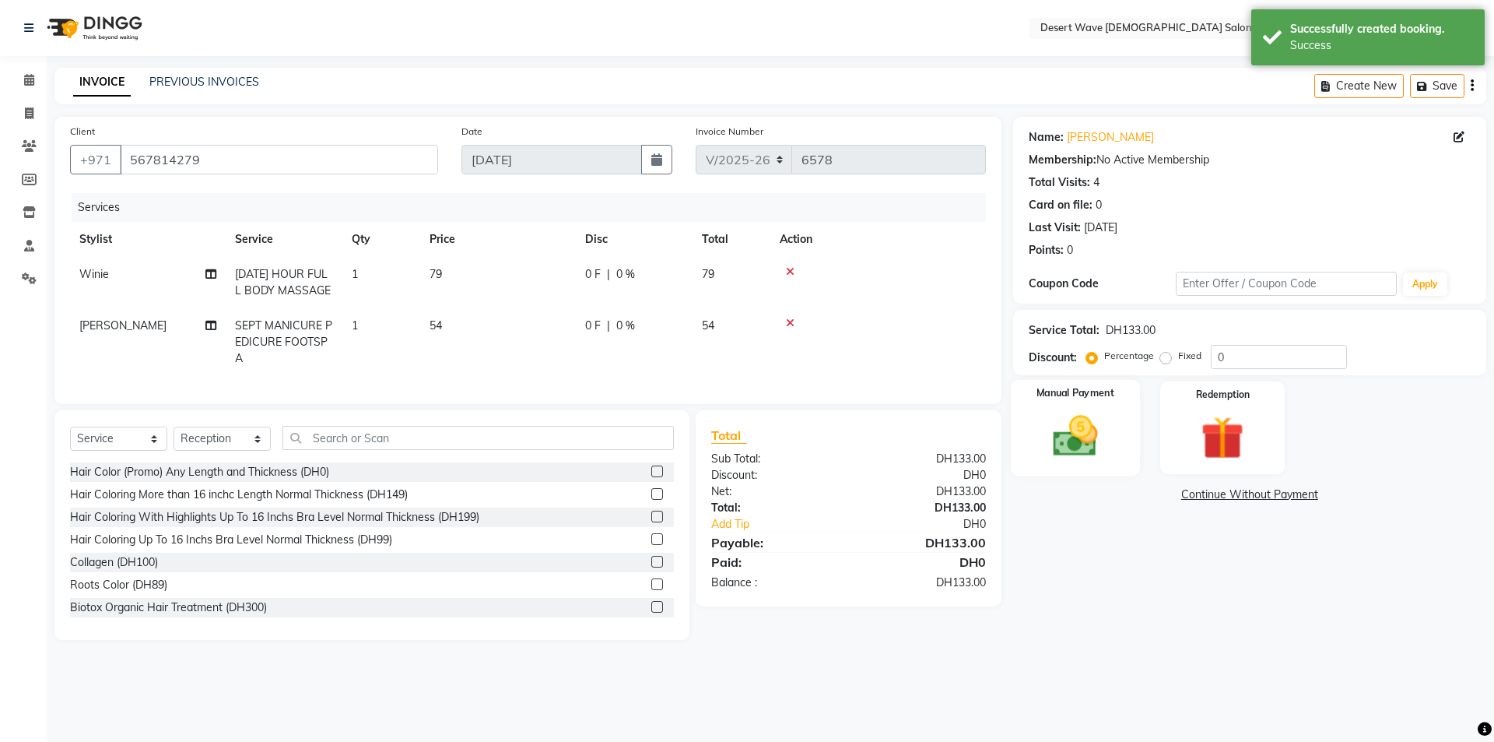
click at [1085, 451] on img at bounding box center [1075, 435] width 72 height 51
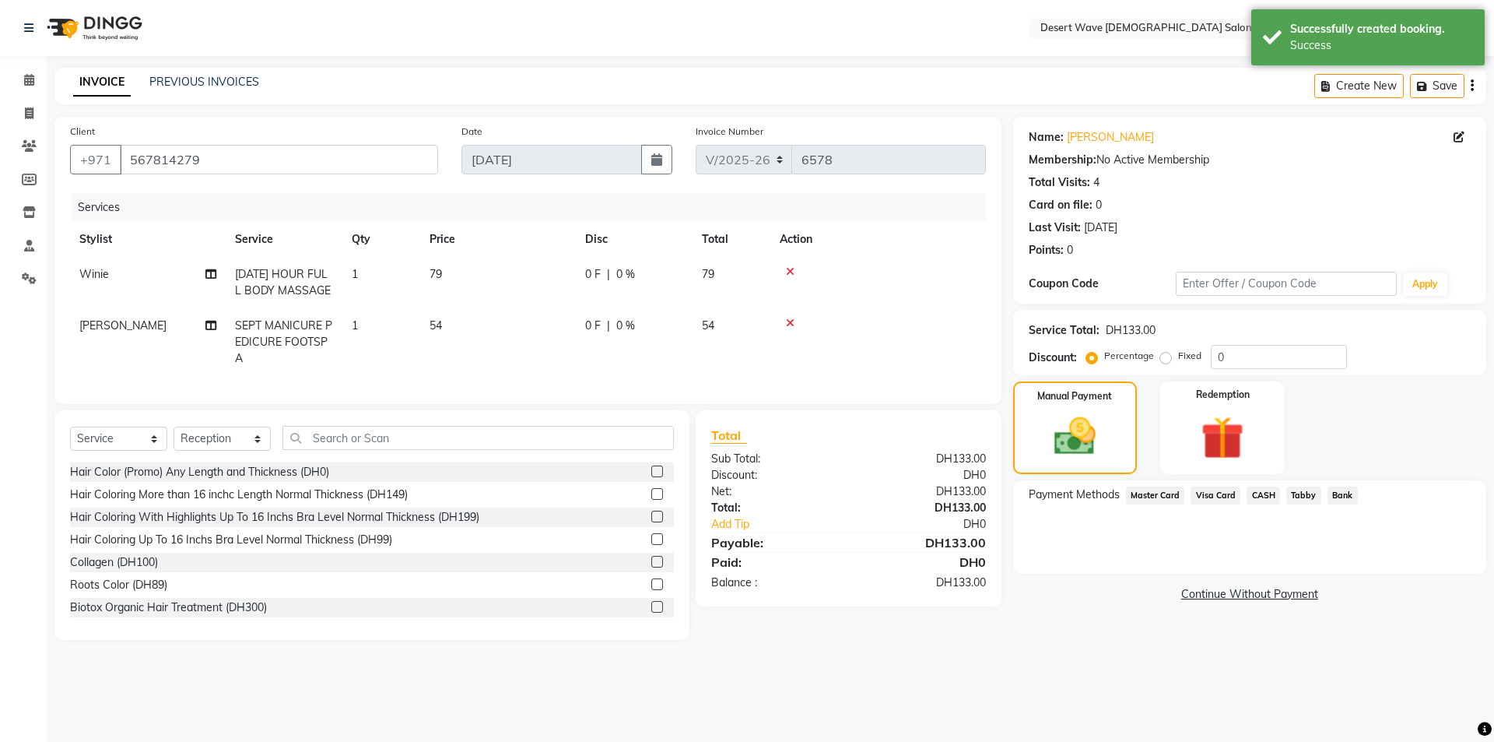
click at [1229, 492] on span "Visa Card" at bounding box center [1216, 495] width 50 height 18
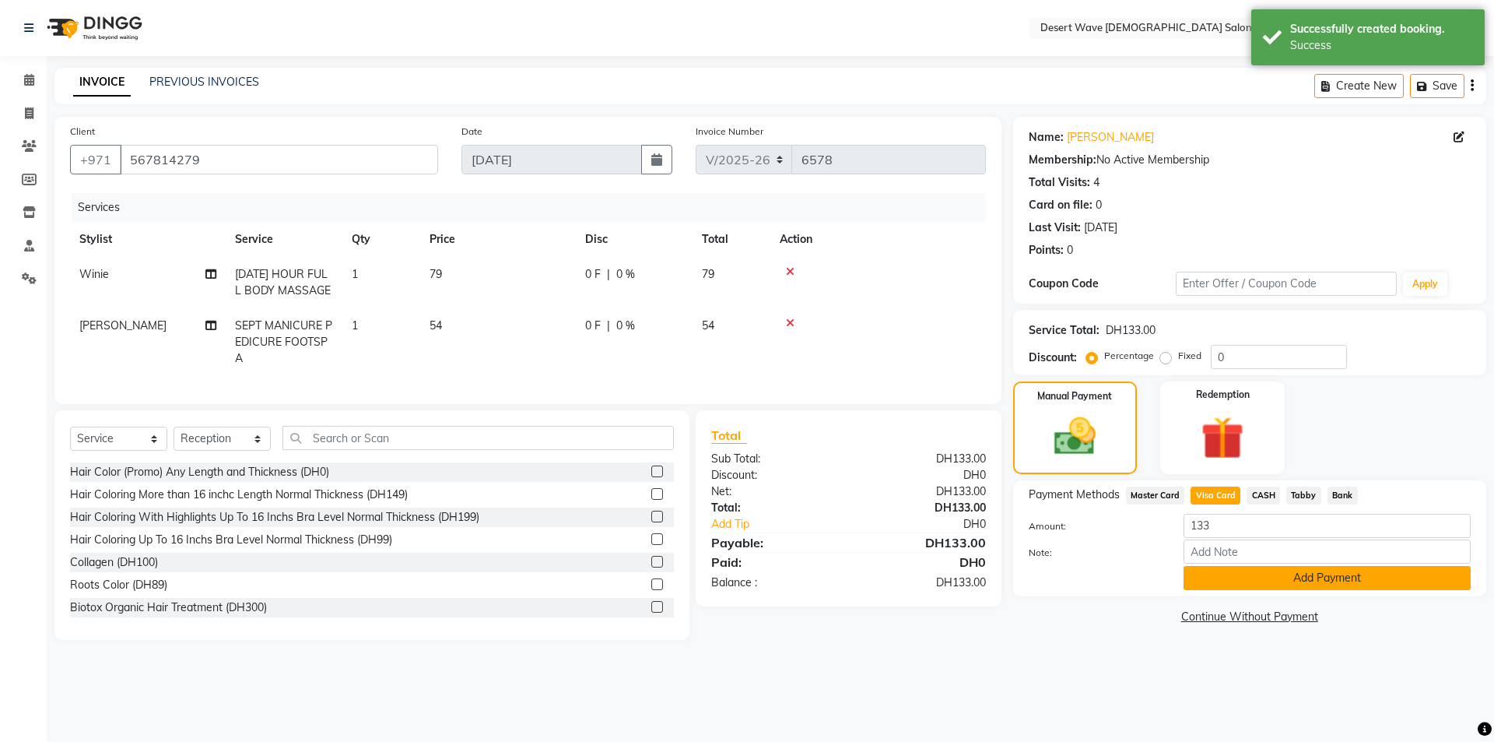
click at [1303, 583] on button "Add Payment" at bounding box center [1327, 578] width 287 height 24
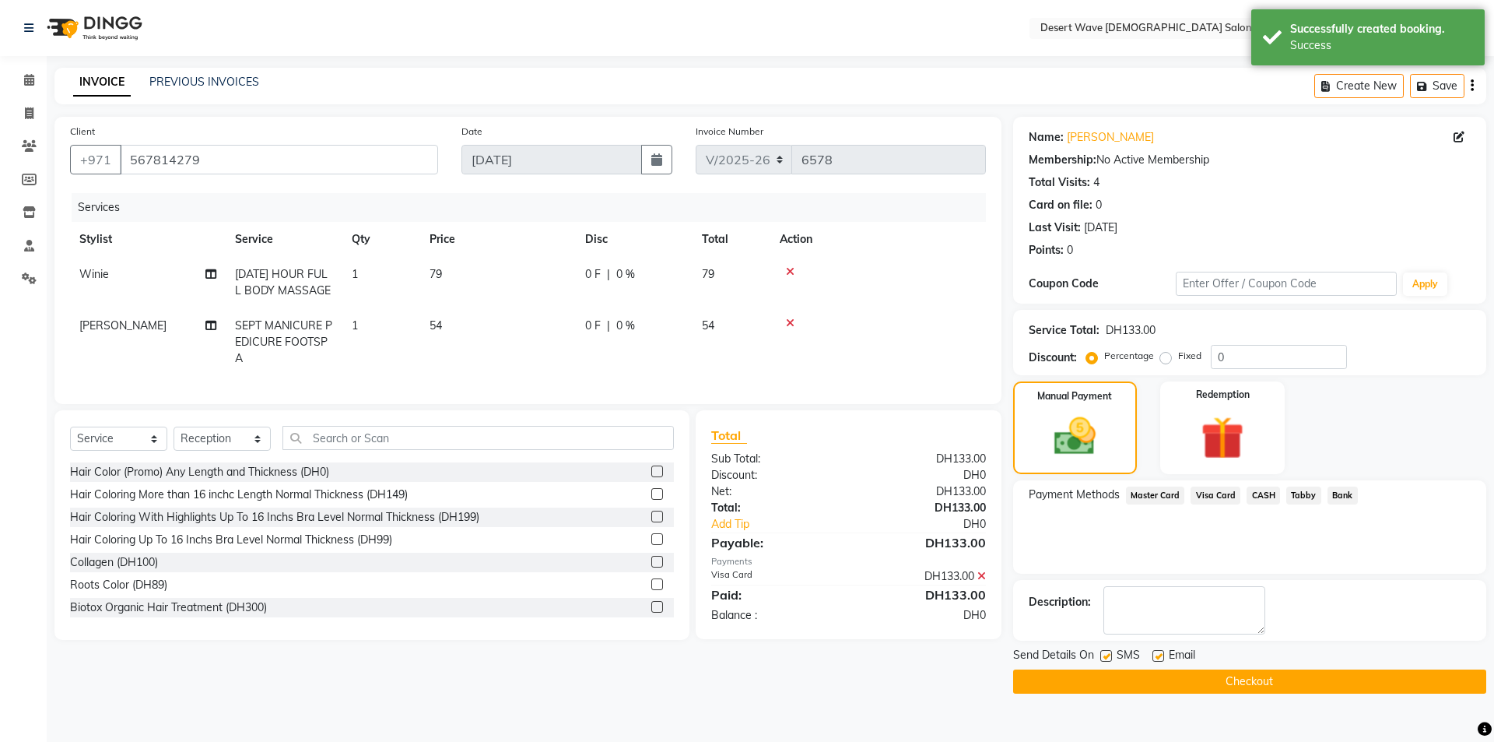
click at [1256, 683] on button "Checkout" at bounding box center [1249, 681] width 473 height 24
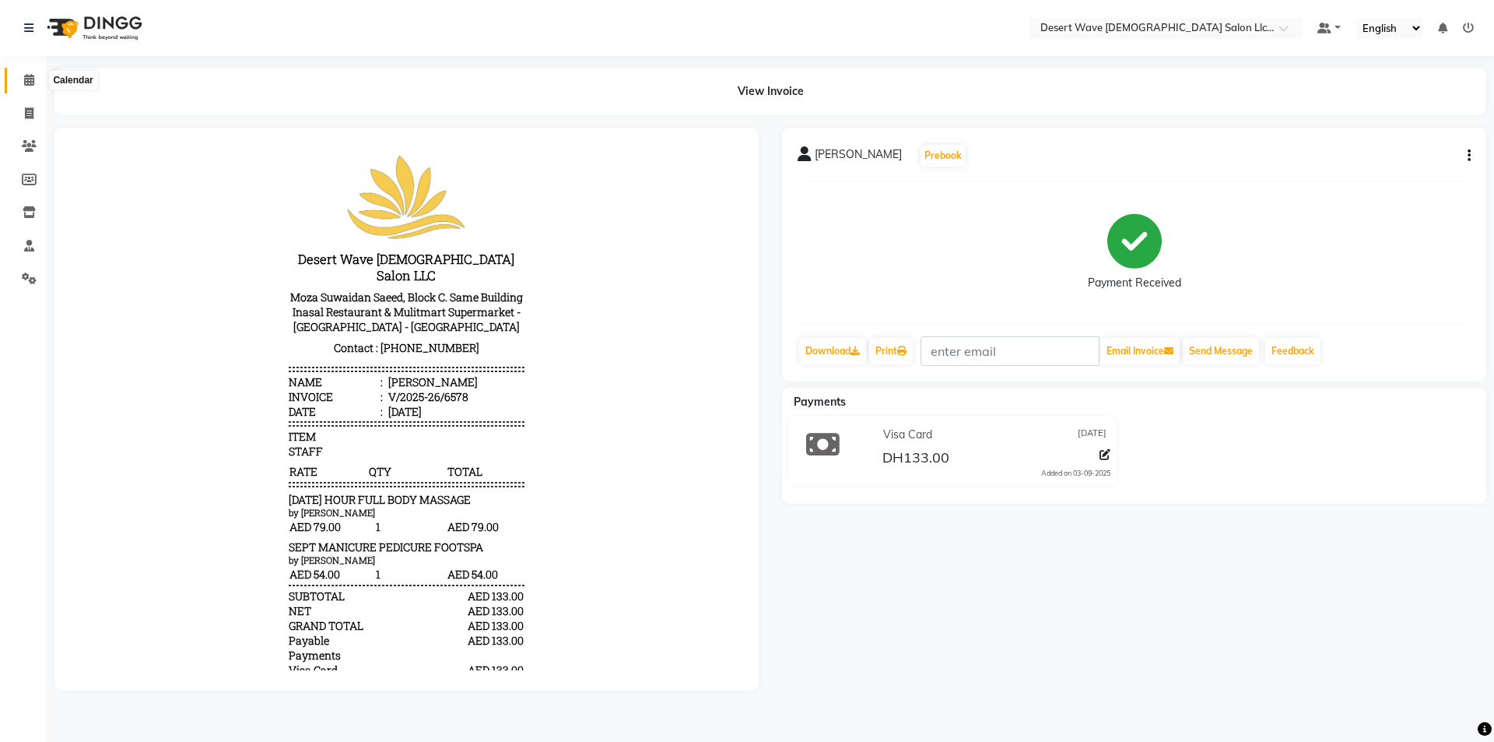
click at [24, 84] on icon at bounding box center [29, 80] width 10 height 12
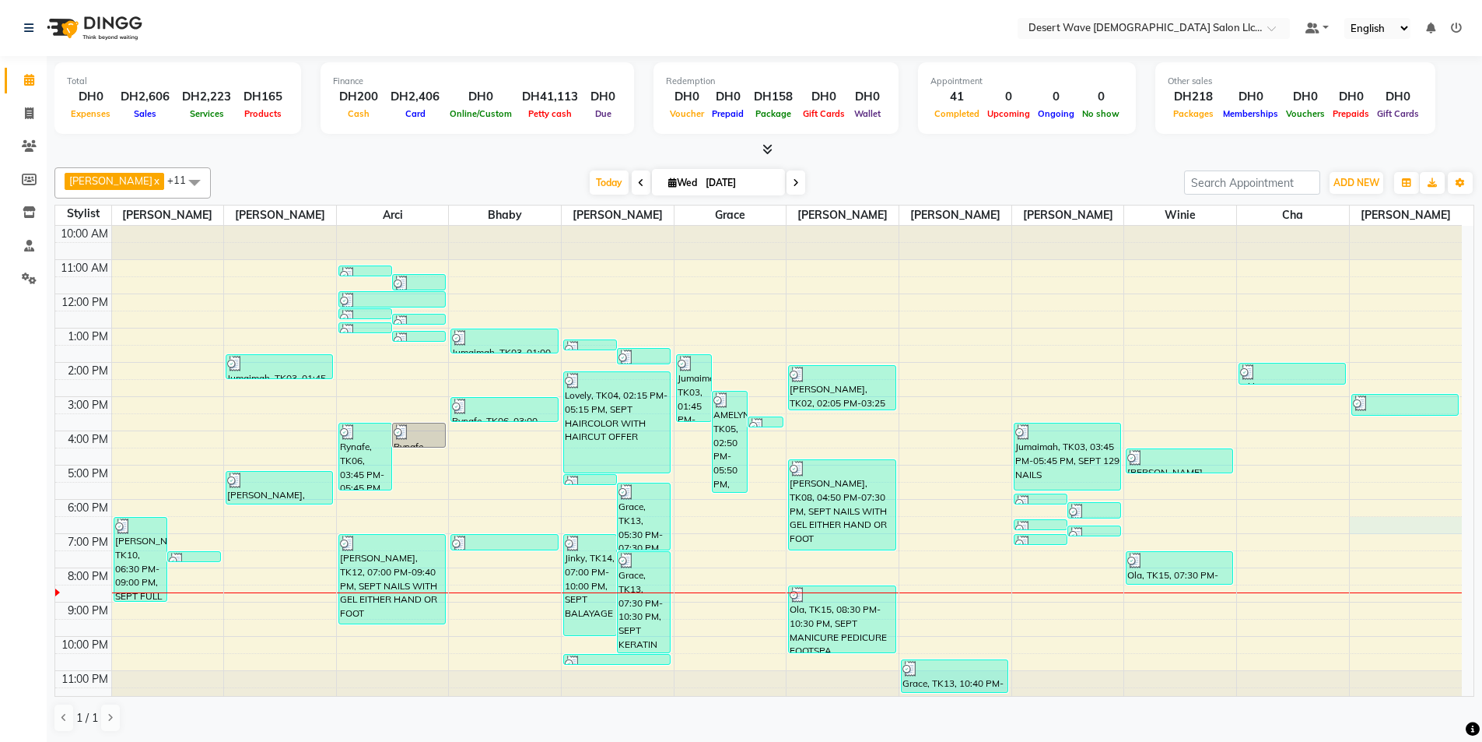
click at [1386, 525] on div "10:00 AM 11:00 AM 12:00 PM 1:00 PM 2:00 PM 3:00 PM 4:00 PM 5:00 PM 6:00 PM 7:00…" at bounding box center [758, 465] width 1407 height 479
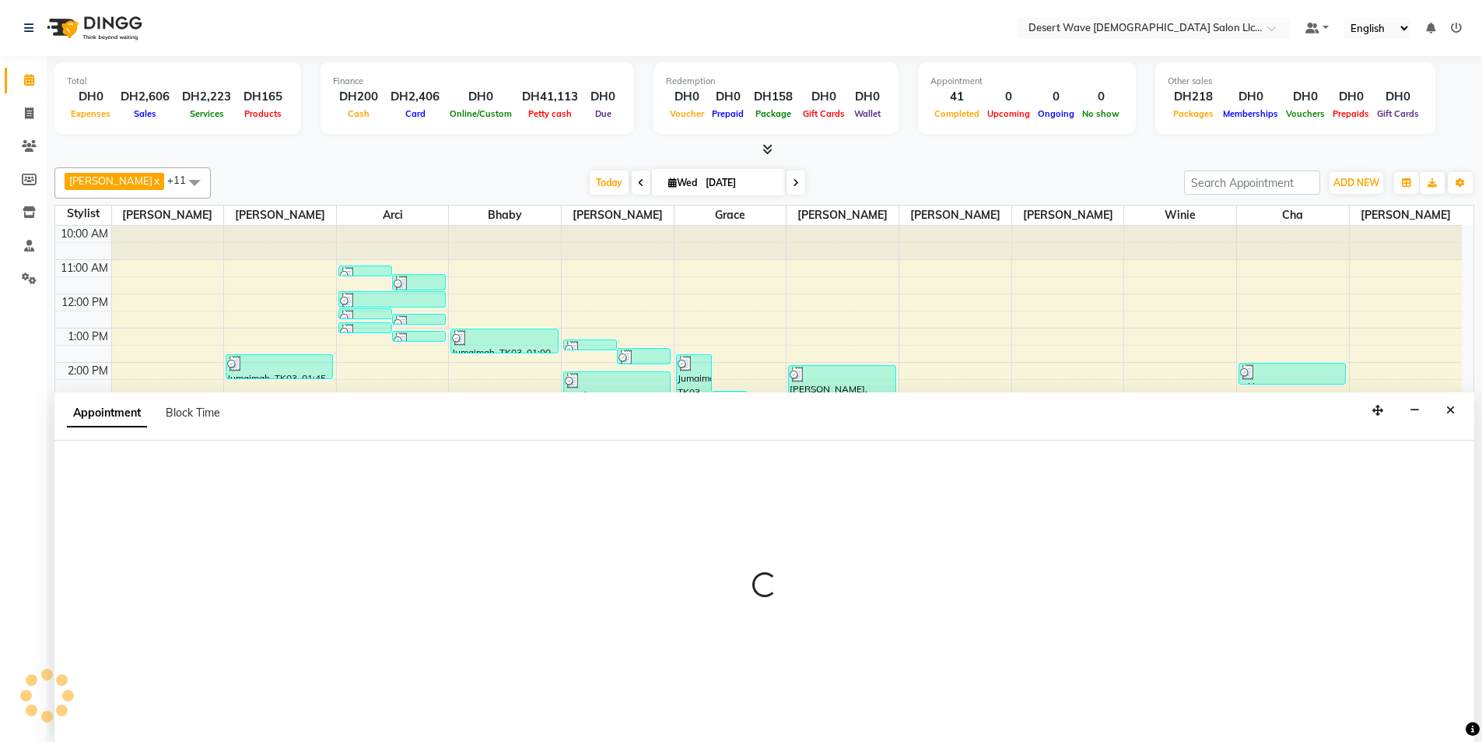
scroll to position [1, 0]
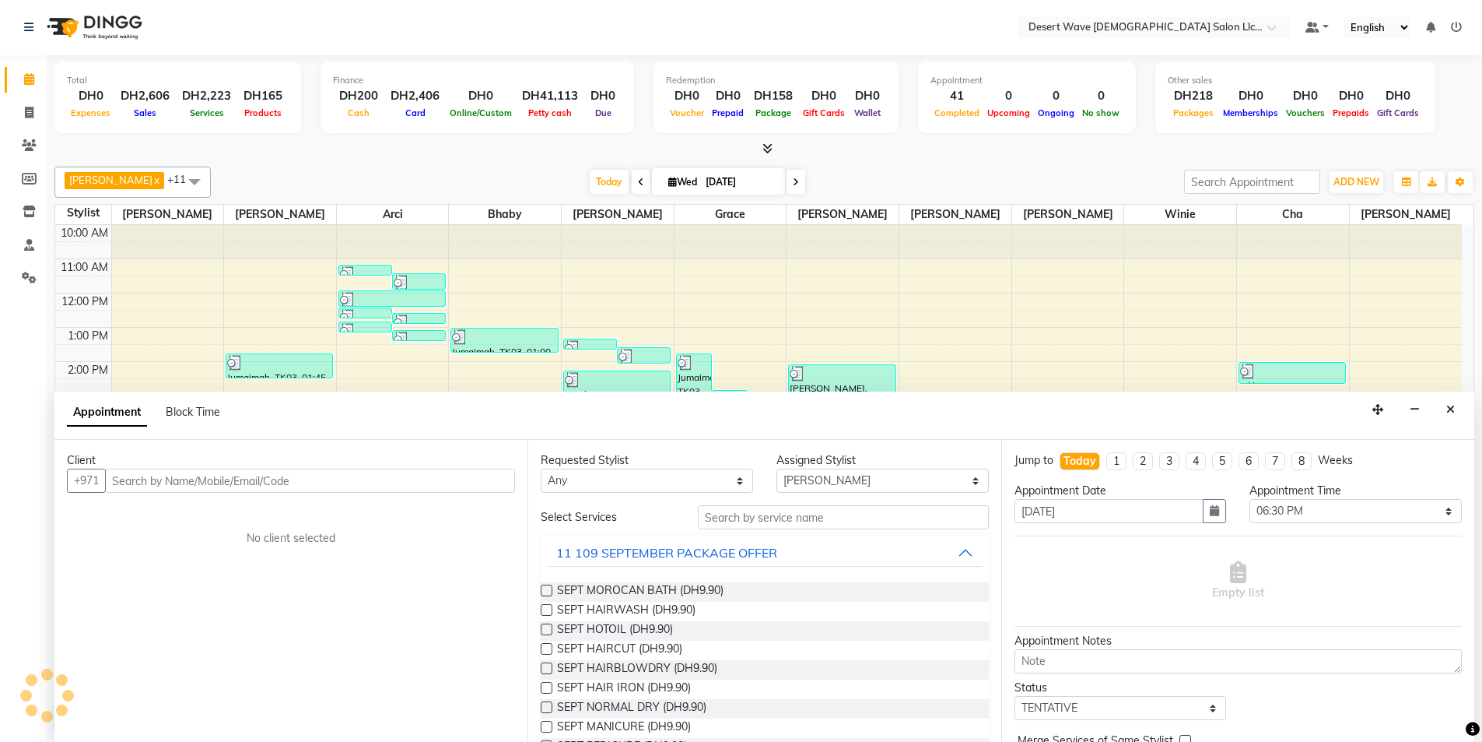
click at [211, 479] on input "text" at bounding box center [310, 480] width 410 height 24
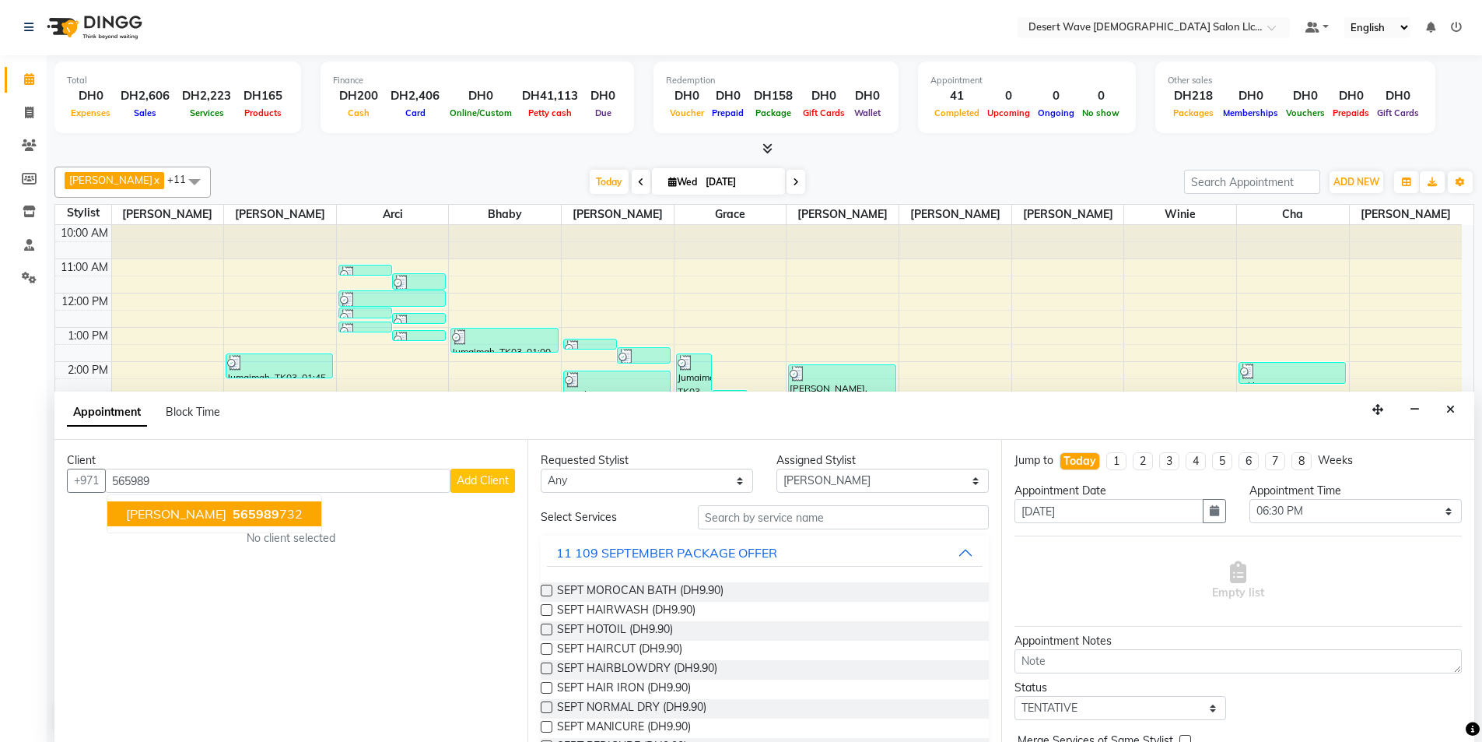
click at [164, 515] on button "Agnes 565989 732" at bounding box center [214, 513] width 214 height 25
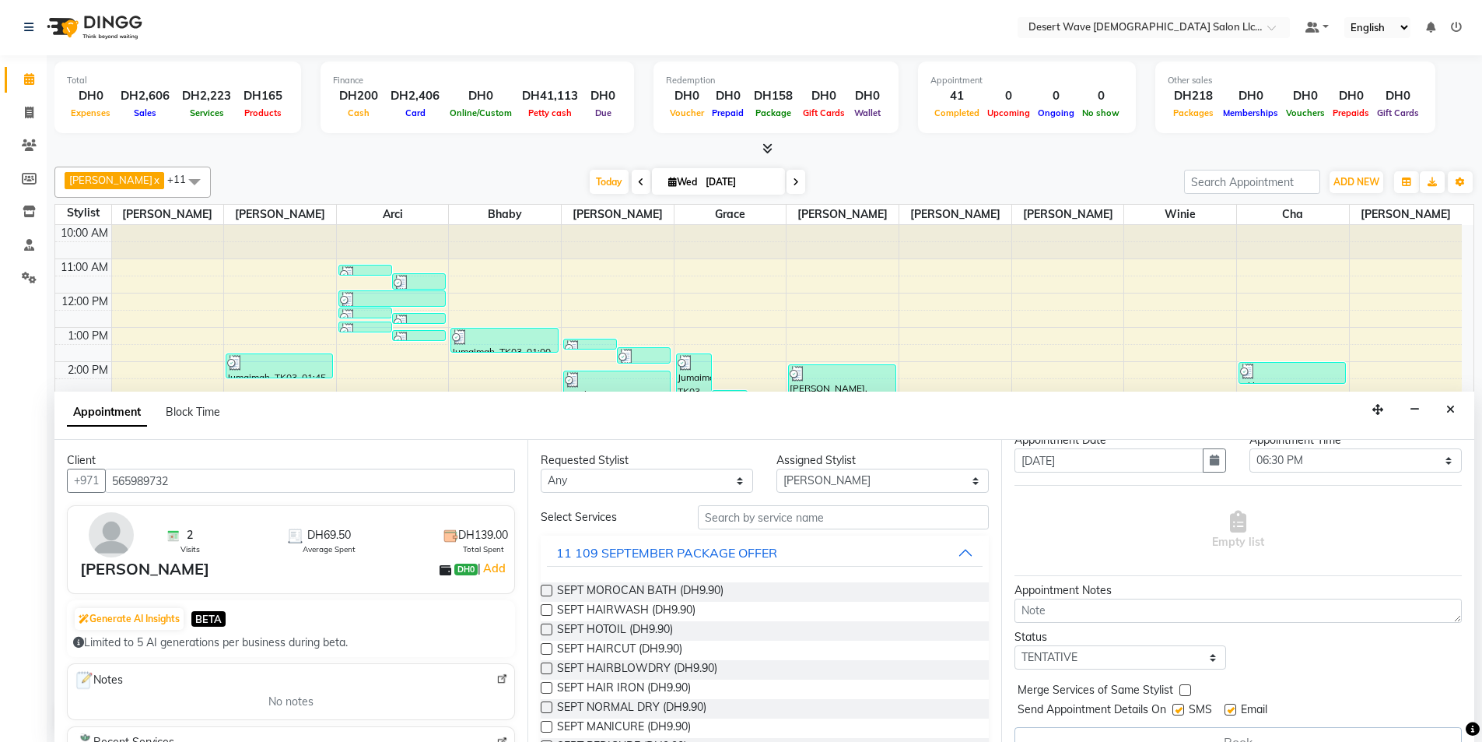
scroll to position [78, 0]
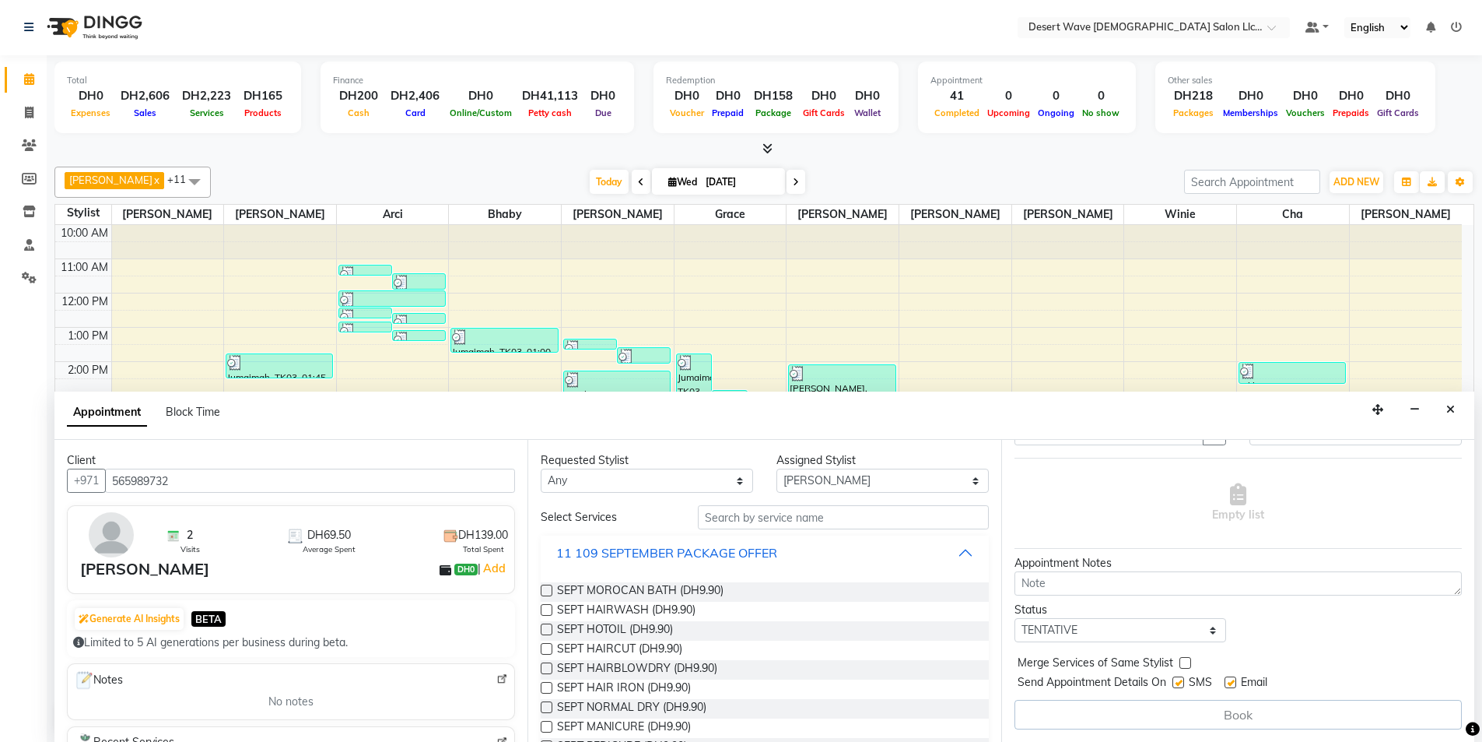
click at [630, 556] on div "11 109 SEPTEMBER PACKAGE OFFER" at bounding box center [666, 552] width 221 height 19
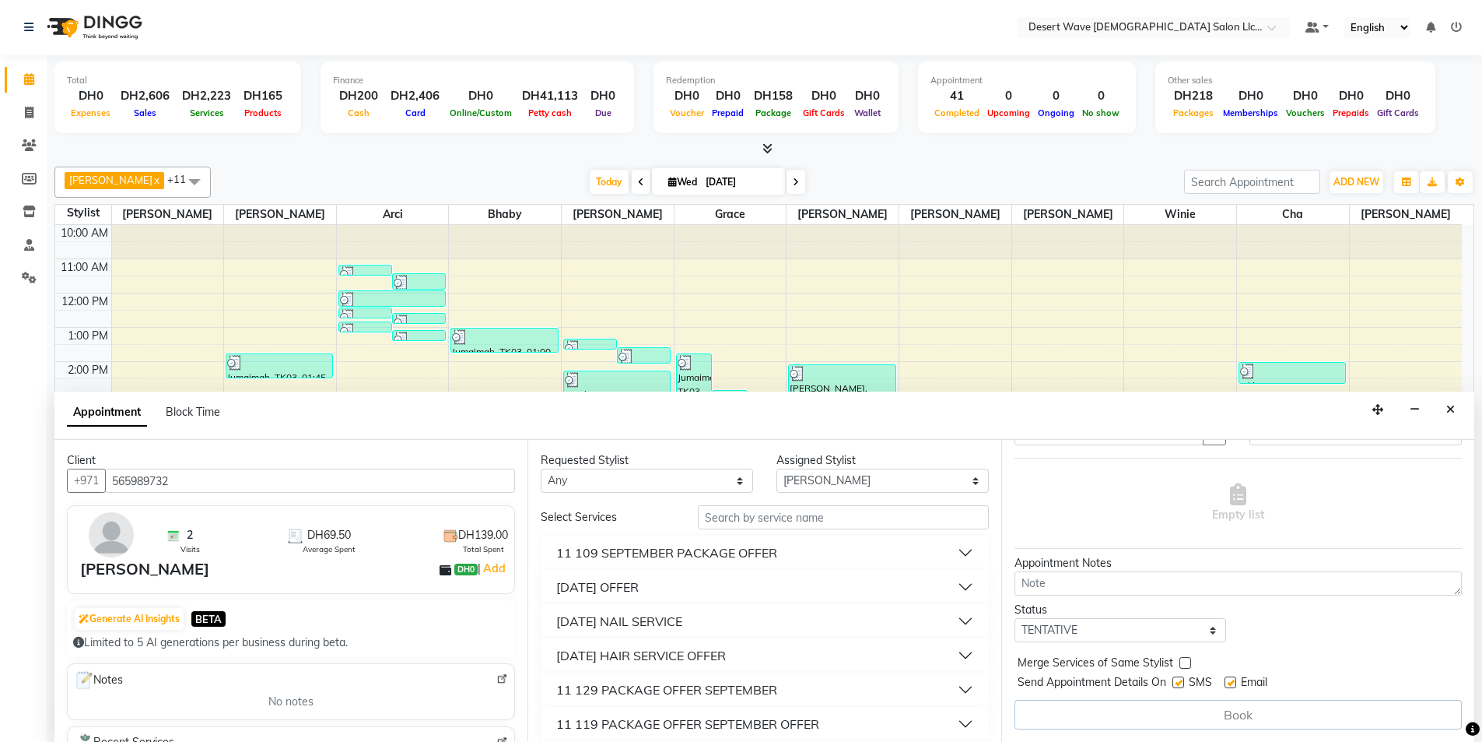
click at [658, 623] on div "11 SEPTEMBER NAIL SERVICE" at bounding box center [619, 621] width 126 height 19
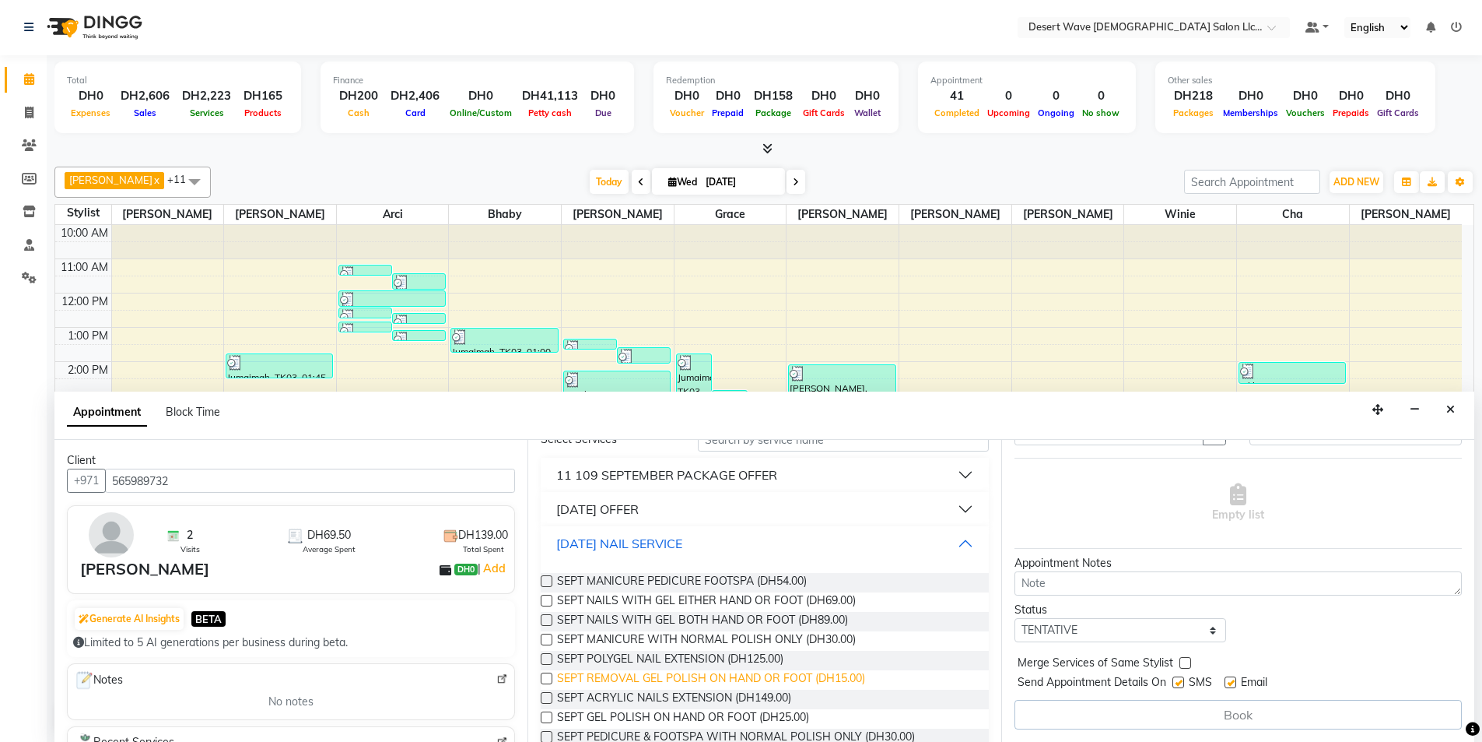
scroll to position [156, 0]
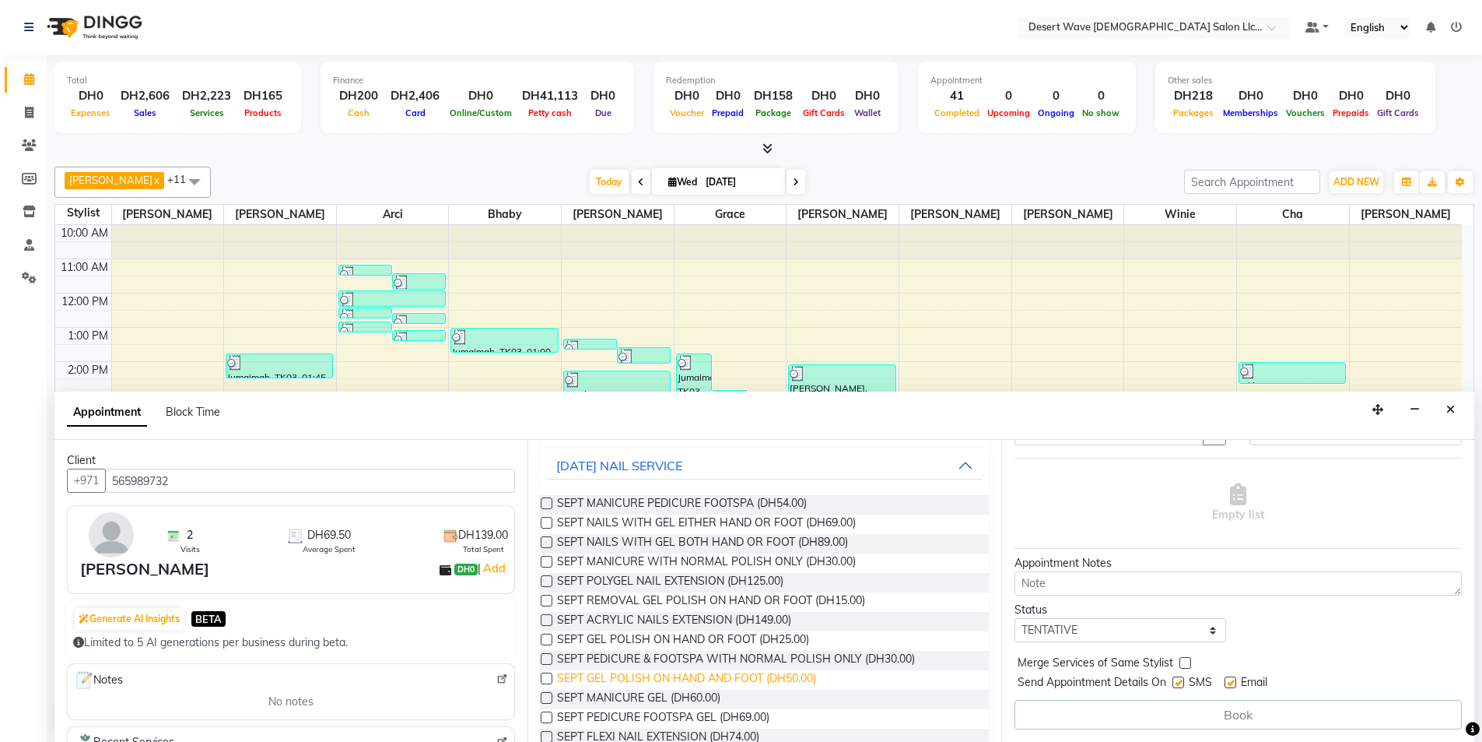
click at [651, 682] on span "SEPT GEL POLISH ON HAND AND FOOT (DH50.00)" at bounding box center [686, 679] width 259 height 19
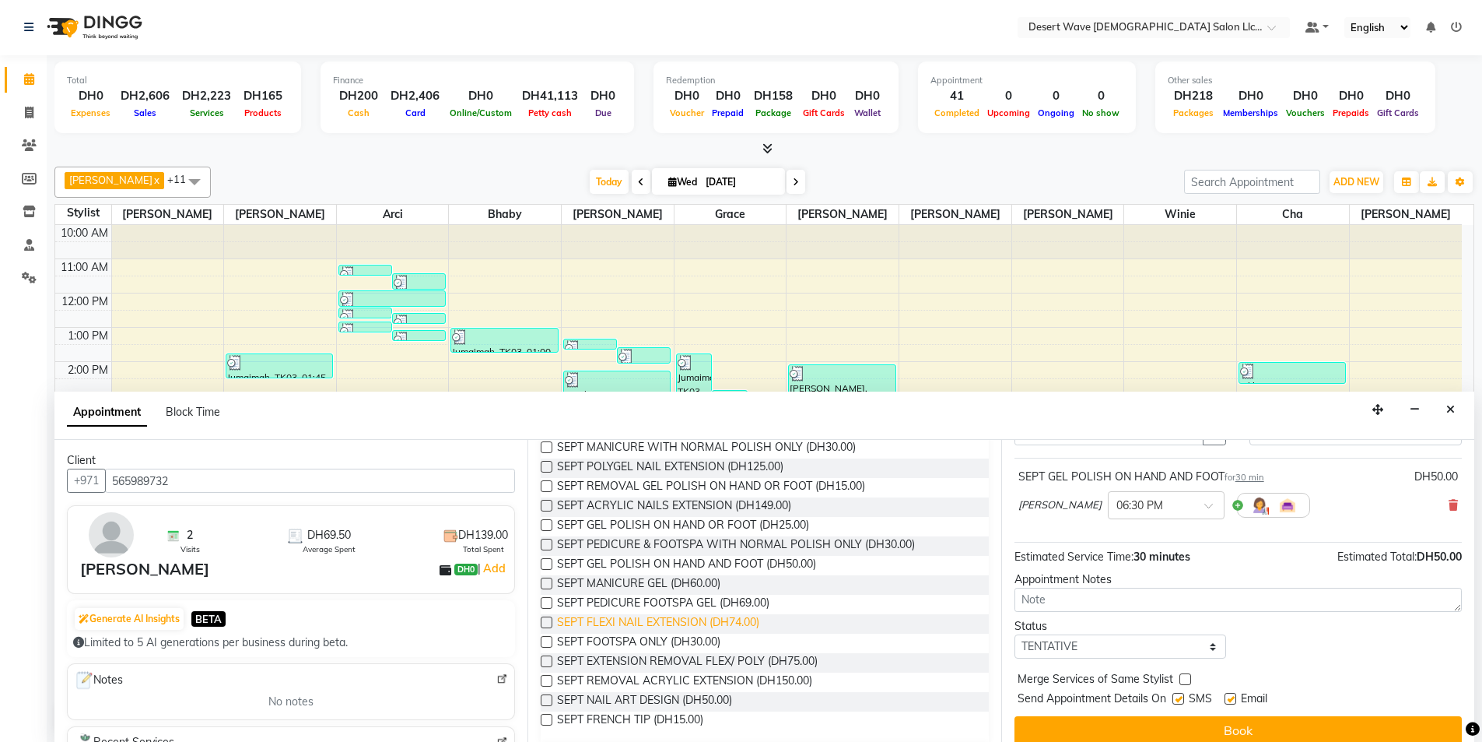
scroll to position [233, 0]
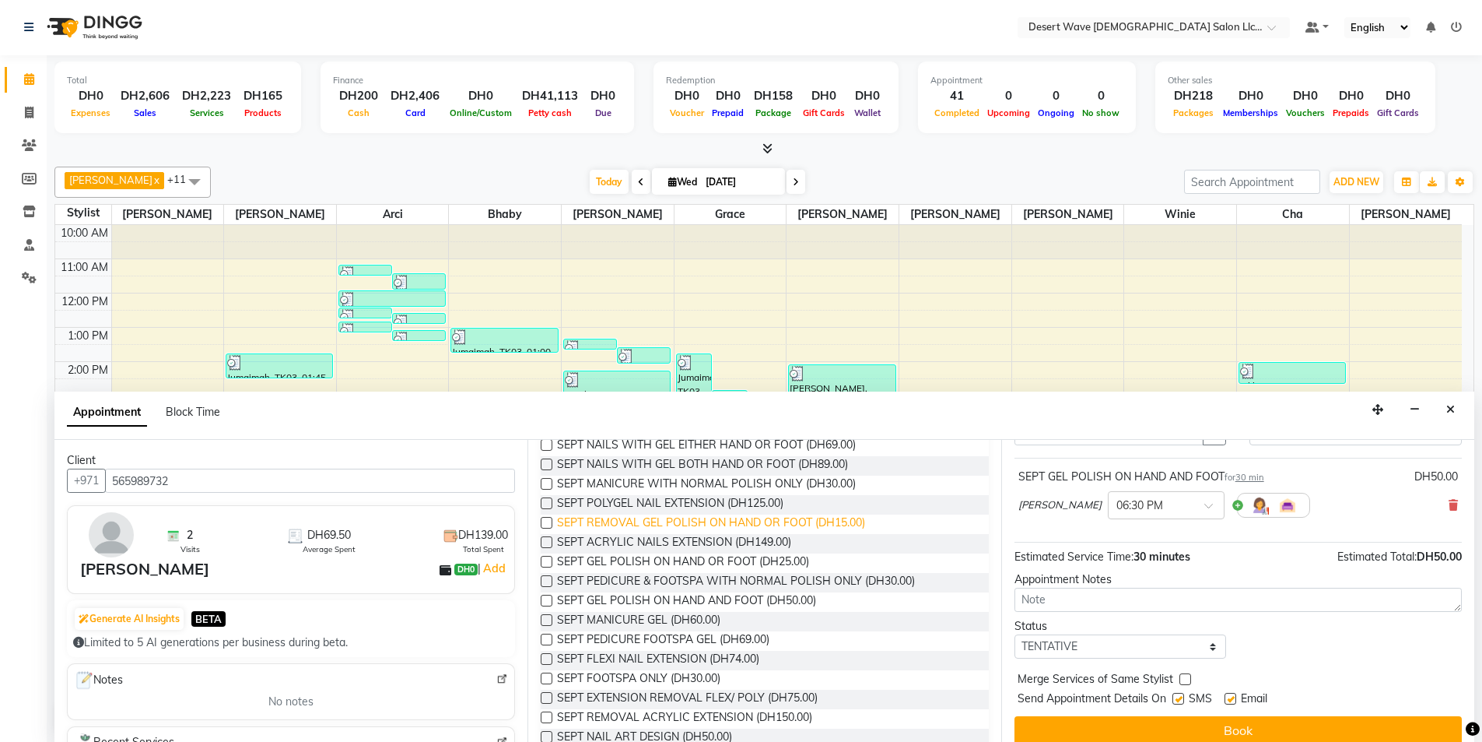
click at [747, 524] on span "SEPT REMOVAL GEL POLISH ON HAND OR FOOT (DH15.00)" at bounding box center [711, 523] width 308 height 19
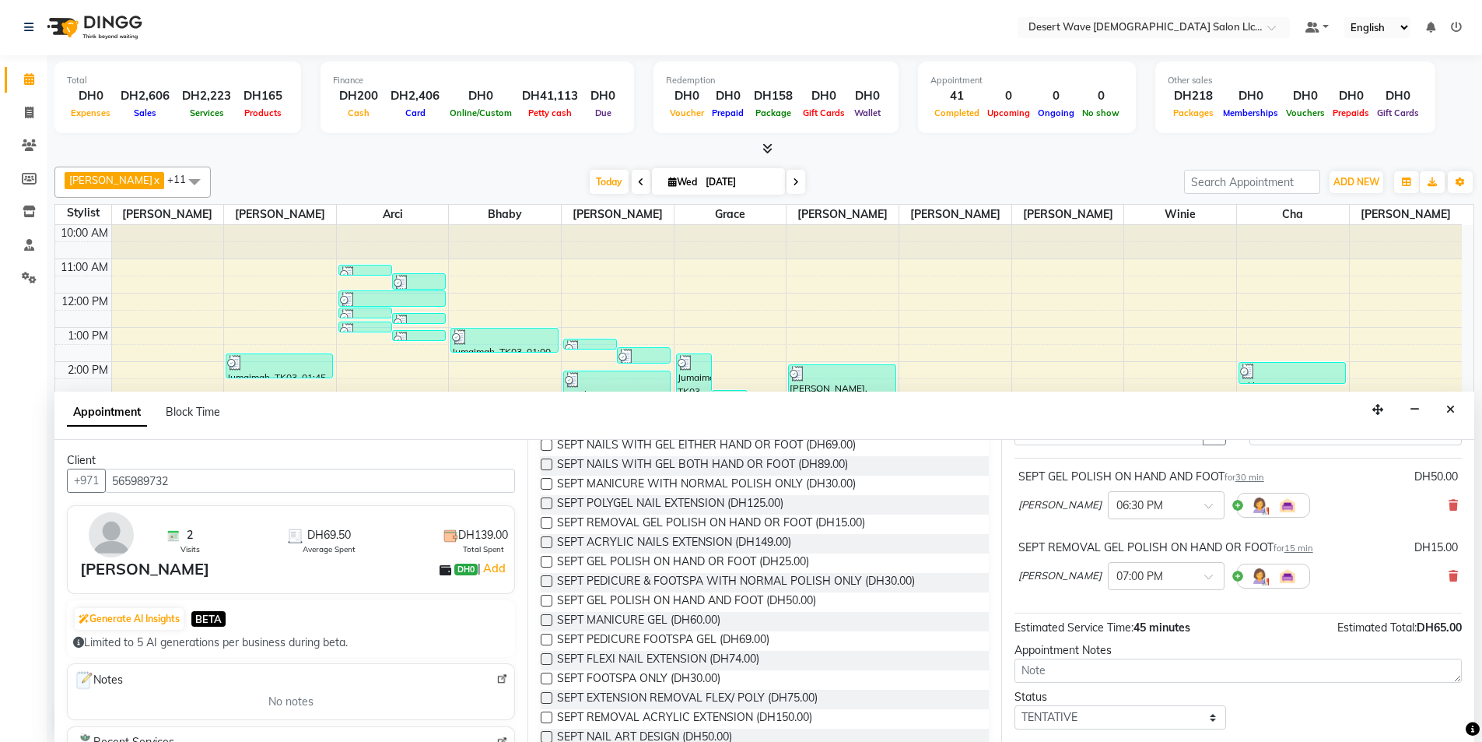
scroll to position [163, 0]
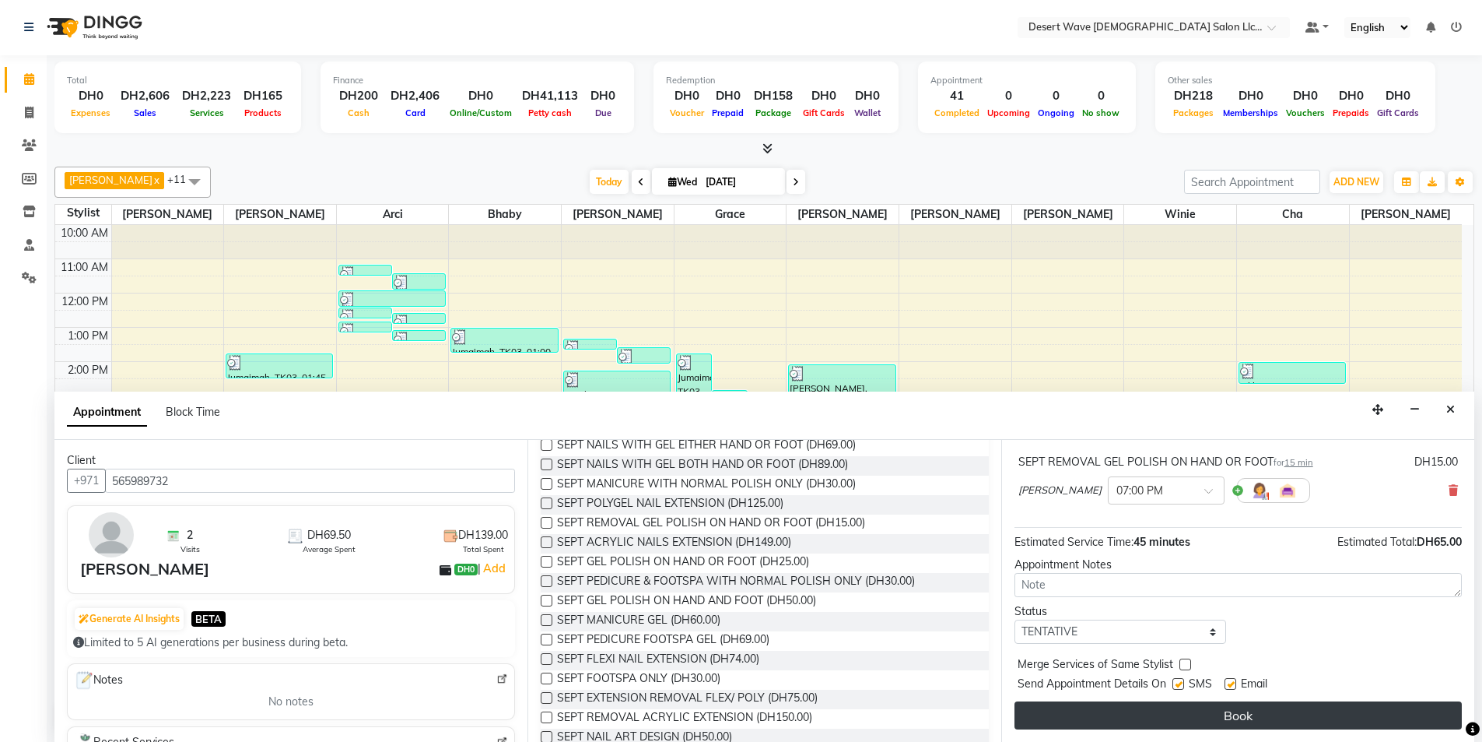
click at [1243, 714] on button "Book" at bounding box center [1238, 715] width 447 height 28
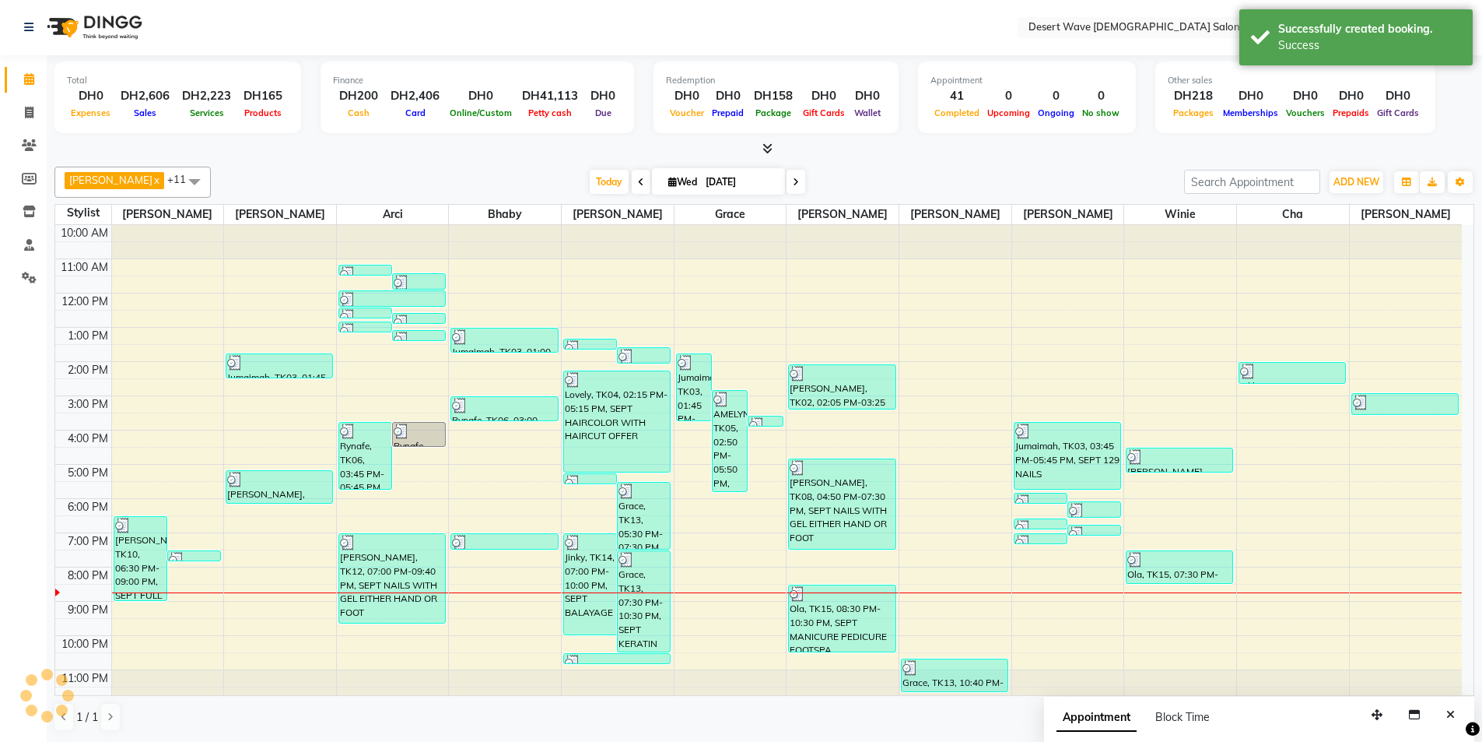
scroll to position [0, 0]
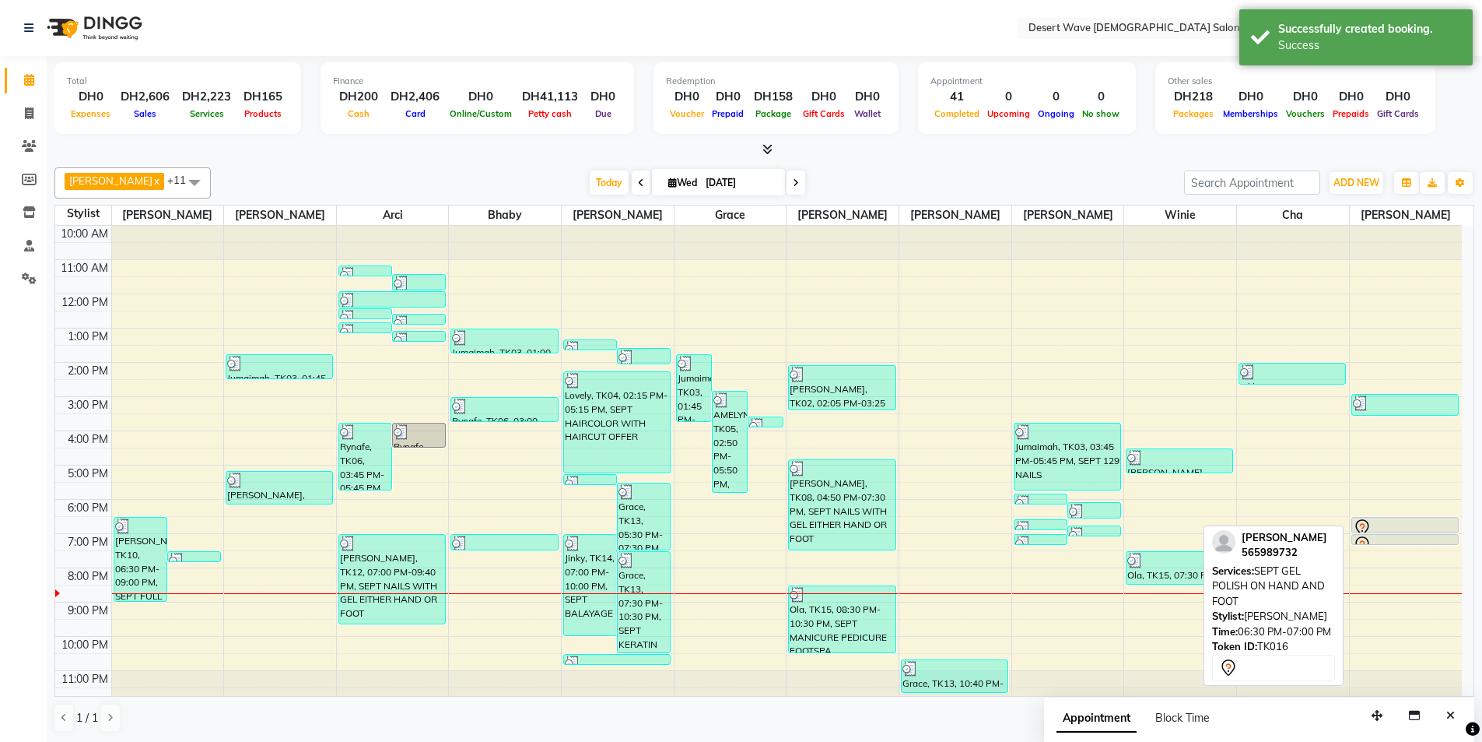
click at [1403, 529] on div at bounding box center [1405, 532] width 107 height 6
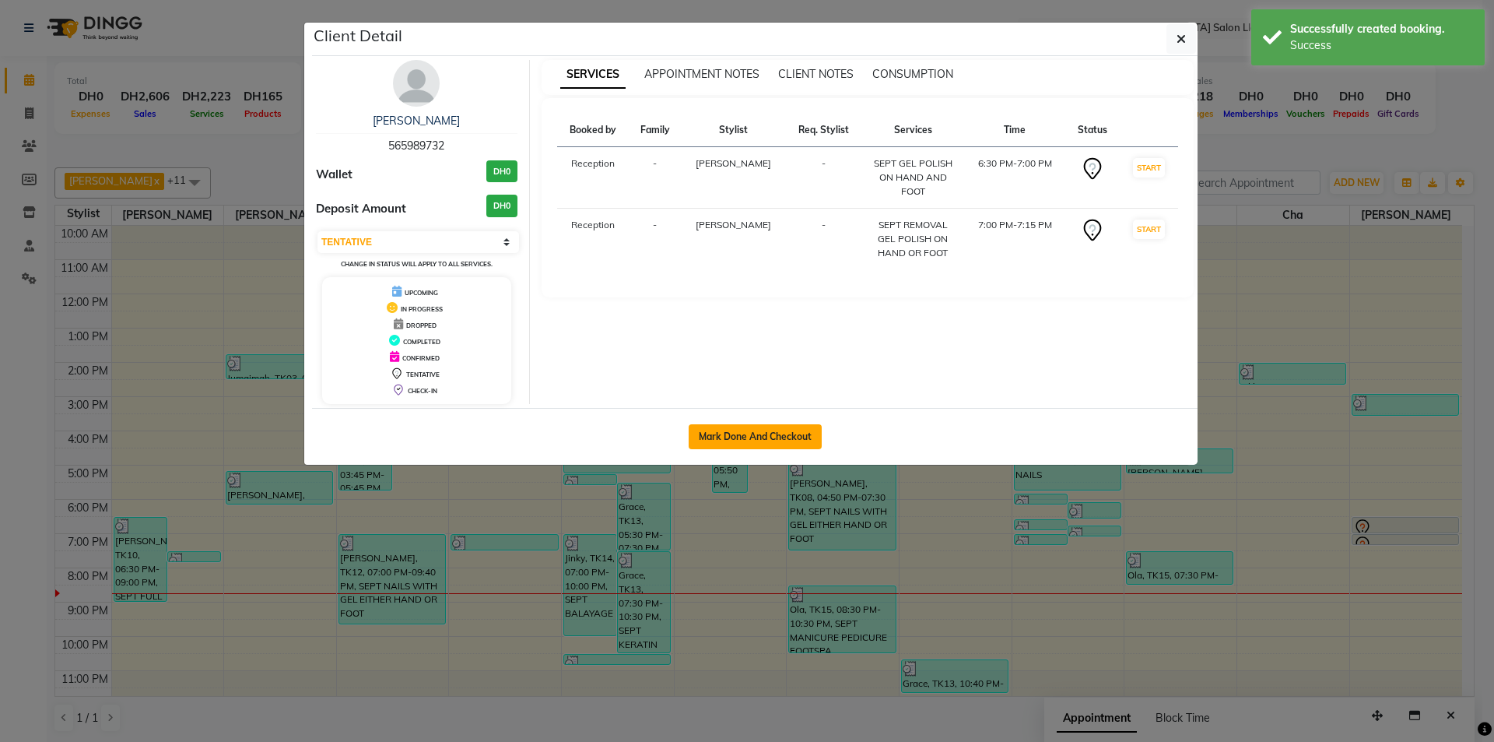
click at [777, 434] on button "Mark Done And Checkout" at bounding box center [755, 436] width 133 height 25
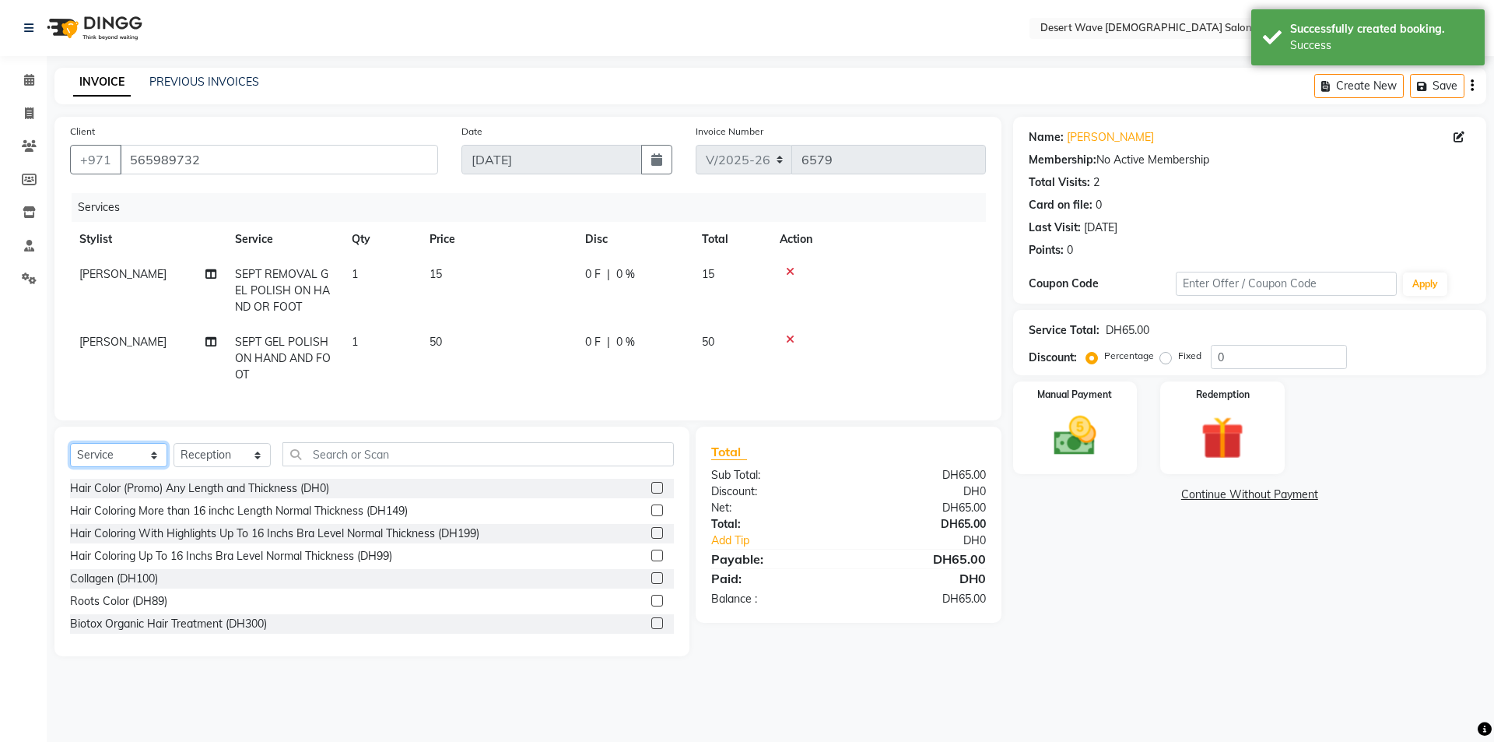
click at [114, 467] on select "Select Service Product Membership Package Voucher Prepaid Gift Card" at bounding box center [118, 455] width 97 height 24
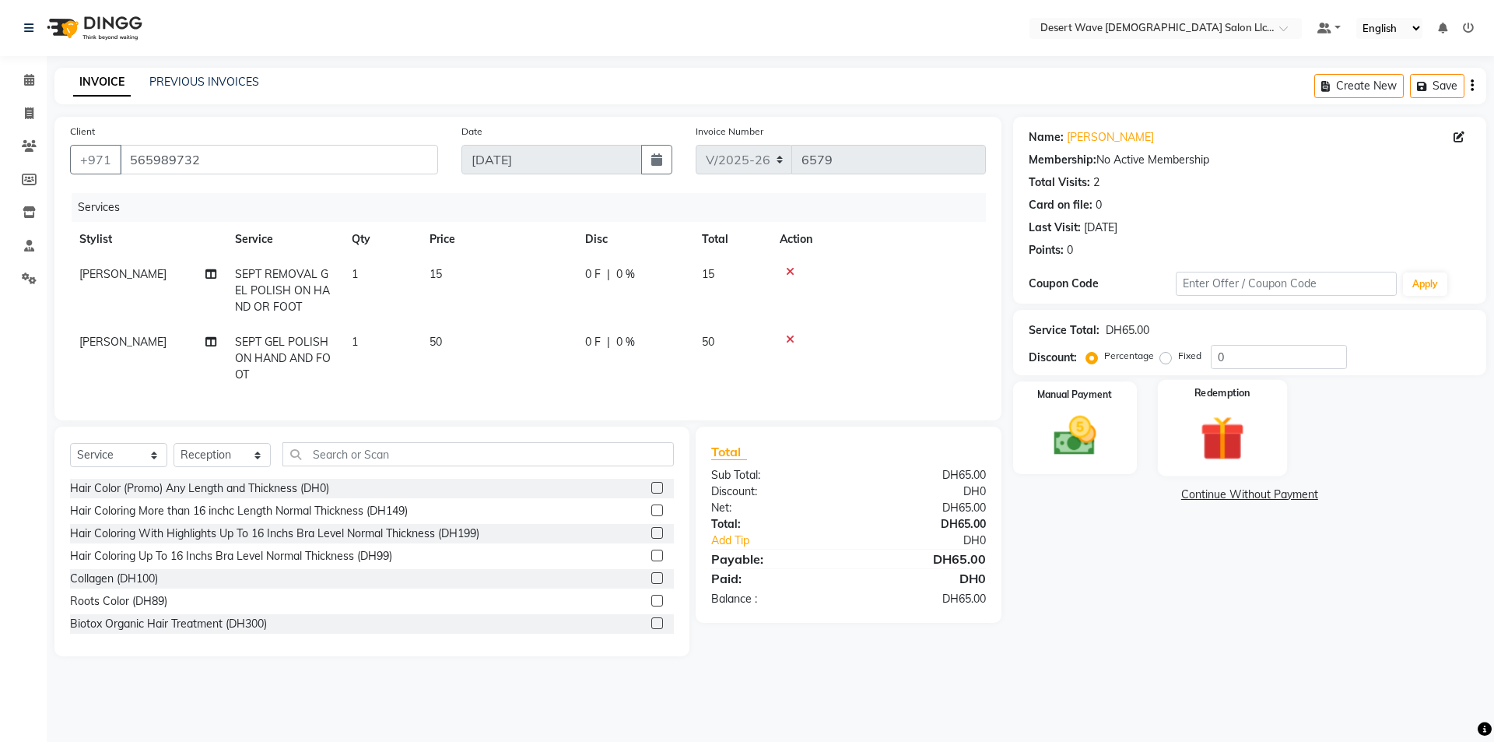
click at [1220, 440] on img at bounding box center [1222, 437] width 72 height 55
click at [1240, 495] on span "Gift Card" at bounding box center [1248, 496] width 47 height 18
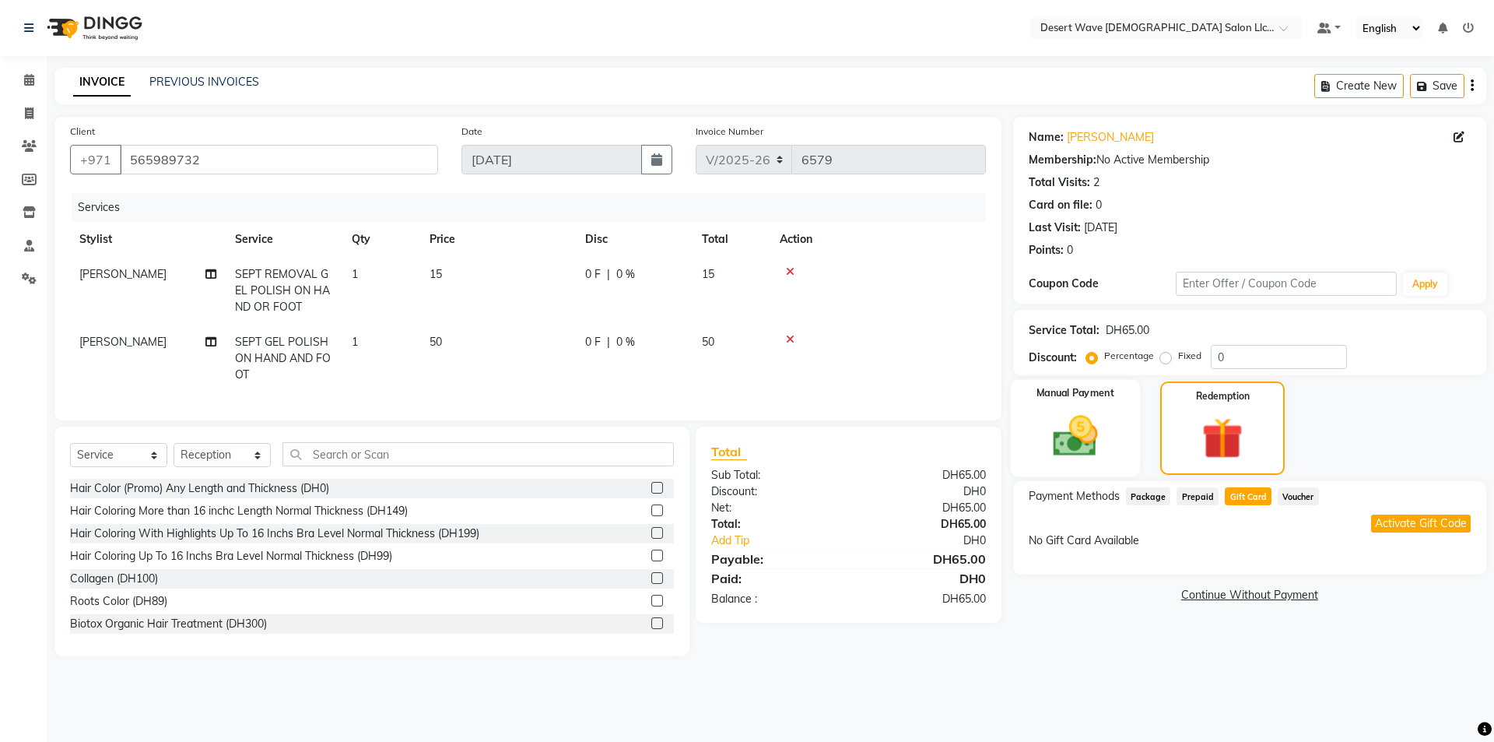
click at [1073, 455] on img at bounding box center [1075, 435] width 72 height 51
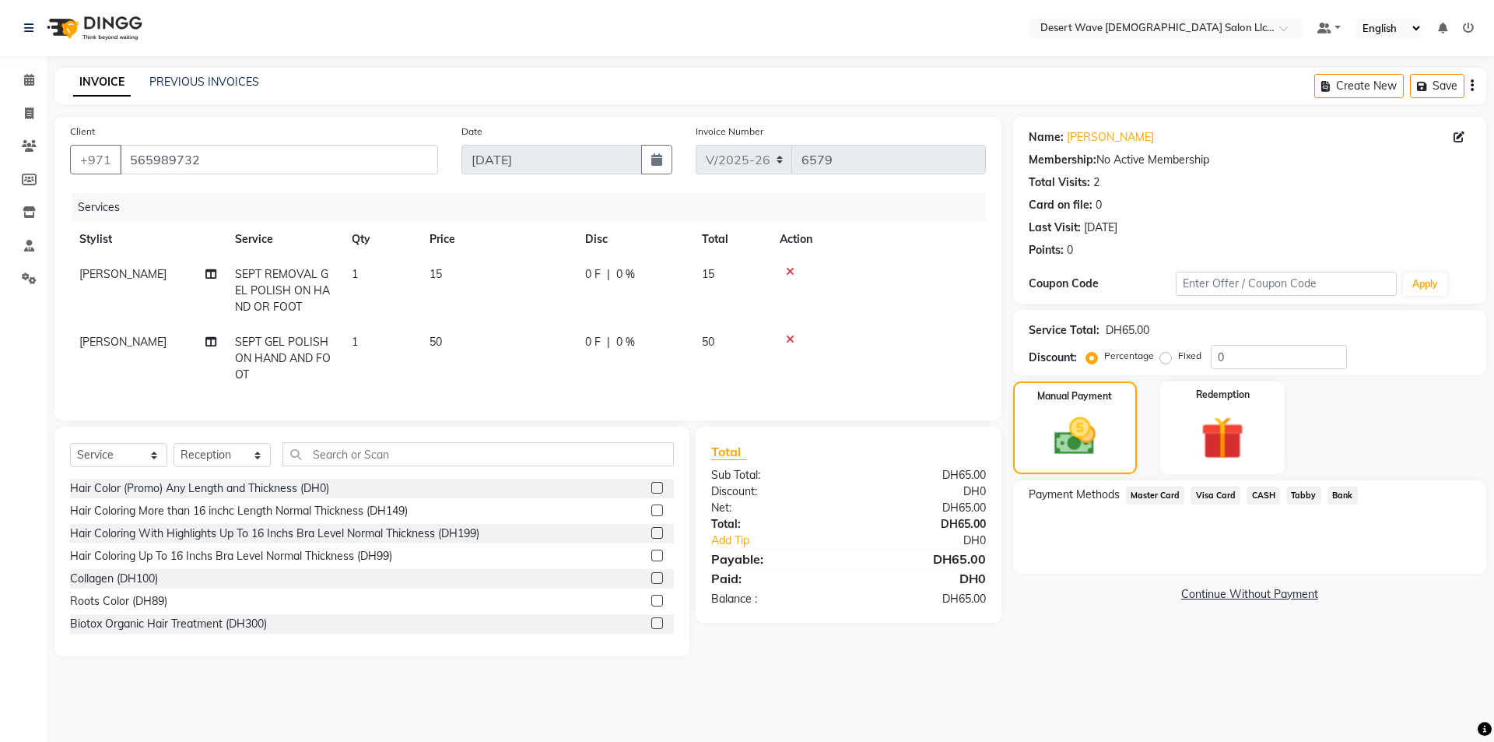
click at [1286, 493] on span "Tabby" at bounding box center [1303, 495] width 35 height 18
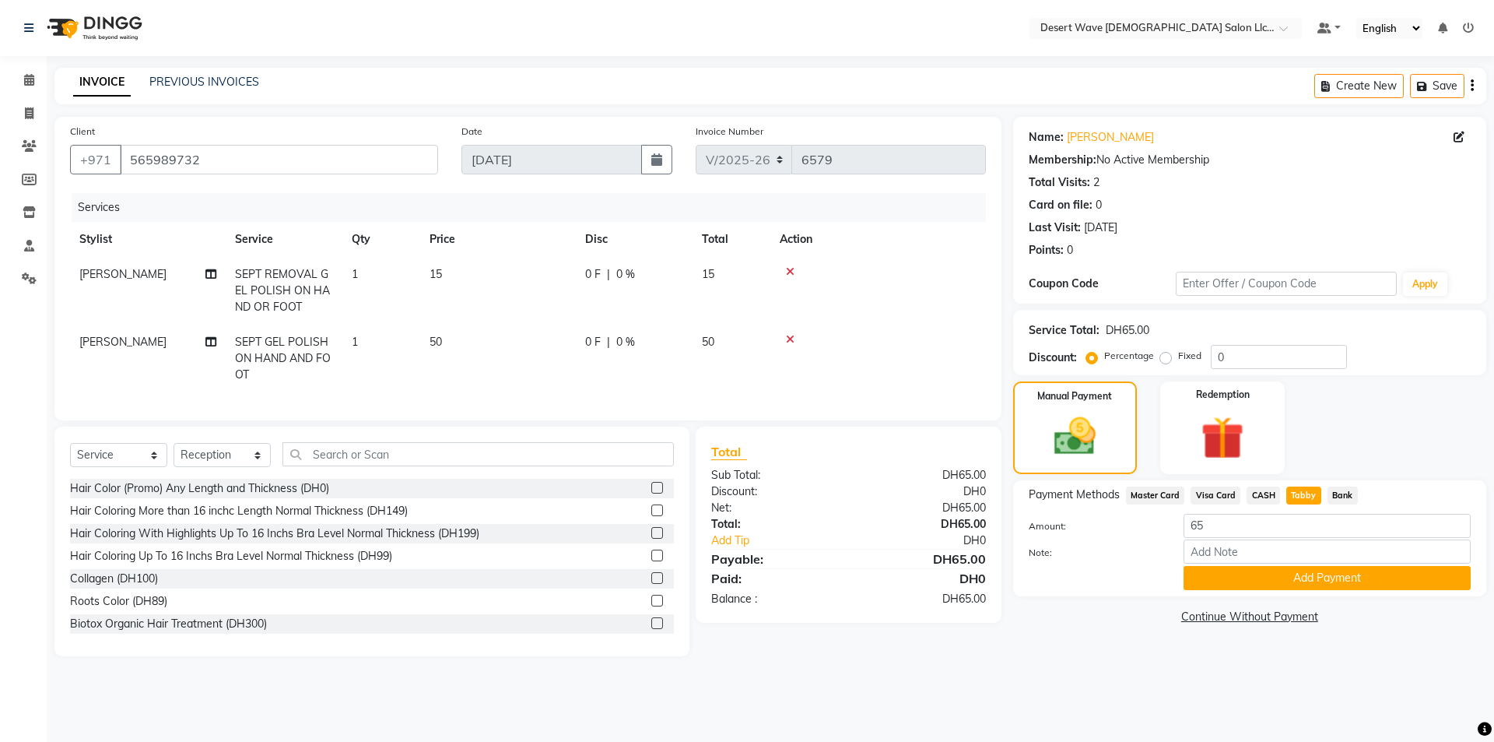
click at [1270, 496] on span "CASH" at bounding box center [1263, 495] width 33 height 18
click at [1233, 580] on button "Add Payment" at bounding box center [1327, 578] width 287 height 24
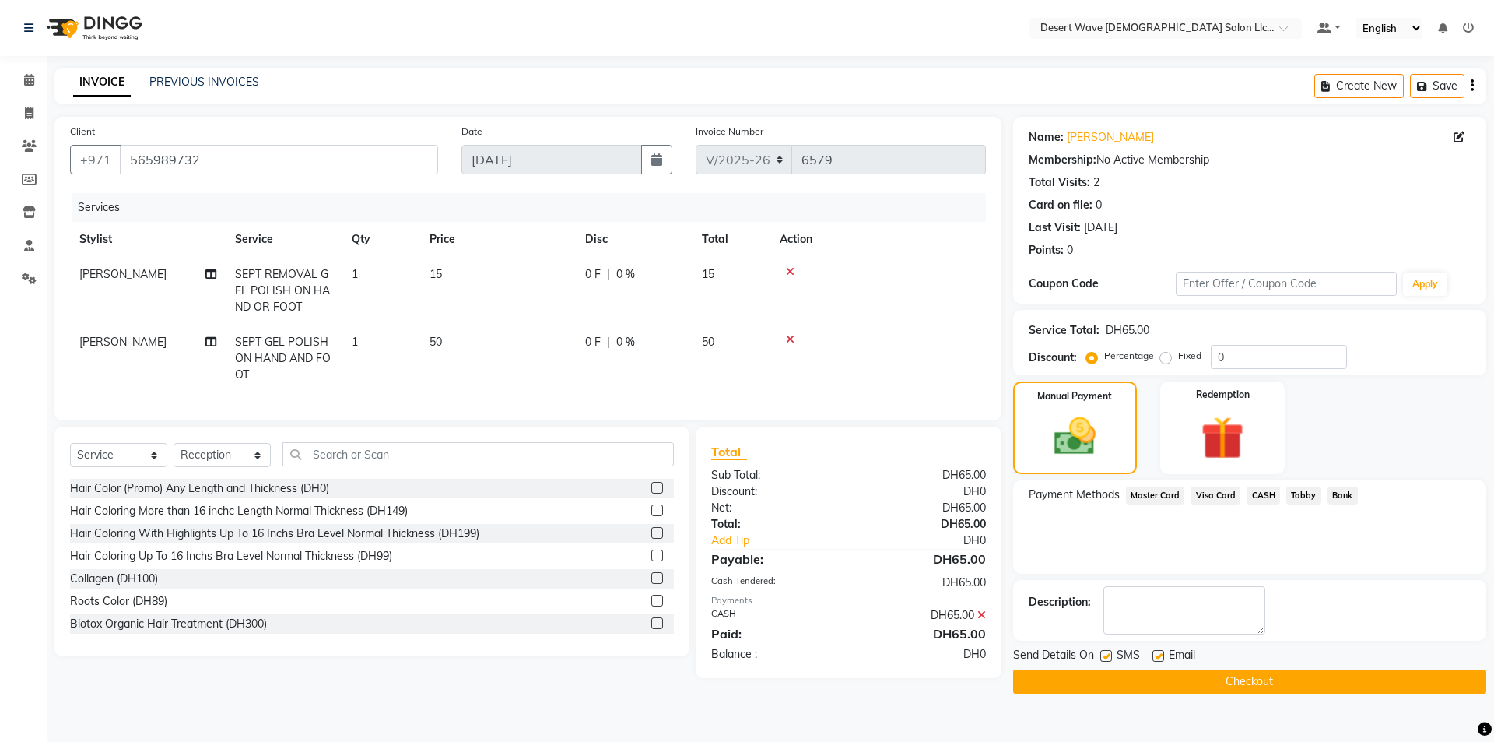
click at [1267, 682] on button "Checkout" at bounding box center [1249, 681] width 473 height 24
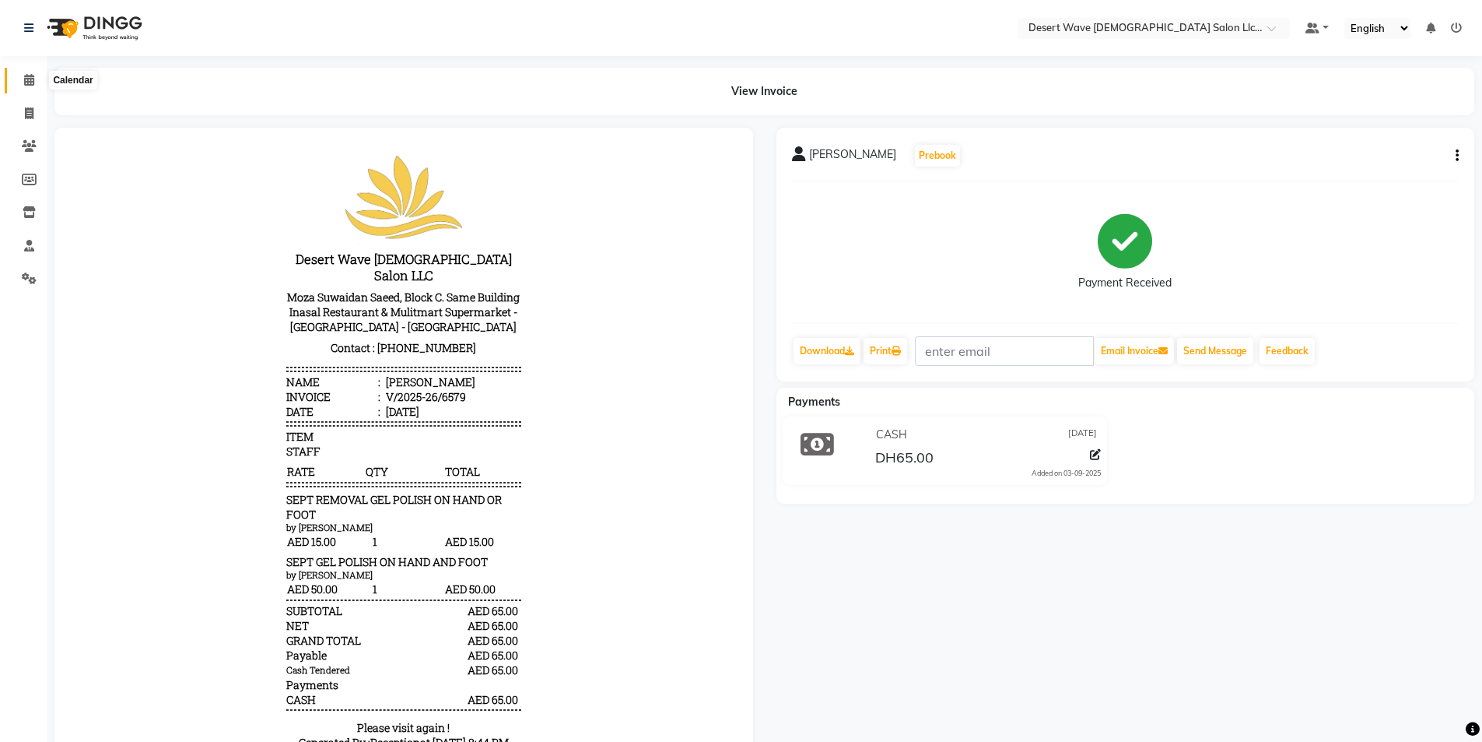
click at [25, 79] on icon at bounding box center [29, 80] width 10 height 12
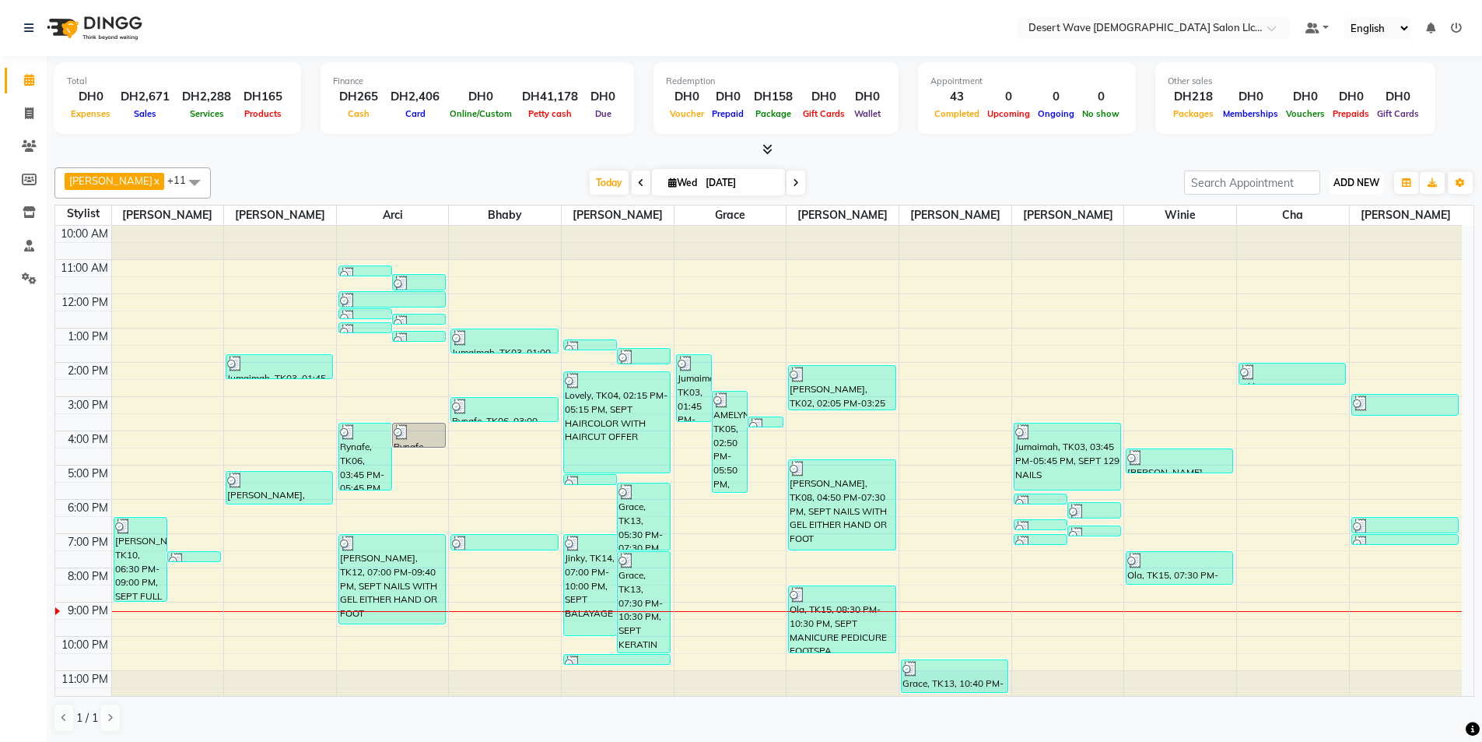
click at [1373, 181] on span "ADD NEW" at bounding box center [1357, 183] width 46 height 12
click at [1331, 260] on link "Add Expense" at bounding box center [1321, 253] width 123 height 20
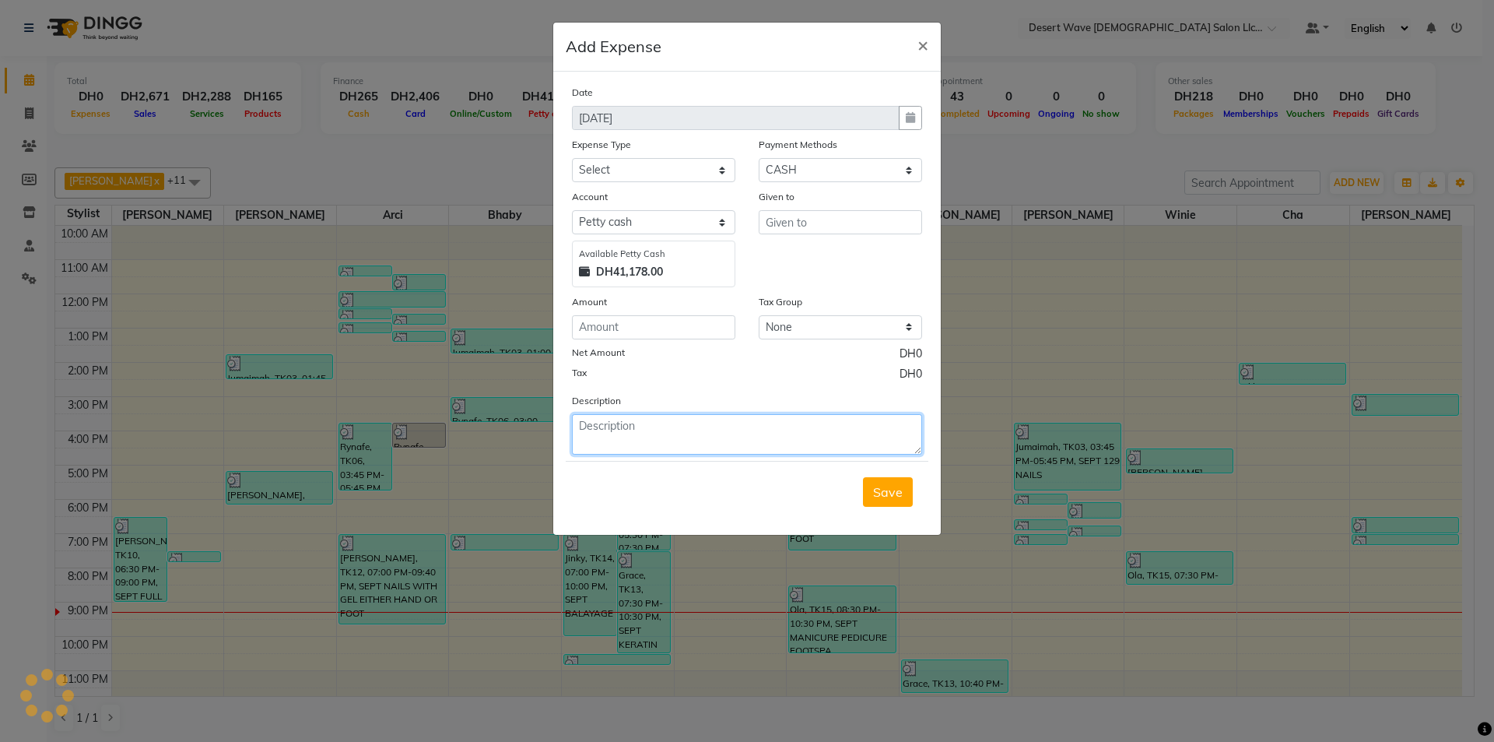
click at [688, 439] on textarea at bounding box center [747, 434] width 350 height 40
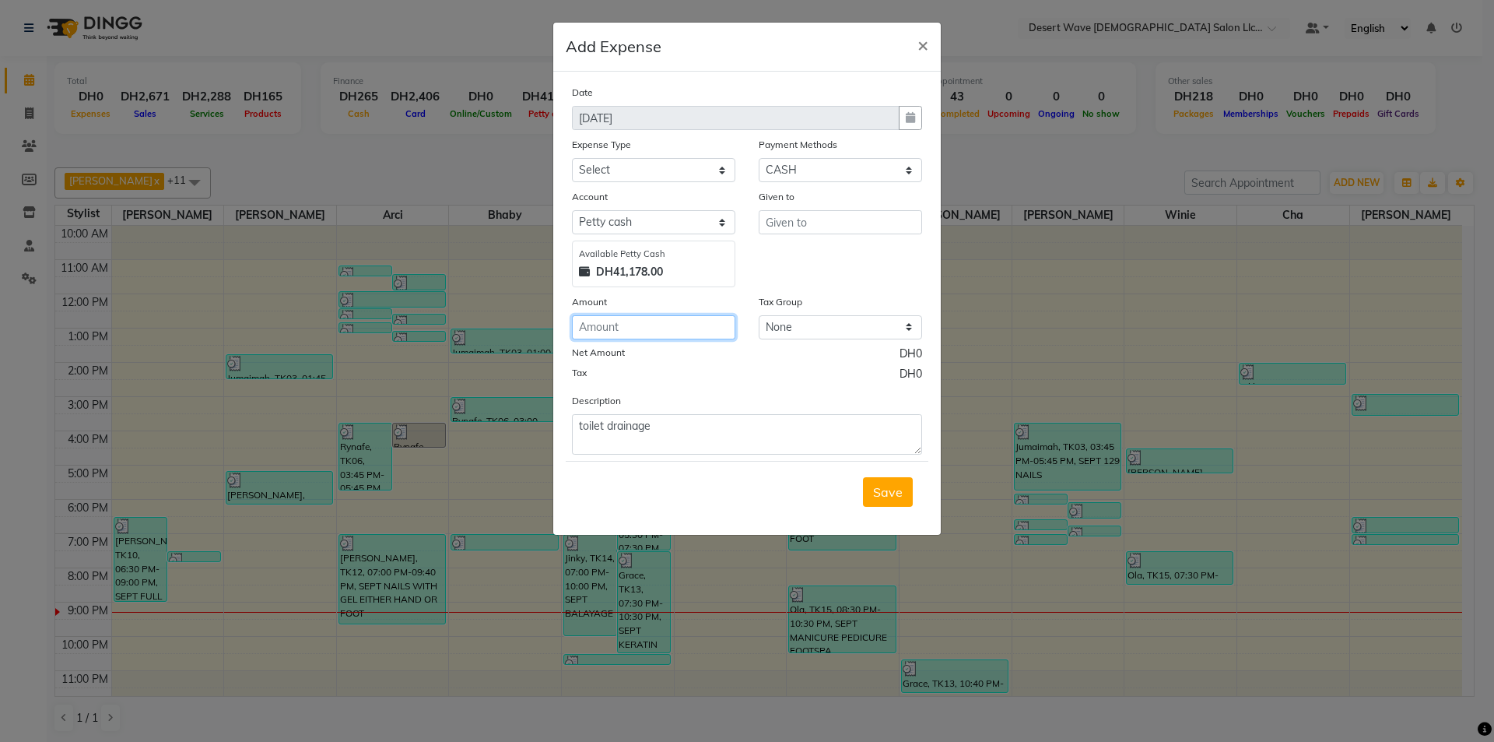
click at [646, 327] on input "number" at bounding box center [653, 327] width 163 height 24
click at [625, 170] on select "Select Advance Salary Bank charges Car maintenance Cash transfer to bank Cash t…" at bounding box center [653, 170] width 163 height 24
click at [572, 158] on select "Select Advance Salary Bank charges Car maintenance Cash transfer to bank Cash t…" at bounding box center [653, 170] width 163 height 24
click at [656, 334] on input "number" at bounding box center [653, 327] width 163 height 24
click at [693, 423] on textarea "toilet drainage" at bounding box center [747, 434] width 350 height 40
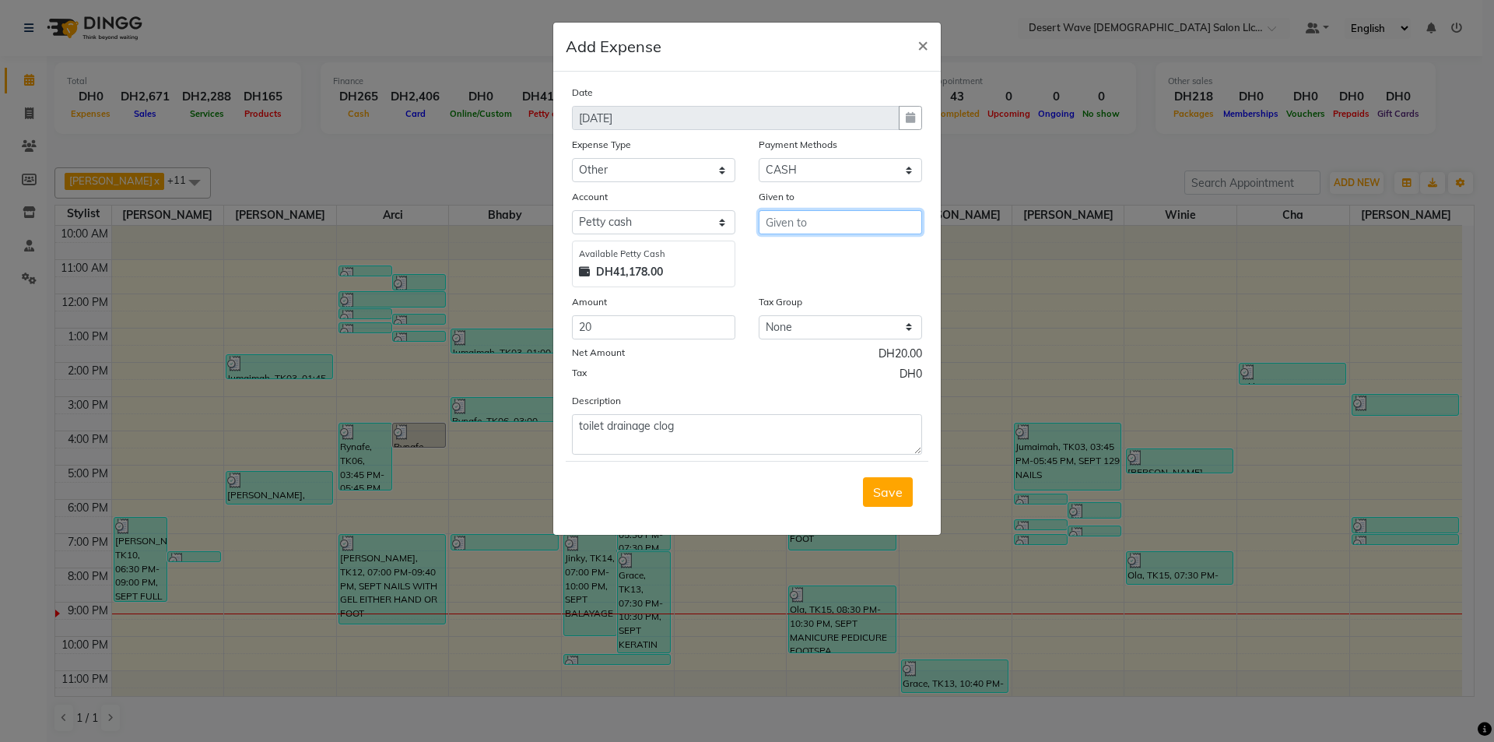
click at [823, 229] on input "text" at bounding box center [840, 222] width 163 height 24
click at [797, 256] on ngb-highlight "Jo ane" at bounding box center [794, 255] width 33 height 16
click at [904, 488] on button "Save" at bounding box center [888, 492] width 50 height 30
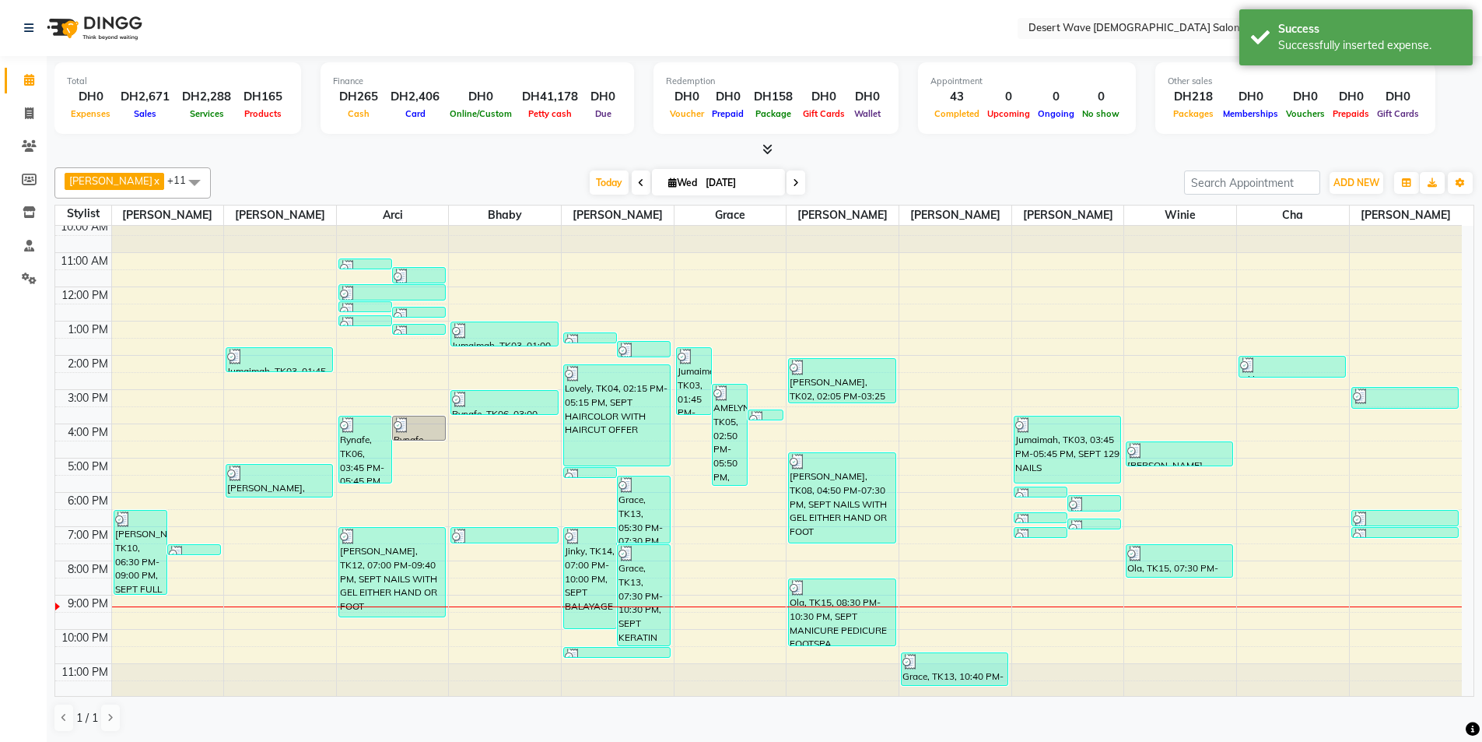
scroll to position [9, 0]
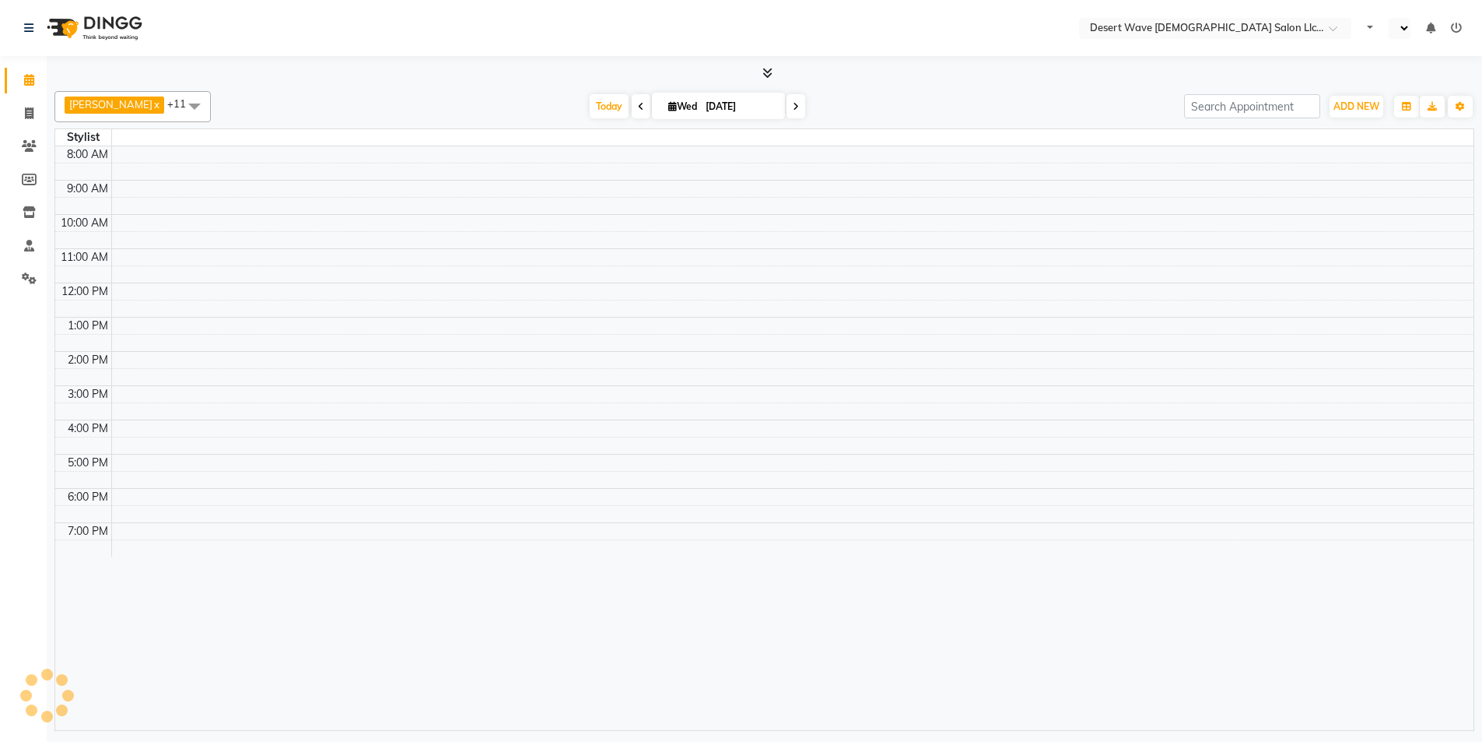
select select "en"
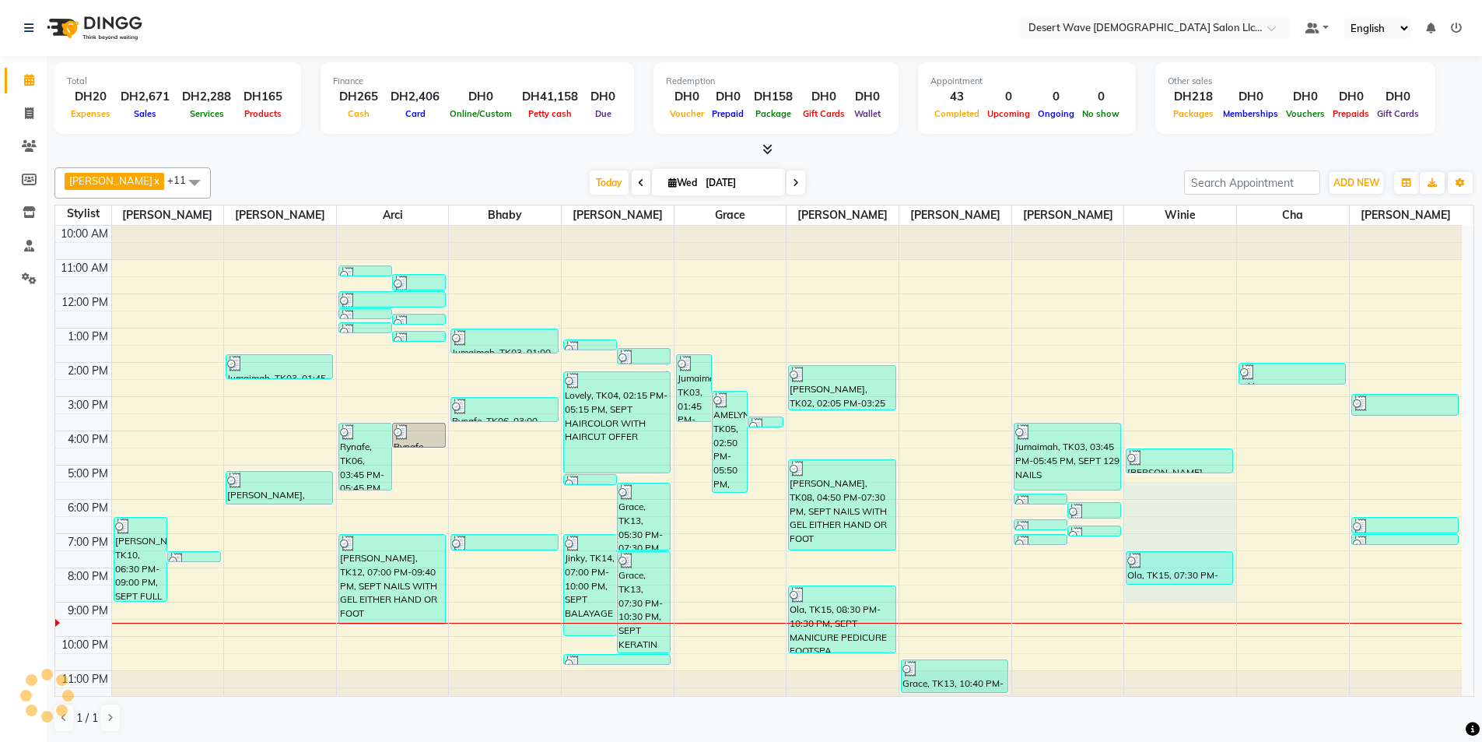
click at [1232, 594] on div "10:00 AM 11:00 AM 12:00 PM 1:00 PM 2:00 PM 3:00 PM 4:00 PM 5:00 PM 6:00 PM 7:00…" at bounding box center [758, 465] width 1407 height 479
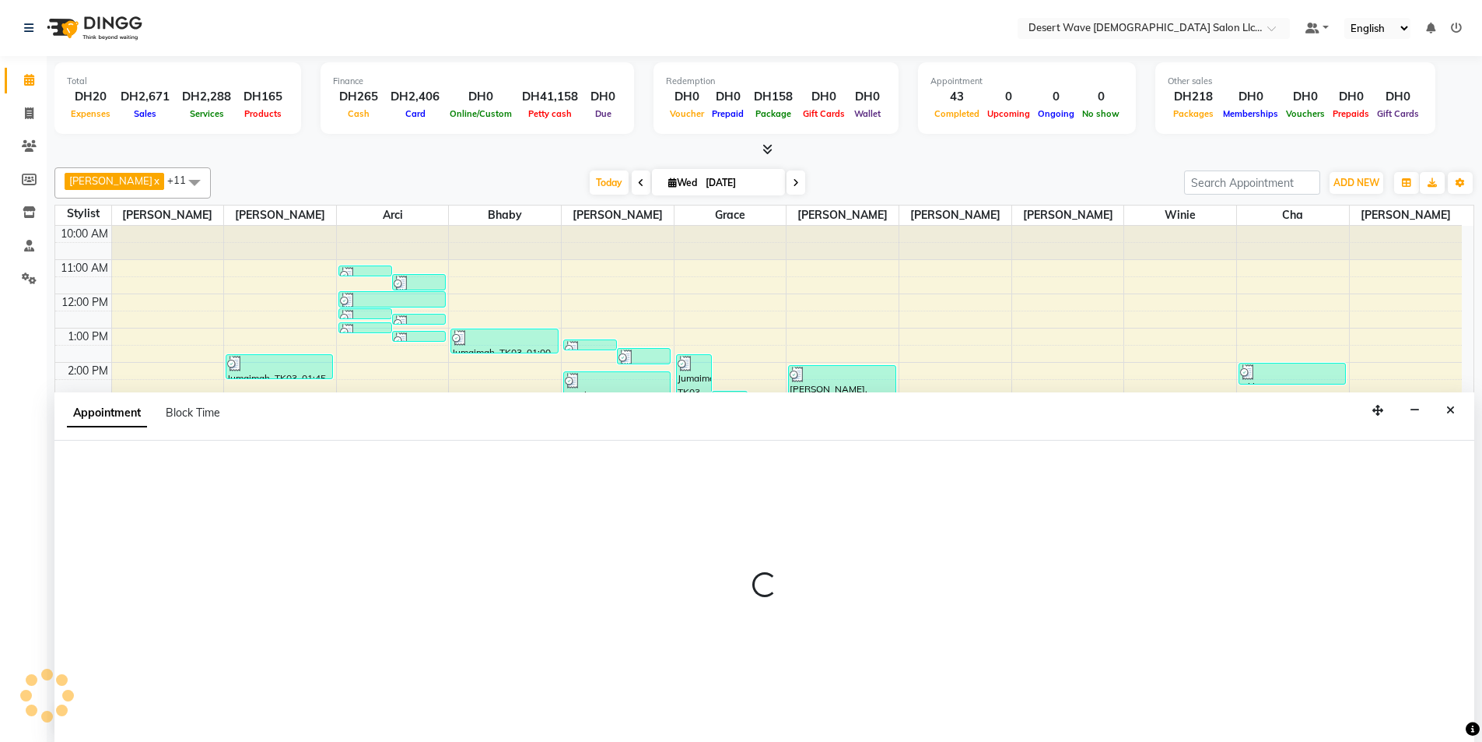
scroll to position [1, 0]
select select "59253"
select select "tentative"
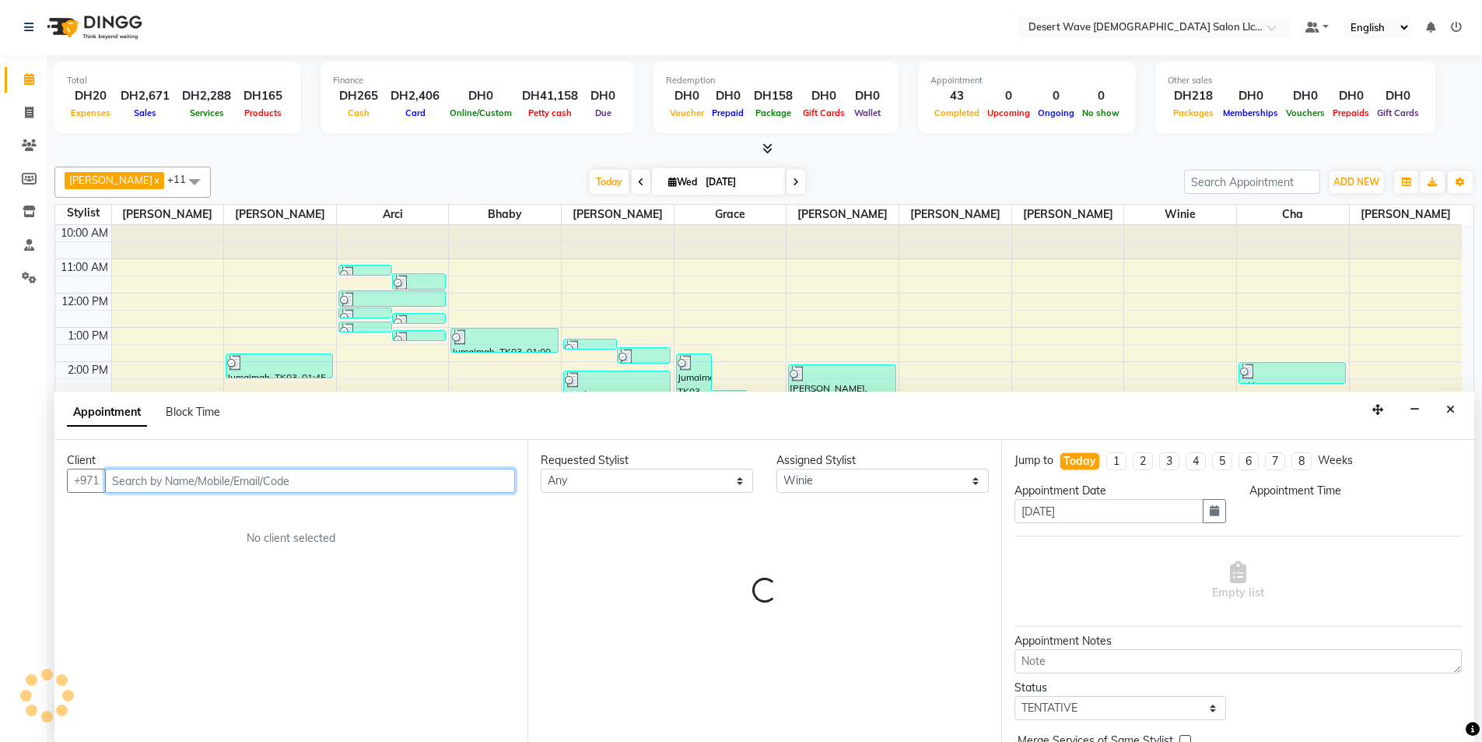
select select "1050"
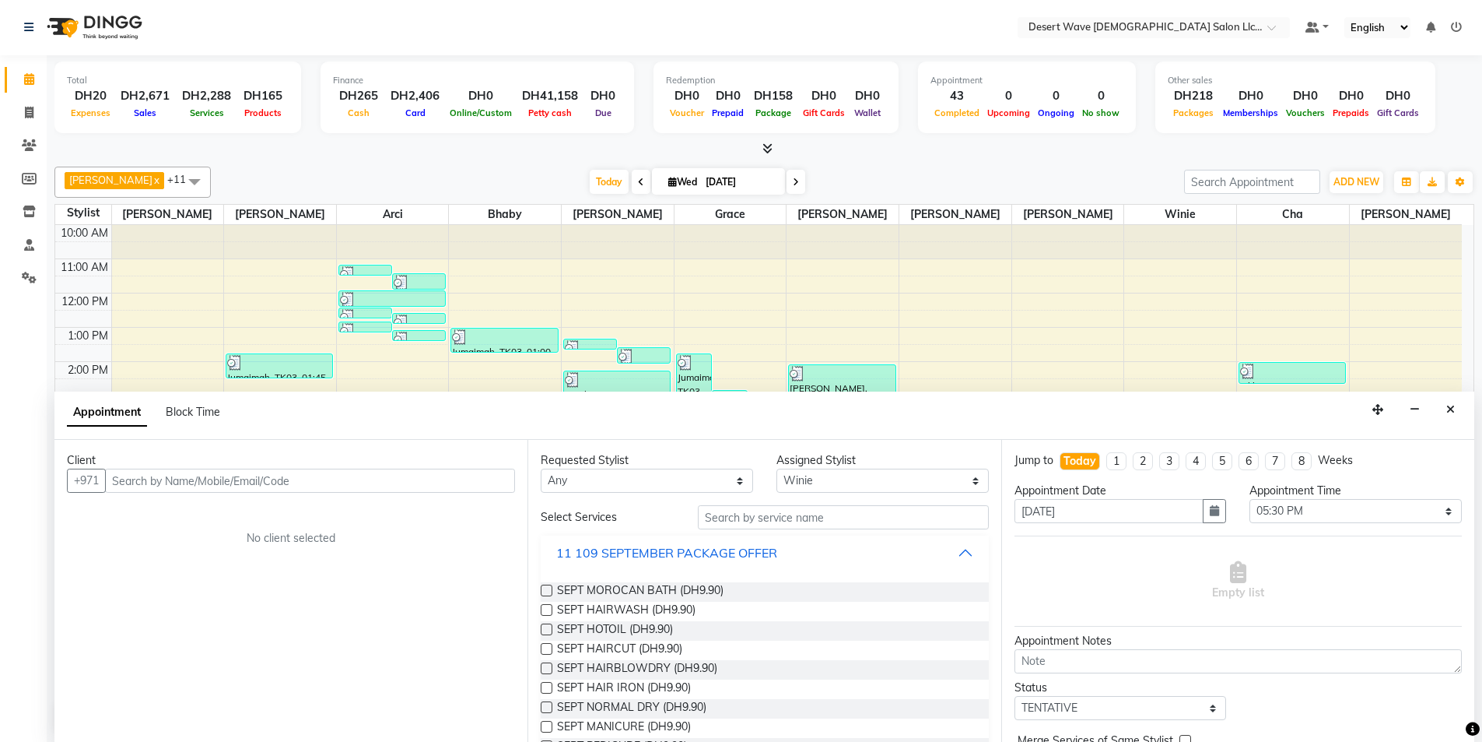
click at [626, 558] on div "11 109 SEPTEMBER PACKAGE OFFER" at bounding box center [666, 552] width 221 height 19
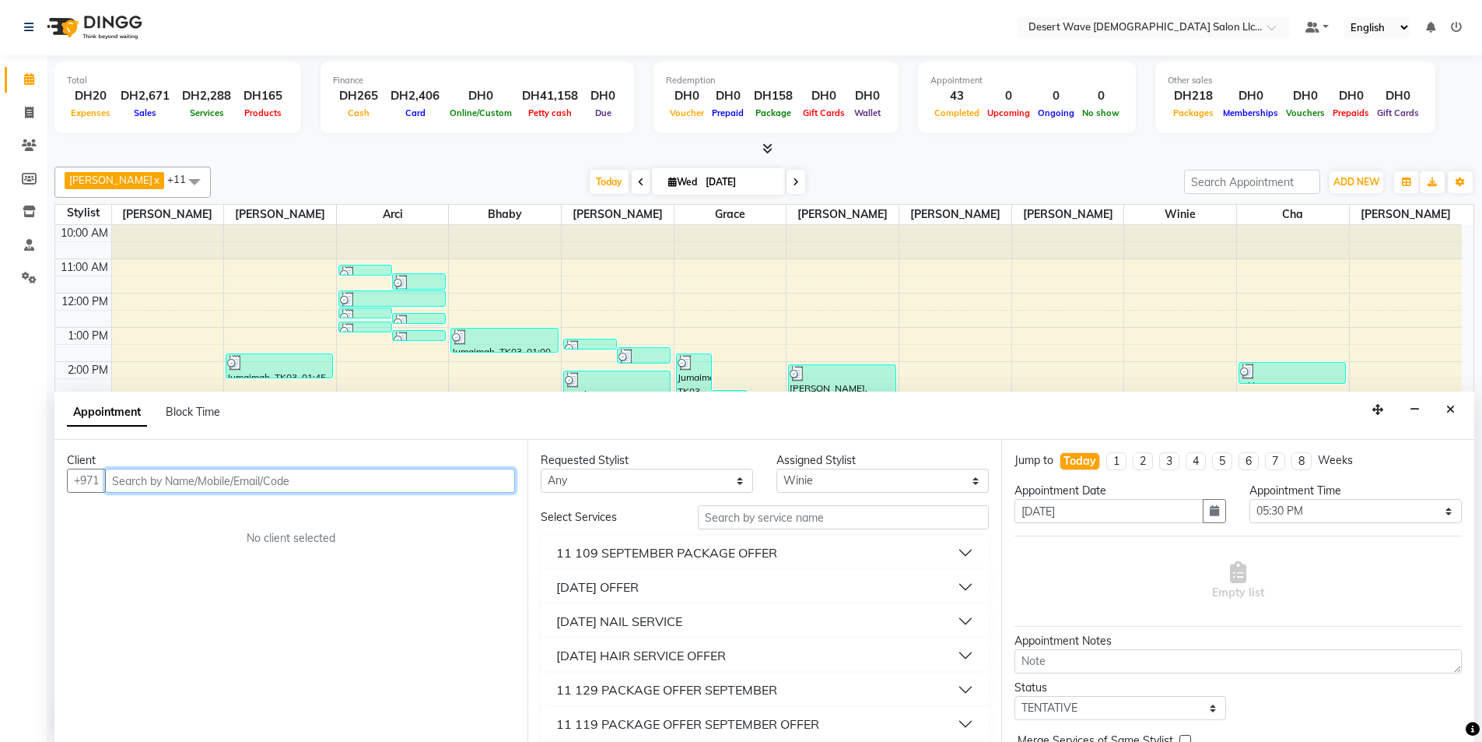
click at [203, 475] on input "text" at bounding box center [310, 480] width 410 height 24
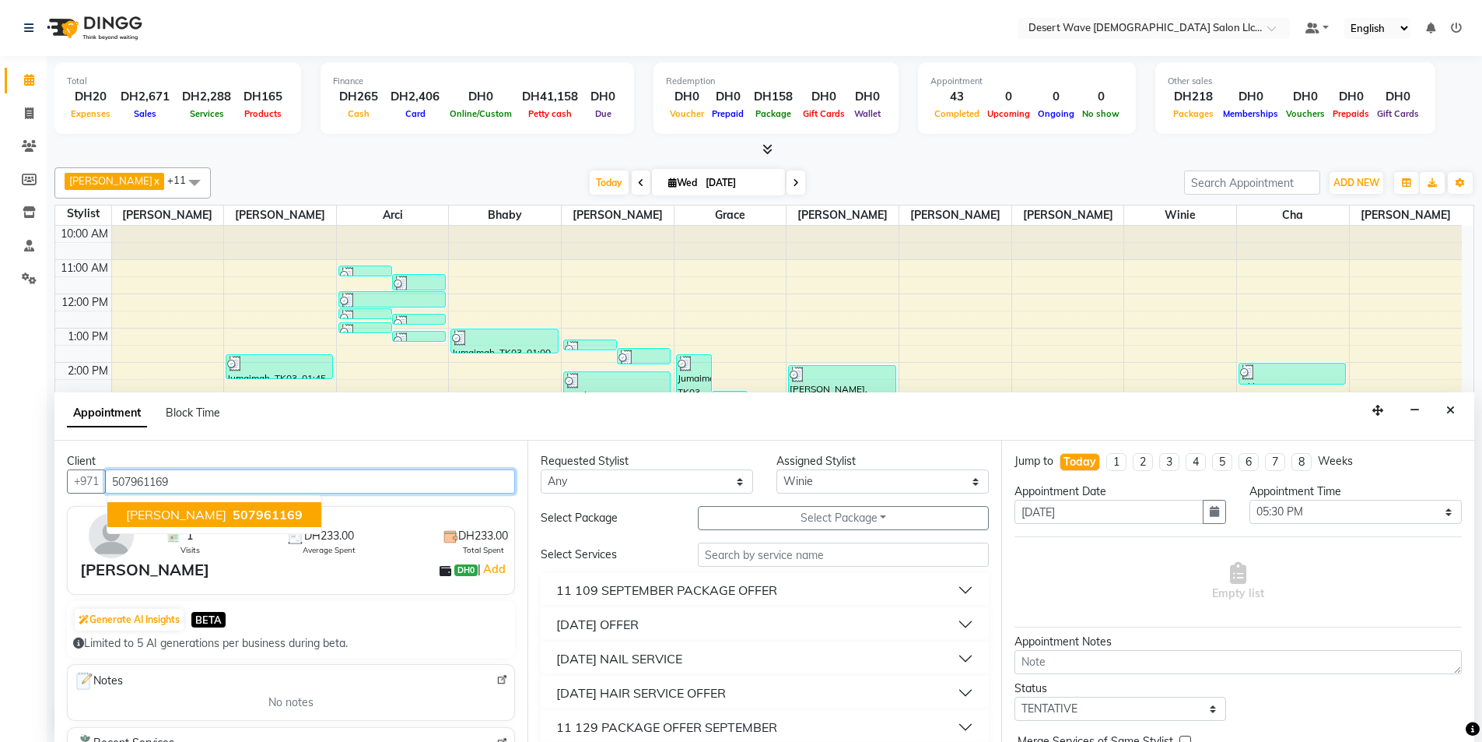
click at [167, 505] on button "DEBBIE 507961169" at bounding box center [214, 514] width 214 height 25
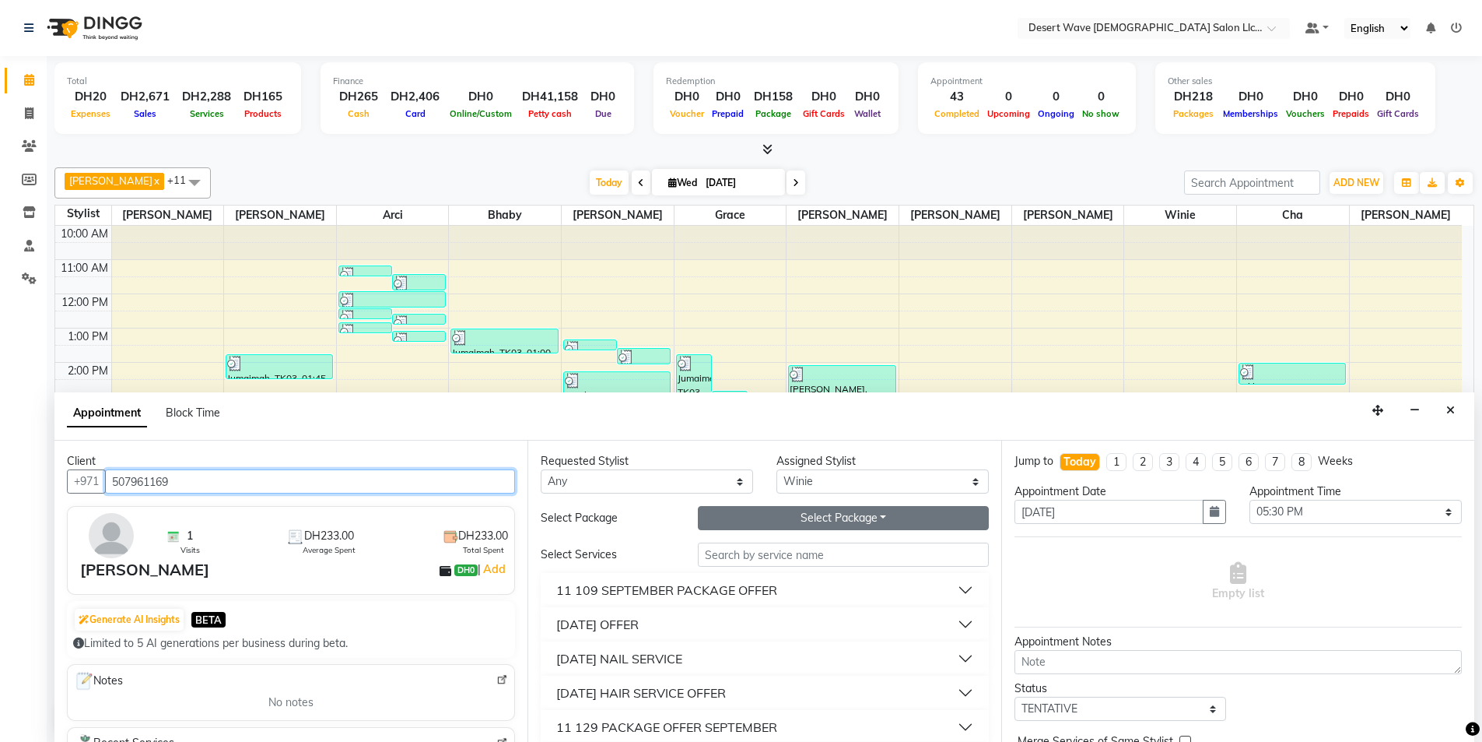
type input "507961169"
click at [825, 506] on button "Select Package Toggle Dropdown" at bounding box center [843, 518] width 291 height 24
click at [785, 535] on div "11- 109 SERVICE AUGUST 2025 OFFER" at bounding box center [804, 549] width 212 height 37
click at [789, 529] on button "Select Package Toggle Dropdown" at bounding box center [843, 518] width 291 height 24
click at [790, 555] on li "11- 109 SERVICE AUGUST 2025 OFFER" at bounding box center [804, 549] width 210 height 23
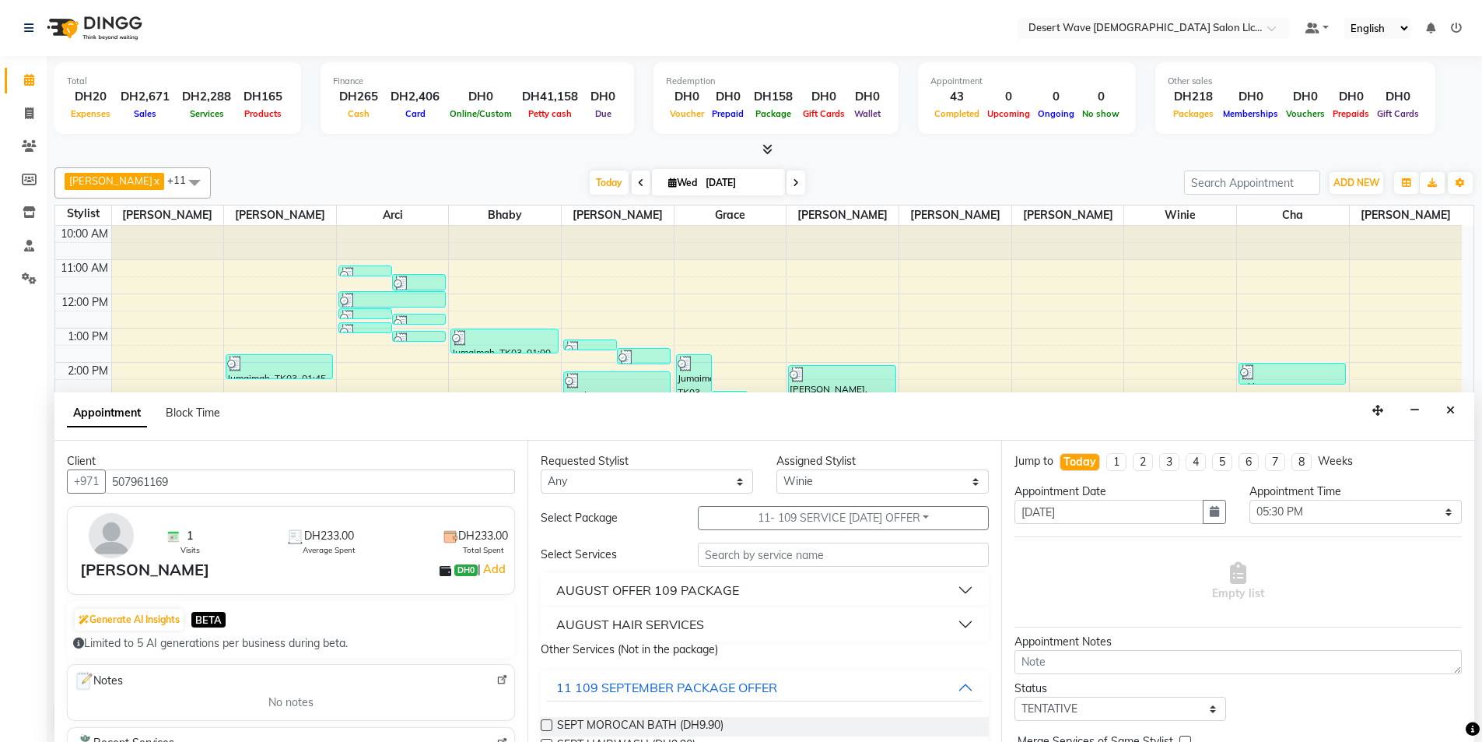
click at [652, 588] on div "AUGUST OFFER 109 PACKAGE" at bounding box center [647, 590] width 183 height 19
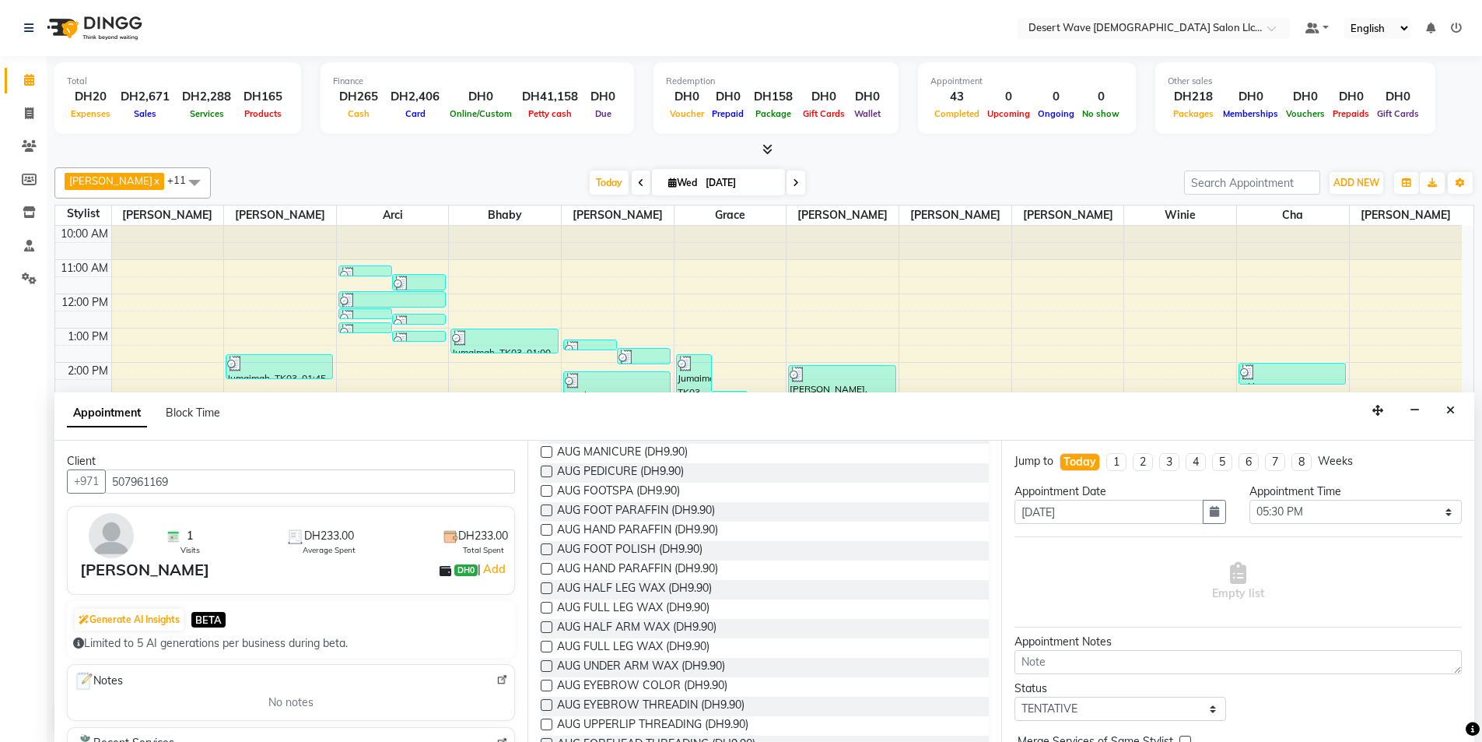
scroll to position [389, 0]
click at [654, 584] on span "AUG UNDER ARM WAX (DH9.90)" at bounding box center [641, 590] width 168 height 19
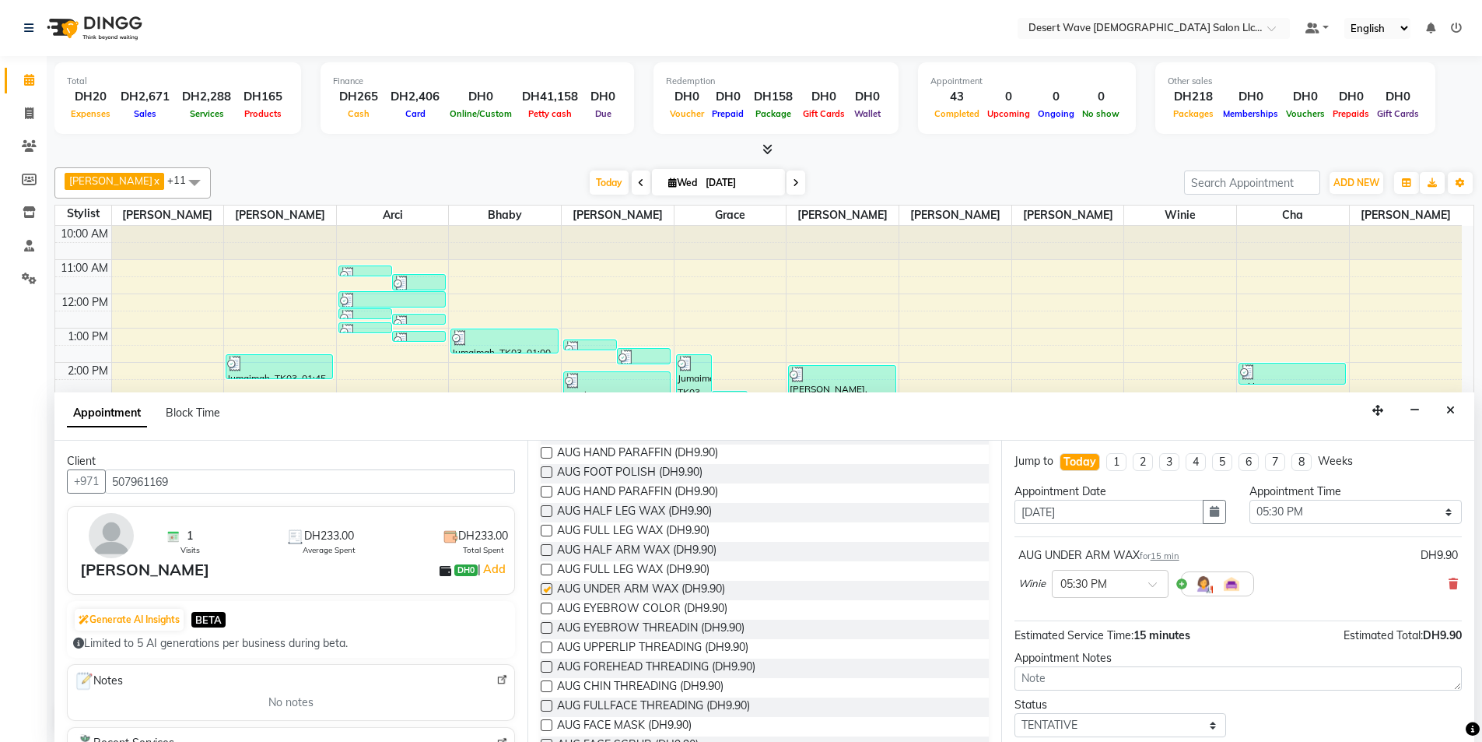
checkbox input "false"
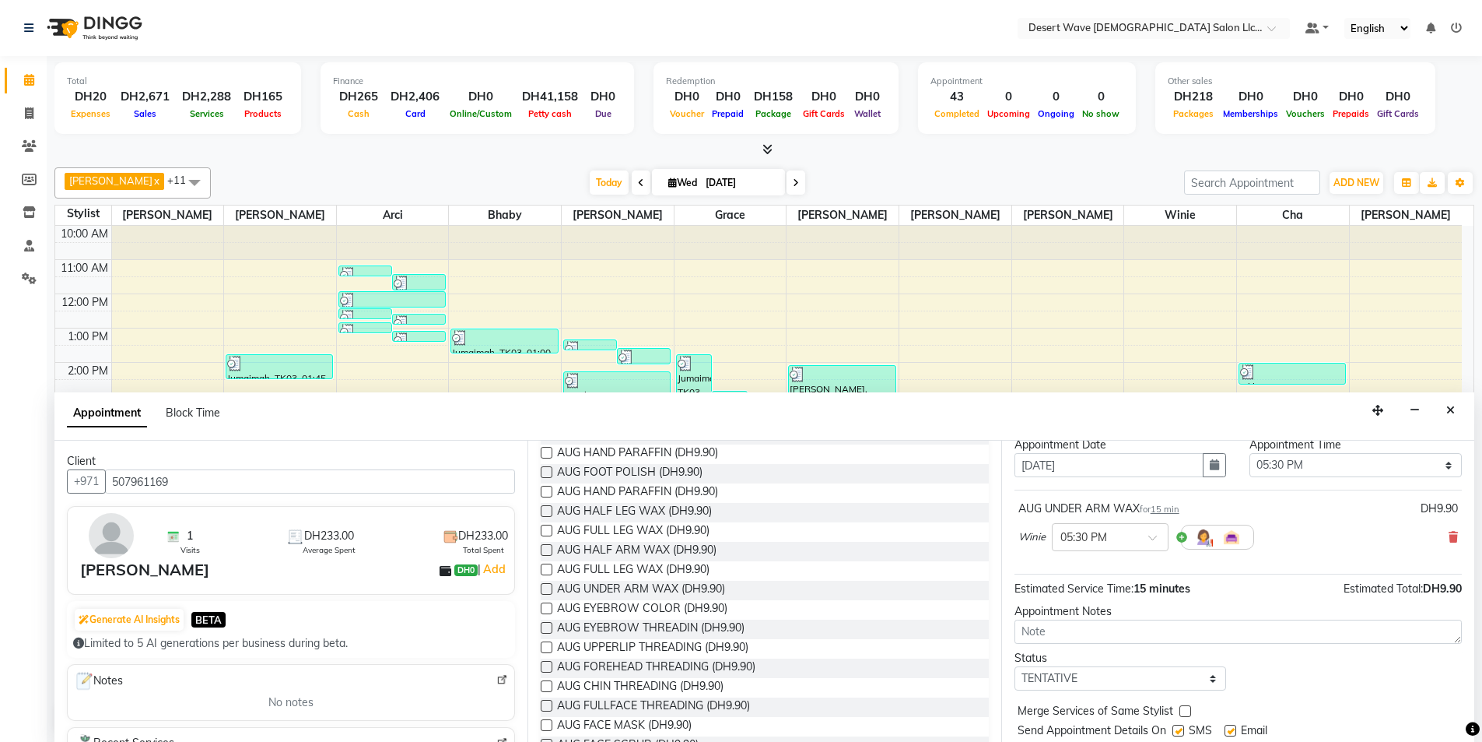
scroll to position [93, 0]
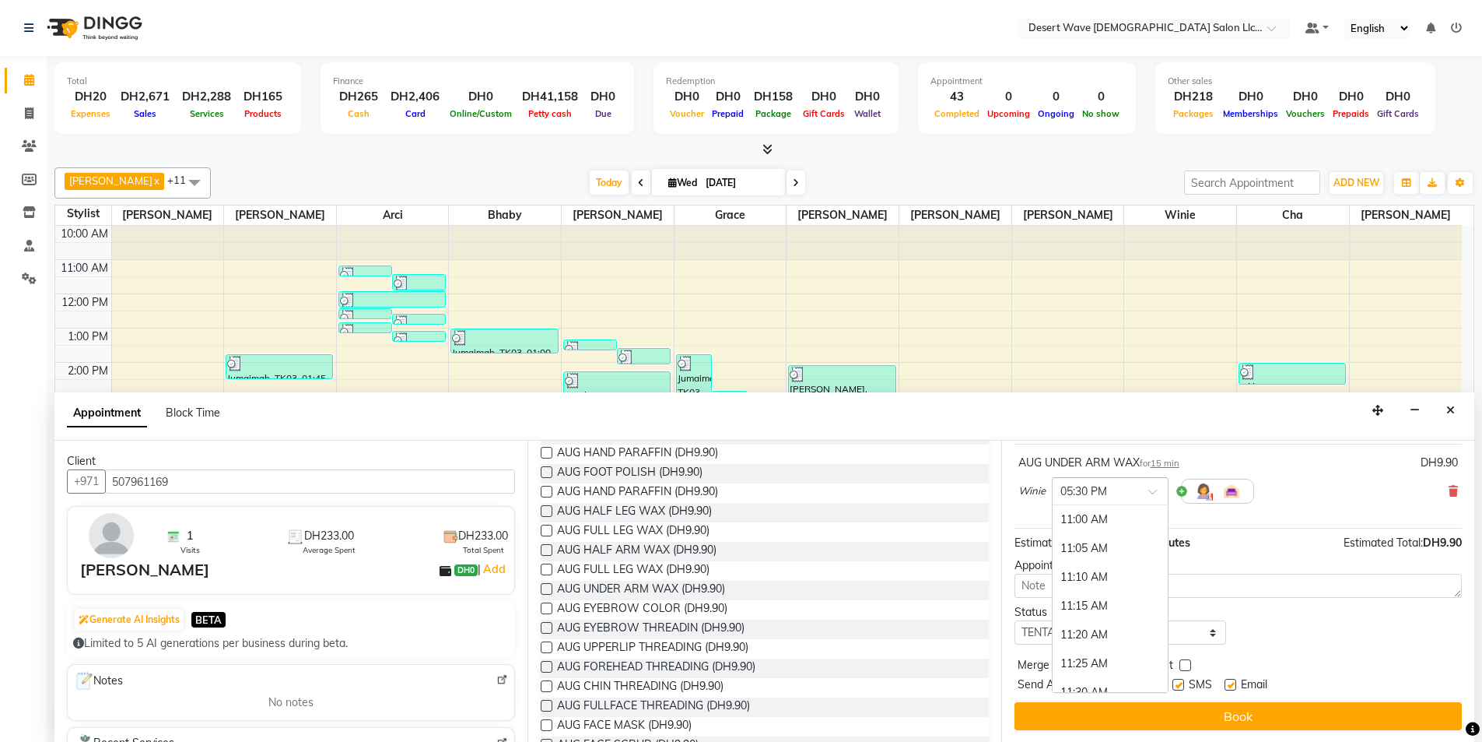
click at [1138, 494] on div at bounding box center [1110, 490] width 115 height 16
click at [1093, 654] on div "09:00 PM" at bounding box center [1110, 658] width 115 height 29
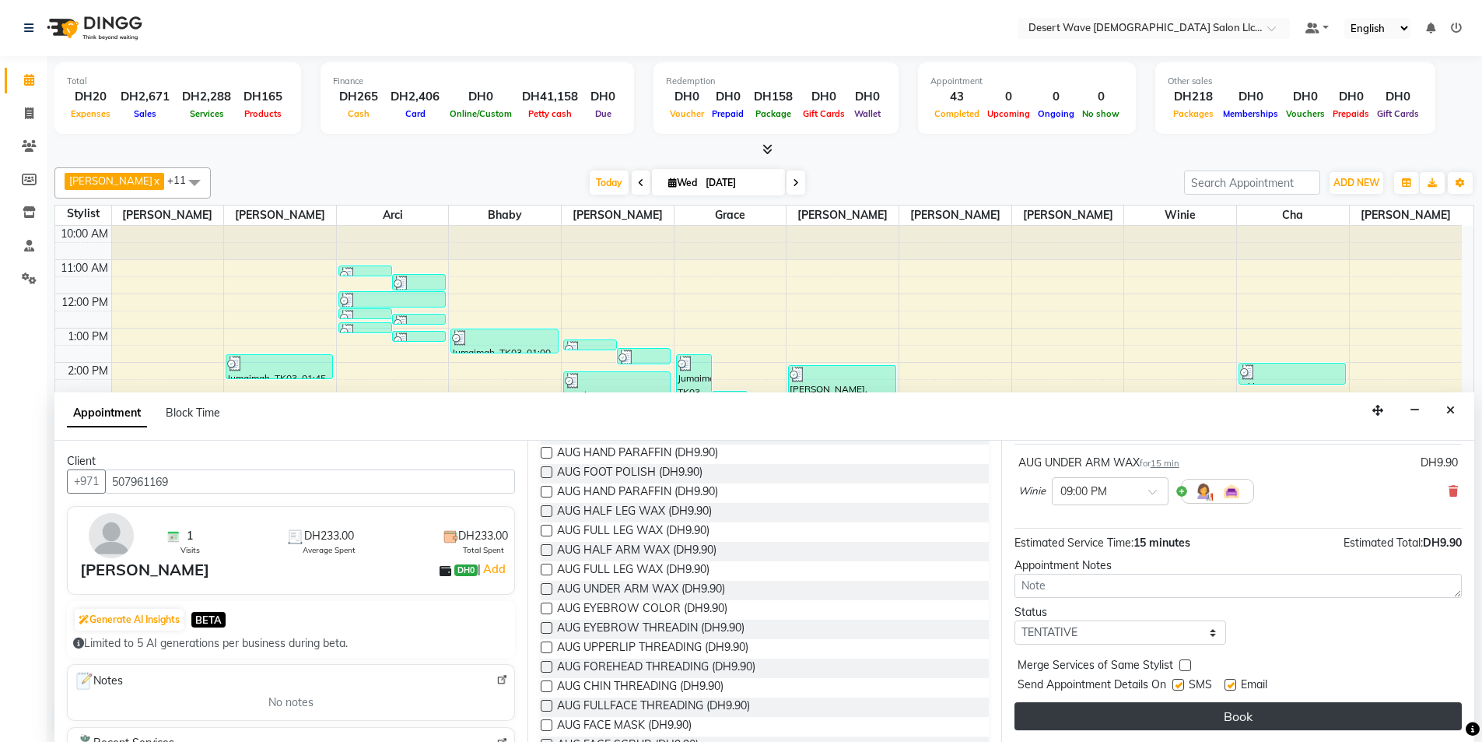
click at [1187, 718] on button "Book" at bounding box center [1238, 716] width 447 height 28
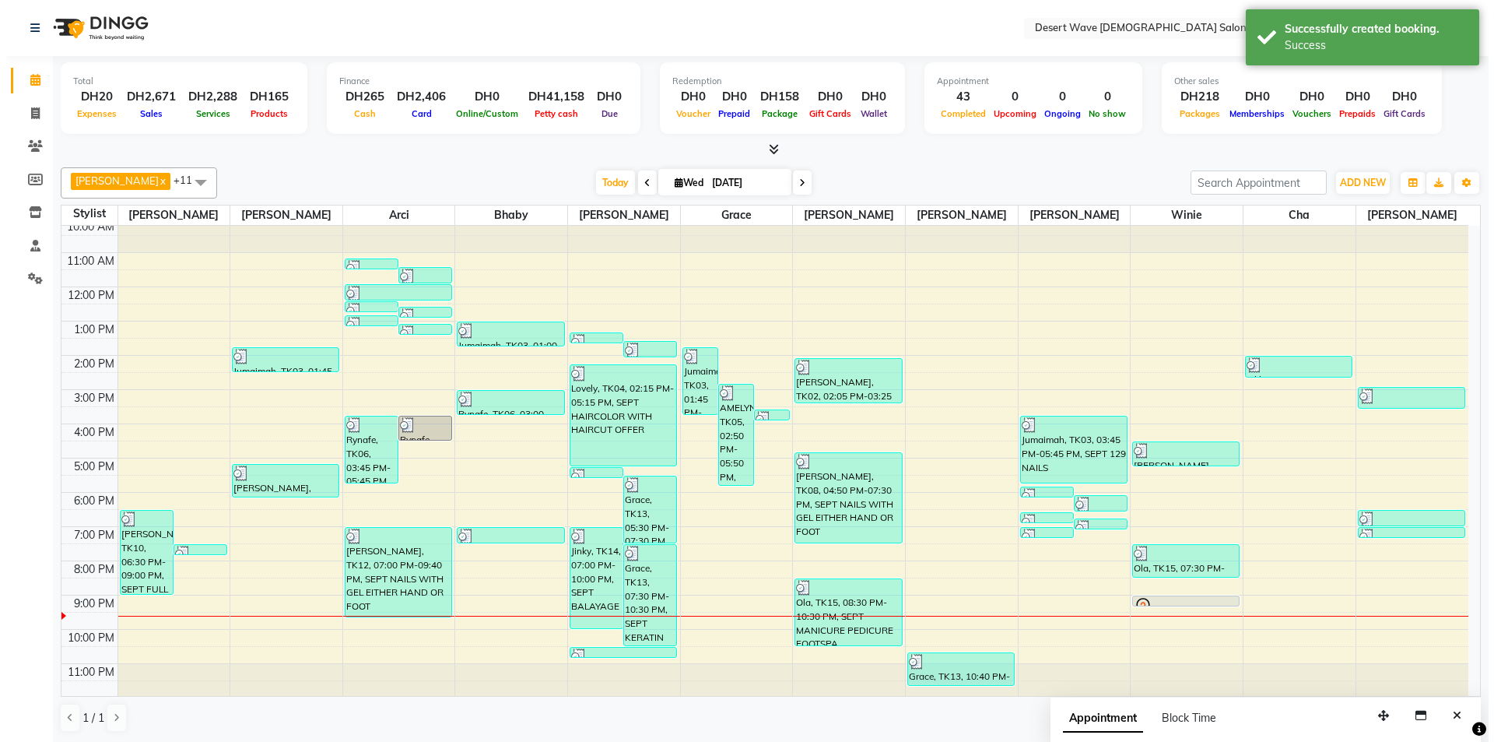
scroll to position [9, 0]
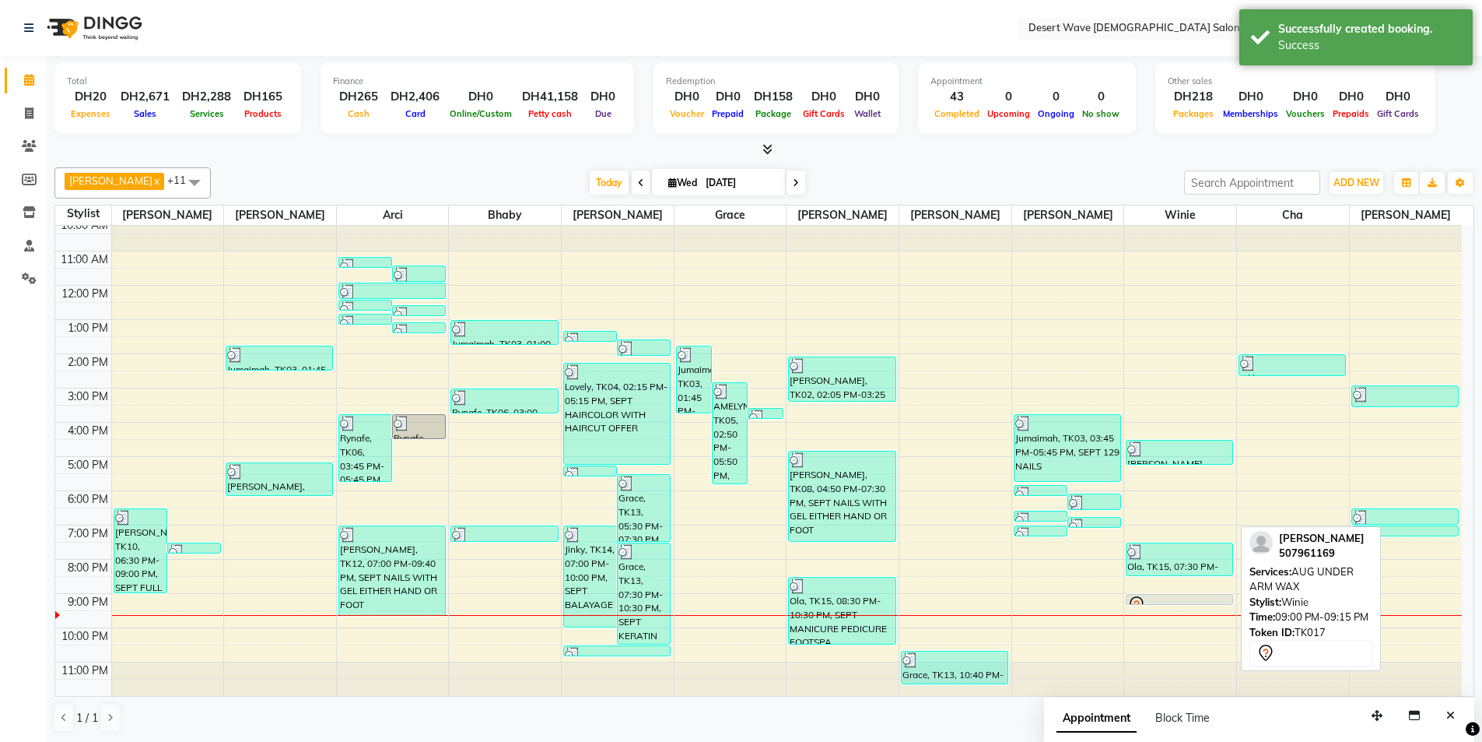
click at [1170, 599] on div at bounding box center [1180, 604] width 104 height 19
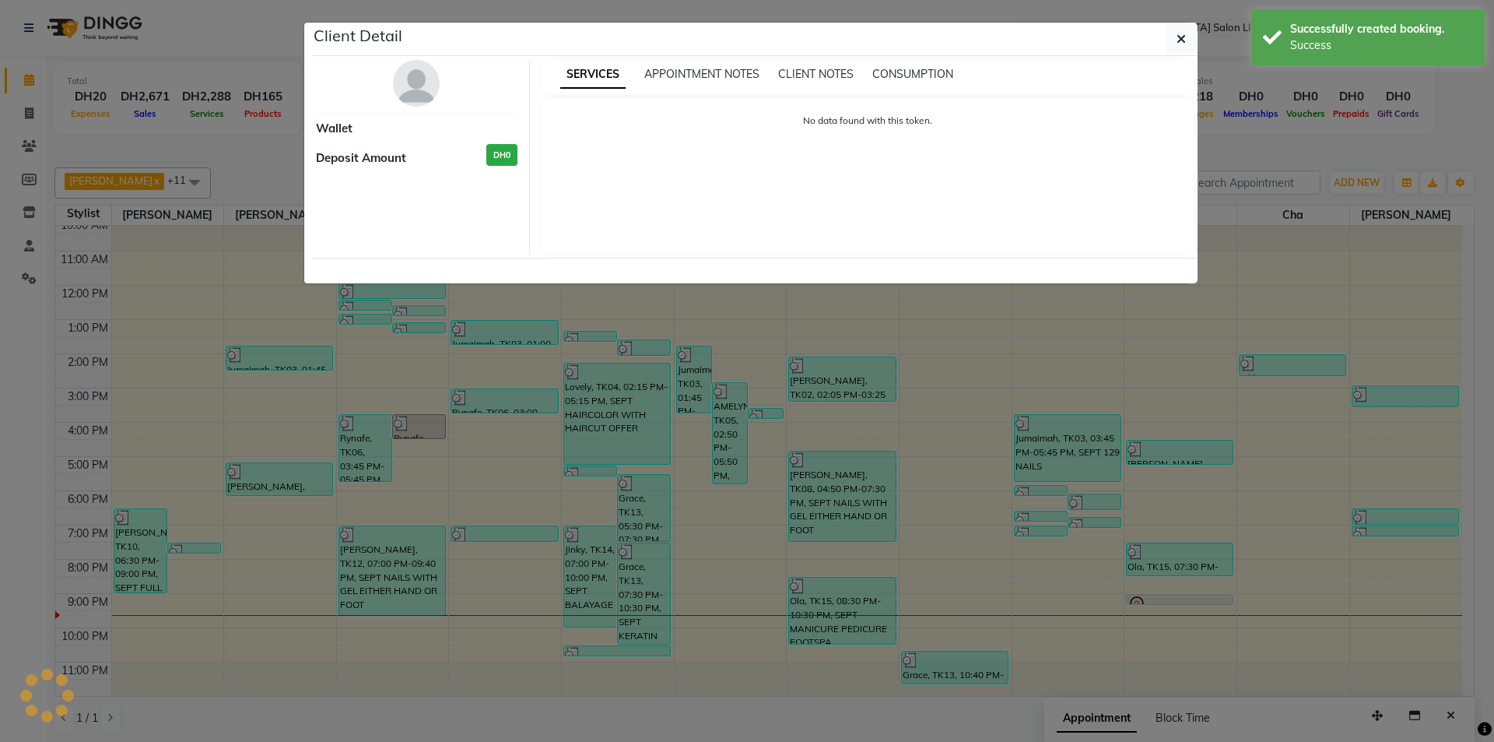
select select "7"
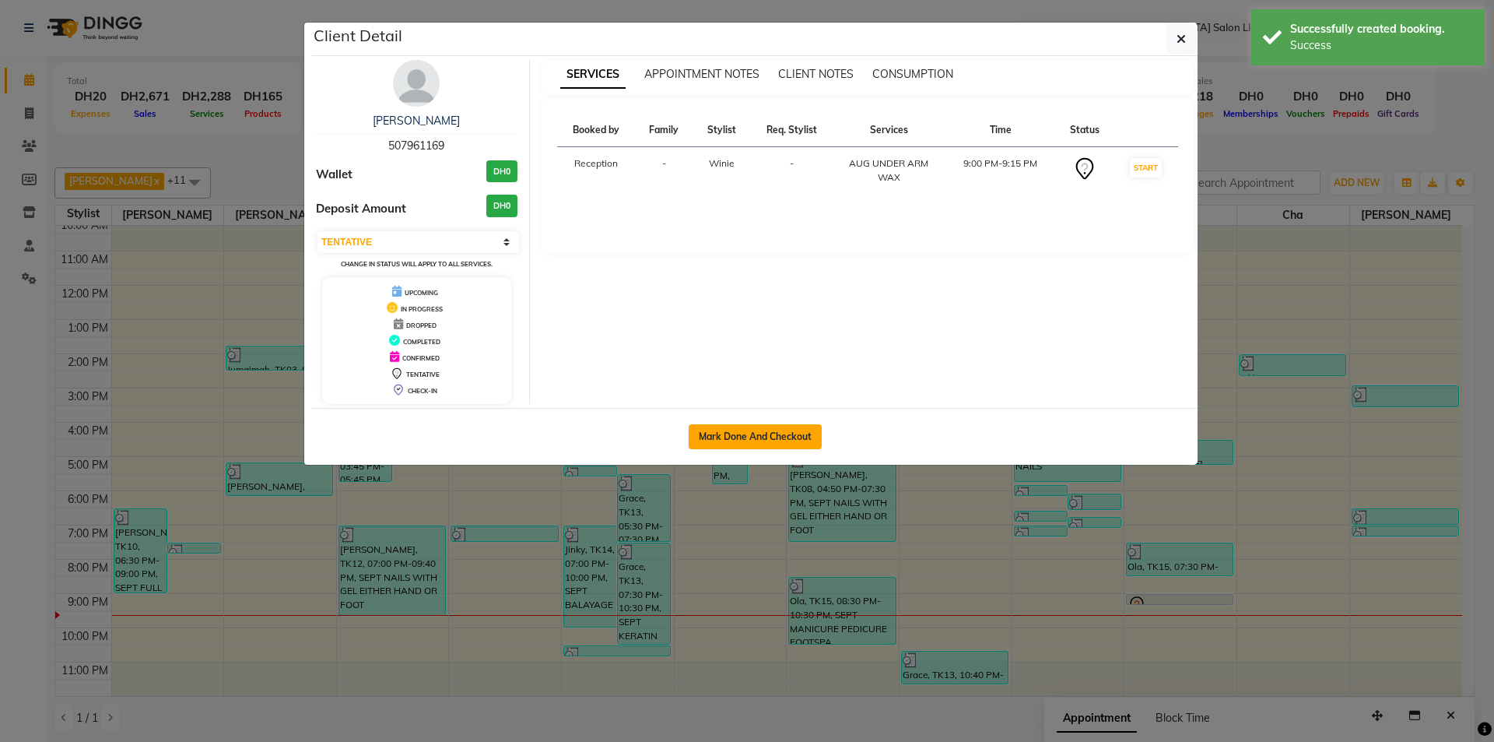
click at [794, 439] on button "Mark Done And Checkout" at bounding box center [755, 436] width 133 height 25
select select "service"
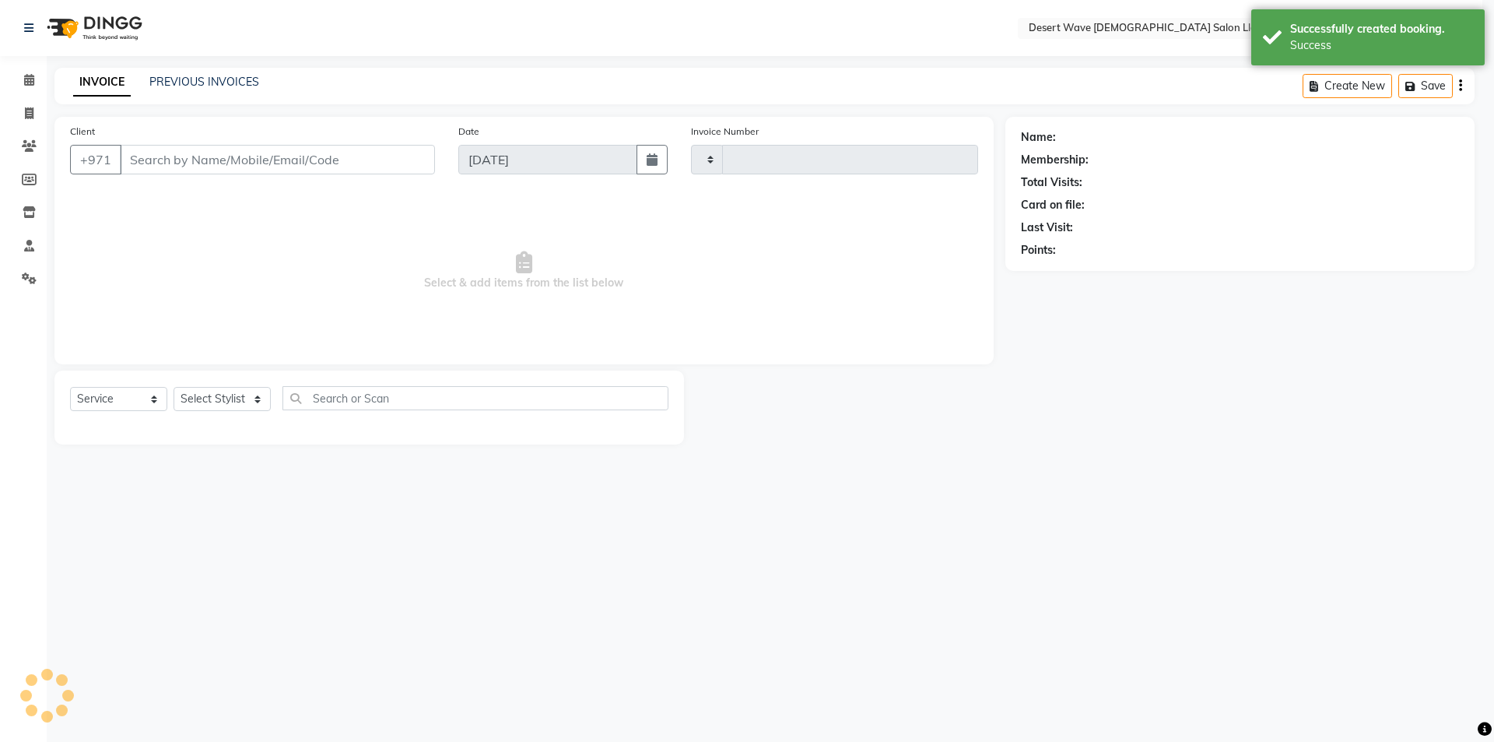
type input "6580"
select select "6563"
select select "50418"
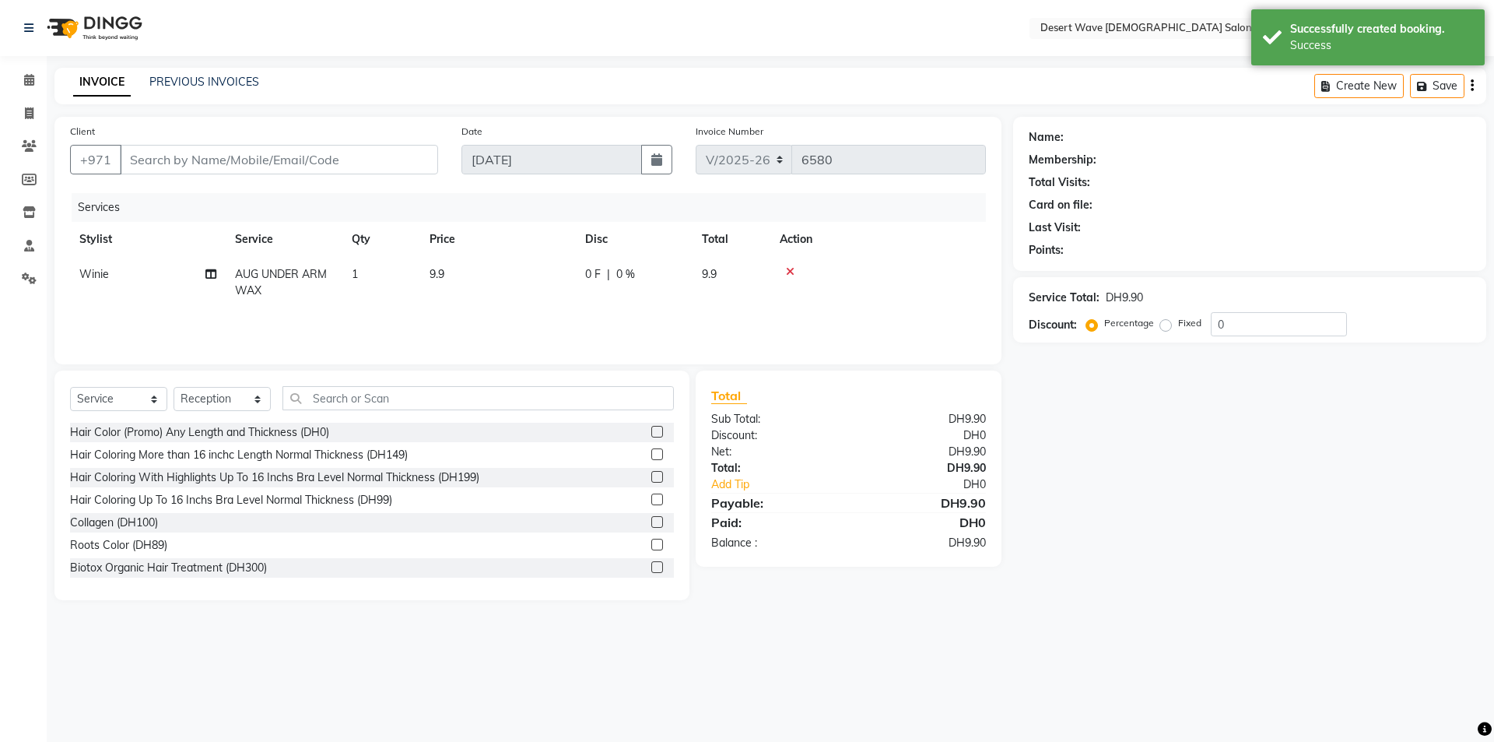
type input "507961169"
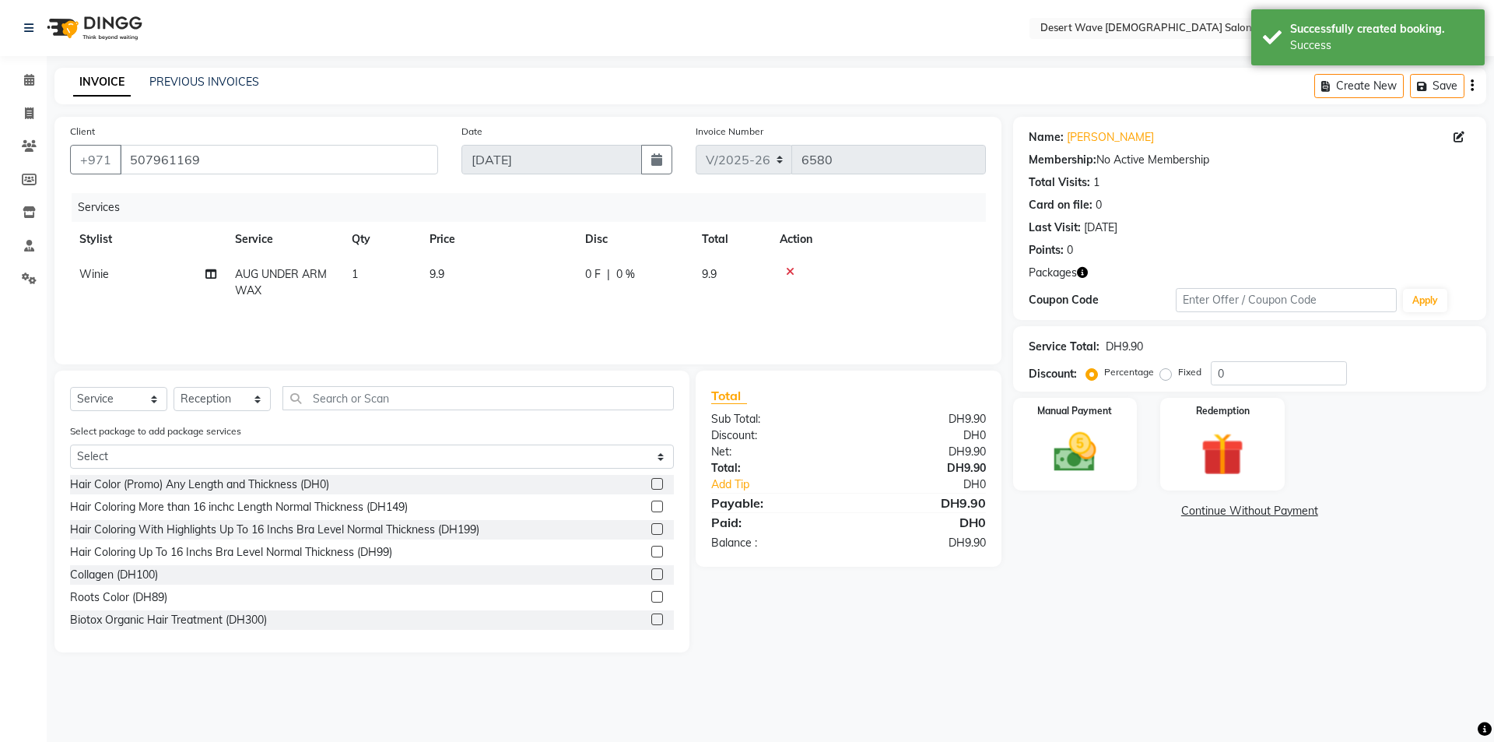
click at [1301, 433] on div "Manual Payment Redemption" at bounding box center [1249, 444] width 496 height 93
click at [1234, 428] on img at bounding box center [1222, 453] width 72 height 55
drag, startPoint x: 1170, startPoint y: 512, endPoint x: 1184, endPoint y: 521, distance: 17.5
click at [1176, 517] on span "Package 1" at bounding box center [1153, 512] width 54 height 18
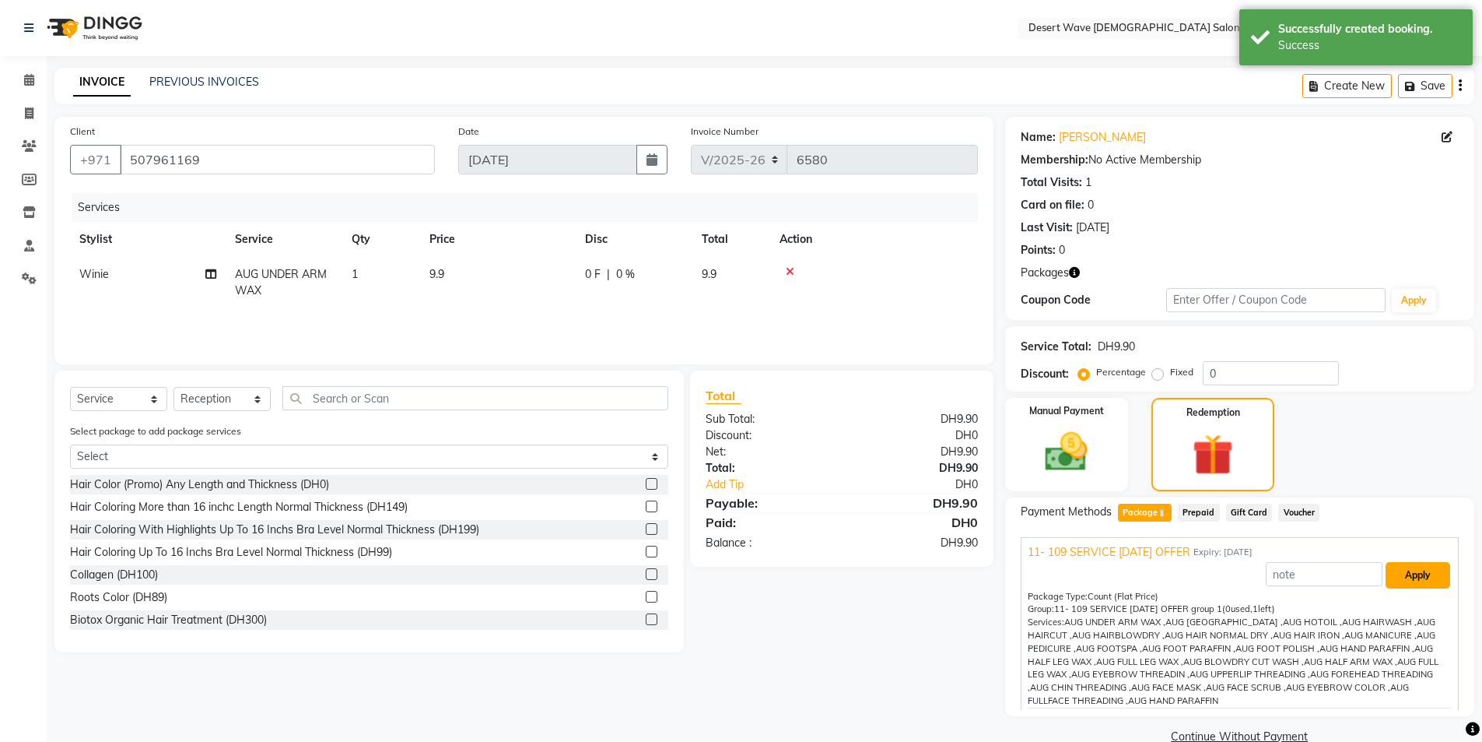
click at [1414, 571] on button "Apply" at bounding box center [1418, 575] width 65 height 26
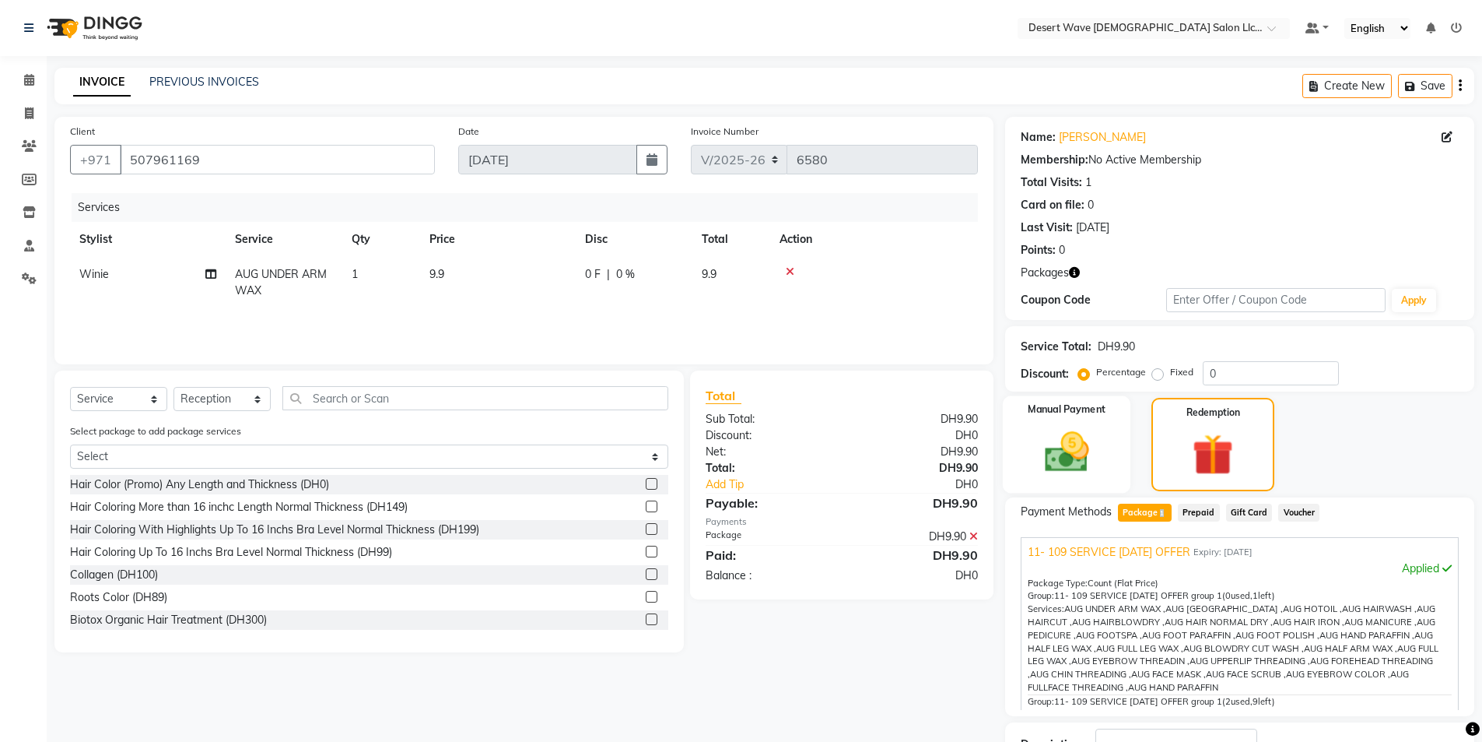
click at [1096, 446] on img at bounding box center [1067, 451] width 72 height 51
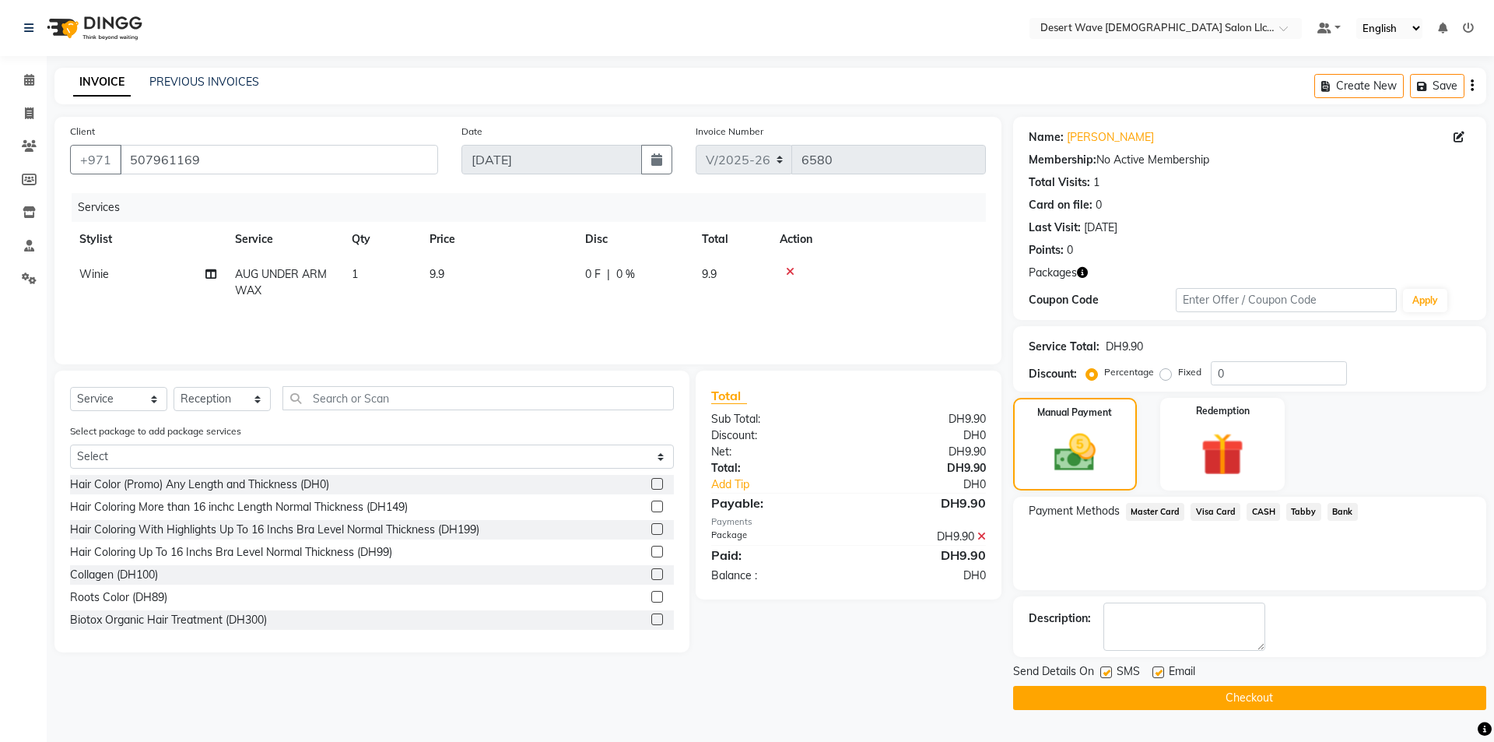
click at [1195, 708] on button "Checkout" at bounding box center [1249, 698] width 473 height 24
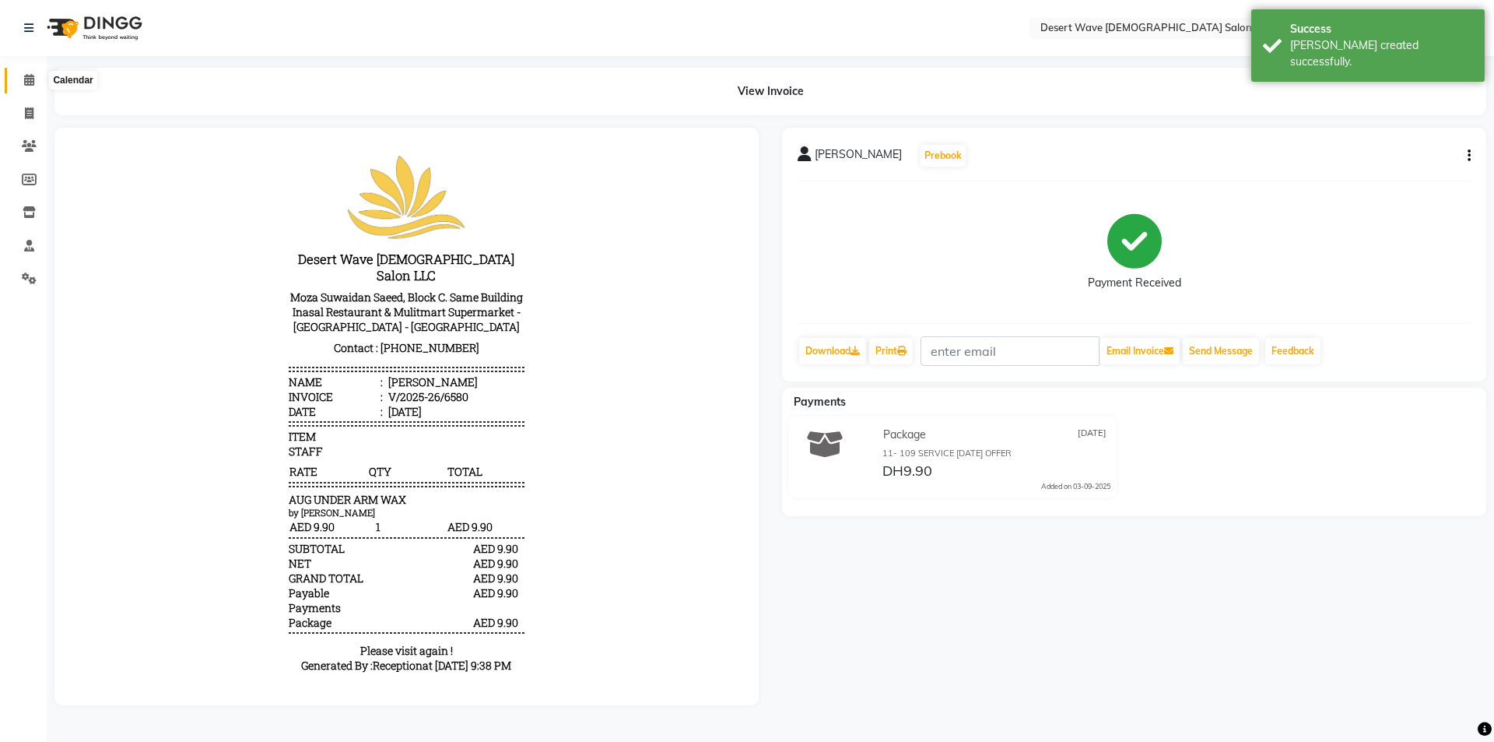
click at [30, 82] on icon at bounding box center [29, 80] width 10 height 12
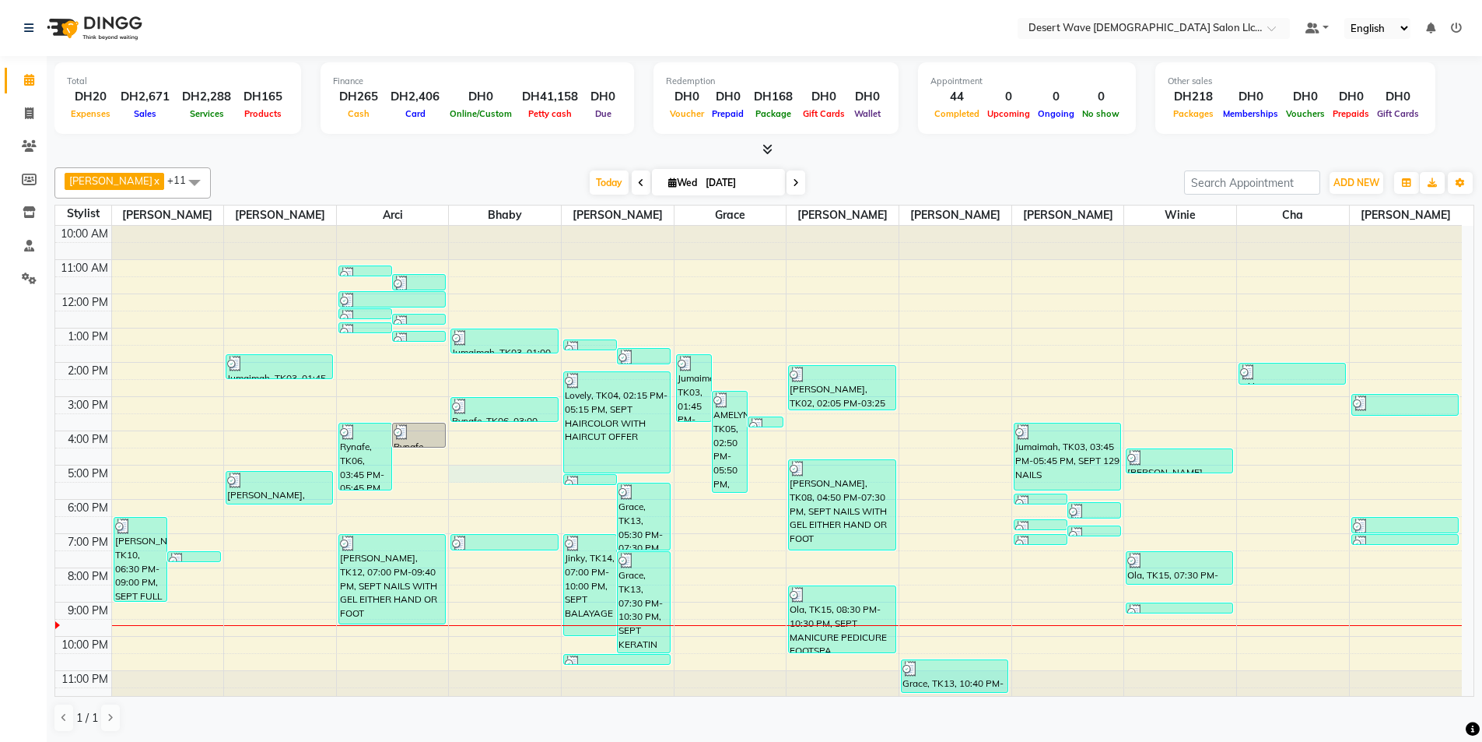
click at [524, 479] on div "10:00 AM 11:00 AM 12:00 PM 1:00 PM 2:00 PM 3:00 PM 4:00 PM 5:00 PM 6:00 PM 7:00…" at bounding box center [758, 465] width 1407 height 479
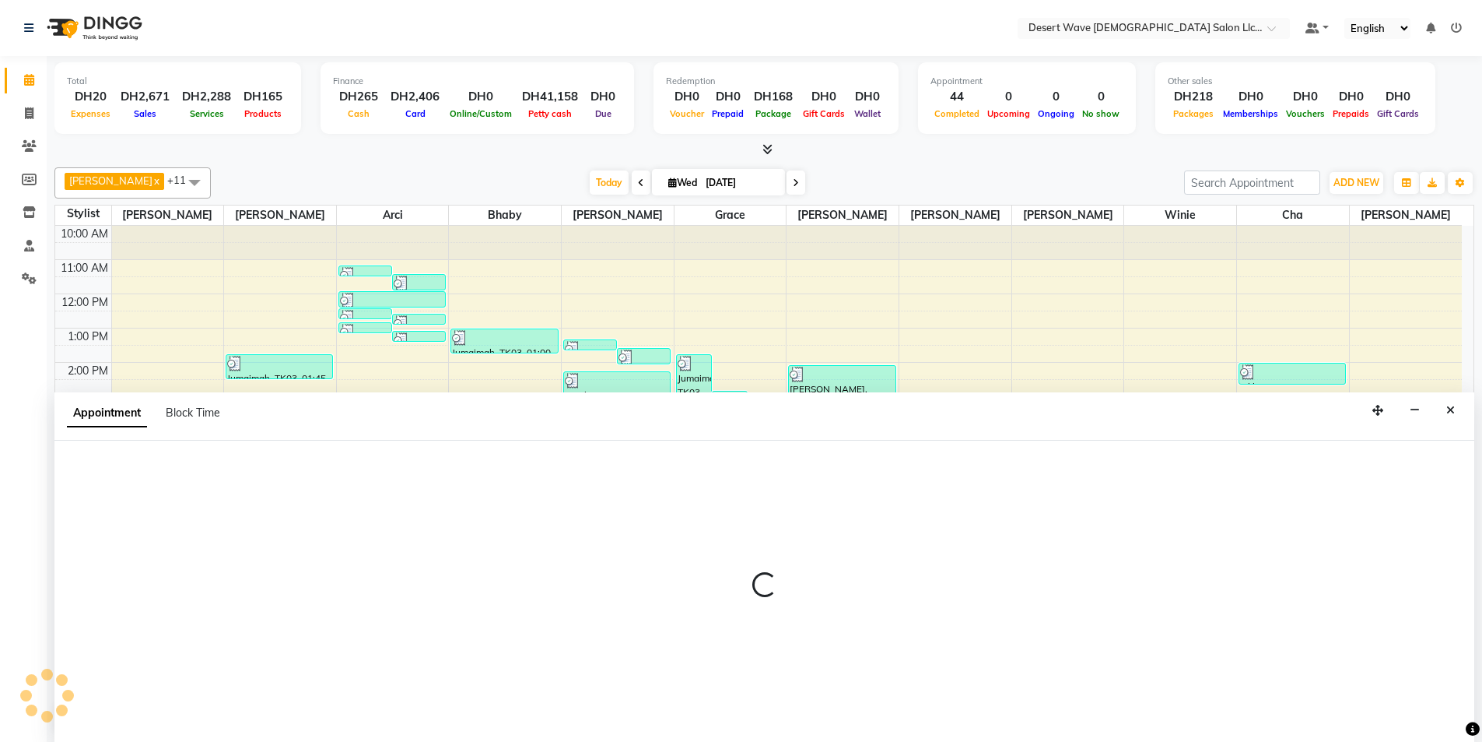
scroll to position [1, 0]
select select "50413"
select select "tentative"
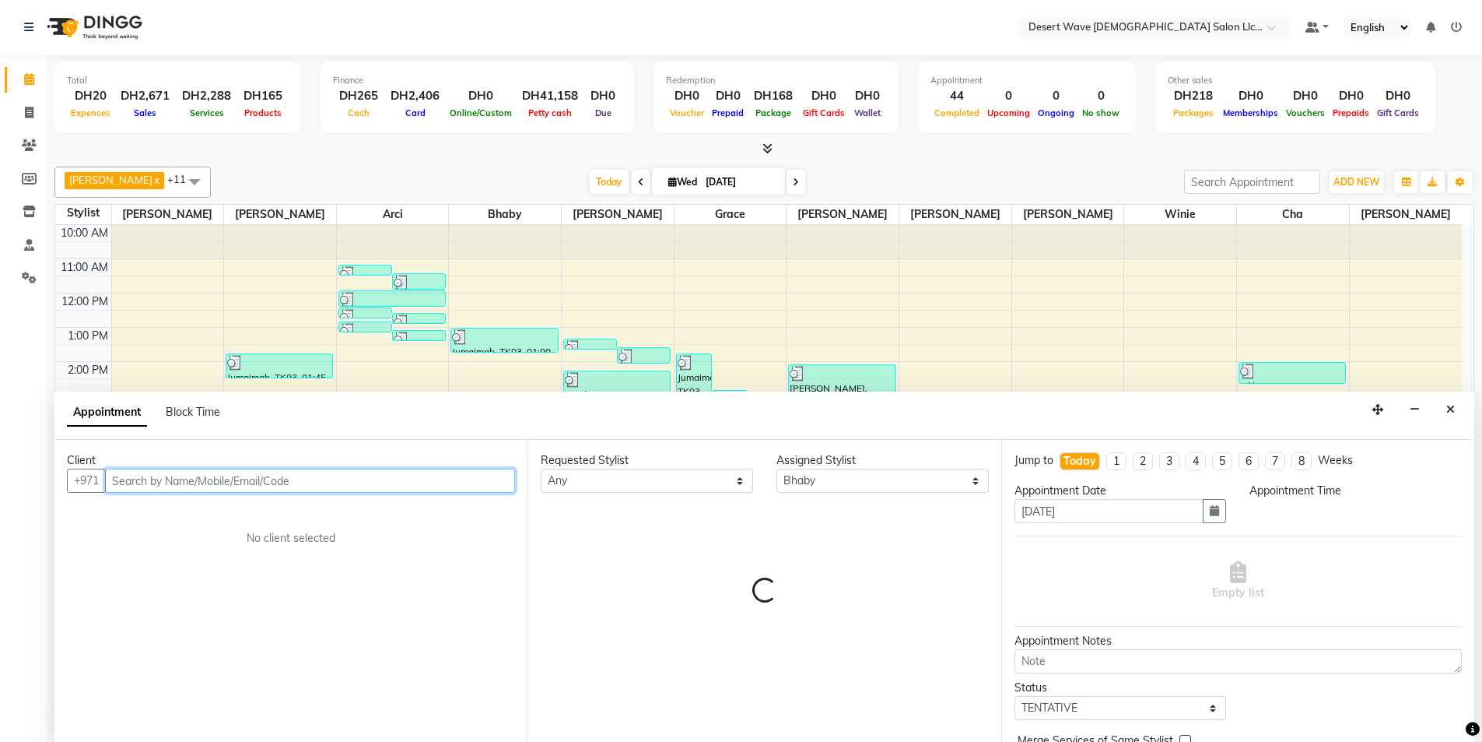
select select "1020"
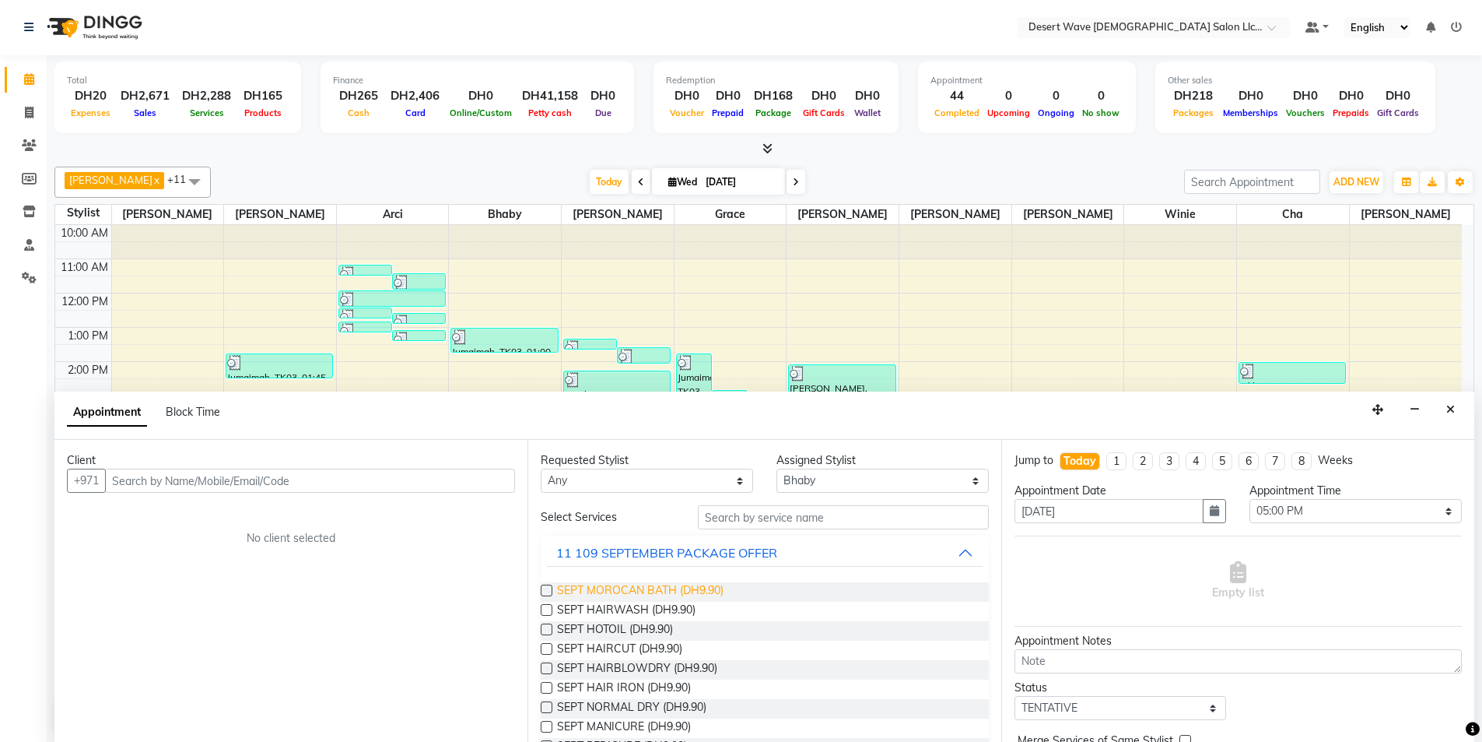
click at [612, 588] on span "SEPT MOROCAN BATH (DH9.90)" at bounding box center [640, 591] width 167 height 19
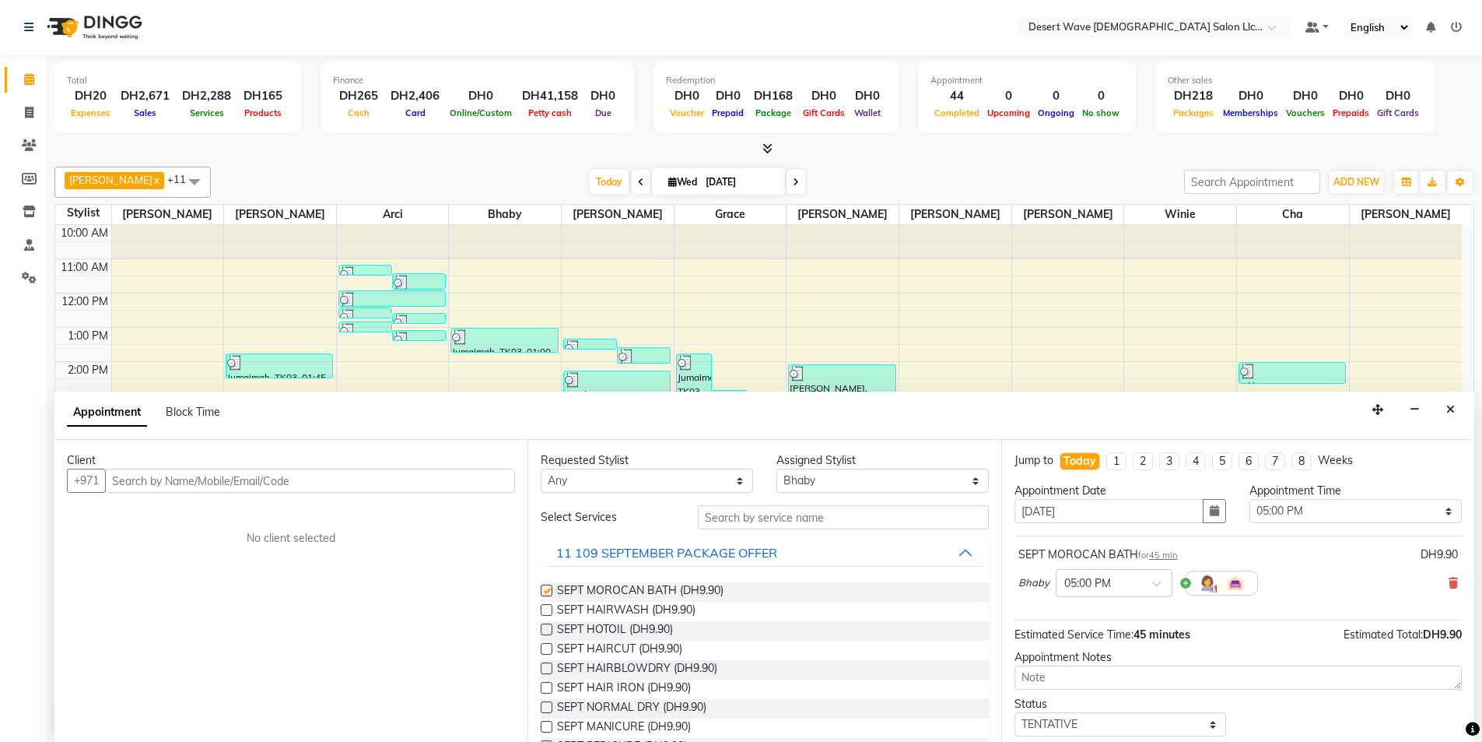
checkbox input "false"
click at [855, 484] on select "Select Ambika Angie april Arci Bella Bhaby Cecil Cha Cheryl Elena Grace Jacky J…" at bounding box center [883, 480] width 212 height 24
select select "74700"
click at [777, 468] on select "Select Ambika Angie april Arci Bella Bhaby Cecil Cha Cheryl Elena Grace Jacky J…" at bounding box center [883, 480] width 212 height 24
click at [633, 547] on div "11 109 SEPTEMBER PACKAGE OFFER" at bounding box center [666, 552] width 221 height 19
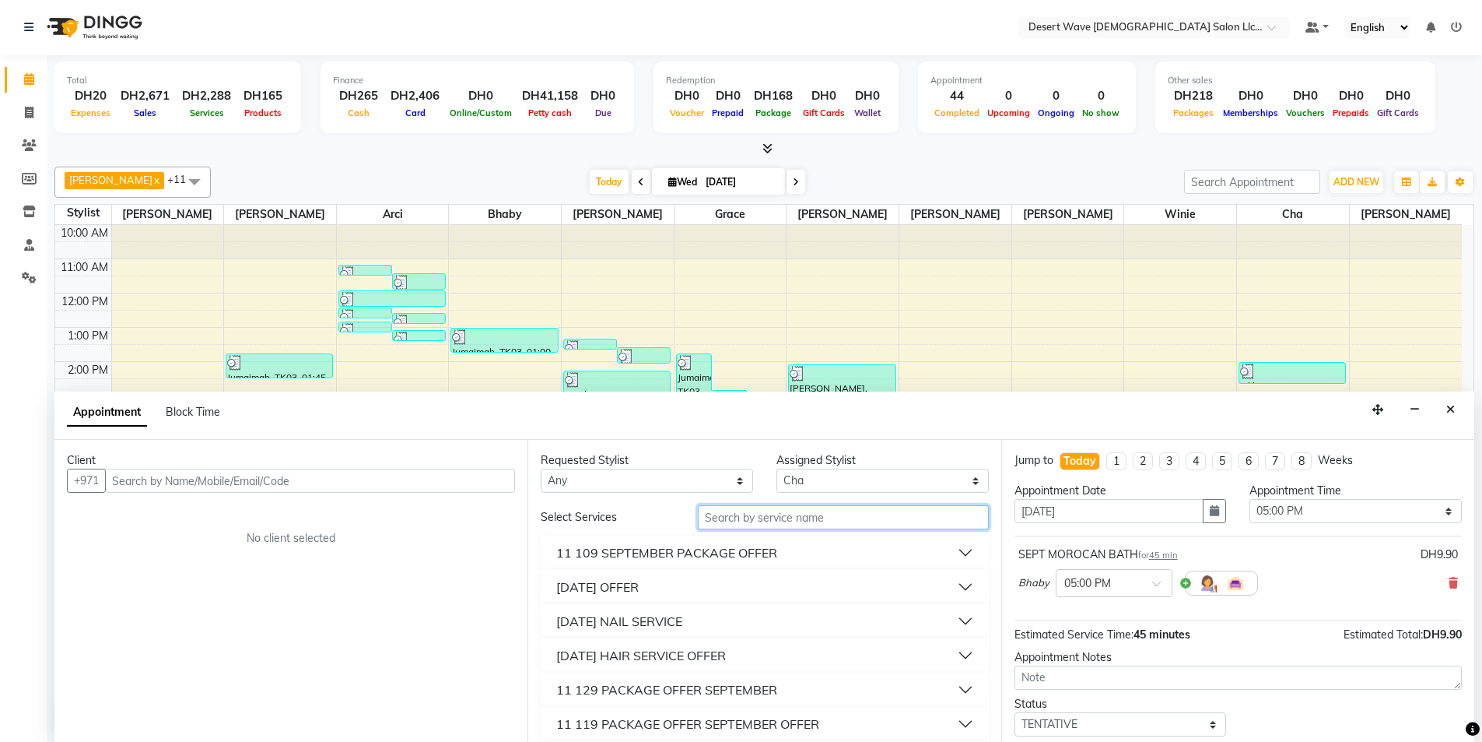
click at [731, 513] on input "text" at bounding box center [843, 517] width 291 height 24
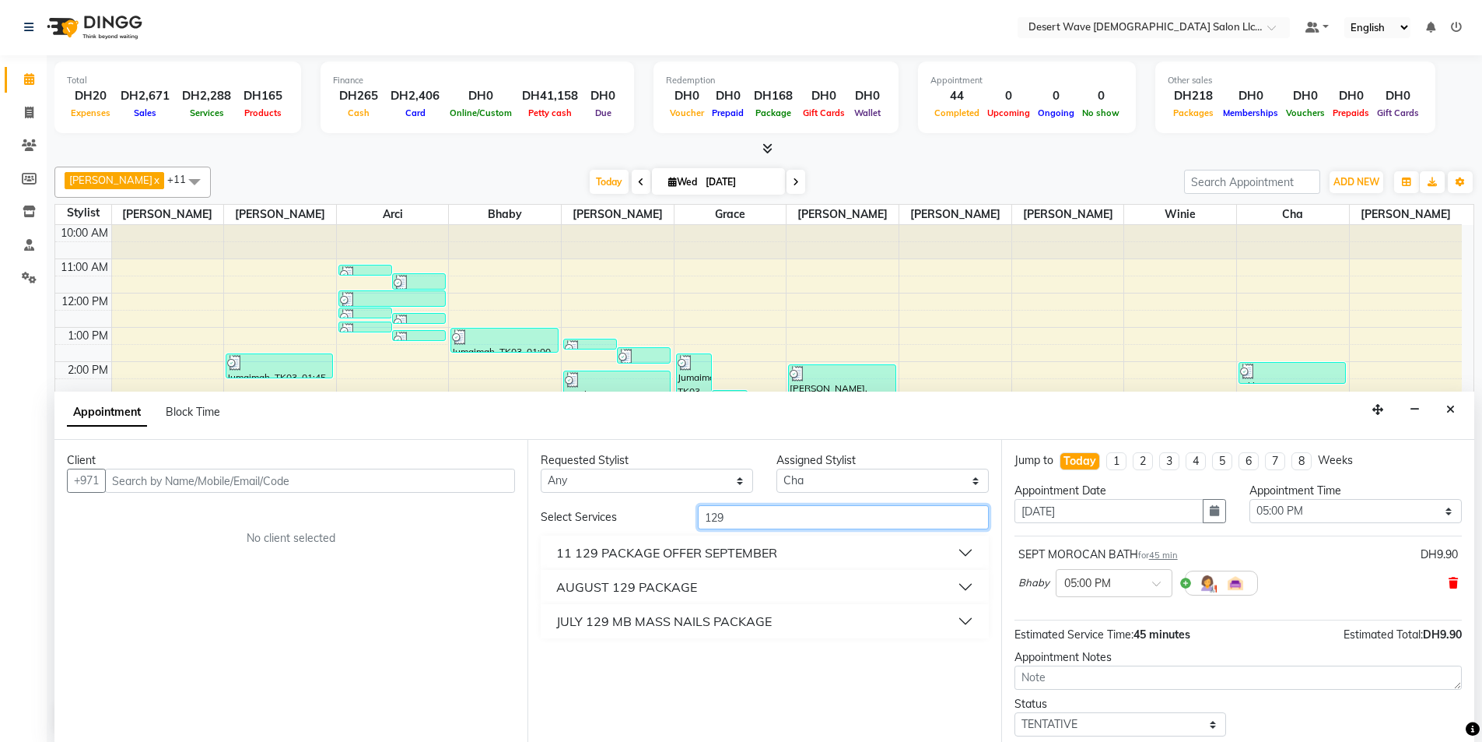
type input "129"
click at [1449, 584] on icon at bounding box center [1453, 582] width 9 height 11
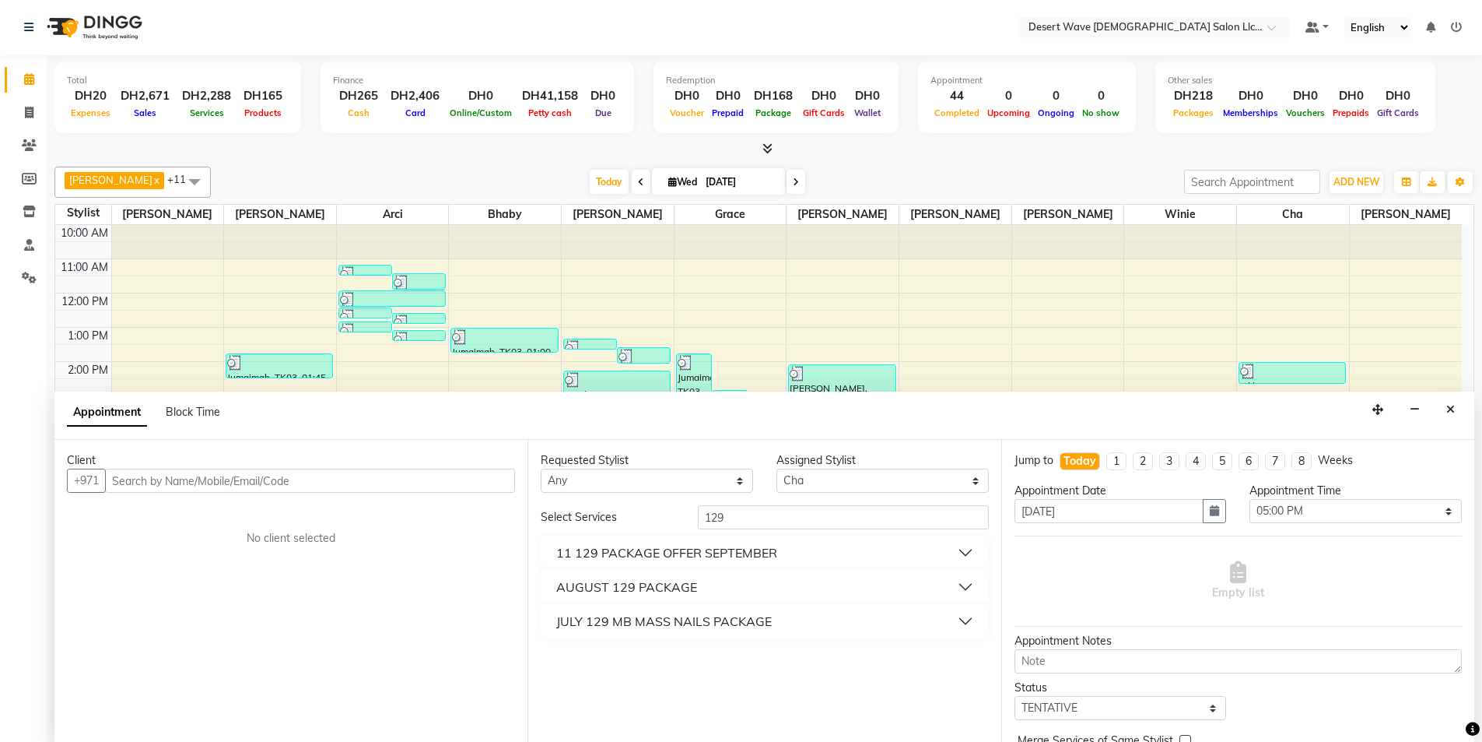
click at [849, 467] on div "Assigned Stylist" at bounding box center [883, 460] width 212 height 16
click at [834, 472] on select "Select Ambika Angie april Arci Bella Bhaby Cecil Cha Cheryl Elena Grace Jacky J…" at bounding box center [883, 480] width 212 height 24
select select "50413"
click at [777, 468] on select "Select Ambika Angie april Arci Bella Bhaby Cecil Cha Cheryl Elena Grace Jacky J…" at bounding box center [883, 480] width 212 height 24
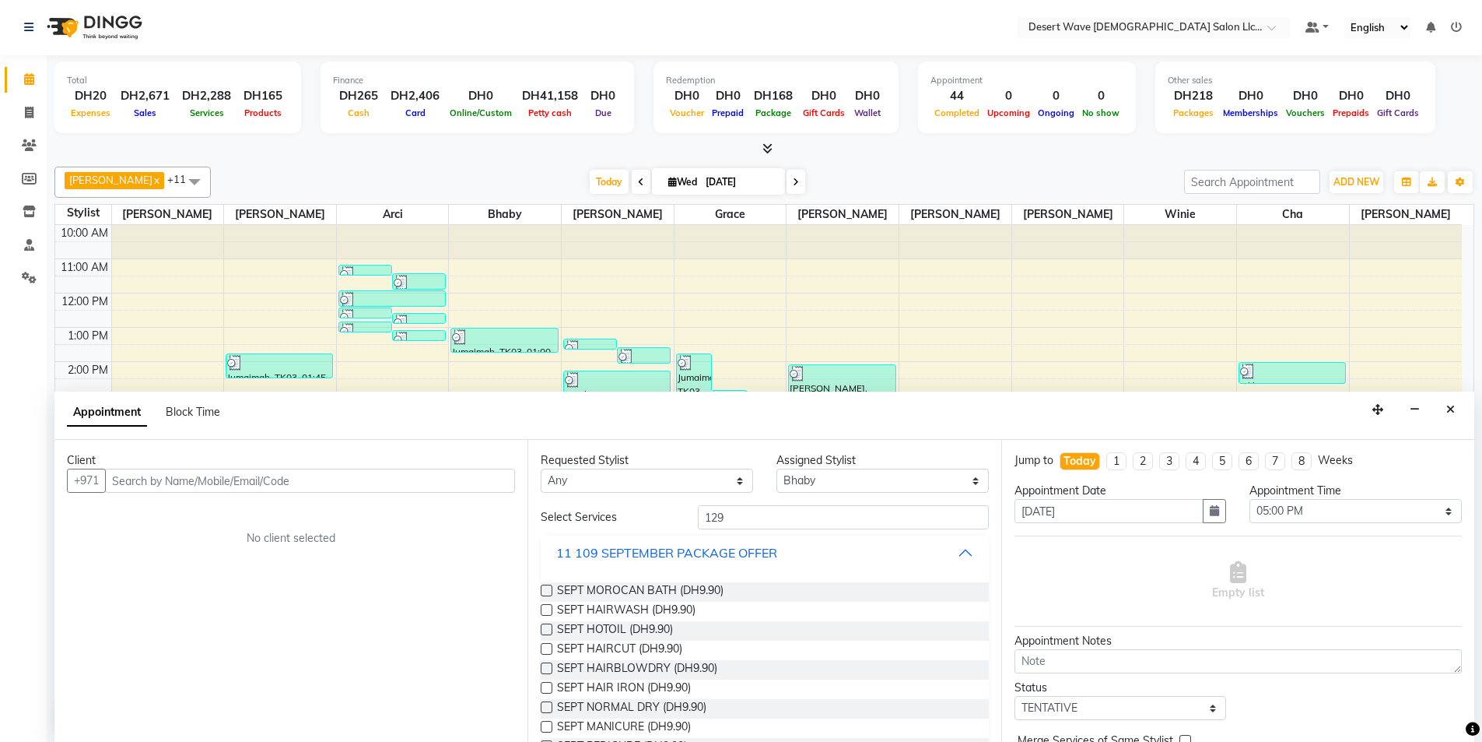
click at [652, 547] on div "11 109 SEPTEMBER PACKAGE OFFER" at bounding box center [666, 552] width 221 height 19
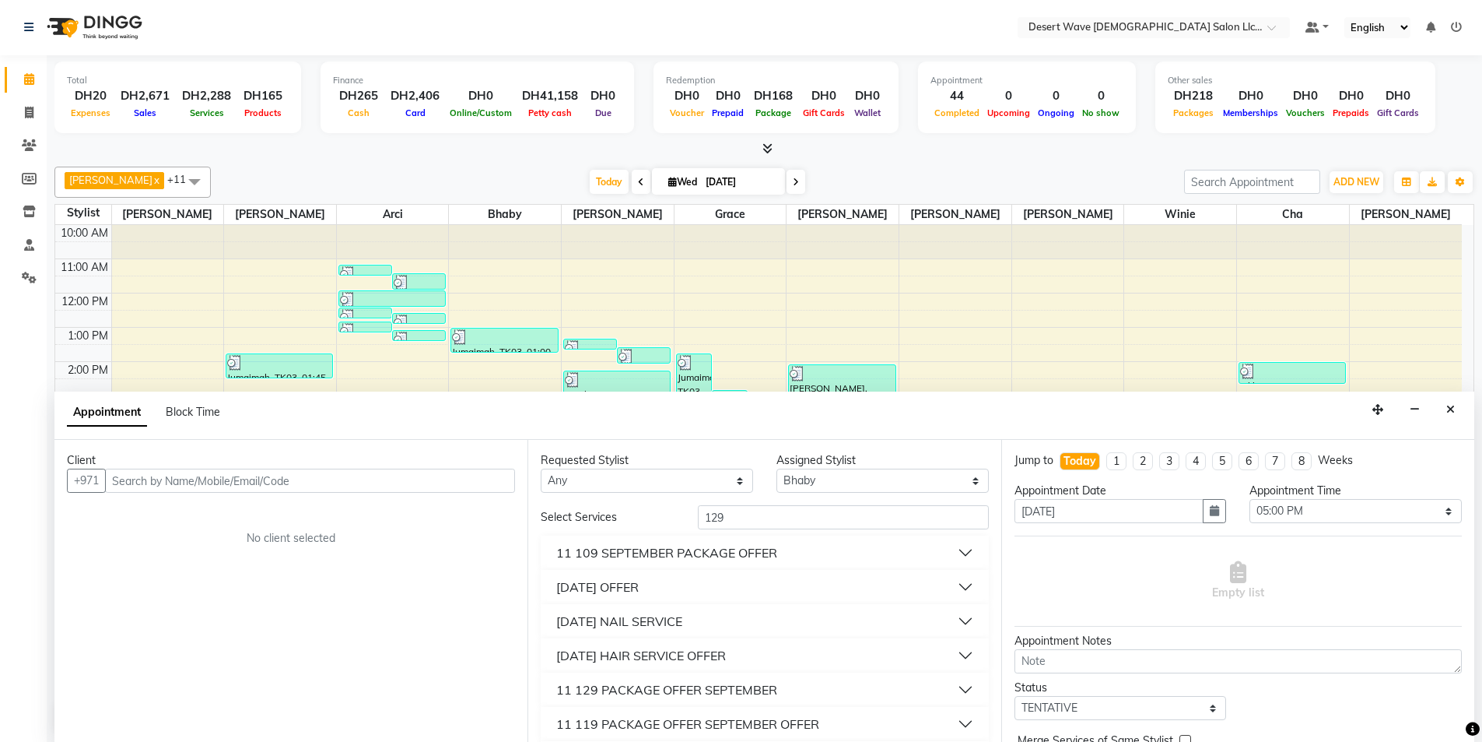
click at [651, 550] on div "11 109 SEPTEMBER PACKAGE OFFER" at bounding box center [666, 552] width 221 height 19
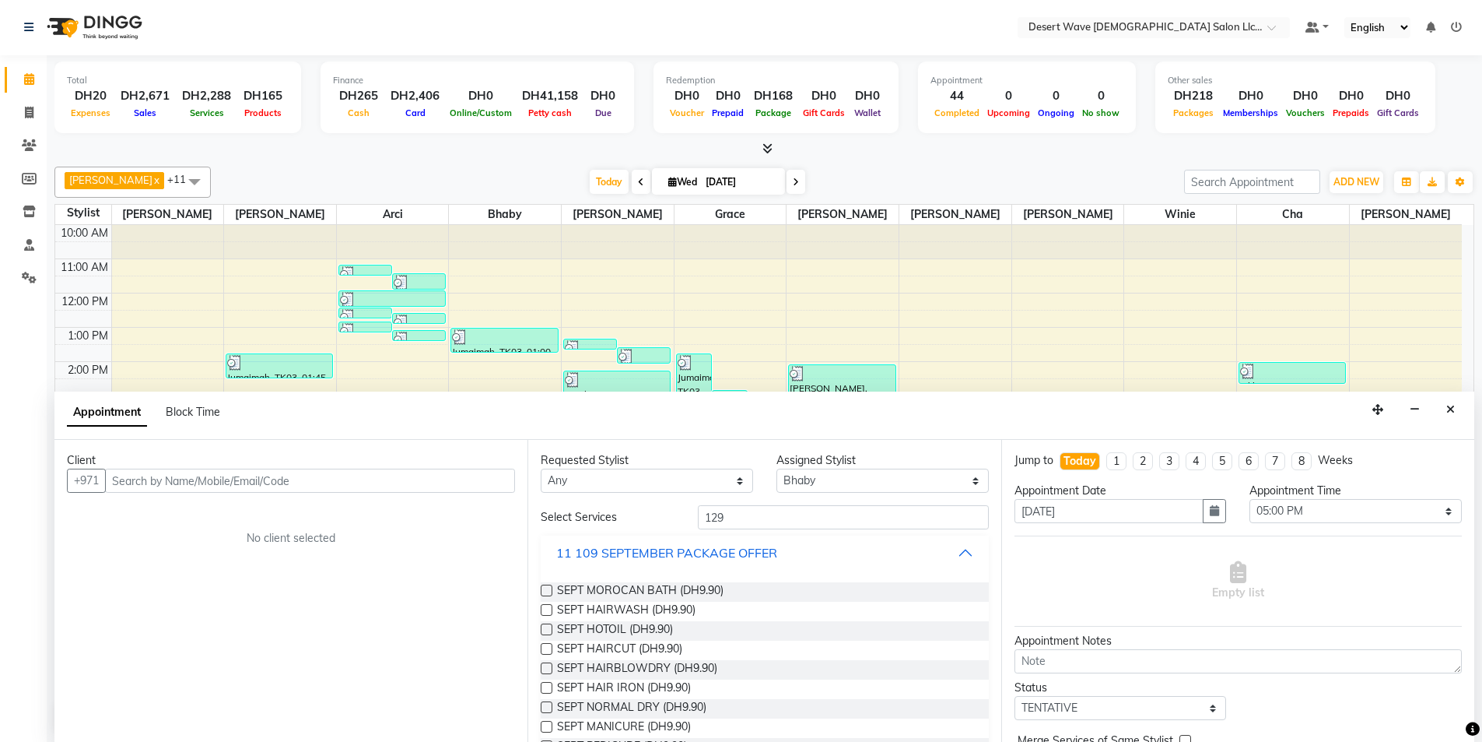
click at [651, 550] on div "11 109 SEPTEMBER PACKAGE OFFER" at bounding box center [666, 552] width 221 height 19
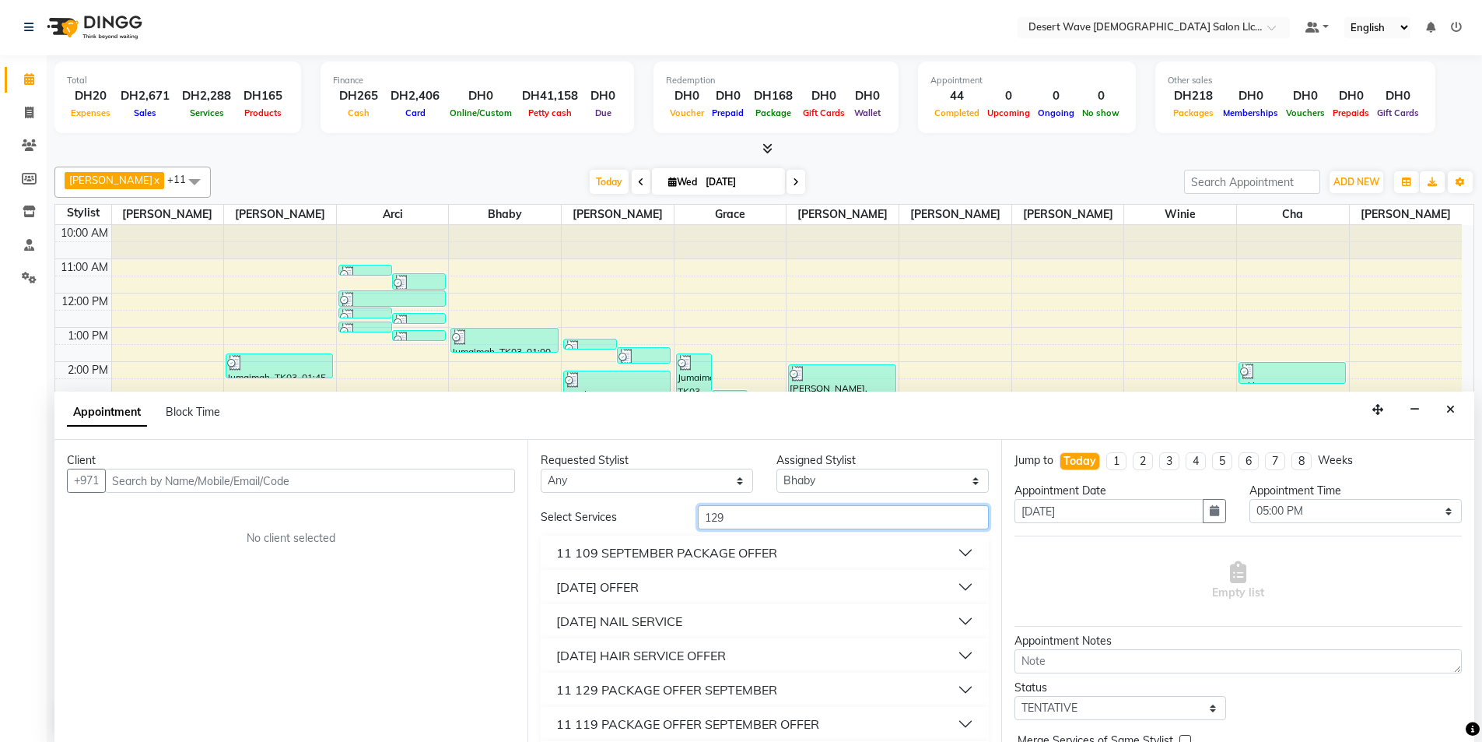
click at [731, 511] on input "129" at bounding box center [843, 517] width 291 height 24
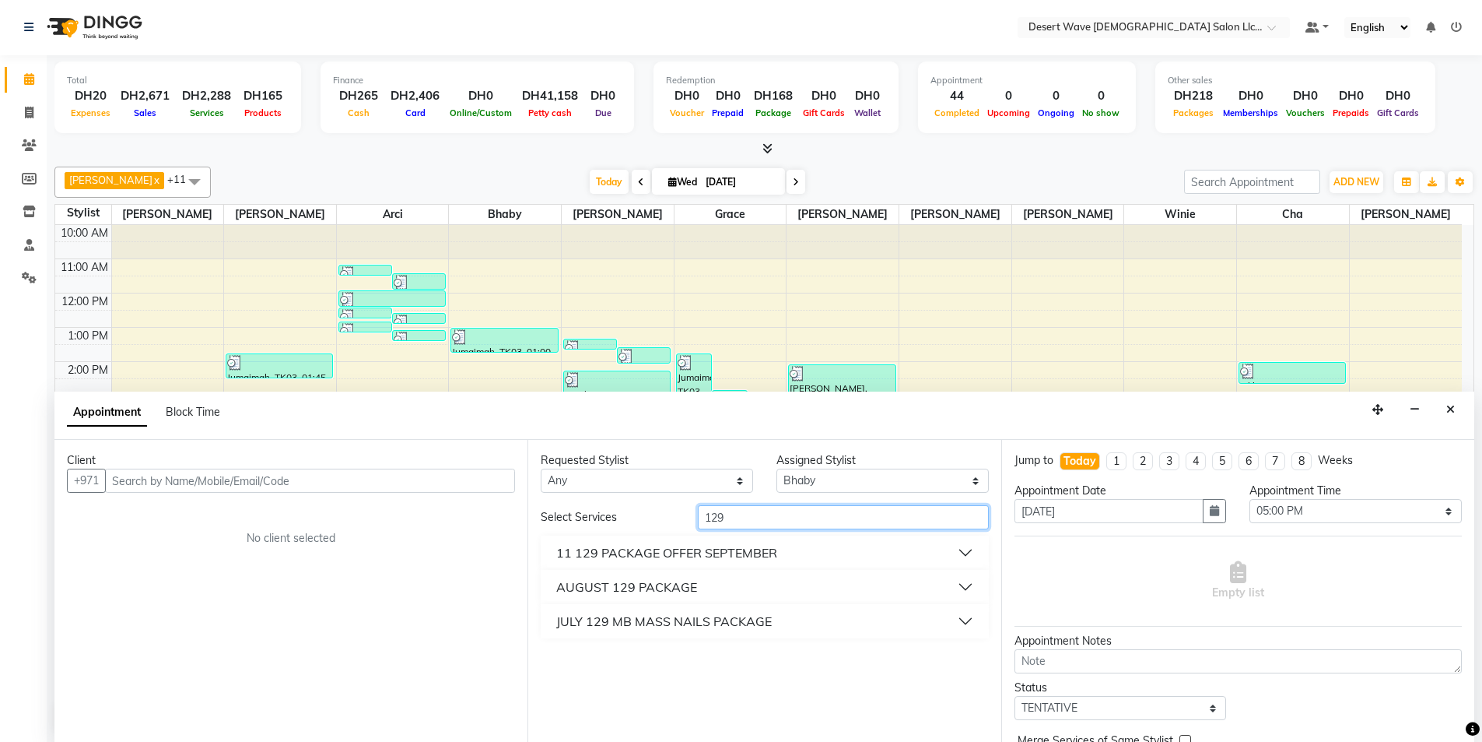
type input "129"
click at [658, 547] on div "11 129 PACKAGE OFFER SEPTEMBER" at bounding box center [666, 552] width 221 height 19
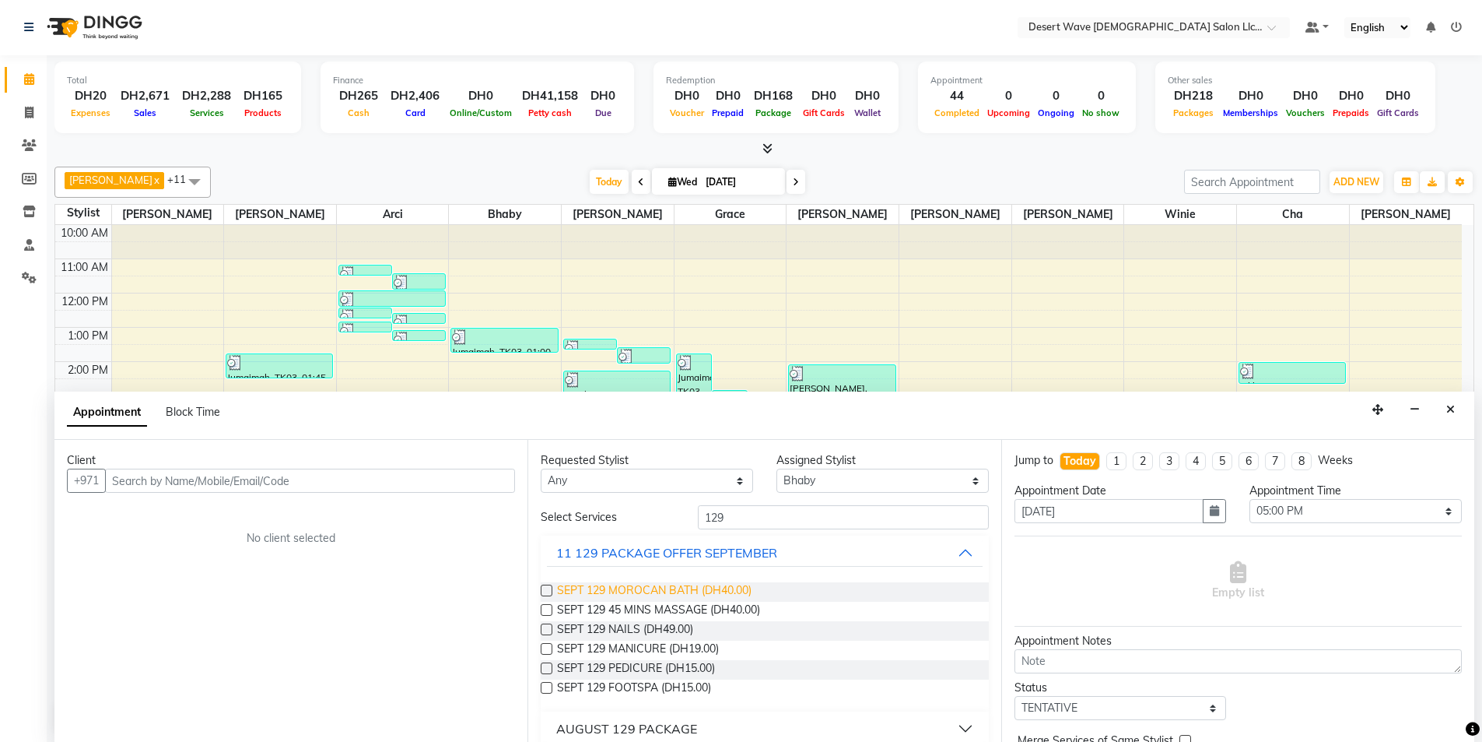
click at [616, 593] on span "SEPT 129 MOROCAN BATH (DH40.00)" at bounding box center [654, 591] width 195 height 19
checkbox input "false"
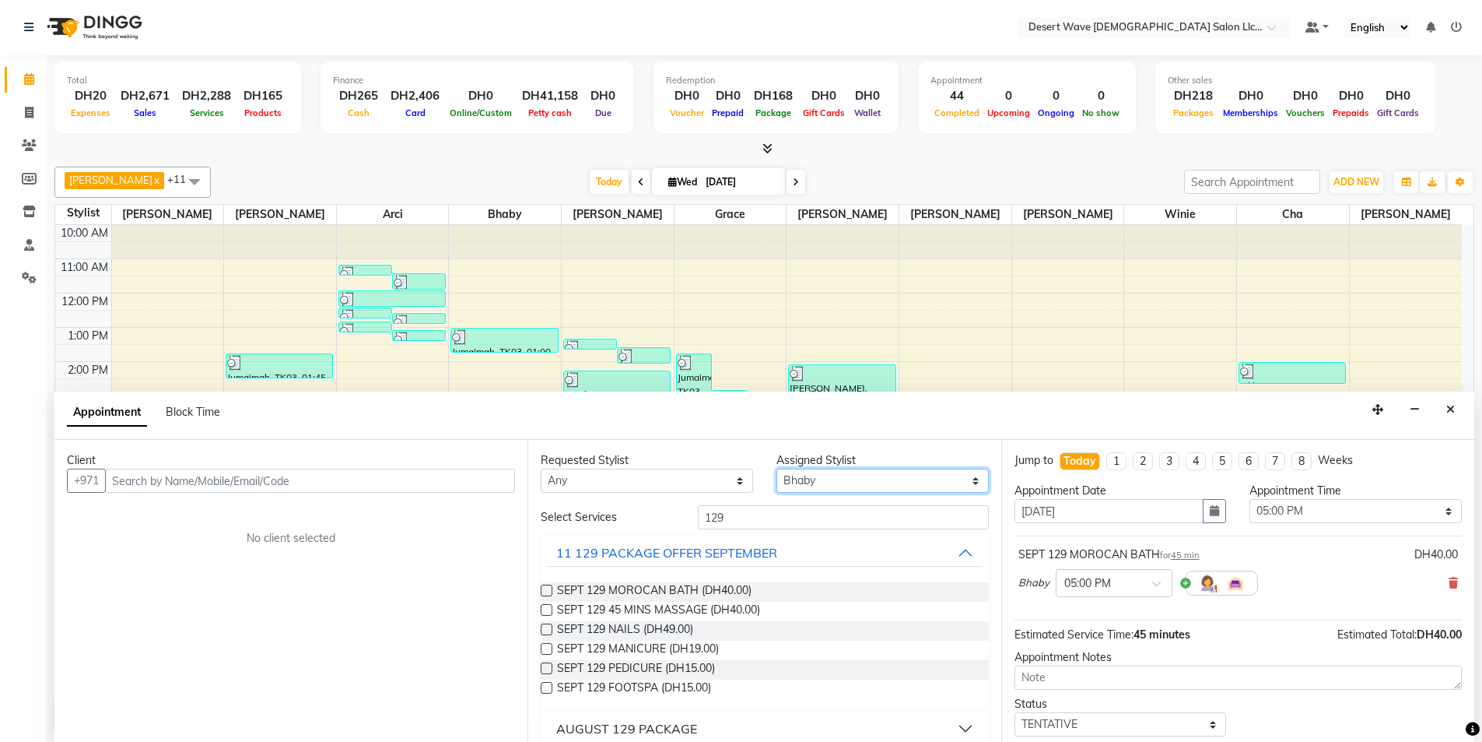
click at [810, 482] on select "Select Ambika Angie april Arci Bella Bhaby Cecil Cha Cheryl Elena Grace Jacky J…" at bounding box center [883, 480] width 212 height 24
select select "74700"
click at [777, 468] on select "Select Ambika Angie april Arci Bella Bhaby Cecil Cha Cheryl Elena Grace Jacky J…" at bounding box center [883, 480] width 212 height 24
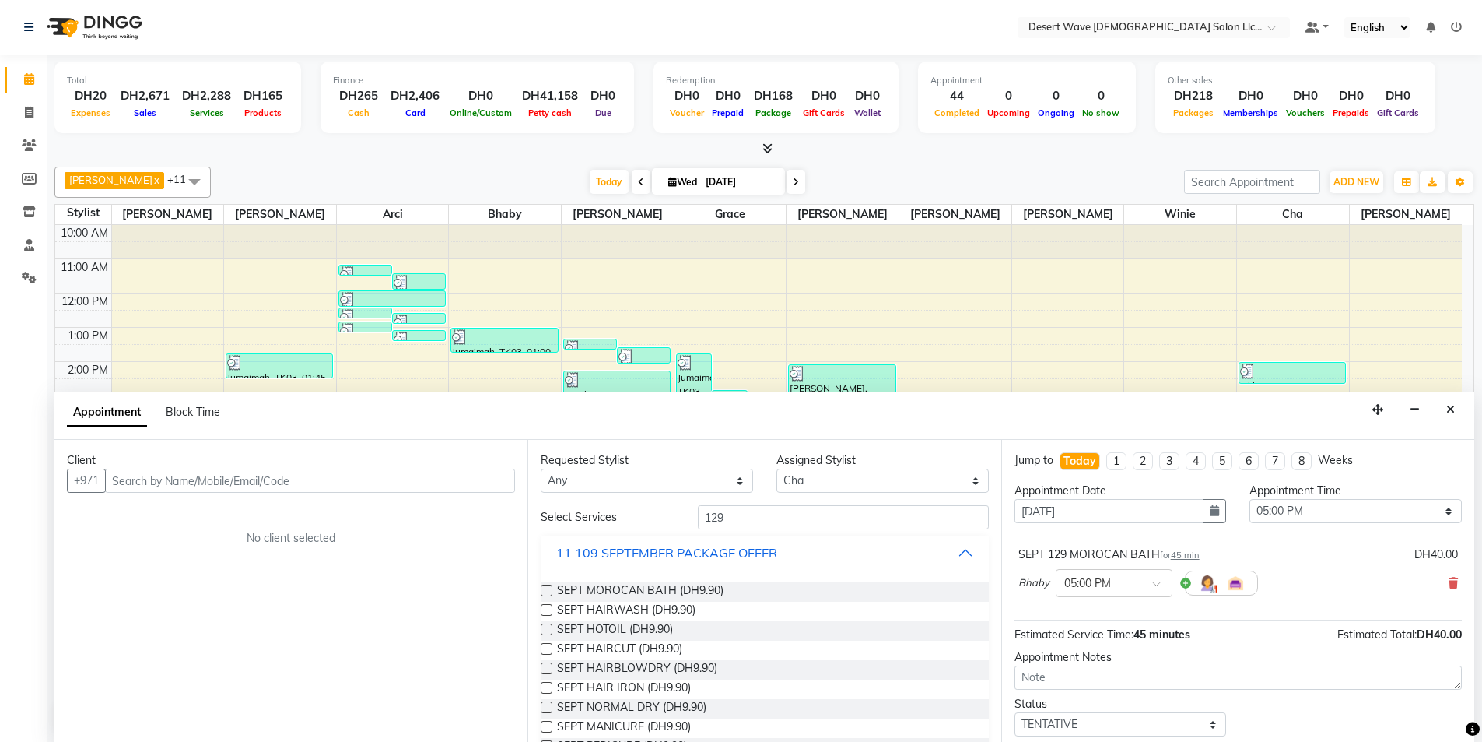
click at [635, 551] on div "11 109 SEPTEMBER PACKAGE OFFER" at bounding box center [666, 552] width 221 height 19
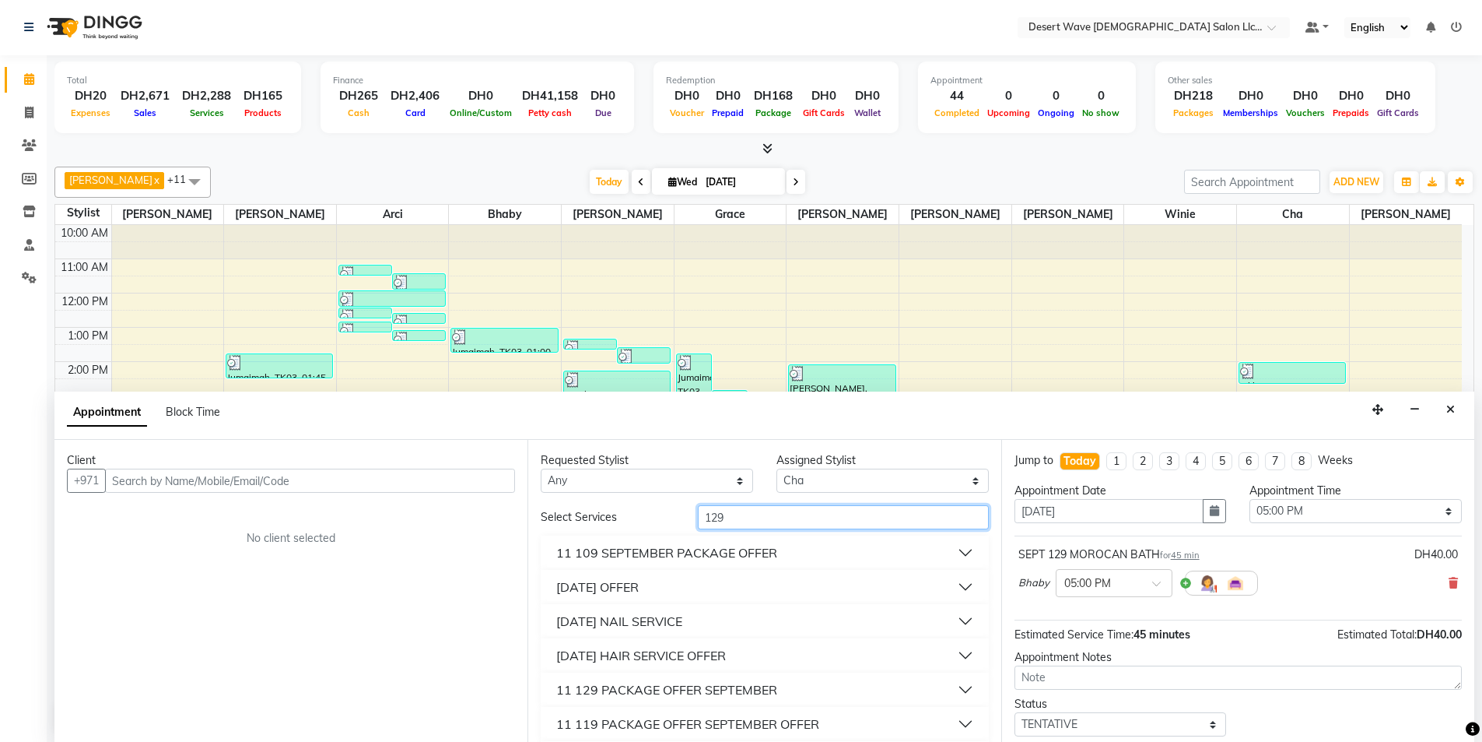
click at [731, 524] on input "129" at bounding box center [843, 517] width 291 height 24
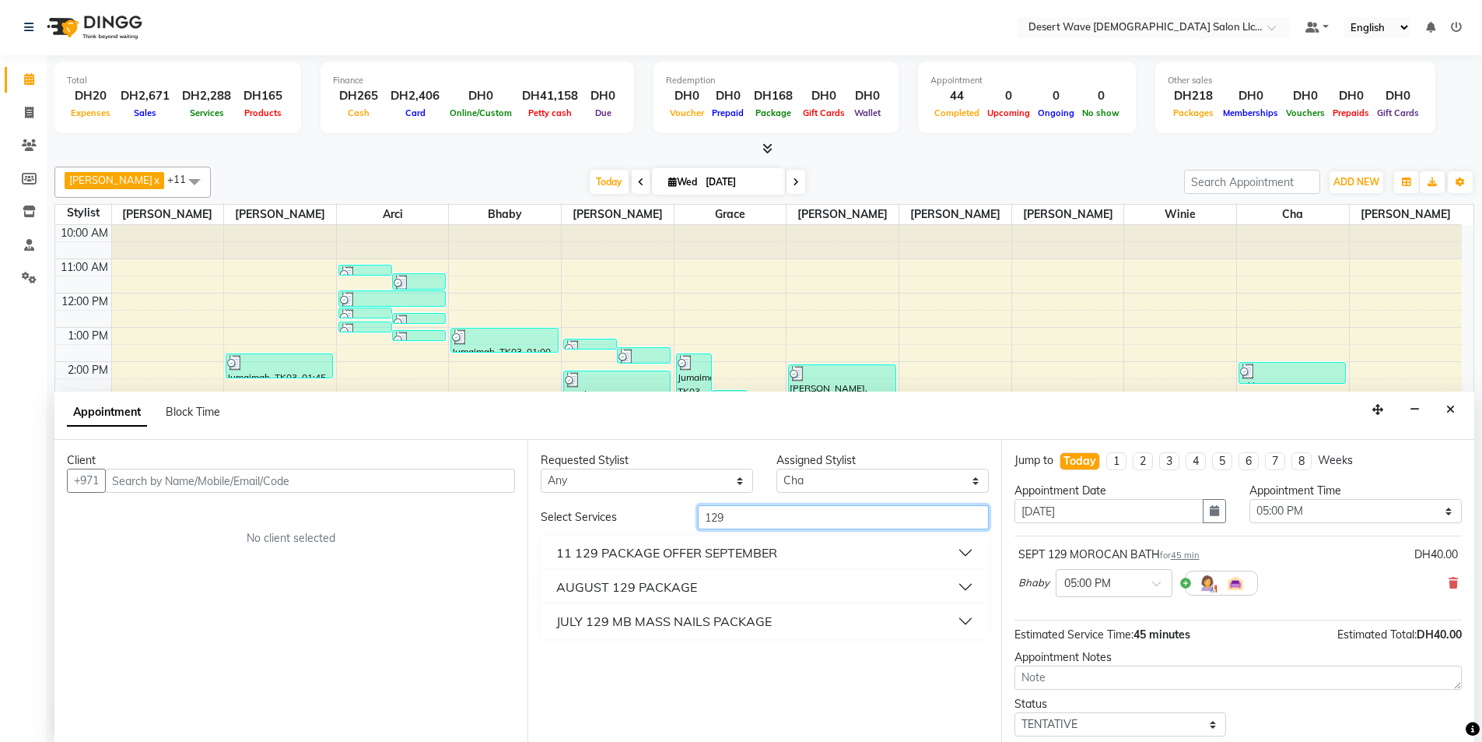
type input "129"
click at [674, 551] on div "11 129 PACKAGE OFFER SEPTEMBER" at bounding box center [666, 552] width 221 height 19
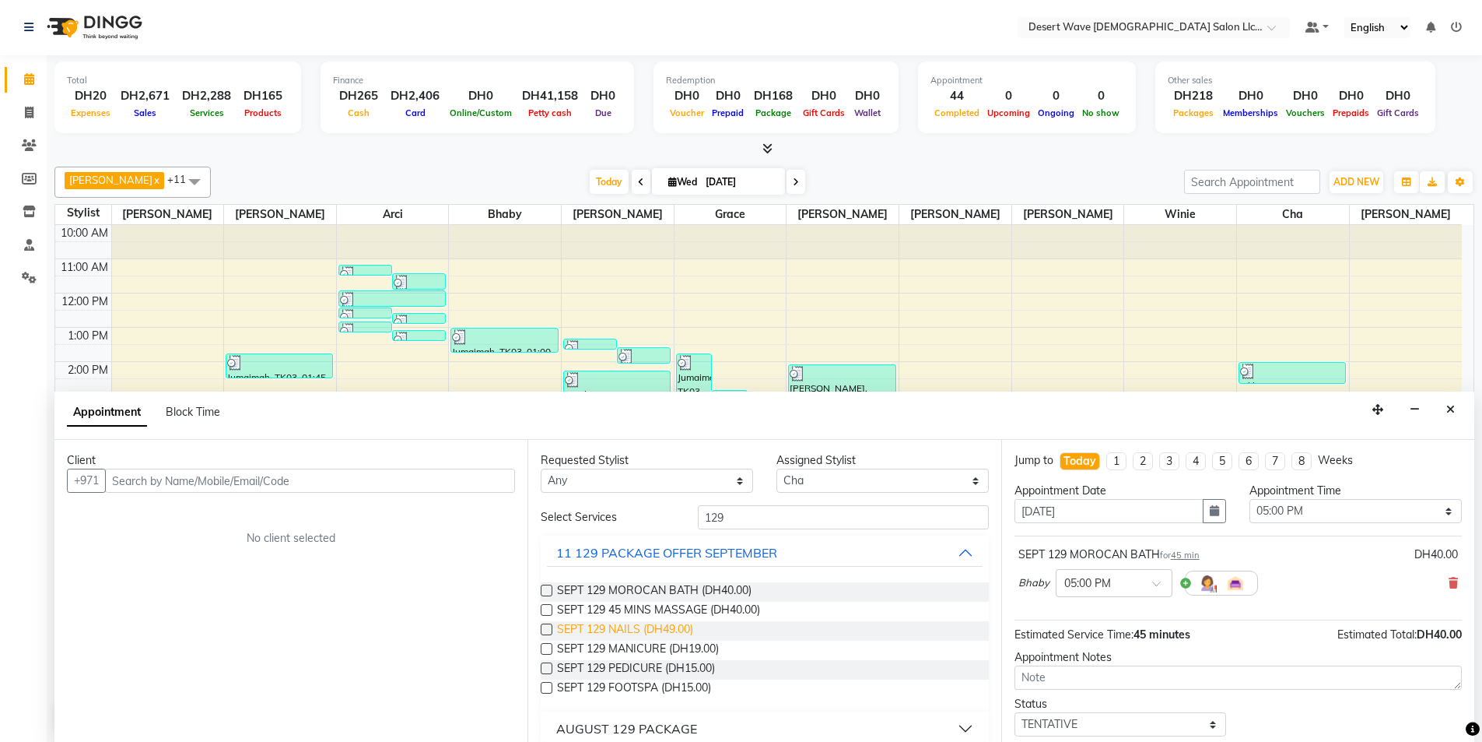
click at [619, 630] on span "SEPT 129 NAILS (DH49.00)" at bounding box center [625, 630] width 136 height 19
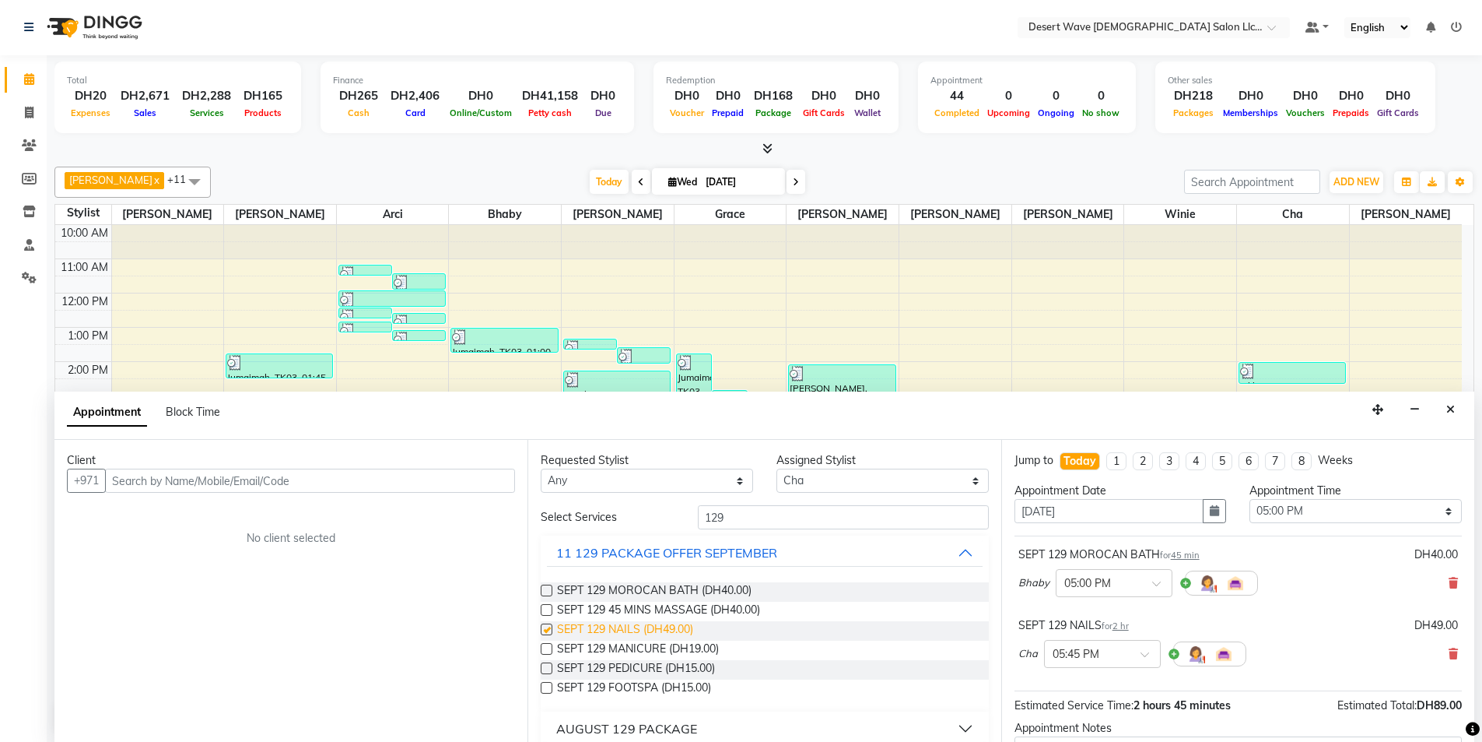
checkbox input "false"
drag, startPoint x: 809, startPoint y: 489, endPoint x: 809, endPoint y: 479, distance: 10.1
click at [809, 489] on select "Select Ambika Angie april Arci Bella Bhaby Cecil Cha Cheryl Elena Grace Jacky J…" at bounding box center [883, 480] width 212 height 24
select select "63284"
click at [777, 468] on select "Select Ambika Angie april Arci Bella Bhaby Cecil Cha Cheryl Elena Grace Jacky J…" at bounding box center [883, 480] width 212 height 24
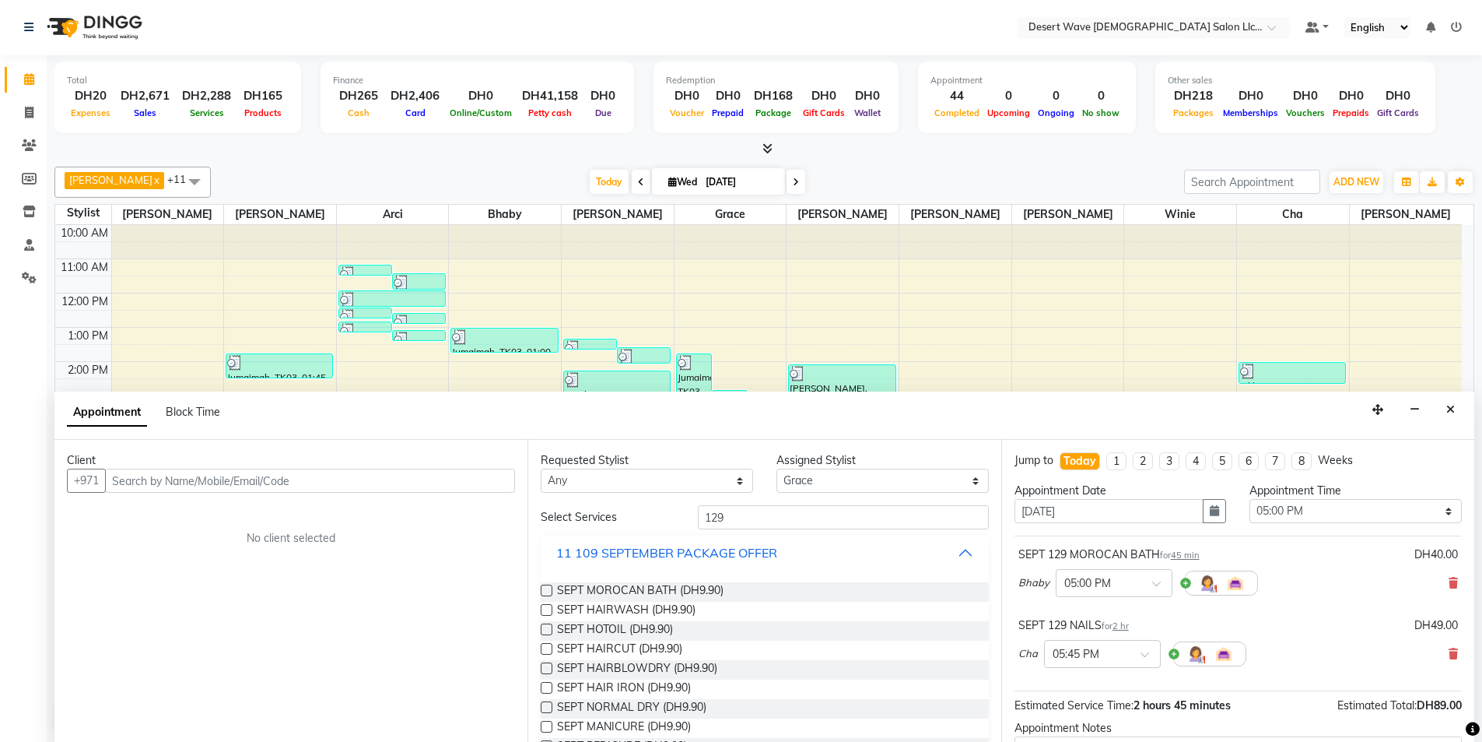
click at [638, 552] on div "11 109 SEPTEMBER PACKAGE OFFER" at bounding box center [666, 552] width 221 height 19
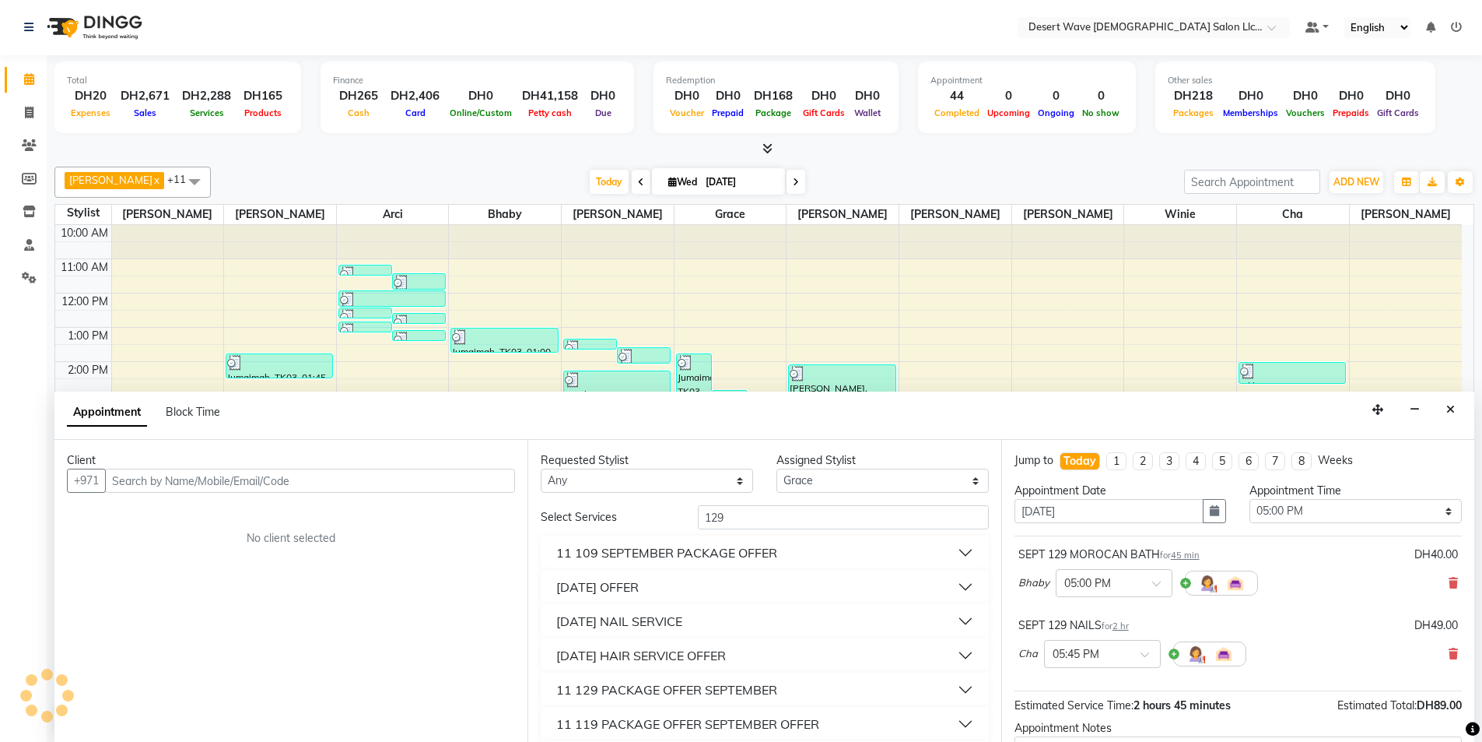
click at [632, 650] on div "11 SEPTEMBER HAIR SERVICE OFFER" at bounding box center [641, 655] width 170 height 19
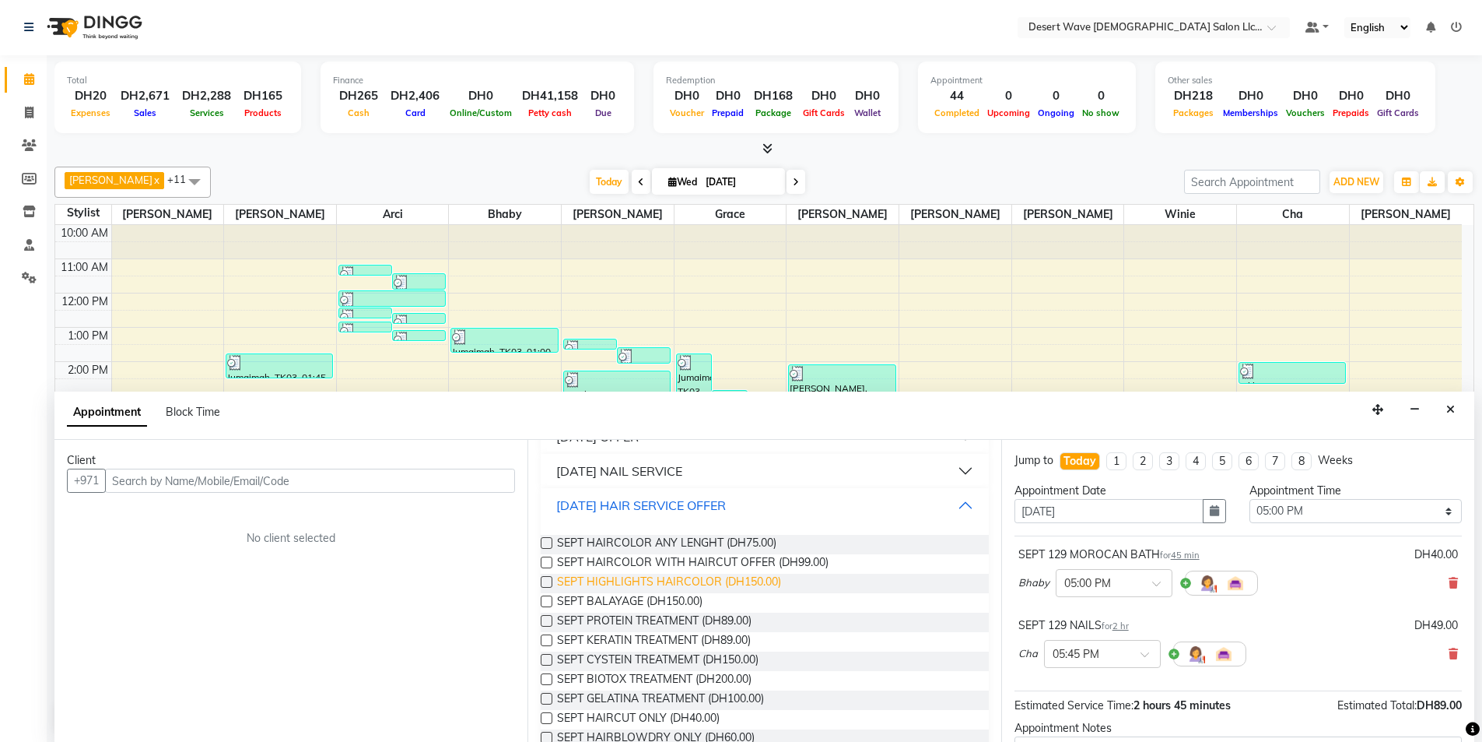
scroll to position [156, 0]
click at [611, 595] on span "SEPT BALAYAGE (DH150.00)" at bounding box center [630, 597] width 146 height 19
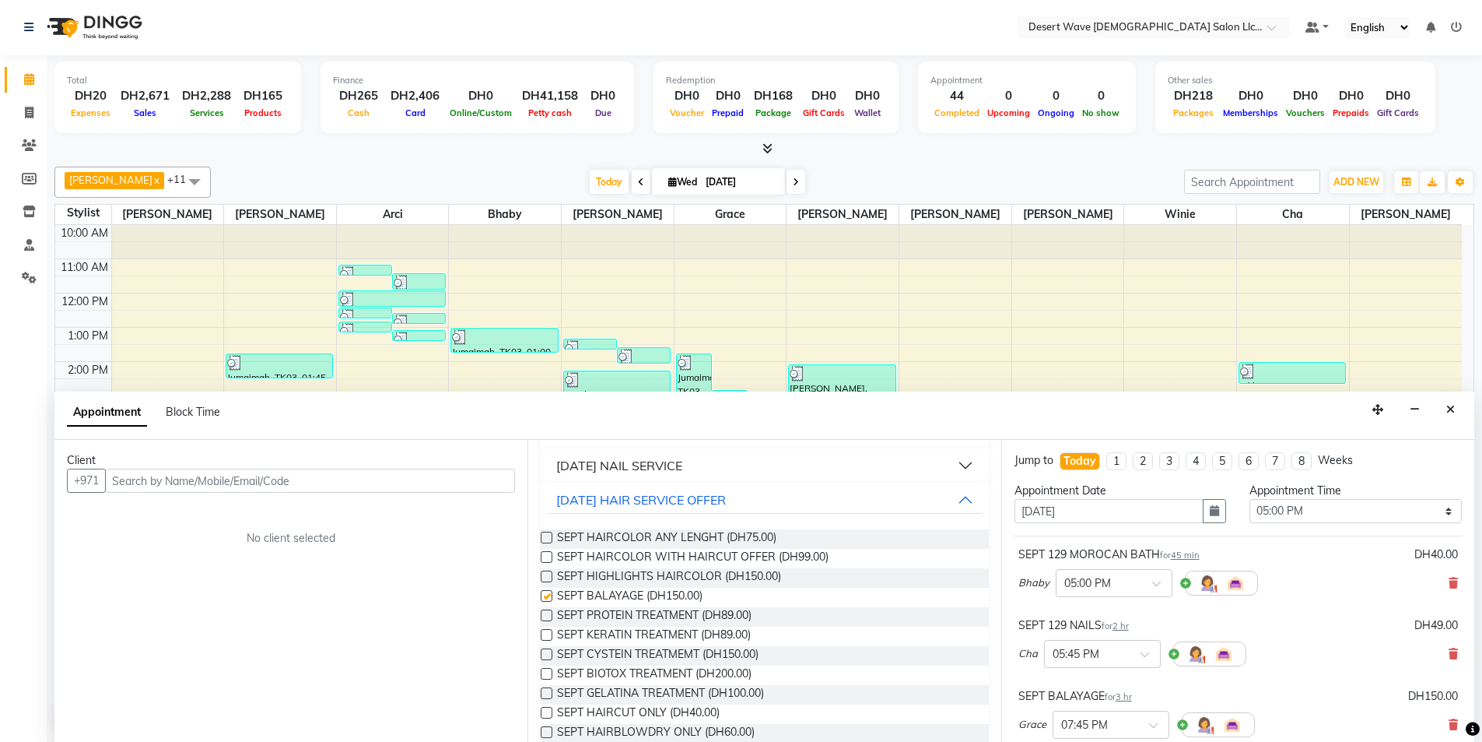
checkbox input "false"
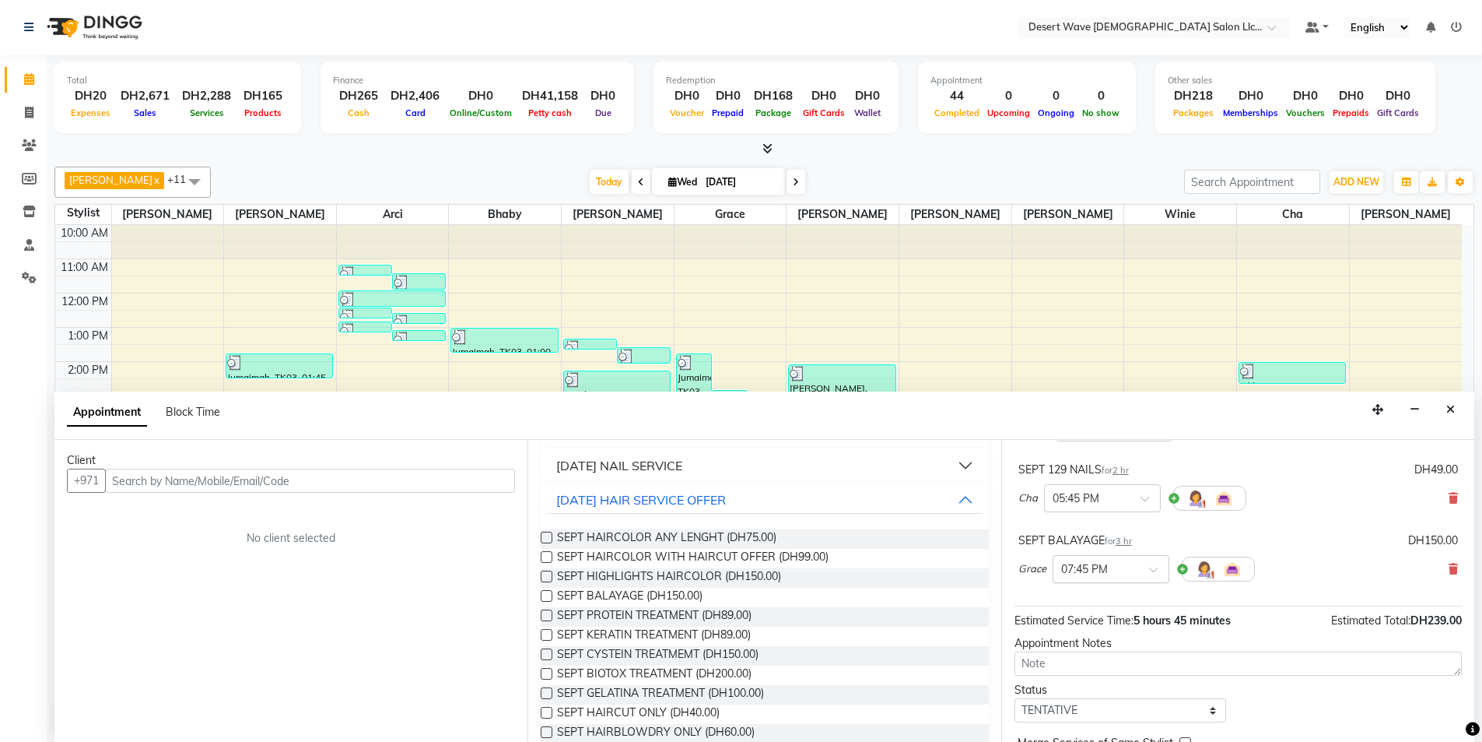
click at [1162, 574] on span at bounding box center [1158, 574] width 19 height 16
click at [1091, 605] on div "07:05 PM" at bounding box center [1111, 600] width 115 height 29
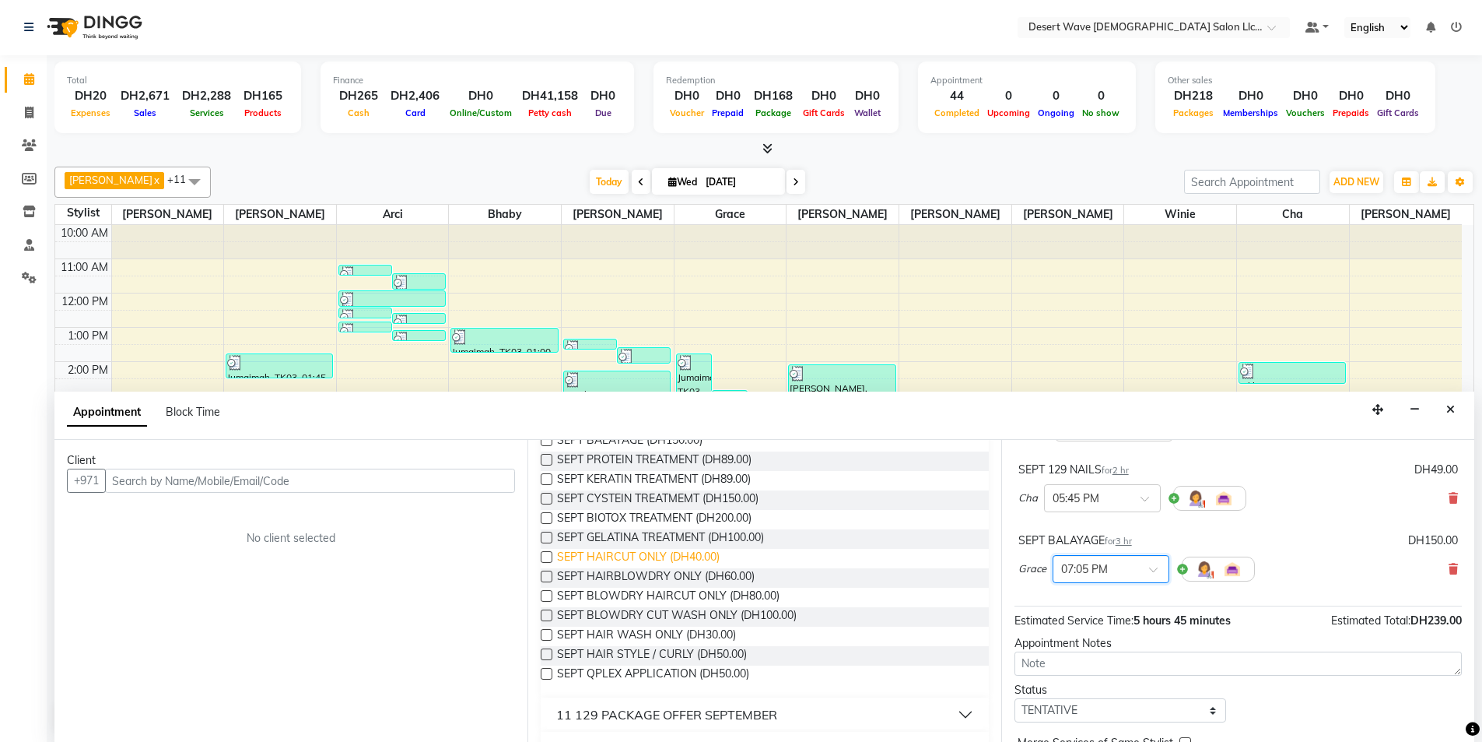
click at [616, 551] on span "SEPT HAIRCUT ONLY (DH40.00)" at bounding box center [638, 558] width 163 height 19
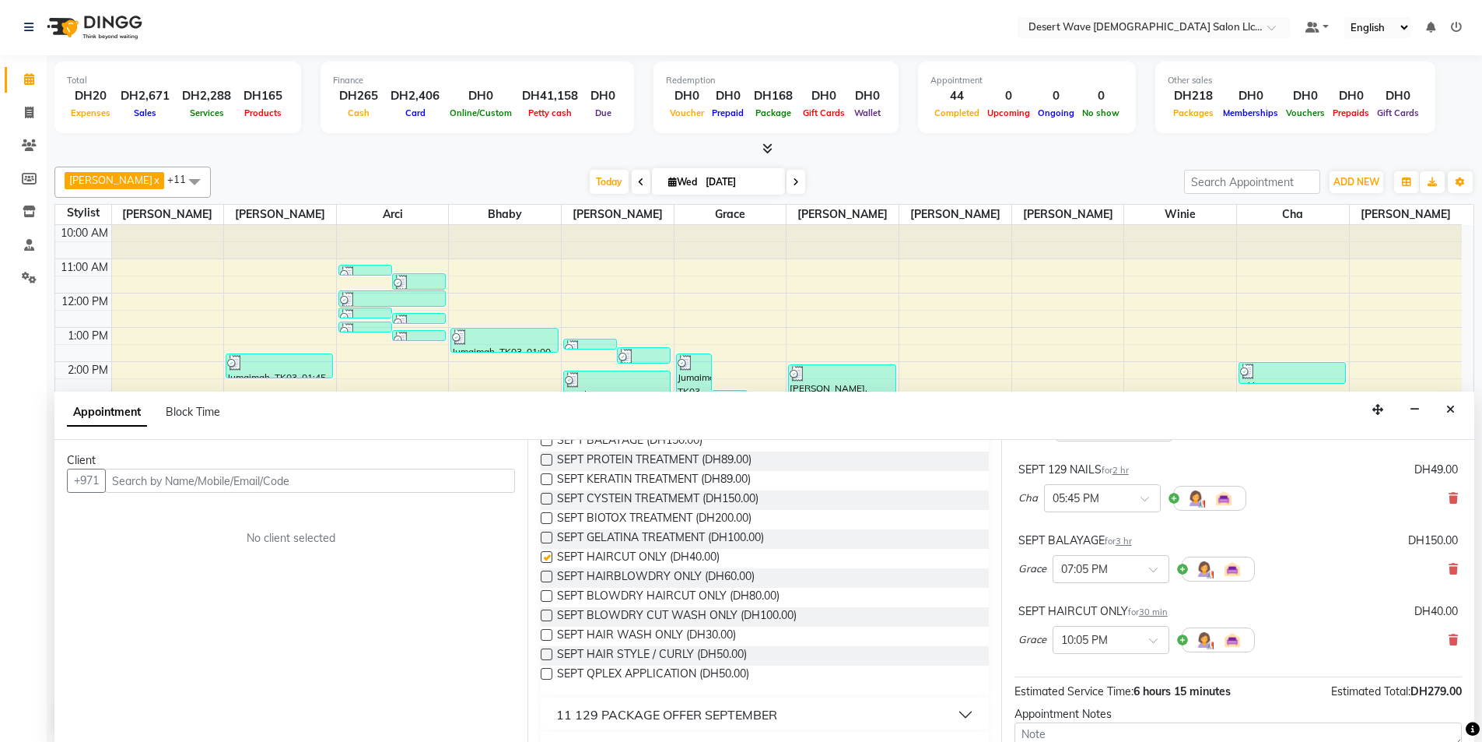
checkbox input "false"
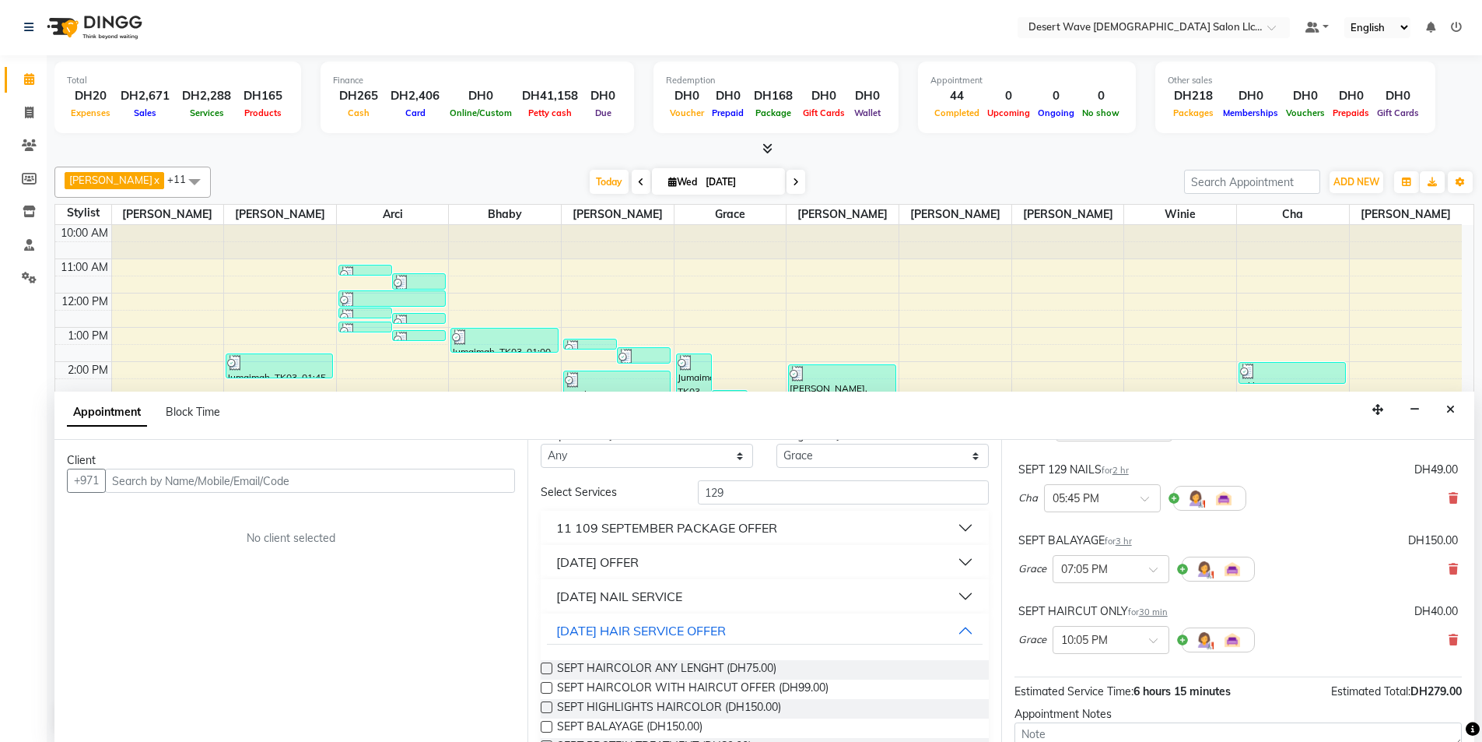
scroll to position [0, 0]
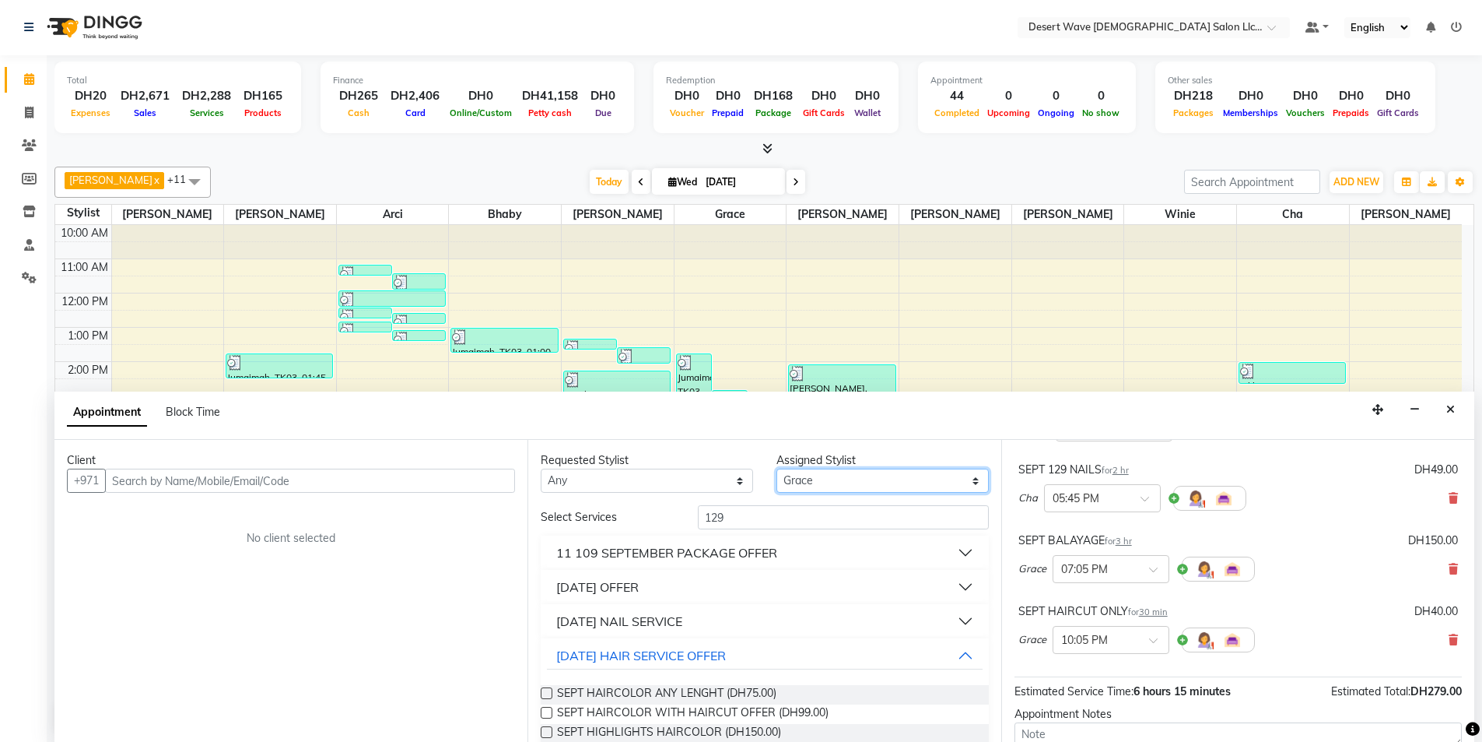
click at [835, 484] on select "Select Ambika Angie april Arci Bella Bhaby Cecil Cha Cheryl Elena Grace Jacky J…" at bounding box center [883, 480] width 212 height 24
select select "50397"
click at [777, 468] on select "Select Ambika Angie april Arci Bella Bhaby Cecil Cha Cheryl Elena Grace Jacky J…" at bounding box center [883, 480] width 212 height 24
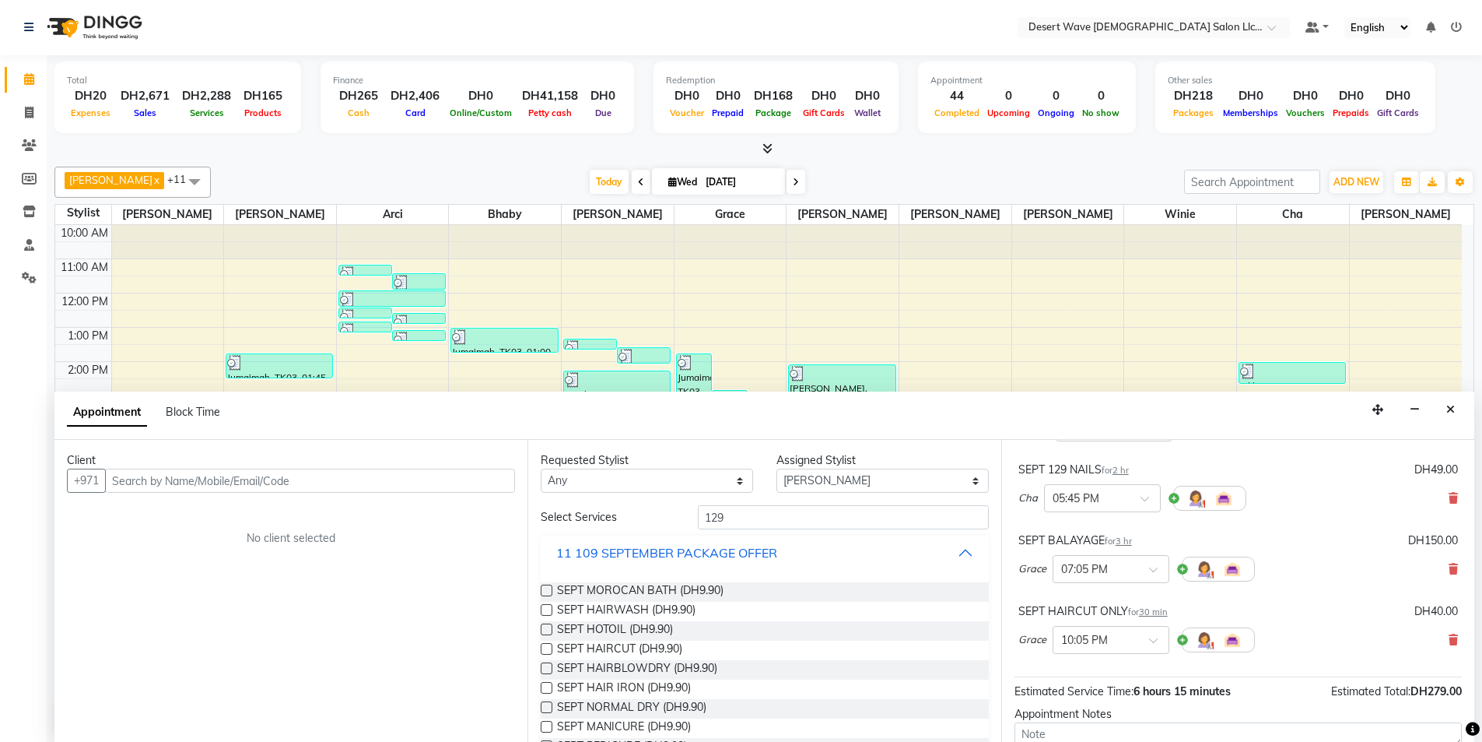
click at [667, 549] on div "11 109 SEPTEMBER PACKAGE OFFER" at bounding box center [666, 552] width 221 height 19
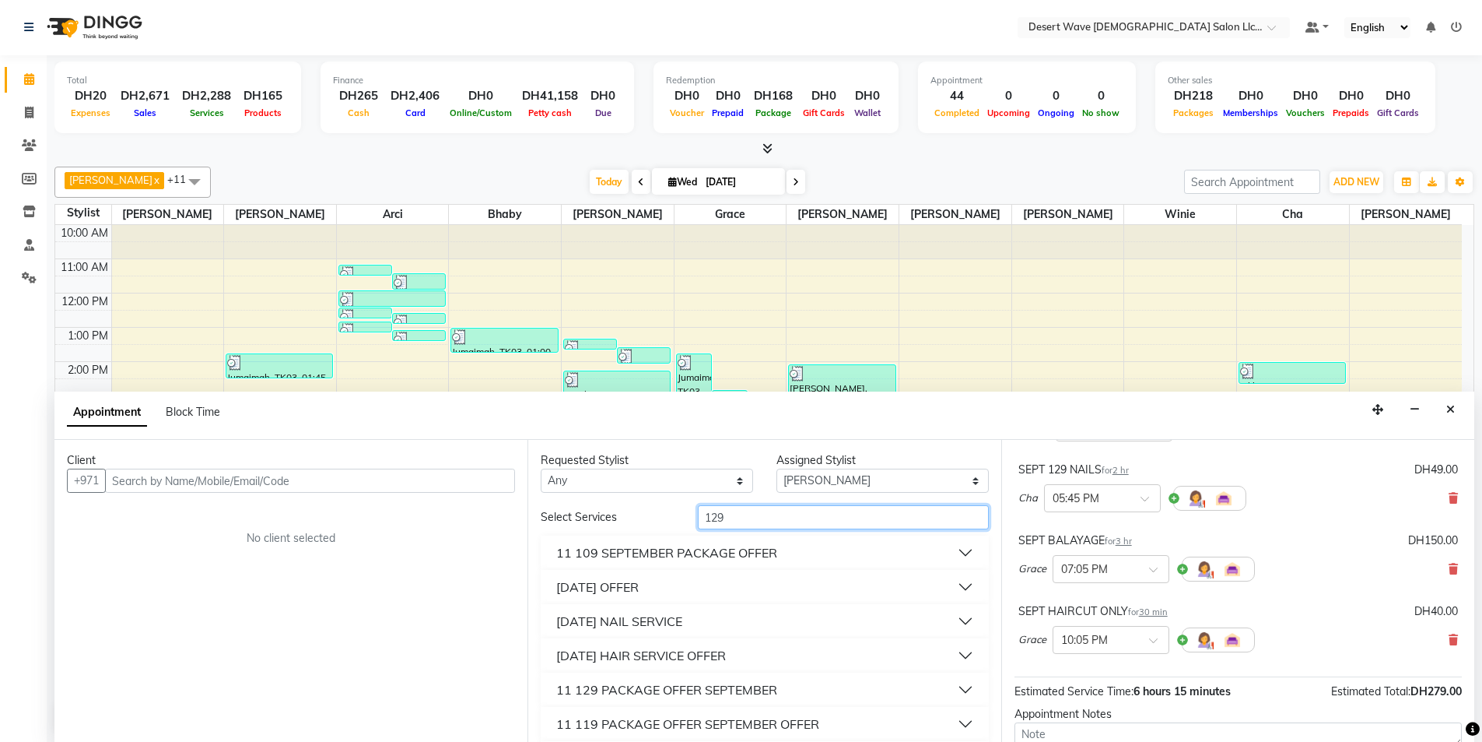
click at [773, 516] on input "129" at bounding box center [843, 517] width 291 height 24
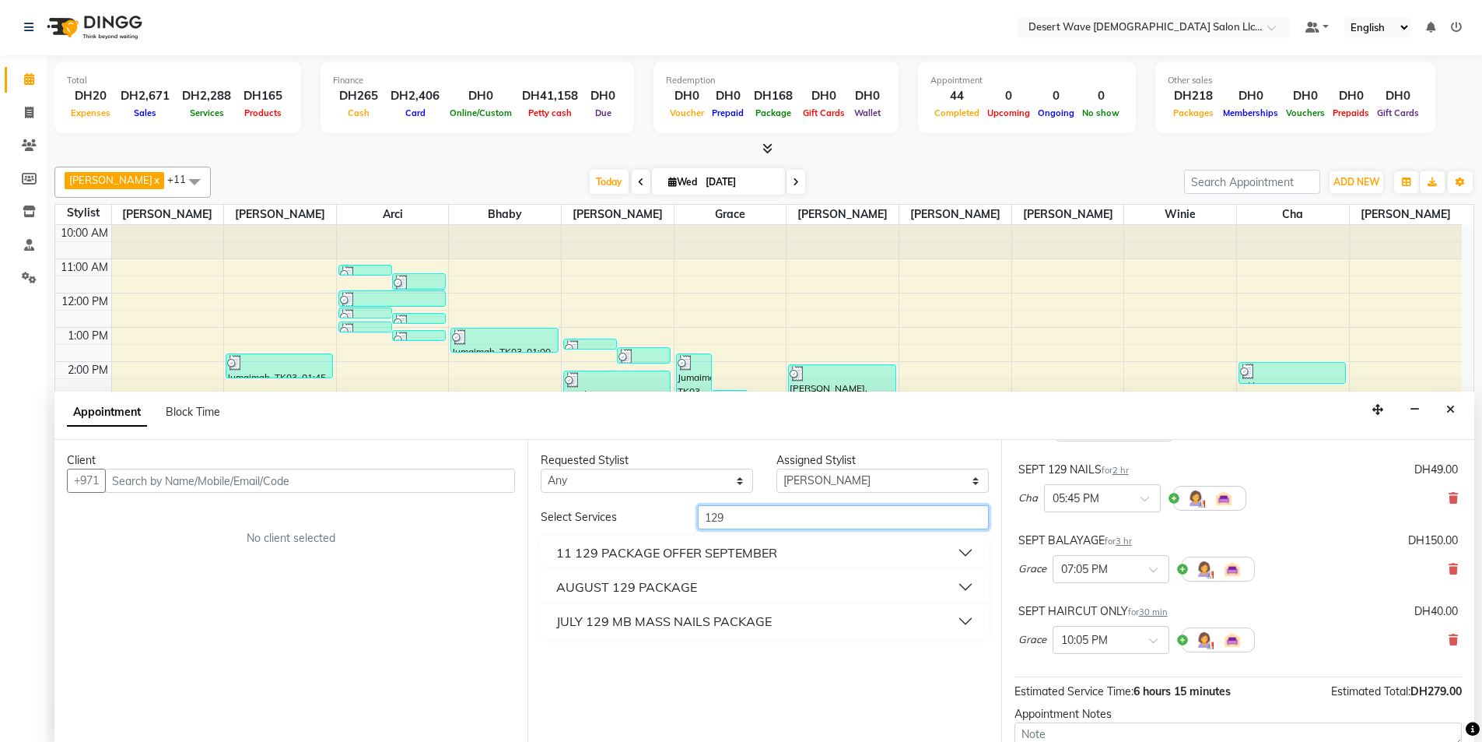
type input "129"
click at [693, 552] on div "11 129 PACKAGE OFFER SEPTEMBER" at bounding box center [666, 552] width 221 height 19
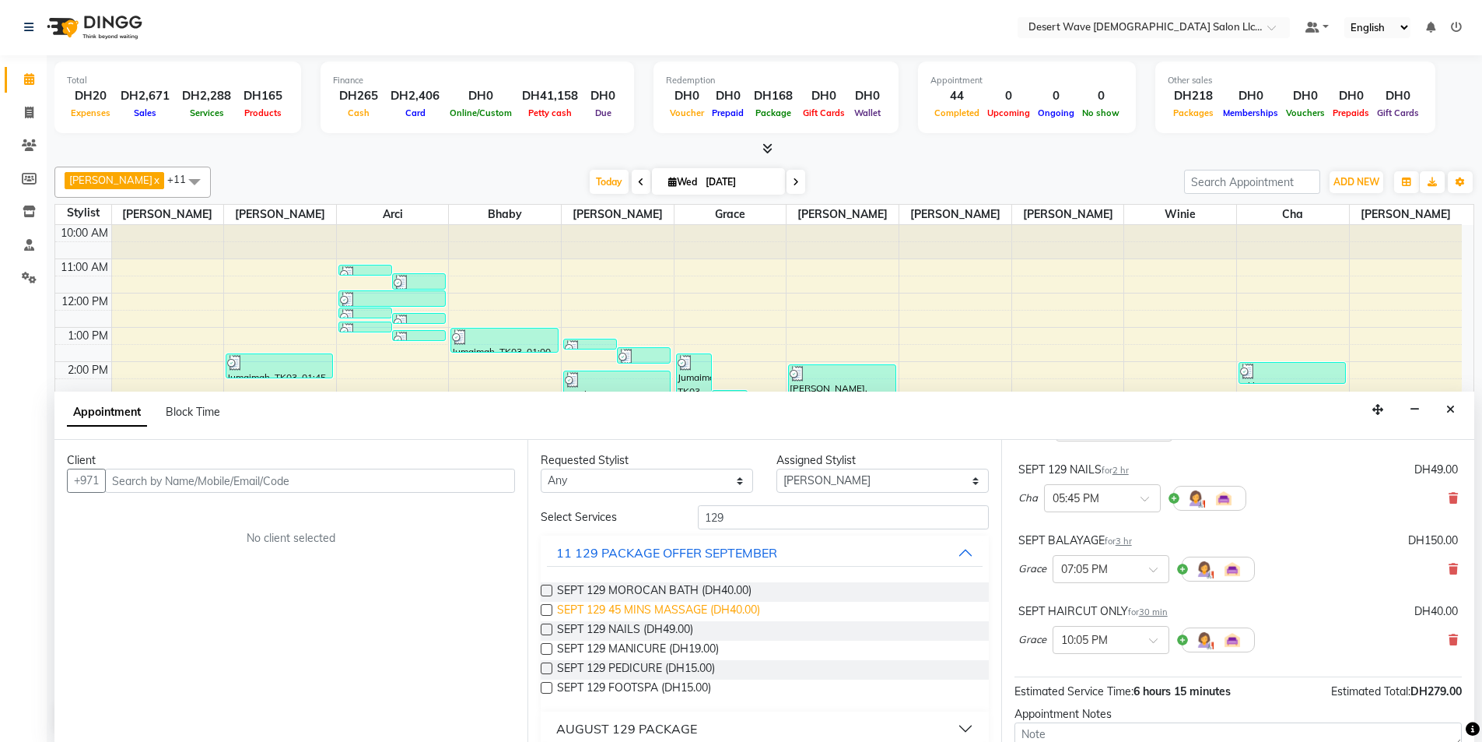
click at [642, 608] on span "SEPT 129 45 MINS MASSAGE (DH40.00)" at bounding box center [658, 611] width 203 height 19
checkbox input "false"
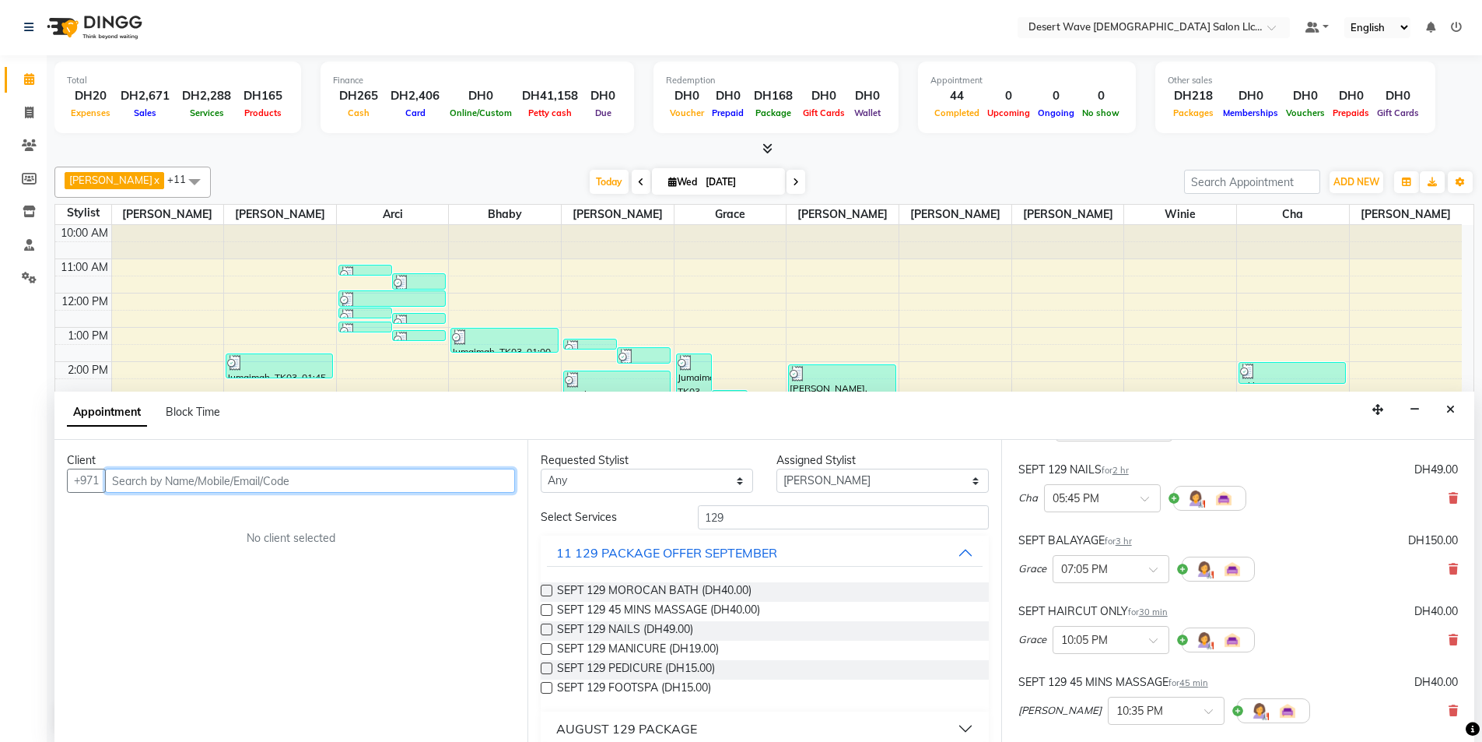
click at [269, 484] on input "text" at bounding box center [310, 480] width 410 height 24
type input "559299953"
click at [481, 476] on span "Add Client" at bounding box center [483, 480] width 52 height 14
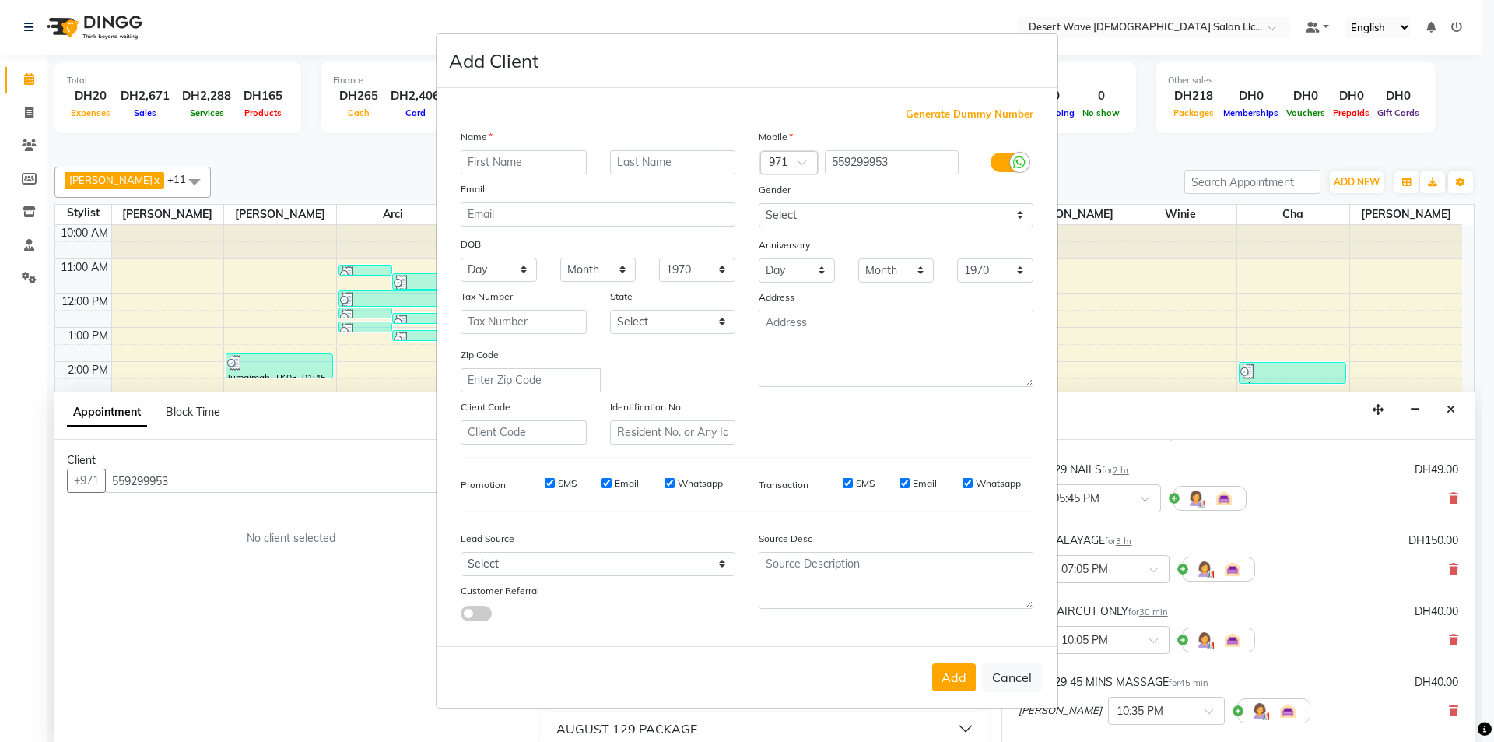
click at [503, 167] on input "text" at bounding box center [524, 162] width 126 height 24
type input "Zainab"
click at [966, 679] on button "Add" at bounding box center [954, 677] width 44 height 28
select select
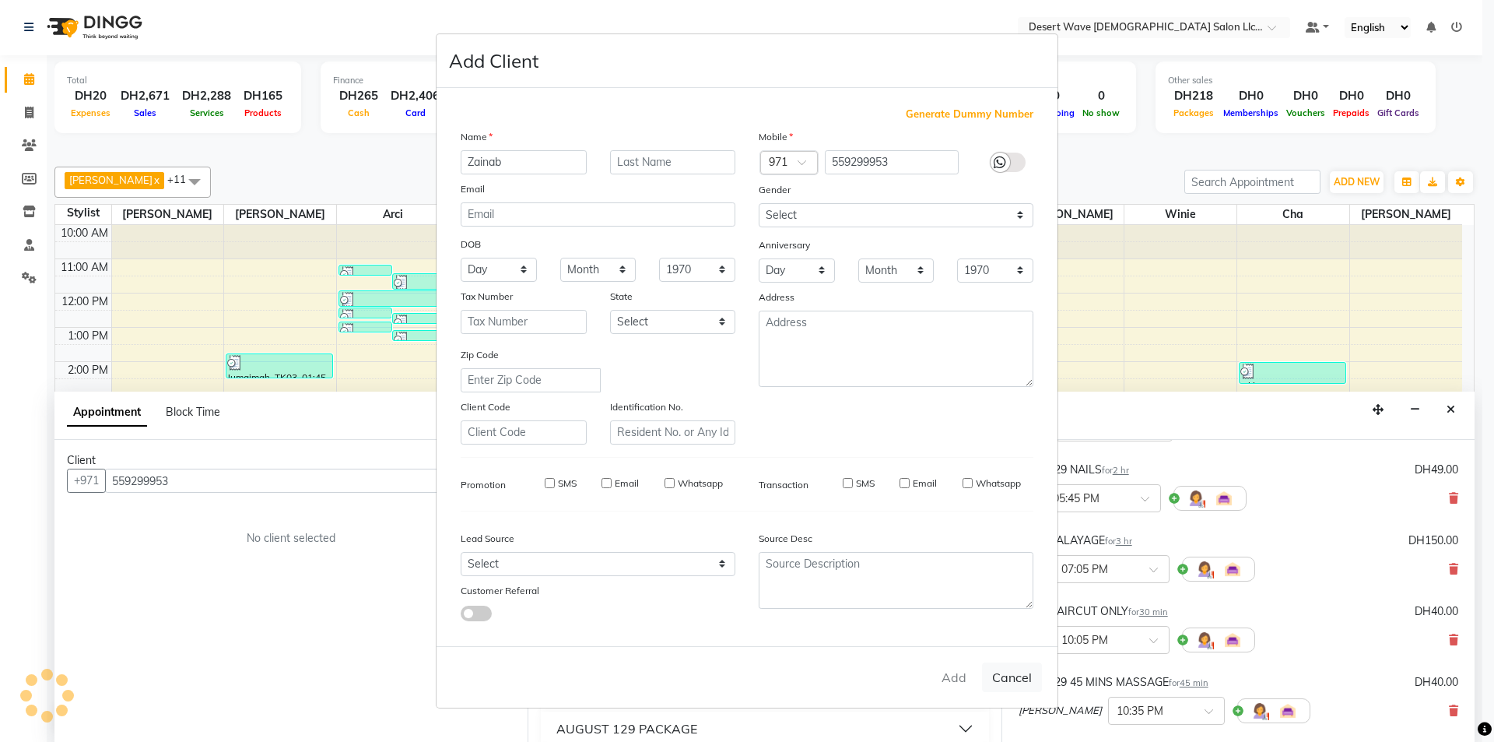
select select
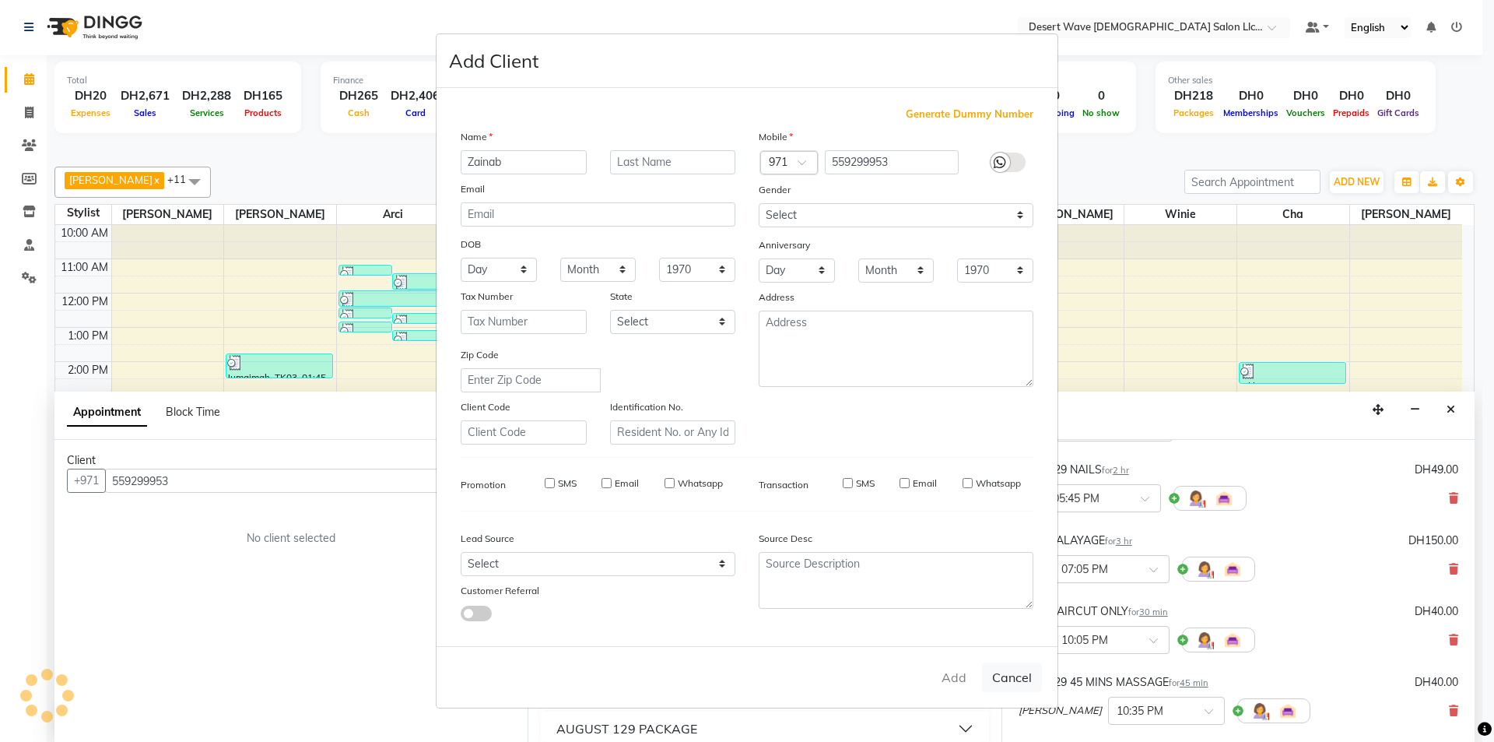
checkbox input "false"
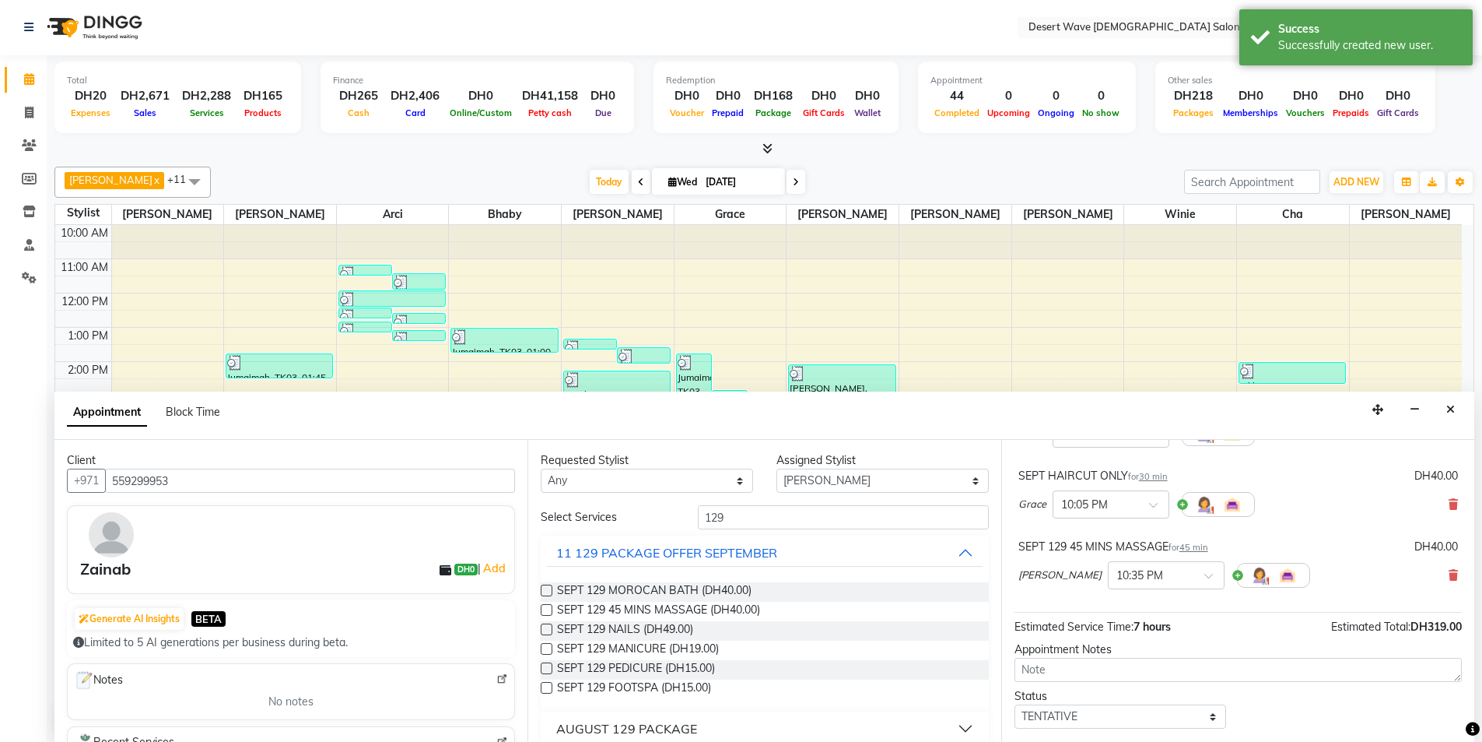
scroll to position [376, 0]
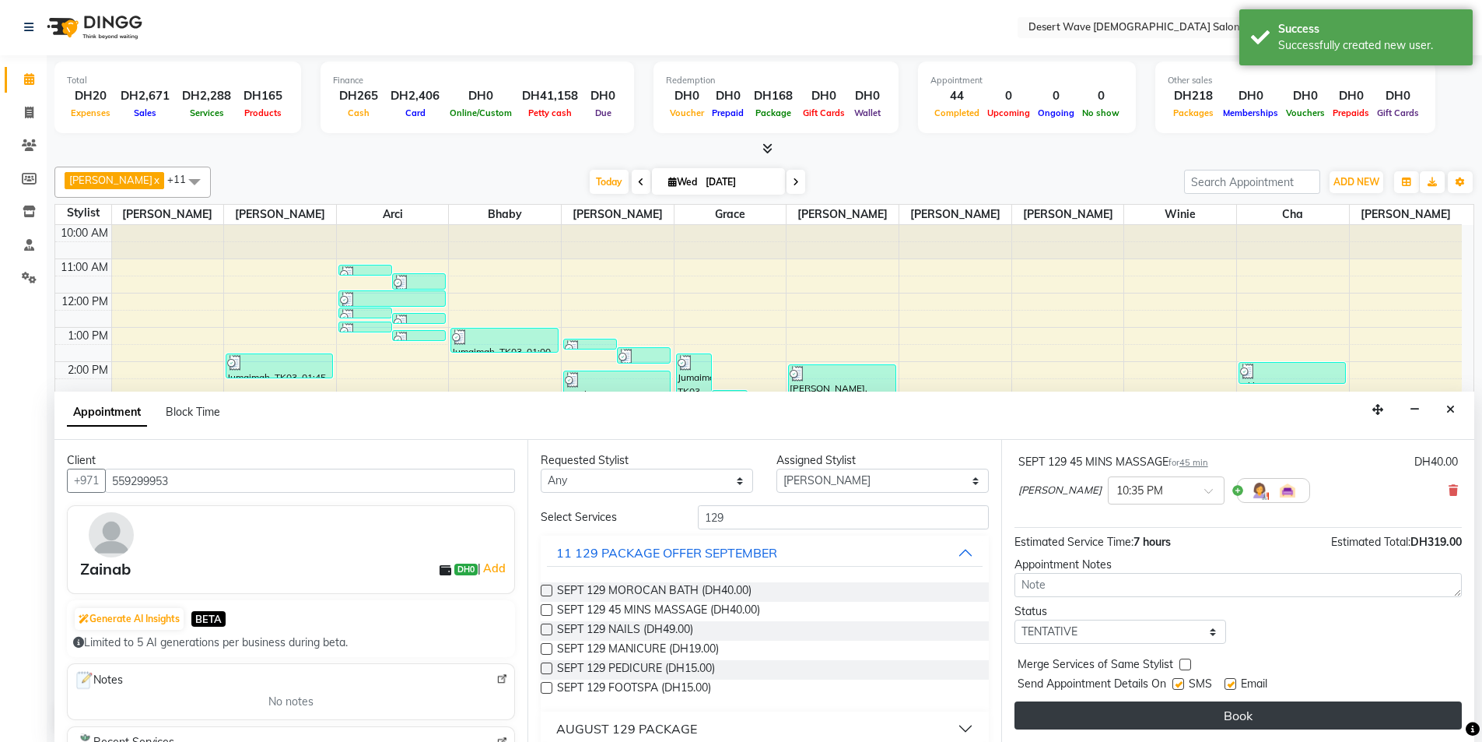
click at [1182, 709] on button "Book" at bounding box center [1238, 715] width 447 height 28
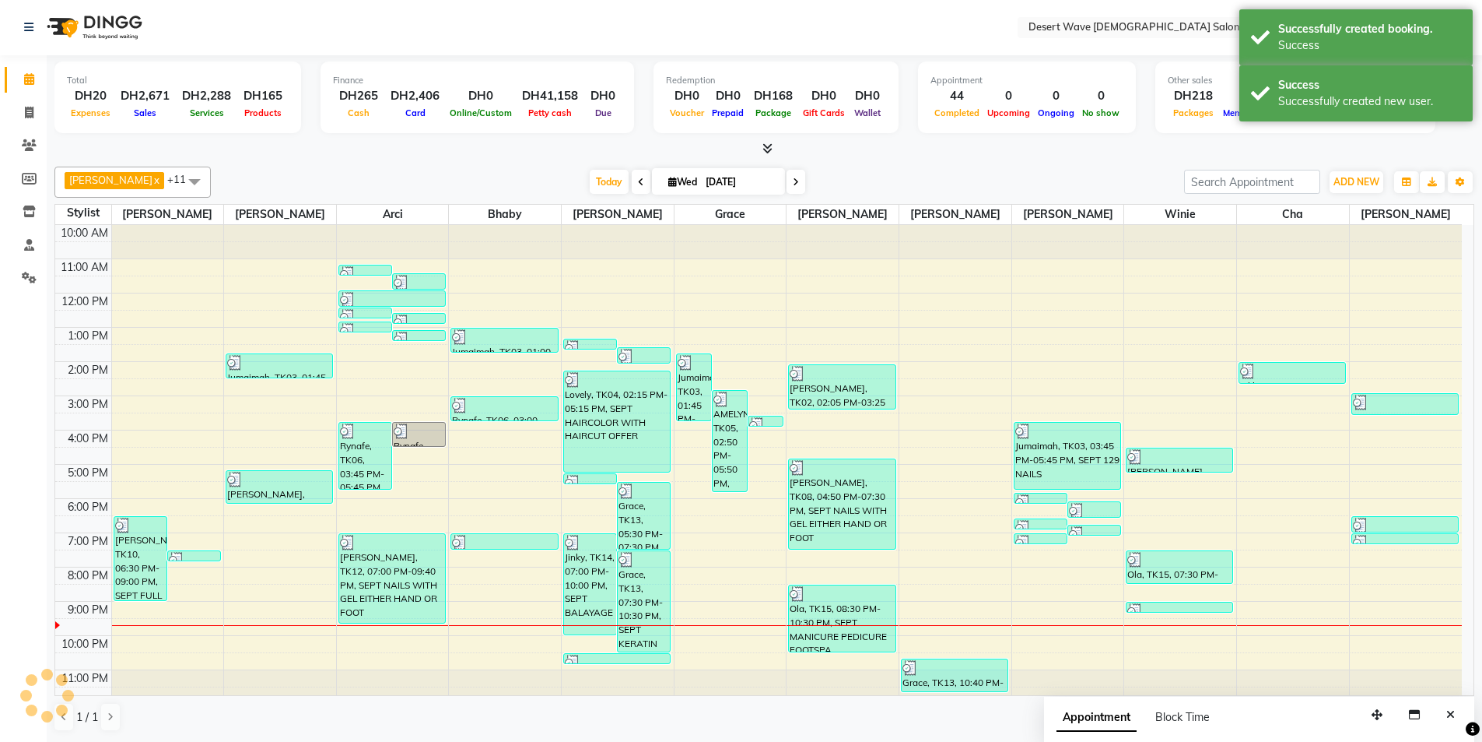
scroll to position [0, 0]
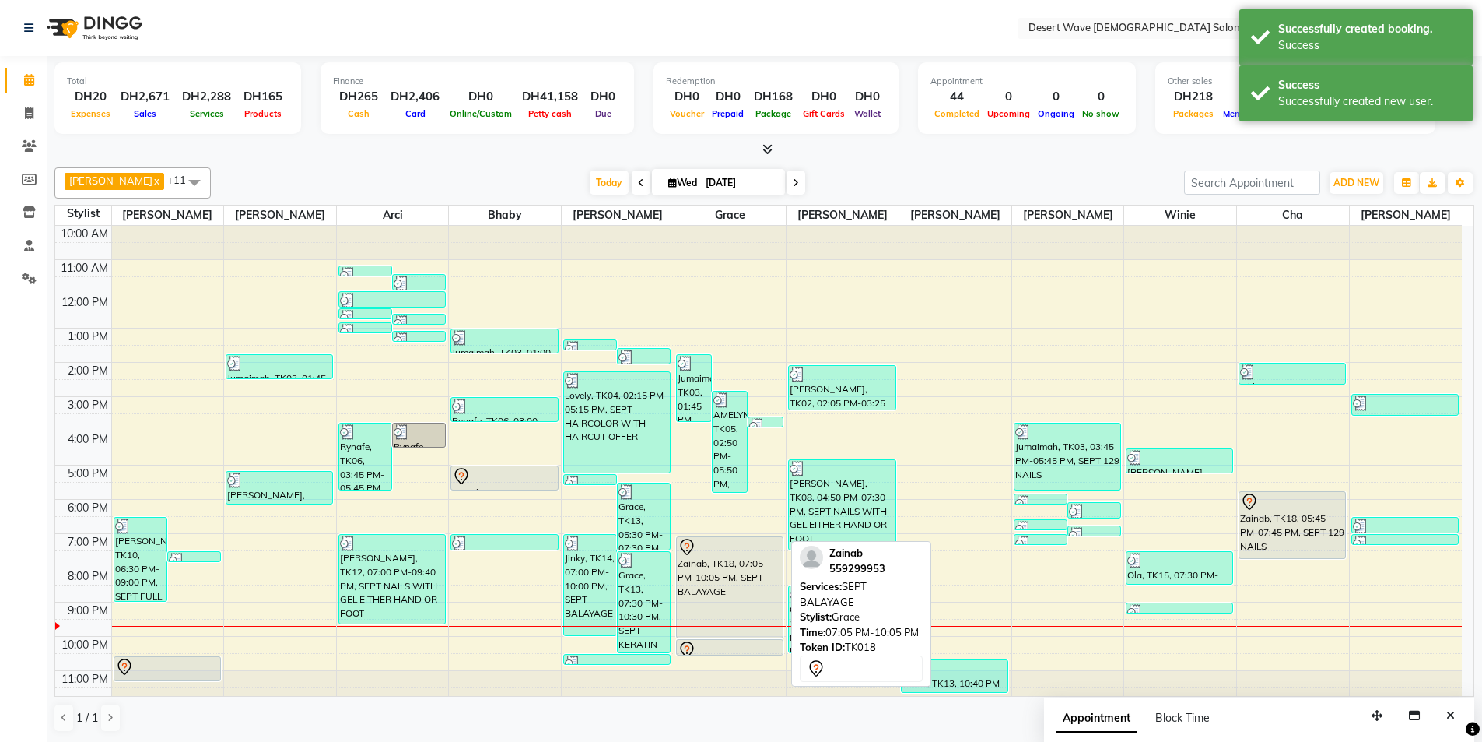
click at [717, 578] on div "Zainab, TK18, 07:05 PM-10:05 PM, SEPT BALAYAGE" at bounding box center [730, 587] width 106 height 100
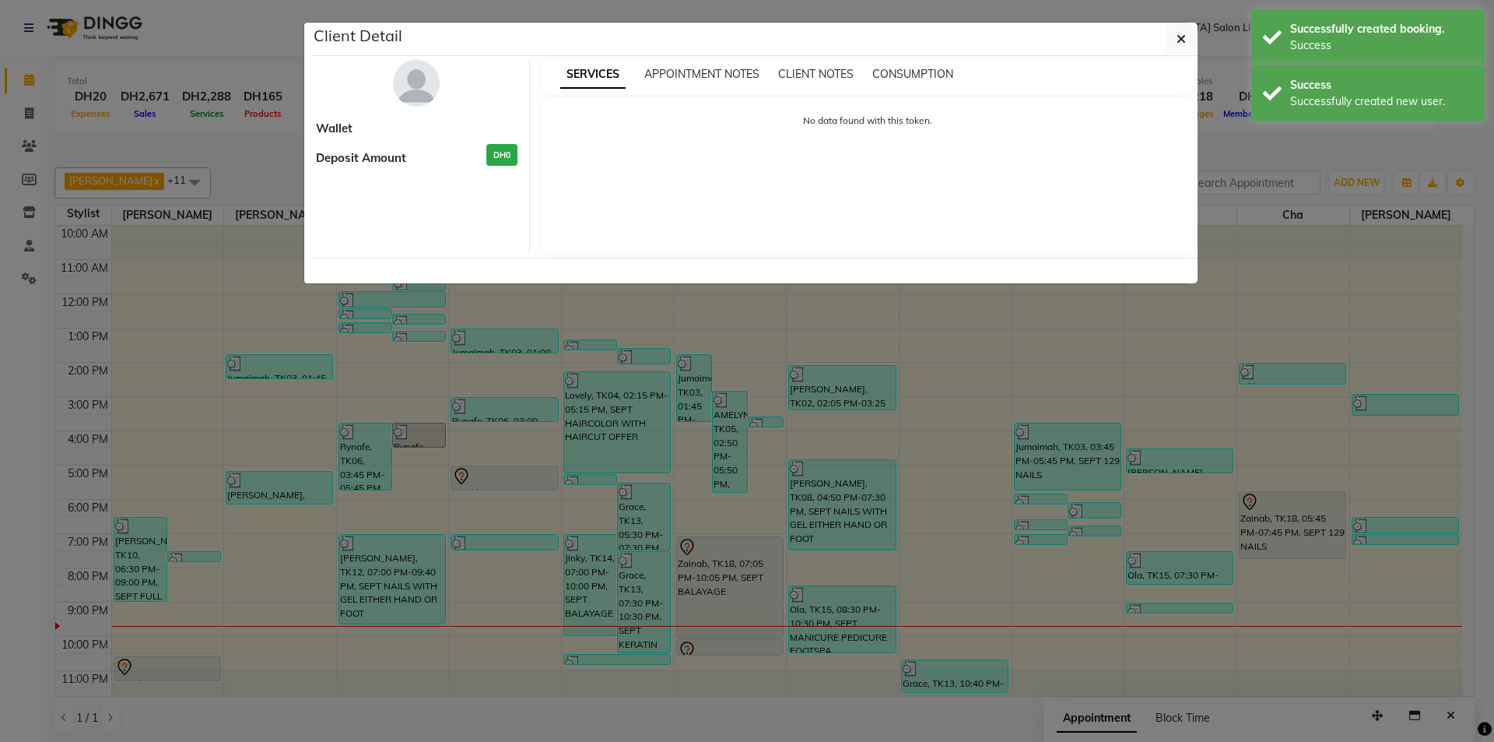
select select "7"
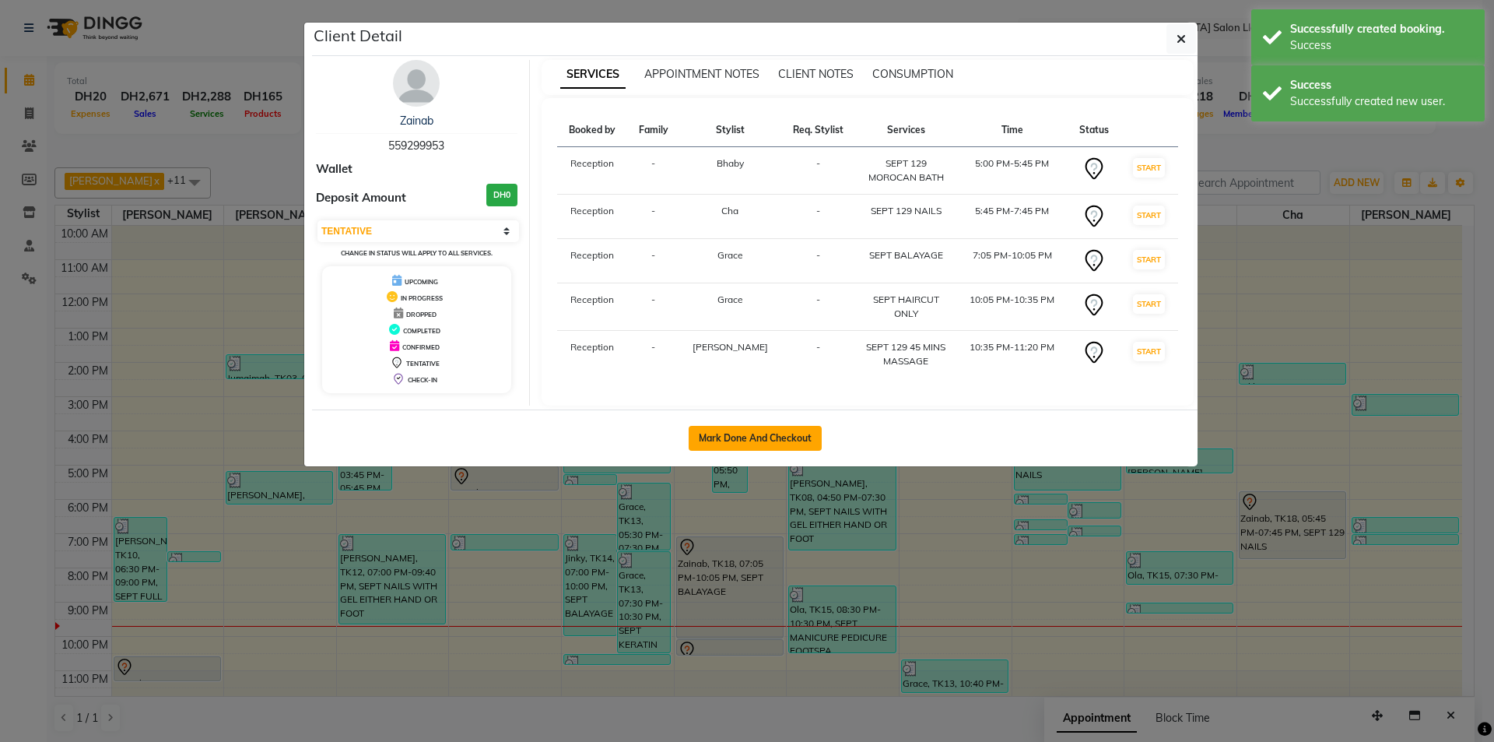
click at [754, 448] on button "Mark Done And Checkout" at bounding box center [755, 438] width 133 height 25
select select "service"
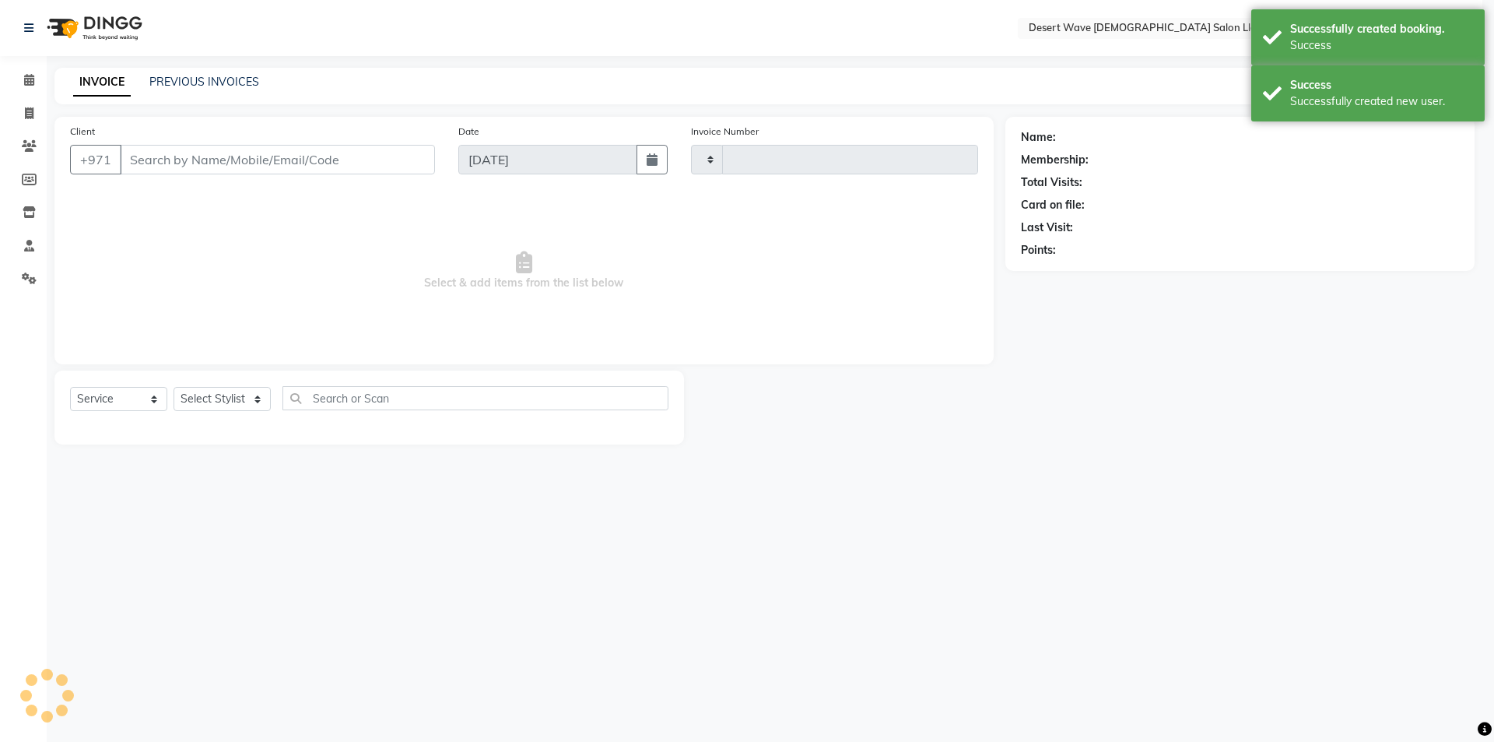
type input "6581"
select select "6563"
select select "50418"
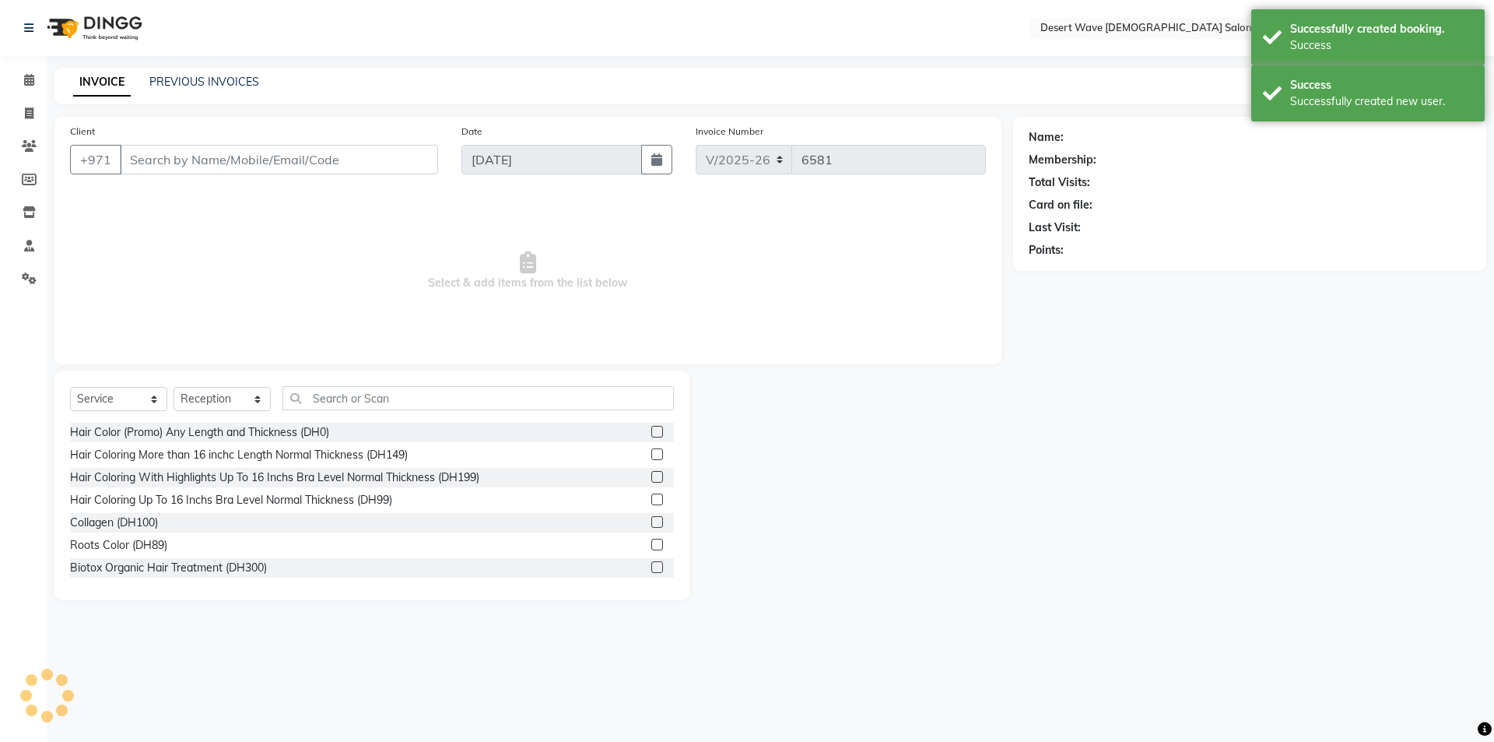
type input "559299953"
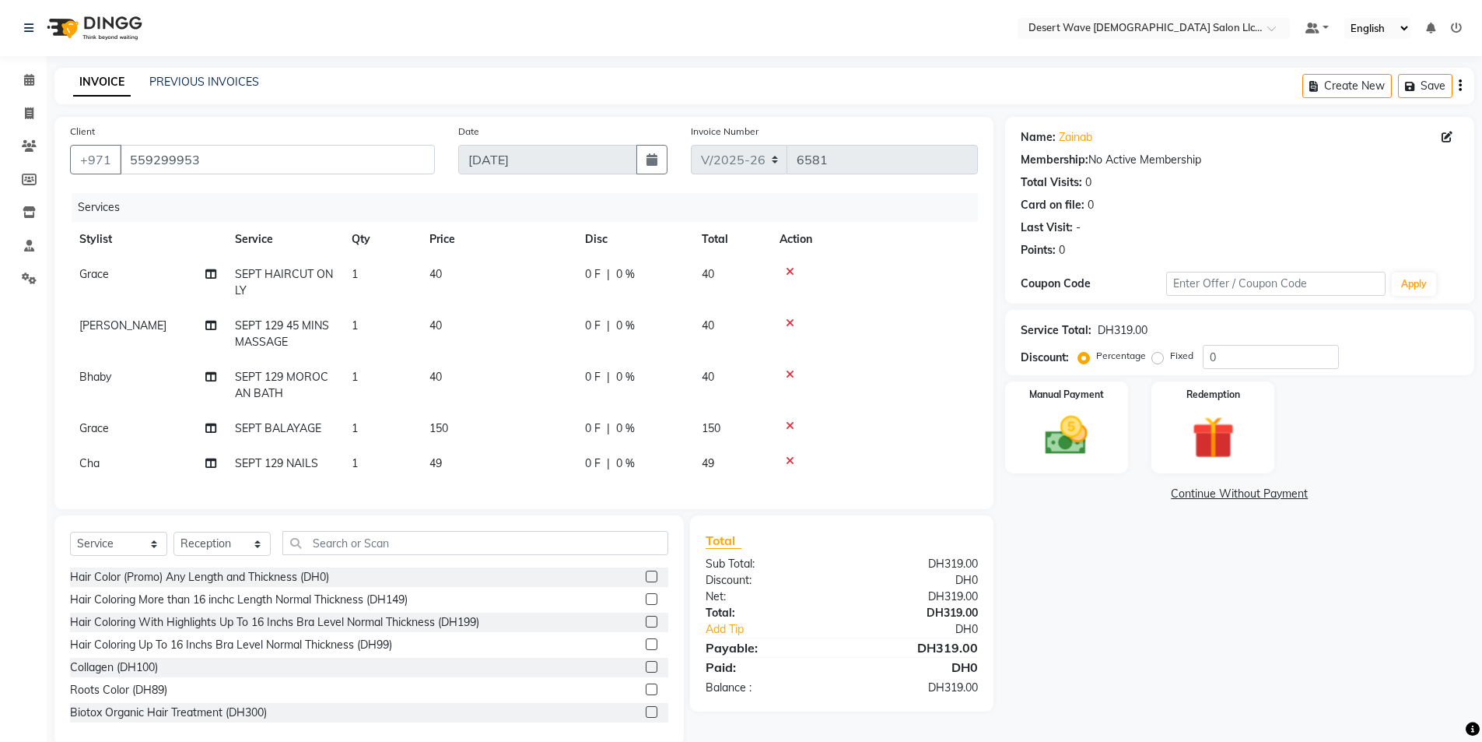
click at [451, 412] on td "150" at bounding box center [498, 428] width 156 height 35
select select "63284"
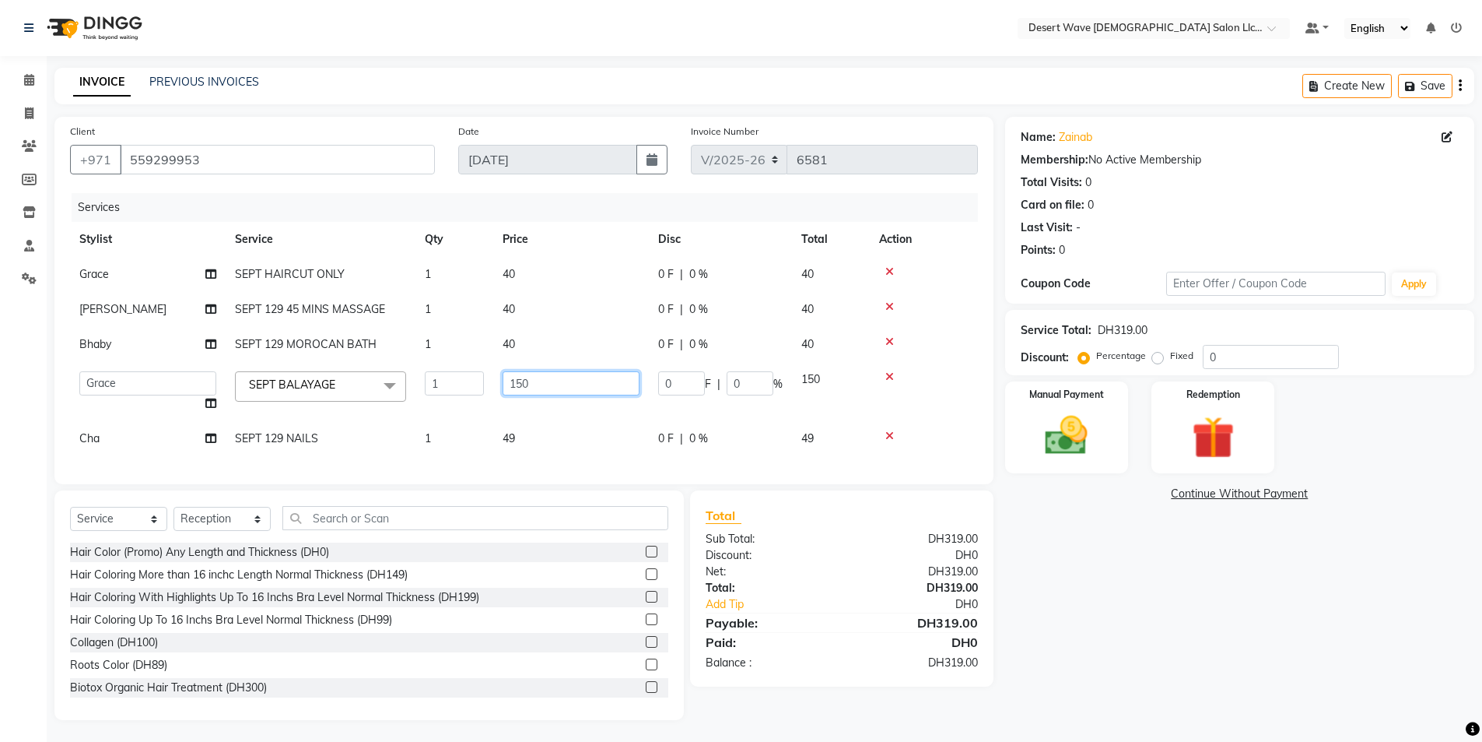
drag, startPoint x: 574, startPoint y: 395, endPoint x: 574, endPoint y: 387, distance: 8.6
click at [574, 391] on td "150" at bounding box center [571, 391] width 156 height 59
click at [574, 387] on input "150" at bounding box center [571, 383] width 137 height 24
type input "1"
type input "400"
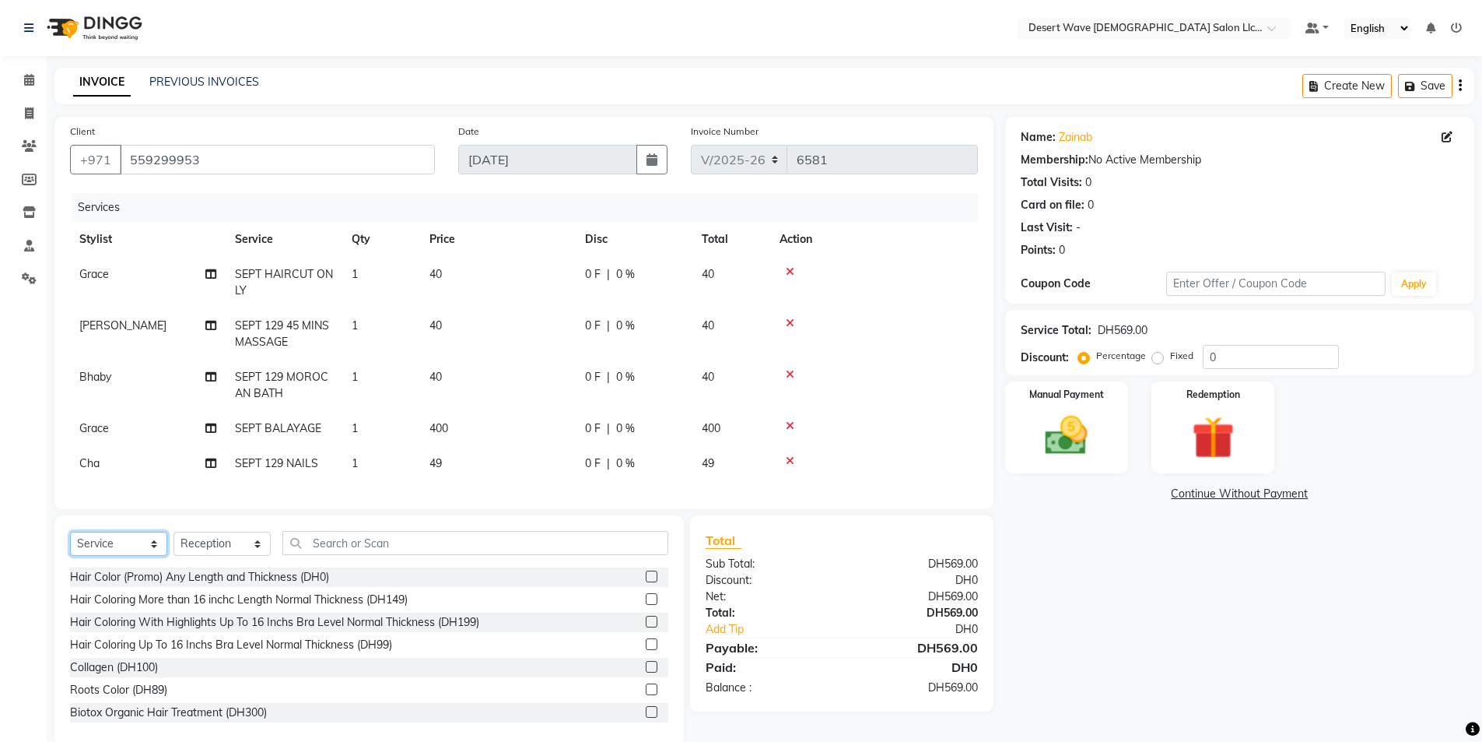
click at [133, 535] on div "Select Service Product Membership Package Voucher Prepaid Gift Card Select Styl…" at bounding box center [369, 630] width 630 height 230
select select "product"
click at [70, 543] on select "Select Service Product Membership Package Voucher Prepaid Gift Card" at bounding box center [118, 543] width 97 height 24
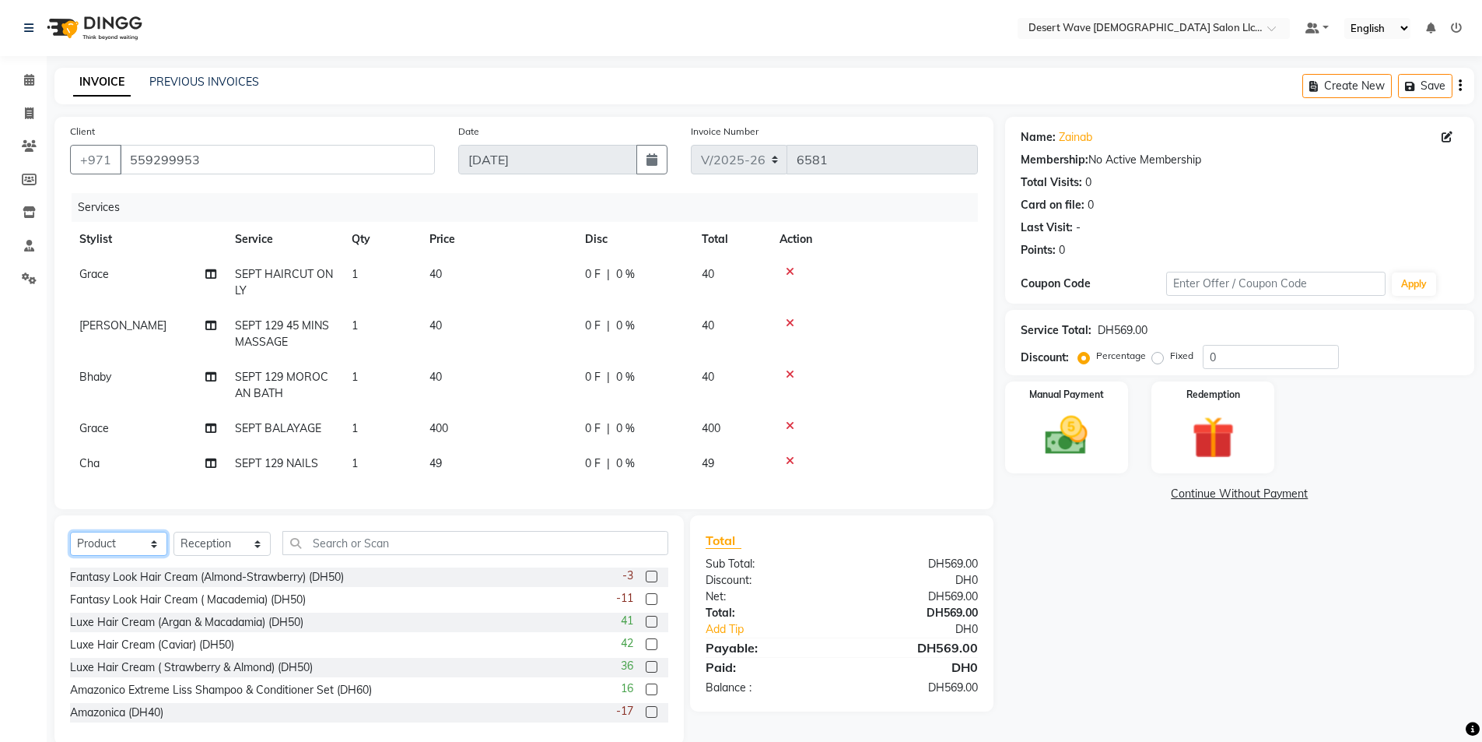
click at [123, 552] on select "Select Service Product Membership Package Voucher Prepaid Gift Card" at bounding box center [118, 543] width 97 height 24
click at [1314, 649] on div "Name: Zainab Membership: No Active Membership Total Visits: 0 Card on file: 0 L…" at bounding box center [1245, 431] width 481 height 628
drag, startPoint x: 1055, startPoint y: 426, endPoint x: 1121, endPoint y: 455, distance: 71.4
click at [1055, 427] on img at bounding box center [1067, 435] width 72 height 51
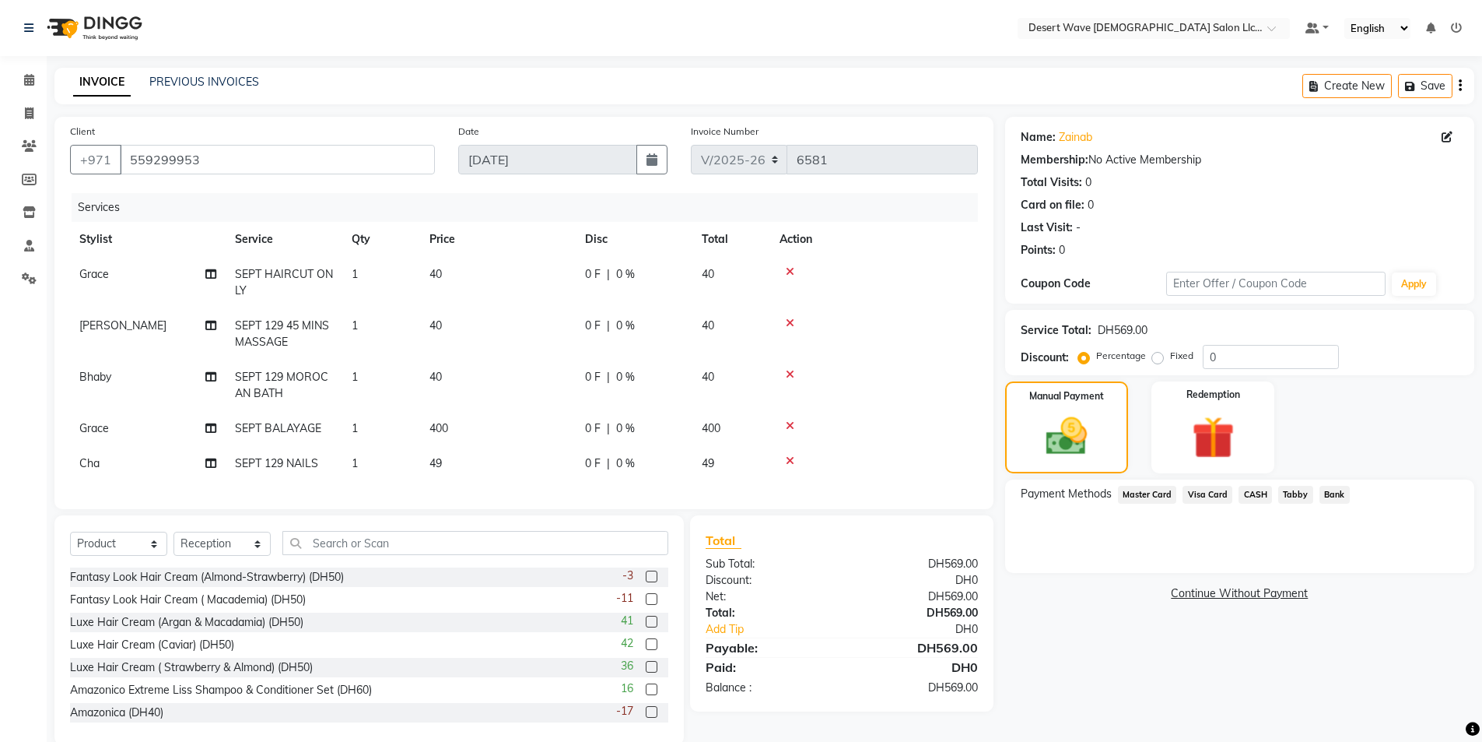
click at [1140, 498] on span "Master Card" at bounding box center [1147, 495] width 59 height 18
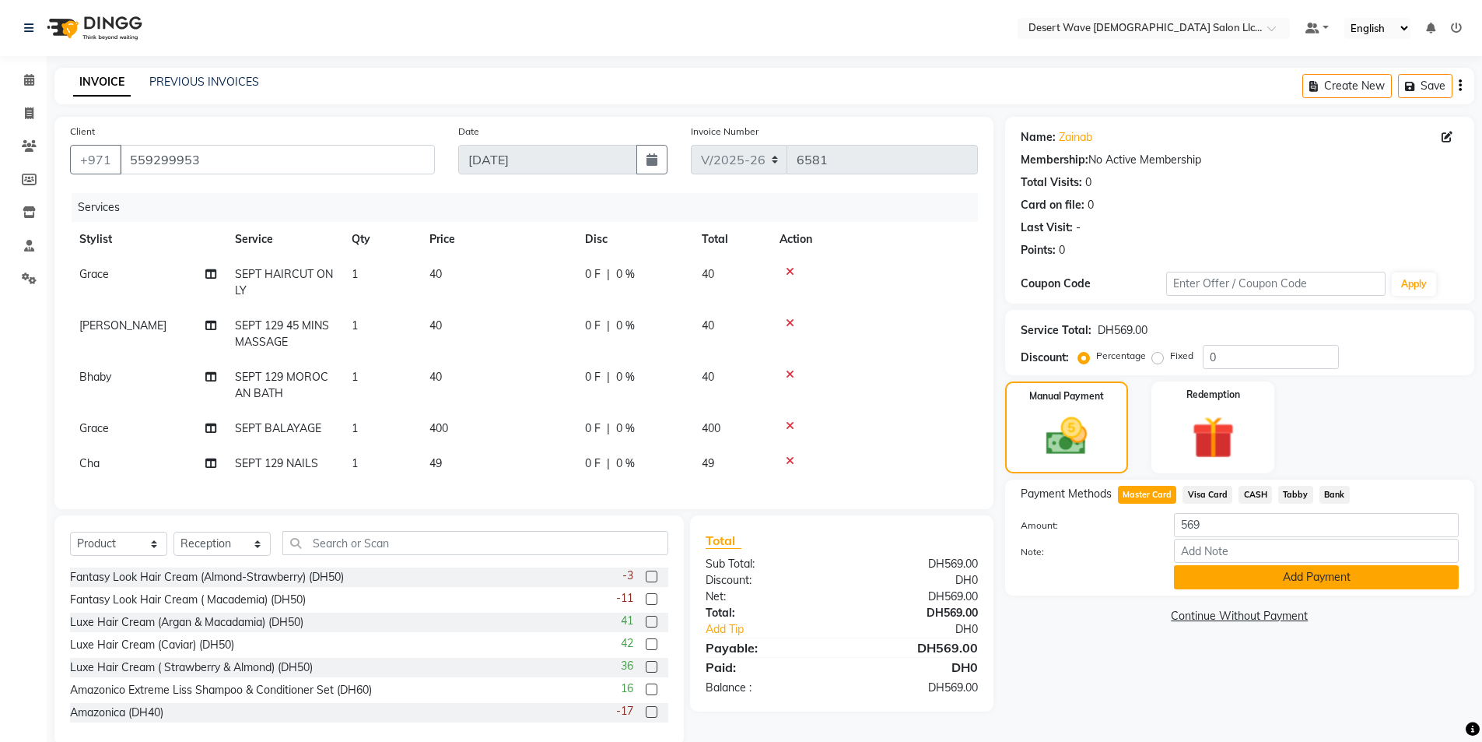
click at [1263, 577] on button "Add Payment" at bounding box center [1316, 577] width 285 height 24
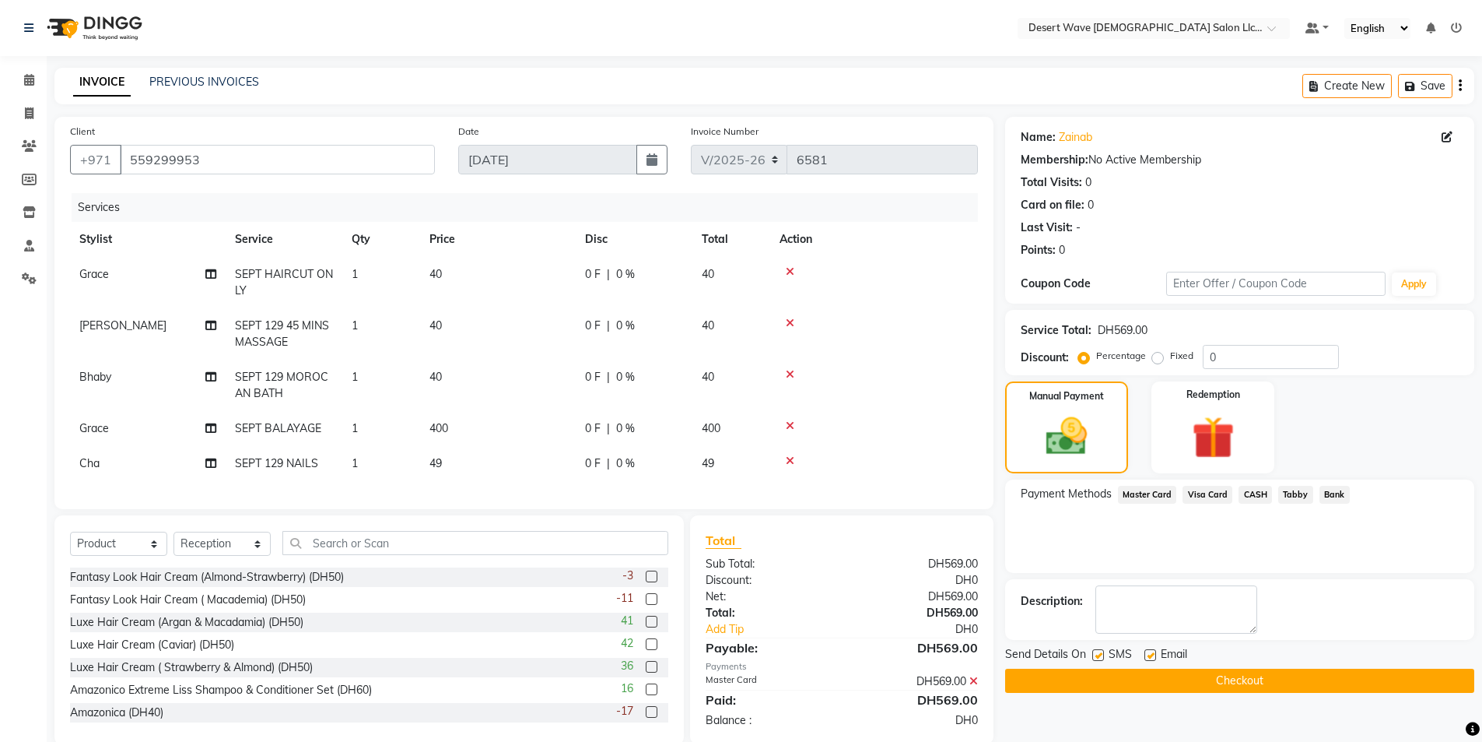
click at [1215, 677] on button "Checkout" at bounding box center [1239, 680] width 469 height 24
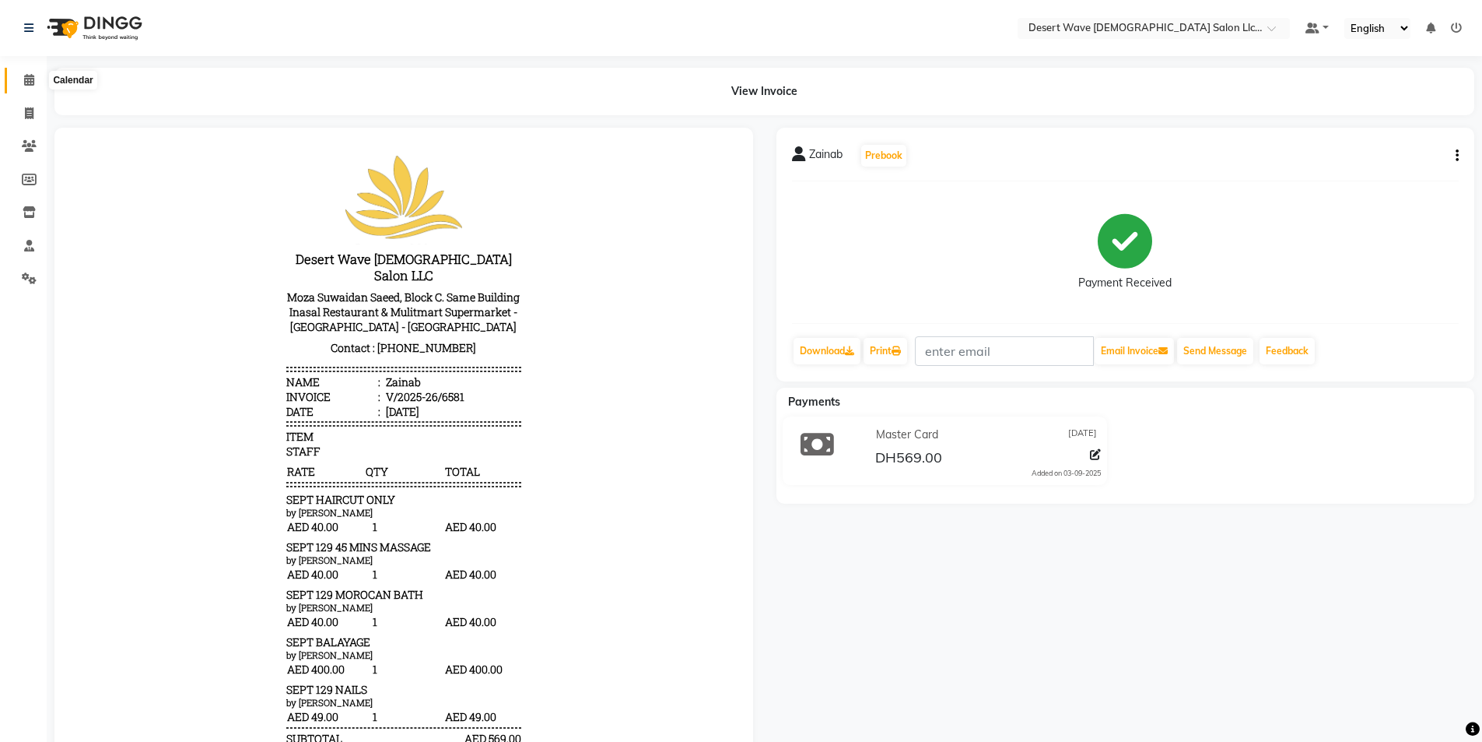
click at [31, 81] on icon at bounding box center [29, 80] width 10 height 12
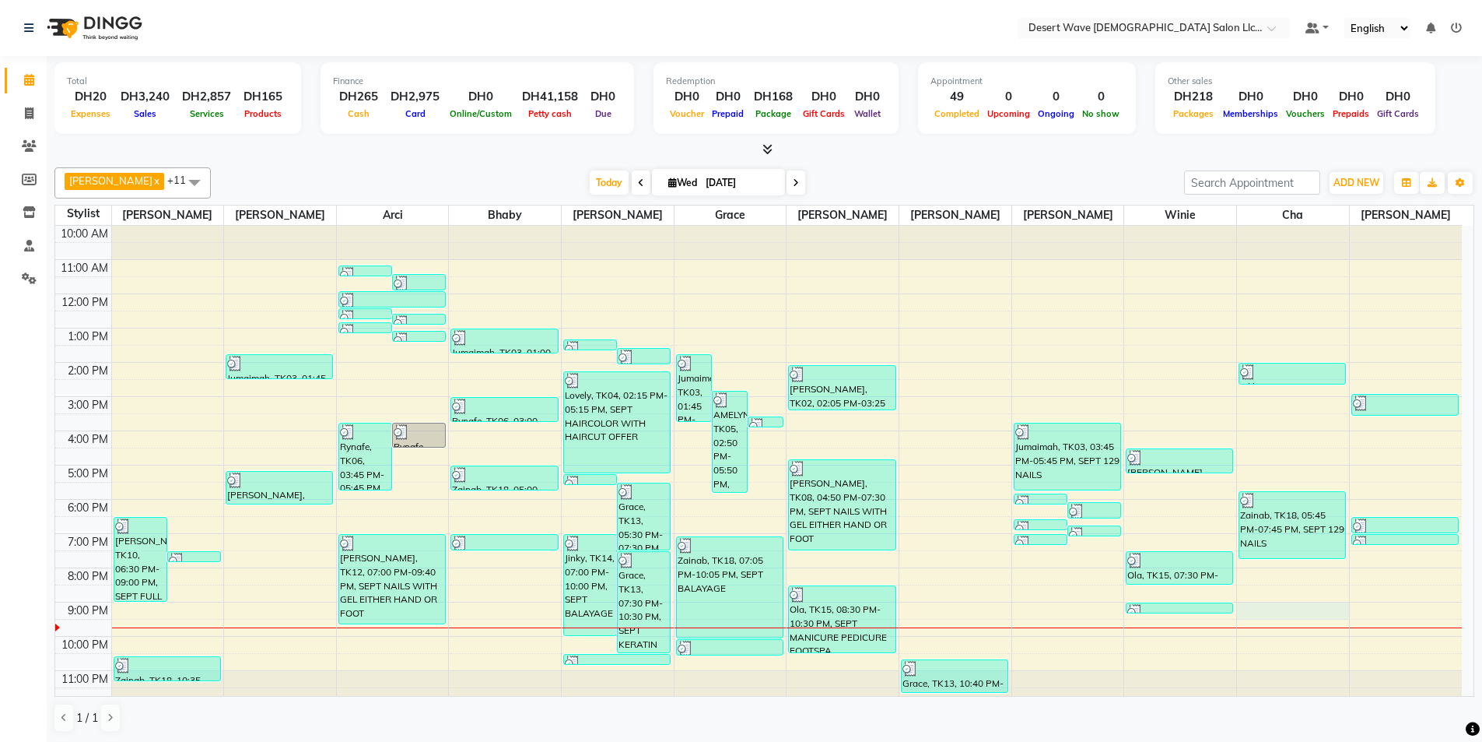
click at [1293, 613] on div "10:00 AM 11:00 AM 12:00 PM 1:00 PM 2:00 PM 3:00 PM 4:00 PM 5:00 PM 6:00 PM 7:00…" at bounding box center [758, 465] width 1407 height 479
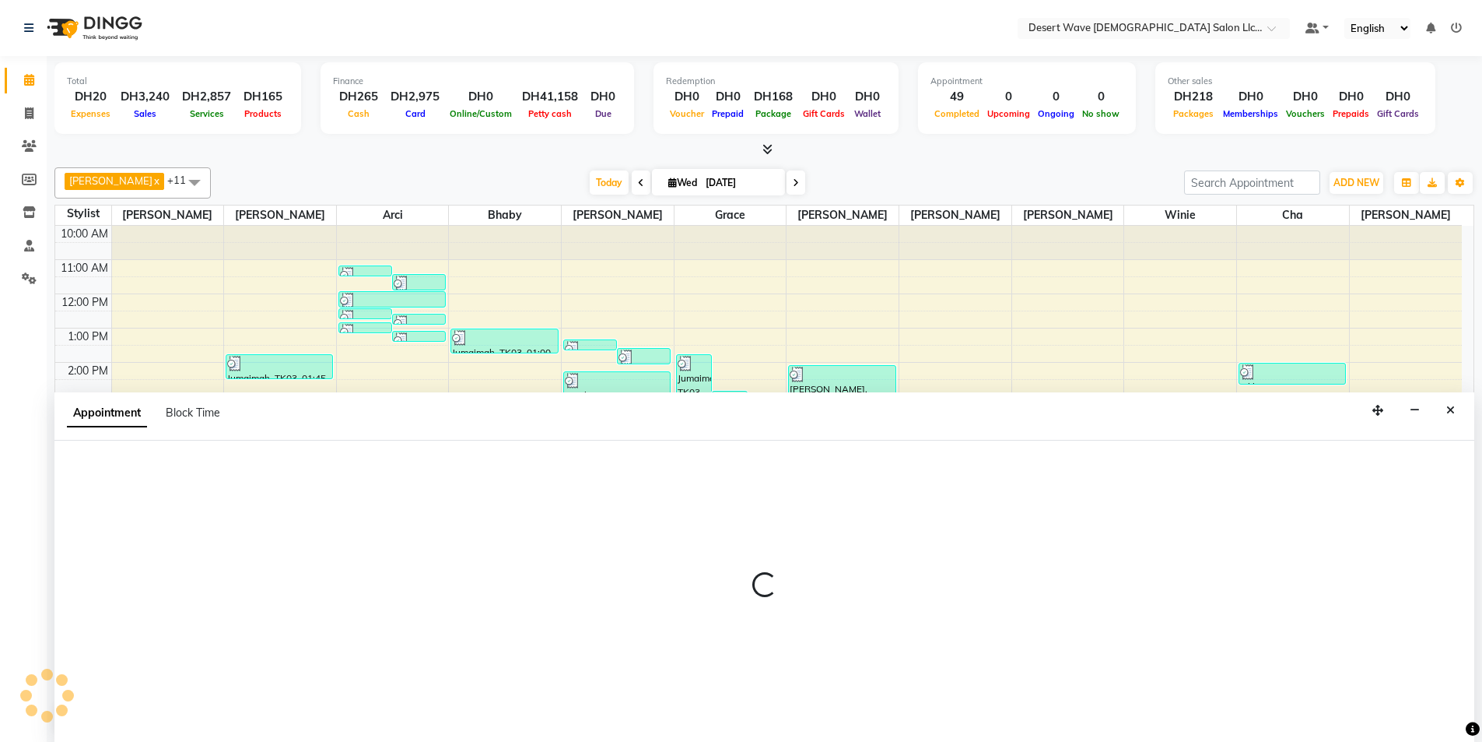
scroll to position [1, 0]
select select "74700"
select select "tentative"
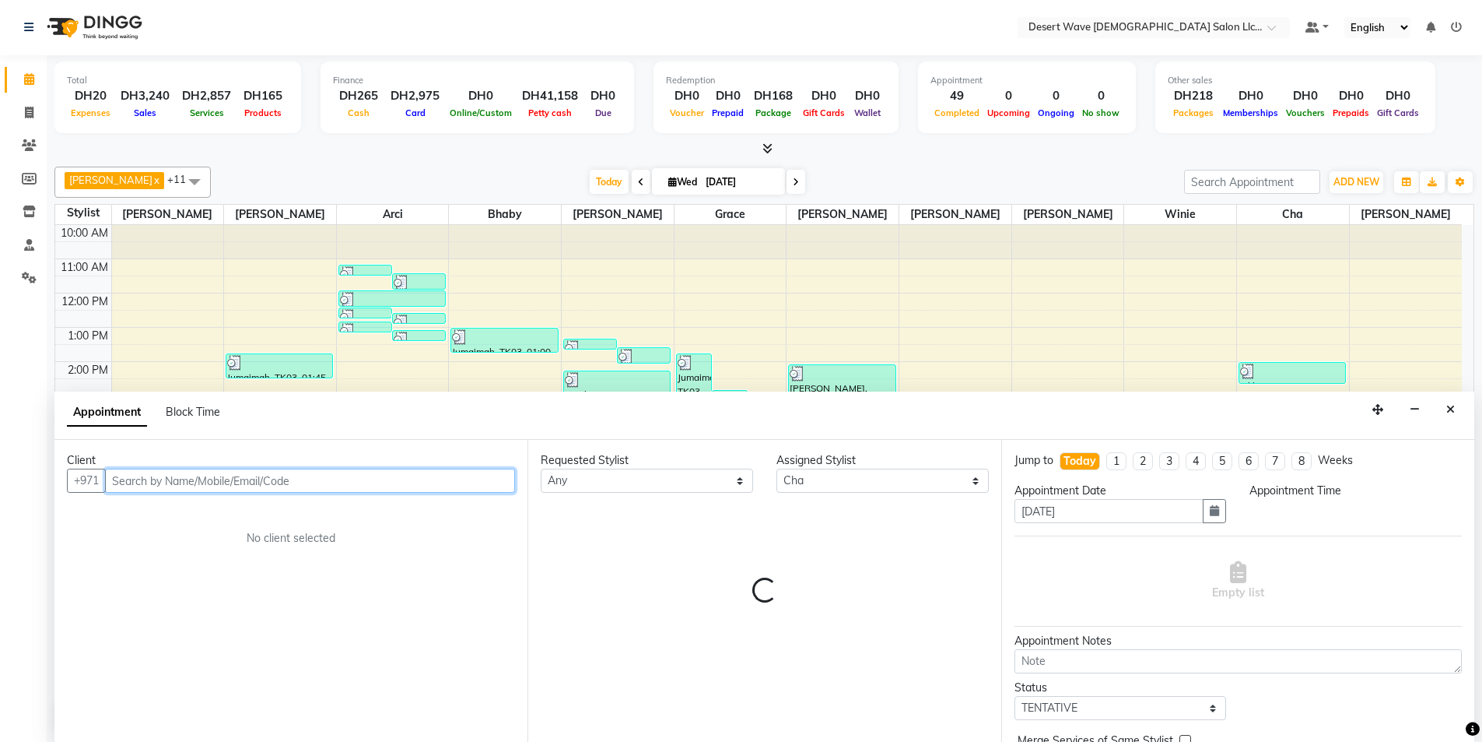
select select "1260"
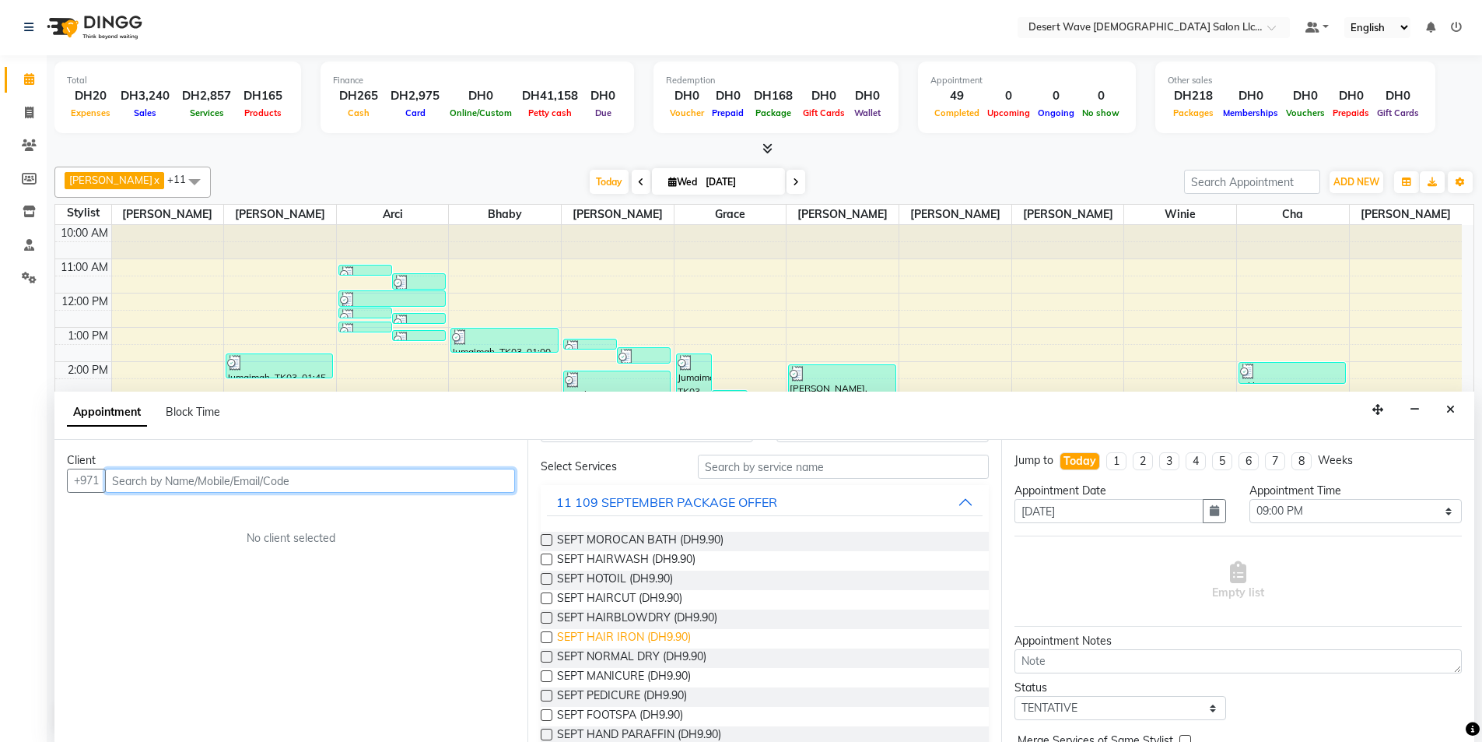
scroll to position [78, 0]
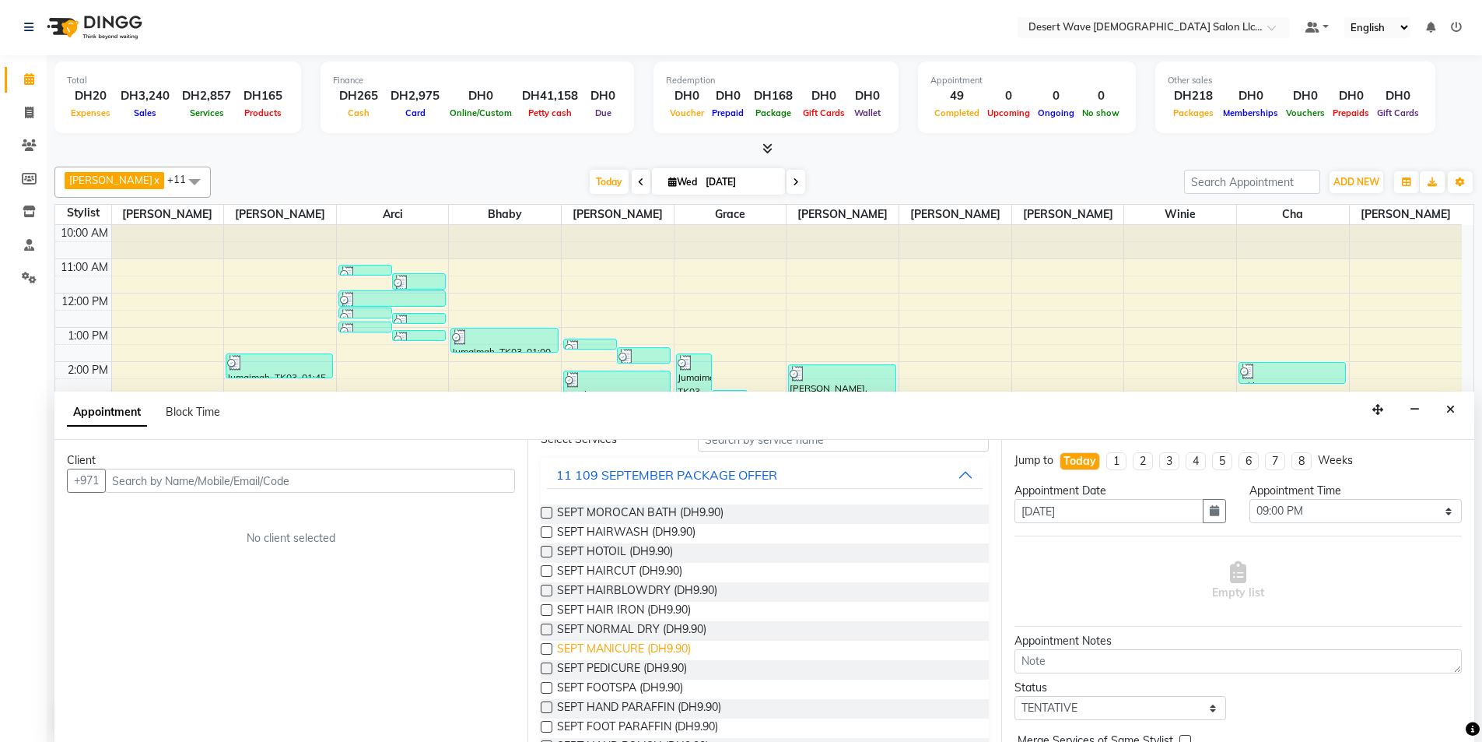
click at [616, 647] on span "SEPT MANICURE (DH9.90)" at bounding box center [624, 649] width 134 height 19
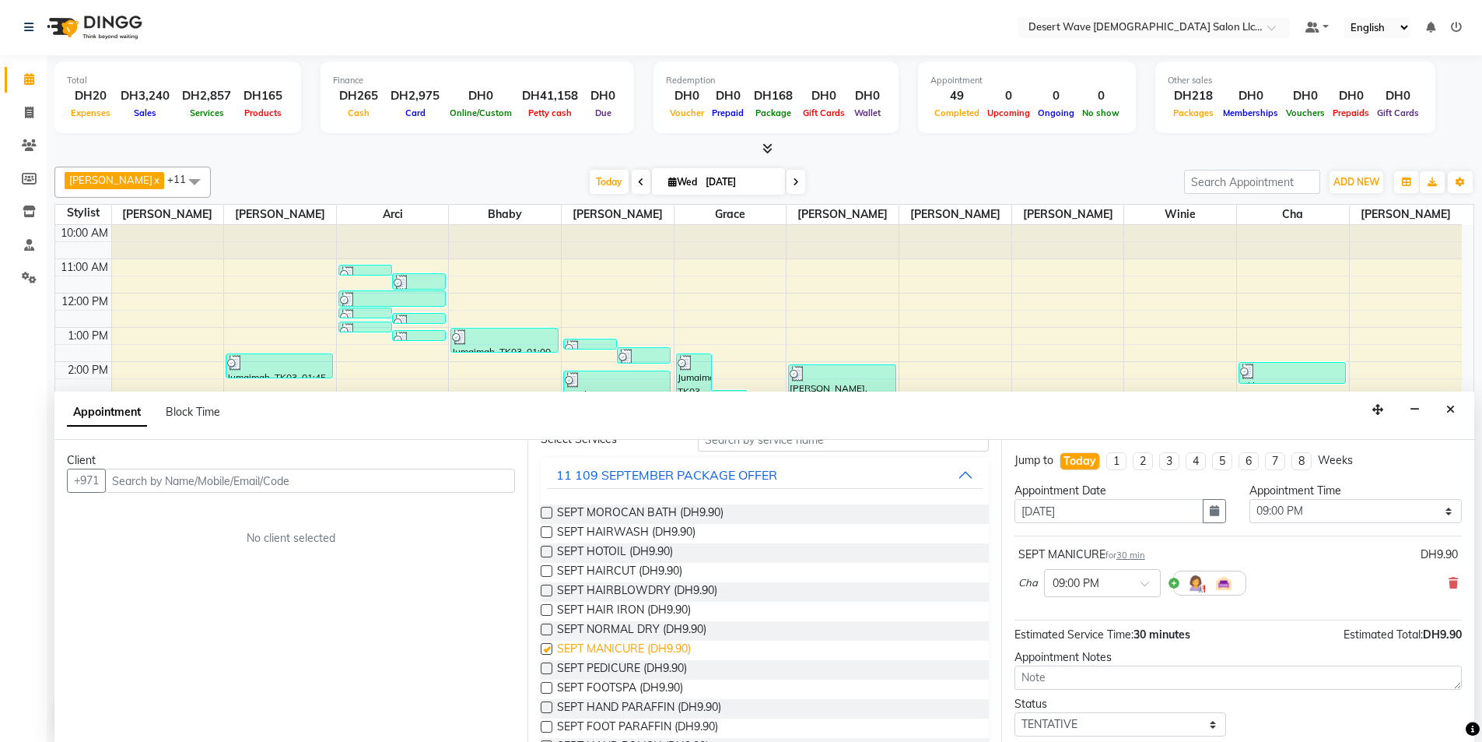
checkbox input "false"
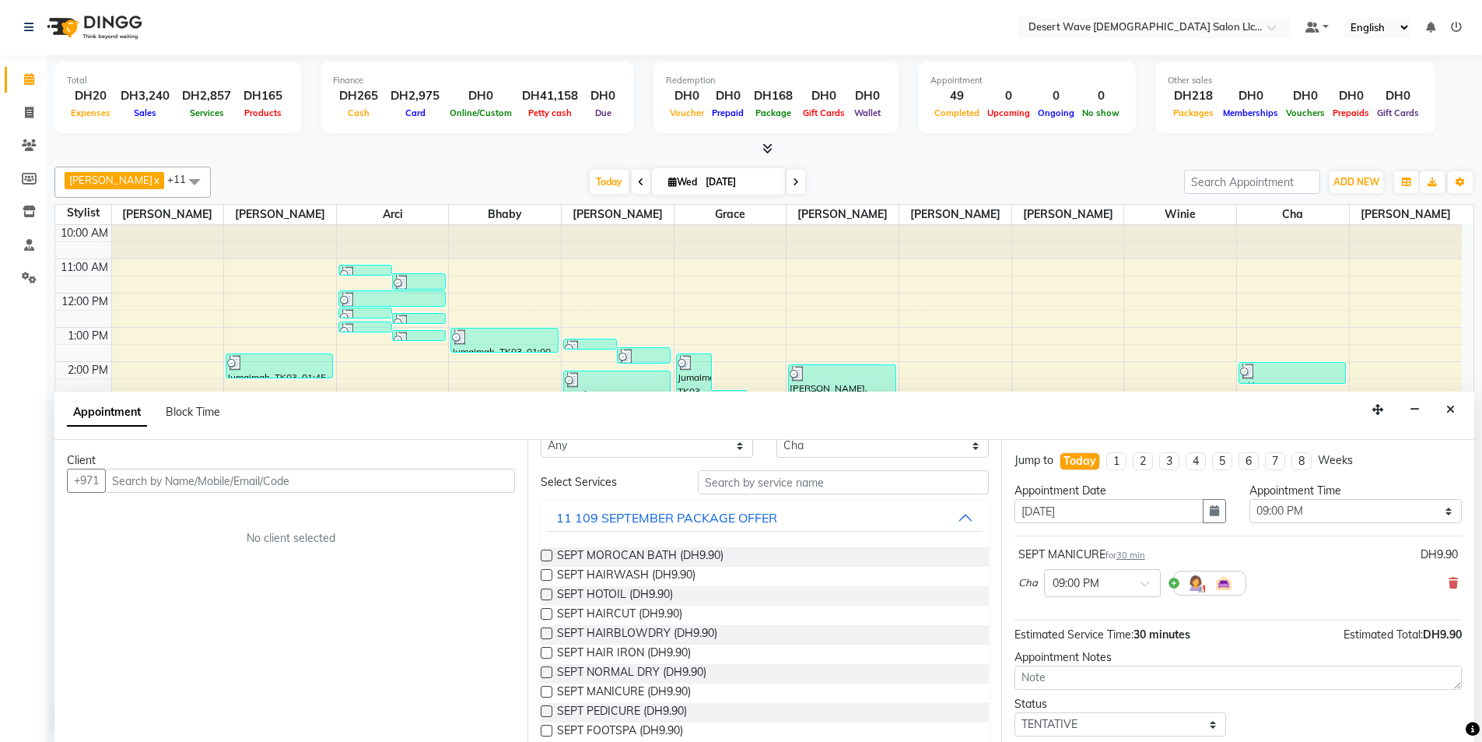
scroll to position [0, 0]
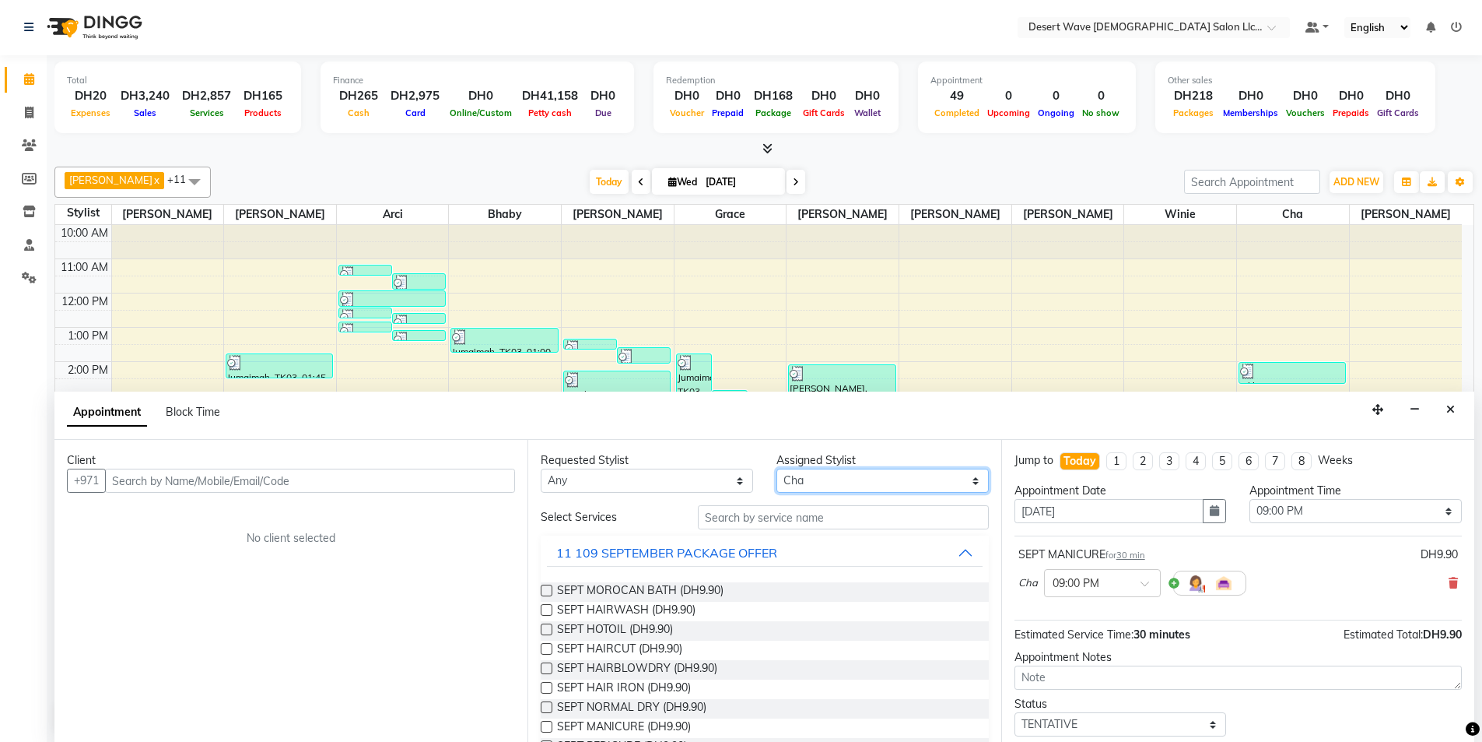
click at [838, 478] on select "Select Ambika Angie april Arci Bella Bhaby Cecil Cha Cheryl Elena Grace Jacky J…" at bounding box center [883, 480] width 212 height 24
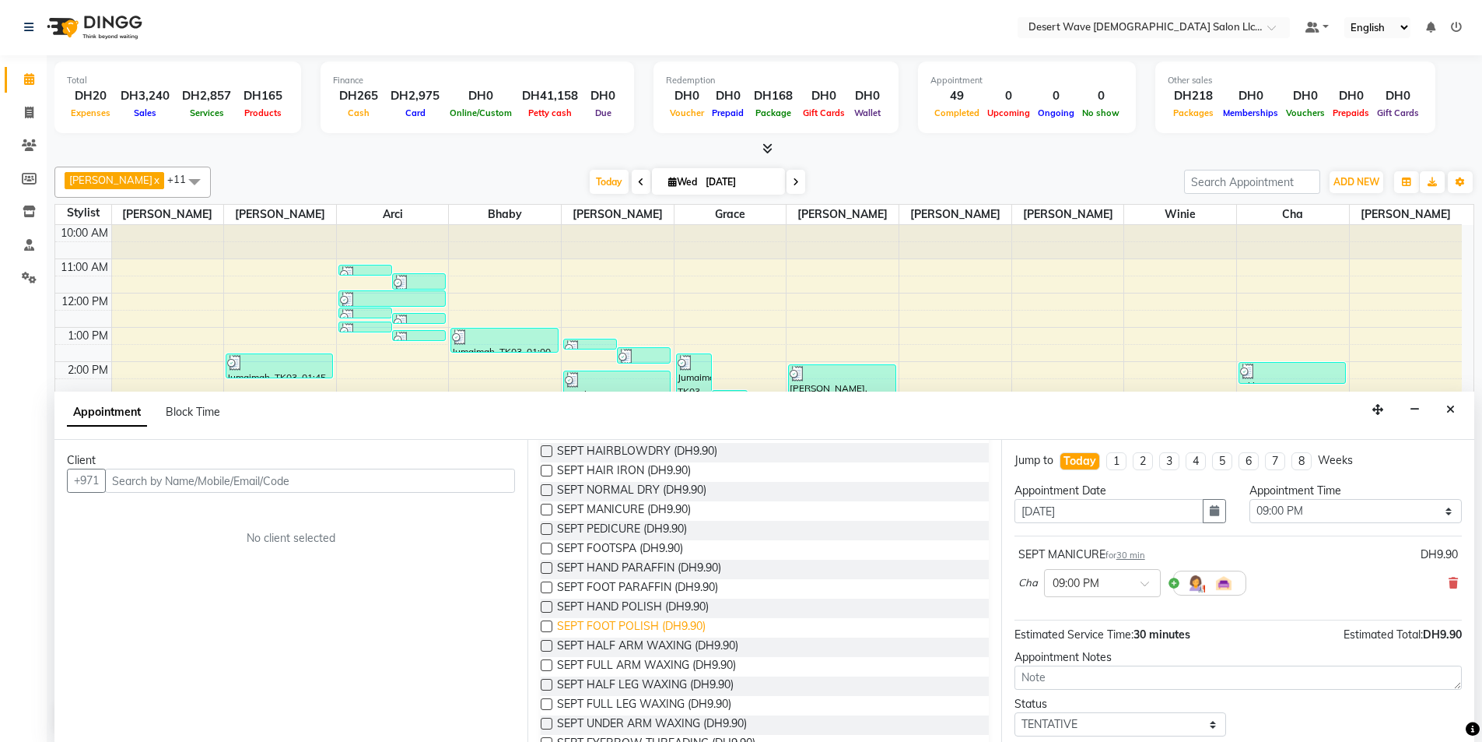
scroll to position [233, 0]
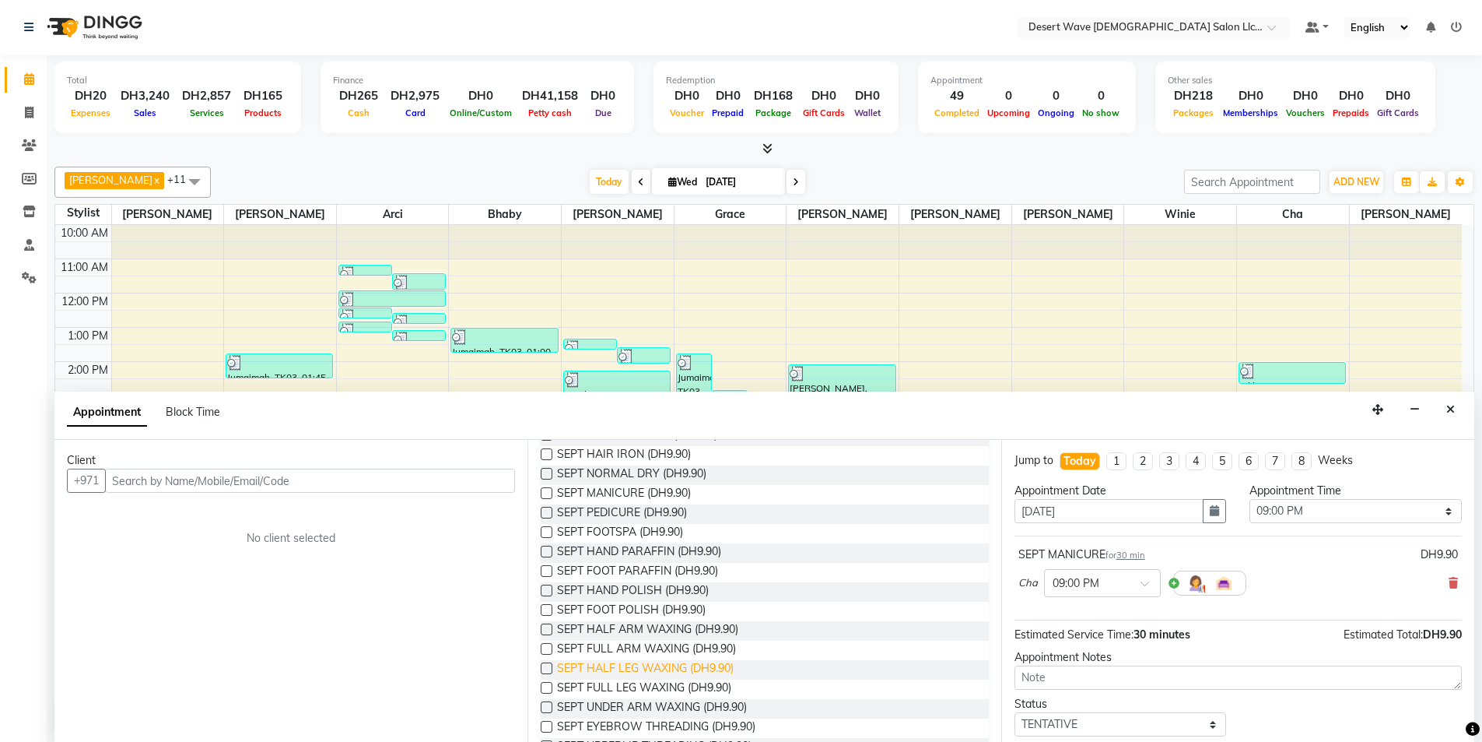
click at [612, 671] on span "SEPT HALF LEG WAXING (DH9.90)" at bounding box center [645, 669] width 177 height 19
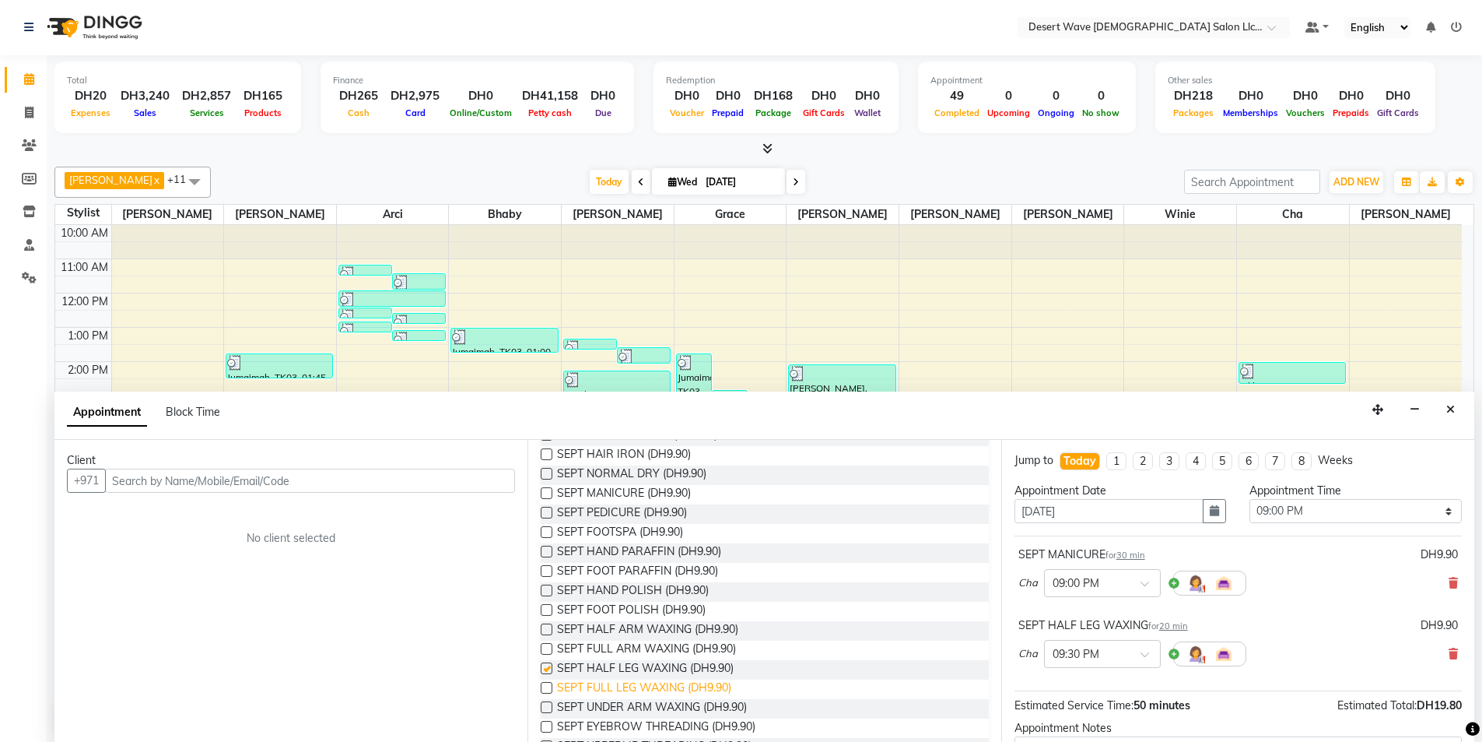
checkbox input "false"
click at [613, 706] on span "SEPT UNDER ARM WAXING (DH9.90)" at bounding box center [652, 708] width 190 height 19
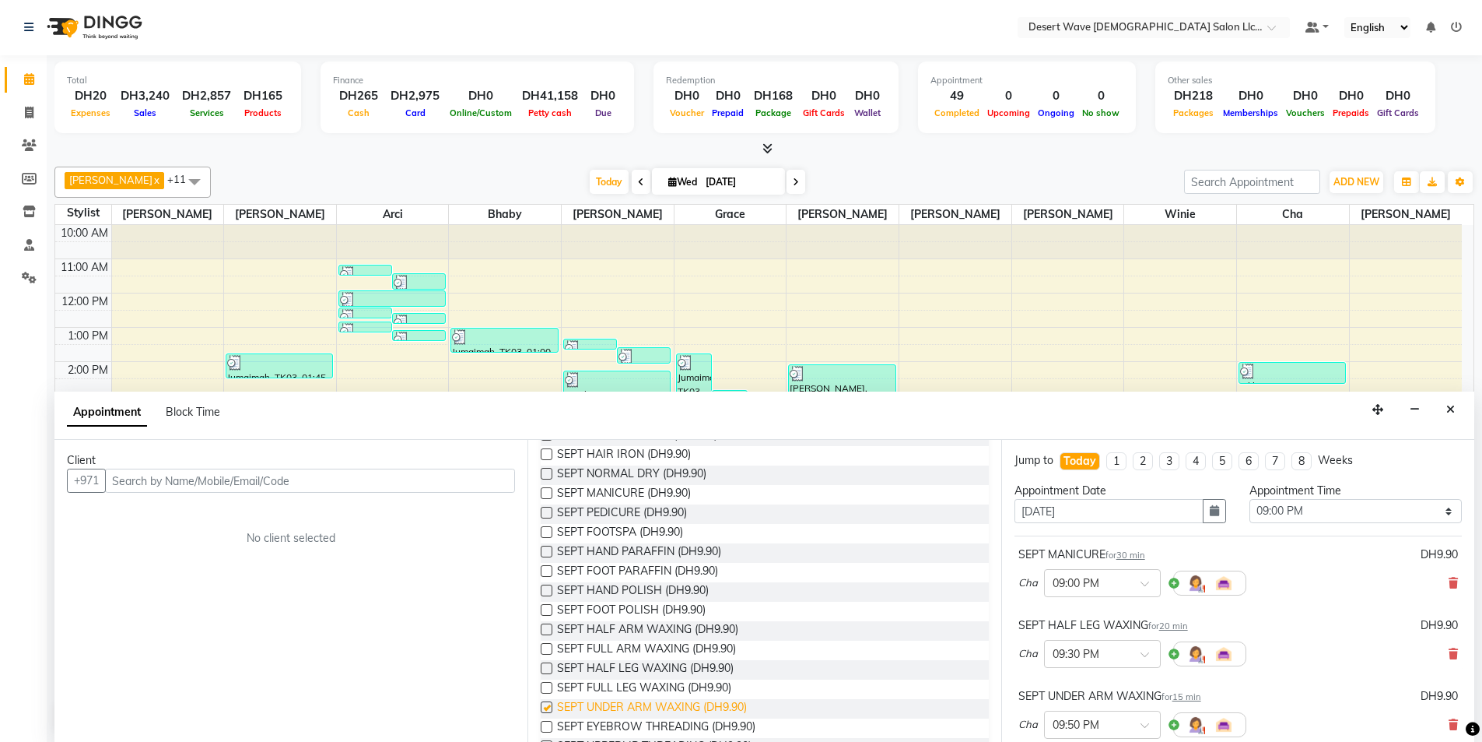
checkbox input "false"
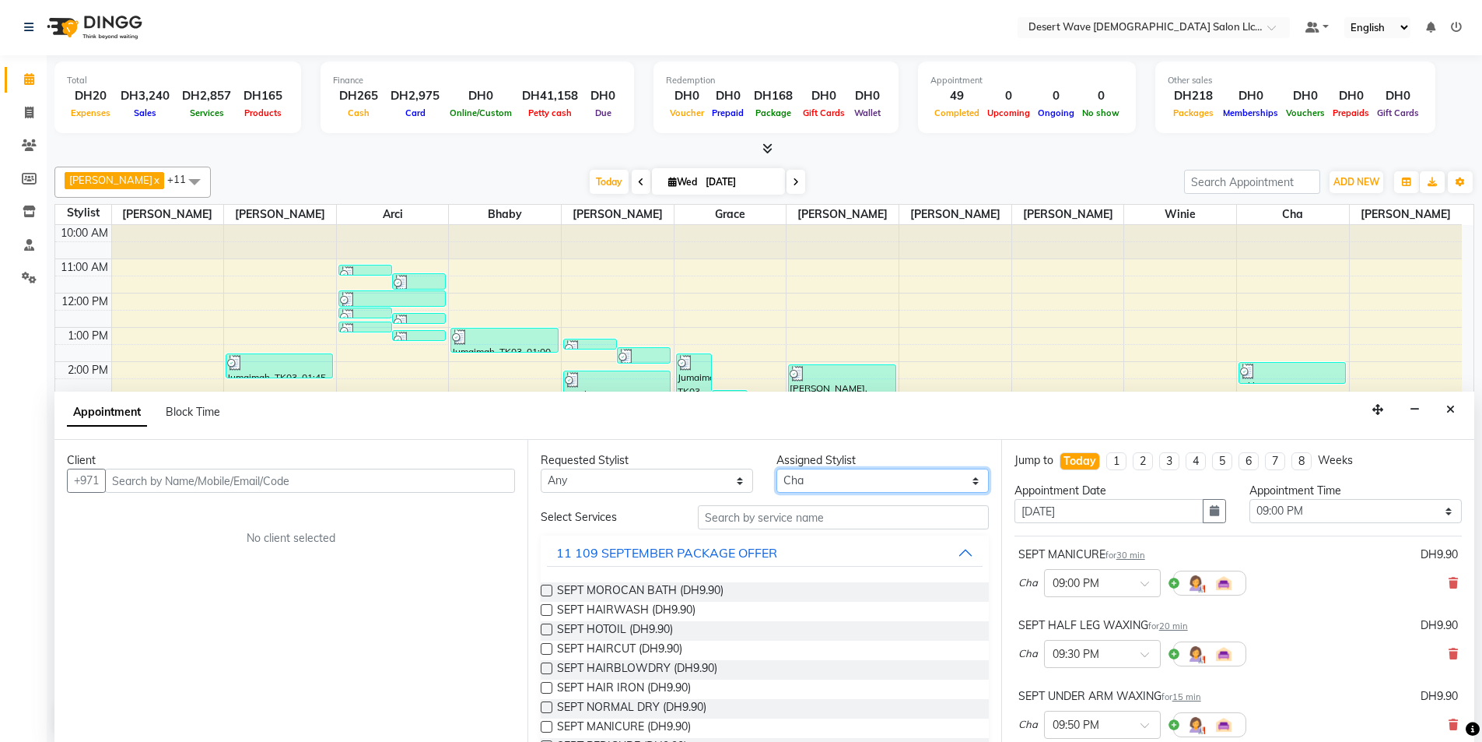
click at [817, 489] on select "Select Ambika Angie april Arci Bella Bhaby Cecil Cha Cheryl Elena Grace Jacky J…" at bounding box center [883, 480] width 212 height 24
select select "70781"
click at [777, 468] on select "Select Ambika Angie april Arci Bella Bhaby Cecil Cha Cheryl Elena Grace Jacky J…" at bounding box center [883, 480] width 212 height 24
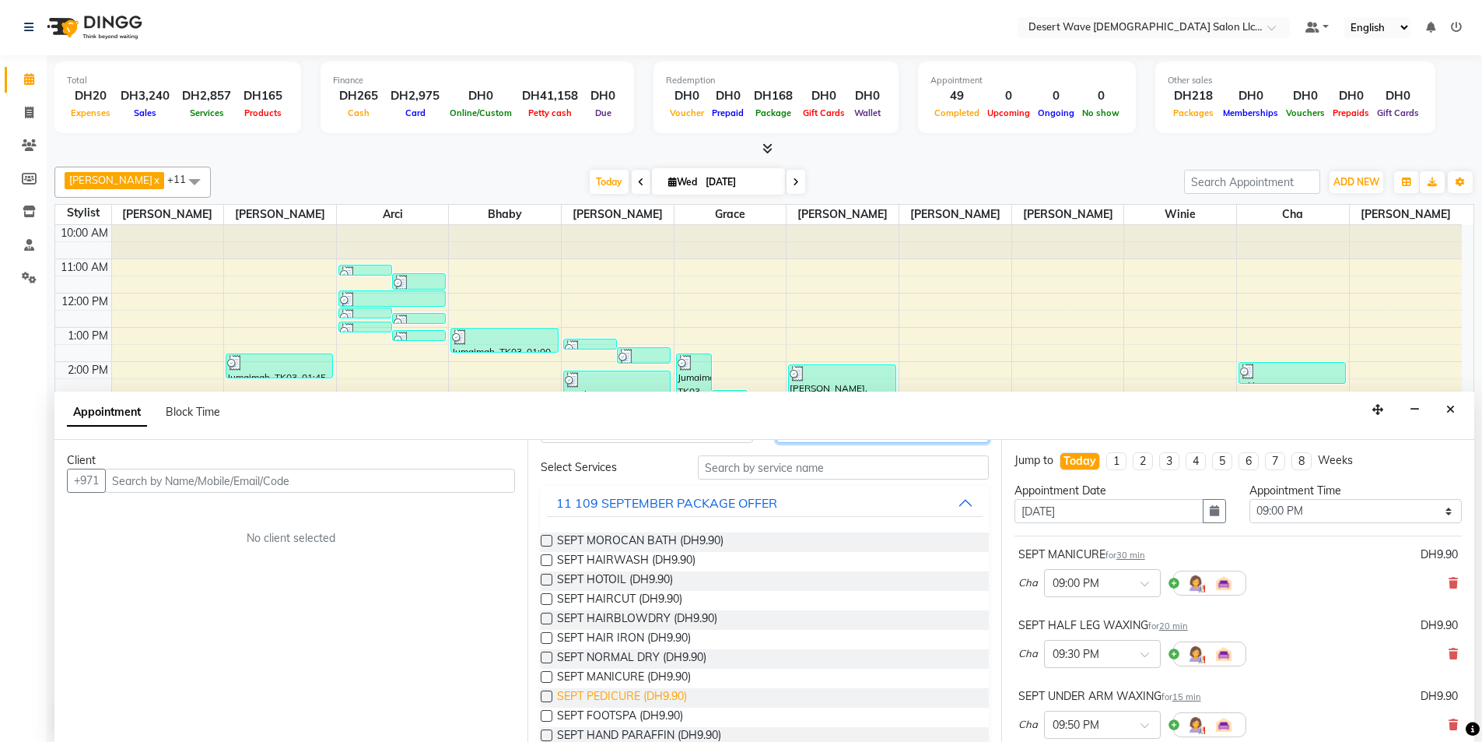
scroll to position [78, 0]
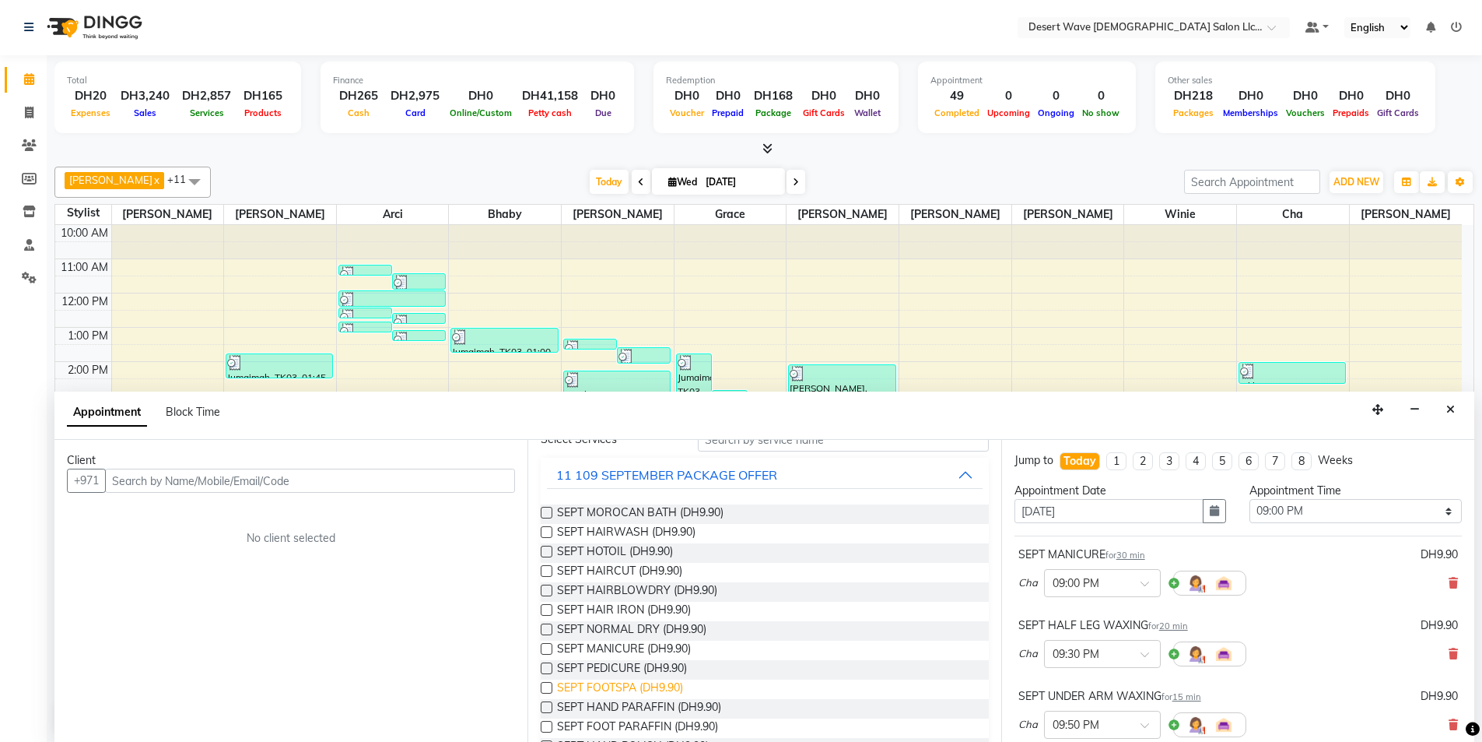
click at [612, 691] on span "SEPT FOOTSPA (DH9.90)" at bounding box center [620, 688] width 126 height 19
checkbox input "false"
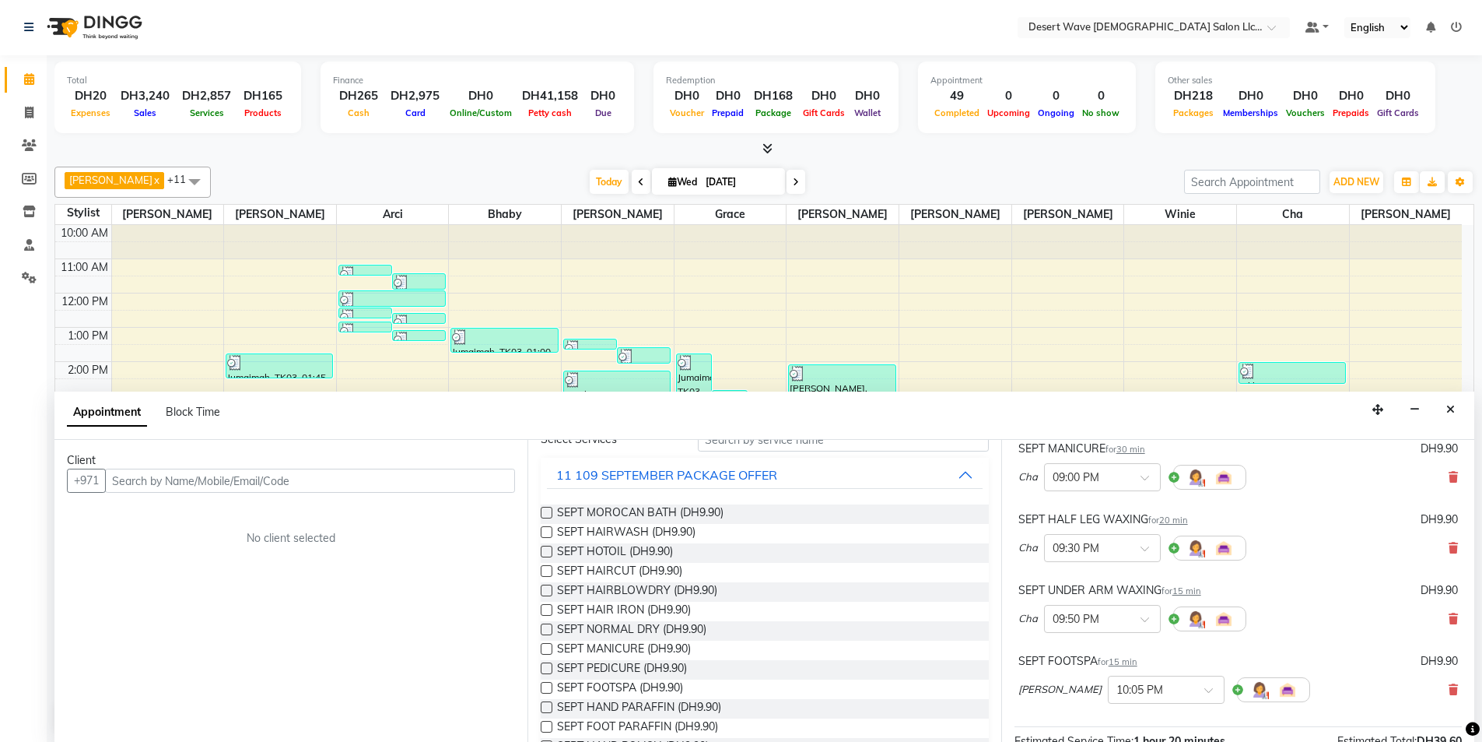
scroll to position [156, 0]
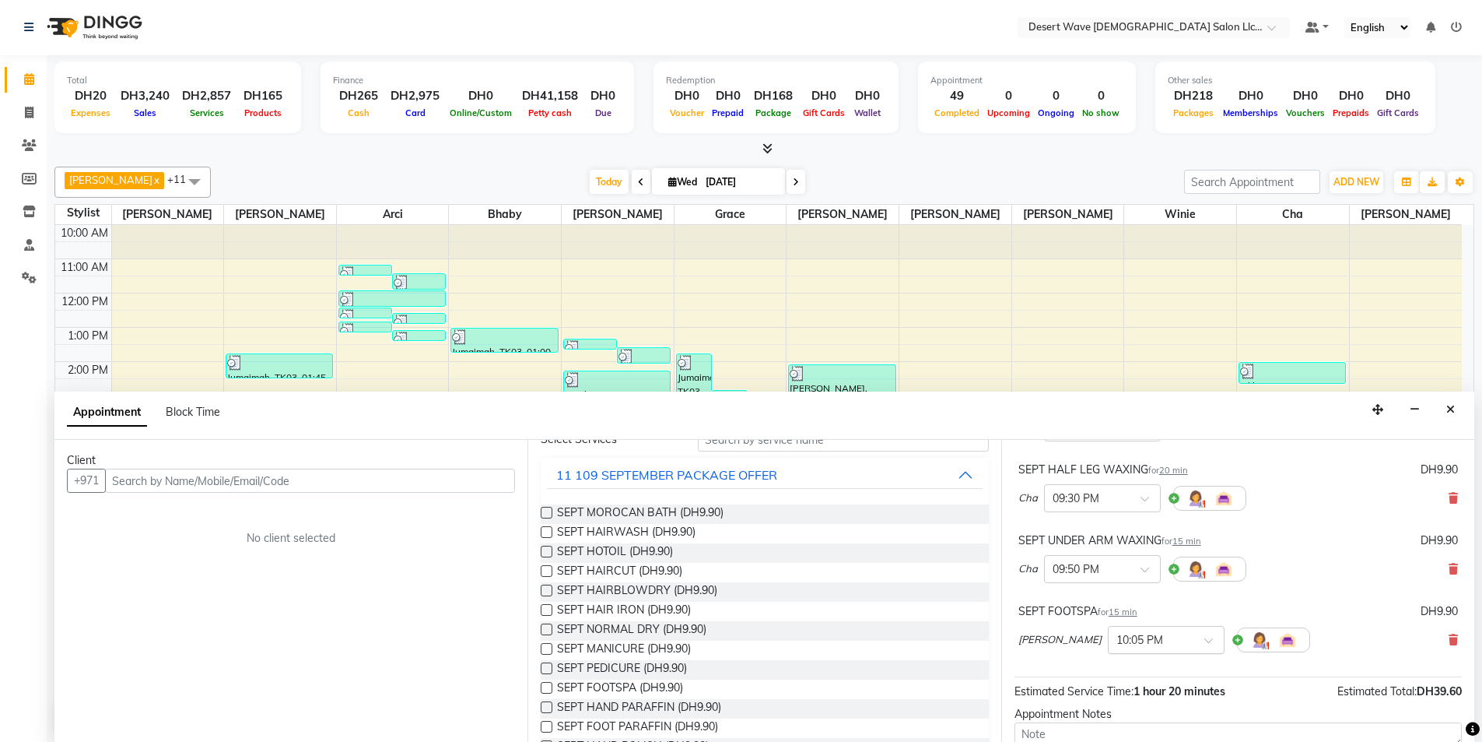
click at [1205, 637] on span at bounding box center [1214, 645] width 19 height 16
click at [1109, 689] on div "09:15 PM" at bounding box center [1166, 691] width 115 height 29
click at [614, 669] on span "SEPT PEDICURE (DH9.90)" at bounding box center [622, 669] width 130 height 19
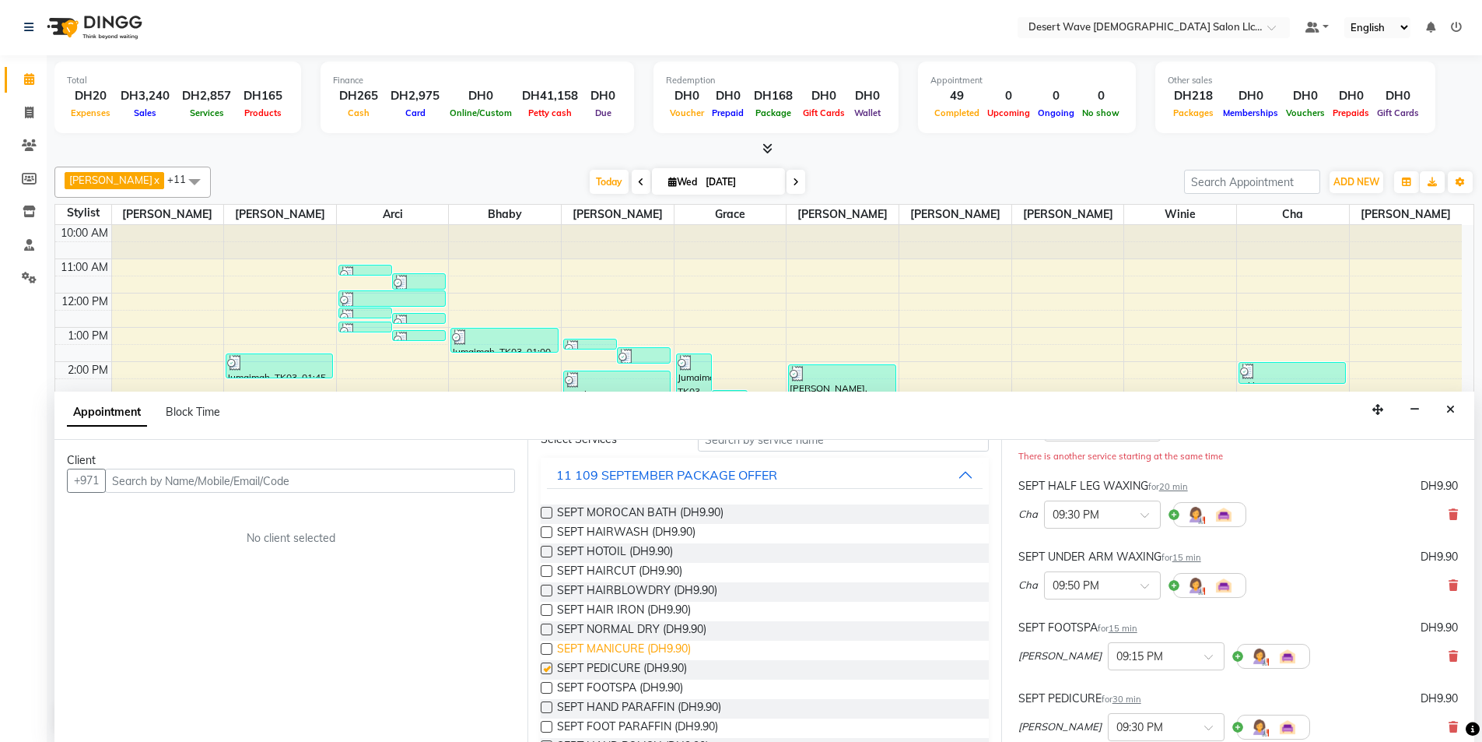
checkbox input "false"
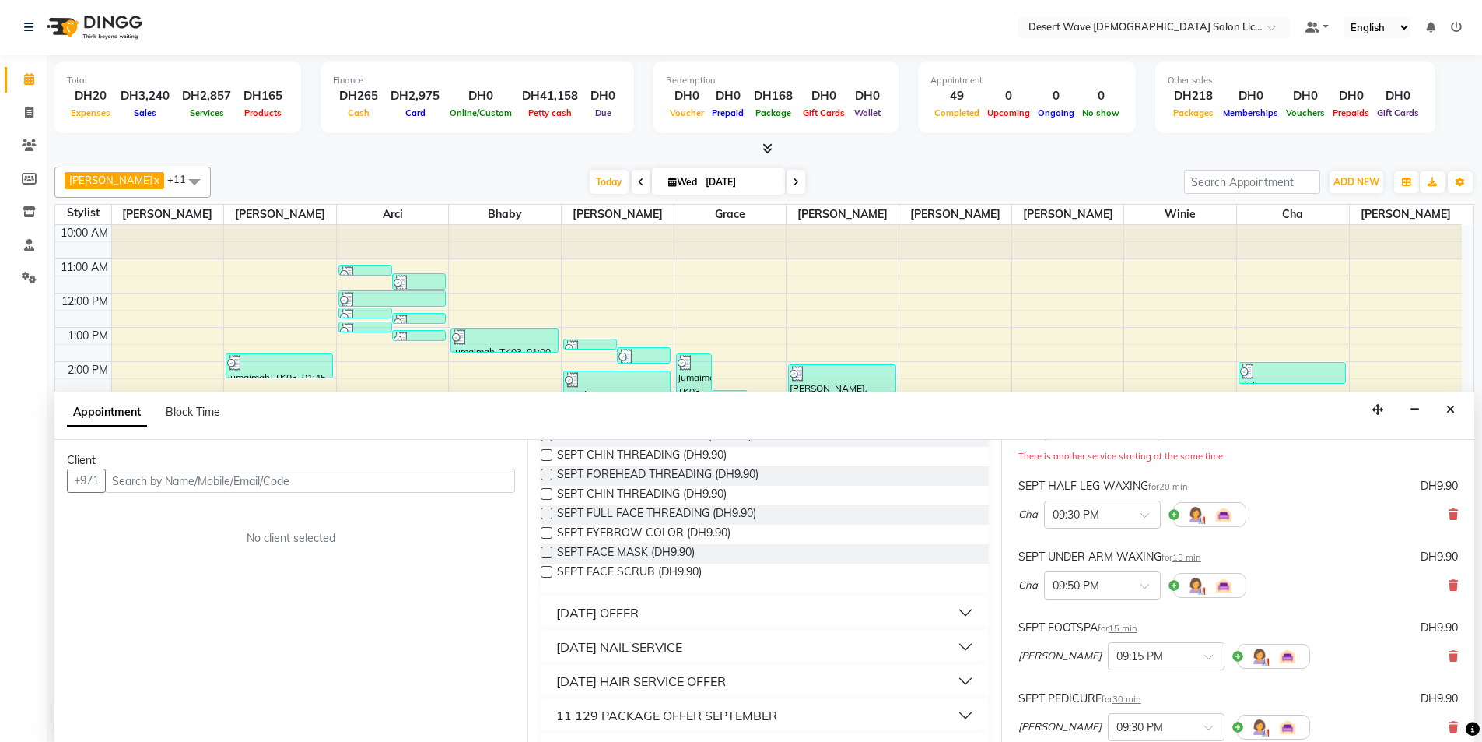
scroll to position [545, 0]
click at [626, 655] on button "11 SEPTEMBER NAIL SERVICE" at bounding box center [764, 646] width 435 height 28
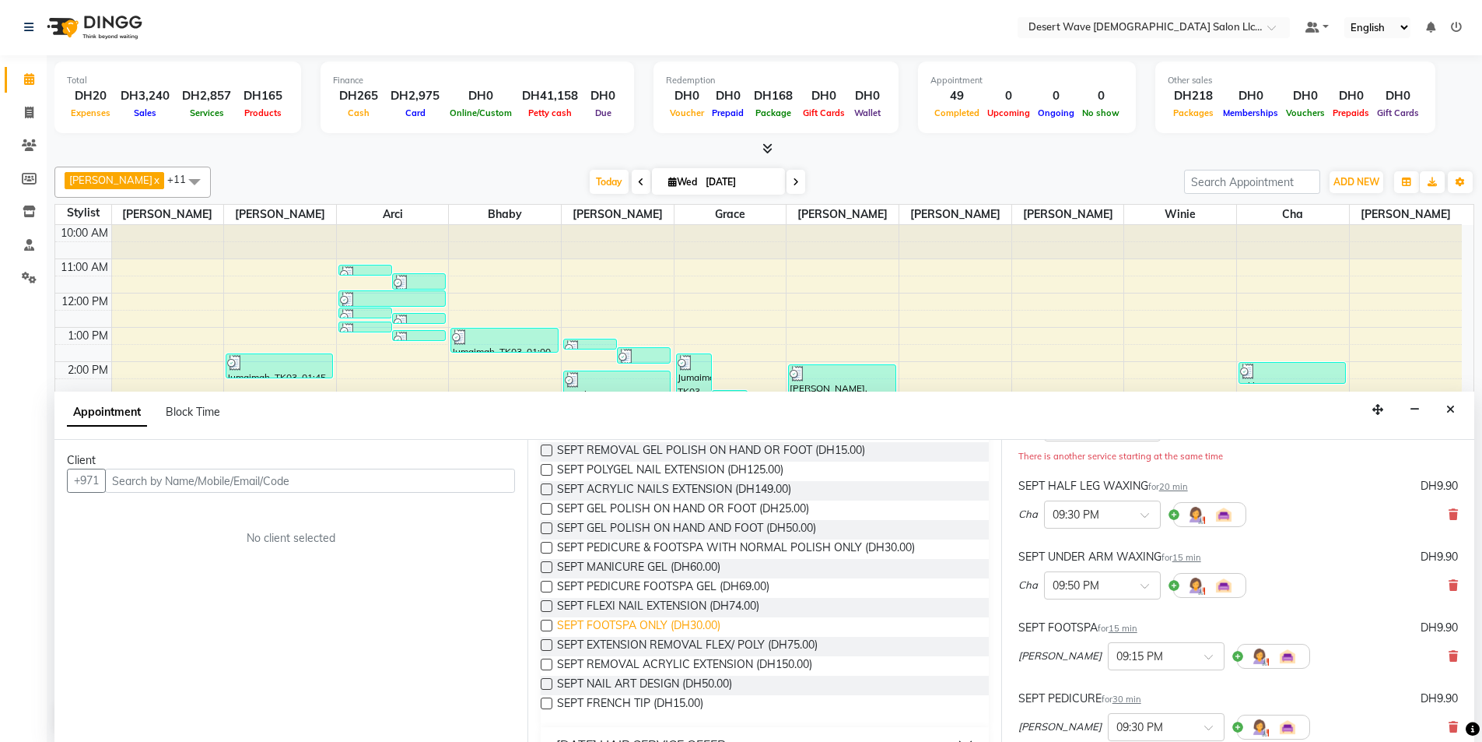
scroll to position [778, 0]
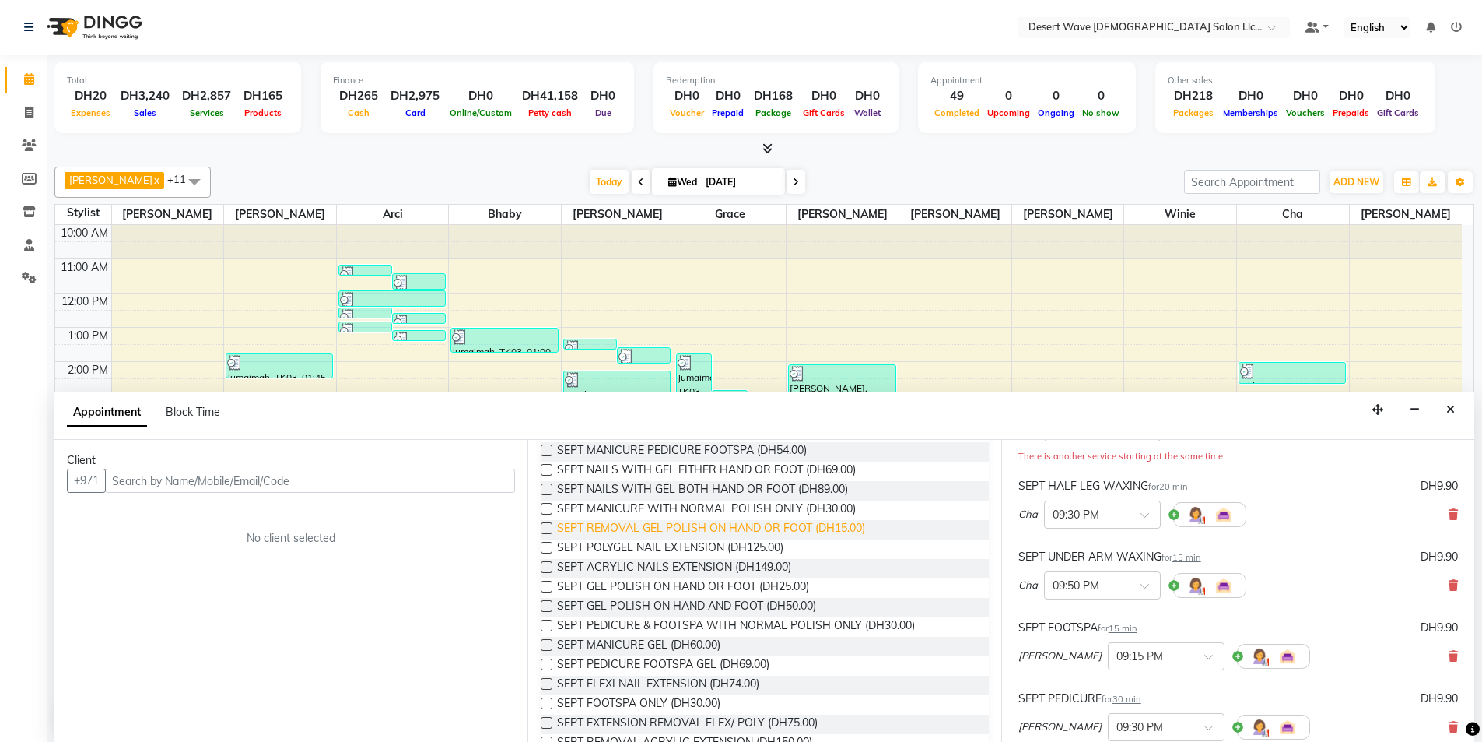
click at [728, 528] on span "SEPT REMOVAL GEL POLISH ON HAND OR FOOT (DH15.00)" at bounding box center [711, 529] width 308 height 19
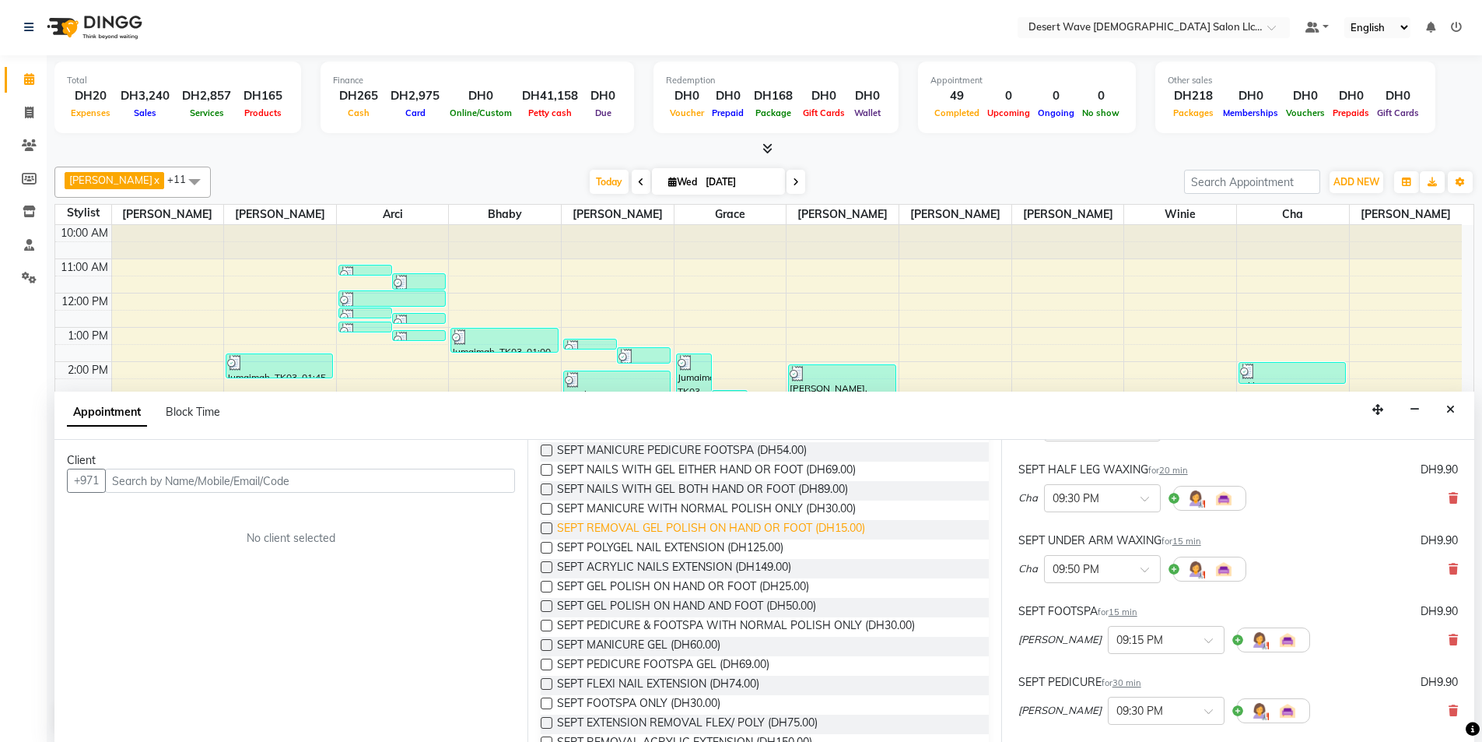
click at [728, 528] on span "SEPT REMOVAL GEL POLISH ON HAND OR FOOT (DH15.00)" at bounding box center [711, 529] width 308 height 19
checkbox input "false"
click at [368, 479] on input "text" at bounding box center [310, 480] width 410 height 24
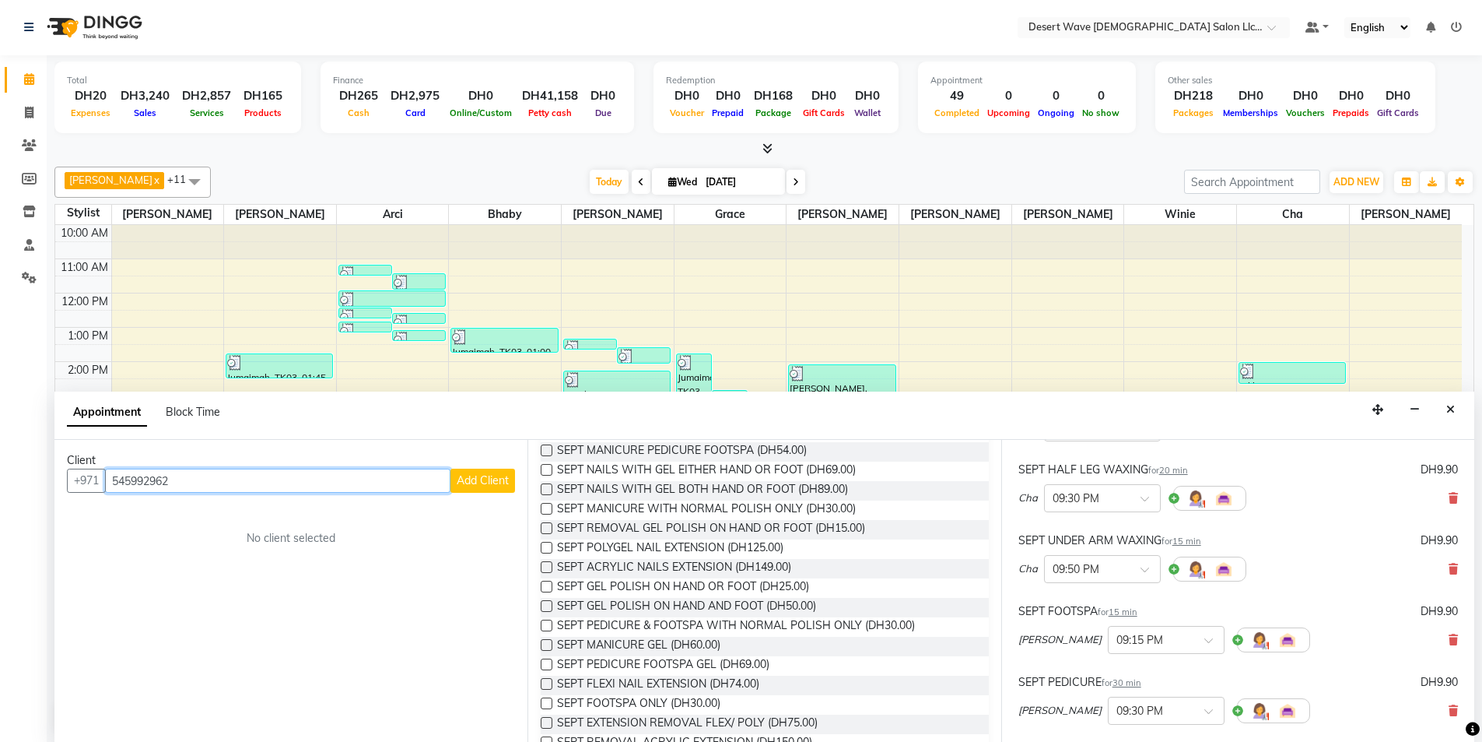
type input "545992962"
click at [500, 476] on span "Add Client" at bounding box center [483, 480] width 52 height 14
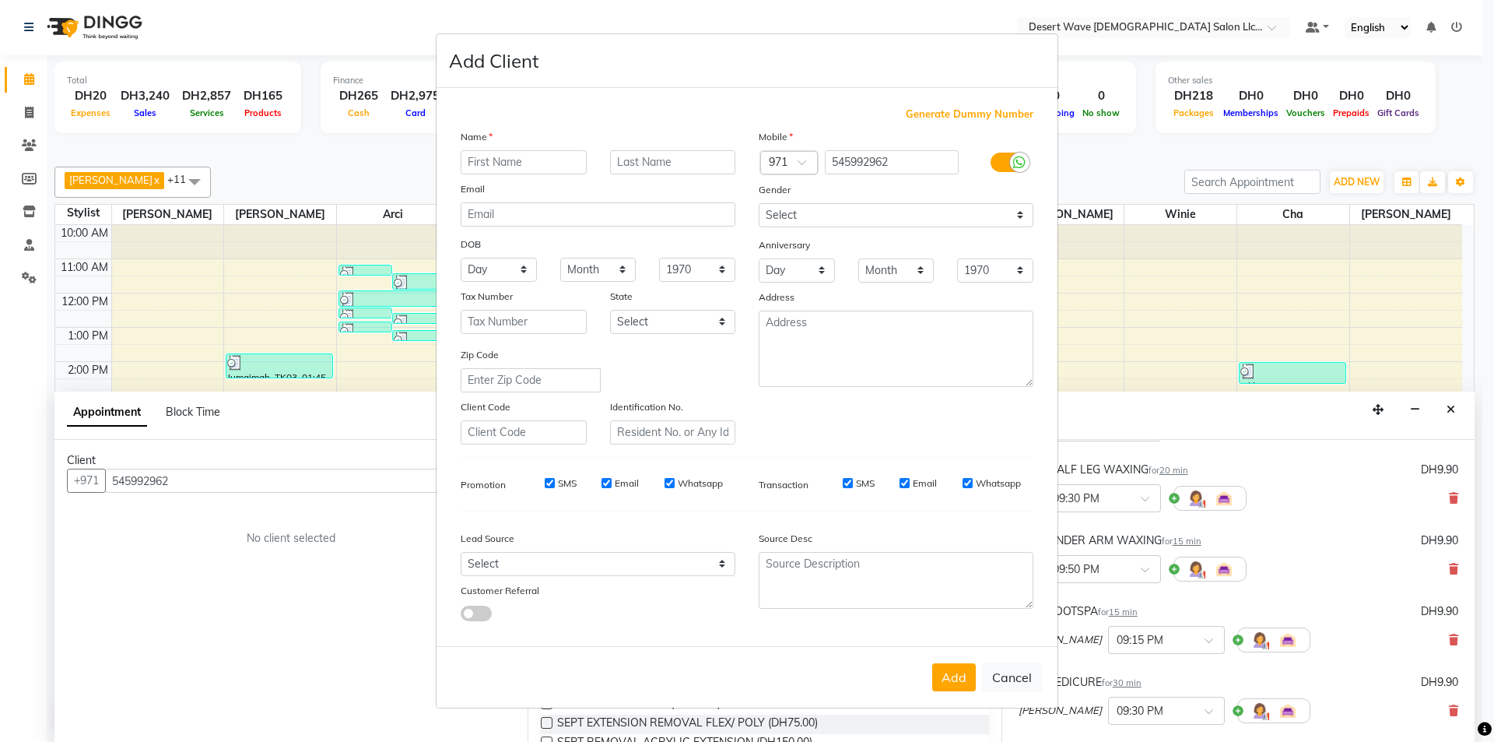
click at [510, 160] on input "text" at bounding box center [524, 162] width 126 height 24
type input "Angela"
click at [953, 675] on button "Add" at bounding box center [954, 677] width 44 height 28
select select
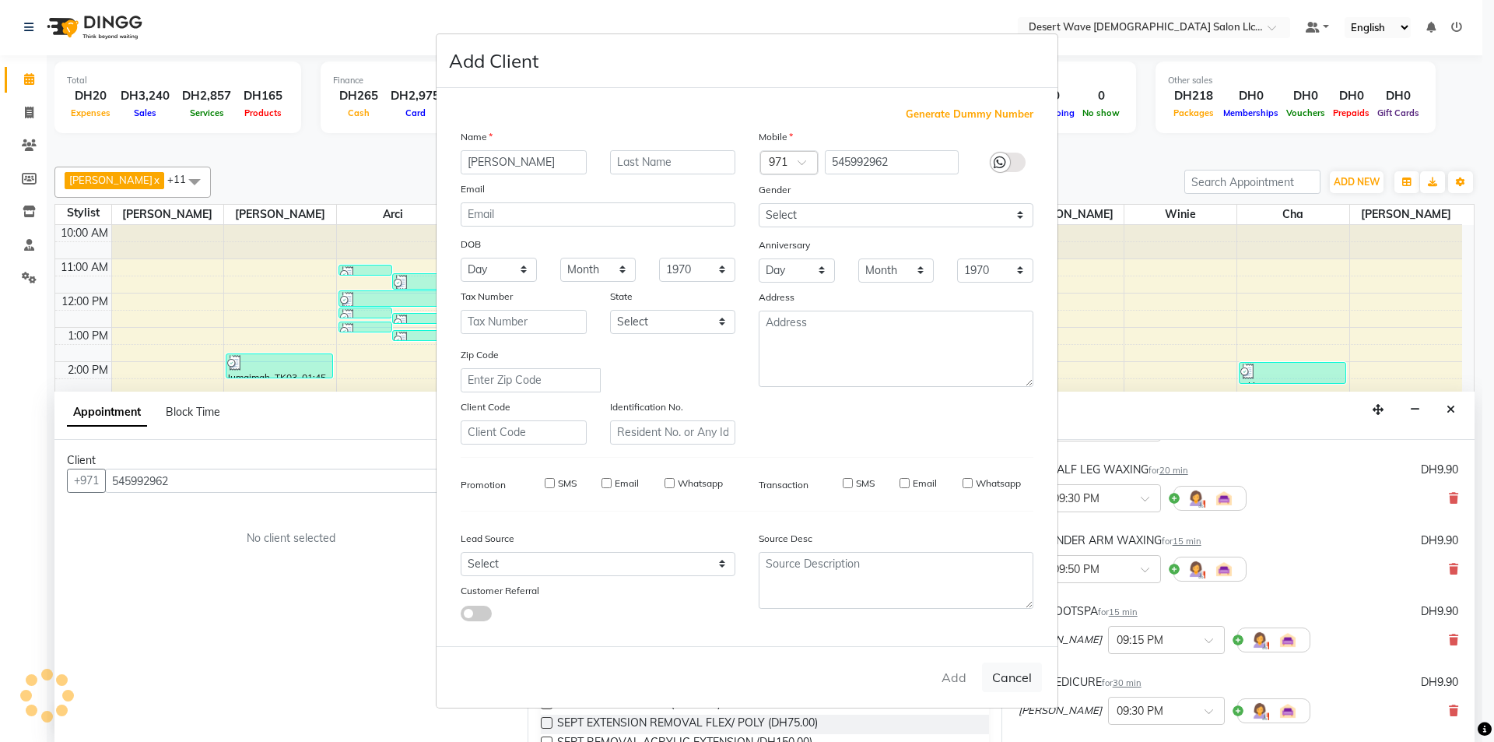
select select
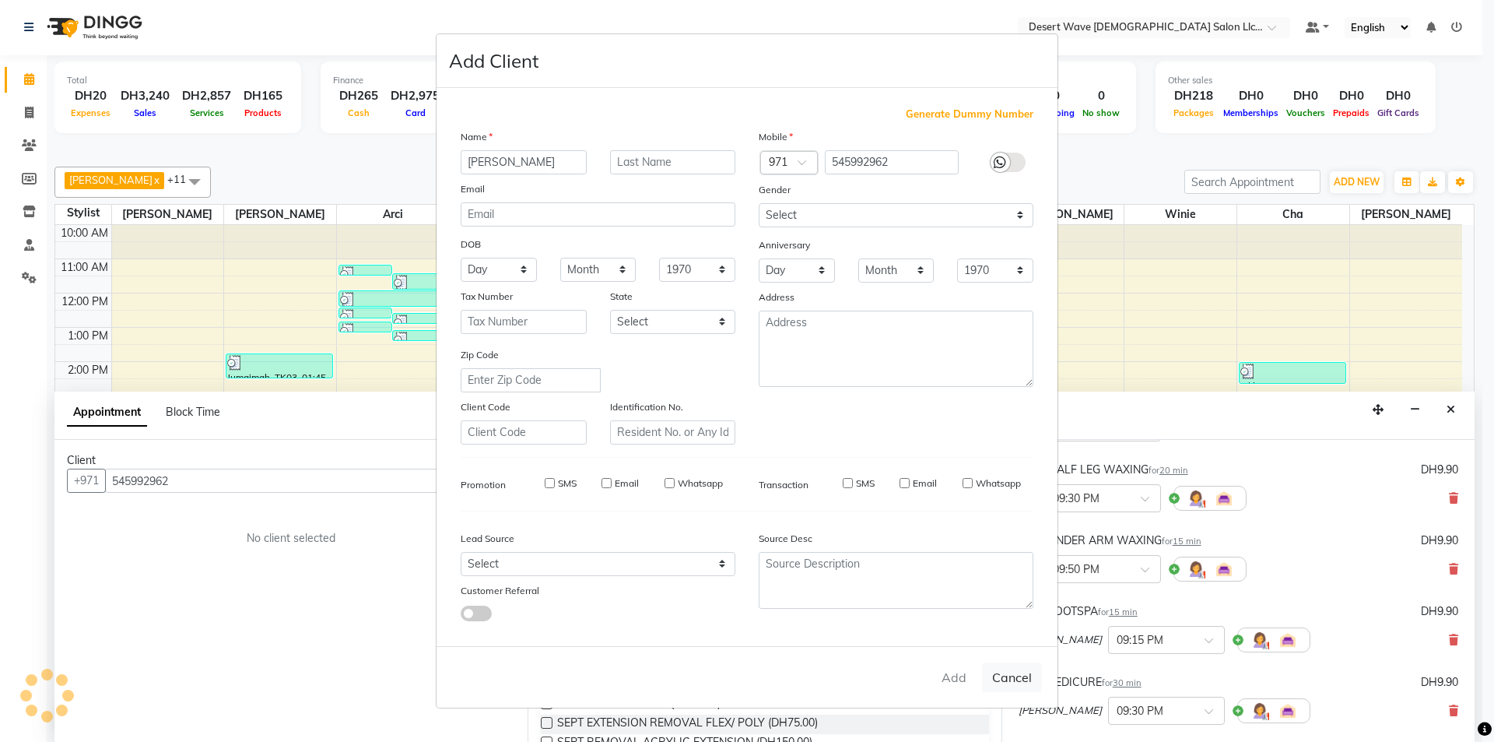
checkbox input "false"
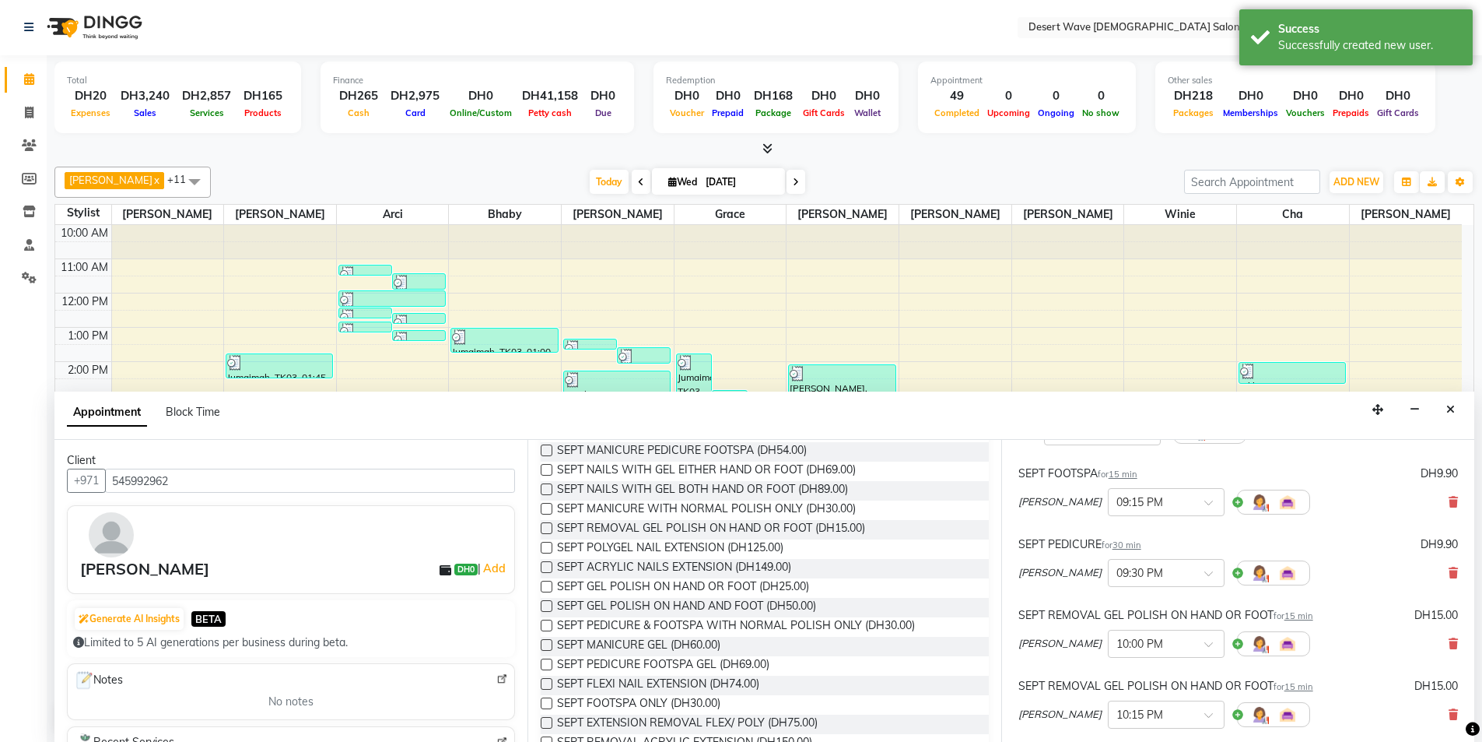
scroll to position [517, 0]
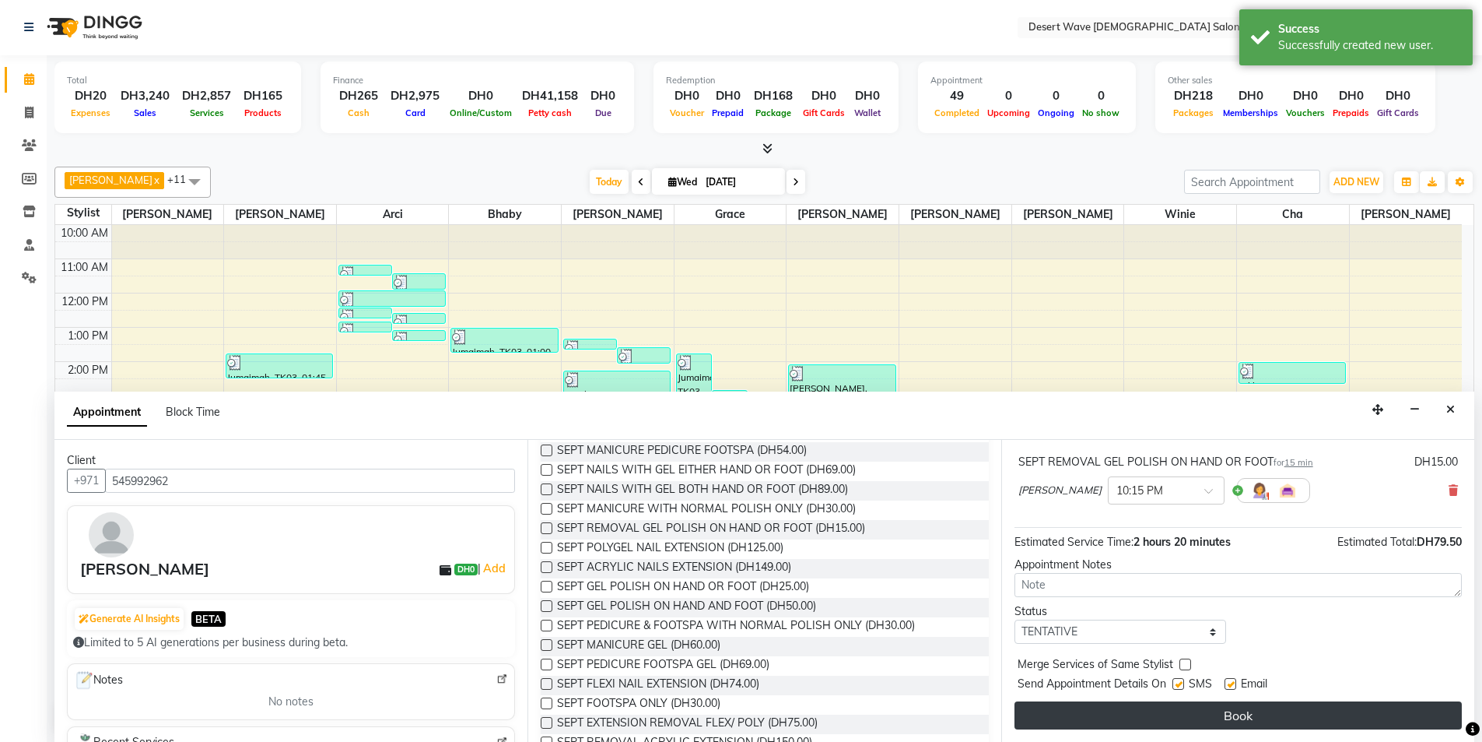
click at [1278, 716] on button "Book" at bounding box center [1238, 715] width 447 height 28
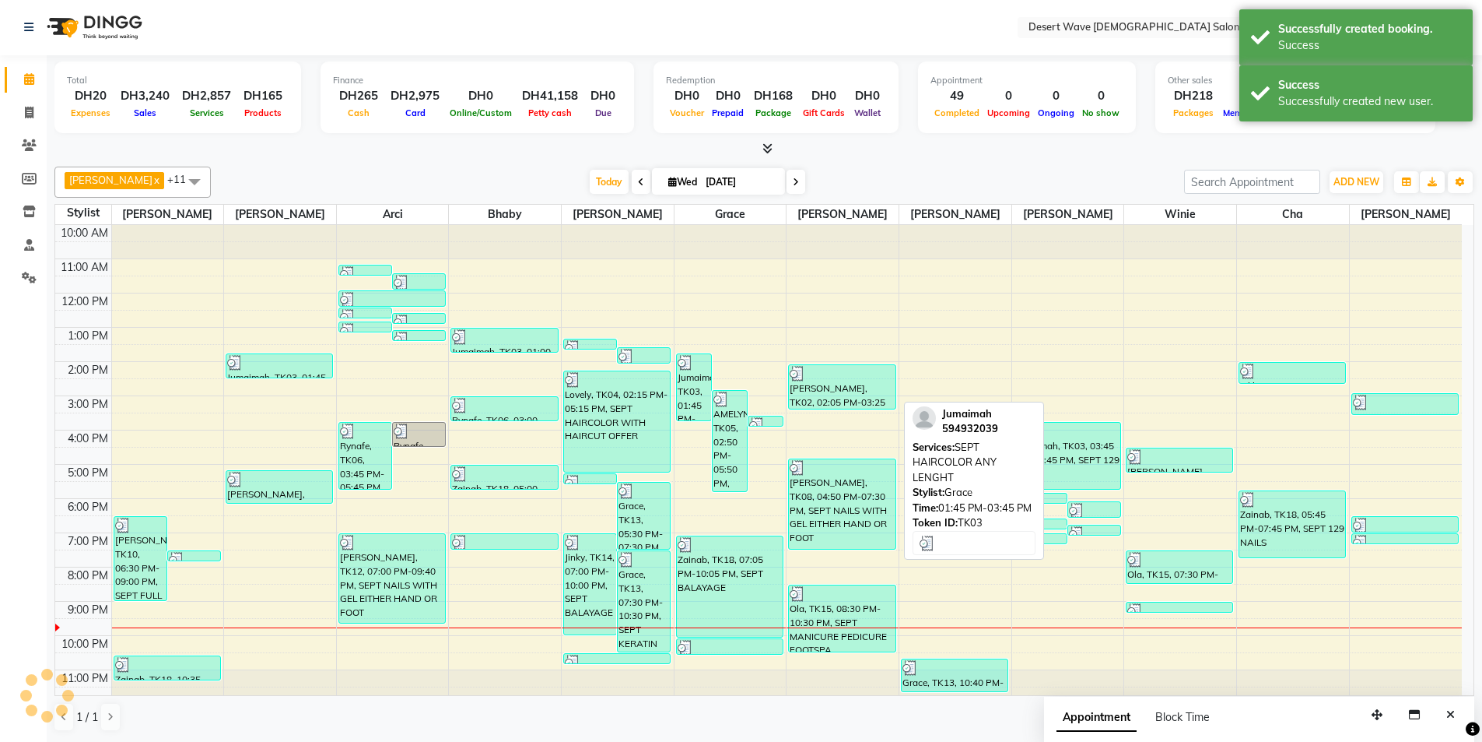
scroll to position [0, 0]
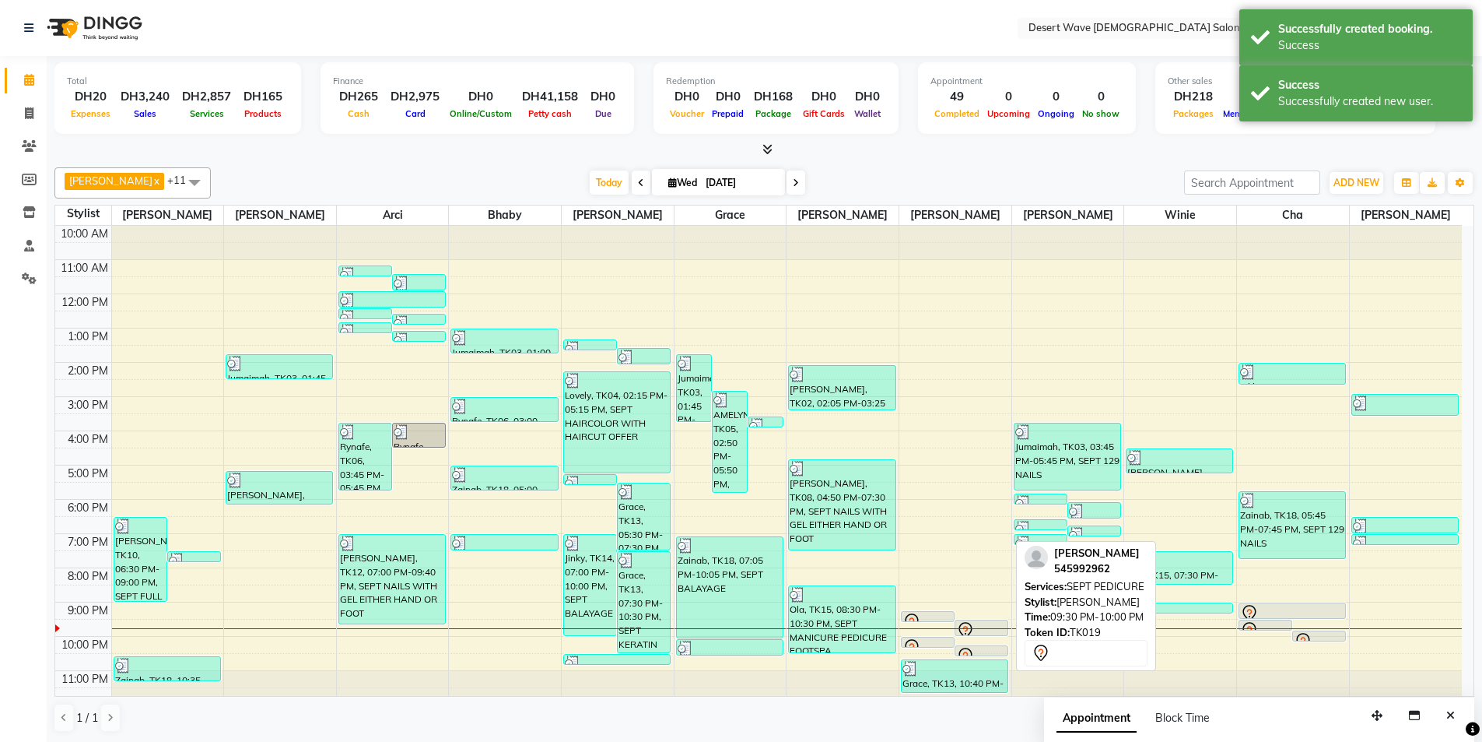
click at [978, 629] on div at bounding box center [956, 628] width 112 height 1
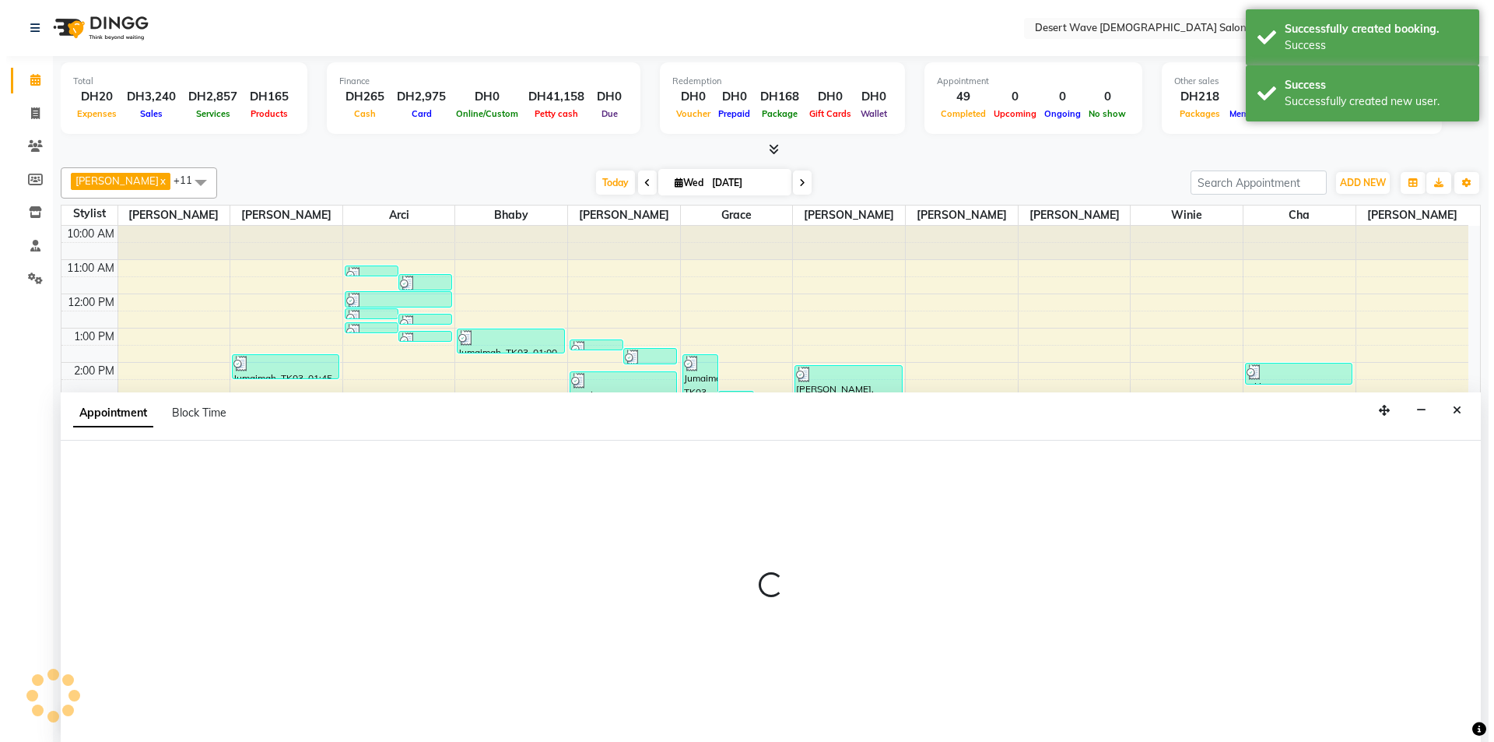
scroll to position [1, 0]
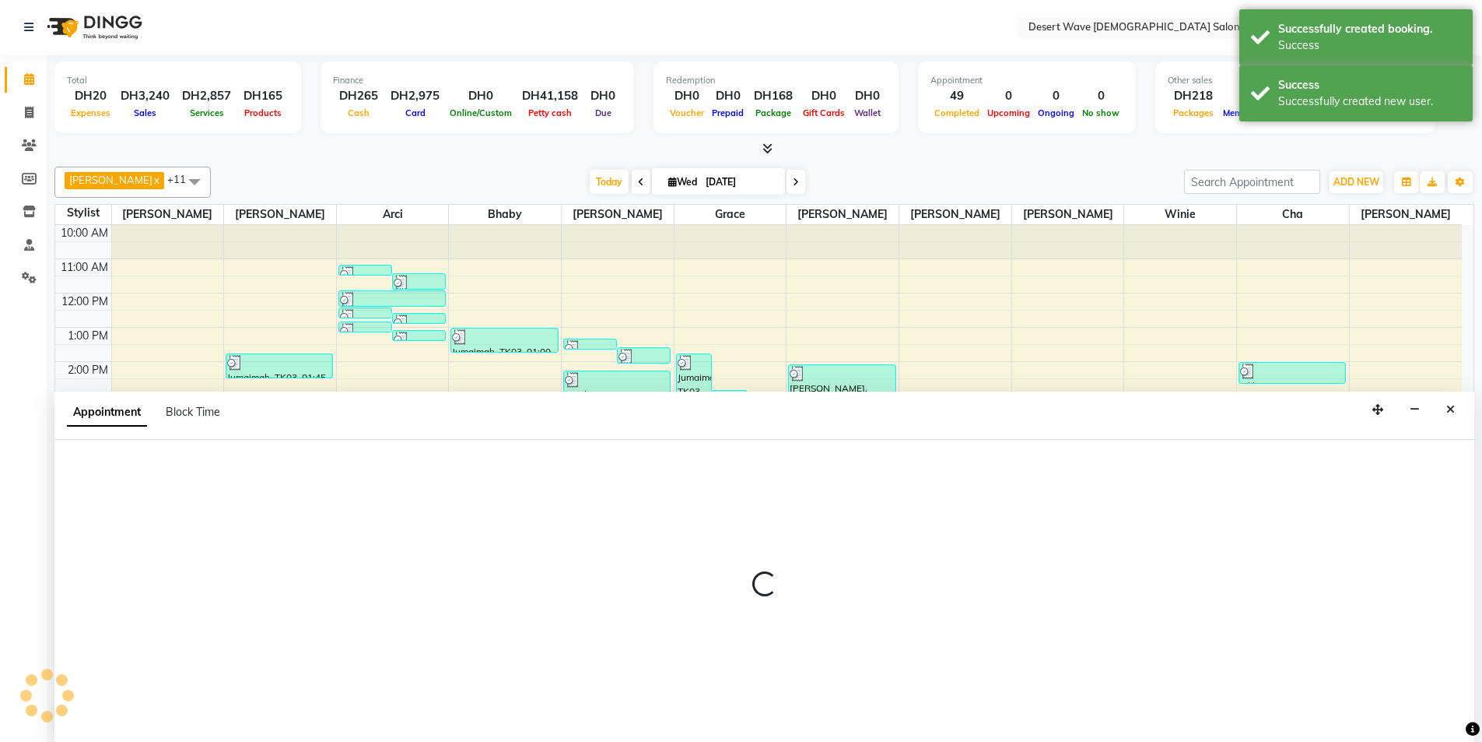
select select "70781"
select select "1290"
select select "tentative"
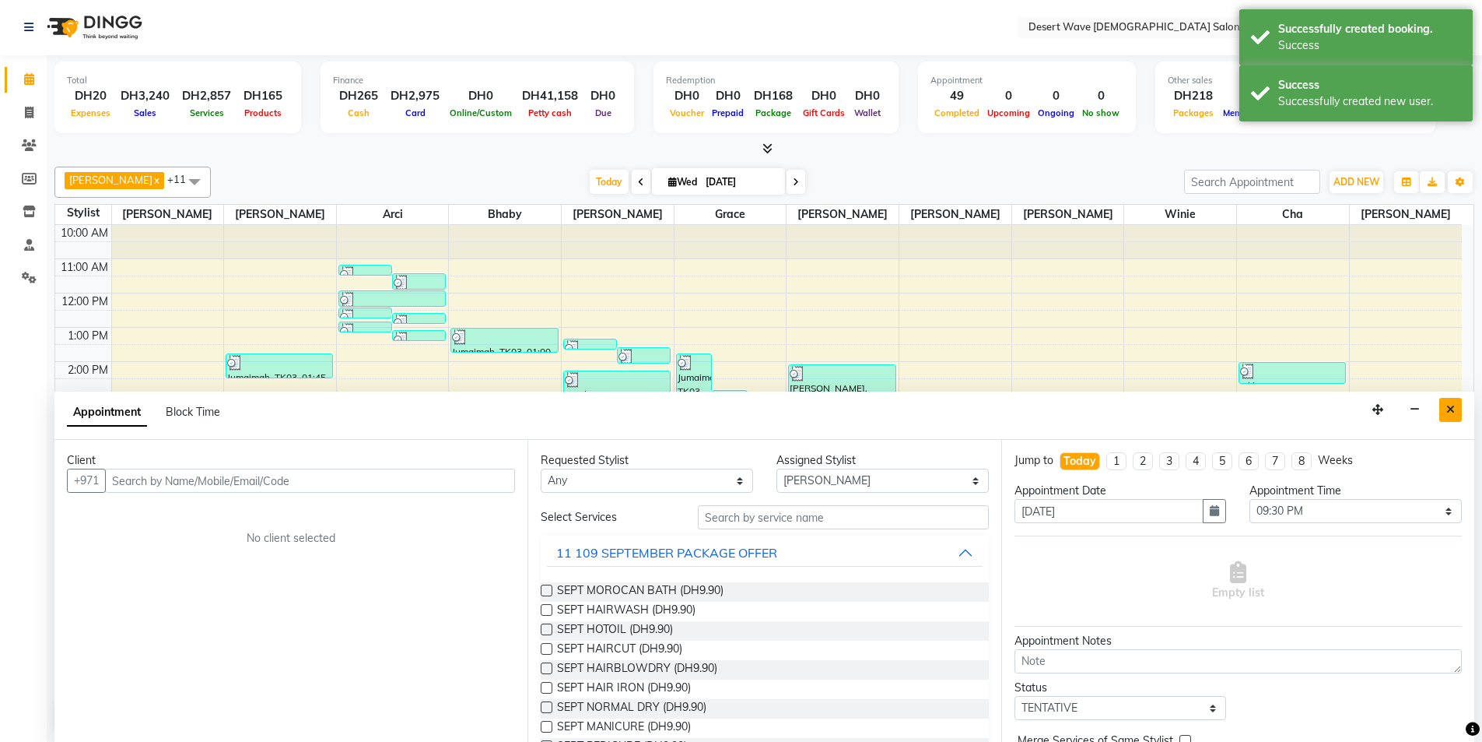
click at [1446, 410] on button "Close" at bounding box center [1451, 410] width 23 height 24
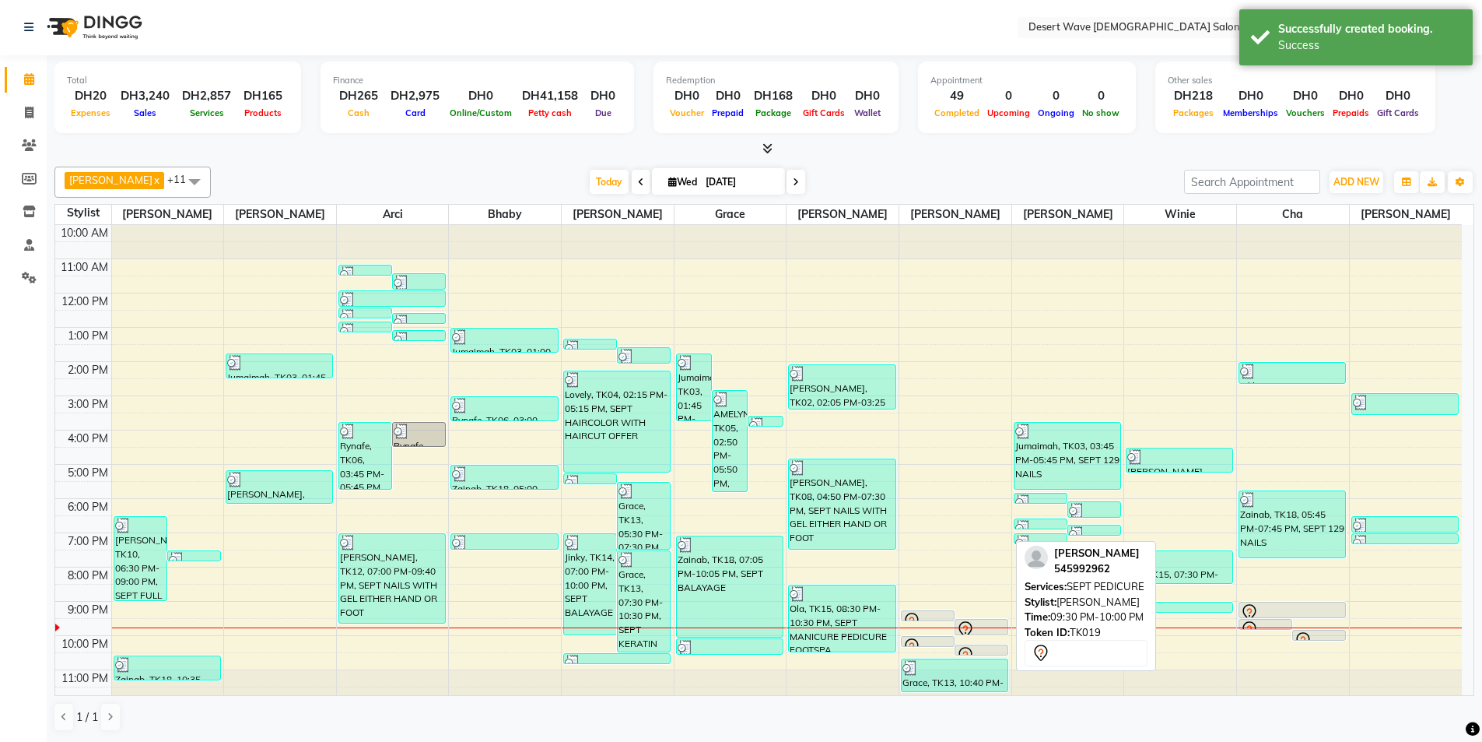
click at [986, 630] on div at bounding box center [981, 629] width 51 height 19
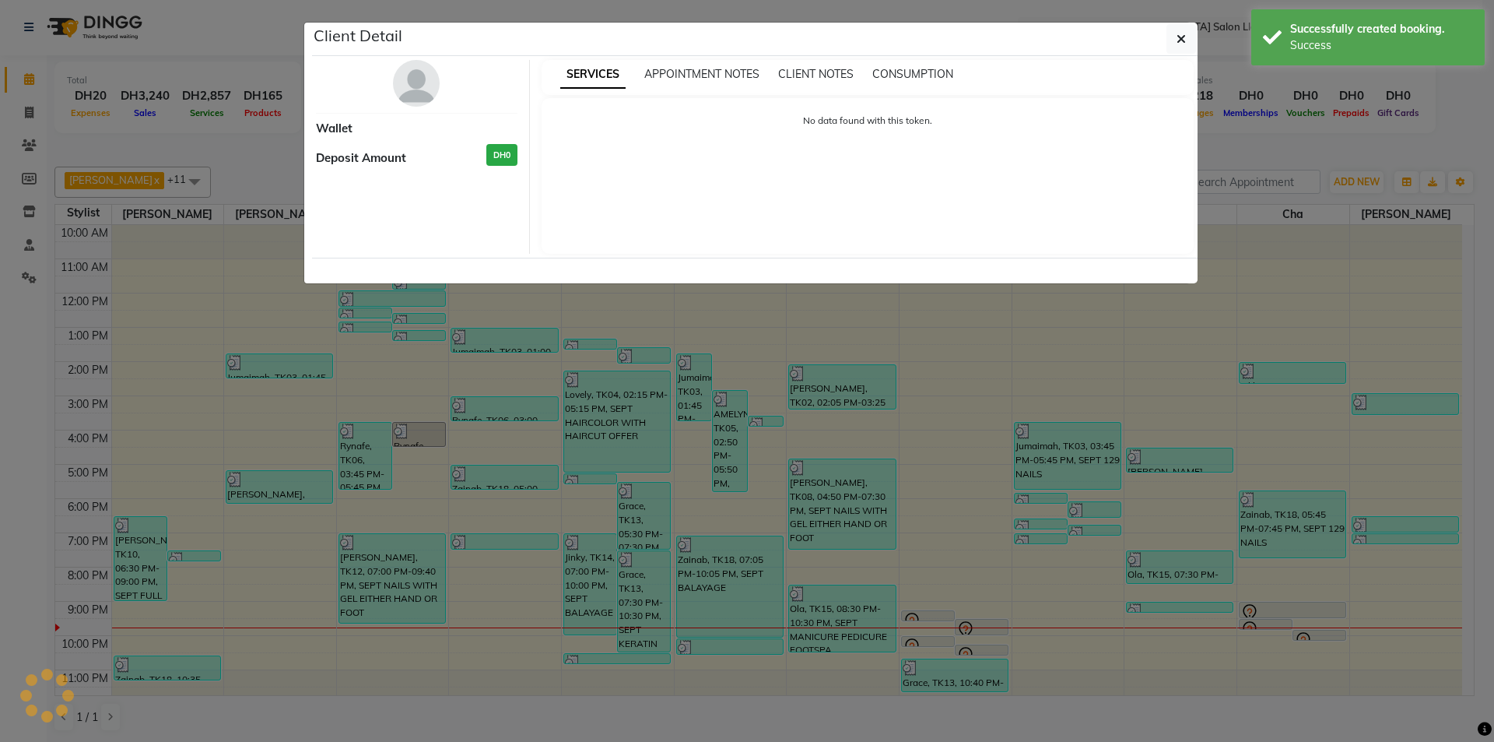
select select "7"
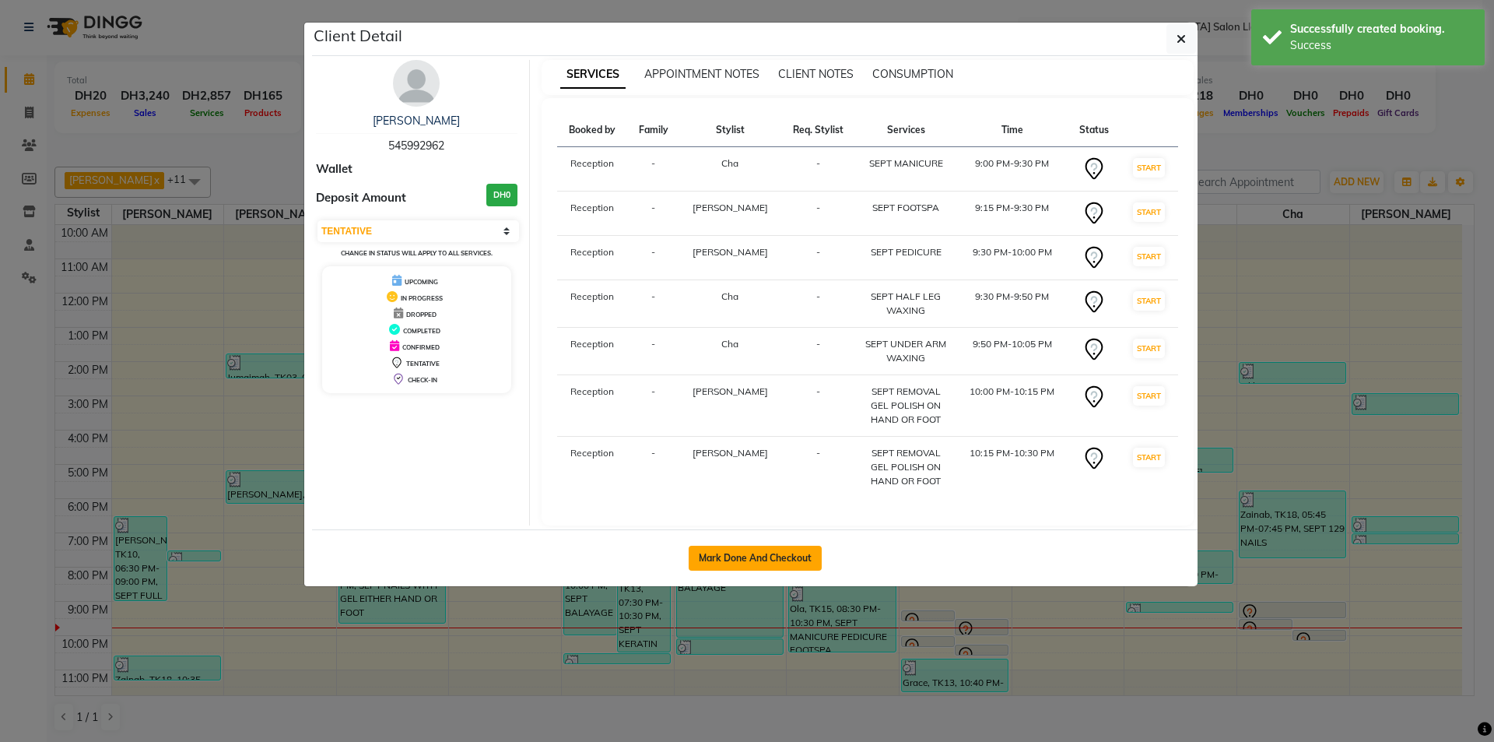
click at [762, 559] on button "Mark Done And Checkout" at bounding box center [755, 557] width 133 height 25
select select "service"
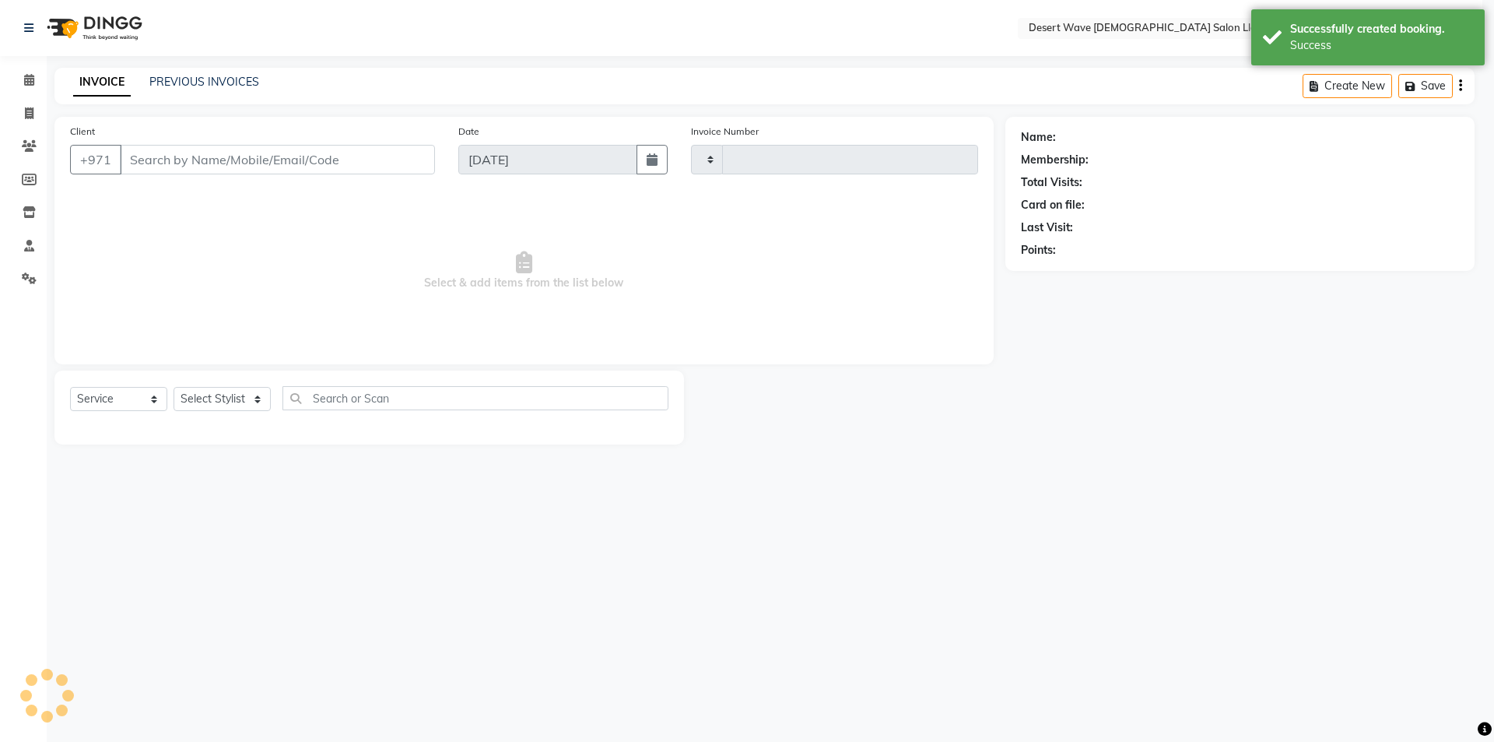
type input "6582"
select select "6563"
type input "545992962"
select select "50418"
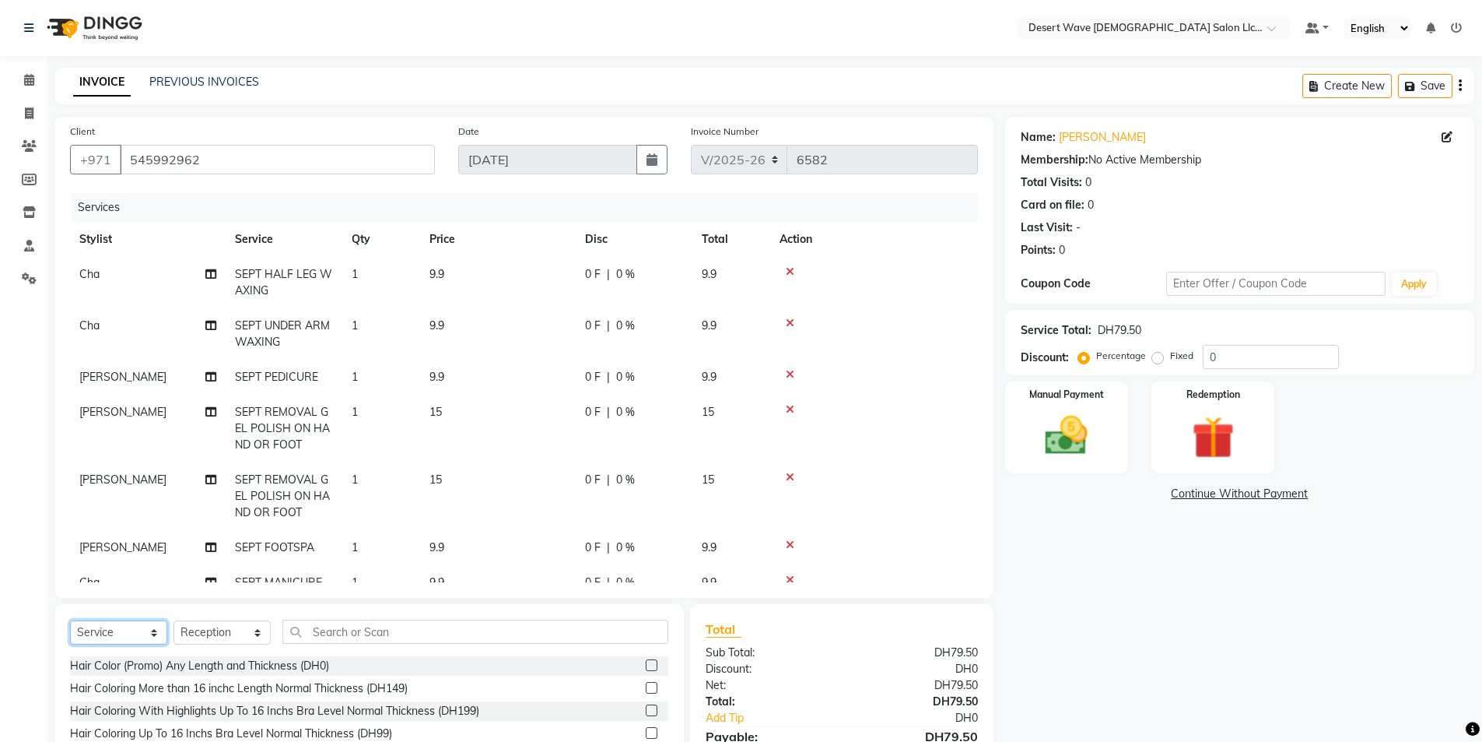
click at [120, 632] on select "Select Service Product Membership Package Voucher Prepaid Gift Card" at bounding box center [118, 632] width 97 height 24
click at [70, 620] on select "Select Service Product Membership Package Voucher Prepaid Gift Card" at bounding box center [118, 632] width 97 height 24
click at [103, 624] on select "Select Service Product Membership Package Voucher Prepaid Gift Card" at bounding box center [118, 632] width 97 height 24
select select "package"
click at [70, 620] on select "Select Service Product Membership Package Voucher Prepaid Gift Card" at bounding box center [118, 632] width 97 height 24
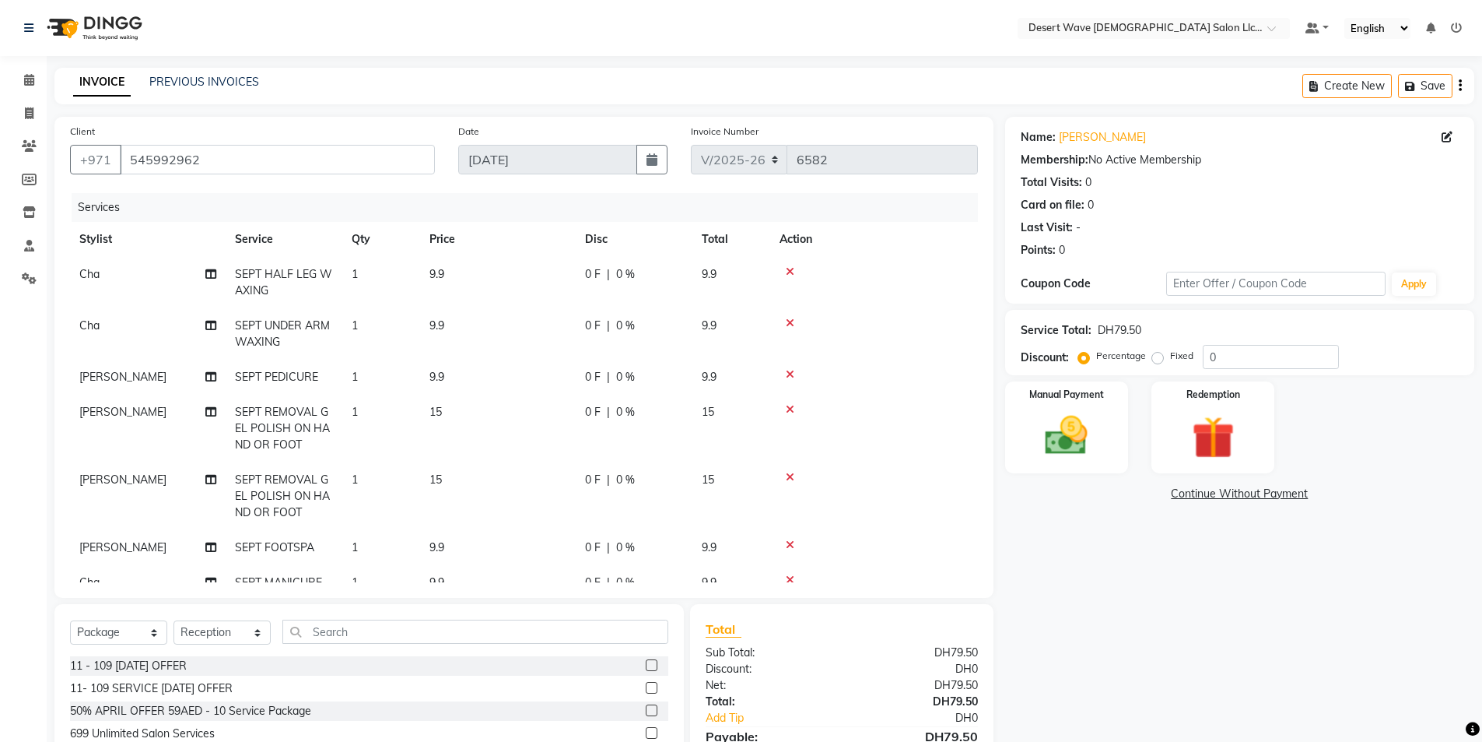
drag, startPoint x: 133, startPoint y: 666, endPoint x: 237, endPoint y: 641, distance: 106.4
click at [134, 665] on div "11 - 109 SEPTEMBER 2025 OFFER" at bounding box center [128, 666] width 117 height 16
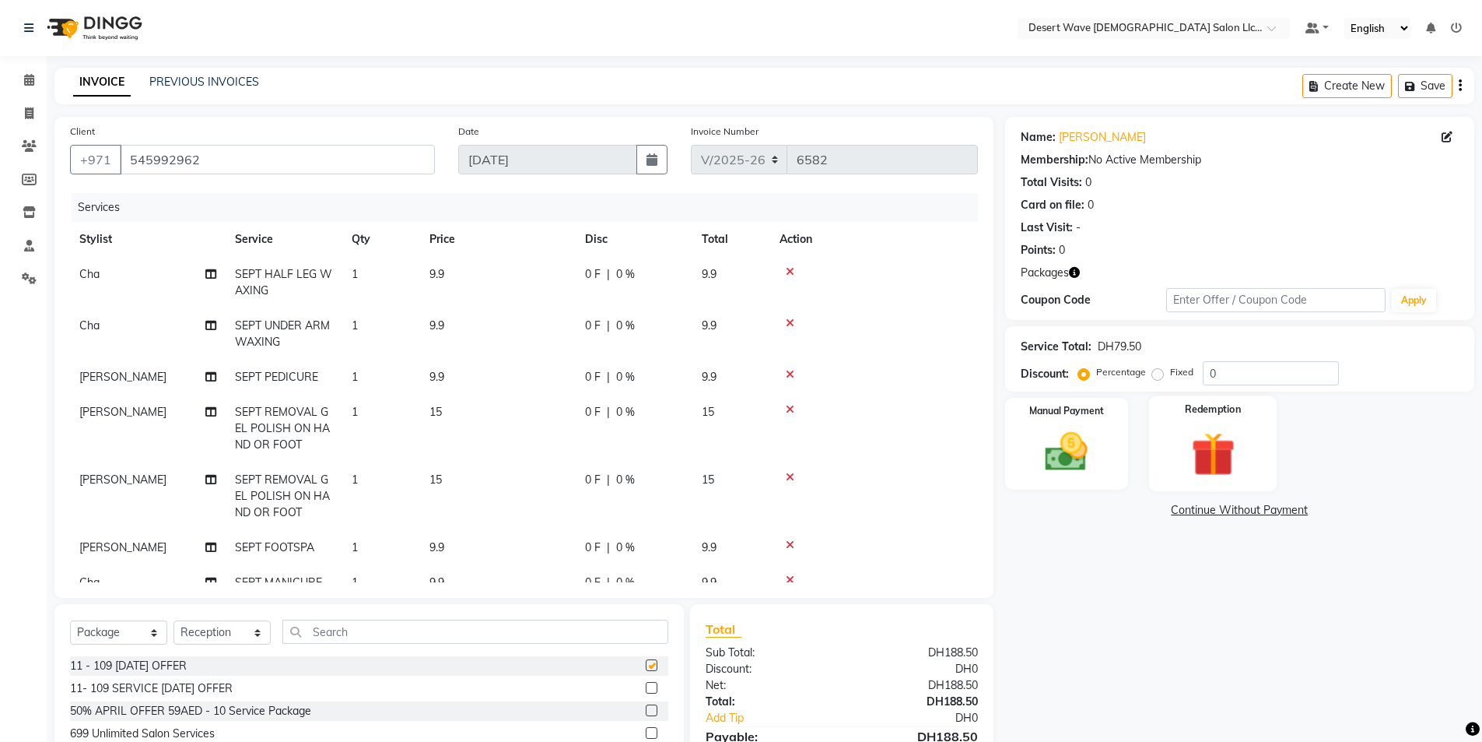
checkbox input "false"
click at [1208, 445] on img at bounding box center [1213, 453] width 72 height 55
click at [1148, 510] on span "Package 1" at bounding box center [1145, 512] width 54 height 18
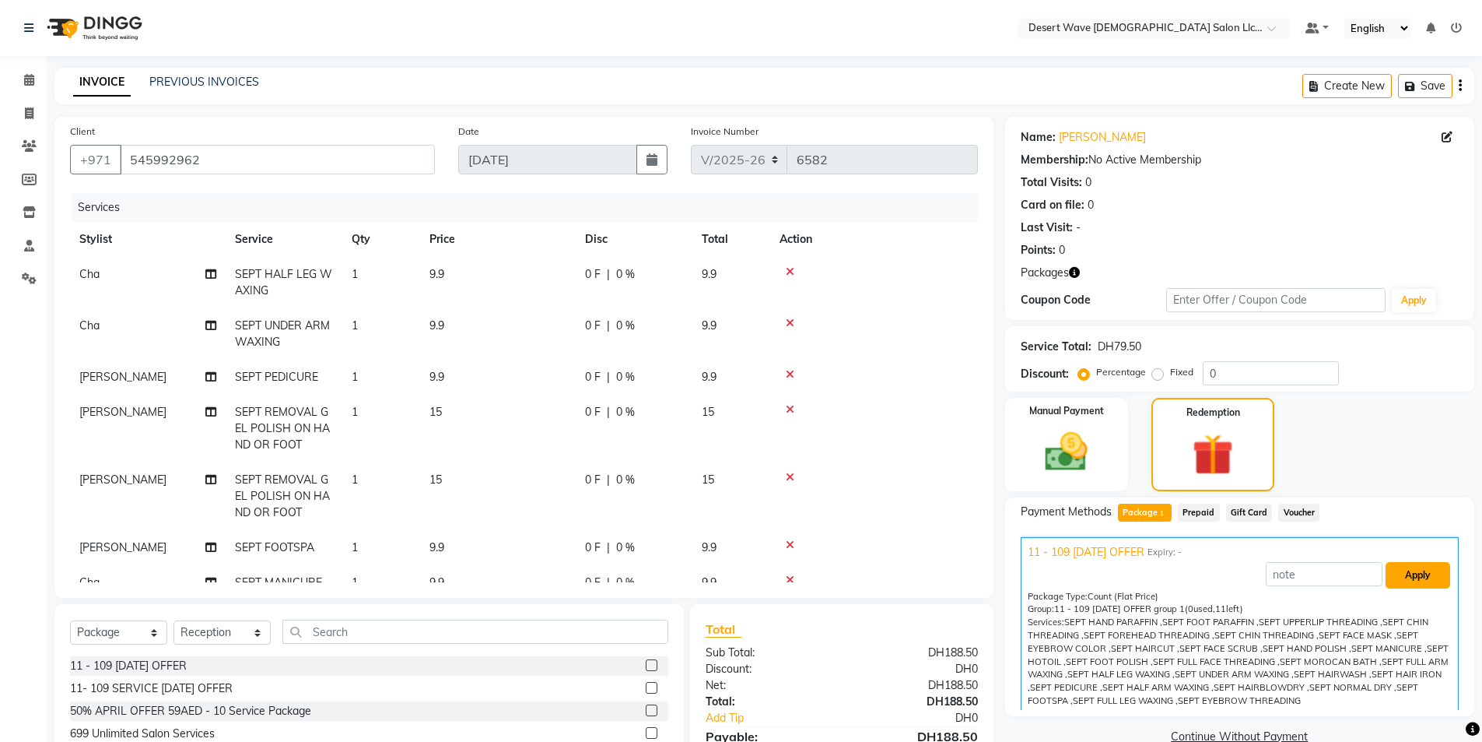
click at [1408, 577] on button "Apply" at bounding box center [1418, 575] width 65 height 26
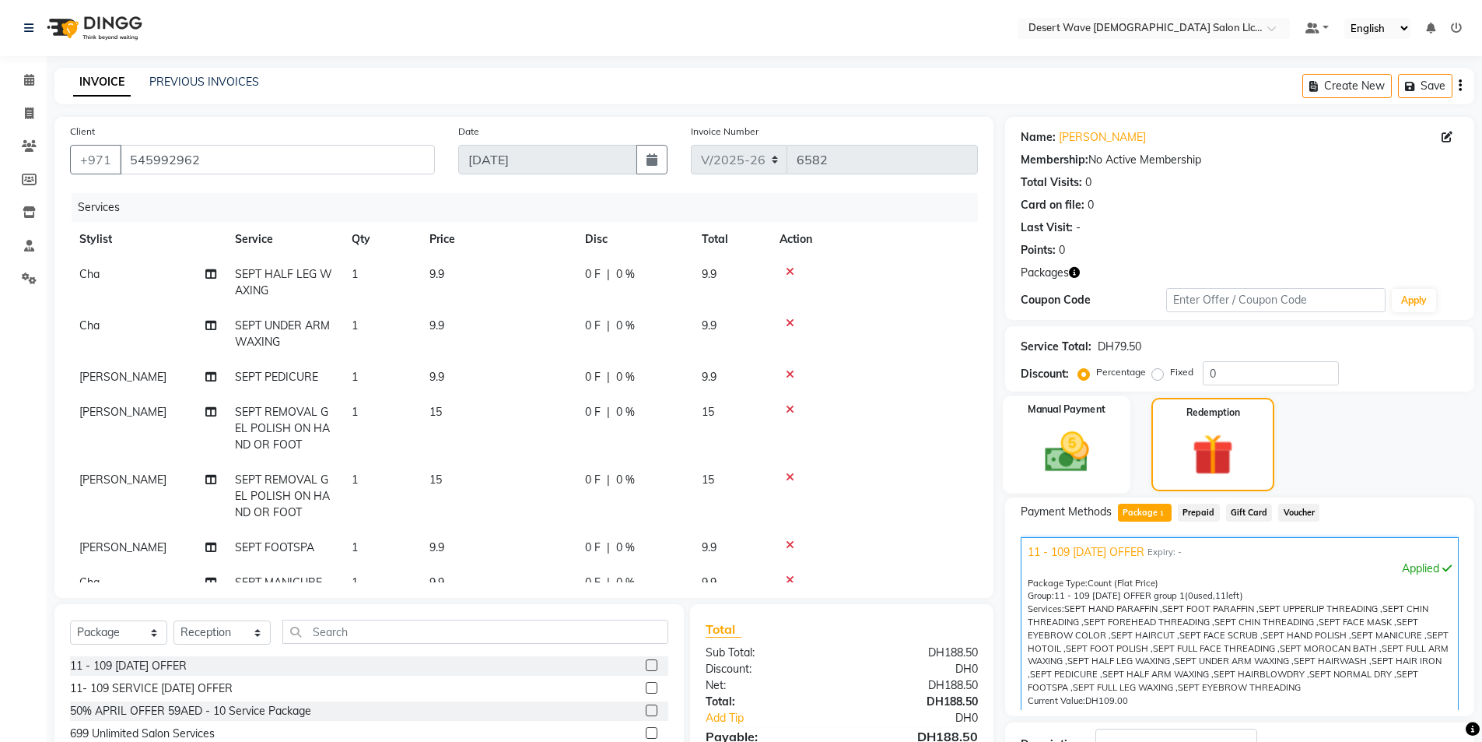
click at [1088, 459] on img at bounding box center [1067, 451] width 72 height 51
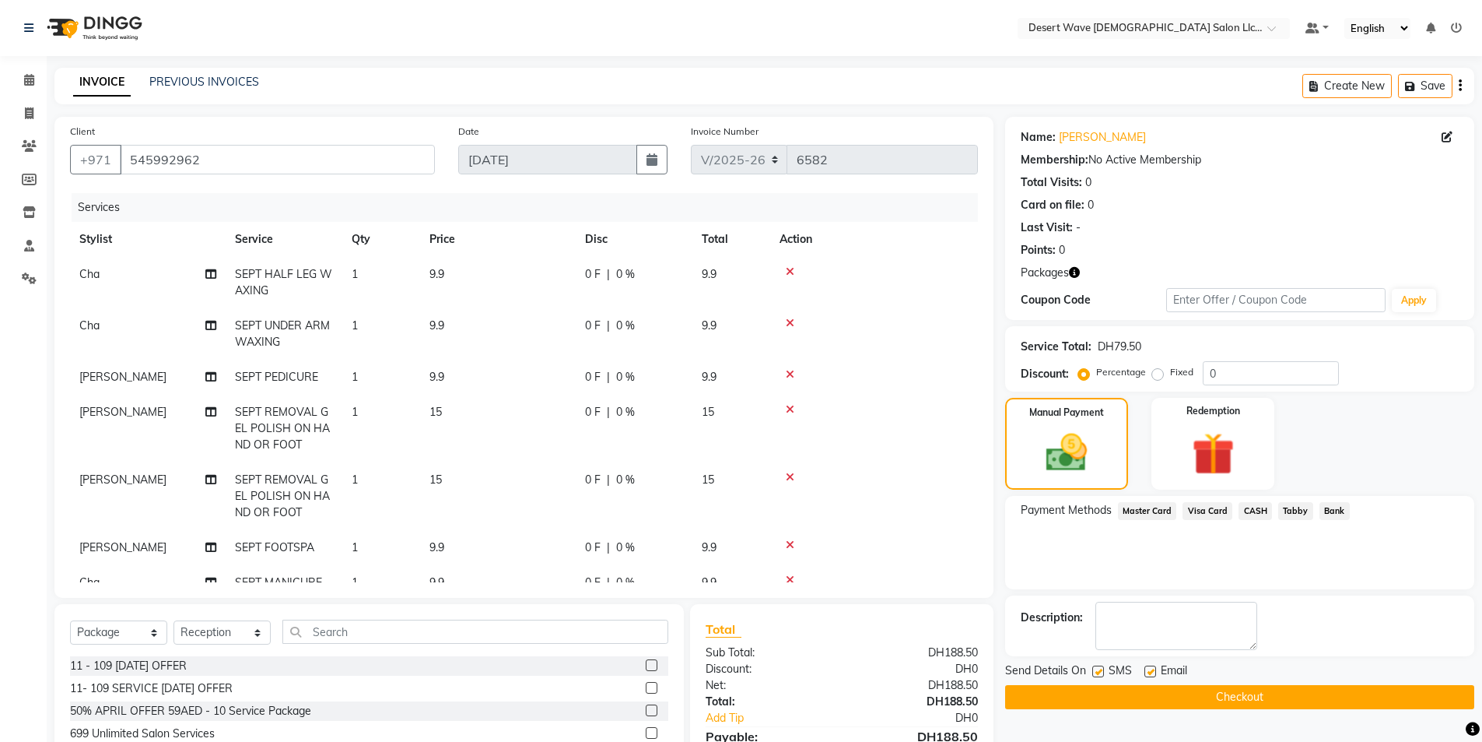
click at [1159, 507] on span "Master Card" at bounding box center [1147, 511] width 59 height 18
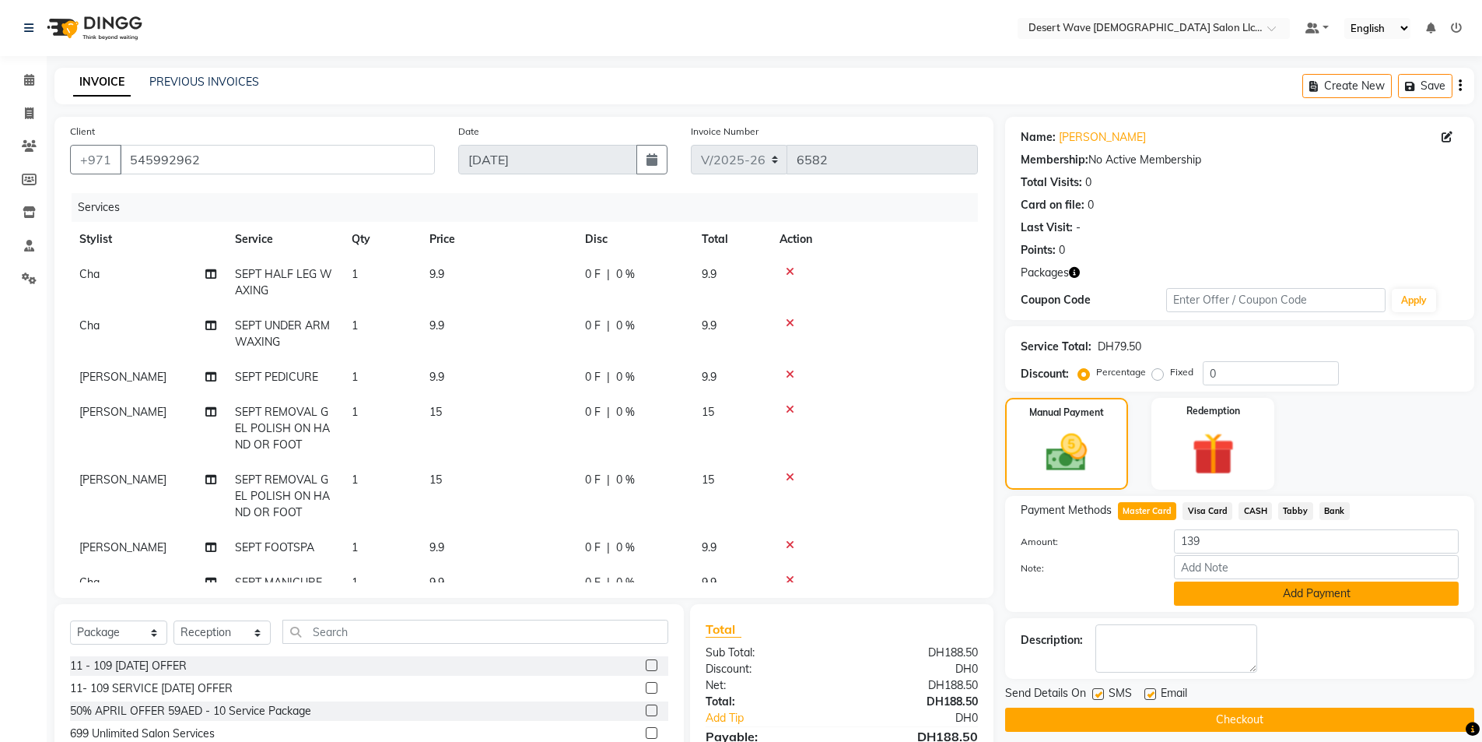
click at [1259, 595] on button "Add Payment" at bounding box center [1316, 593] width 285 height 24
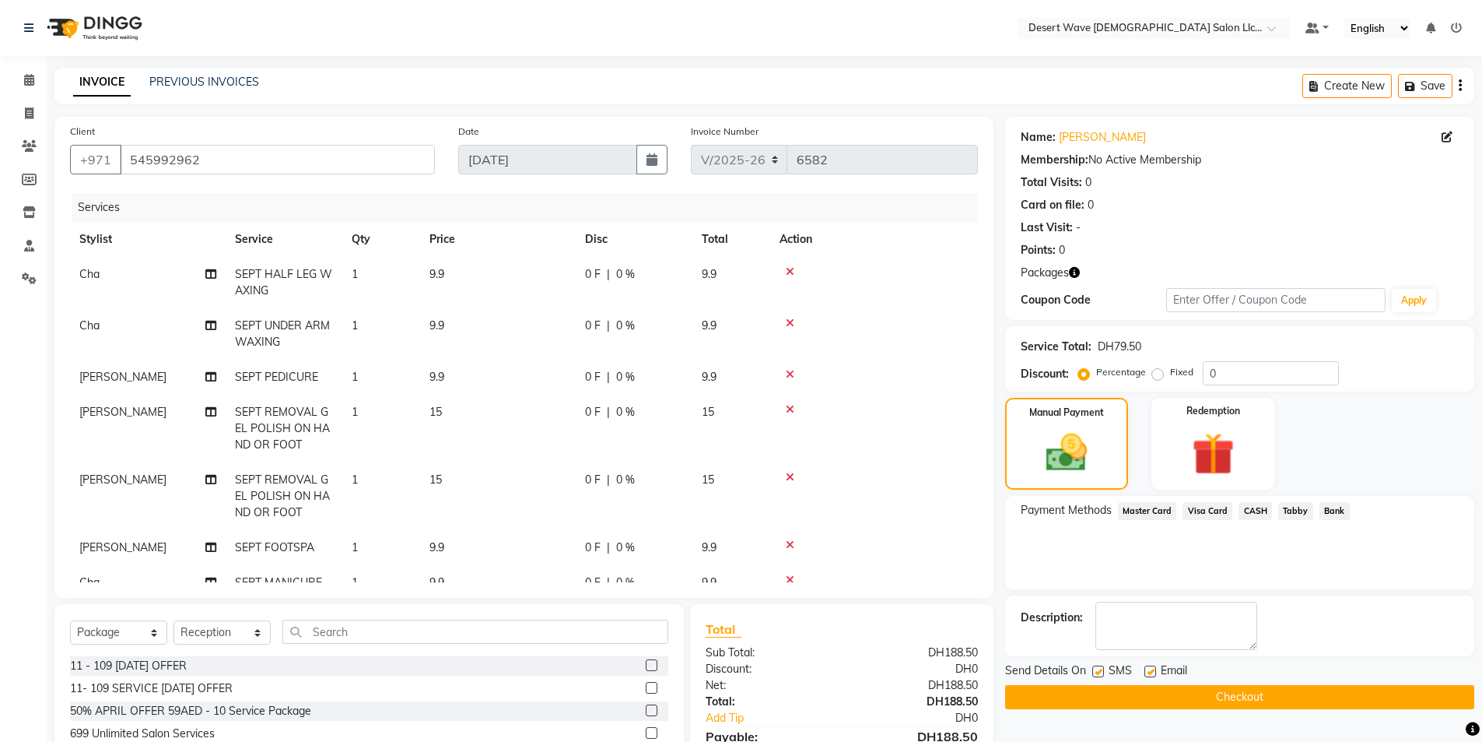
click at [1156, 698] on button "Checkout" at bounding box center [1239, 697] width 469 height 24
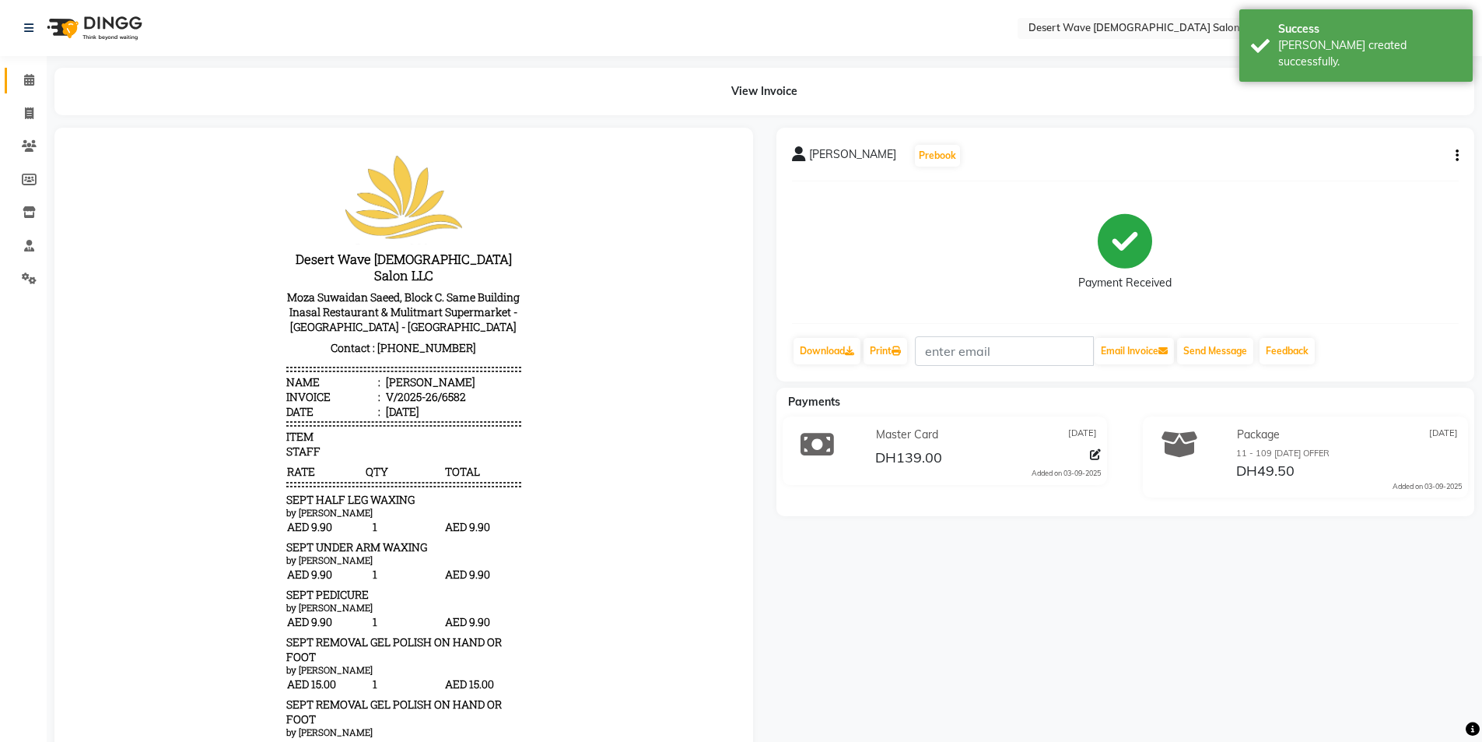
click at [30, 70] on link "Calendar" at bounding box center [23, 81] width 37 height 26
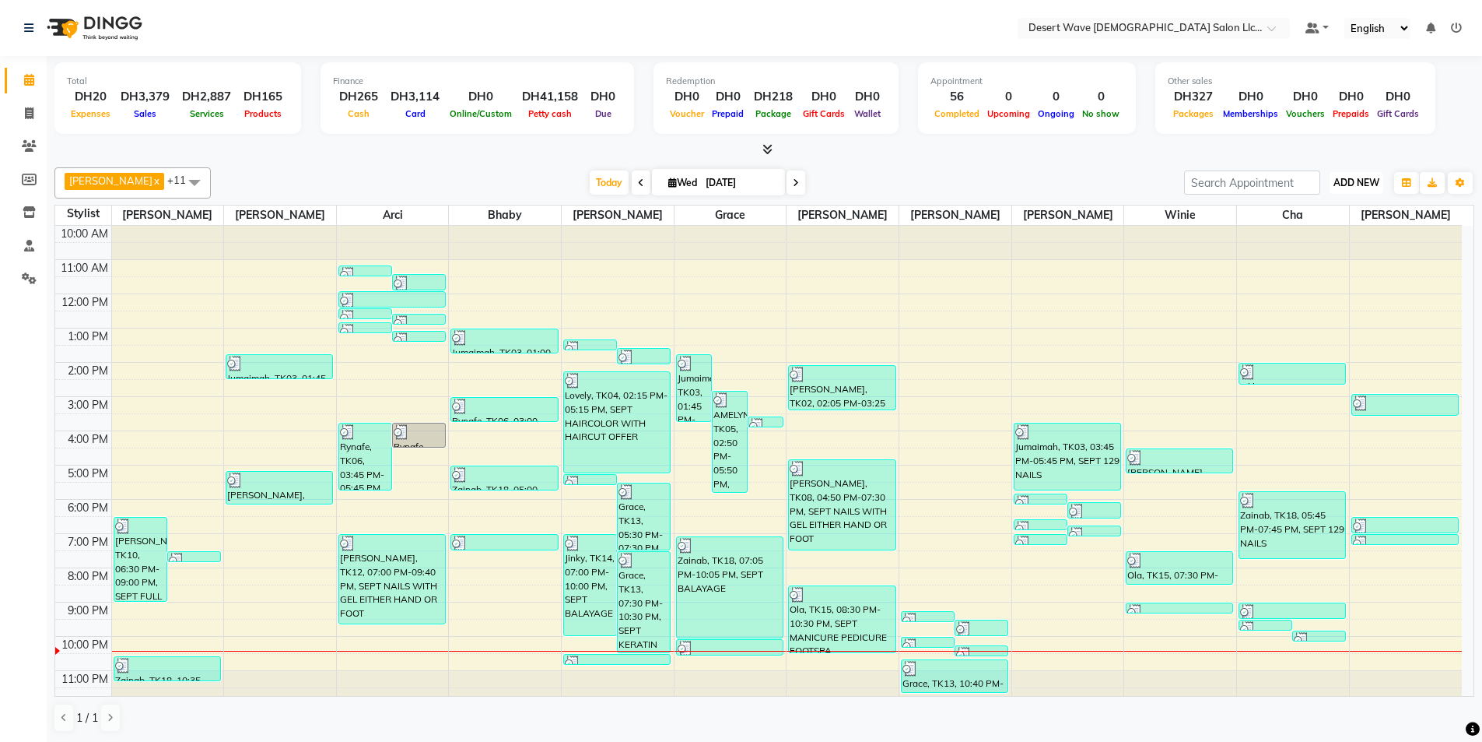
click at [1359, 189] on button "ADD NEW Toggle Dropdown" at bounding box center [1357, 183] width 54 height 22
click at [1317, 254] on link "Add Expense" at bounding box center [1321, 253] width 123 height 20
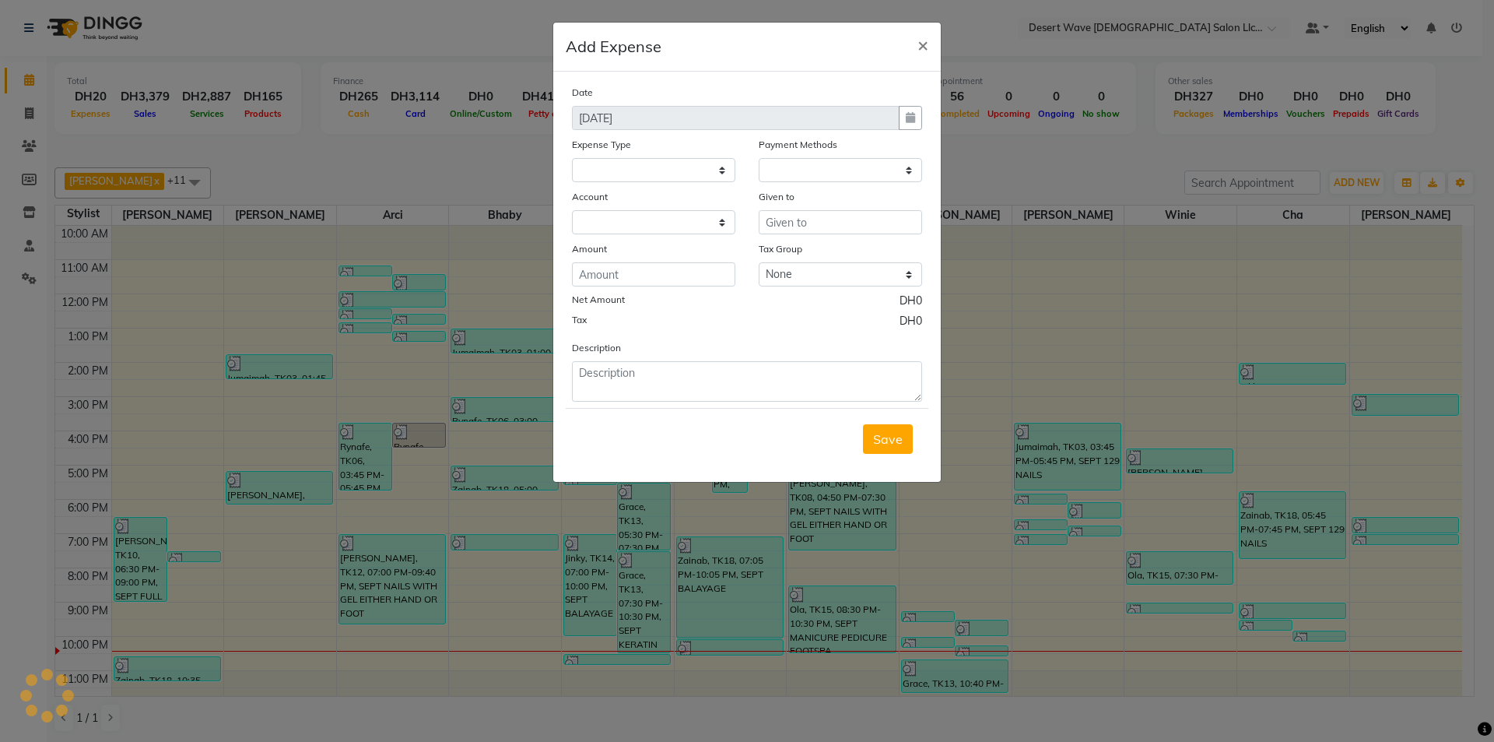
select select
select select "1"
select select "5593"
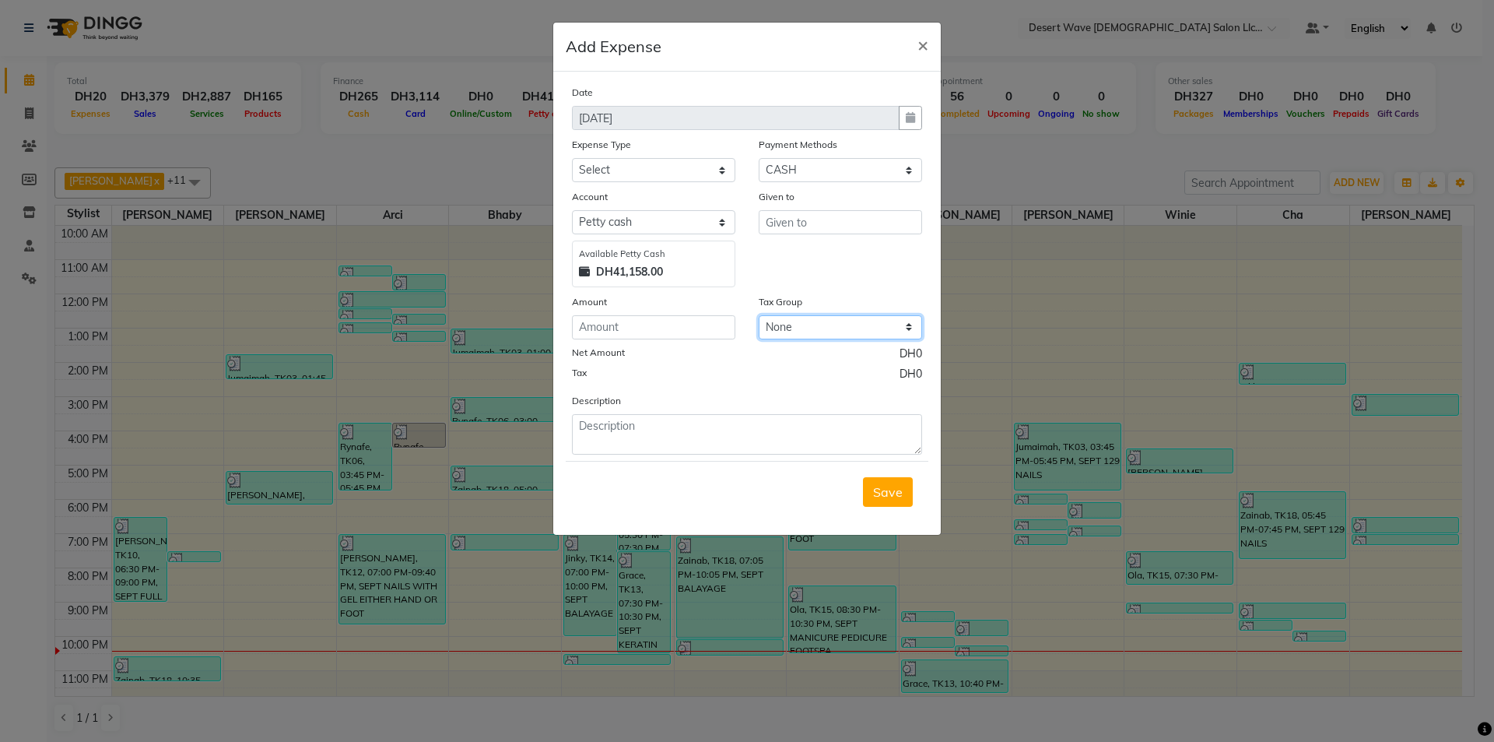
drag, startPoint x: 764, startPoint y: 321, endPoint x: 738, endPoint y: 339, distance: 31.3
click at [740, 339] on div "Amount Tax Group None" at bounding box center [747, 316] width 374 height 46
drag, startPoint x: 736, startPoint y: 337, endPoint x: 718, endPoint y: 331, distance: 18.7
click at [734, 337] on div "Amount" at bounding box center [653, 316] width 187 height 46
type input "193.50"
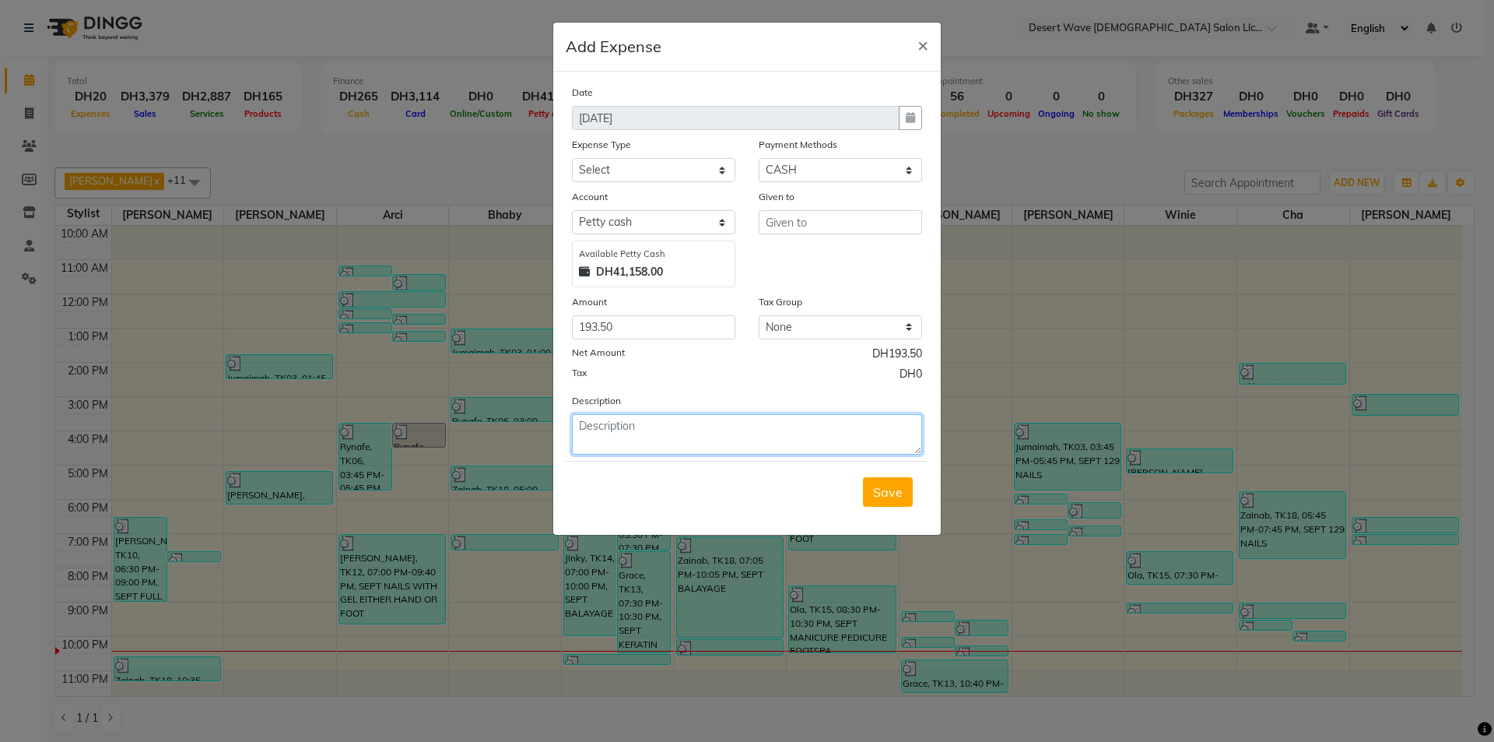
click at [684, 435] on textarea at bounding box center [747, 434] width 350 height 40
type textarea "staff tips"
click at [812, 237] on div "Given to" at bounding box center [840, 237] width 187 height 99
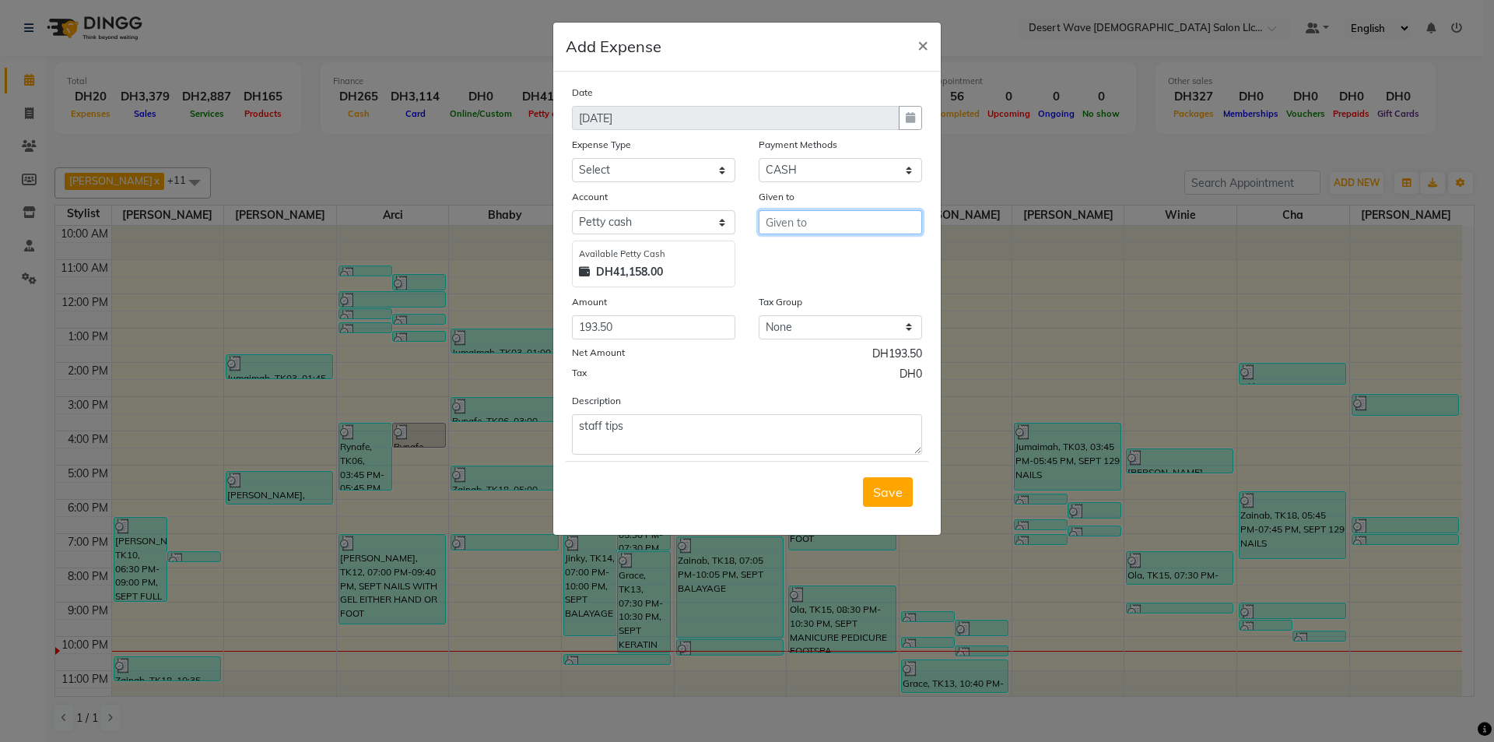
click at [812, 219] on input "text" at bounding box center [840, 222] width 163 height 24
click at [812, 222] on input "text" at bounding box center [840, 222] width 163 height 24
click at [807, 247] on ngb-highlight "Joa ne" at bounding box center [837, 255] width 119 height 16
type input "[PERSON_NAME]"
click at [580, 143] on label "Expense Type" at bounding box center [601, 145] width 59 height 14
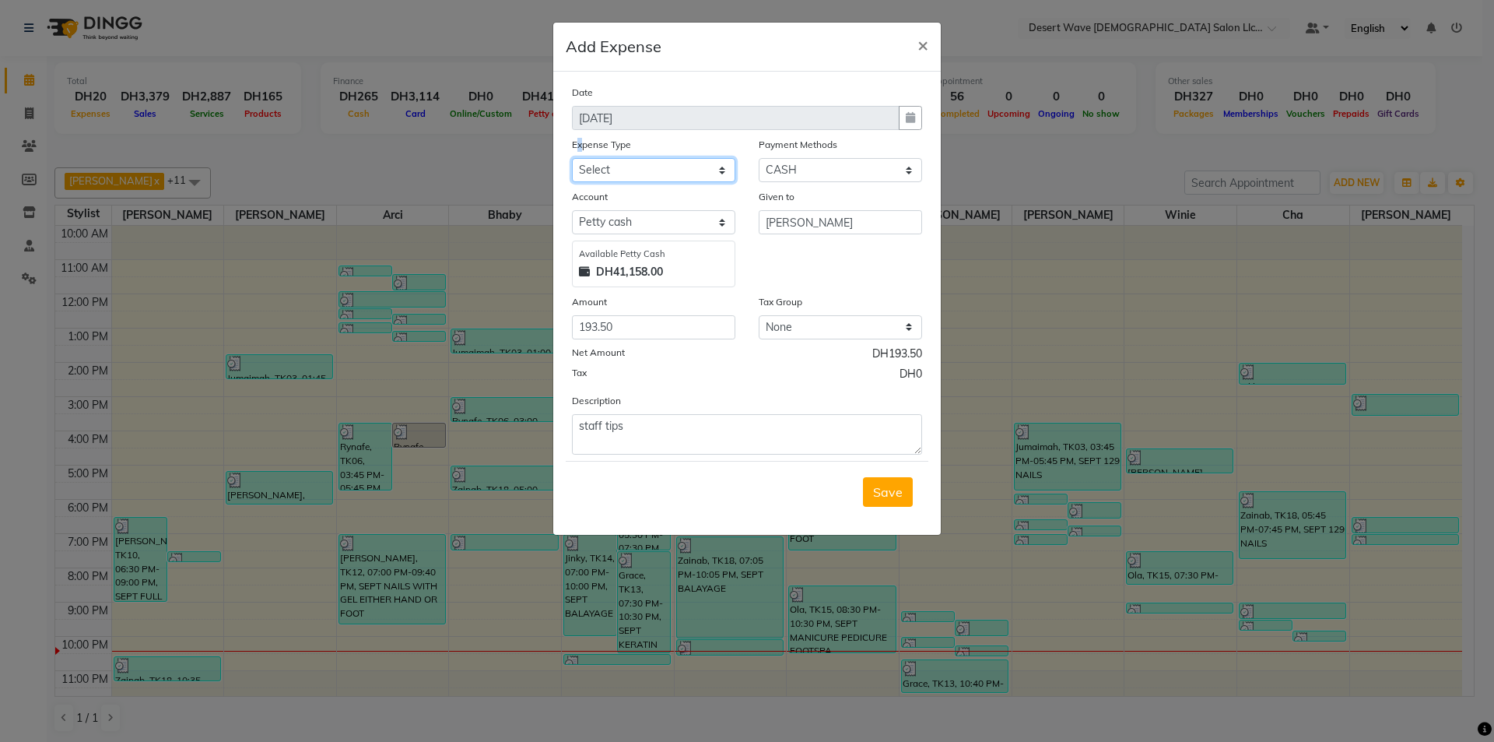
click at [596, 158] on select "Select Advance Salary Bank charges Car maintenance Cash transfer to bank Cash t…" at bounding box center [653, 170] width 163 height 24
select select "17709"
click at [572, 158] on select "Select Advance Salary Bank charges Car maintenance Cash transfer to bank Cash t…" at bounding box center [653, 170] width 163 height 24
click at [894, 488] on span "Save" at bounding box center [888, 492] width 30 height 16
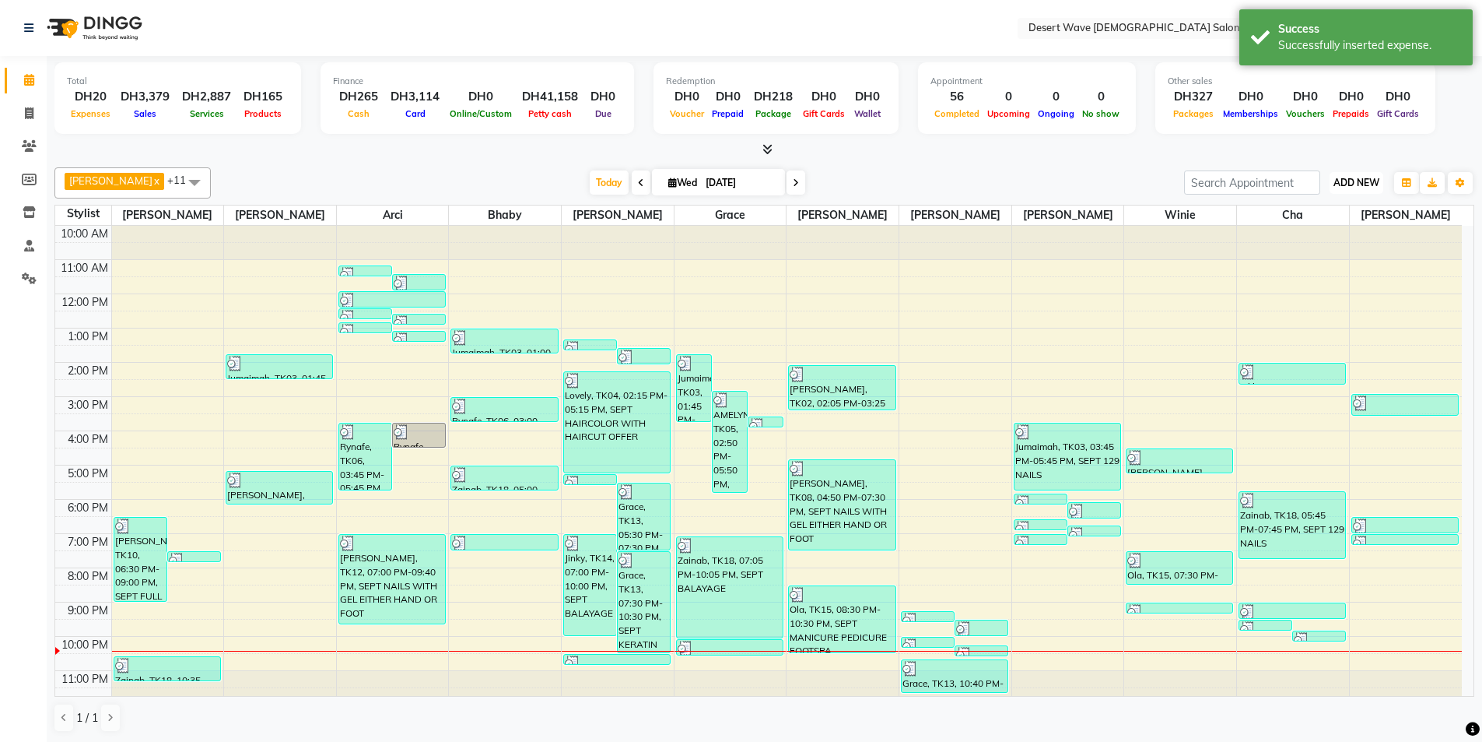
click at [1342, 186] on span "ADD NEW" at bounding box center [1357, 183] width 46 height 12
click at [1315, 250] on link "Add Expense" at bounding box center [1321, 253] width 123 height 20
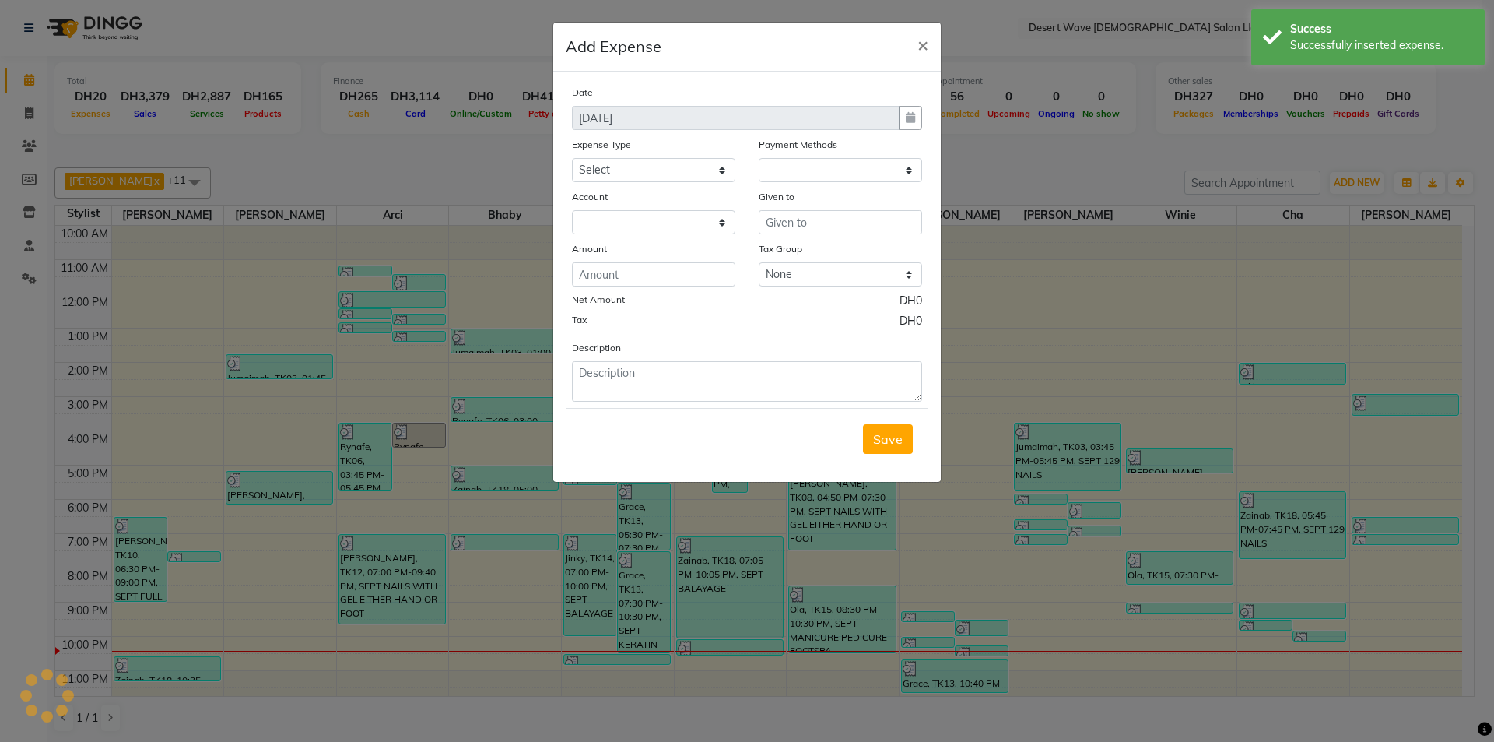
select select "1"
select select "5593"
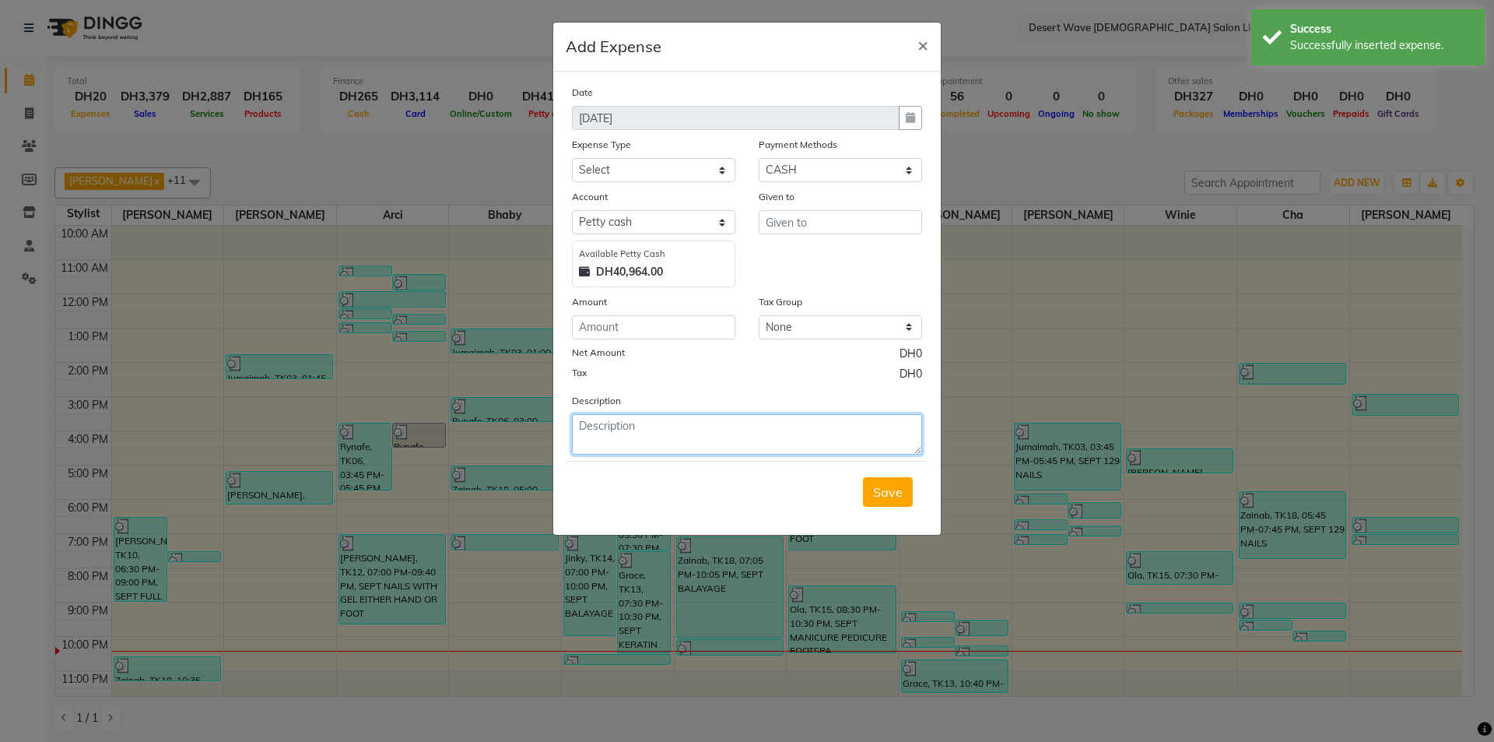
click at [623, 427] on textarea at bounding box center [747, 434] width 350 height 40
type textarea "3"
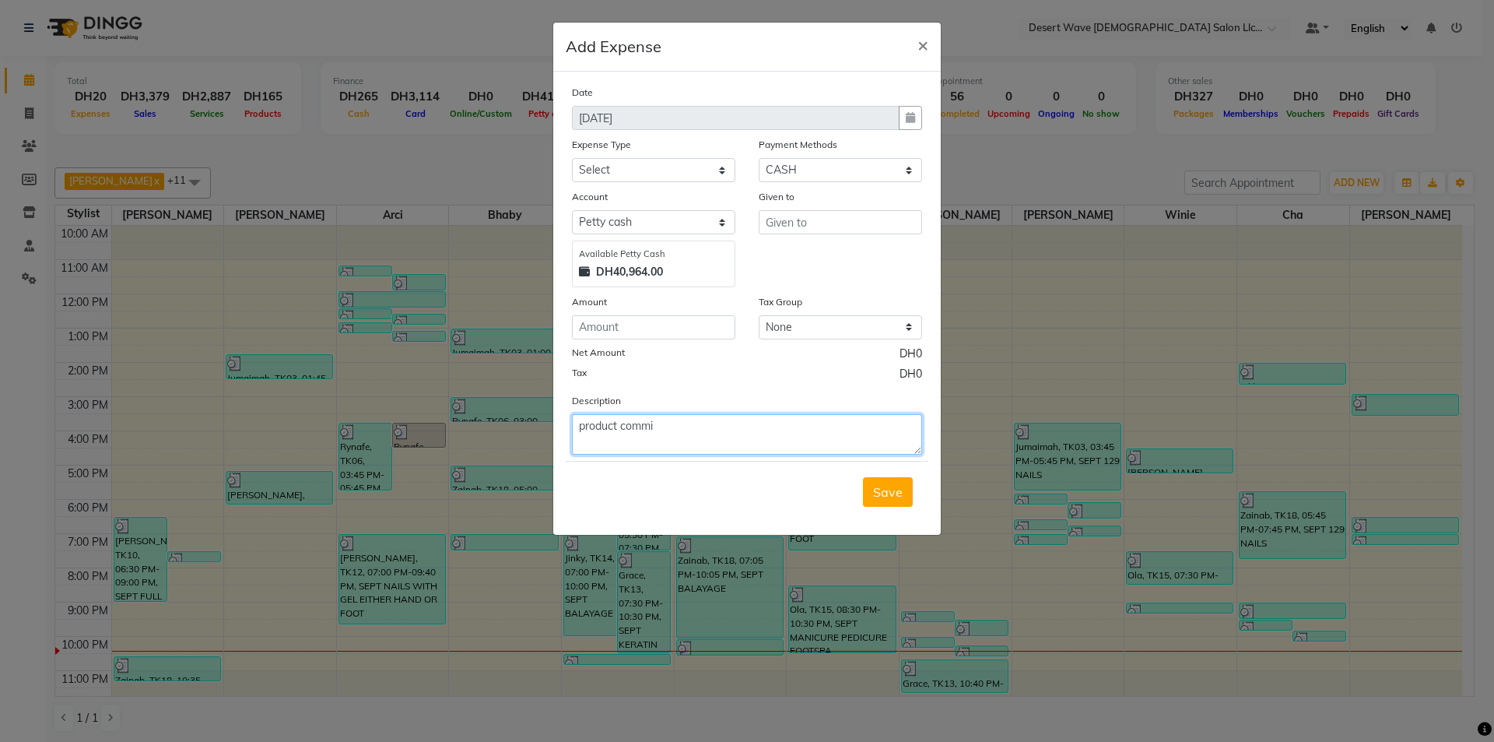
type textarea "product commi"
drag, startPoint x: 658, startPoint y: 304, endPoint x: 658, endPoint y: 329, distance: 24.9
click at [658, 325] on div "Amount" at bounding box center [653, 316] width 187 height 46
click at [658, 329] on input "number" at bounding box center [653, 327] width 163 height 24
type input "30"
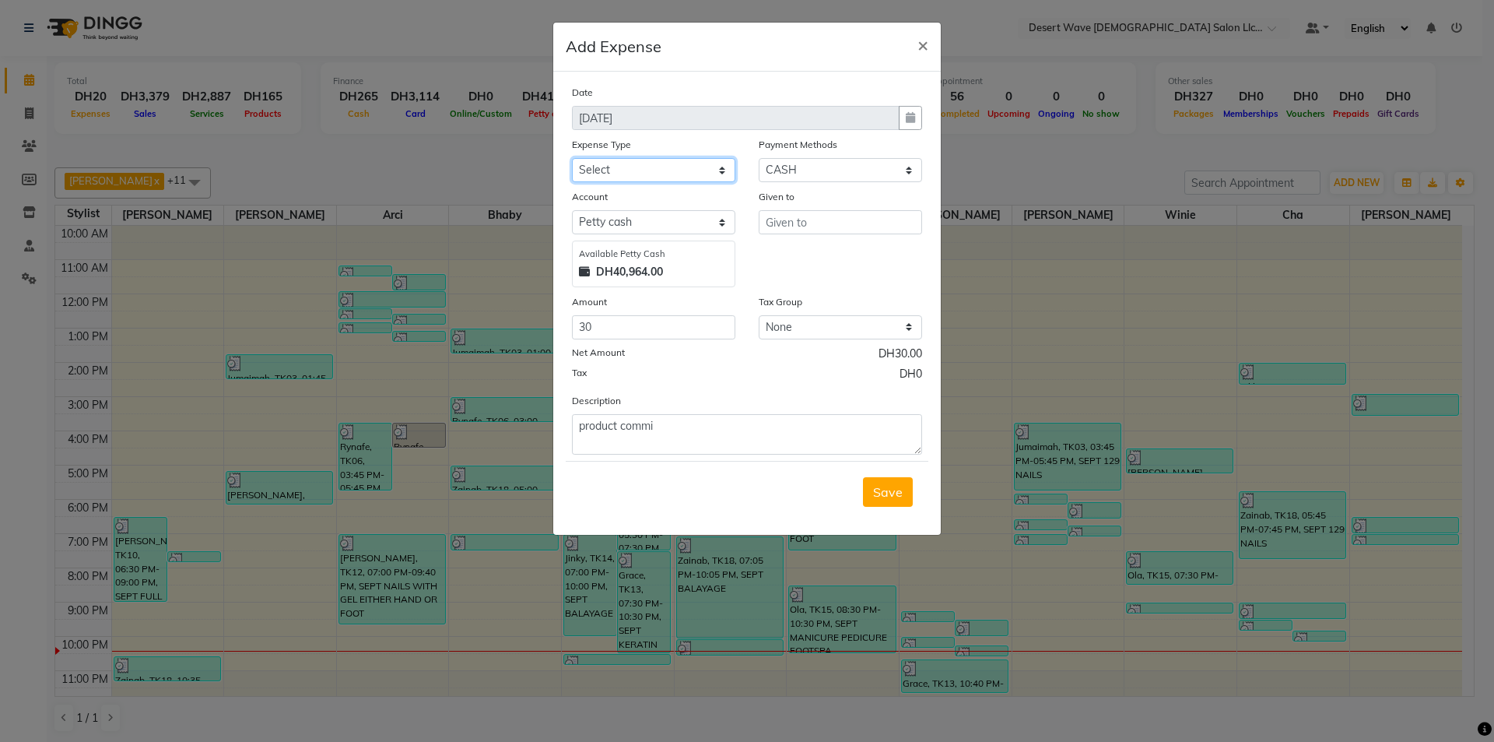
click at [647, 177] on select "Select Advance Salary Bank charges Car maintenance Cash transfer to bank Cash t…" at bounding box center [653, 170] width 163 height 24
select select "17691"
click at [572, 158] on select "Select Advance Salary Bank charges Car maintenance Cash transfer to bank Cash t…" at bounding box center [653, 170] width 163 height 24
click at [821, 218] on input "text" at bounding box center [840, 222] width 163 height 24
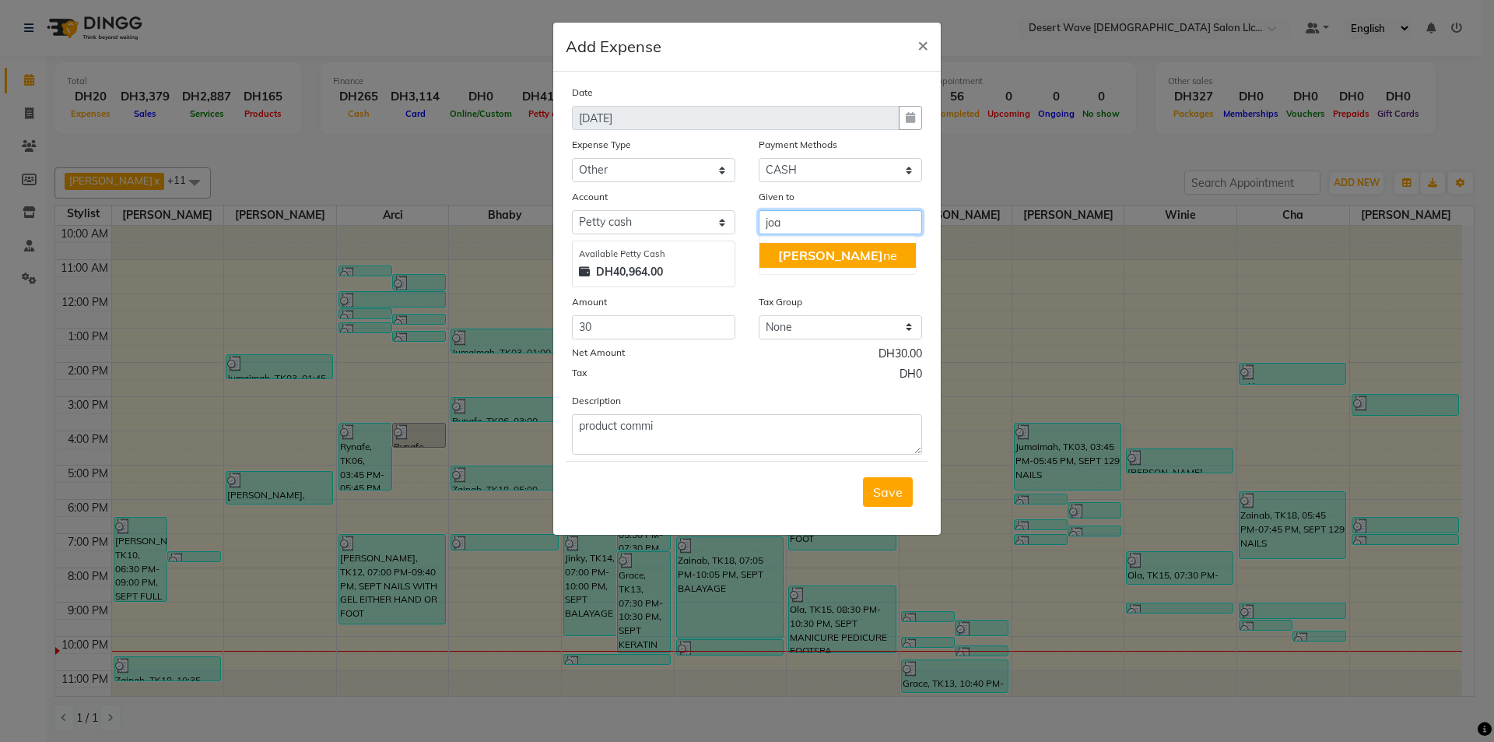
click at [802, 261] on ngb-highlight "Joa ne" at bounding box center [837, 255] width 119 height 16
type input "[PERSON_NAME]"
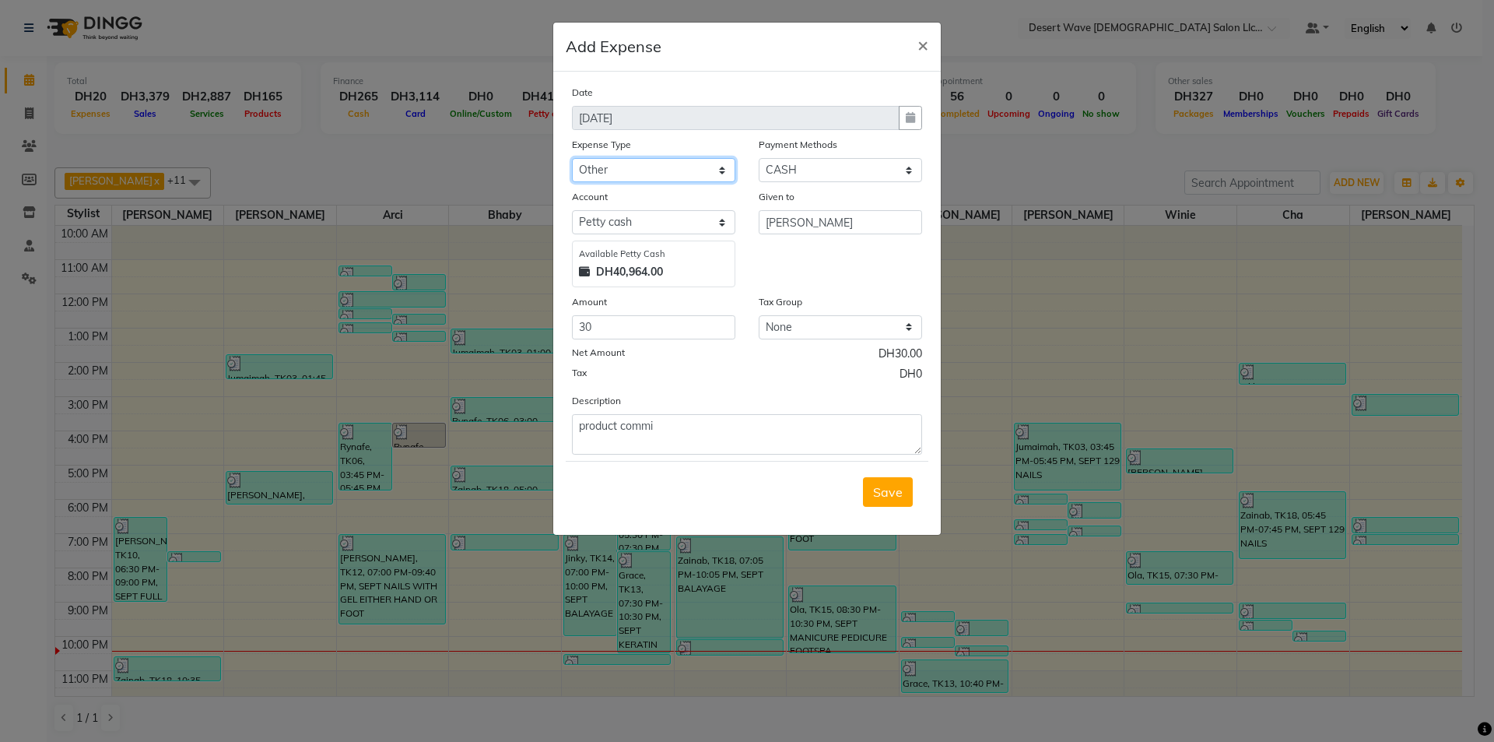
click at [622, 169] on select "Select Advance Salary Bank charges Car maintenance Cash transfer to bank Cash t…" at bounding box center [653, 170] width 163 height 24
select select "17689"
click at [572, 158] on select "Select Advance Salary Bank charges Car maintenance Cash transfer to bank Cash t…" at bounding box center [653, 170] width 163 height 24
click at [896, 493] on span "Save" at bounding box center [888, 492] width 30 height 16
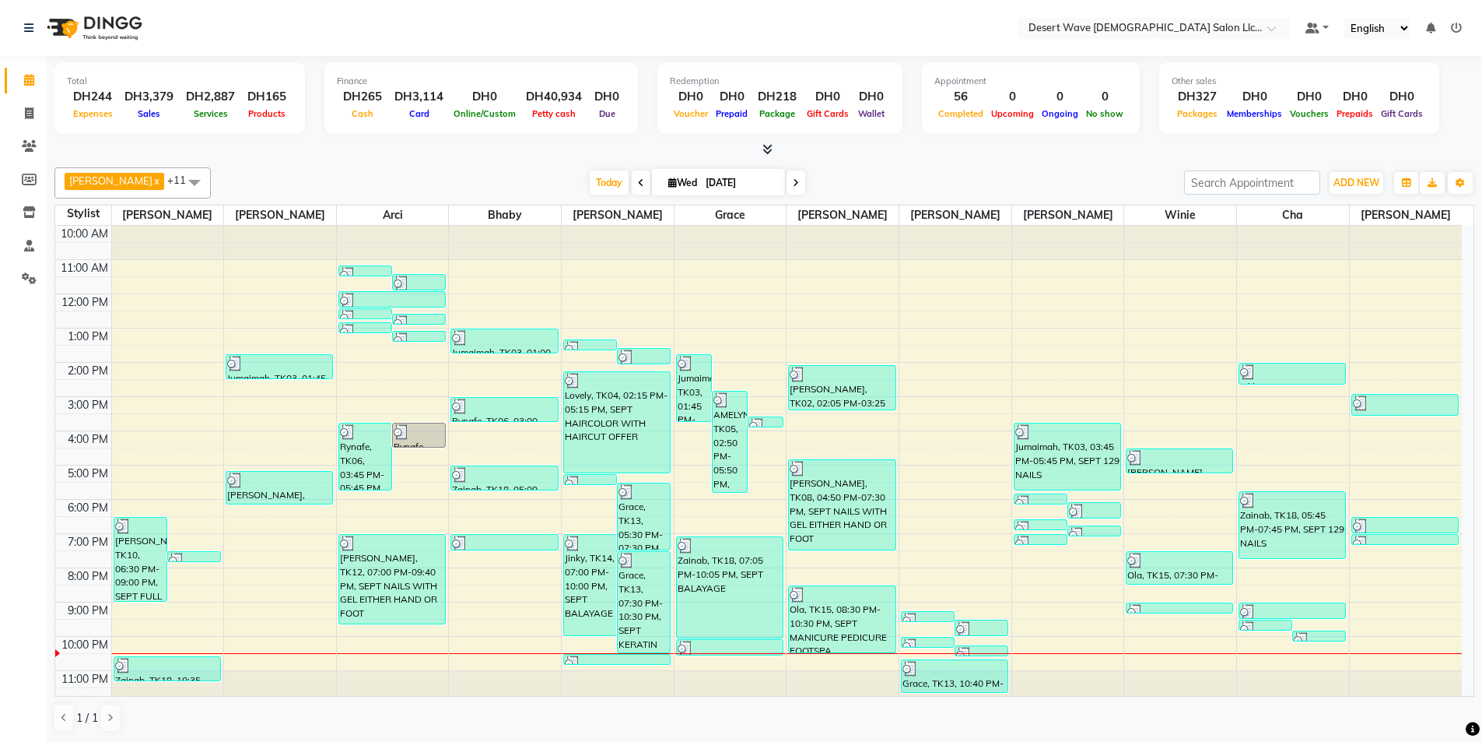
scroll to position [1, 0]
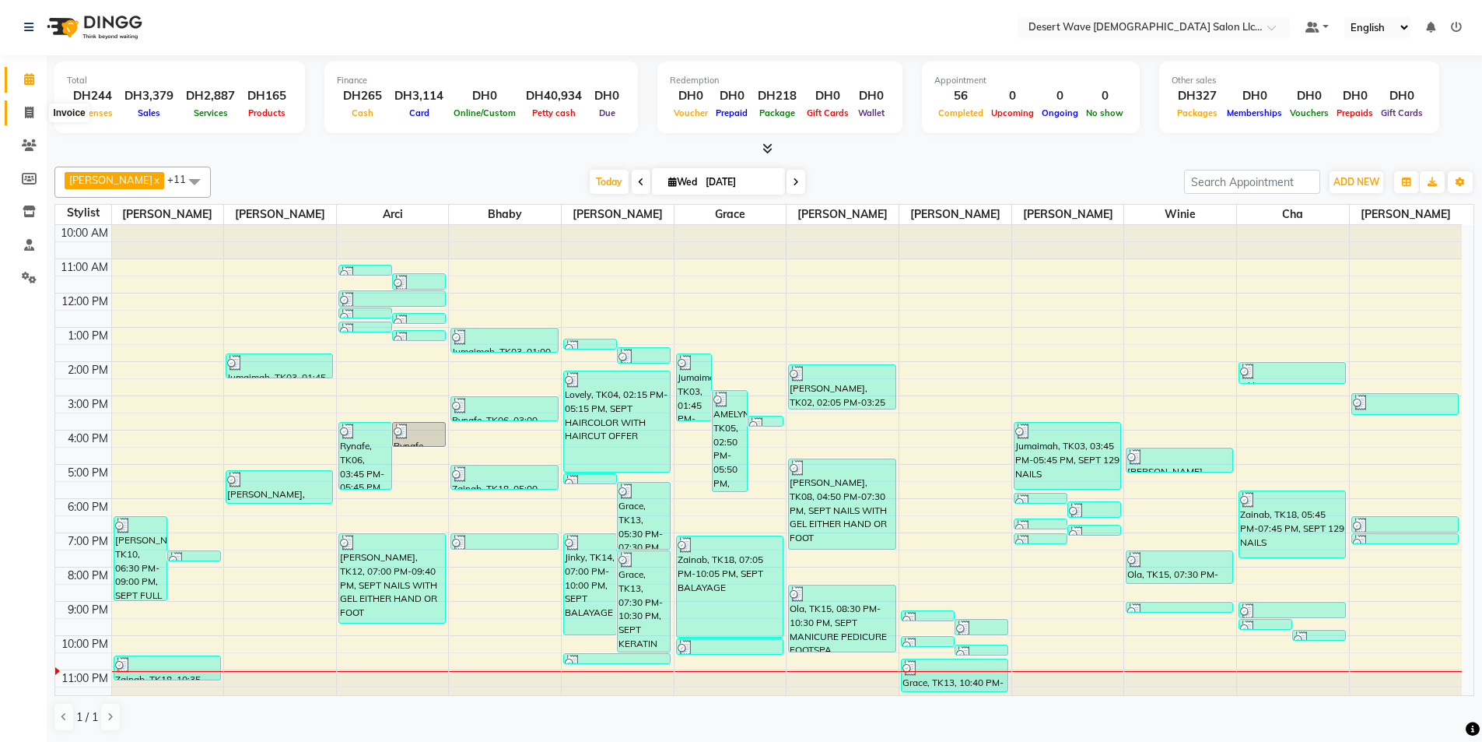
click at [27, 119] on span at bounding box center [29, 113] width 27 height 18
select select "service"
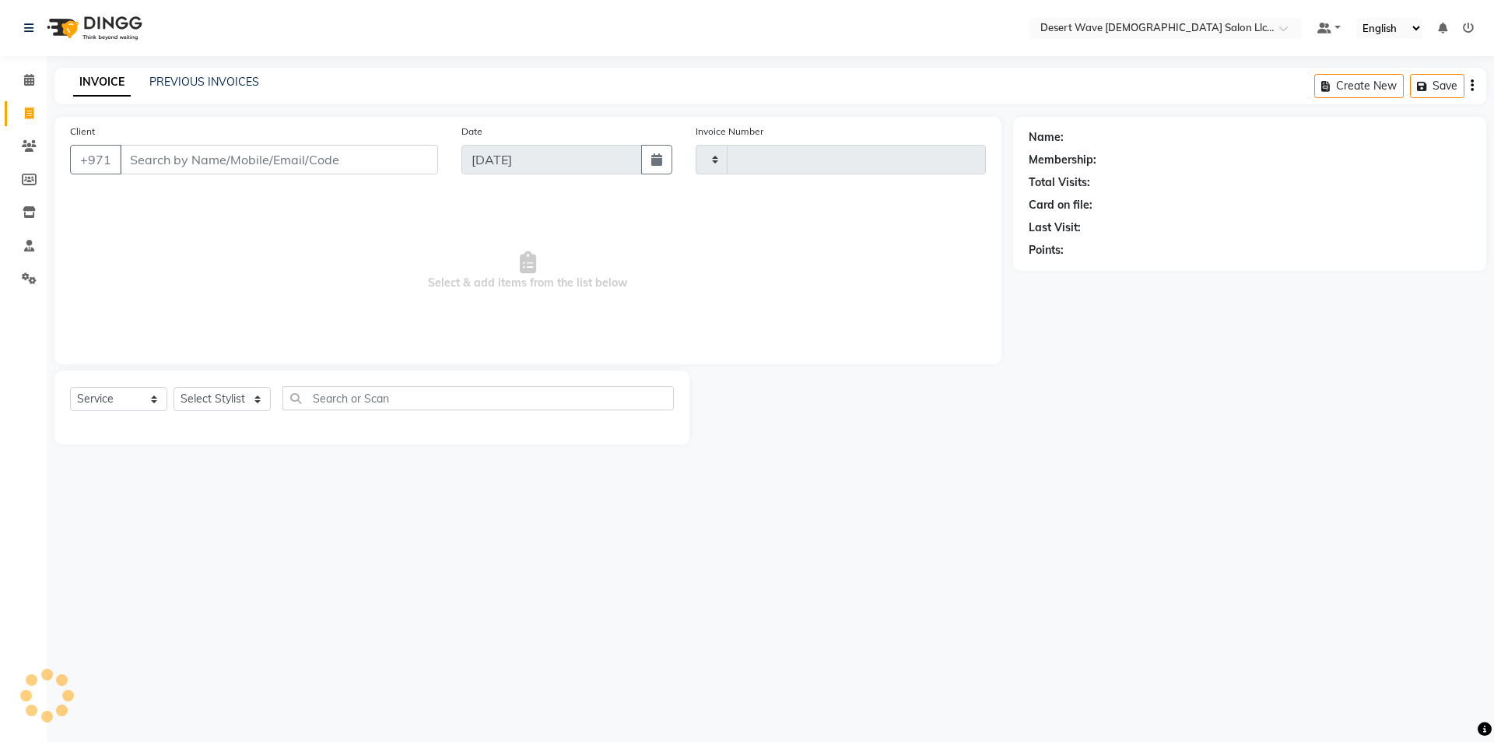
type input "6583"
click at [115, 78] on link "INVOICE" at bounding box center [102, 82] width 58 height 28
select select "6563"
click at [195, 146] on input "Client" at bounding box center [279, 160] width 318 height 30
type input "sta"
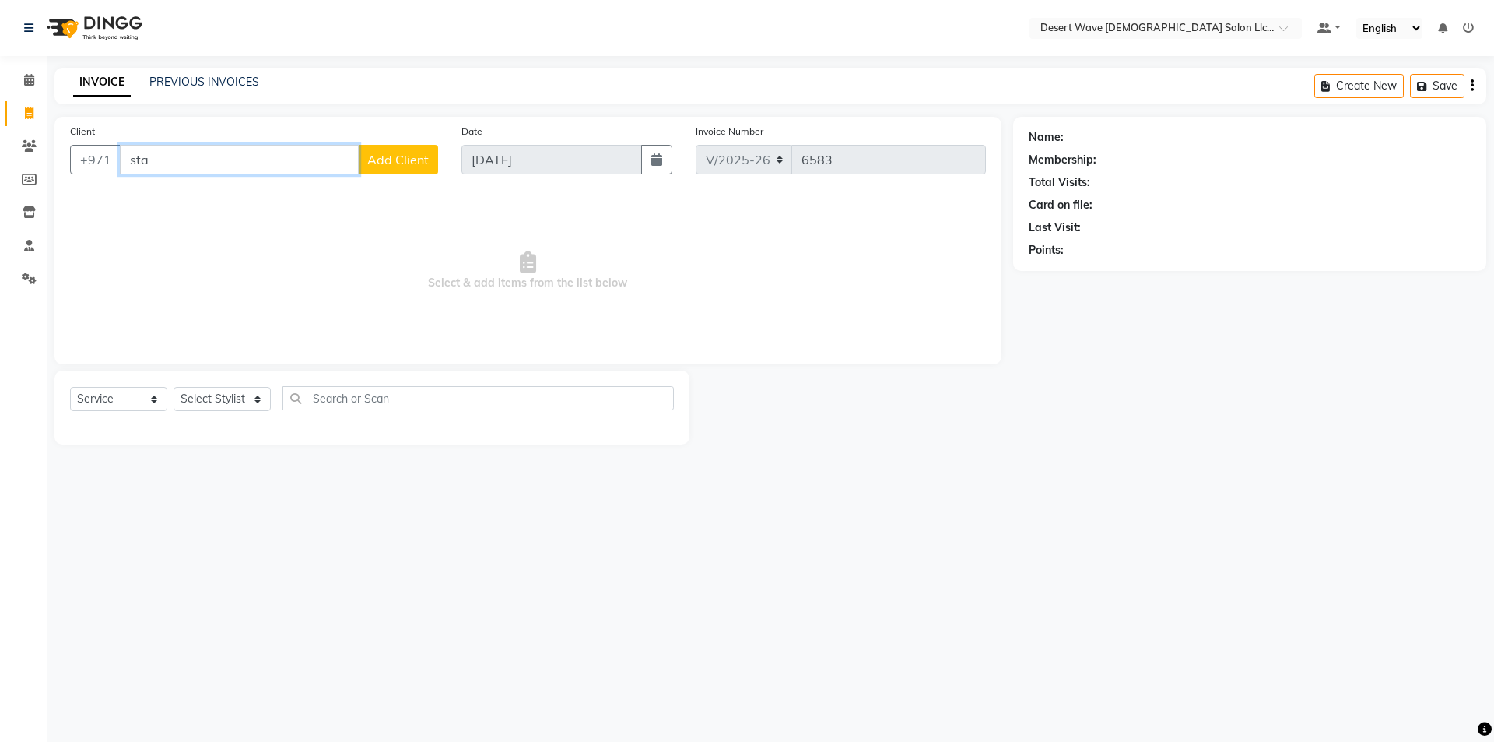
select select "50418"
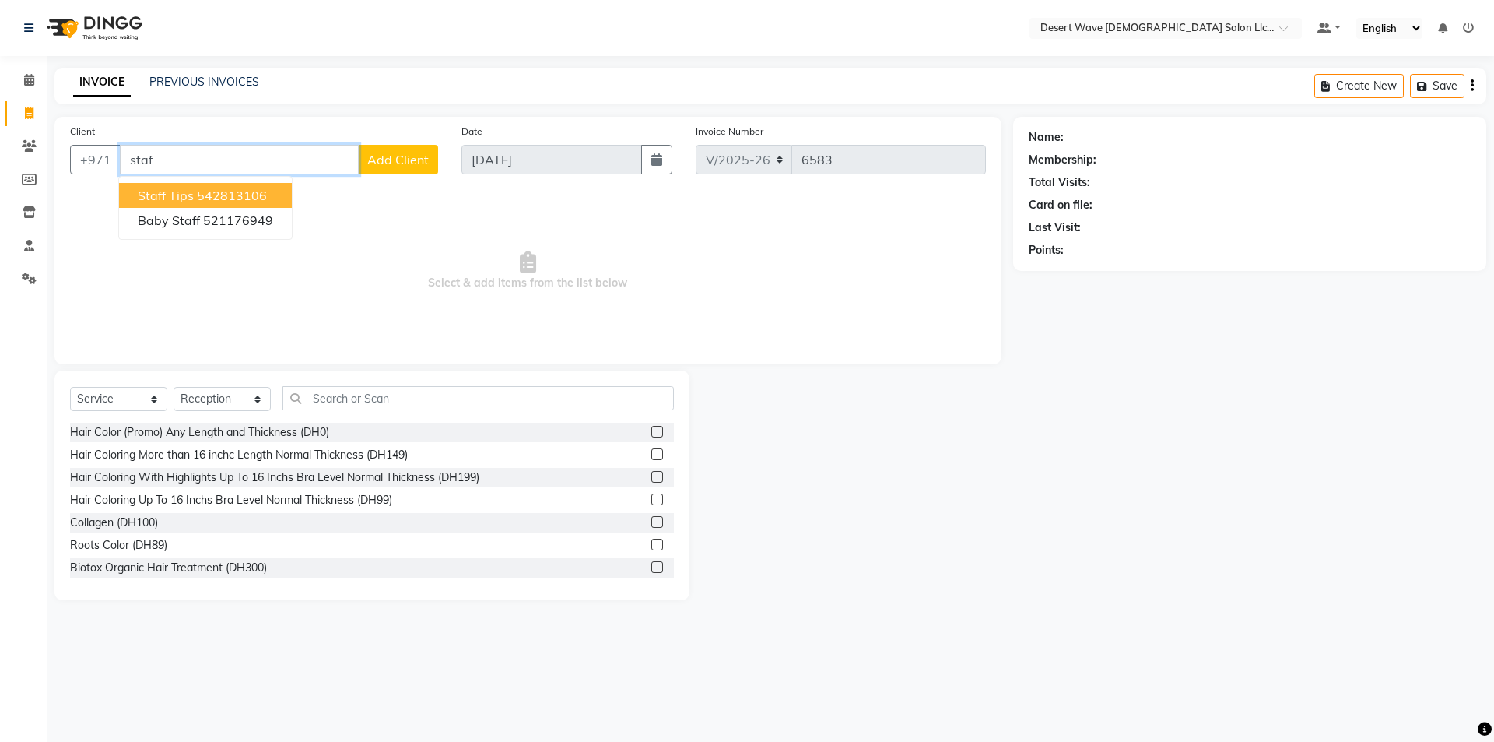
click at [227, 197] on ngb-highlight "542813106" at bounding box center [232, 196] width 70 height 16
type input "542813106"
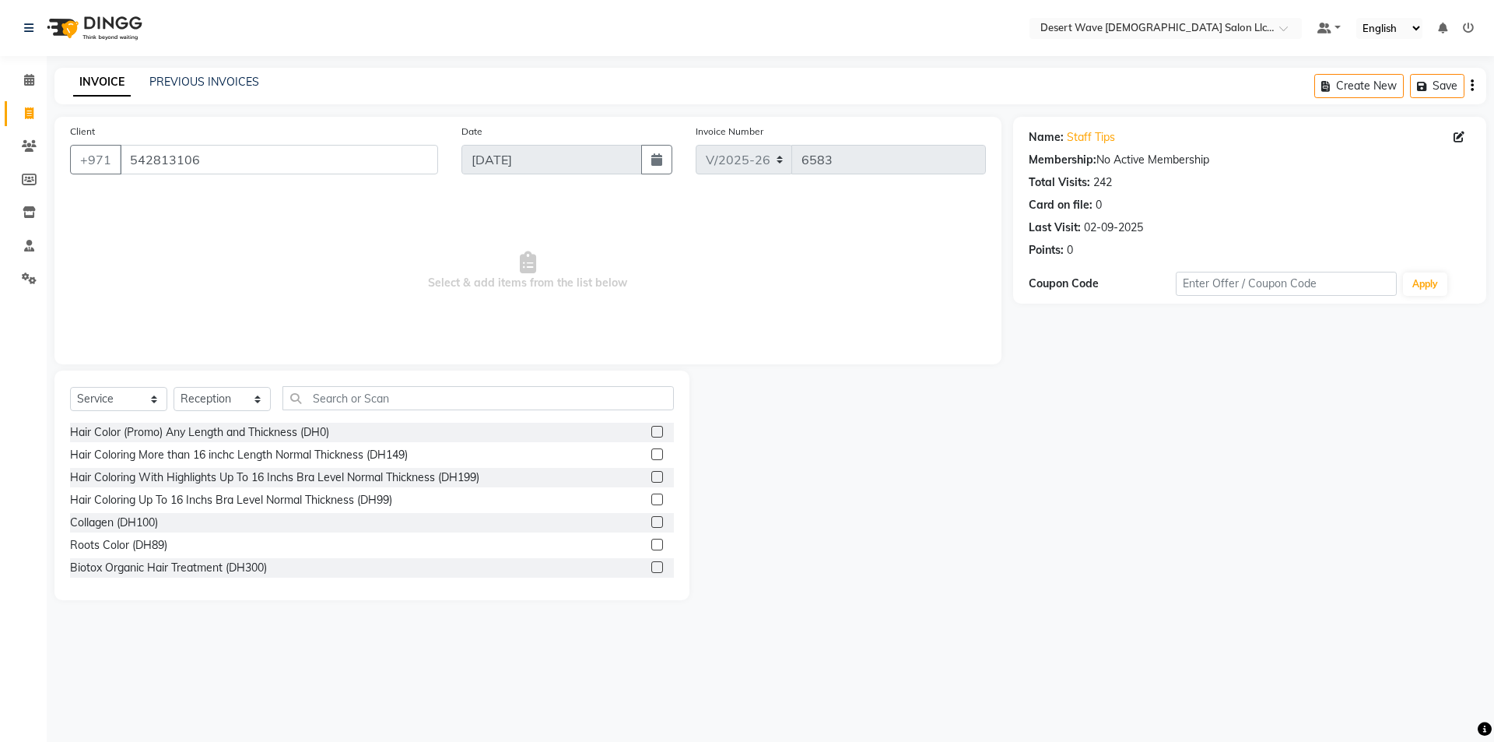
click at [167, 419] on div "Select Service Product Membership Package Voucher Prepaid Gift Card Select Styl…" at bounding box center [372, 404] width 604 height 37
click at [170, 428] on div "Hair Color (Promo) Any Length and Thickness (DH0)" at bounding box center [199, 432] width 259 height 16
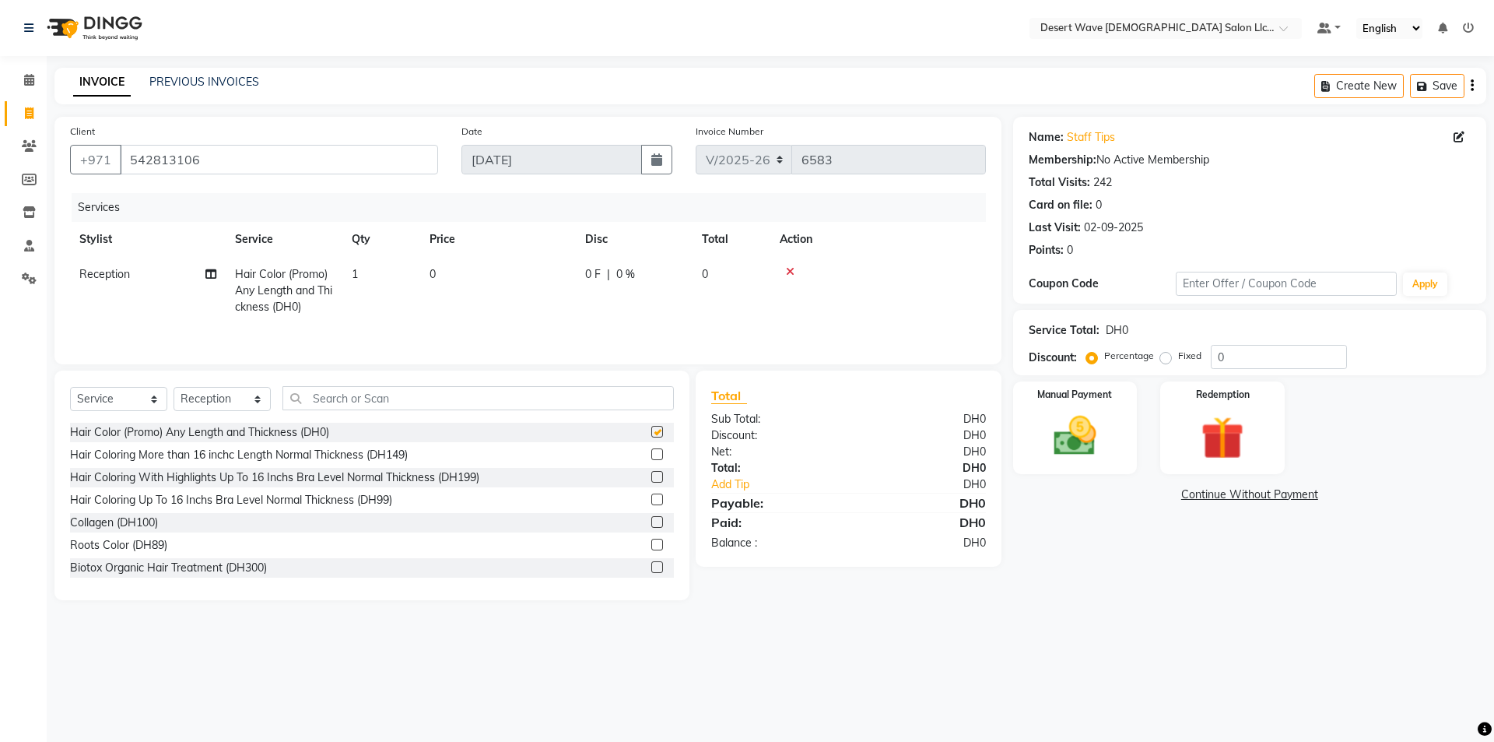
checkbox input "false"
click at [526, 280] on td "0" at bounding box center [498, 291] width 156 height 68
select select "50418"
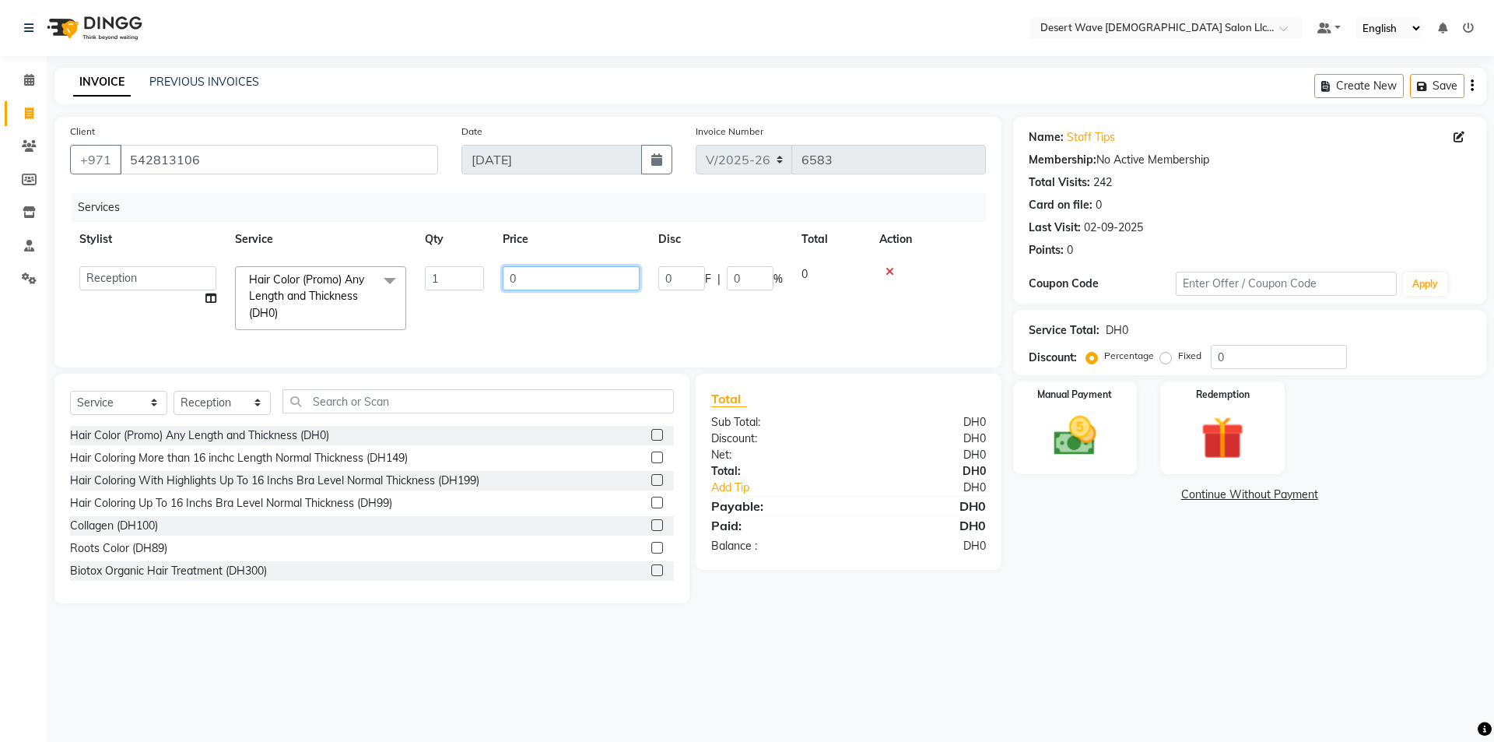
click at [535, 278] on input "0" at bounding box center [571, 278] width 137 height 24
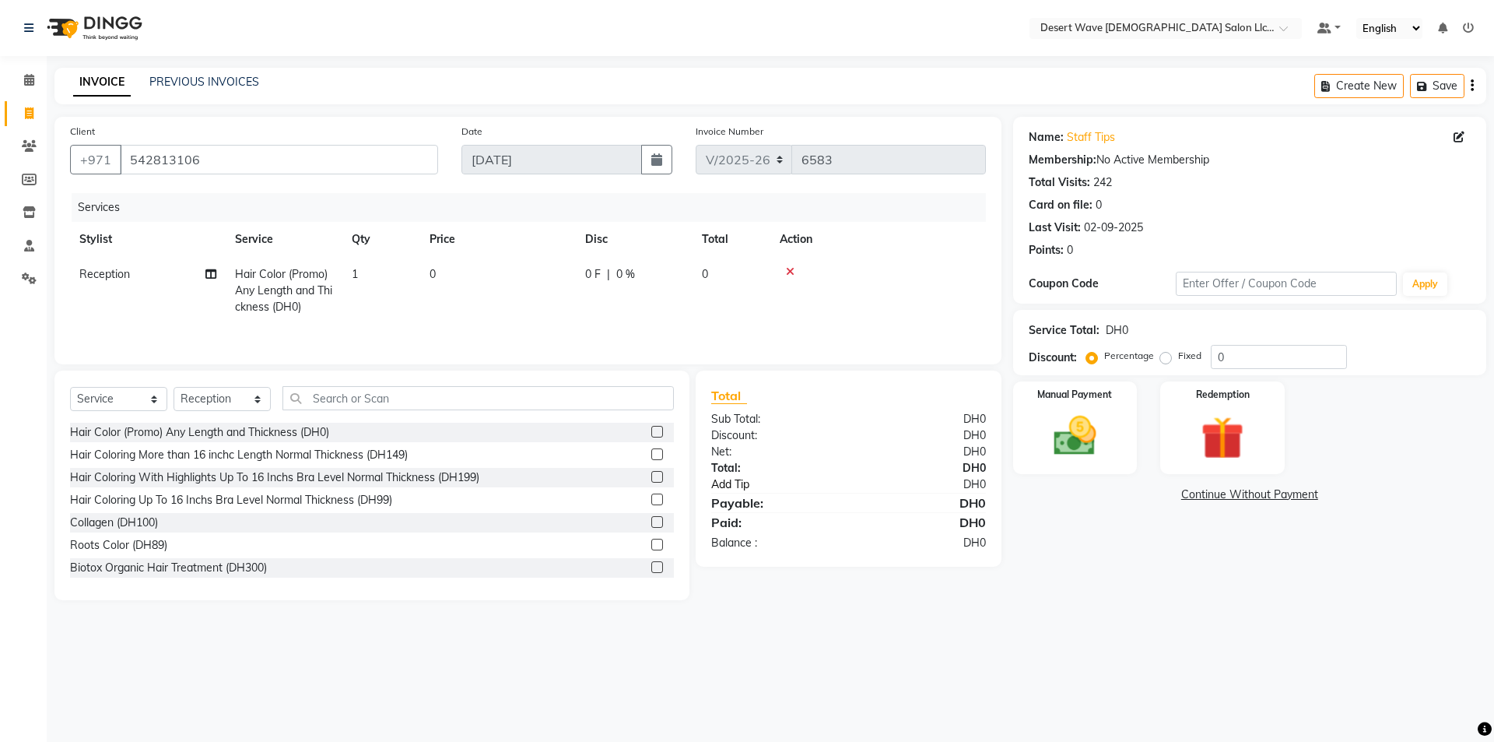
click at [731, 486] on link "Add Tip" at bounding box center [787, 484] width 174 height 16
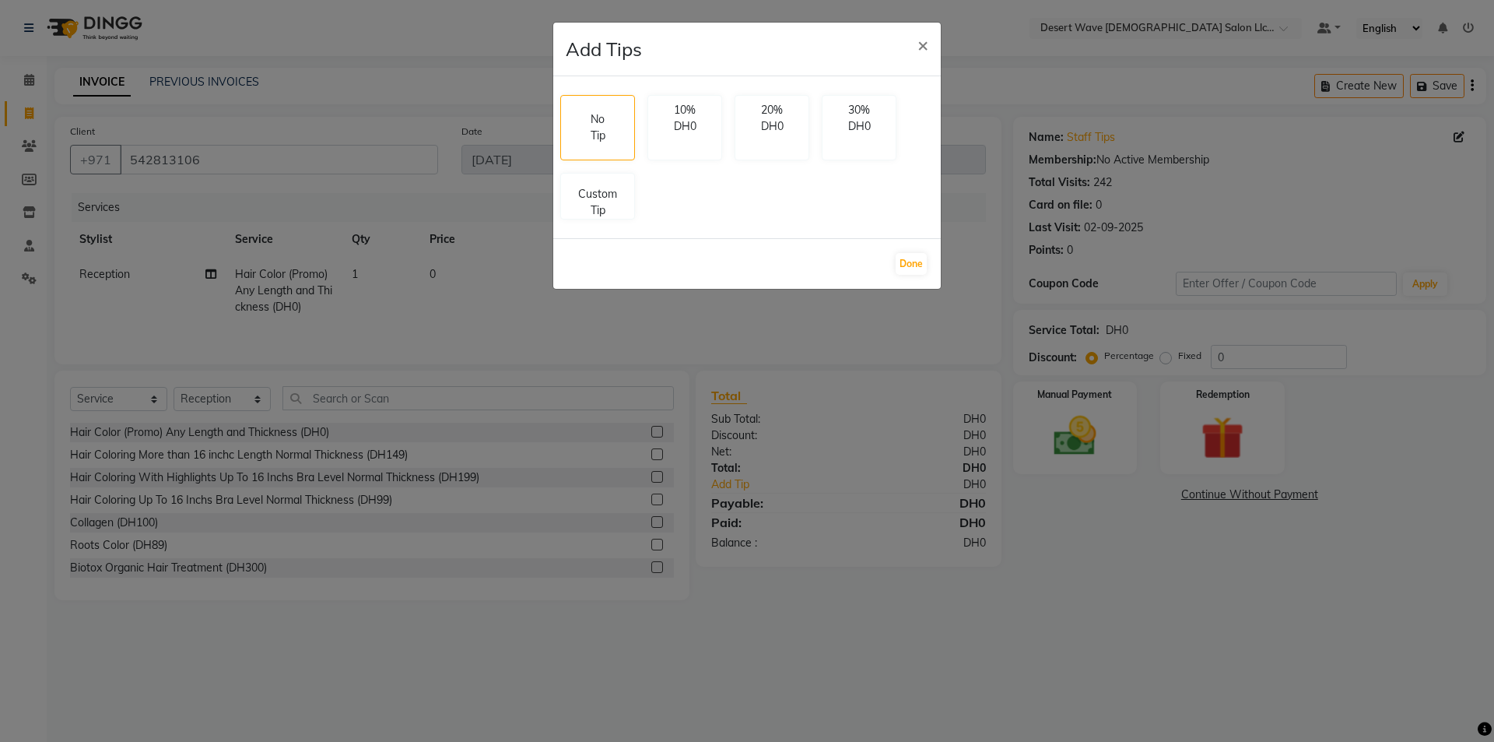
drag, startPoint x: 583, startPoint y: 185, endPoint x: 727, endPoint y: 249, distance: 157.5
click at [588, 189] on p "Custom Tip" at bounding box center [597, 202] width 54 height 33
select select "50418"
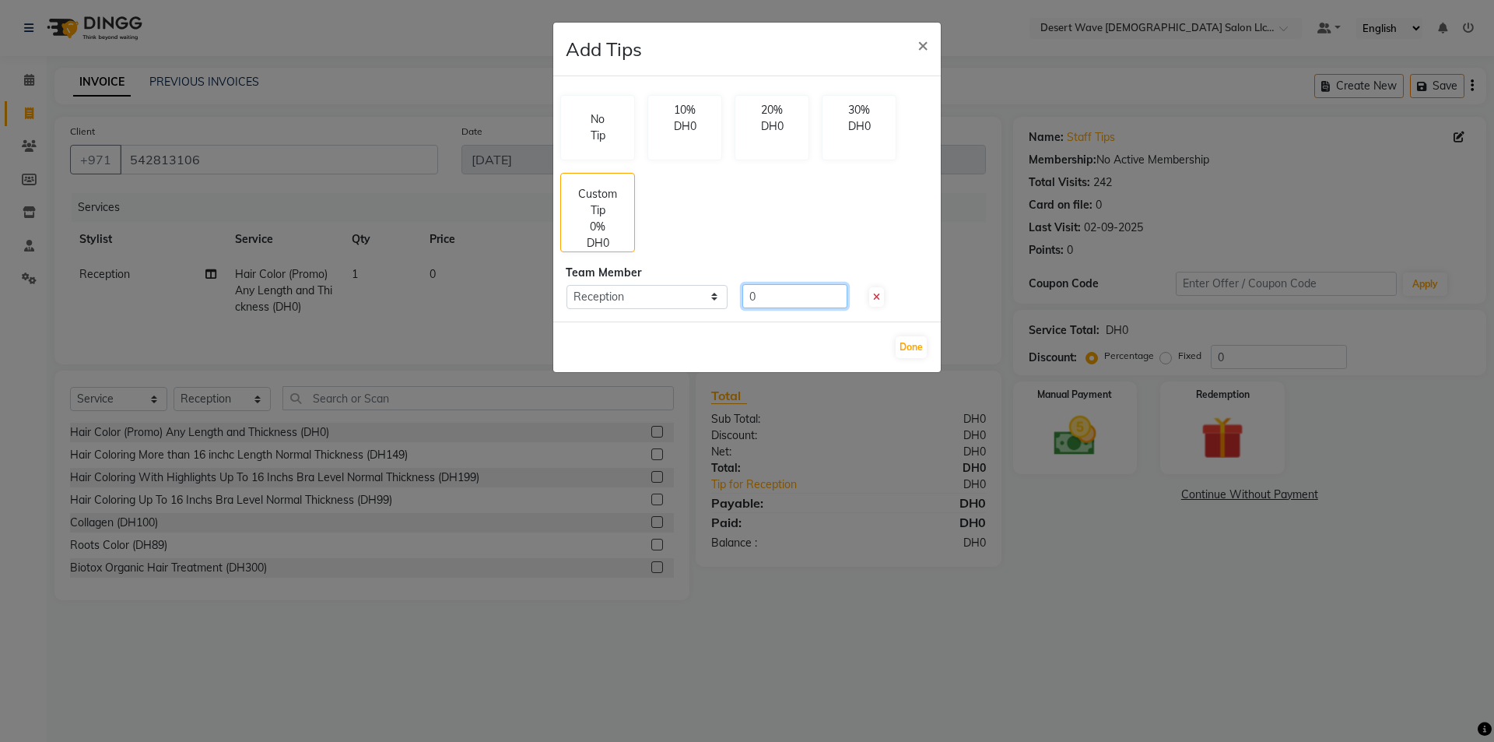
click at [783, 294] on input "0" at bounding box center [794, 296] width 105 height 24
type input "215"
drag, startPoint x: 908, startPoint y: 343, endPoint x: 1071, endPoint y: 404, distance: 173.6
click at [911, 343] on button "Done" at bounding box center [911, 347] width 31 height 22
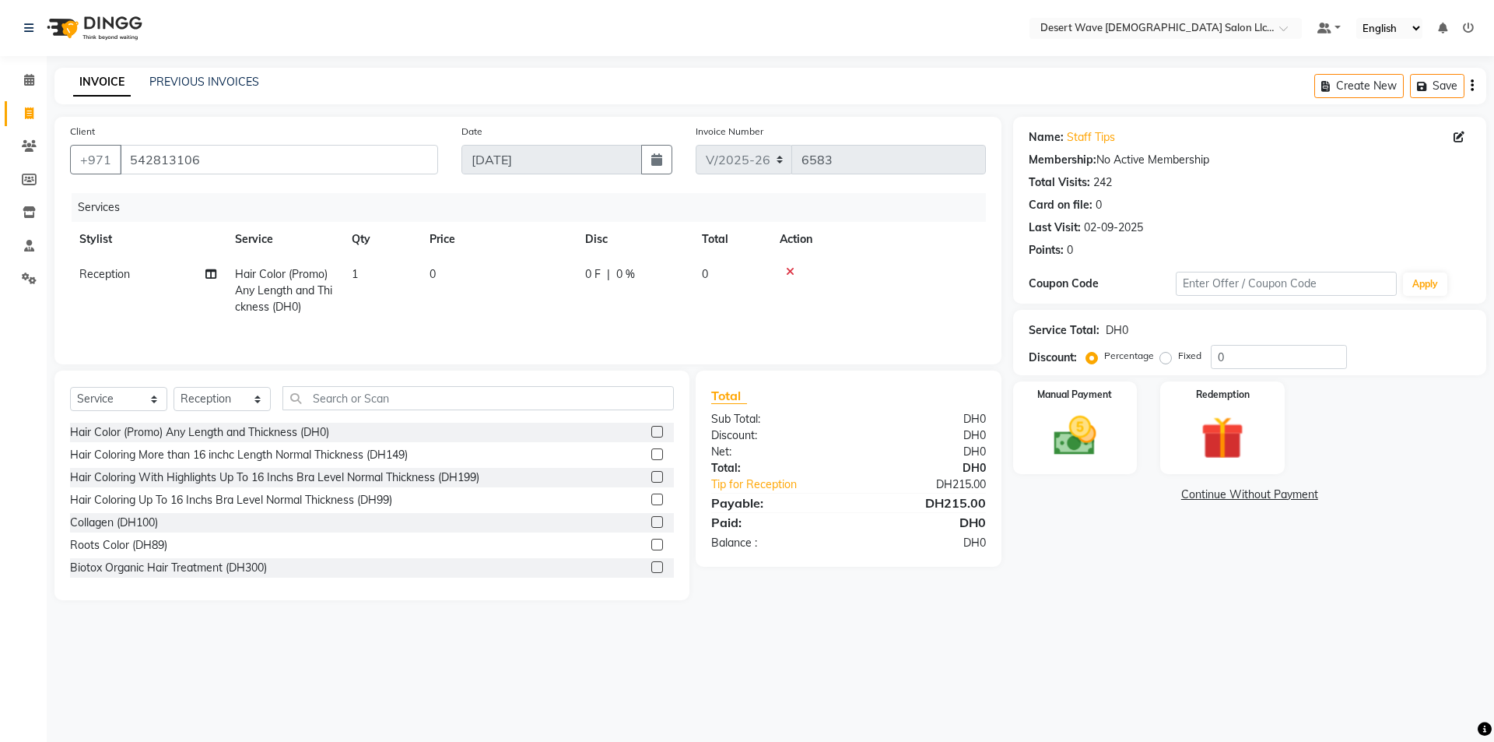
drag, startPoint x: 1082, startPoint y: 429, endPoint x: 1115, endPoint y: 478, distance: 58.9
click at [1082, 431] on img at bounding box center [1075, 436] width 70 height 50
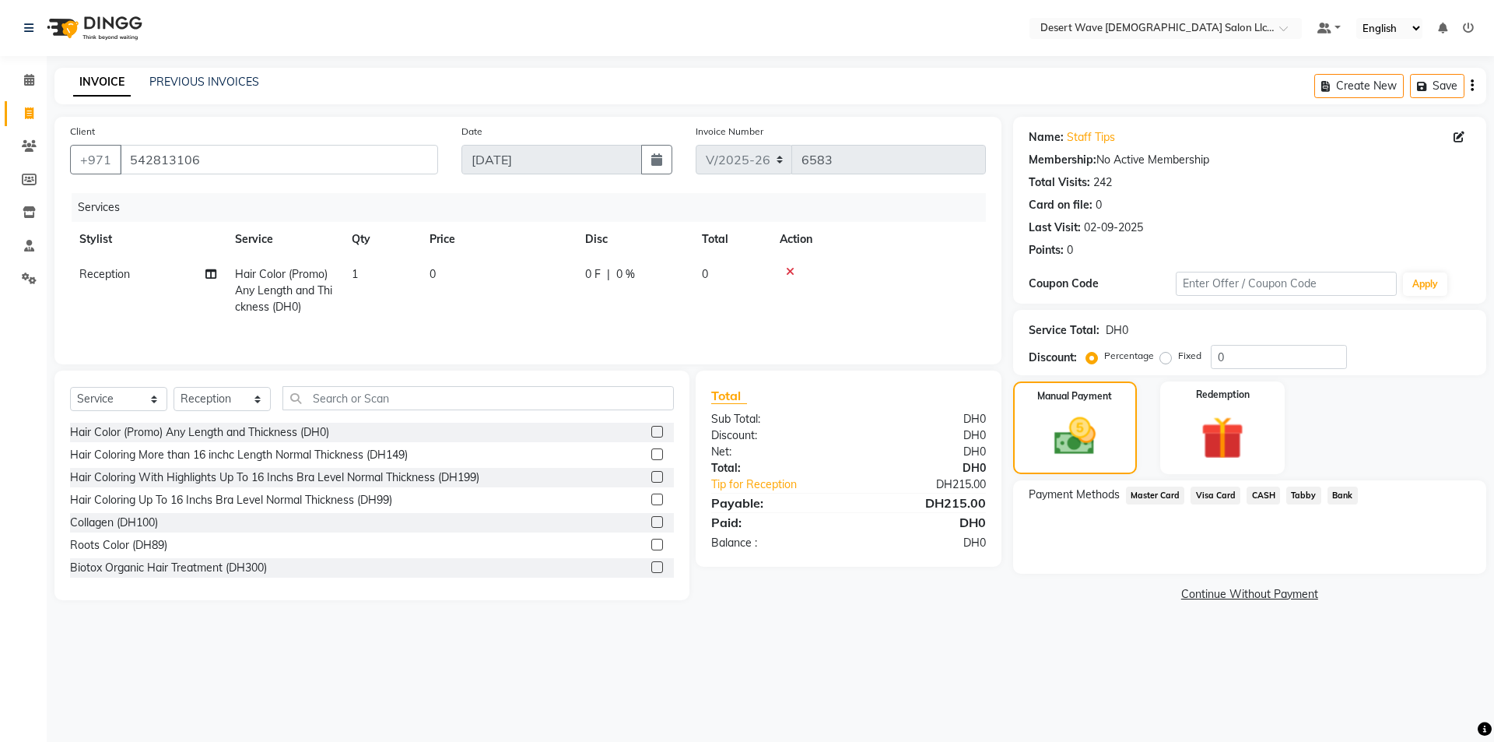
drag, startPoint x: 1162, startPoint y: 496, endPoint x: 1172, endPoint y: 513, distance: 19.9
click at [1169, 508] on div "Payment Methods Master Card Visa Card CASH Tabby Bank" at bounding box center [1249, 526] width 473 height 93
click at [1150, 498] on span "Master Card" at bounding box center [1155, 495] width 59 height 18
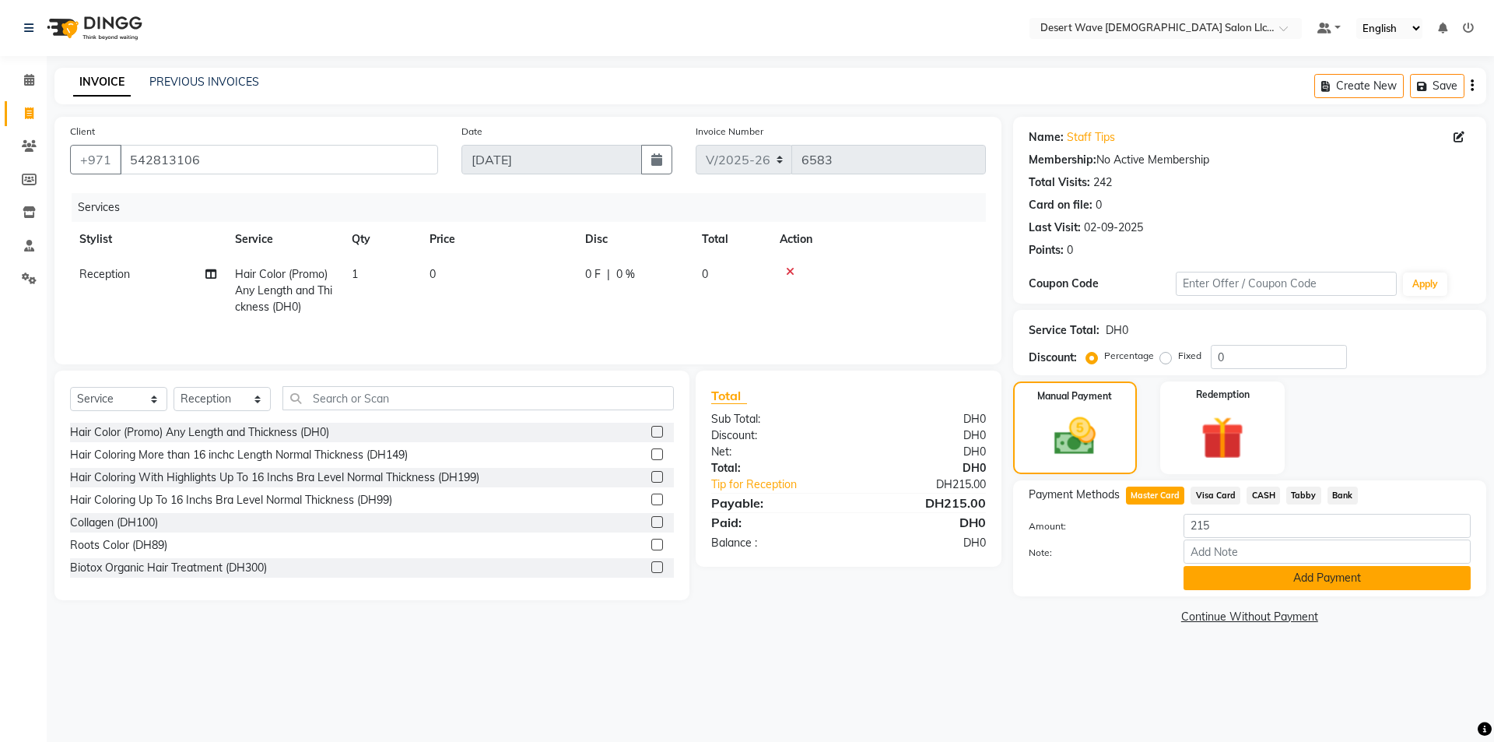
click at [1244, 581] on button "Add Payment" at bounding box center [1327, 578] width 287 height 24
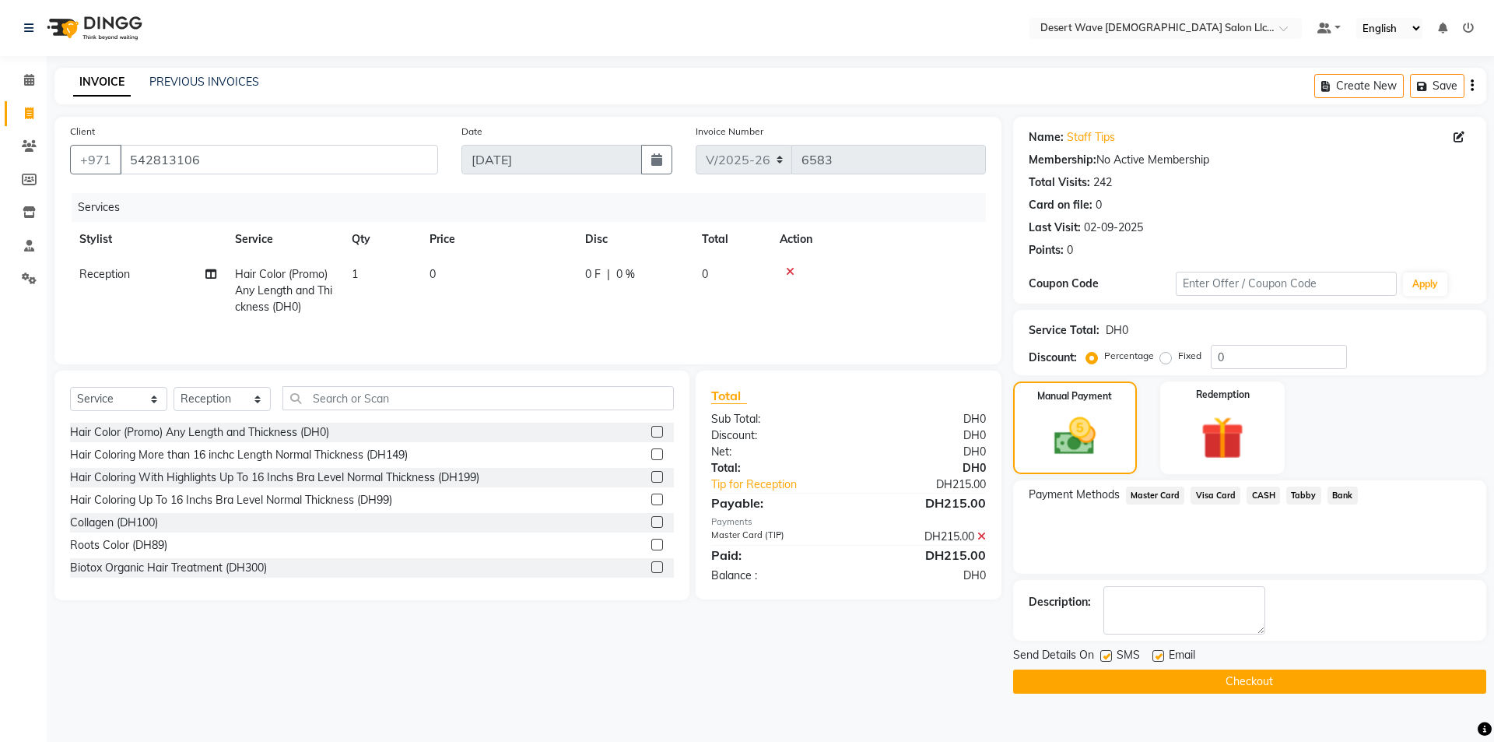
click at [1245, 679] on button "Checkout" at bounding box center [1249, 681] width 473 height 24
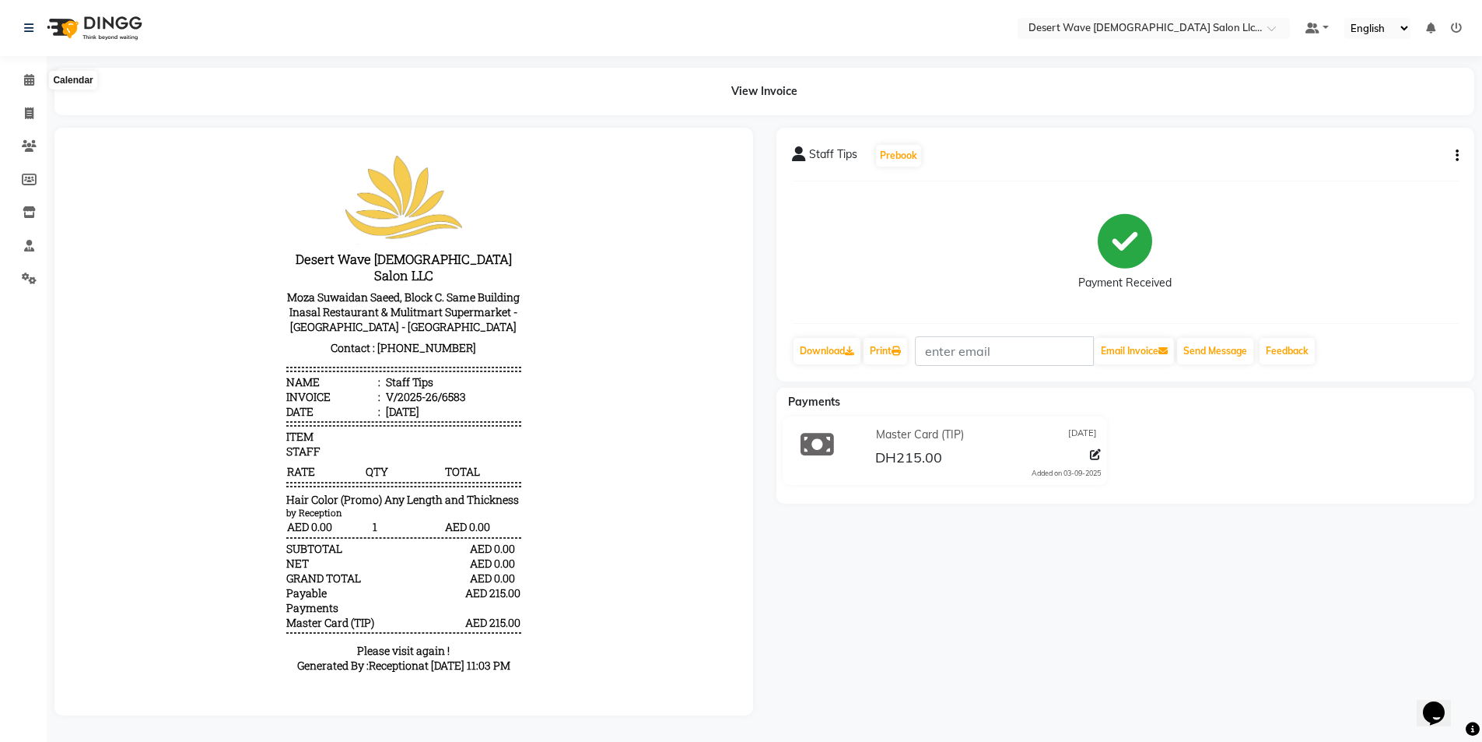
click at [24, 83] on icon at bounding box center [29, 80] width 10 height 12
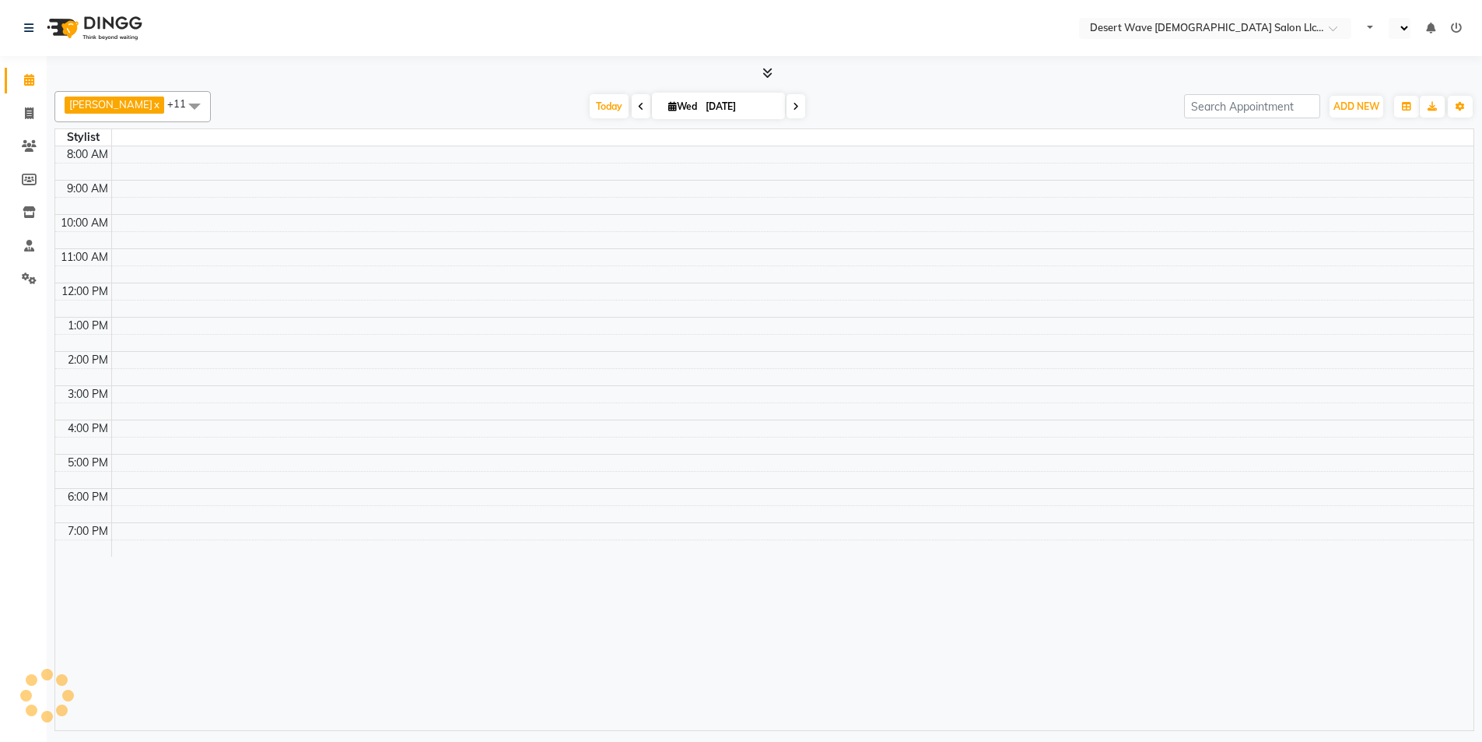
select select "en"
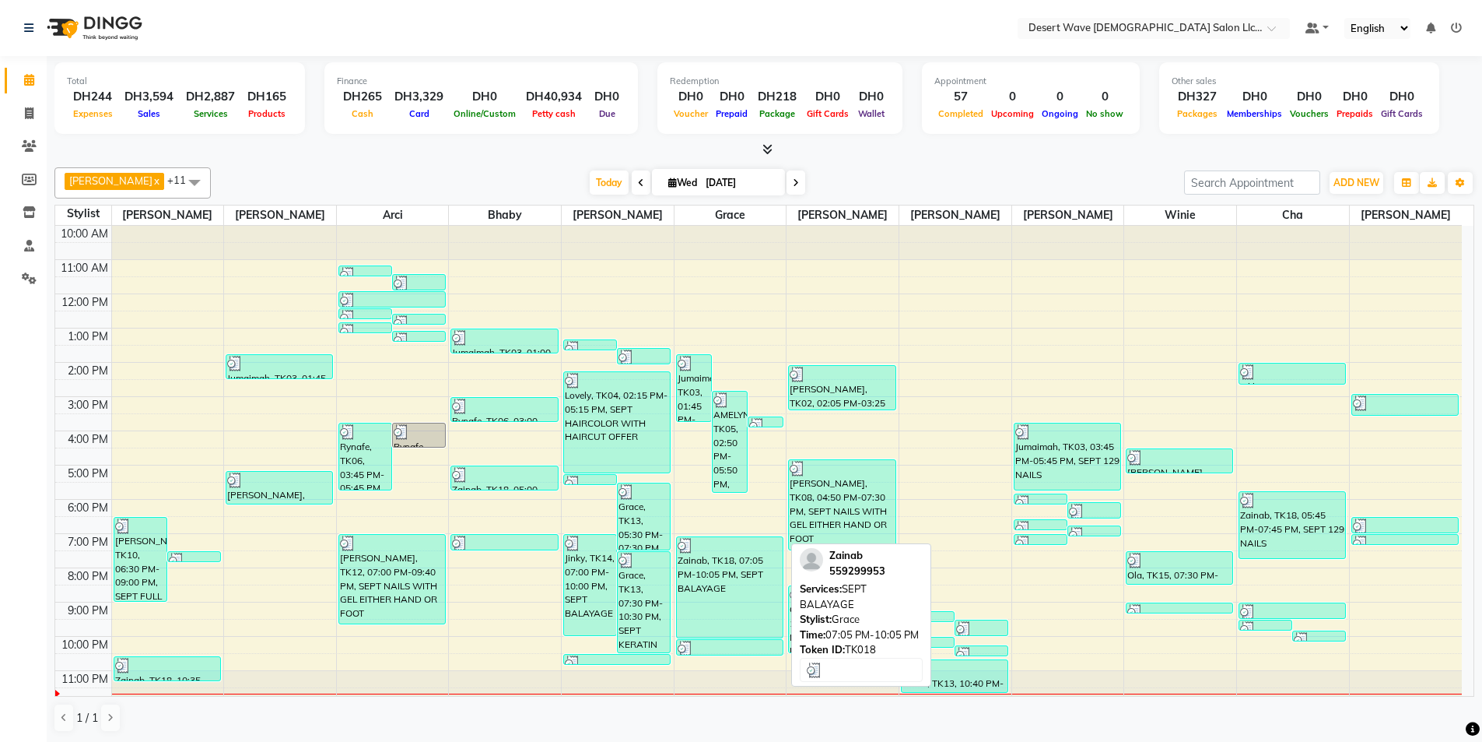
click at [777, 576] on div "Zainab, TK18, 07:05 PM-10:05 PM, SEPT BALAYAGE" at bounding box center [730, 587] width 106 height 100
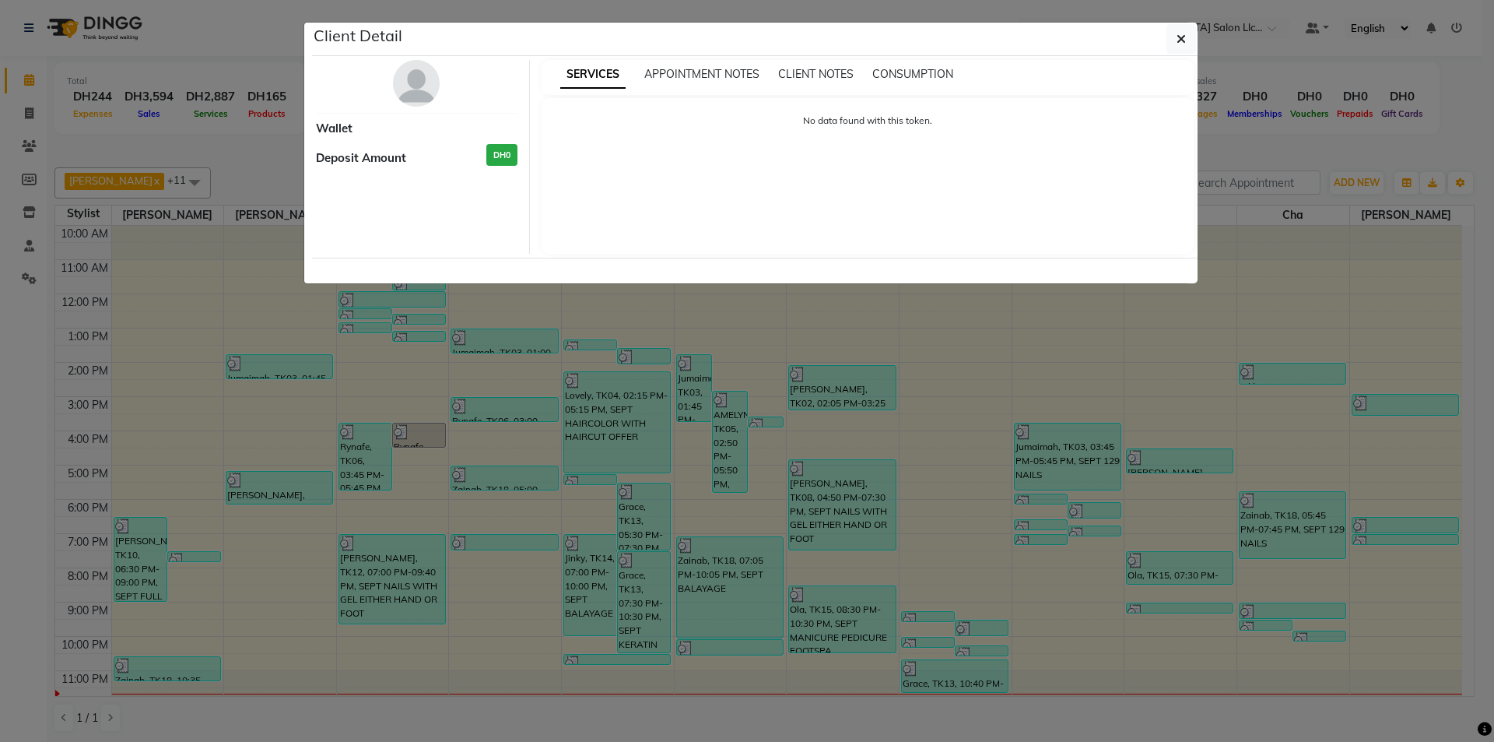
drag, startPoint x: 777, startPoint y: 576, endPoint x: 794, endPoint y: 585, distance: 19.5
click at [784, 580] on ngb-modal-window "Client Detail Wallet Deposit Amount DH0 SERVICES APPOINTMENT NOTES CLIENT NOTES…" at bounding box center [747, 371] width 1494 height 742
select select "3"
